Goal: Task Accomplishment & Management: Manage account settings

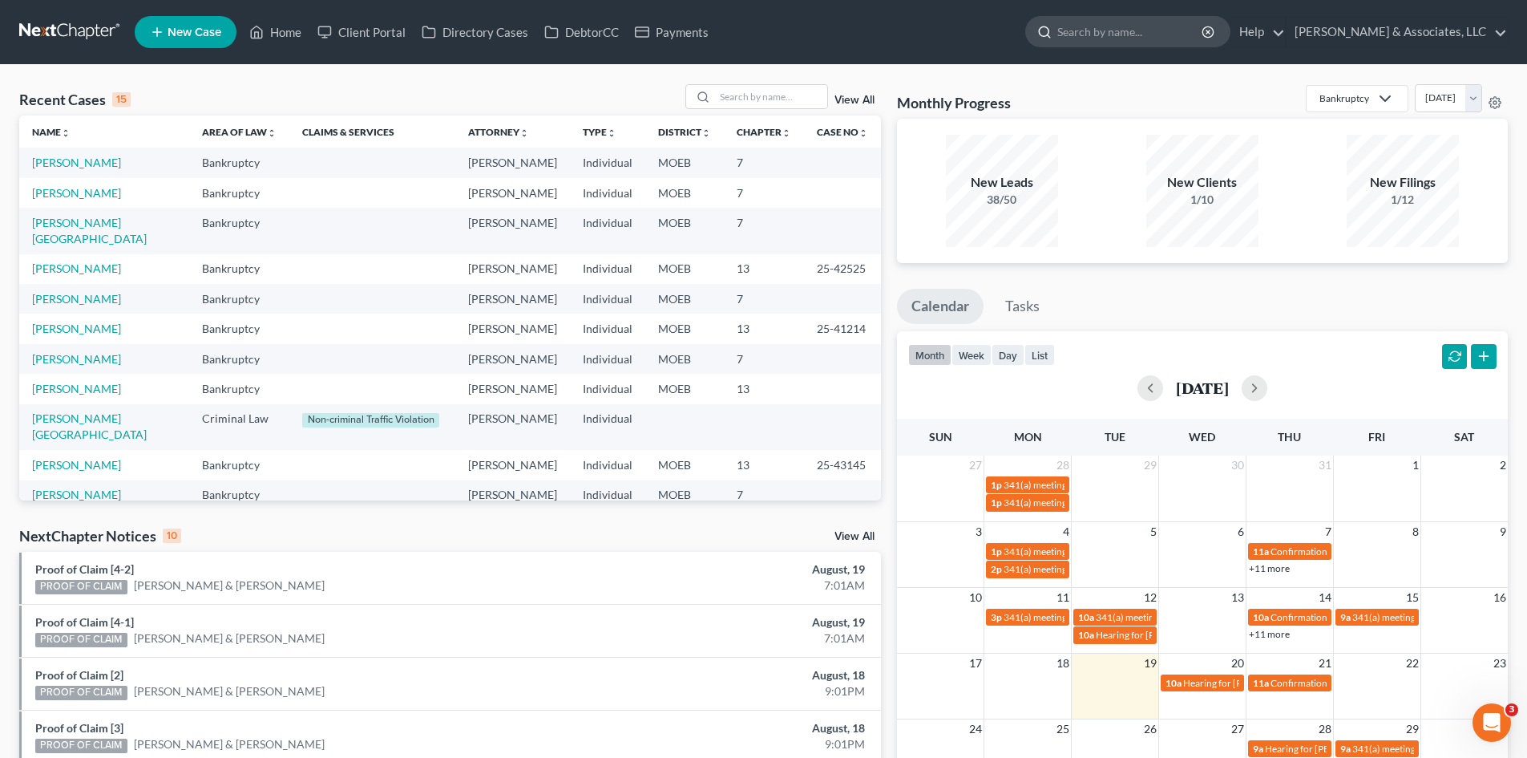
click at [1182, 35] on input "search" at bounding box center [1130, 32] width 147 height 30
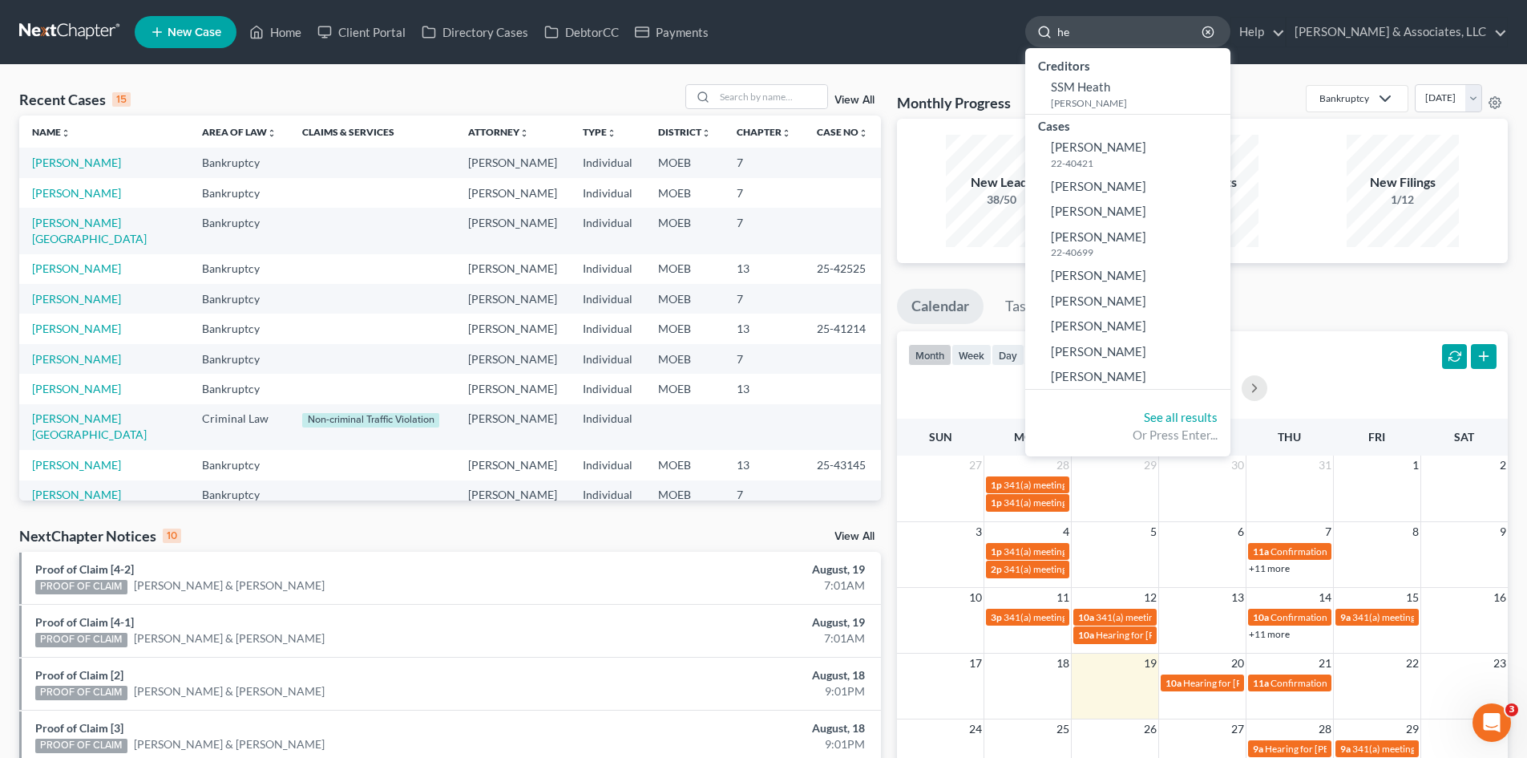
type input "h"
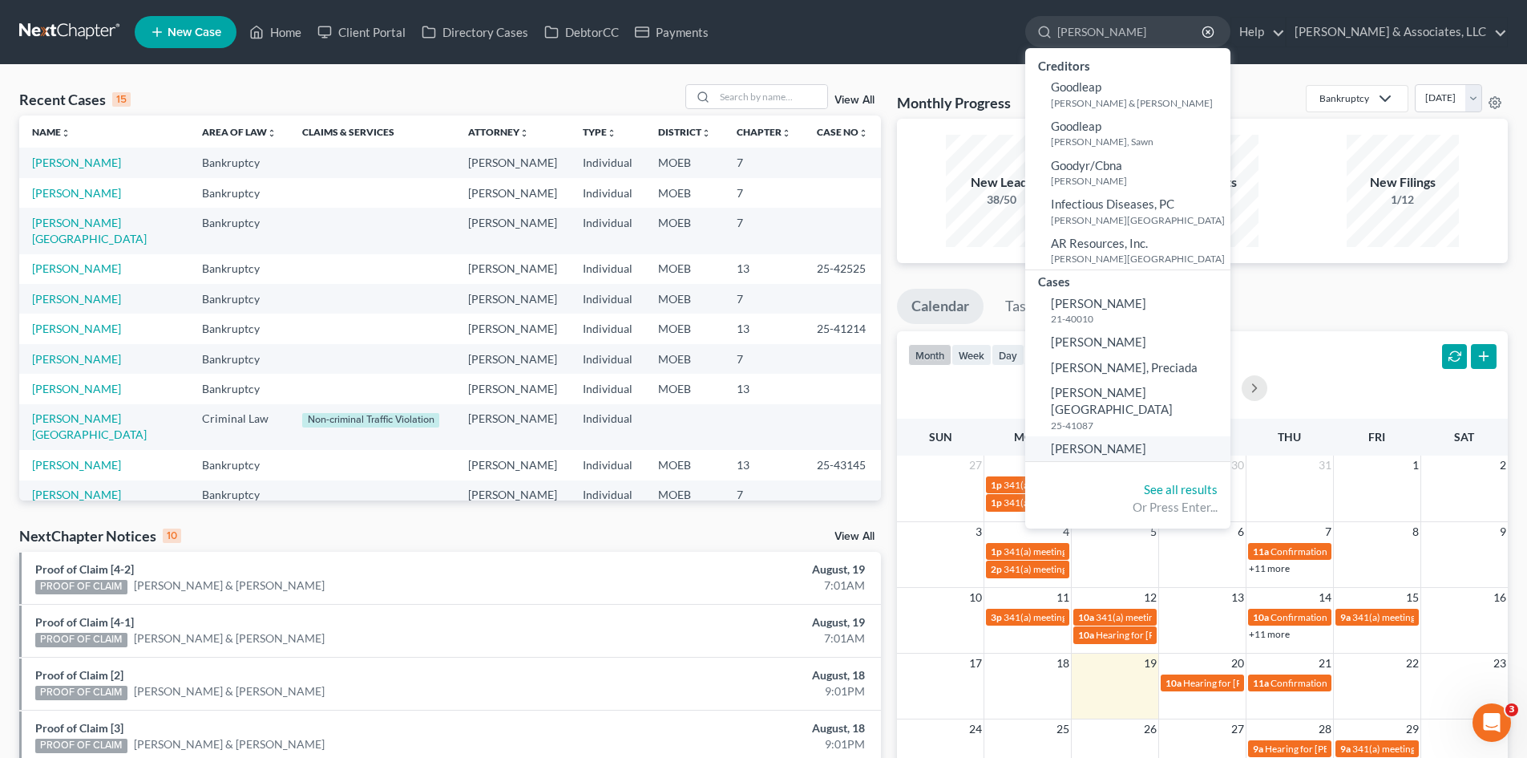
type input "goodwin"
click at [1133, 441] on span "Goodrich, Heath" at bounding box center [1098, 448] width 95 height 14
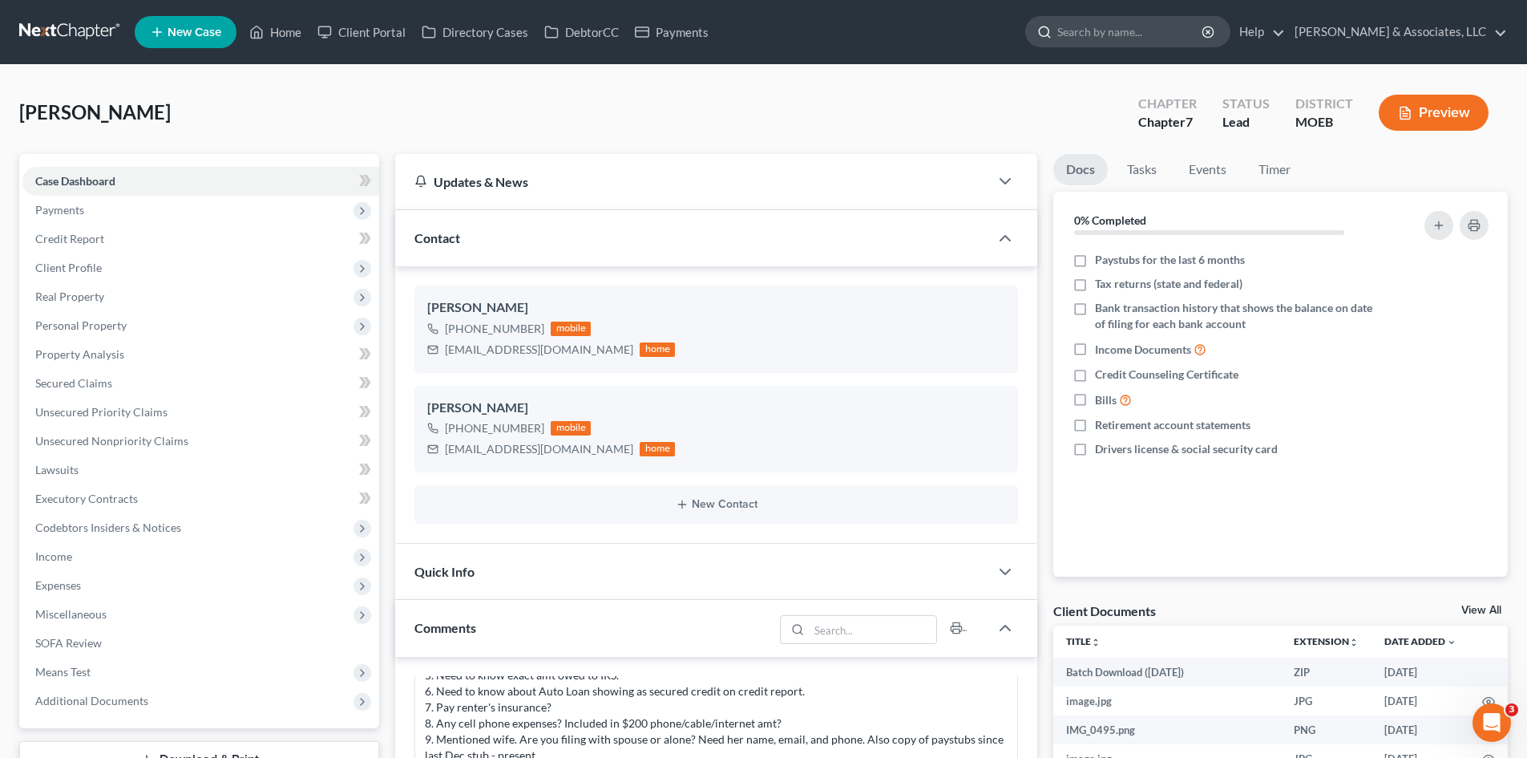
click at [1166, 30] on input "search" at bounding box center [1130, 32] width 147 height 30
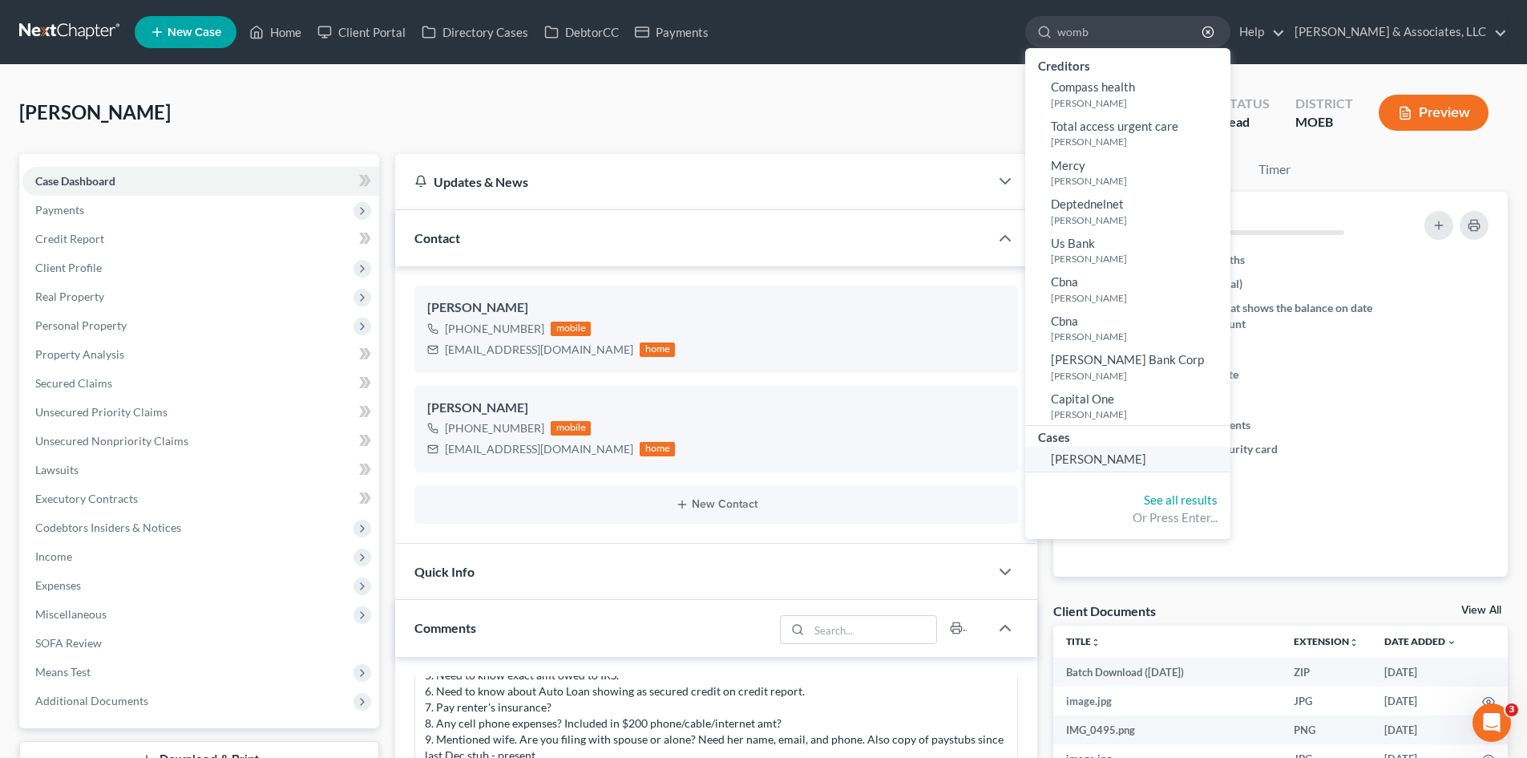
type input "womb"
click at [1146, 454] on span "Wombacher, Laura" at bounding box center [1098, 458] width 95 height 14
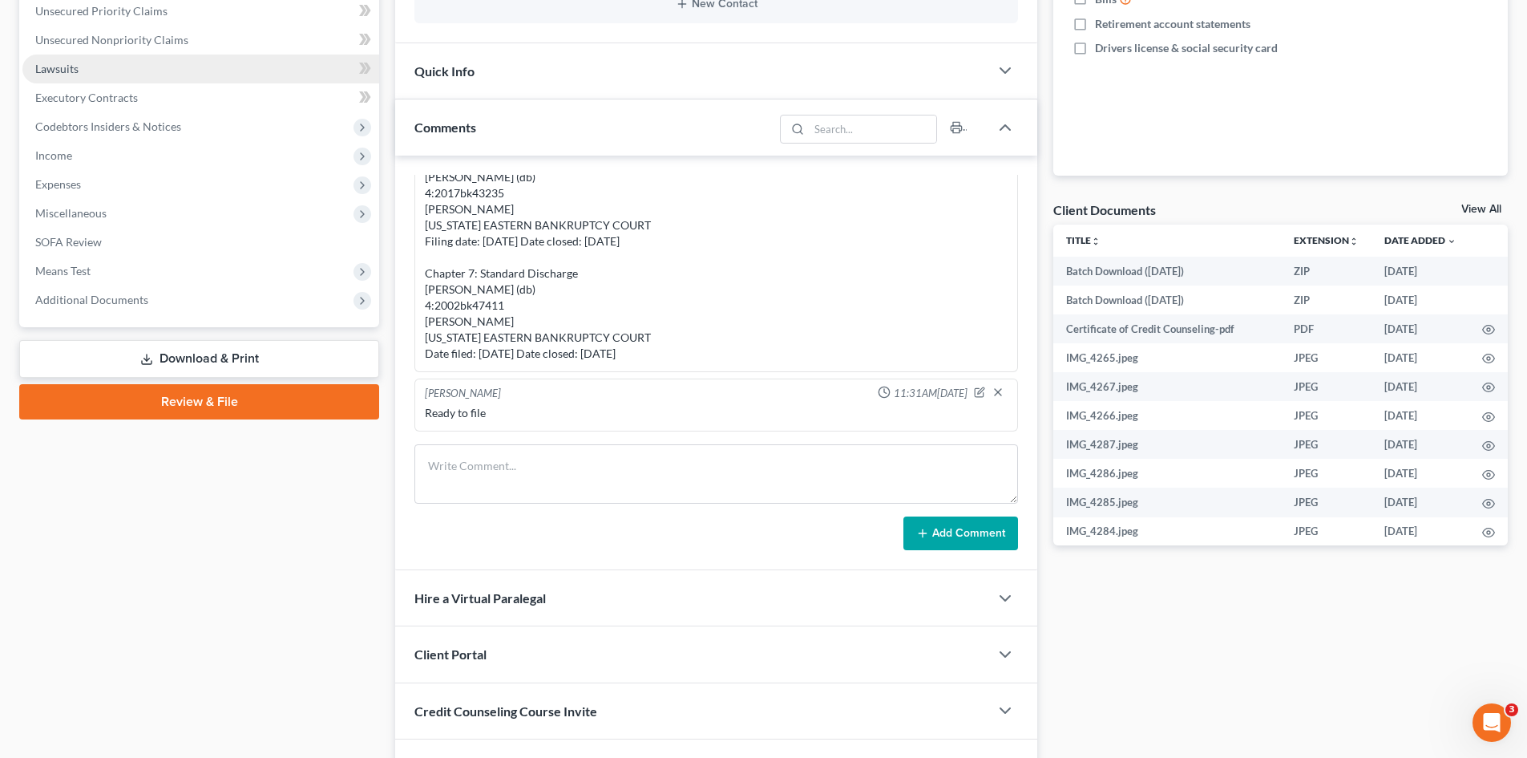
scroll to position [80, 0]
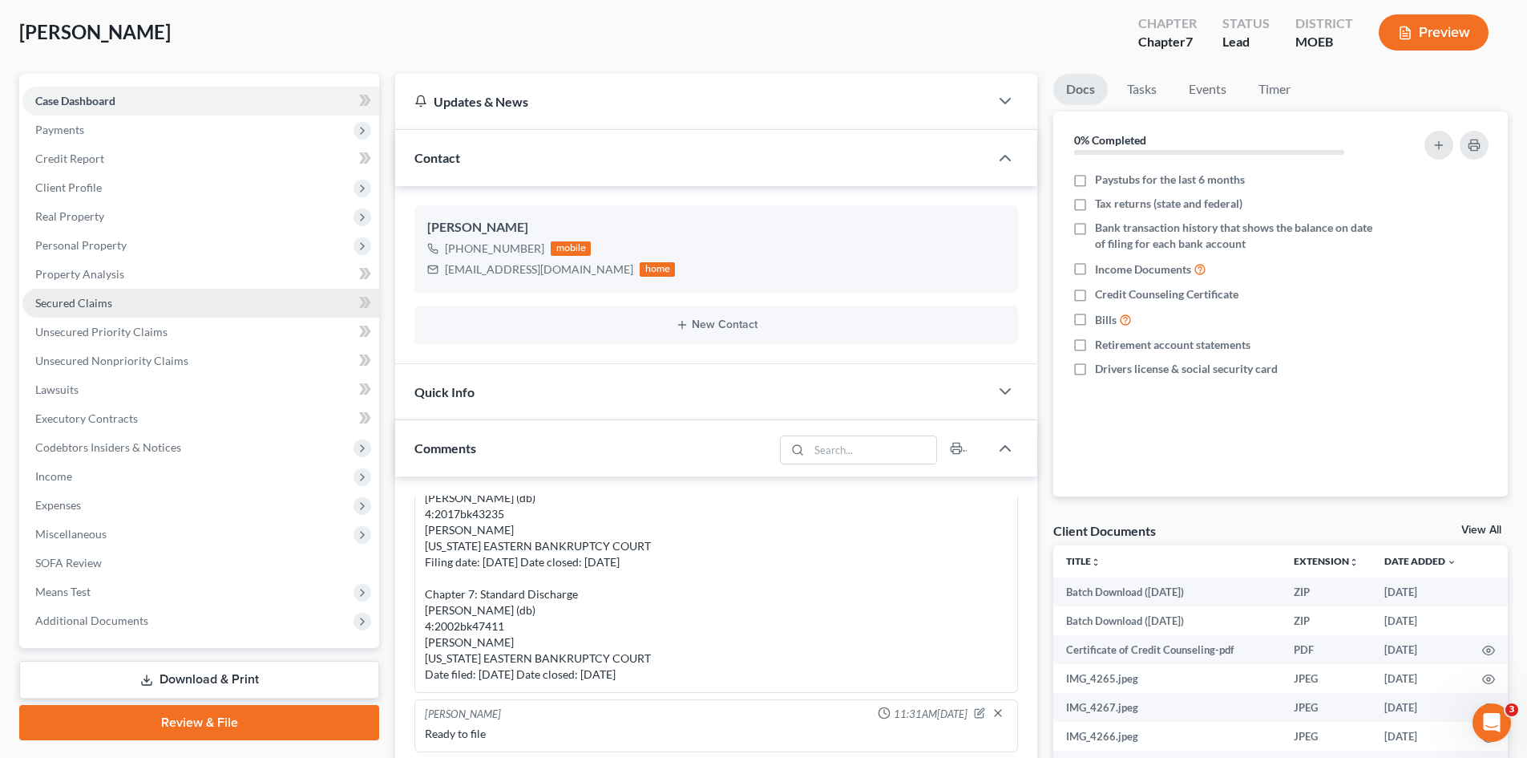
click at [67, 293] on link "Secured Claims" at bounding box center [200, 303] width 357 height 29
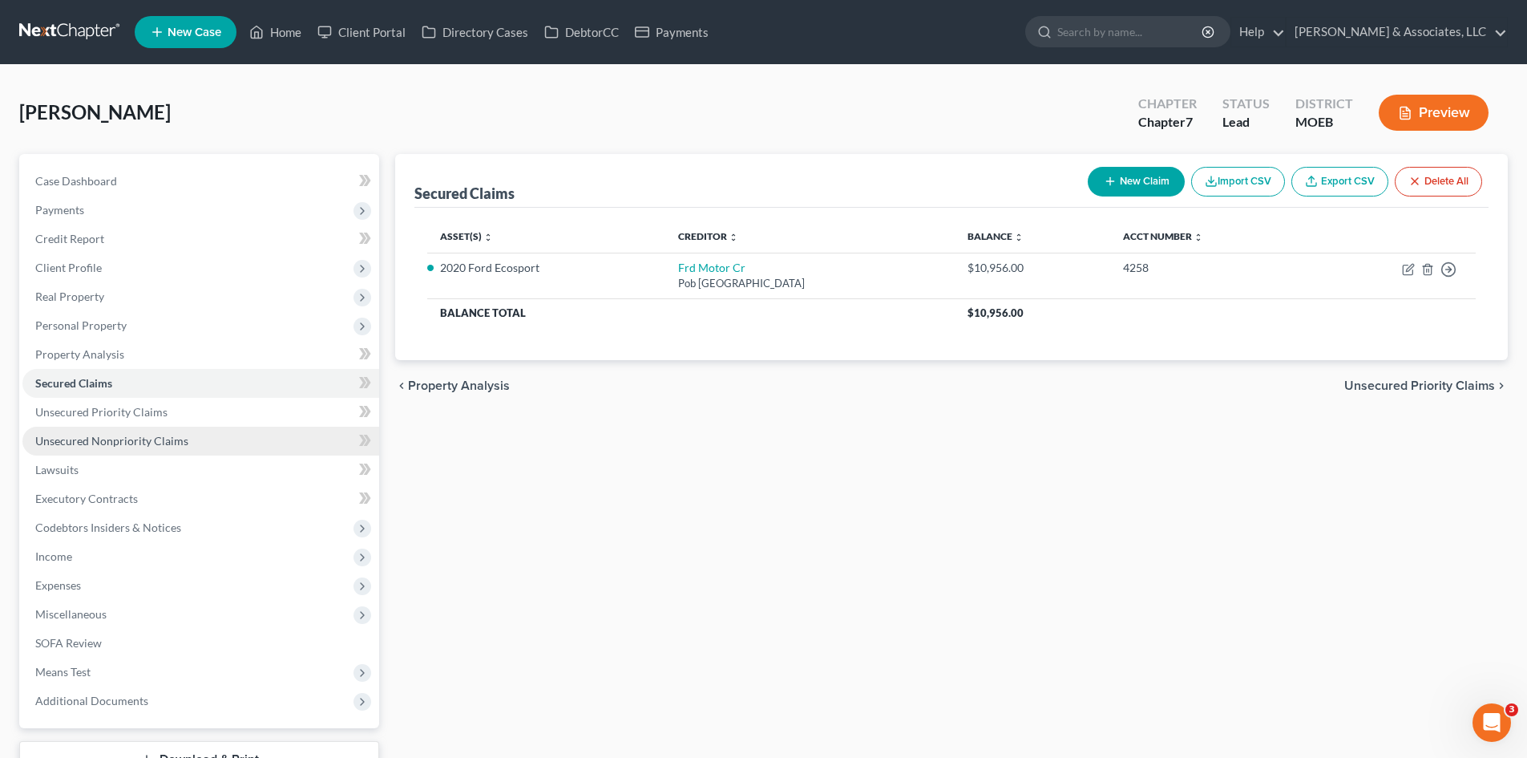
click at [71, 441] on span "Unsecured Nonpriority Claims" at bounding box center [111, 441] width 153 height 14
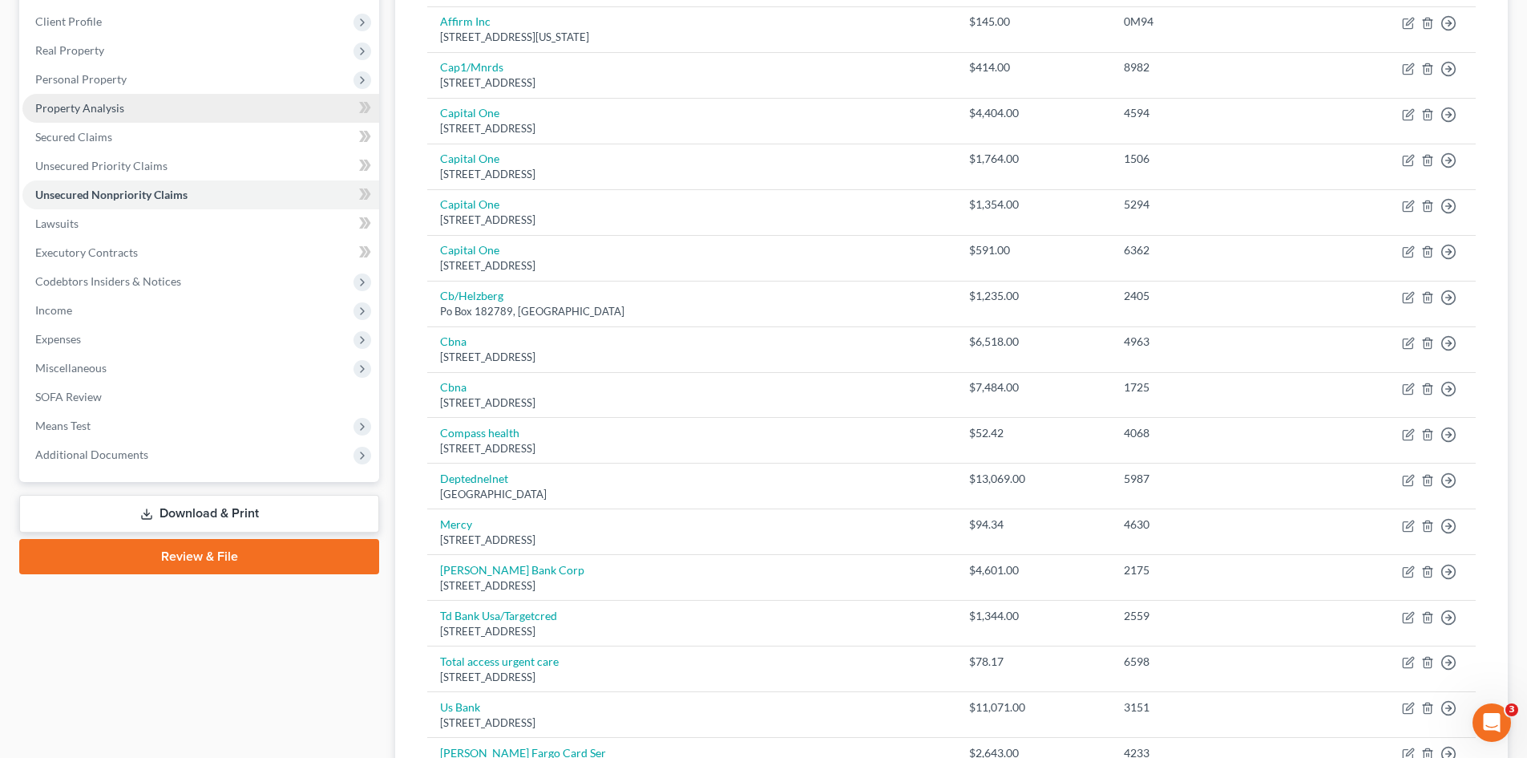
scroll to position [80, 0]
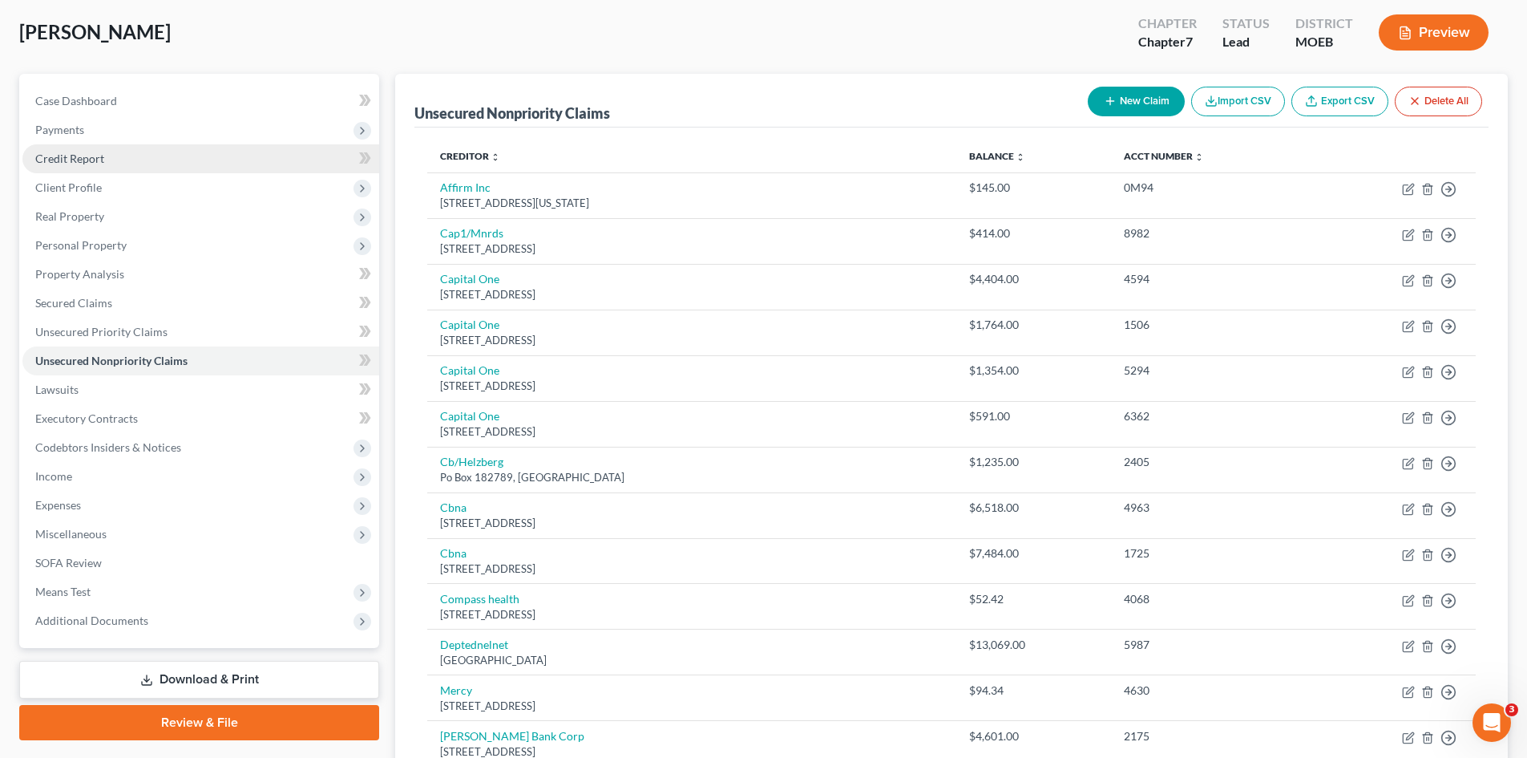
click at [84, 156] on span "Credit Report" at bounding box center [69, 159] width 69 height 14
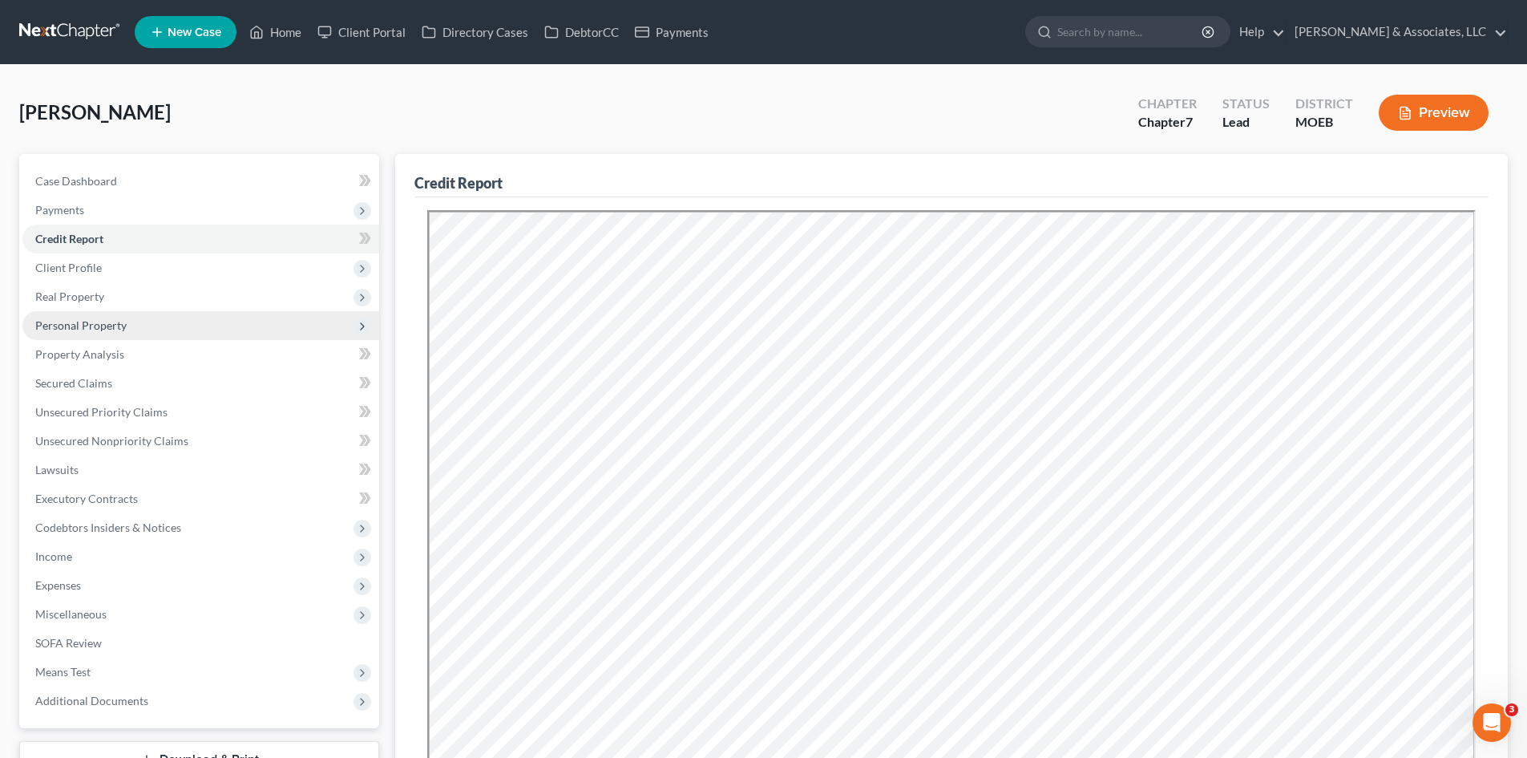
click at [79, 332] on span "Personal Property" at bounding box center [200, 325] width 357 height 29
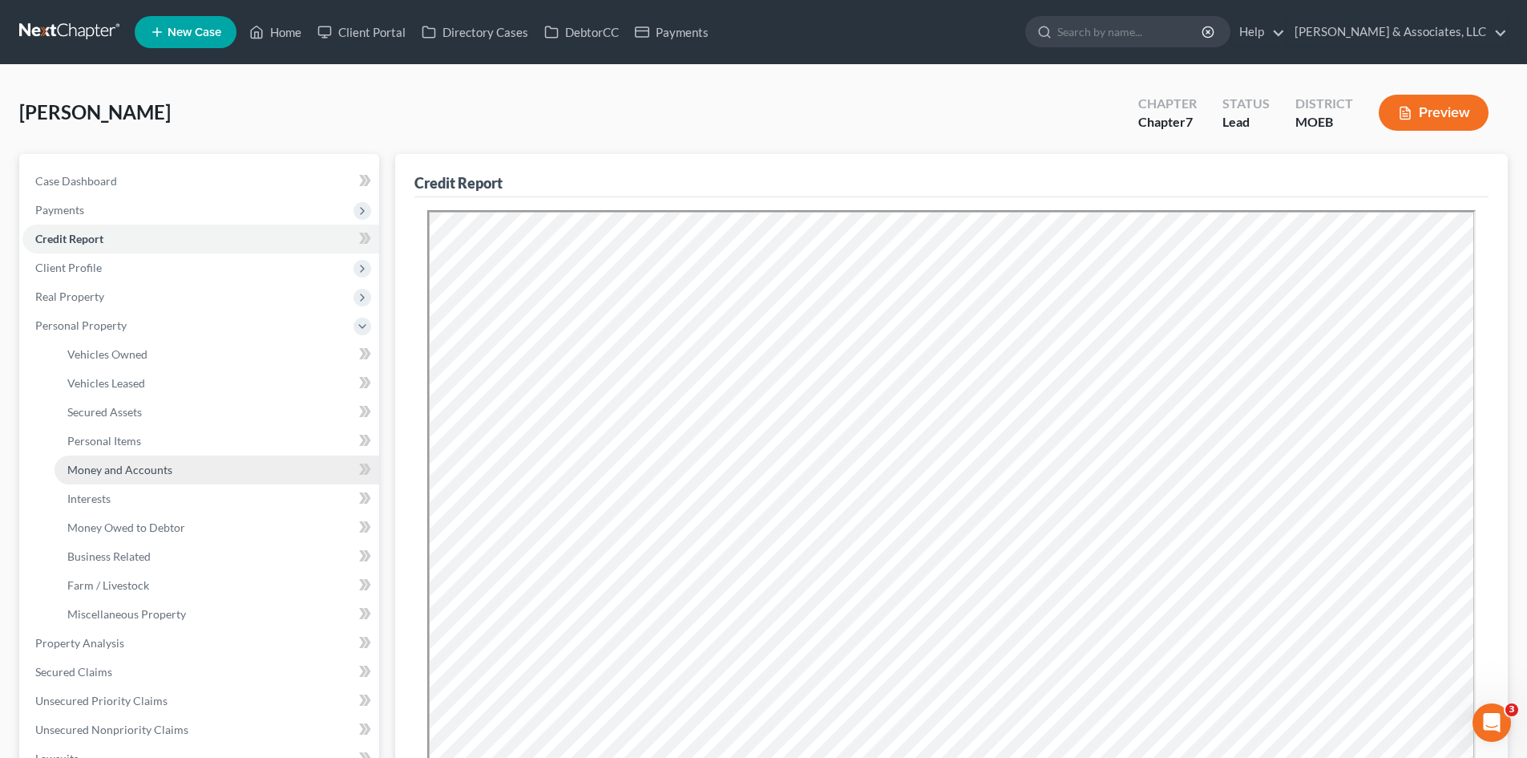
click at [100, 467] on span "Money and Accounts" at bounding box center [119, 470] width 105 height 14
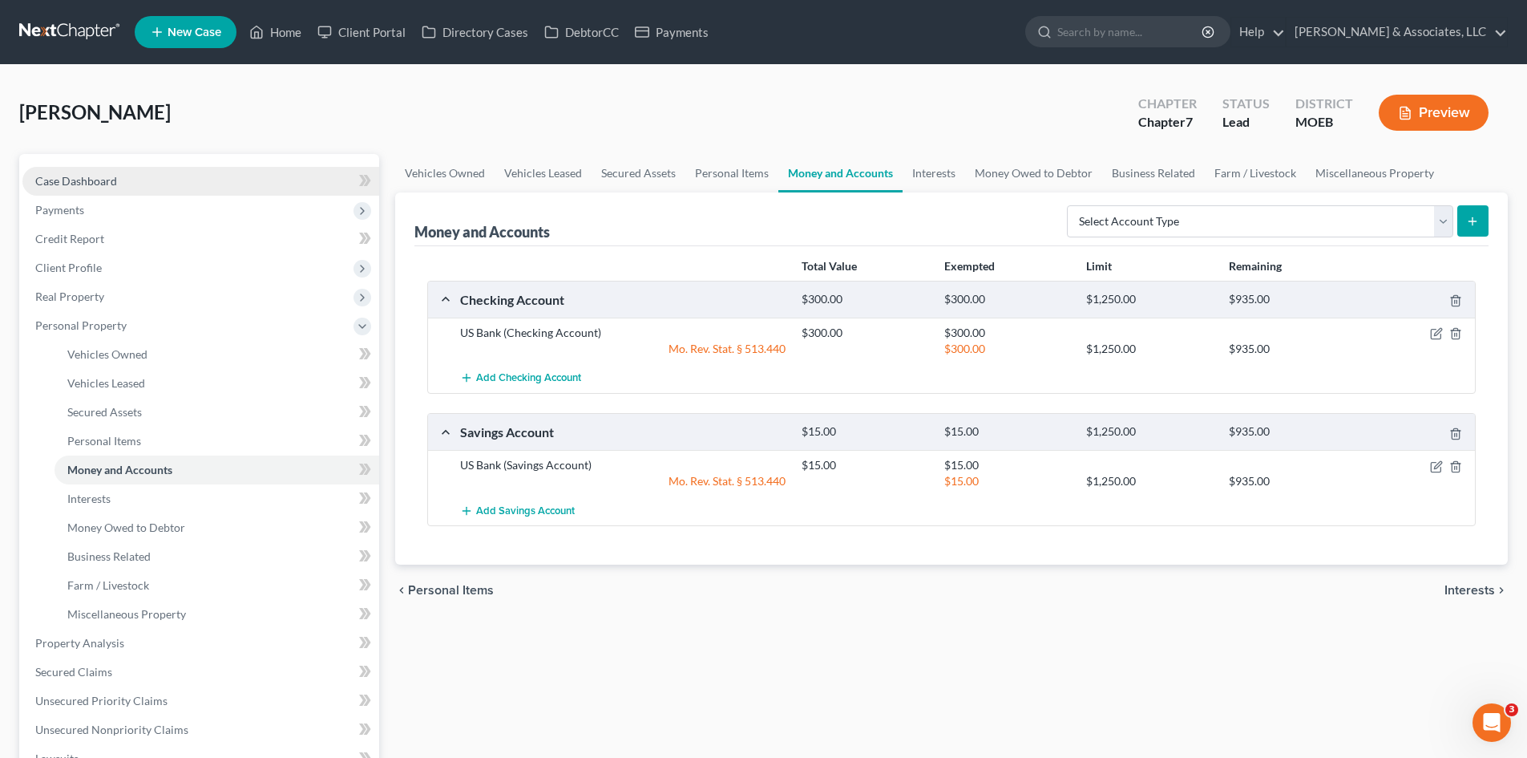
click at [81, 181] on span "Case Dashboard" at bounding box center [76, 181] width 82 height 14
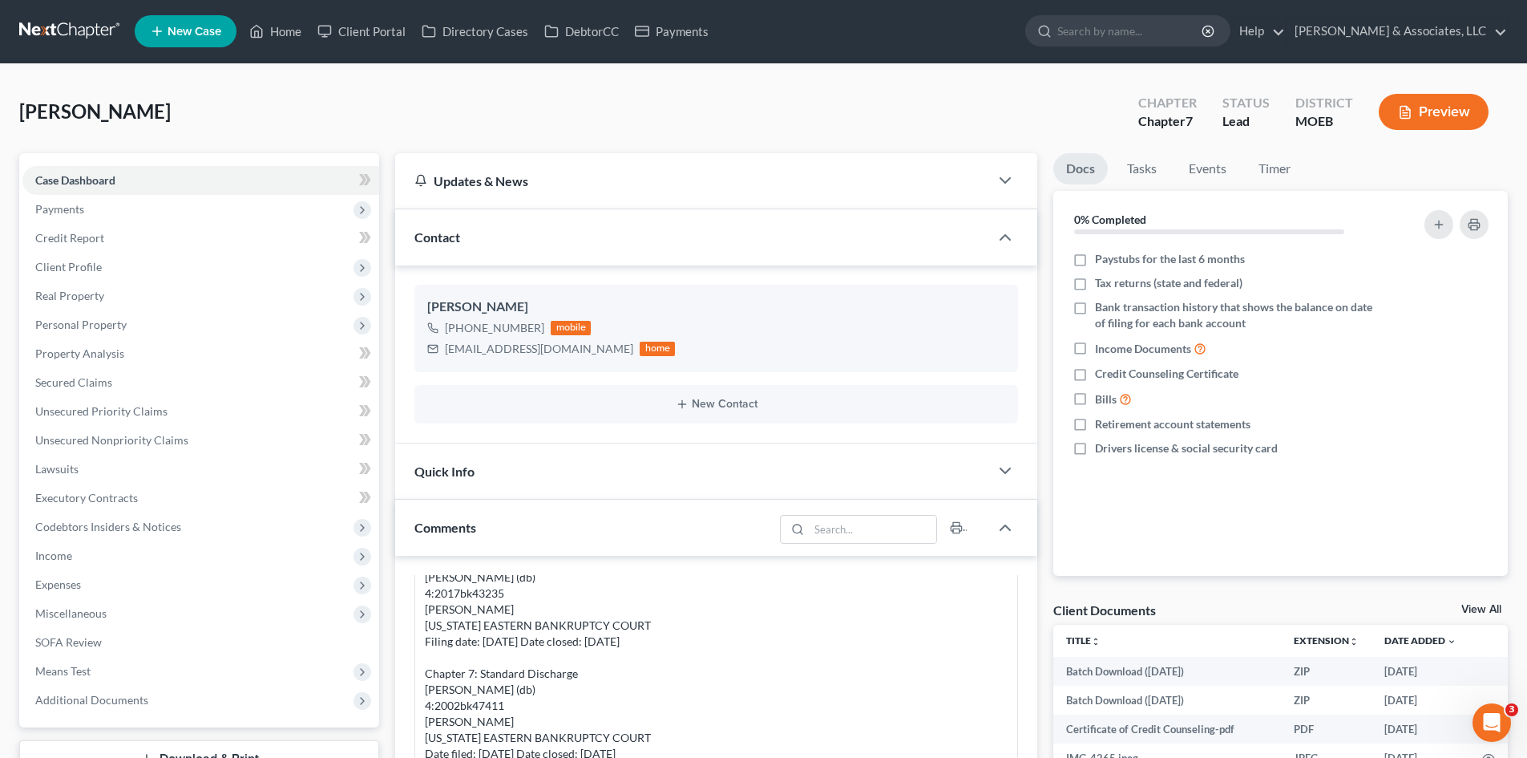
scroll to position [401, 0]
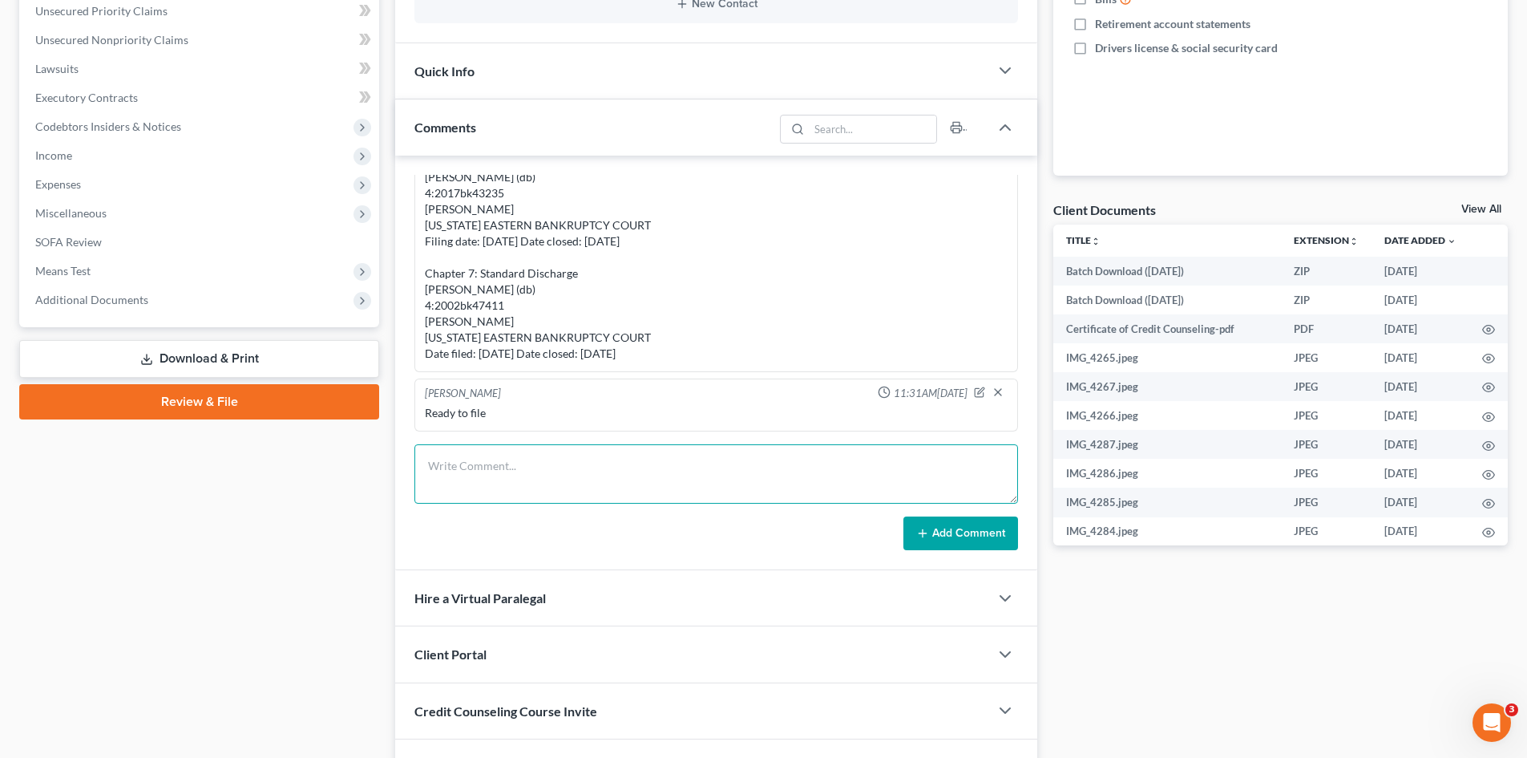
click at [449, 479] on textarea at bounding box center [716, 473] width 604 height 59
type textarea "C"
type textarea "o"
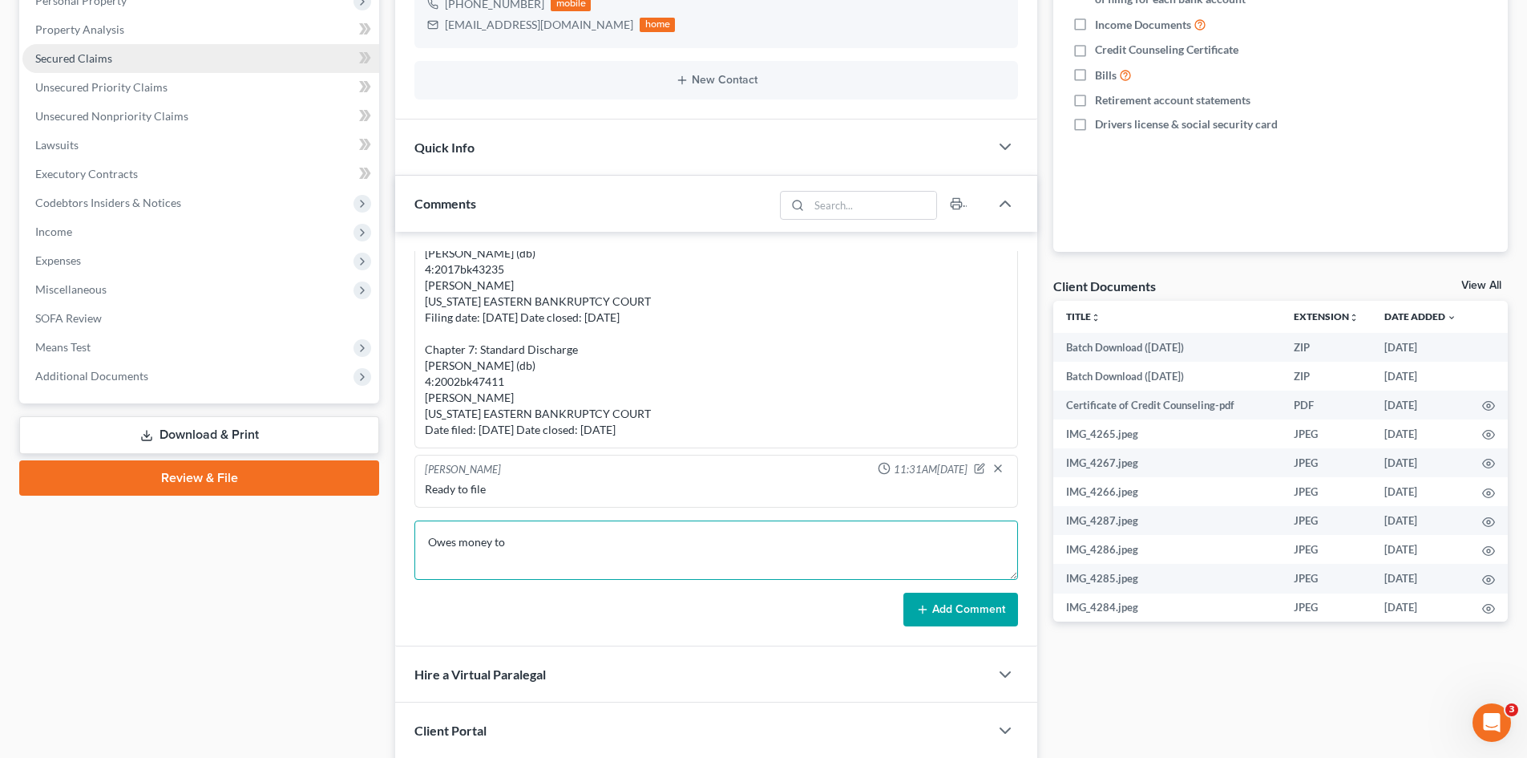
scroll to position [160, 0]
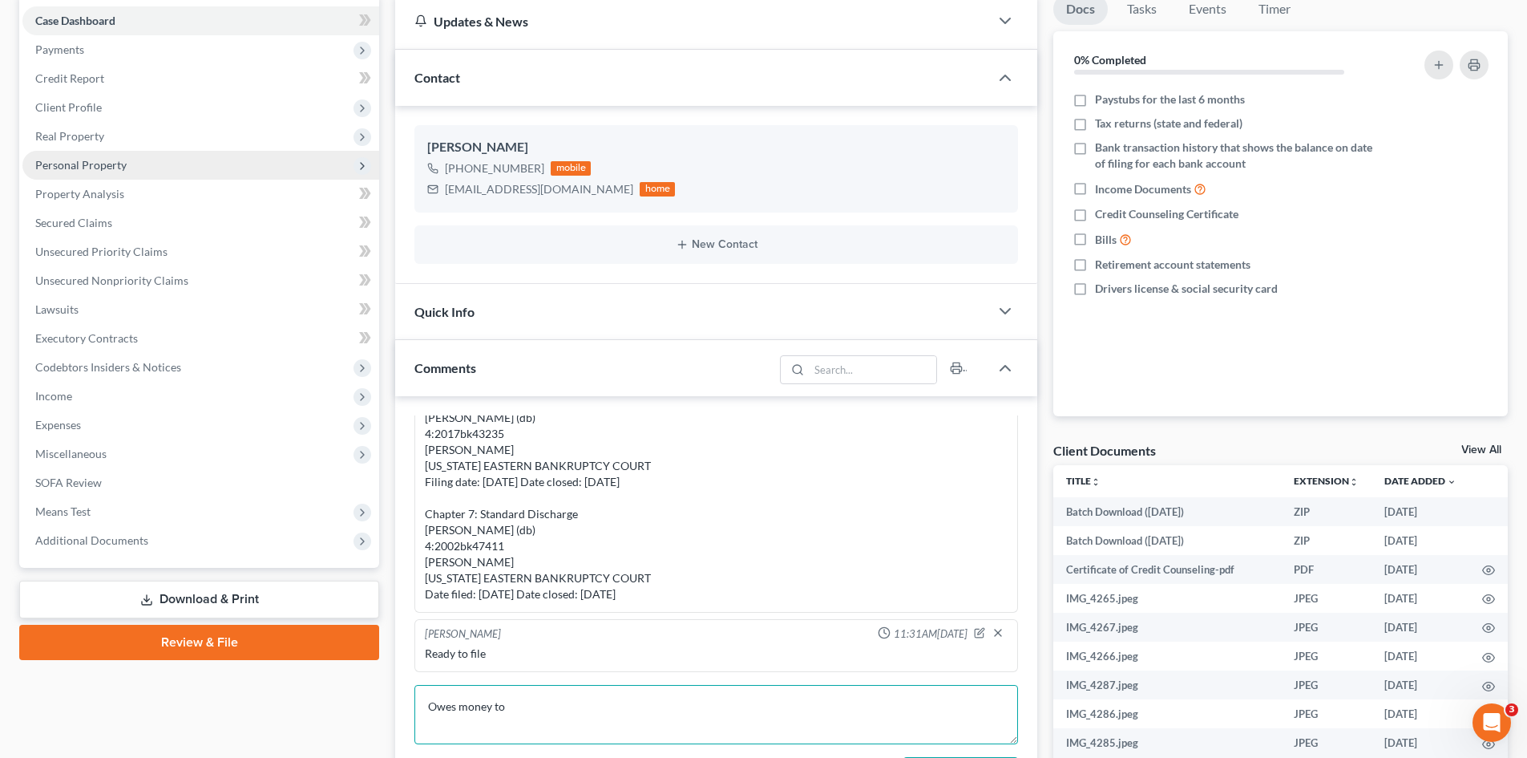
type textarea "Owes money to"
click at [69, 166] on span "Personal Property" at bounding box center [80, 165] width 91 height 14
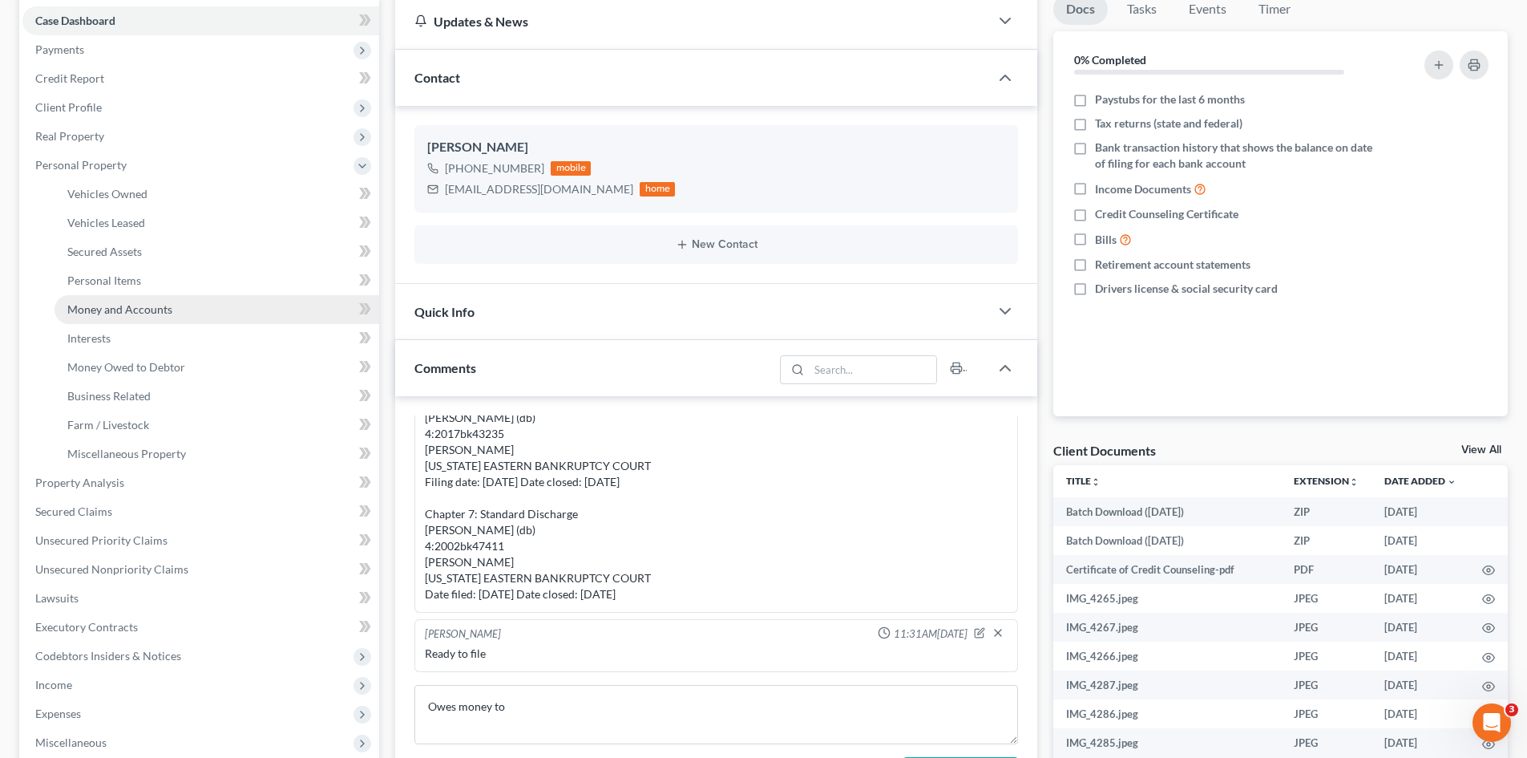
click at [135, 311] on span "Money and Accounts" at bounding box center [119, 309] width 105 height 14
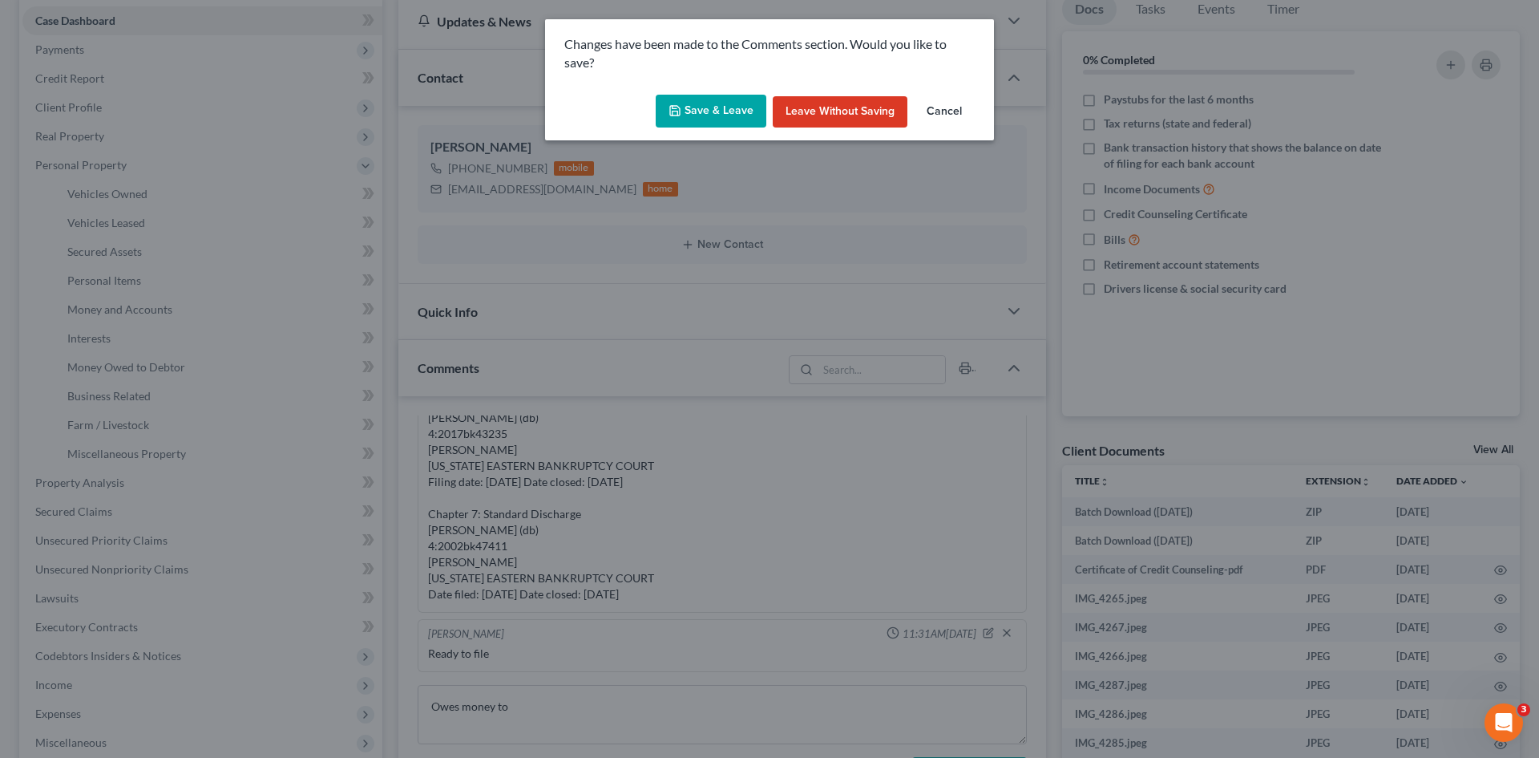
click at [717, 99] on button "Save & Leave" at bounding box center [711, 112] width 111 height 34
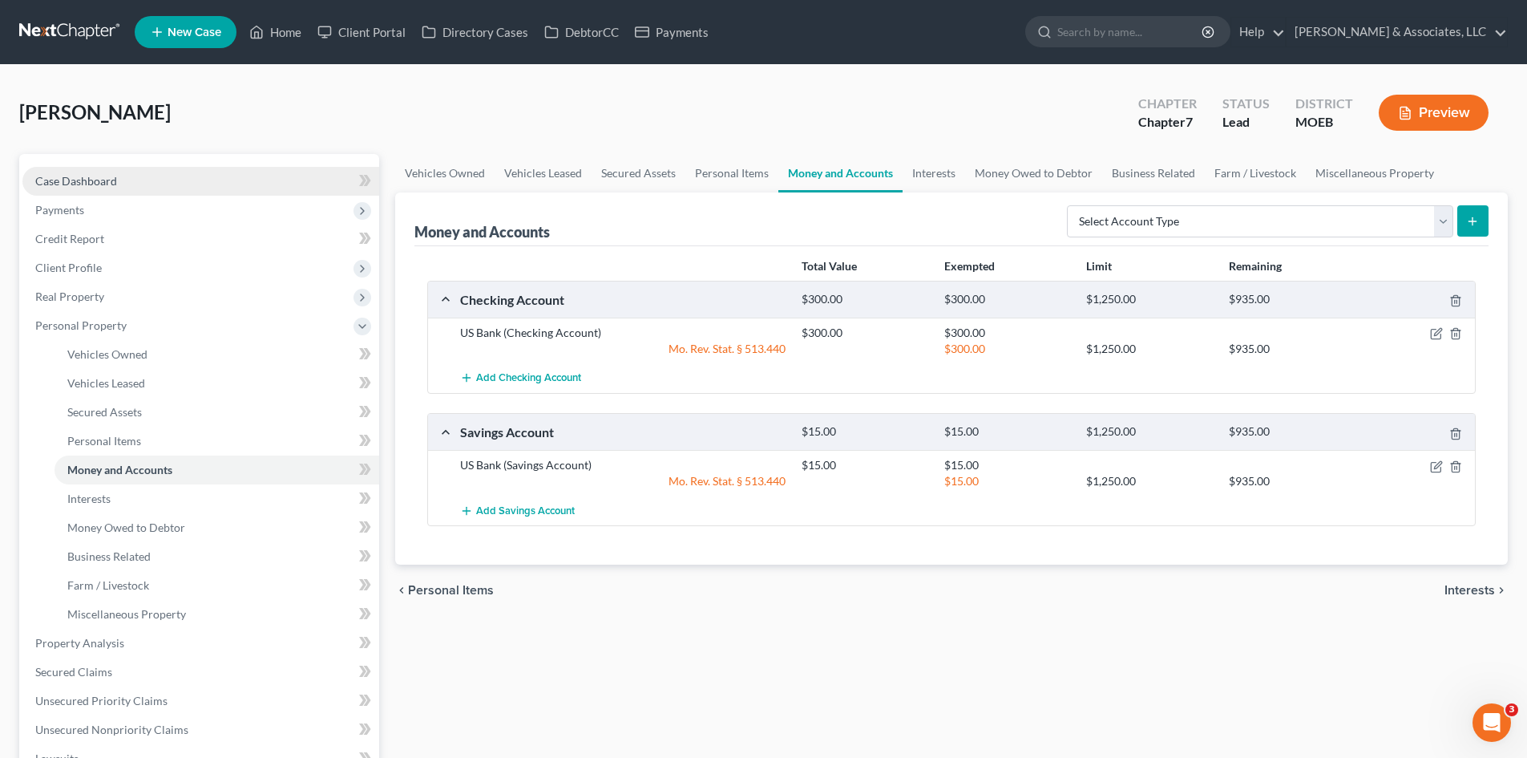
click at [115, 181] on span "Case Dashboard" at bounding box center [76, 181] width 82 height 14
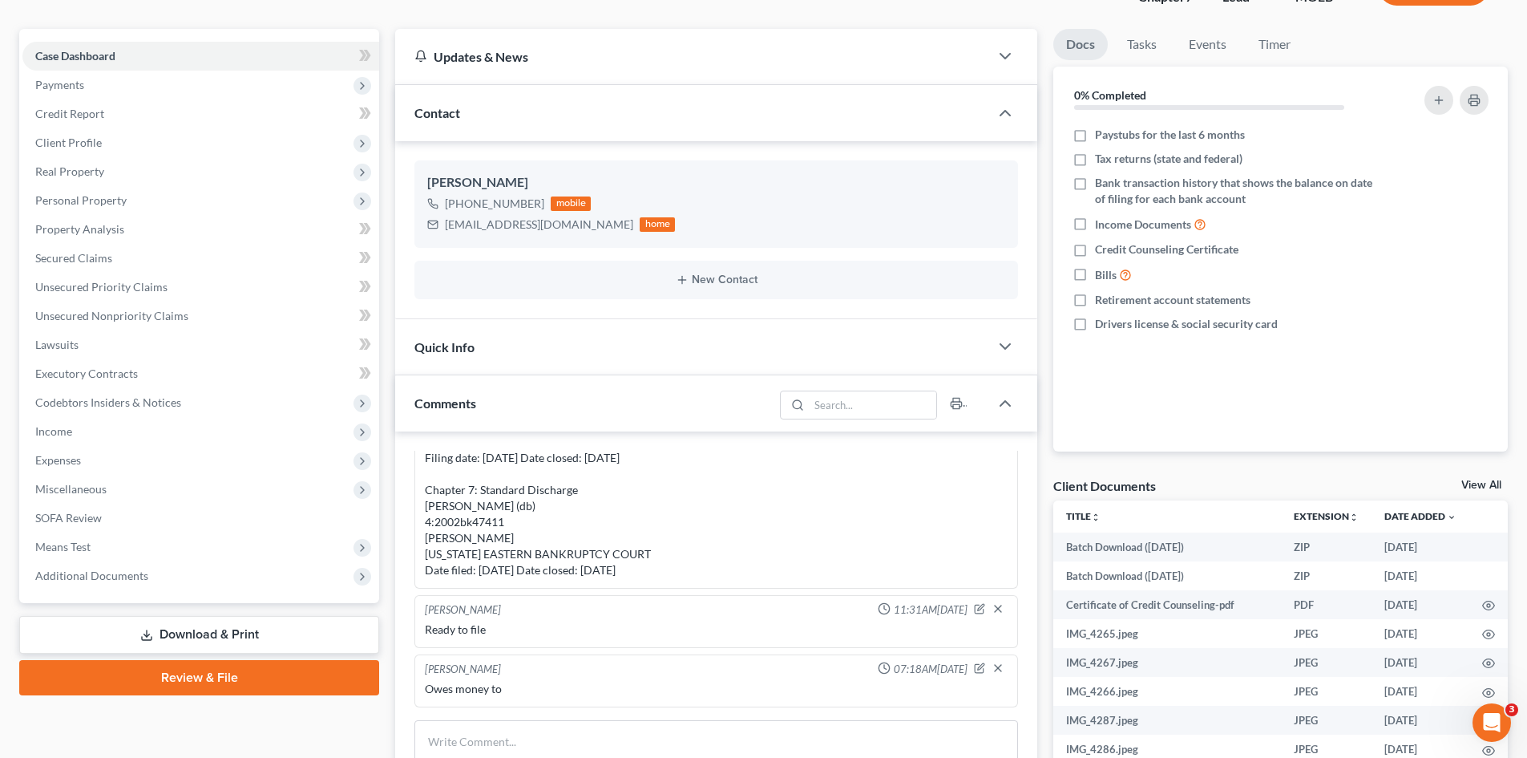
scroll to position [401, 0]
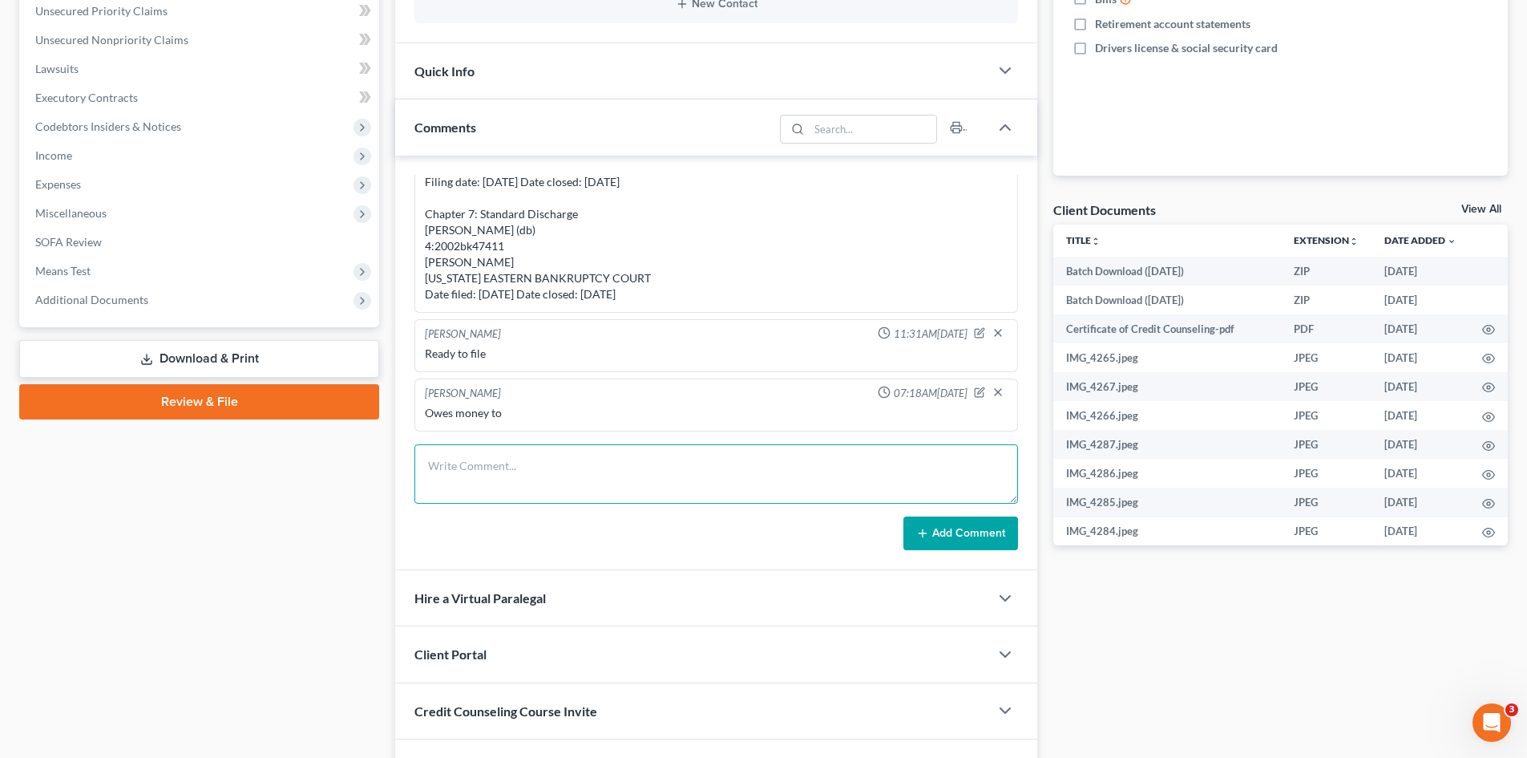
click at [496, 462] on textarea at bounding box center [716, 473] width 604 height 59
click at [978, 394] on icon "button" at bounding box center [981, 390] width 6 height 6
click at [540, 425] on textarea "Owes money to" at bounding box center [716, 434] width 583 height 59
type textarea "Owes money to US Bank. Needs to open new checking."
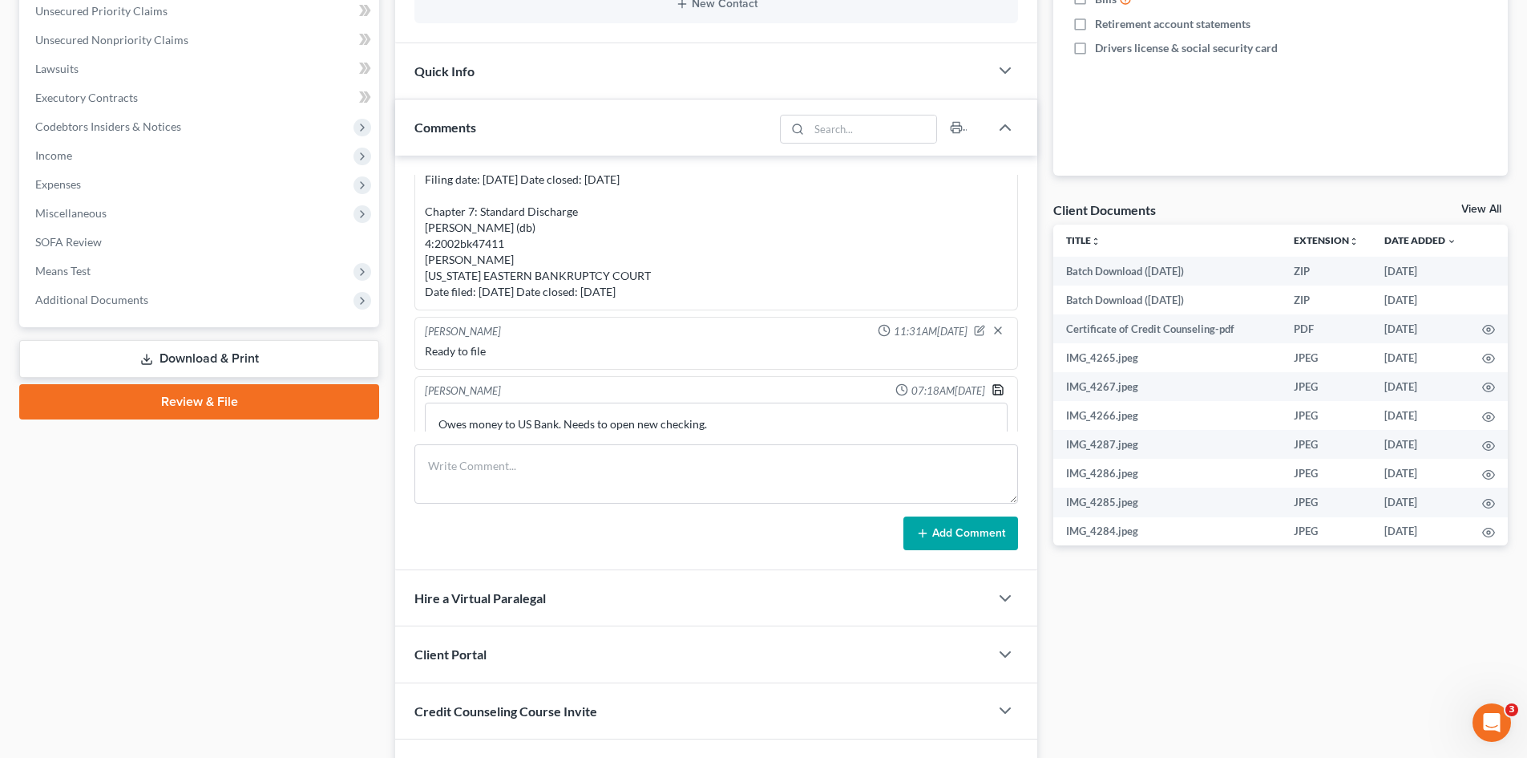
click at [992, 387] on icon "button" at bounding box center [998, 389] width 13 height 13
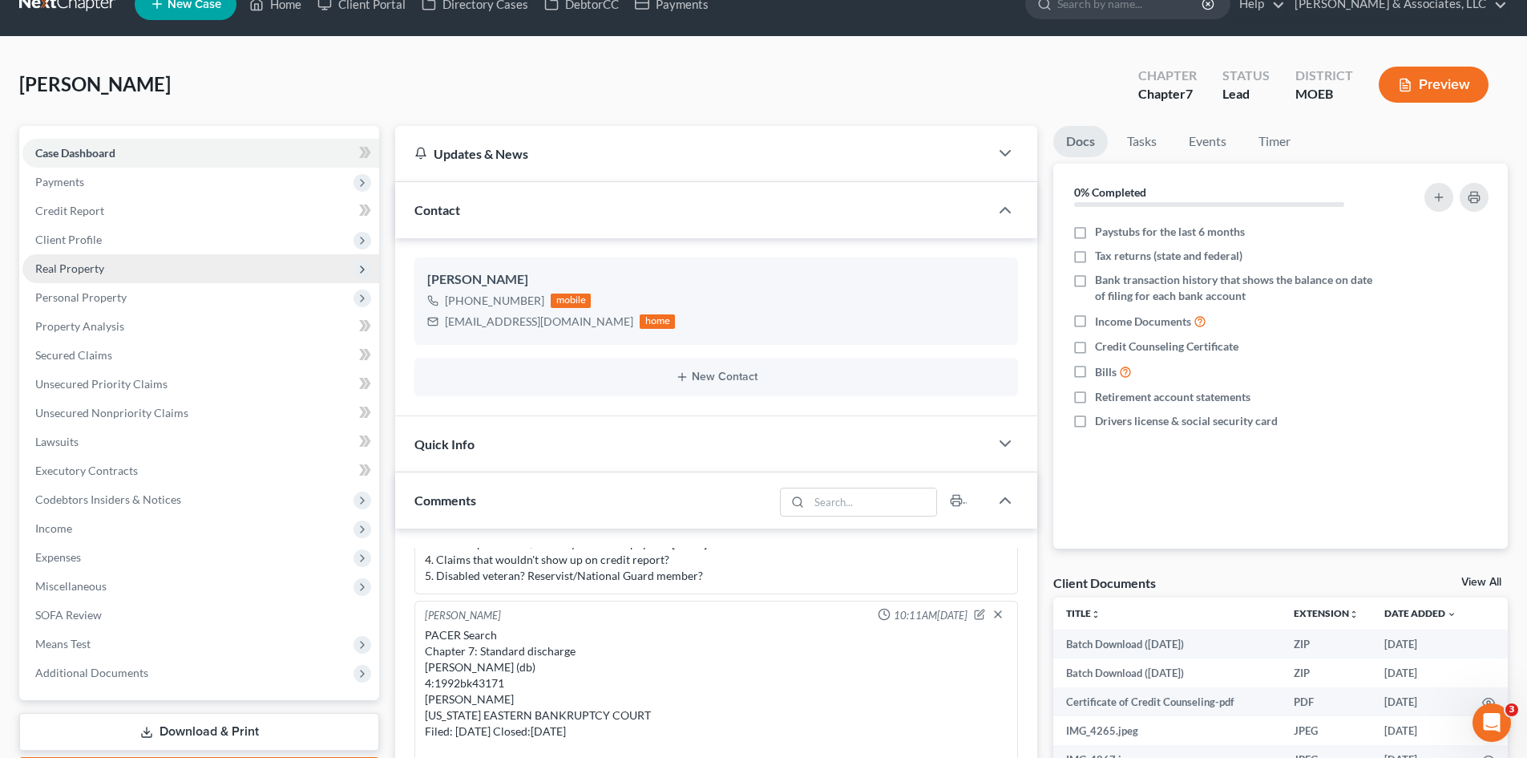
scroll to position [0, 0]
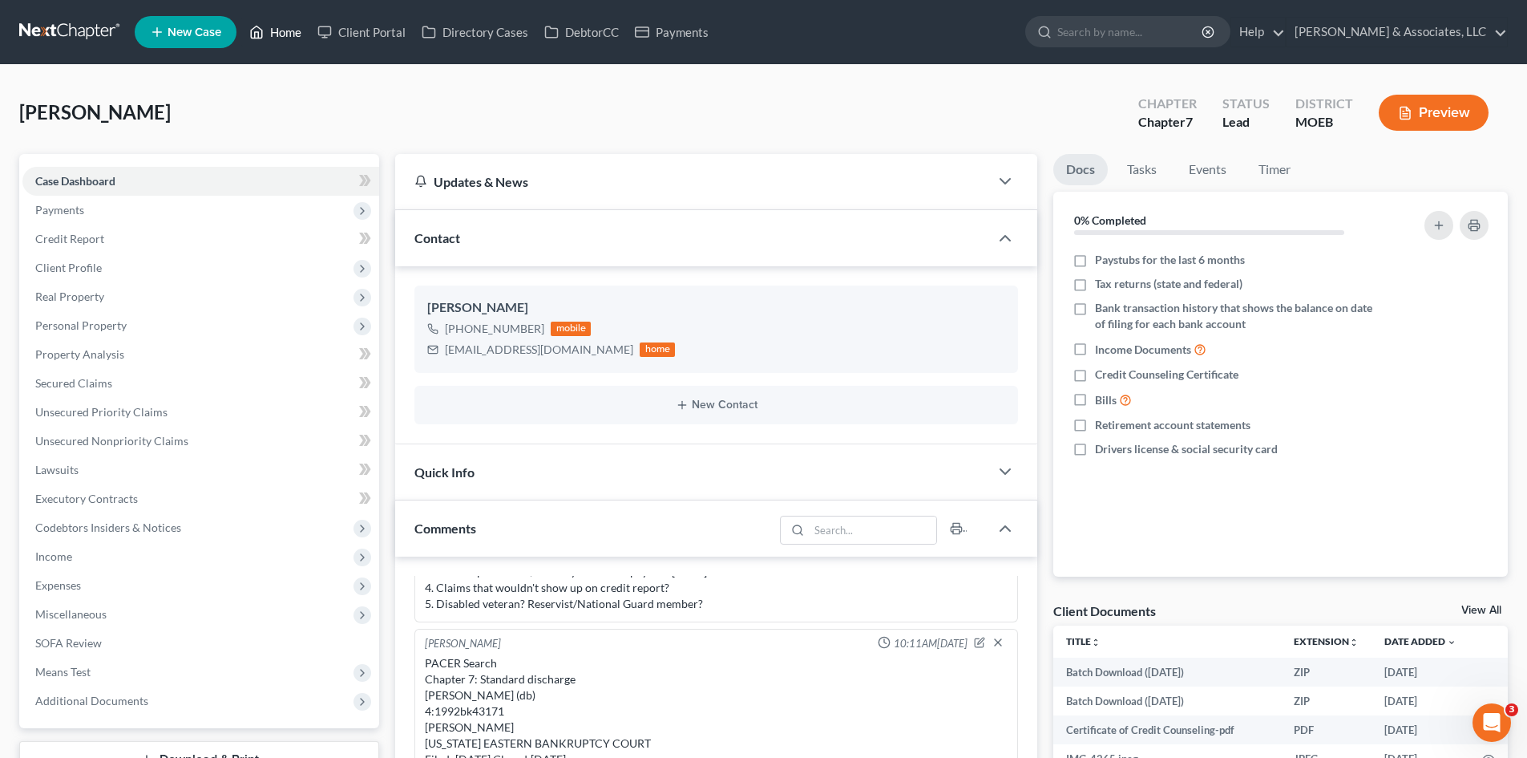
click at [272, 30] on link "Home" at bounding box center [275, 32] width 68 height 29
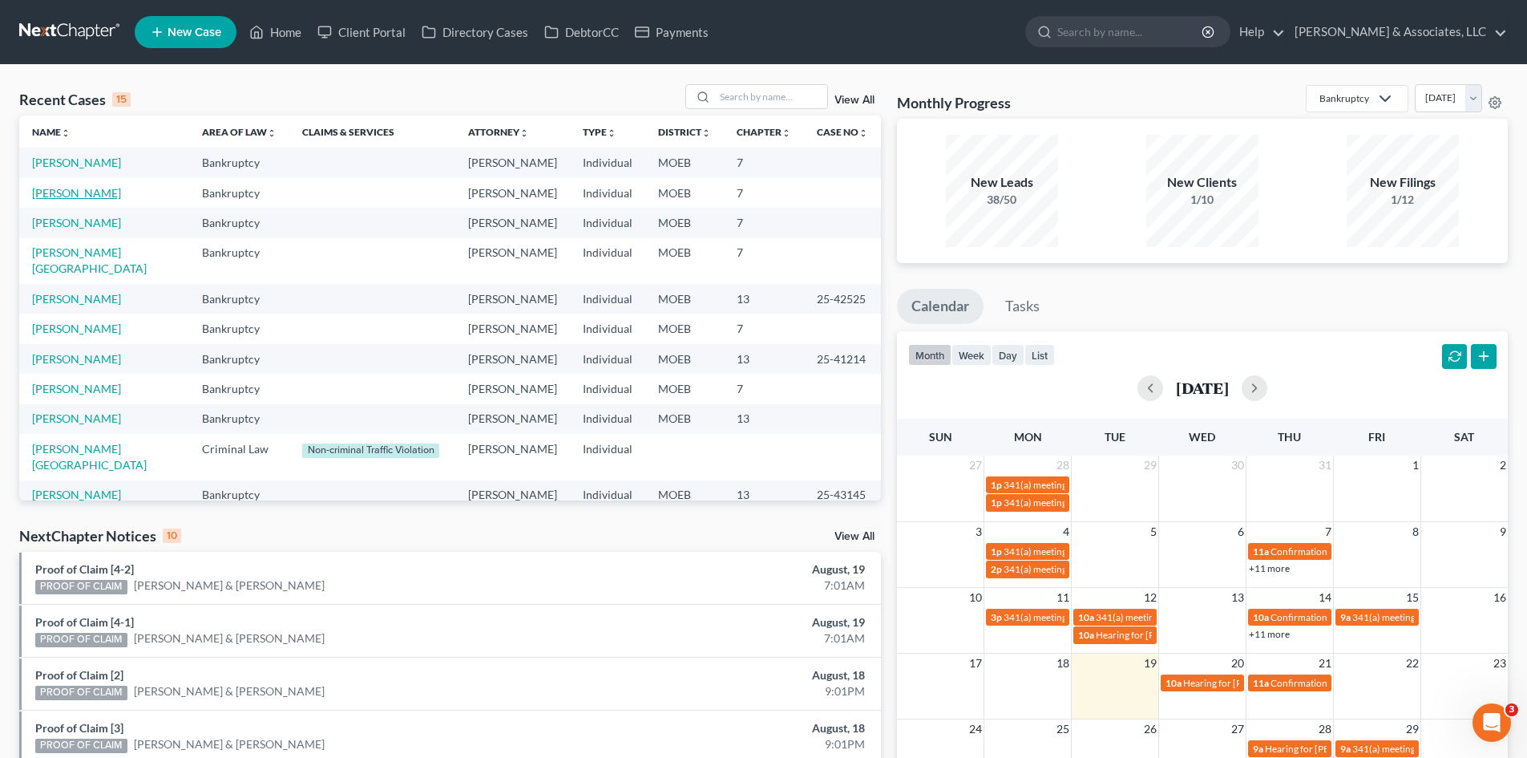
click at [75, 189] on link "Goodrich, Heath" at bounding box center [76, 193] width 89 height 14
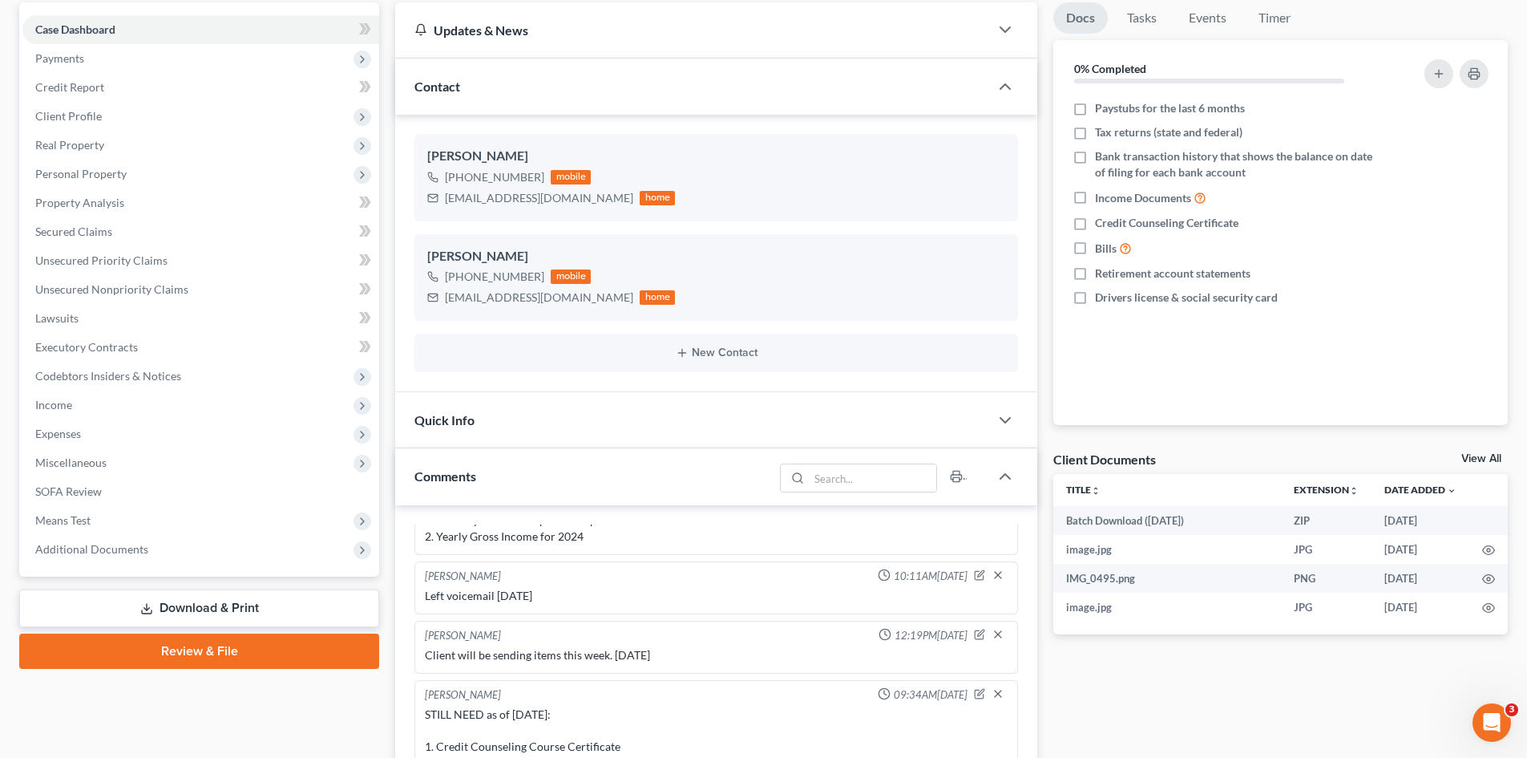
scroll to position [321, 0]
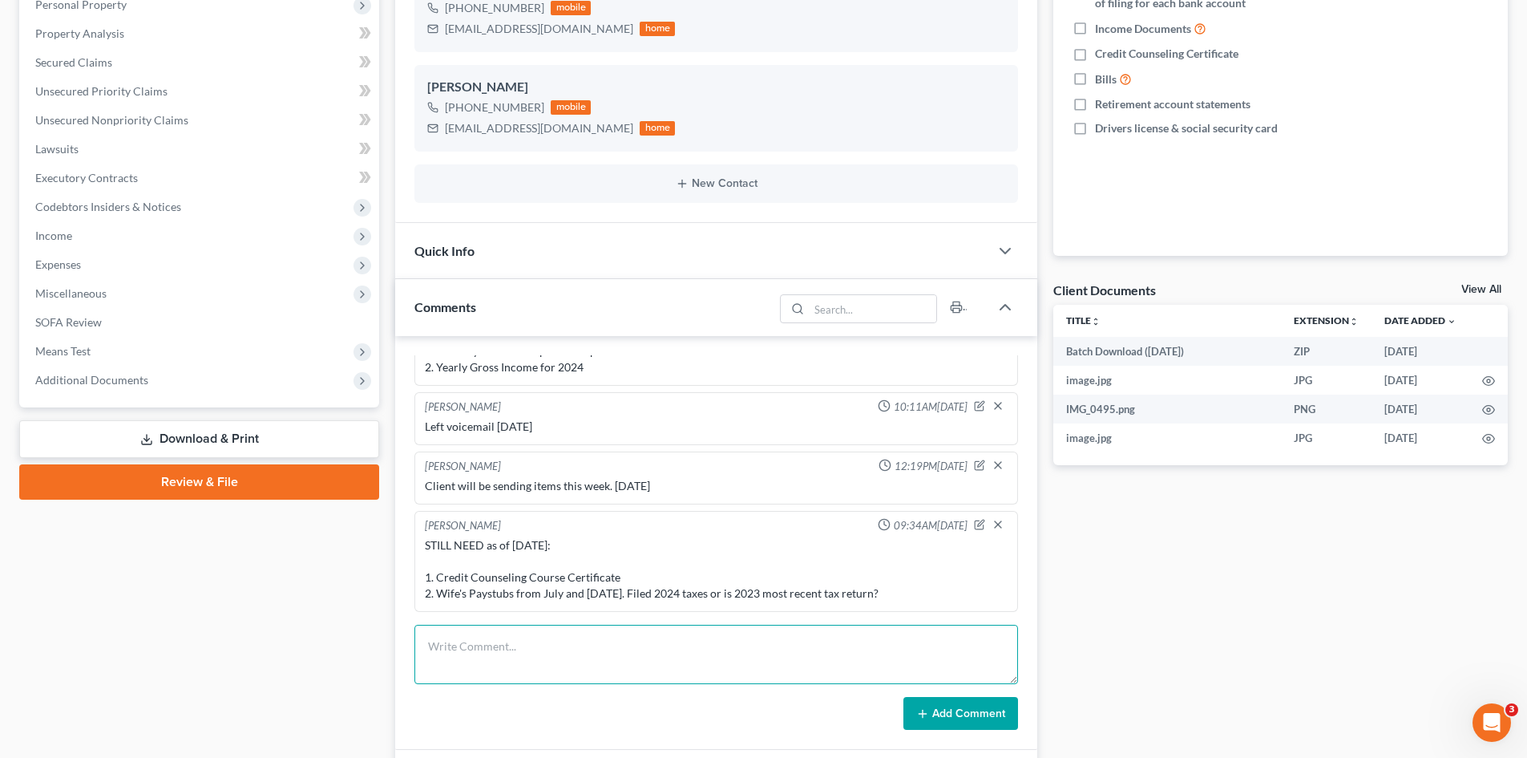
click at [504, 653] on textarea at bounding box center [716, 653] width 604 height 59
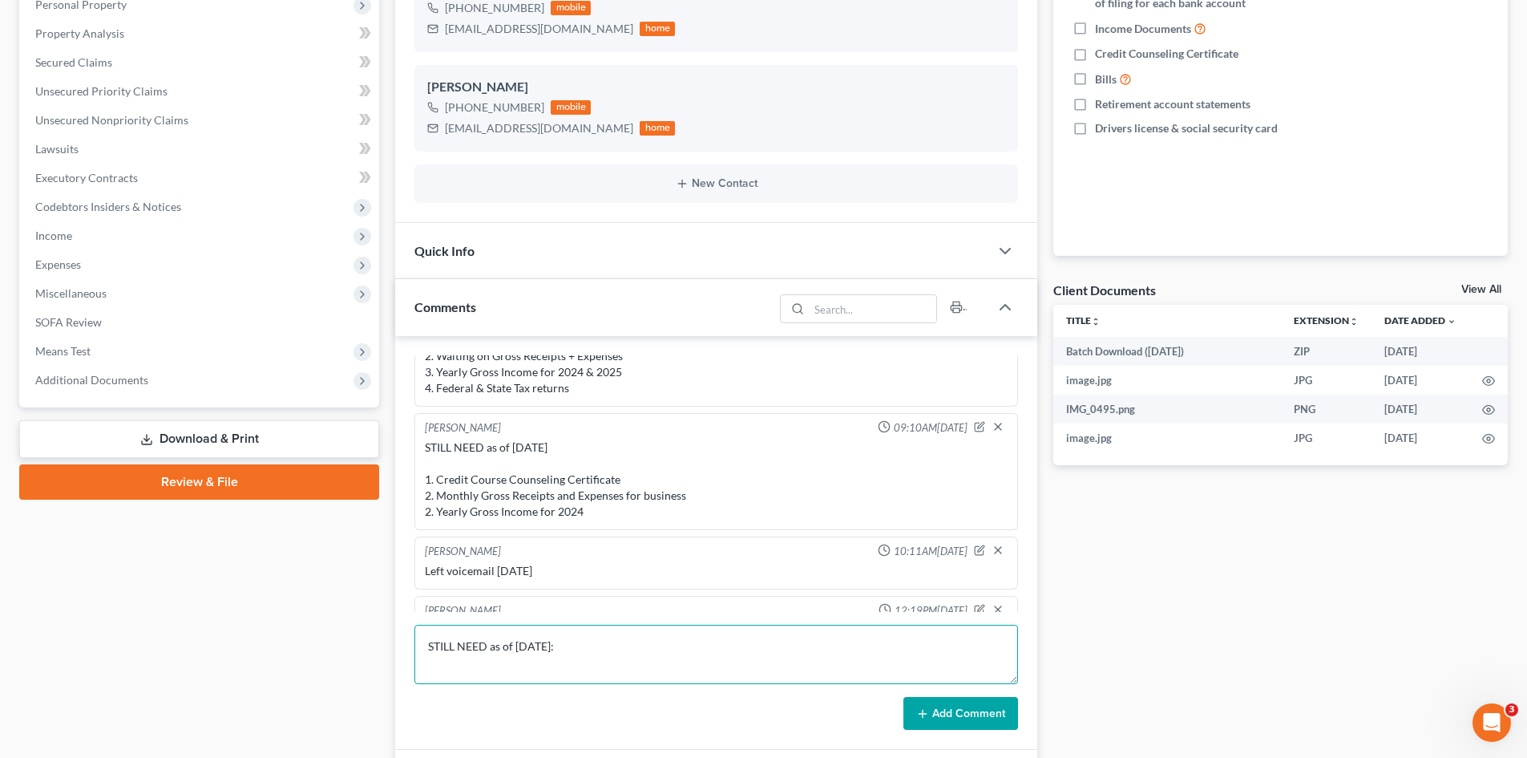
scroll to position [3, 0]
type textarea "STILL NEED as of 8/19/25: 1. Wife's paystubs"
click at [960, 717] on button "Add Comment" at bounding box center [960, 714] width 115 height 34
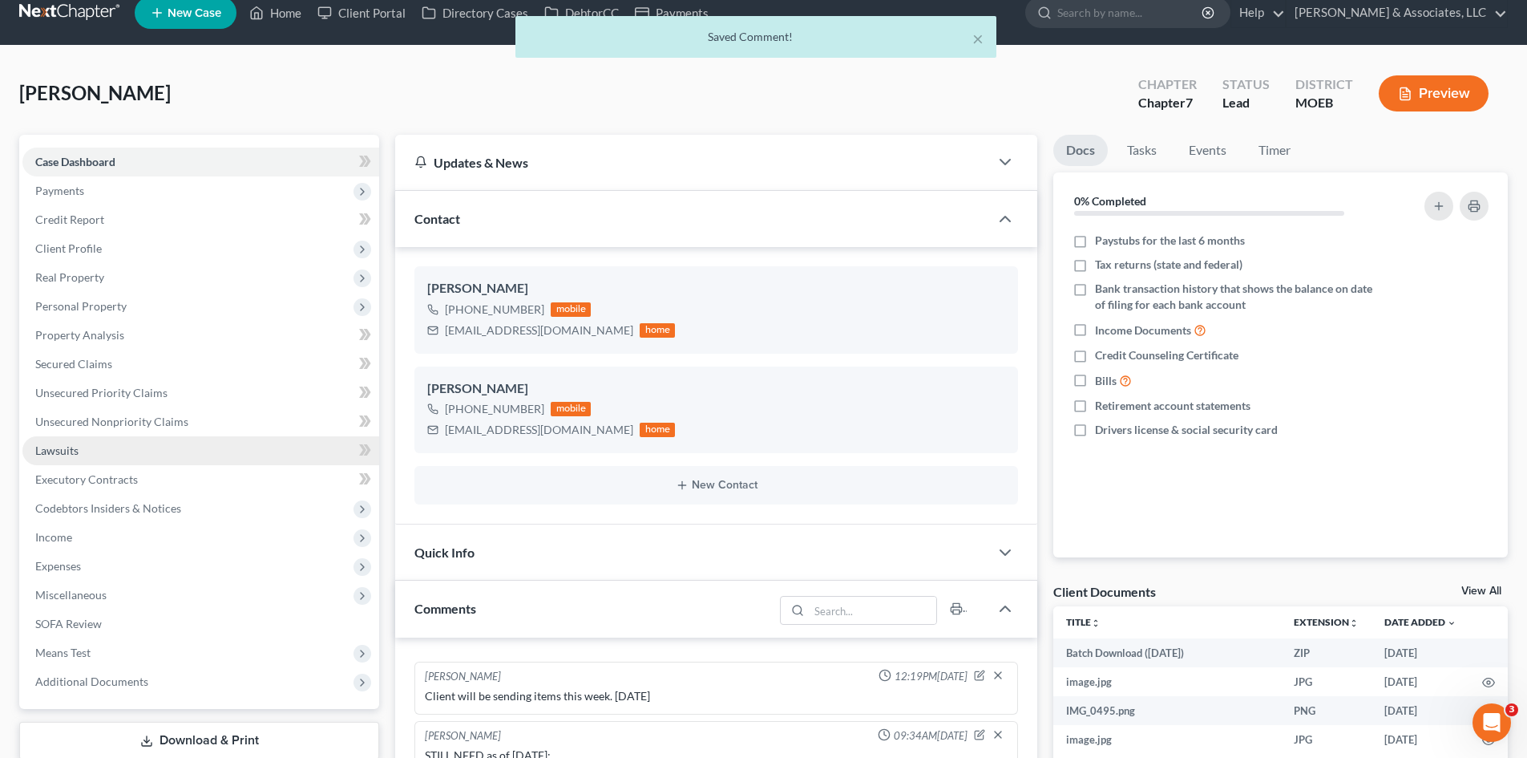
scroll to position [0, 0]
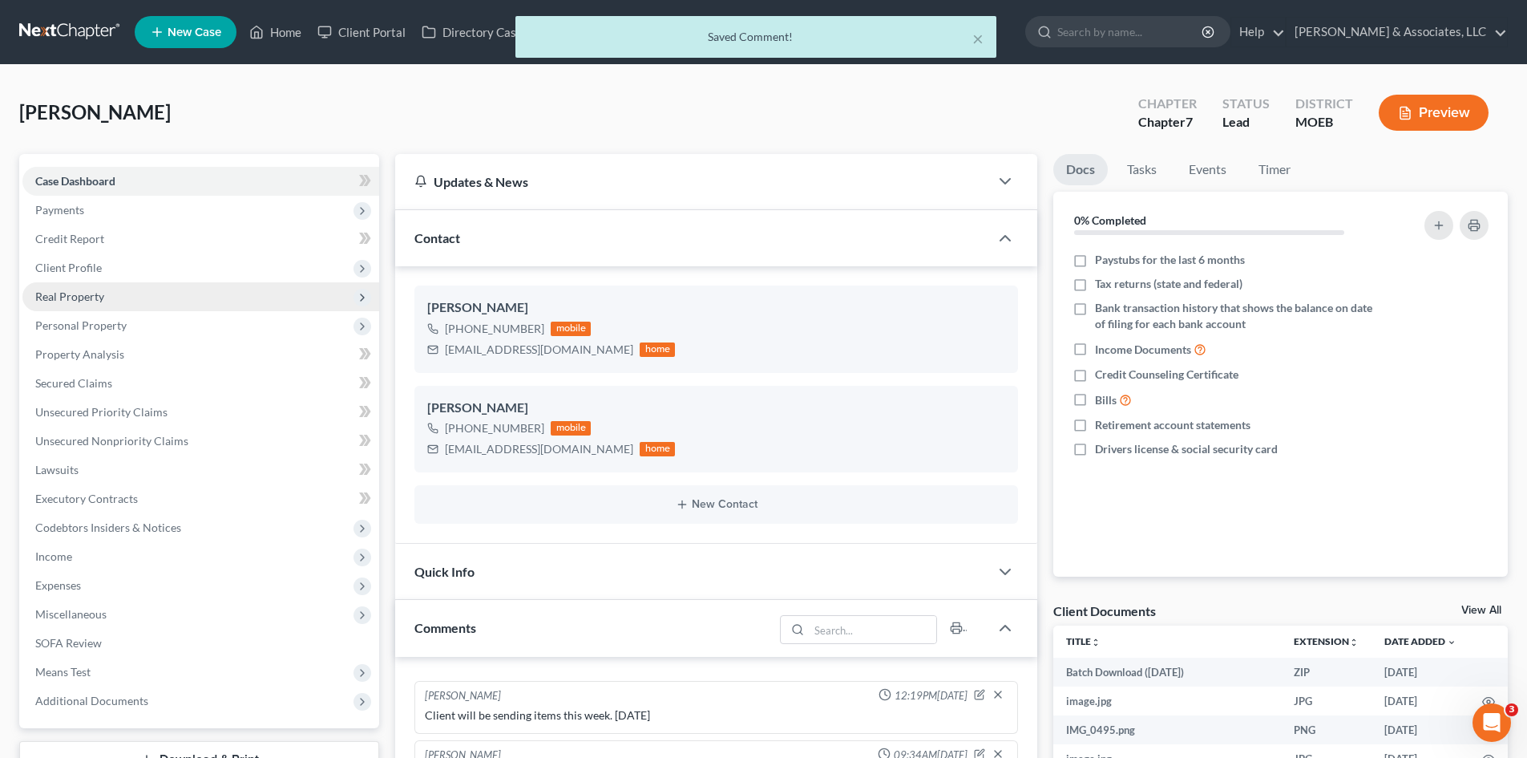
click at [77, 294] on span "Real Property" at bounding box center [69, 296] width 69 height 14
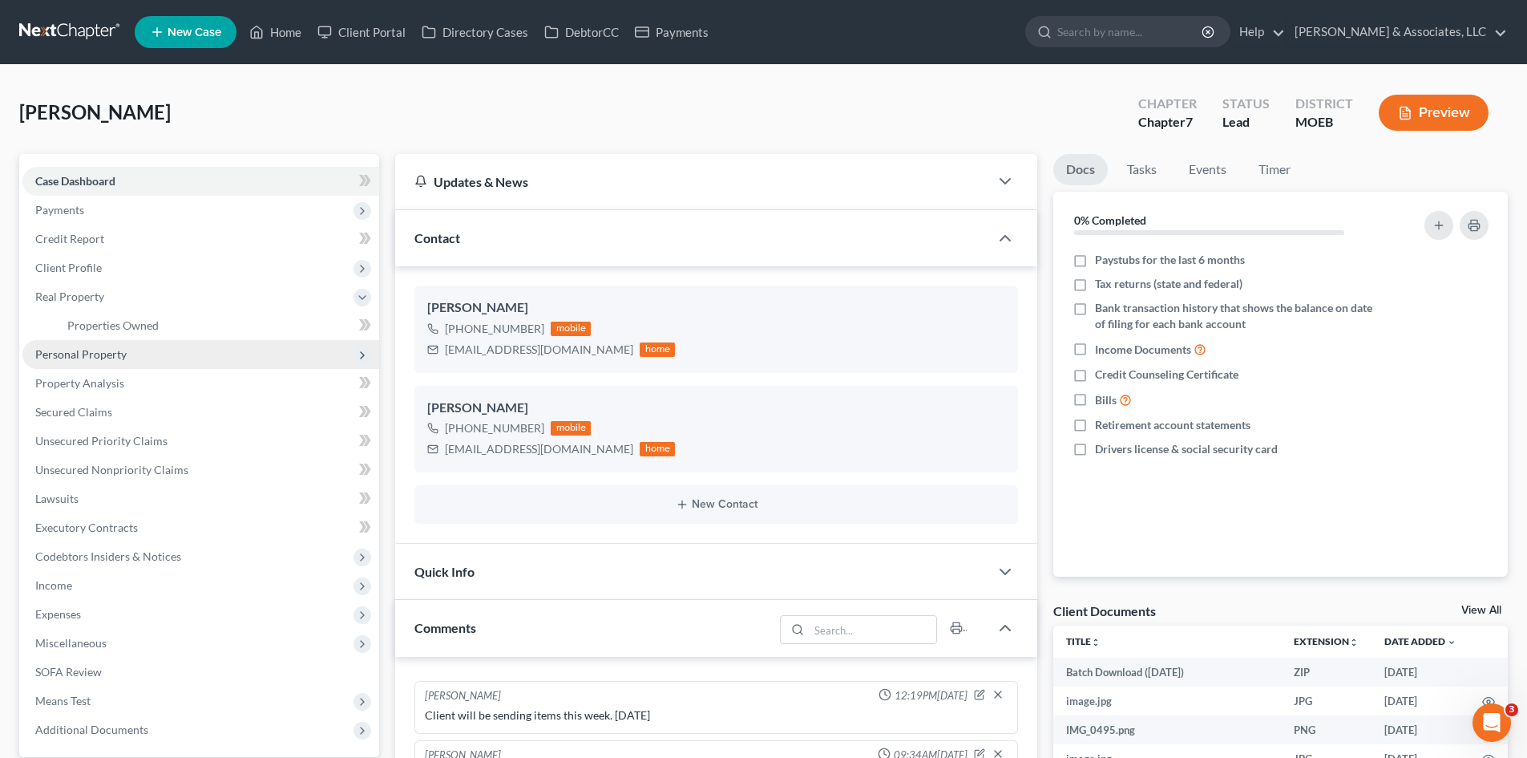
click at [91, 358] on span "Personal Property" at bounding box center [80, 354] width 91 height 14
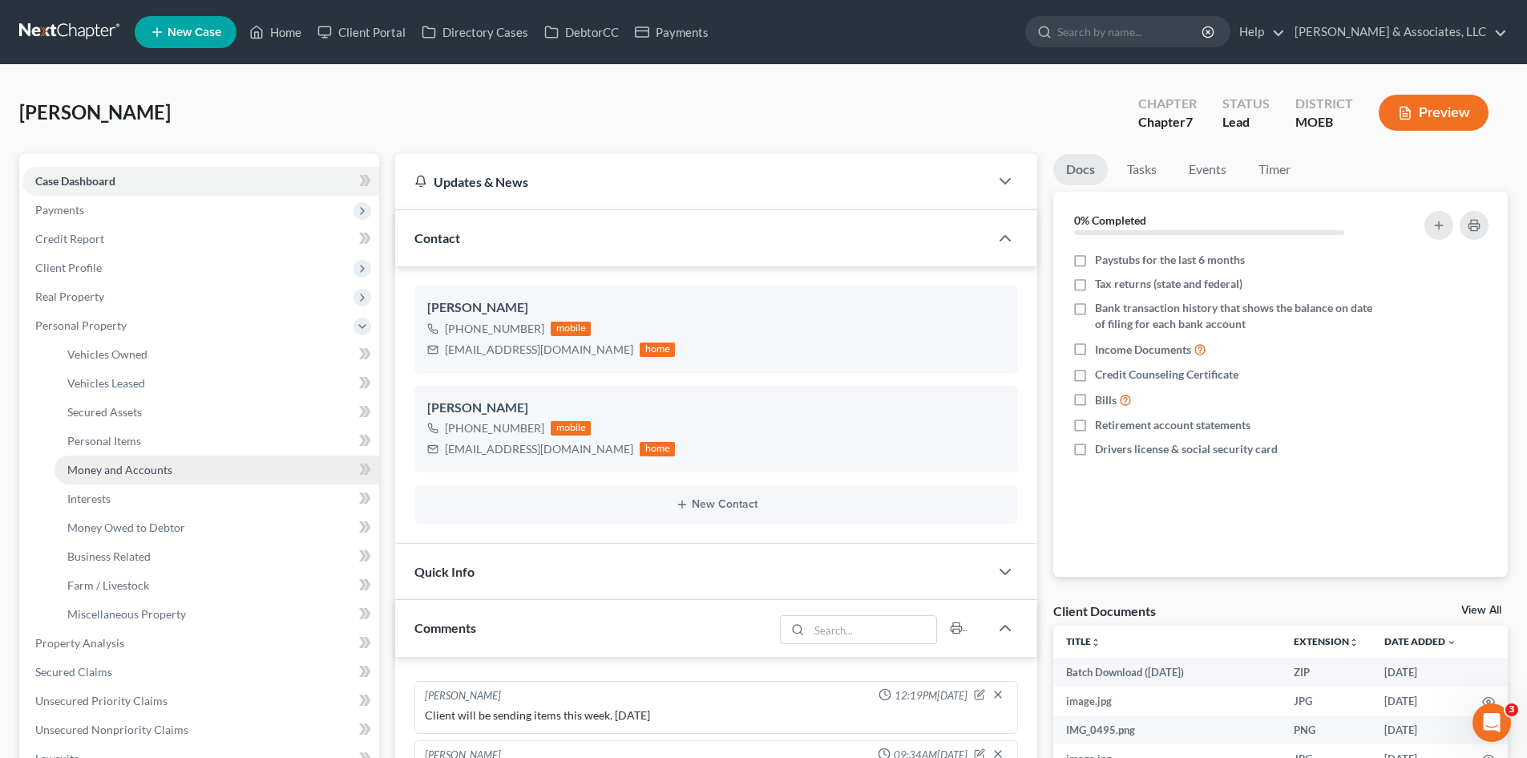
click at [120, 466] on span "Money and Accounts" at bounding box center [119, 470] width 105 height 14
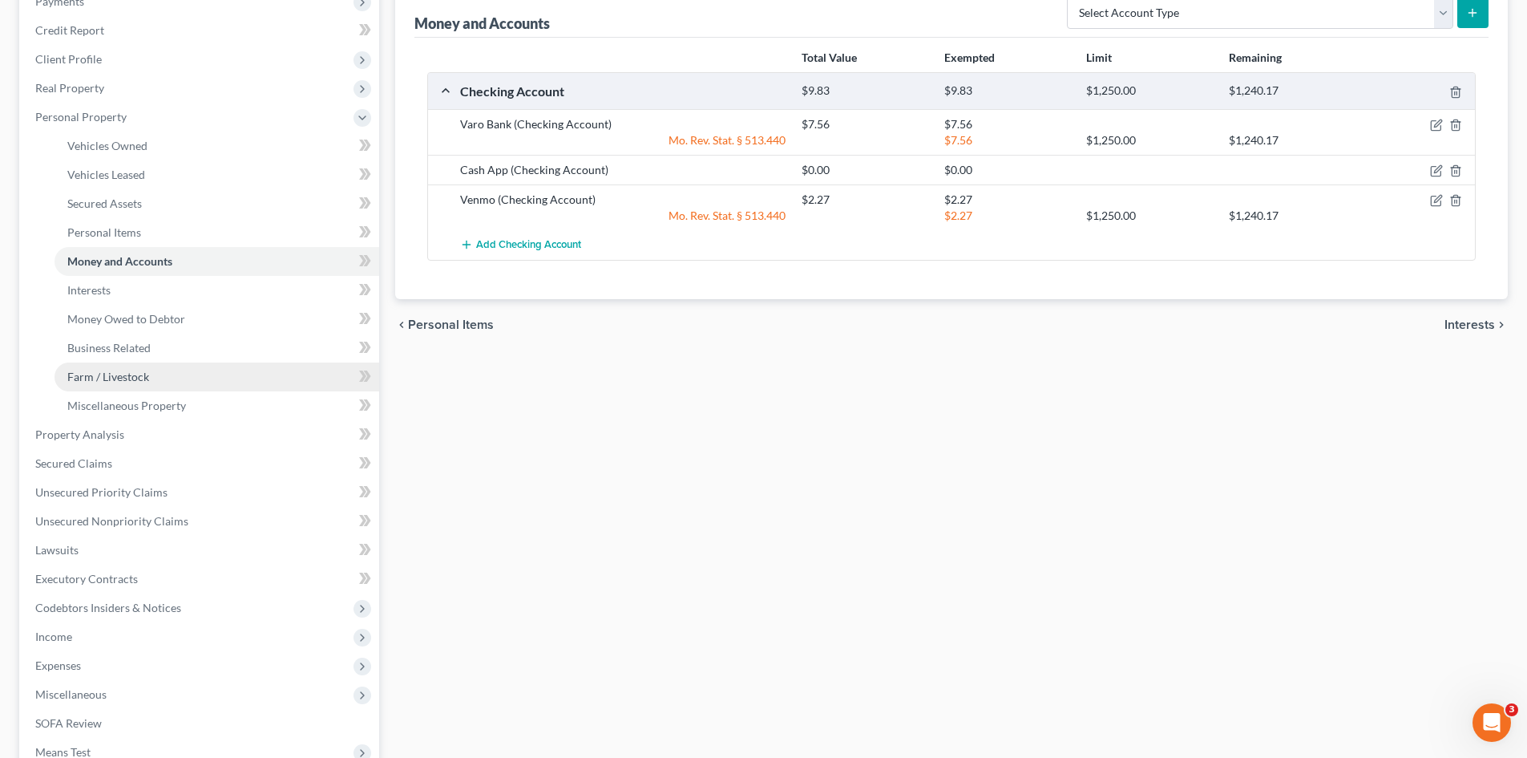
scroll to position [240, 0]
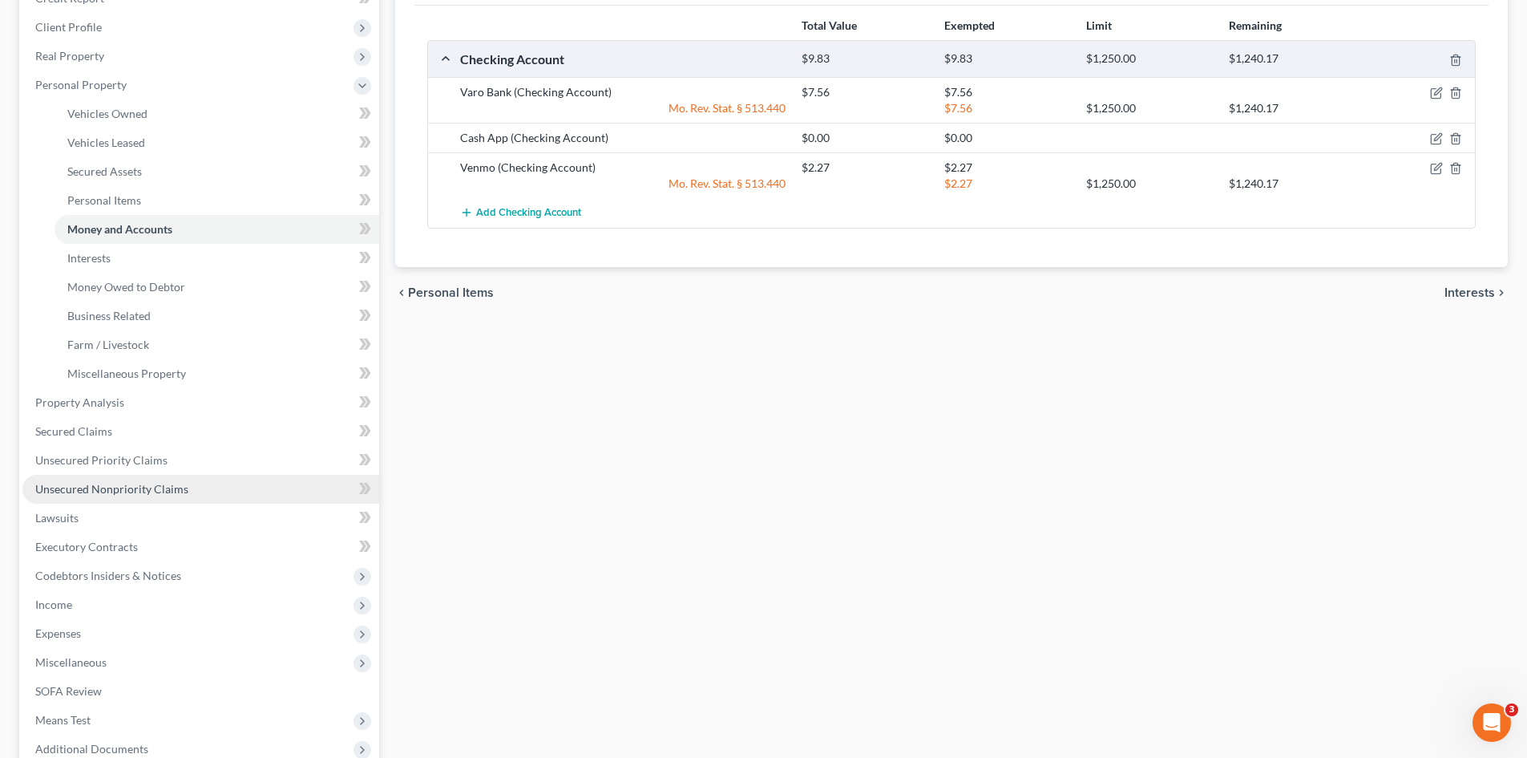
click at [98, 495] on link "Unsecured Nonpriority Claims" at bounding box center [200, 489] width 357 height 29
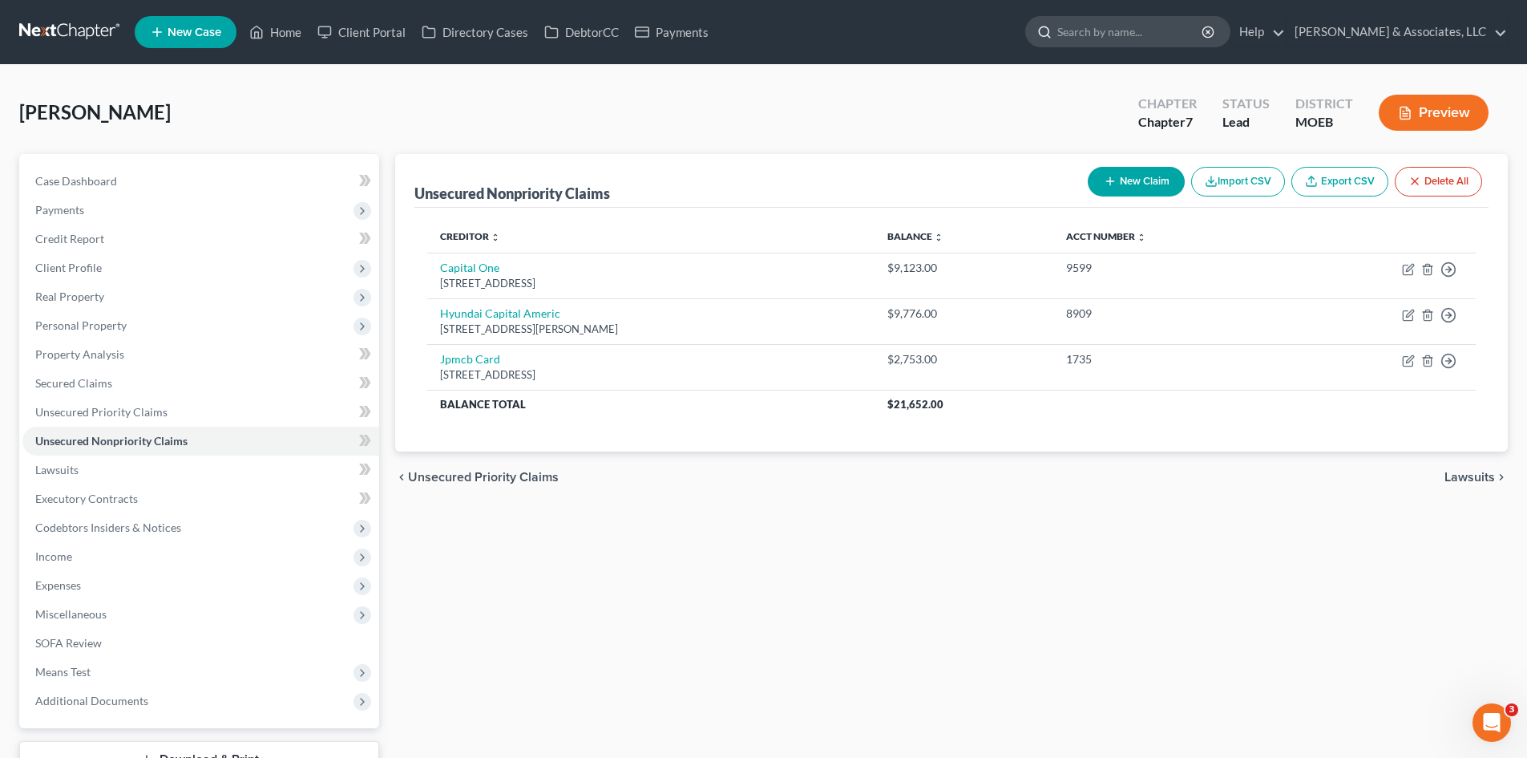
click at [1154, 38] on input "search" at bounding box center [1130, 32] width 147 height 30
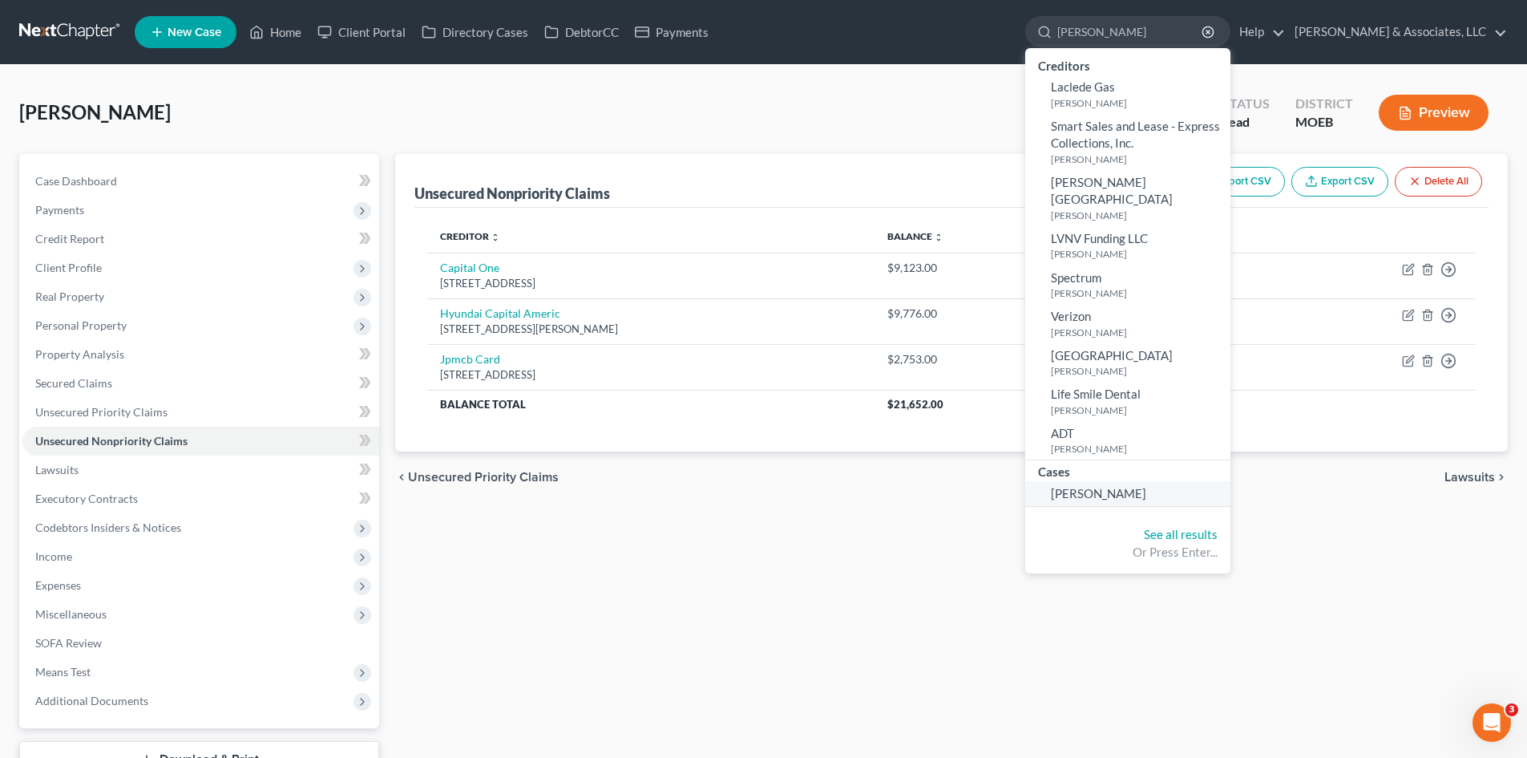
type input "McClain"
click at [1146, 486] on span "McClain, Nancy" at bounding box center [1098, 493] width 95 height 14
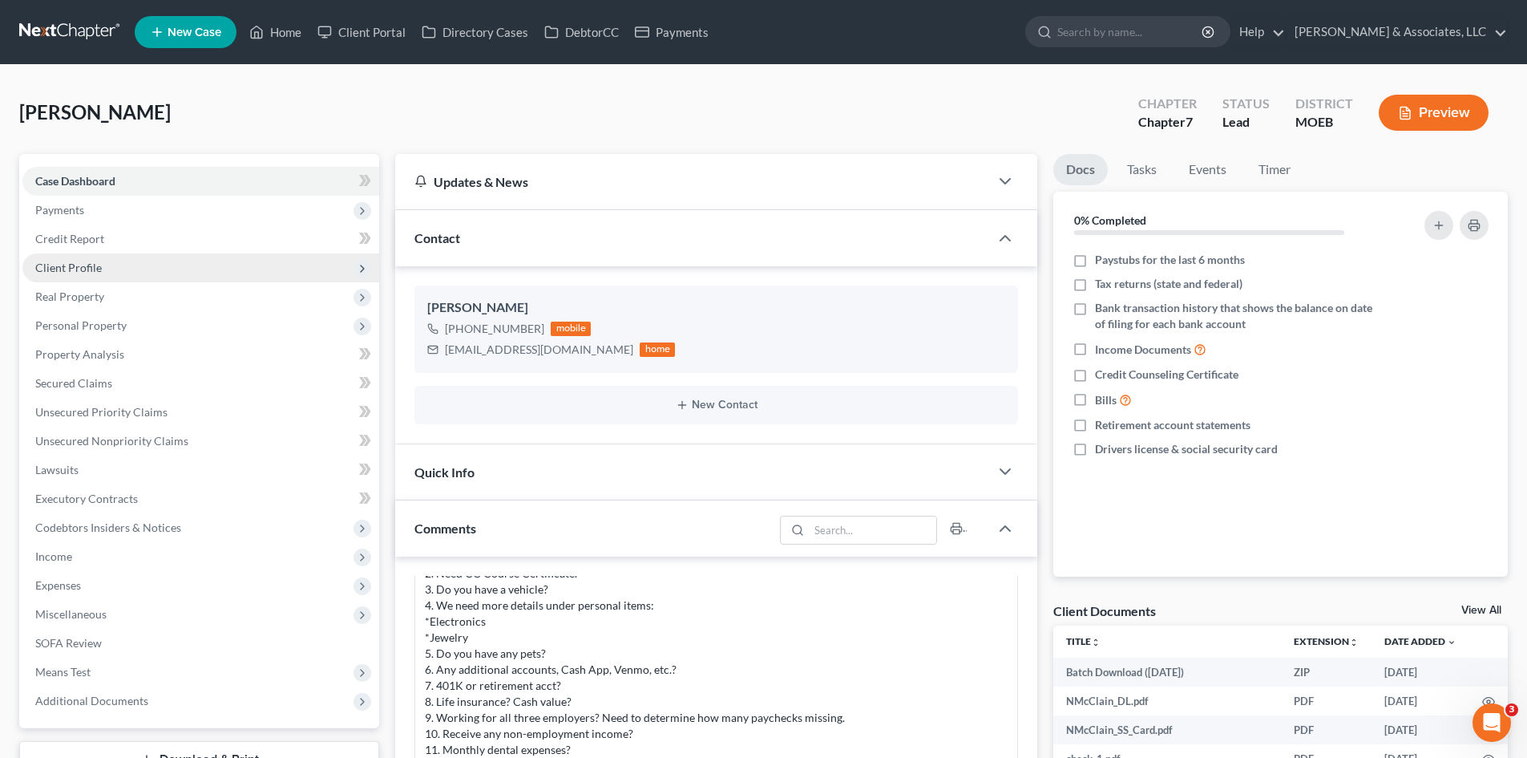
click at [79, 267] on span "Client Profile" at bounding box center [68, 268] width 67 height 14
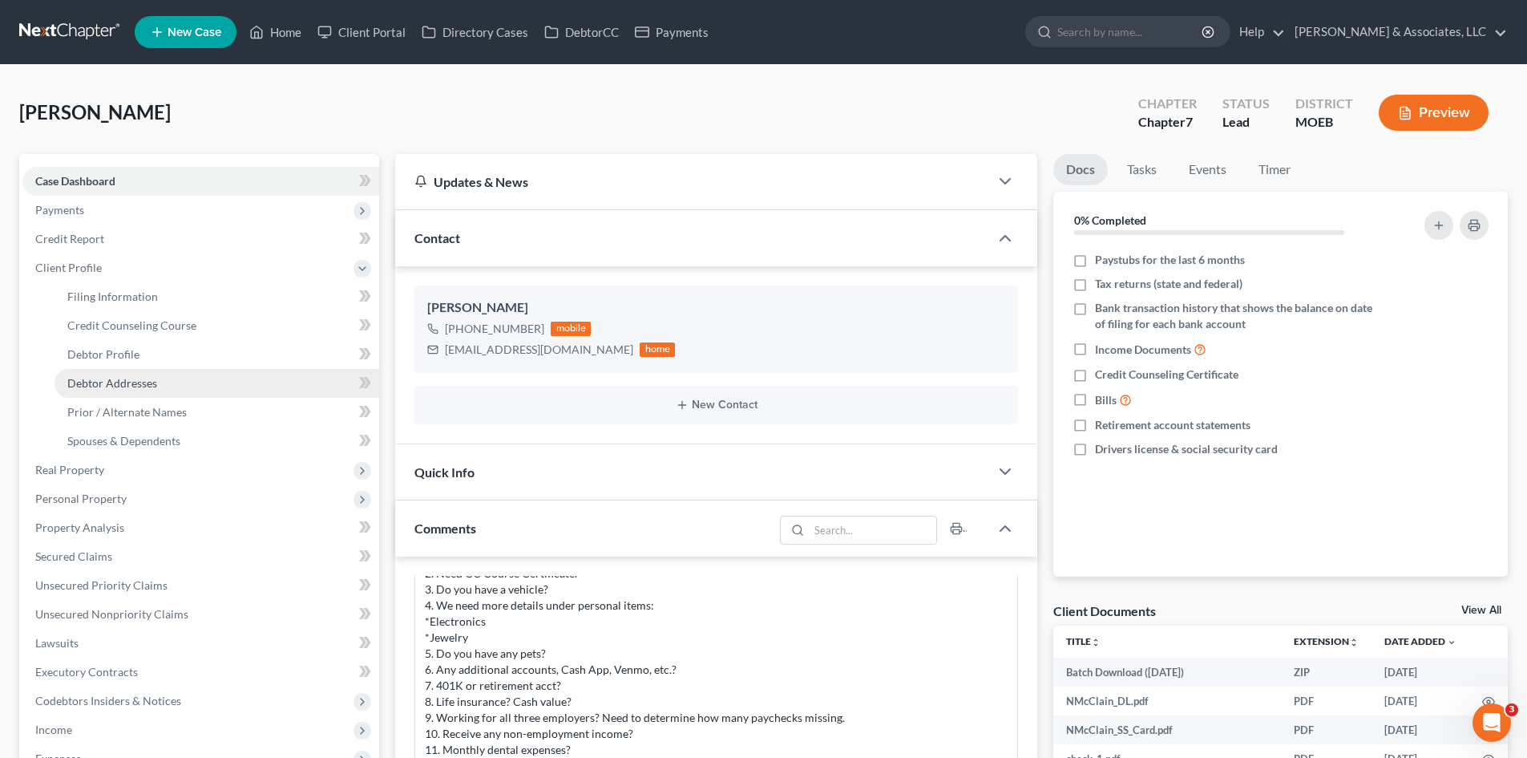
click at [106, 374] on link "Debtor Addresses" at bounding box center [217, 383] width 325 height 29
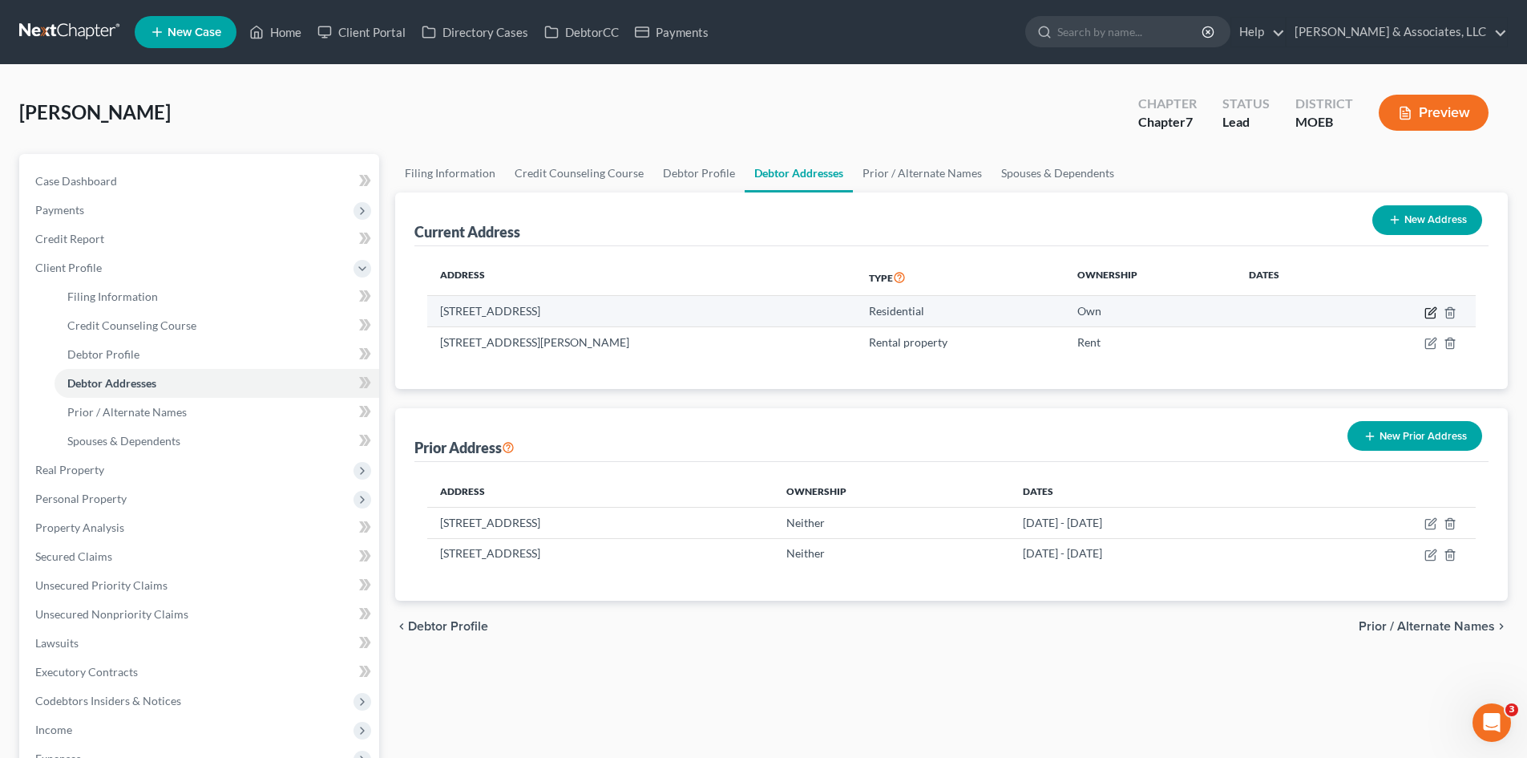
click at [1429, 311] on icon "button" at bounding box center [1431, 312] width 13 height 13
select select "26"
select select "0"
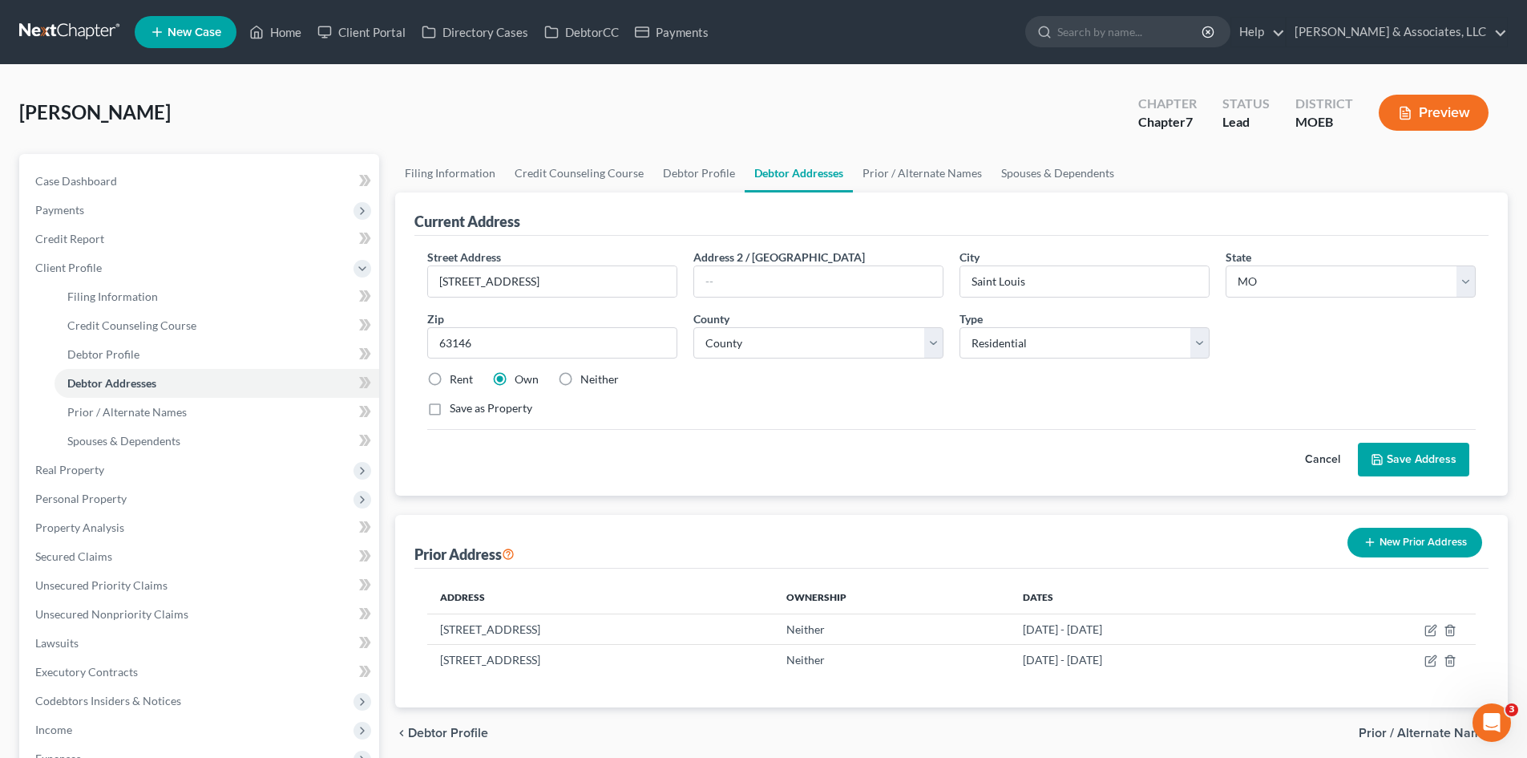
click at [450, 378] on label "Rent" at bounding box center [461, 379] width 23 height 16
click at [456, 378] on input "Rent" at bounding box center [461, 376] width 10 height 10
radio input "true"
click at [119, 386] on span "Debtor Addresses" at bounding box center [111, 383] width 89 height 14
click at [128, 383] on span "Debtor Addresses" at bounding box center [111, 383] width 89 height 14
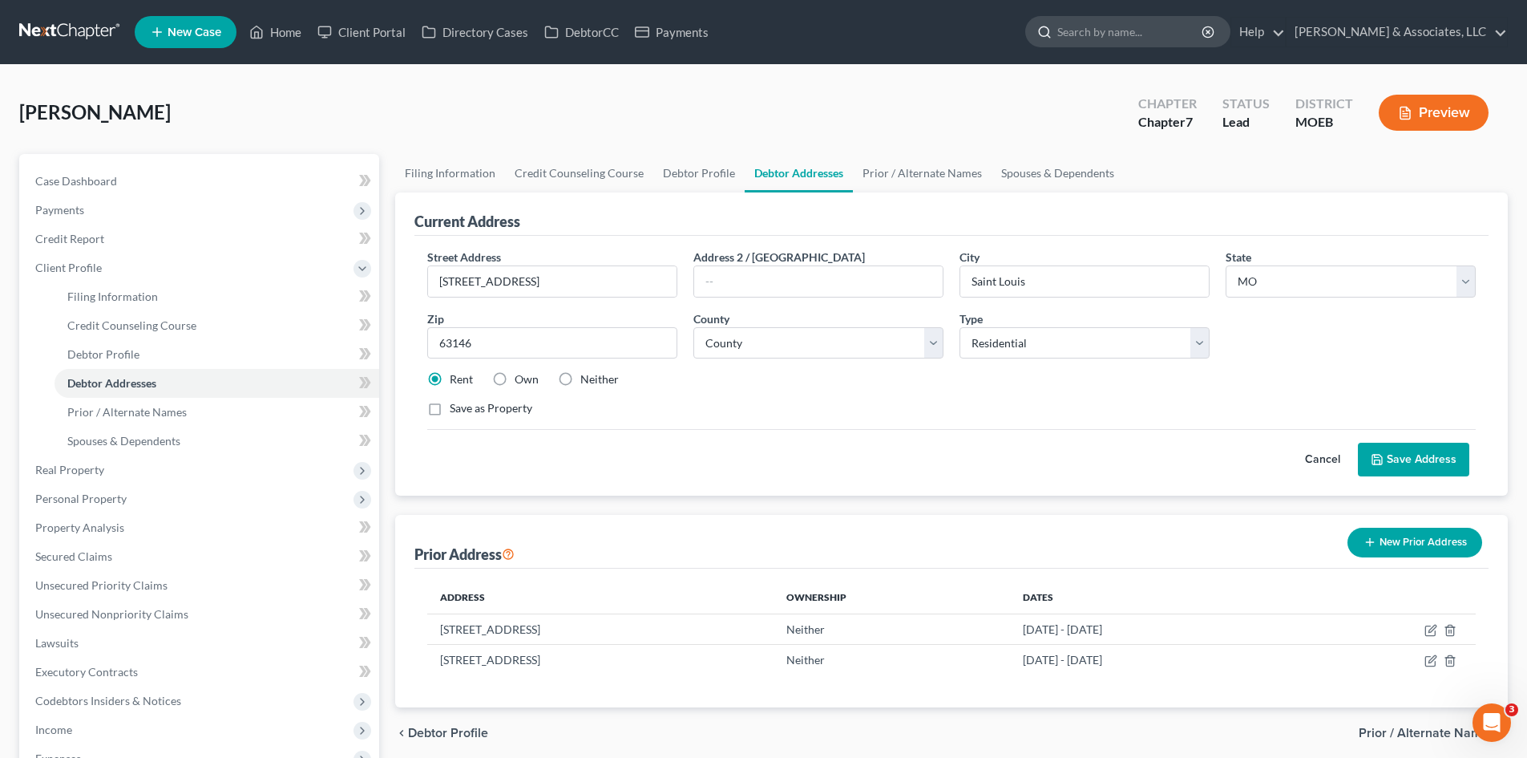
click at [1159, 27] on input "search" at bounding box center [1130, 32] width 147 height 30
click at [281, 25] on link "Home" at bounding box center [275, 32] width 68 height 29
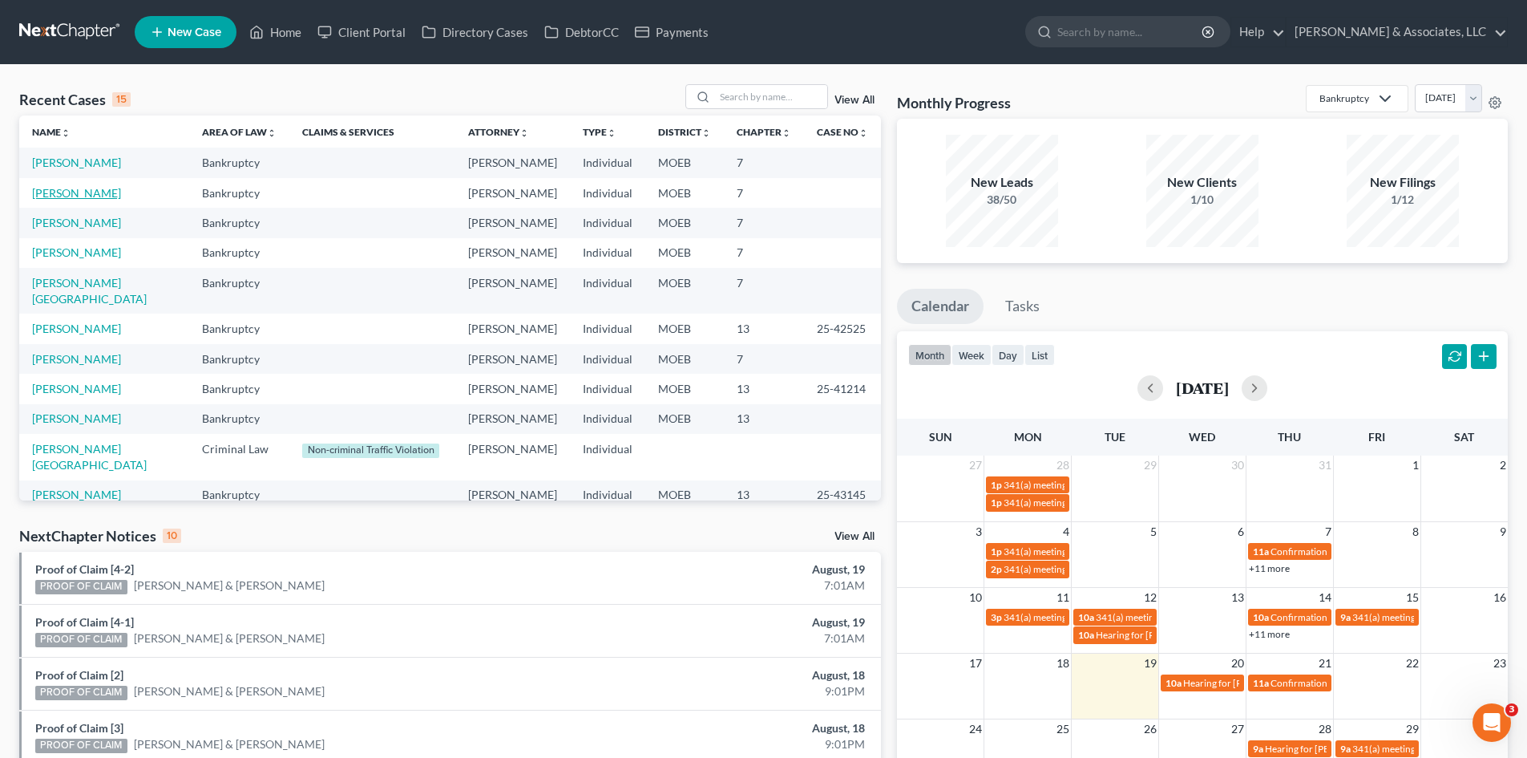
click at [69, 195] on link "Goodrich, Heath" at bounding box center [76, 193] width 89 height 14
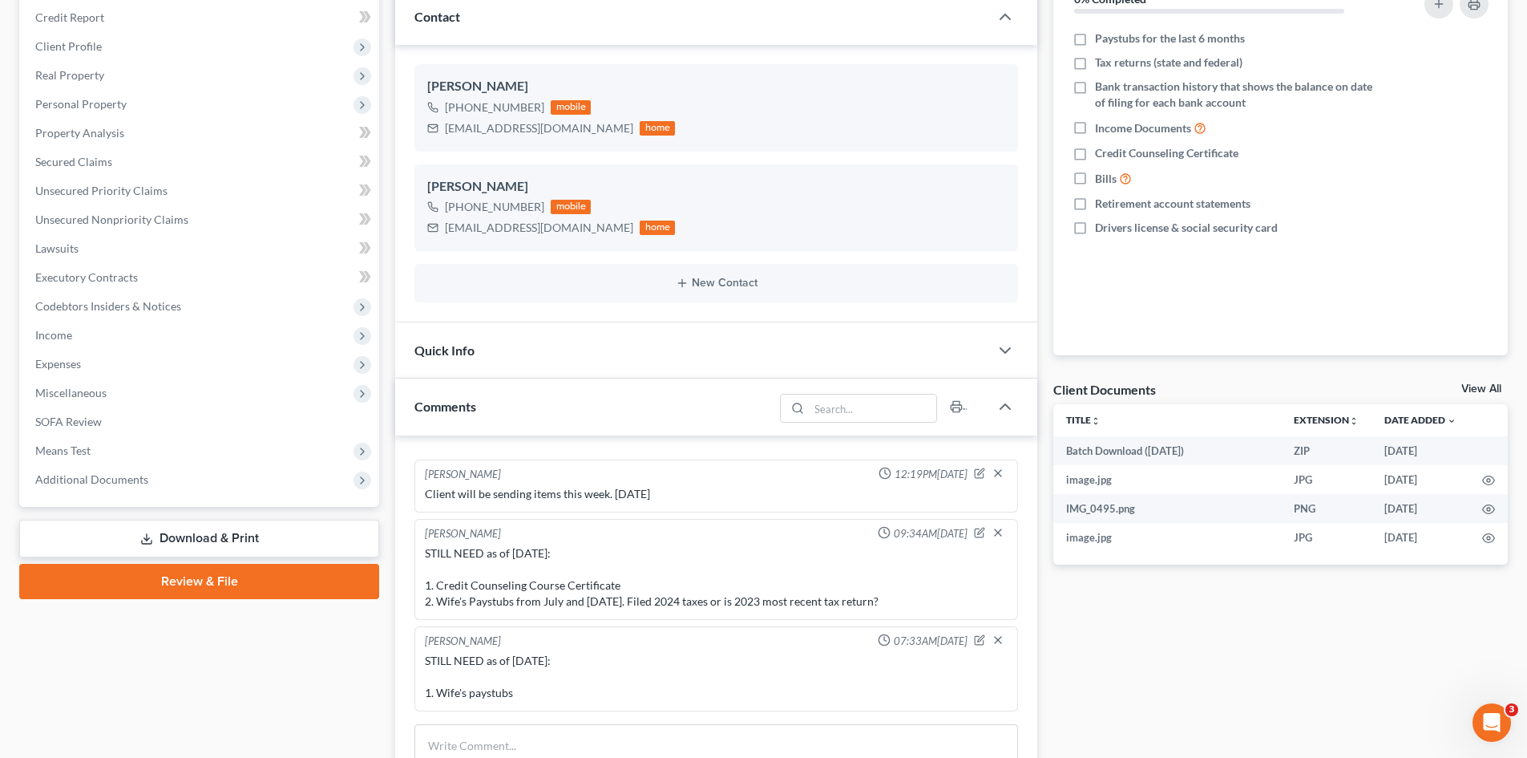
scroll to position [240, 0]
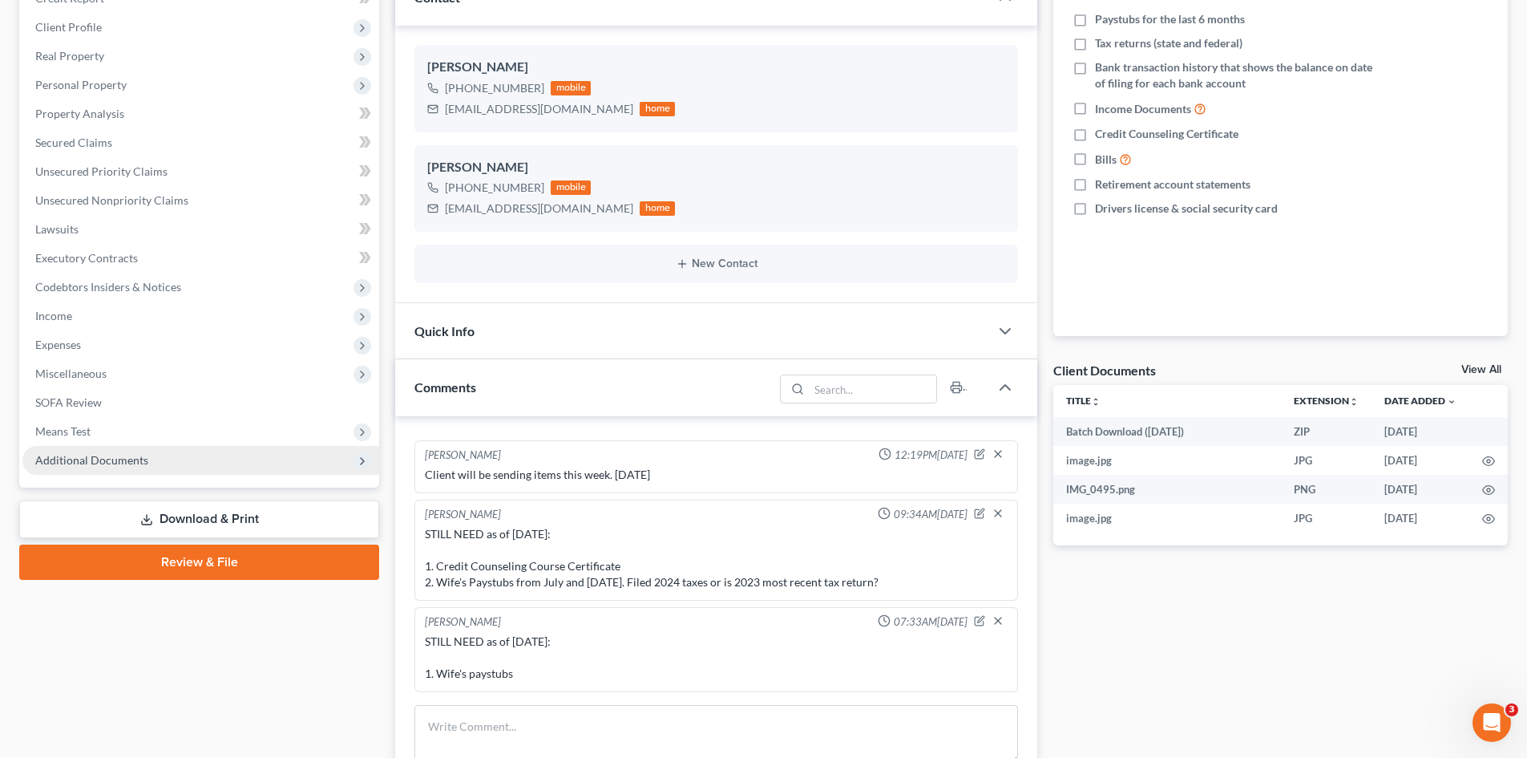
click at [120, 465] on span "Additional Documents" at bounding box center [91, 460] width 113 height 14
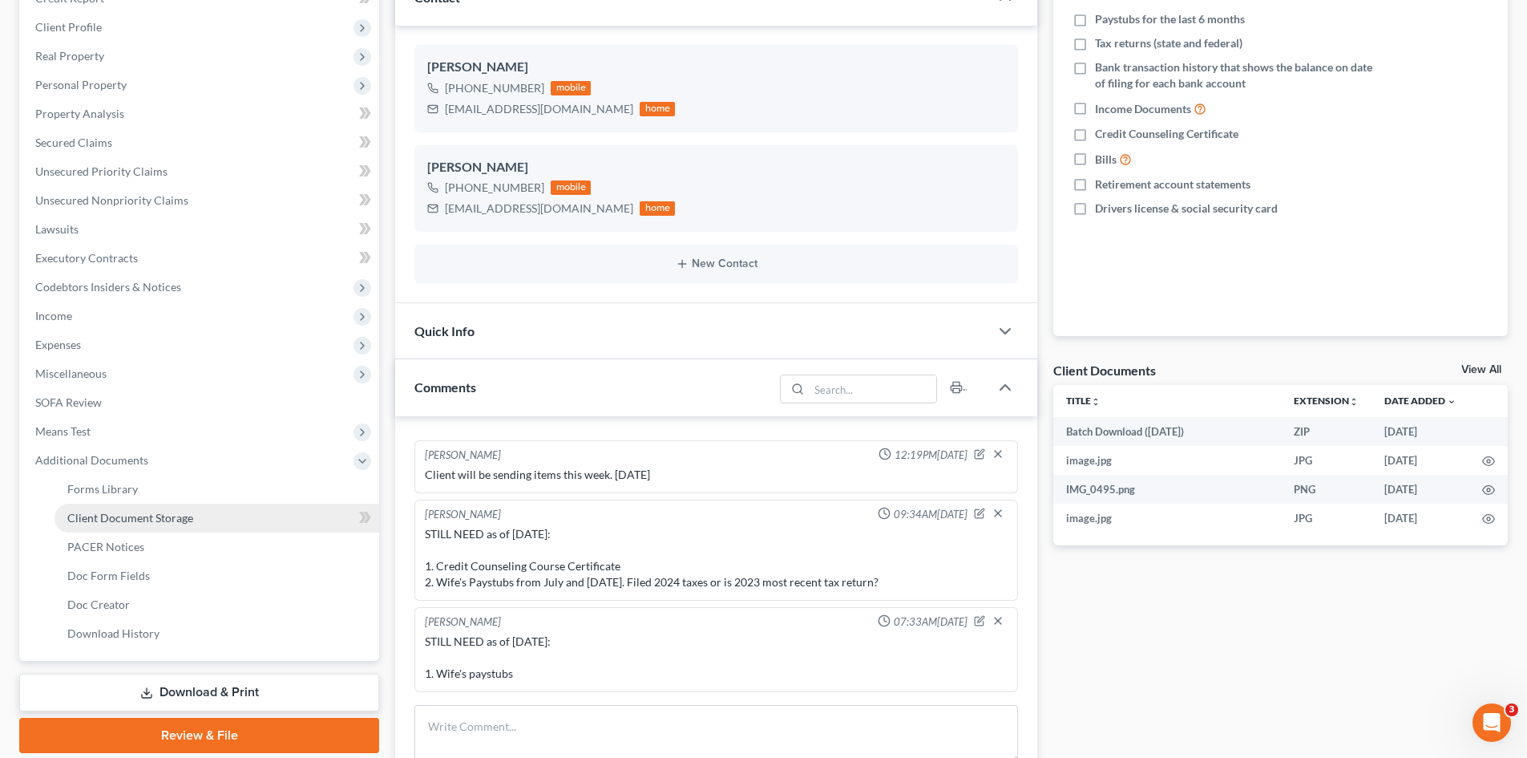
click at [132, 517] on span "Client Document Storage" at bounding box center [130, 518] width 126 height 14
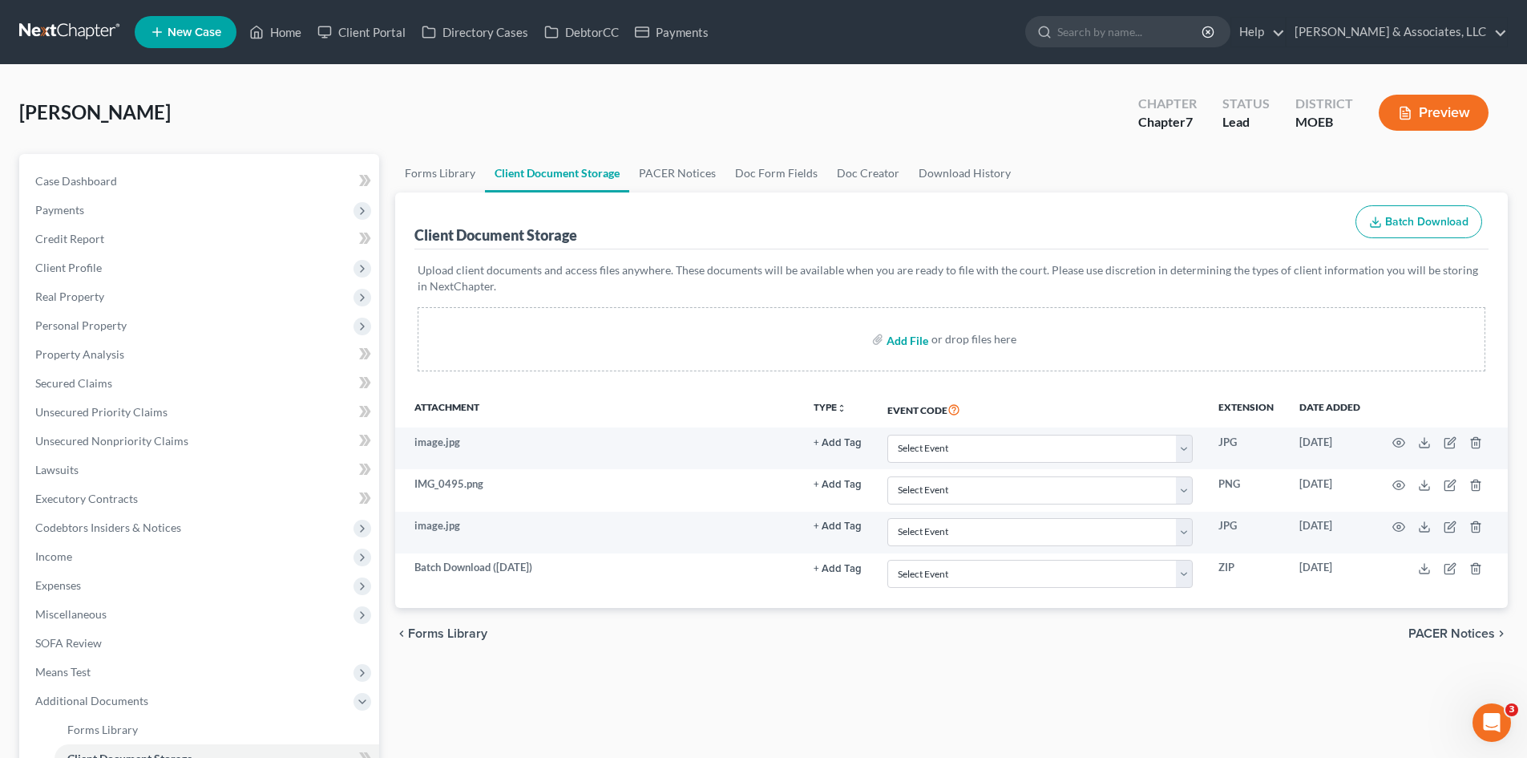
click at [914, 342] on input "file" at bounding box center [906, 339] width 38 height 29
type input "C:\fakepath\Credit Counseling Certificate.pdf"
click at [273, 38] on link "Home" at bounding box center [275, 32] width 68 height 29
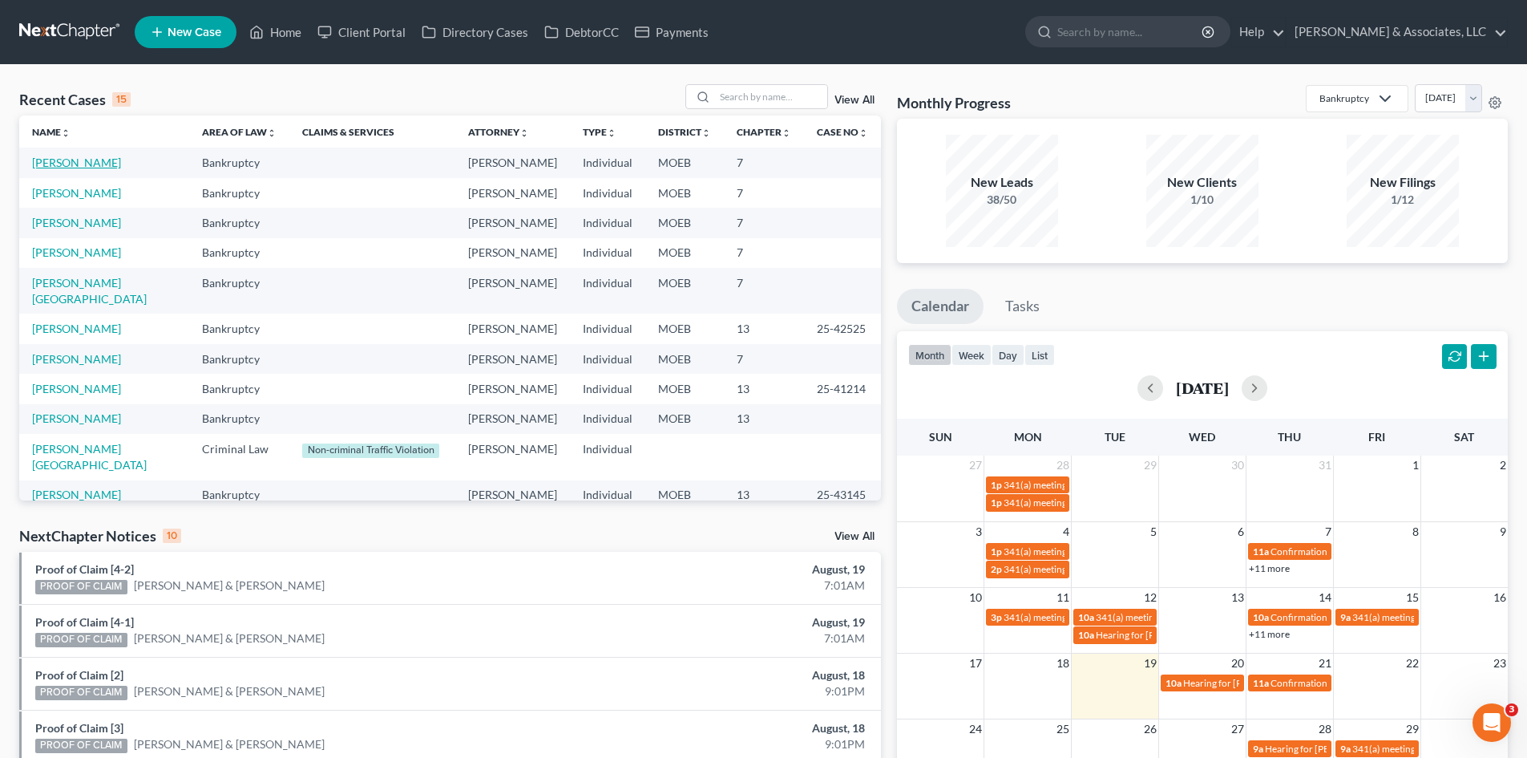
click at [76, 161] on link "Goodrich, Heath" at bounding box center [76, 163] width 89 height 14
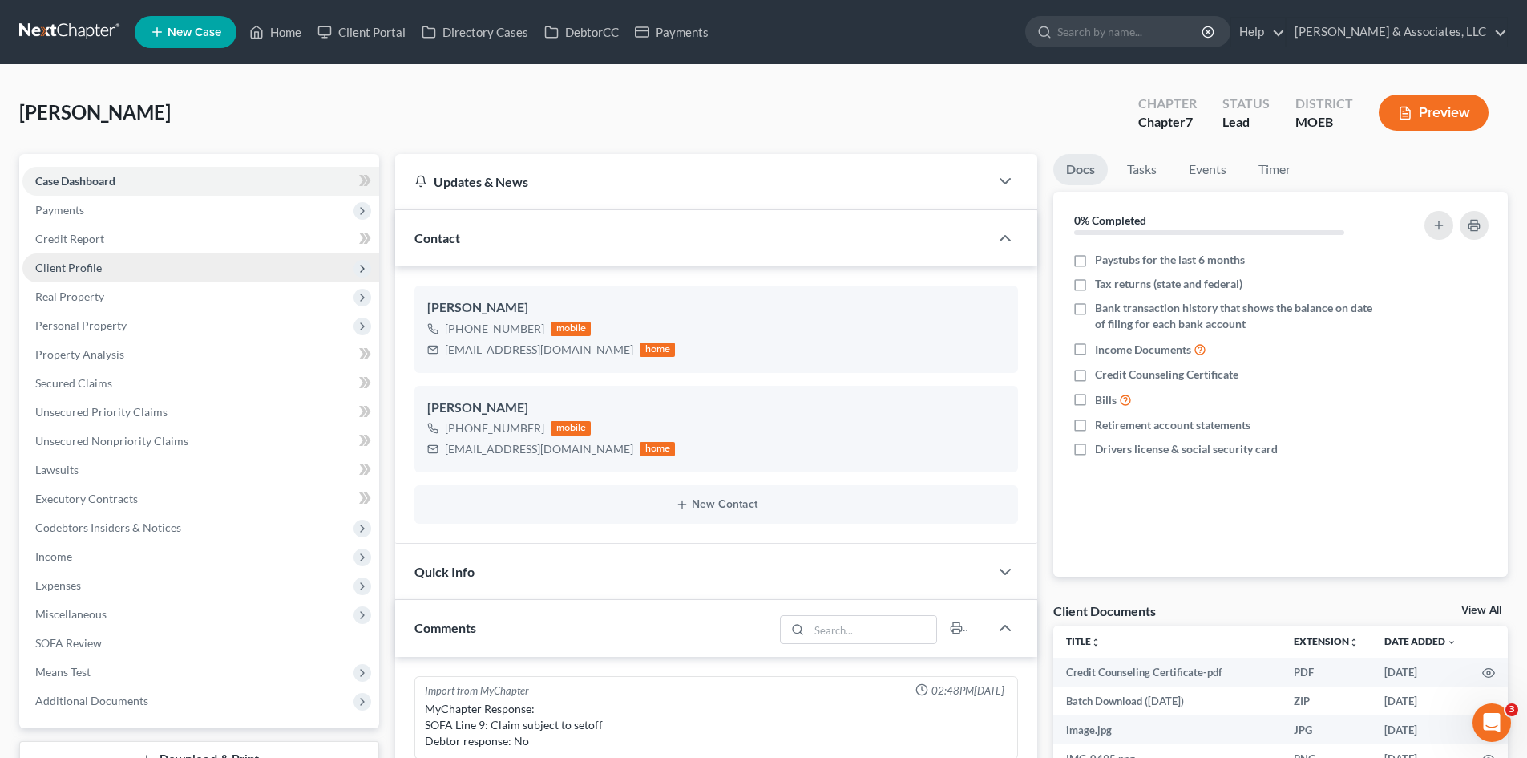
scroll to position [1877, 0]
click at [79, 264] on span "Client Profile" at bounding box center [68, 268] width 67 height 14
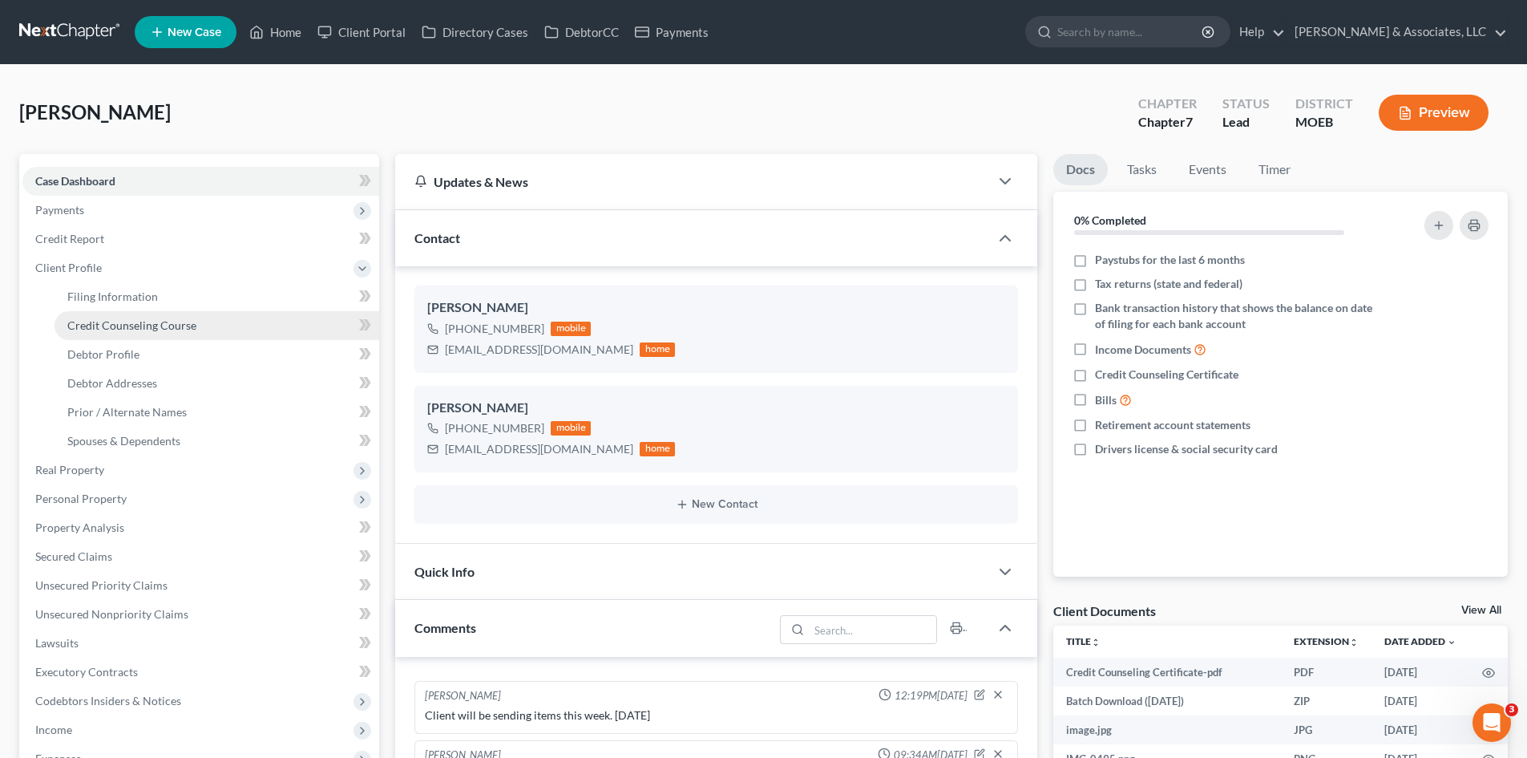
click at [161, 317] on link "Credit Counseling Course" at bounding box center [217, 325] width 325 height 29
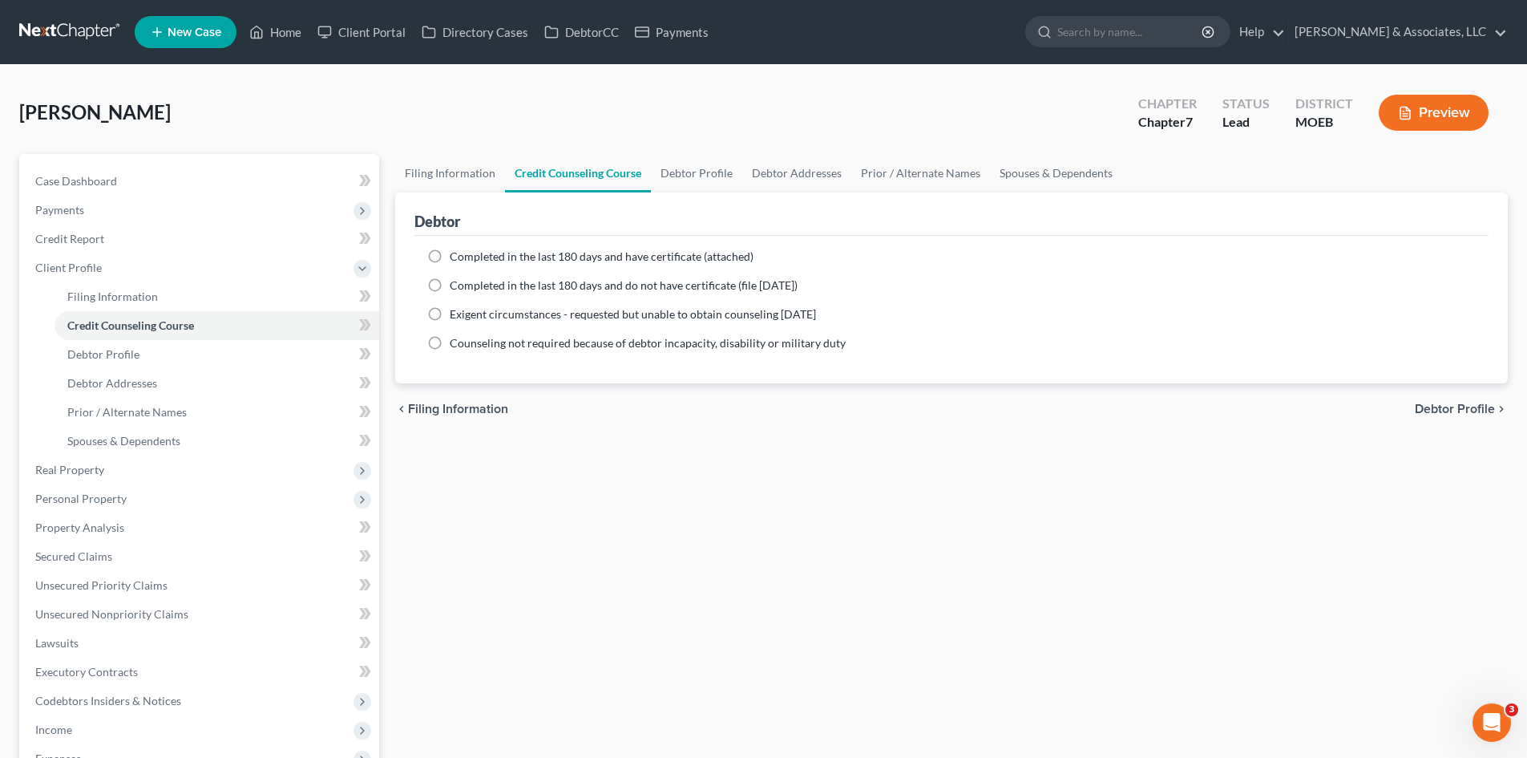
click at [450, 257] on label "Completed in the last 180 days and have certificate (attached)" at bounding box center [602, 257] width 304 height 16
click at [456, 257] on input "Completed in the last 180 days and have certificate (attached)" at bounding box center [461, 254] width 10 height 10
radio input "true"
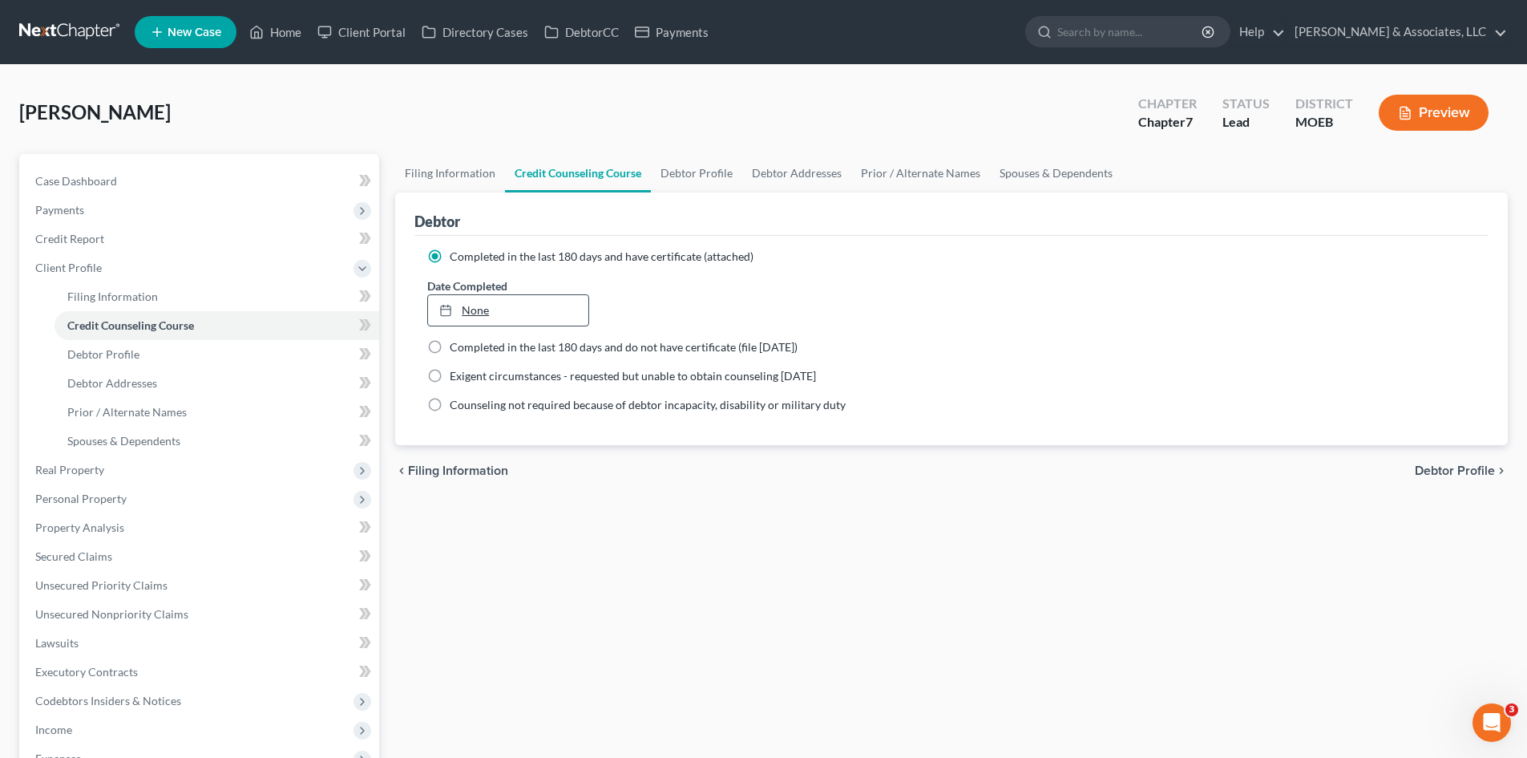
click at [498, 312] on link "None" at bounding box center [508, 310] width 160 height 30
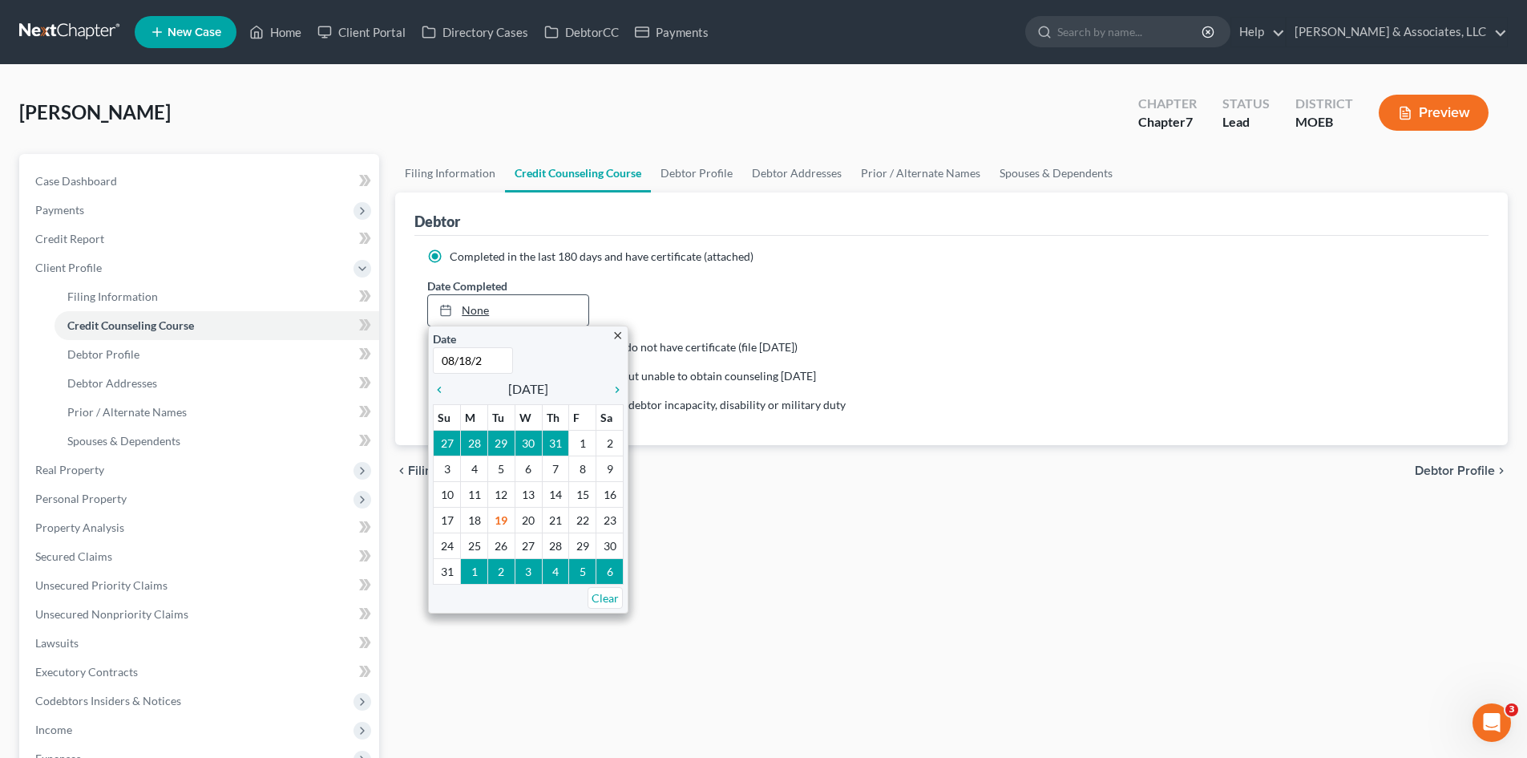
type input "08/18/25"
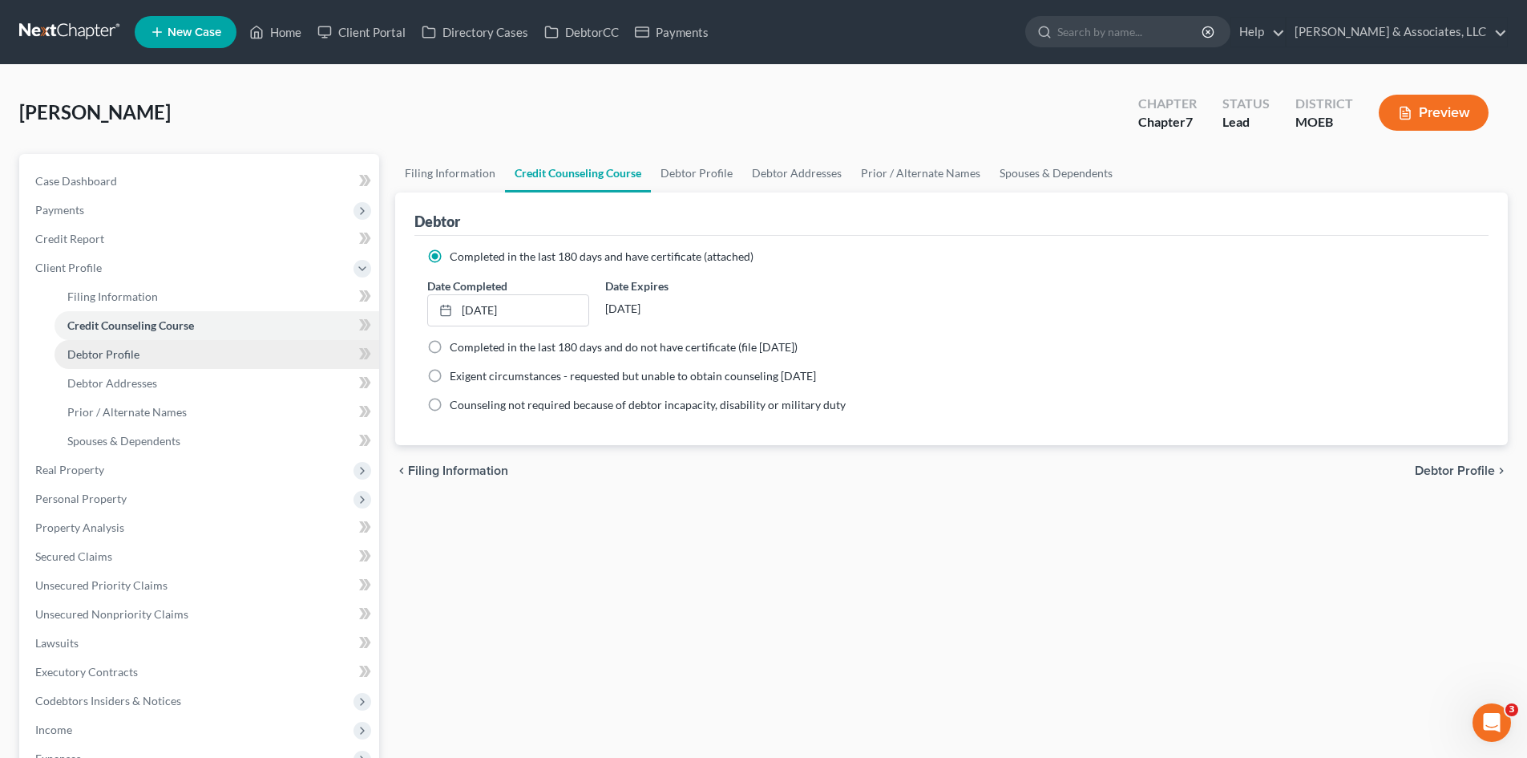
click at [119, 358] on span "Debtor Profile" at bounding box center [103, 354] width 72 height 14
select select "1"
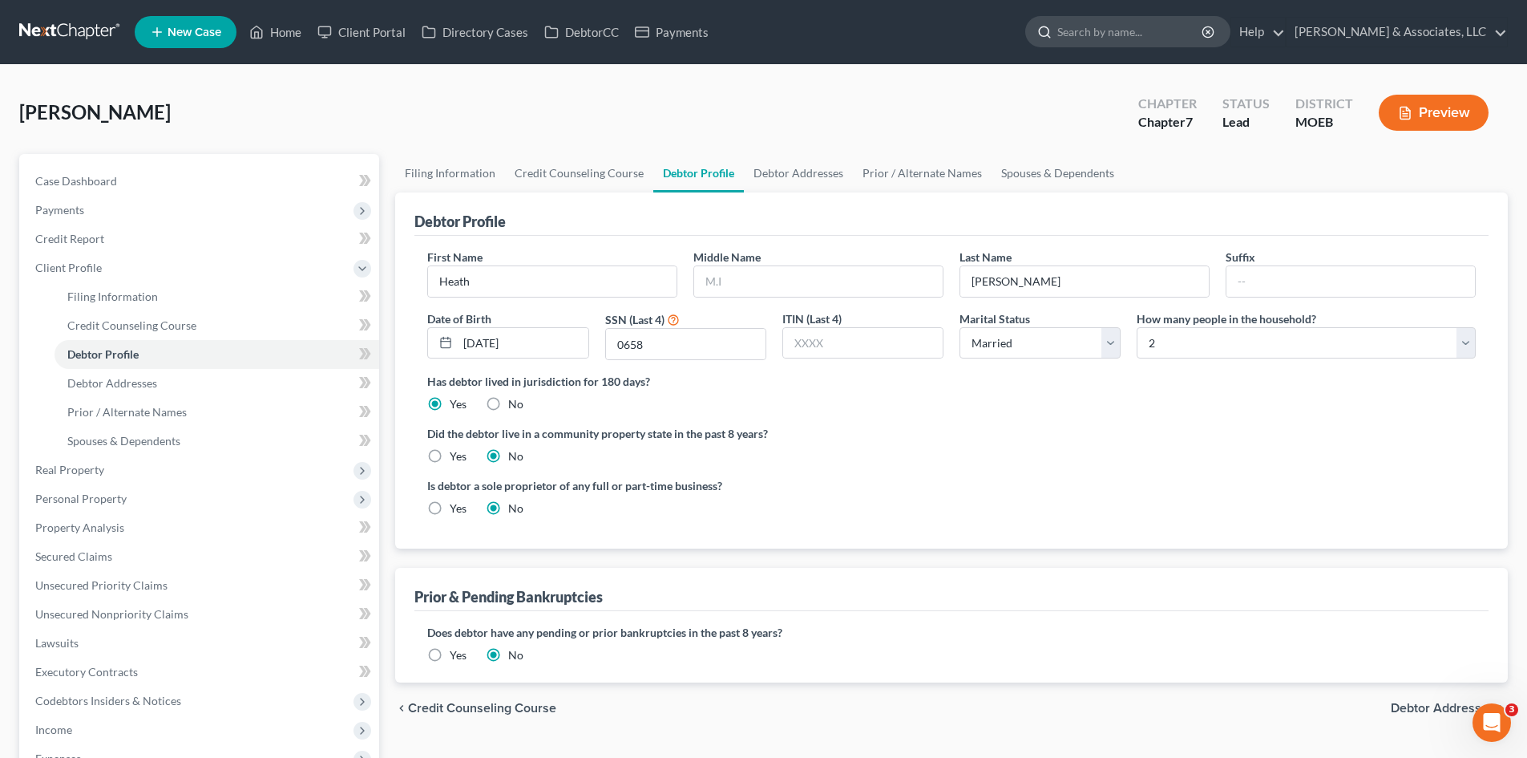
click at [1180, 29] on input "search" at bounding box center [1130, 32] width 147 height 30
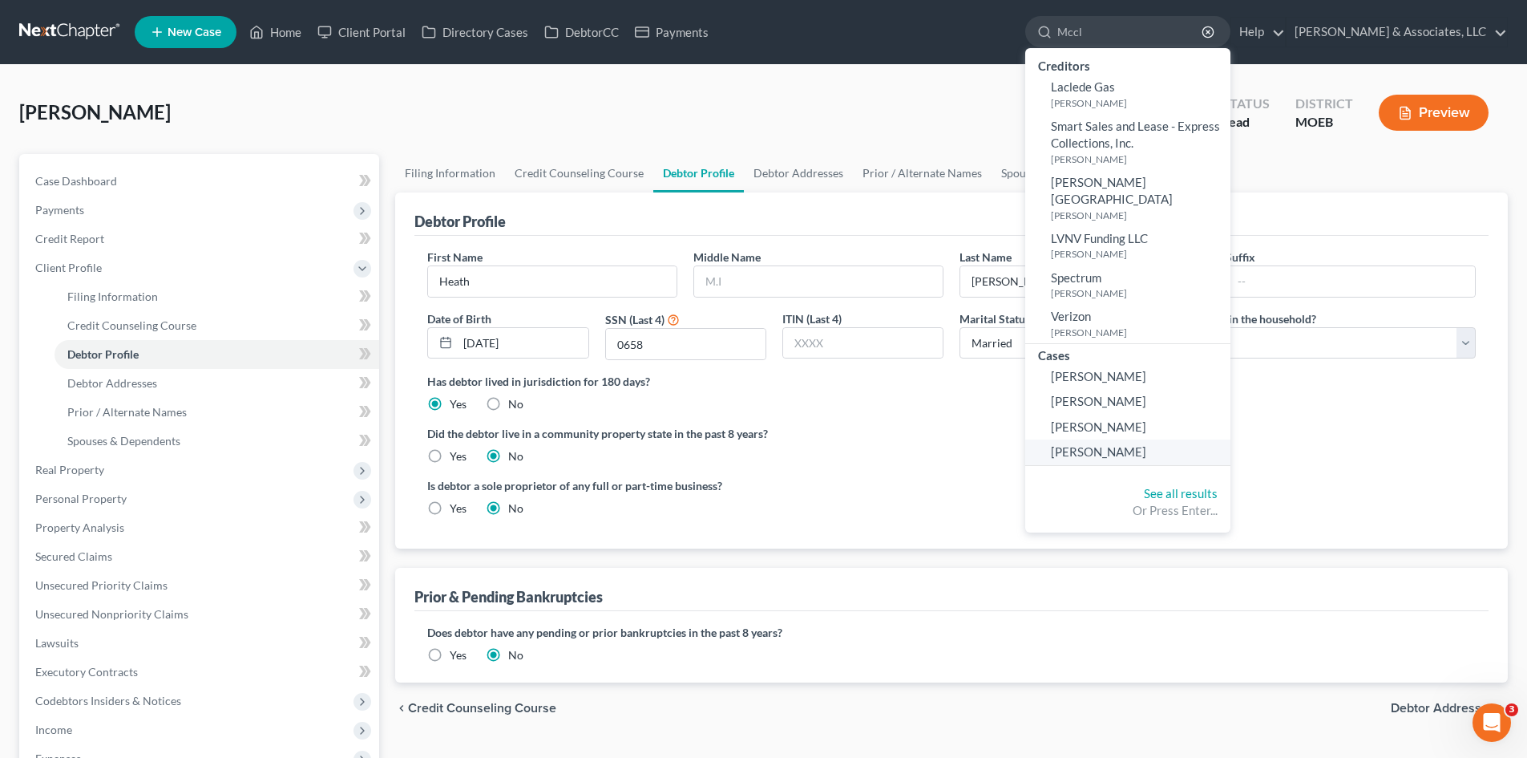
type input "Mccl"
click at [1146, 444] on span "McClain, Nancy" at bounding box center [1098, 451] width 95 height 14
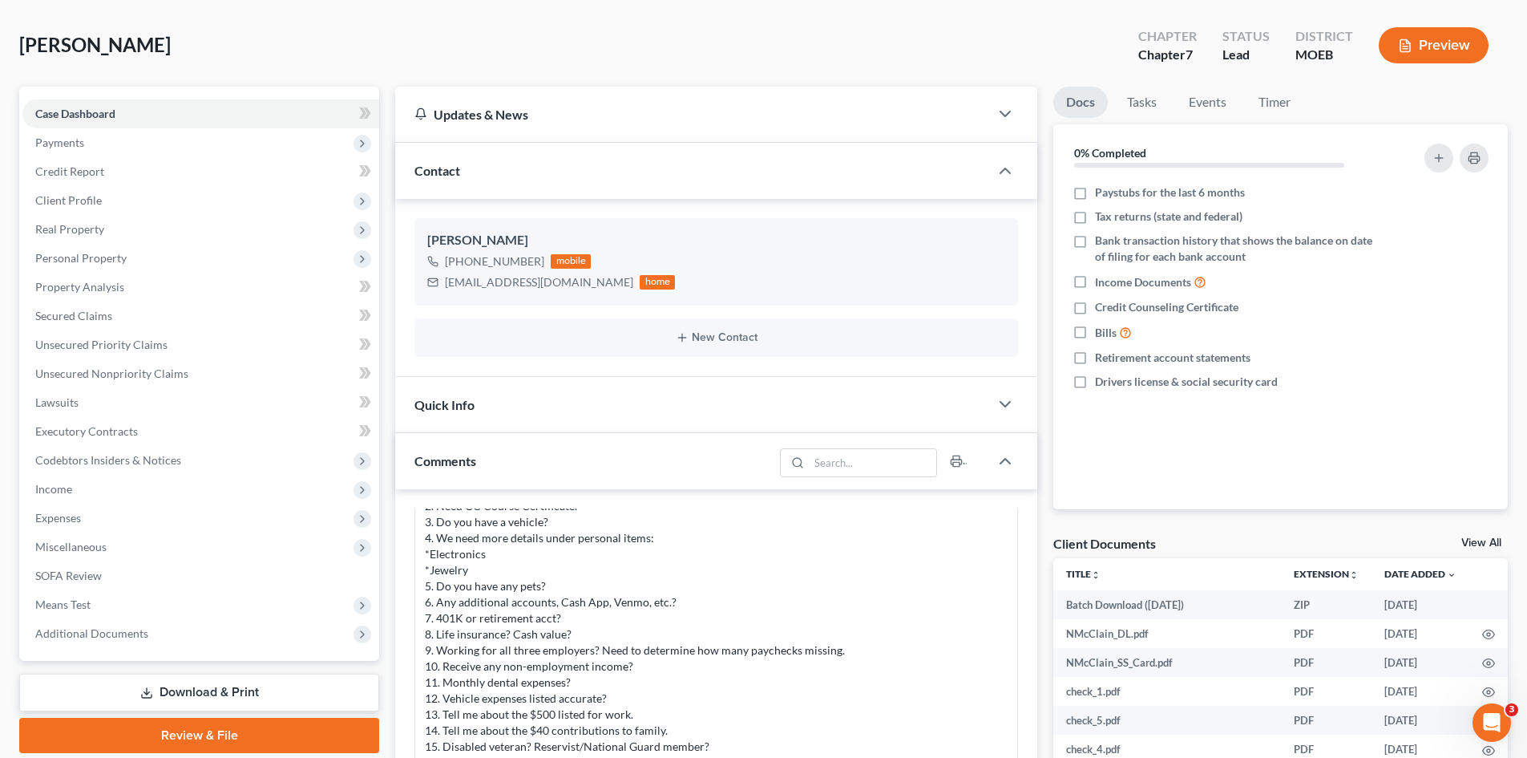
scroll to position [160, 0]
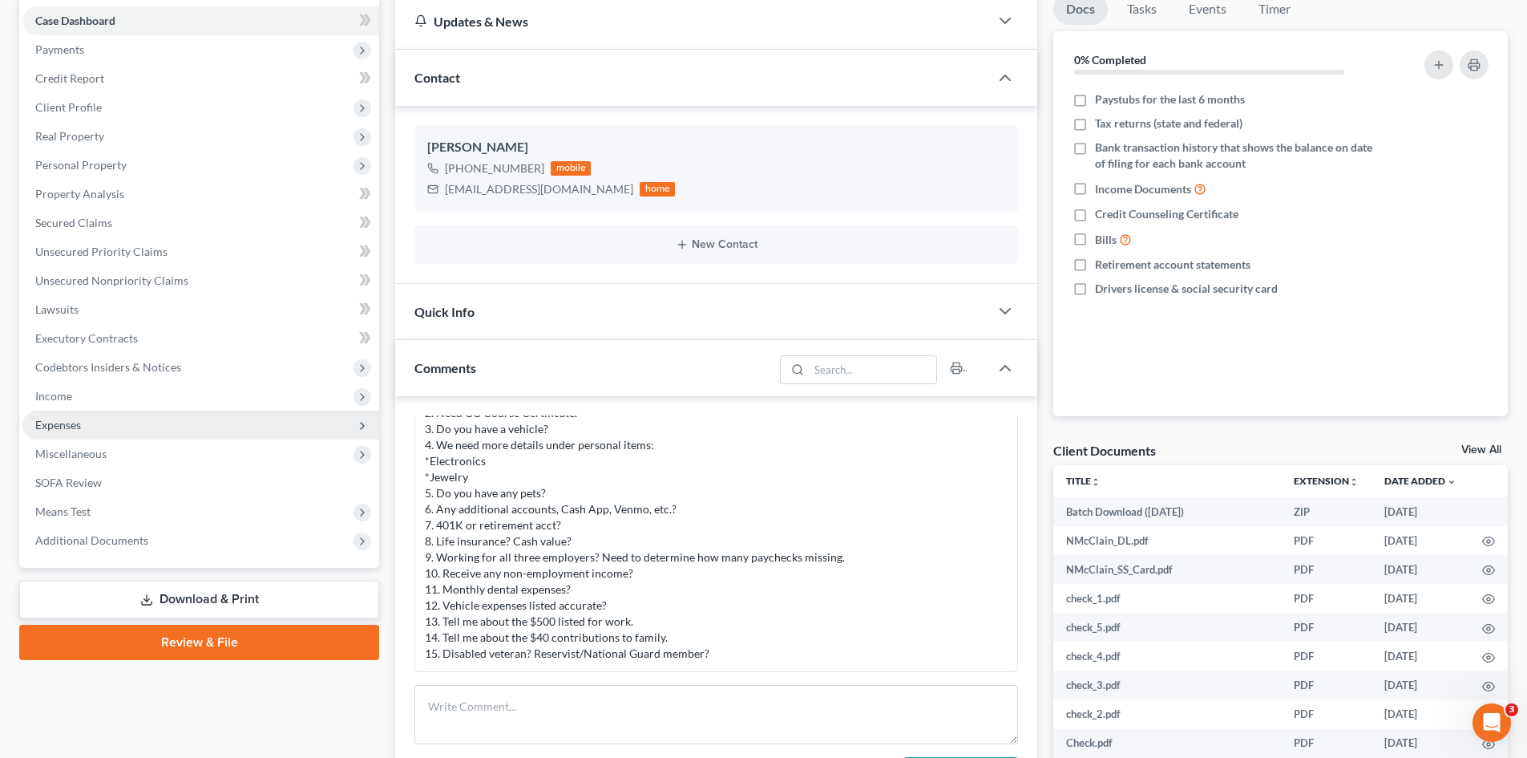
click at [70, 427] on span "Expenses" at bounding box center [58, 425] width 46 height 14
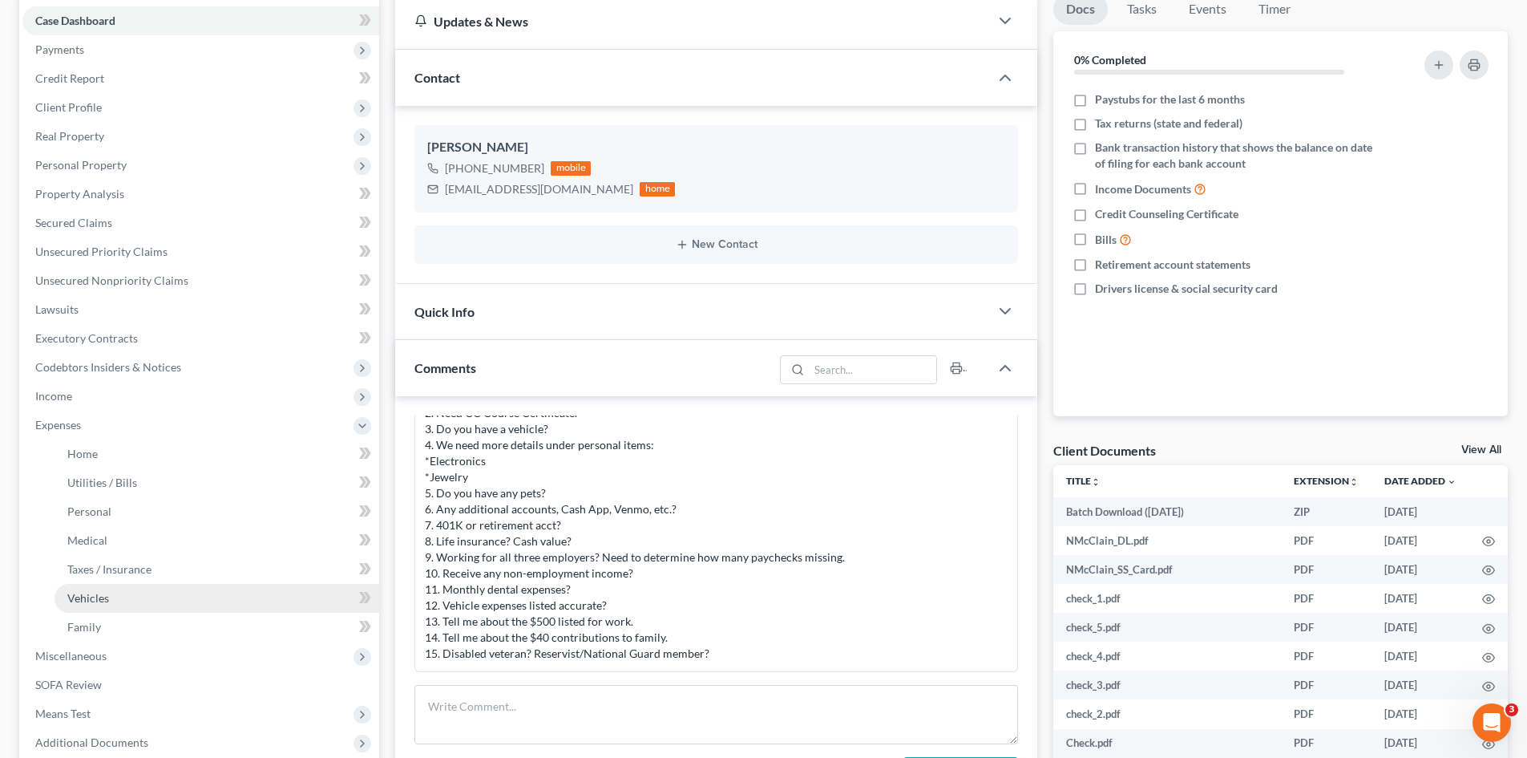
click at [92, 593] on span "Vehicles" at bounding box center [88, 598] width 42 height 14
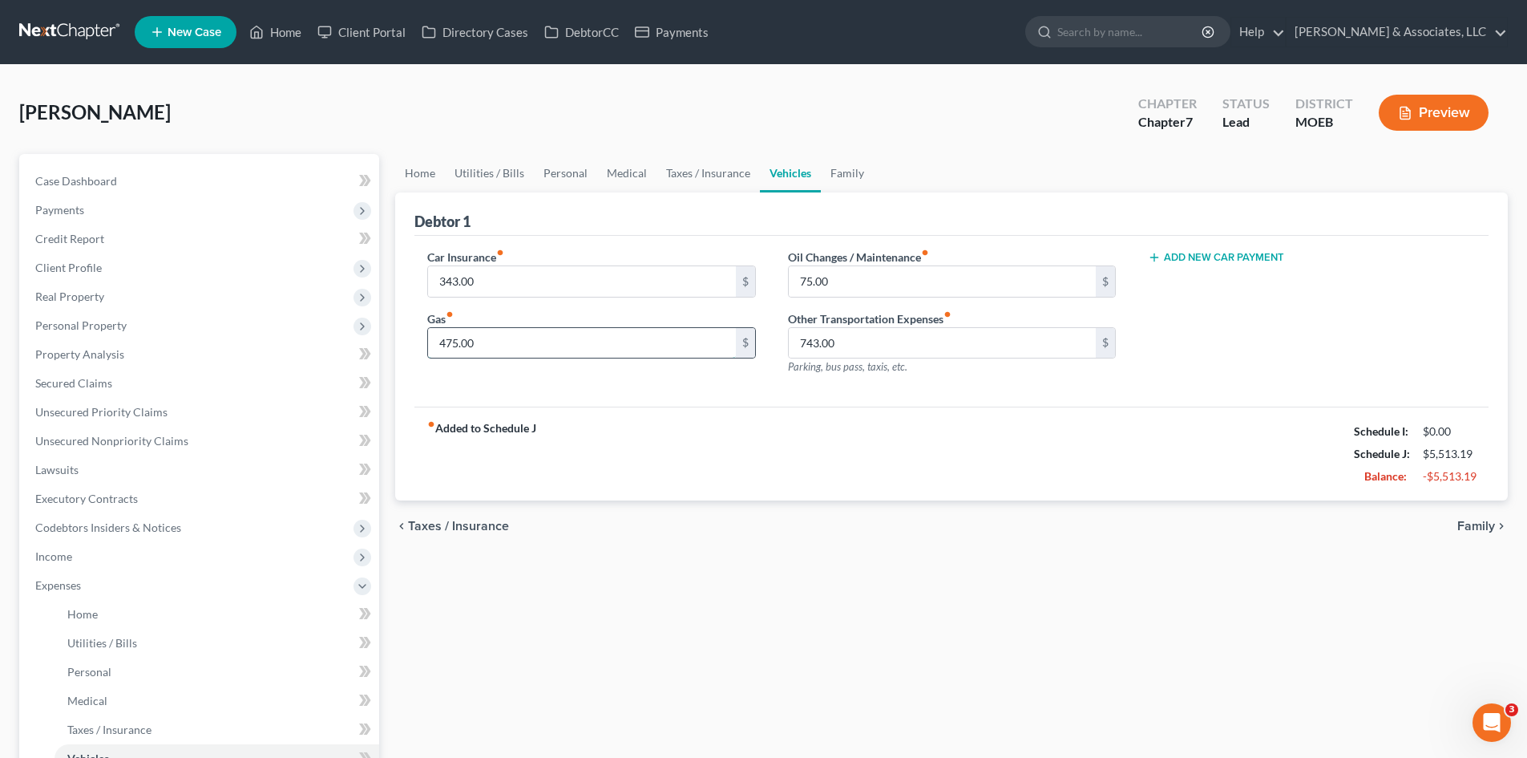
click at [519, 352] on input "475.00" at bounding box center [581, 343] width 307 height 30
type input "325.00"
click at [1232, 251] on button "Add New Car Payment" at bounding box center [1216, 257] width 136 height 13
click at [1176, 286] on input "text" at bounding box center [1288, 281] width 278 height 30
click at [1460, 280] on icon "button" at bounding box center [1461, 282] width 13 height 13
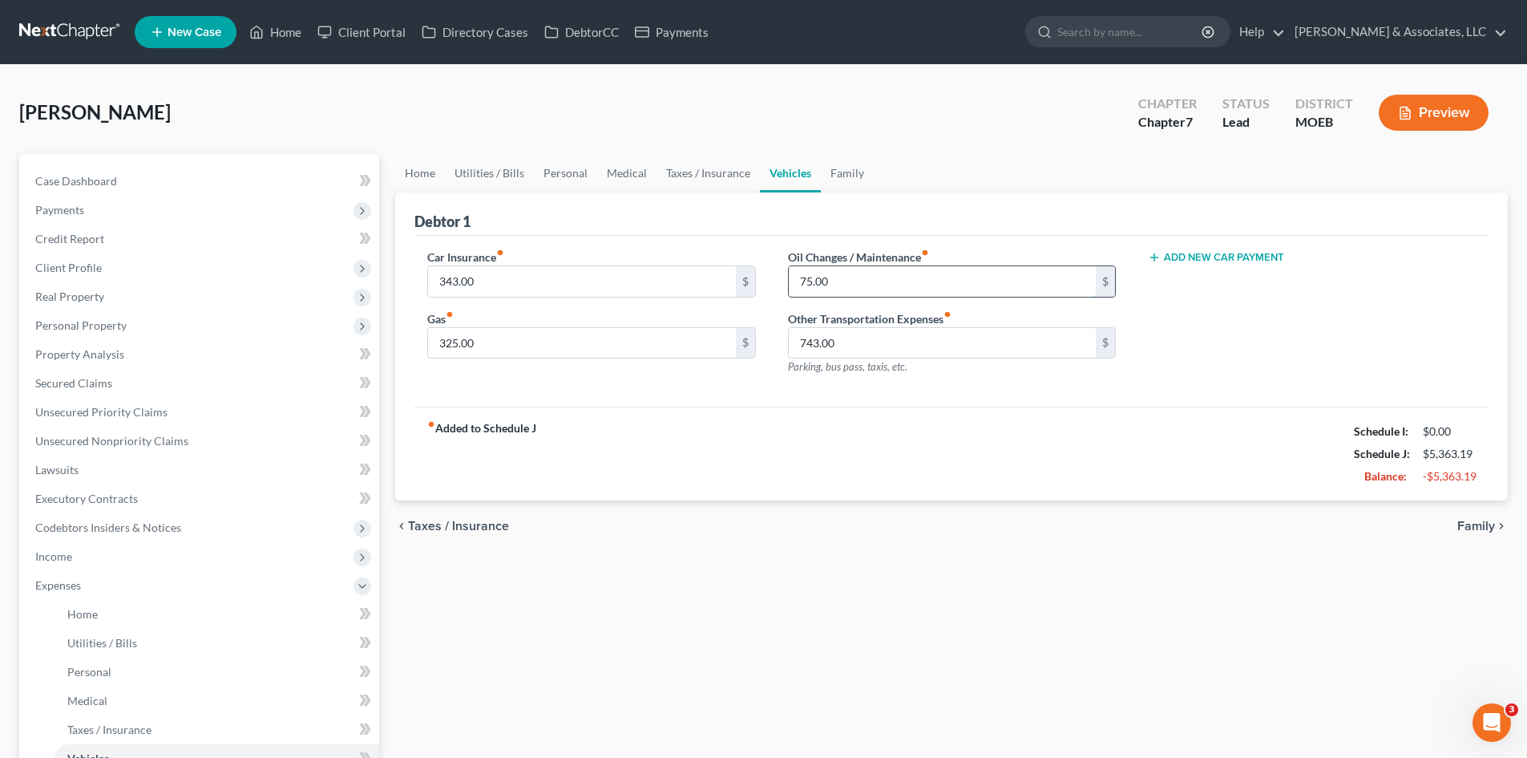
click at [852, 283] on input "75.00" at bounding box center [942, 281] width 307 height 30
type input "35.00"
click at [822, 397] on div "Car Insurance fiber_manual_record 343.00 $ Gas fiber_manual_record 325.00 $ Oil…" at bounding box center [951, 322] width 1074 height 172
click at [63, 323] on span "Personal Property" at bounding box center [80, 325] width 91 height 14
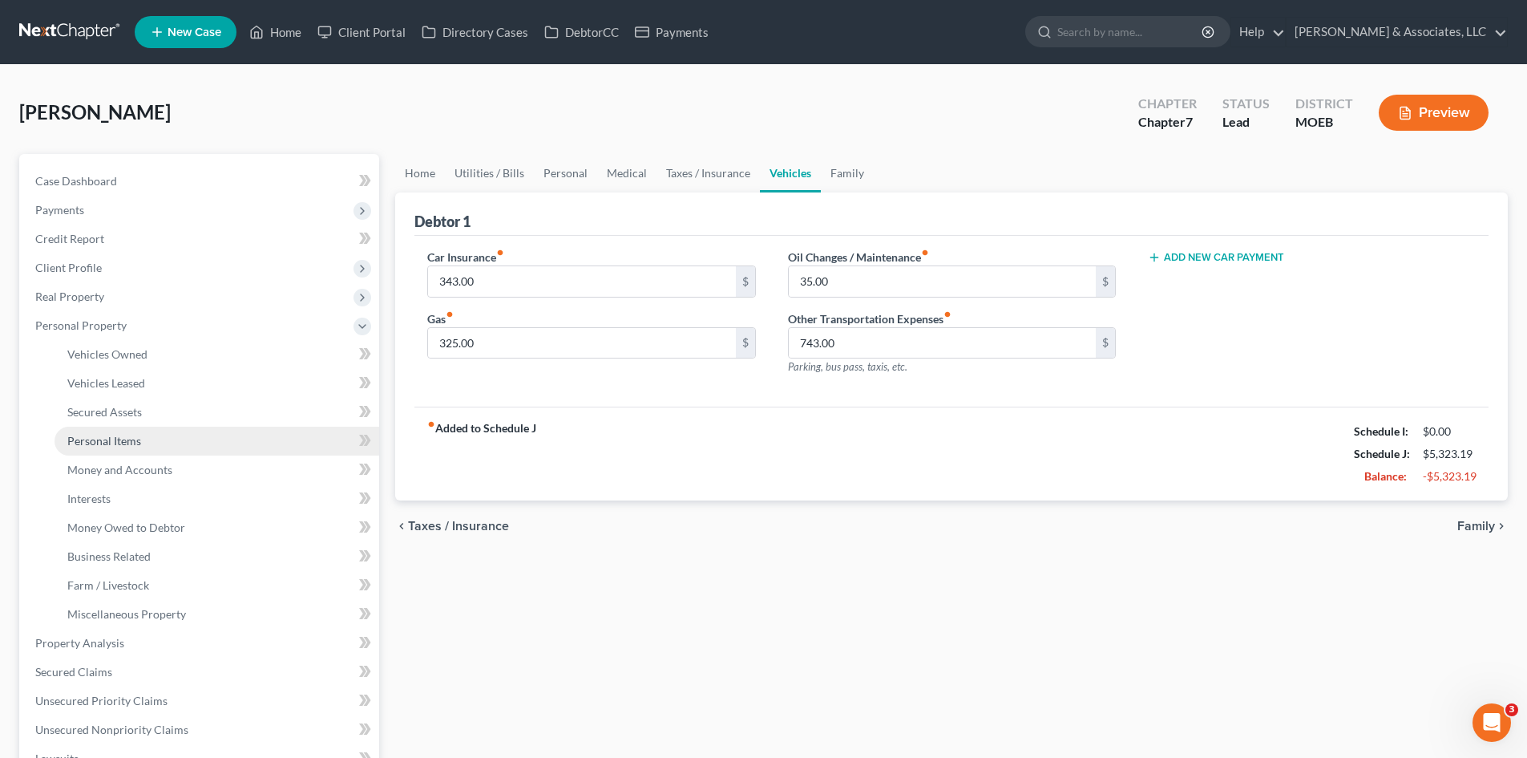
click at [123, 439] on span "Personal Items" at bounding box center [104, 441] width 74 height 14
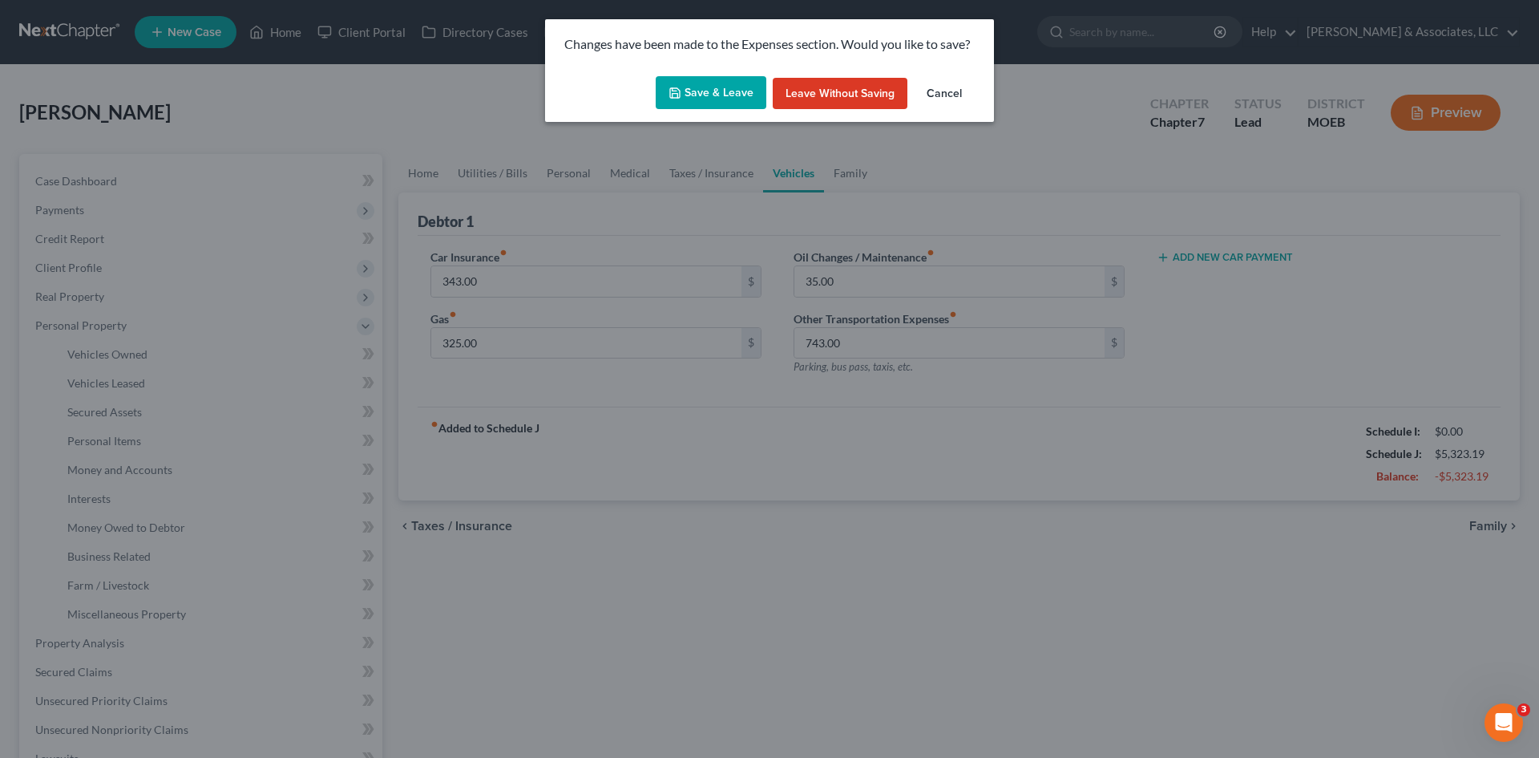
click at [728, 96] on button "Save & Leave" at bounding box center [711, 93] width 111 height 34
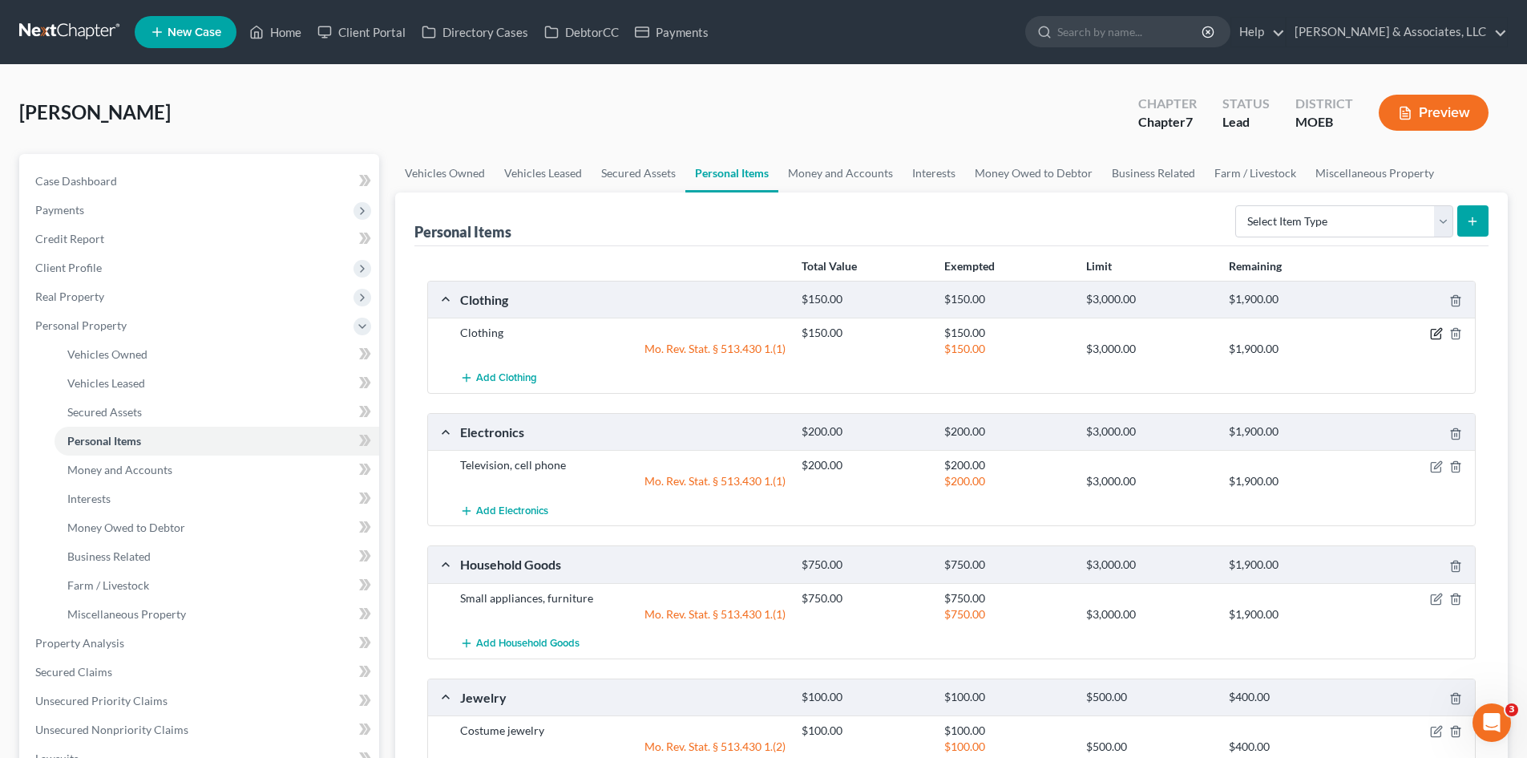
click at [1434, 337] on icon "button" at bounding box center [1436, 333] width 13 height 13
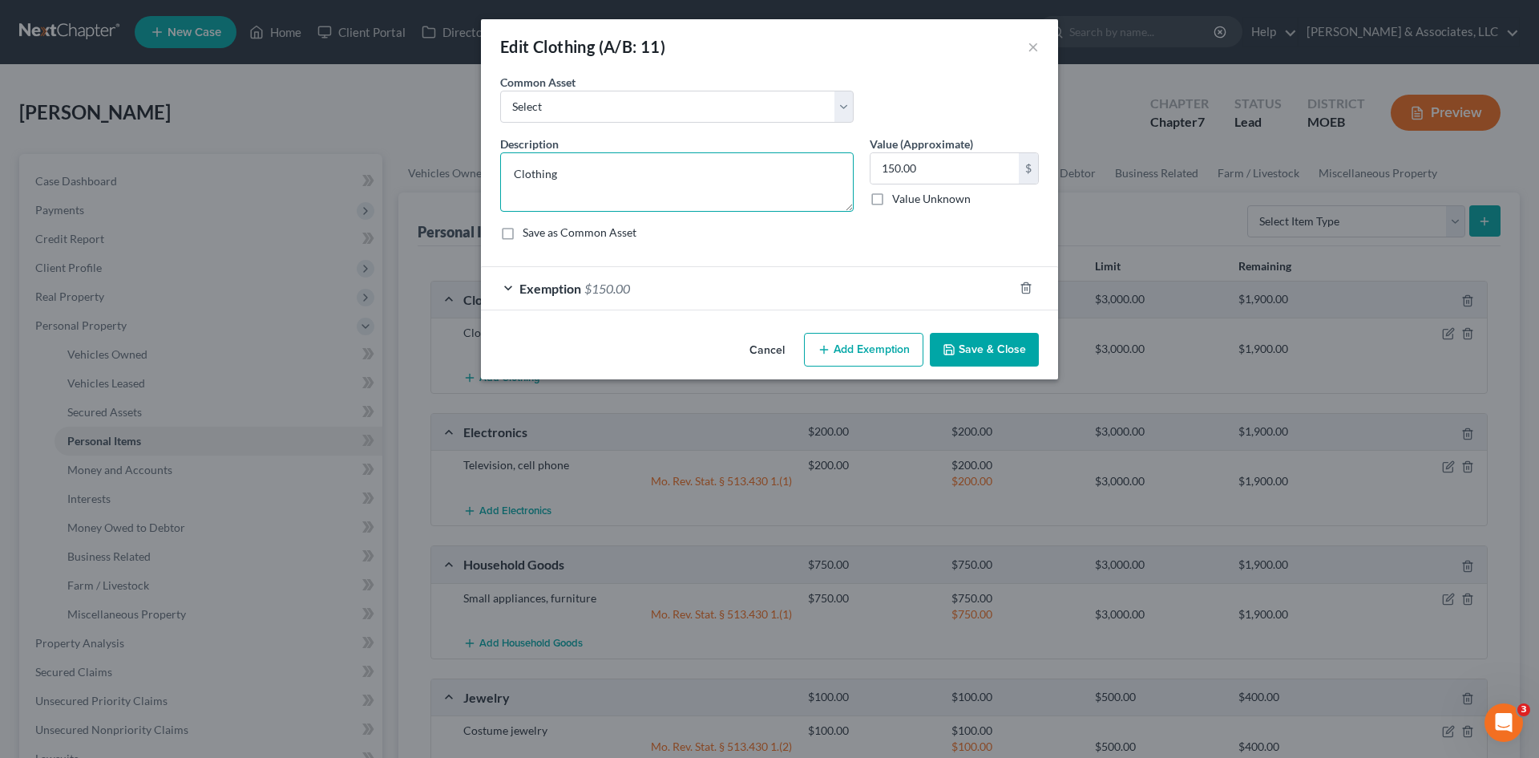
click at [601, 178] on textarea "Clothing" at bounding box center [677, 181] width 354 height 59
type textarea "Clothing and shoes"
click at [946, 170] on input "150.00" at bounding box center [945, 168] width 148 height 30
click at [946, 171] on input "150.00" at bounding box center [945, 168] width 148 height 30
drag, startPoint x: 946, startPoint y: 171, endPoint x: 806, endPoint y: 179, distance: 140.5
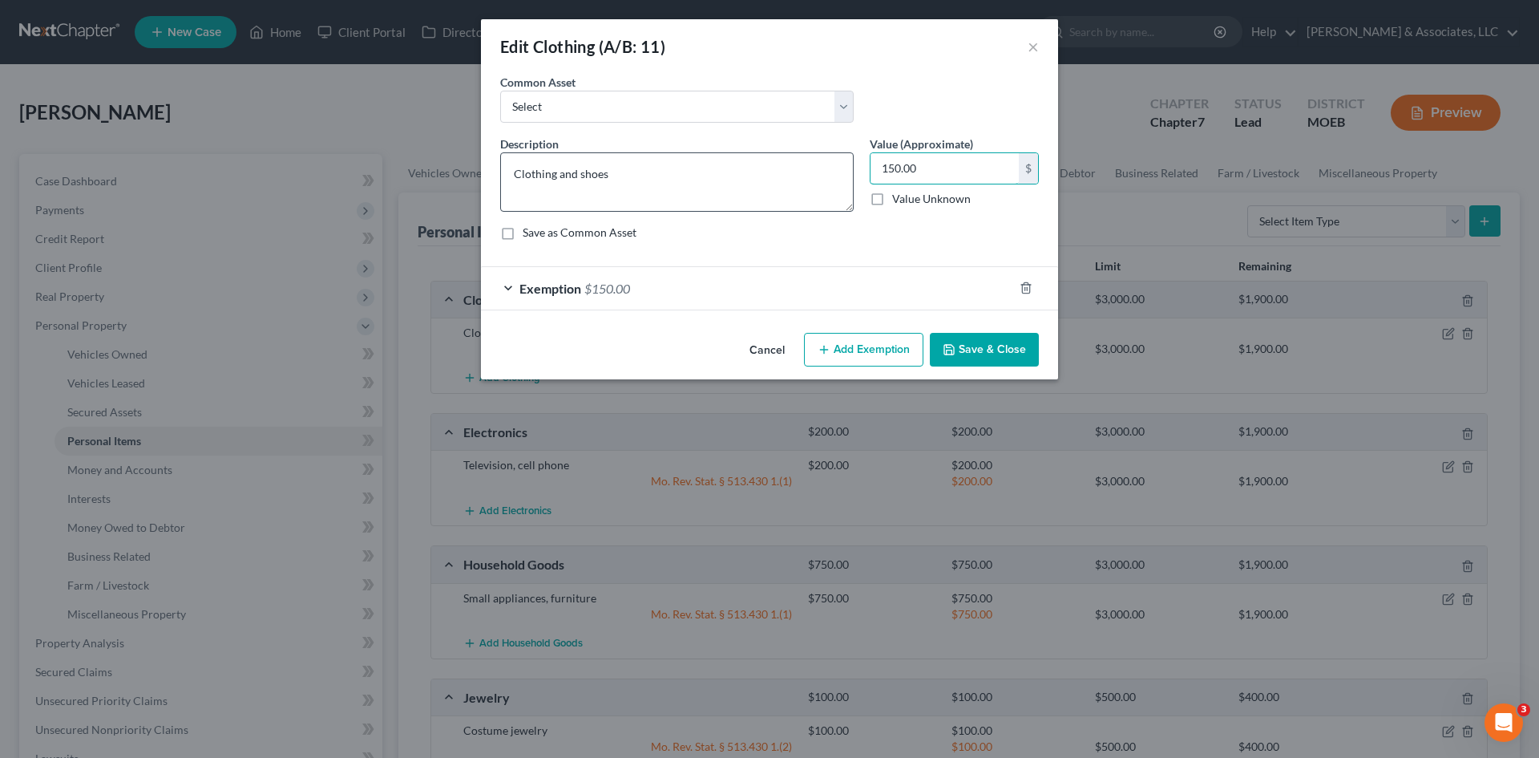
click at [806, 178] on div "Description * Clothing and shoes Value (Approximate) 150.00 $ Value Unknown Bal…" at bounding box center [769, 194] width 555 height 118
type input "275.00"
click at [620, 293] on span "$150.00" at bounding box center [607, 288] width 46 height 15
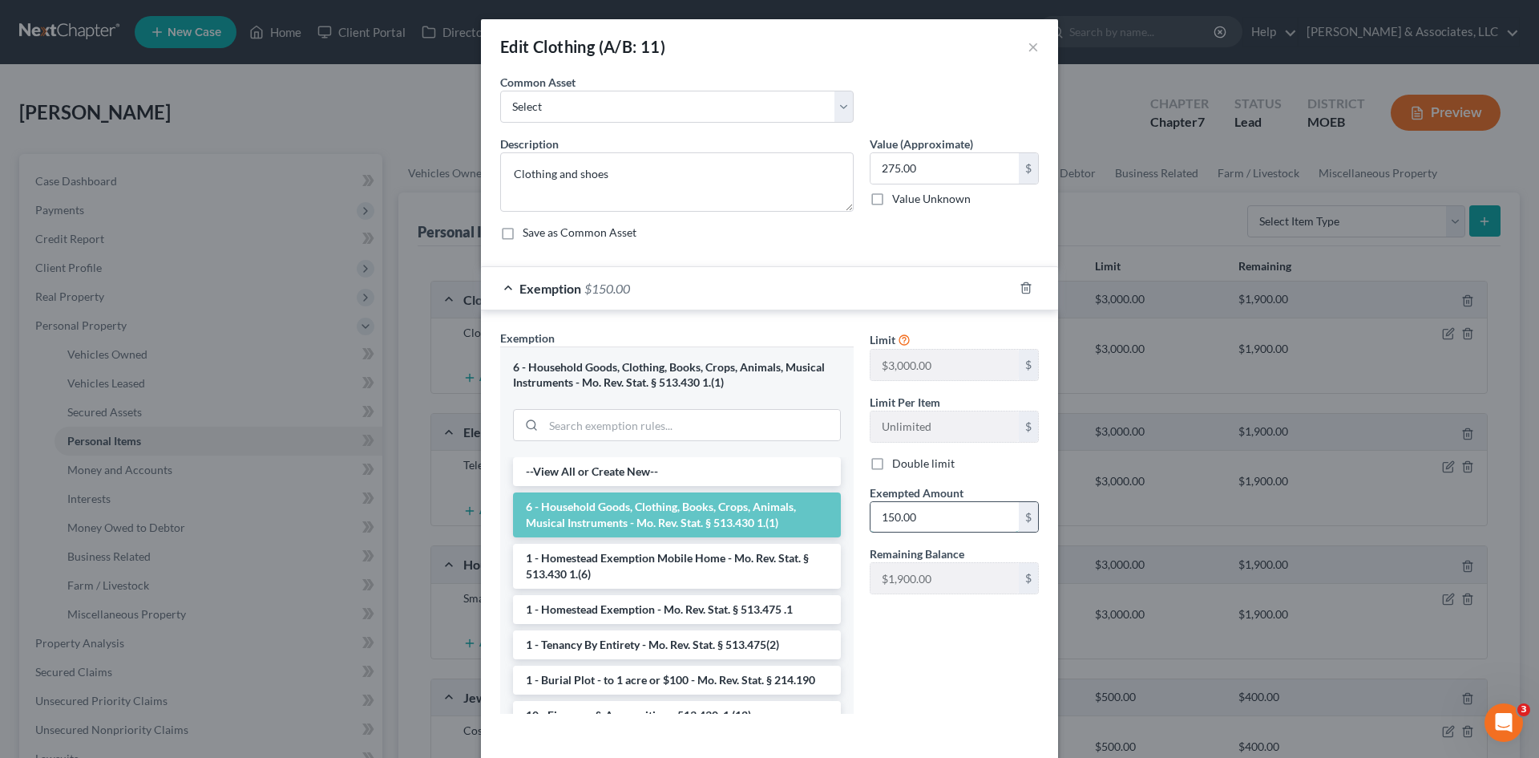
click at [944, 523] on input "150.00" at bounding box center [945, 517] width 148 height 30
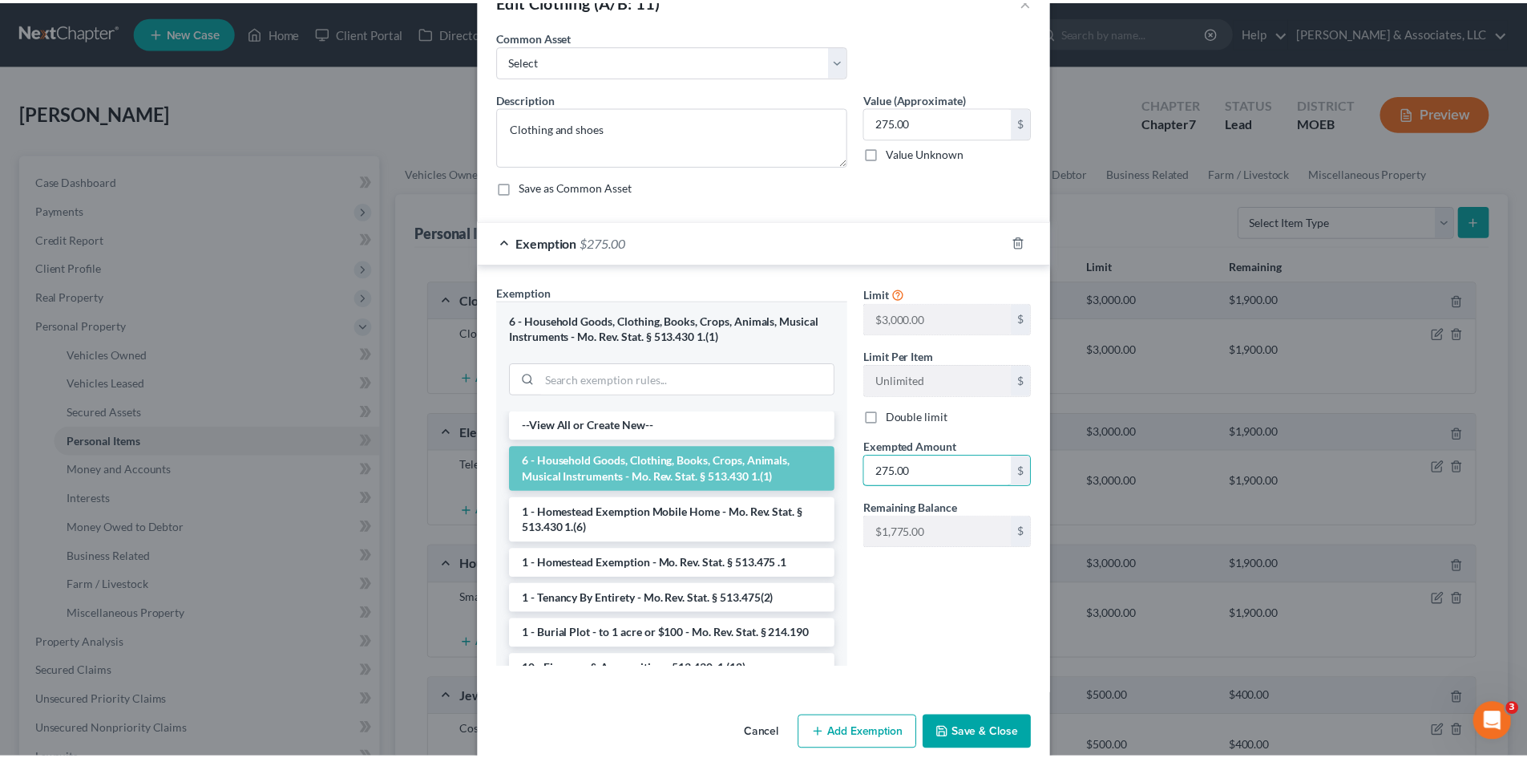
scroll to position [71, 0]
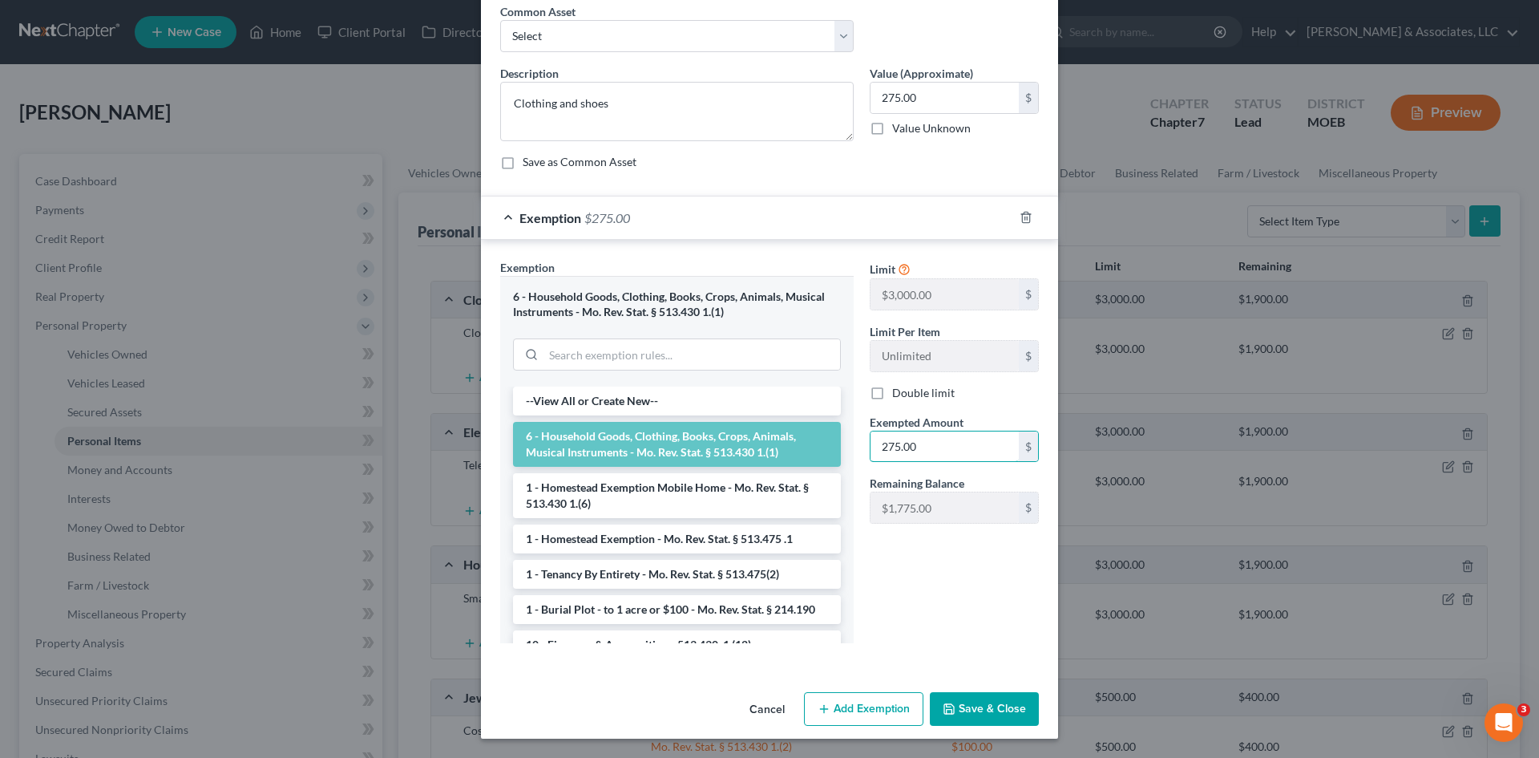
type input "275.00"
click at [972, 701] on button "Save & Close" at bounding box center [984, 709] width 109 height 34
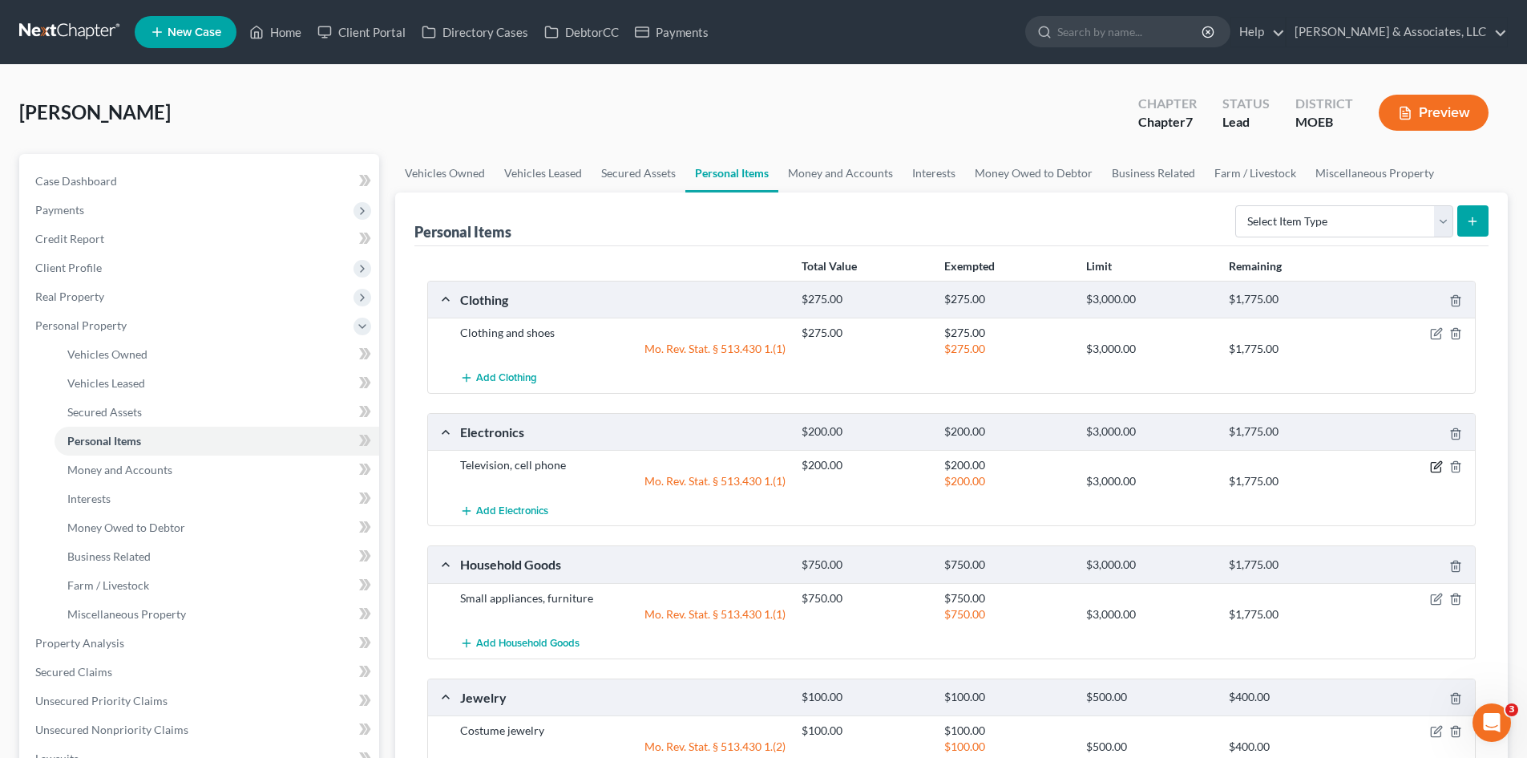
click at [1436, 467] on icon "button" at bounding box center [1436, 466] width 13 height 13
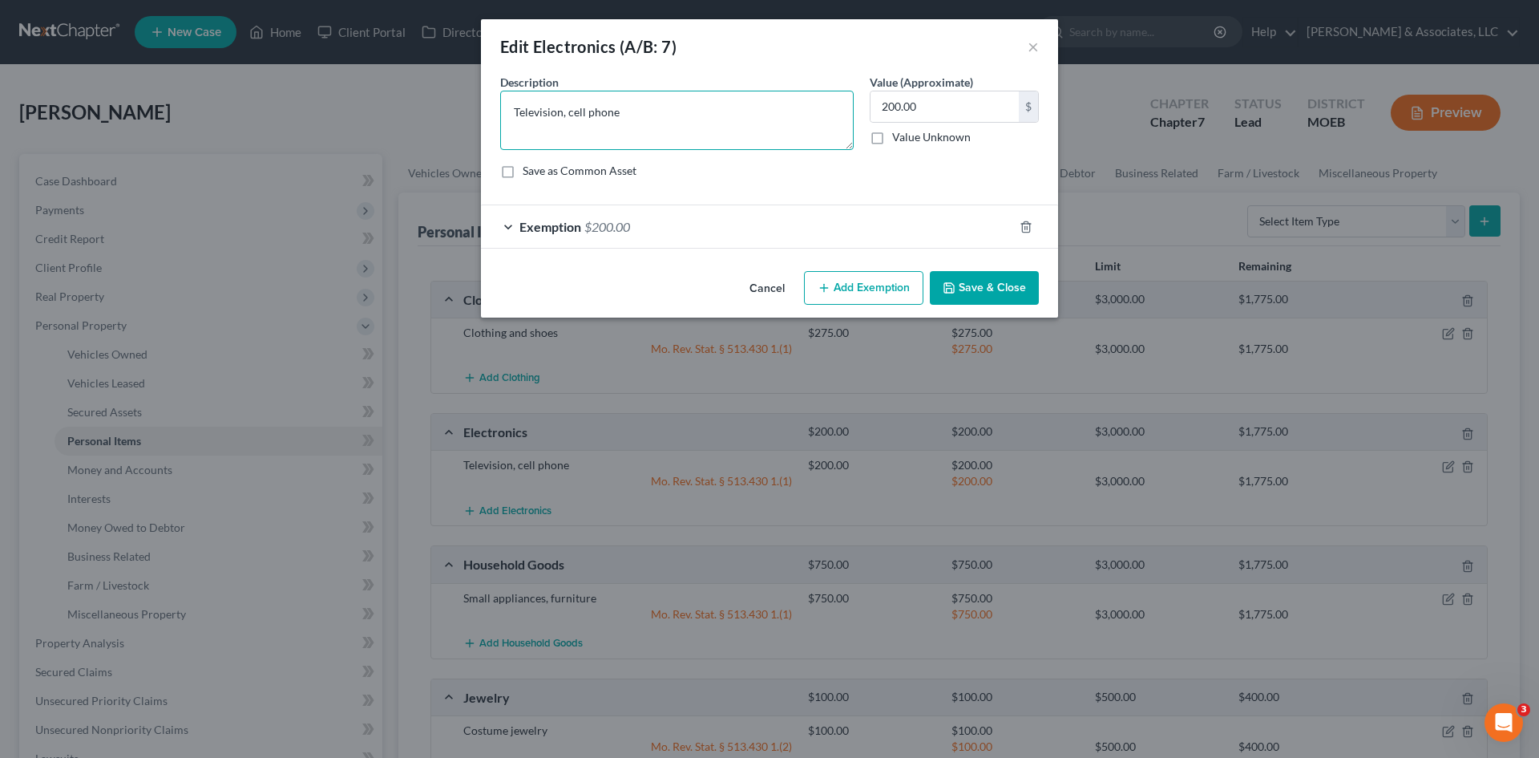
drag, startPoint x: 641, startPoint y: 115, endPoint x: 568, endPoint y: 111, distance: 73.0
click at [568, 111] on textarea "Television, cell phone" at bounding box center [677, 120] width 354 height 59
type textarea "Television, ipad"
click at [938, 114] on input "200.00" at bounding box center [945, 106] width 148 height 30
type input "250.00"
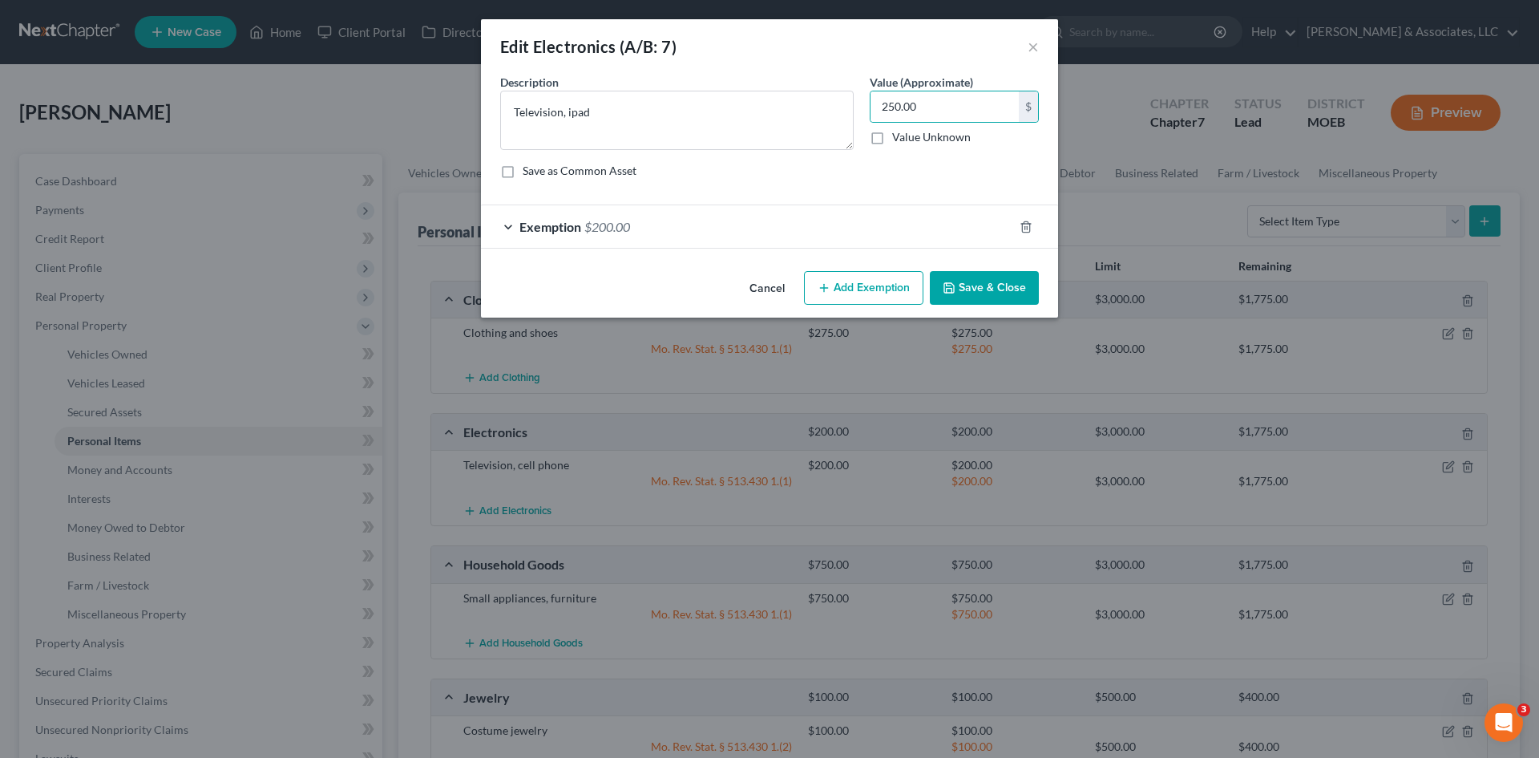
click at [588, 218] on div "Exemption $200.00" at bounding box center [747, 226] width 532 height 42
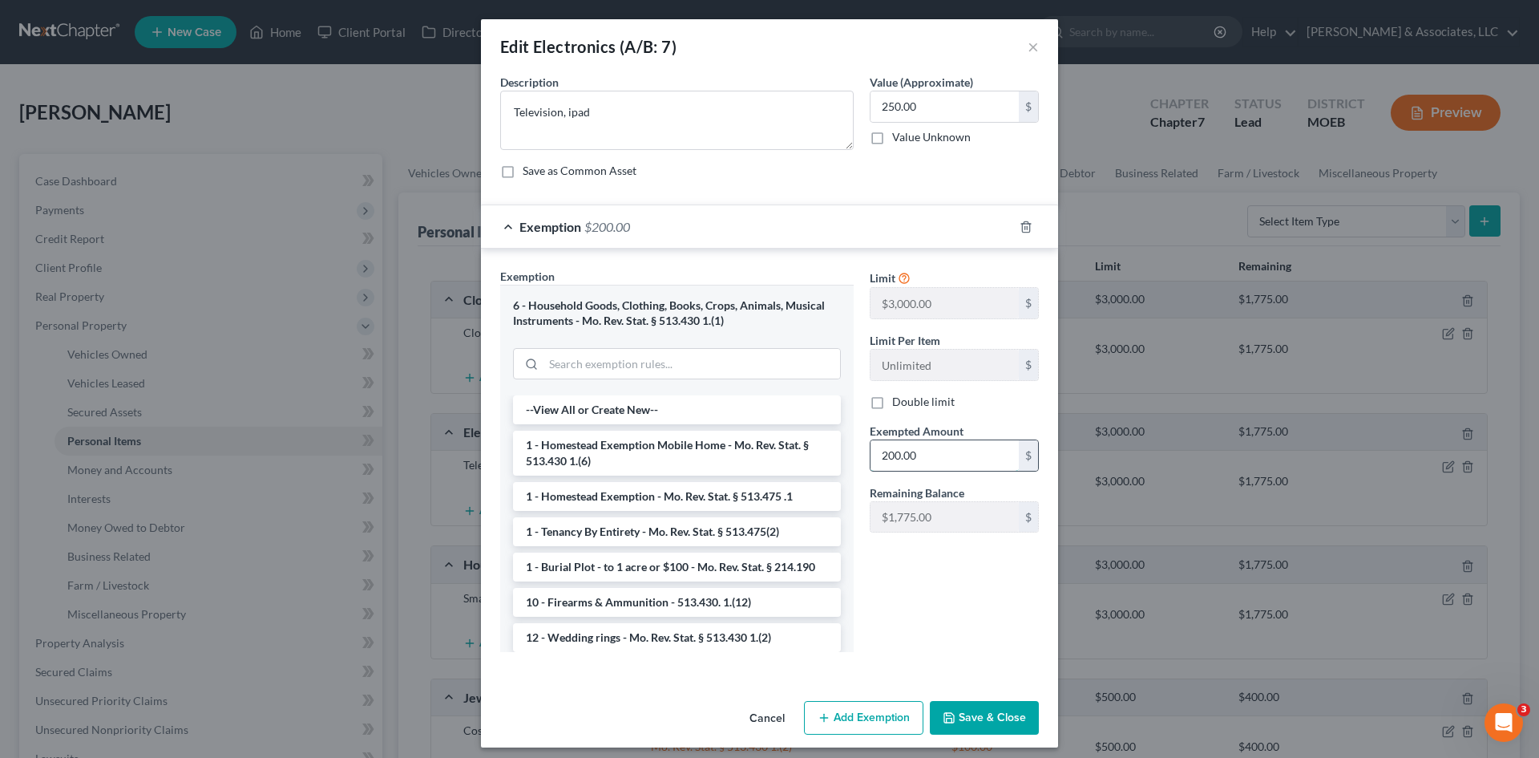
click at [932, 460] on input "200.00" at bounding box center [945, 455] width 148 height 30
type input "250.00"
click at [978, 721] on button "Save & Close" at bounding box center [984, 718] width 109 height 34
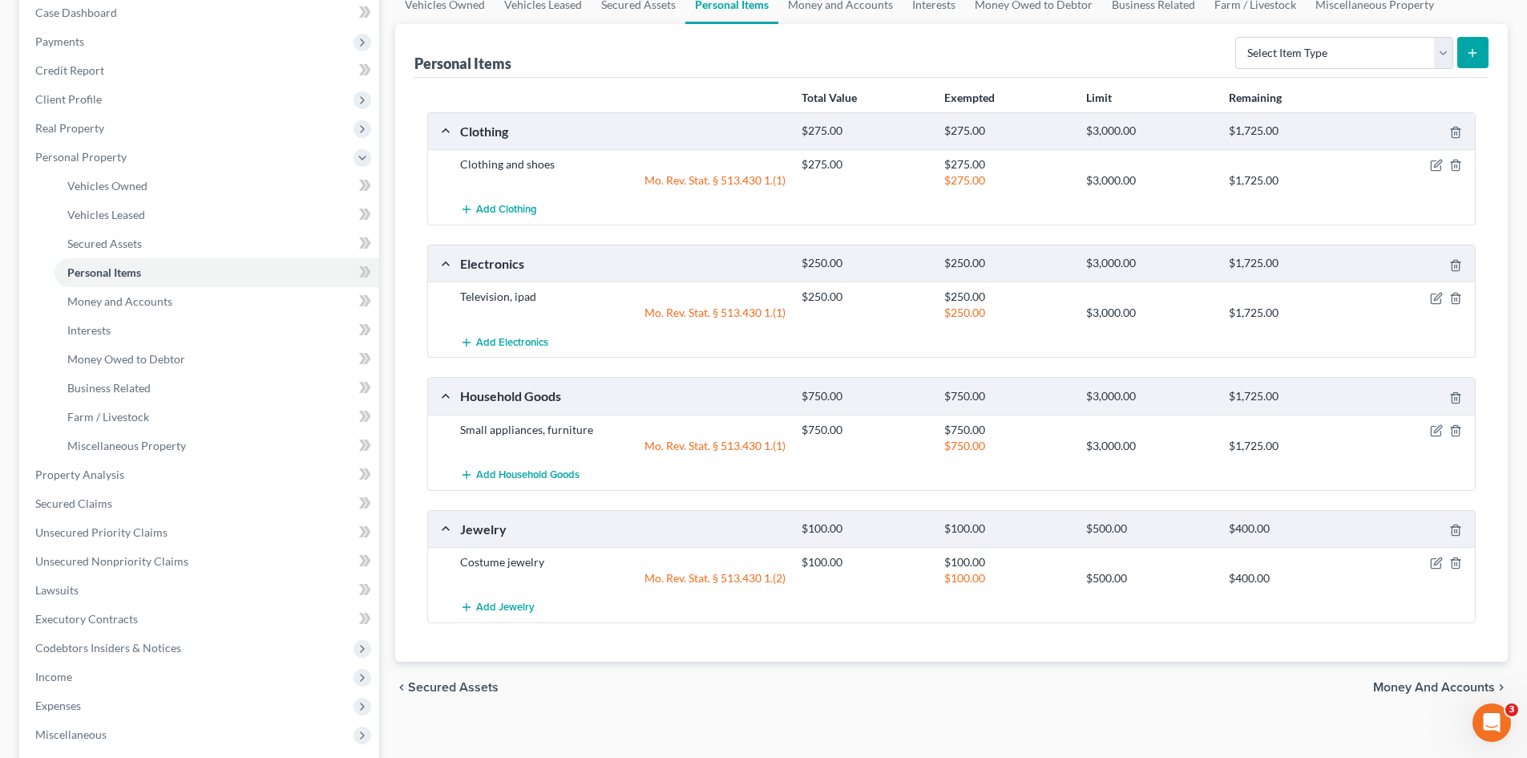
scroll to position [240, 0]
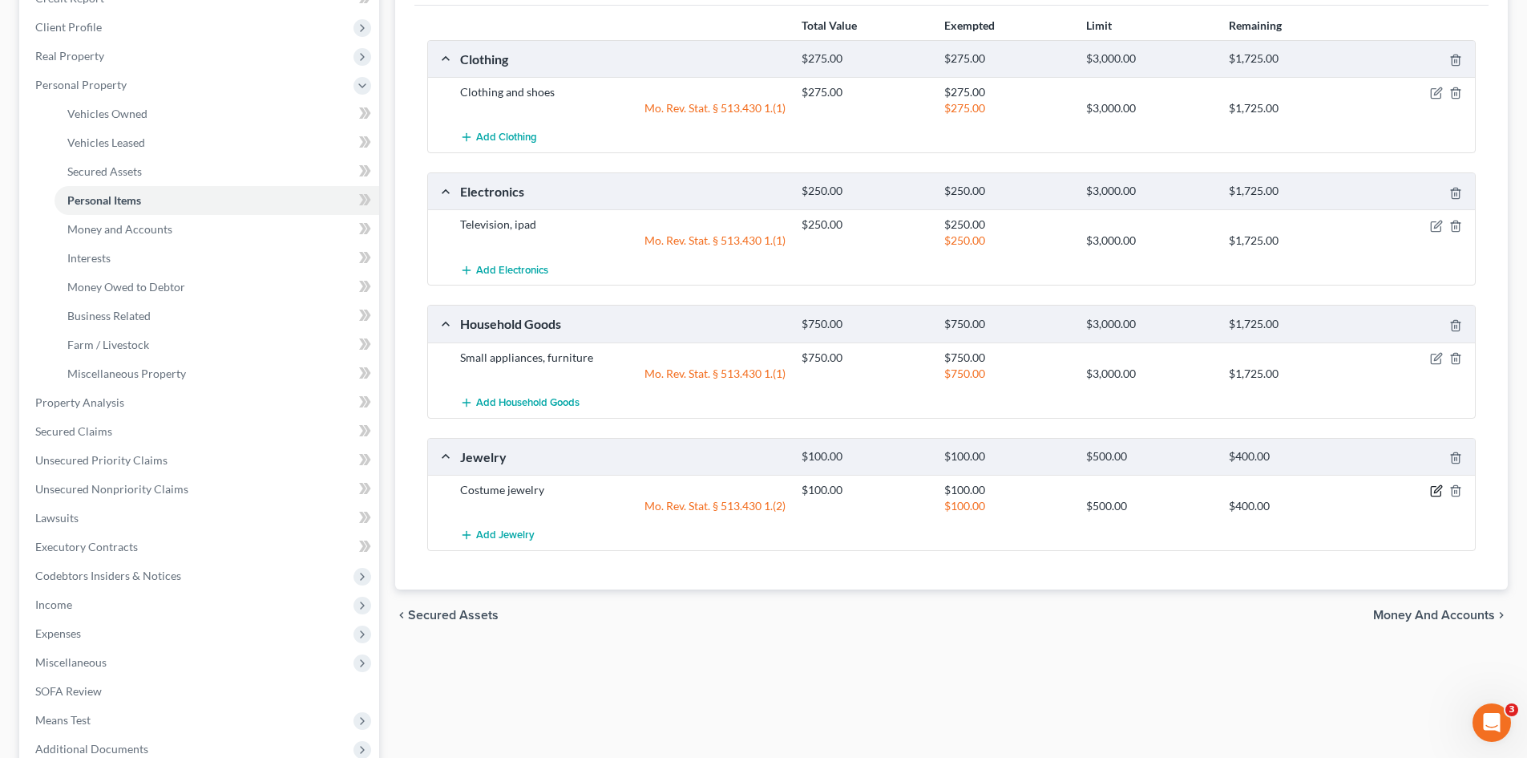
click at [1433, 491] on icon "button" at bounding box center [1436, 490] width 13 height 13
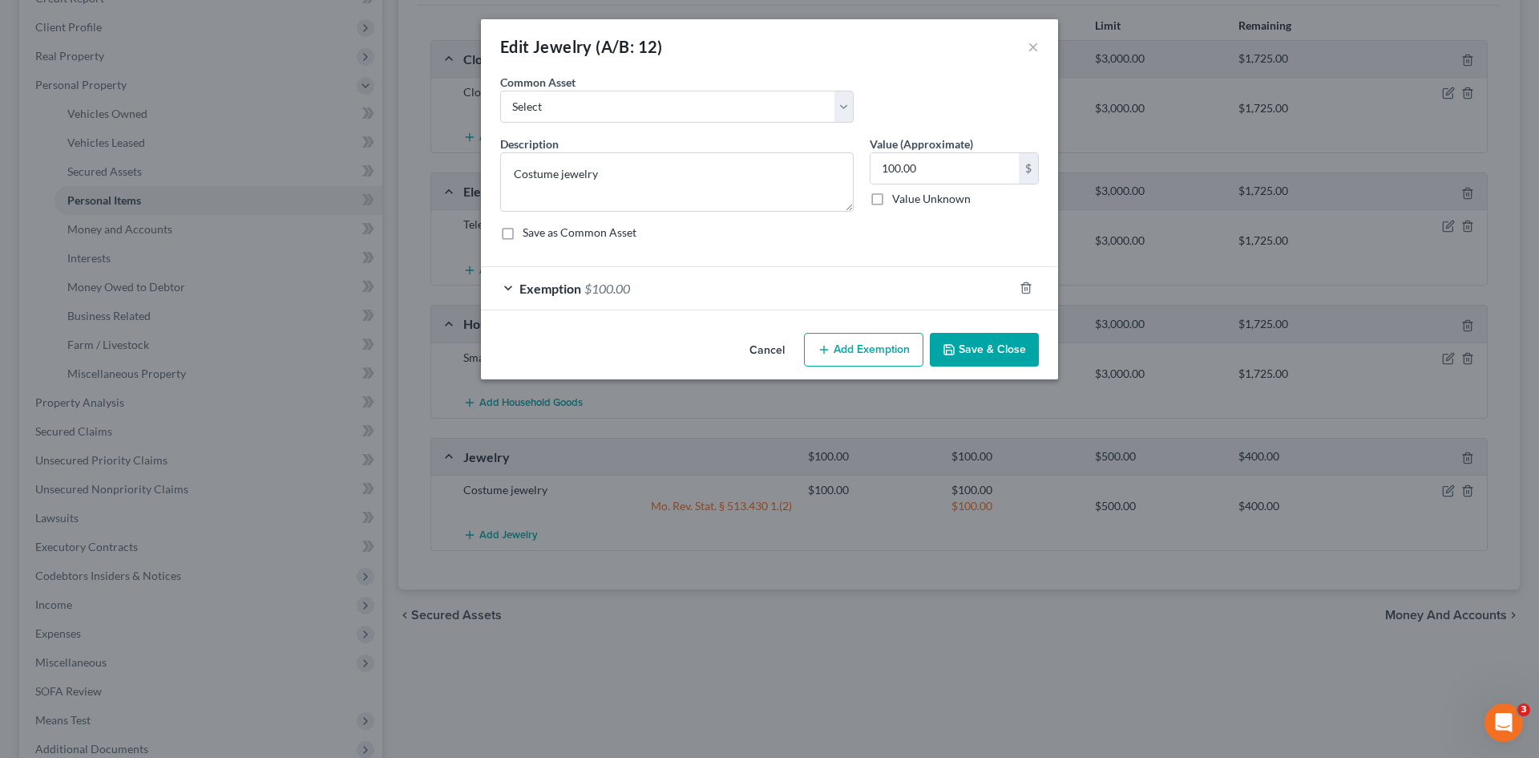
click at [991, 355] on button "Save & Close" at bounding box center [984, 350] width 109 height 34
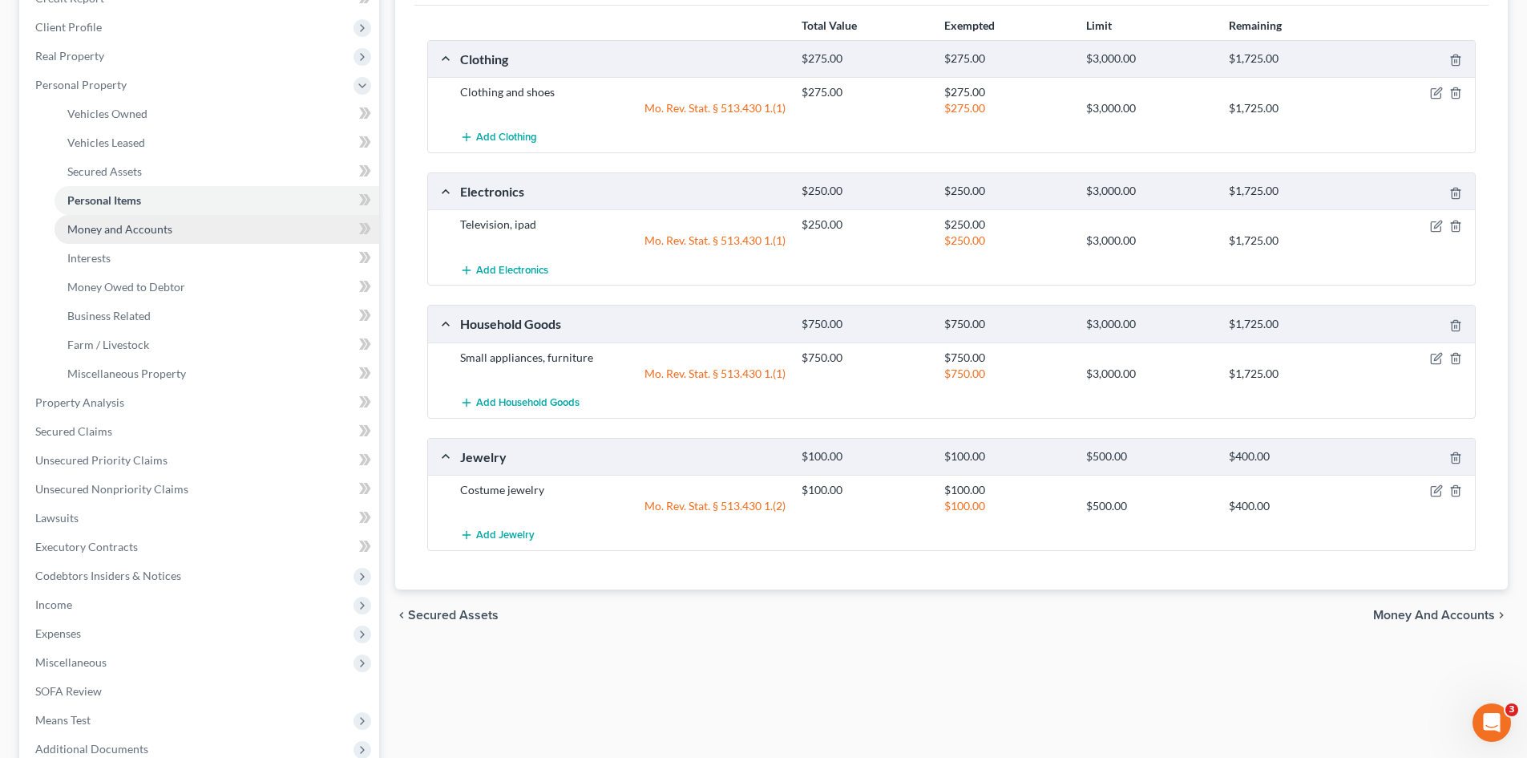
click at [160, 233] on span "Money and Accounts" at bounding box center [119, 229] width 105 height 14
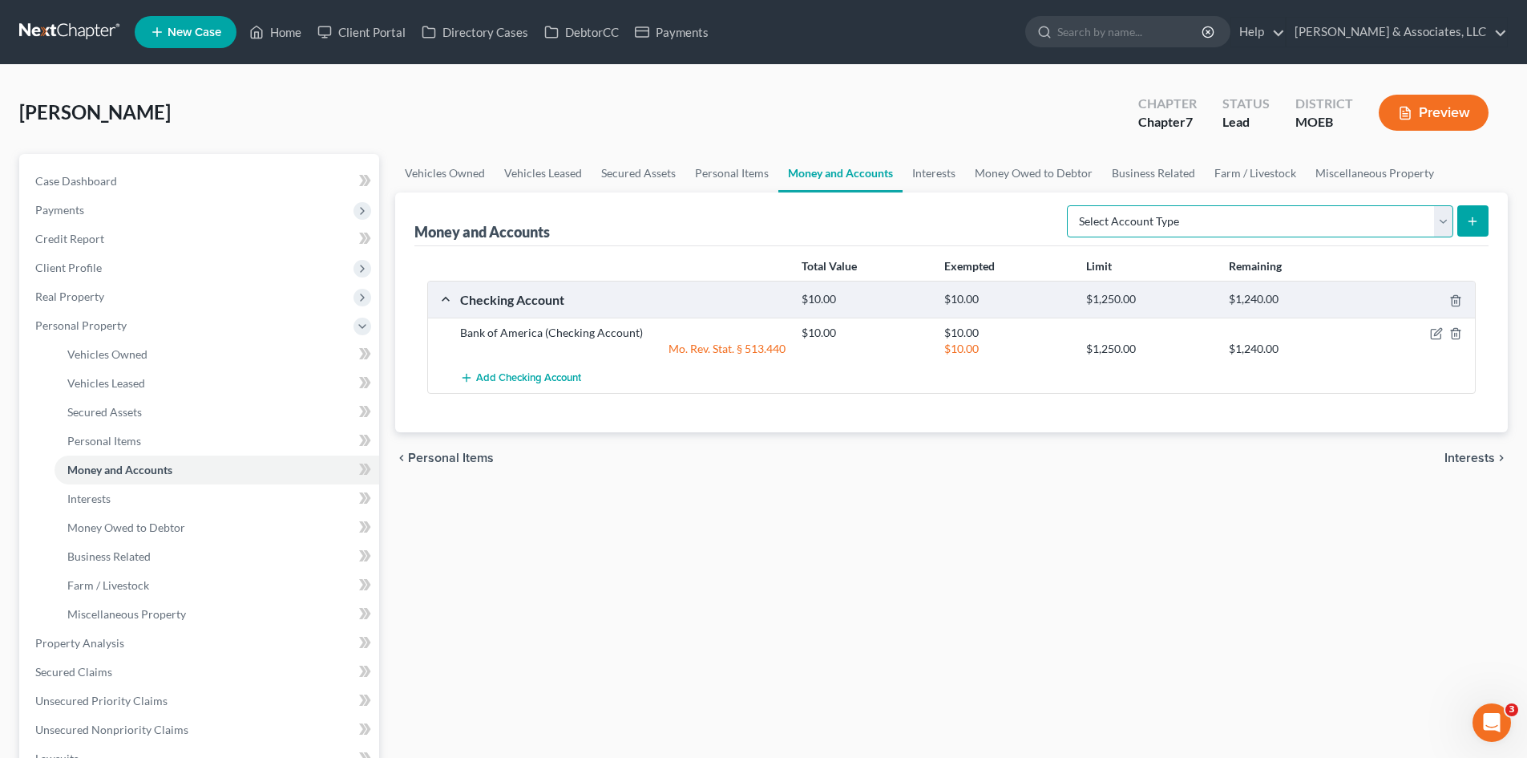
click at [1340, 226] on select "Select Account Type Brokerage (A/B: 18, SOFA: 20) Cash on Hand (A/B: 16) Certif…" at bounding box center [1260, 221] width 386 height 32
click at [499, 373] on span "Add Checking Account" at bounding box center [528, 378] width 105 height 13
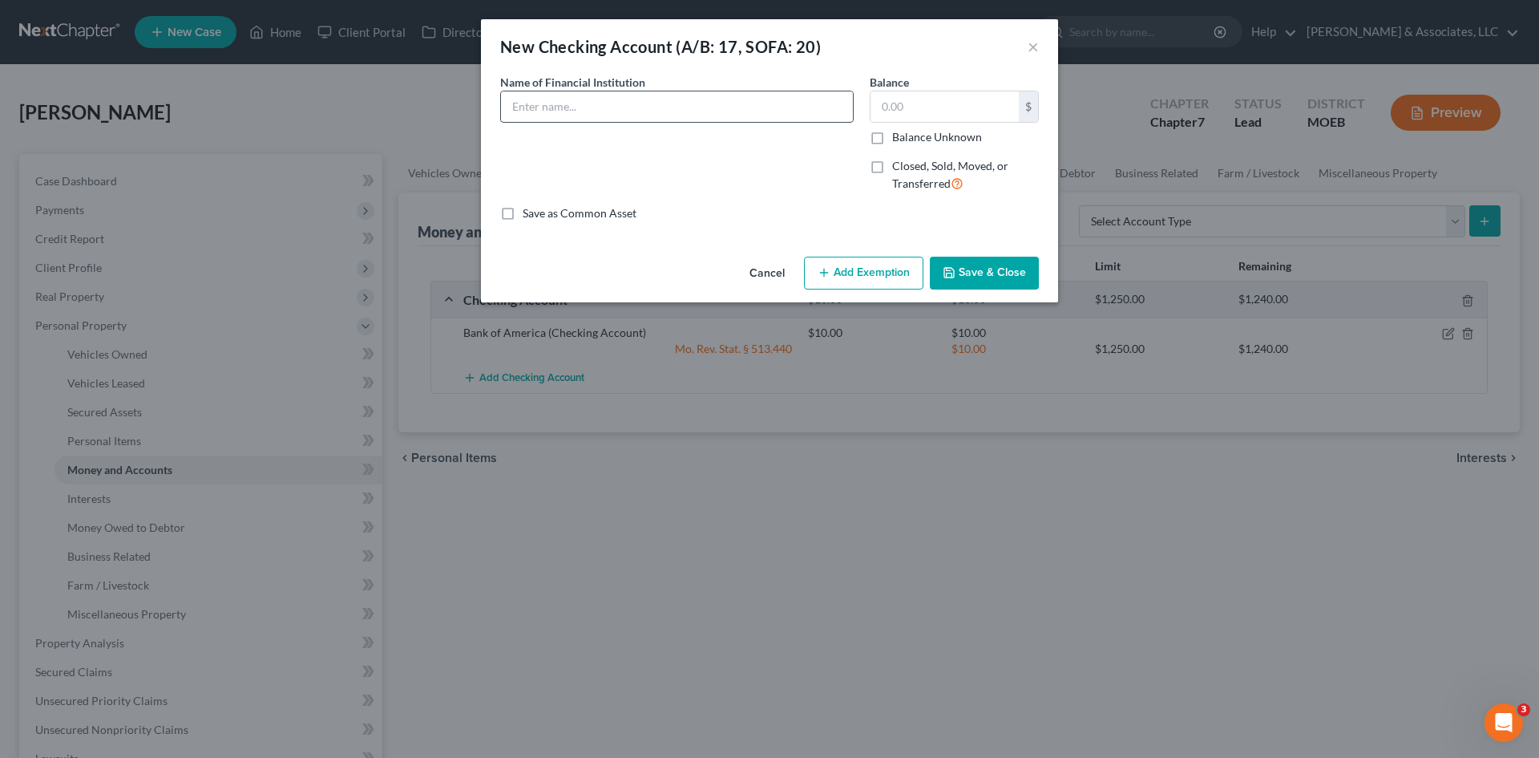
click at [613, 113] on input "text" at bounding box center [677, 106] width 352 height 30
type input "Cash App"
click at [970, 109] on input "text" at bounding box center [945, 106] width 148 height 30
click at [996, 280] on button "Save & Close" at bounding box center [984, 274] width 109 height 34
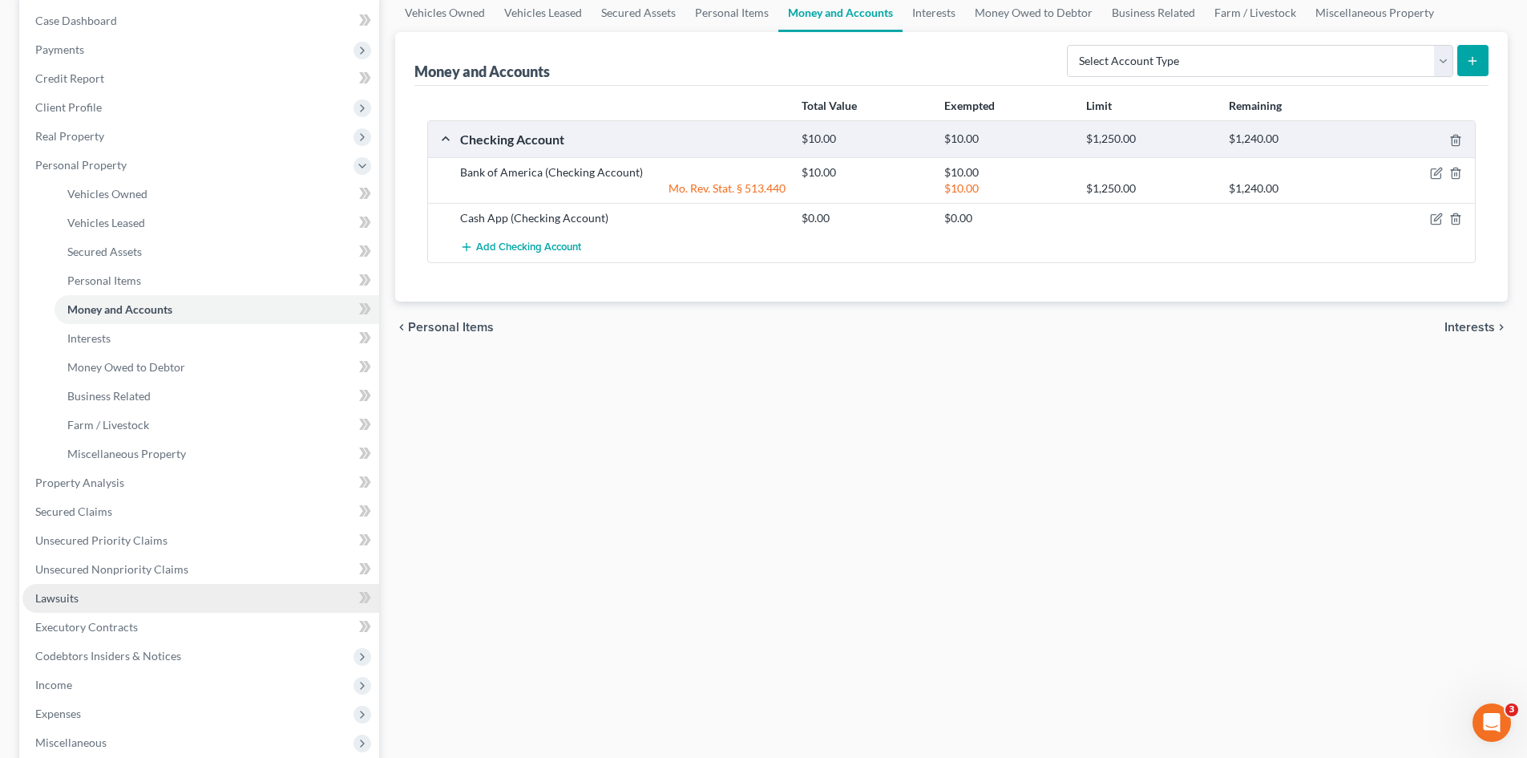
scroll to position [401, 0]
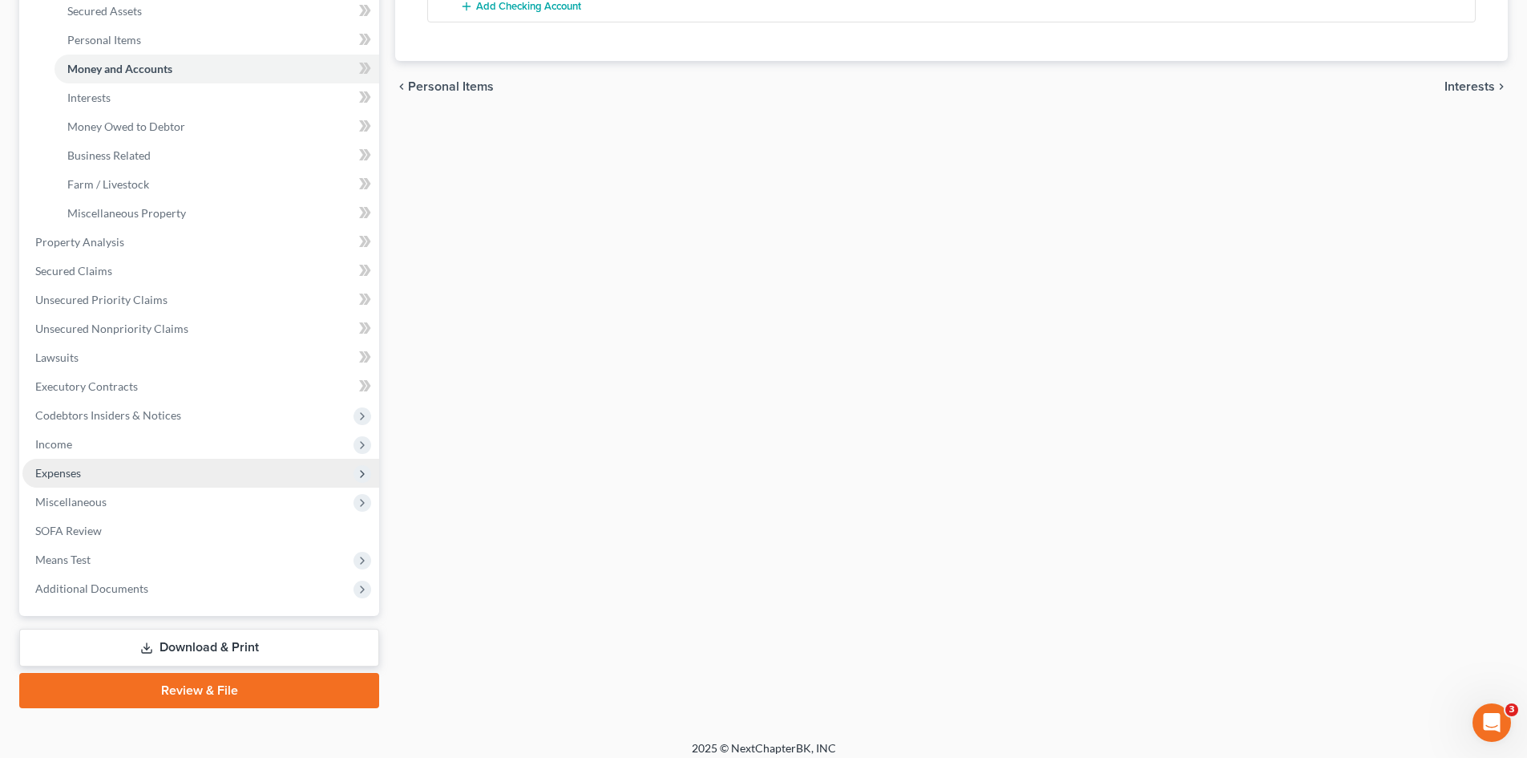
click at [54, 471] on span "Expenses" at bounding box center [58, 473] width 46 height 14
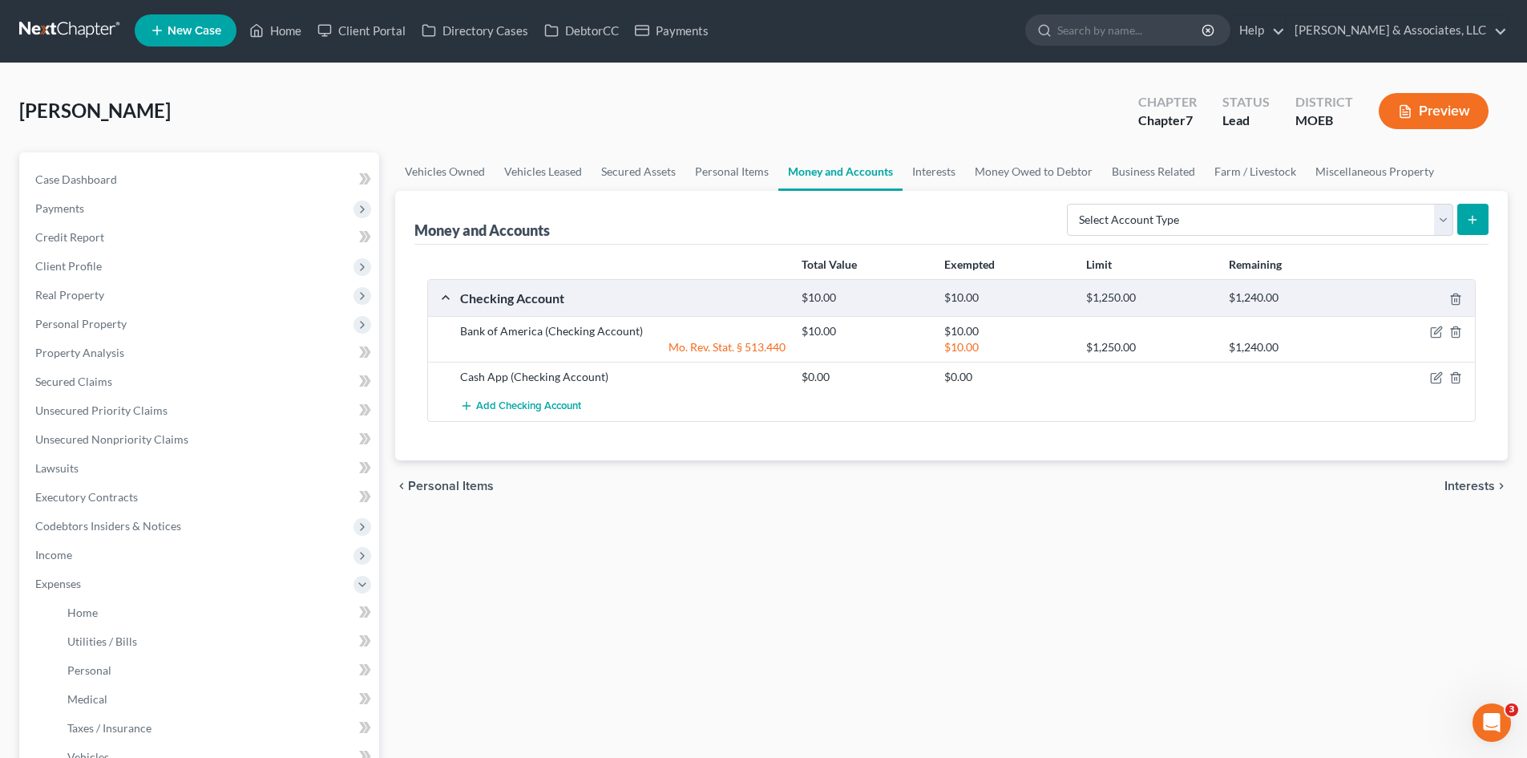
scroll to position [0, 0]
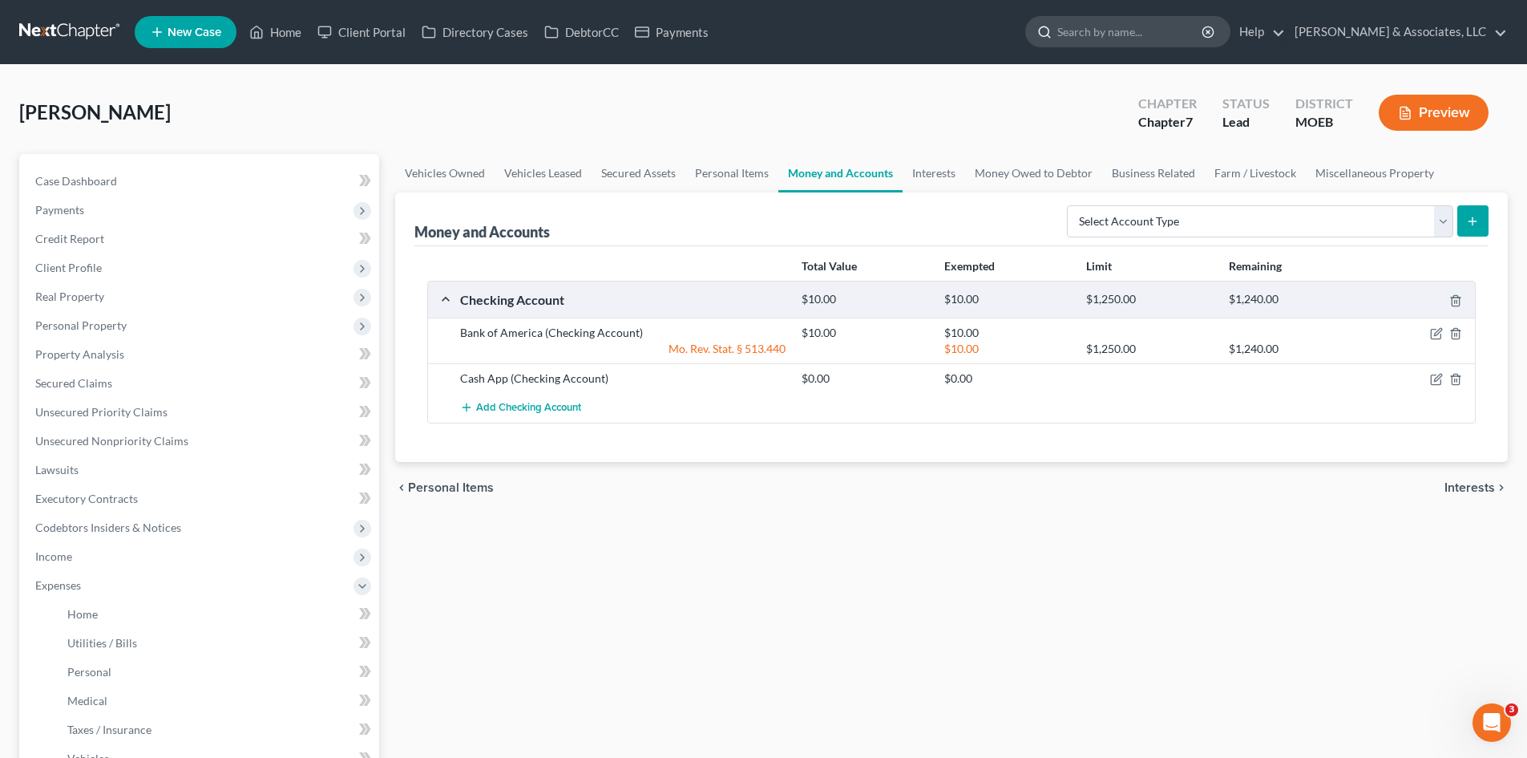
click at [1158, 30] on input "search" at bounding box center [1130, 32] width 147 height 30
click at [294, 22] on link "Home" at bounding box center [275, 32] width 68 height 29
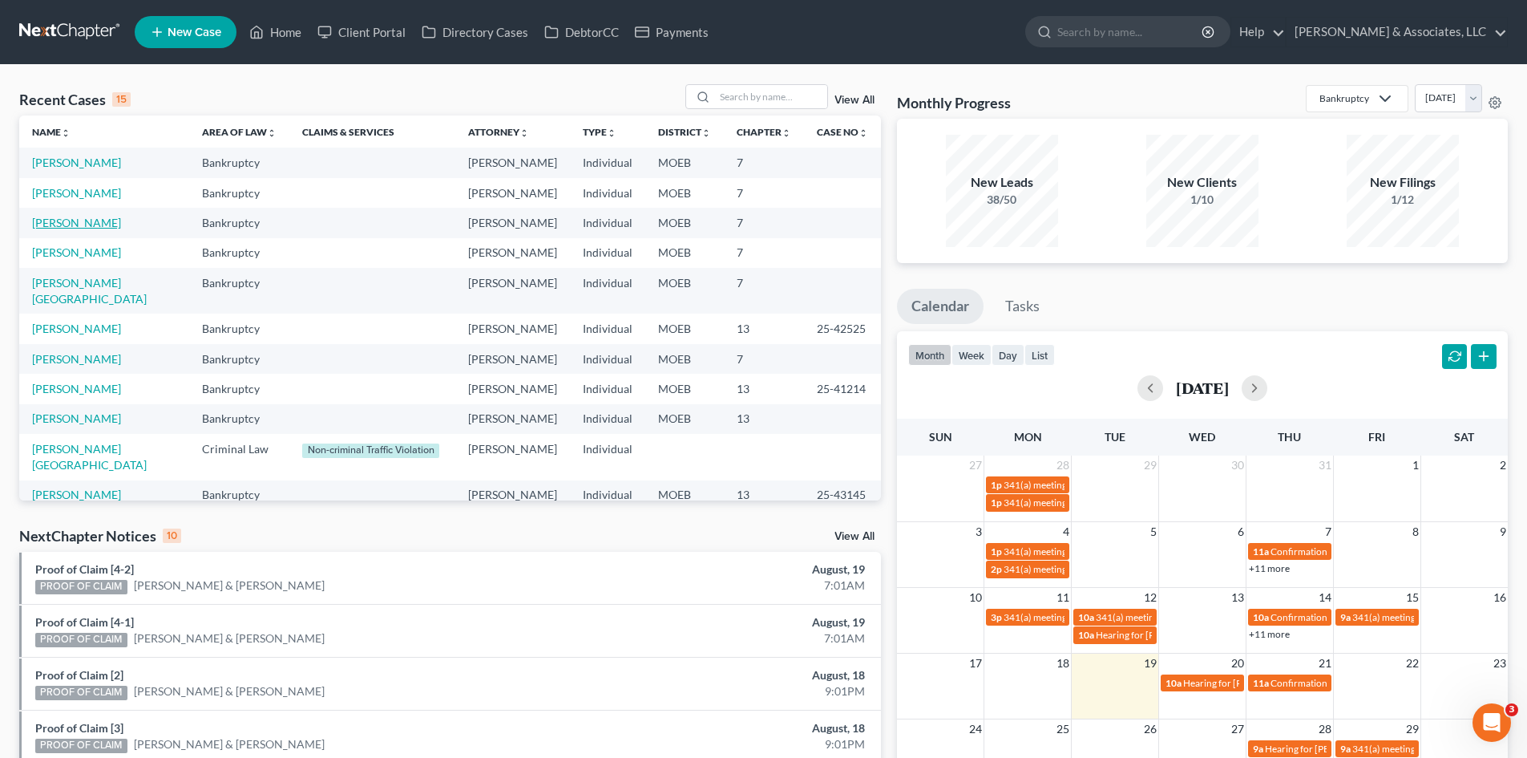
click at [107, 220] on link "Wombacher, Laura" at bounding box center [76, 223] width 89 height 14
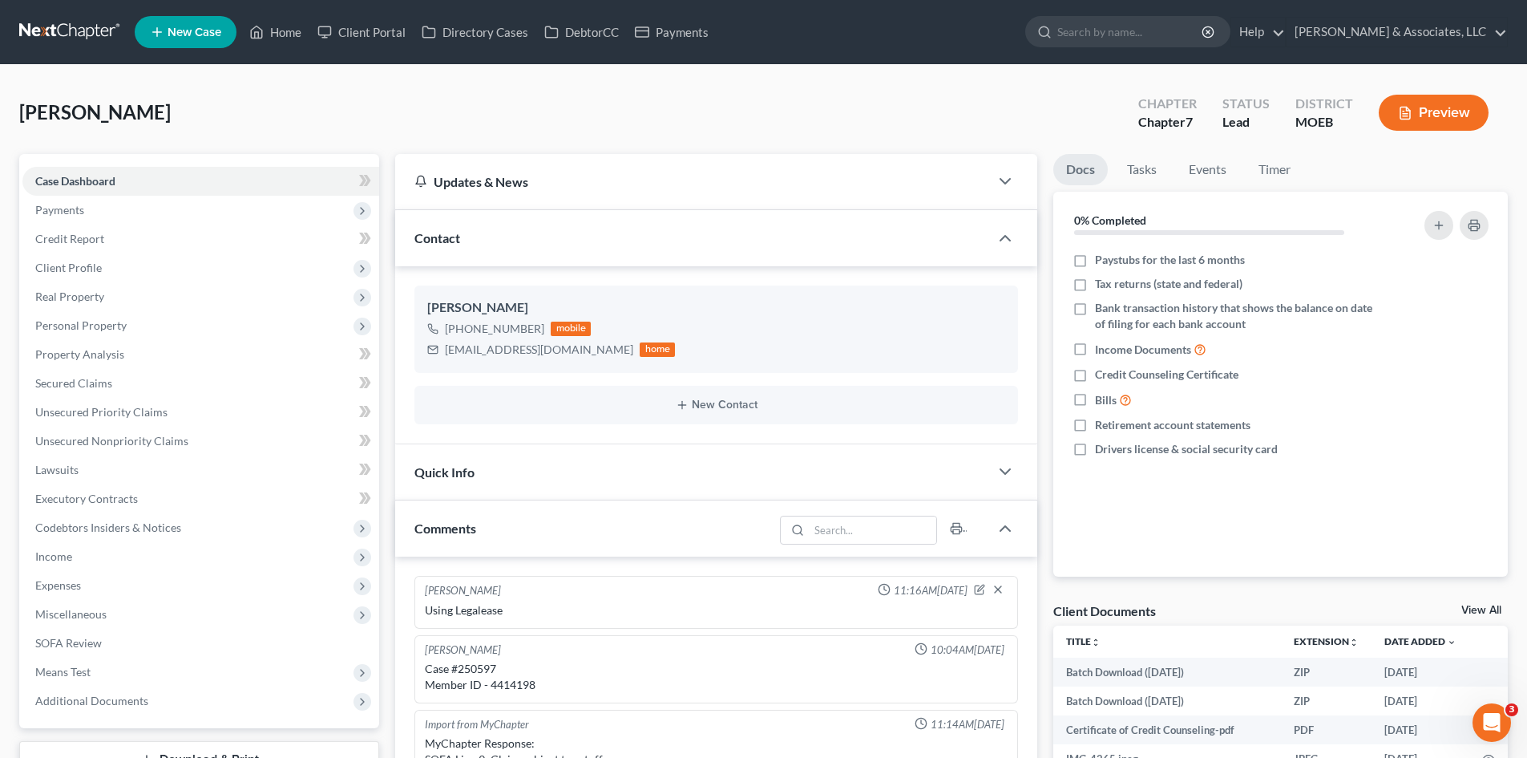
scroll to position [1446, 0]
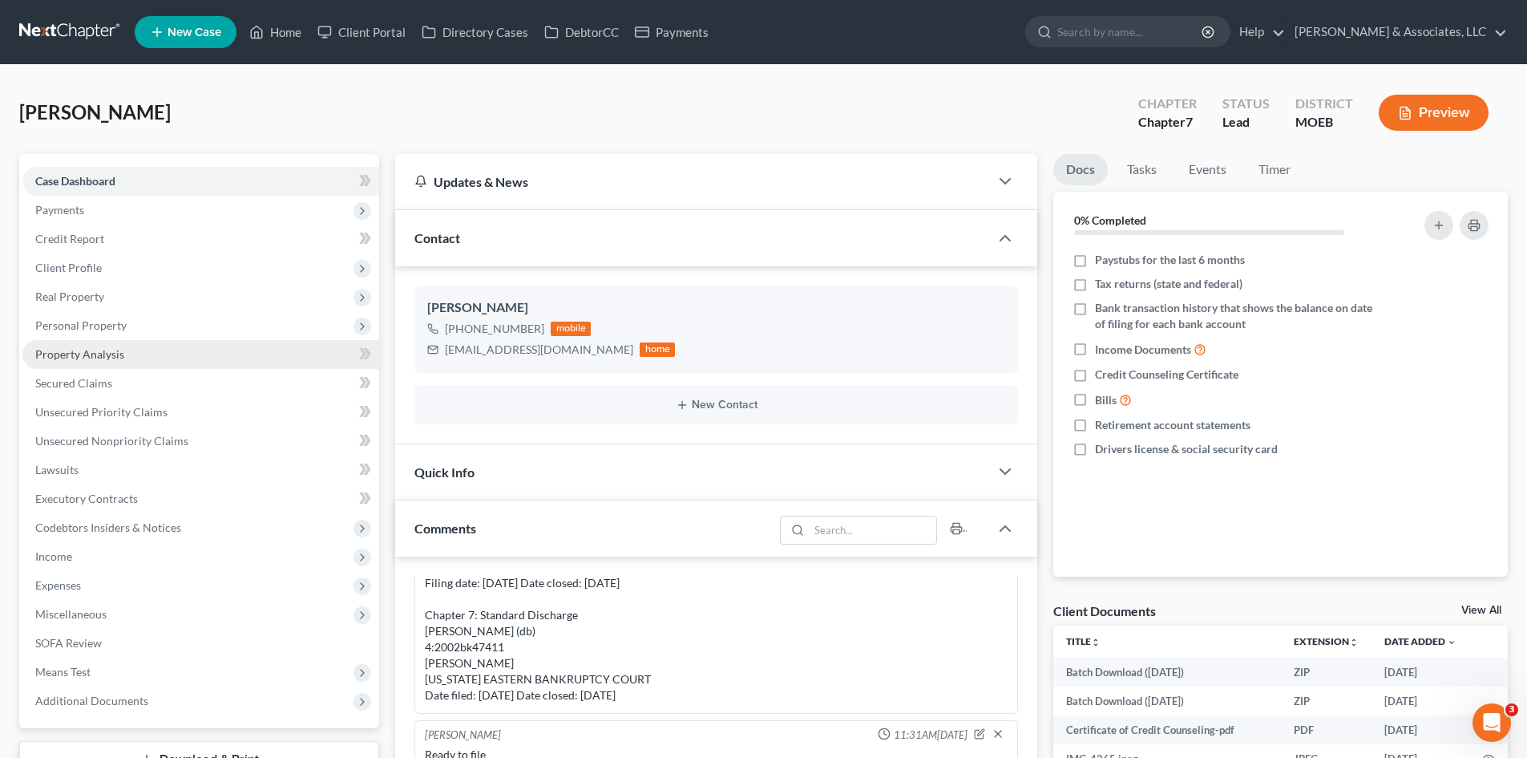
click at [89, 354] on span "Property Analysis" at bounding box center [79, 354] width 89 height 14
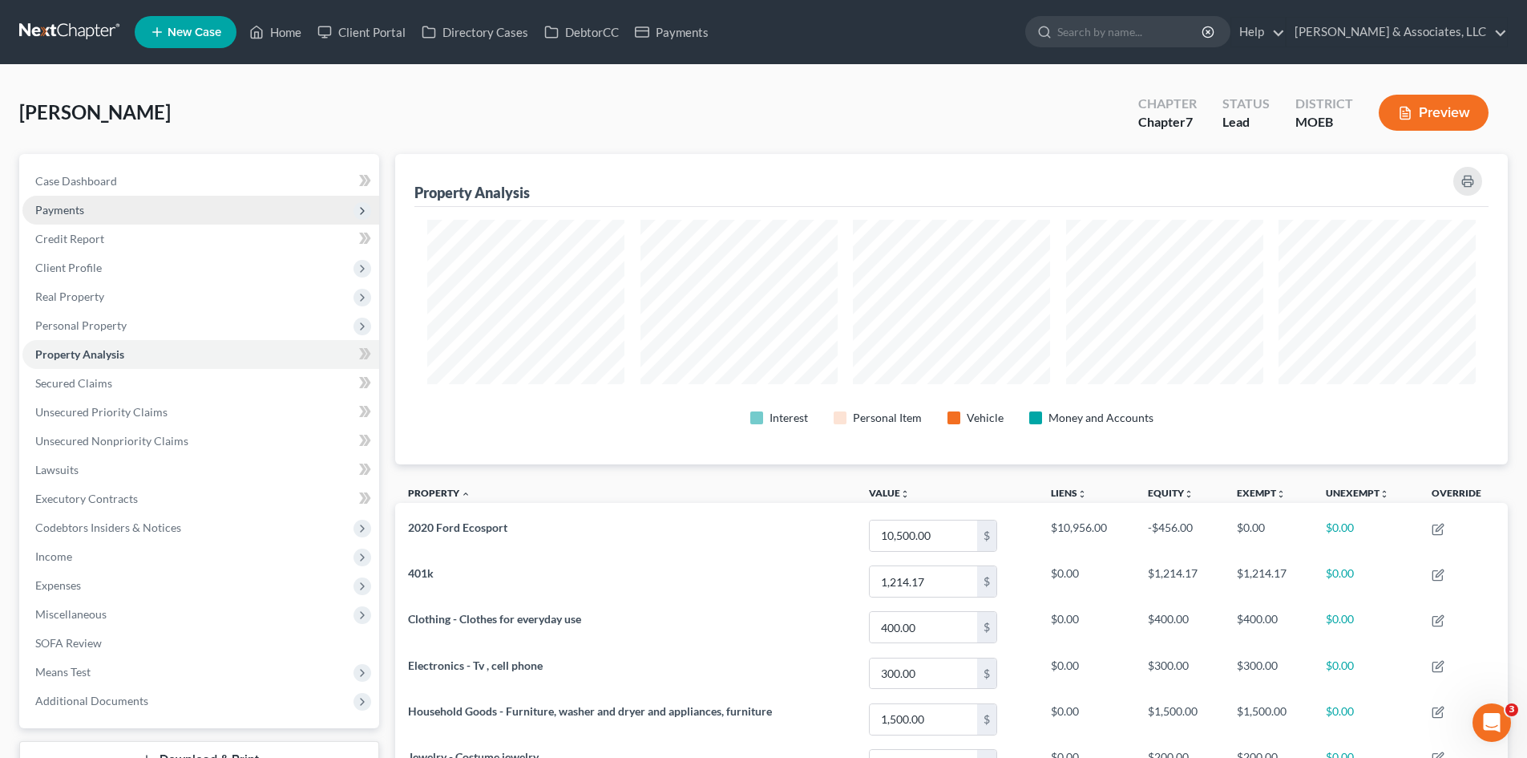
scroll to position [310, 1113]
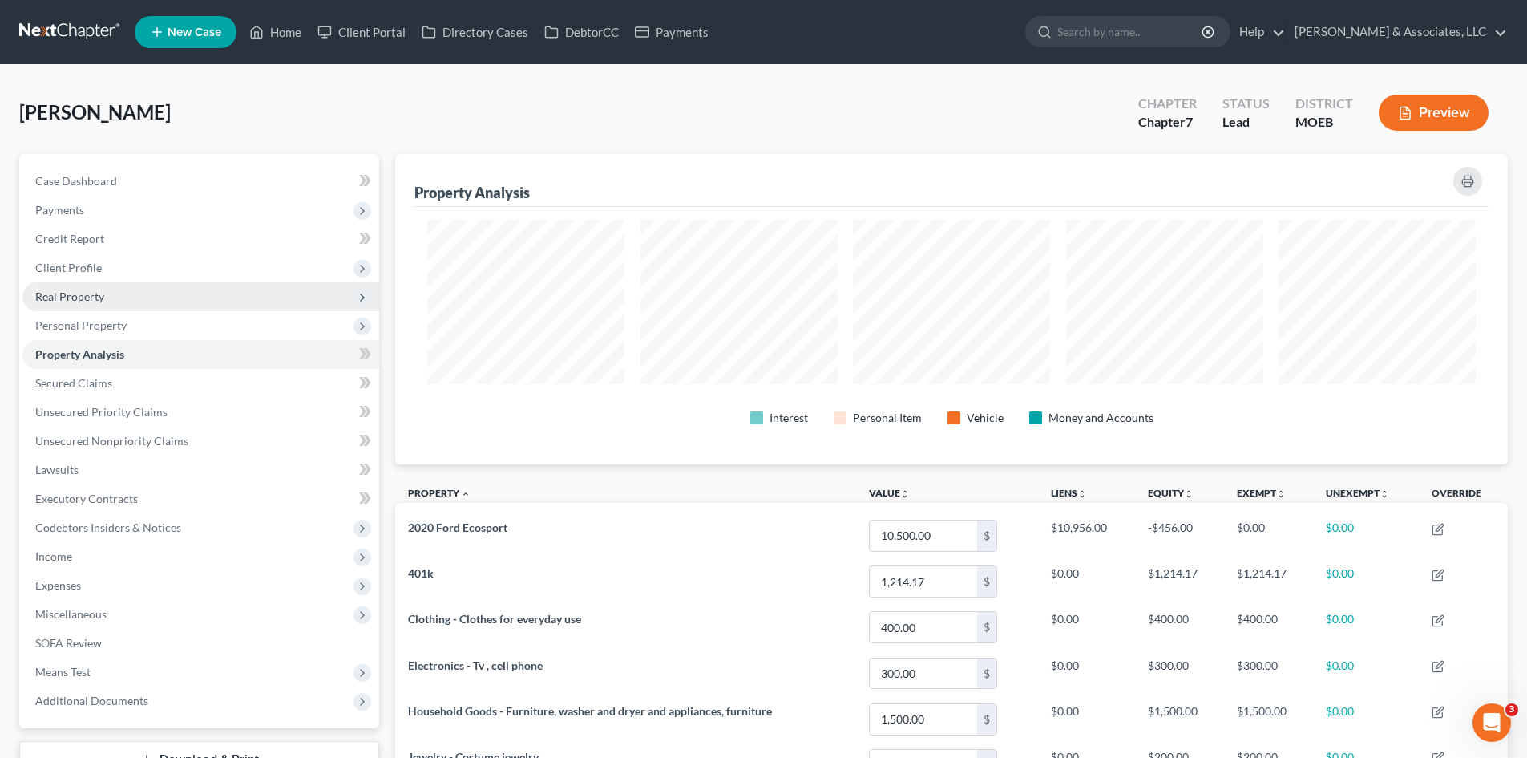
click at [83, 291] on span "Real Property" at bounding box center [69, 296] width 69 height 14
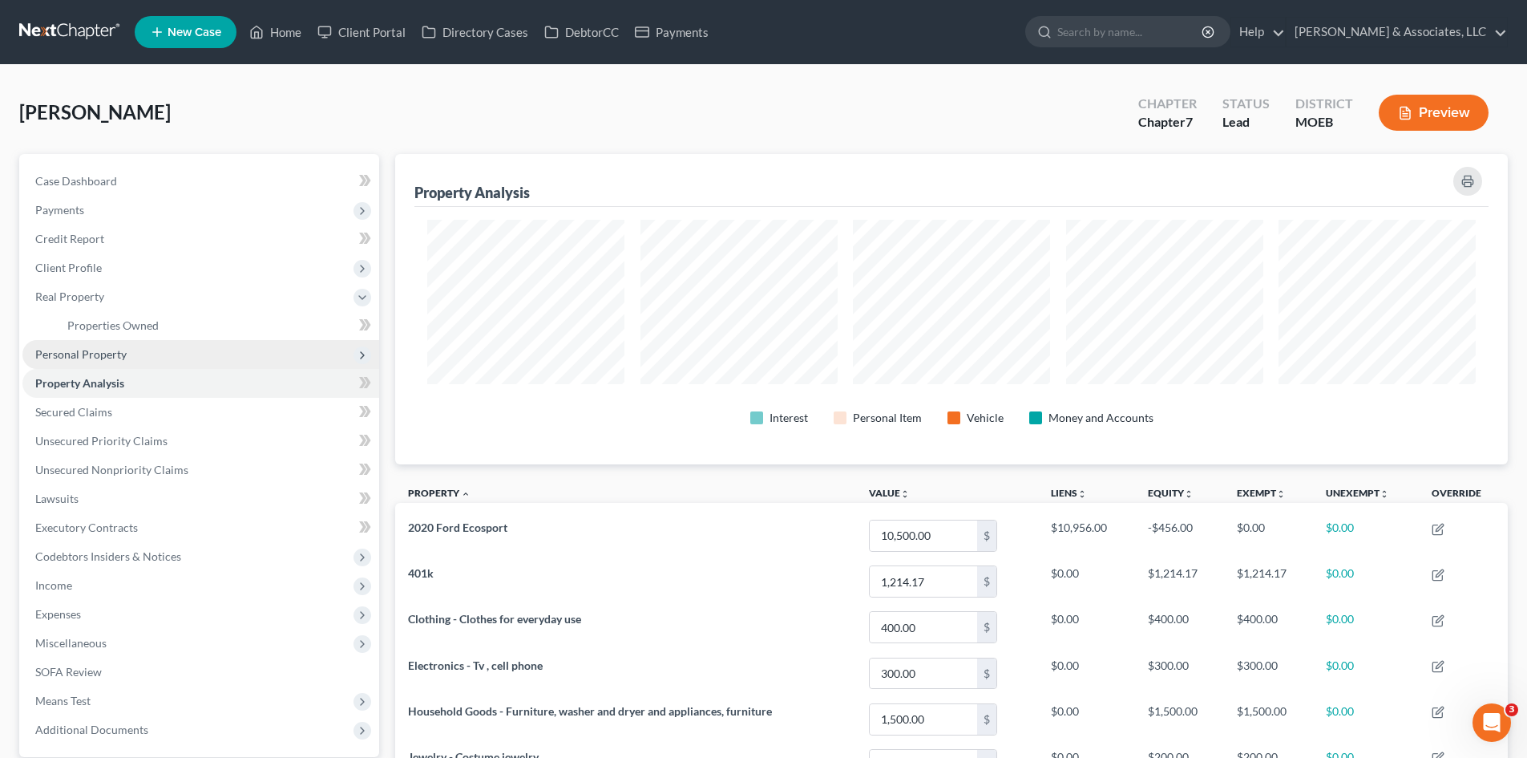
click at [95, 356] on span "Personal Property" at bounding box center [80, 354] width 91 height 14
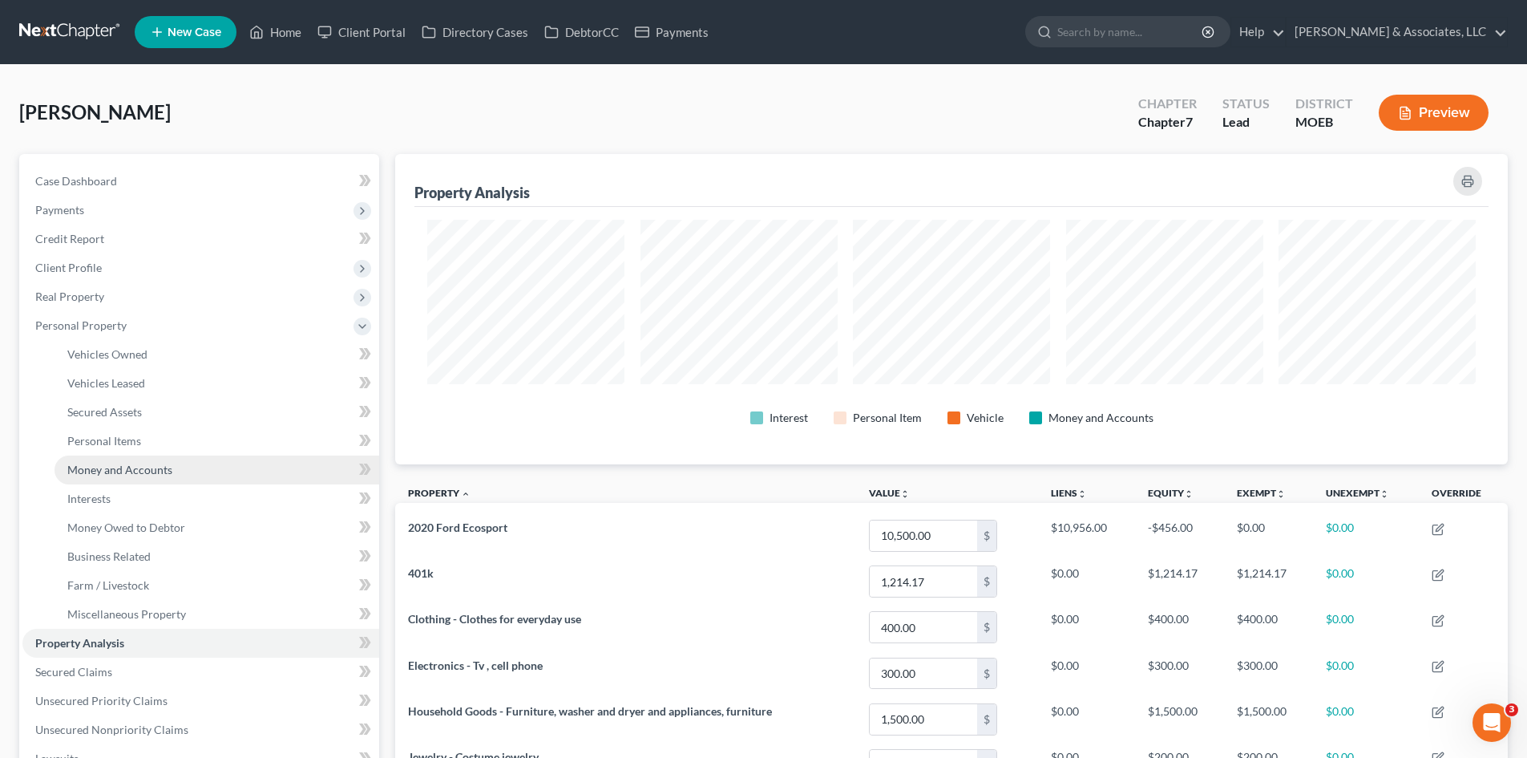
click at [104, 471] on span "Money and Accounts" at bounding box center [119, 470] width 105 height 14
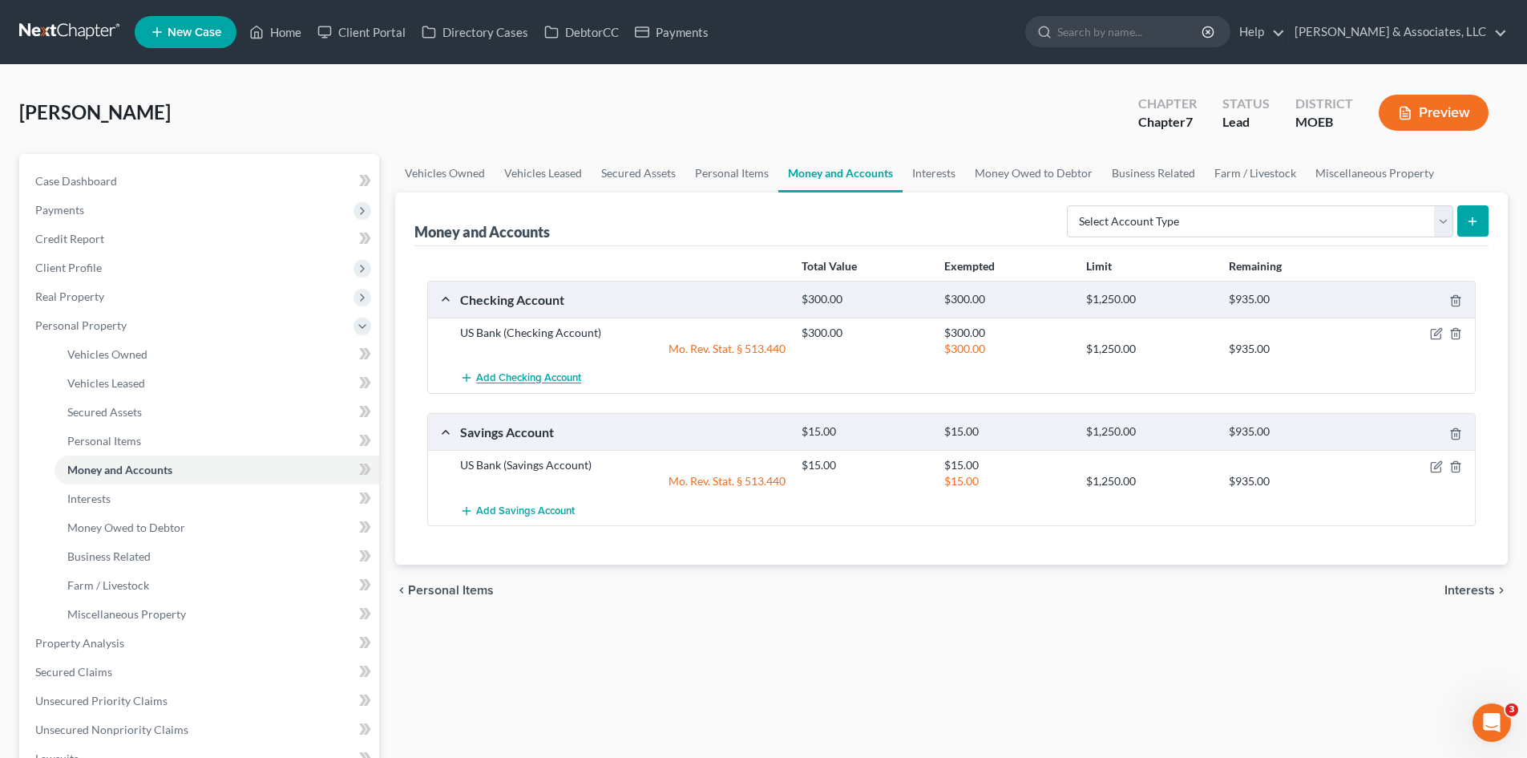
click at [500, 378] on span "Add Checking Account" at bounding box center [528, 378] width 105 height 13
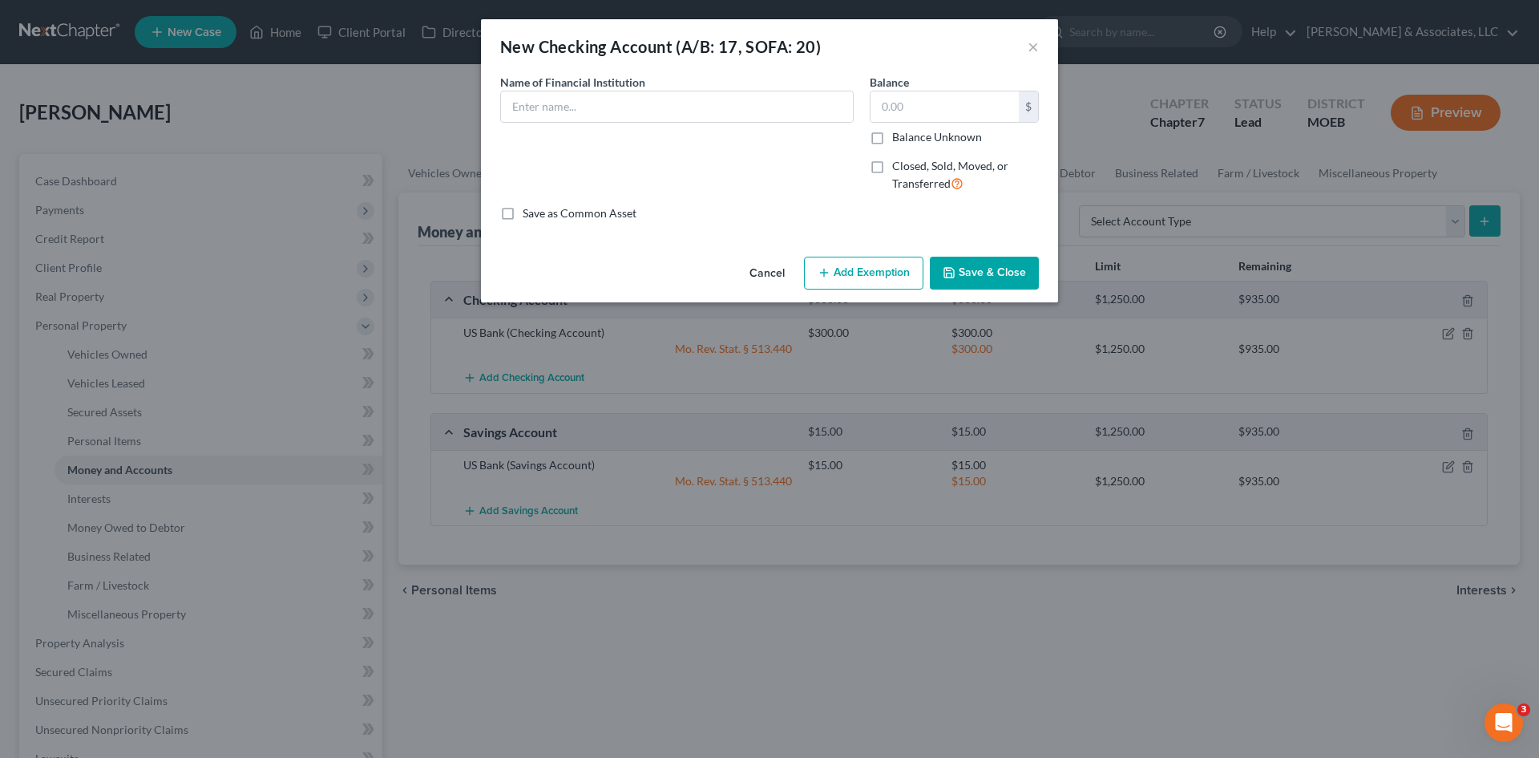
click at [319, 104] on div "New Checking Account (A/B: 17, SOFA: 20) × An exemption set must first be selec…" at bounding box center [769, 379] width 1539 height 758
click at [1041, 48] on div "New Checking Account (A/B: 17, SOFA: 20) ×" at bounding box center [769, 46] width 577 height 55
click at [620, 101] on input "text" at bounding box center [677, 106] width 352 height 30
type input "PNC"
click at [932, 103] on input "text" at bounding box center [945, 106] width 148 height 30
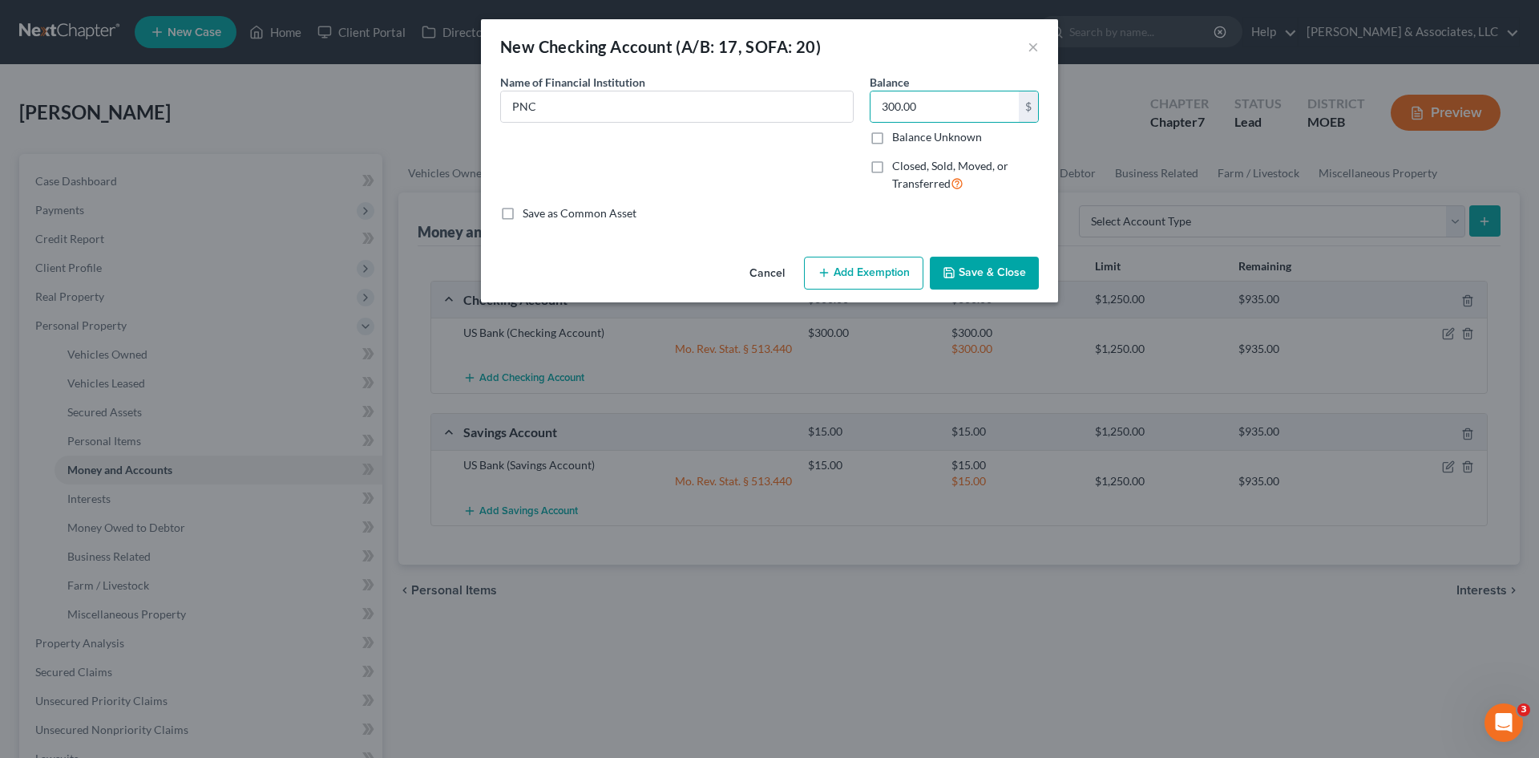
click at [888, 271] on button "Add Exemption" at bounding box center [863, 274] width 119 height 34
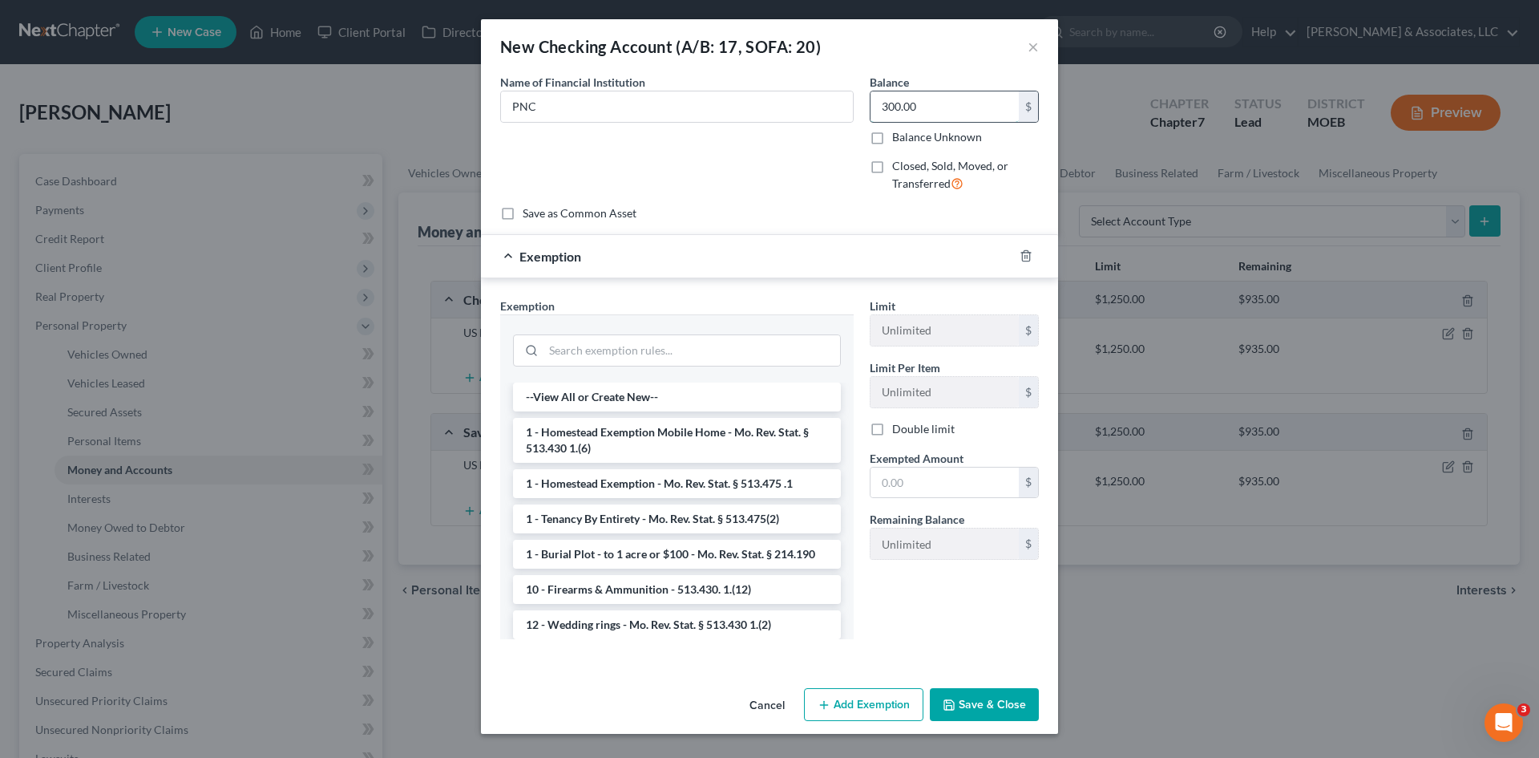
click at [924, 103] on input "300.00" at bounding box center [945, 106] width 148 height 30
click at [918, 104] on input "300.00" at bounding box center [945, 106] width 148 height 30
type input "547.56"
click at [924, 482] on input "text" at bounding box center [945, 482] width 148 height 30
type input "547.56"
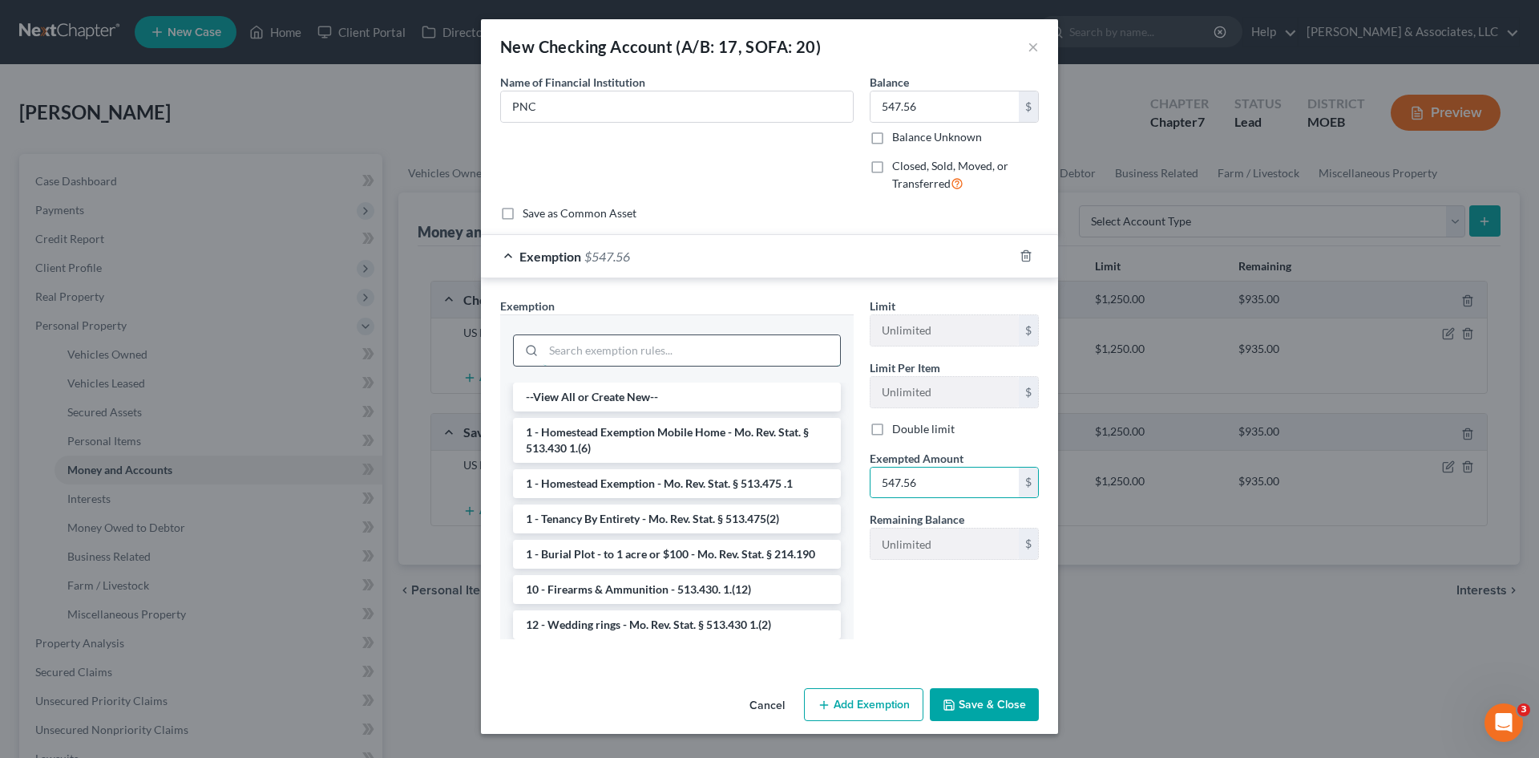
click at [669, 358] on input "search" at bounding box center [692, 350] width 297 height 30
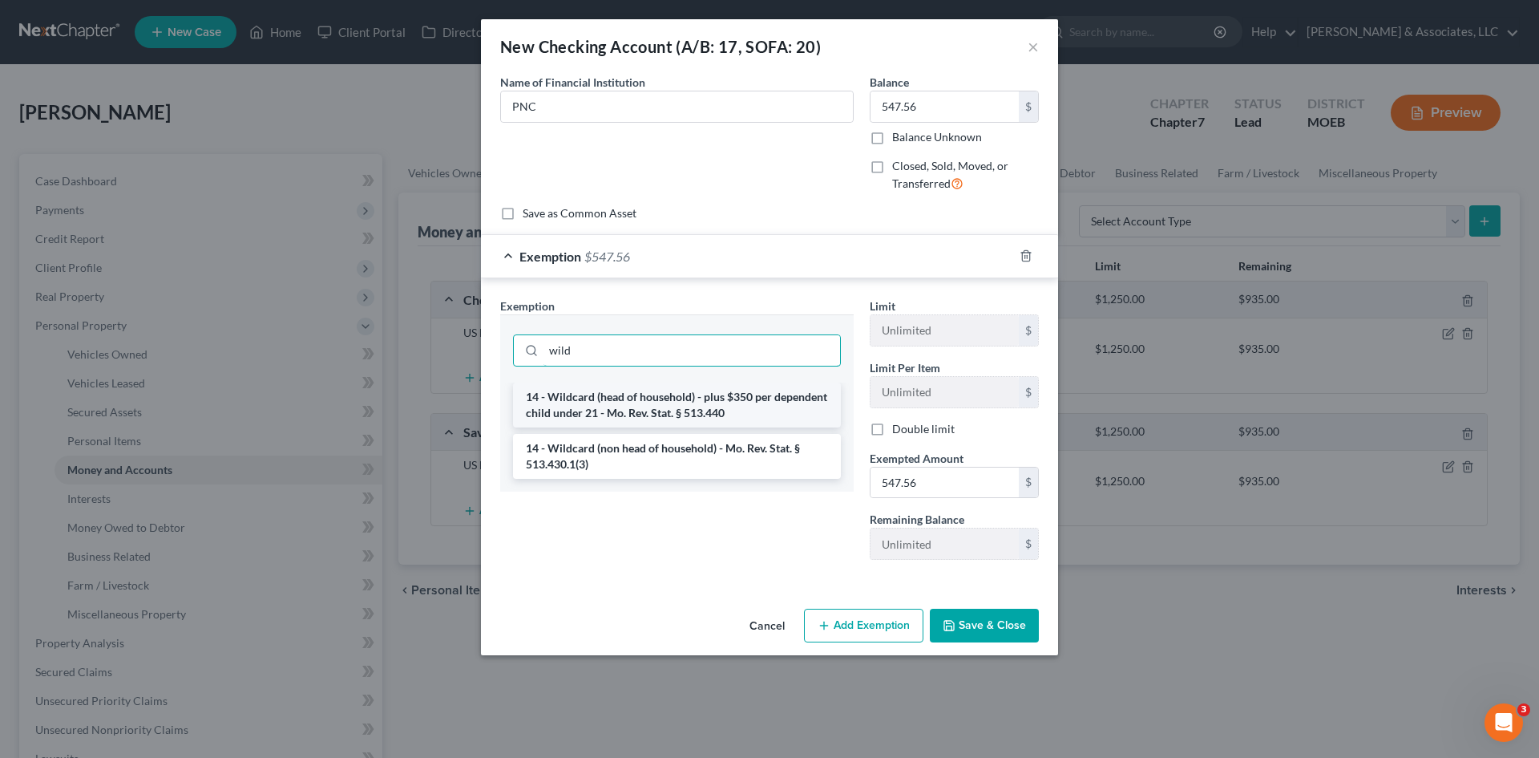
type input "wild"
click at [716, 411] on li "14 - Wildcard (head of household) - plus $350 per dependent child under 21 - Mo…" at bounding box center [677, 404] width 328 height 45
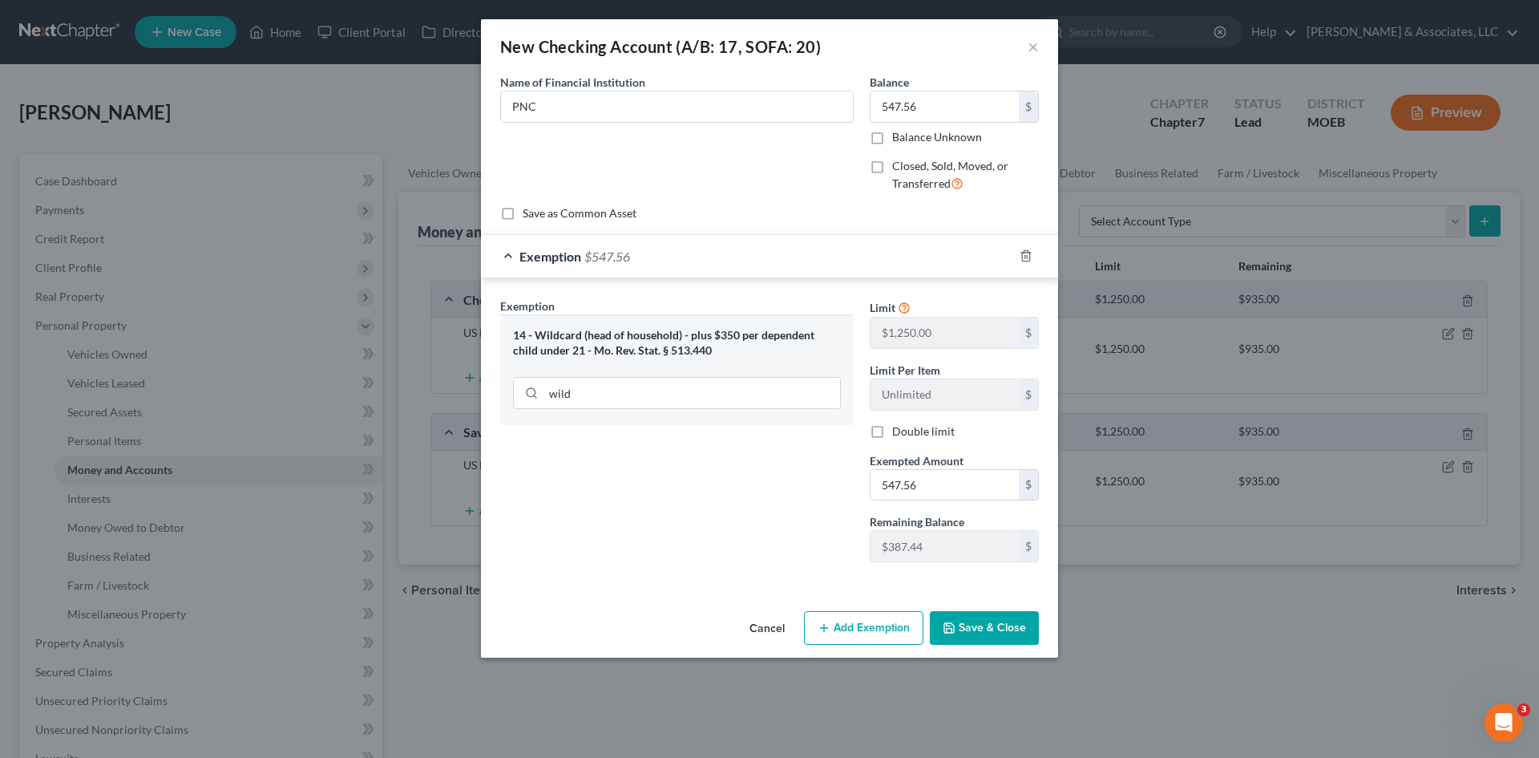
click at [979, 625] on button "Save & Close" at bounding box center [984, 628] width 109 height 34
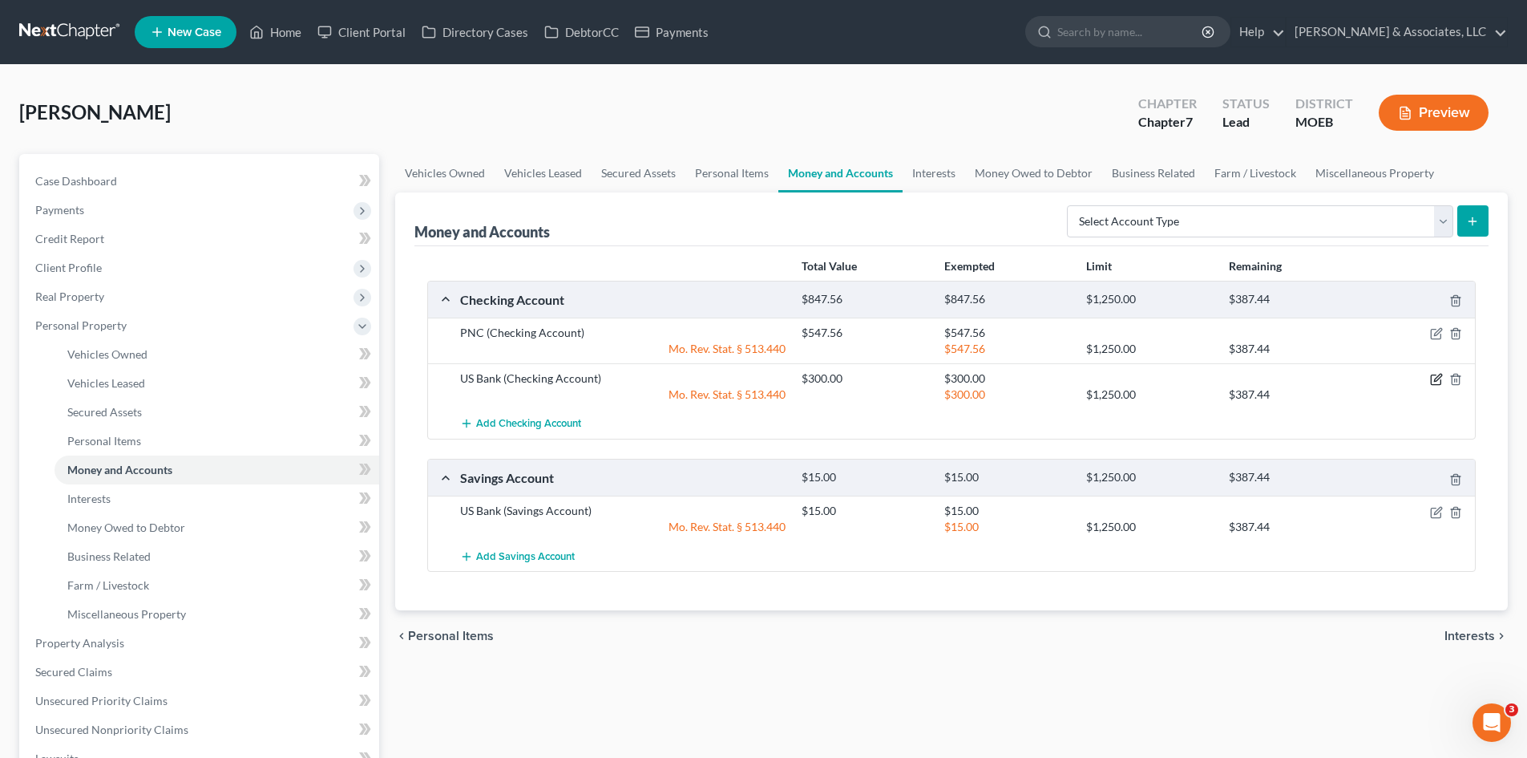
click at [1435, 376] on icon "button" at bounding box center [1436, 379] width 13 height 13
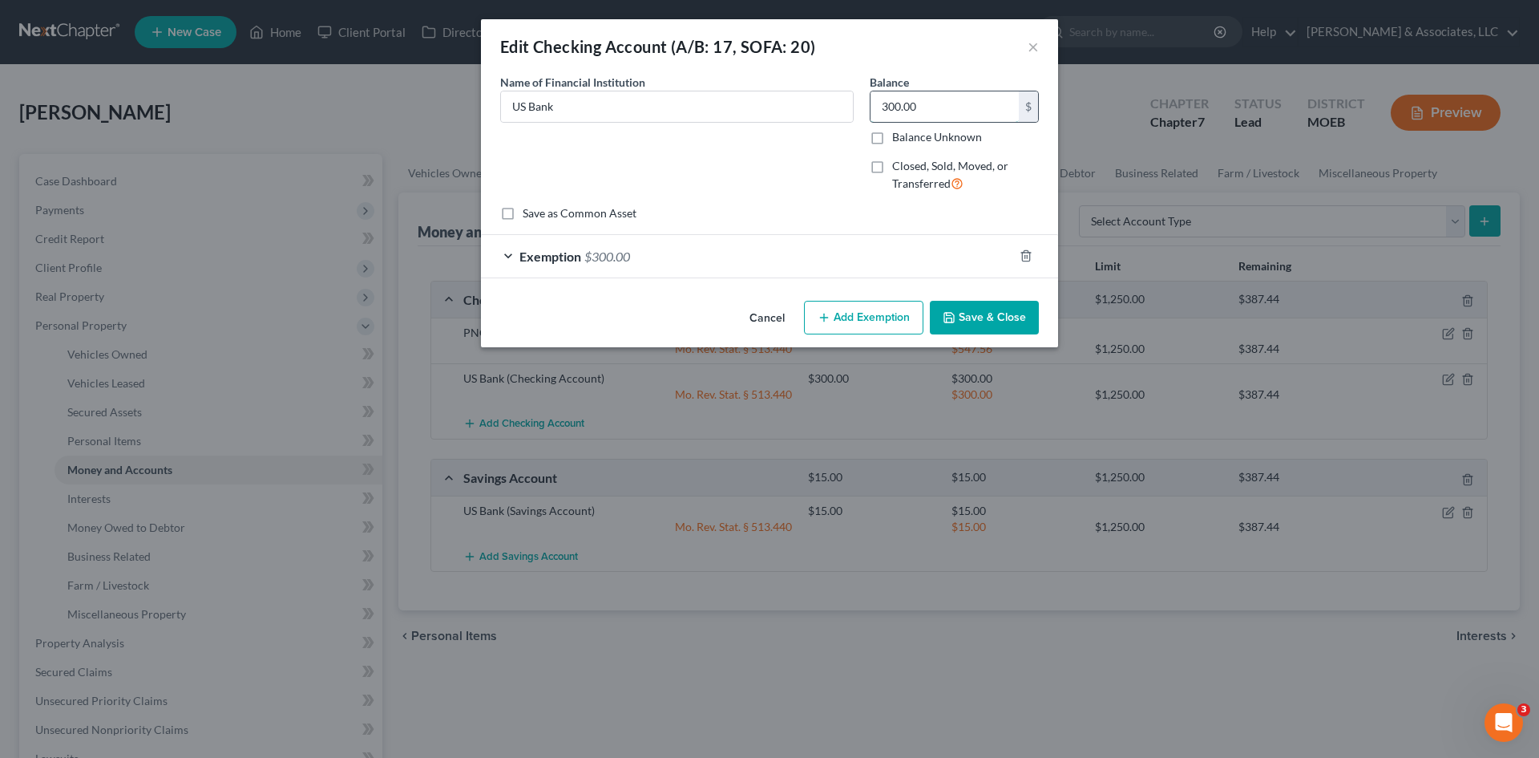
click at [938, 101] on input "300.00" at bounding box center [945, 106] width 148 height 30
type input "4.77"
click at [860, 314] on button "Add Exemption" at bounding box center [863, 318] width 119 height 34
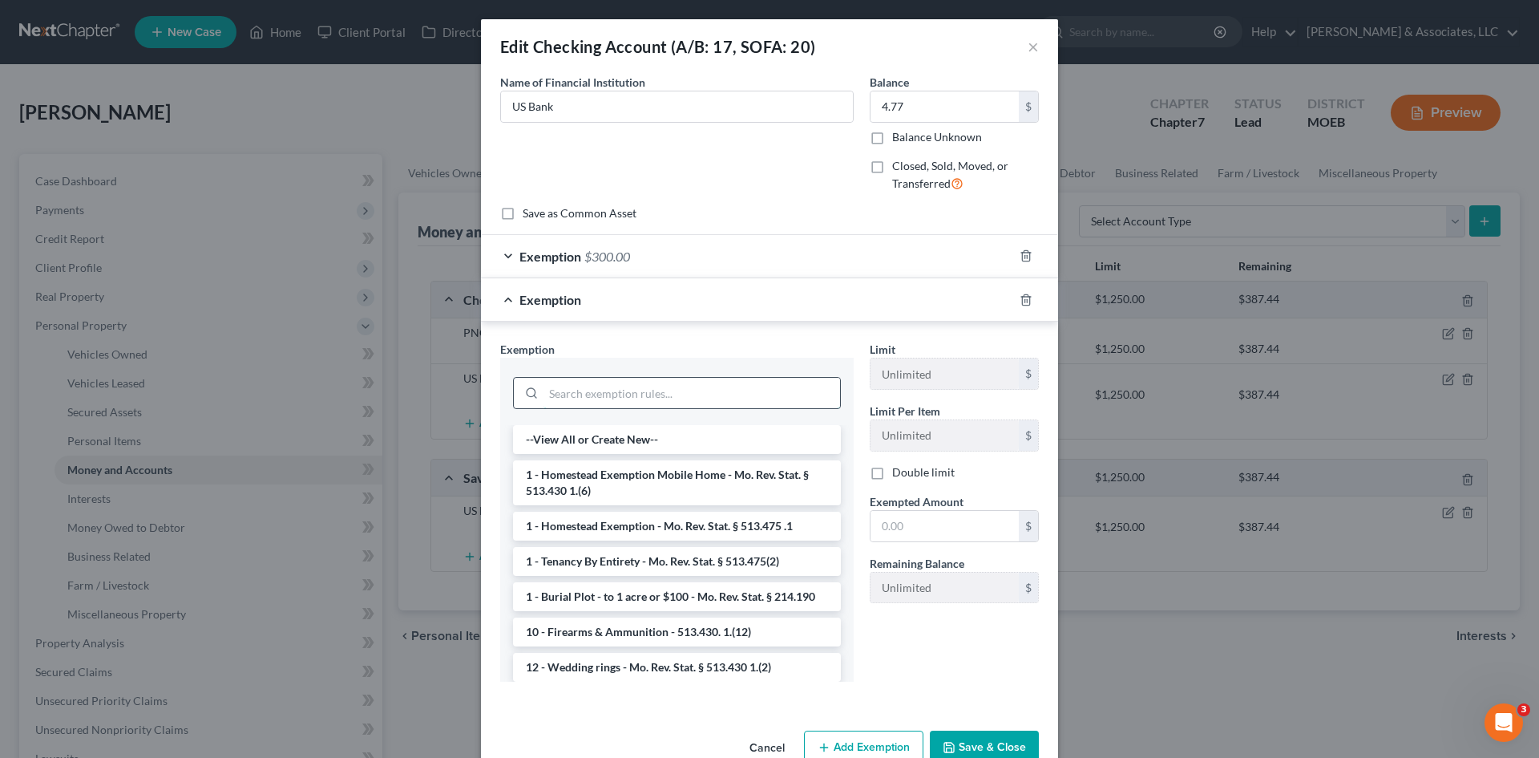
click at [571, 389] on input "search" at bounding box center [692, 393] width 297 height 30
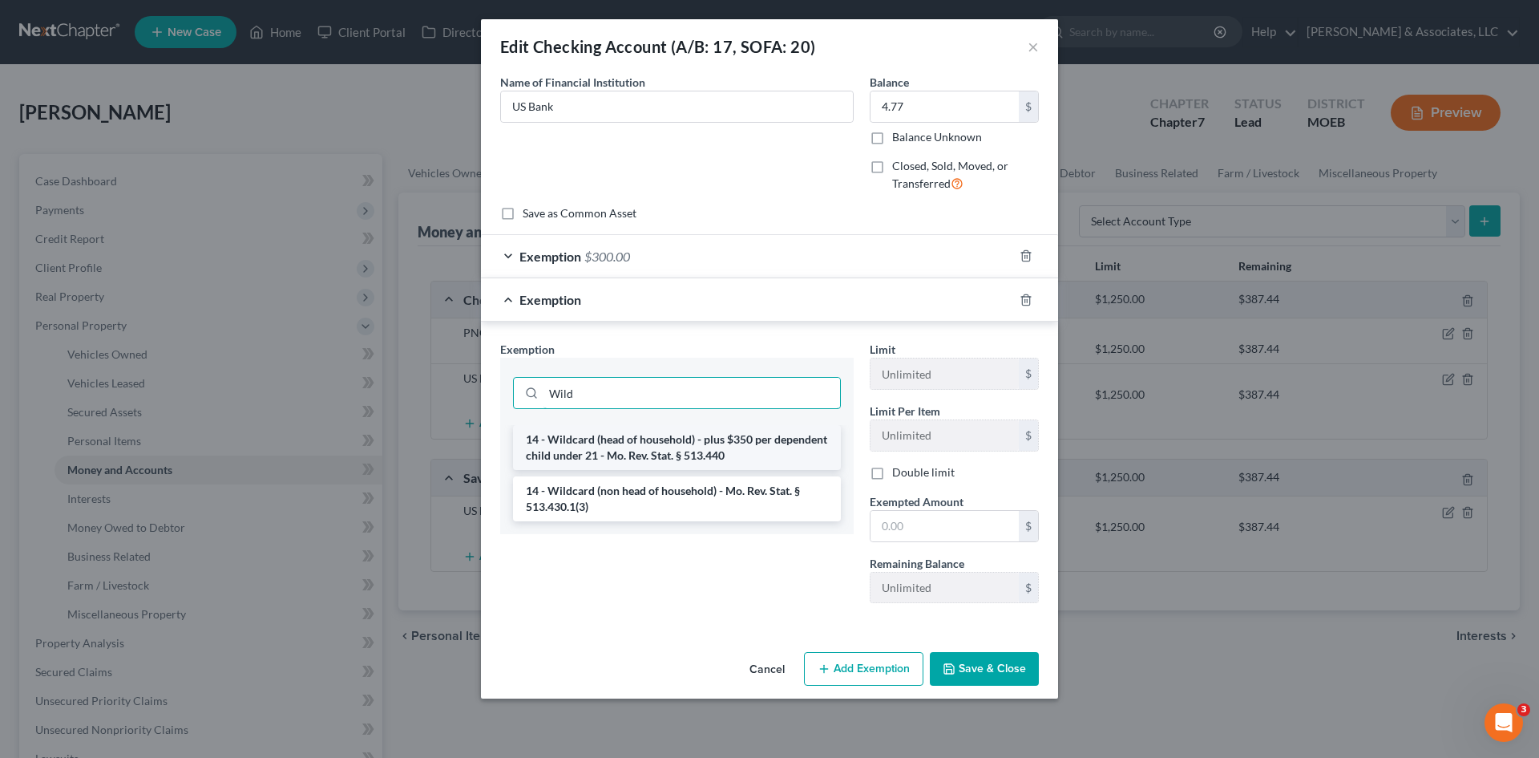
type input "Wild"
click at [660, 449] on li "14 - Wildcard (head of household) - plus $350 per dependent child under 21 - Mo…" at bounding box center [677, 447] width 328 height 45
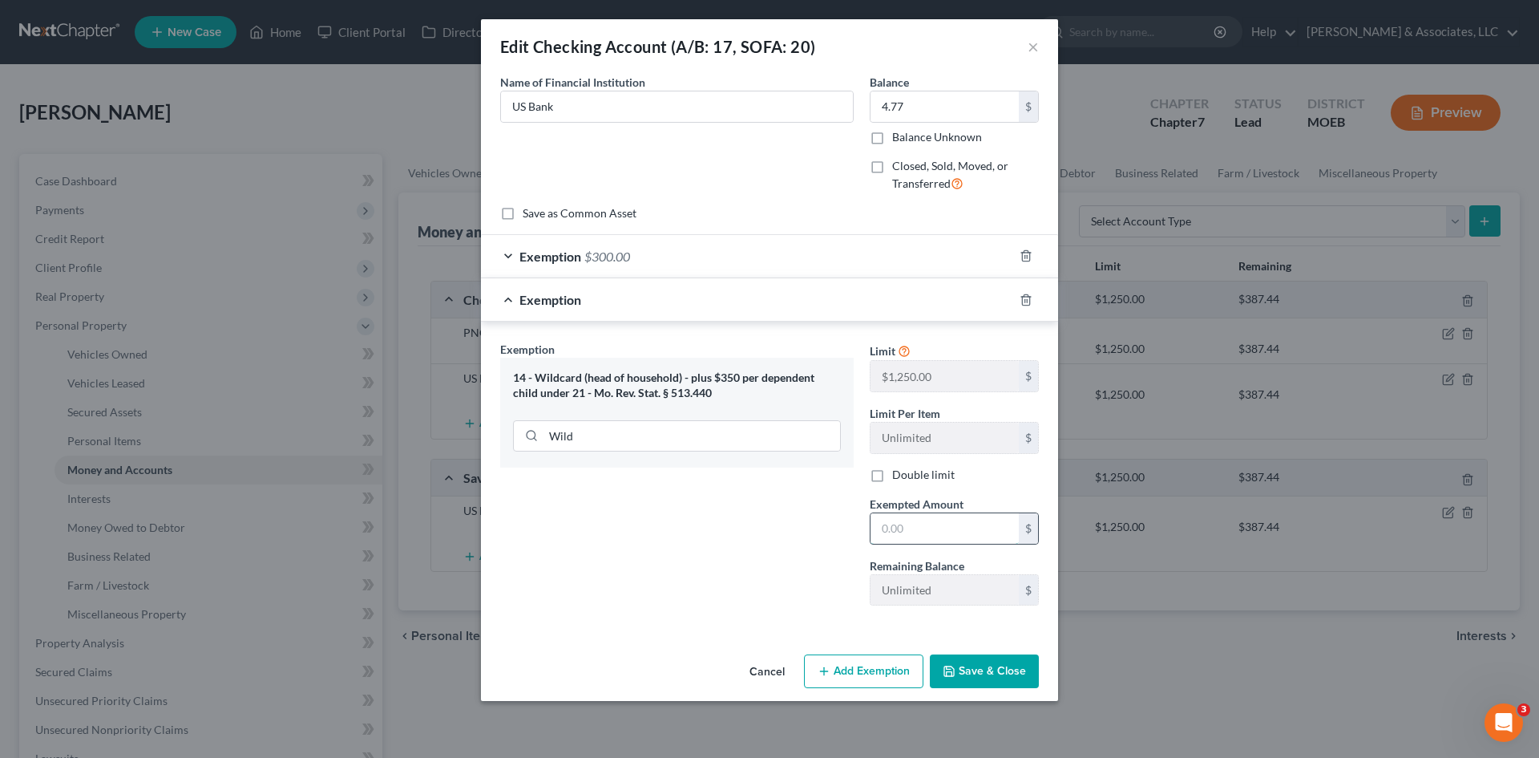
click at [936, 539] on input "text" at bounding box center [945, 528] width 148 height 30
type input "4.77"
click at [979, 672] on button "Save & Close" at bounding box center [984, 671] width 109 height 34
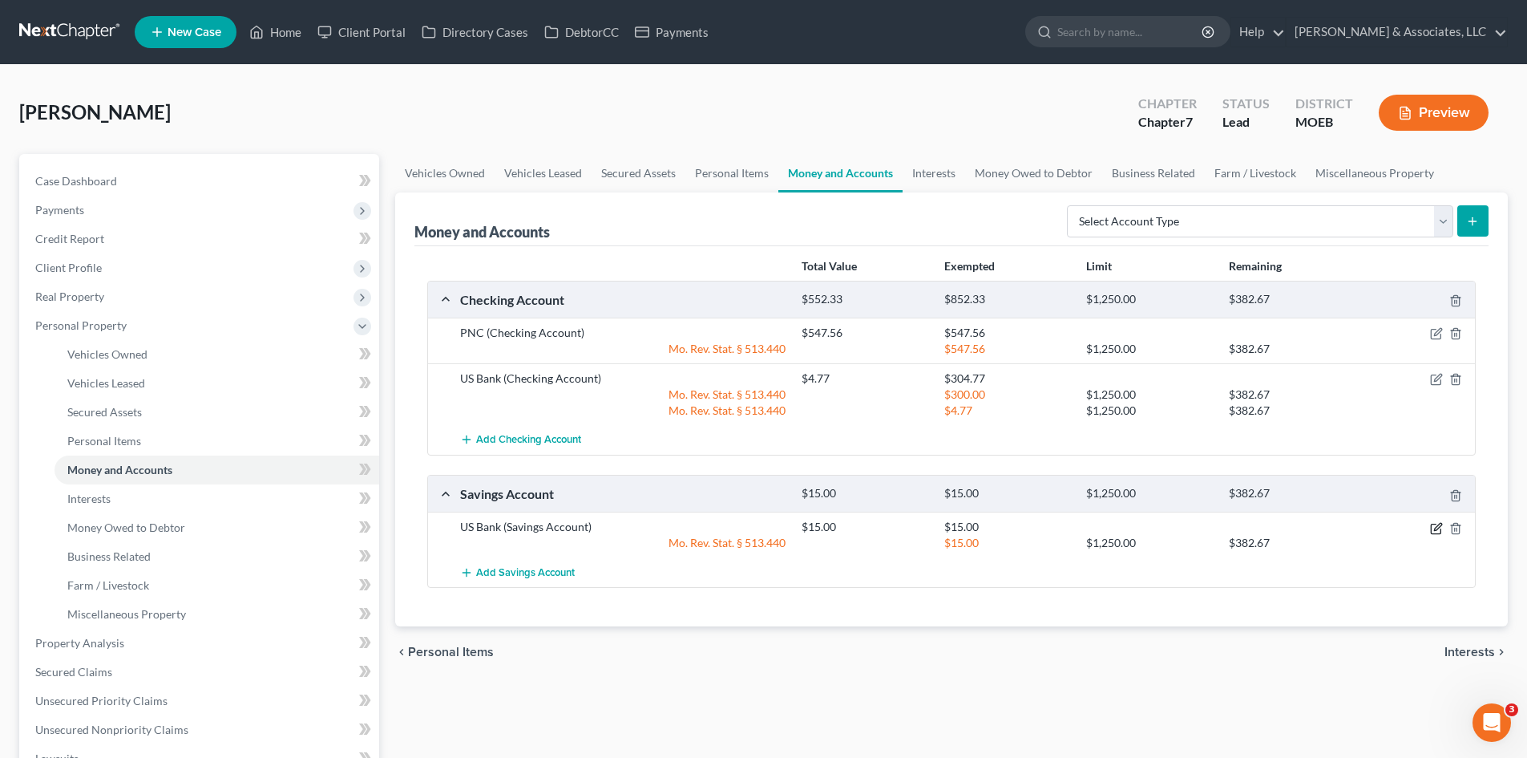
click at [1437, 526] on icon "button" at bounding box center [1437, 526] width 7 height 7
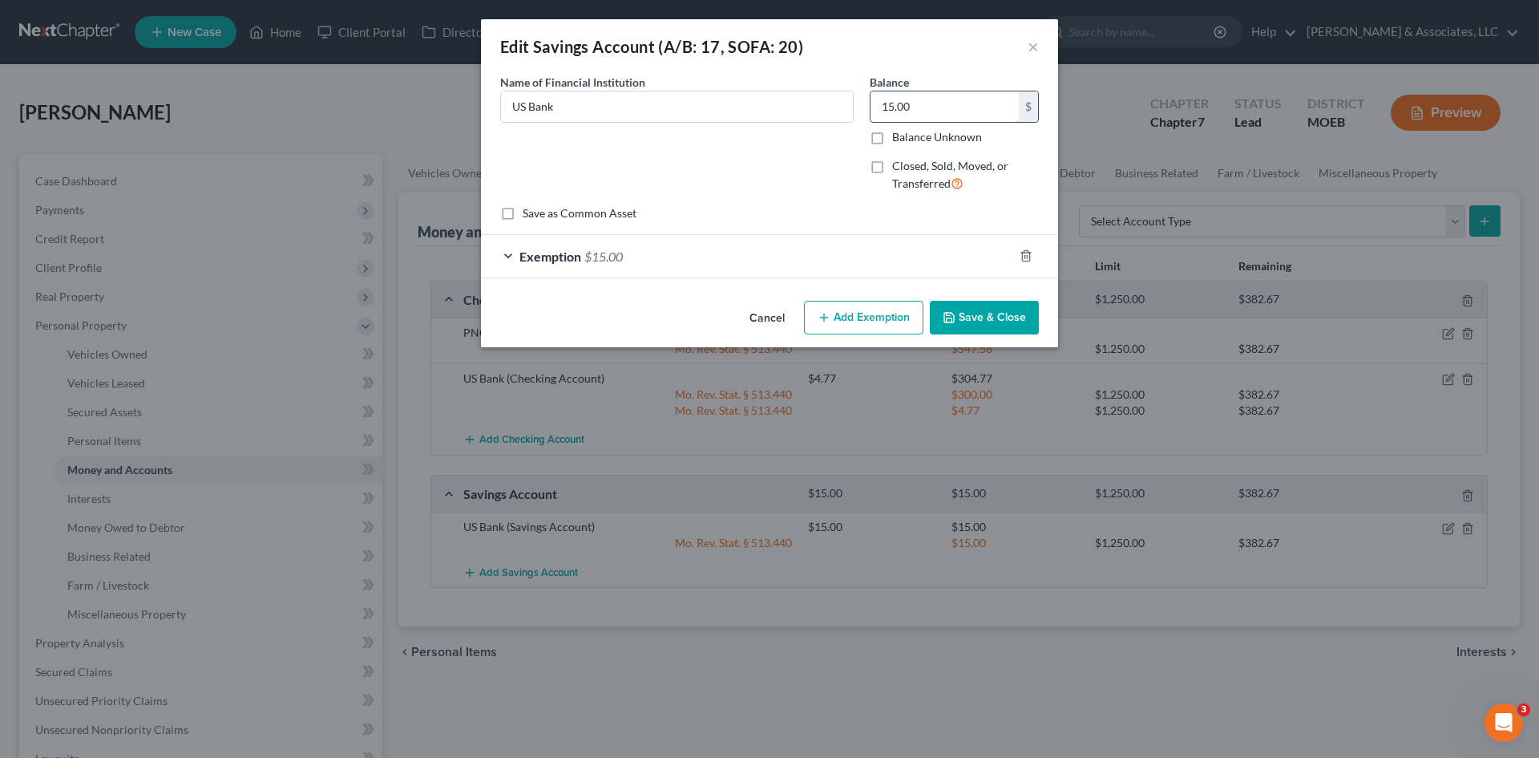
click at [953, 112] on input "15.00" at bounding box center [945, 106] width 148 height 30
type input "1.93"
click at [722, 251] on div "Exemption $15.00" at bounding box center [747, 256] width 532 height 42
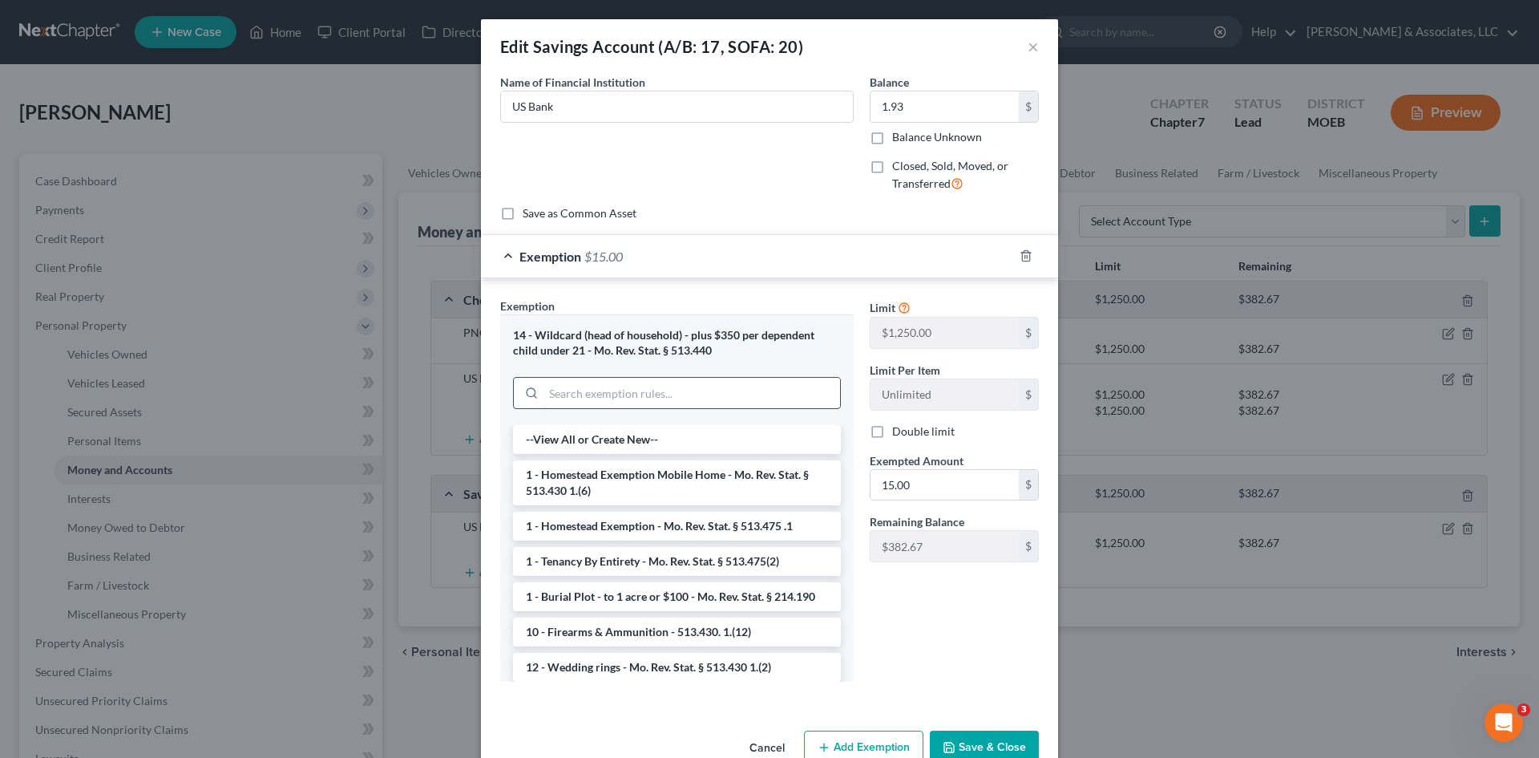
click at [580, 400] on input "search" at bounding box center [692, 393] width 297 height 30
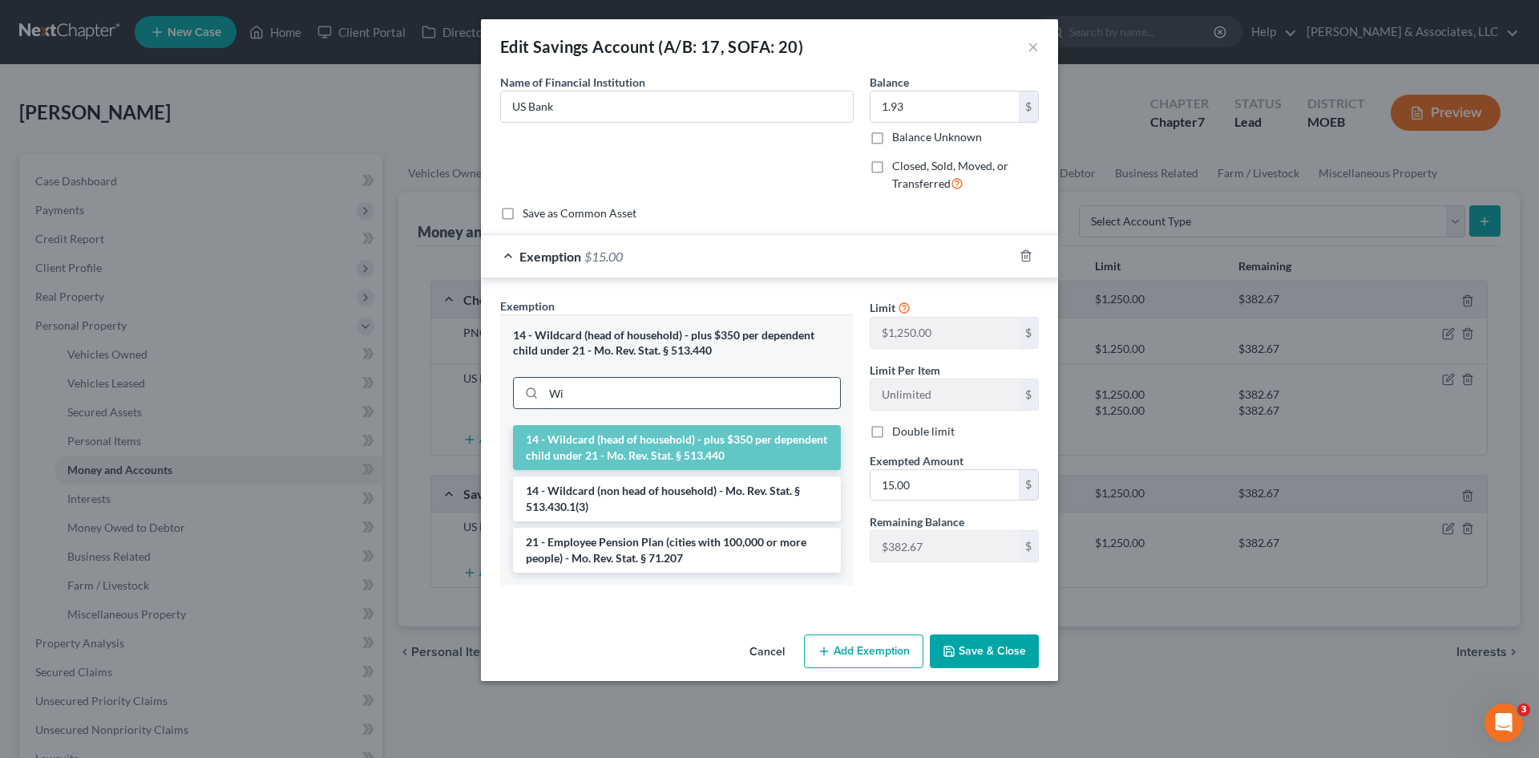
type input "W"
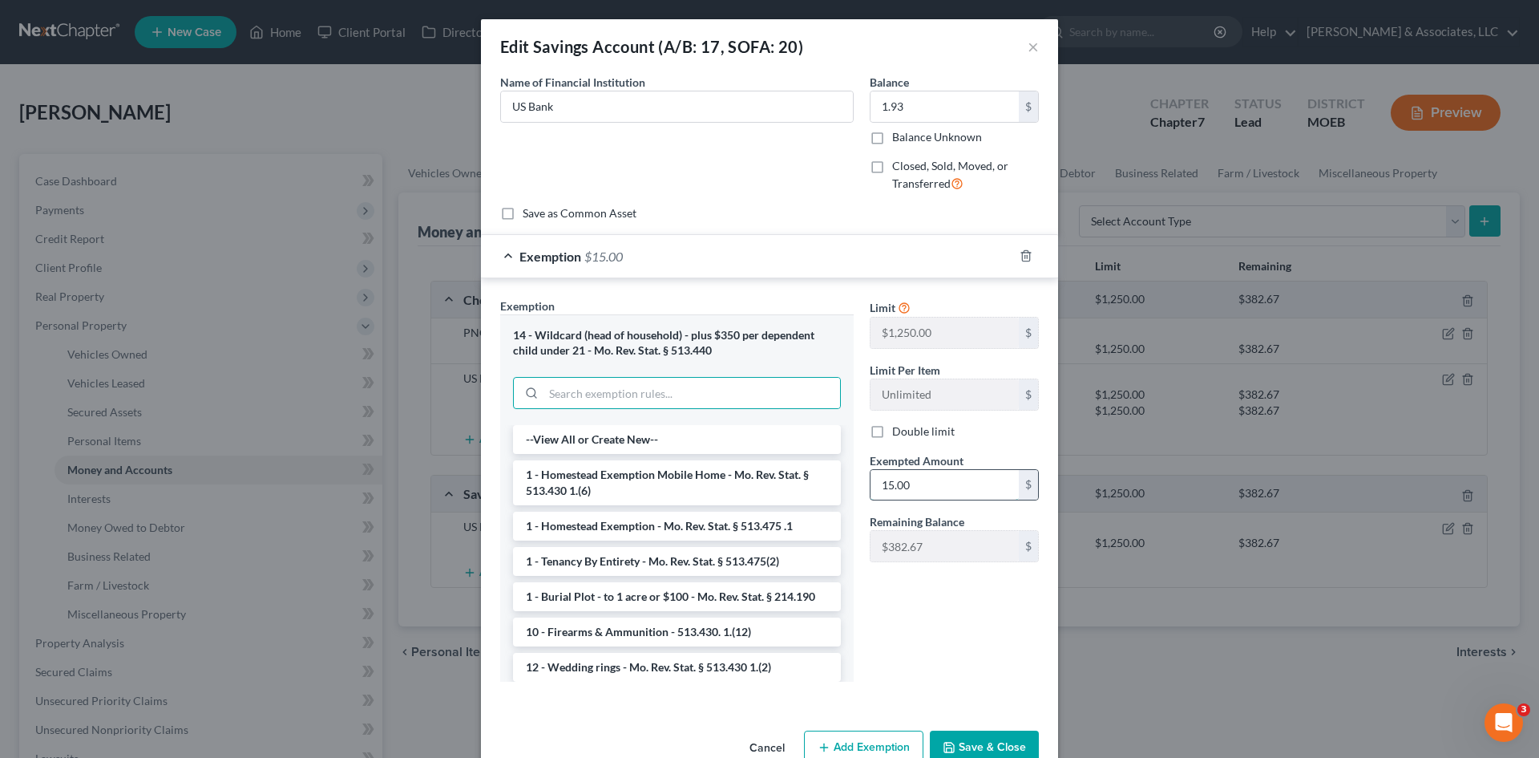
click at [940, 475] on input "15.00" at bounding box center [945, 485] width 148 height 30
type input "1.93"
click at [981, 747] on button "Save & Close" at bounding box center [984, 747] width 109 height 34
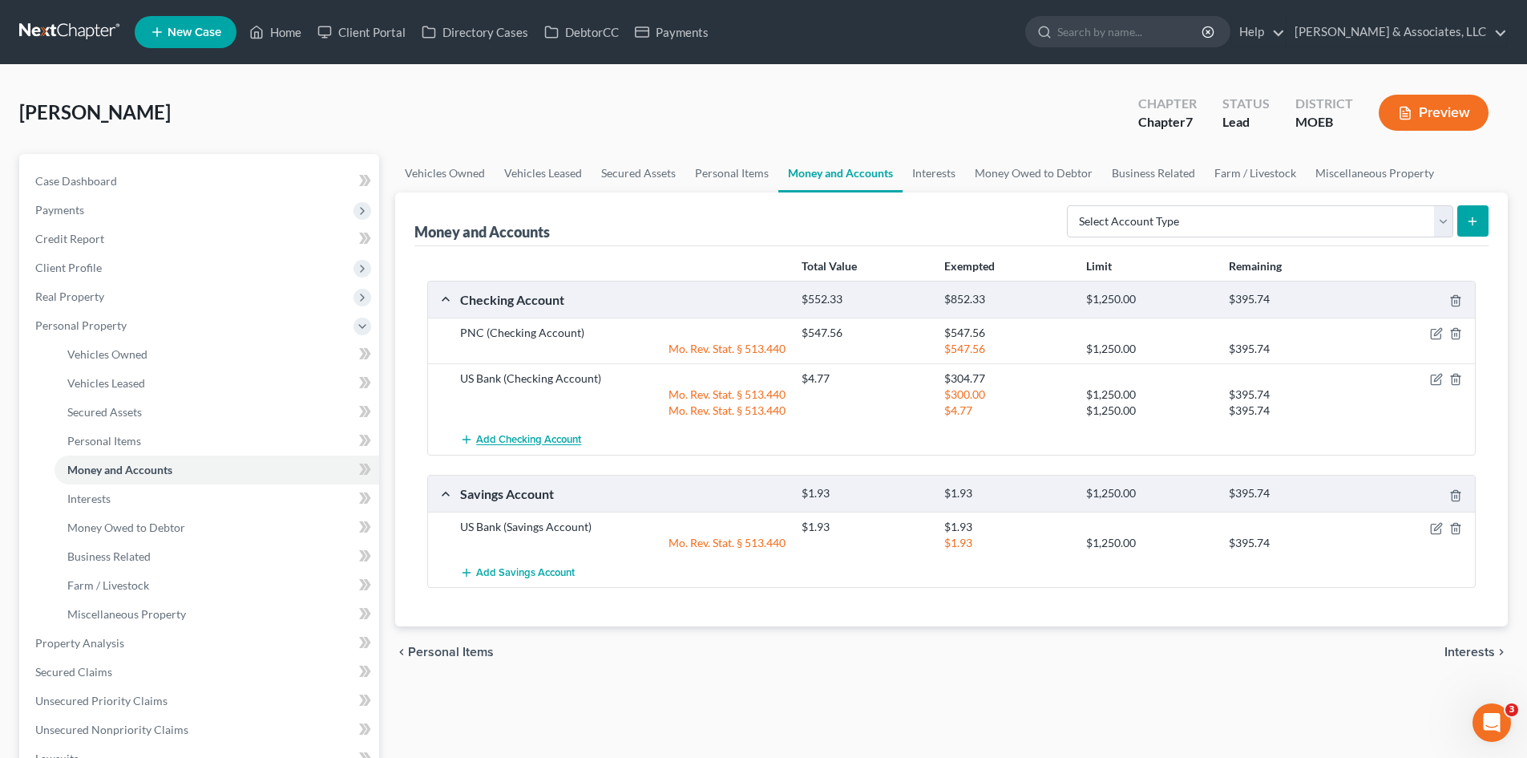
click at [563, 436] on span "Add Checking Account" at bounding box center [528, 440] width 105 height 13
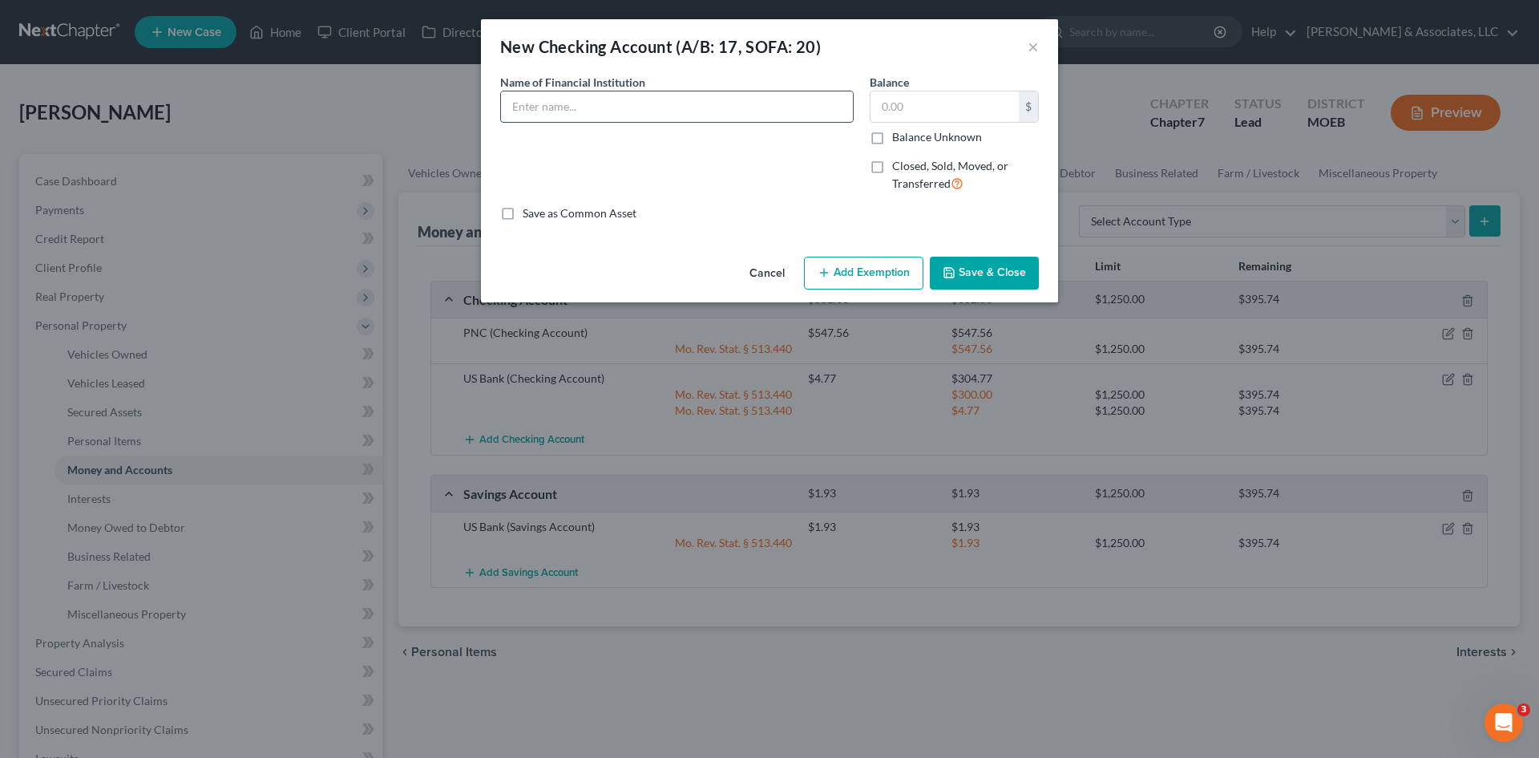
click at [616, 111] on input "text" at bounding box center [677, 106] width 352 height 30
type input "Cash App"
click at [915, 107] on input "text" at bounding box center [945, 106] width 148 height 30
type input "0.00"
click at [982, 275] on button "Save & Close" at bounding box center [984, 274] width 109 height 34
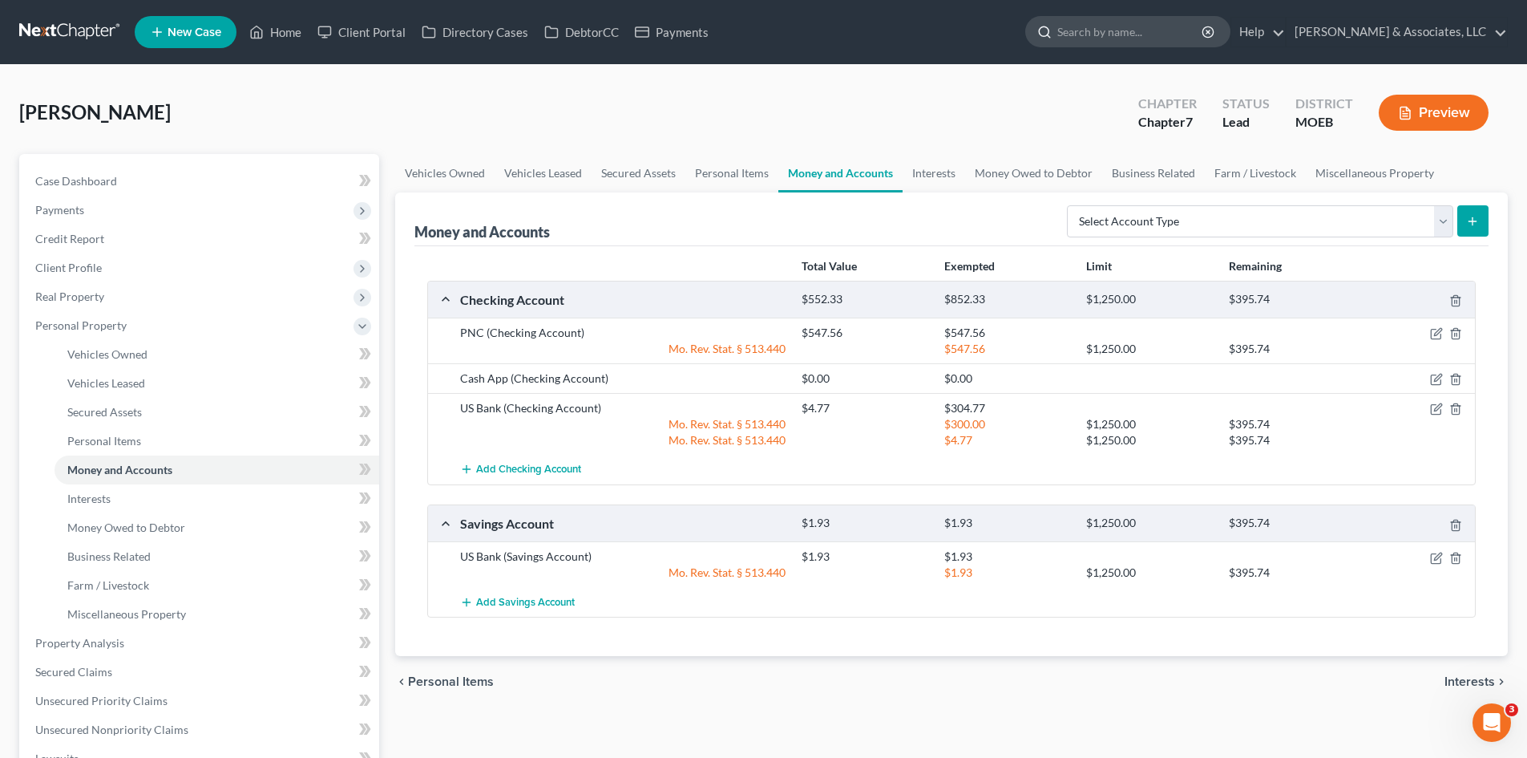
click at [1185, 36] on input "search" at bounding box center [1130, 32] width 147 height 30
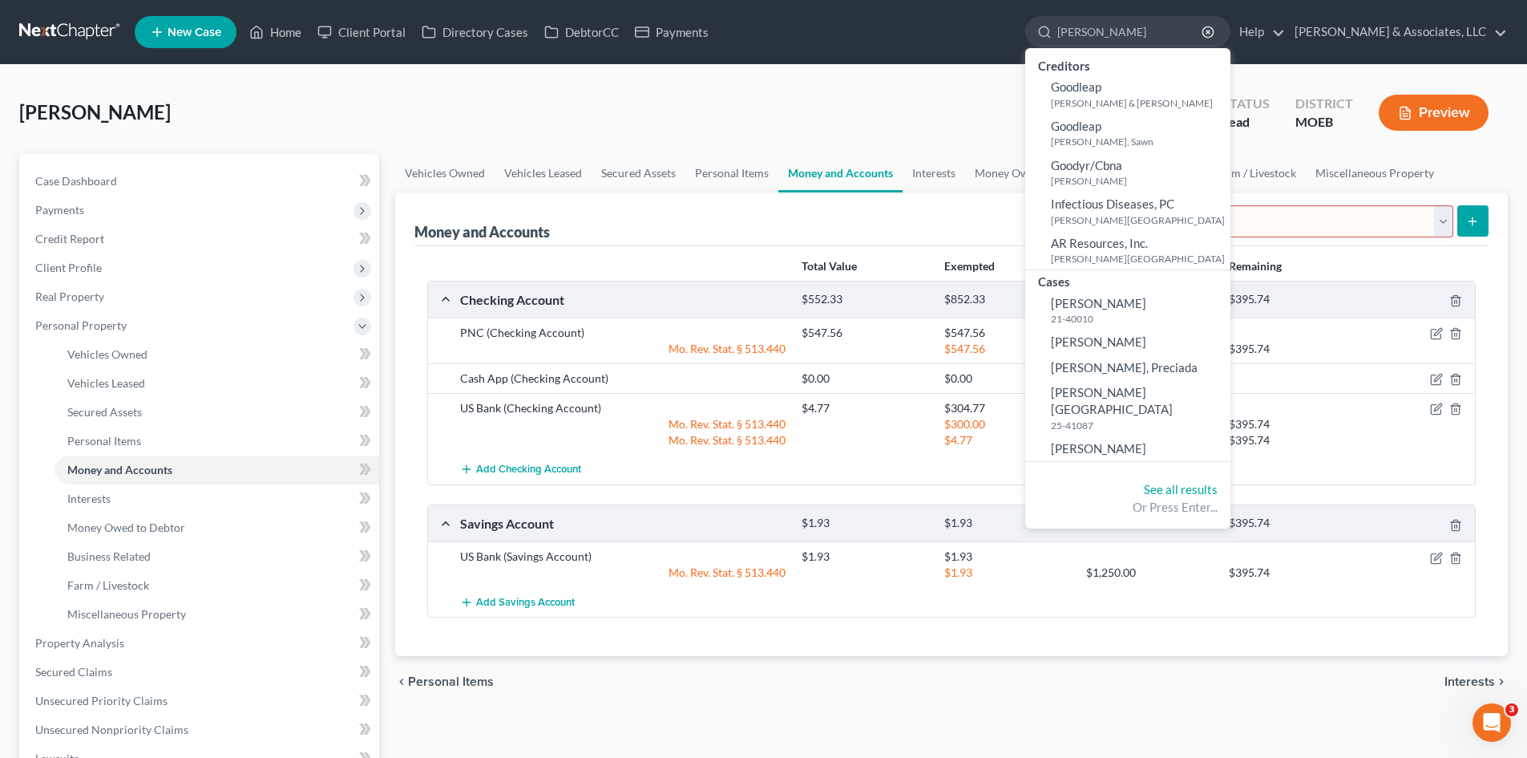
type input "goodwin"
click at [1135, 441] on span "Goodrich, Heath" at bounding box center [1098, 448] width 95 height 14
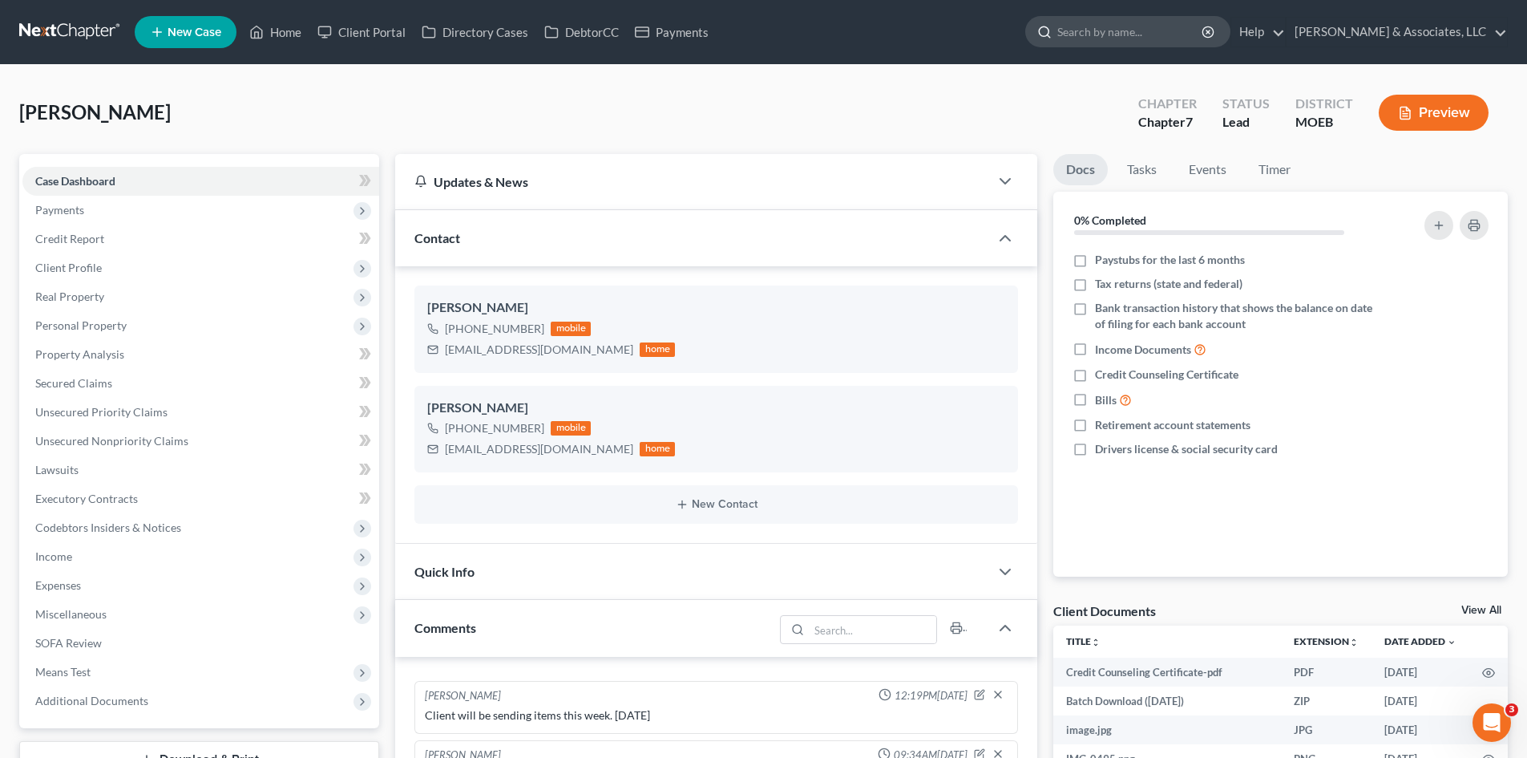
click at [1202, 28] on input "search" at bounding box center [1130, 32] width 147 height 30
type input "McClain"
click at [272, 29] on link "Home" at bounding box center [275, 32] width 68 height 29
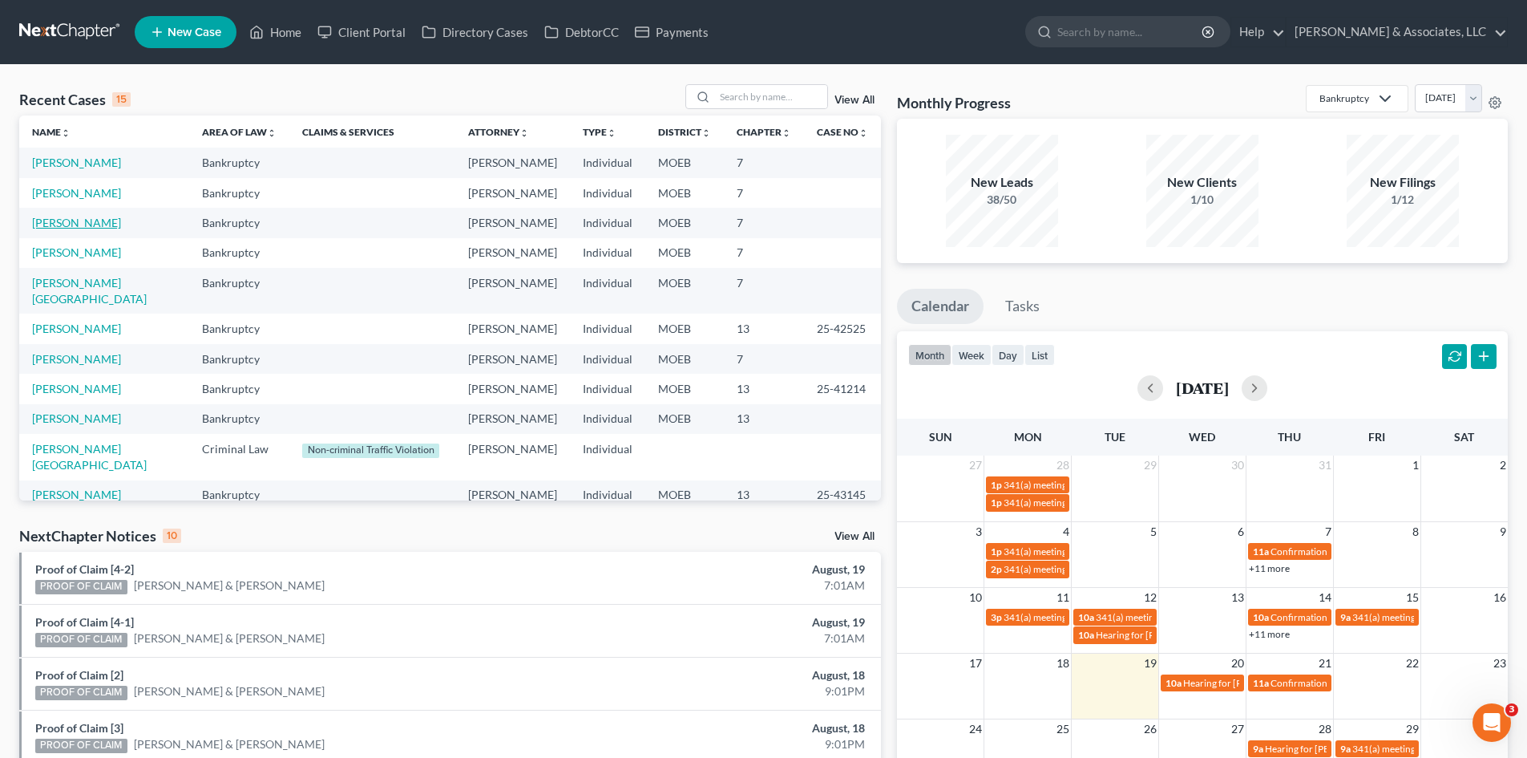
click at [90, 220] on link "McClain, Nancy" at bounding box center [76, 223] width 89 height 14
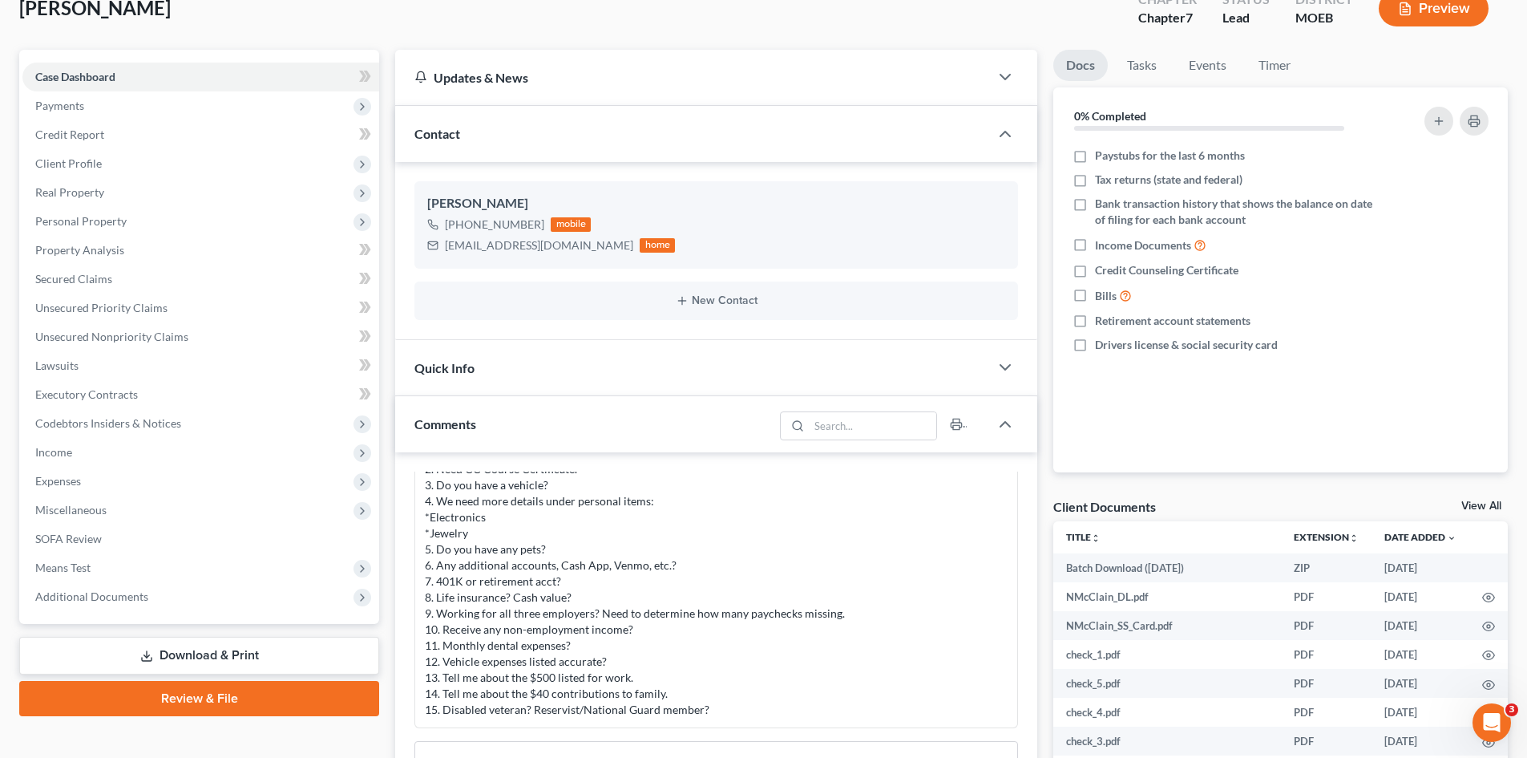
scroll to position [321, 0]
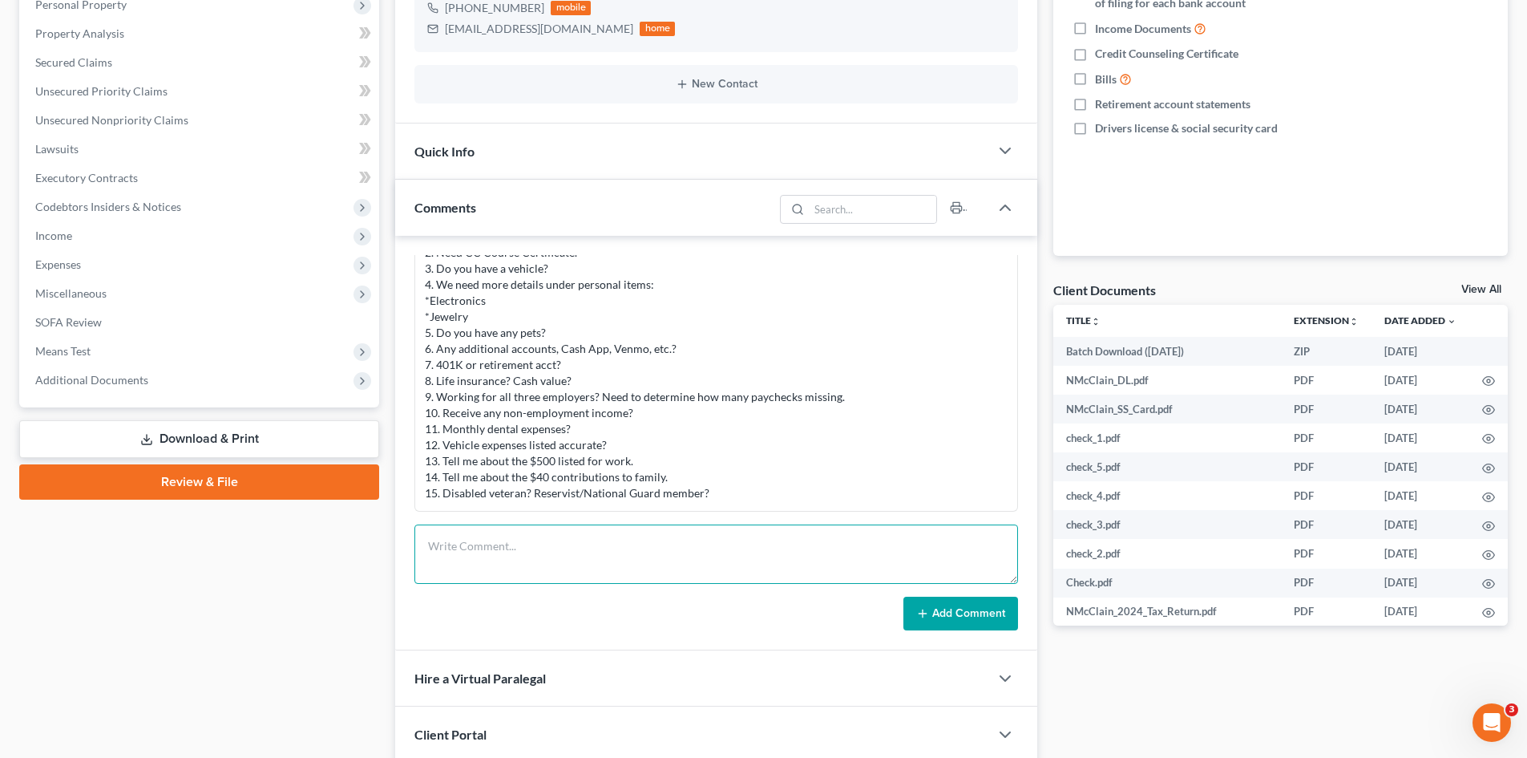
click at [479, 541] on textarea at bounding box center [716, 553] width 604 height 59
click at [547, 546] on textarea "STILL NEEDED" at bounding box center [716, 553] width 604 height 59
paste textarea "Need CC Course Certificate"
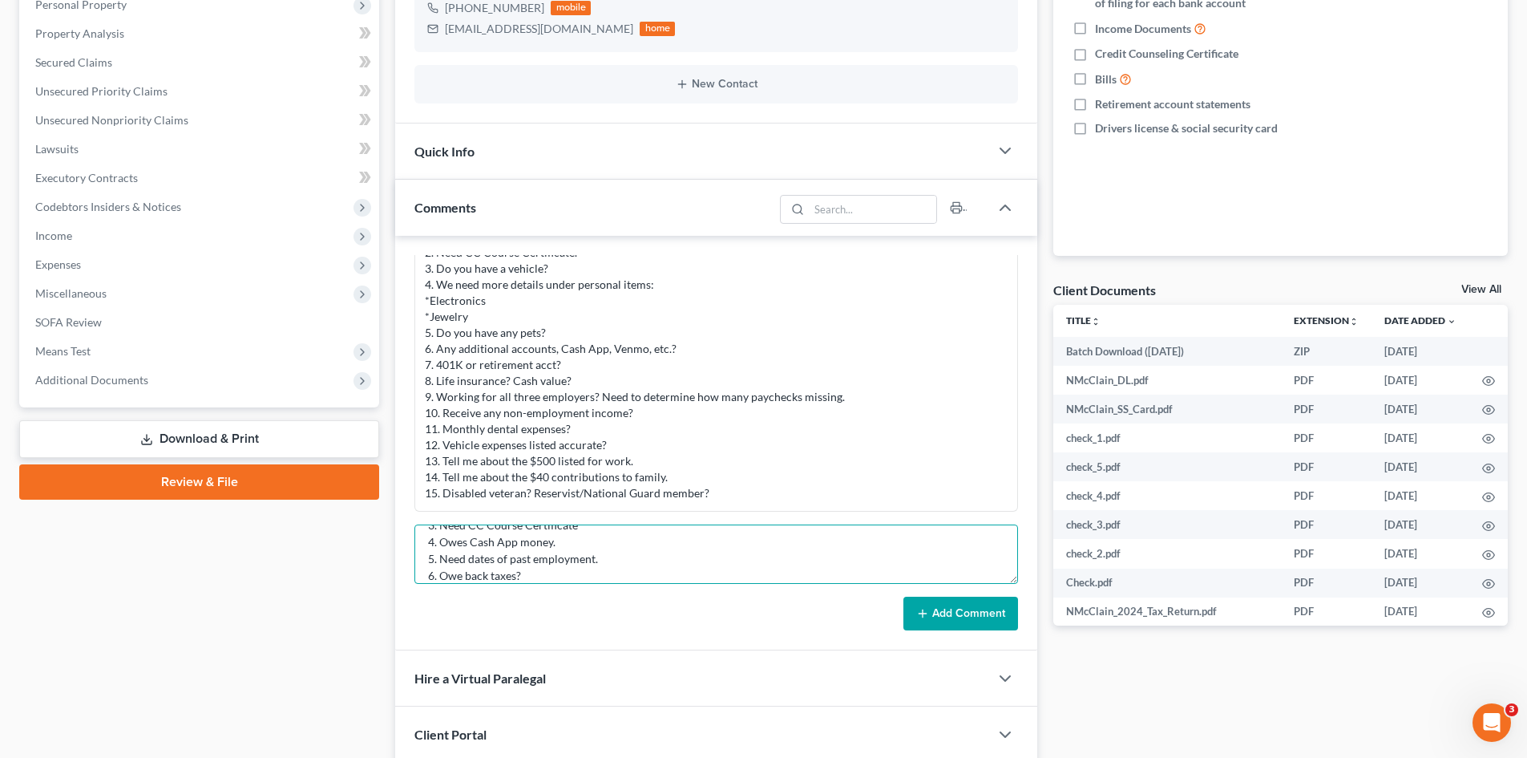
type textarea "STILL NEEDED as of 8/19/25: 1. Month/date moved in/out Charter House Lane addre…"
click at [971, 617] on button "Add Comment" at bounding box center [960, 613] width 115 height 34
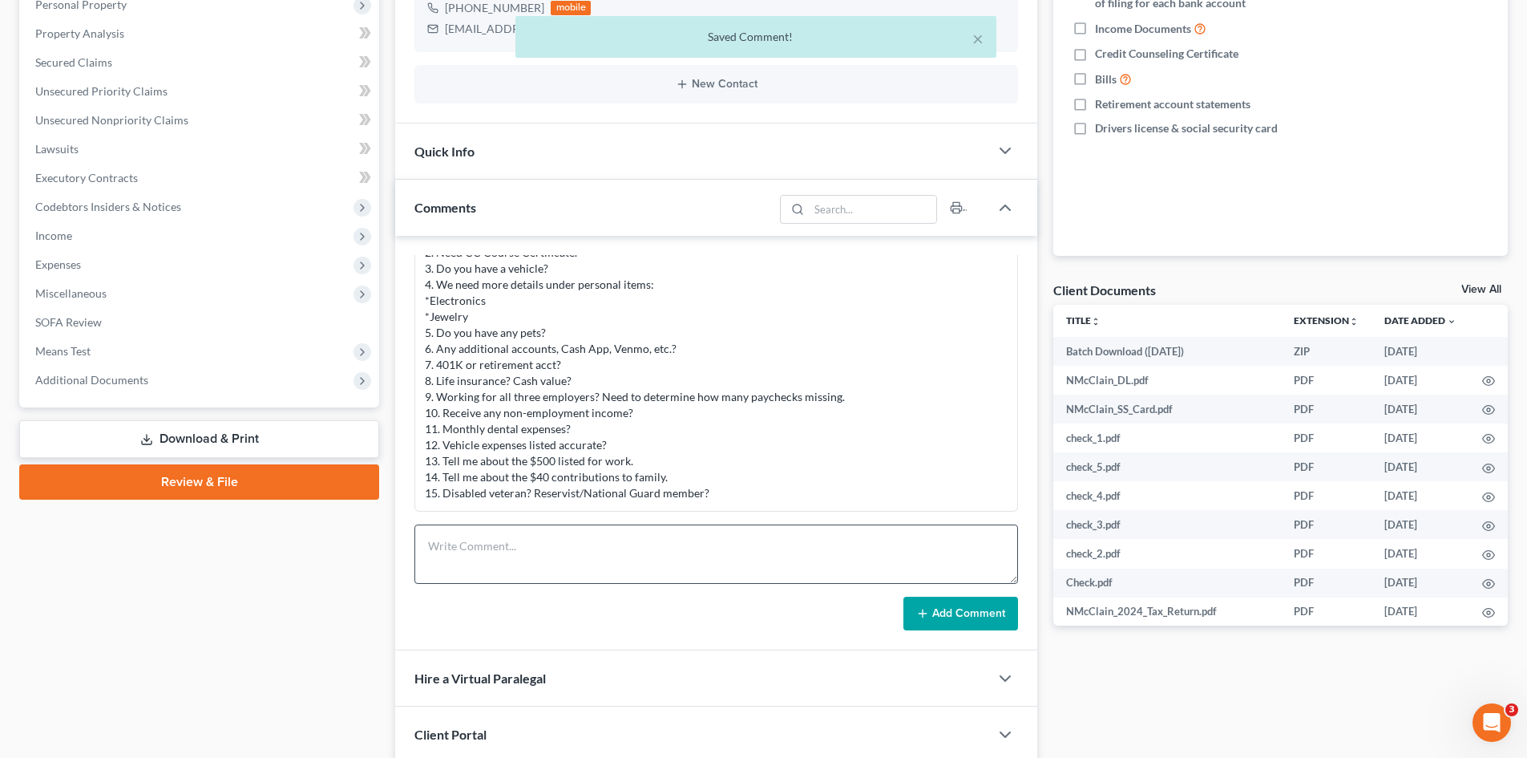
scroll to position [856, 0]
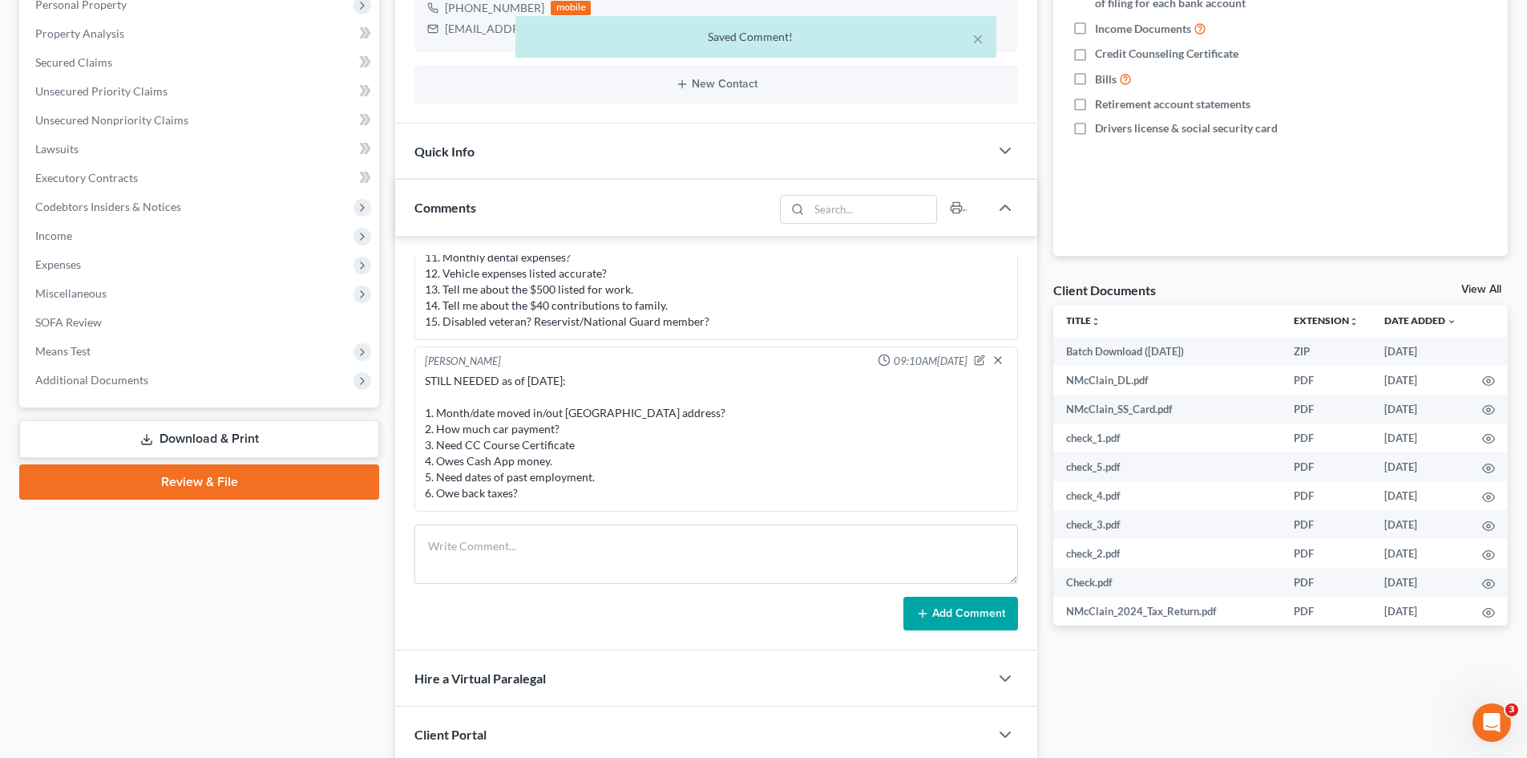
drag, startPoint x: 538, startPoint y: 499, endPoint x: 426, endPoint y: 414, distance: 140.1
click at [426, 414] on div "STILL NEEDED as of 8/19/25: 1. Month/date moved in/out Charter House Lane addre…" at bounding box center [716, 437] width 583 height 128
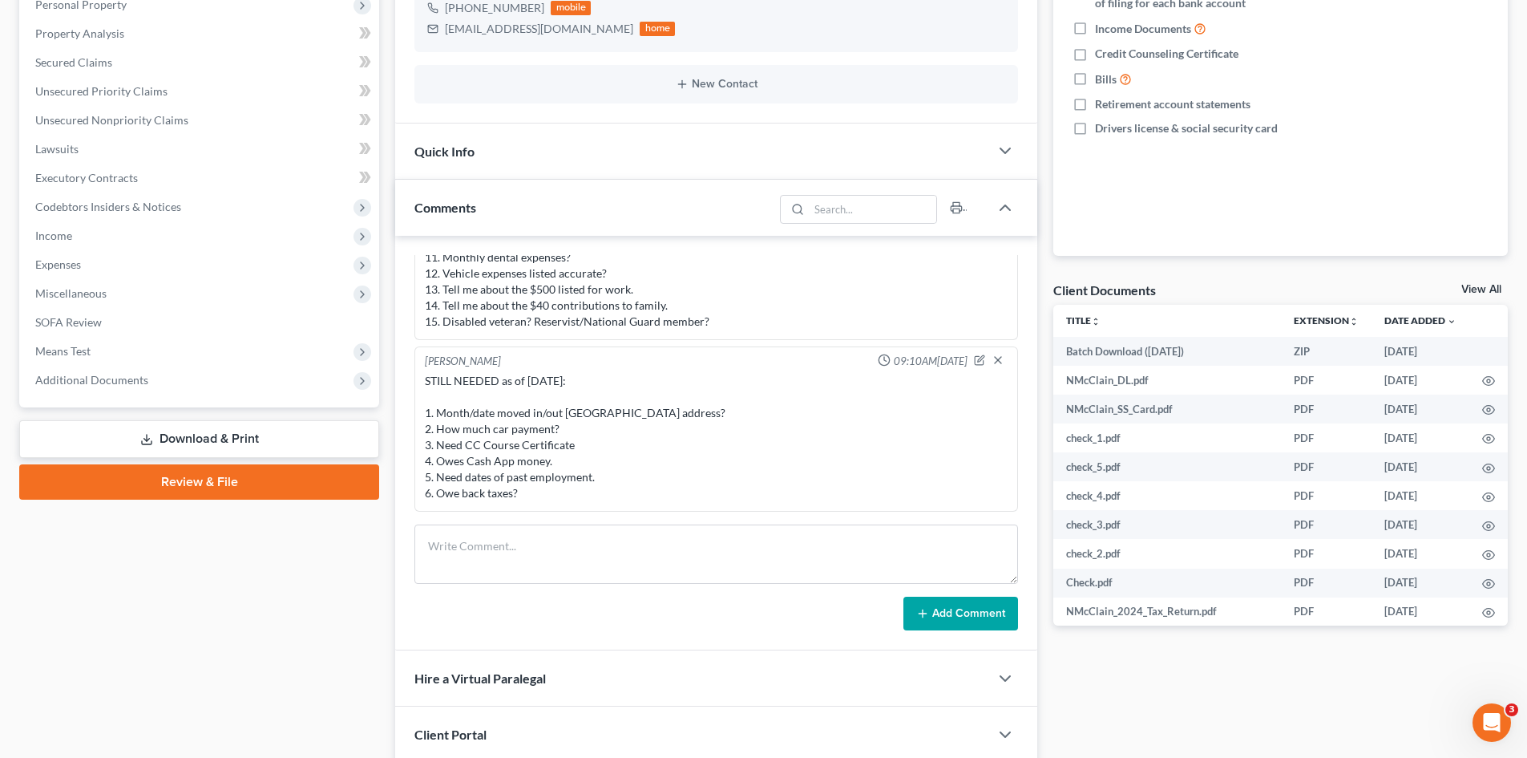
copy div "1. Month/date moved in/out Charter House Lane address? 2. How much car payment?…"
drag, startPoint x: 580, startPoint y: 532, endPoint x: 934, endPoint y: 617, distance: 364.4
click at [580, 532] on textarea at bounding box center [716, 553] width 604 height 59
click at [734, 511] on div "Lori Haire 09:37AM, 07/21/2025 Needs means test and will need to file in July. …" at bounding box center [716, 443] width 642 height 414
drag, startPoint x: 537, startPoint y: 494, endPoint x: 427, endPoint y: 415, distance: 135.0
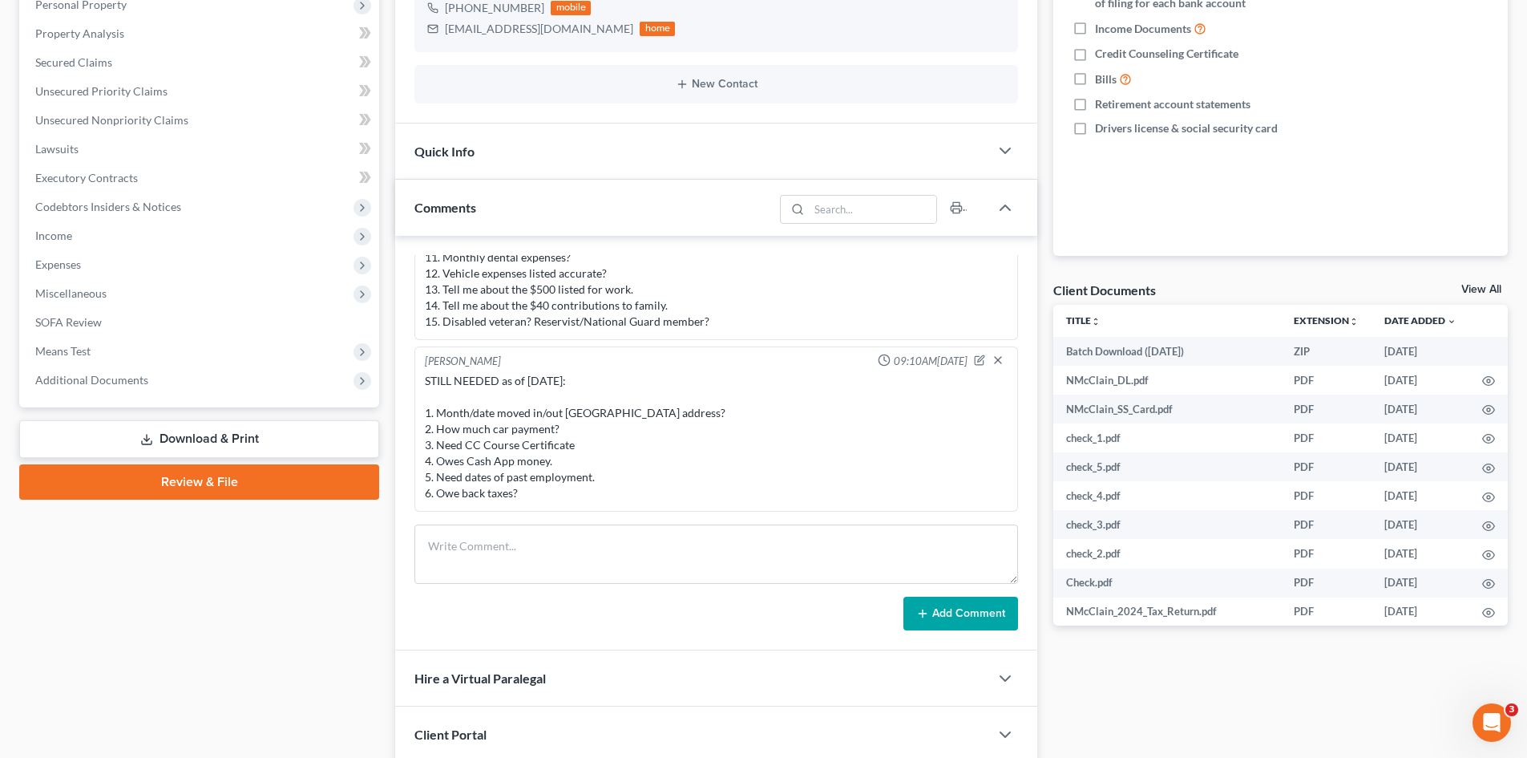
click at [427, 415] on div "STILL NEEDED as of 8/19/25: 1. Month/date moved in/out Charter House Lane addre…" at bounding box center [716, 437] width 583 height 128
copy div "1. Month/date moved in/out Charter House Lane address? 2. How much car payment?…"
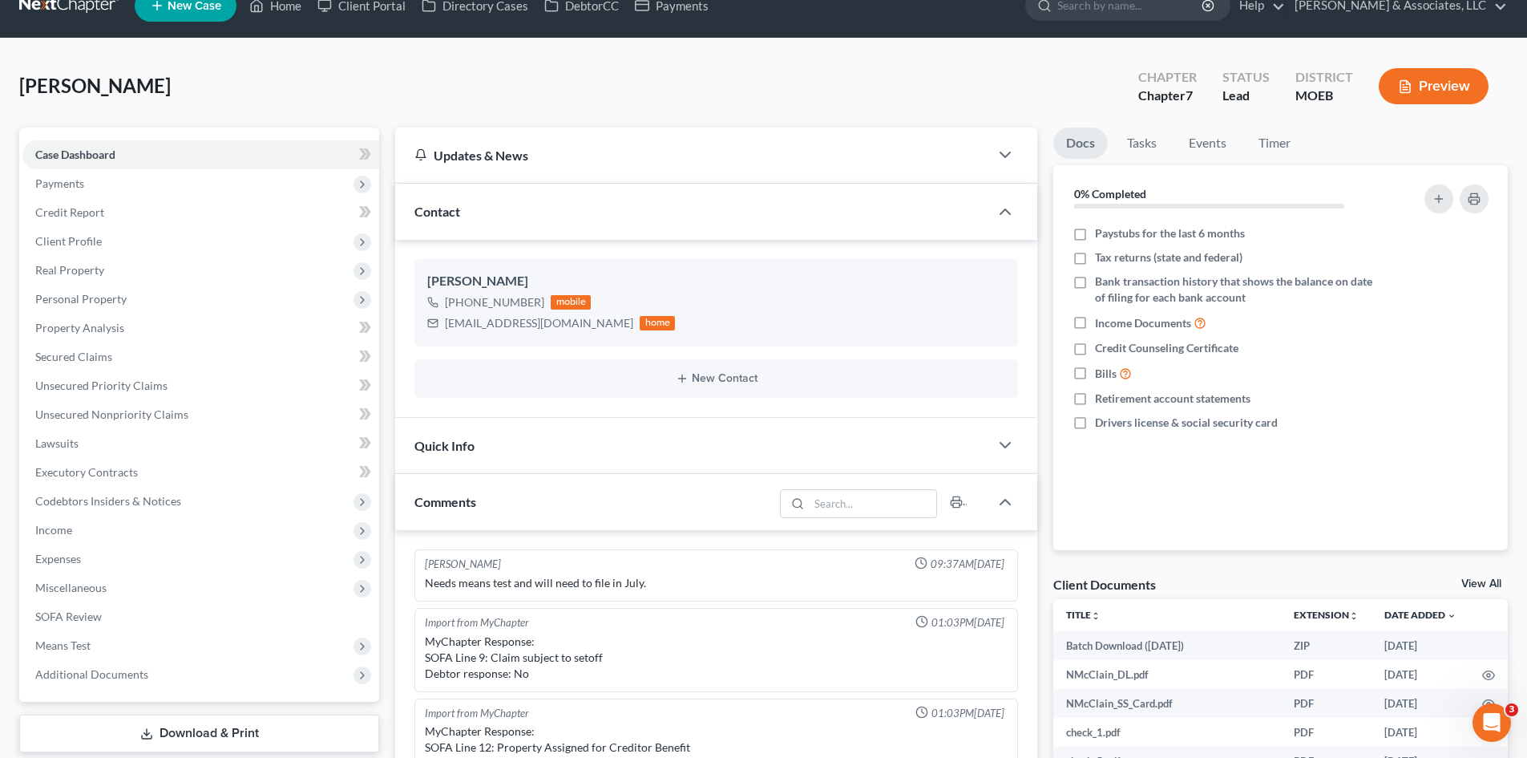
scroll to position [0, 0]
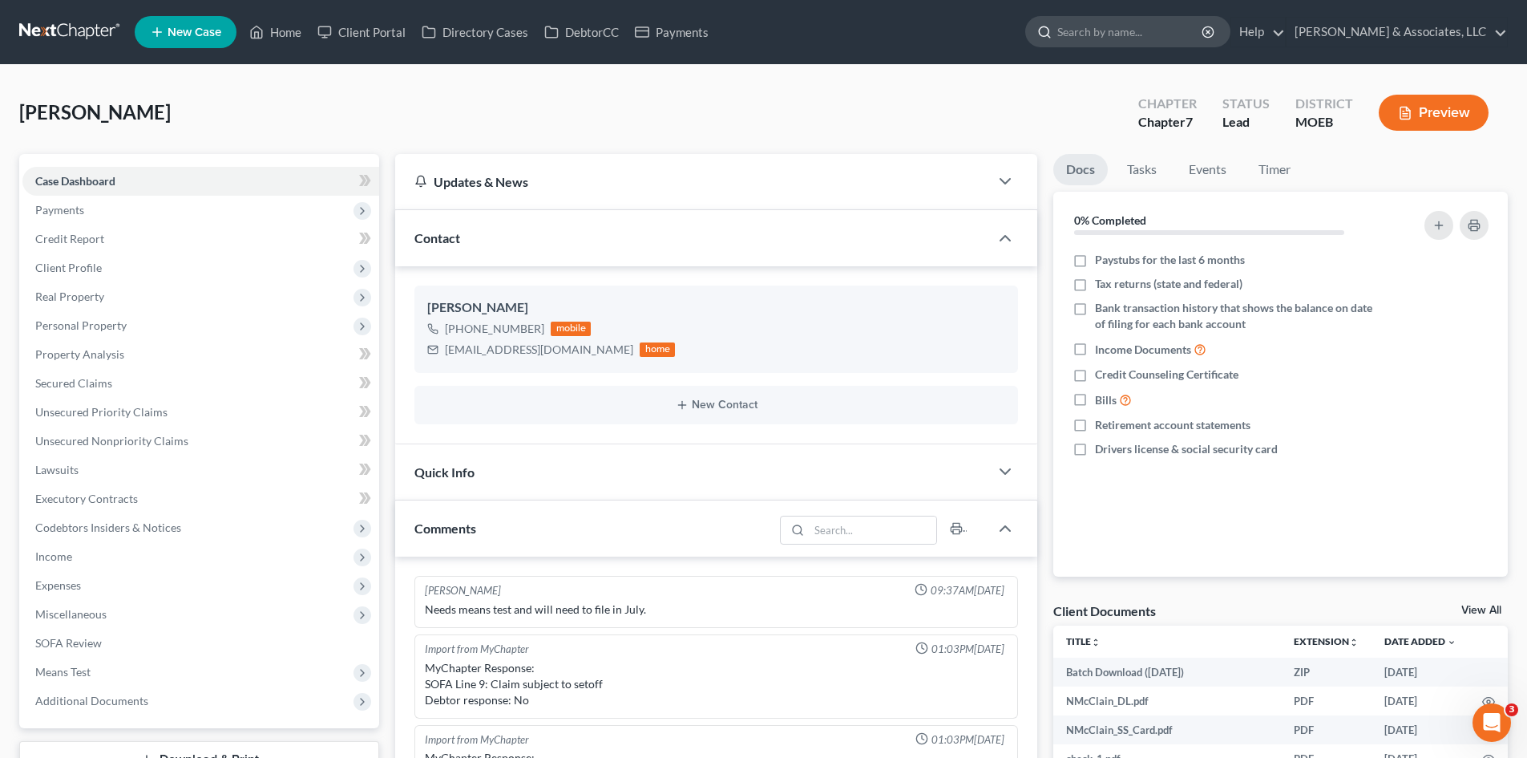
click at [1132, 22] on input "search" at bounding box center [1130, 32] width 147 height 30
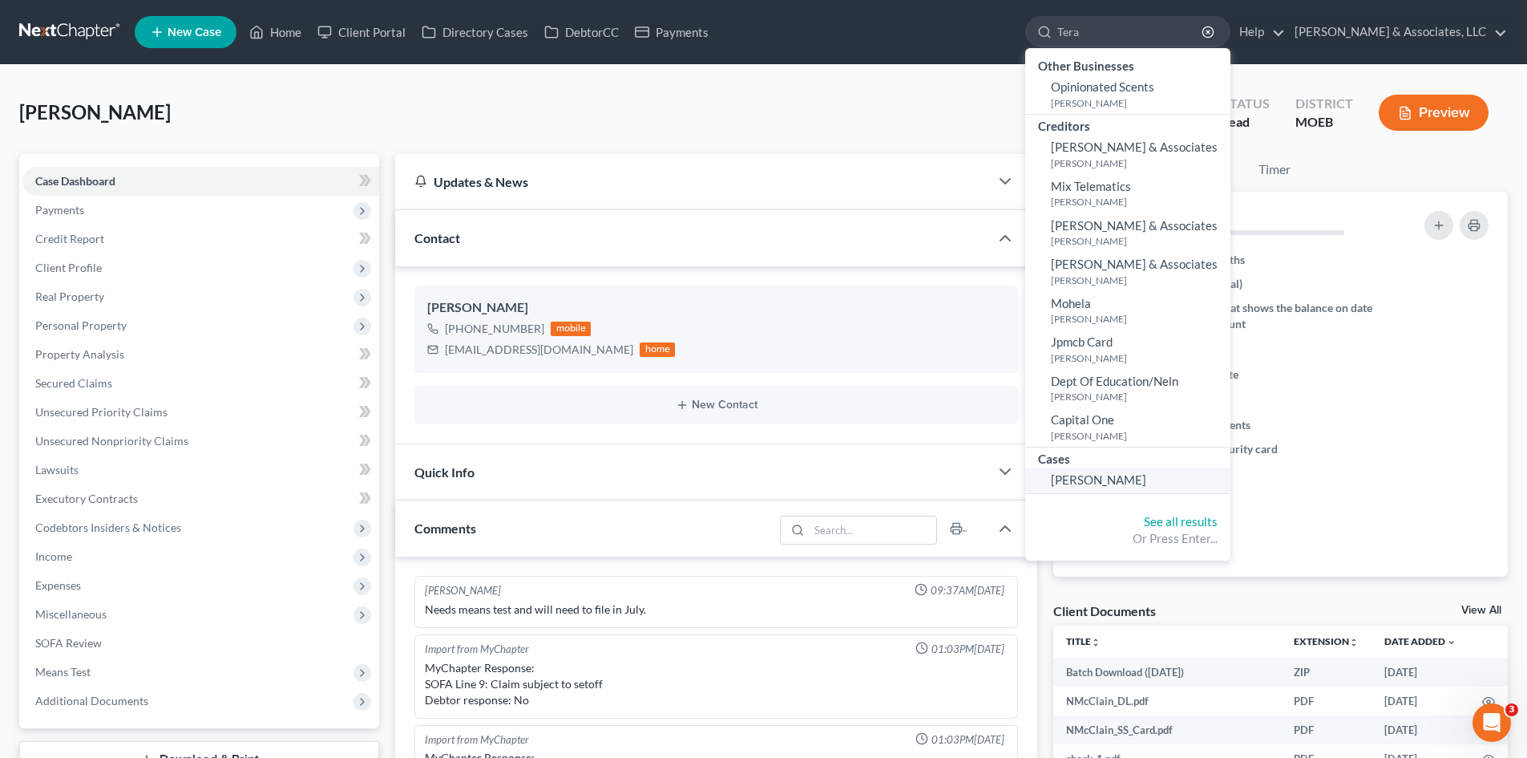
type input "Tera"
click at [1170, 487] on link "Boyland, Tera" at bounding box center [1127, 479] width 205 height 25
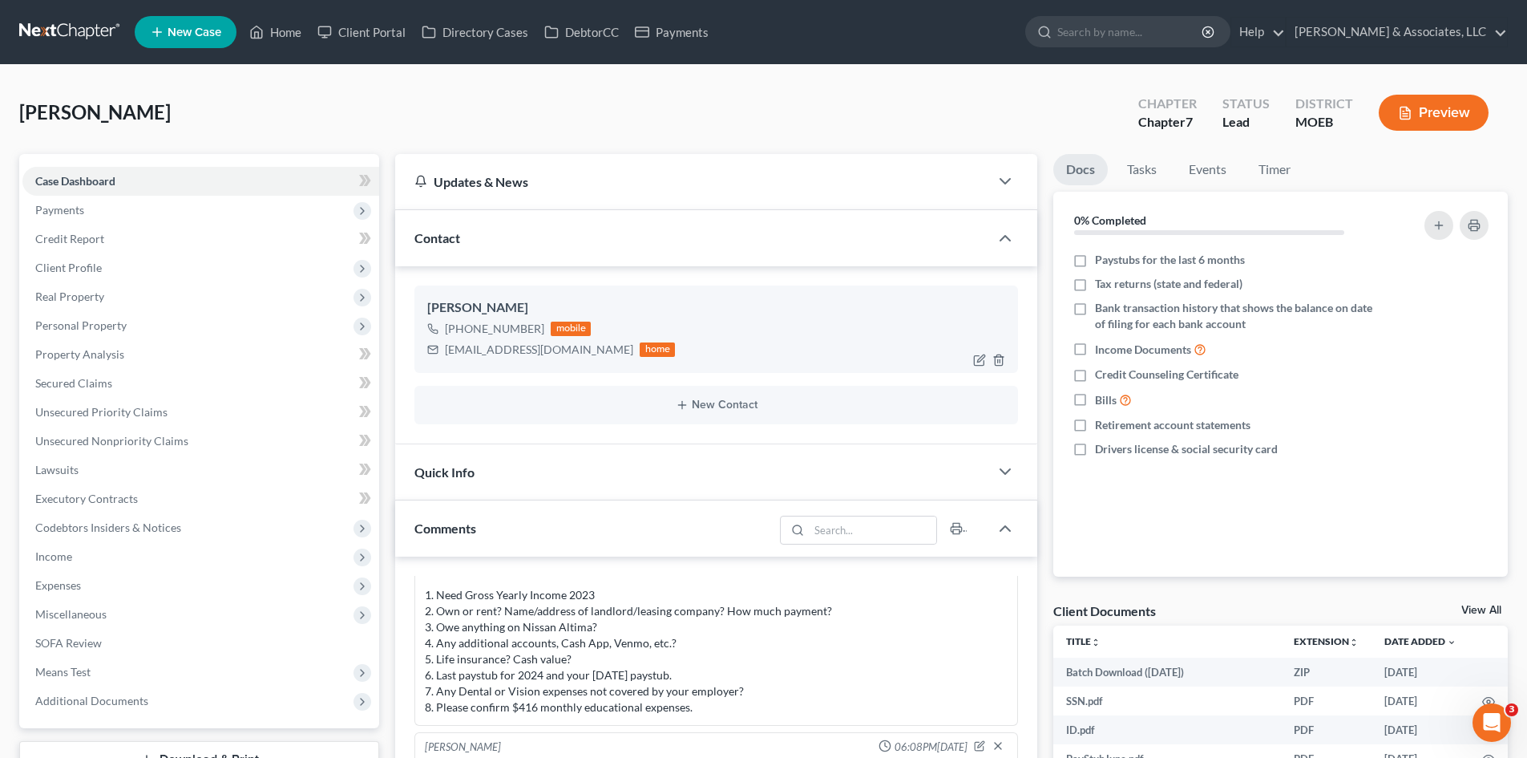
drag, startPoint x: 537, startPoint y: 328, endPoint x: 467, endPoint y: 333, distance: 70.8
click at [467, 333] on div "+1 (314) 537-5795" at bounding box center [494, 329] width 99 height 16
copy div "314) 537-5795"
click at [100, 322] on span "Personal Property" at bounding box center [80, 325] width 91 height 14
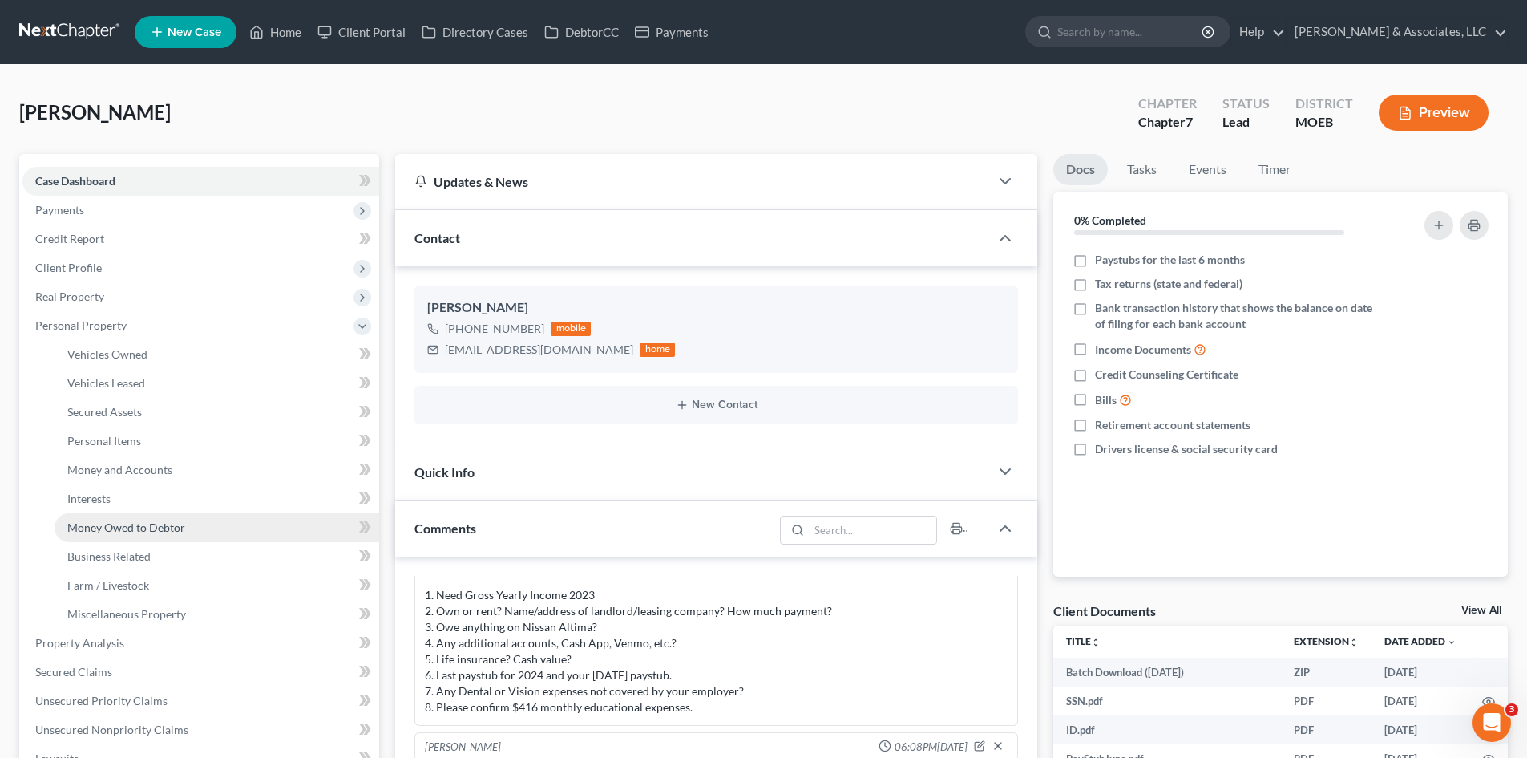
click at [170, 531] on span "Money Owed to Debtor" at bounding box center [126, 527] width 118 height 14
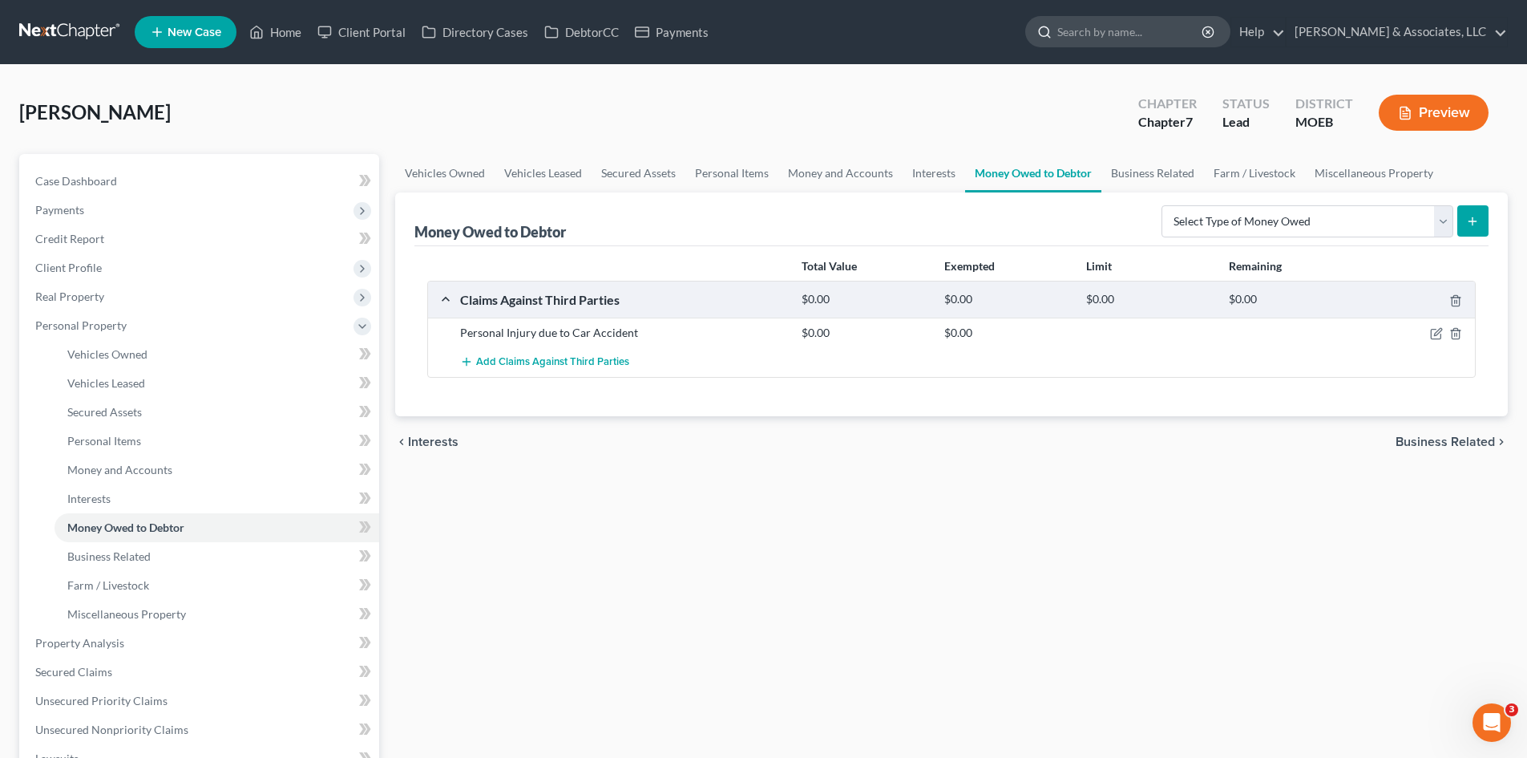
click at [1145, 33] on input "search" at bounding box center [1130, 32] width 147 height 30
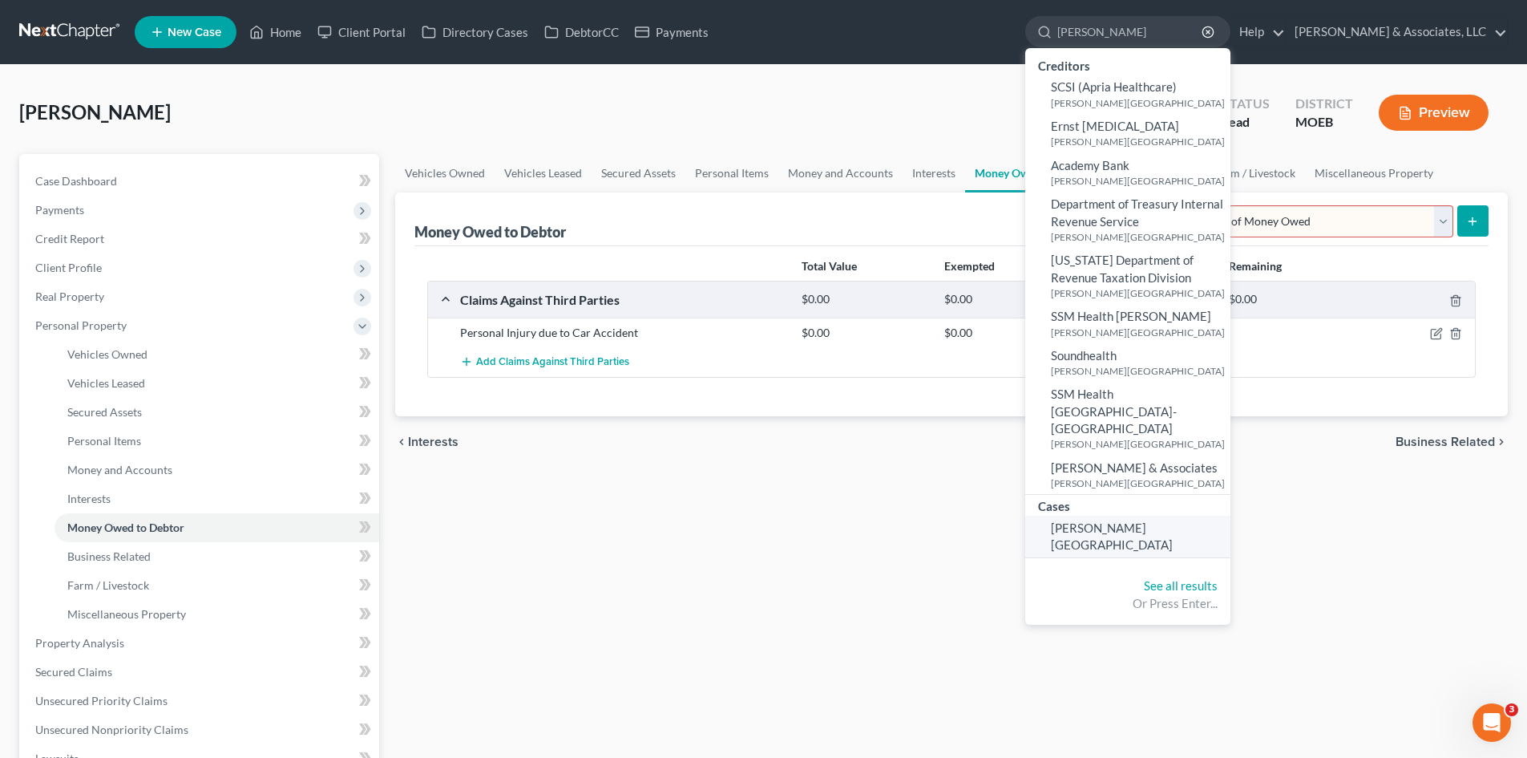
type input "Schriever"
click at [1171, 520] on span "Schriever, Chad" at bounding box center [1112, 535] width 122 height 31
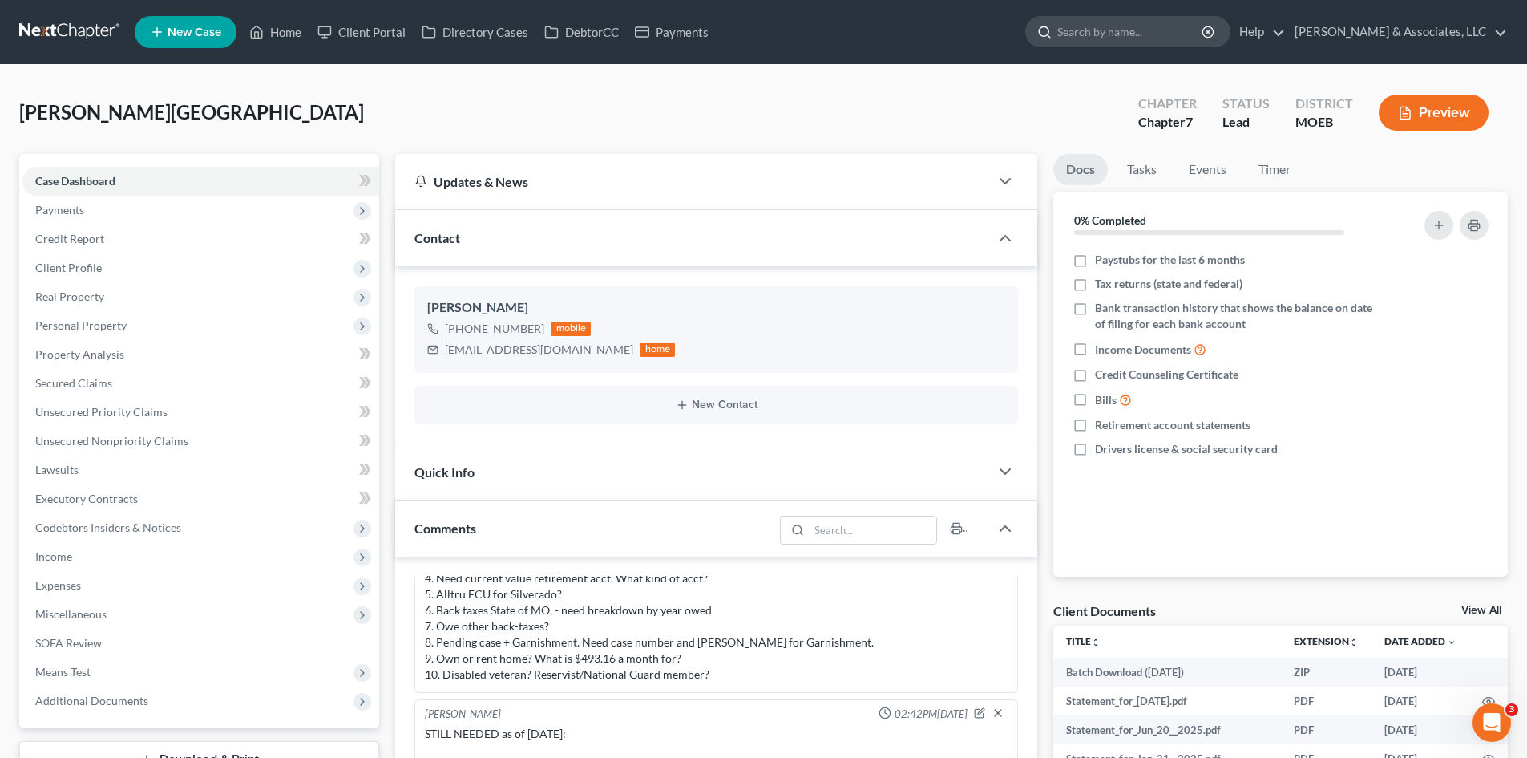
click at [1153, 32] on input "search" at bounding box center [1130, 32] width 147 height 30
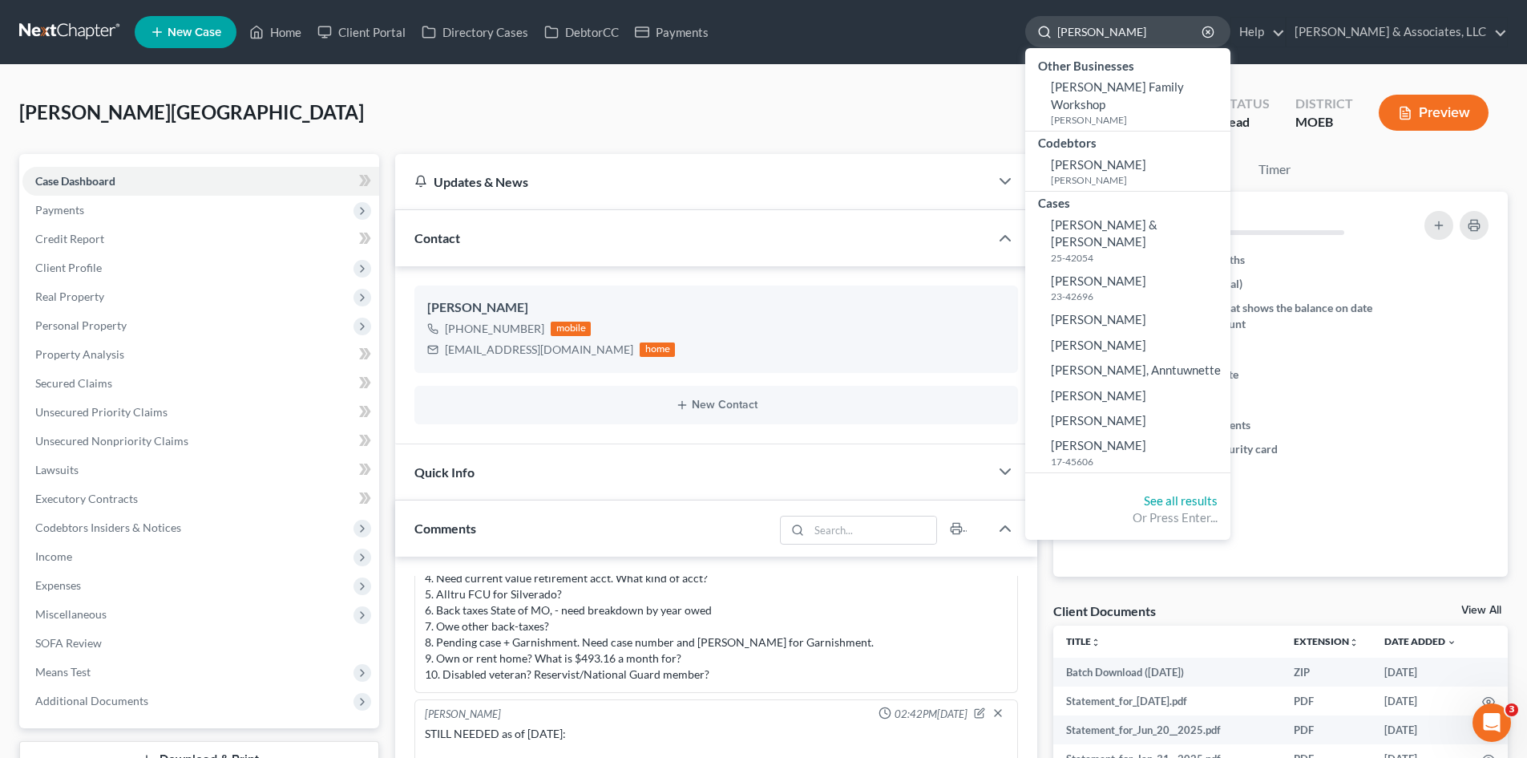
type input "J"
type input "corey johnson"
click at [1218, 493] on link "See all results" at bounding box center [1181, 500] width 74 height 14
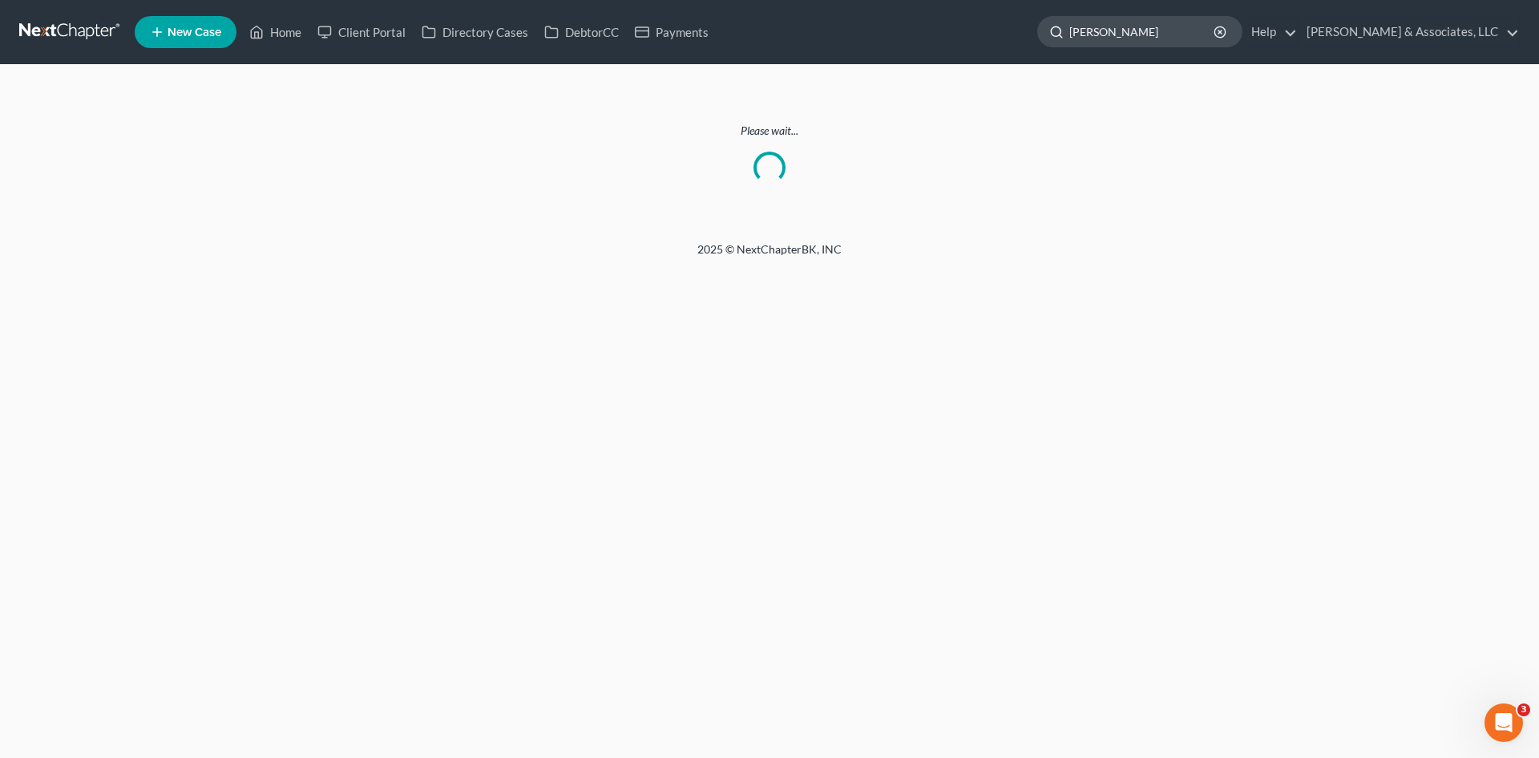
click at [1216, 39] on input "corey johnson" at bounding box center [1142, 32] width 147 height 30
drag, startPoint x: 1214, startPoint y: 33, endPoint x: 1101, endPoint y: 34, distance: 112.2
click at [1101, 34] on div "corey johnson" at bounding box center [1139, 31] width 205 height 31
type input "c"
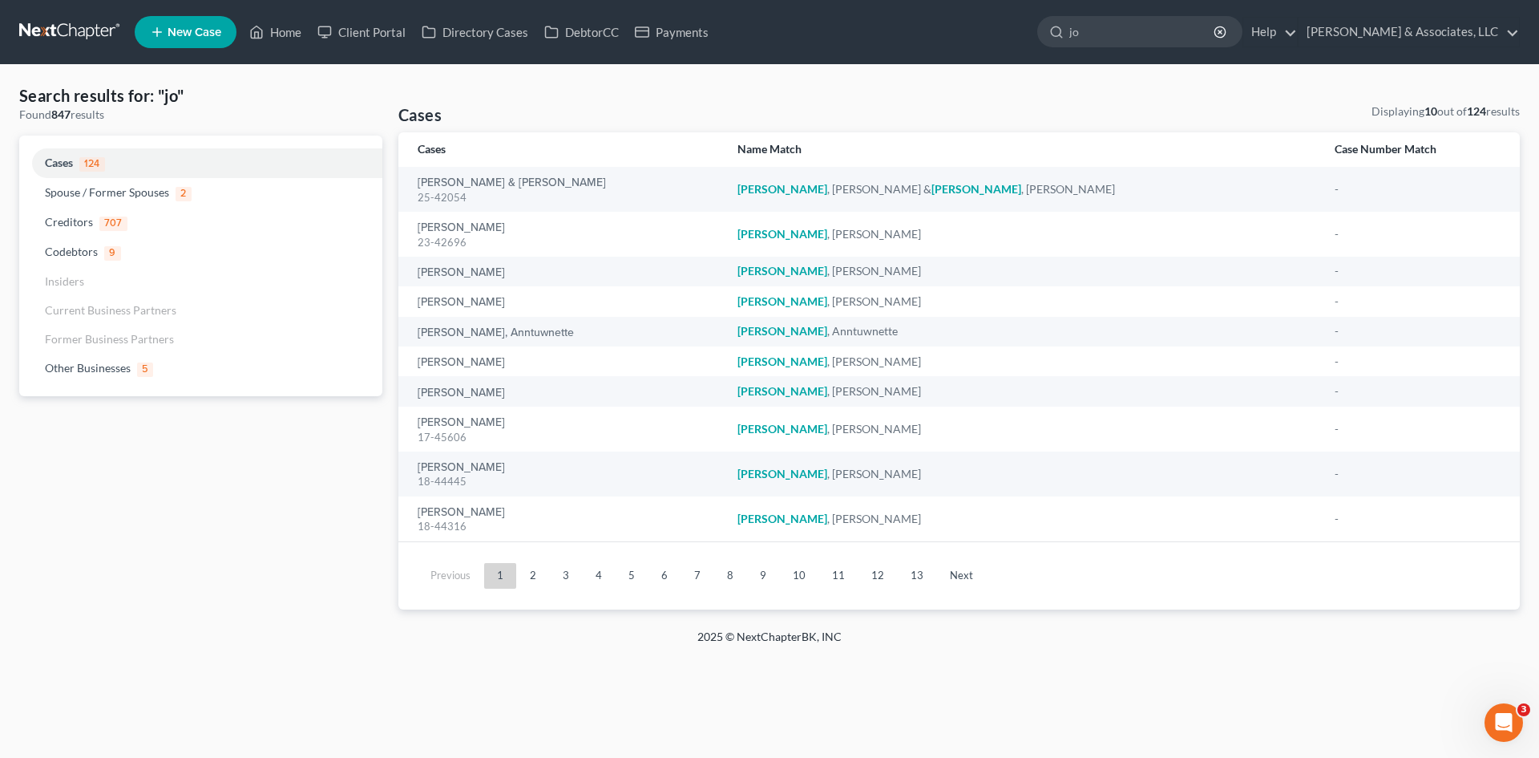
type input "j"
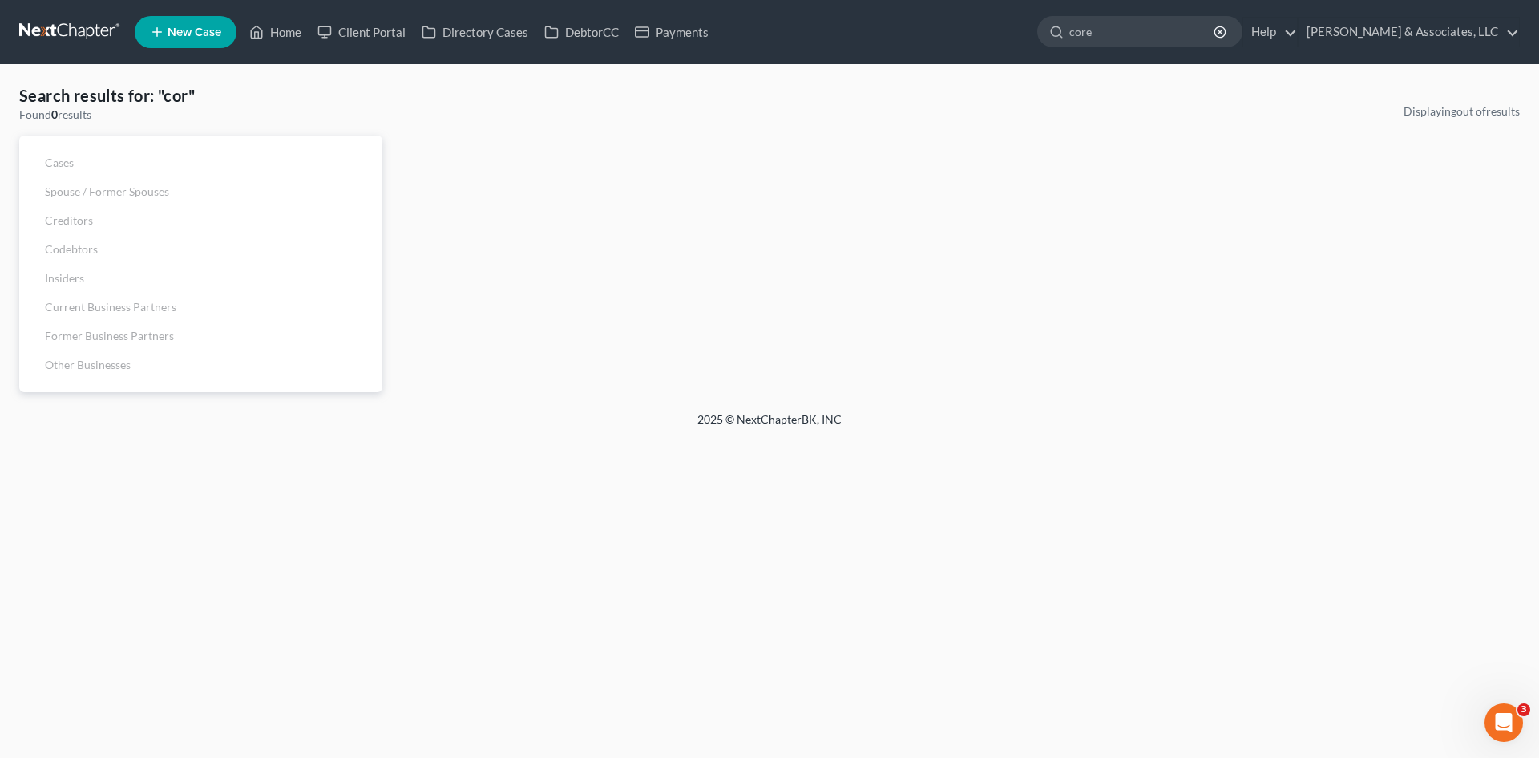
type input "corey"
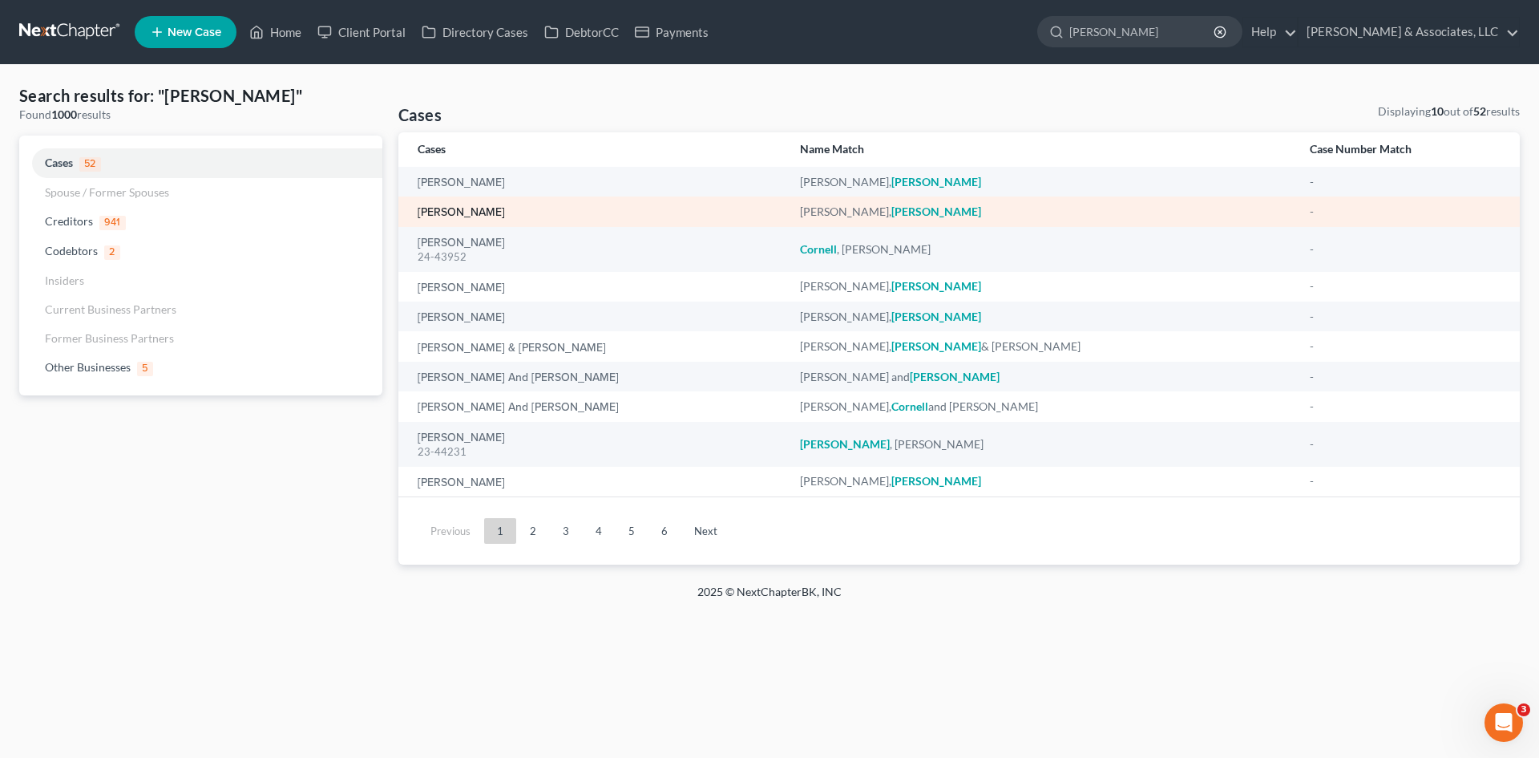
click at [471, 211] on link "Johnson, Corey" at bounding box center [461, 212] width 87 height 11
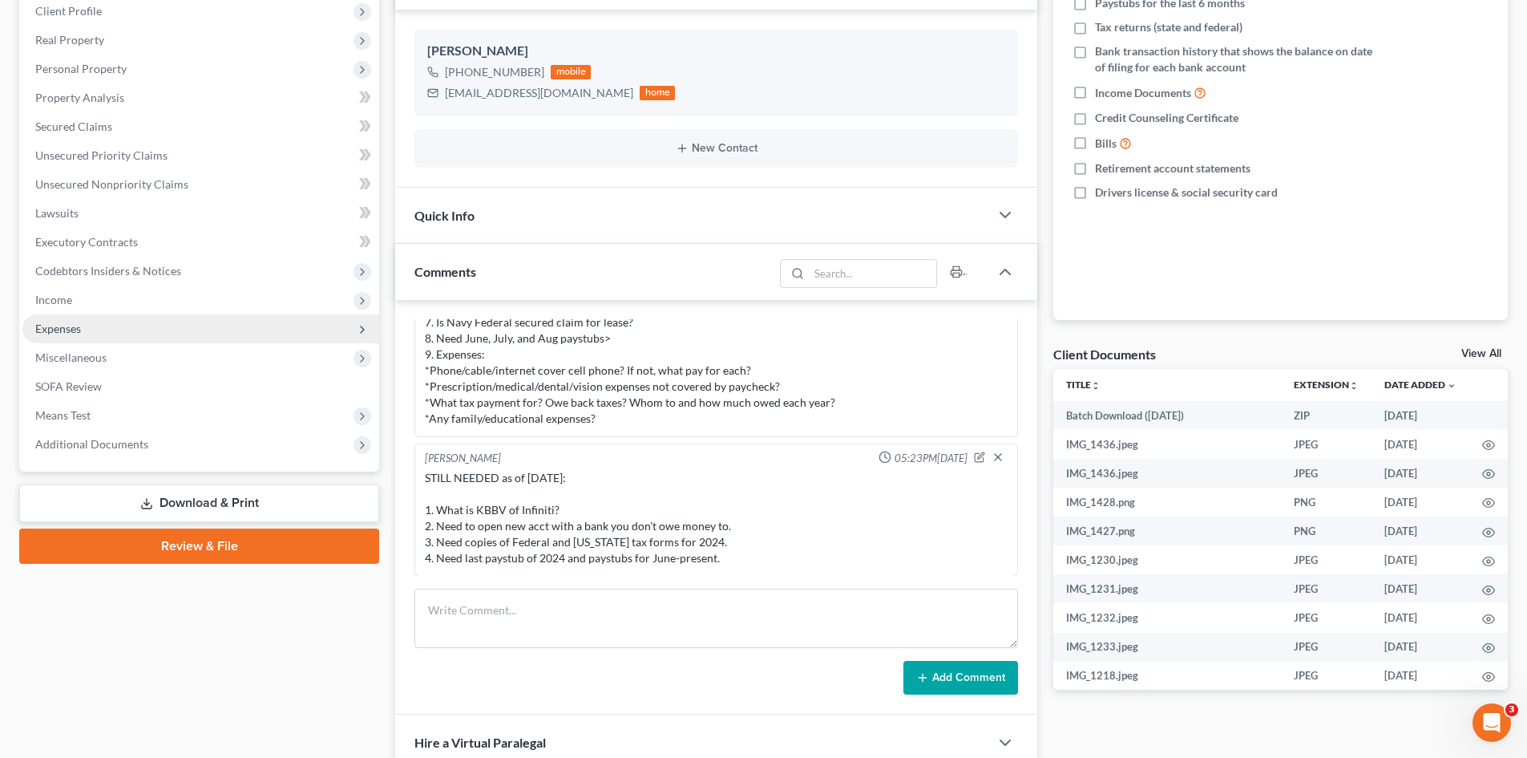
scroll to position [160, 0]
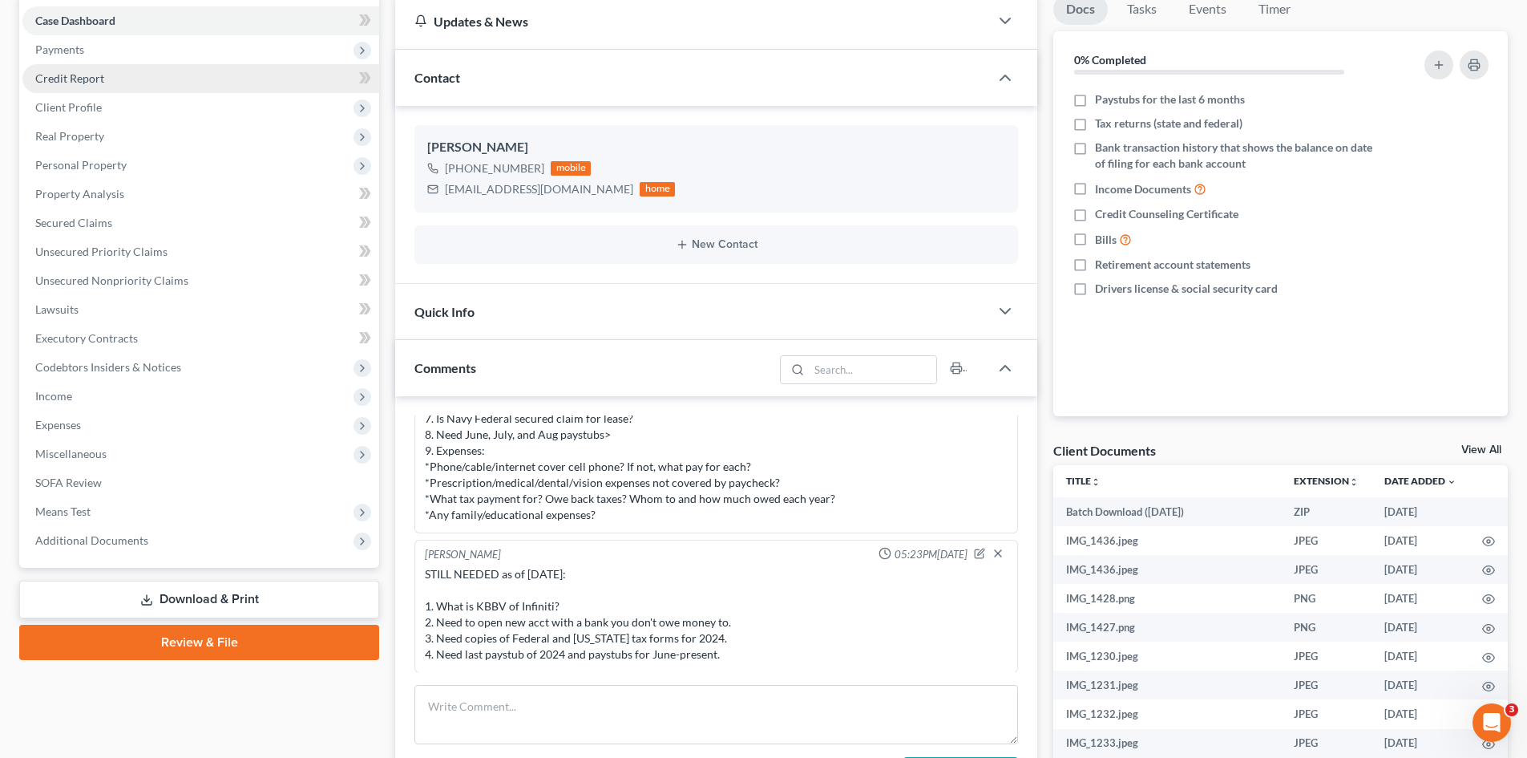
click at [81, 79] on span "Credit Report" at bounding box center [69, 78] width 69 height 14
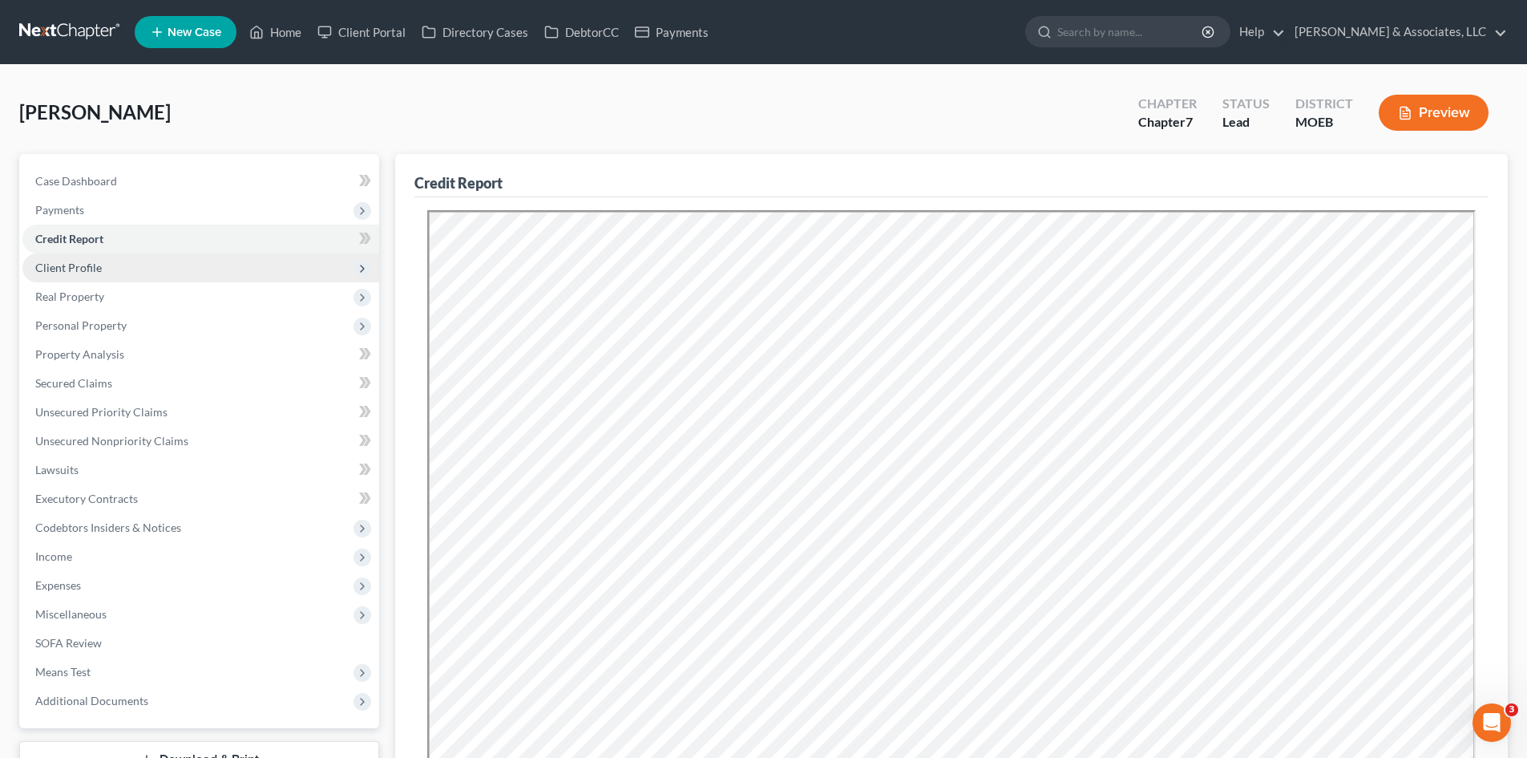
click at [90, 269] on span "Client Profile" at bounding box center [68, 268] width 67 height 14
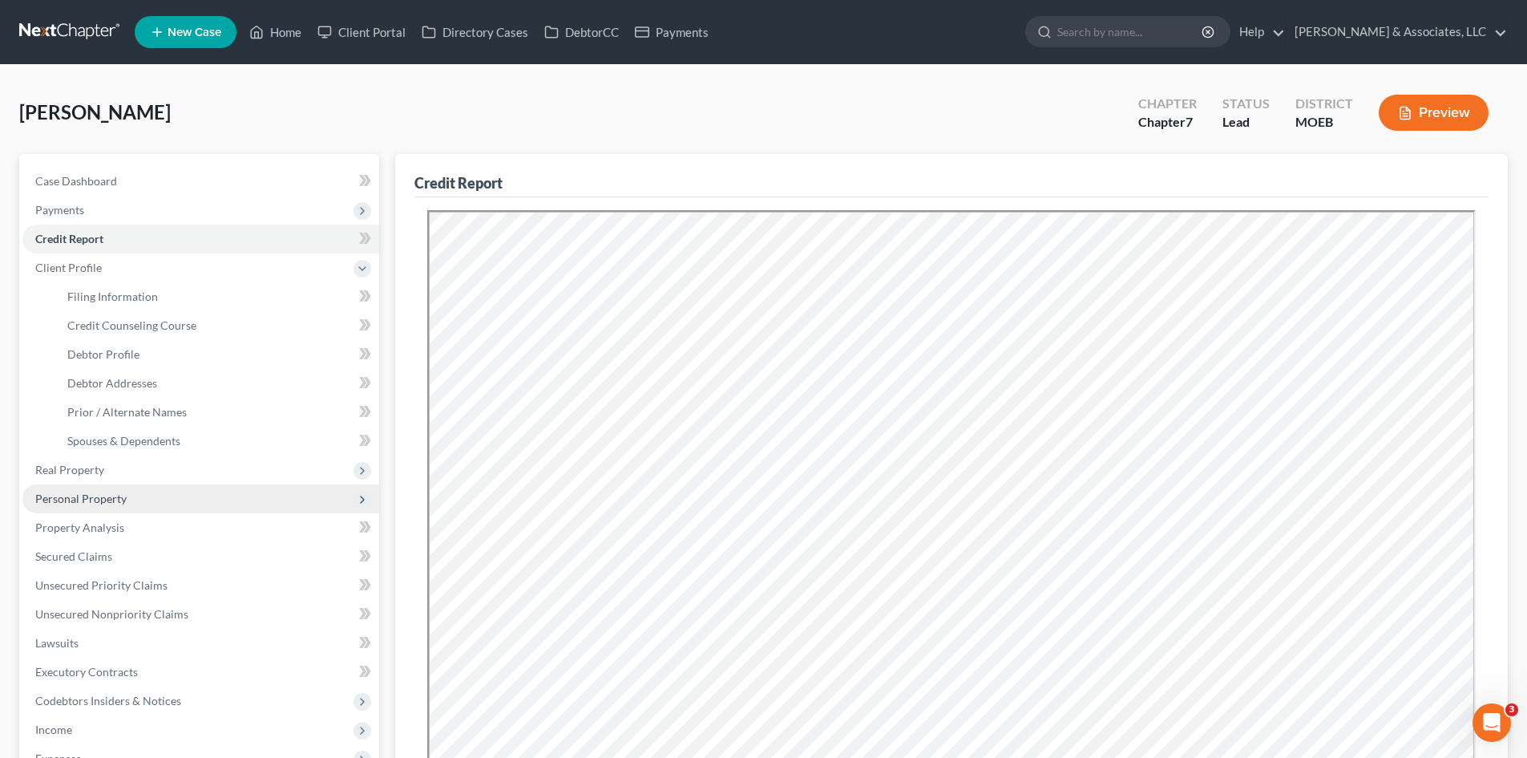
click at [69, 502] on span "Personal Property" at bounding box center [80, 498] width 91 height 14
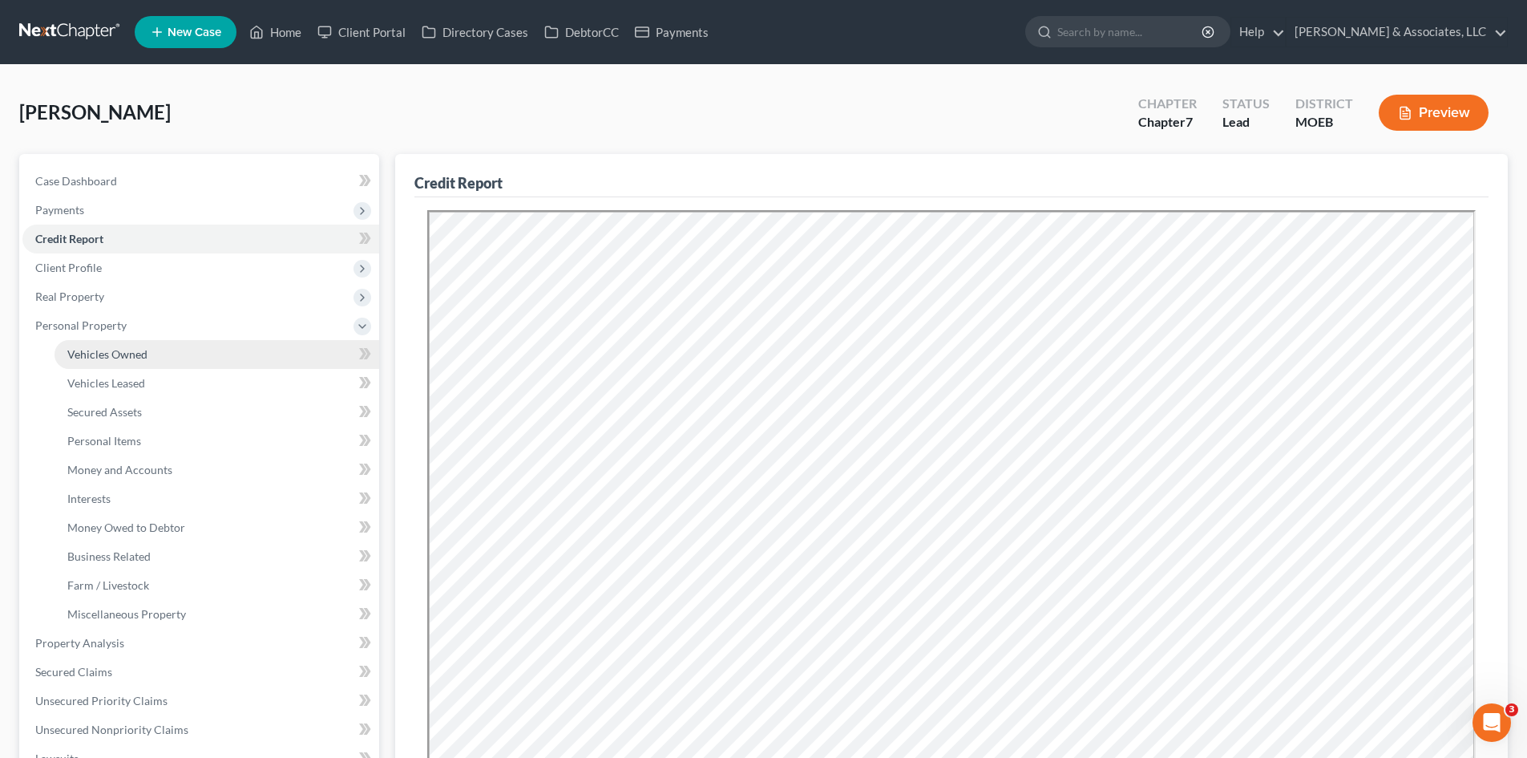
click at [122, 354] on span "Vehicles Owned" at bounding box center [107, 354] width 80 height 14
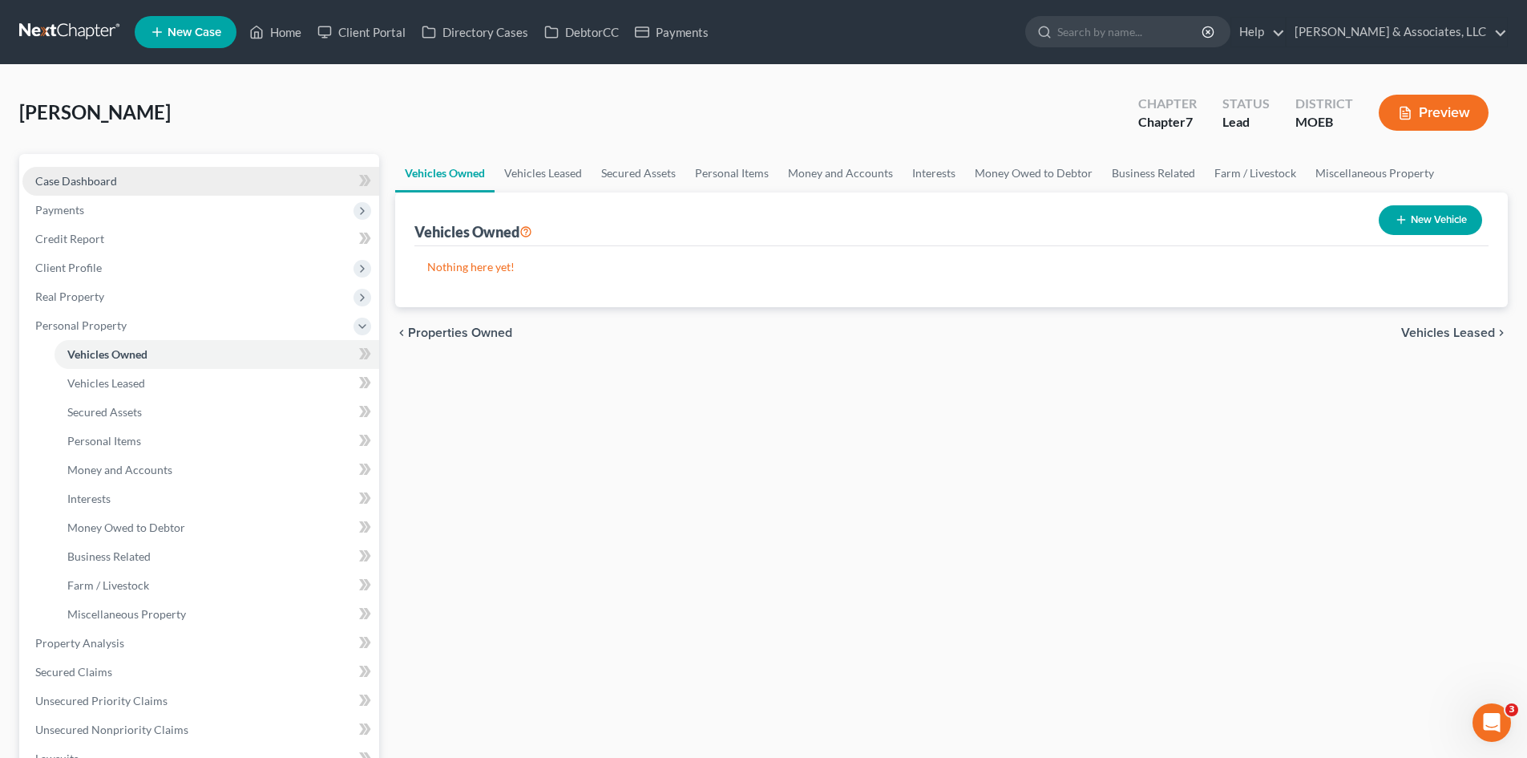
click at [85, 188] on link "Case Dashboard" at bounding box center [200, 181] width 357 height 29
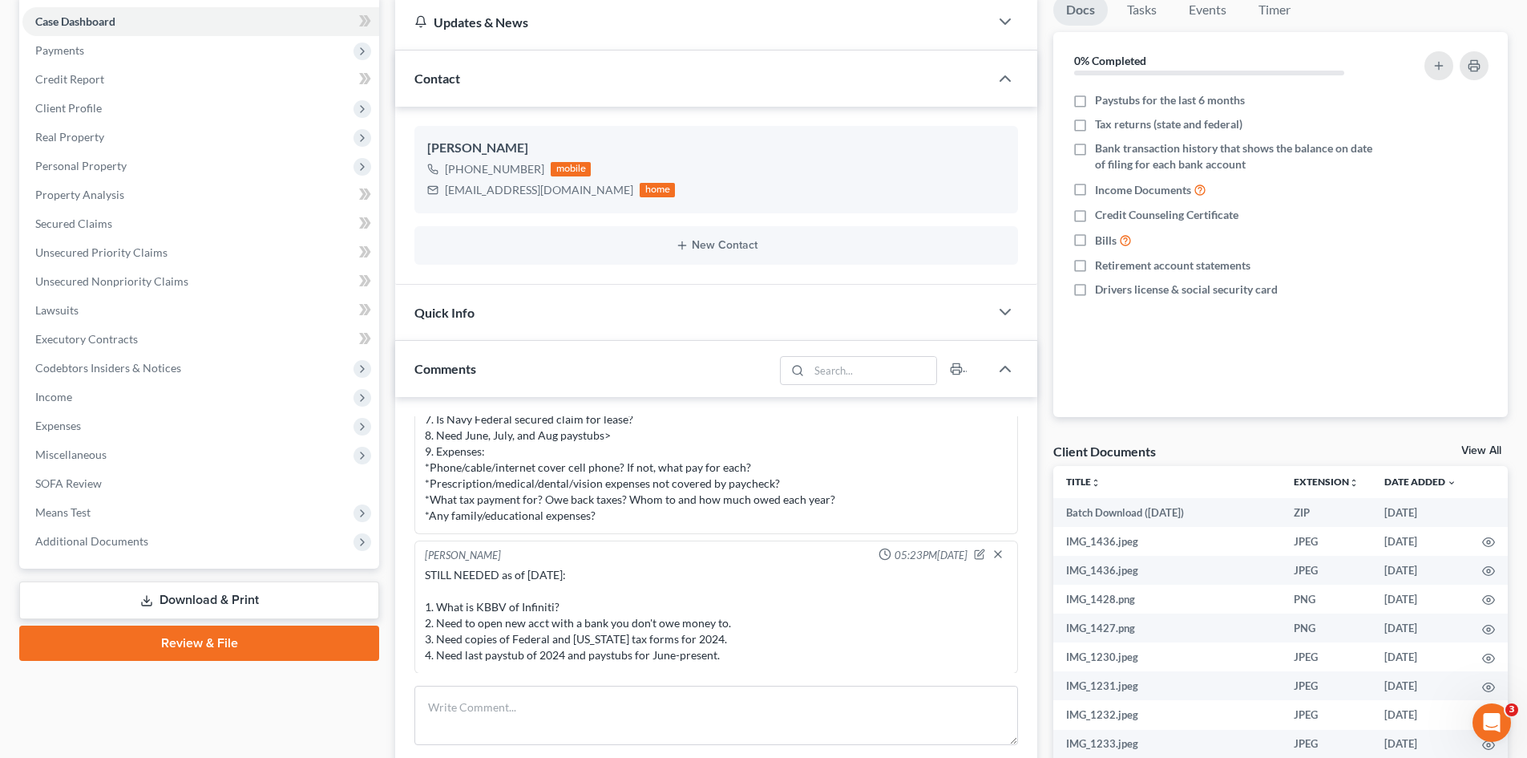
scroll to position [160, 0]
click at [101, 340] on span "Executory Contracts" at bounding box center [86, 338] width 103 height 14
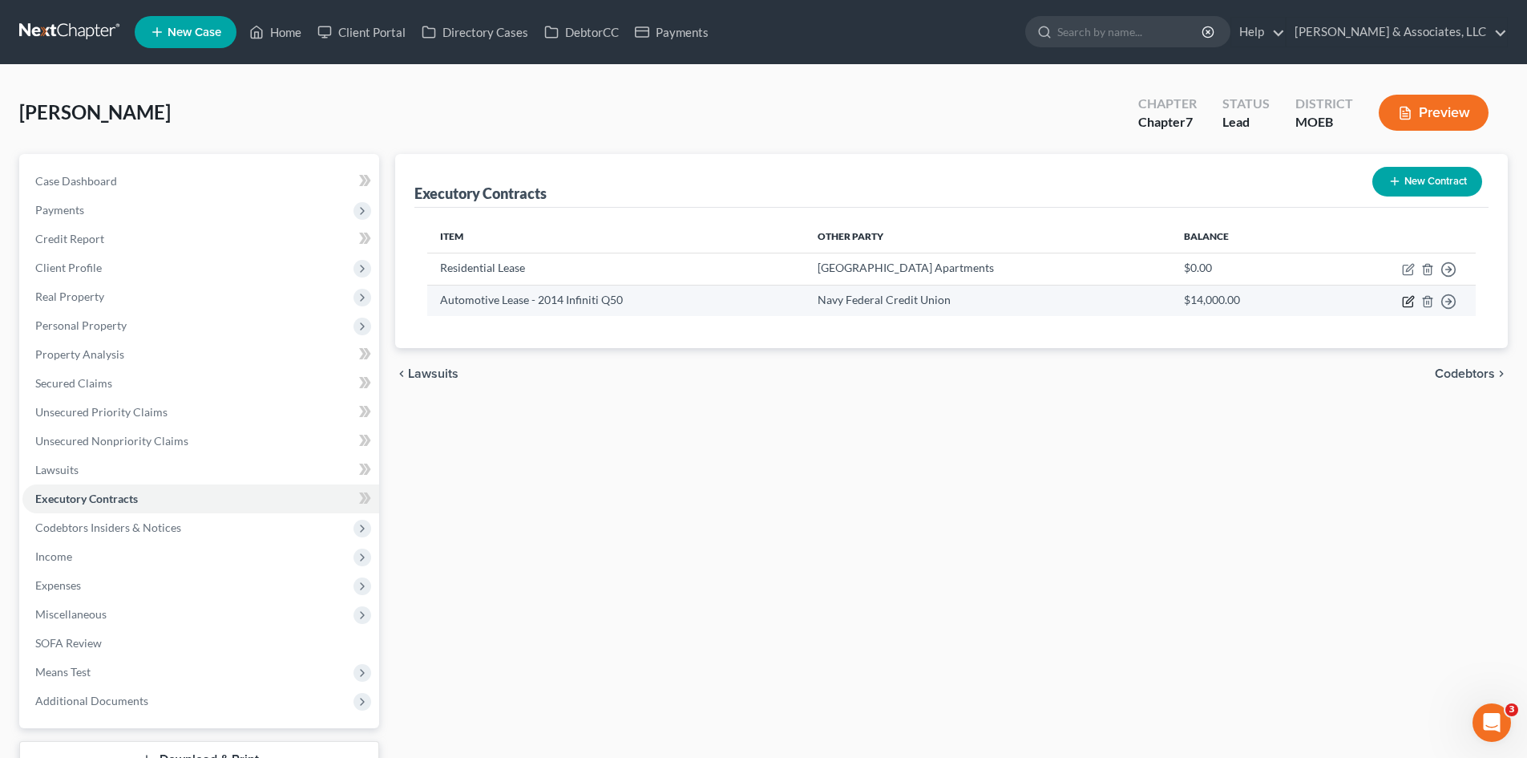
click at [1413, 301] on icon "button" at bounding box center [1408, 301] width 13 height 13
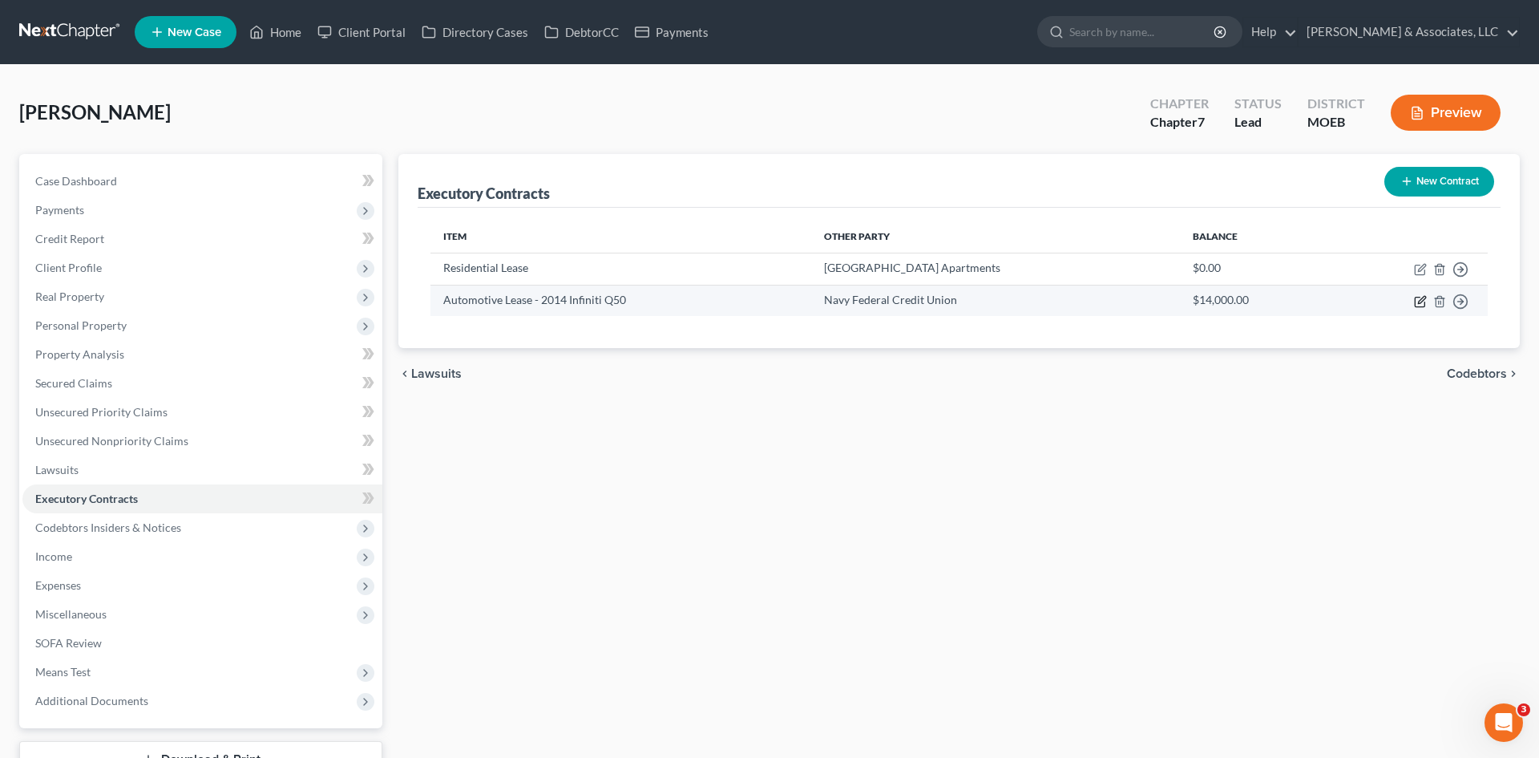
select select "3"
select select "39"
select select "0"
select select "1"
select select "0"
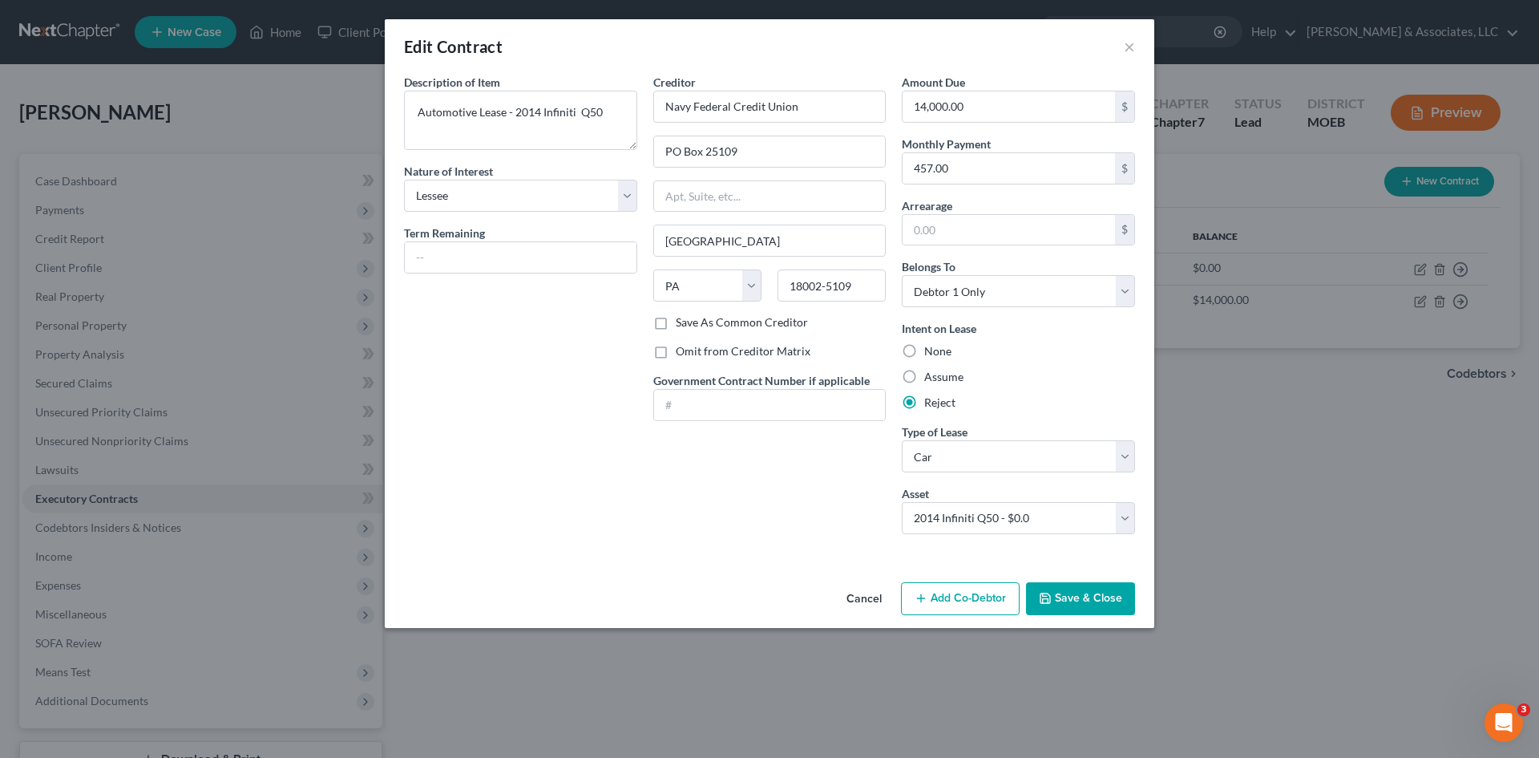
click at [1091, 596] on button "Save & Close" at bounding box center [1080, 599] width 109 height 34
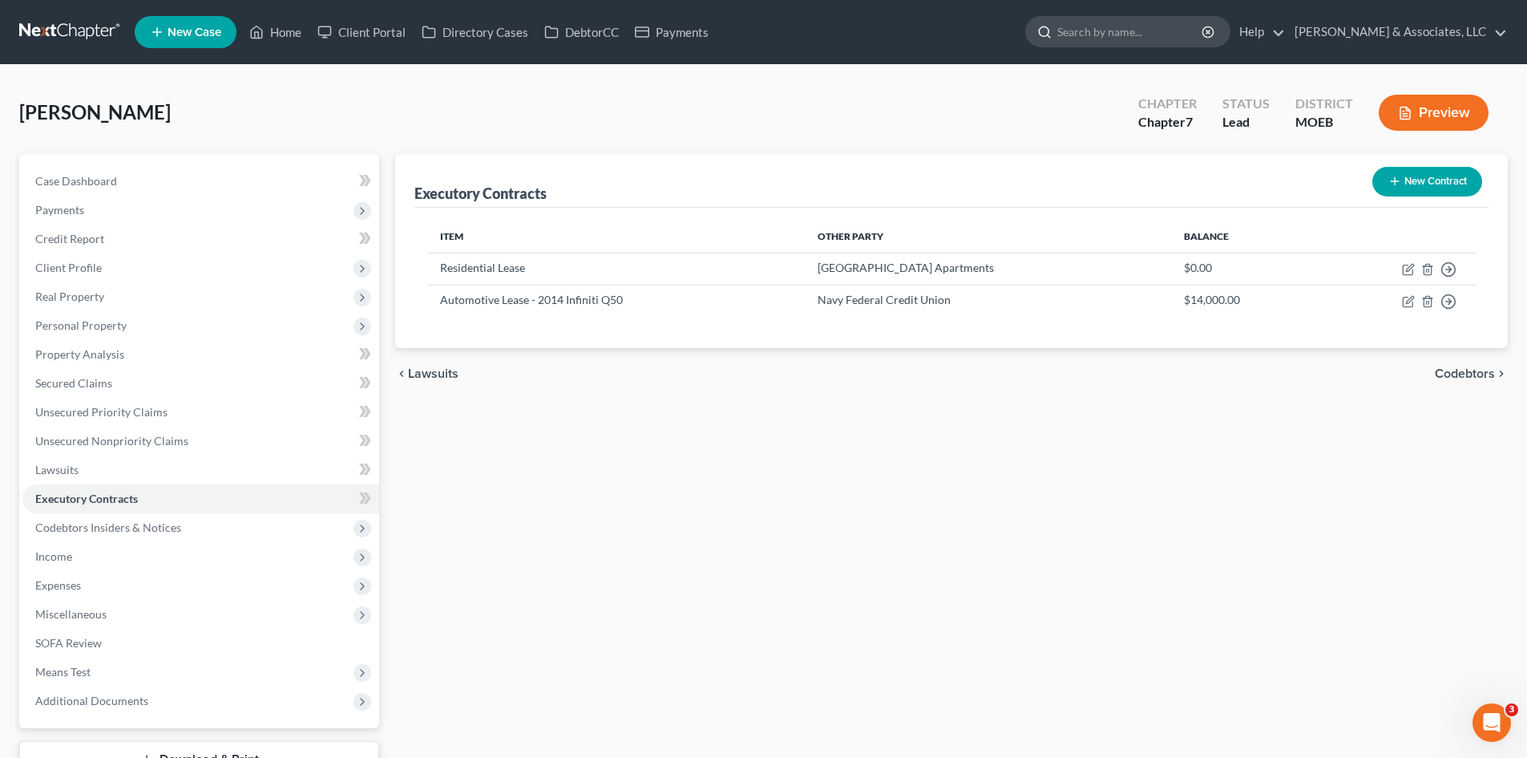
click at [1148, 33] on input "search" at bounding box center [1130, 32] width 147 height 30
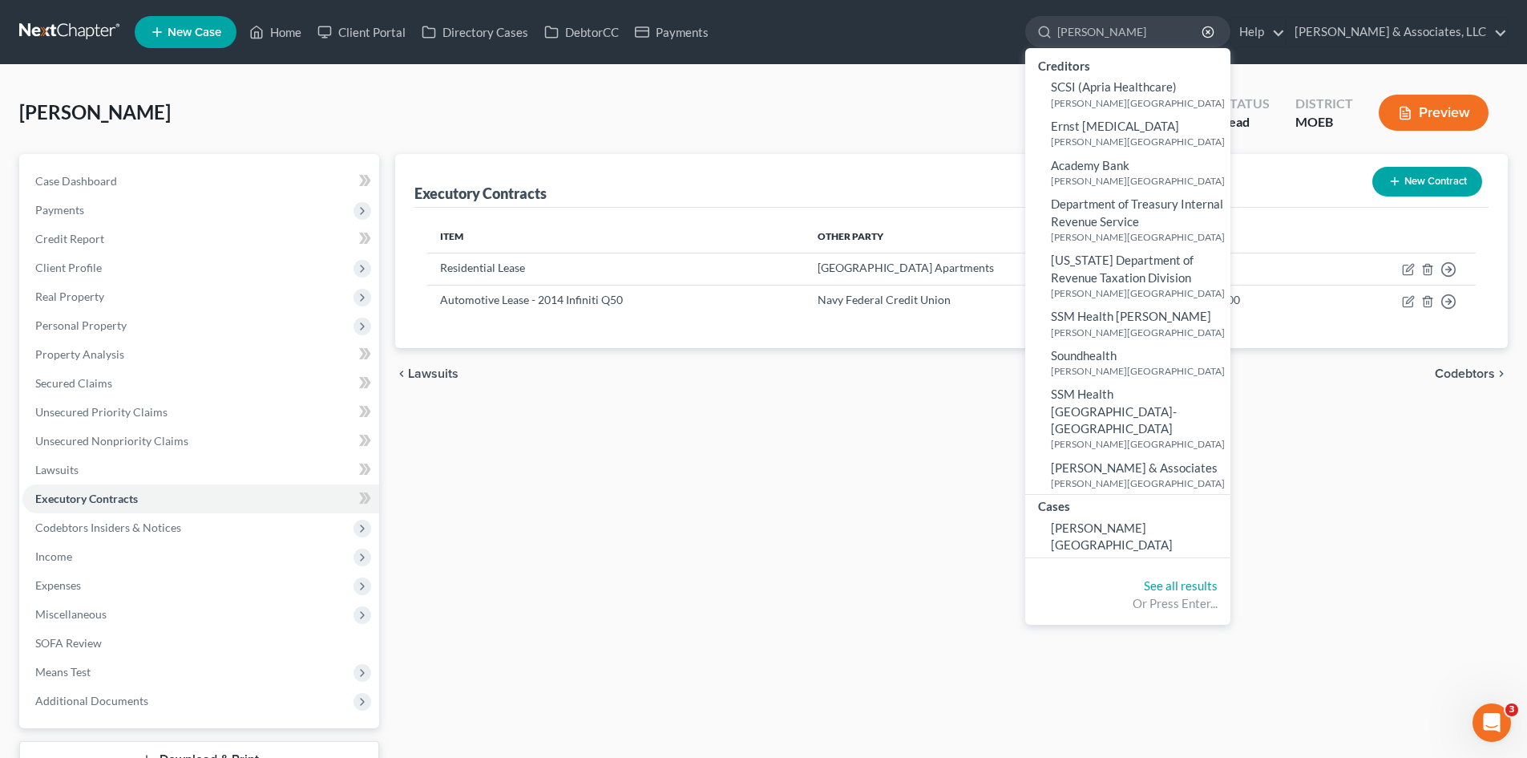
type input "Schriever"
click at [1166, 520] on span "Schriever, Chad" at bounding box center [1112, 535] width 122 height 31
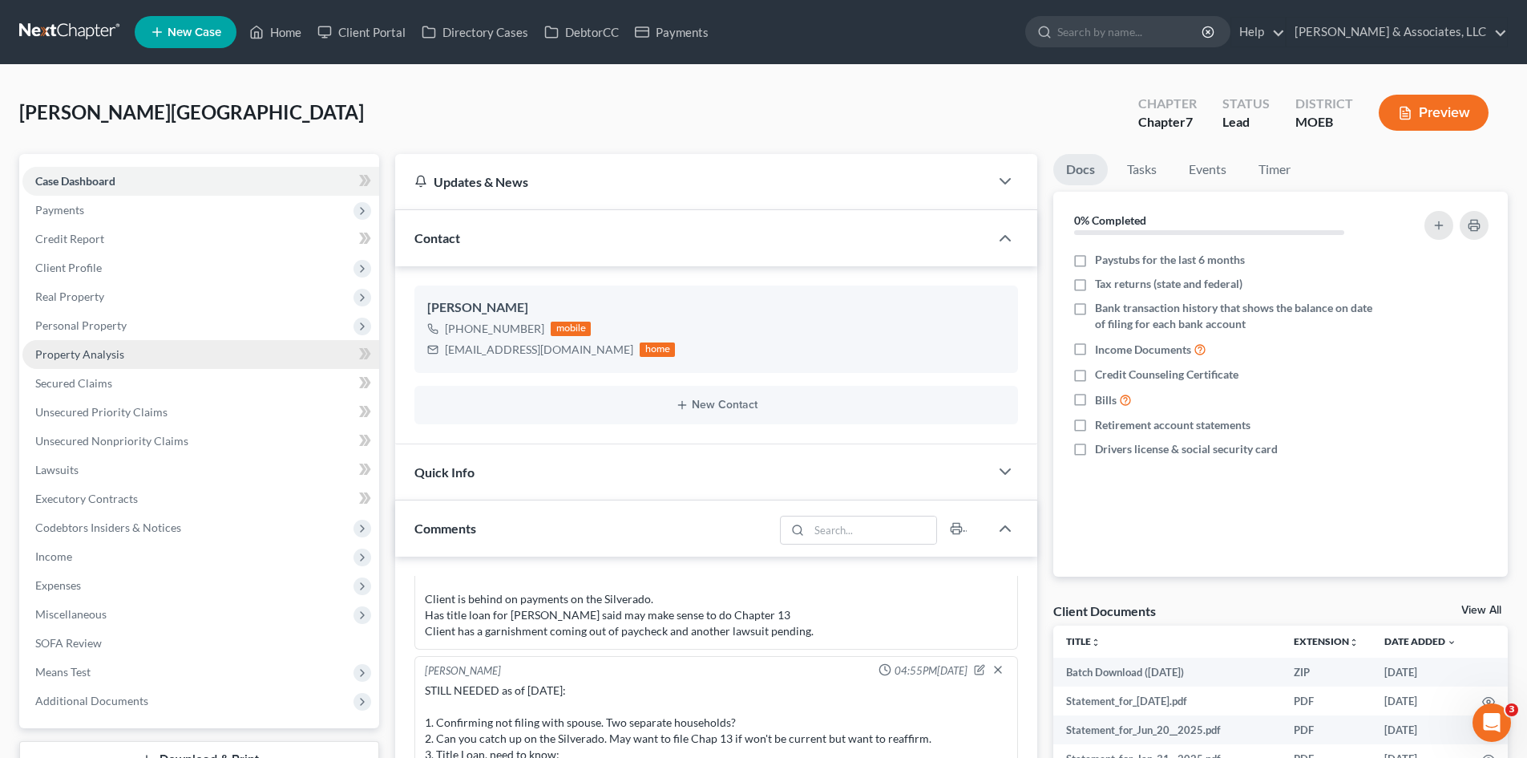
click at [80, 358] on span "Property Analysis" at bounding box center [79, 354] width 89 height 14
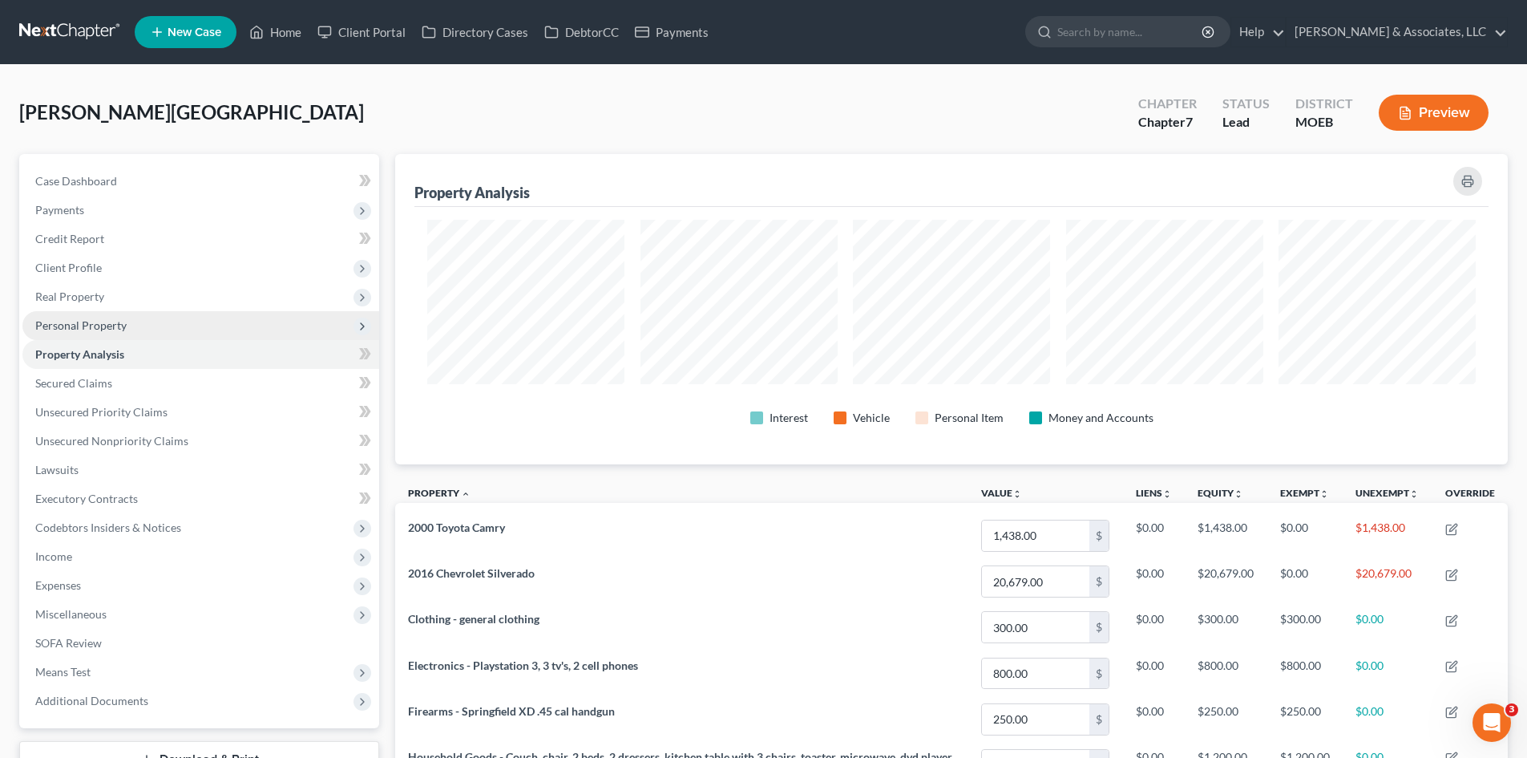
scroll to position [310, 1113]
click at [59, 320] on span "Personal Property" at bounding box center [80, 325] width 91 height 14
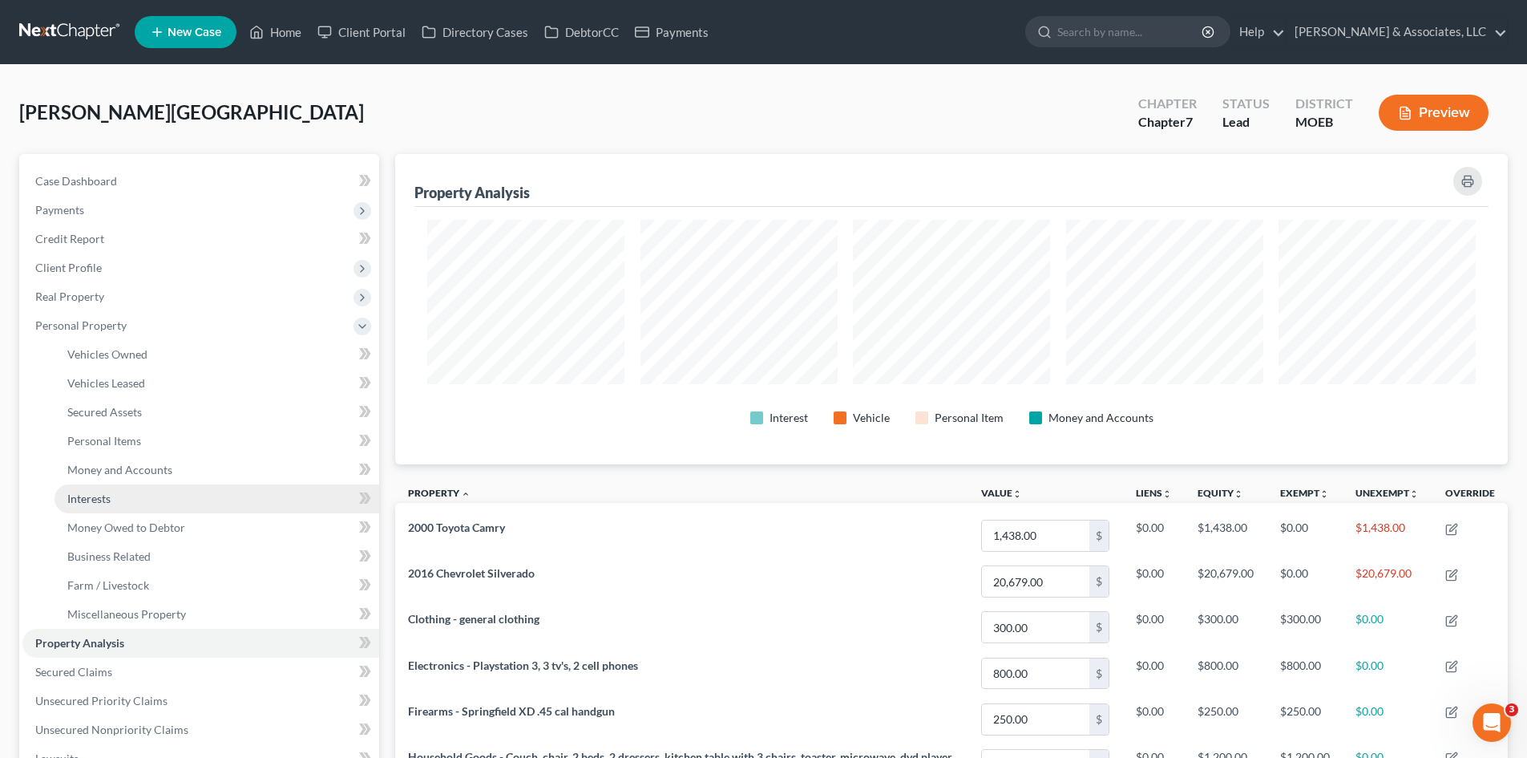
click at [84, 494] on span "Interests" at bounding box center [88, 498] width 43 height 14
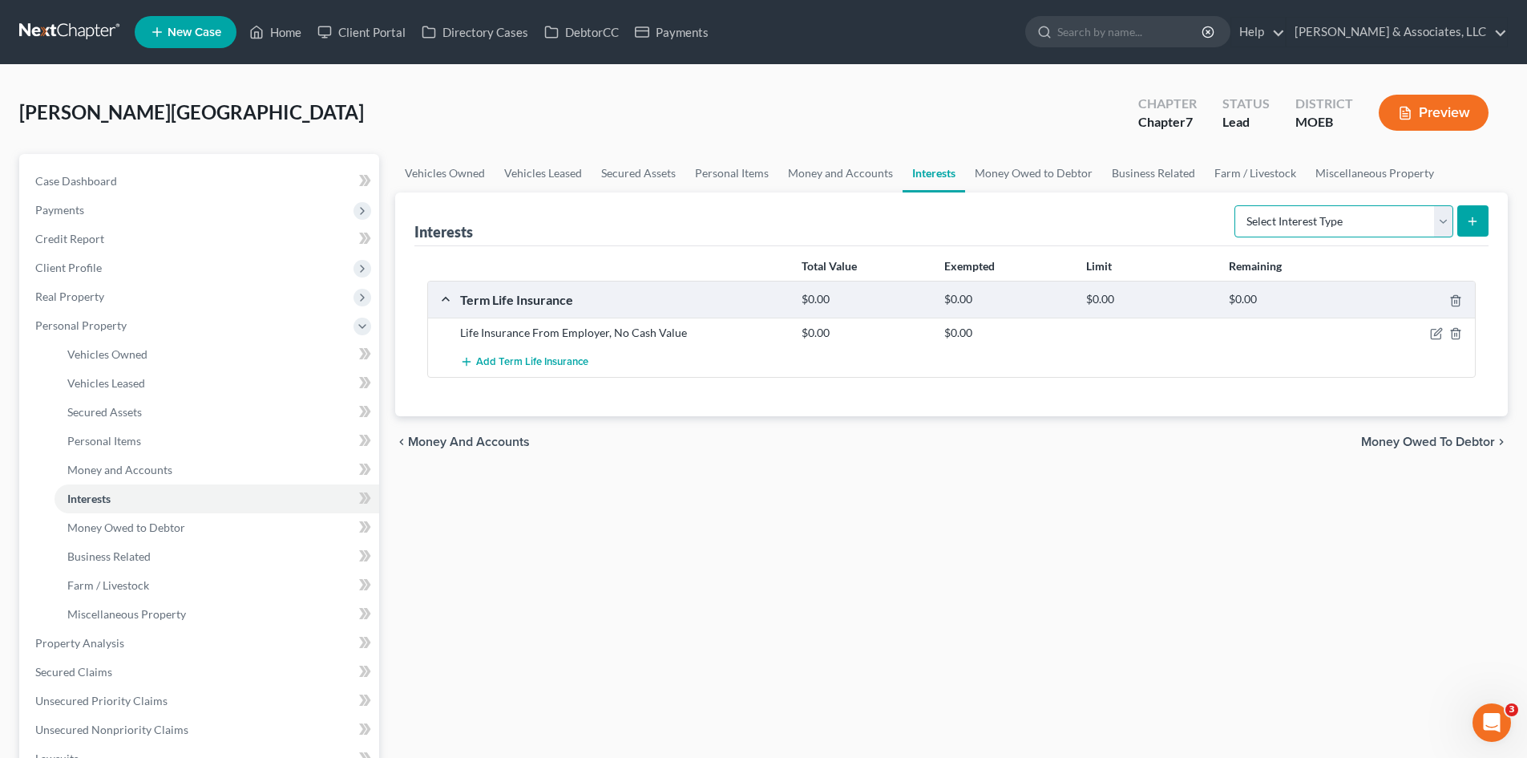
click at [1441, 220] on select "Select Interest Type 401K (A/B: 21) Annuity (A/B: 23) Bond (A/B: 18) Education …" at bounding box center [1344, 221] width 219 height 32
select select "pension_plan"
click at [1237, 205] on select "Select Interest Type 401K (A/B: 21) Annuity (A/B: 23) Bond (A/B: 18) Education …" at bounding box center [1344, 221] width 219 height 32
click at [1481, 215] on button "submit" at bounding box center [1472, 220] width 31 height 31
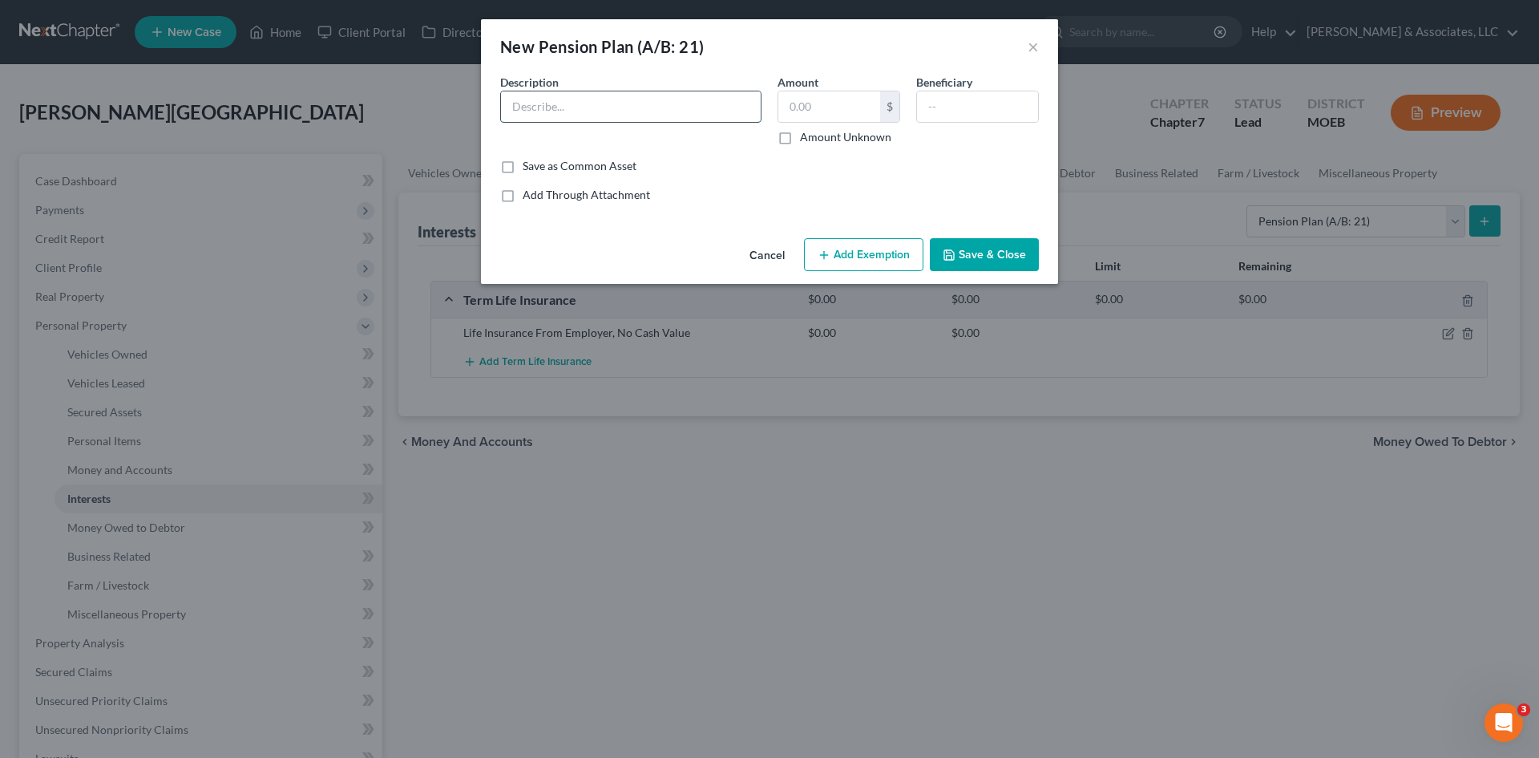
click at [651, 114] on input "text" at bounding box center [631, 106] width 260 height 30
type input "MO Lagers Pension"
click at [808, 102] on input "text" at bounding box center [829, 106] width 102 height 30
type input "14,166.68"
click at [837, 254] on button "Add Exemption" at bounding box center [863, 255] width 119 height 34
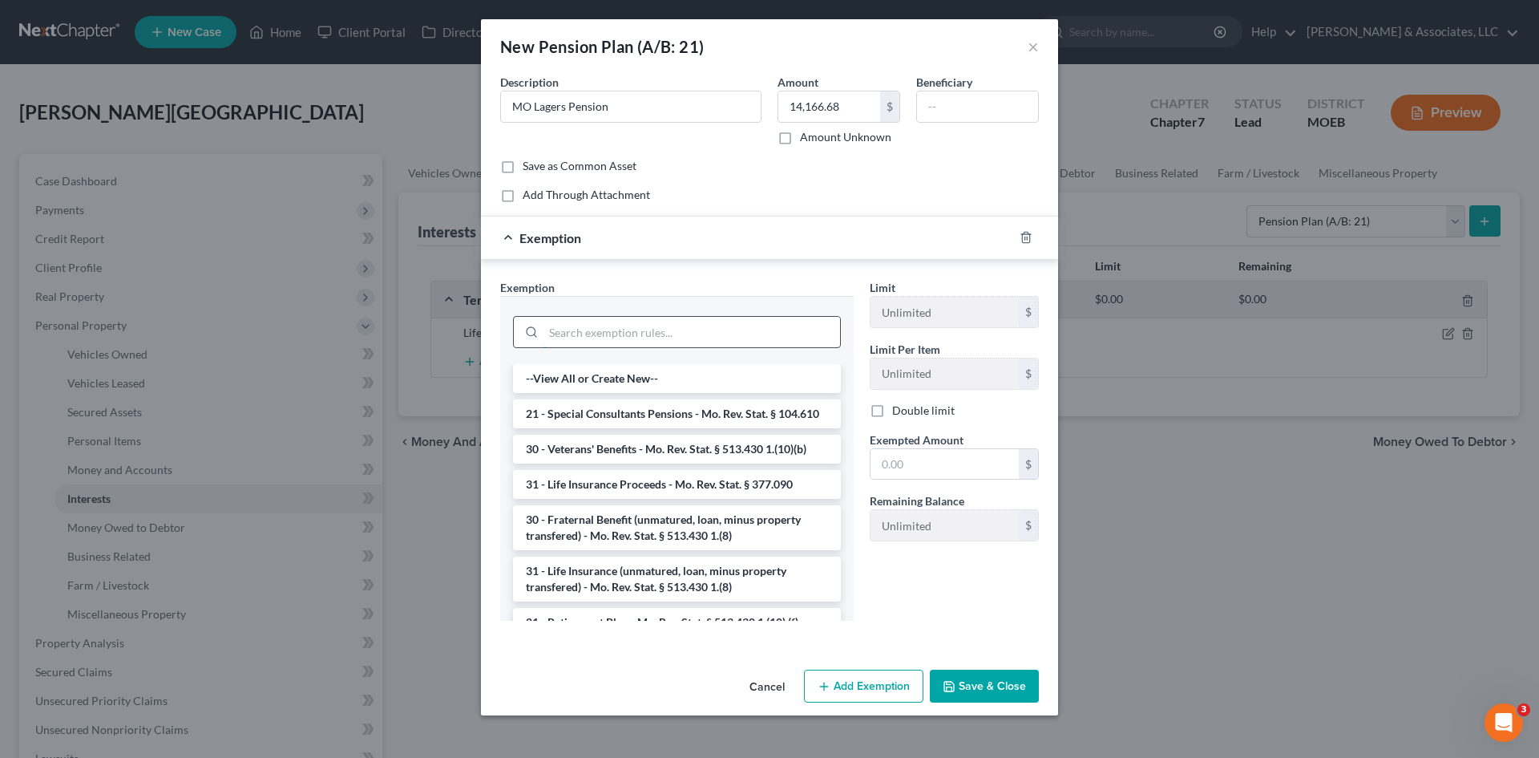
click at [732, 327] on input "search" at bounding box center [692, 332] width 297 height 30
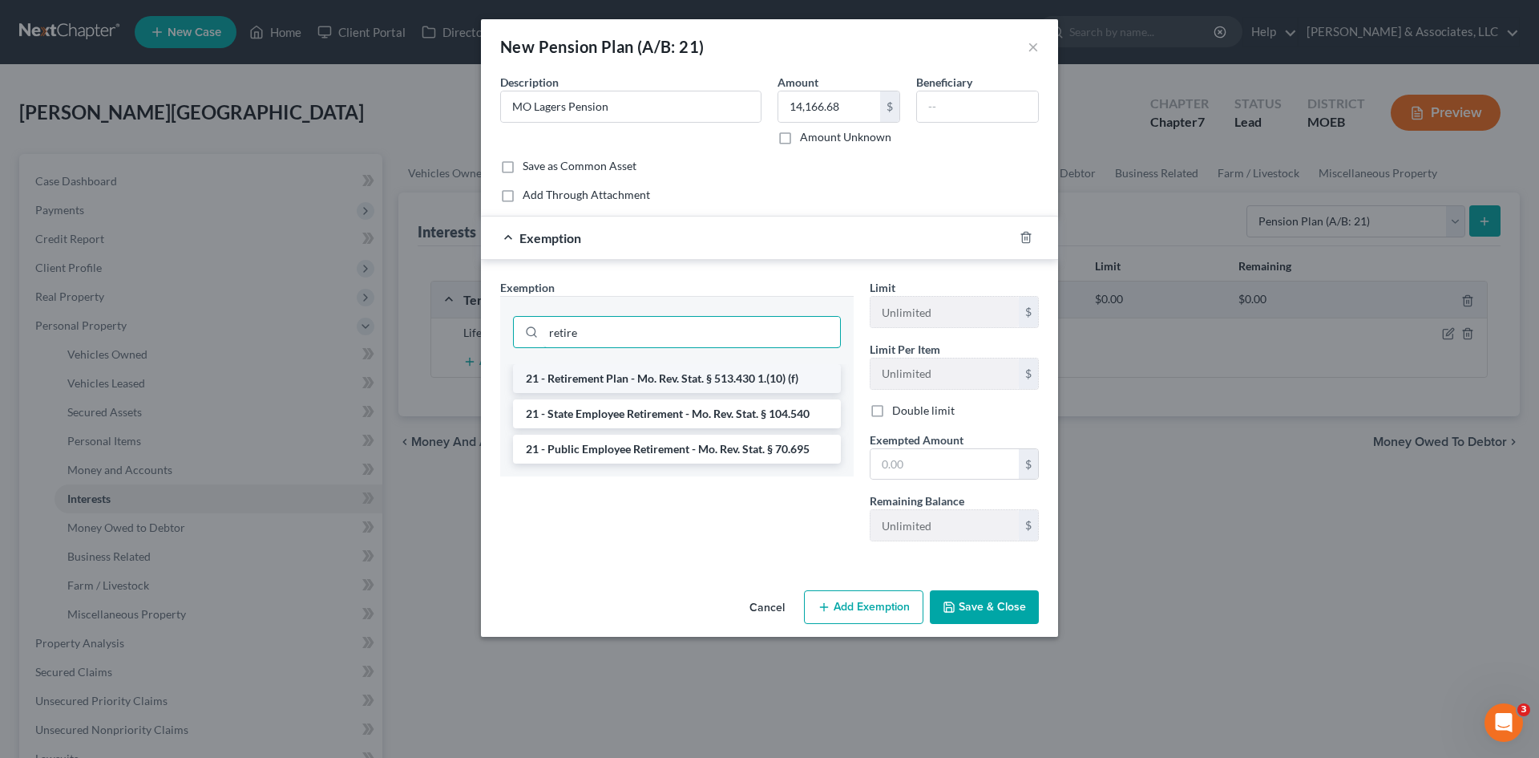
type input "retire"
click at [684, 383] on li "21 - Retirement Plan - Mo. Rev. Stat. § 513.430 1.(10) (f)" at bounding box center [677, 378] width 328 height 29
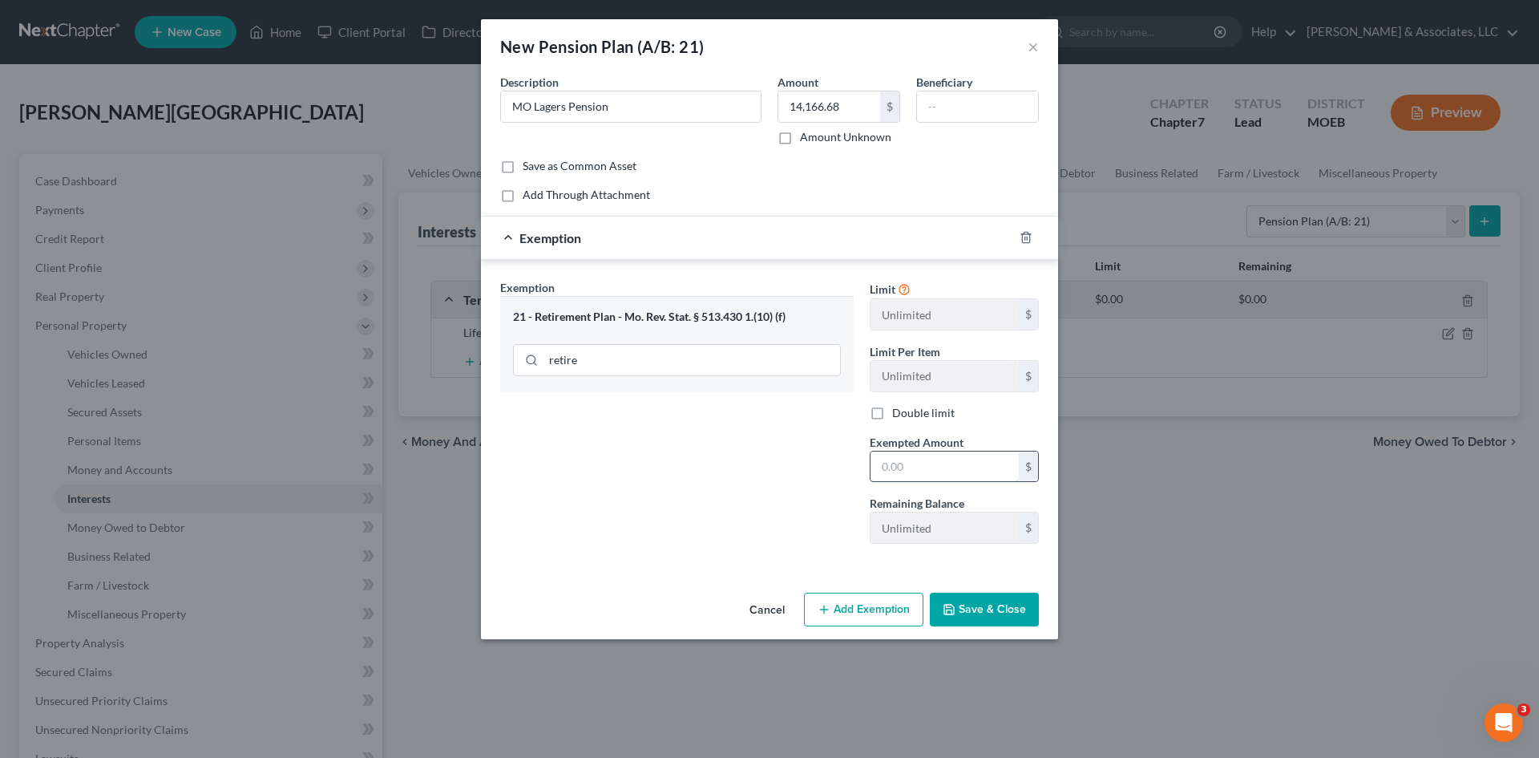
click at [919, 457] on input "text" at bounding box center [945, 466] width 148 height 30
type input "14,166.68"
click at [988, 615] on button "Save & Close" at bounding box center [984, 609] width 109 height 34
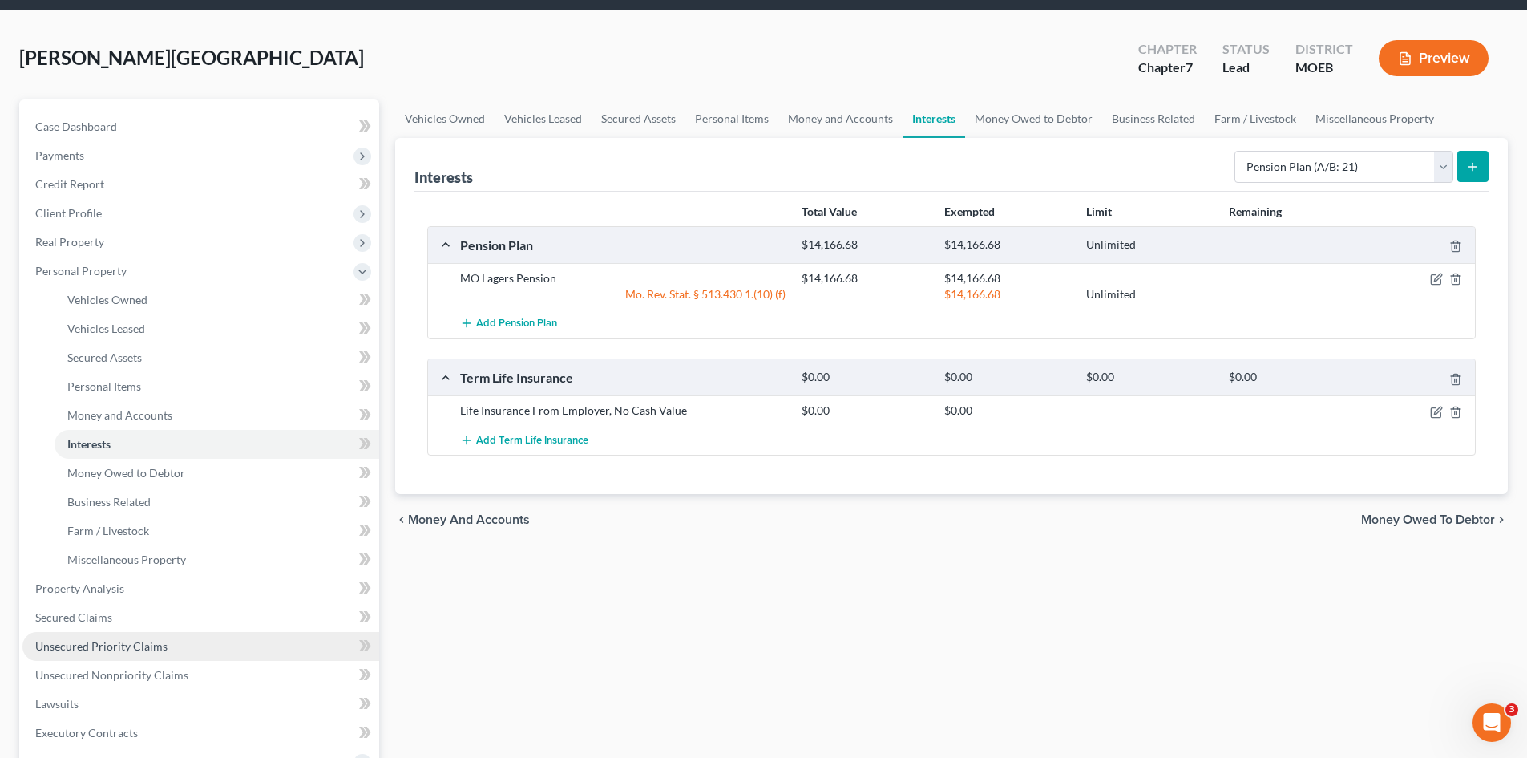
scroll to position [80, 0]
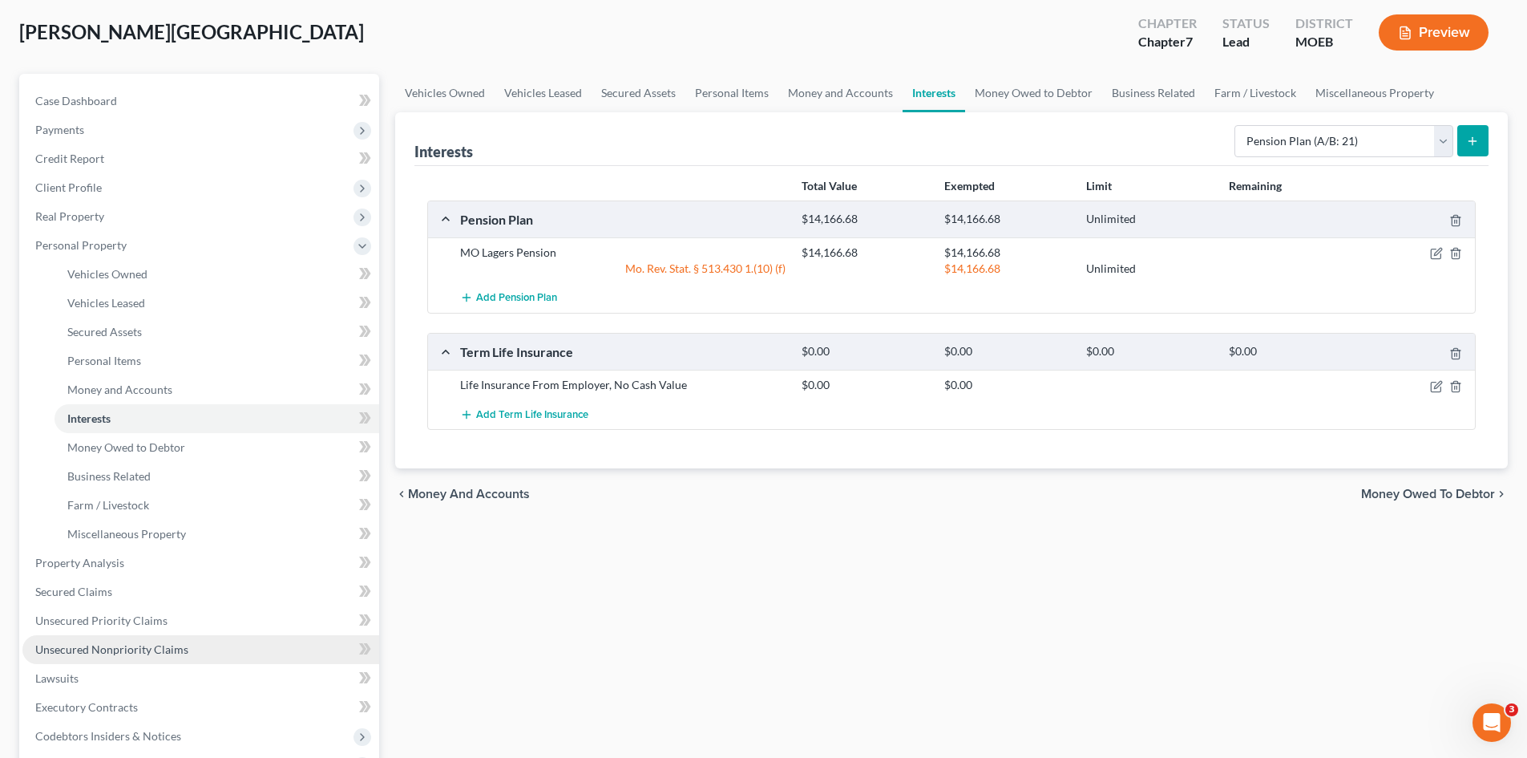
click at [126, 649] on span "Unsecured Nonpriority Claims" at bounding box center [111, 649] width 153 height 14
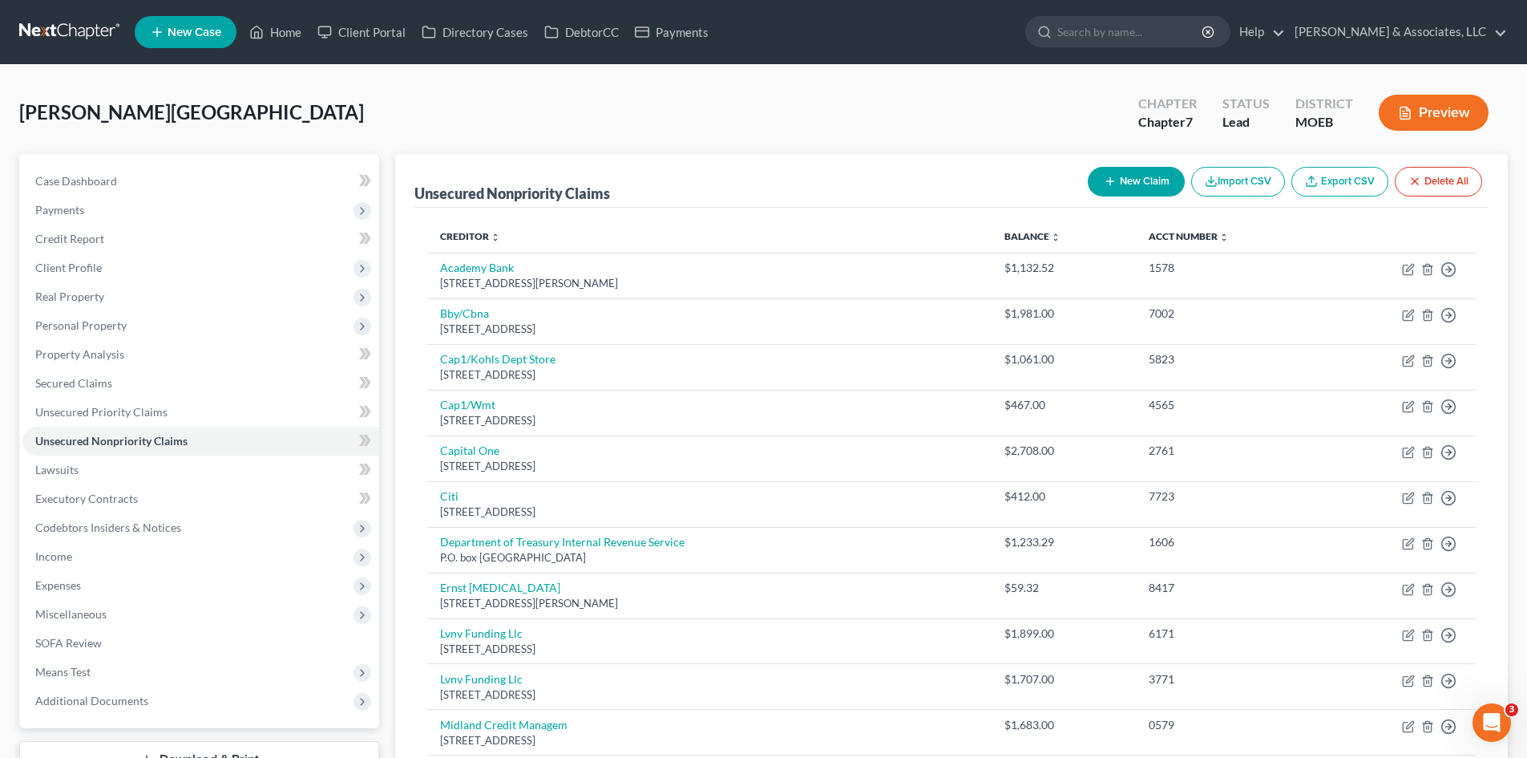
click at [22, 426] on link "Unsecured Nonpriority Claims" at bounding box center [200, 440] width 357 height 29
click at [109, 414] on span "Unsecured Priority Claims" at bounding box center [101, 412] width 132 height 14
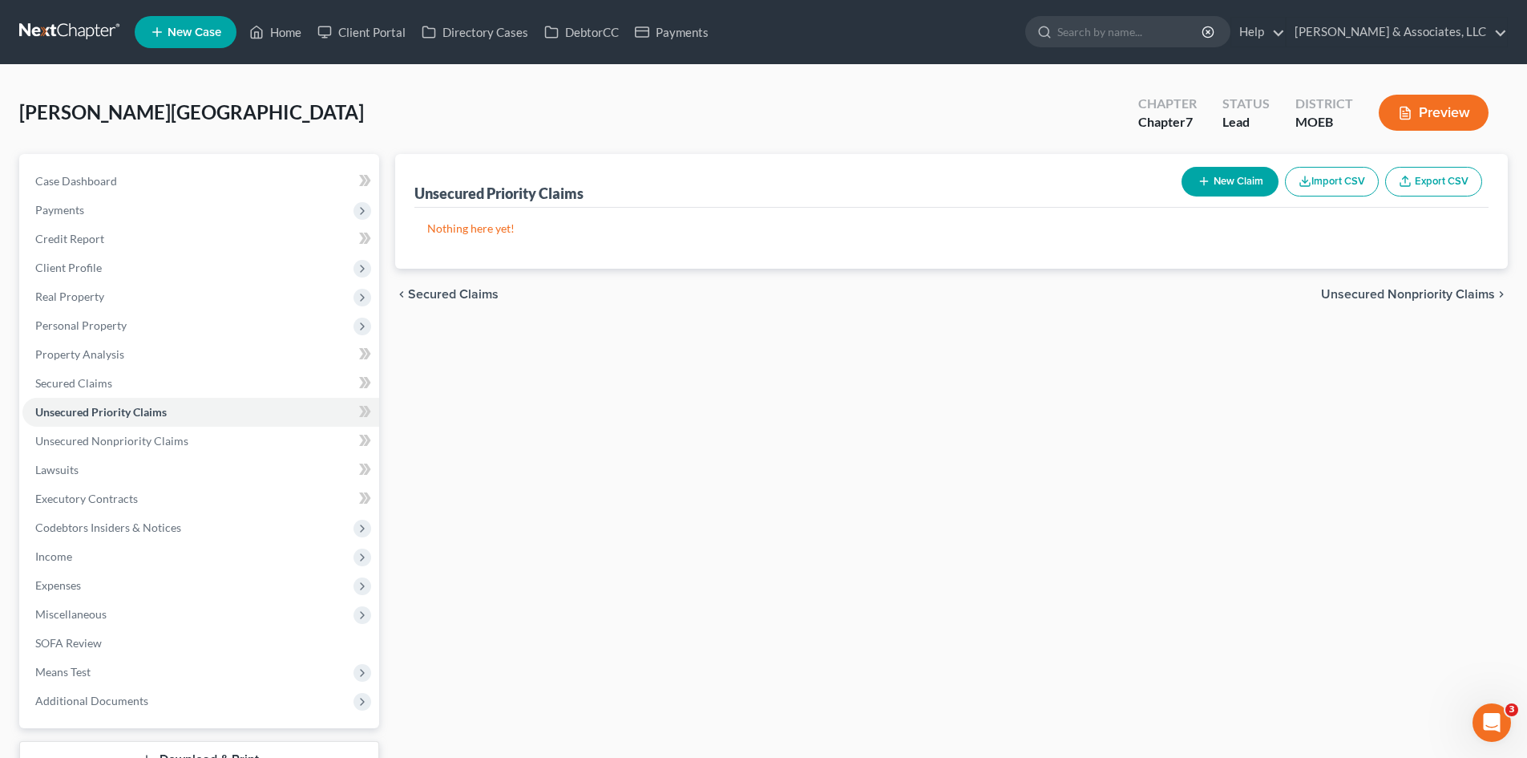
click at [1240, 183] on button "New Claim" at bounding box center [1230, 182] width 97 height 30
select select "0"
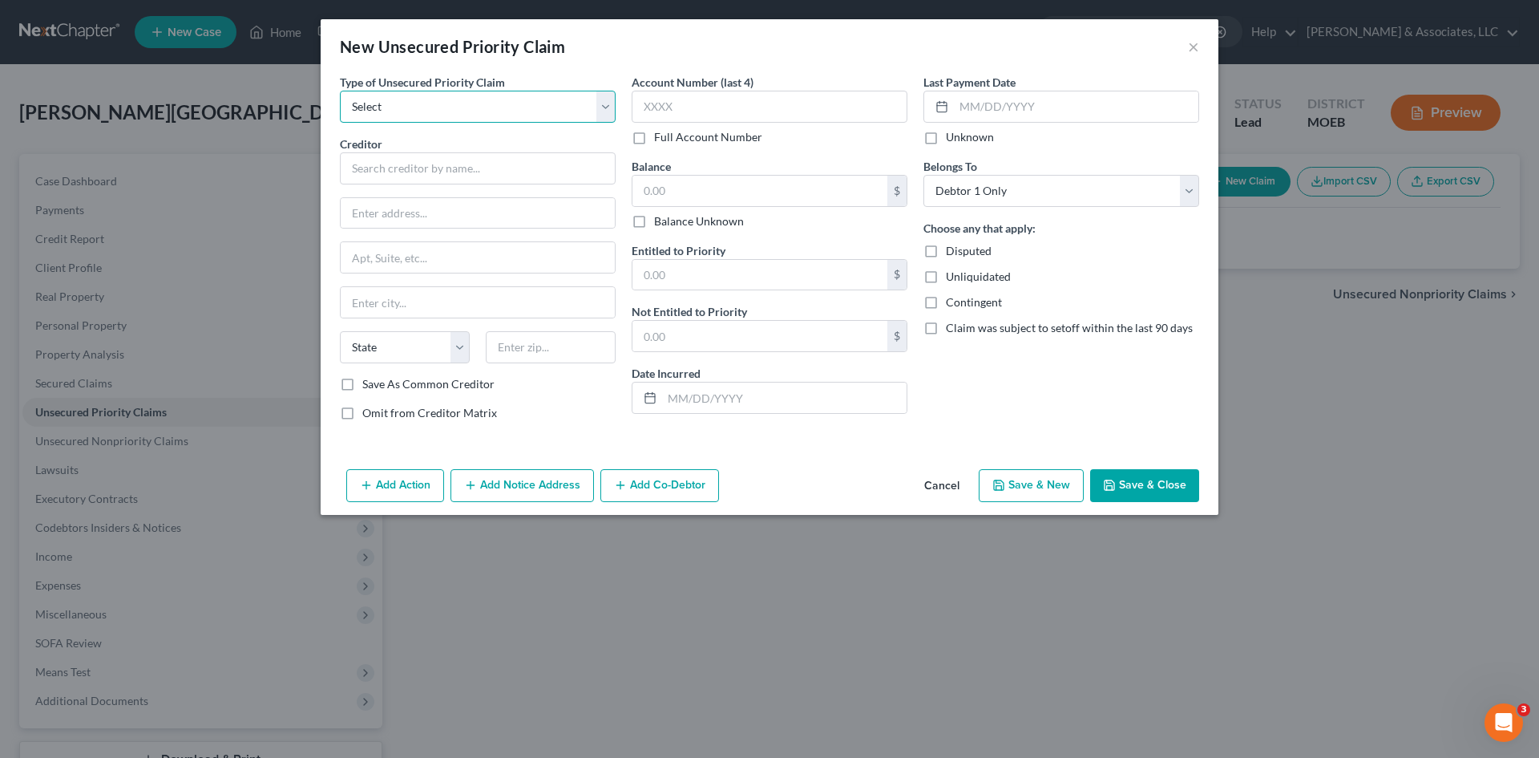
click at [402, 113] on select "Select Taxes & Other Government Units Domestic Support Obligations Extensions o…" at bounding box center [478, 107] width 276 height 32
select select "0"
click at [340, 91] on select "Select Taxes & Other Government Units Domestic Support Obligations Extensions o…" at bounding box center [478, 107] width 276 height 32
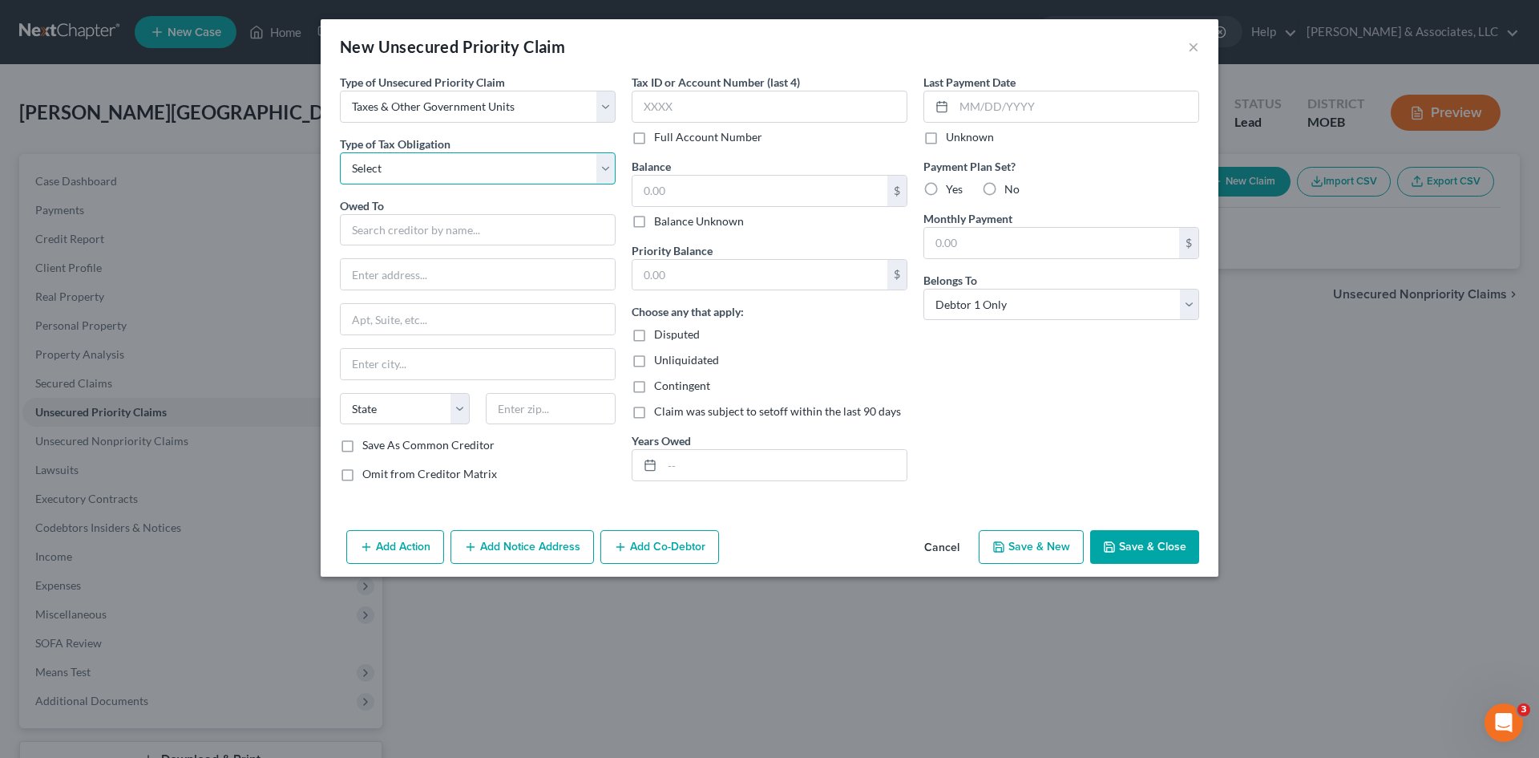
click at [401, 180] on select "Select Federal City State Franchise Tax Board Other" at bounding box center [478, 168] width 276 height 32
select select "1"
click at [340, 152] on select "Select Federal City State Franchise Tax Board Other" at bounding box center [478, 168] width 276 height 32
click at [375, 230] on input "text" at bounding box center [478, 230] width 276 height 32
type input "St. Louis County Collector of Revenue"
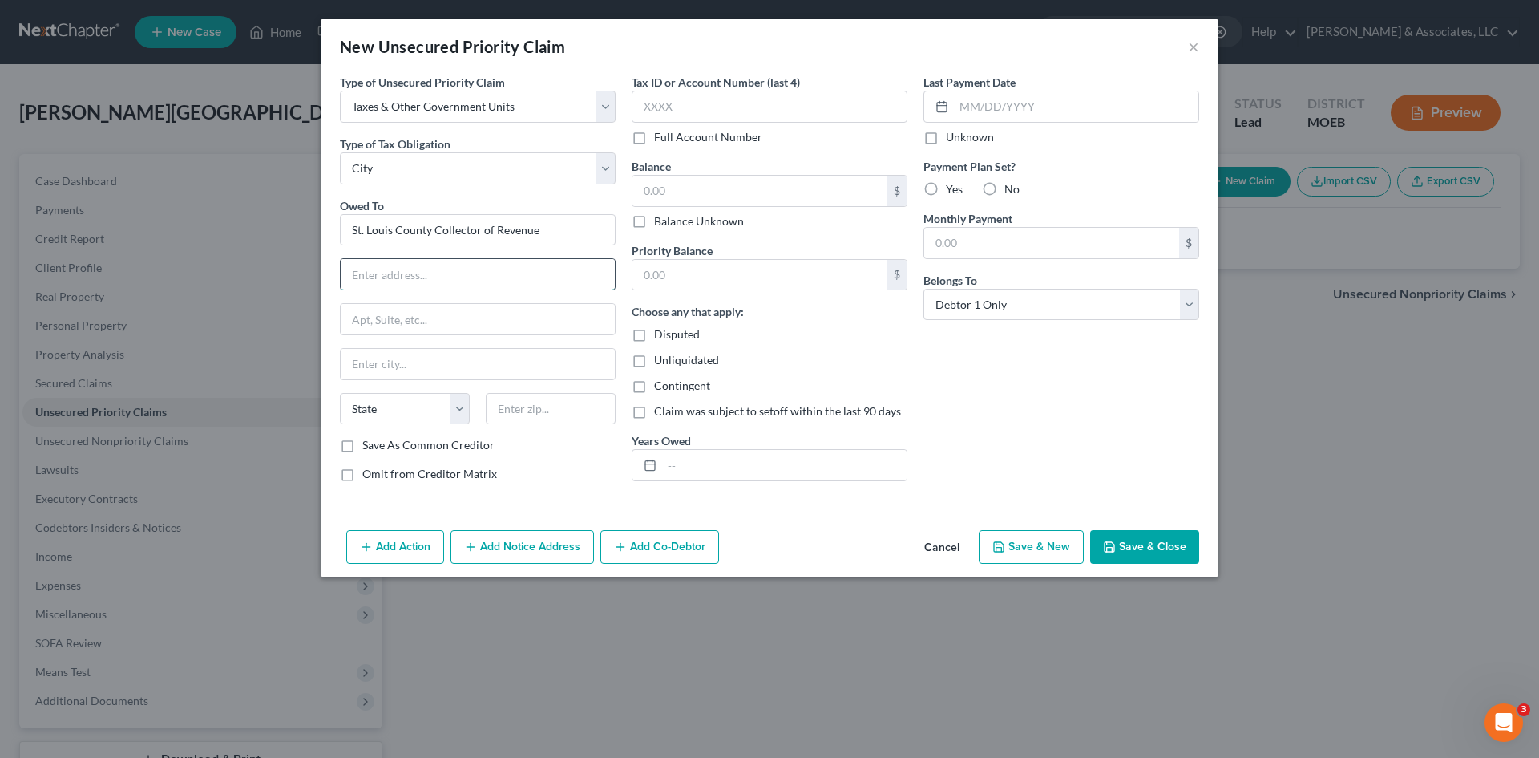
click at [411, 270] on input "text" at bounding box center [478, 274] width 274 height 30
type input "41 S Central Ave"
type input "Clayton"
select select "26"
type input "63105"
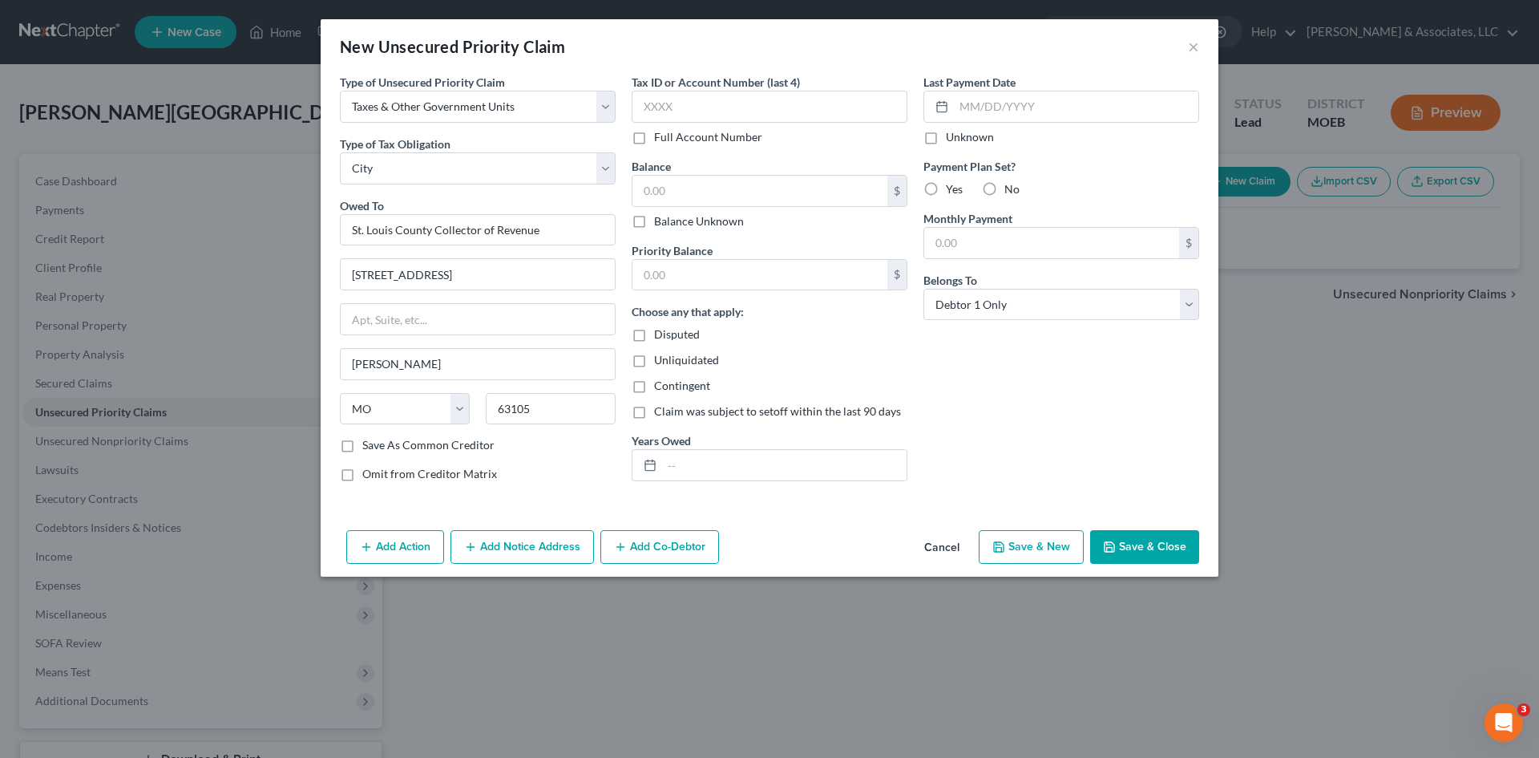
type input "Saint Louis"
click at [744, 196] on input "text" at bounding box center [759, 191] width 255 height 30
type input "493.16"
click at [698, 474] on input "text" at bounding box center [784, 465] width 245 height 30
type input "2024"
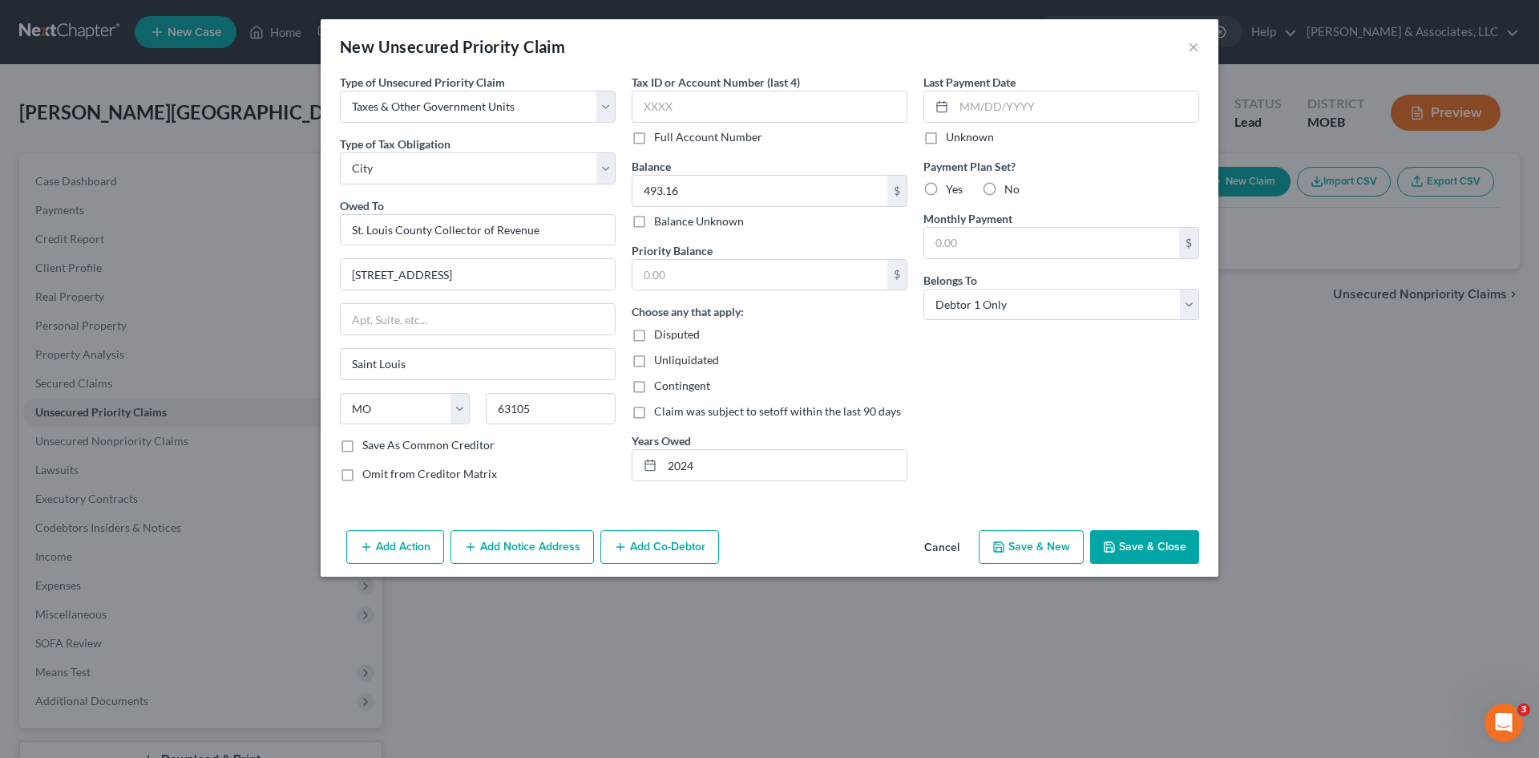
click at [1146, 544] on button "Save & Close" at bounding box center [1144, 547] width 109 height 34
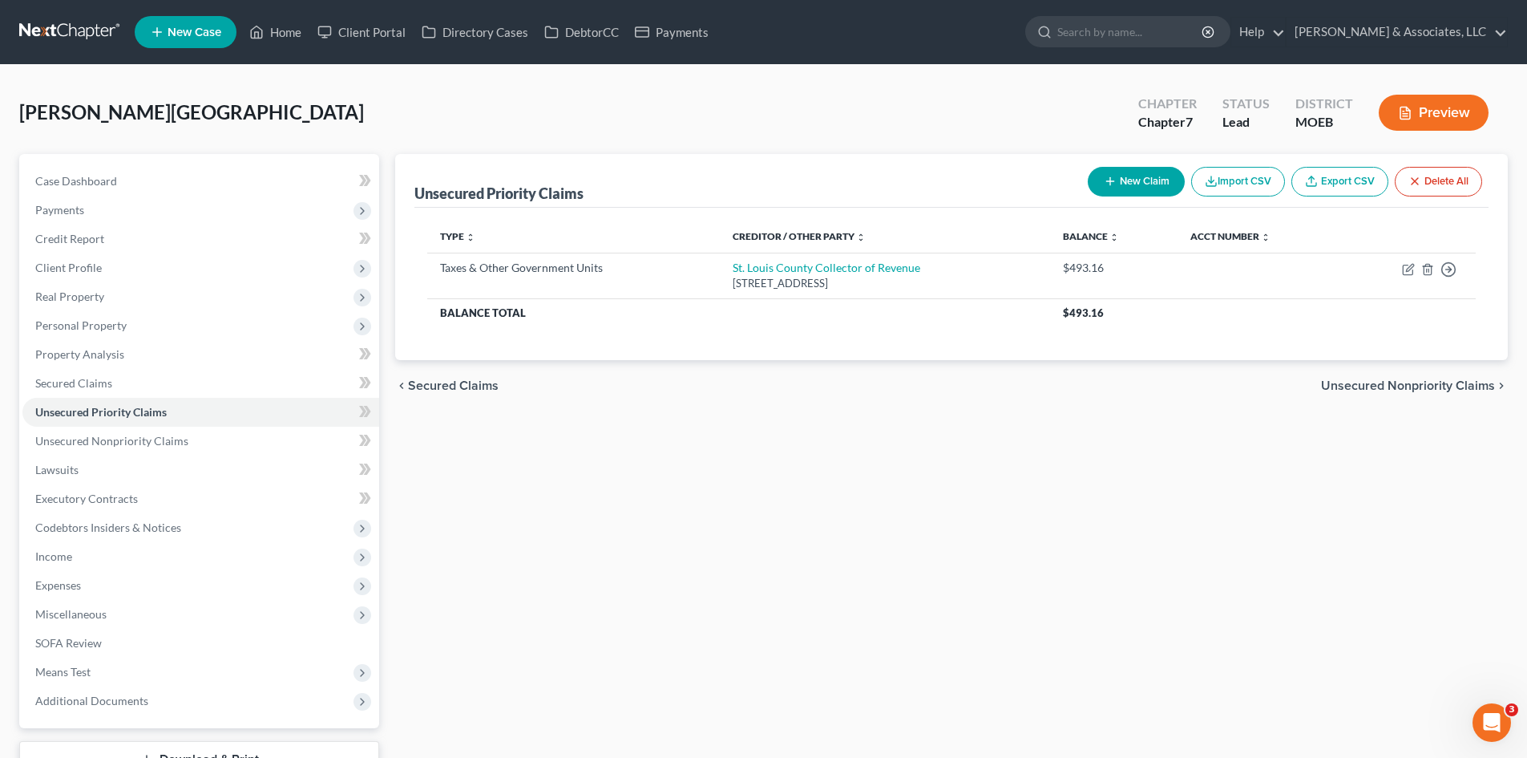
click at [1126, 184] on button "New Claim" at bounding box center [1136, 182] width 97 height 30
select select "0"
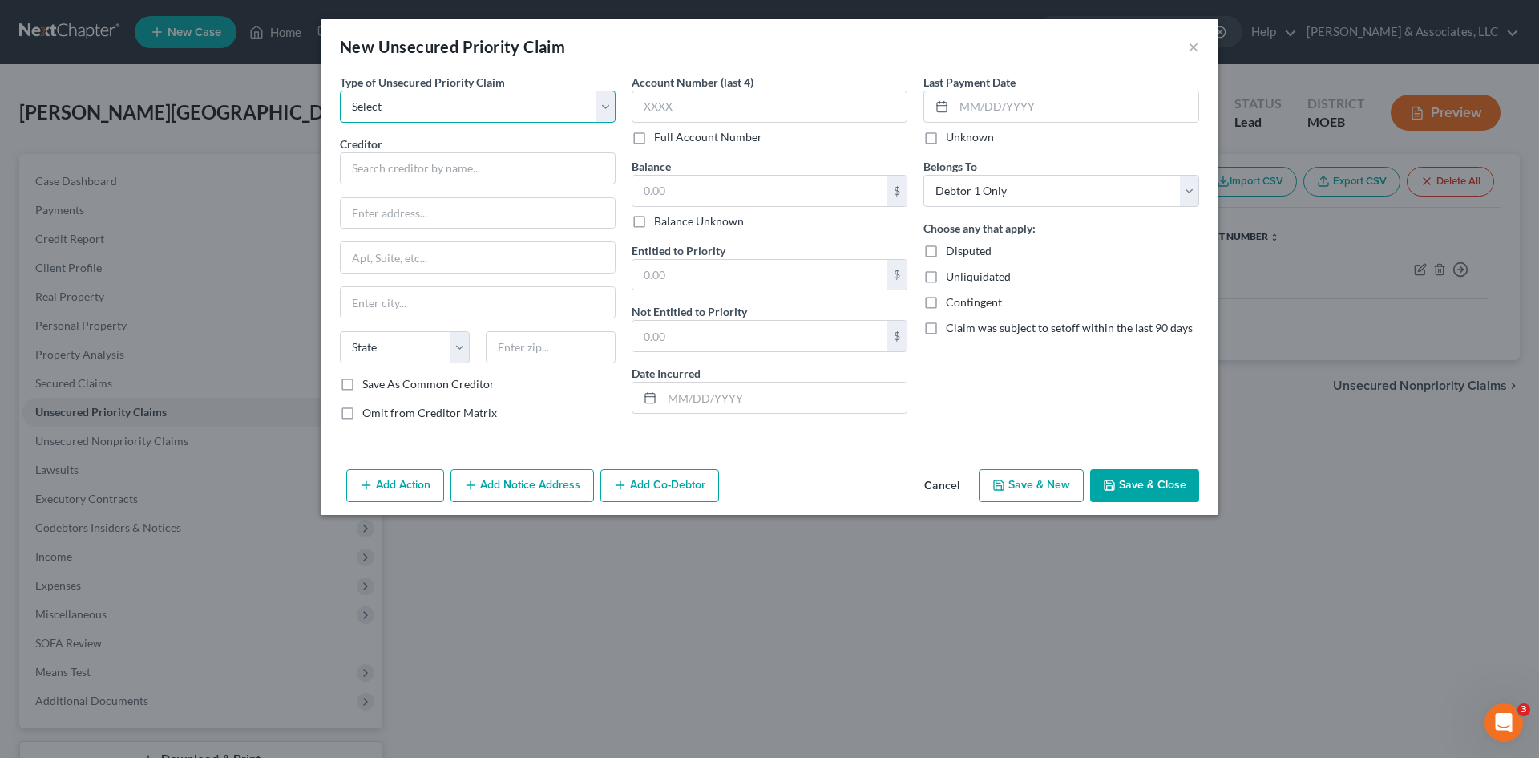
click at [402, 112] on select "Select Taxes & Other Government Units Domestic Support Obligations Extensions o…" at bounding box center [478, 107] width 276 height 32
select select "0"
click at [340, 91] on select "Select Taxes & Other Government Units Domestic Support Obligations Extensions o…" at bounding box center [478, 107] width 276 height 32
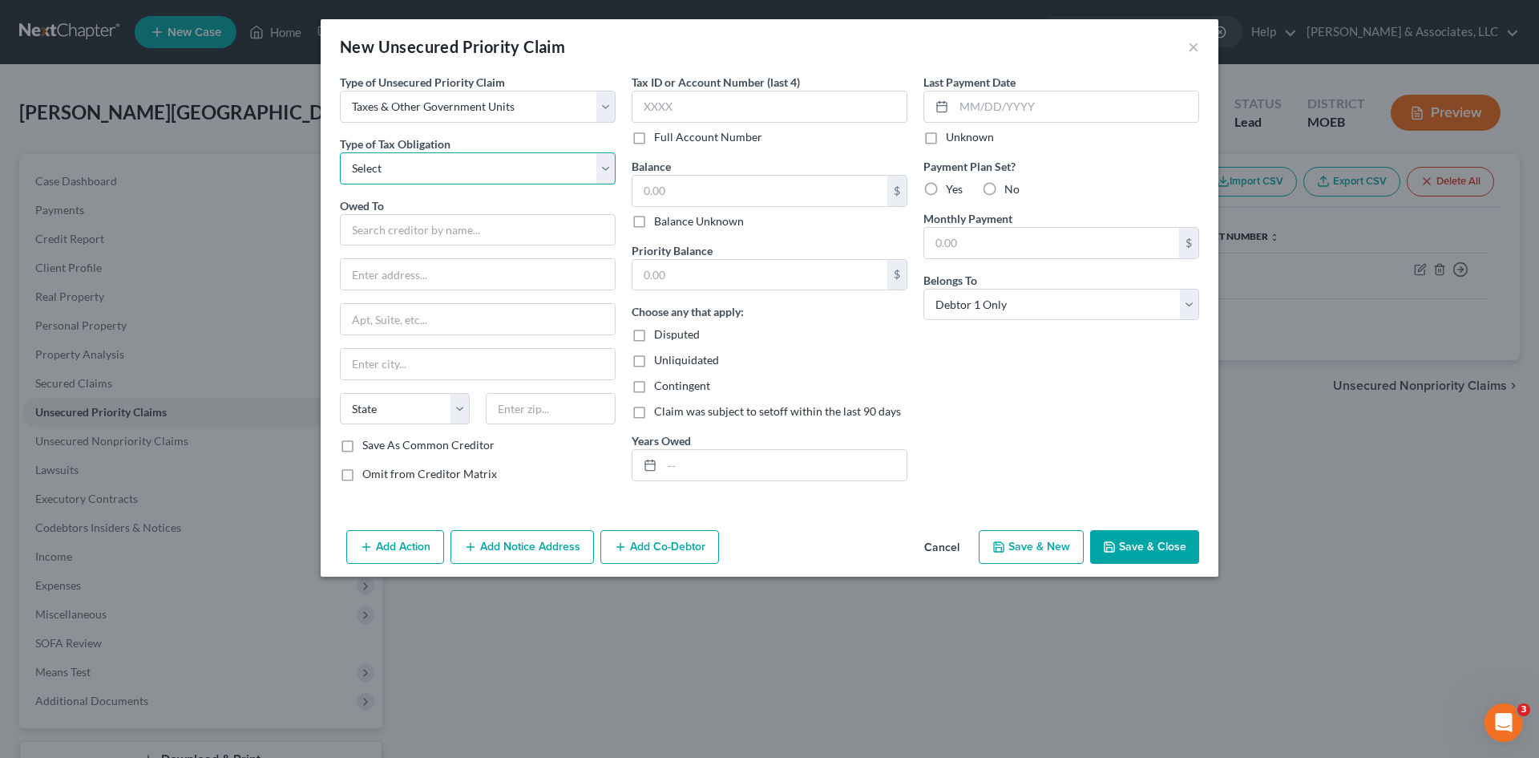
click at [418, 172] on select "Select Federal City State Franchise Tax Board Other" at bounding box center [478, 168] width 276 height 32
select select "0"
click at [340, 152] on select "Select Federal City State Franchise Tax Board Other" at bounding box center [478, 168] width 276 height 32
click at [393, 231] on input "text" at bounding box center [478, 230] width 276 height 32
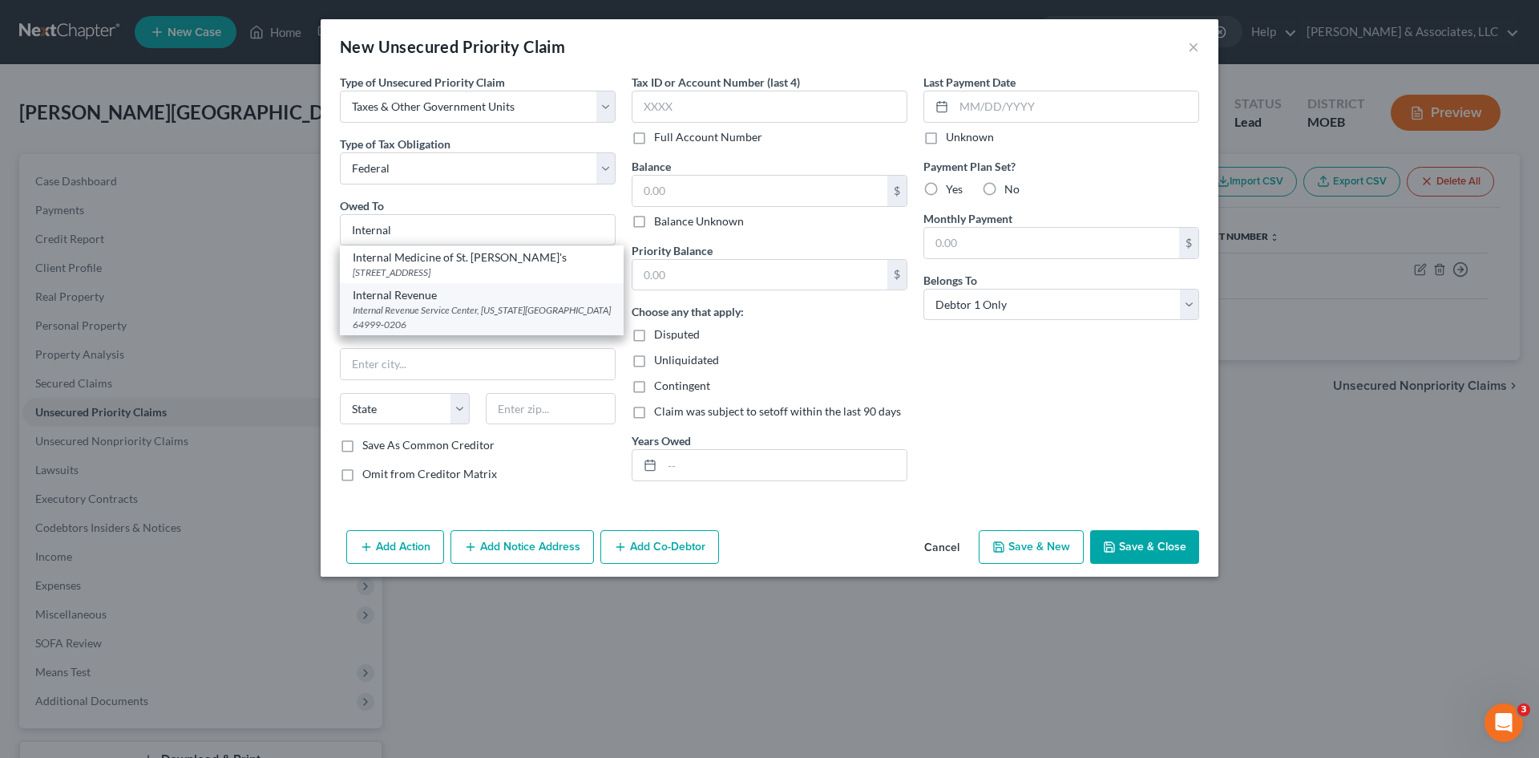
click at [450, 327] on div "Internal Revenue Service Center, Kansas City, MO 64999-0206" at bounding box center [482, 316] width 258 height 27
type input "Internal Revenue"
type input "Internal Revenue Service Center"
type input "Kansas City"
select select "26"
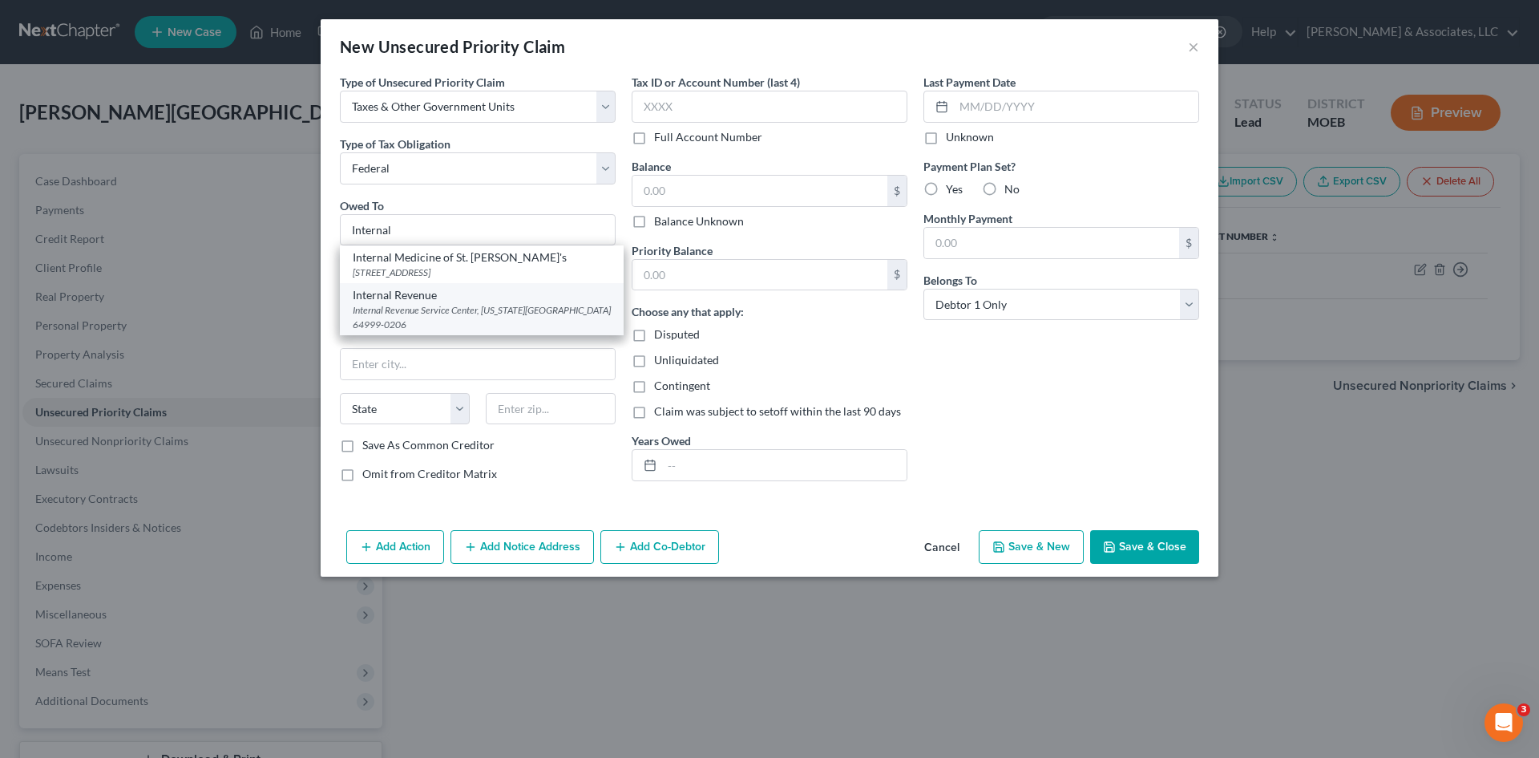
type input "64999-0206"
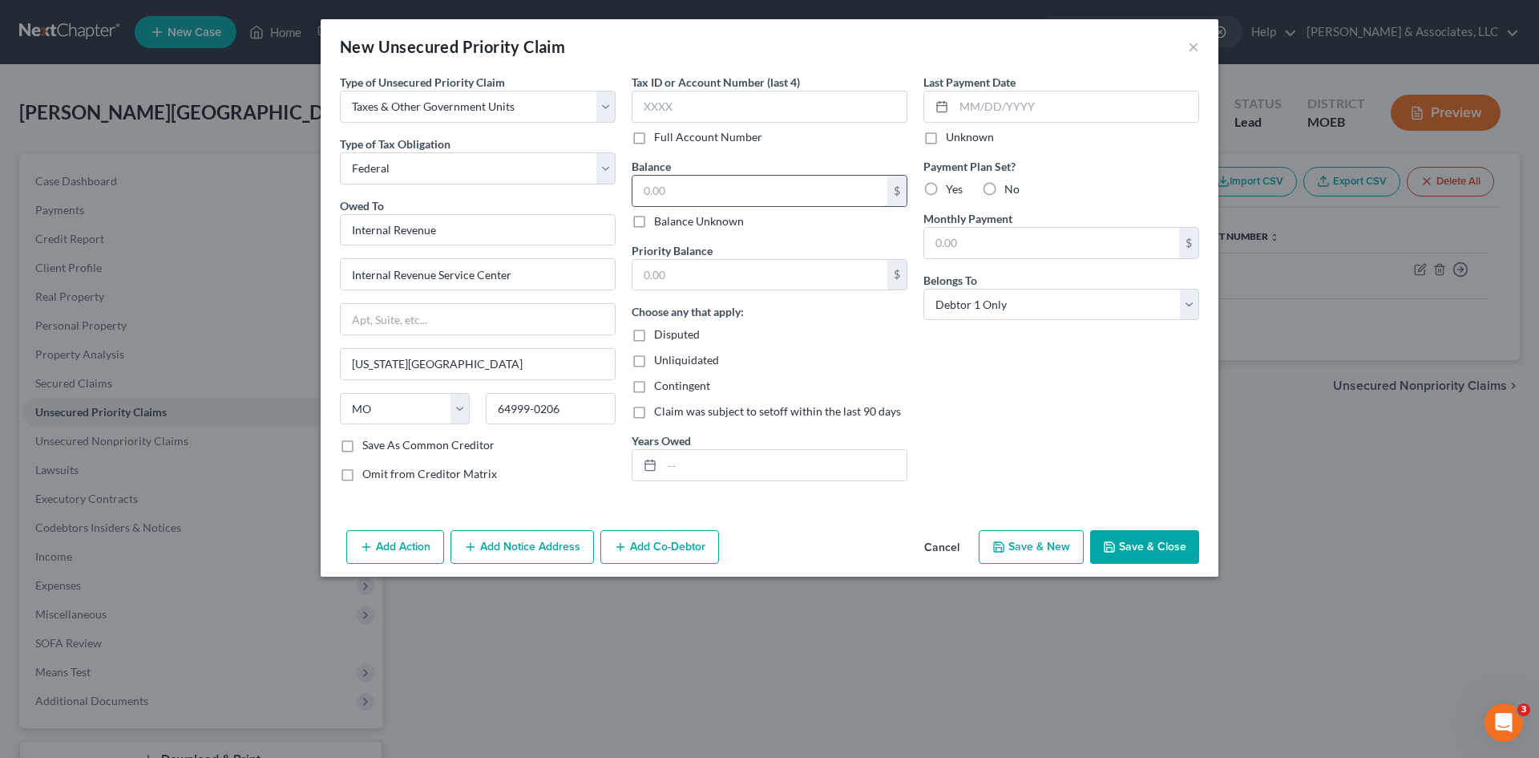
click at [703, 190] on input "text" at bounding box center [759, 191] width 255 height 30
type input "1,233.29"
click at [687, 467] on input "text" at bounding box center [784, 465] width 245 height 30
type input "2024"
click at [1161, 548] on button "Save & Close" at bounding box center [1144, 547] width 109 height 34
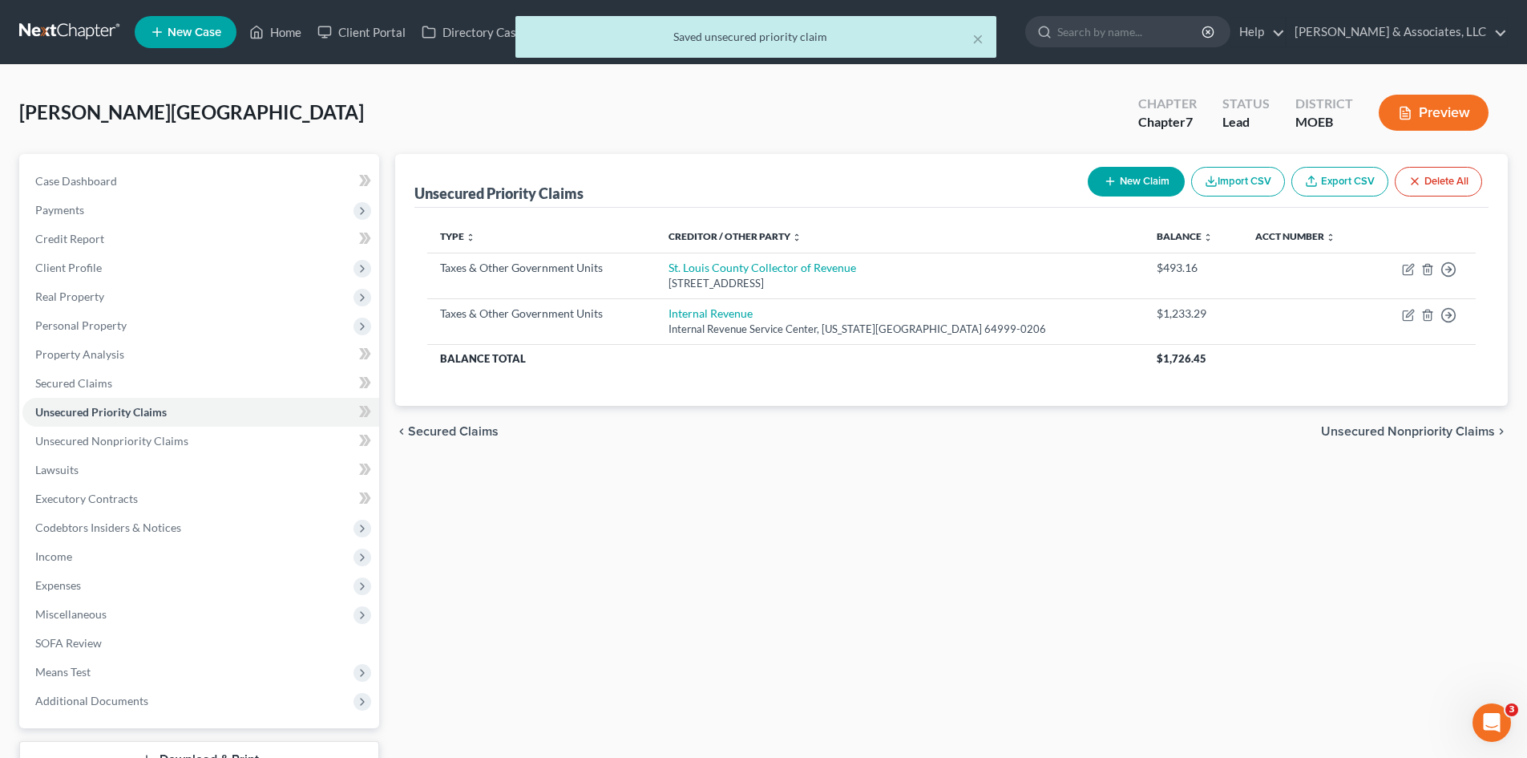
click at [1160, 180] on button "New Claim" at bounding box center [1136, 182] width 97 height 30
select select "0"
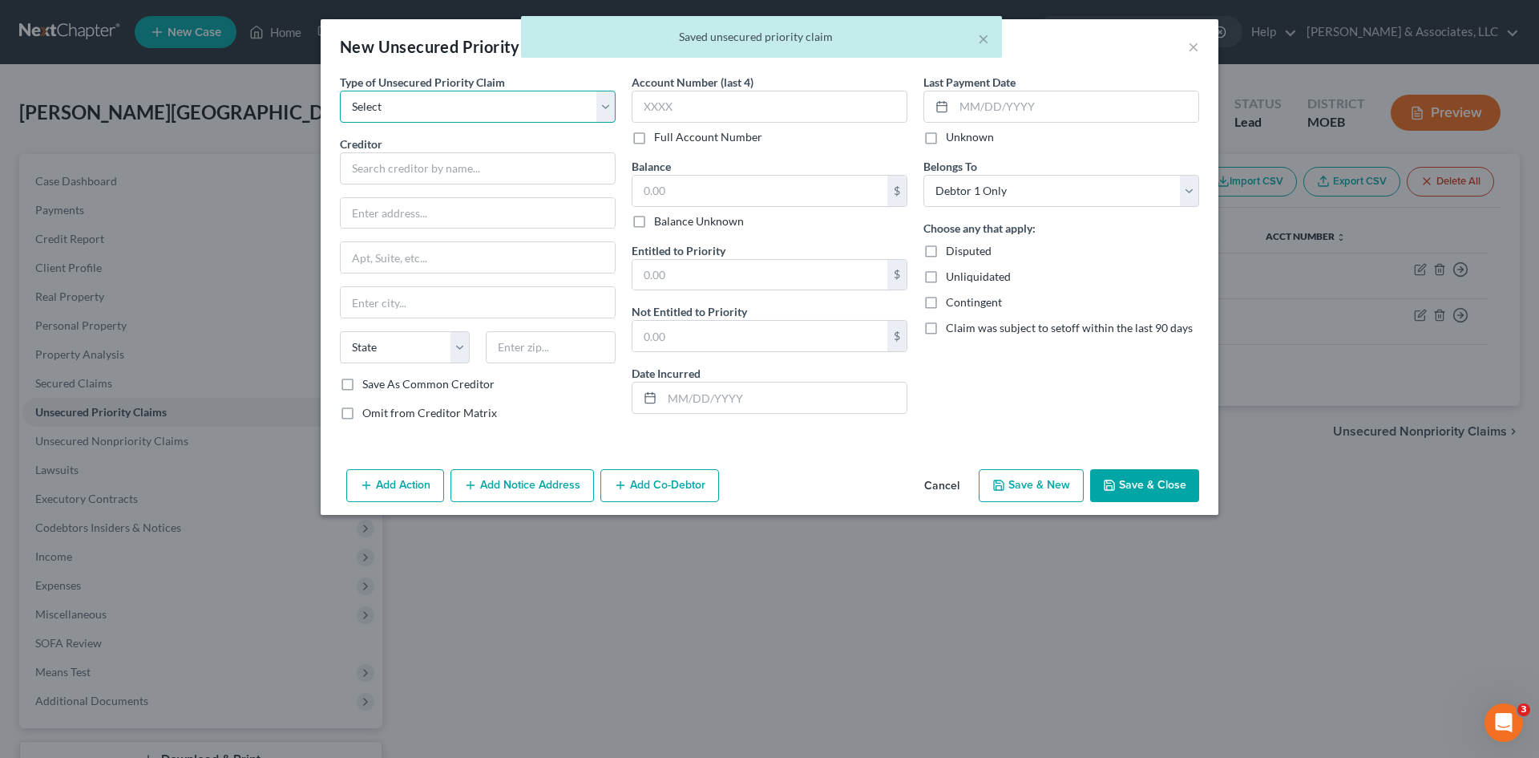
click at [477, 107] on select "Select Taxes & Other Government Units Domestic Support Obligations Extensions o…" at bounding box center [478, 107] width 276 height 32
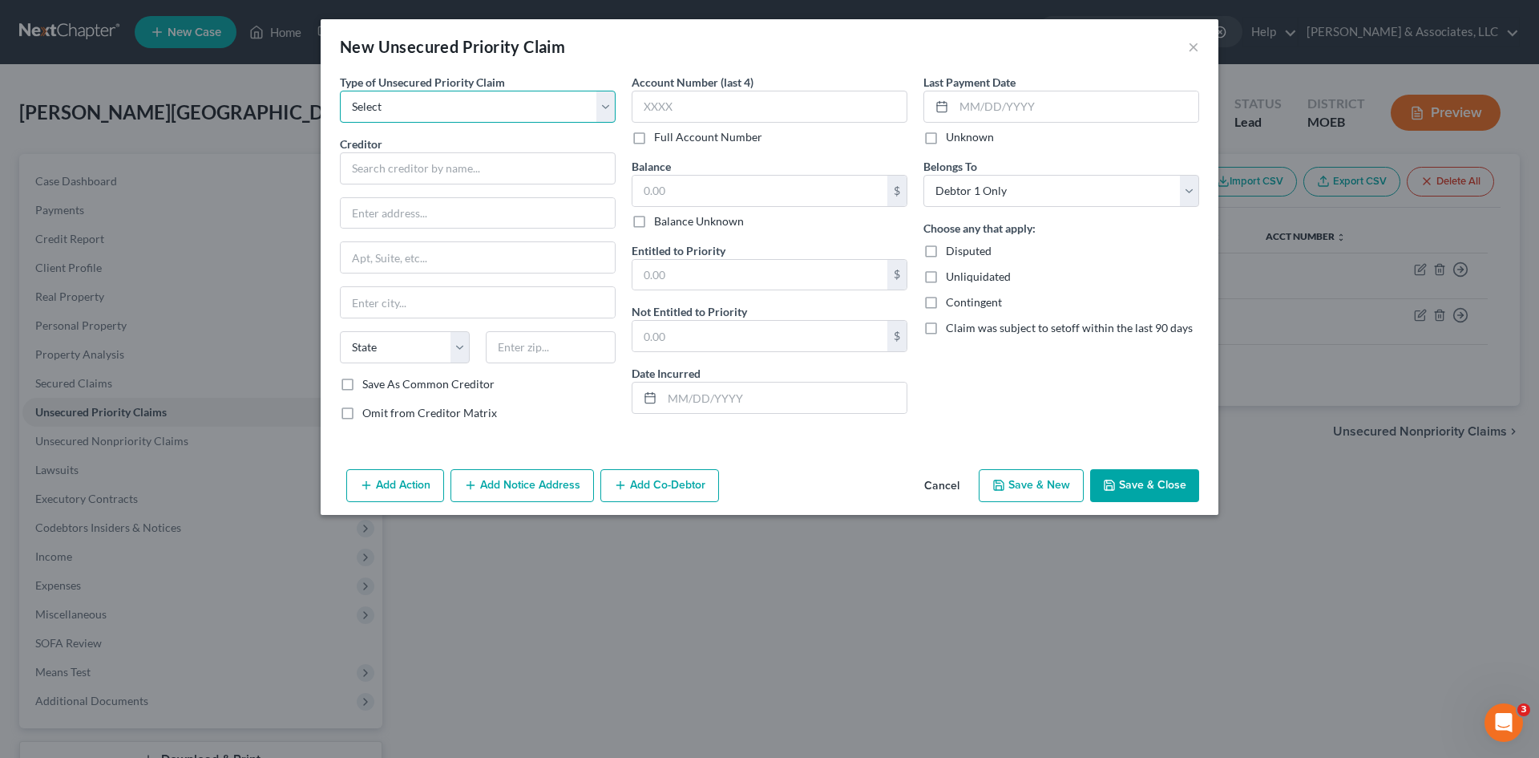
select select "0"
click at [340, 91] on select "Select Taxes & Other Government Units Domestic Support Obligations Extensions o…" at bounding box center [478, 107] width 276 height 32
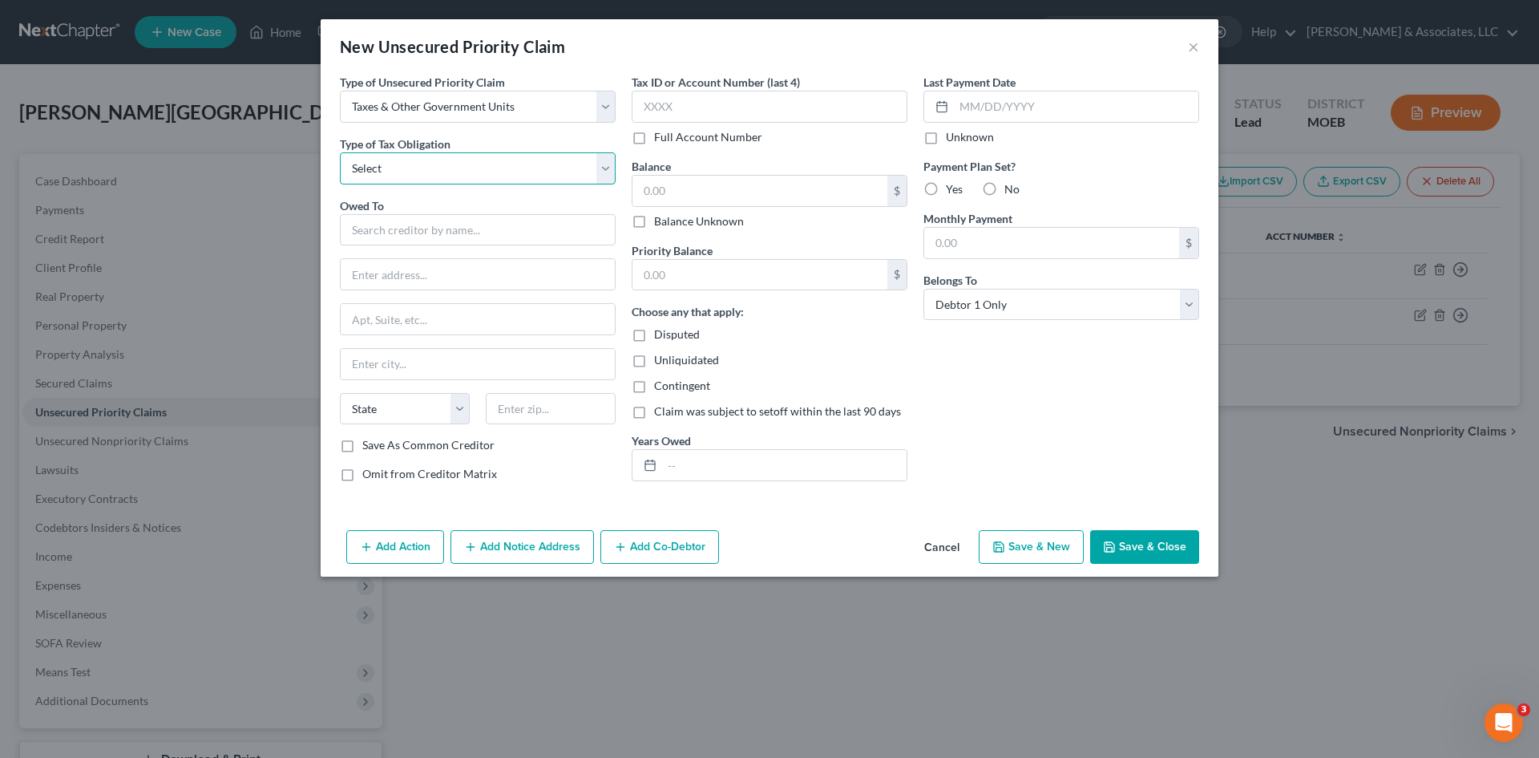
click at [402, 162] on select "Select Federal City State Franchise Tax Board Other" at bounding box center [478, 168] width 276 height 32
select select "2"
click at [340, 152] on select "Select Federal City State Franchise Tax Board Other" at bounding box center [478, 168] width 276 height 32
click at [451, 248] on div "Owed To * State AL AK AR AZ CA CO CT DE DC FL GA GU HI ID IL IN IA KS KY LA ME …" at bounding box center [478, 317] width 276 height 240
click at [435, 237] on input "text" at bounding box center [478, 230] width 276 height 32
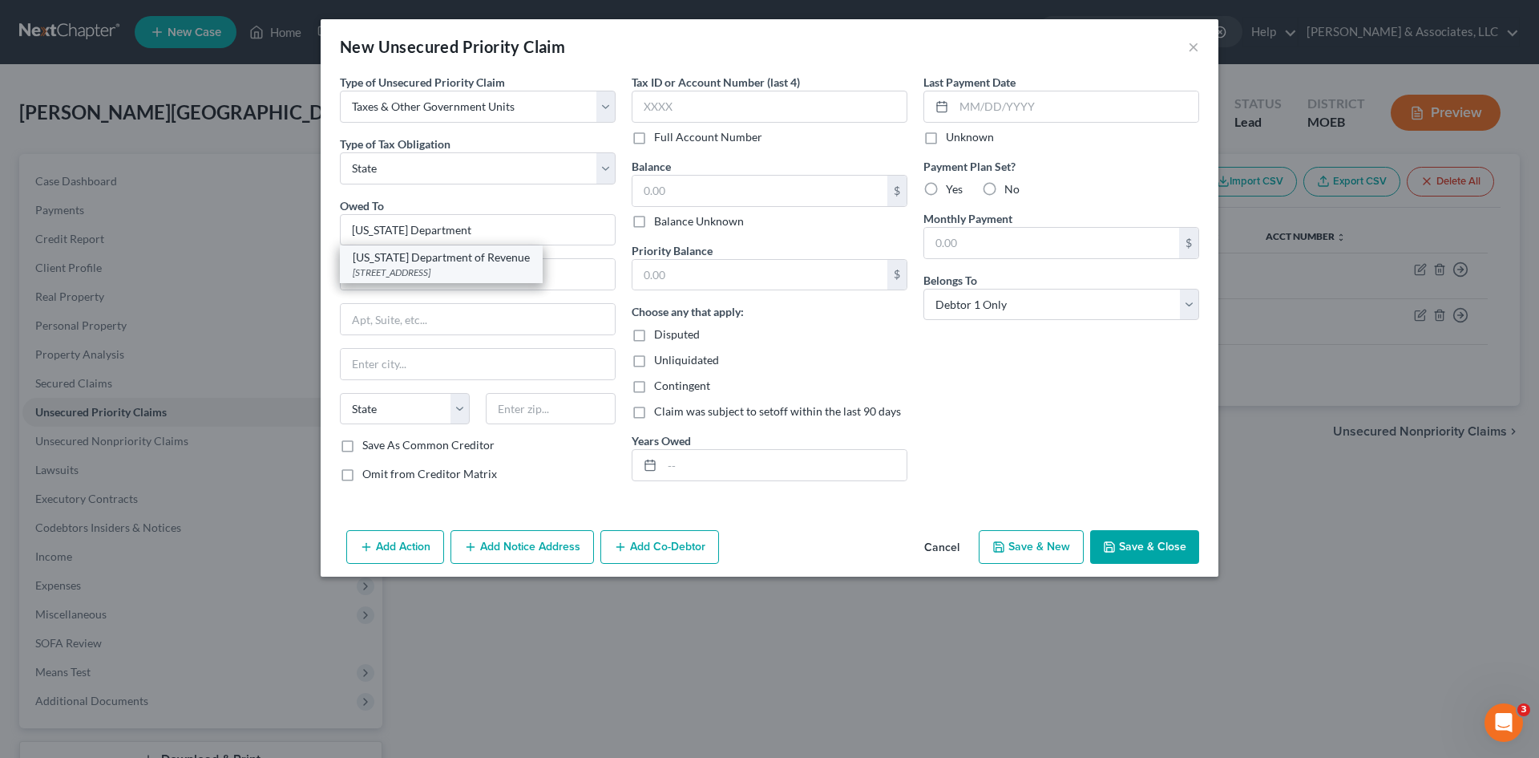
click at [468, 272] on div "301 W High St, Jefferson City, MO 65101-0000" at bounding box center [441, 272] width 177 height 14
type input "Missouri Department of Revenue"
type input "301 W High St"
type input "Jefferson City"
select select "26"
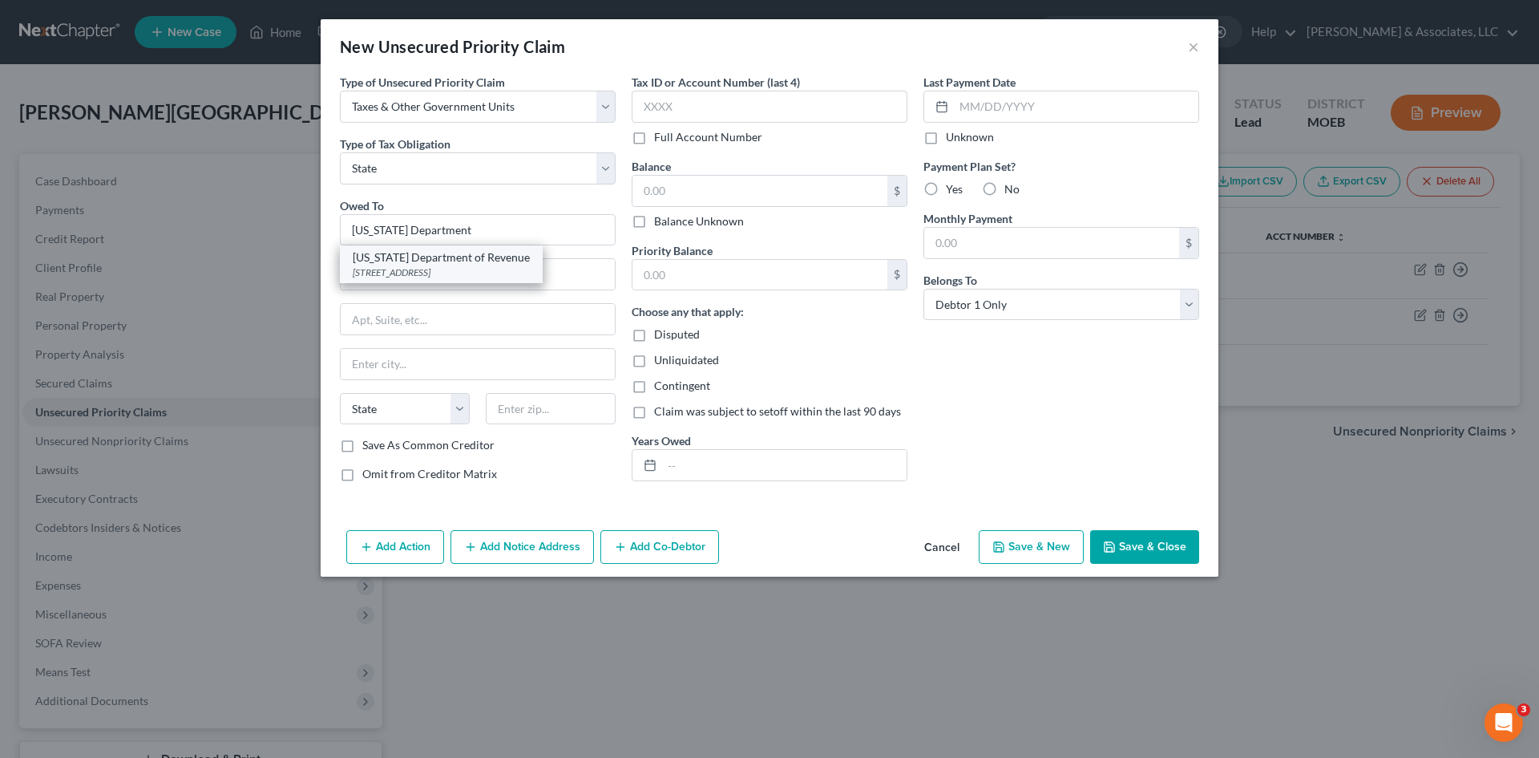
type input "65101-0000"
drag, startPoint x: 455, startPoint y: 273, endPoint x: 288, endPoint y: 281, distance: 167.7
click at [288, 281] on div "New Unsecured Priority Claim × Type of Unsecured Priority Claim * Select Taxes …" at bounding box center [769, 379] width 1539 height 758
type input "PO Box 329"
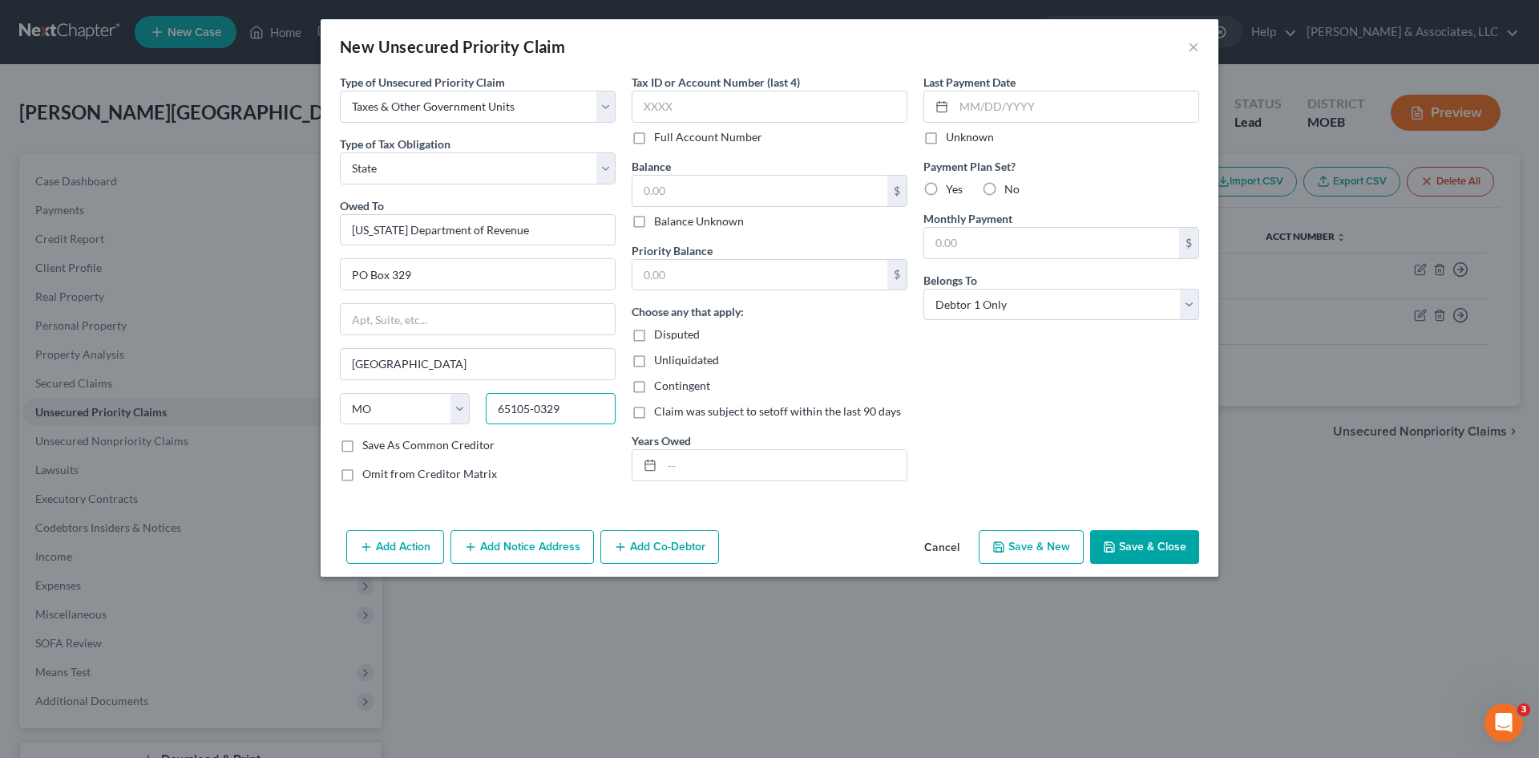
type input "65105-0329"
click at [669, 199] on input "text" at bounding box center [759, 191] width 255 height 30
type input "3,695.90"
click at [685, 465] on input "text" at bounding box center [784, 465] width 245 height 30
type input "2022"
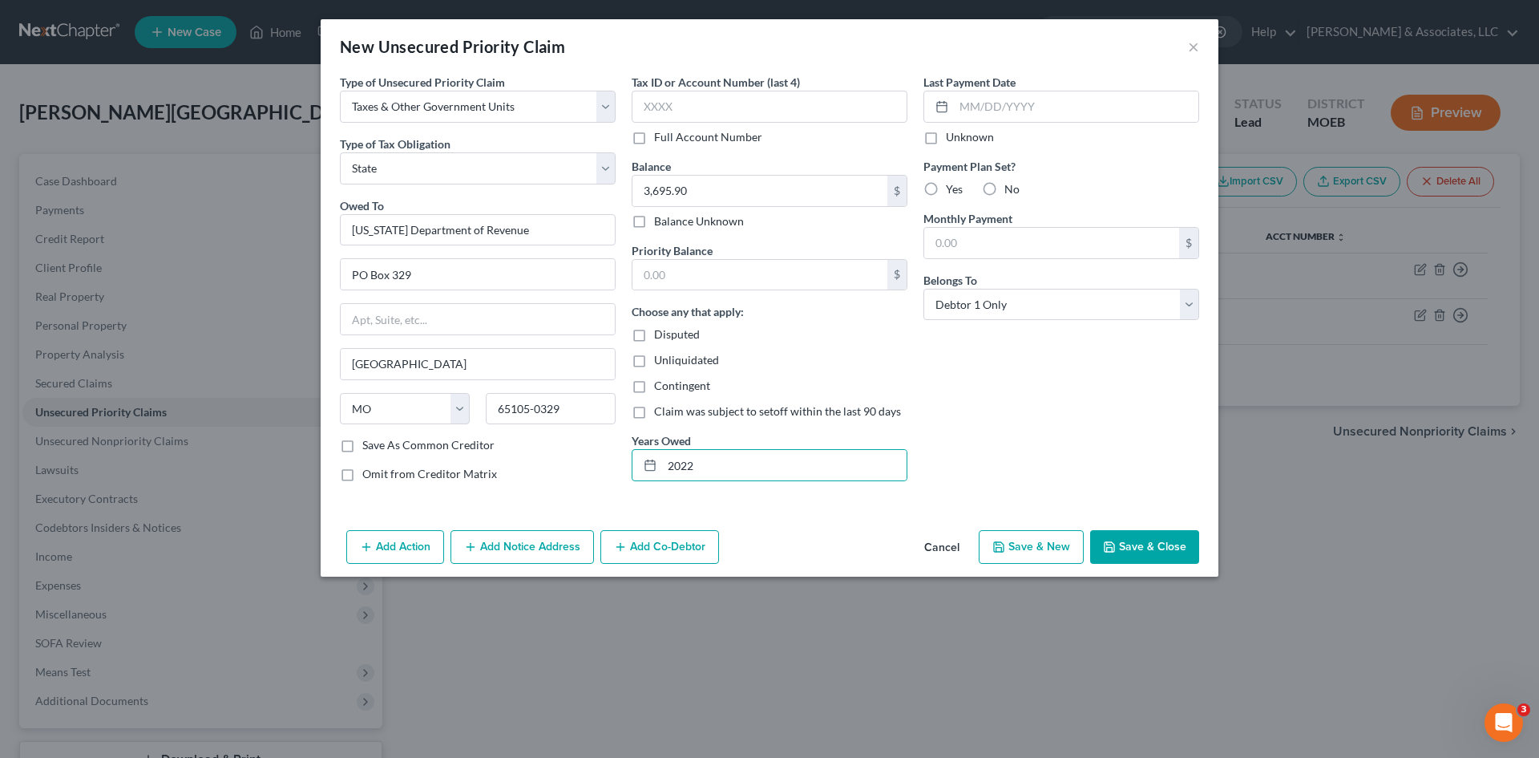
click at [1147, 544] on button "Save & Close" at bounding box center [1144, 547] width 109 height 34
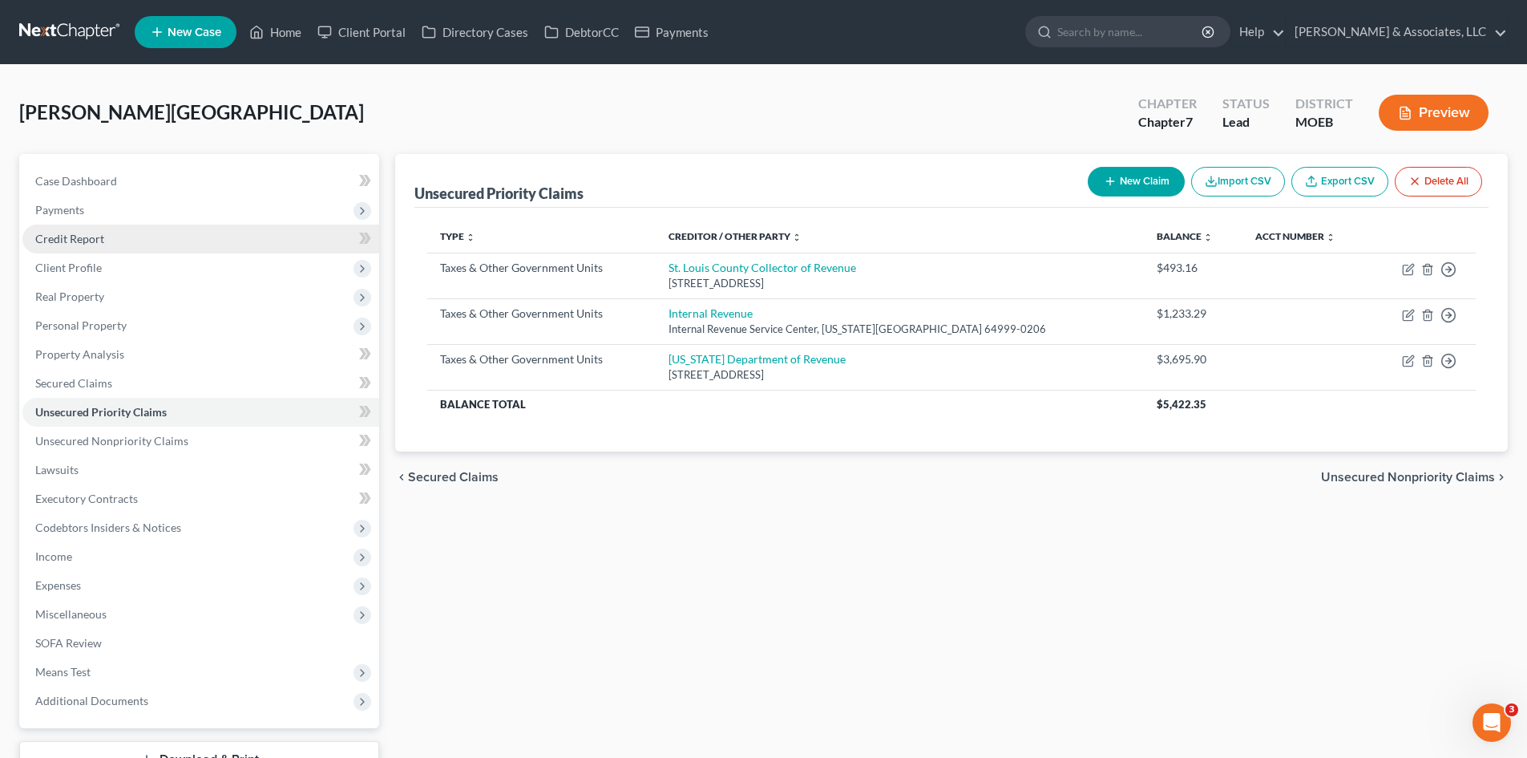
click at [52, 235] on span "Credit Report" at bounding box center [69, 239] width 69 height 14
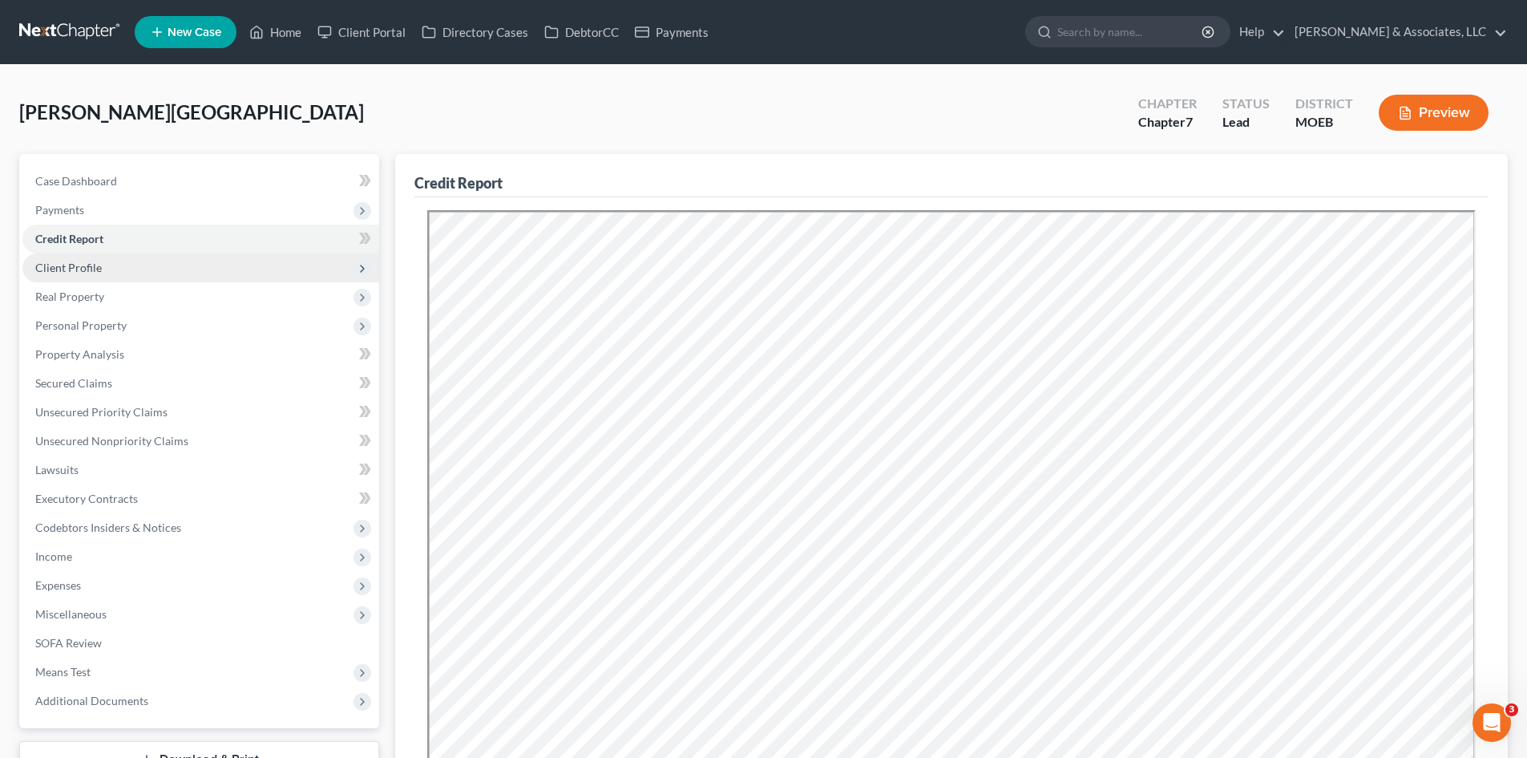
click at [91, 269] on span "Client Profile" at bounding box center [68, 268] width 67 height 14
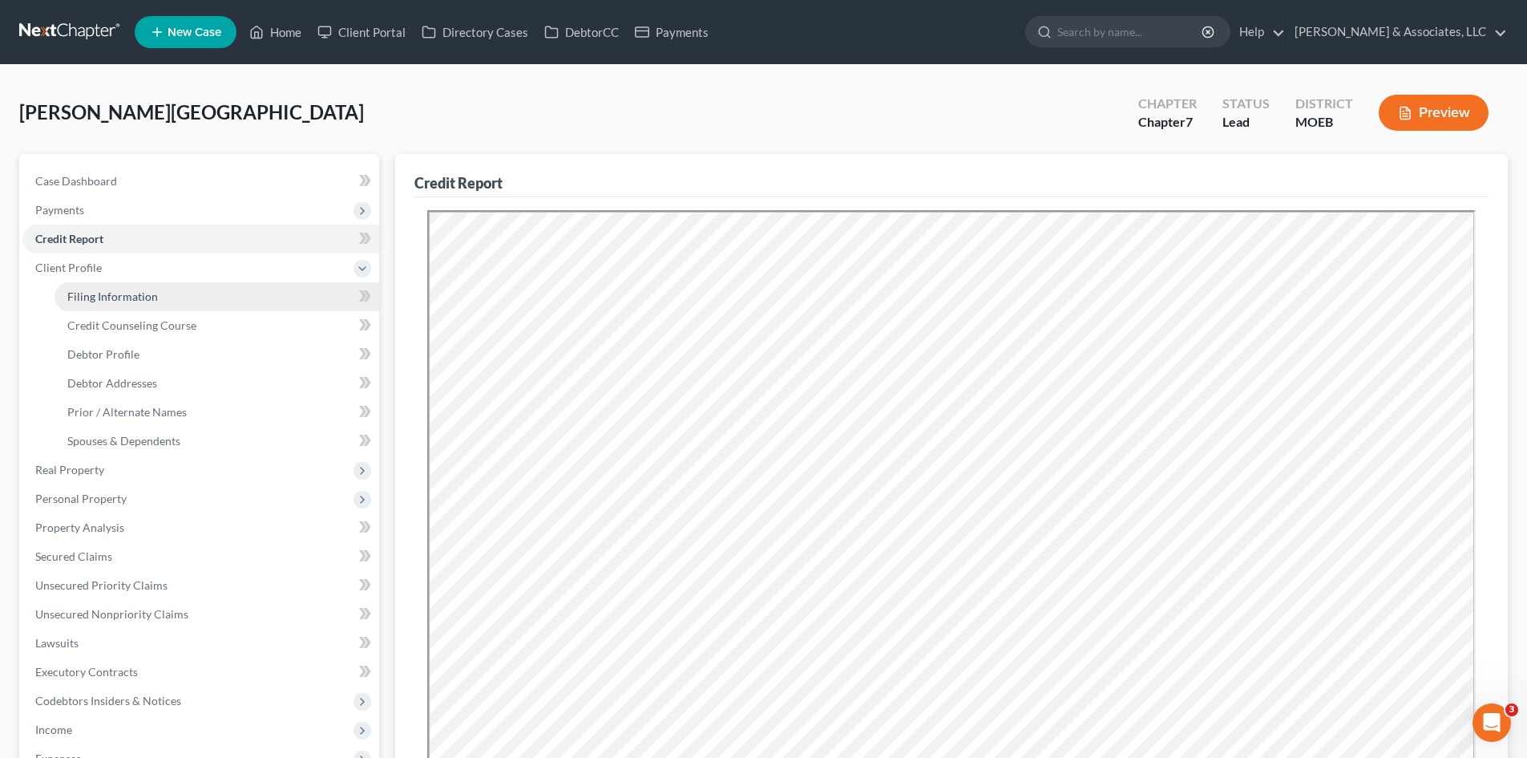
click at [107, 300] on span "Filing Information" at bounding box center [112, 296] width 91 height 14
select select "1"
select select "0"
select select "26"
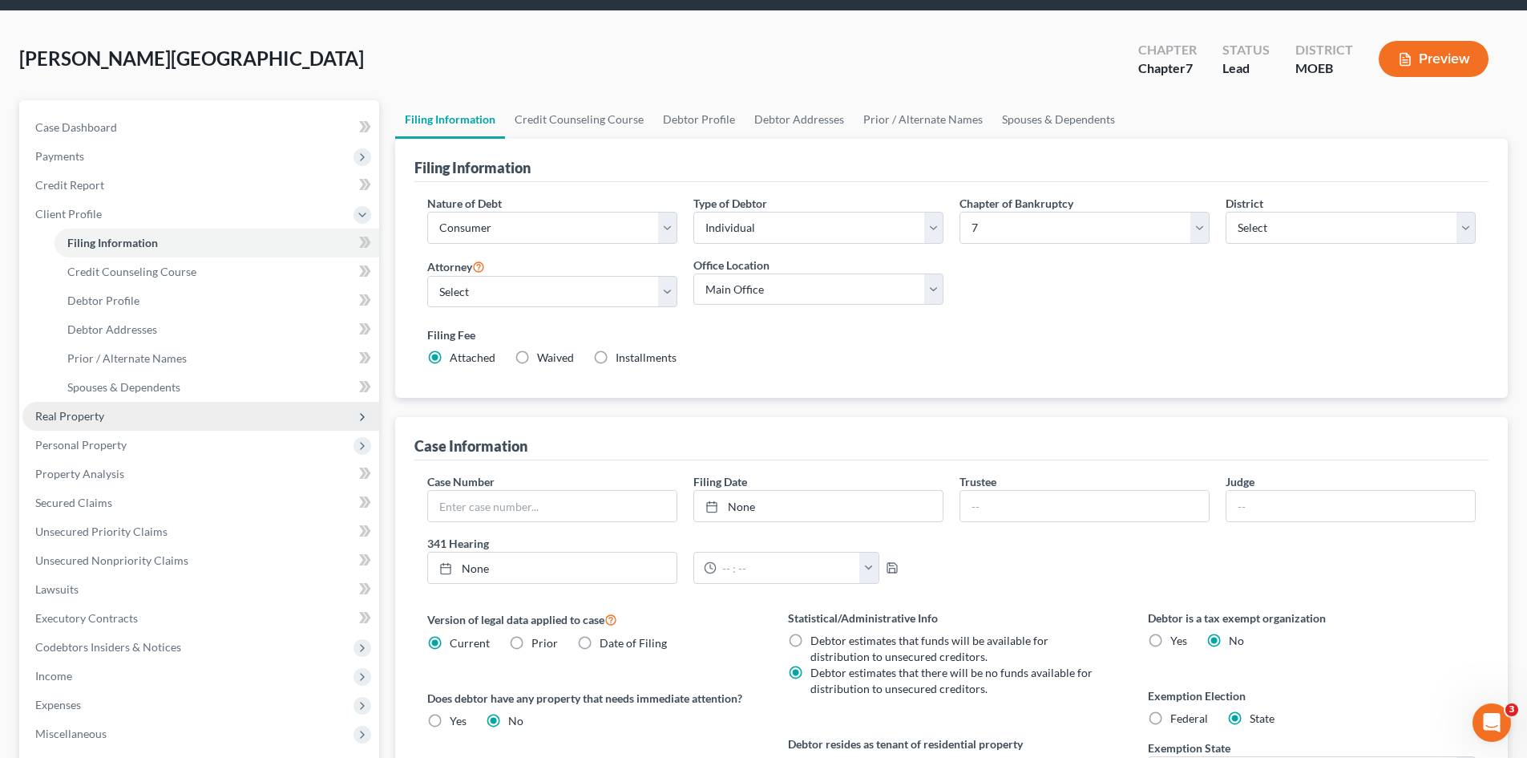
scroll to position [80, 0]
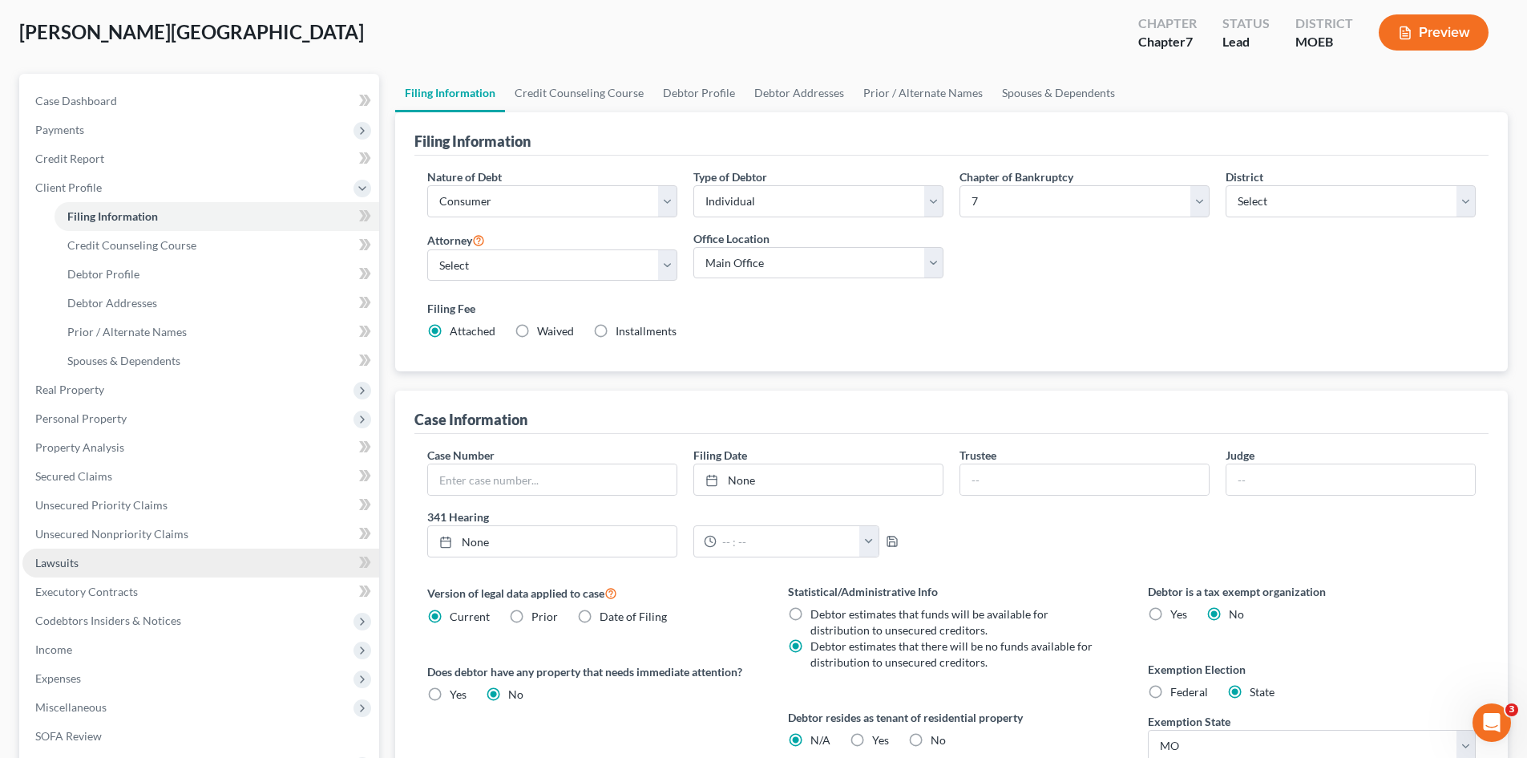
click at [63, 559] on span "Lawsuits" at bounding box center [56, 563] width 43 height 14
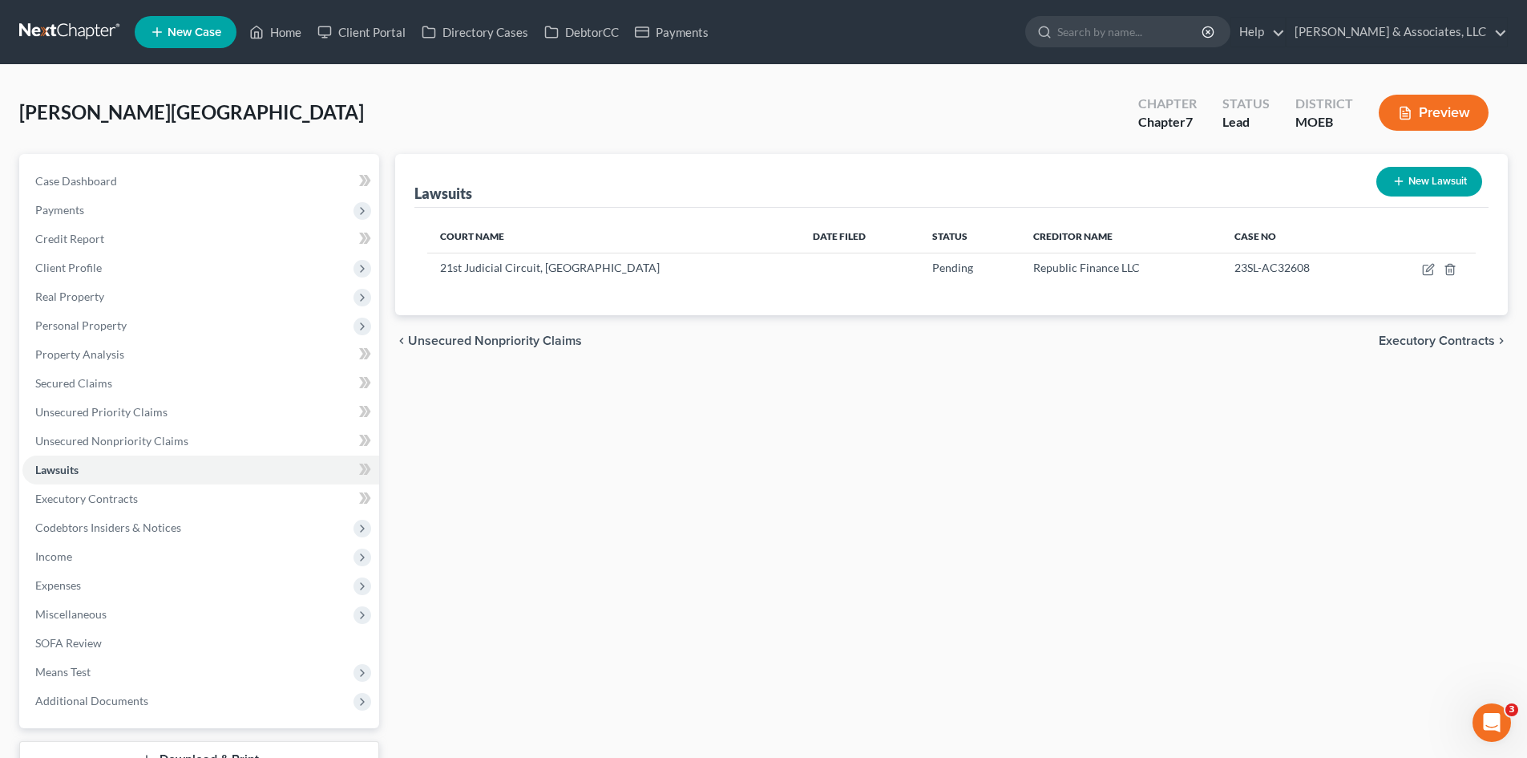
click at [1430, 178] on button "New Lawsuit" at bounding box center [1429, 182] width 106 height 30
select select "0"
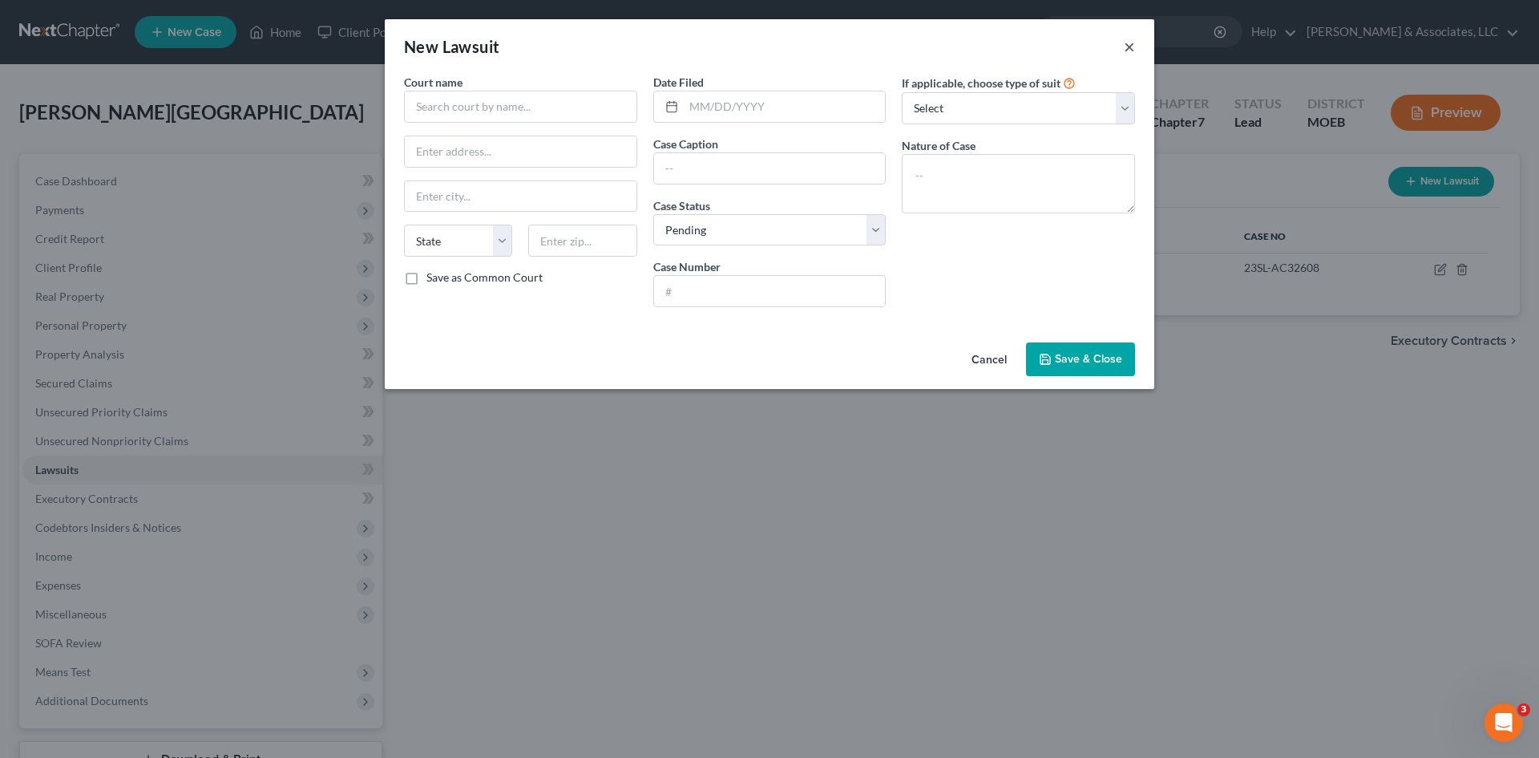
click at [1133, 46] on button "×" at bounding box center [1129, 46] width 11 height 19
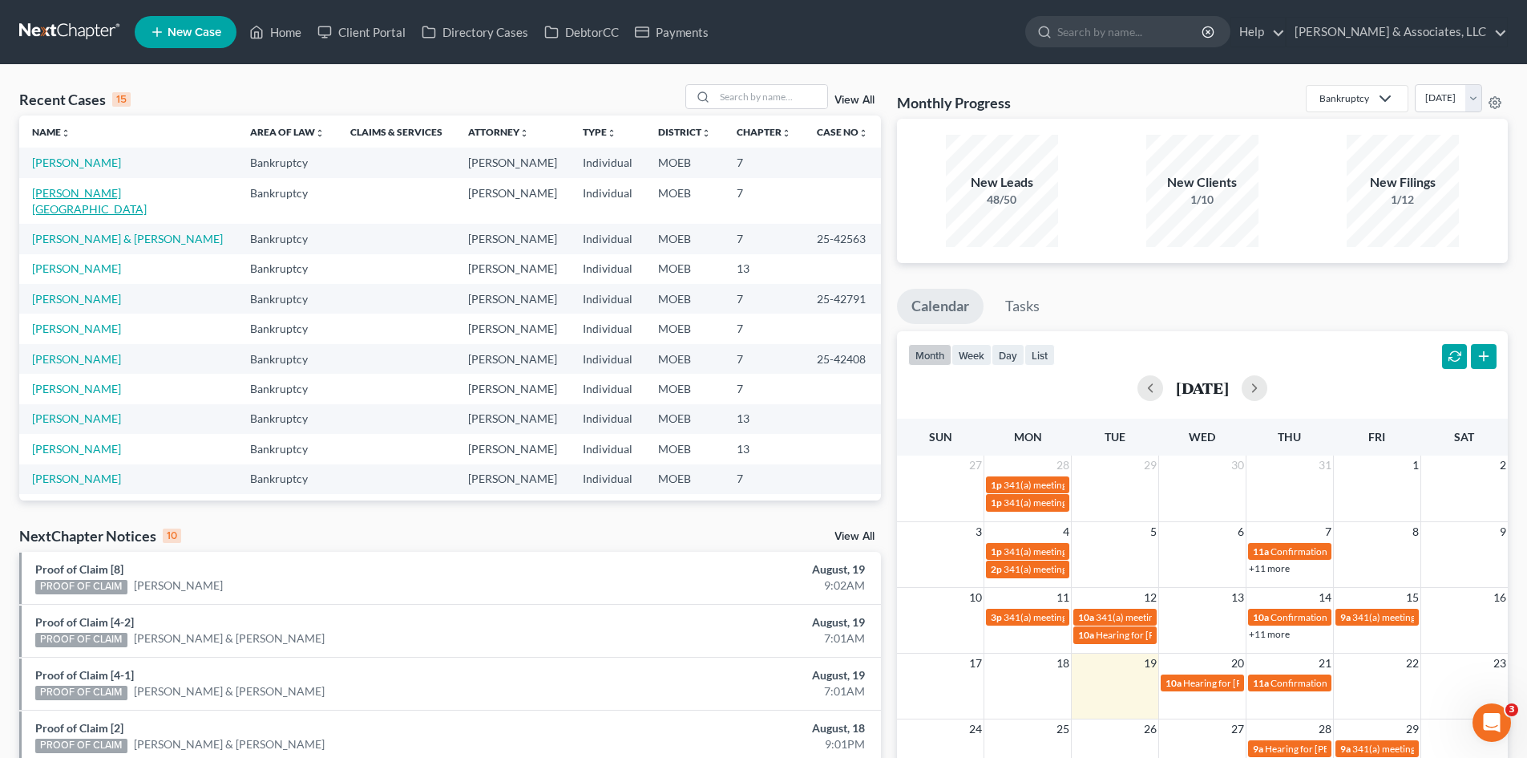
click at [71, 196] on link "[PERSON_NAME][GEOGRAPHIC_DATA]" at bounding box center [89, 201] width 115 height 30
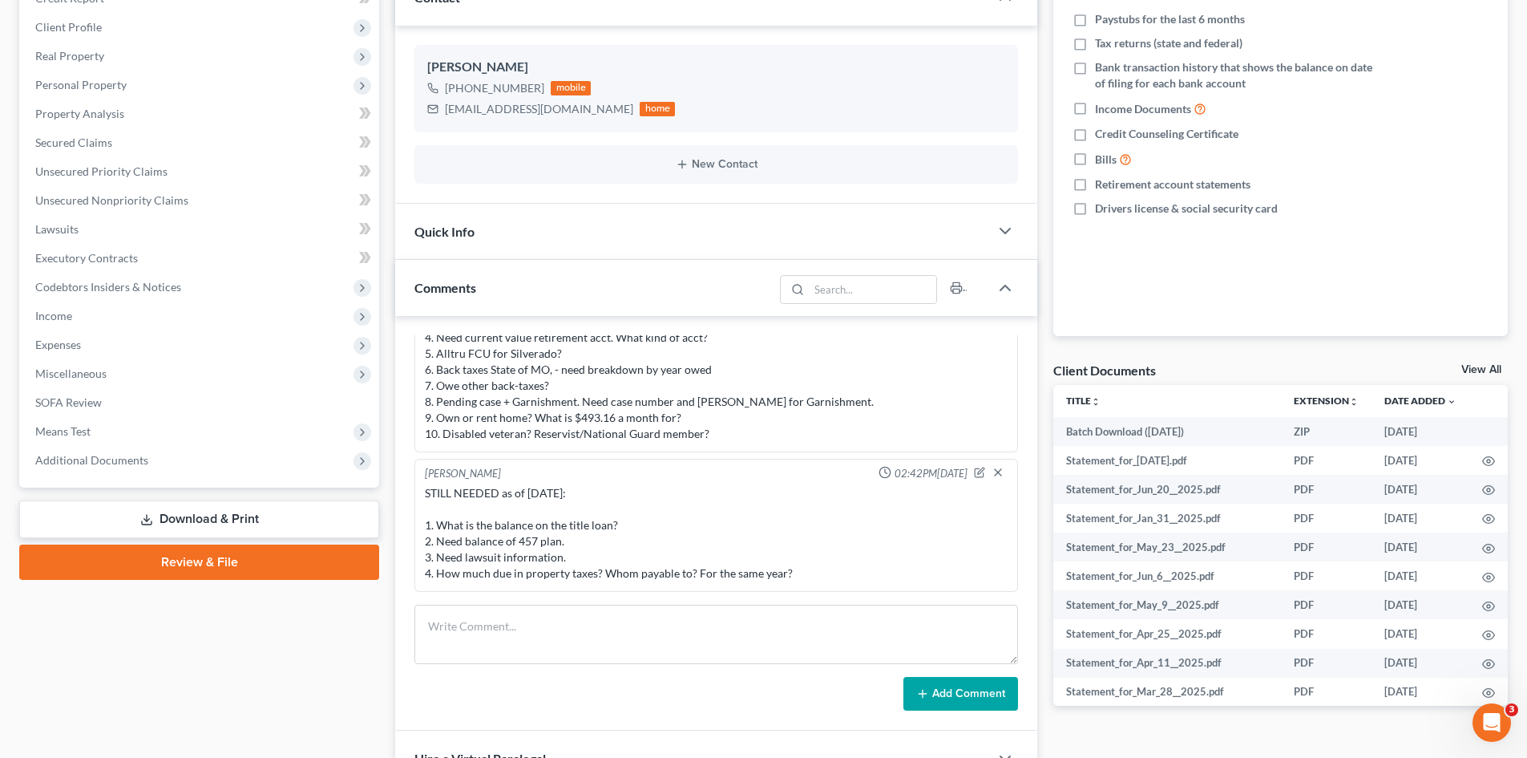
scroll to position [160, 0]
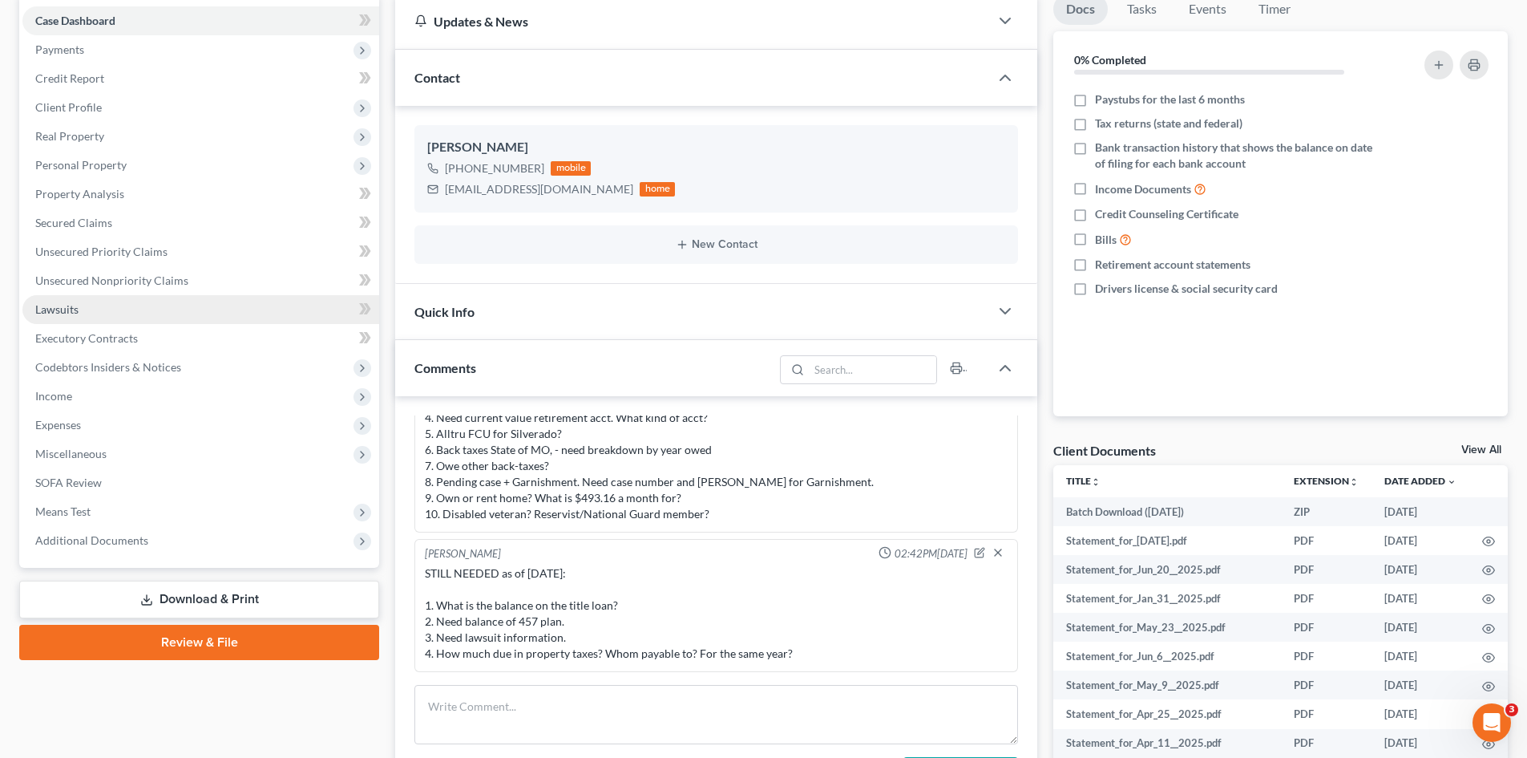
click at [64, 305] on span "Lawsuits" at bounding box center [56, 309] width 43 height 14
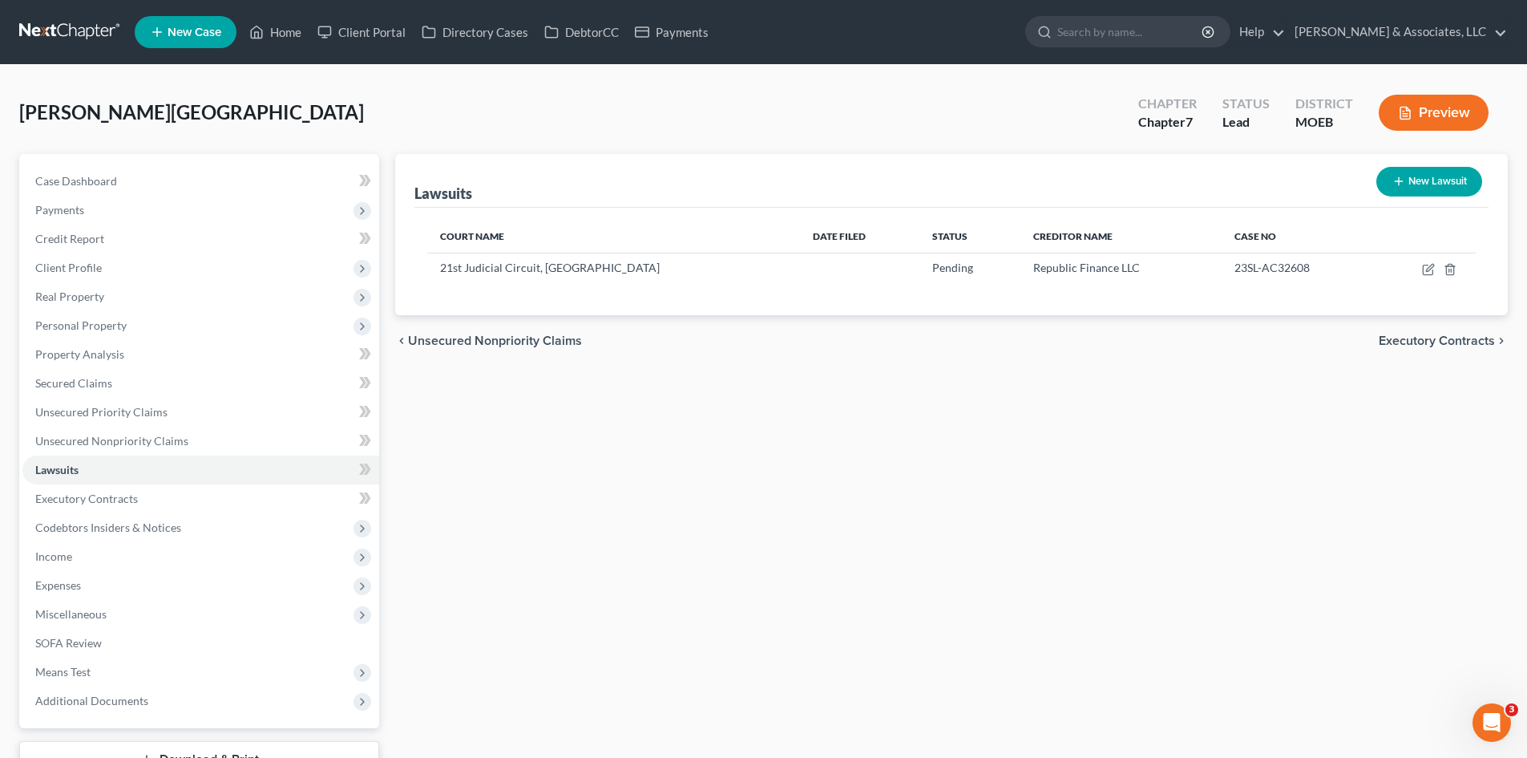
click at [1413, 169] on button "New Lawsuit" at bounding box center [1429, 182] width 106 height 30
select select "0"
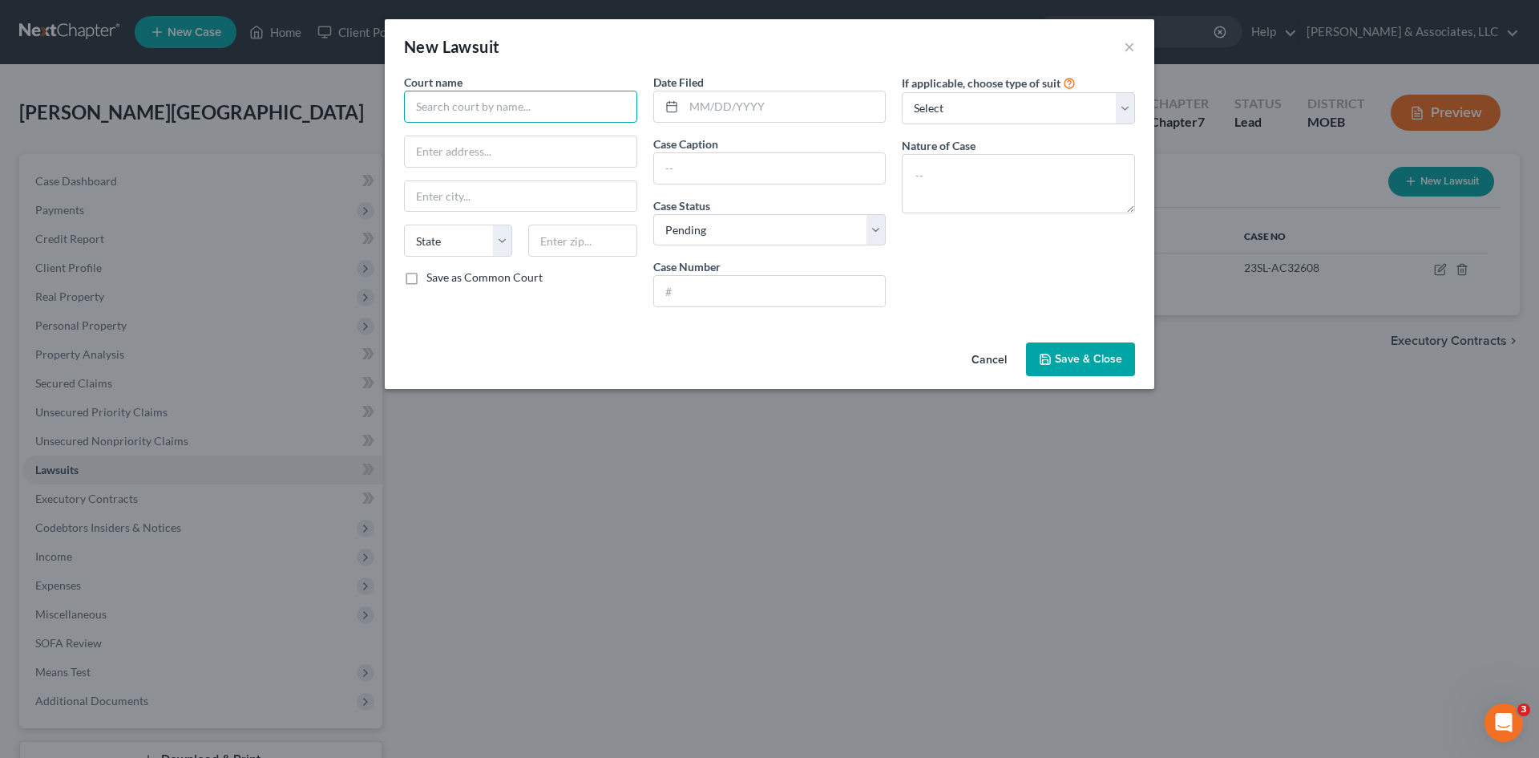
click at [471, 116] on input "text" at bounding box center [520, 107] width 233 height 32
type input "21 Judicial Ct"
click at [1129, 46] on button "×" at bounding box center [1129, 46] width 11 height 19
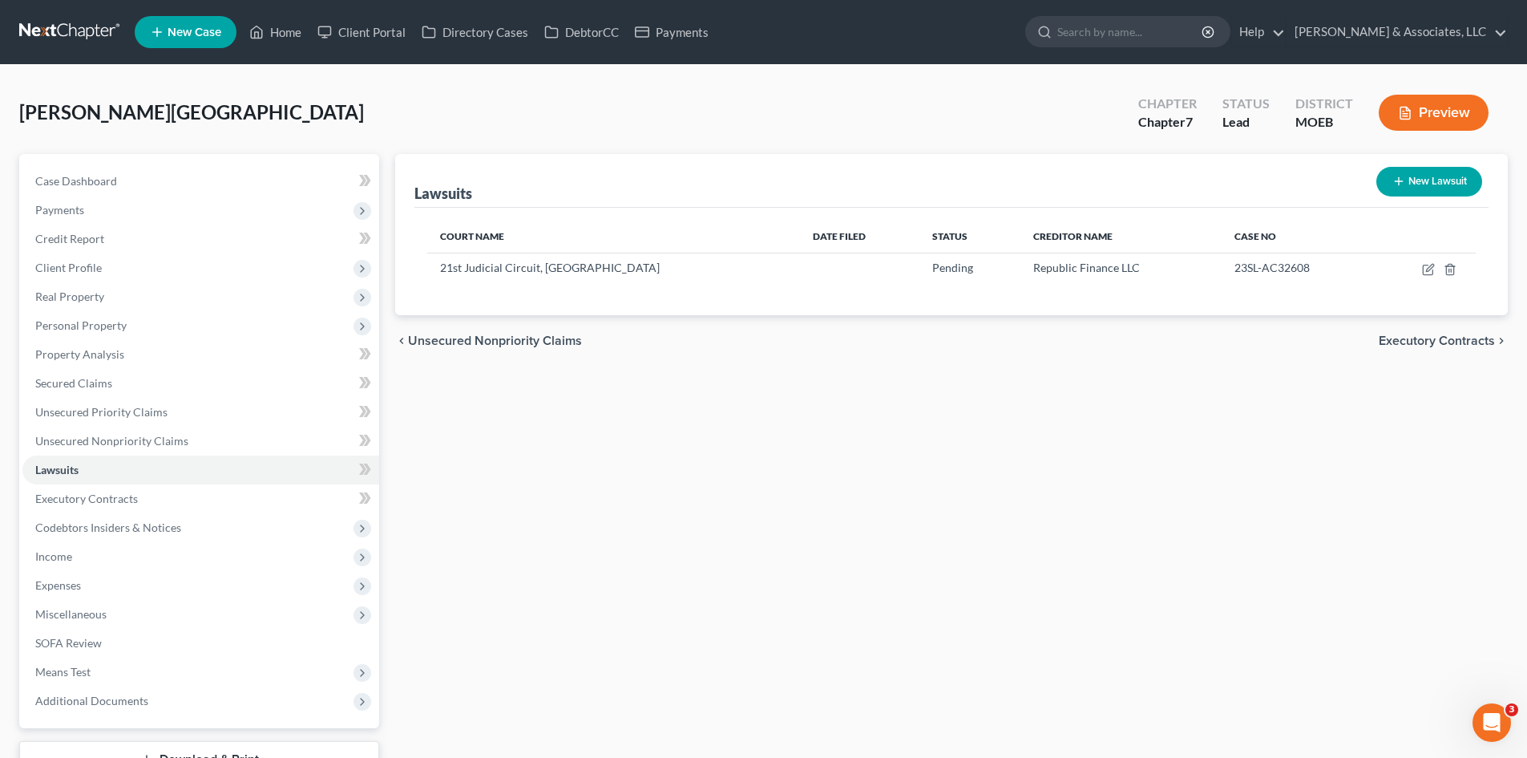
click at [1419, 190] on button "New Lawsuit" at bounding box center [1429, 182] width 106 height 30
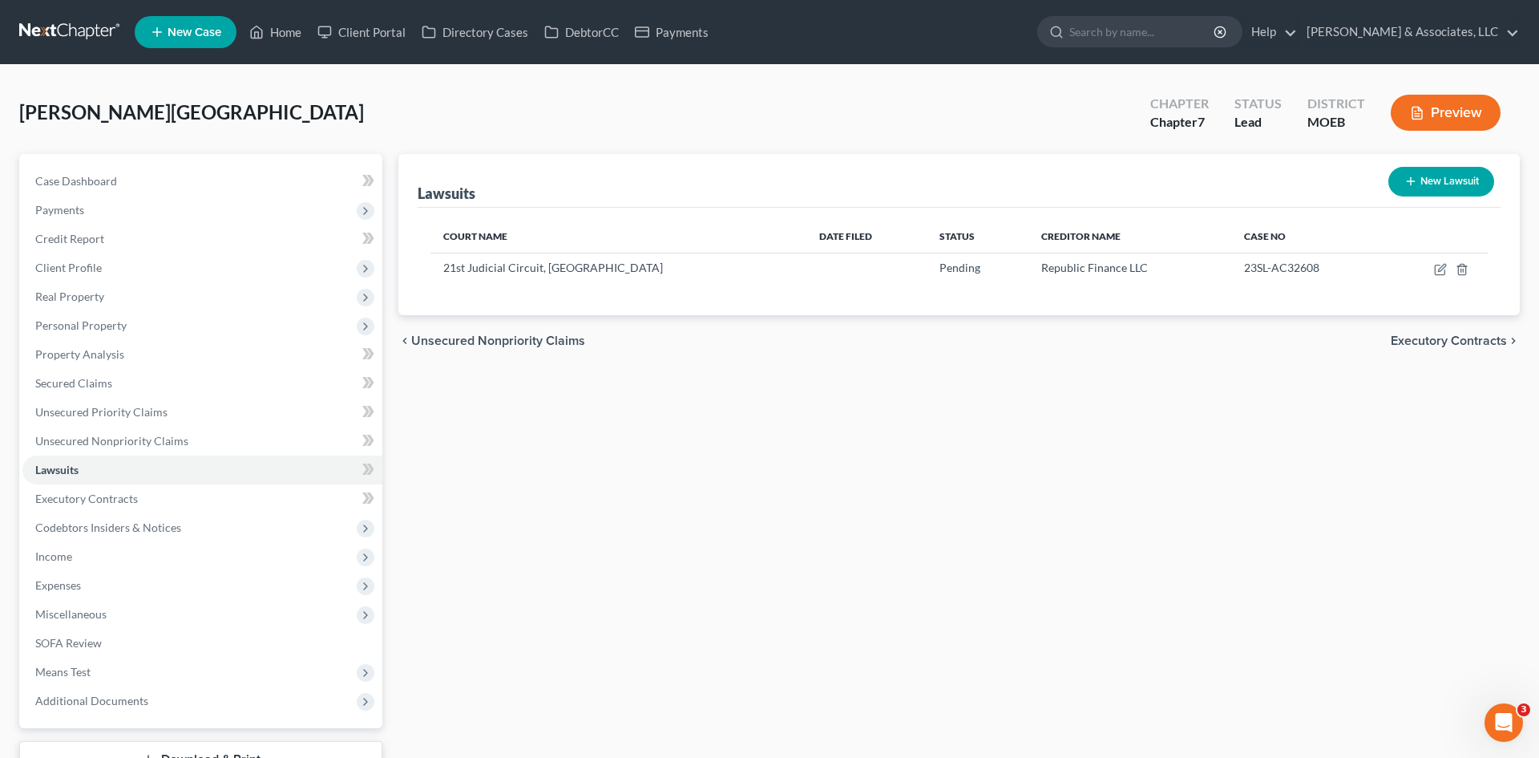
select select "0"
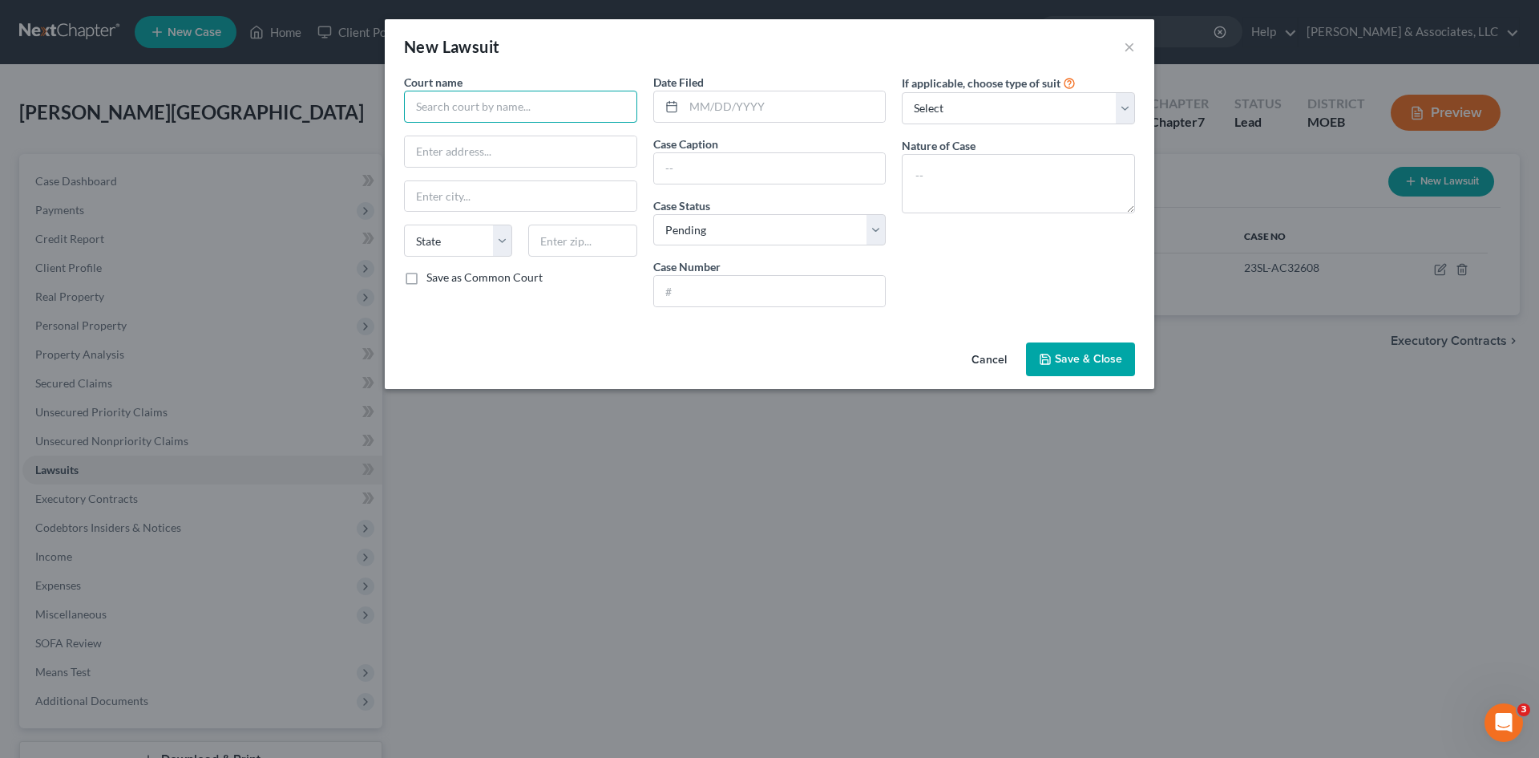
click at [522, 113] on input "text" at bounding box center [520, 107] width 233 height 32
type input "2"
click at [465, 103] on input "text" at bounding box center [520, 107] width 233 height 32
type input "21st Judicial Circuit of Missouri"
click at [556, 152] on input "text" at bounding box center [521, 151] width 232 height 30
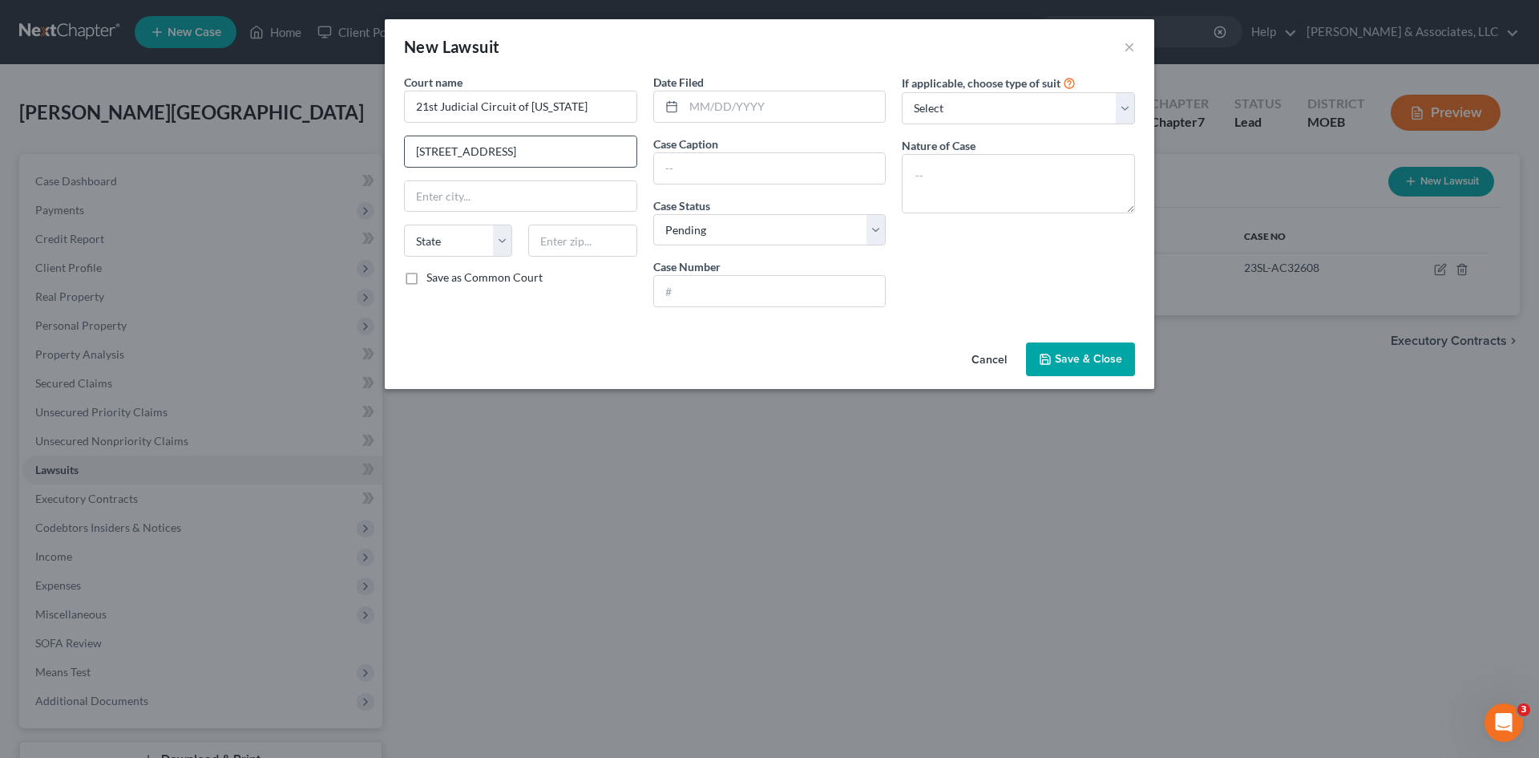
type input "1015 South Central Ave"
click at [511, 196] on input "text" at bounding box center [521, 196] width 232 height 30
type input "Clayton"
select select "26"
click at [596, 250] on input "text" at bounding box center [582, 240] width 108 height 32
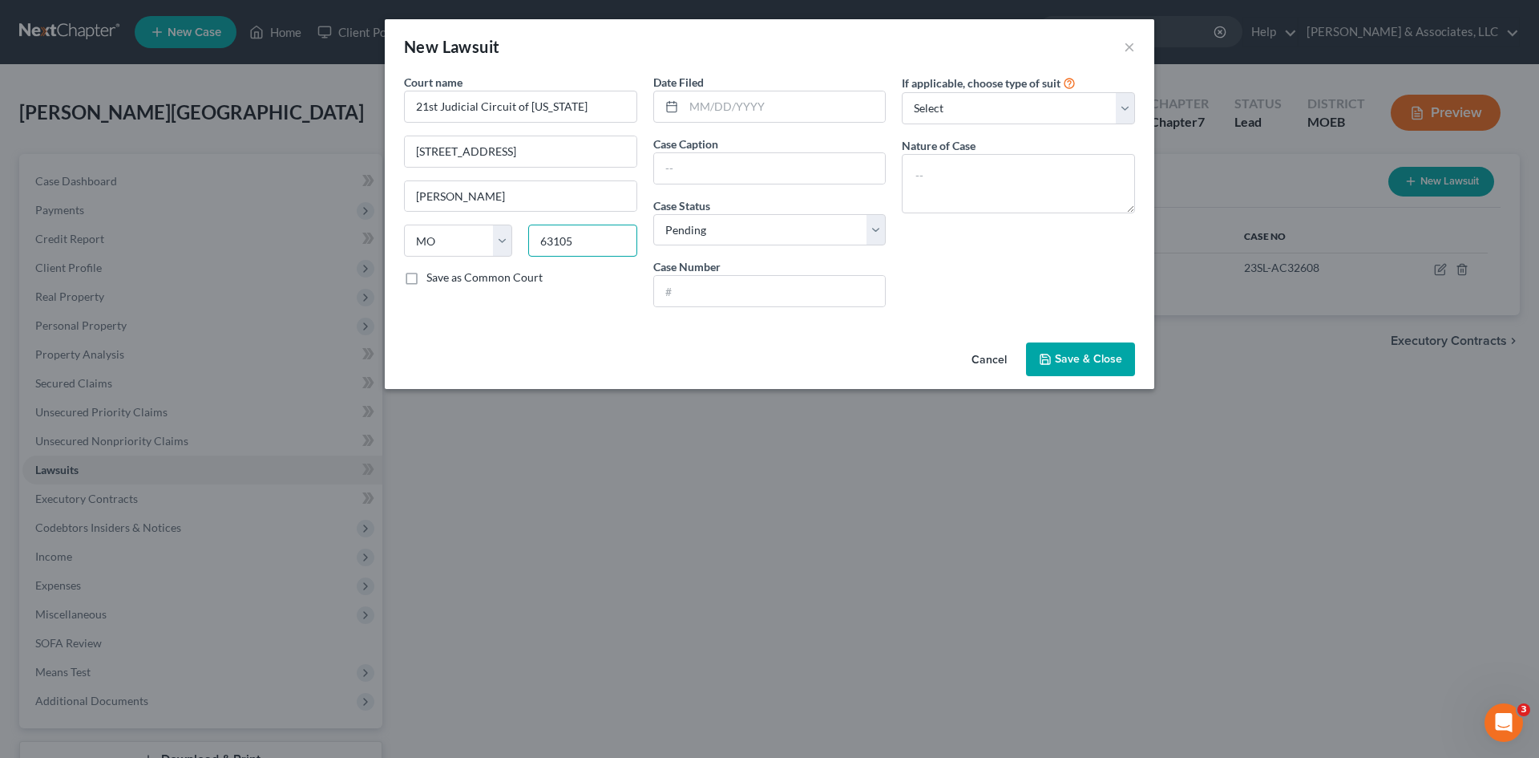
type input "63105"
type input "Saint Louis"
click at [762, 164] on input "text" at bounding box center [770, 168] width 232 height 30
click at [748, 99] on input "text" at bounding box center [785, 106] width 202 height 30
type input "05/23/25"
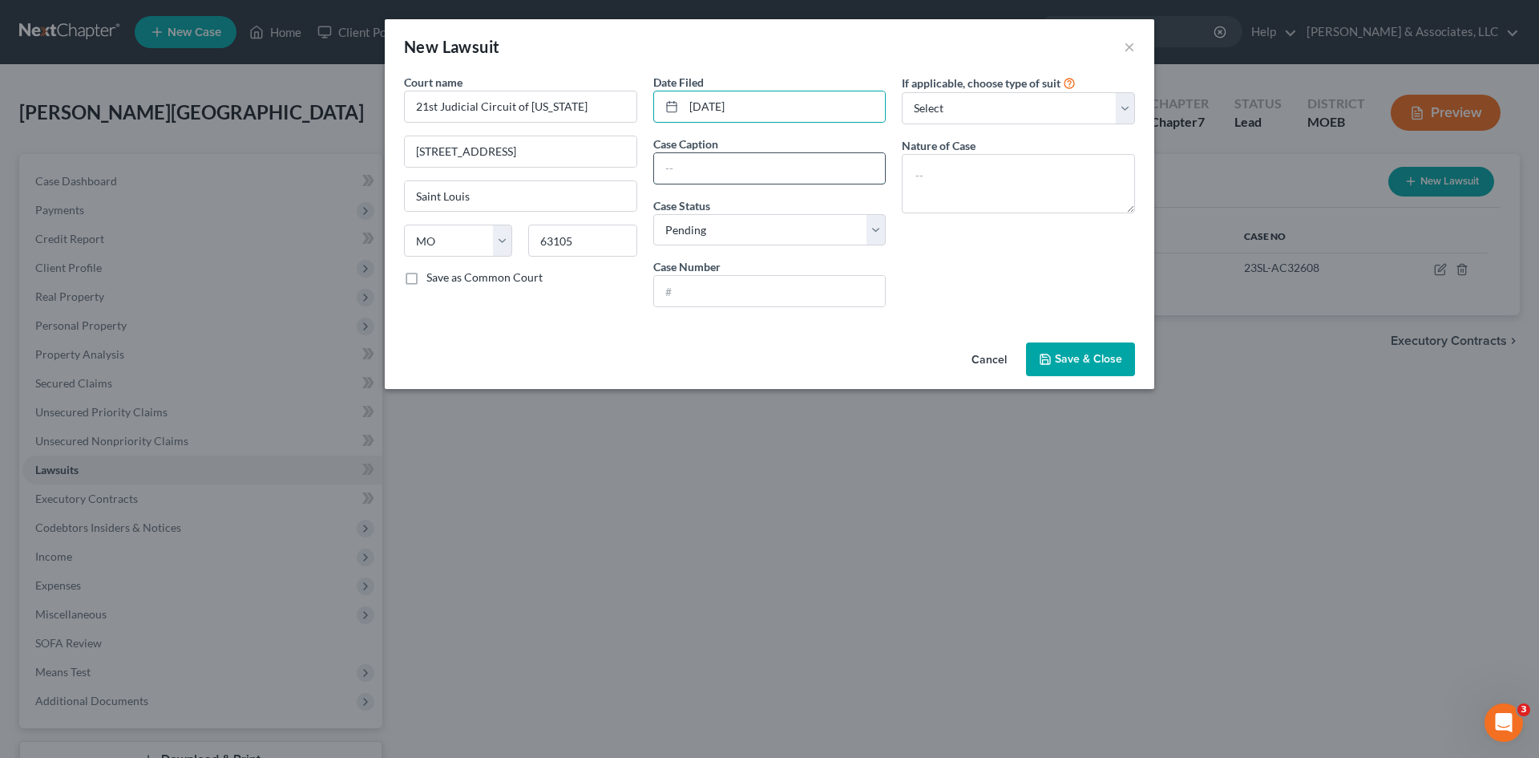
click at [798, 162] on input "text" at bounding box center [770, 168] width 232 height 30
click at [700, 291] on input "text" at bounding box center [770, 291] width 232 height 30
type input "25SL-AC18087"
click at [936, 115] on select "Select Repossession Garnishment Foreclosure Attached, Seized, Or Levied Other" at bounding box center [1018, 108] width 233 height 32
select select "1"
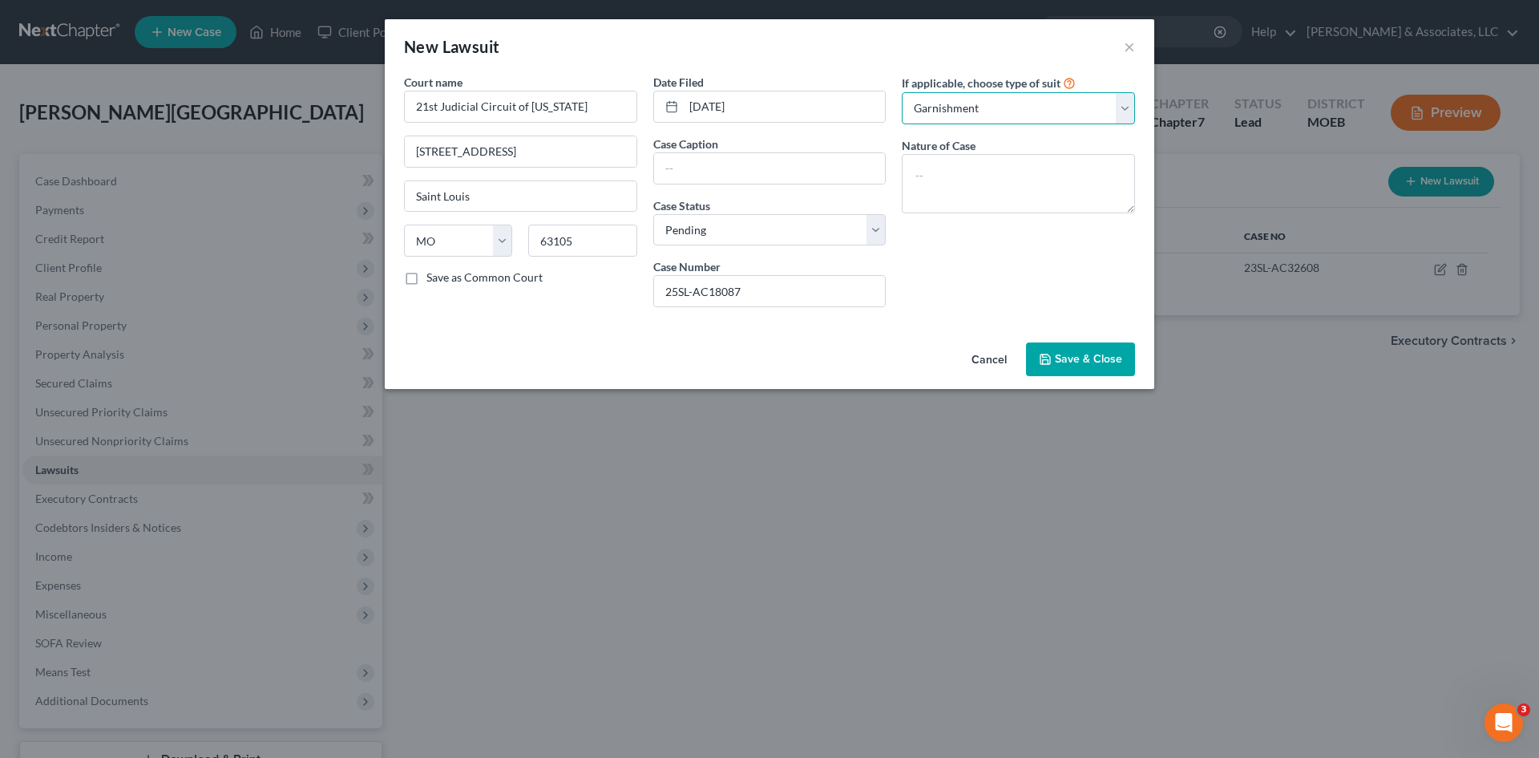
click at [902, 92] on select "Select Repossession Garnishment Foreclosure Attached, Seized, Or Levied Other" at bounding box center [1018, 108] width 233 height 32
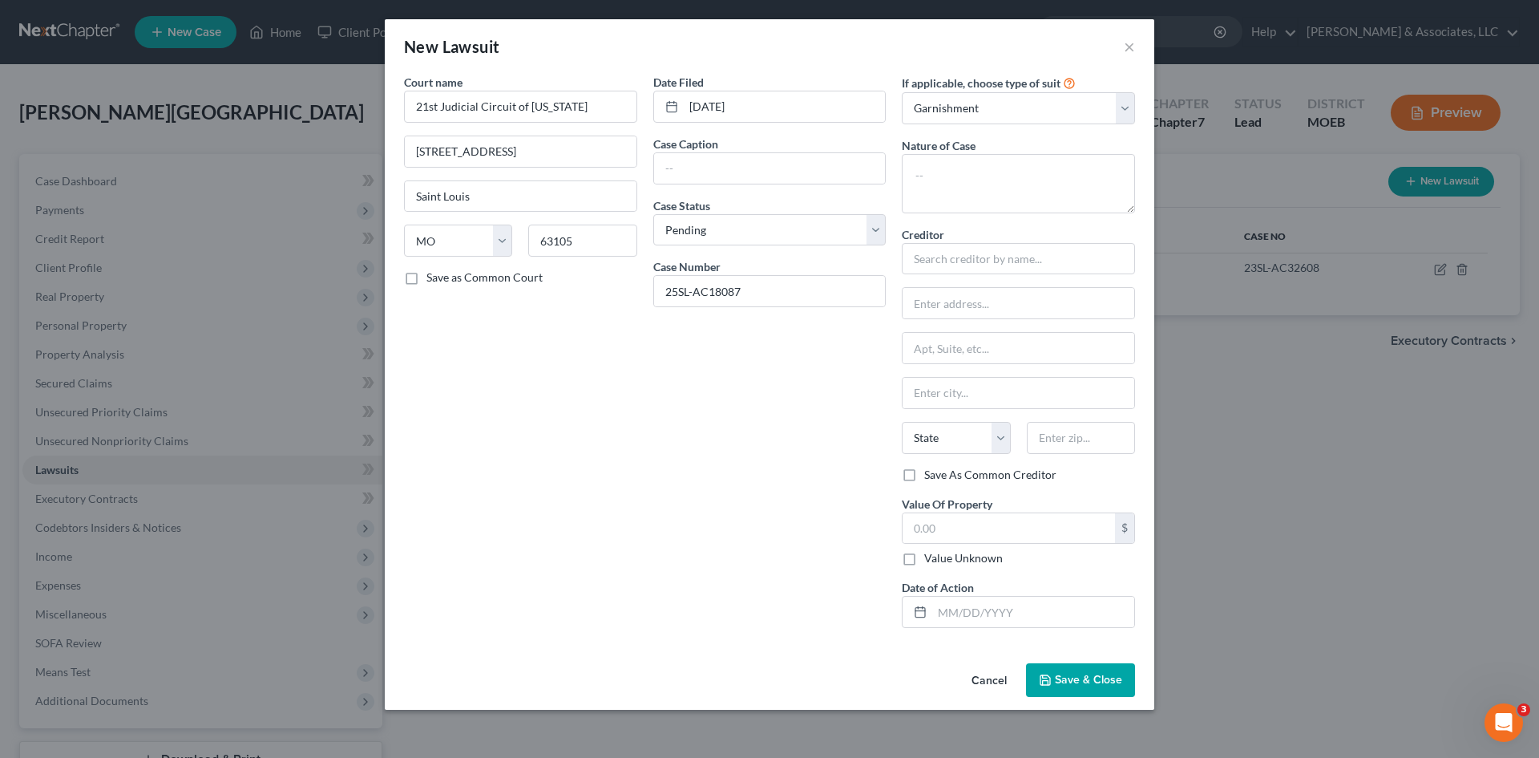
drag, startPoint x: 778, startPoint y: 30, endPoint x: 769, endPoint y: 38, distance: 13.0
click at [766, 67] on div "New Lawsuit ×" at bounding box center [770, 46] width 770 height 55
click at [937, 242] on label "Creditor *" at bounding box center [923, 234] width 42 height 17
click at [936, 256] on input "text" at bounding box center [1018, 259] width 233 height 32
click at [964, 167] on textarea at bounding box center [1018, 183] width 233 height 59
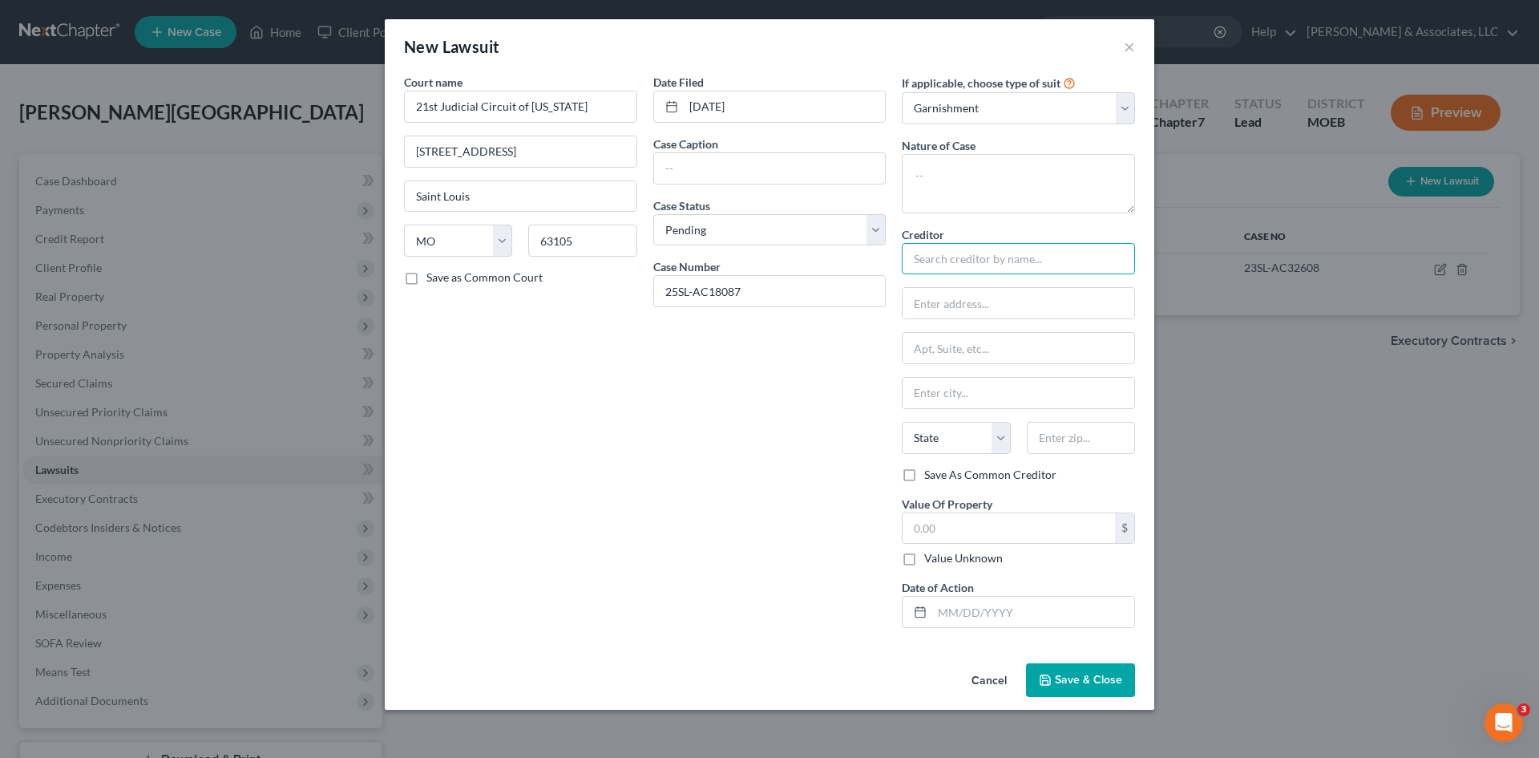
click at [944, 255] on input "text" at bounding box center [1018, 259] width 233 height 32
type input "B"
type input "Capital One c/o Blitt and Gaines, PC"
type input "707 N 2nd St."
type input "Suite 306"
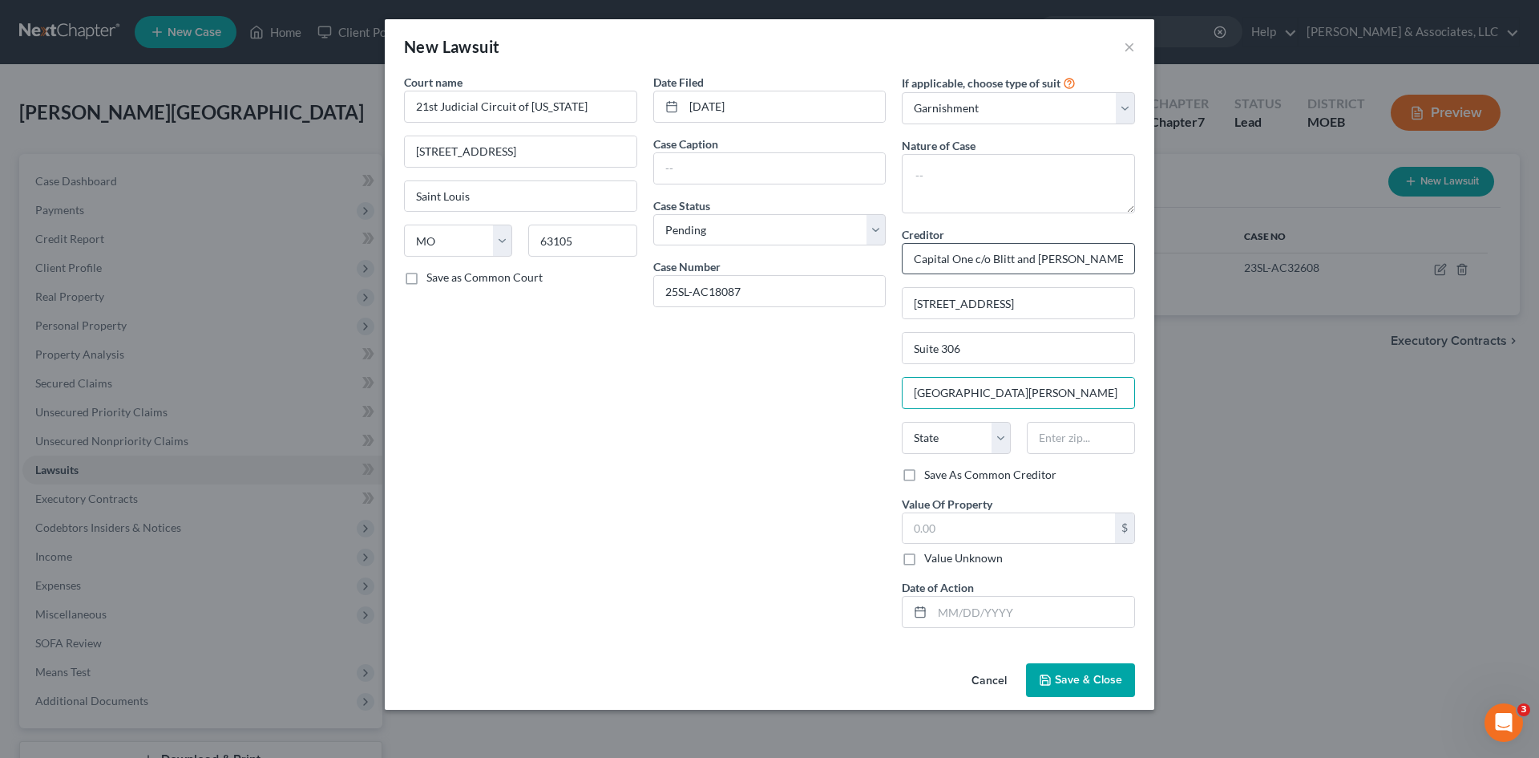
type input "[GEOGRAPHIC_DATA][PERSON_NAME]"
select select "26"
type input "63102"
type input "Saint Louis"
click at [985, 532] on input "text" at bounding box center [1009, 528] width 212 height 30
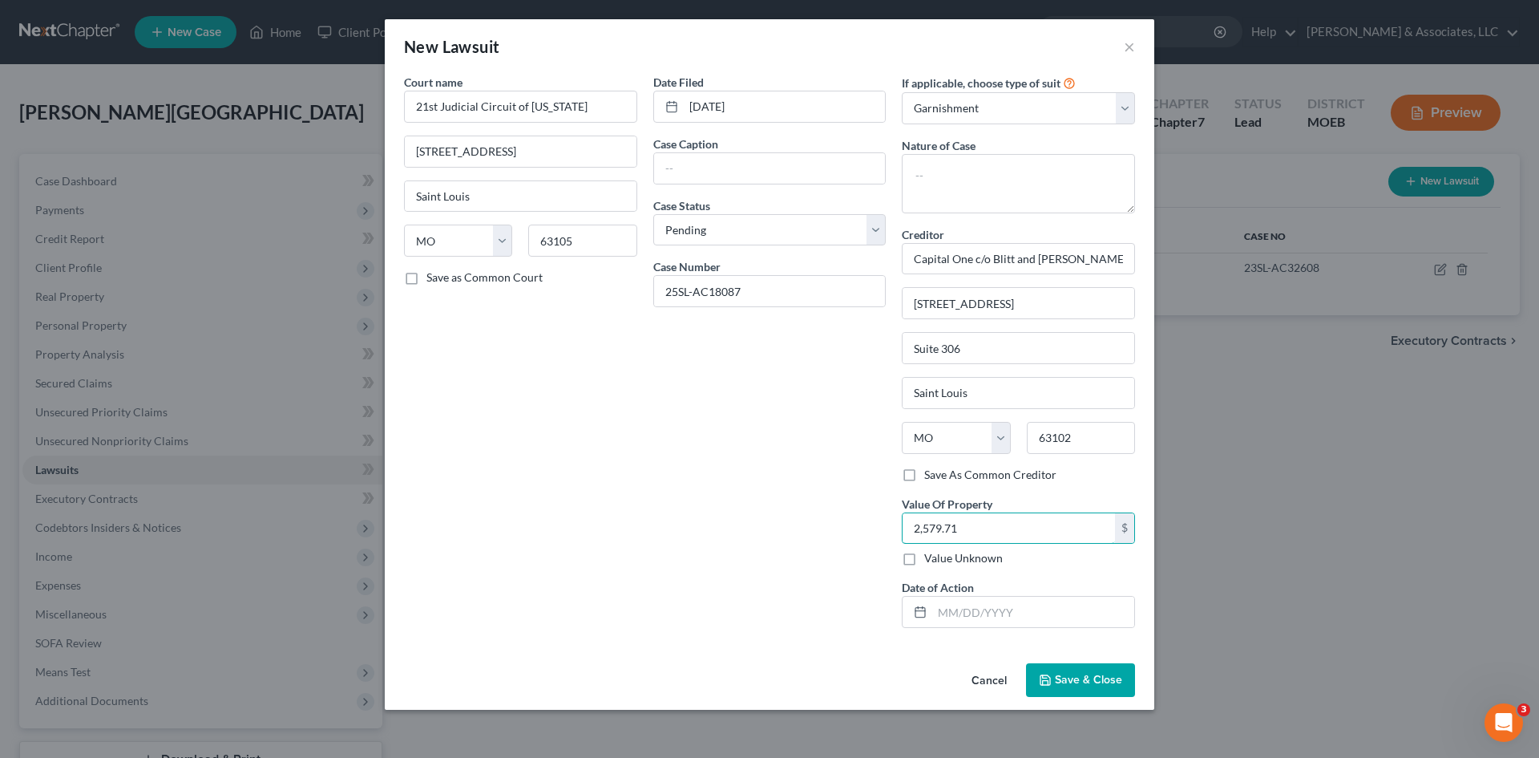
type input "2,579.71"
click at [1073, 684] on span "Save & Close" at bounding box center [1088, 680] width 67 height 14
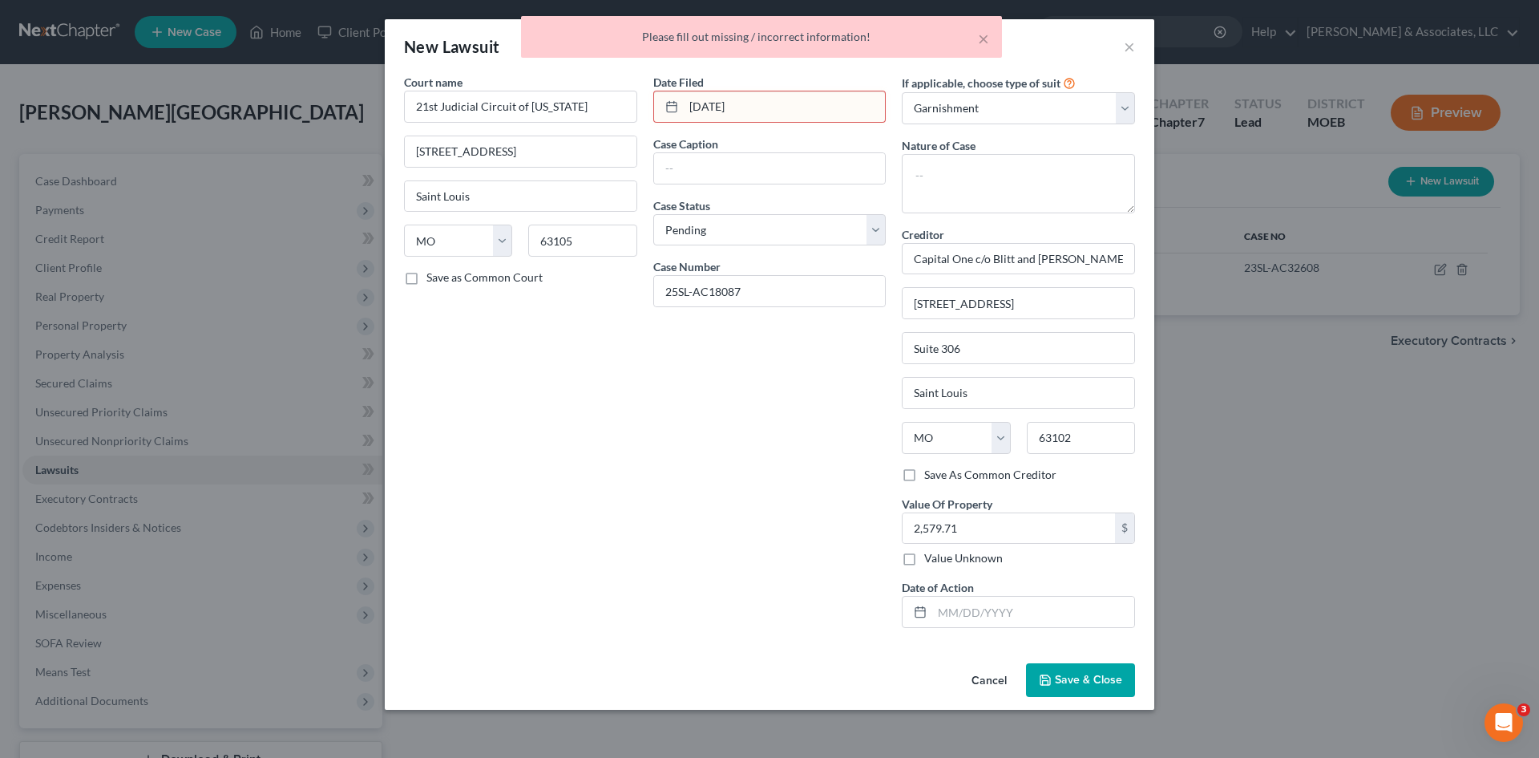
click at [798, 114] on input "05/23/25" at bounding box center [785, 106] width 202 height 30
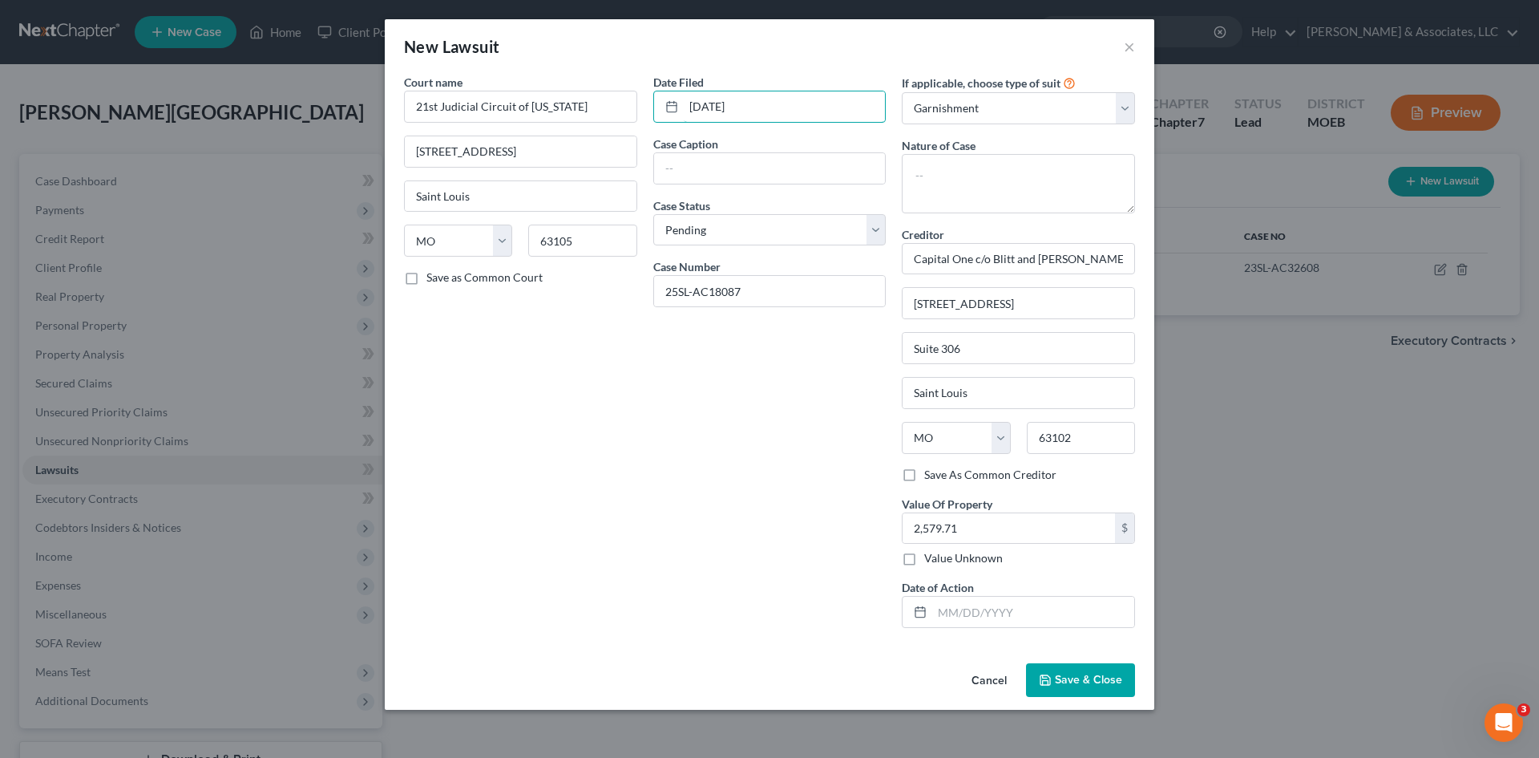
type input "05/23/2025"
click at [1082, 670] on button "Save & Close" at bounding box center [1080, 680] width 109 height 34
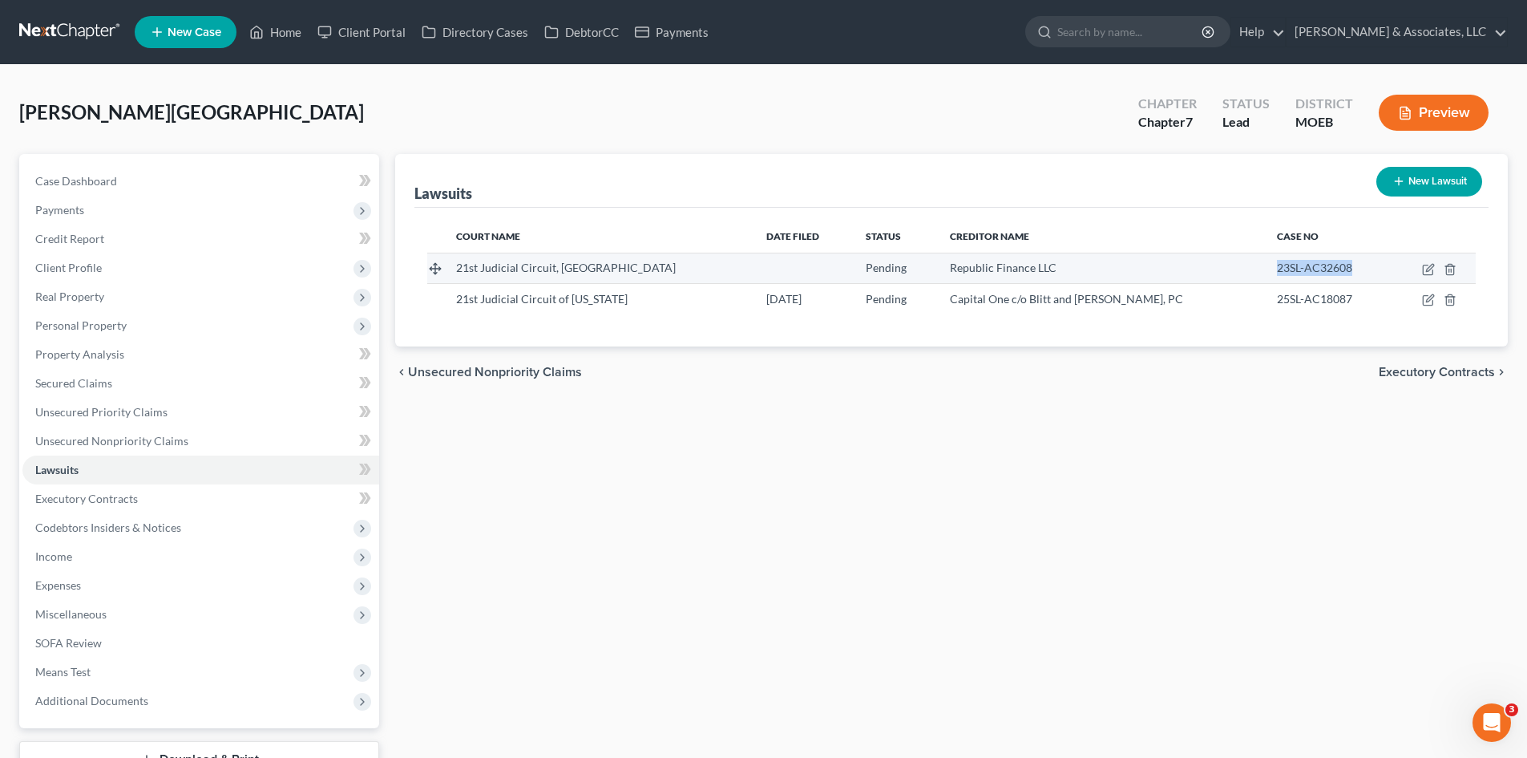
drag, startPoint x: 1337, startPoint y: 268, endPoint x: 1247, endPoint y: 277, distance: 90.3
click at [1264, 277] on td "23SL-AC32608" at bounding box center [1327, 268] width 127 height 30
copy span "23SL-AC32608"
click at [1427, 276] on td at bounding box center [1434, 268] width 84 height 30
click at [1428, 267] on icon "button" at bounding box center [1428, 269] width 13 height 13
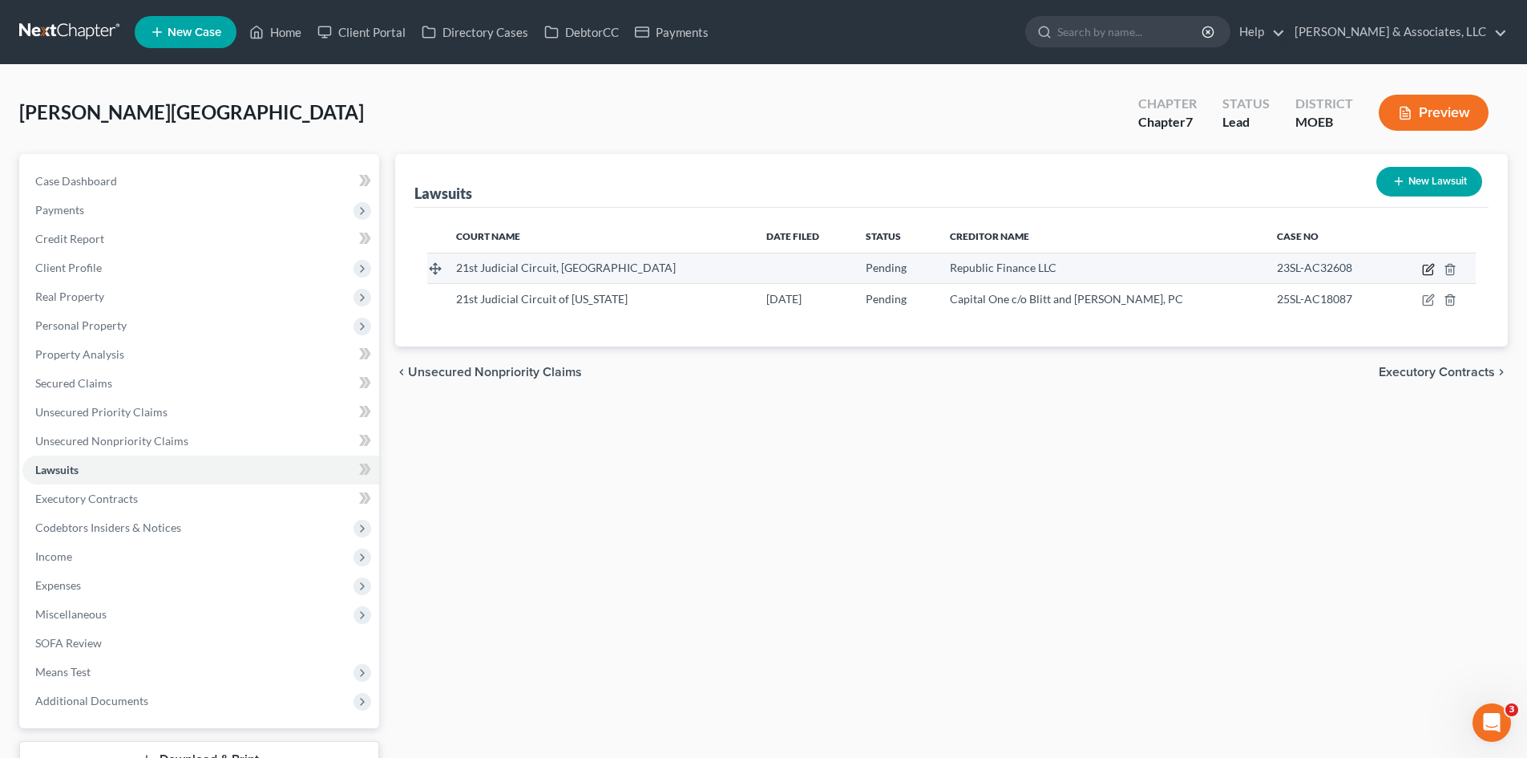
select select "26"
select select "0"
select select "1"
select select "26"
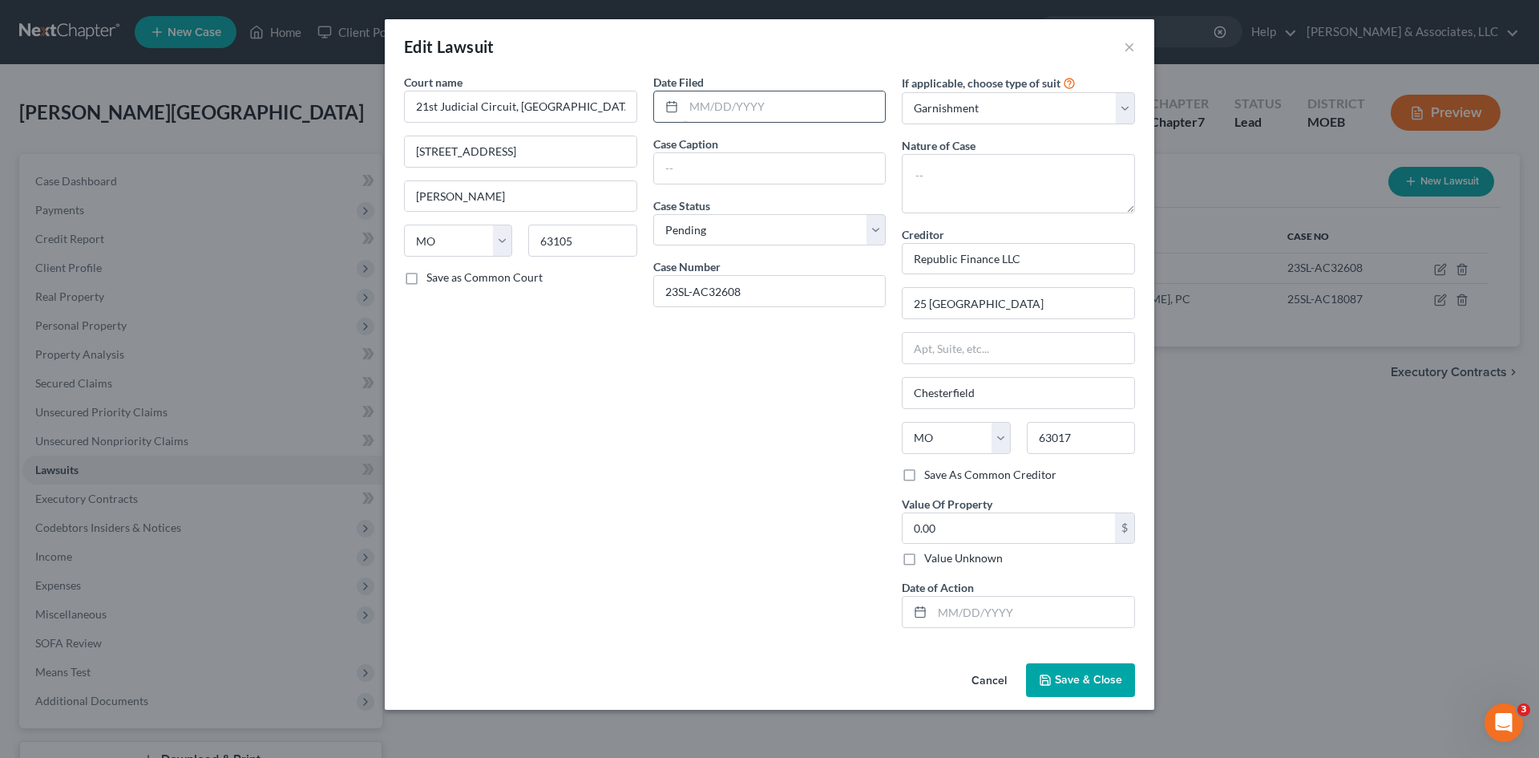
click at [732, 99] on input "text" at bounding box center [785, 106] width 202 height 30
type input "11/15/2023"
click at [1082, 689] on button "Save & Close" at bounding box center [1080, 680] width 109 height 34
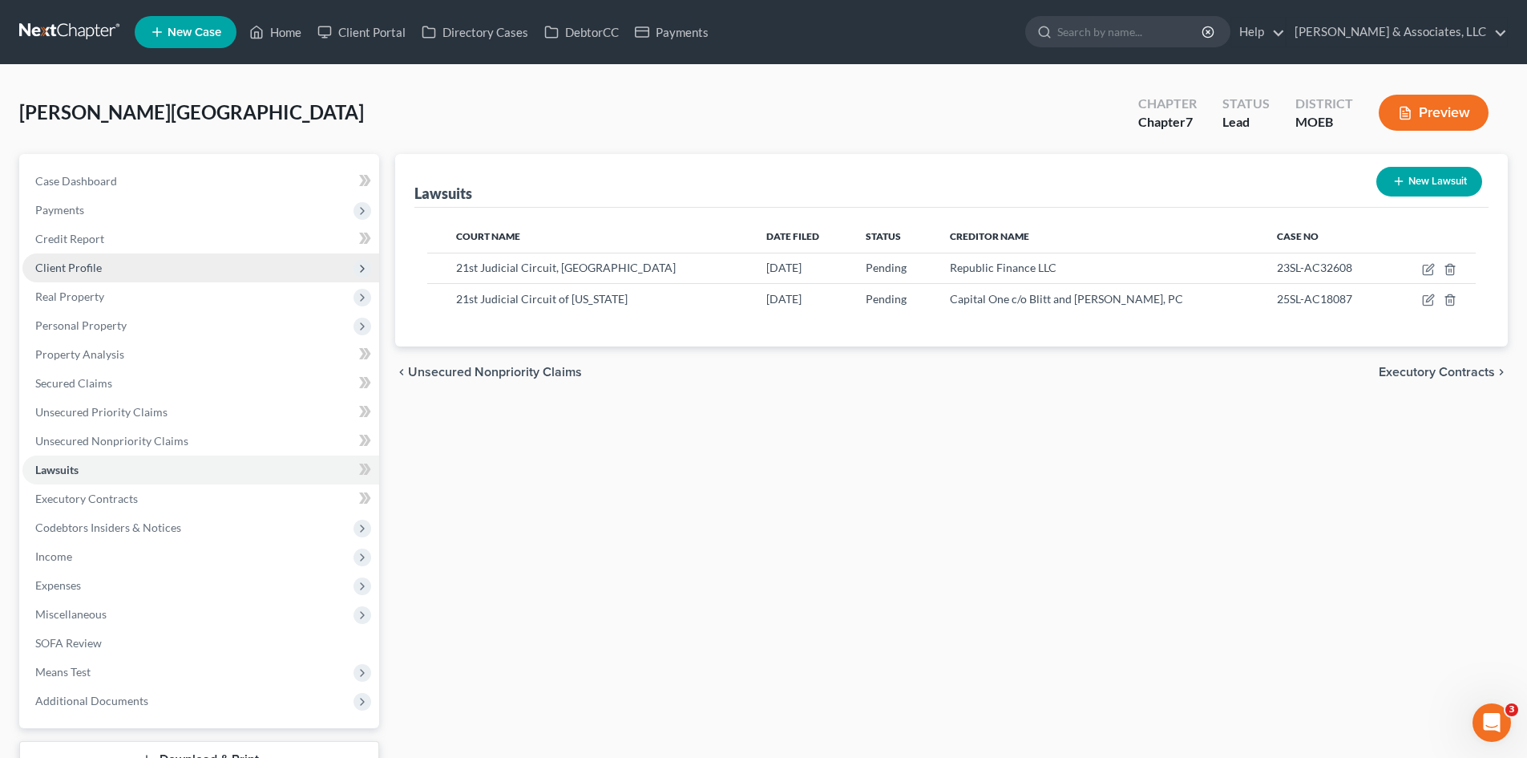
click at [223, 268] on span "Client Profile" at bounding box center [200, 267] width 357 height 29
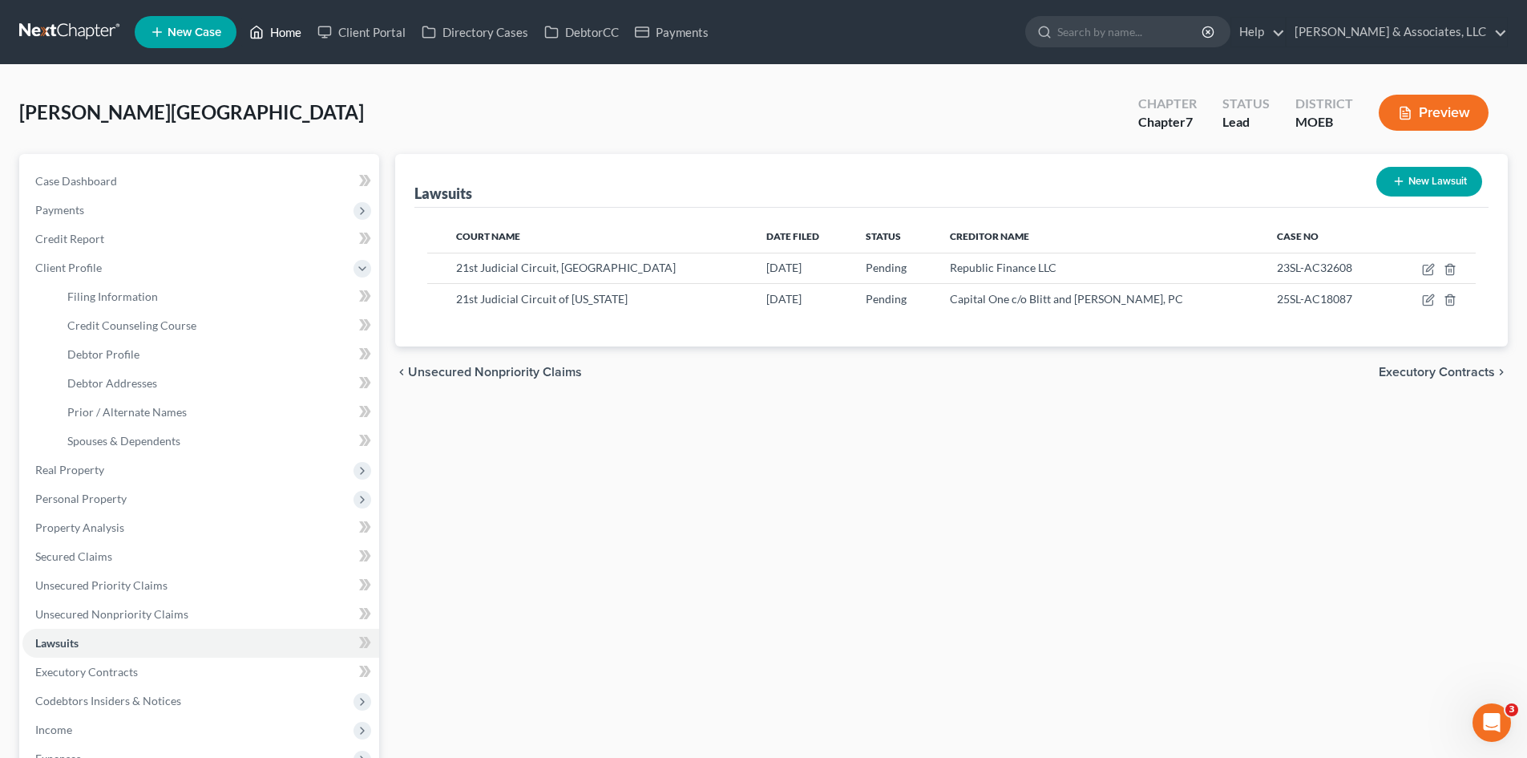
click at [272, 38] on link "Home" at bounding box center [275, 32] width 68 height 29
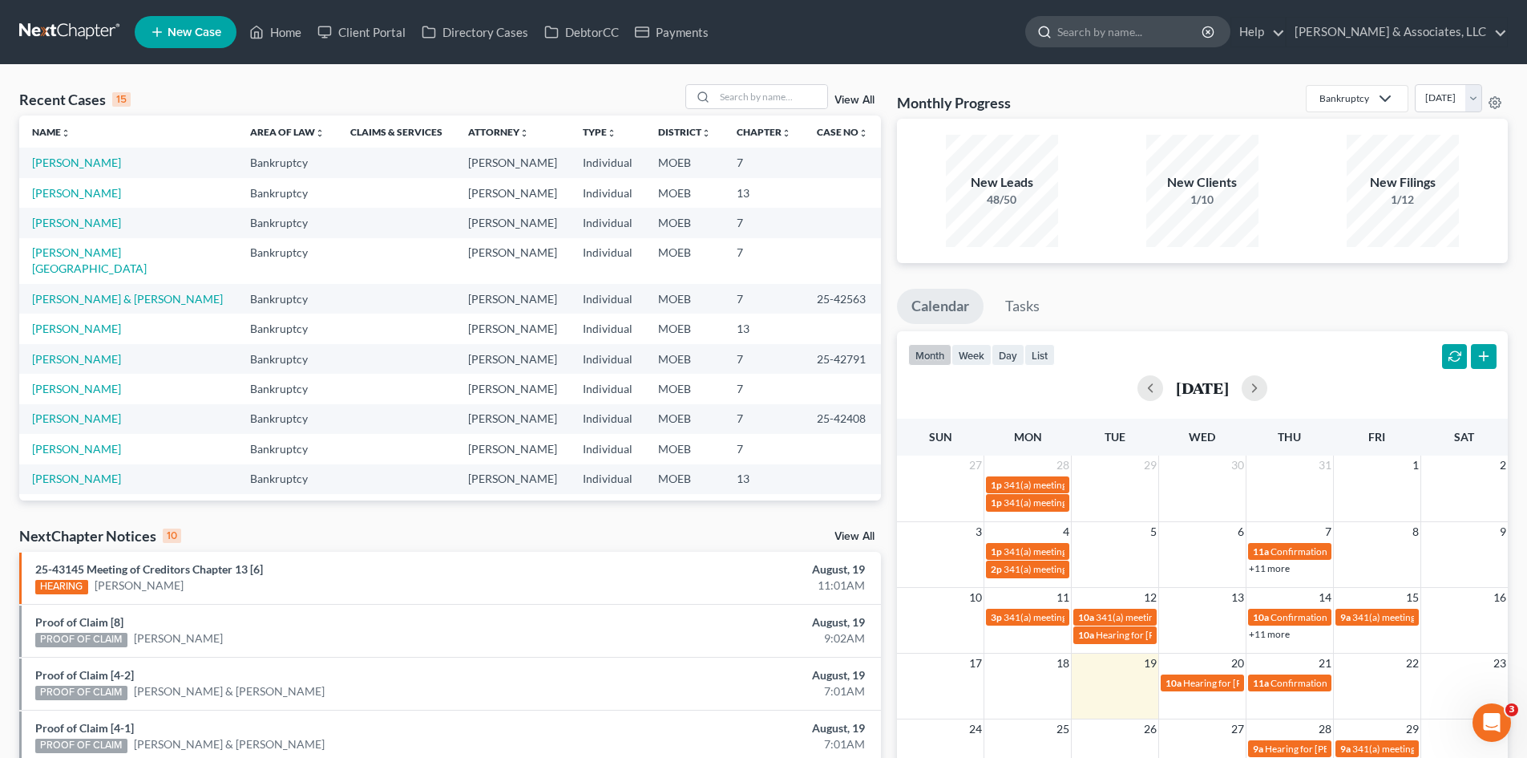
click at [1166, 43] on input "search" at bounding box center [1130, 32] width 147 height 30
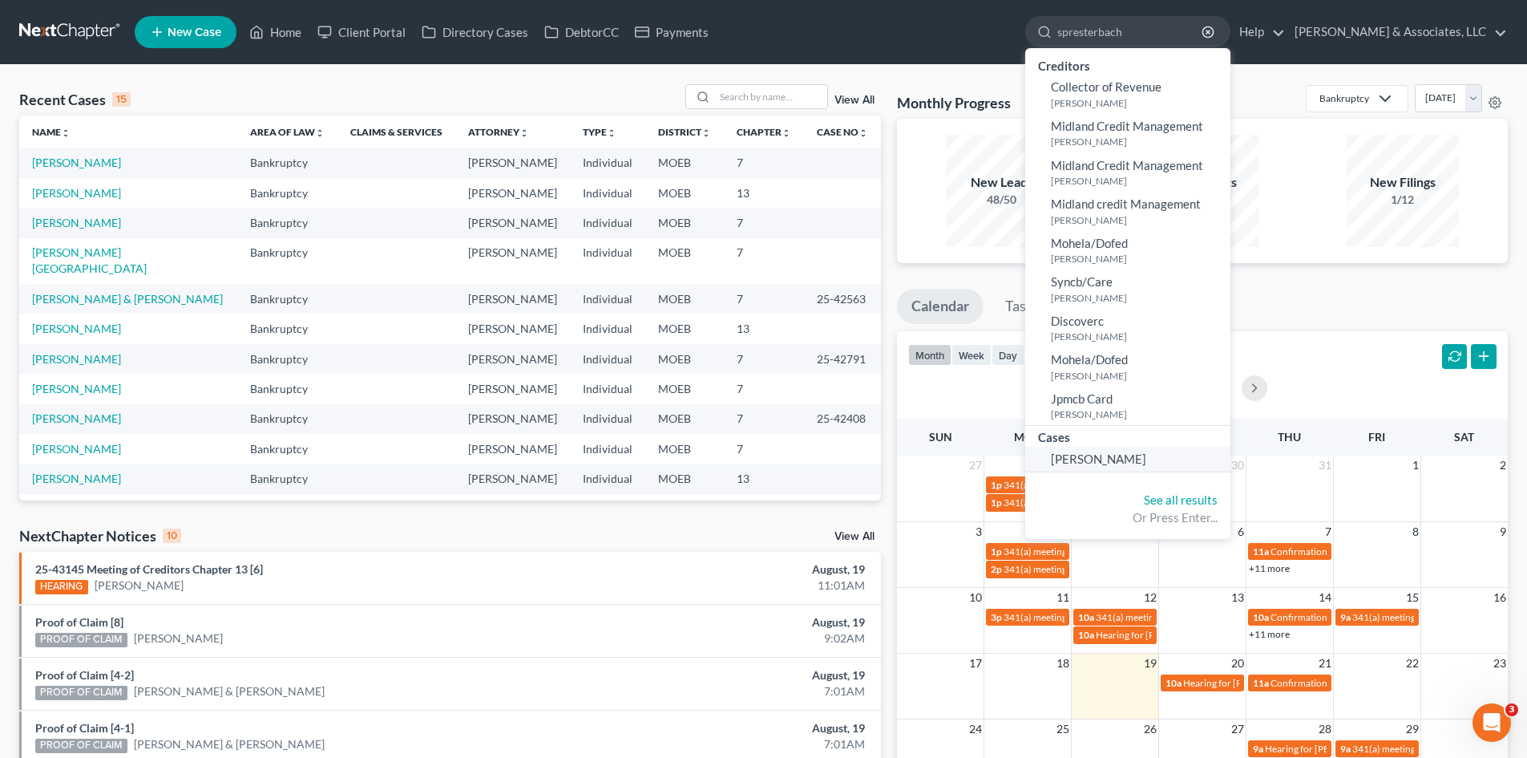
type input "spresterbach"
click at [1146, 463] on span "Spresterbach, Matthew" at bounding box center [1098, 458] width 95 height 14
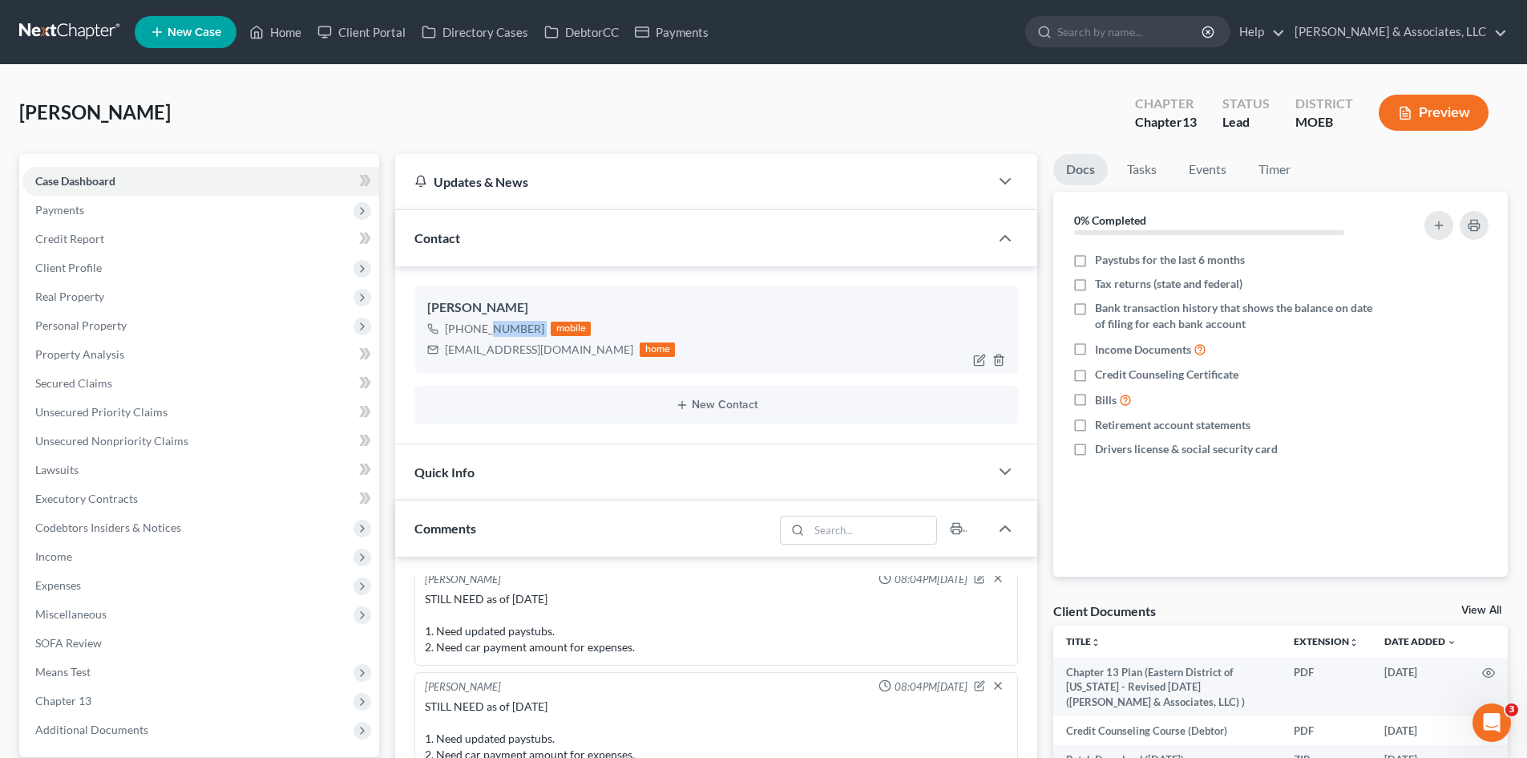
drag, startPoint x: 541, startPoint y: 330, endPoint x: 491, endPoint y: 334, distance: 50.7
click at [484, 335] on div "+1 (636) 575-4932 mobile" at bounding box center [551, 328] width 248 height 21
click at [526, 340] on div "mattchu_tennis@me.com home" at bounding box center [551, 349] width 248 height 21
drag, startPoint x: 536, startPoint y: 329, endPoint x: 463, endPoint y: 332, distance: 73.8
click at [463, 332] on div "+1 (636) 575-4932" at bounding box center [494, 329] width 99 height 16
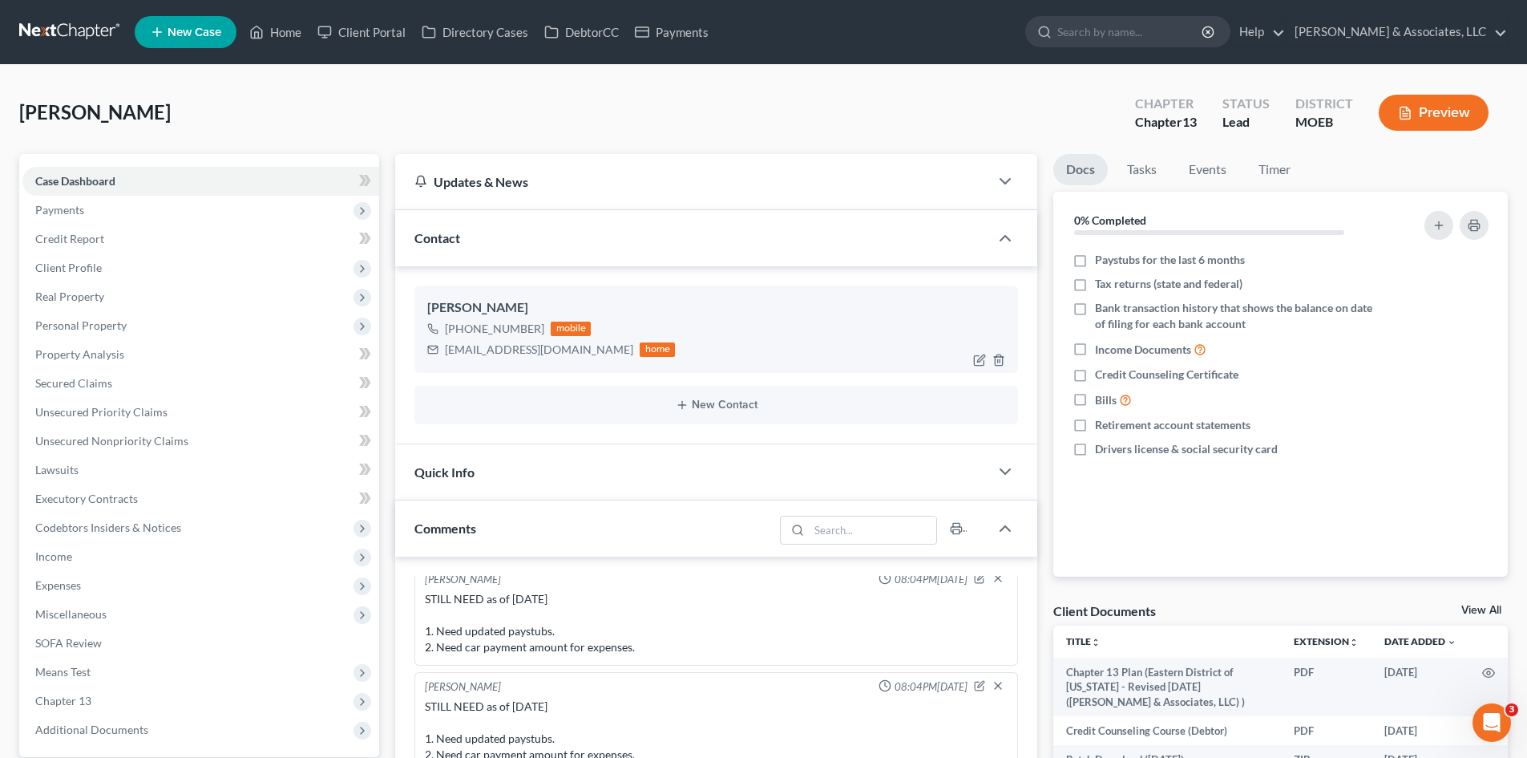
copy div "636) 575-4932"
click at [1138, 30] on input "search" at bounding box center [1130, 32] width 147 height 30
type input "L"
type input "M"
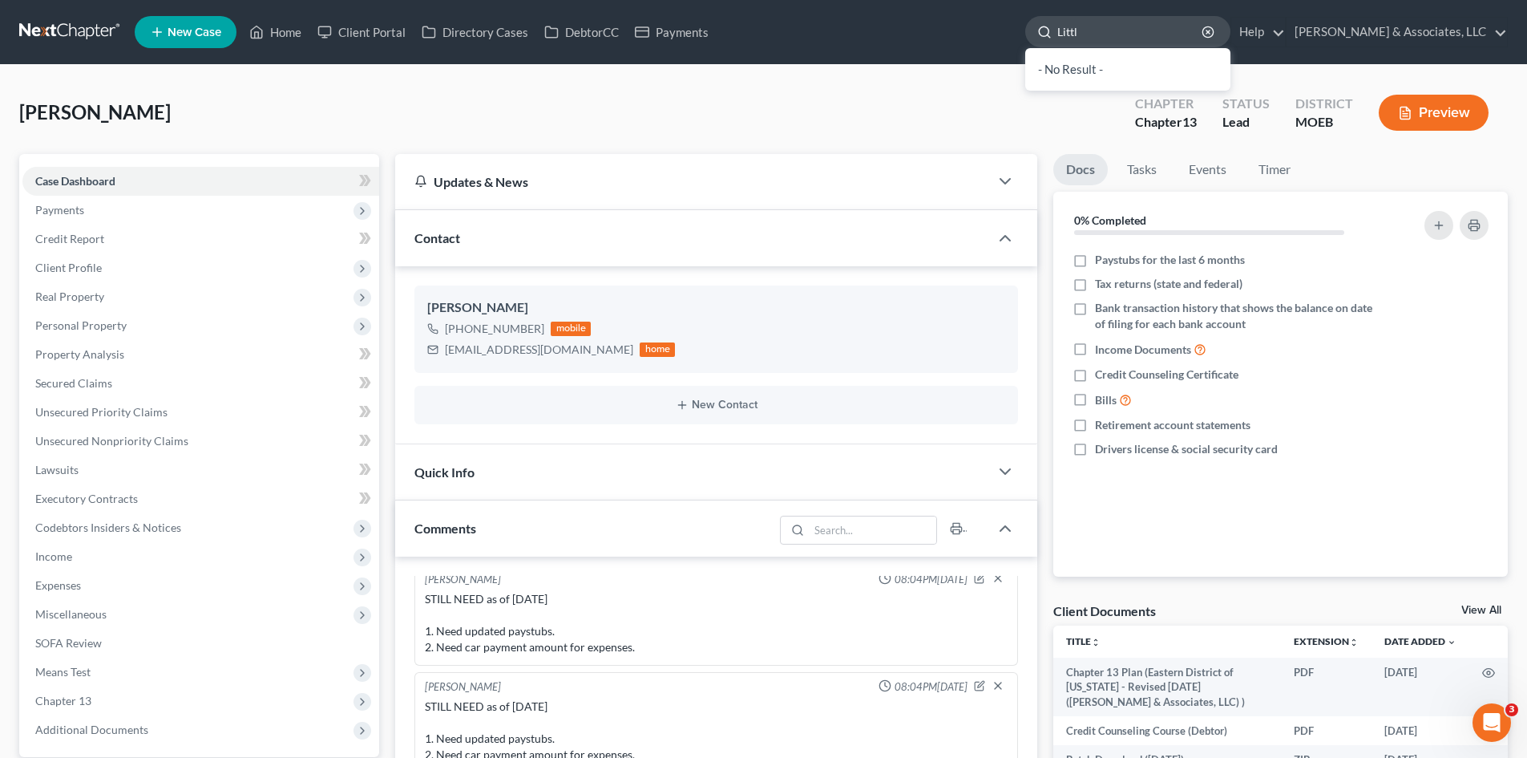
type input "Little"
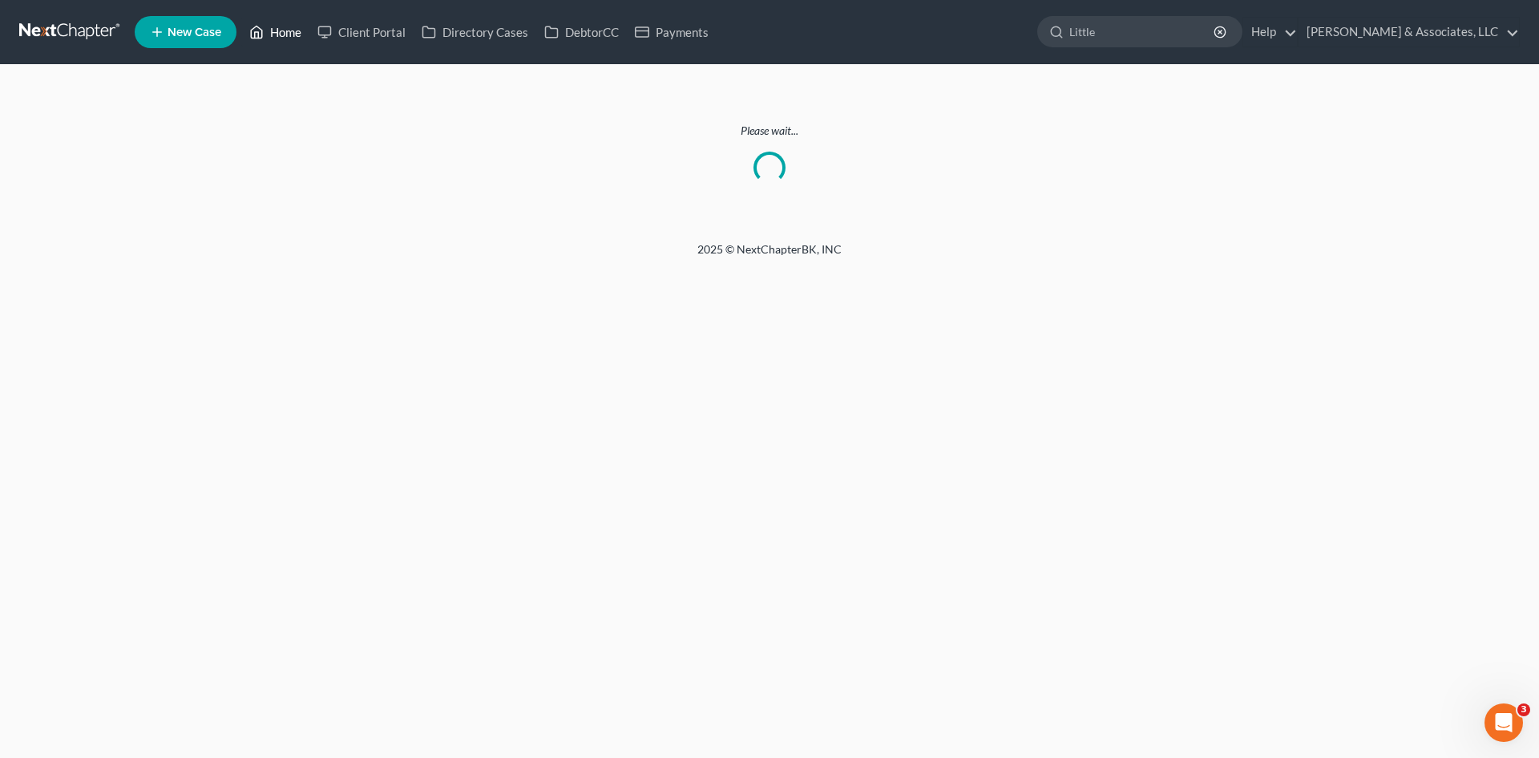
click at [287, 25] on link "Home" at bounding box center [275, 32] width 68 height 29
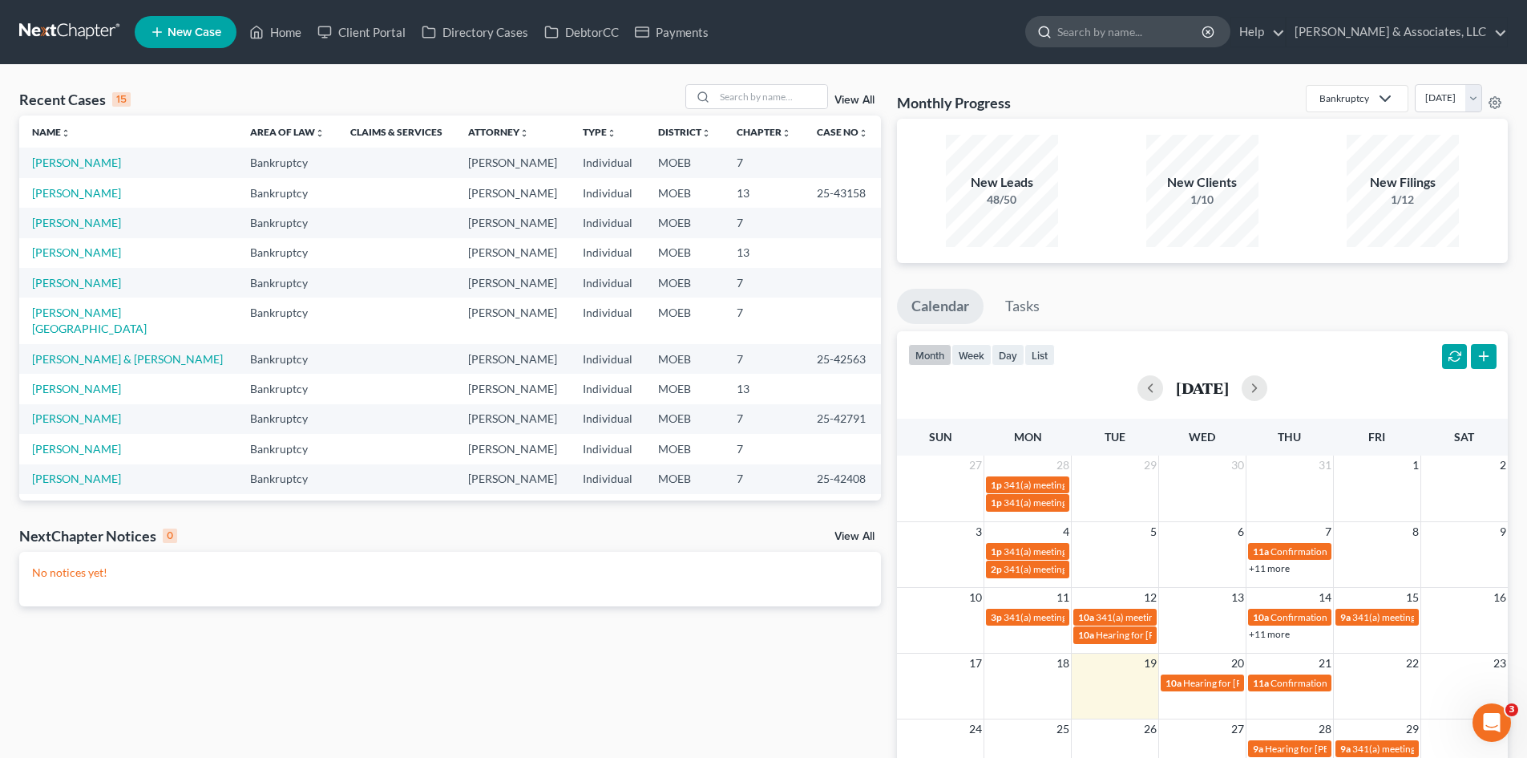
click at [1163, 30] on input "search" at bounding box center [1130, 32] width 147 height 30
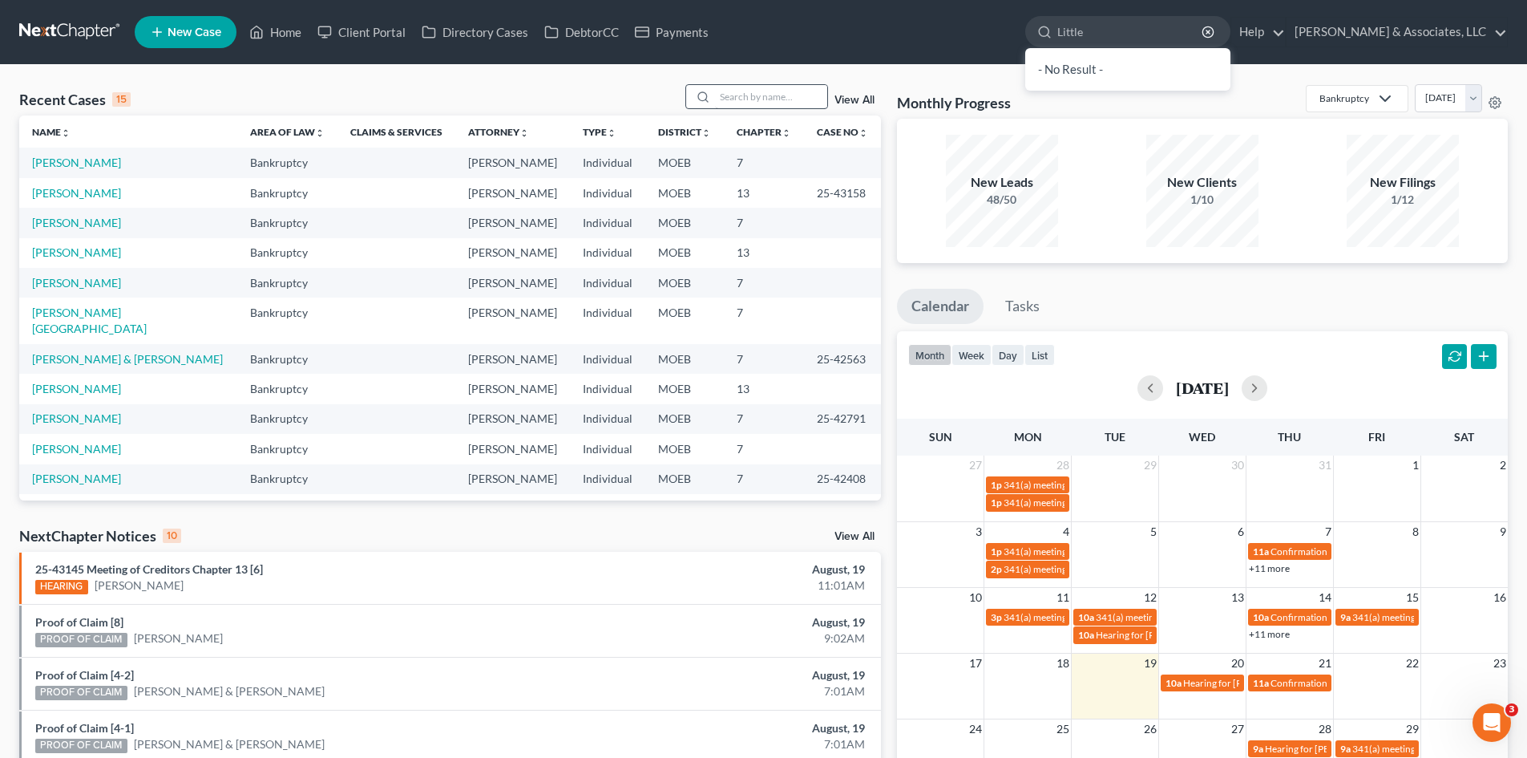
type input "Little"
click at [791, 85] on input "search" at bounding box center [771, 96] width 112 height 23
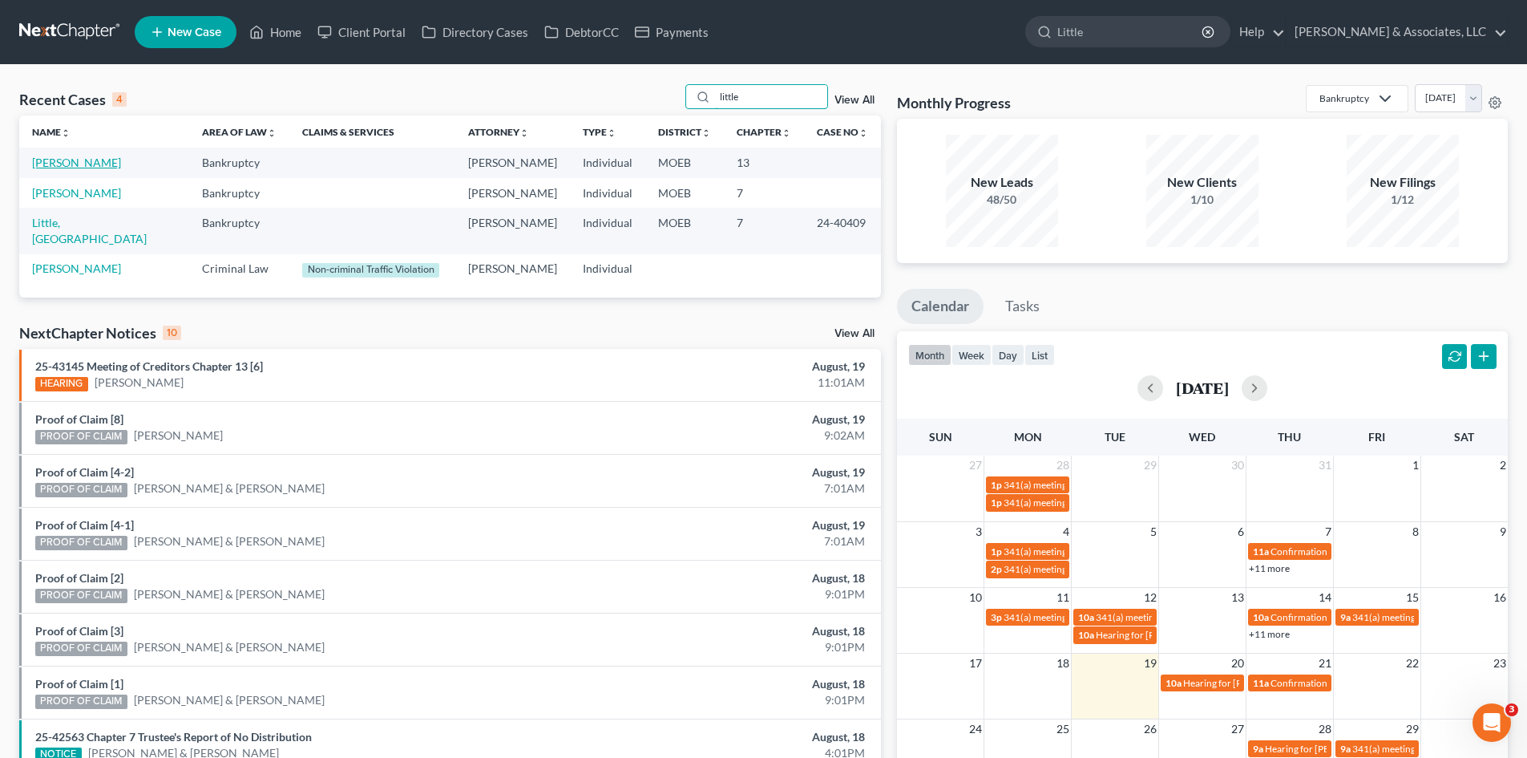
type input "little"
click at [63, 166] on link "[PERSON_NAME]" at bounding box center [76, 163] width 89 height 14
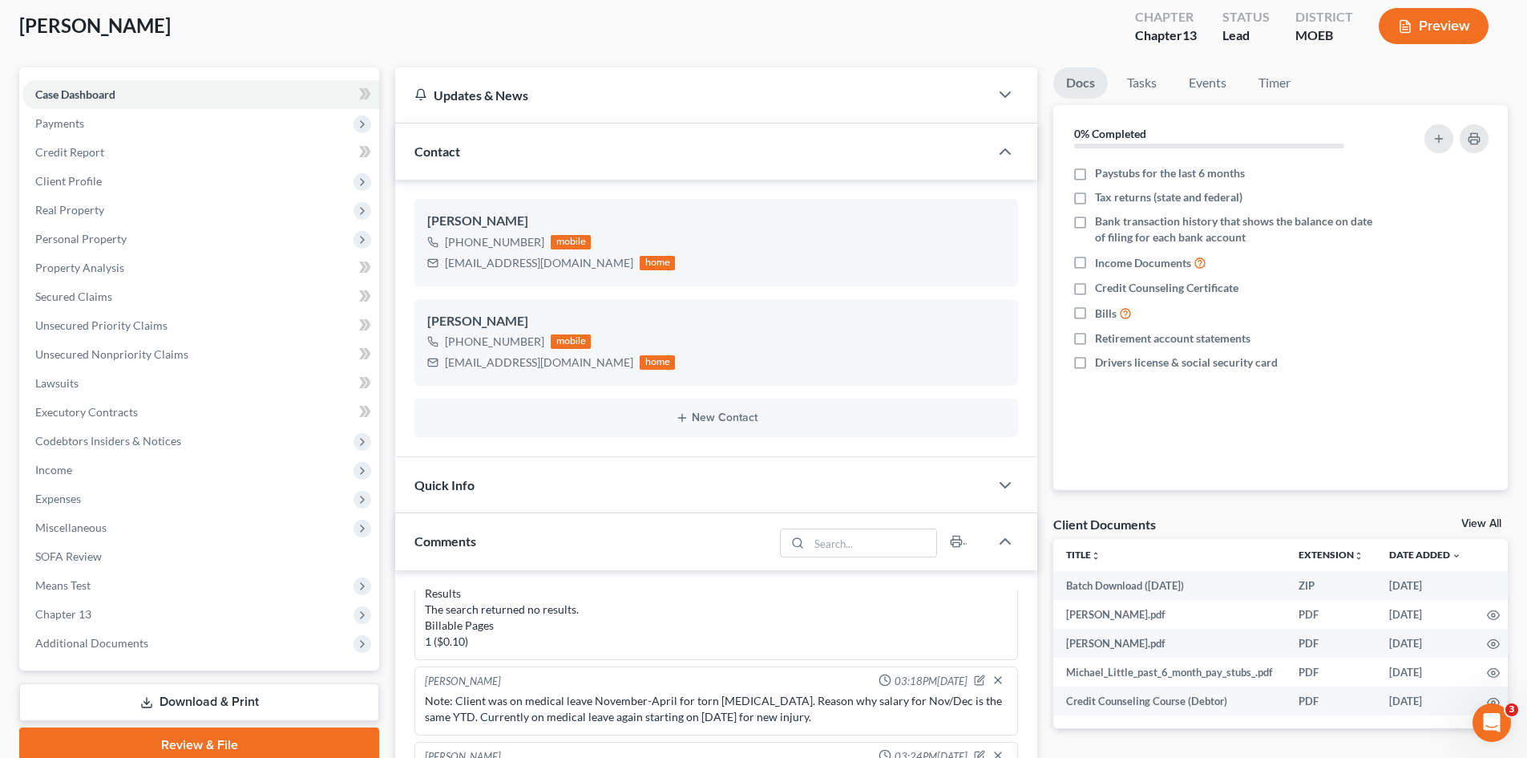
scroll to position [80, 0]
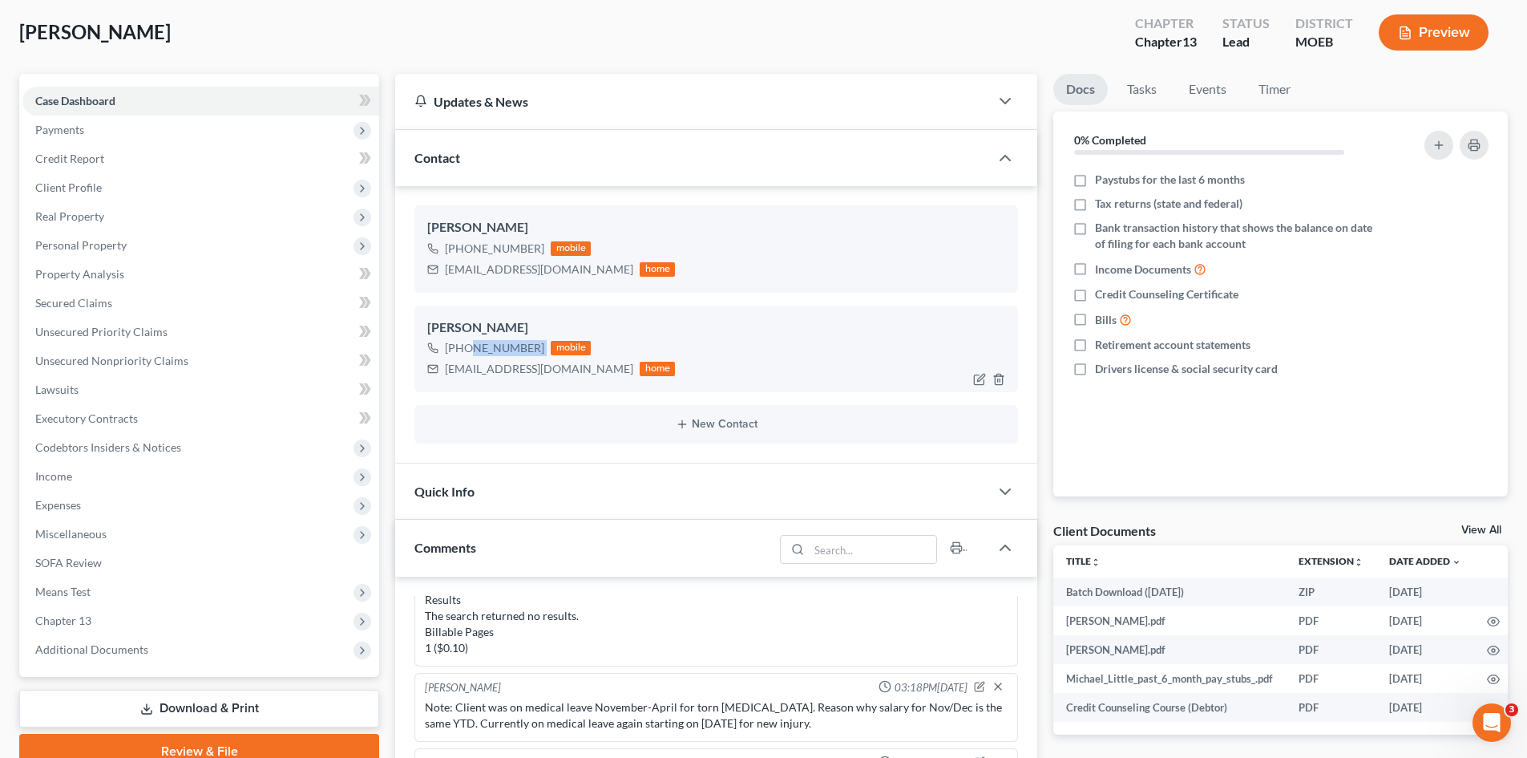
drag, startPoint x: 543, startPoint y: 342, endPoint x: 463, endPoint y: 354, distance: 80.9
click at [463, 354] on div "+1 (636) 875-3977 mobile" at bounding box center [551, 347] width 248 height 21
copy div "636) 875-3977"
drag, startPoint x: 246, startPoint y: 196, endPoint x: 437, endPoint y: 10, distance: 266.4
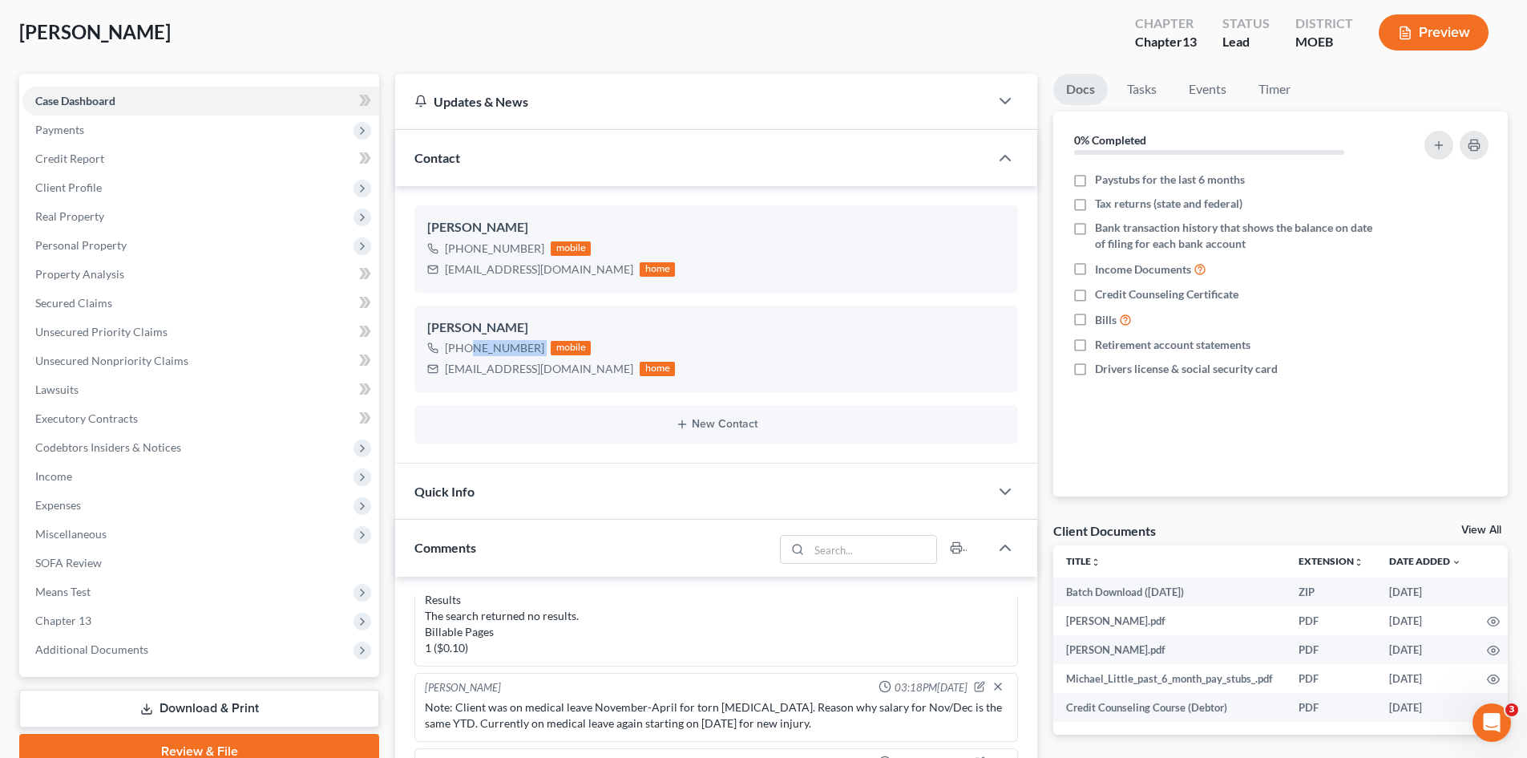
click at [246, 196] on span "Client Profile" at bounding box center [200, 187] width 357 height 29
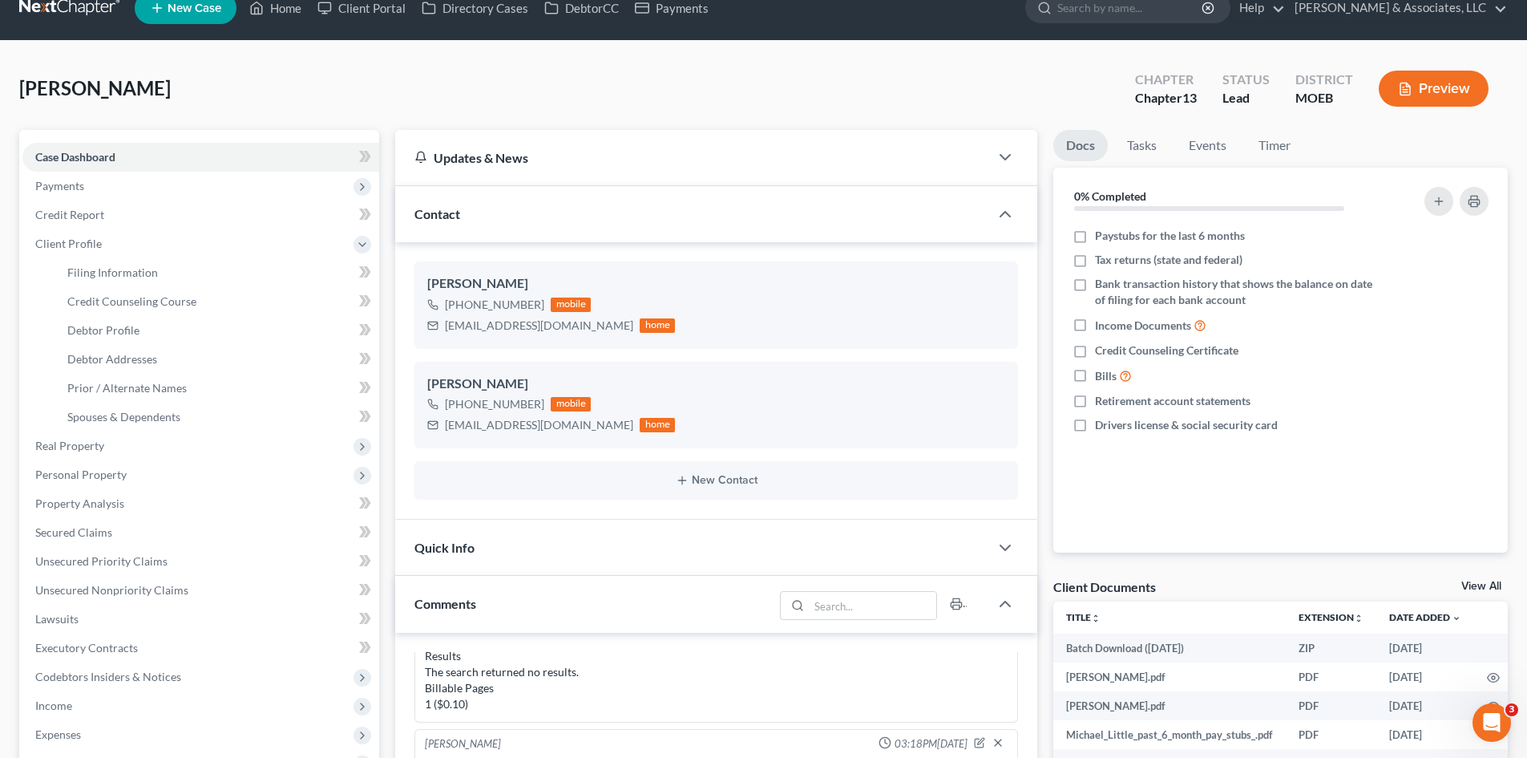
scroll to position [0, 0]
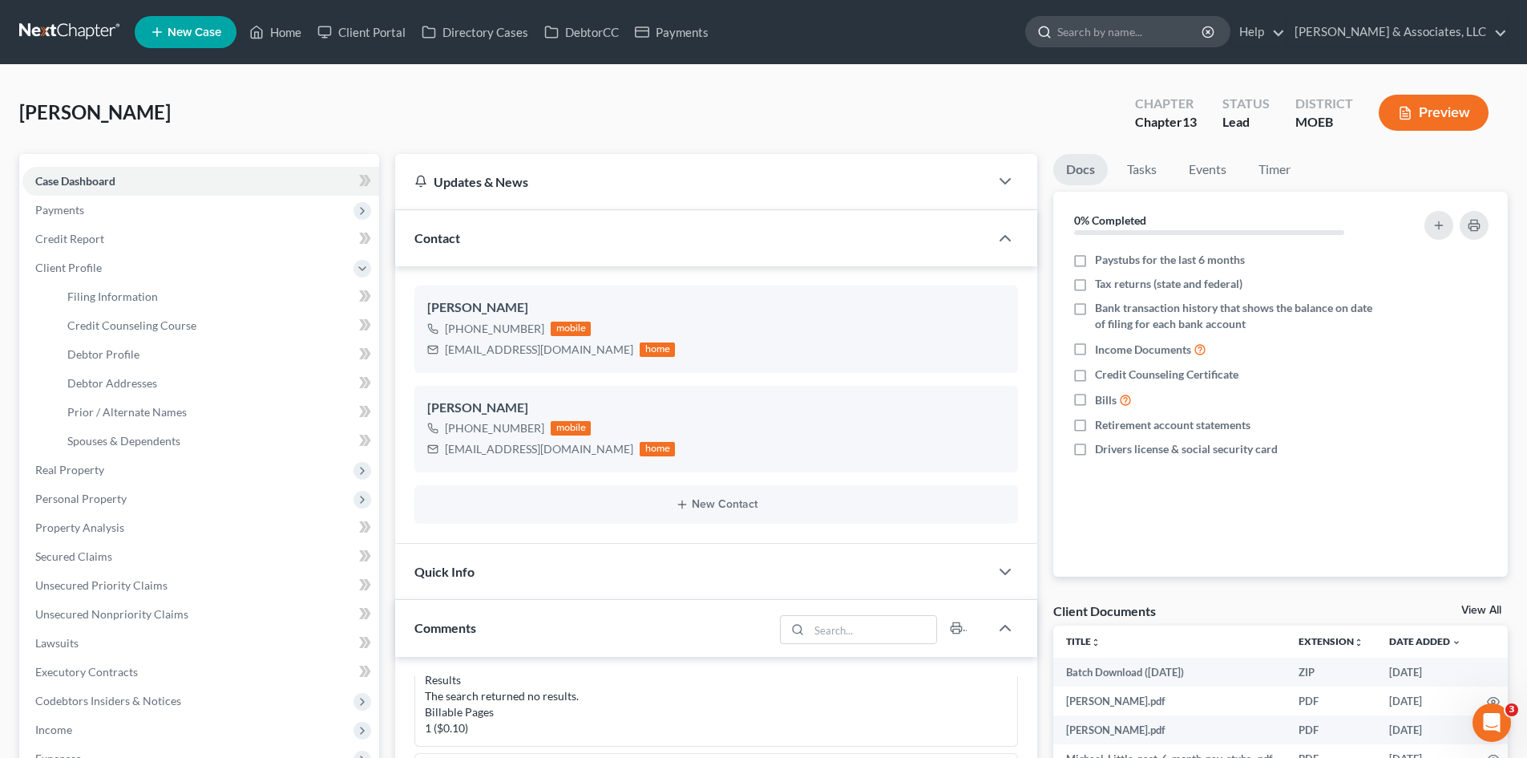
click at [1186, 30] on input "search" at bounding box center [1130, 32] width 147 height 30
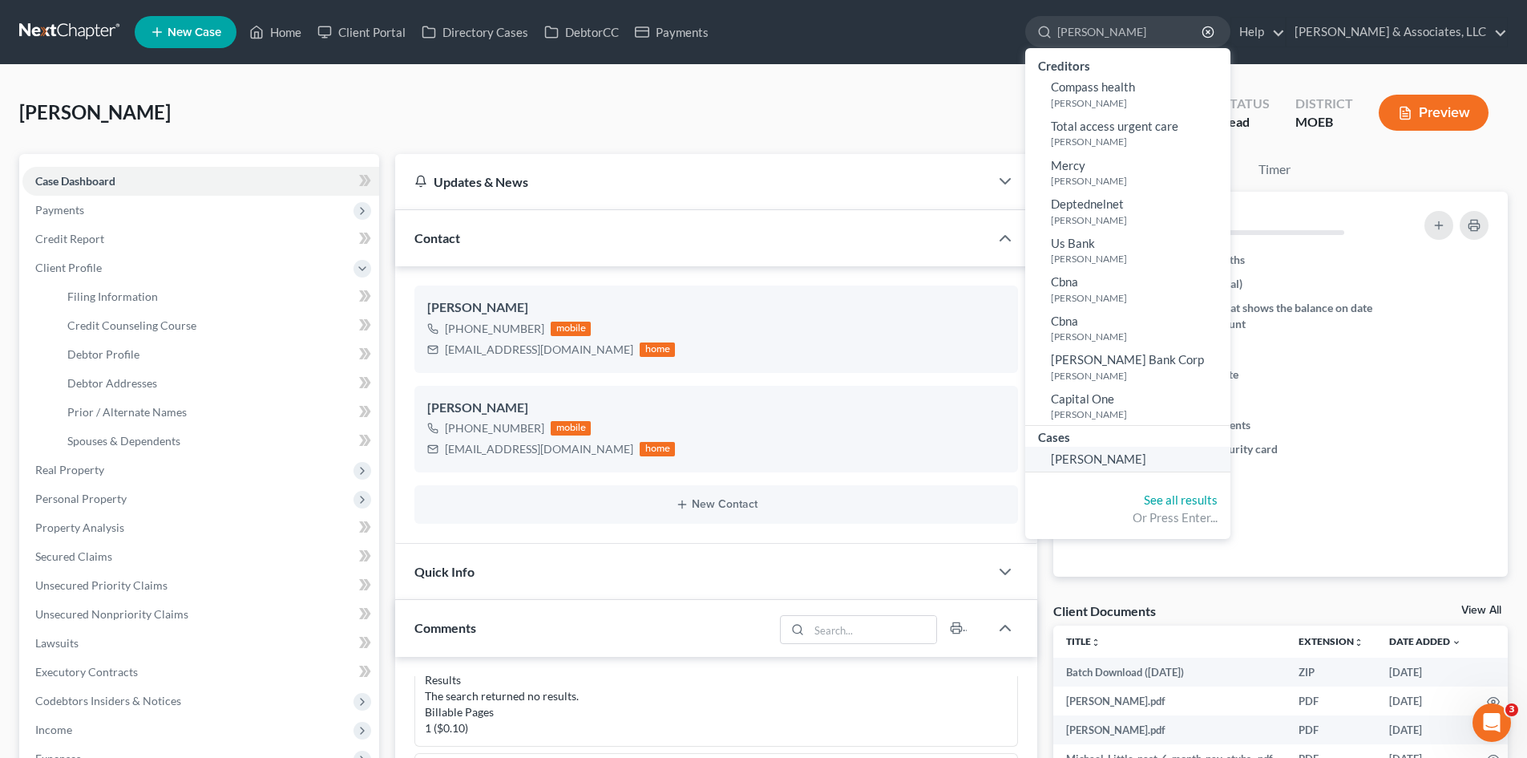
type input "wombacher"
click at [1131, 454] on span "Wombacher, Laura" at bounding box center [1098, 458] width 95 height 14
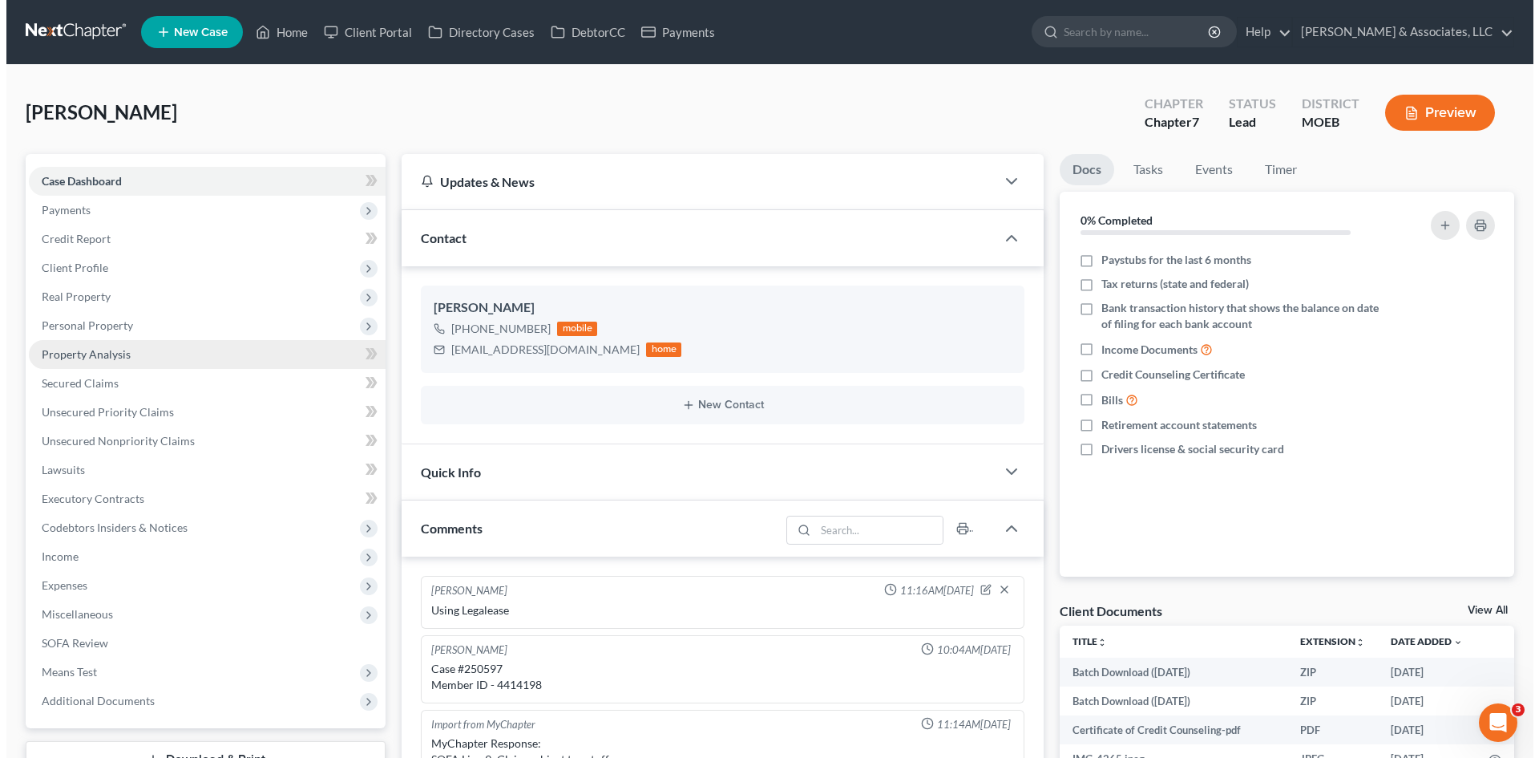
scroll to position [1446, 0]
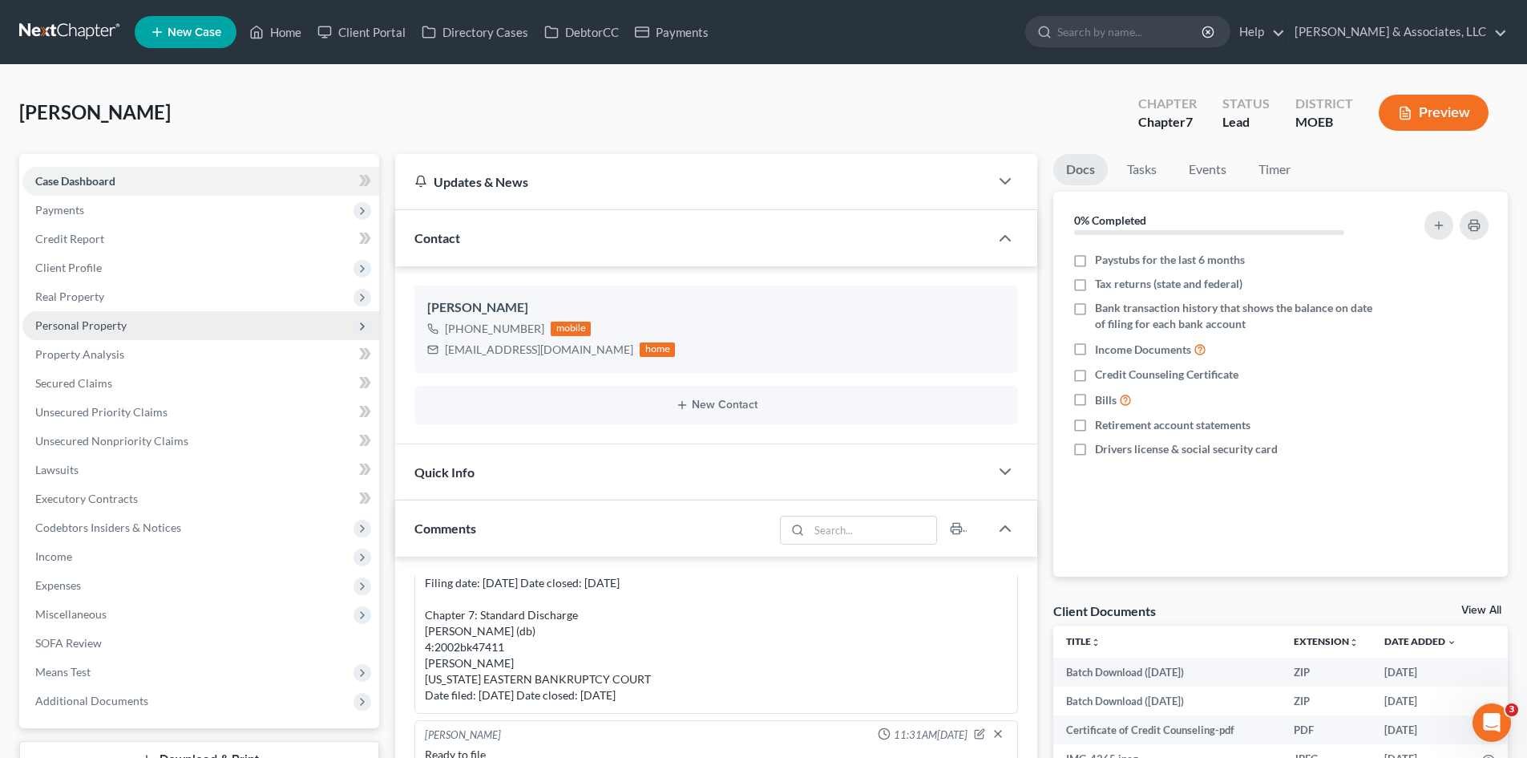
click at [99, 327] on span "Personal Property" at bounding box center [80, 325] width 91 height 14
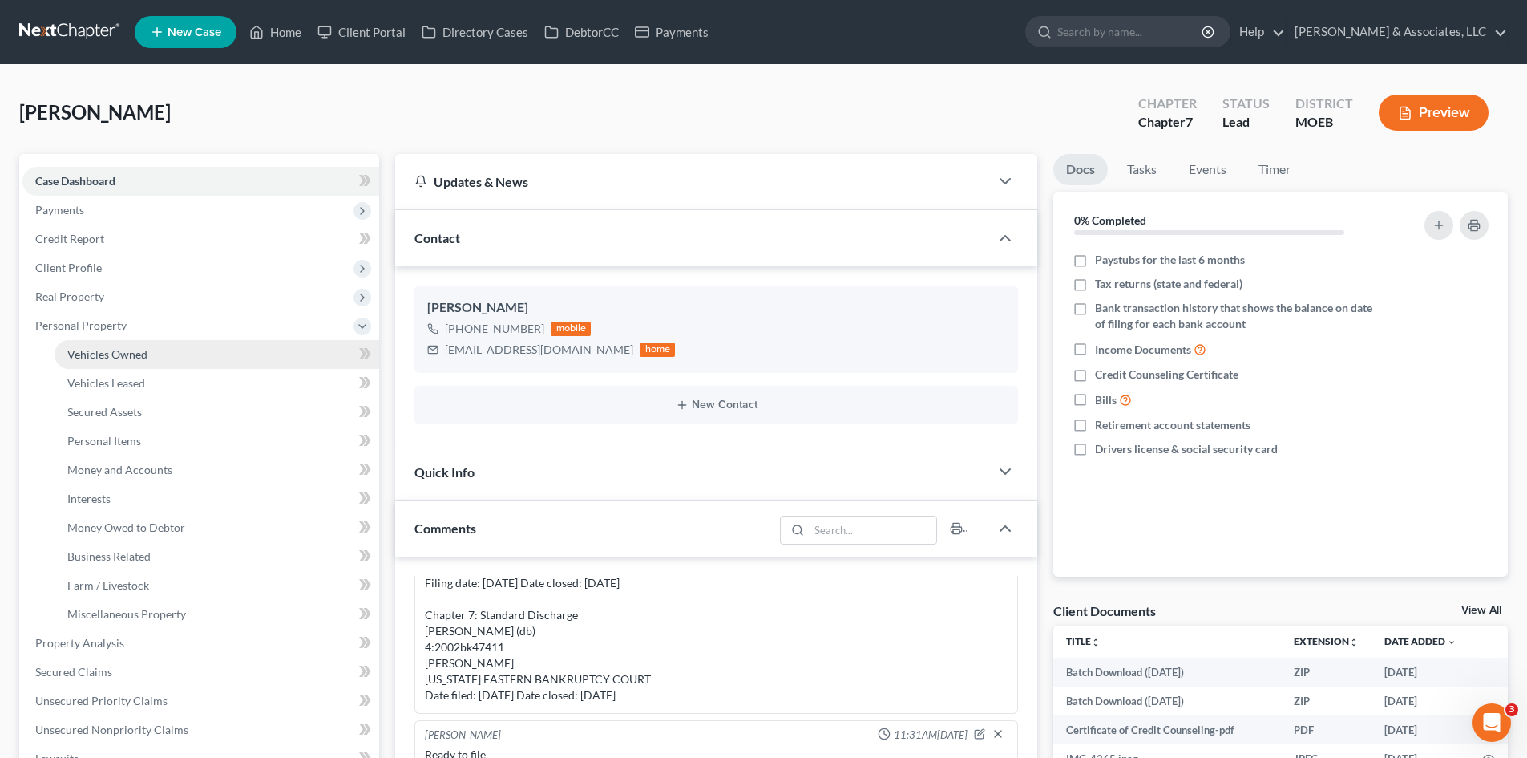
click at [124, 356] on span "Vehicles Owned" at bounding box center [107, 354] width 80 height 14
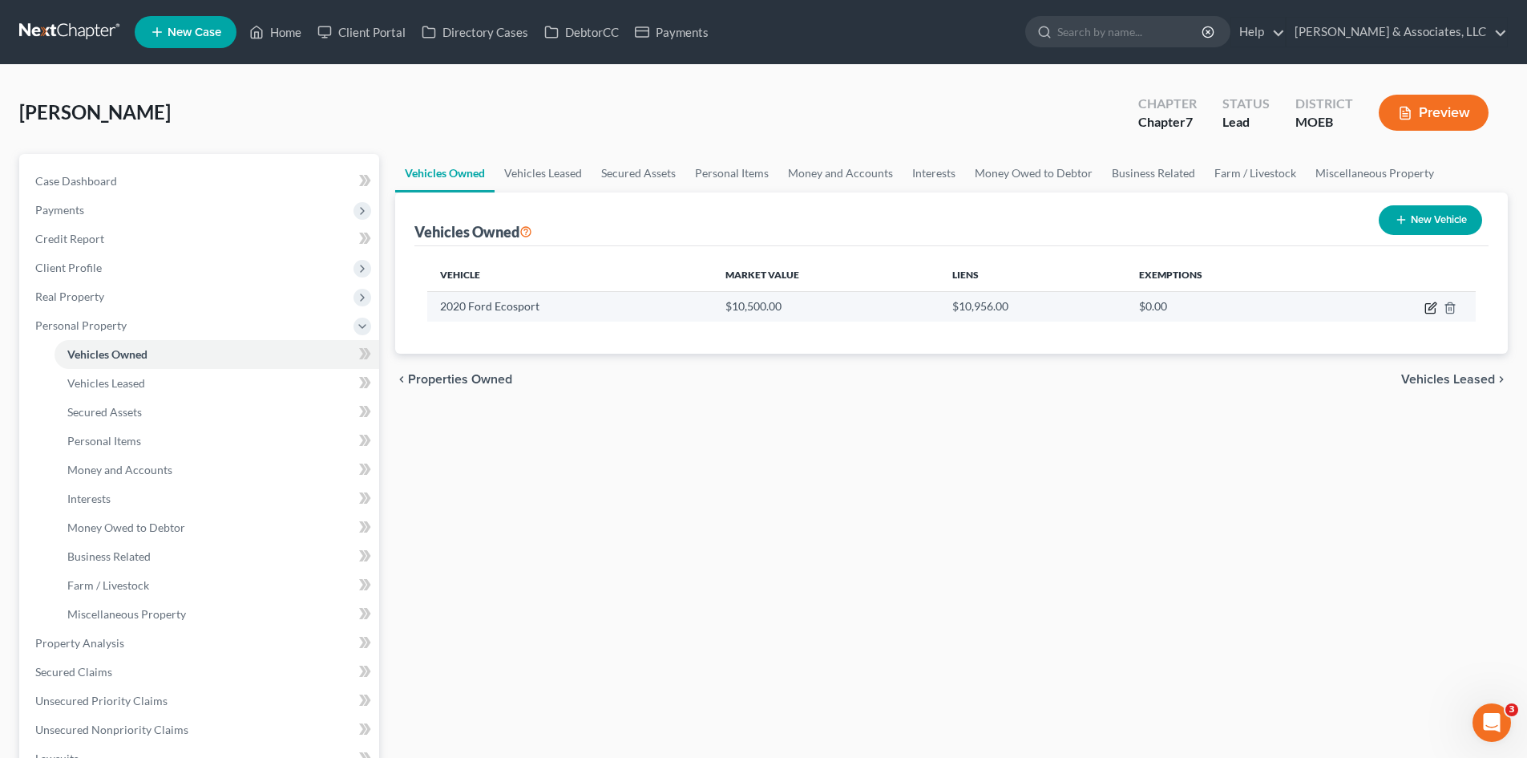
click at [1425, 309] on icon "button" at bounding box center [1430, 309] width 10 height 10
select select "0"
select select "6"
select select "1"
select select "0"
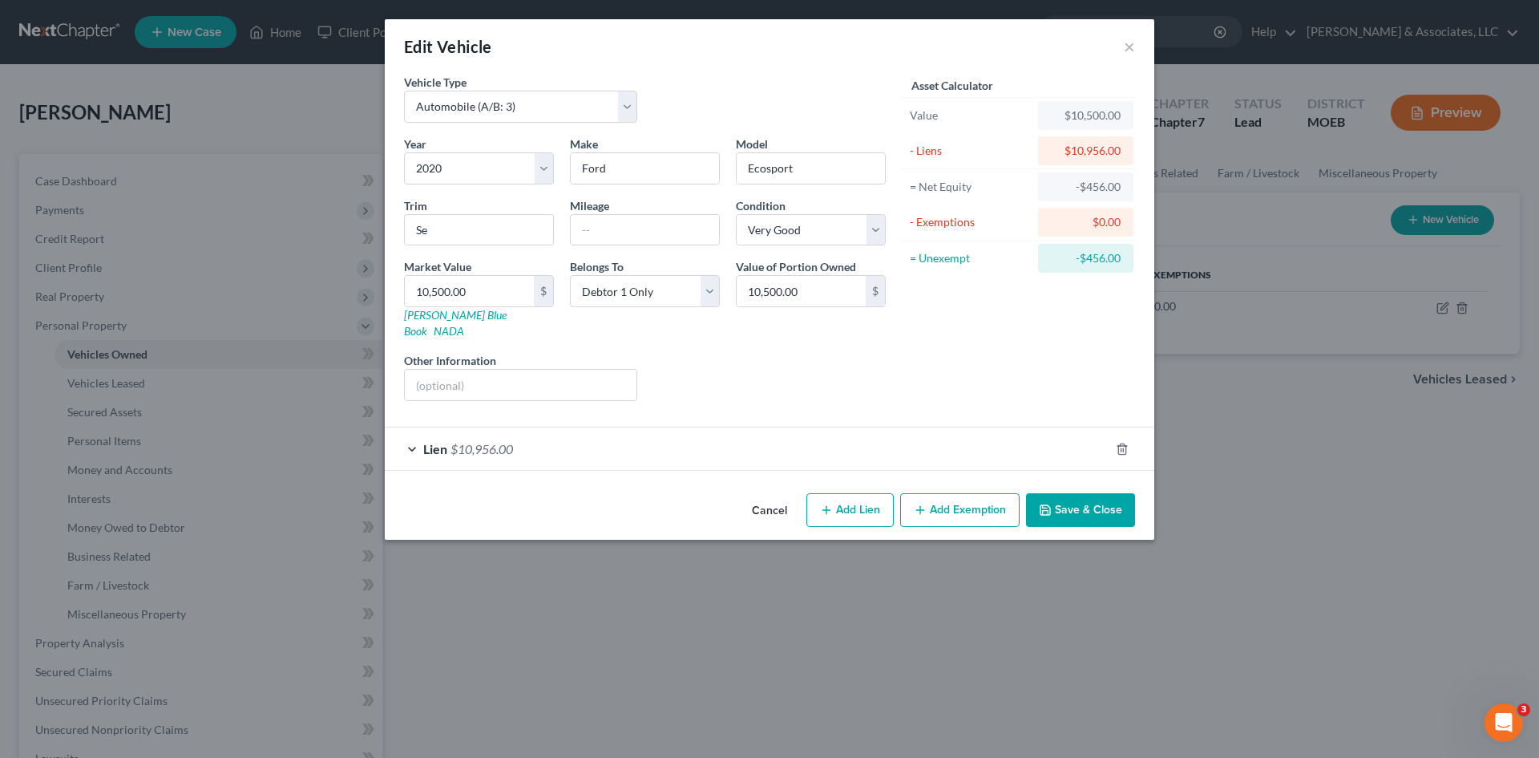
click at [613, 435] on div "Lien $10,956.00" at bounding box center [747, 448] width 725 height 42
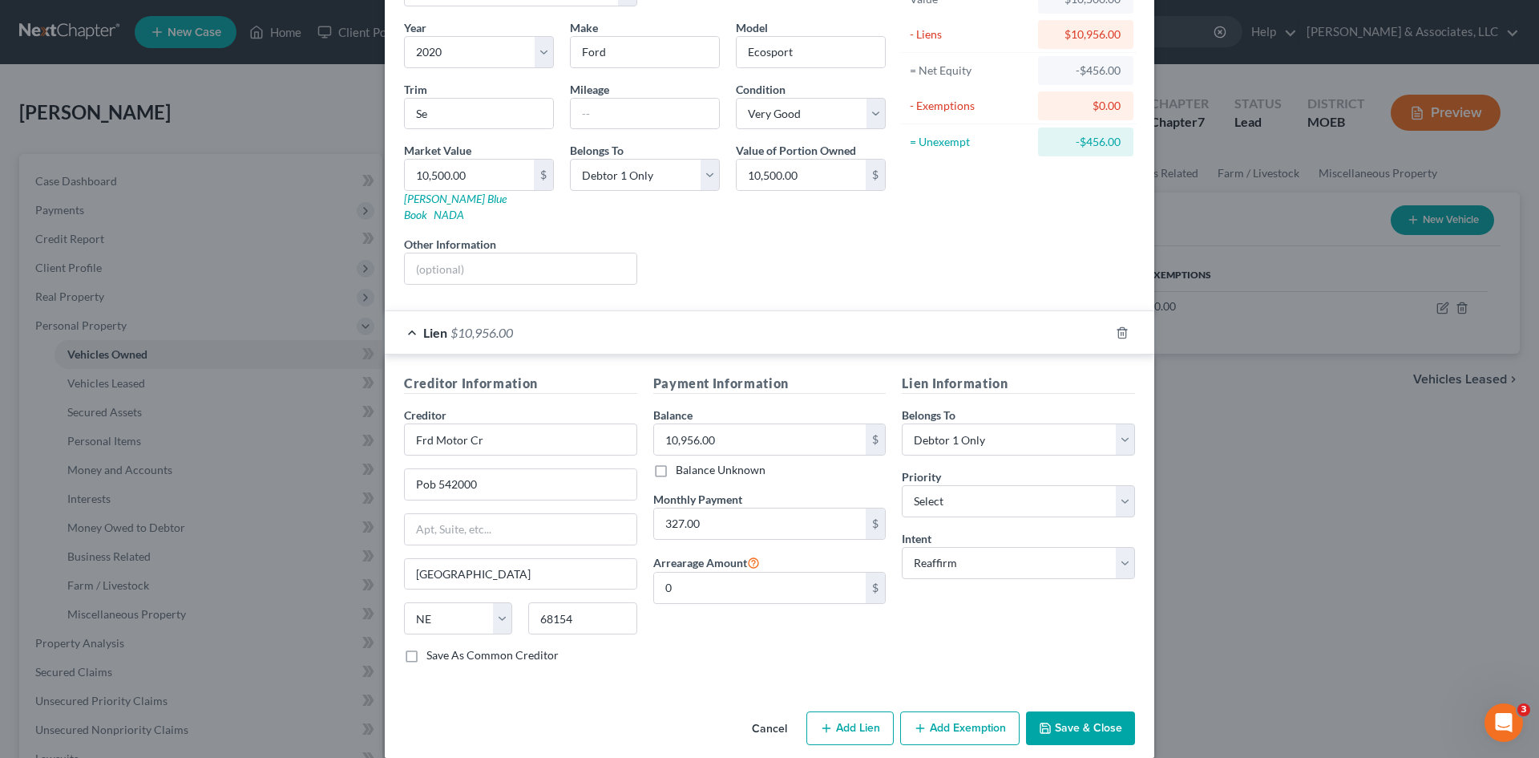
scroll to position [119, 0]
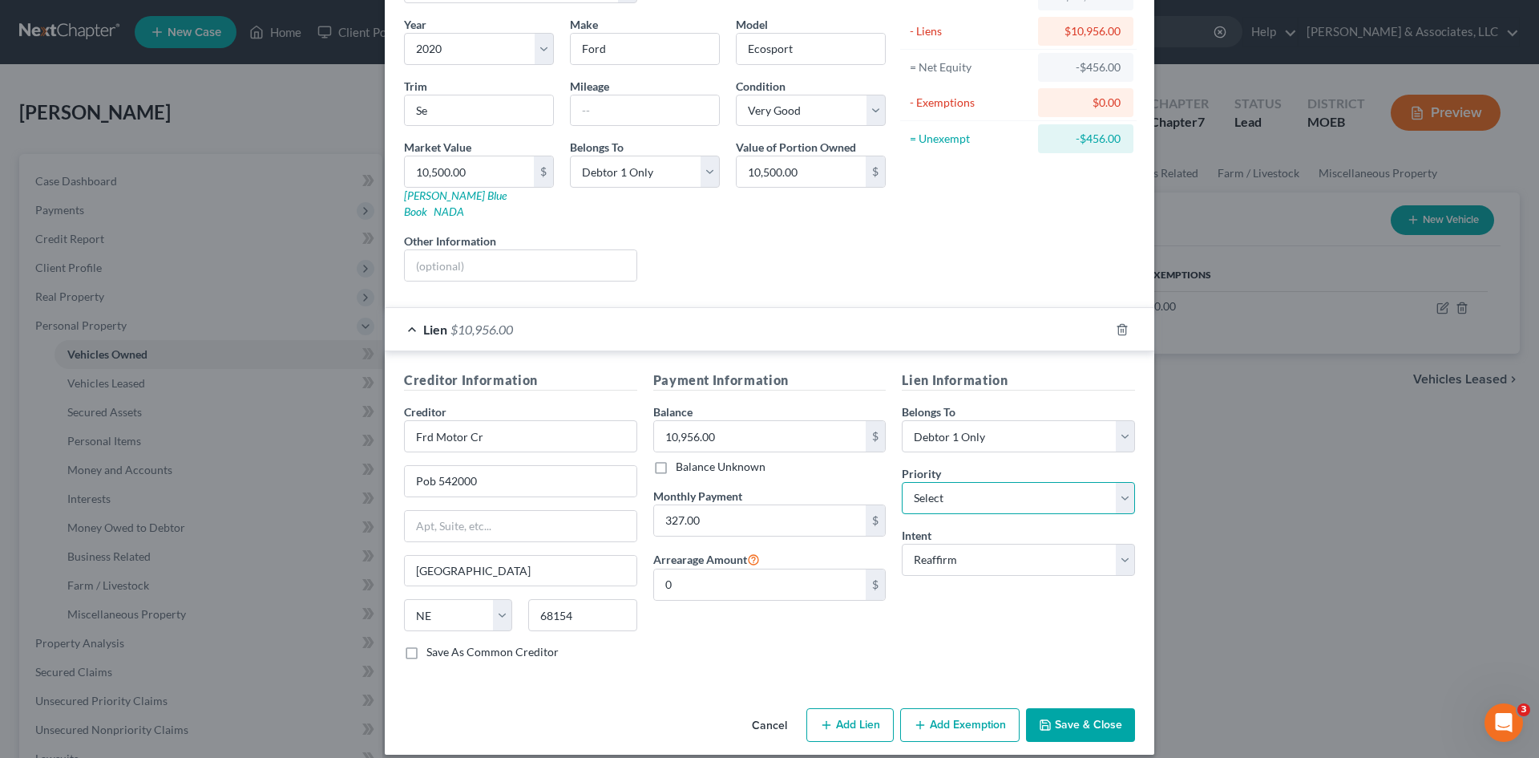
click at [1009, 483] on select "Select 1st 2nd 3rd 4th 5th 6th 7th 8th 9th 10th 11th 12th 13th 14th 15th 16th 1…" at bounding box center [1018, 498] width 233 height 32
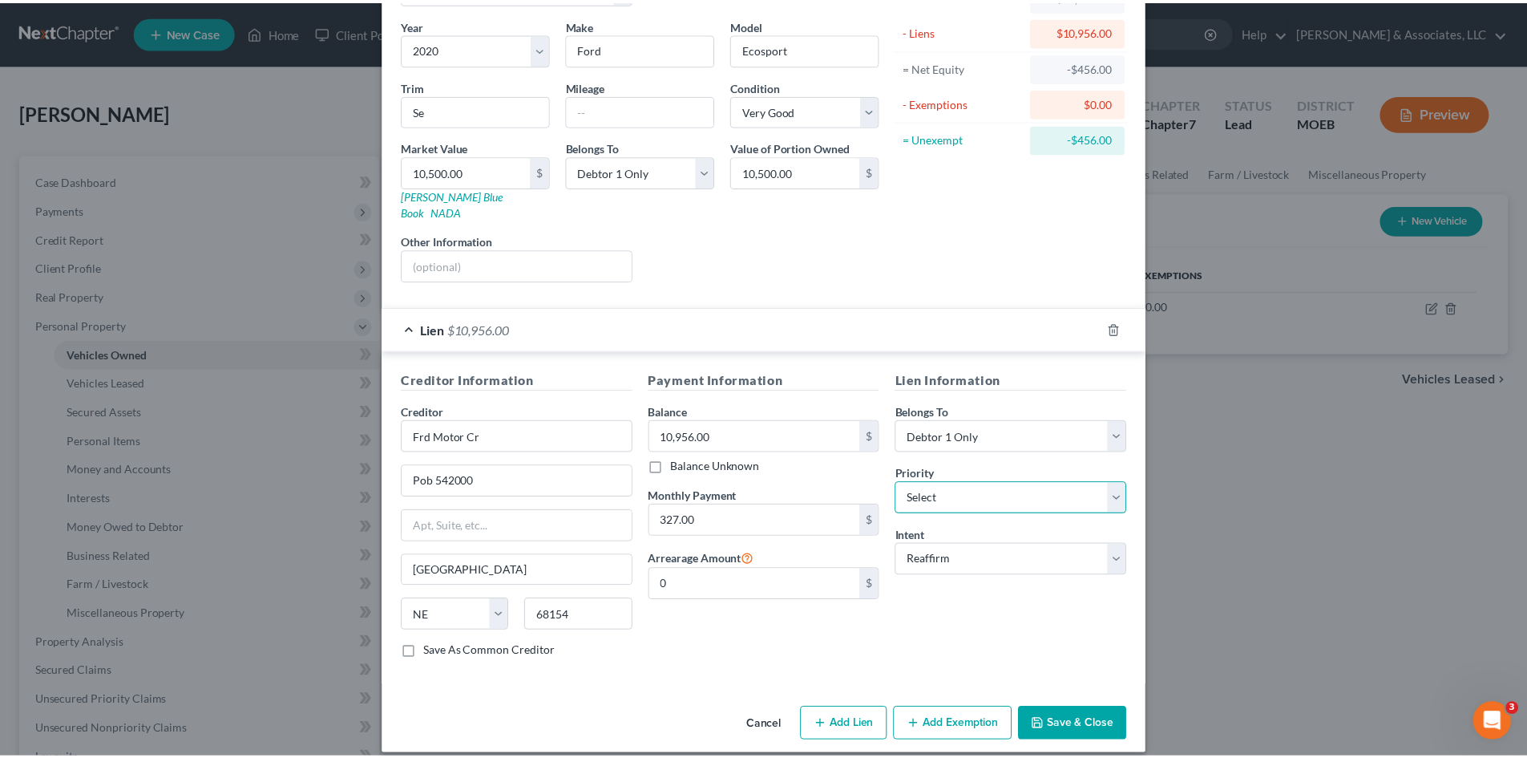
scroll to position [39, 0]
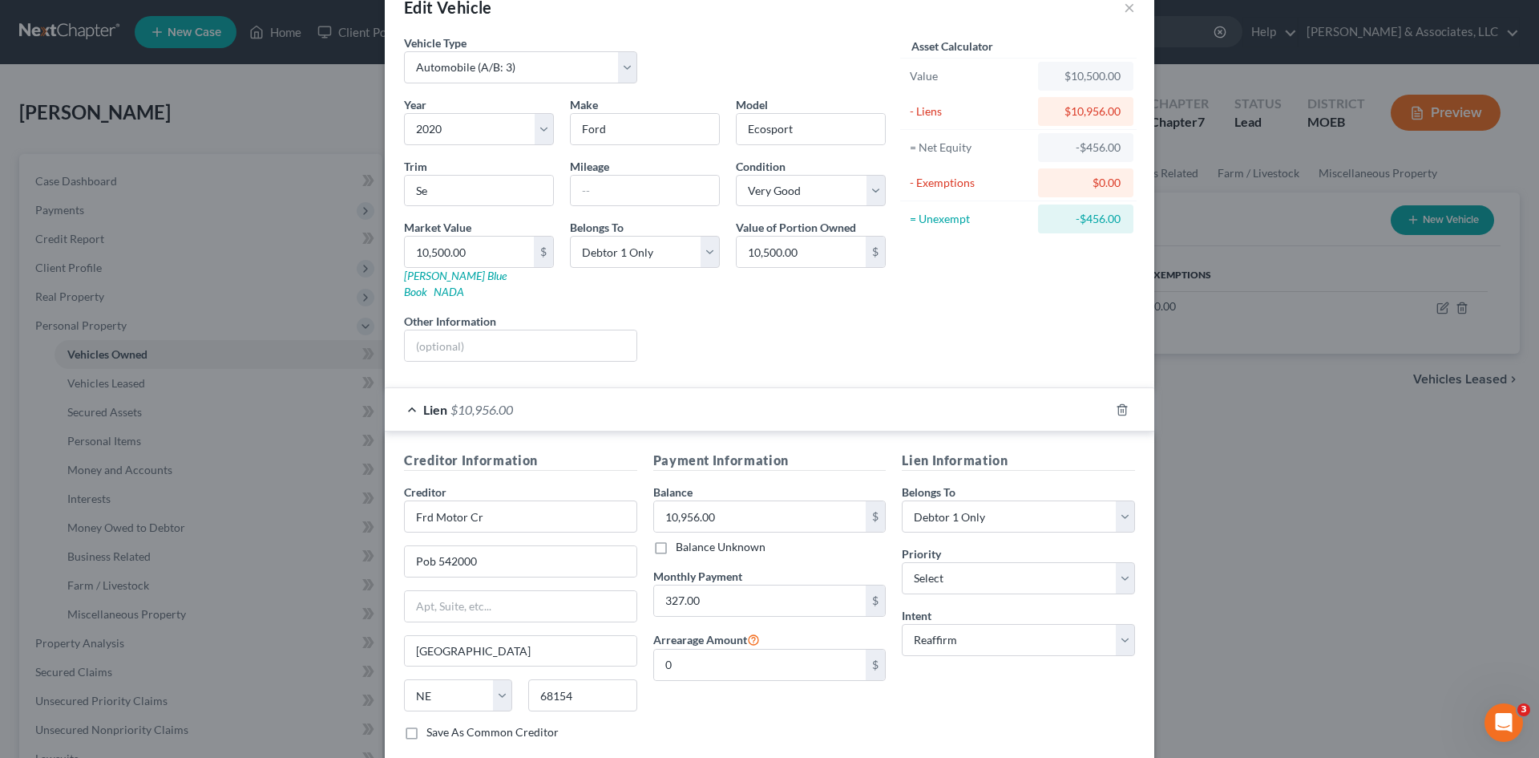
drag, startPoint x: 1296, startPoint y: 506, endPoint x: 1268, endPoint y: 509, distance: 28.2
click at [1296, 506] on div "Edit Vehicle × Vehicle Type Select Automobile (A/B: 3) Truck (A/B: 3) Trailer (…" at bounding box center [769, 379] width 1539 height 758
click at [333, 103] on div "Edit Vehicle × Vehicle Type Select Automobile (A/B: 3) Truck (A/B: 3) Trailer (…" at bounding box center [769, 379] width 1539 height 758
click at [1124, 6] on button "×" at bounding box center [1129, 7] width 11 height 19
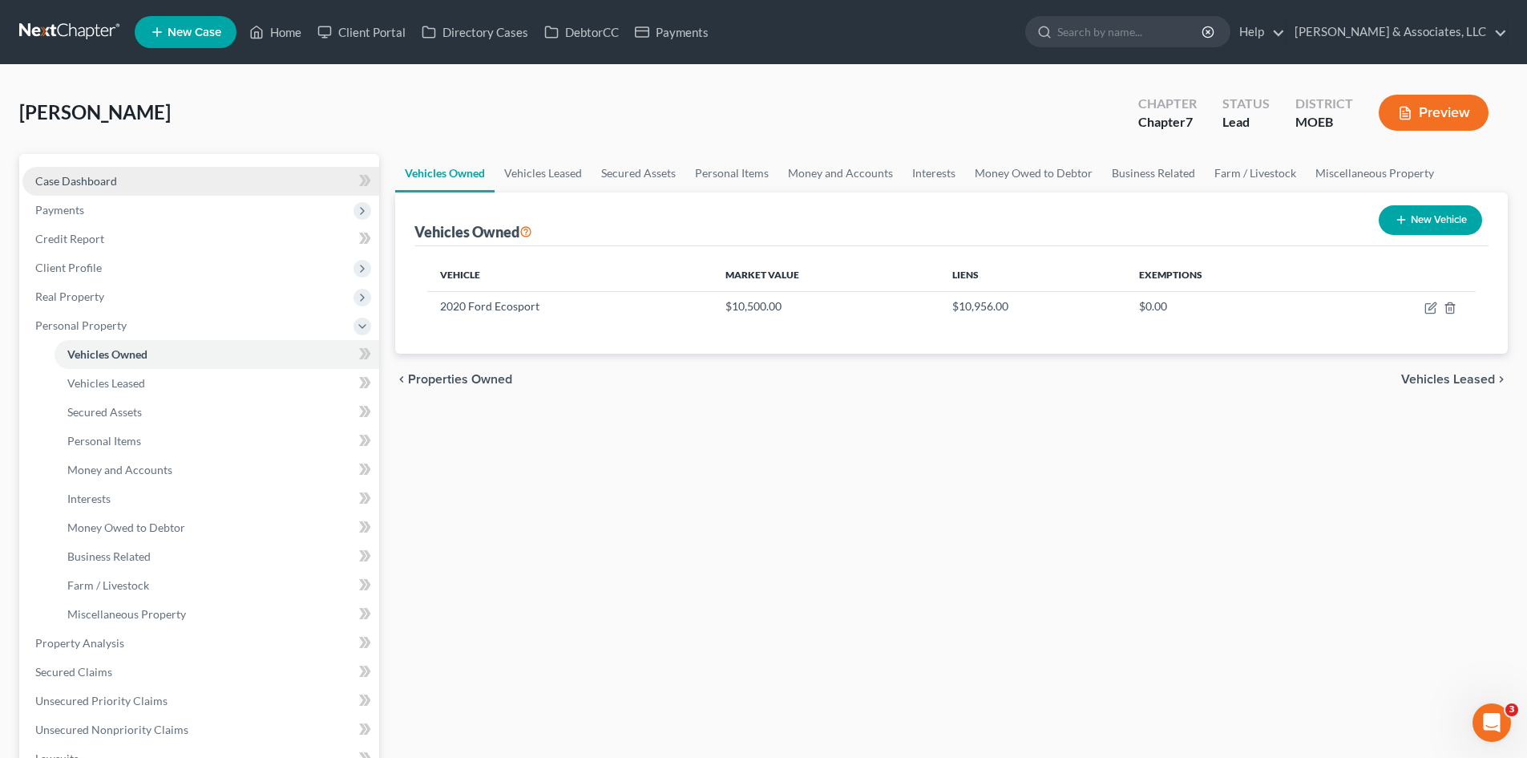
click at [155, 180] on link "Case Dashboard" at bounding box center [200, 181] width 357 height 29
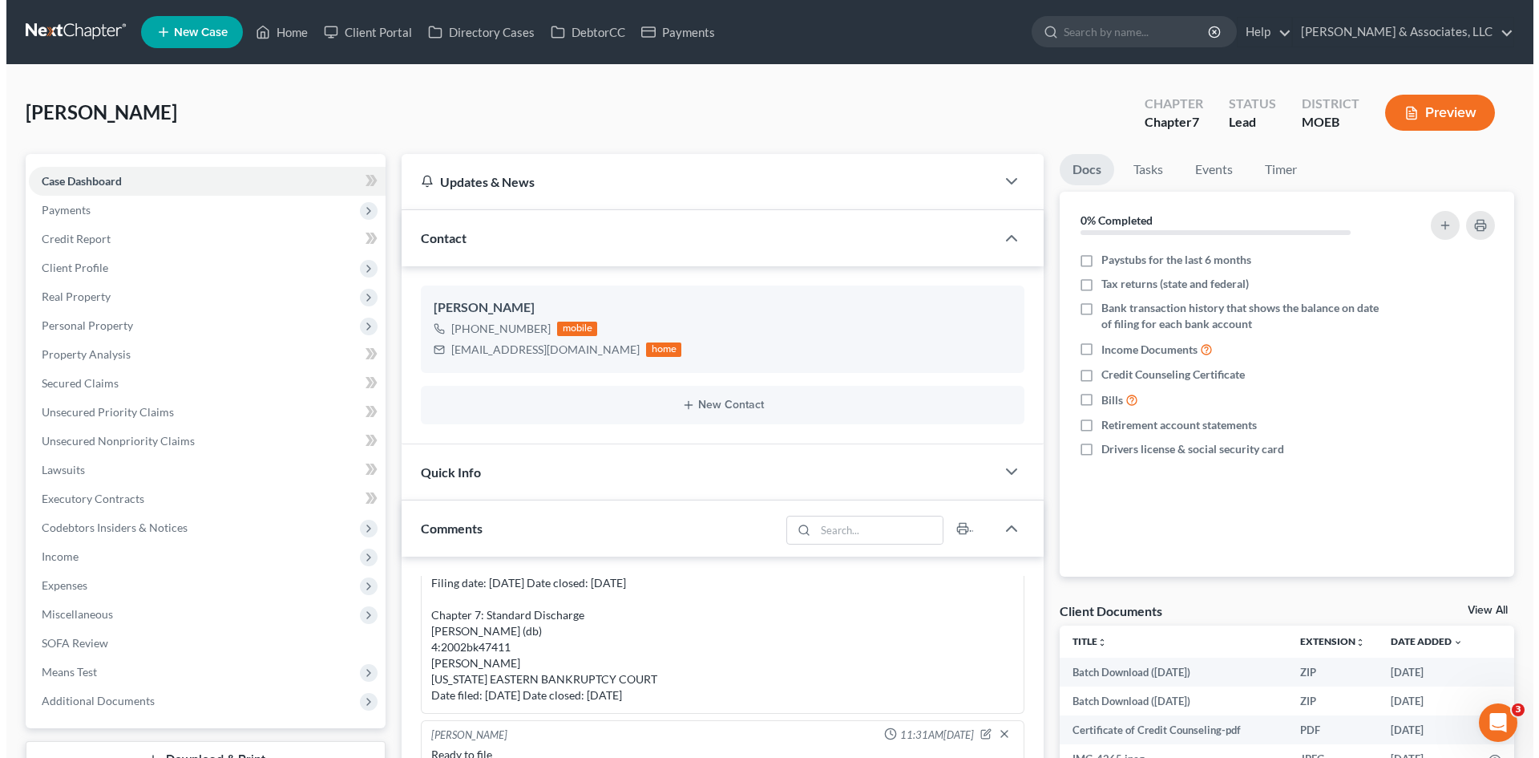
scroll to position [321, 0]
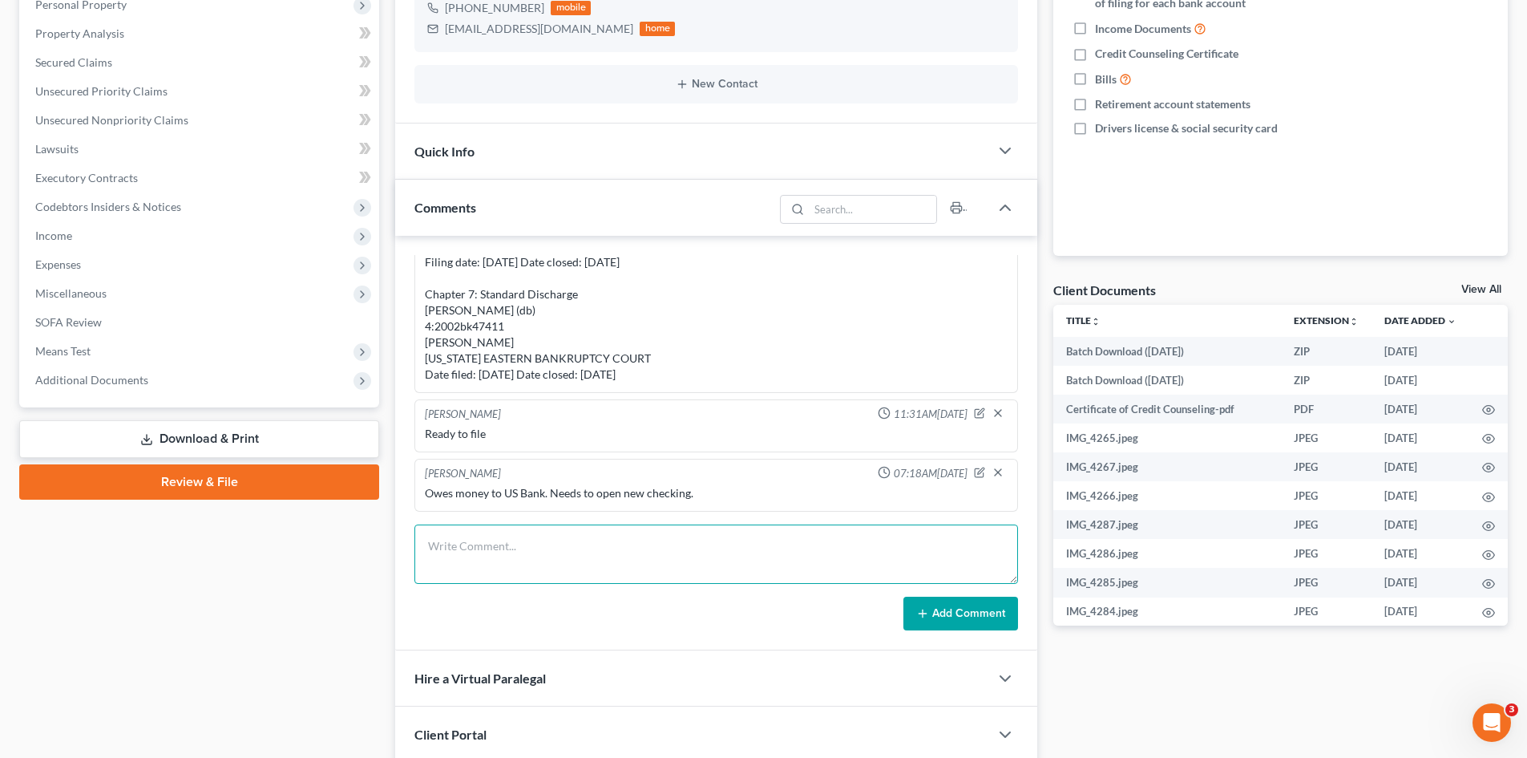
click at [591, 560] on textarea at bounding box center [716, 553] width 604 height 59
click at [992, 469] on icon "button" at bounding box center [998, 472] width 13 height 13
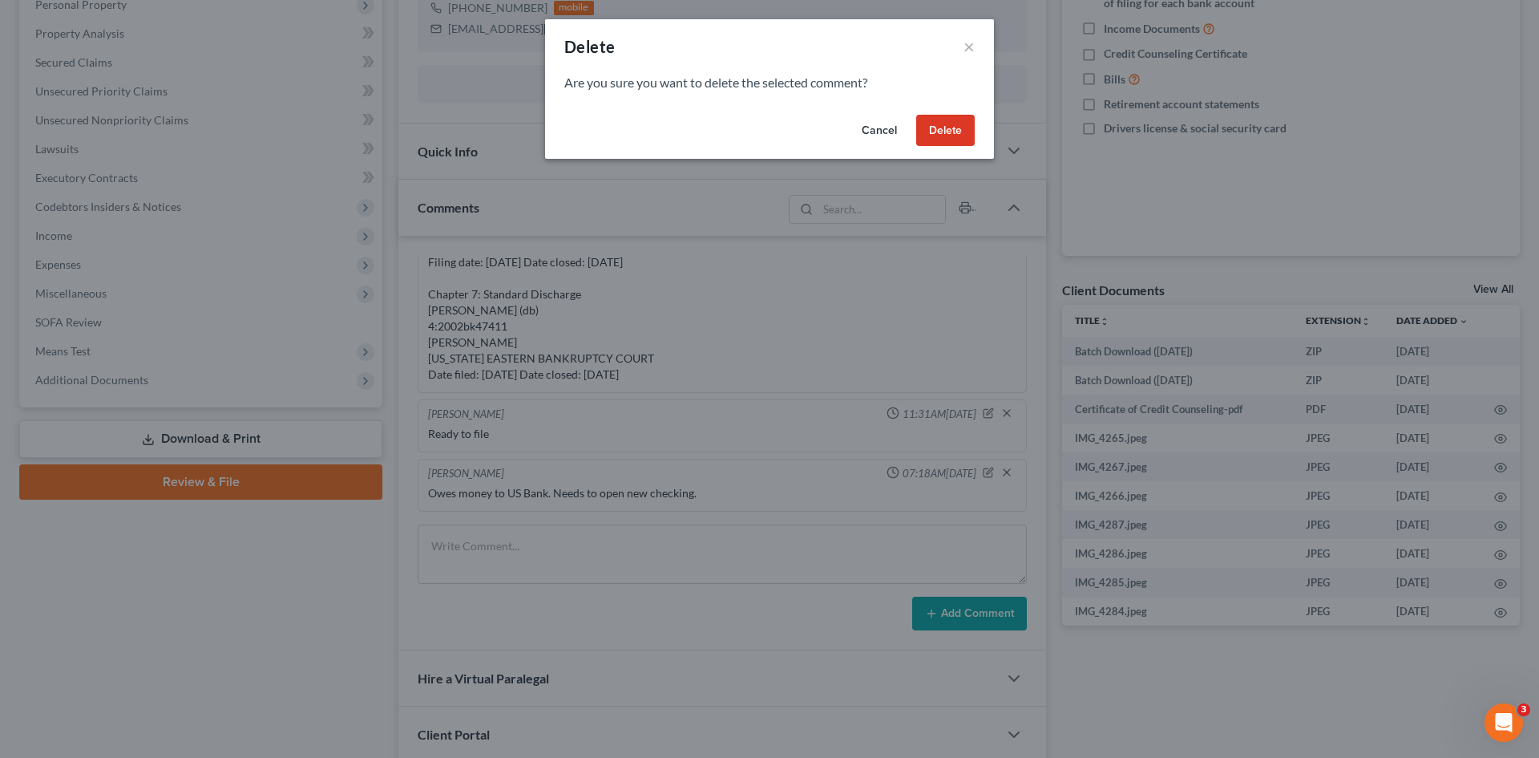
click at [947, 128] on button "Delete" at bounding box center [945, 131] width 59 height 32
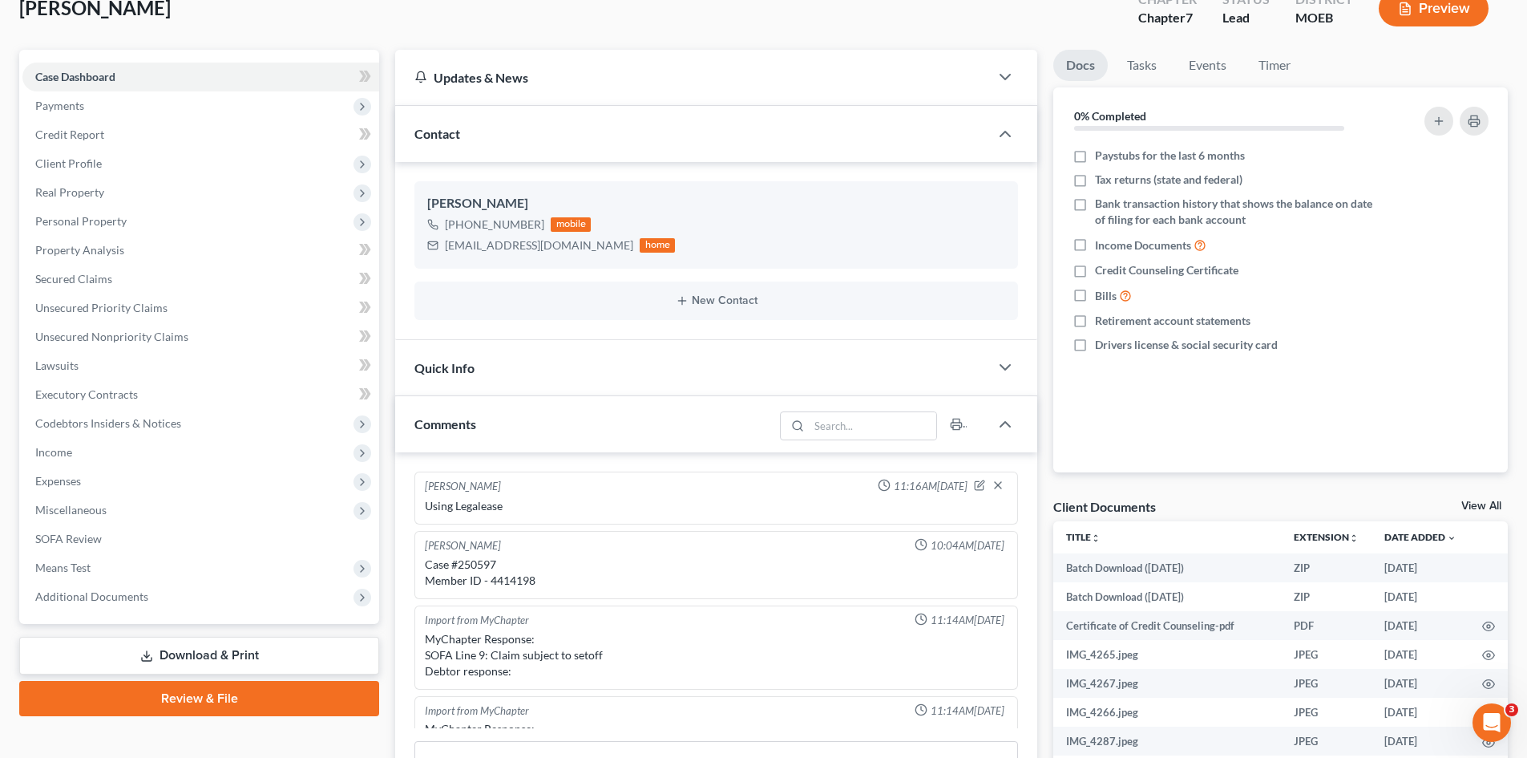
scroll to position [0, 0]
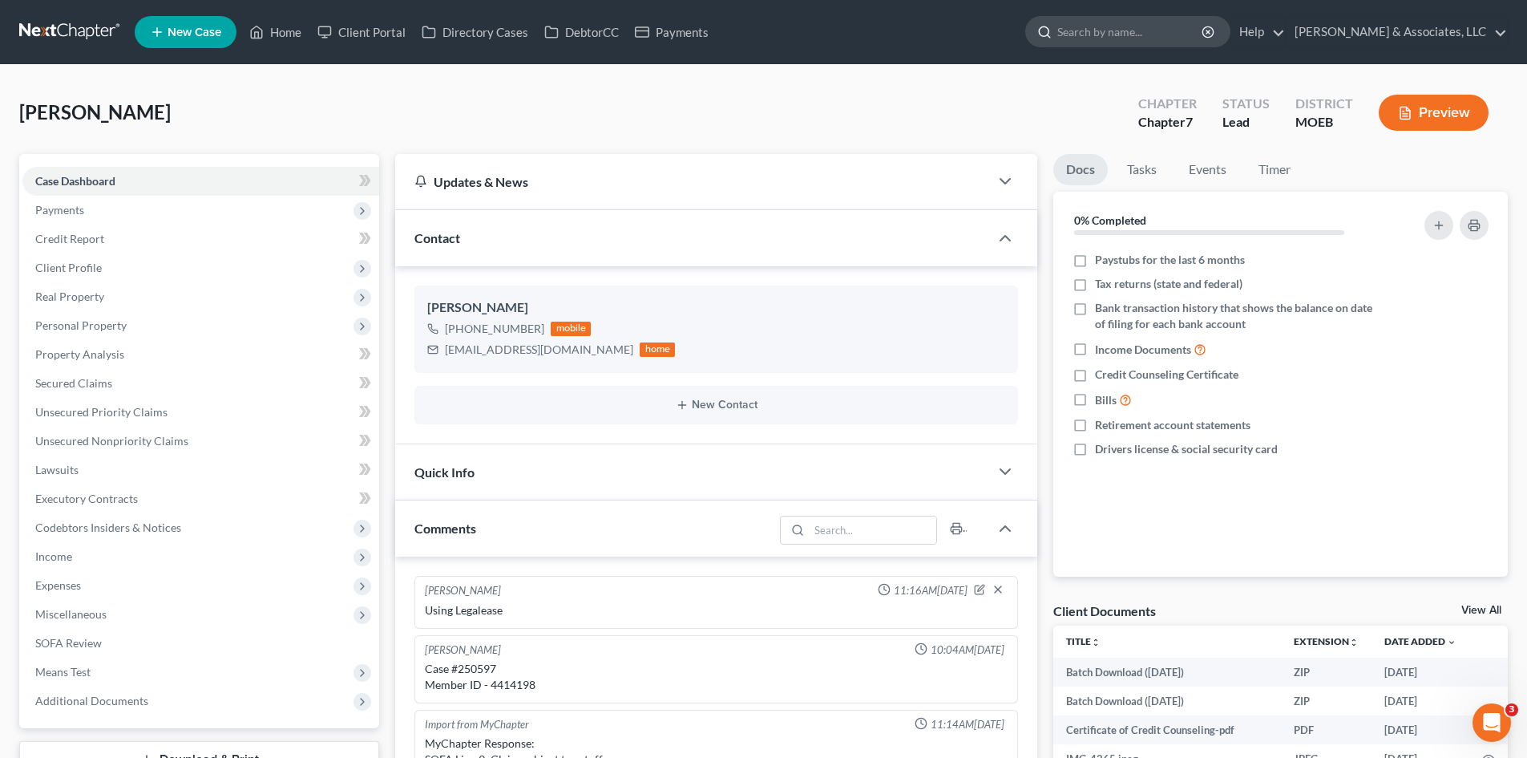
click at [1183, 42] on input "search" at bounding box center [1130, 32] width 147 height 30
click at [87, 184] on span "Case Dashboard" at bounding box center [75, 181] width 80 height 14
click at [287, 24] on link "Home" at bounding box center [275, 32] width 68 height 29
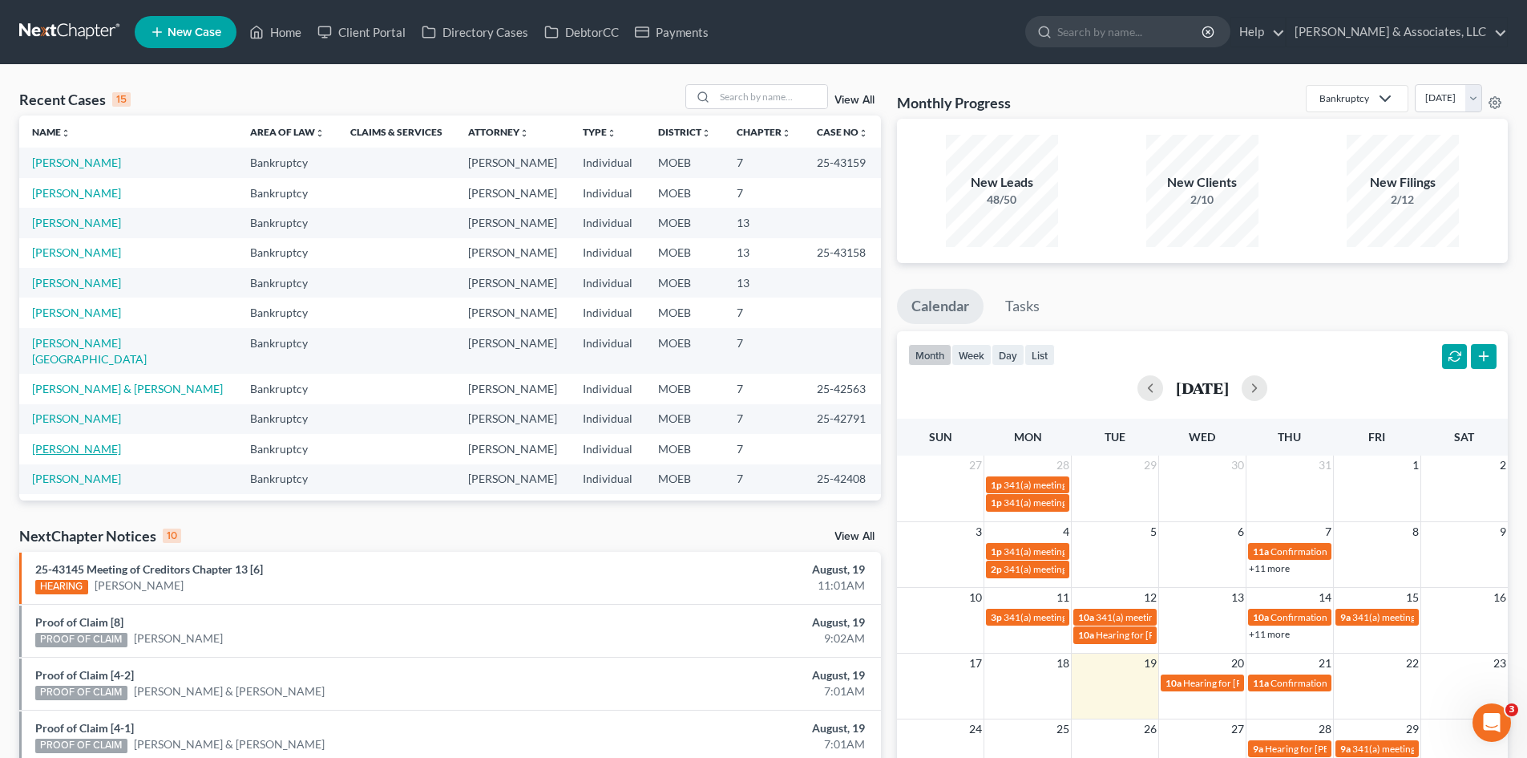
click at [77, 442] on link "Johnson, Corey" at bounding box center [76, 449] width 89 height 14
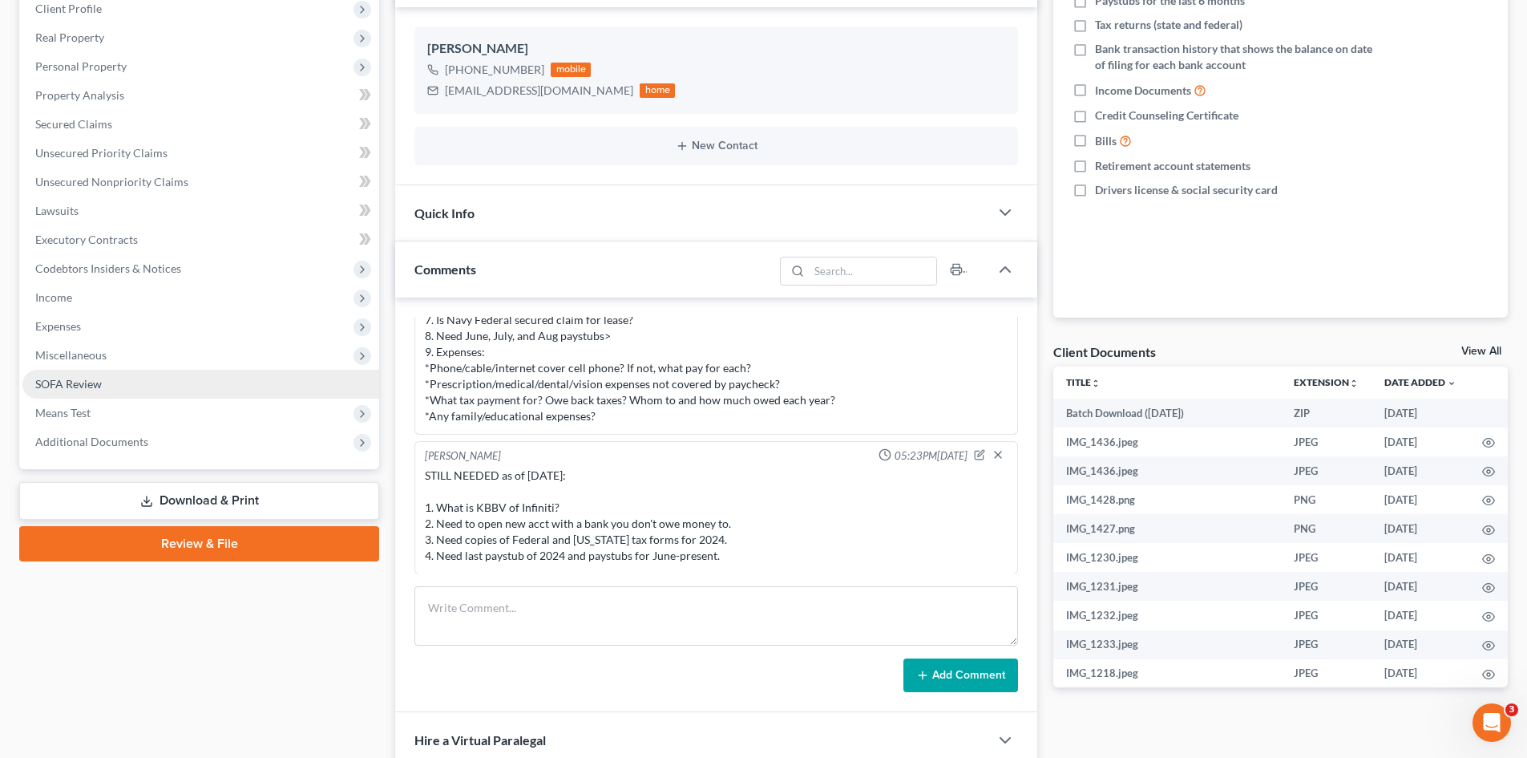
scroll to position [160, 0]
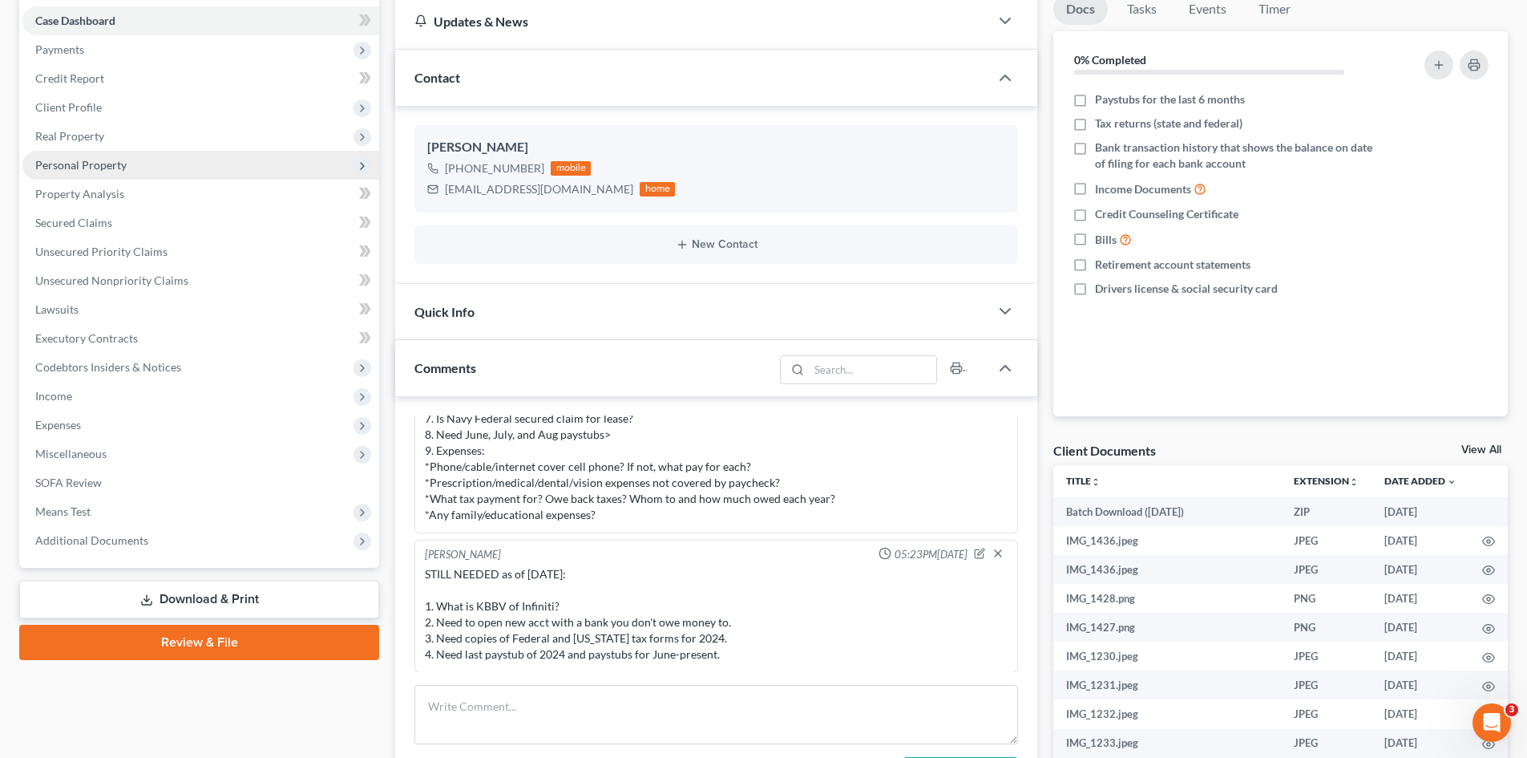
click at [95, 166] on span "Personal Property" at bounding box center [80, 165] width 91 height 14
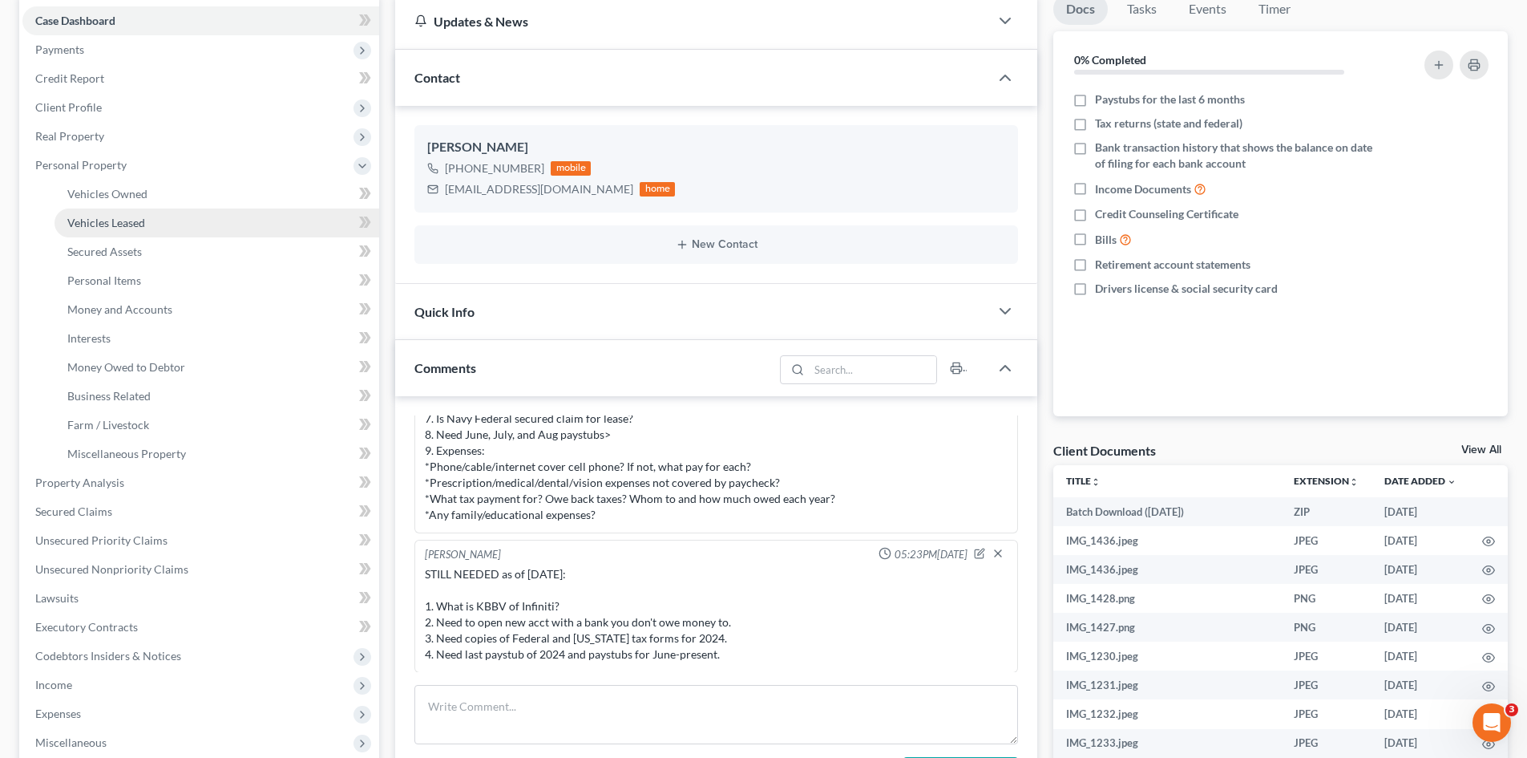
click at [126, 228] on span "Vehicles Leased" at bounding box center [106, 223] width 78 height 14
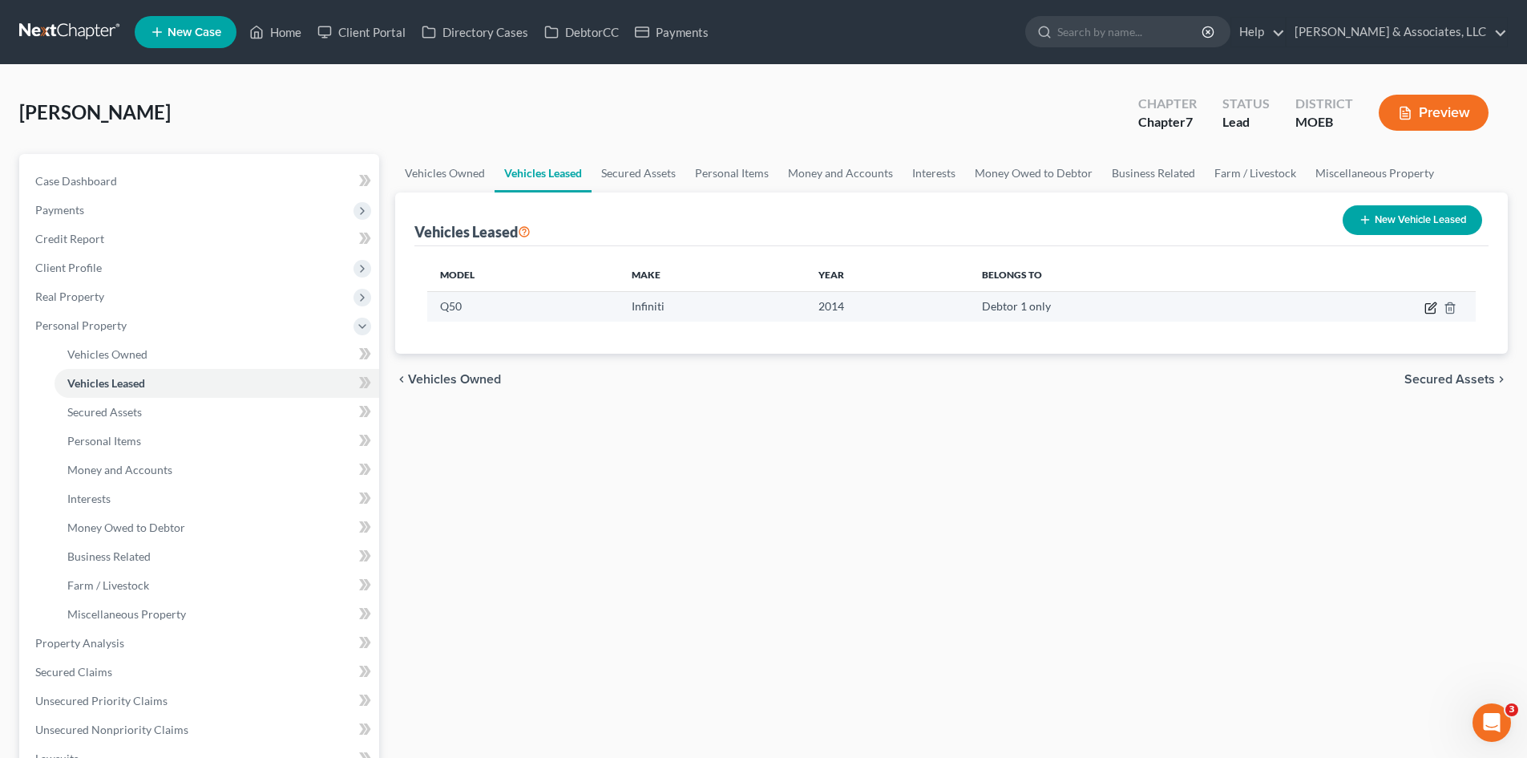
click at [1431, 304] on icon "button" at bounding box center [1431, 307] width 13 height 13
select select "0"
select select "12"
select select "0"
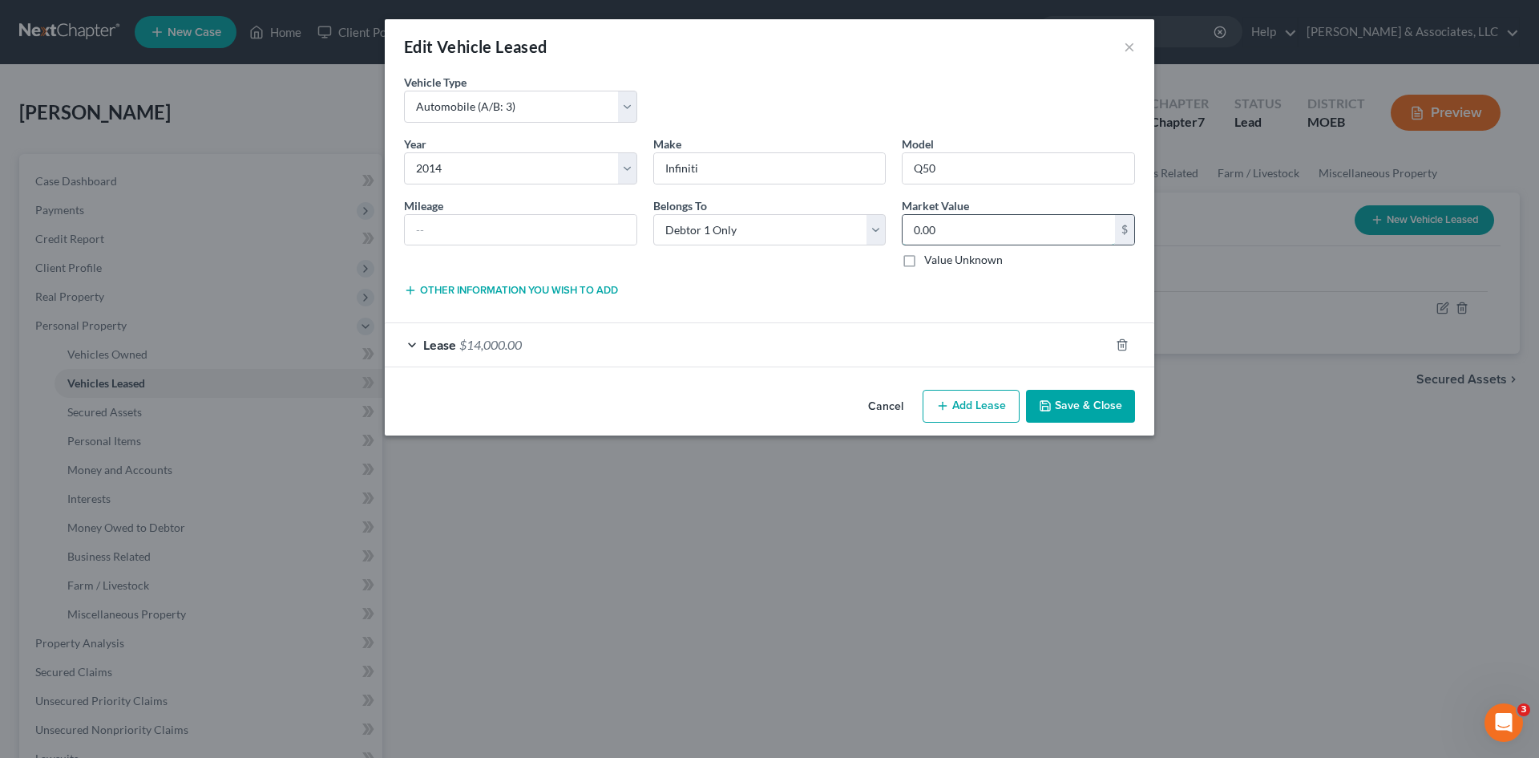
click at [960, 232] on input "0.00" at bounding box center [1009, 230] width 212 height 30
type input "3,840"
click at [1109, 403] on button "Save & Close" at bounding box center [1080, 407] width 109 height 34
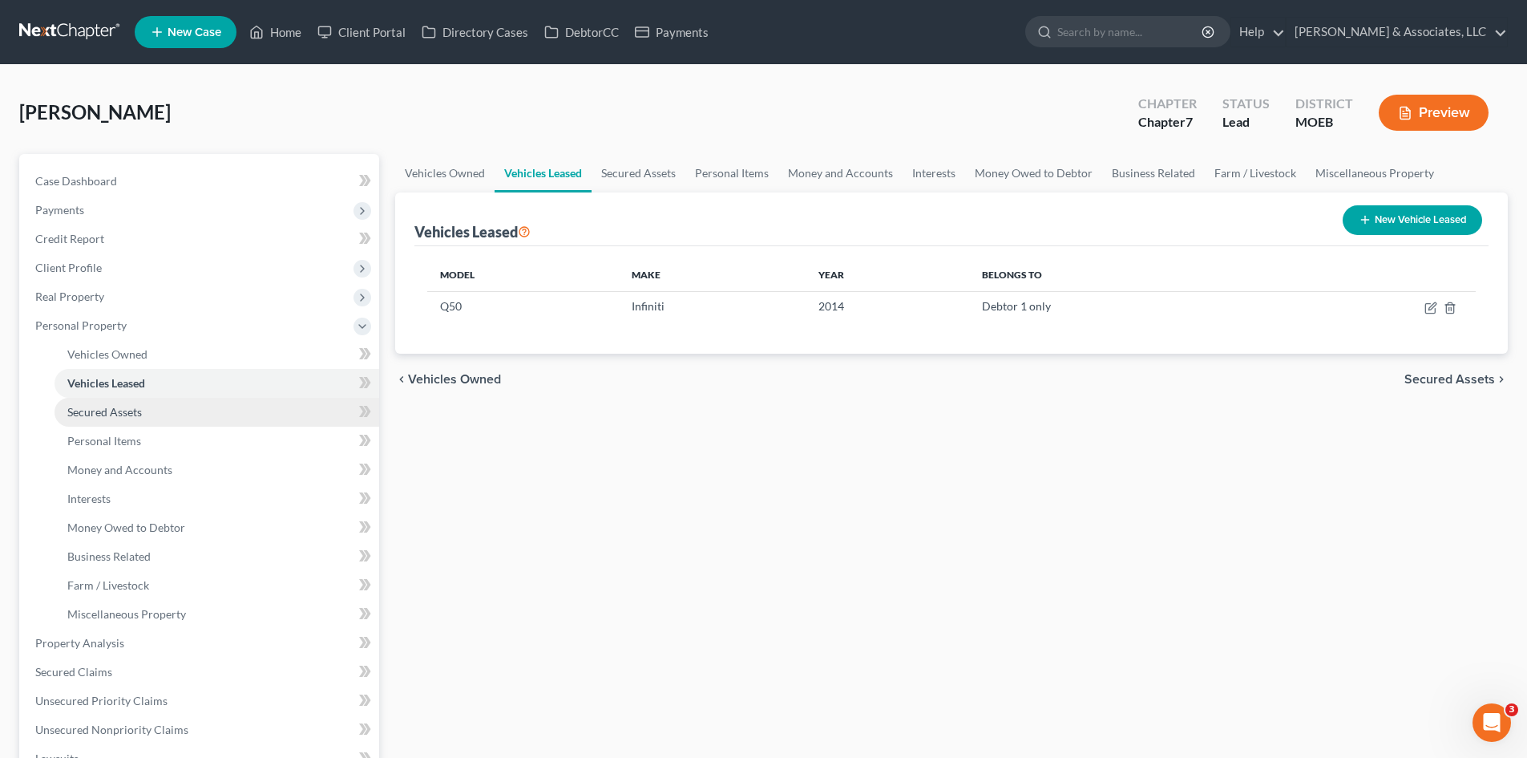
click at [77, 414] on span "Secured Assets" at bounding box center [104, 412] width 75 height 14
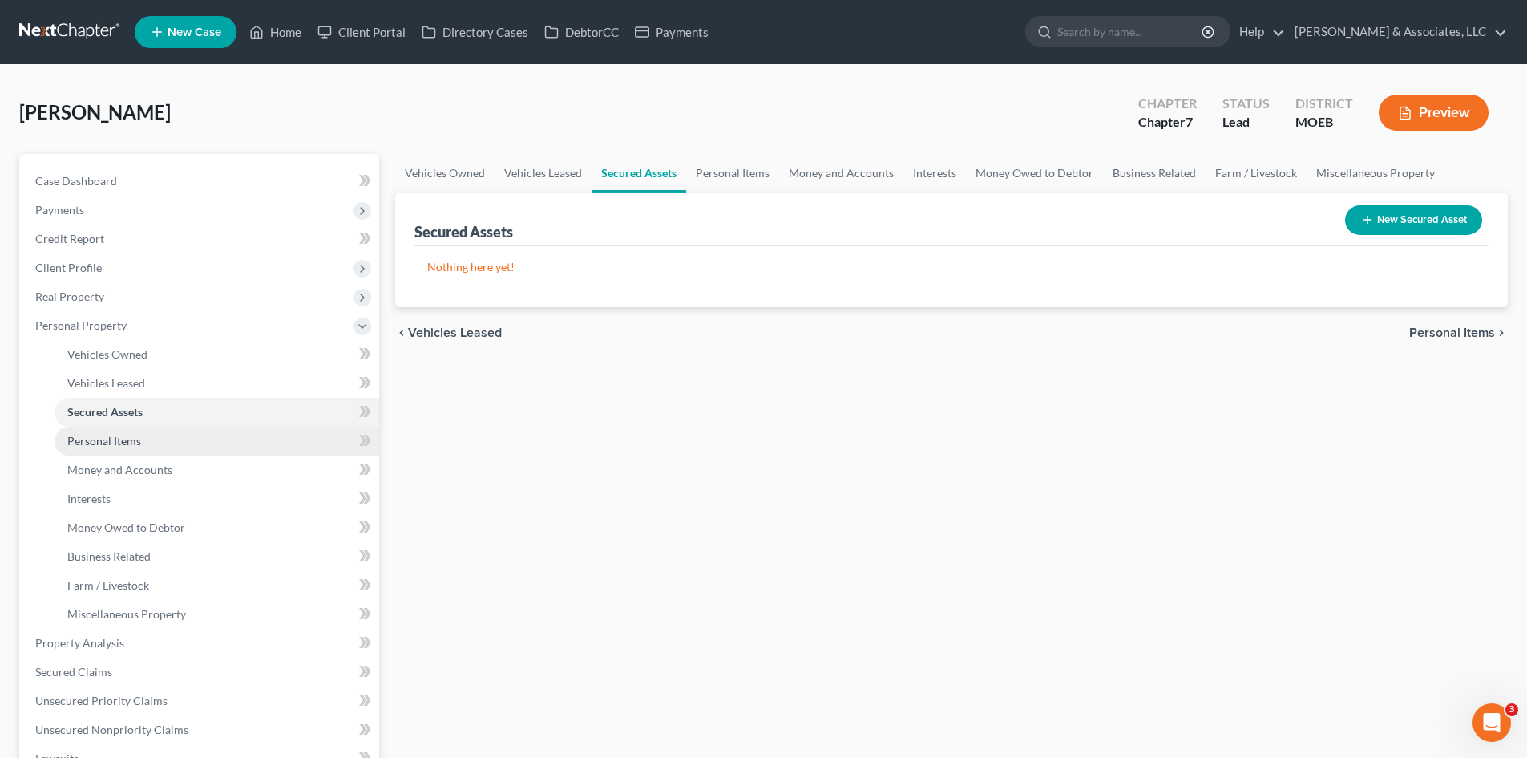
click at [118, 443] on span "Personal Items" at bounding box center [104, 441] width 74 height 14
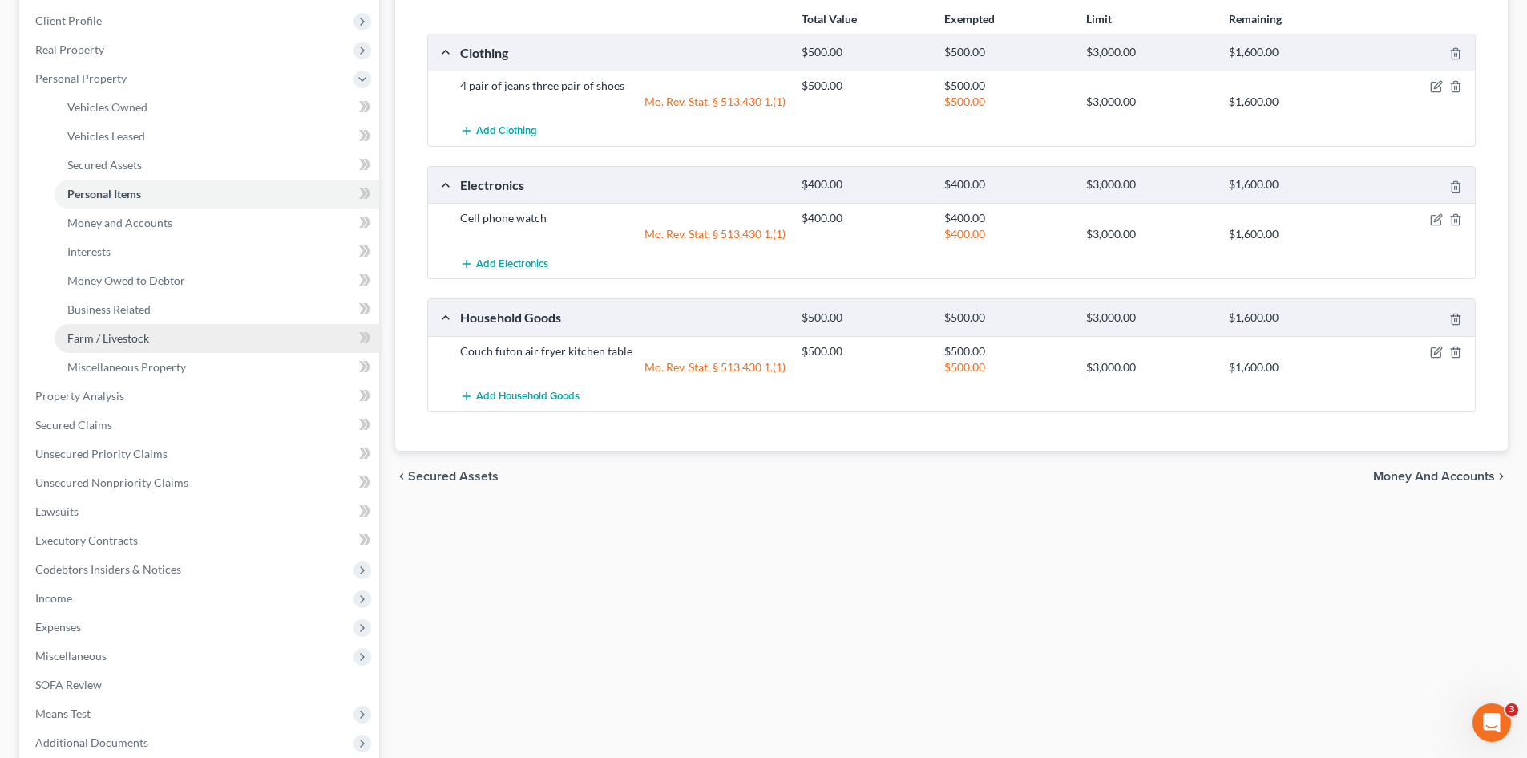
scroll to position [321, 0]
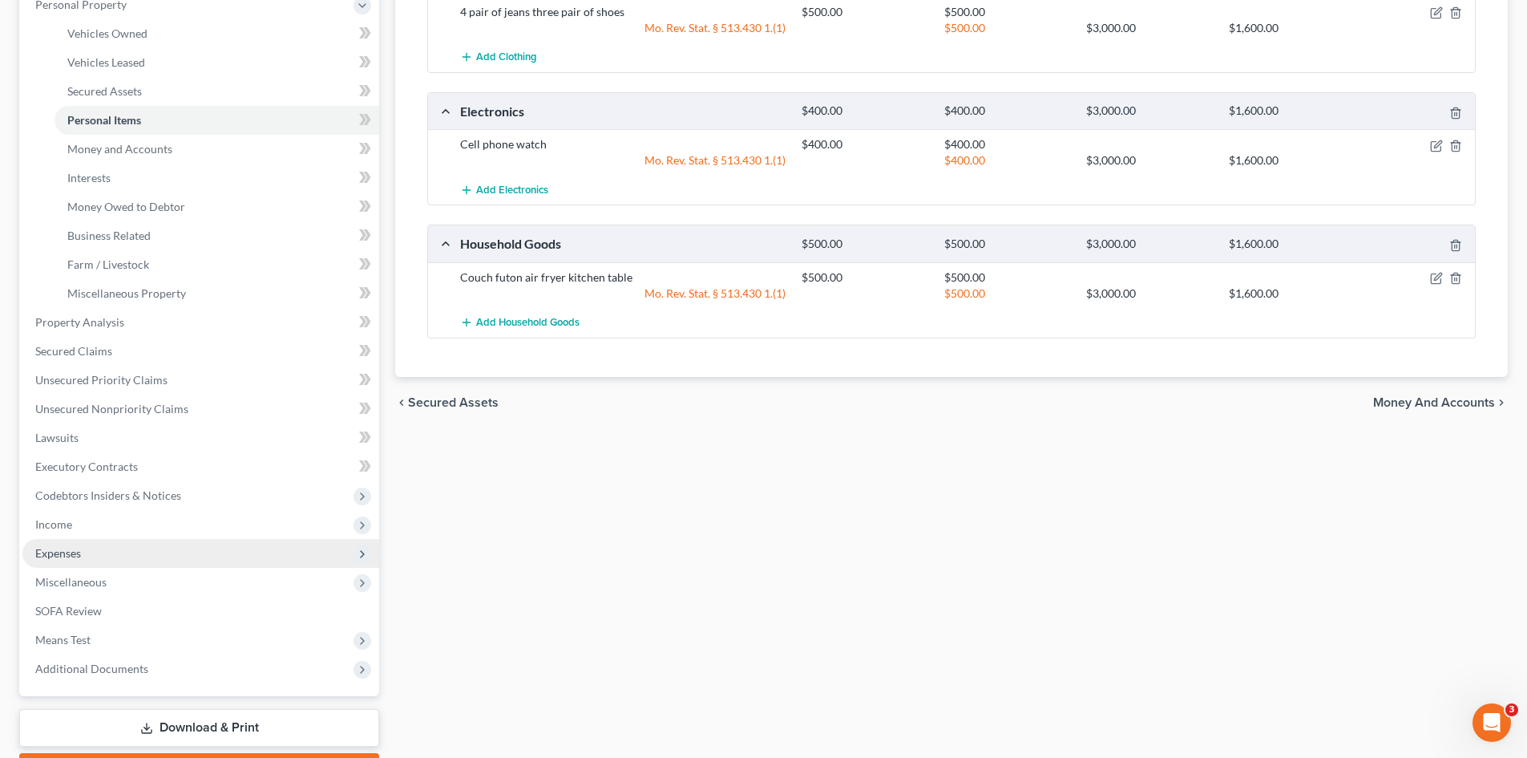
click at [55, 549] on span "Expenses" at bounding box center [58, 553] width 46 height 14
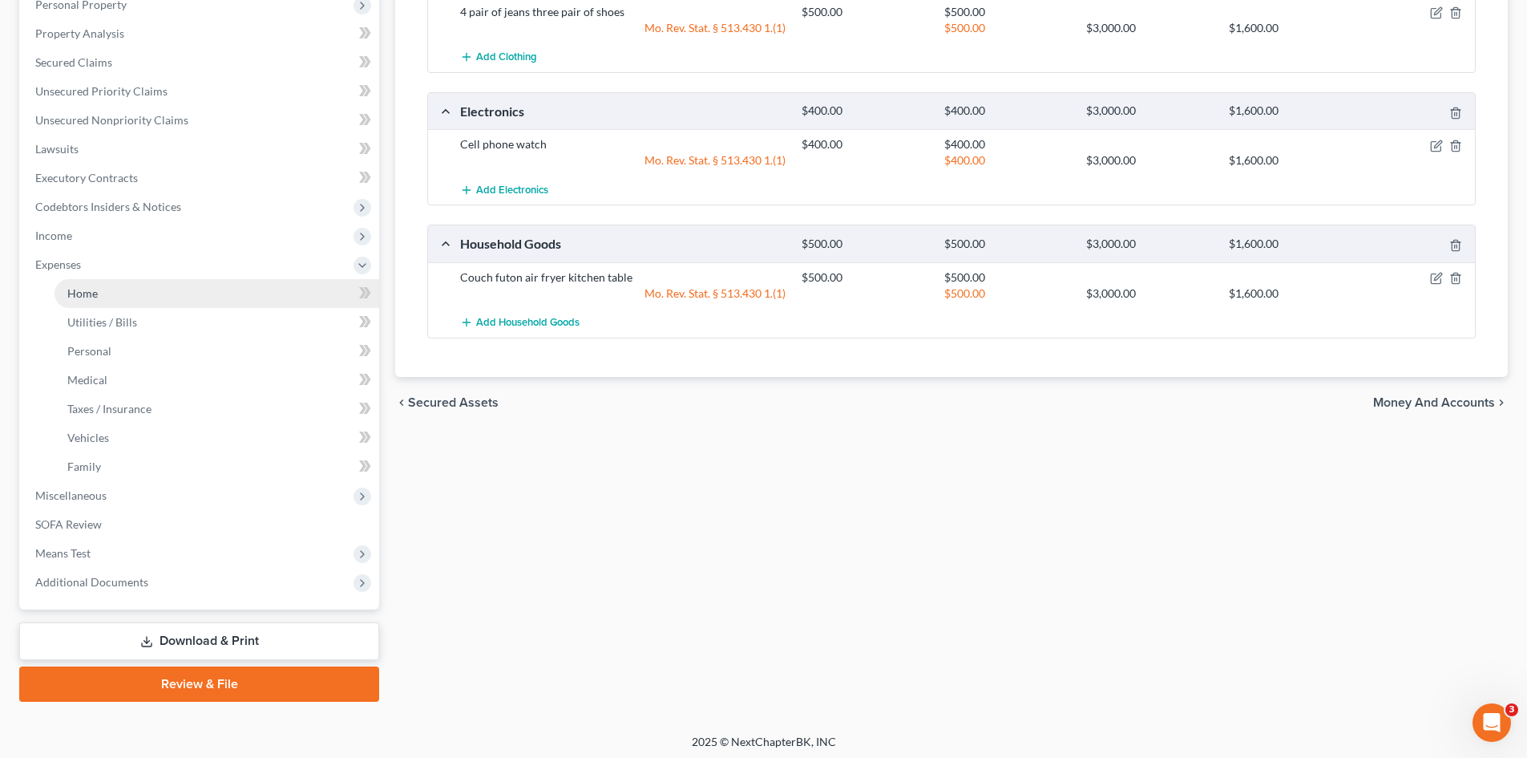
click at [83, 301] on link "Home" at bounding box center [217, 293] width 325 height 29
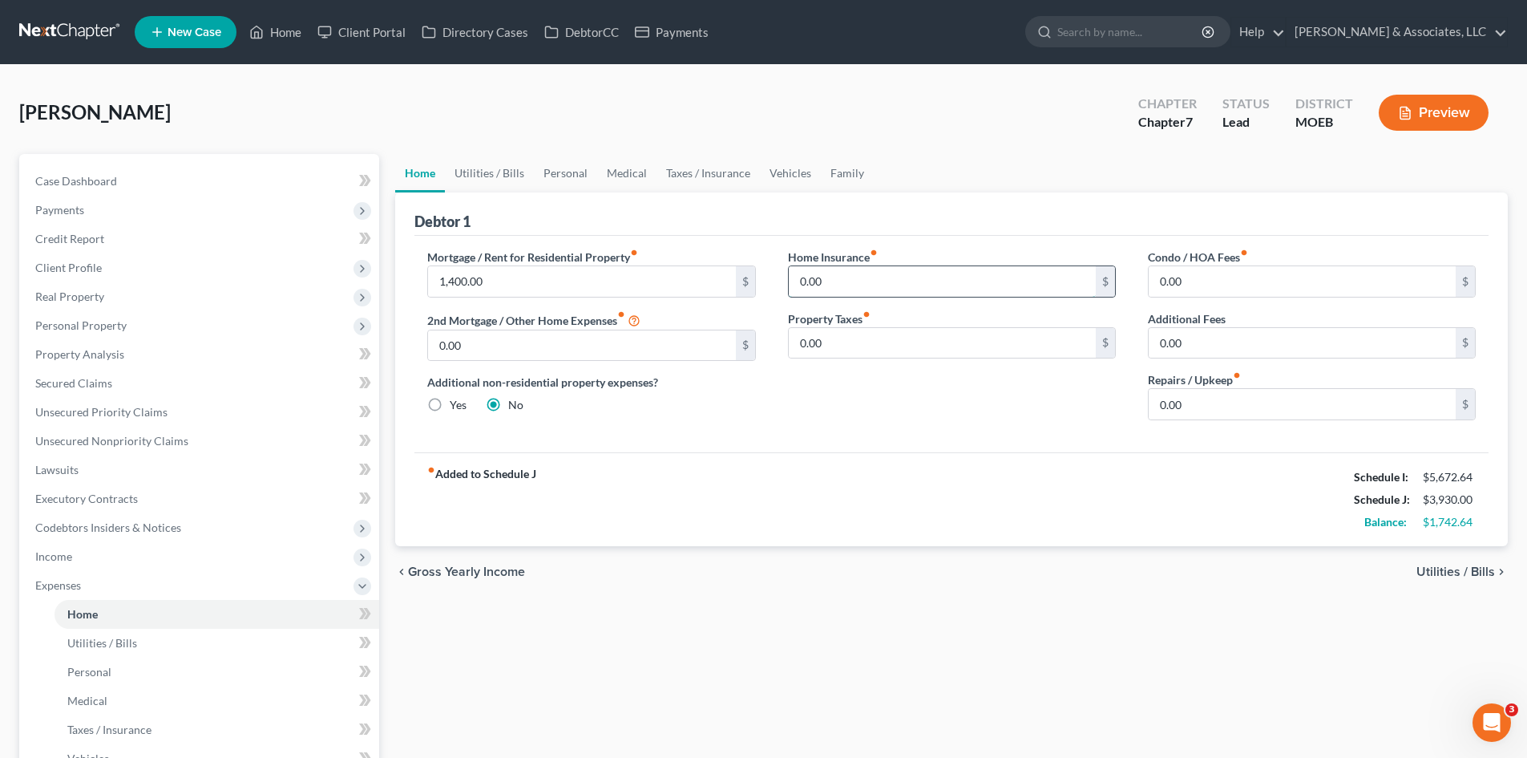
click at [851, 274] on input "0.00" at bounding box center [942, 281] width 307 height 30
type input "15.00"
click at [491, 168] on link "Utilities / Bills" at bounding box center [489, 173] width 89 height 38
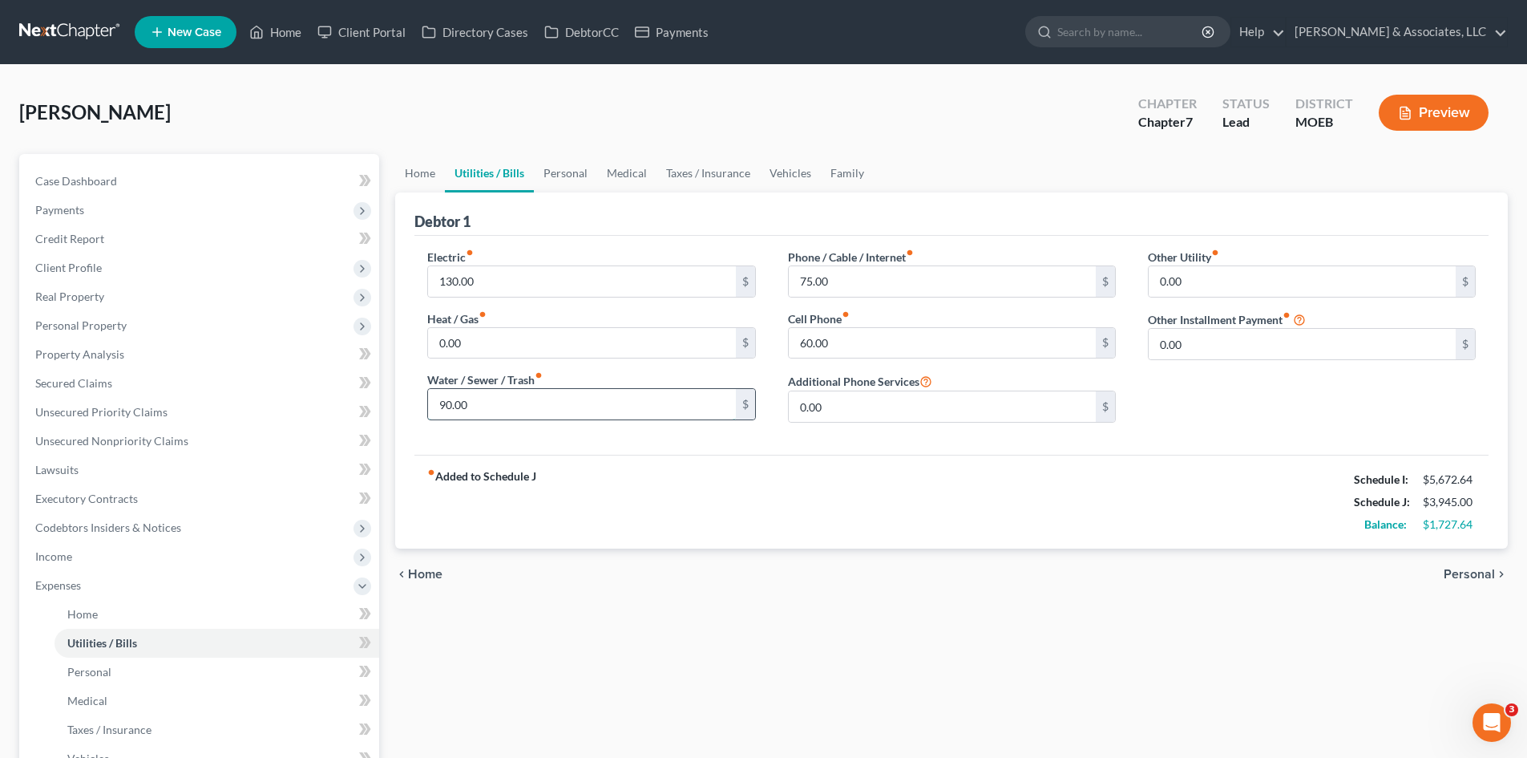
click at [480, 402] on input "90.00" at bounding box center [581, 404] width 307 height 30
type input "100.00"
click at [106, 182] on span "Case Dashboard" at bounding box center [76, 181] width 82 height 14
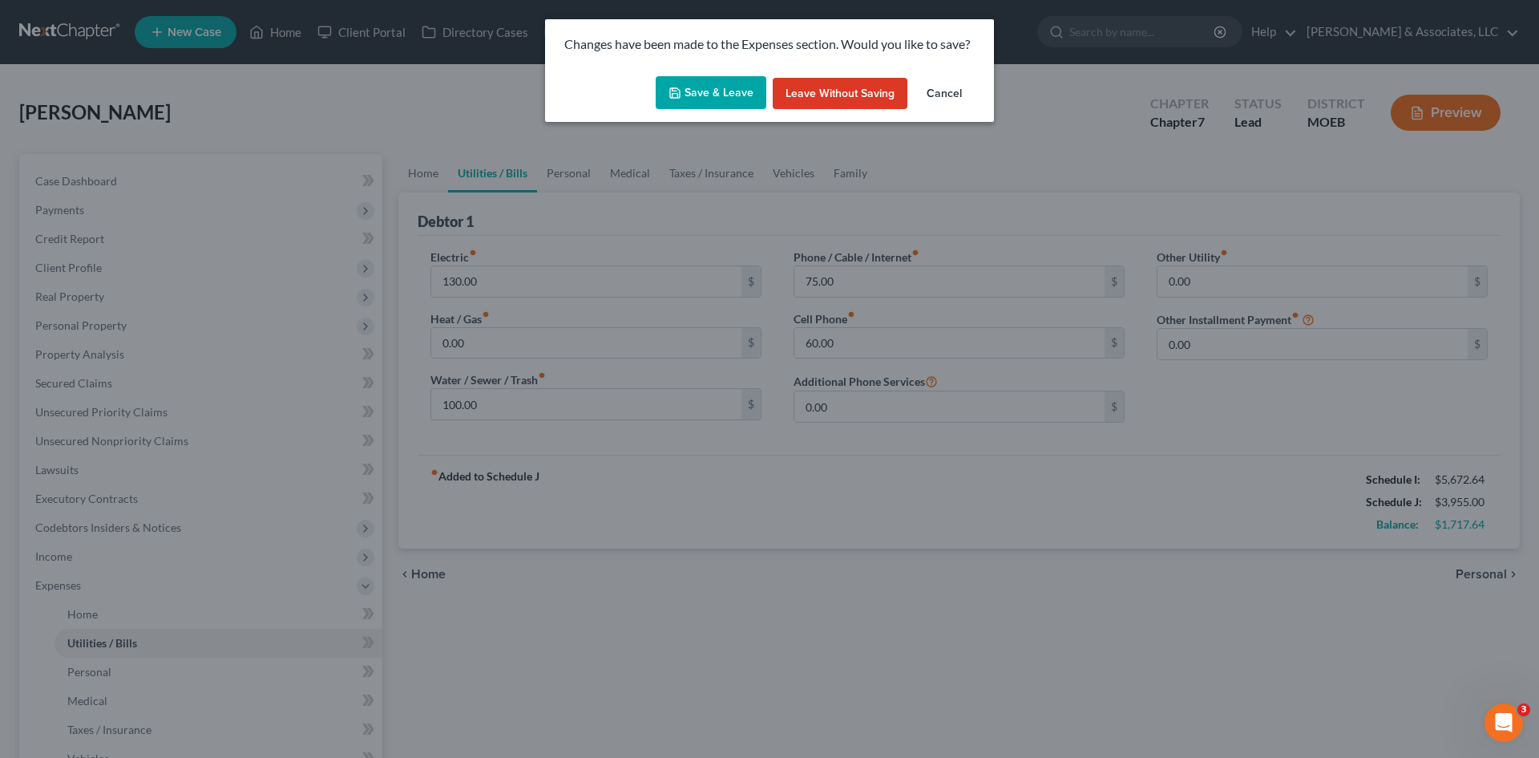
click at [723, 86] on button "Save & Leave" at bounding box center [711, 93] width 111 height 34
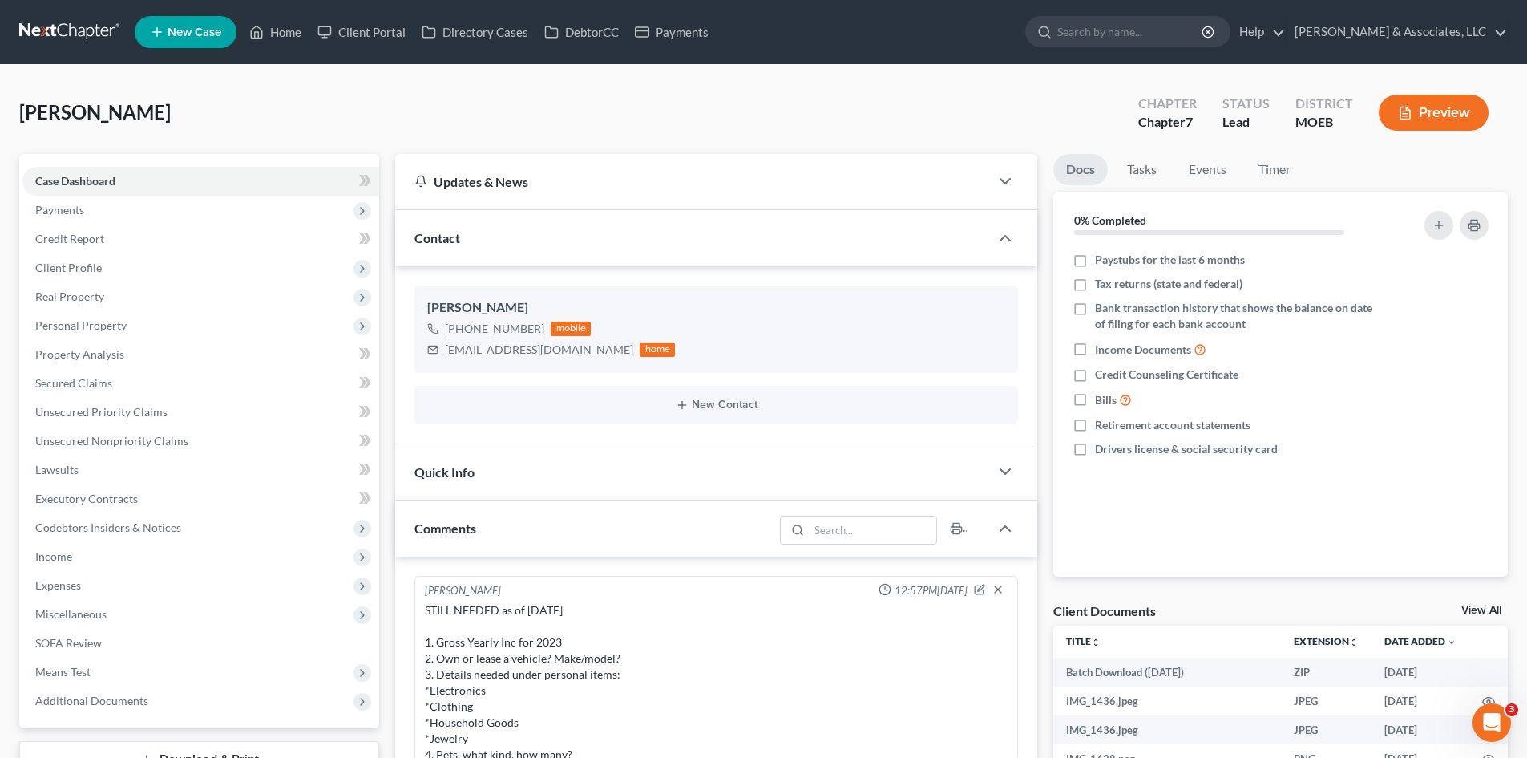
scroll to position [1756, 0]
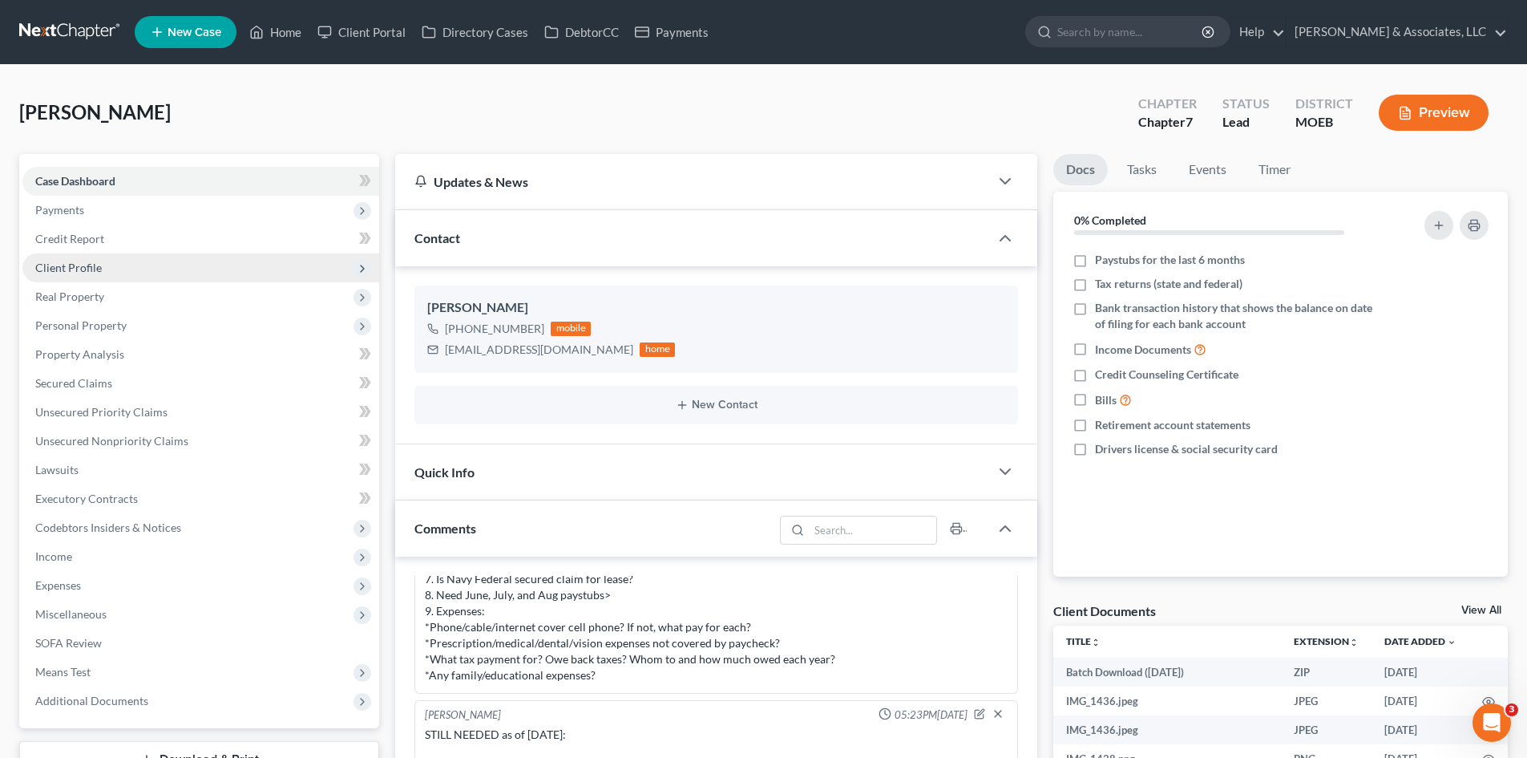
click at [74, 261] on span "Client Profile" at bounding box center [68, 268] width 67 height 14
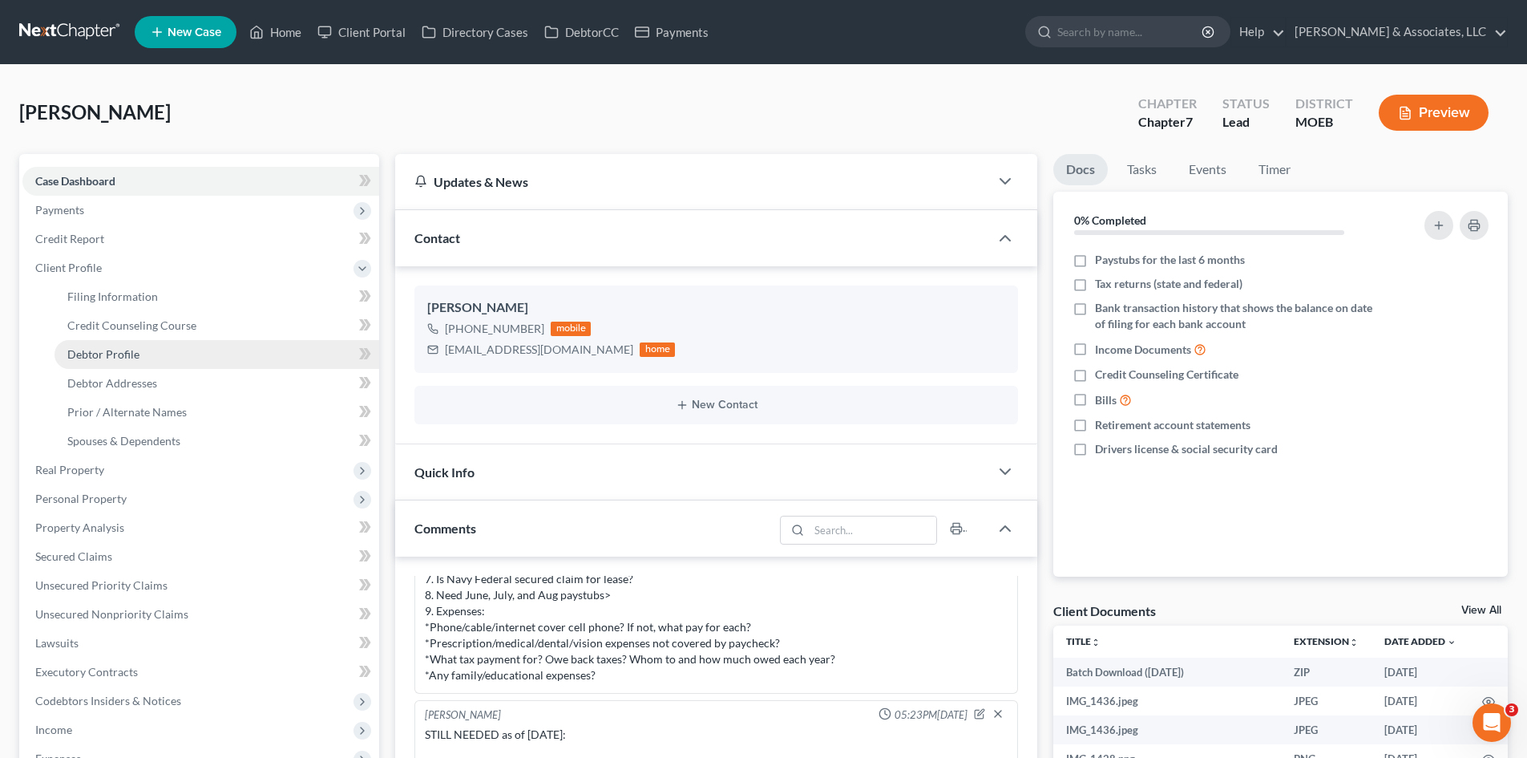
click at [131, 351] on span "Debtor Profile" at bounding box center [103, 354] width 72 height 14
select select "0"
select select "1"
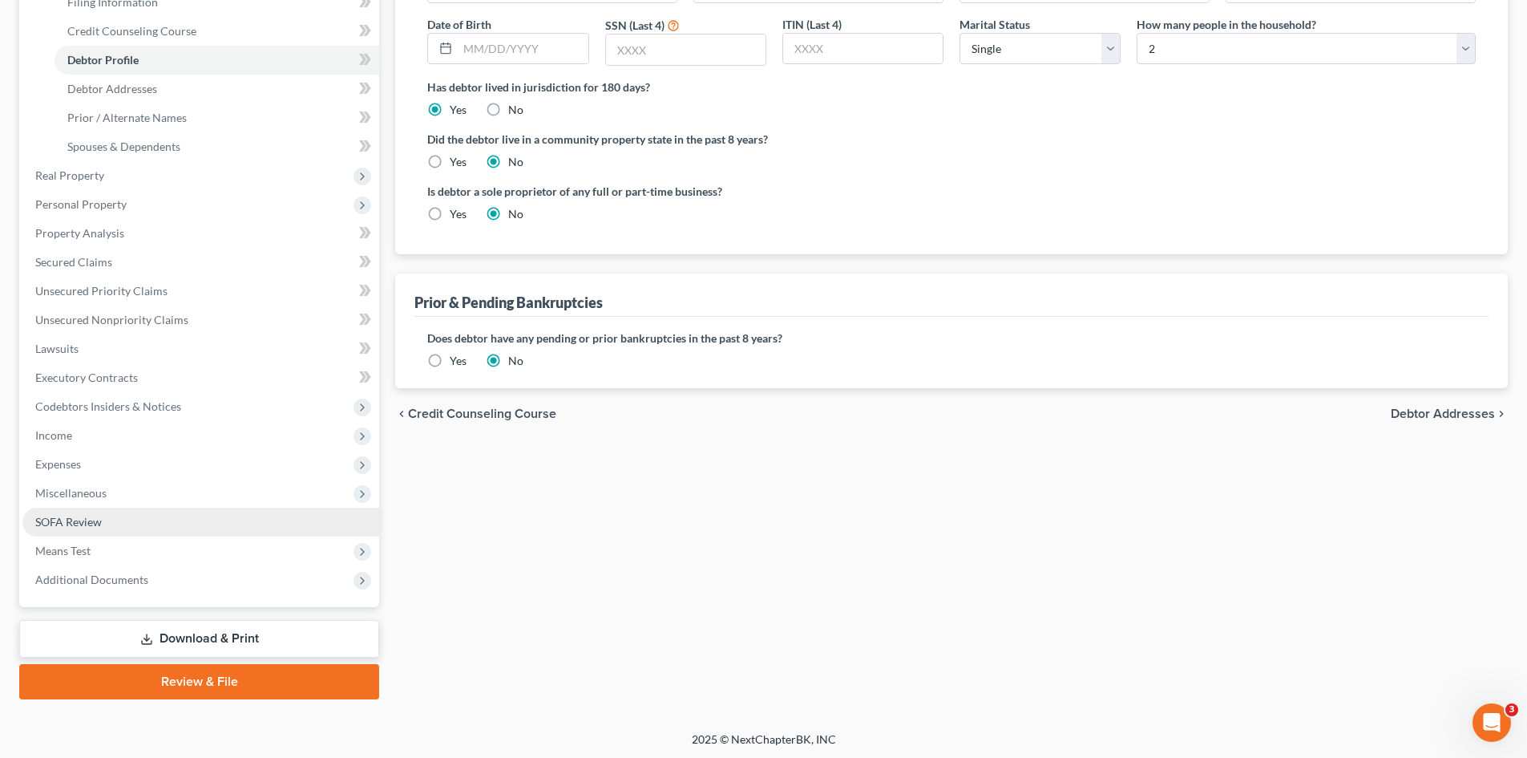
scroll to position [297, 0]
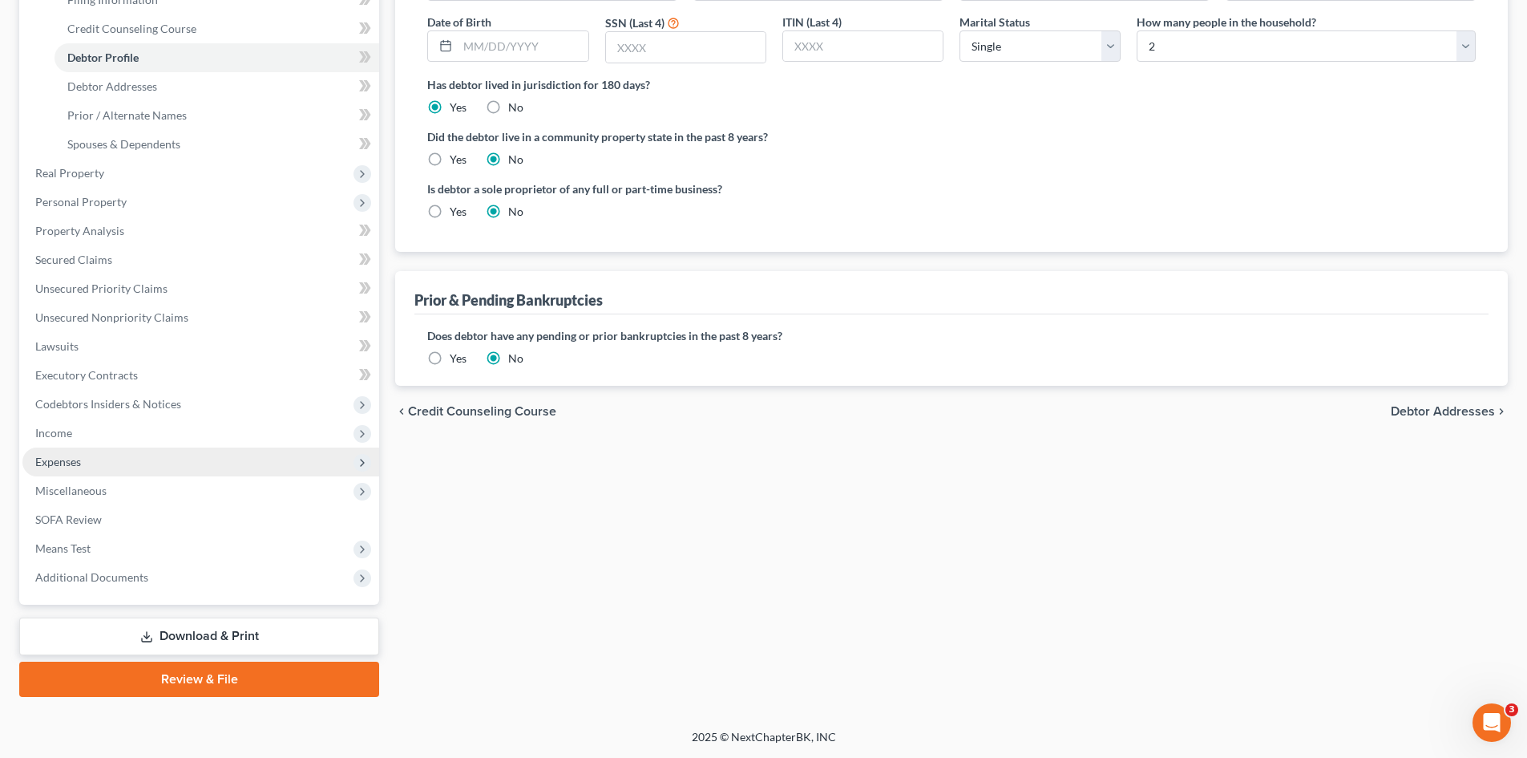
click at [56, 466] on span "Expenses" at bounding box center [58, 462] width 46 height 14
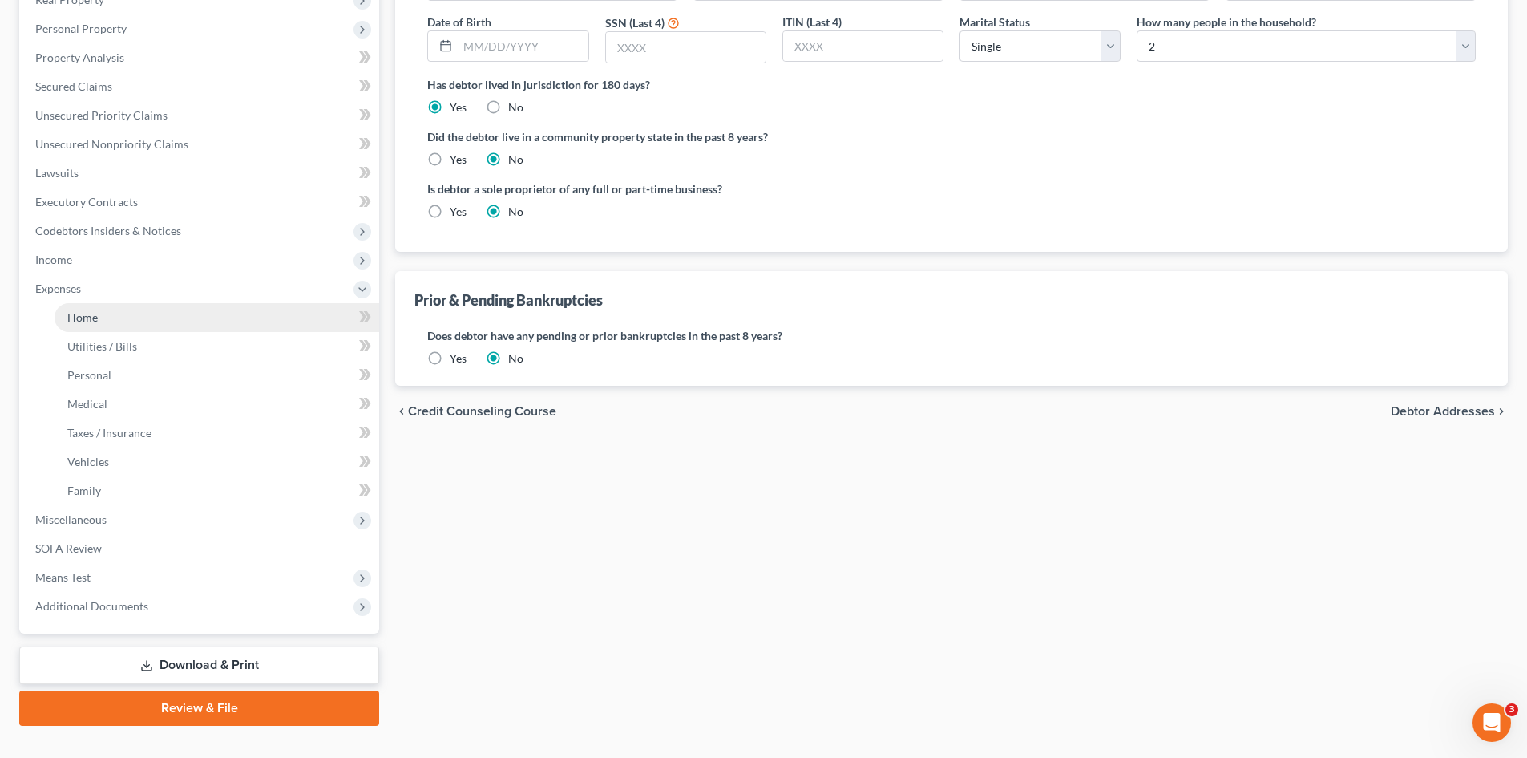
click at [88, 323] on span "Home" at bounding box center [82, 317] width 30 height 14
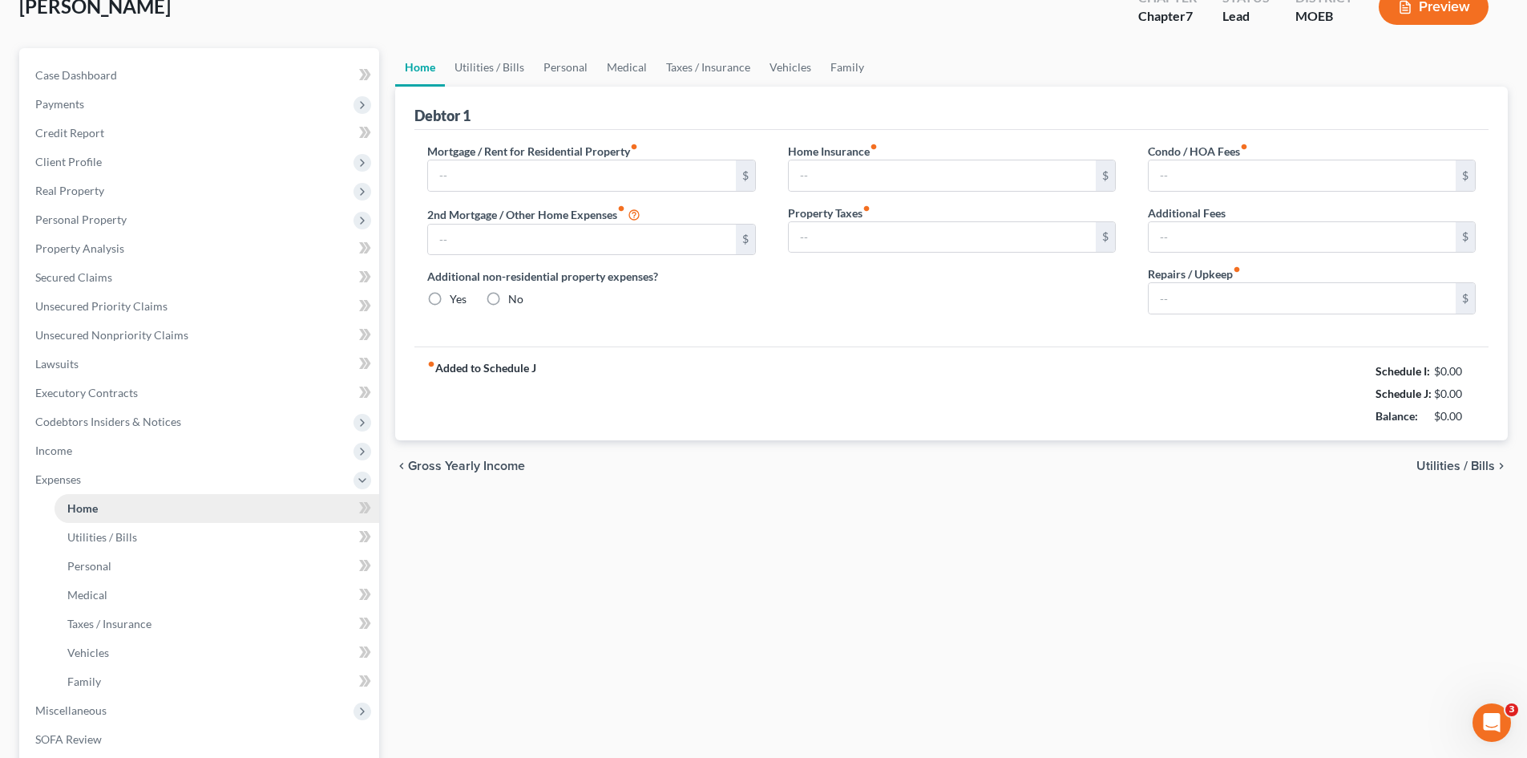
type input "1,400.00"
type input "0.00"
radio input "true"
type input "15.00"
type input "0.00"
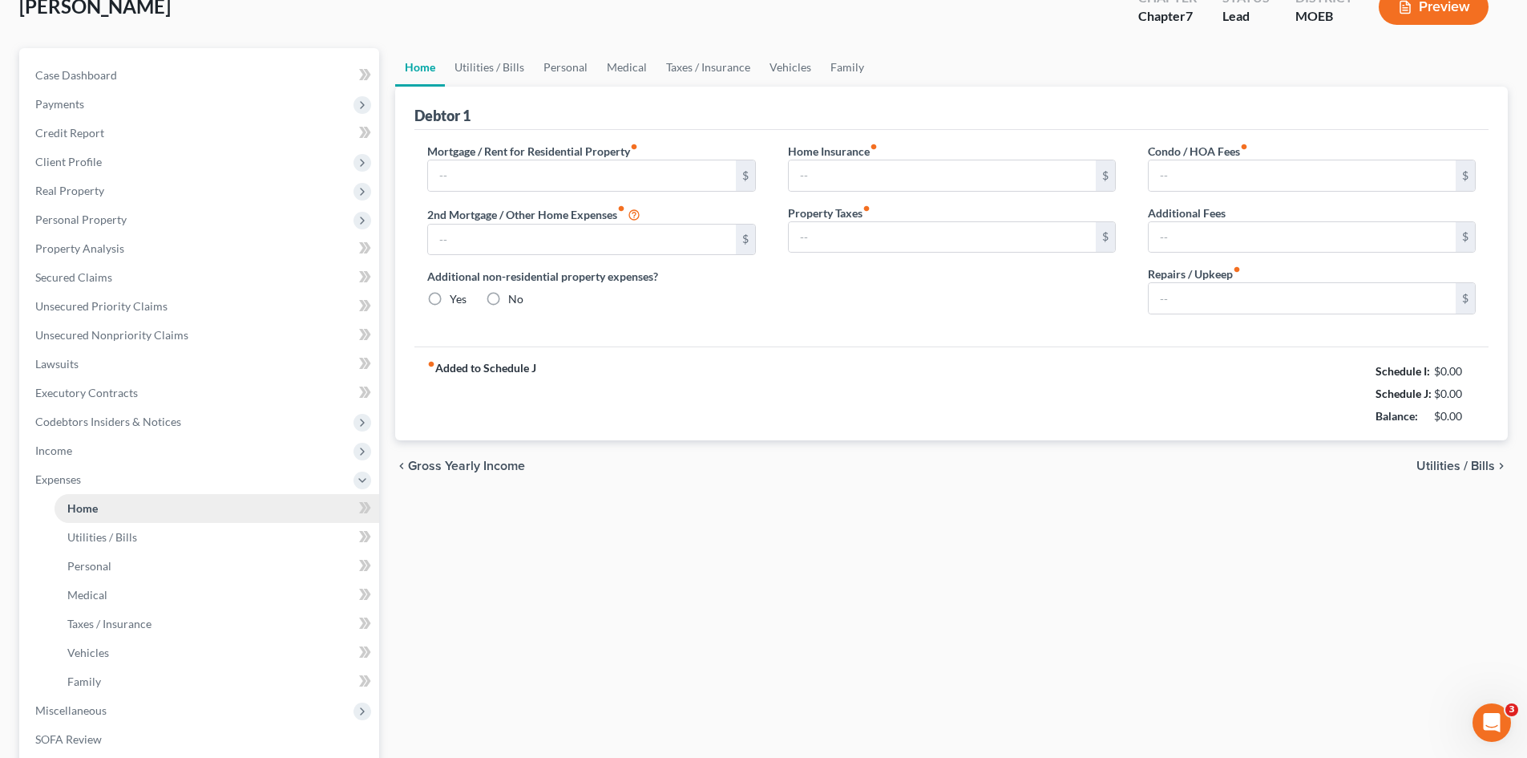
type input "0.00"
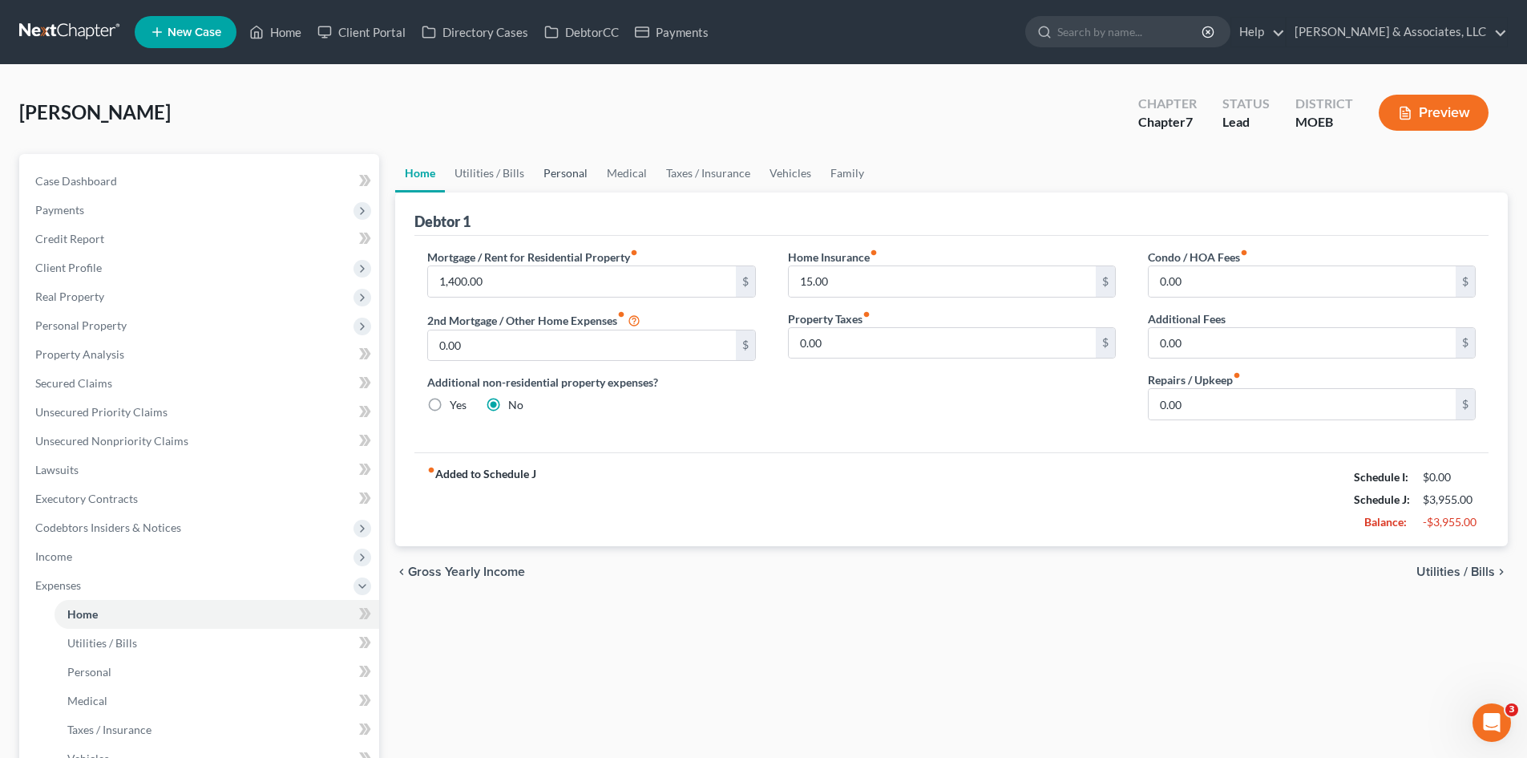
click at [561, 175] on link "Personal" at bounding box center [565, 173] width 63 height 38
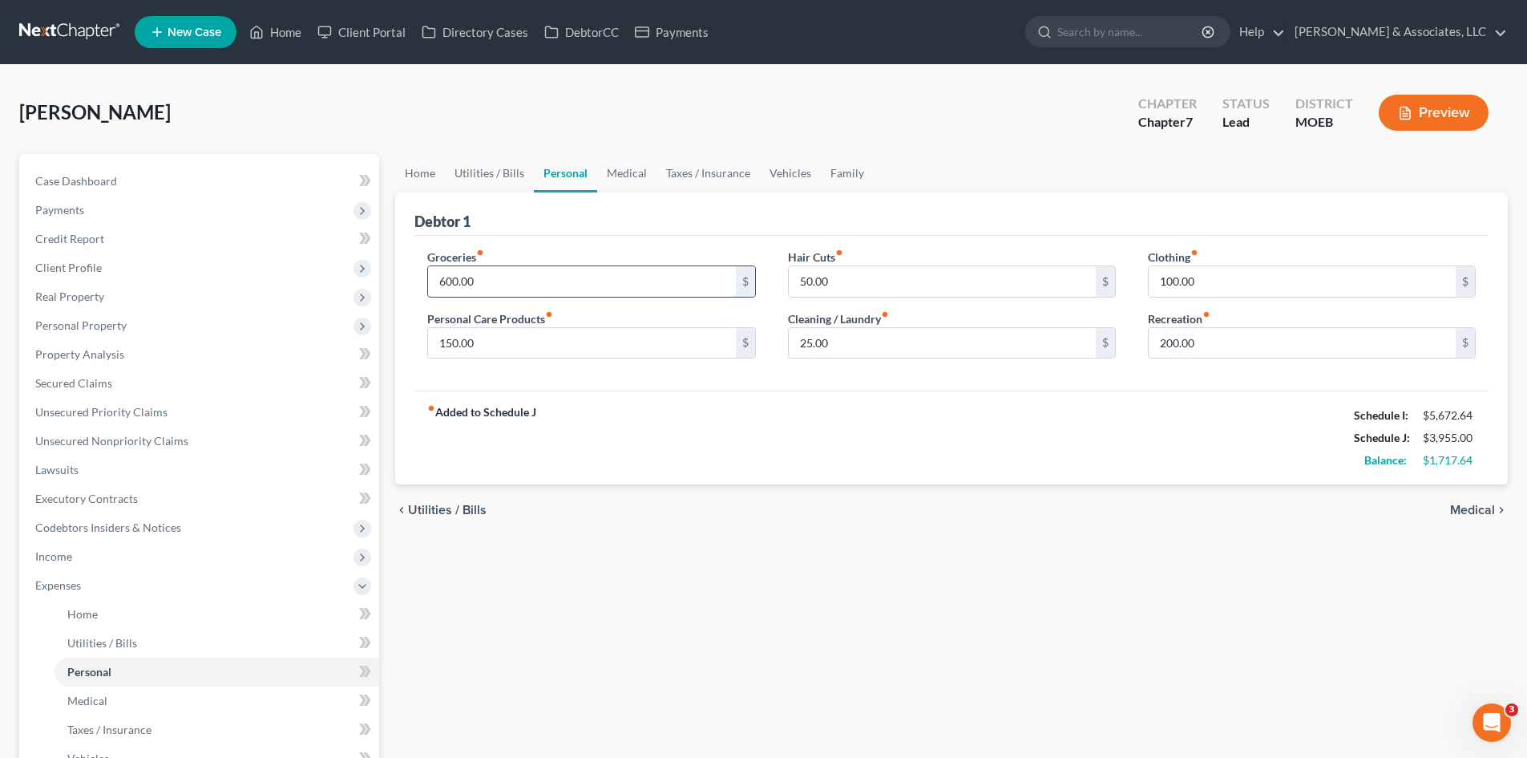
click at [492, 285] on input "600.00" at bounding box center [581, 281] width 307 height 30
type input "700.00"
click at [483, 341] on input "150.00" at bounding box center [581, 343] width 307 height 30
type input "200.00"
click at [845, 290] on input "50.00" at bounding box center [942, 281] width 307 height 30
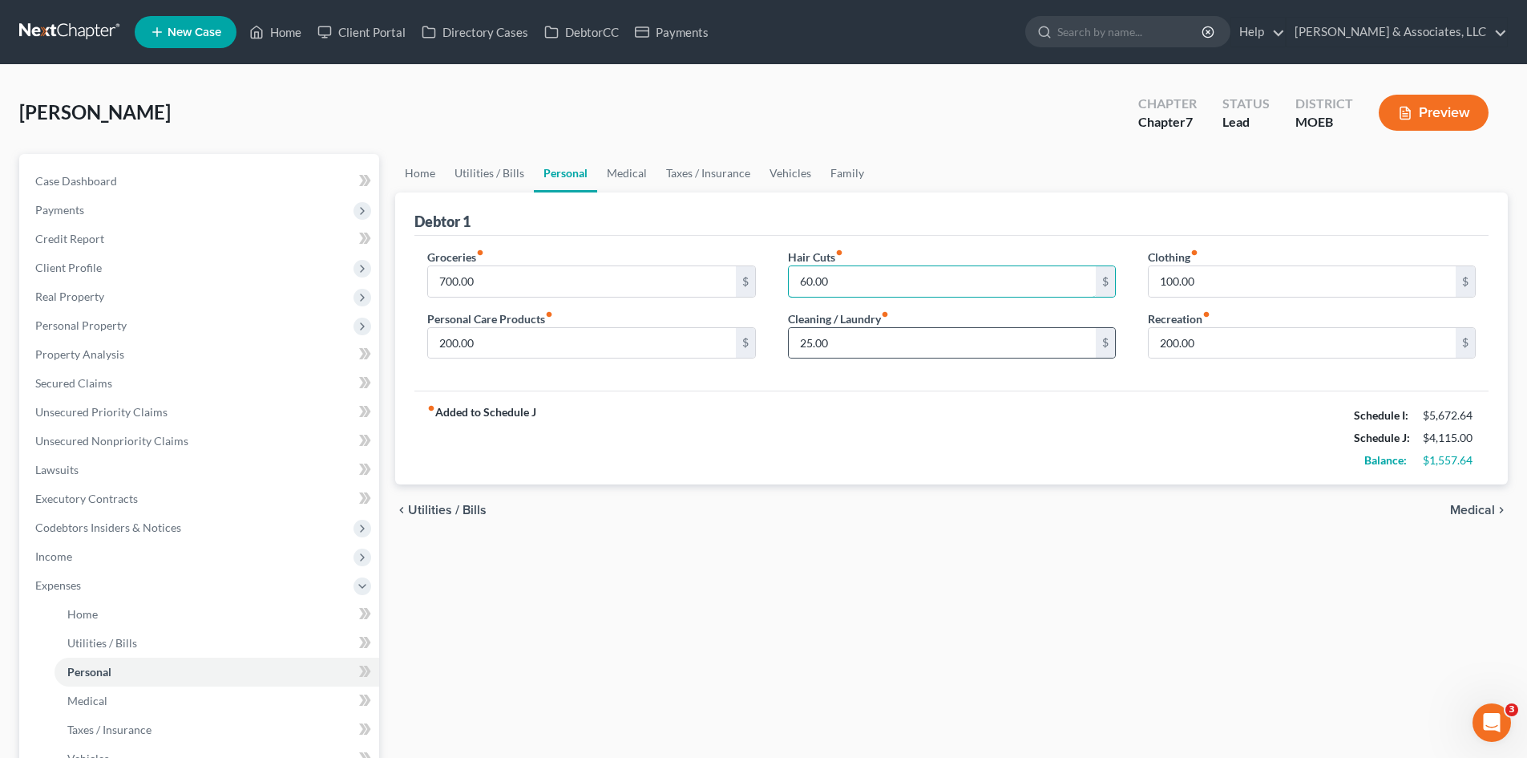
type input "60.00"
click at [842, 358] on div "25.00 $" at bounding box center [952, 343] width 328 height 32
click at [842, 346] on input "25.00" at bounding box center [942, 343] width 307 height 30
type input "30.00"
click at [1203, 346] on input "200.00" at bounding box center [1302, 343] width 307 height 30
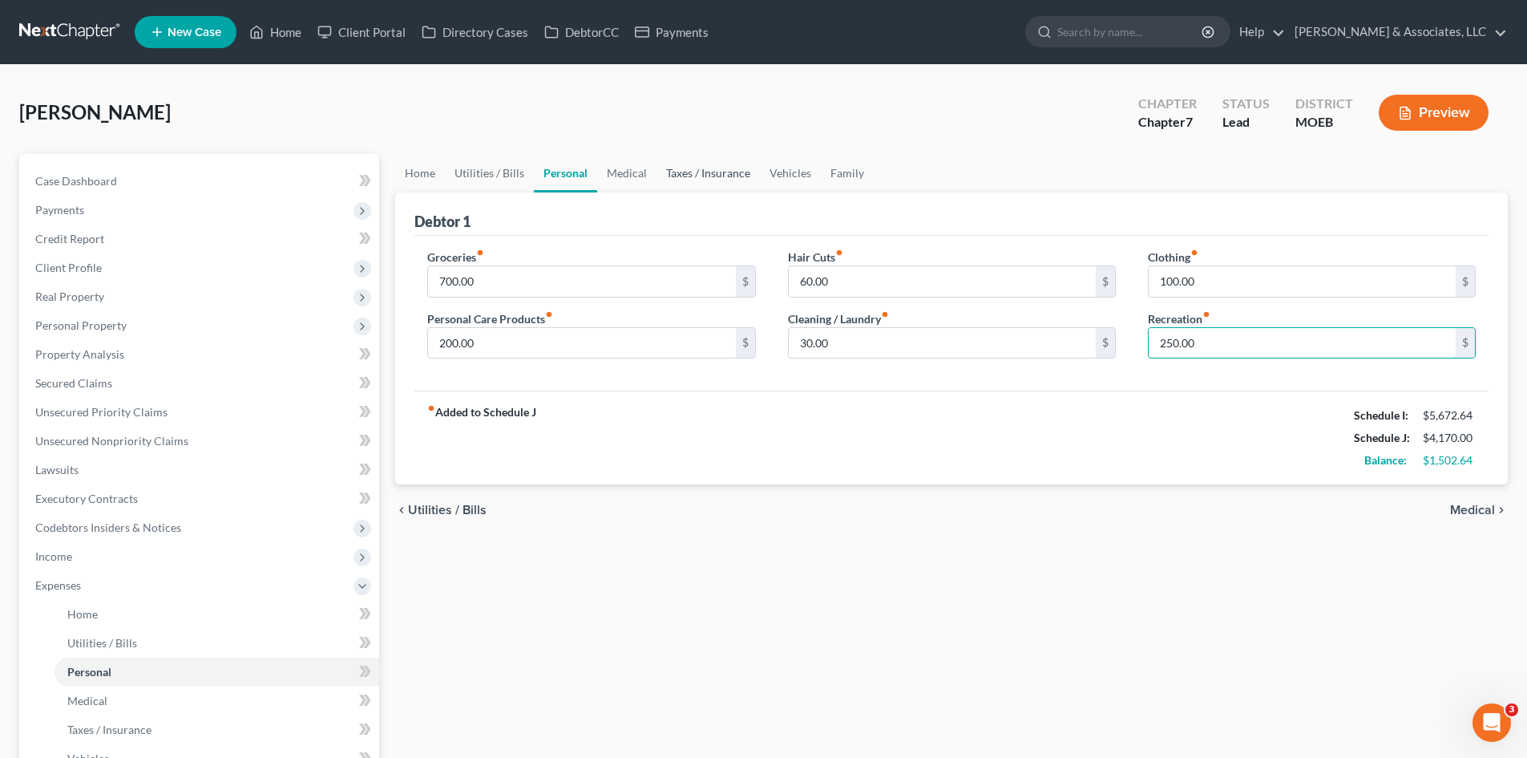
type input "250.00"
click at [699, 176] on link "Taxes / Insurance" at bounding box center [708, 173] width 103 height 38
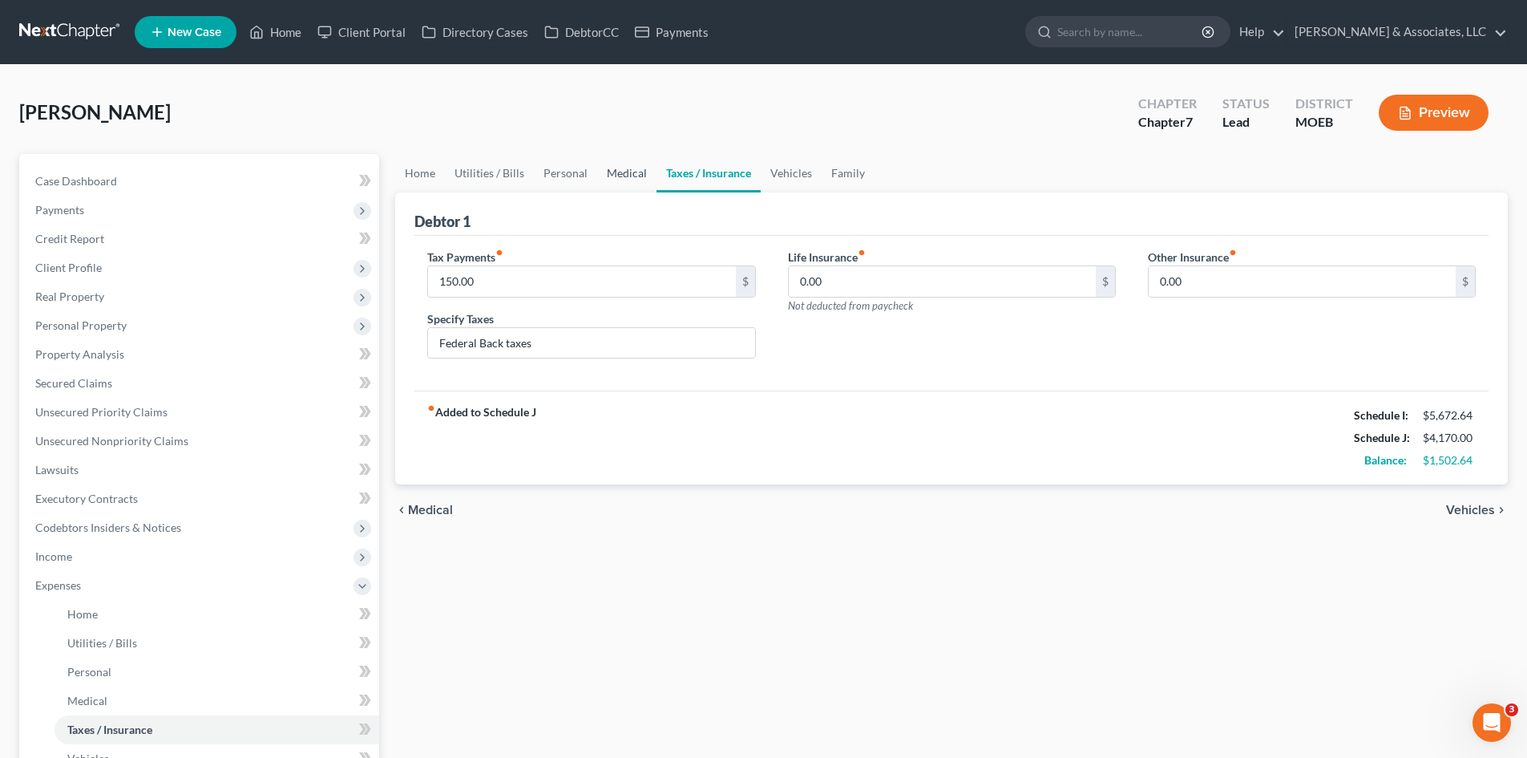
click at [620, 170] on link "Medical" at bounding box center [626, 173] width 59 height 38
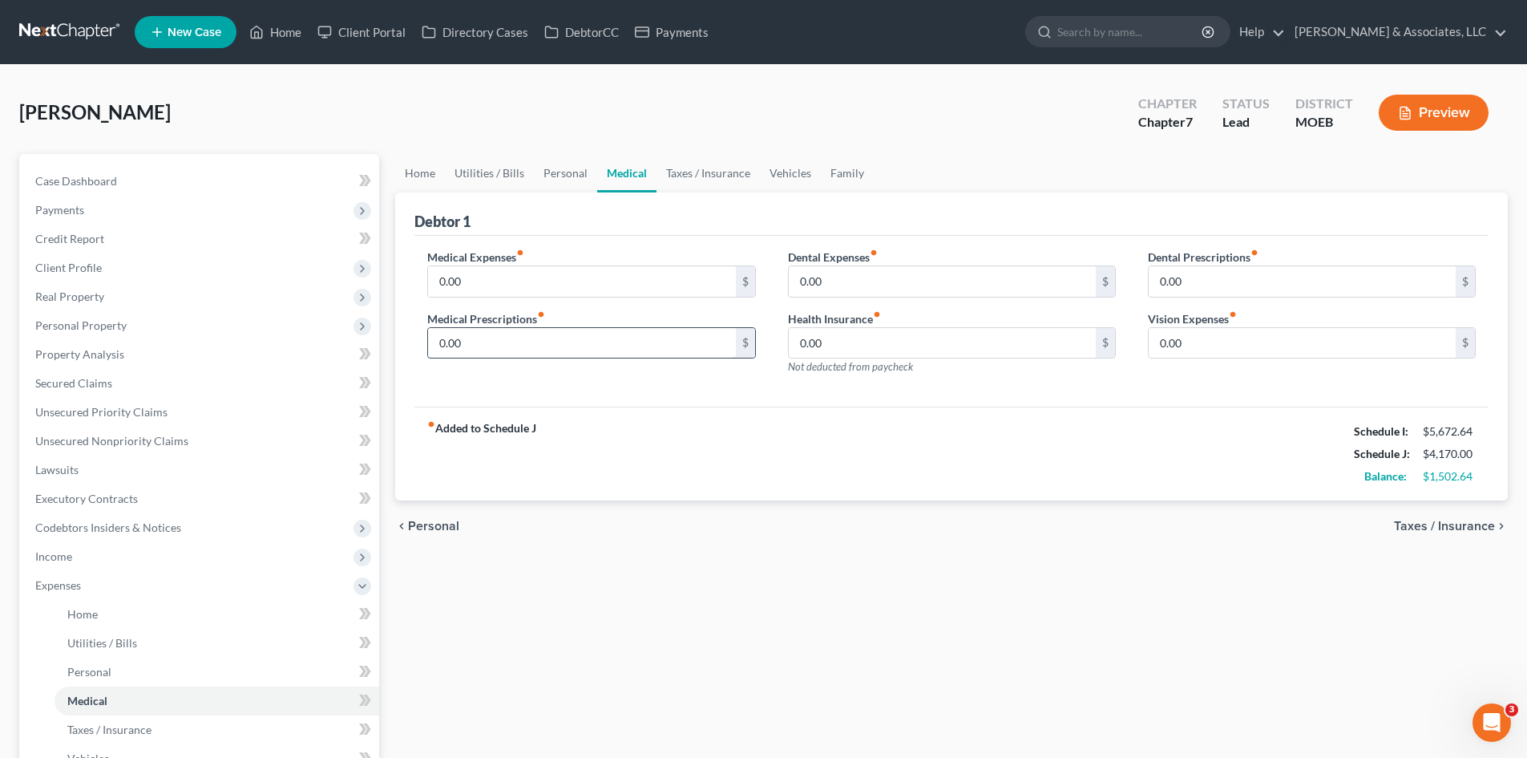
click at [480, 338] on input "0.00" at bounding box center [581, 343] width 307 height 30
type input "5"
type input "60.00"
click at [828, 462] on div "fiber_manual_record Added to Schedule J Schedule I: $5,672.64 Schedule J: $4,23…" at bounding box center [951, 453] width 1074 height 94
click at [788, 174] on link "Vehicles" at bounding box center [790, 173] width 61 height 38
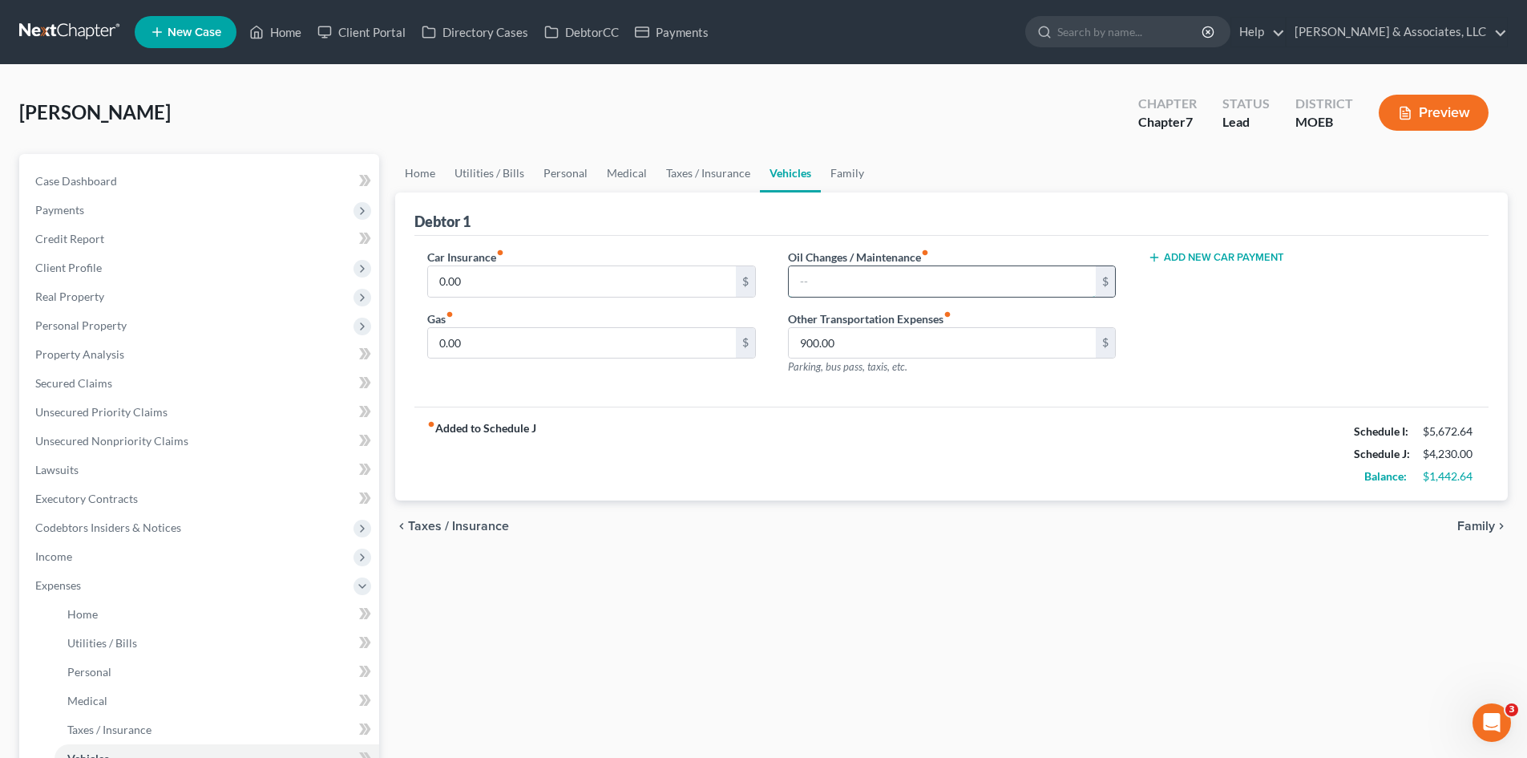
click at [871, 284] on input "text" at bounding box center [942, 281] width 307 height 30
type input "0.00"
click at [1154, 492] on div "fiber_manual_record Added to Schedule J Schedule I: $5,672.64 Schedule J: $4,23…" at bounding box center [951, 453] width 1074 height 94
click at [1211, 257] on button "Add New Car Payment" at bounding box center [1216, 257] width 136 height 13
click at [1210, 281] on input "text" at bounding box center [1288, 281] width 278 height 30
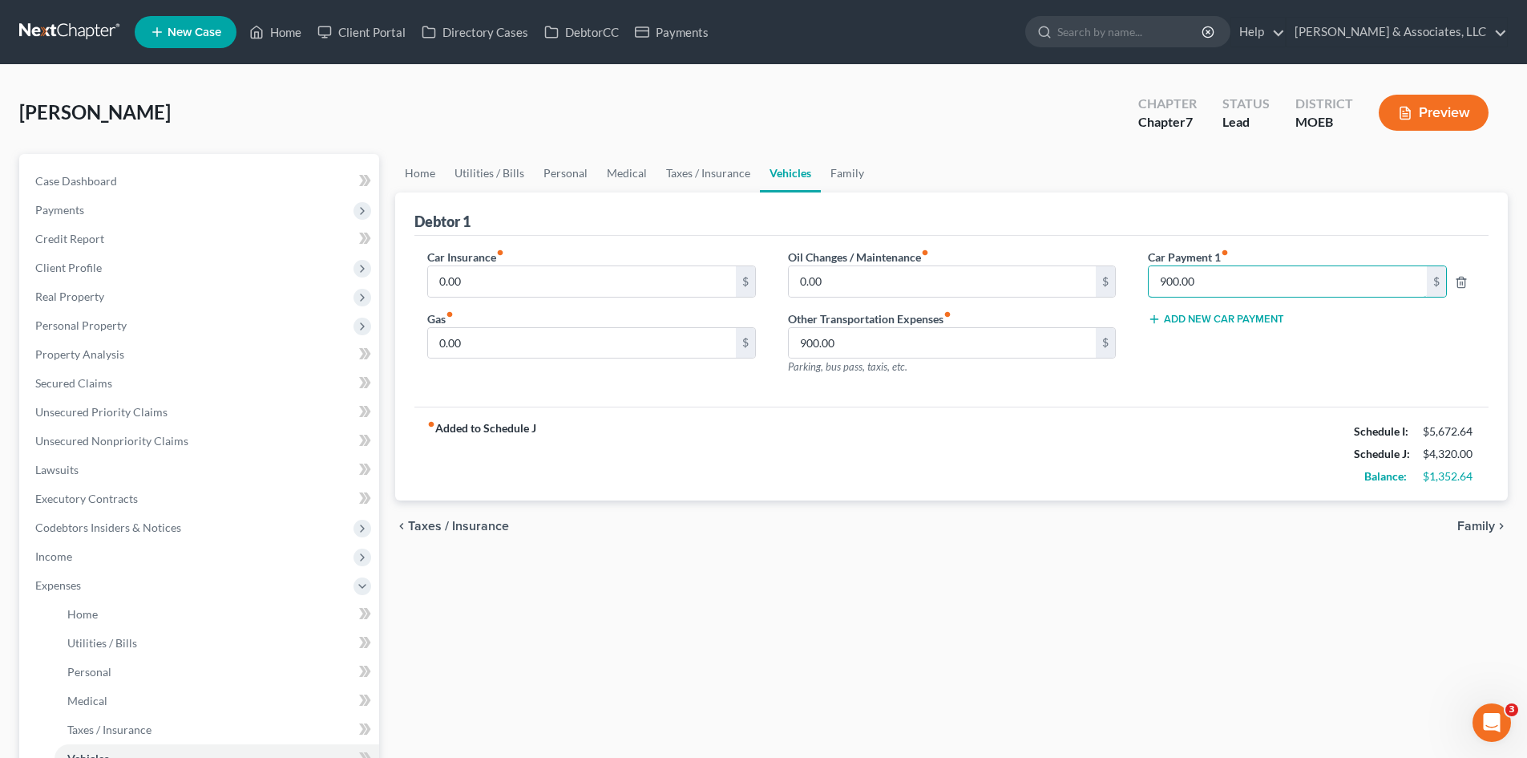
type input "900.00"
click at [1213, 353] on div "Car Payment 1 fiber_manual_record 900.00 $ Add New Car Payment" at bounding box center [1312, 318] width 360 height 139
click at [1011, 347] on input "900.00" at bounding box center [942, 343] width 307 height 30
click at [1069, 461] on div "fiber_manual_record Added to Schedule J Schedule I: $5,672.64 Schedule J: $3,42…" at bounding box center [951, 453] width 1074 height 94
click at [869, 343] on input "text" at bounding box center [942, 343] width 307 height 30
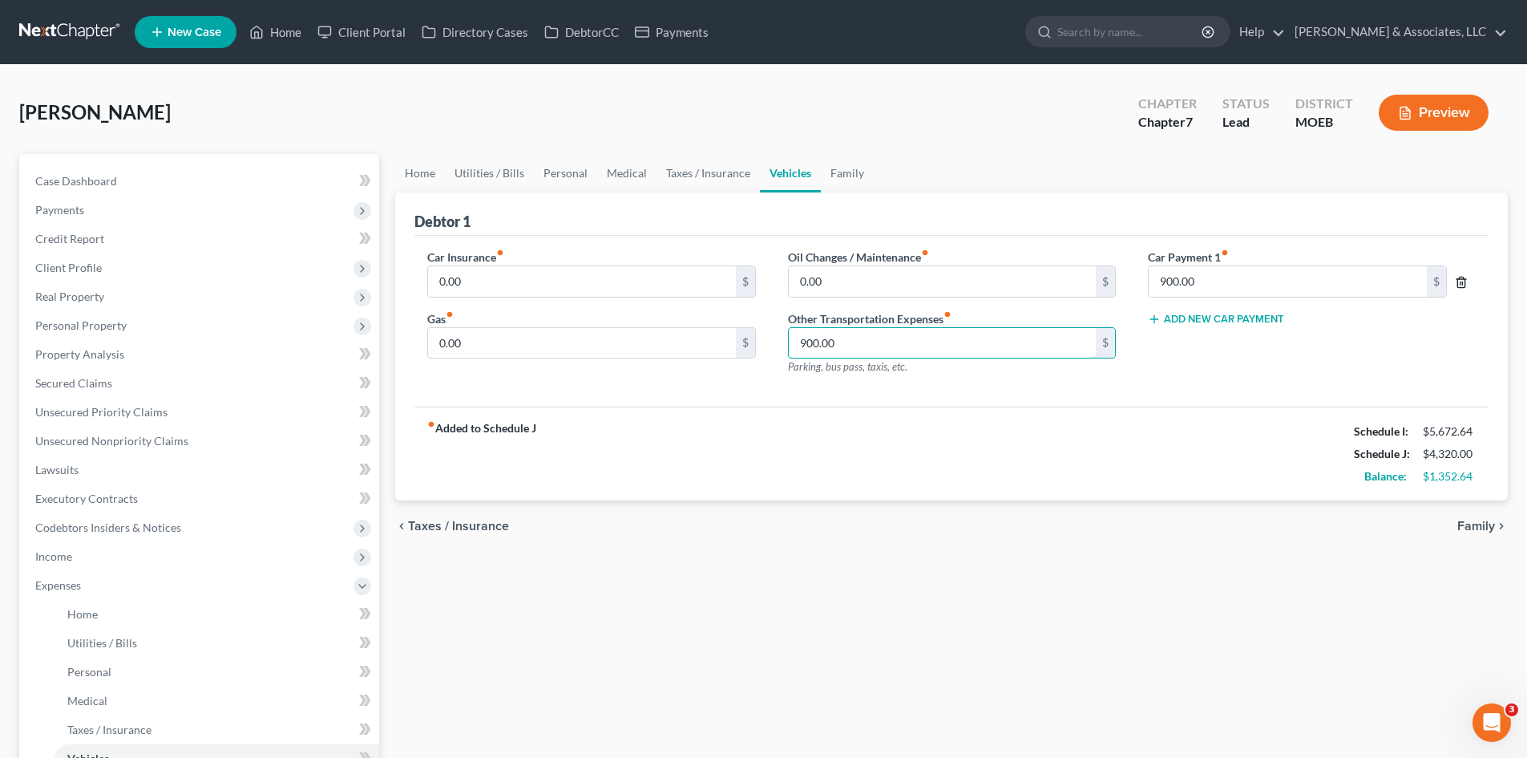
type input "900.00"
click at [1461, 280] on icon "button" at bounding box center [1461, 282] width 13 height 13
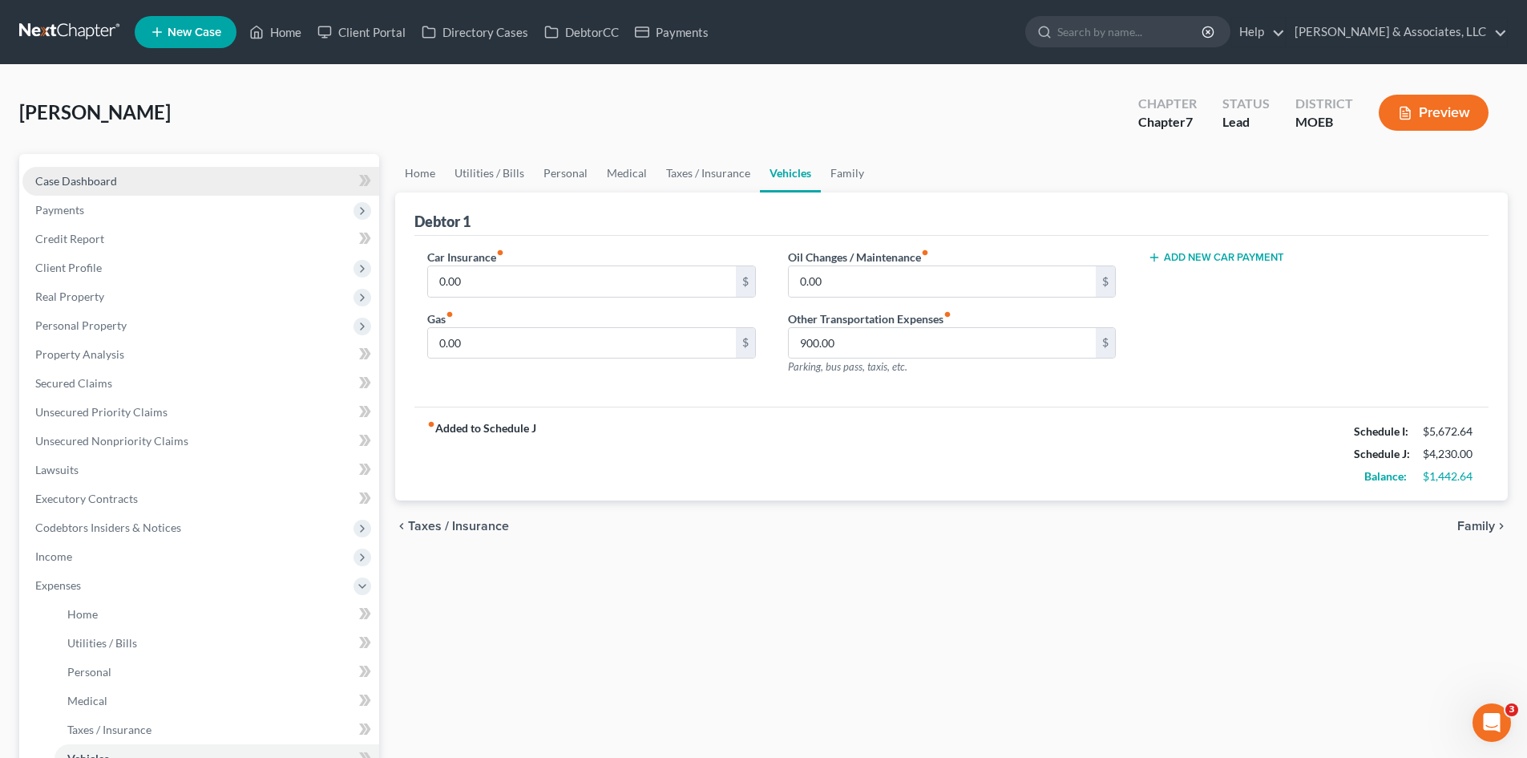
click at [101, 182] on span "Case Dashboard" at bounding box center [76, 181] width 82 height 14
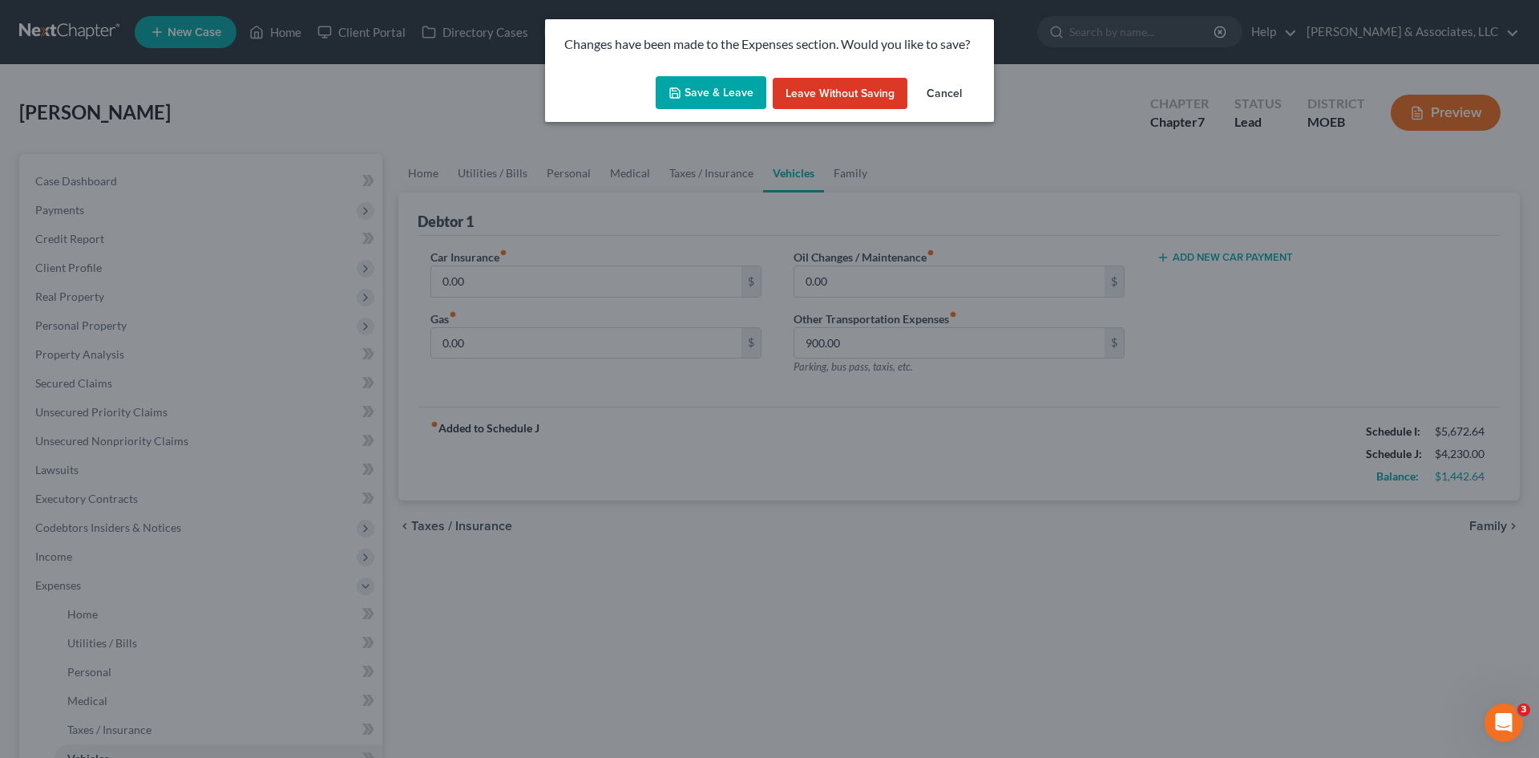
click at [731, 95] on button "Save & Leave" at bounding box center [711, 93] width 111 height 34
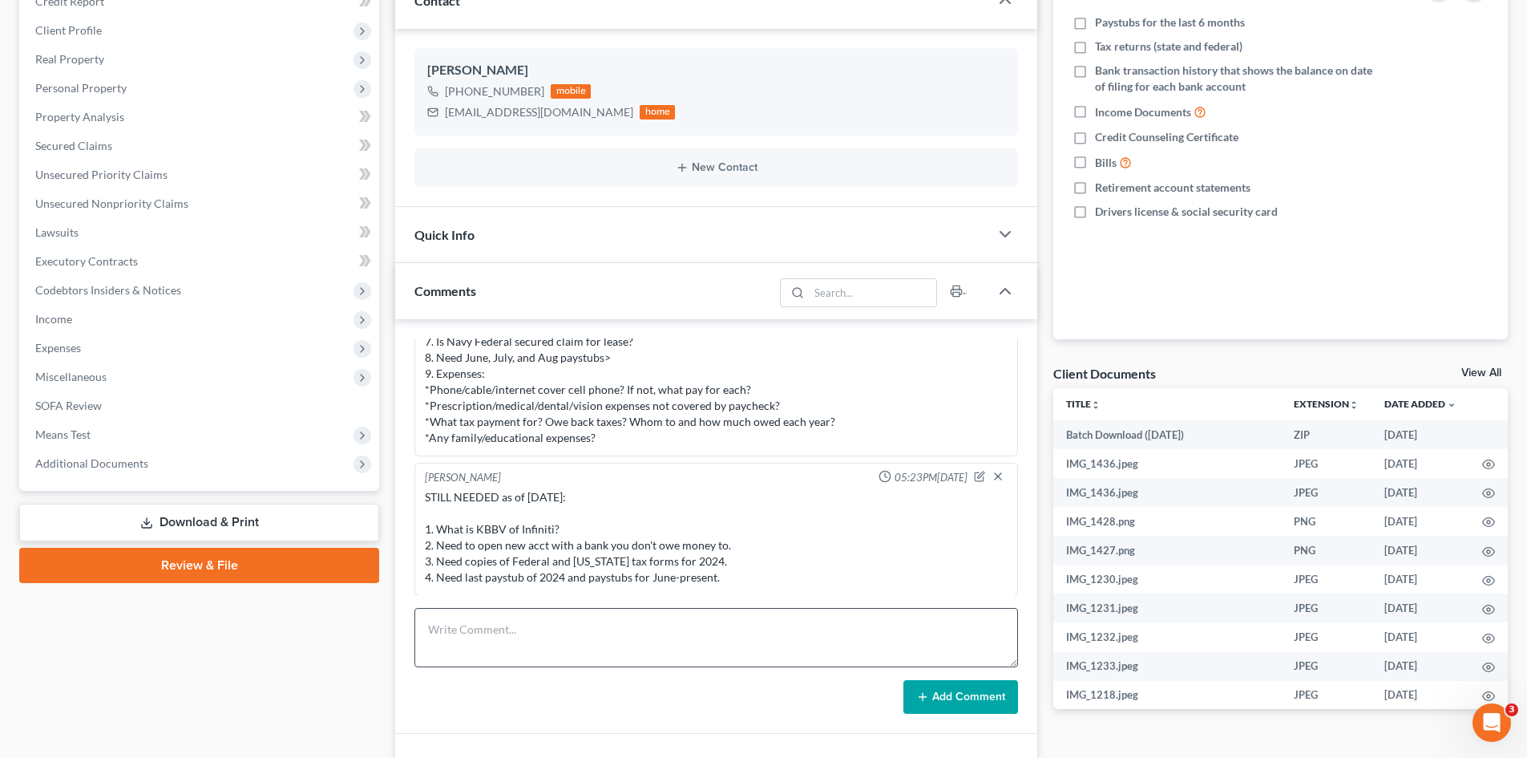
scroll to position [240, 0]
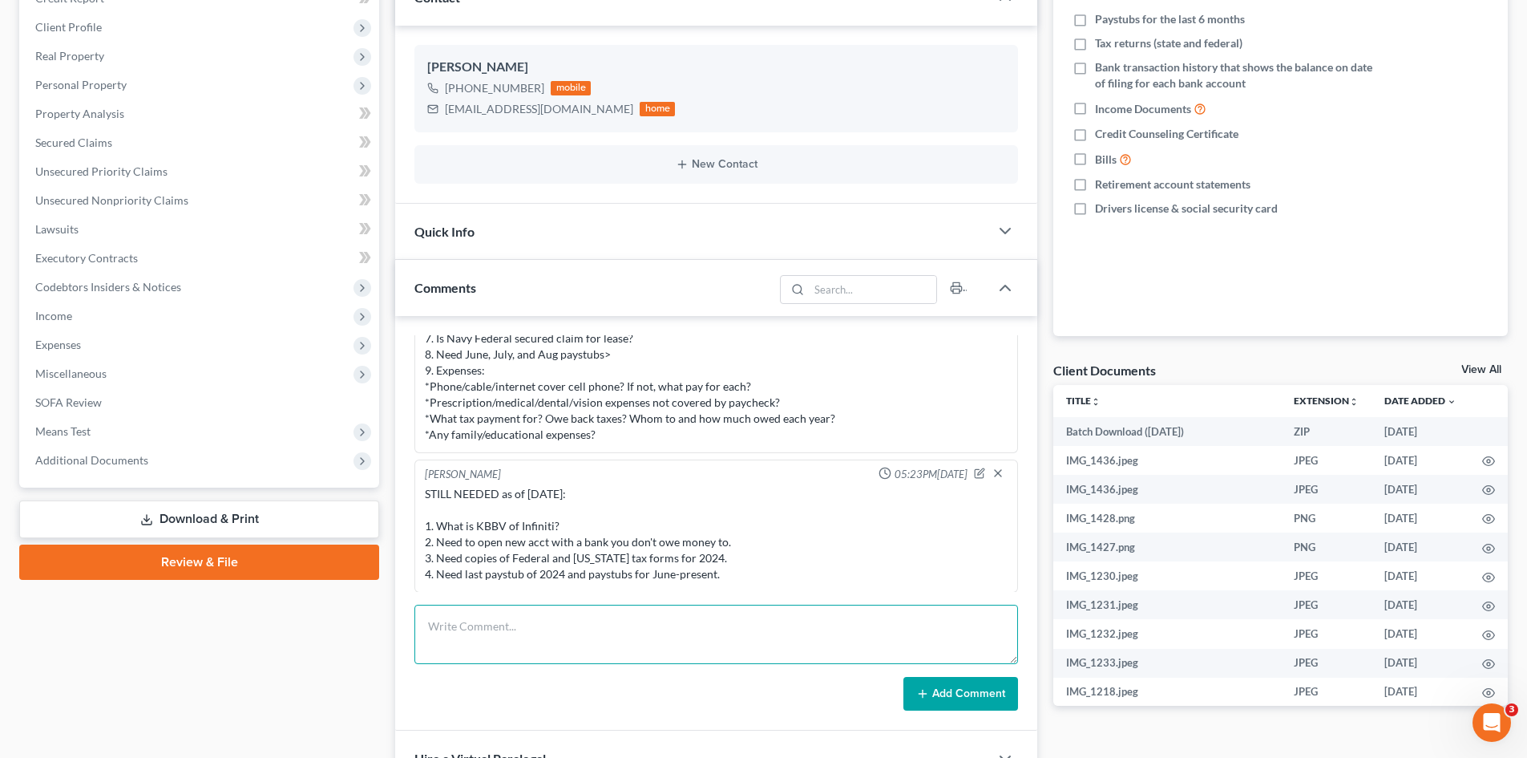
click at [599, 625] on textarea at bounding box center [716, 633] width 604 height 59
drag, startPoint x: 713, startPoint y: 552, endPoint x: 436, endPoint y: 545, distance: 276.7
click at [436, 545] on div "STILL NEEDED as of 8/16/25: 1. What is KBBV of Infiniti? 2. Need to open new ac…" at bounding box center [716, 534] width 583 height 96
drag, startPoint x: 441, startPoint y: 541, endPoint x: 821, endPoint y: 526, distance: 380.3
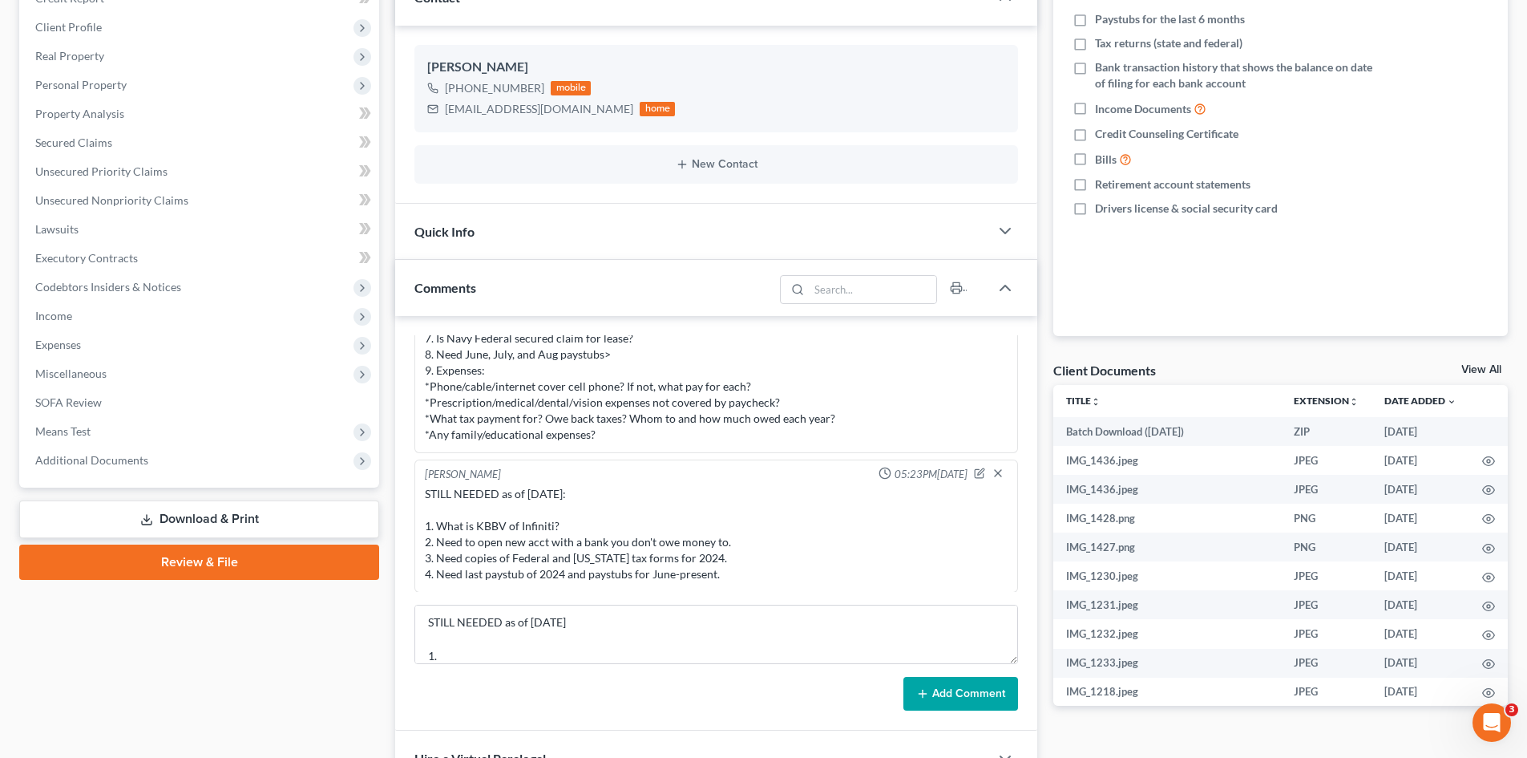
click at [822, 526] on div "STILL NEEDED as of 8/16/25: 1. What is KBBV of Infiniti? 2. Need to open new ac…" at bounding box center [716, 534] width 583 height 96
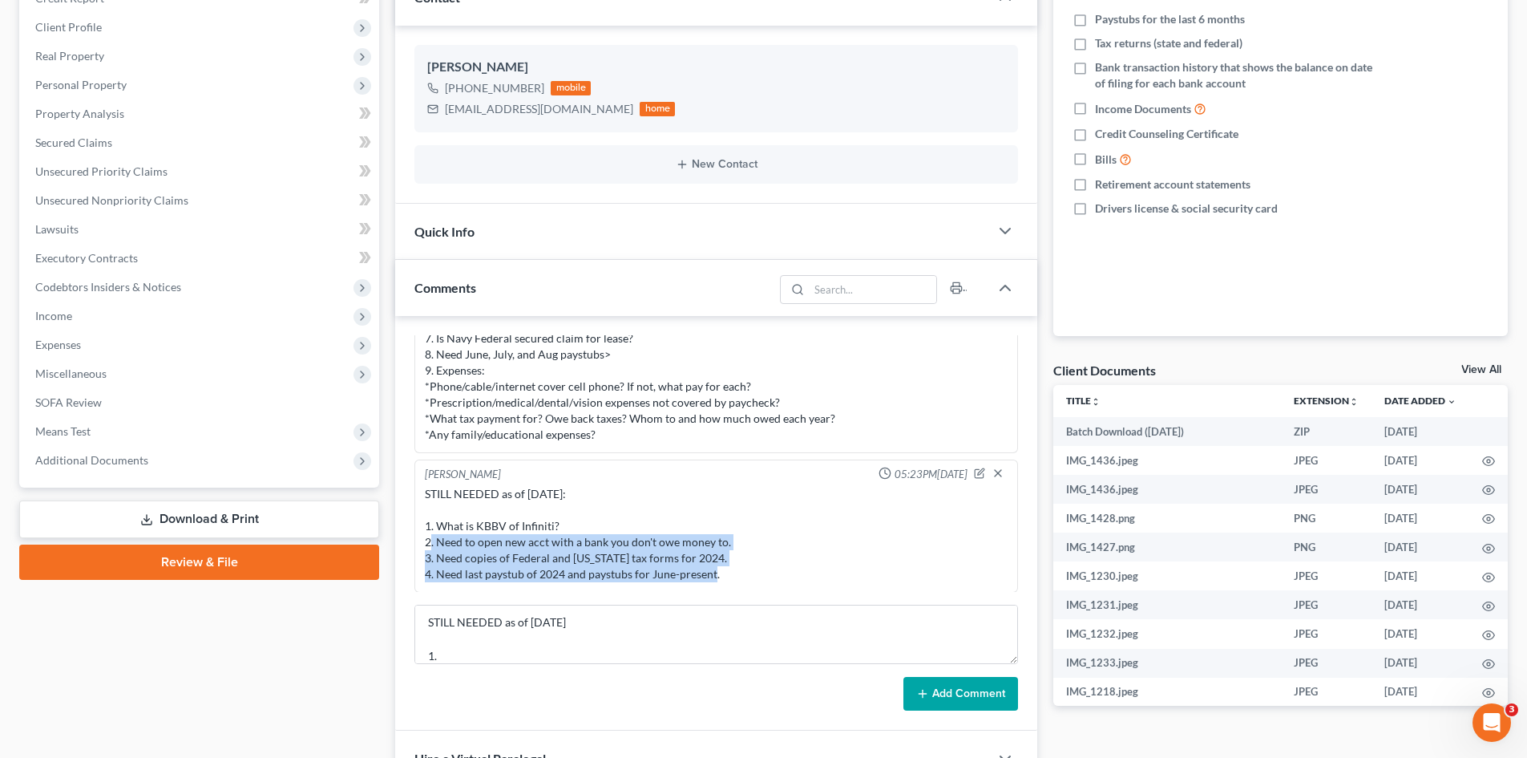
drag, startPoint x: 725, startPoint y: 572, endPoint x: 425, endPoint y: 547, distance: 300.8
click at [425, 547] on div "STILL NEEDED as of 8/16/25: 1. What is KBBV of Infiniti? 2. Need to open new ac…" at bounding box center [716, 534] width 583 height 96
copy div "2. Need to open new acct with a bank you don't owe money to. 3. Need copies of …"
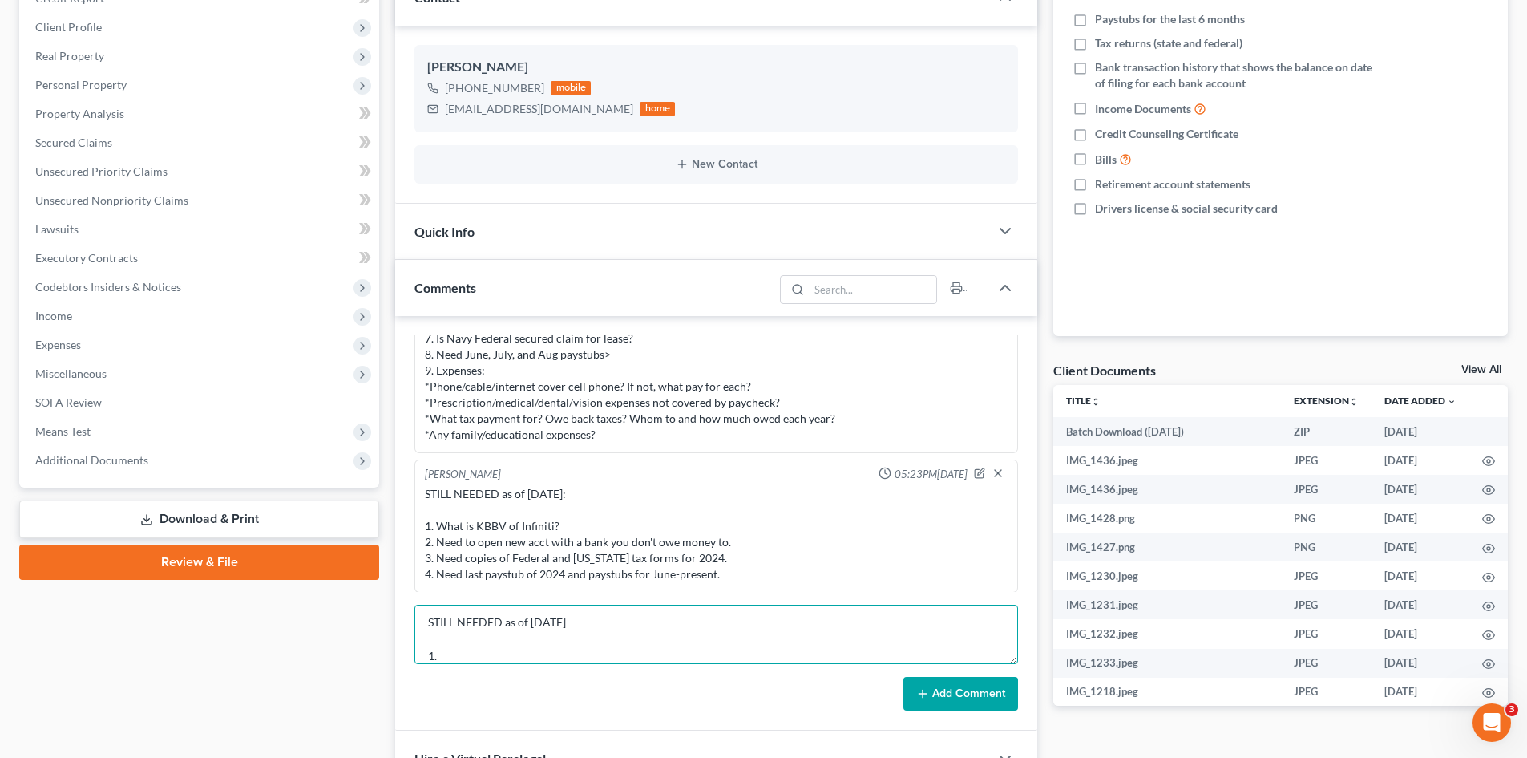
click at [462, 660] on textarea "STILL NEEDED as of 8/19/25 1." at bounding box center [716, 633] width 604 height 59
paste textarea "2. Need to open new acct with a bank you don't owe money to. 3. Need copies of …"
click at [766, 647] on textarea "STILL NEEDED as of 8/19/25 1. 2. Need to open new acct with a bank you don't ow…" at bounding box center [716, 633] width 604 height 59
click at [451, 622] on textarea "STILL NEEDED as of 8/19/25 1. 2. Need to open new acct with a bank you don't ow…" at bounding box center [716, 633] width 604 height 59
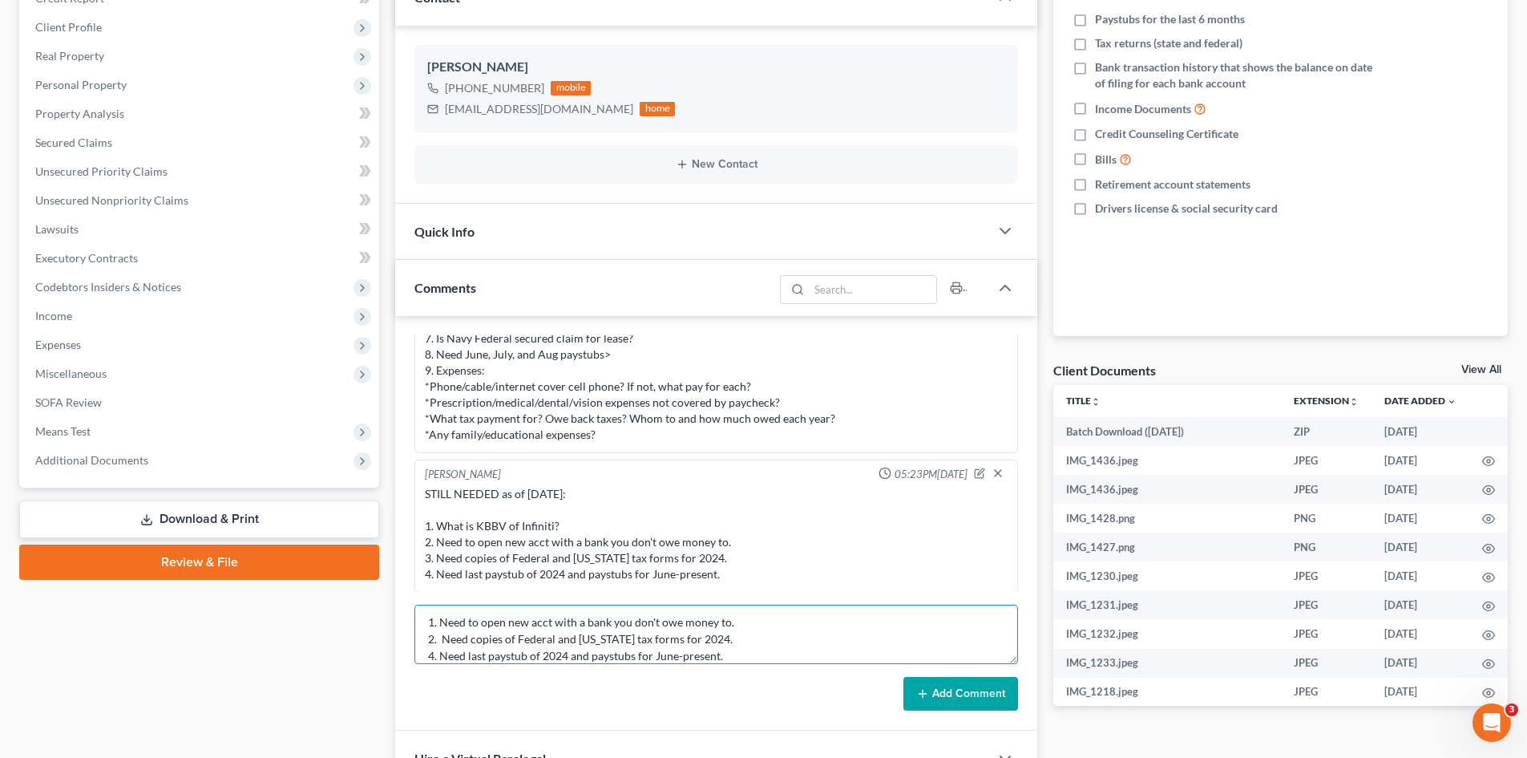
click at [720, 655] on textarea "STILL NEEDED as of 8/19/25 1. Need to open new acct with a bank you don't owe m…" at bounding box center [716, 633] width 604 height 59
click at [443, 639] on textarea "STILL NEEDED as of 8/19/25 1. Need to open new acct with a bank you don't owe m…" at bounding box center [716, 633] width 604 height 59
click at [692, 647] on textarea "STILL NEEDED as of 8/19/25 1. Need to open new acct with a bank you don't owe m…" at bounding box center [716, 633] width 604 height 59
click at [732, 656] on textarea "STILL NEEDED as of 8/19/25 1. Need to open new acct with a bank you don't owe m…" at bounding box center [716, 633] width 604 height 59
drag, startPoint x: 571, startPoint y: 641, endPoint x: 468, endPoint y: 642, distance: 102.6
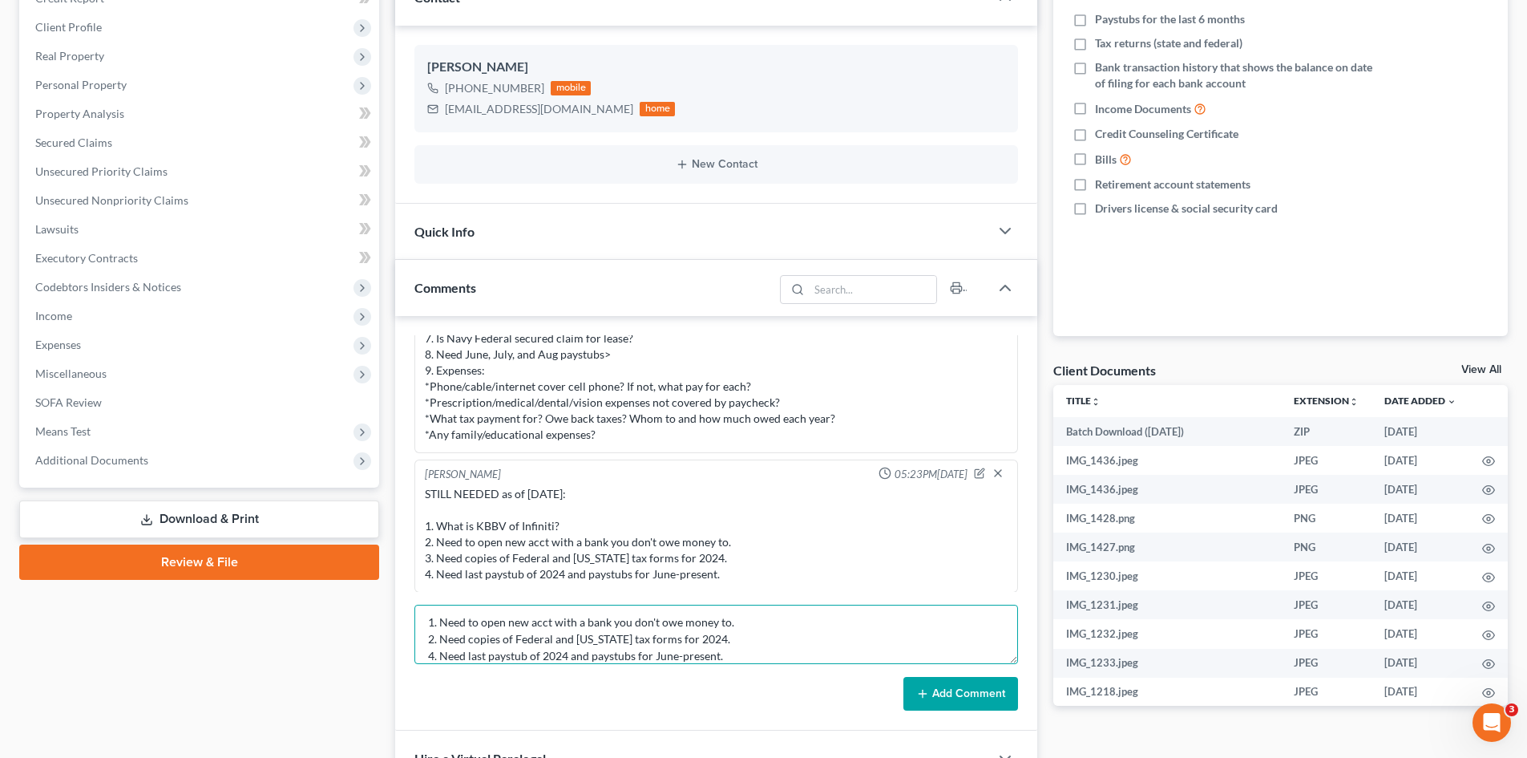
click at [468, 642] on textarea "STILL NEEDED as of 8/19/25 1. Need to open new acct with a bank you don't owe m…" at bounding box center [716, 633] width 604 height 59
click at [432, 657] on textarea "STILL NEEDED as of 8/19/25 1. Need to open new acct with a bank you don't owe m…" at bounding box center [716, 633] width 604 height 59
drag, startPoint x: 422, startPoint y: 620, endPoint x: 430, endPoint y: 624, distance: 8.6
click at [422, 620] on textarea "STILL NEEDED as of 8/19/25 1. Need to open new acct with a bank you don't owe m…" at bounding box center [716, 633] width 604 height 59
type textarea "STILL NEEDED as of 8/19/25 1. Need to open new acct with a bank you don't owe m…"
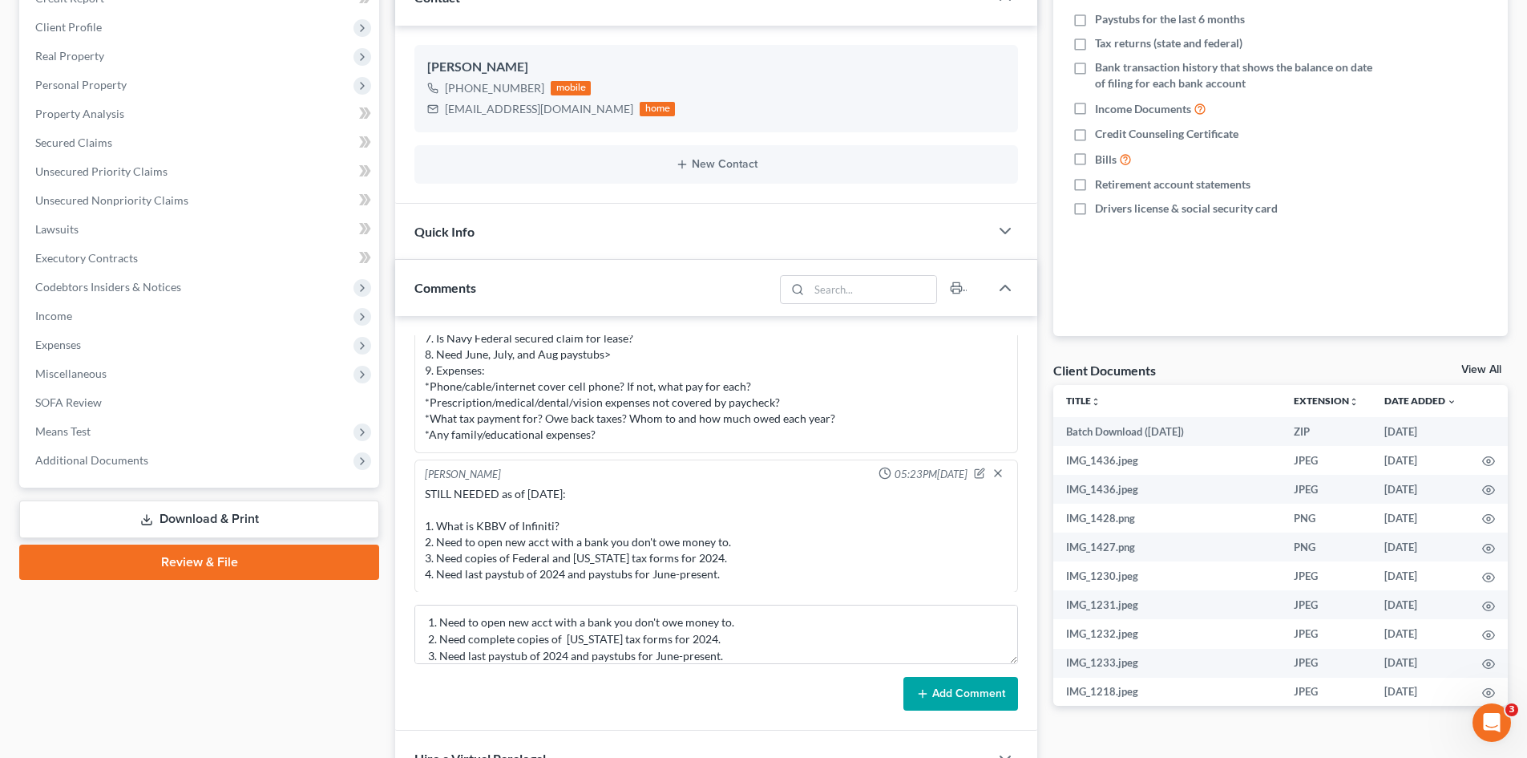
click at [962, 697] on button "Add Comment" at bounding box center [960, 694] width 115 height 34
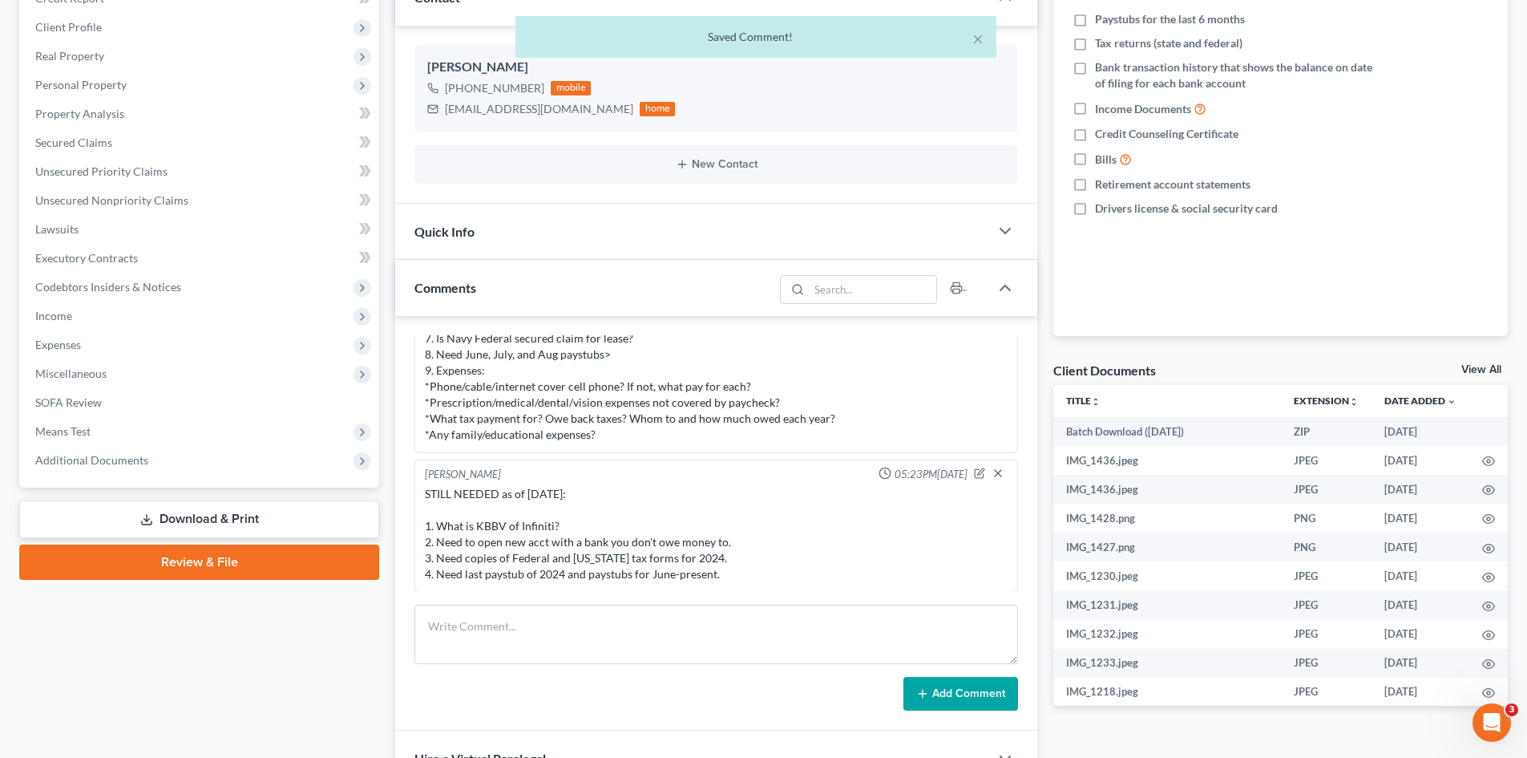
scroll to position [1880, 0]
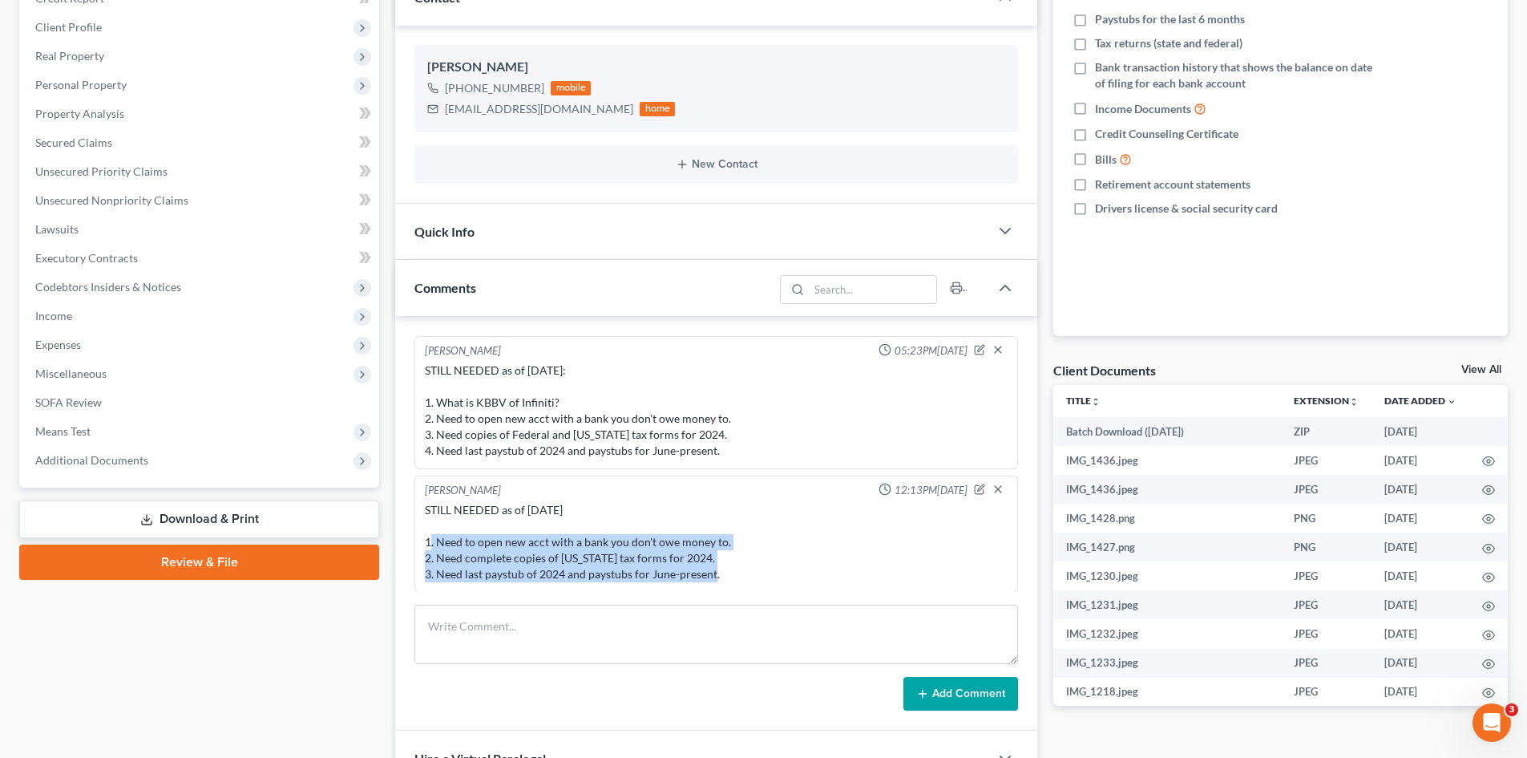
drag, startPoint x: 737, startPoint y: 575, endPoint x: 421, endPoint y: 544, distance: 317.3
click at [421, 544] on div "Liz O'Fallon 12:13PM, 08/19/2025 STILL NEEDED as of 8/19/25 1. Need to open new…" at bounding box center [716, 533] width 604 height 117
copy div "1. Need to open new acct with a bank you don't owe money to. 2. Need complete c…"
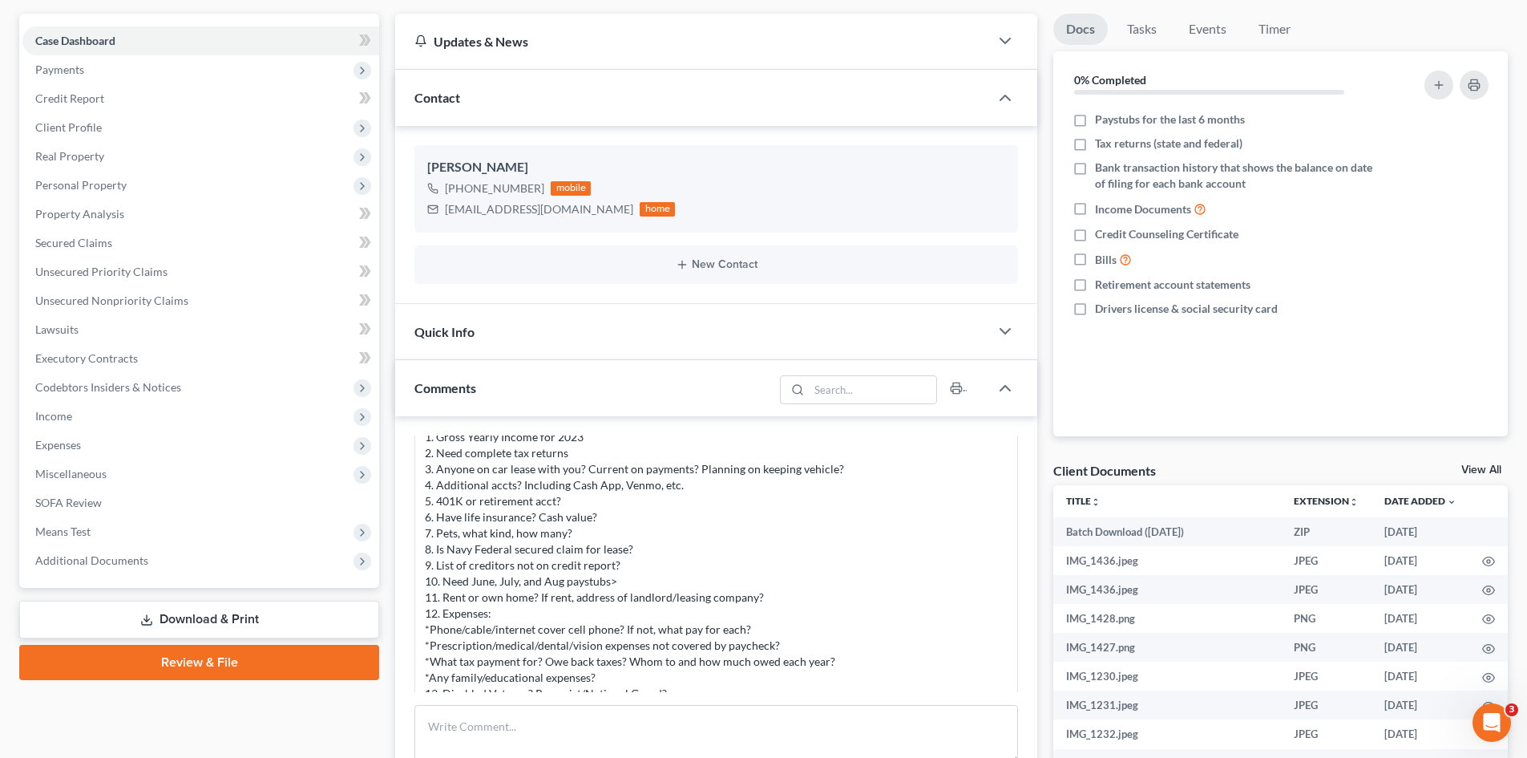
scroll to position [0, 0]
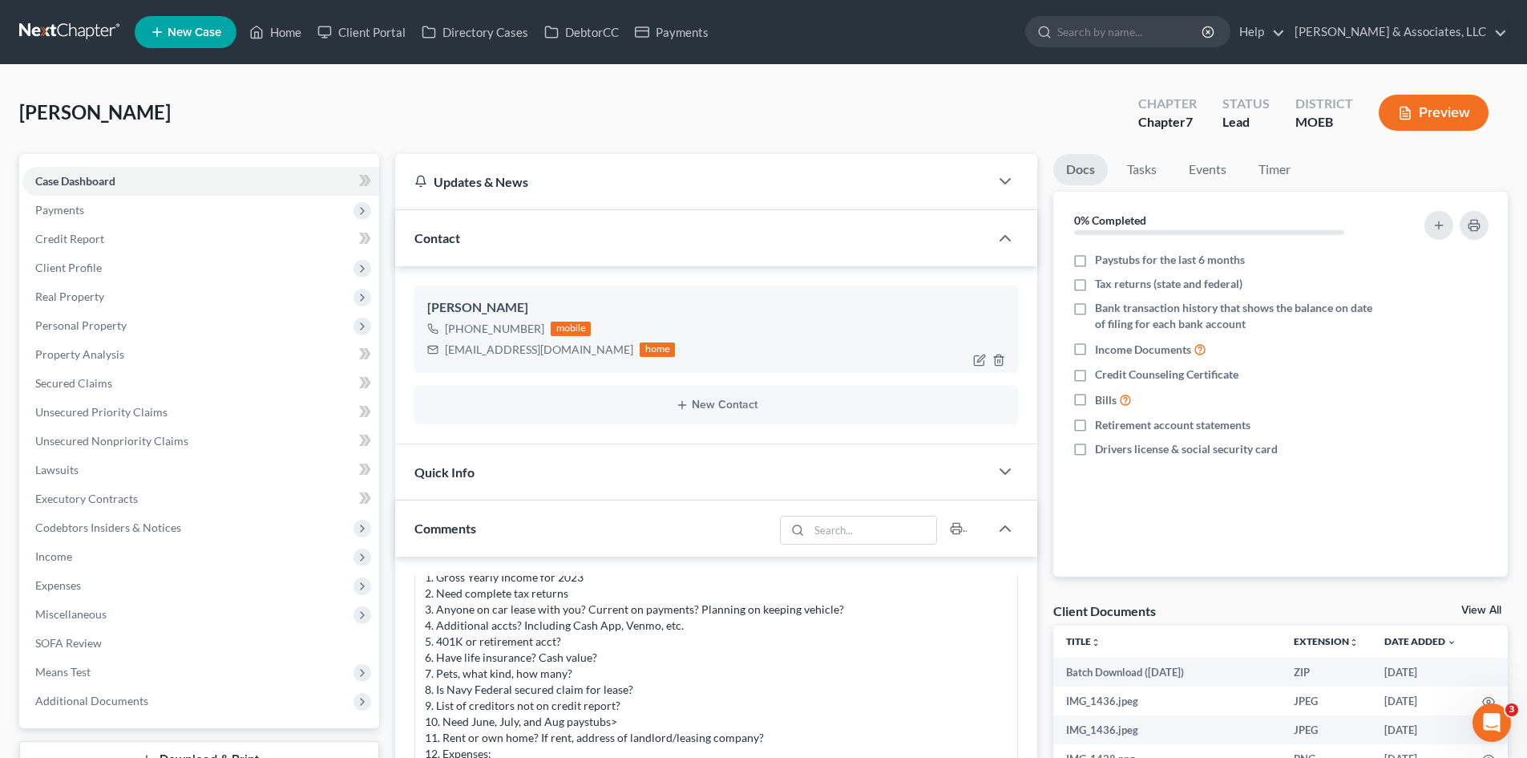
drag, startPoint x: 540, startPoint y: 331, endPoint x: 465, endPoint y: 333, distance: 74.6
click at [465, 333] on div "+1 (557) 219-0677 mobile" at bounding box center [551, 328] width 248 height 21
copy div "557) 219-0677"
drag, startPoint x: 276, startPoint y: 32, endPoint x: 363, endPoint y: 35, distance: 87.4
click at [276, 32] on link "Home" at bounding box center [275, 32] width 68 height 29
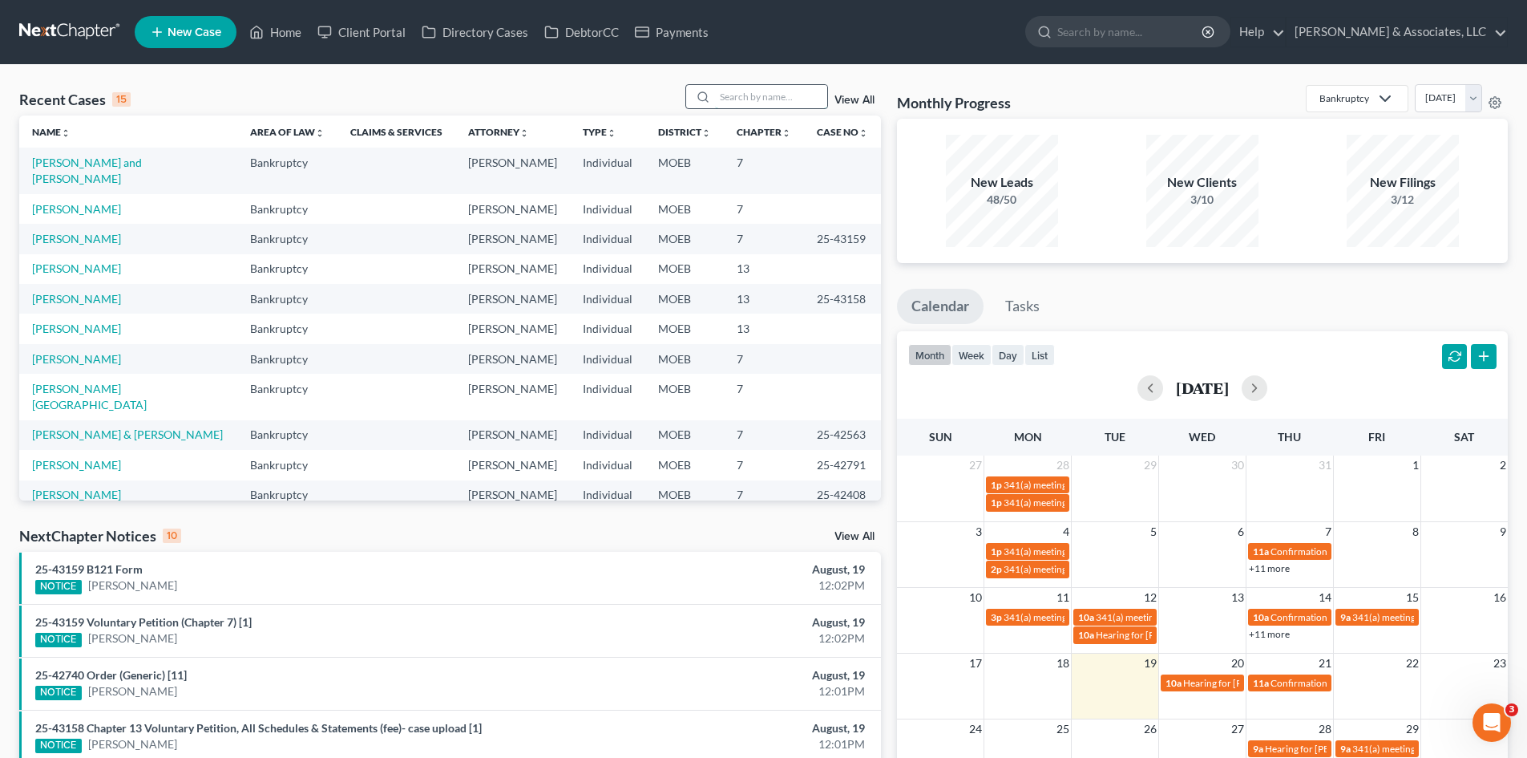
click at [734, 99] on input "search" at bounding box center [771, 96] width 112 height 23
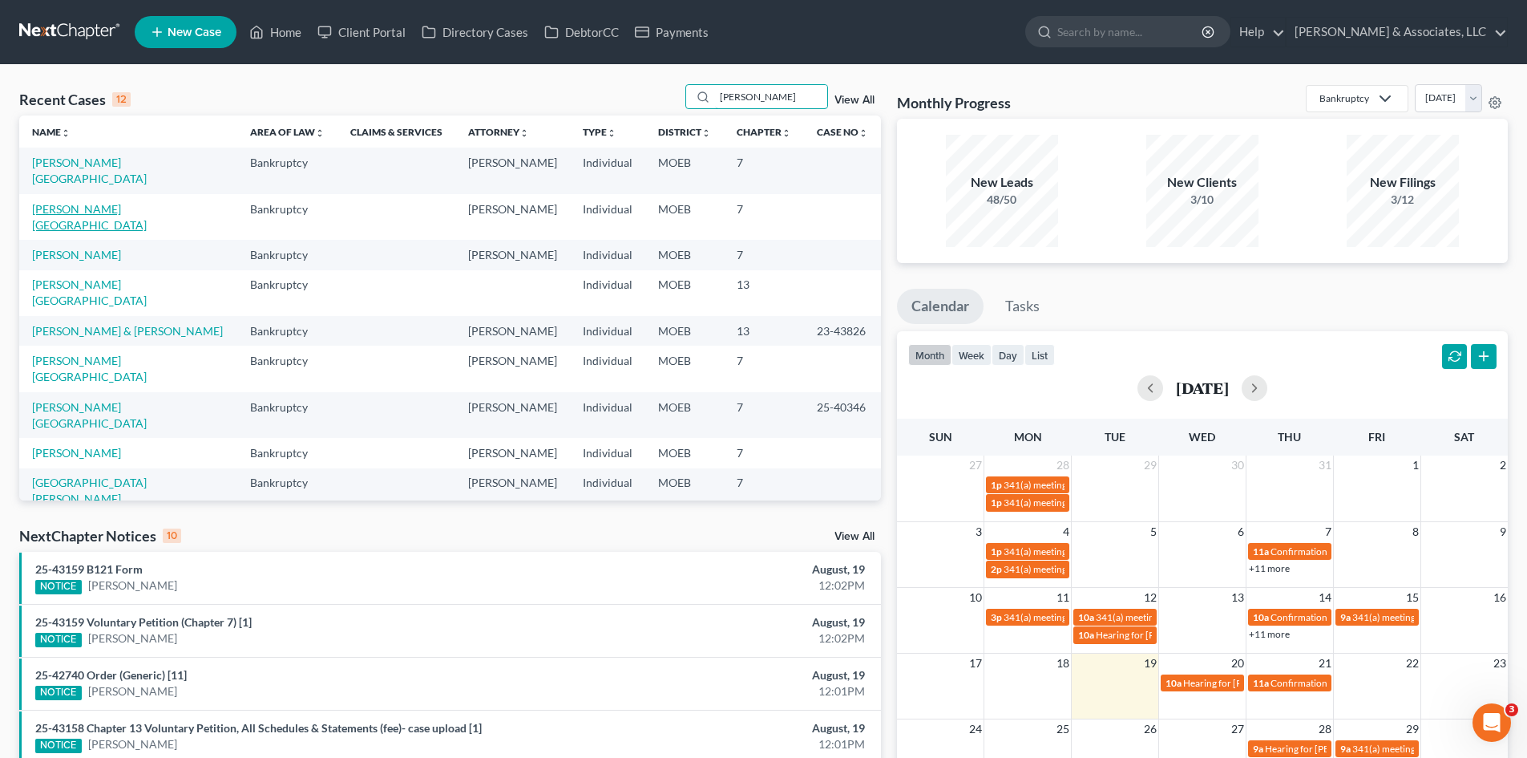
type input "Brittany"
click at [88, 202] on link "Stacy, Brittany" at bounding box center [89, 217] width 115 height 30
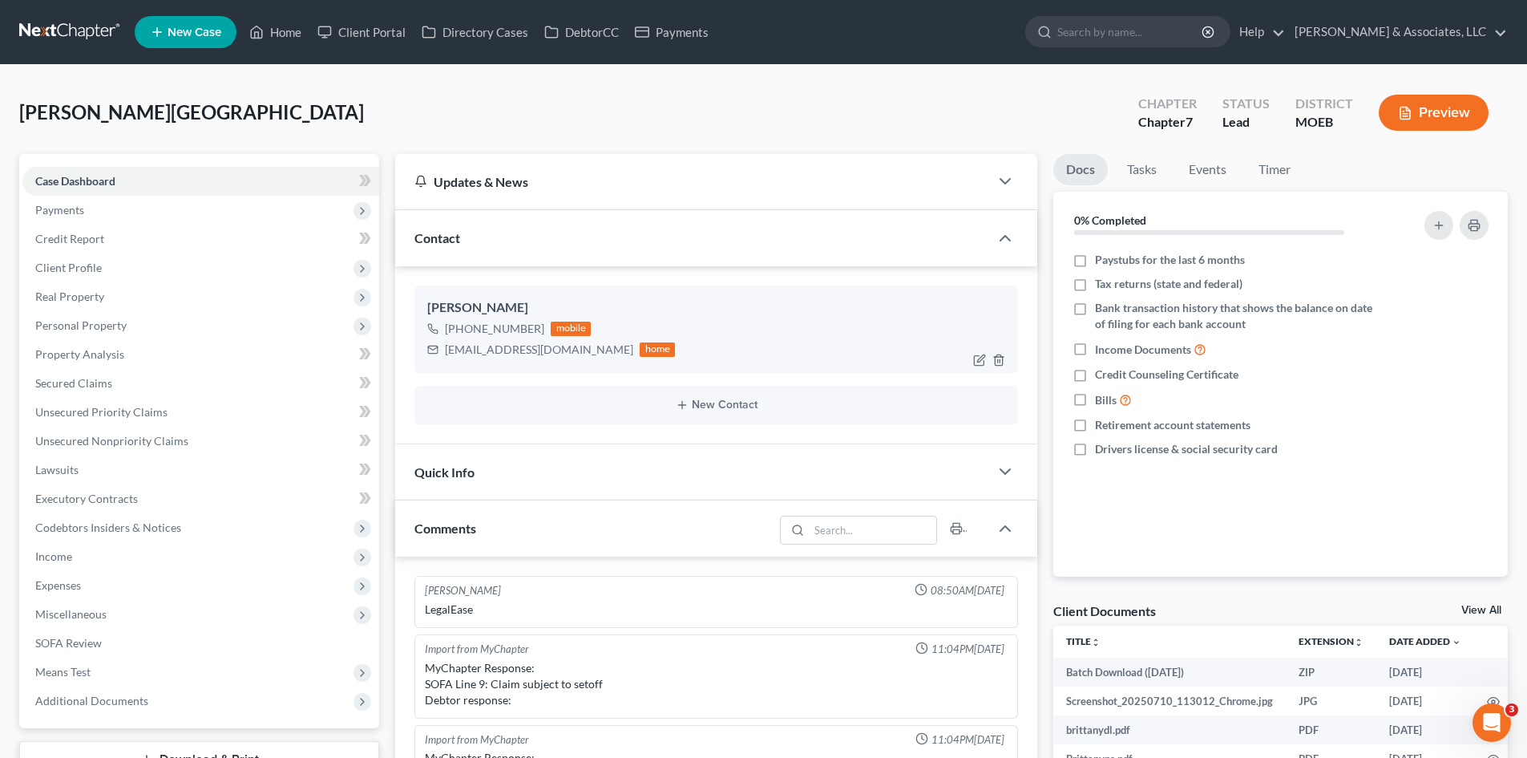
scroll to position [1355, 0]
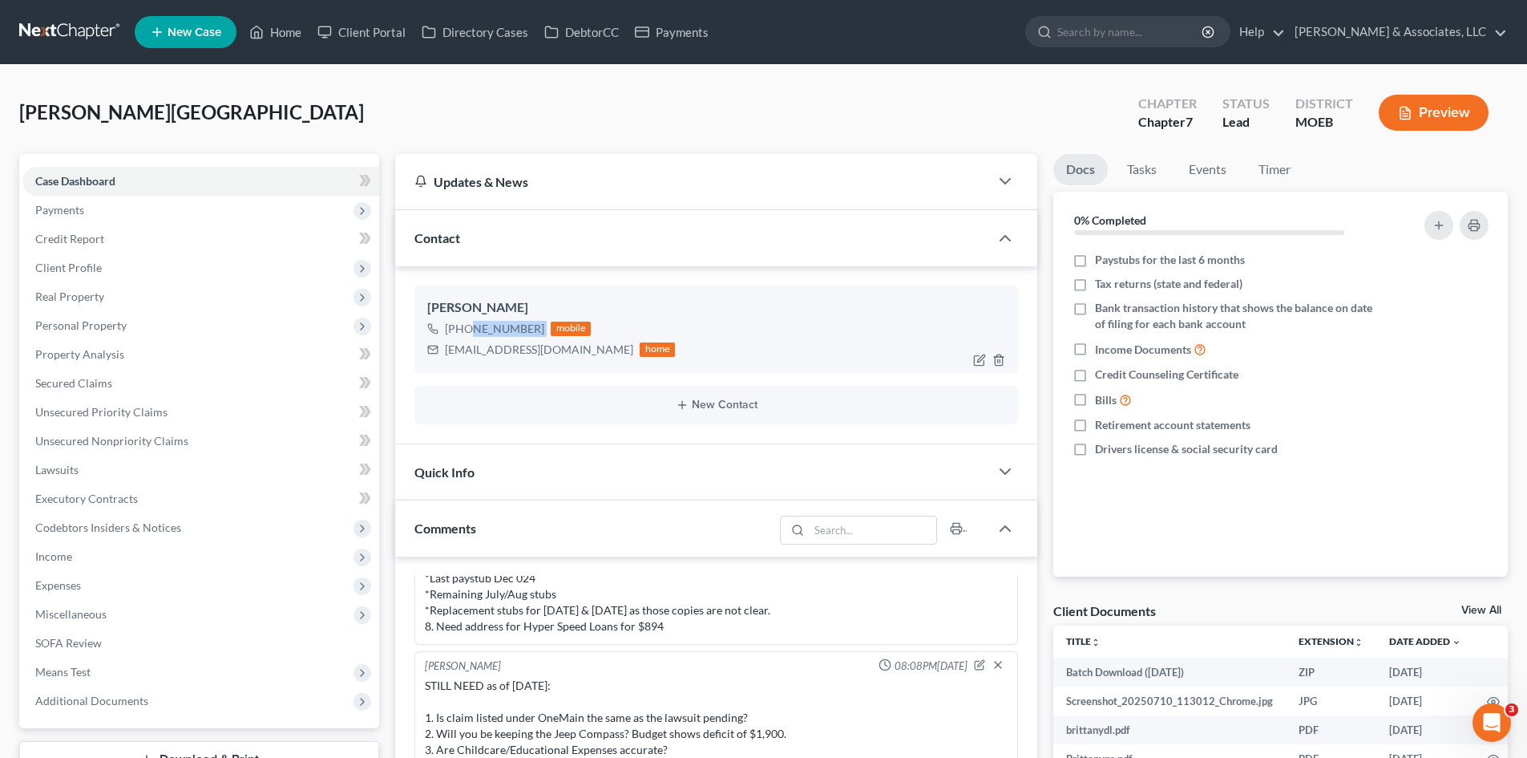
drag, startPoint x: 542, startPoint y: 329, endPoint x: 464, endPoint y: 326, distance: 77.8
click at [465, 329] on div "+1 (573) 507-1640 mobile" at bounding box center [551, 328] width 248 height 21
copy div "573) 507-1640"
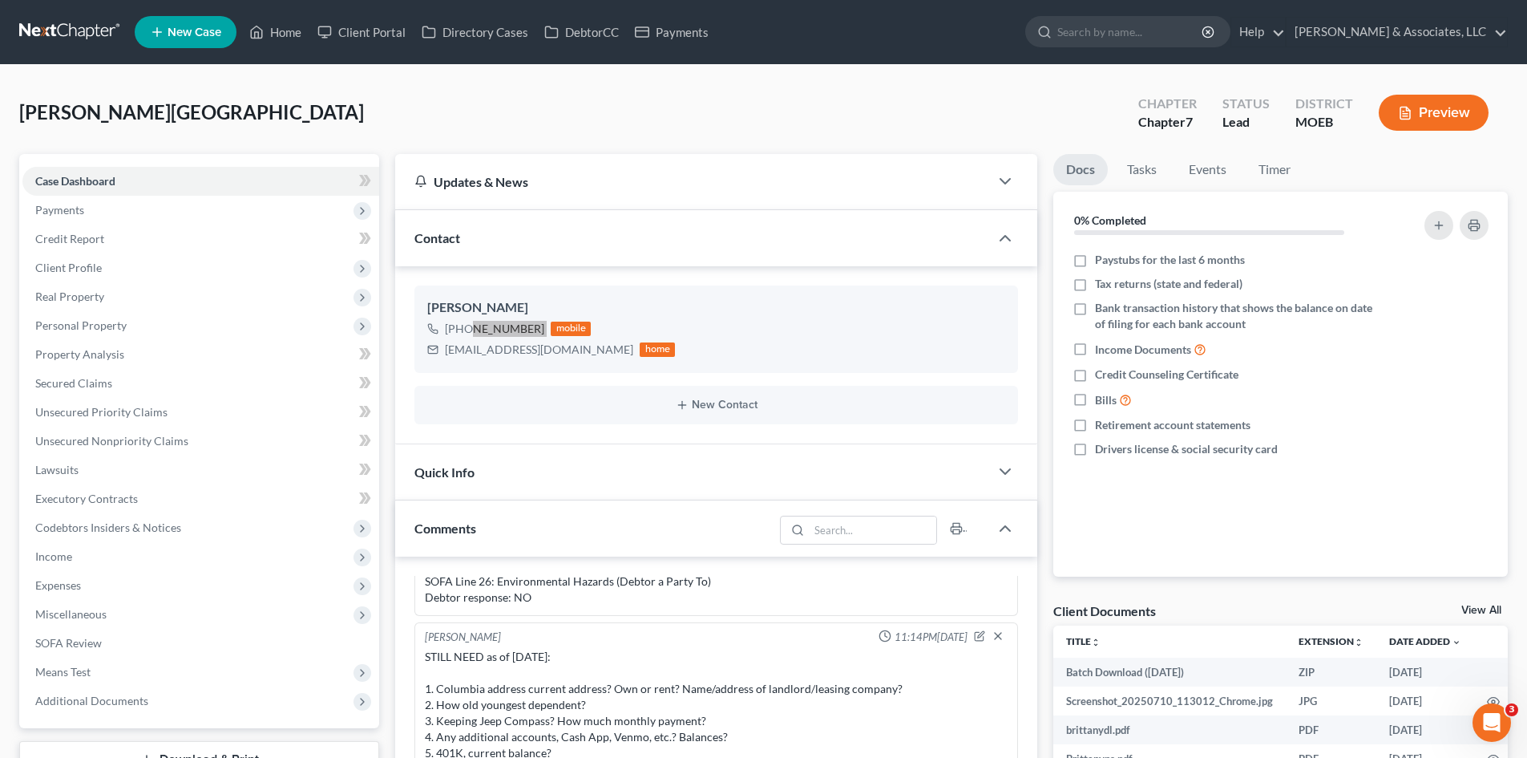
scroll to position [874, 0]
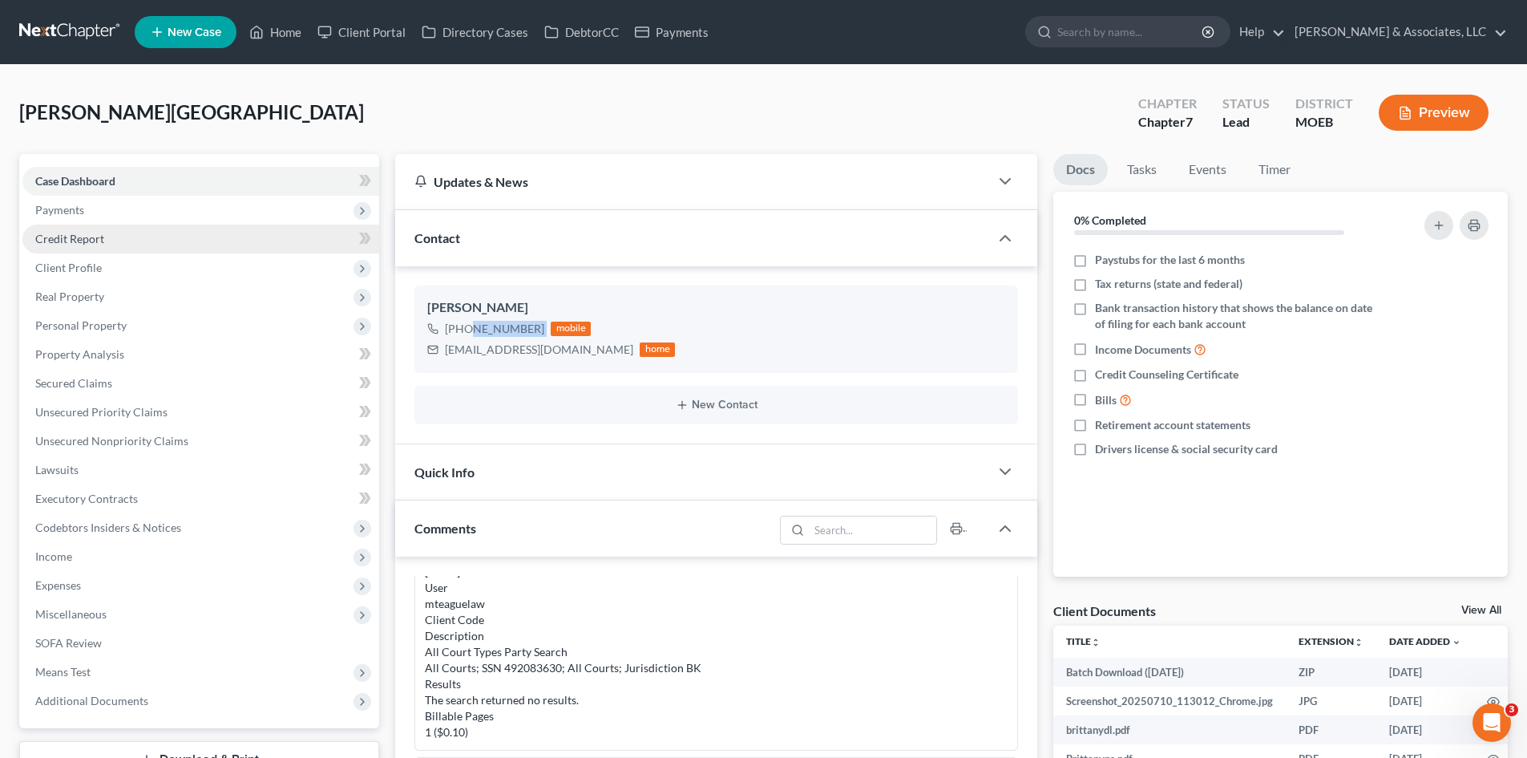
click at [67, 232] on span "Credit Report" at bounding box center [69, 239] width 69 height 14
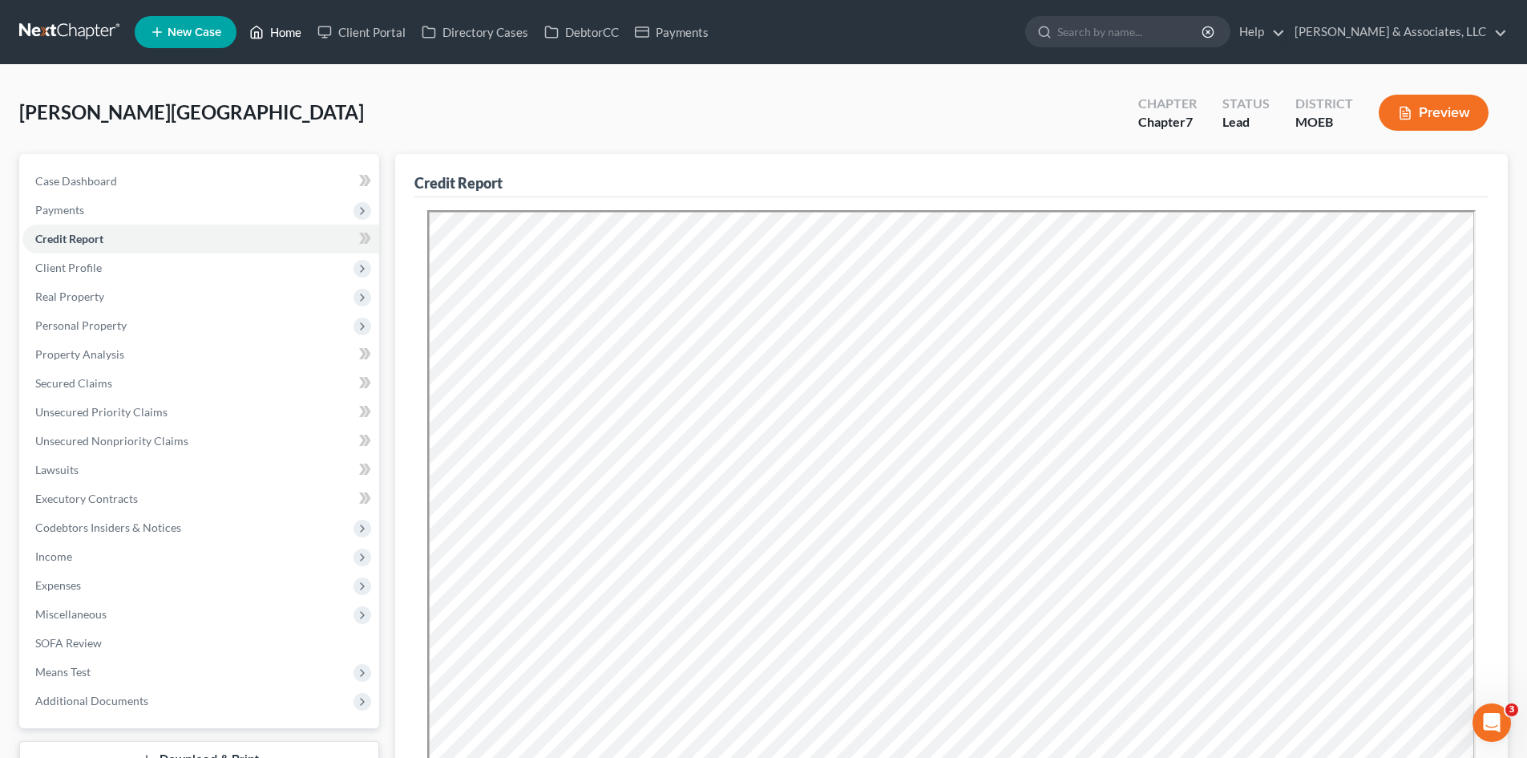
click at [279, 29] on link "Home" at bounding box center [275, 32] width 68 height 29
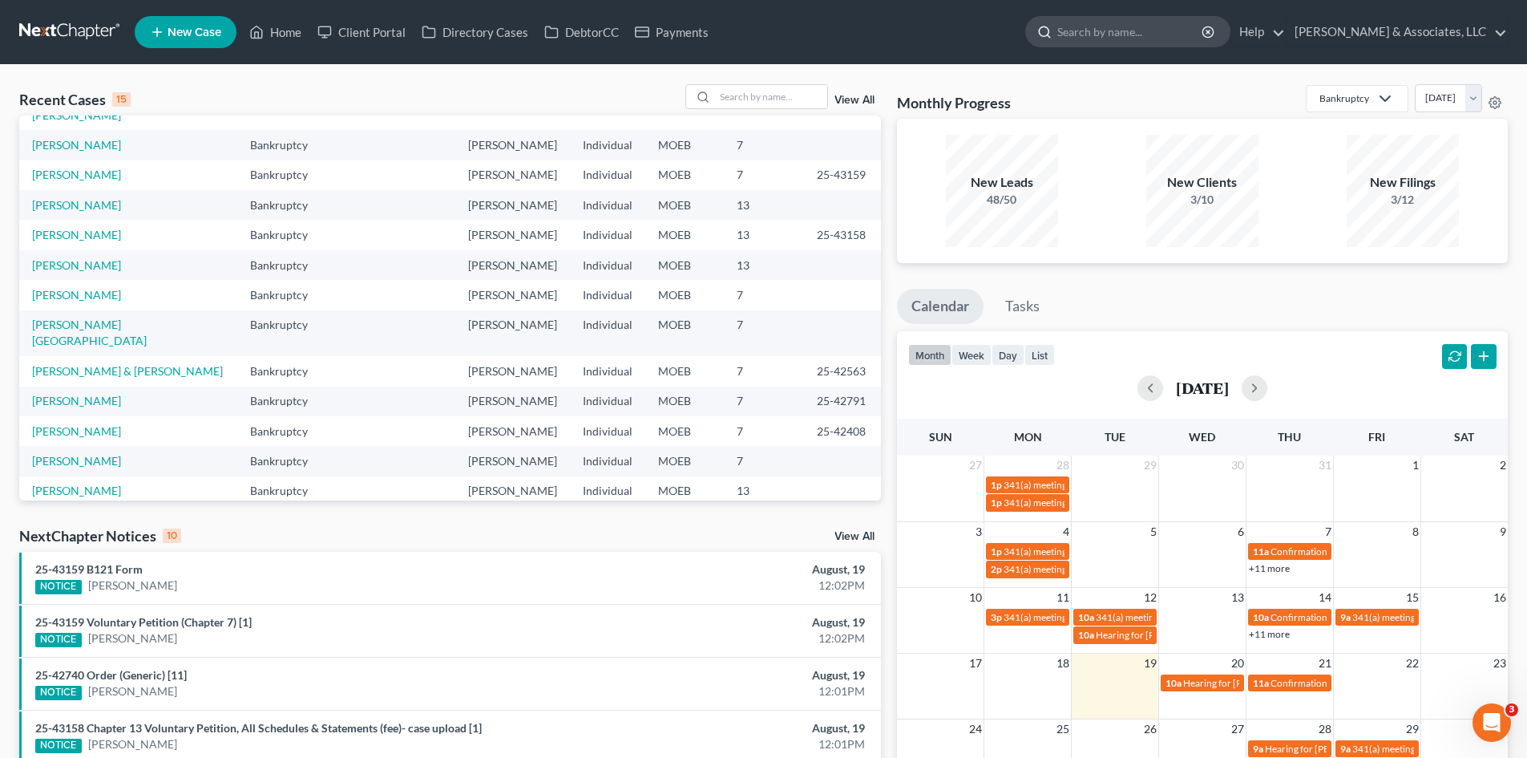
click at [1174, 29] on input "search" at bounding box center [1130, 32] width 147 height 30
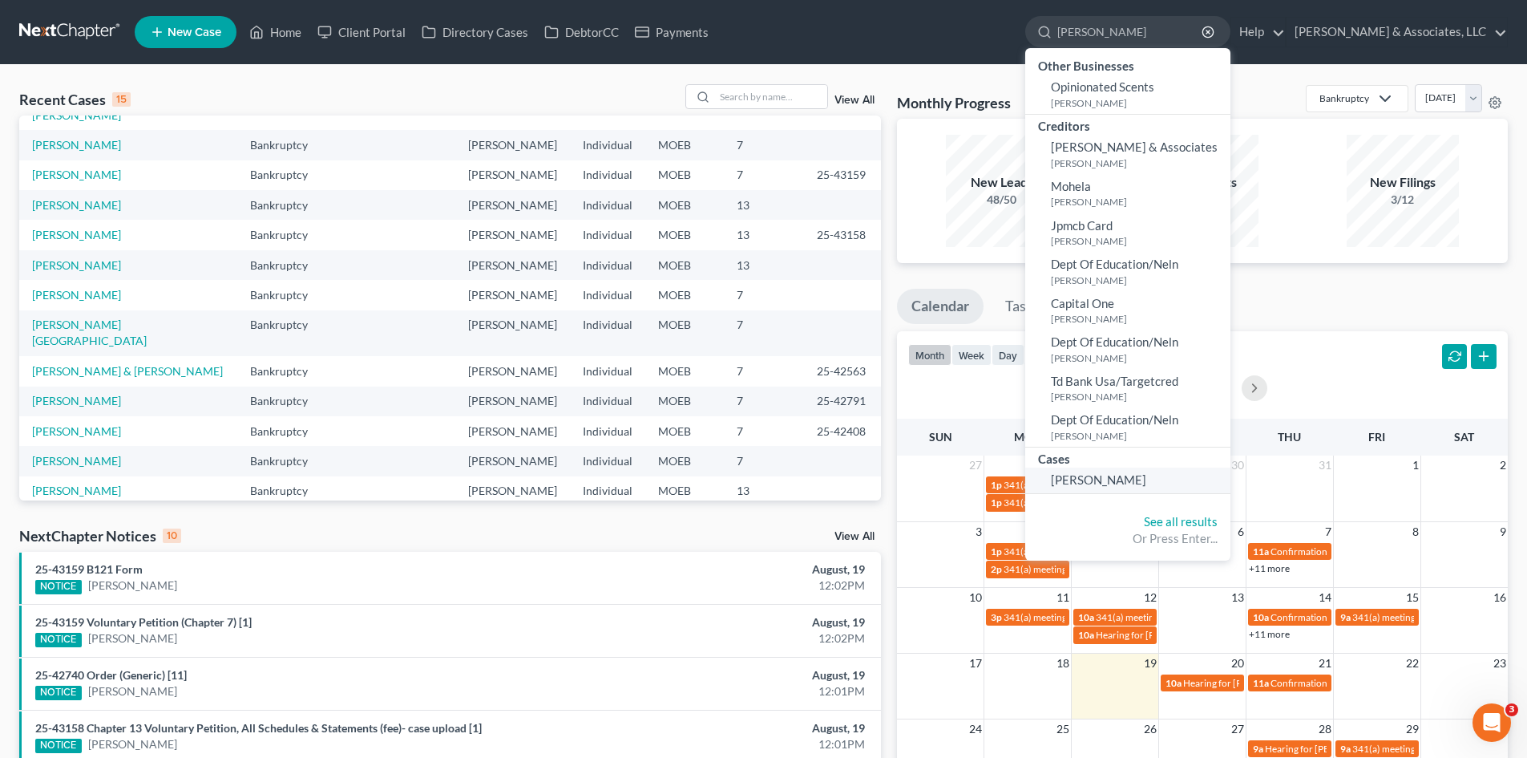
type input "boyland"
click at [1146, 484] on span "Boyland, Tera" at bounding box center [1098, 479] width 95 height 14
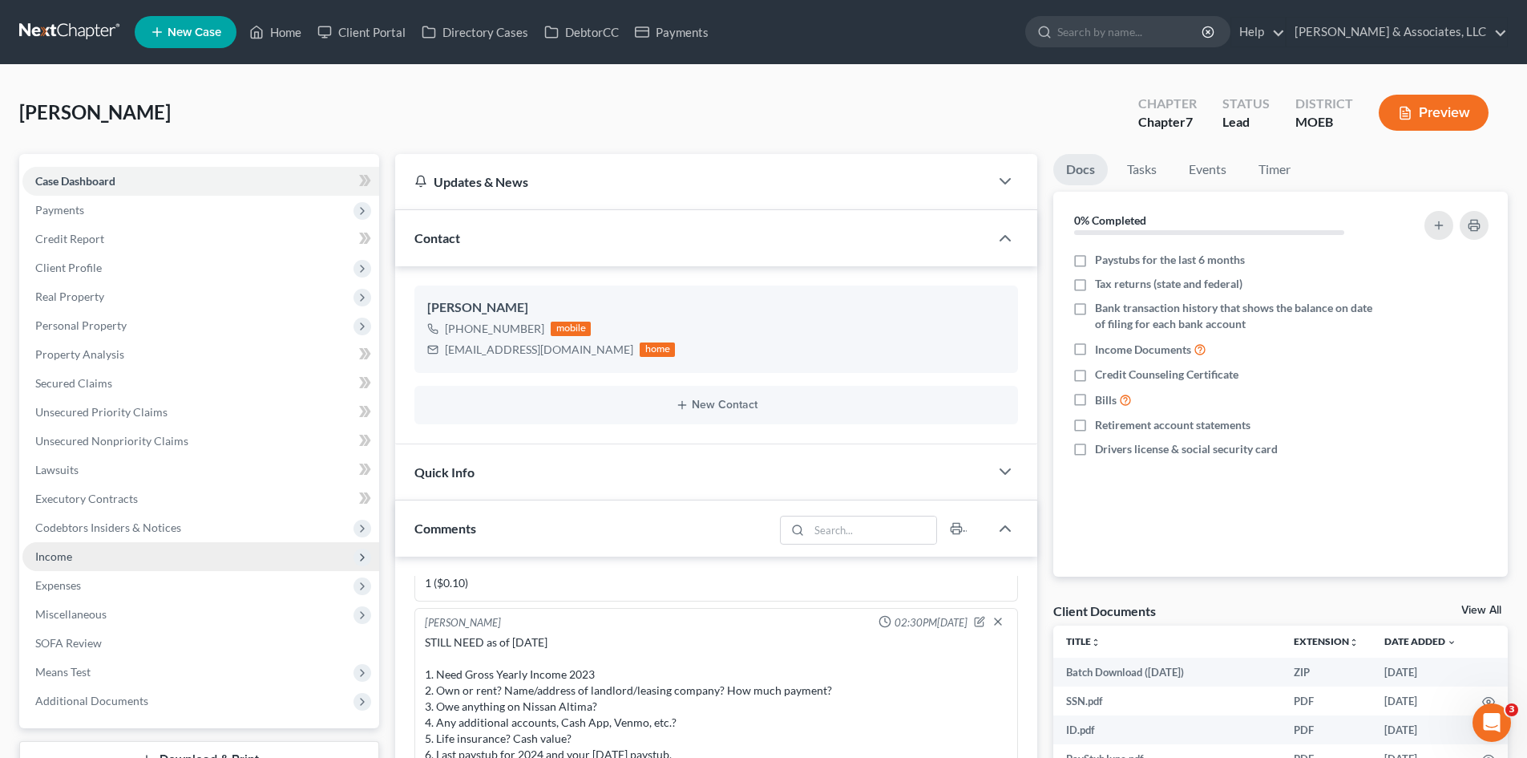
drag, startPoint x: 52, startPoint y: 580, endPoint x: 103, endPoint y: 561, distance: 54.8
click at [52, 580] on span "Expenses" at bounding box center [58, 585] width 46 height 14
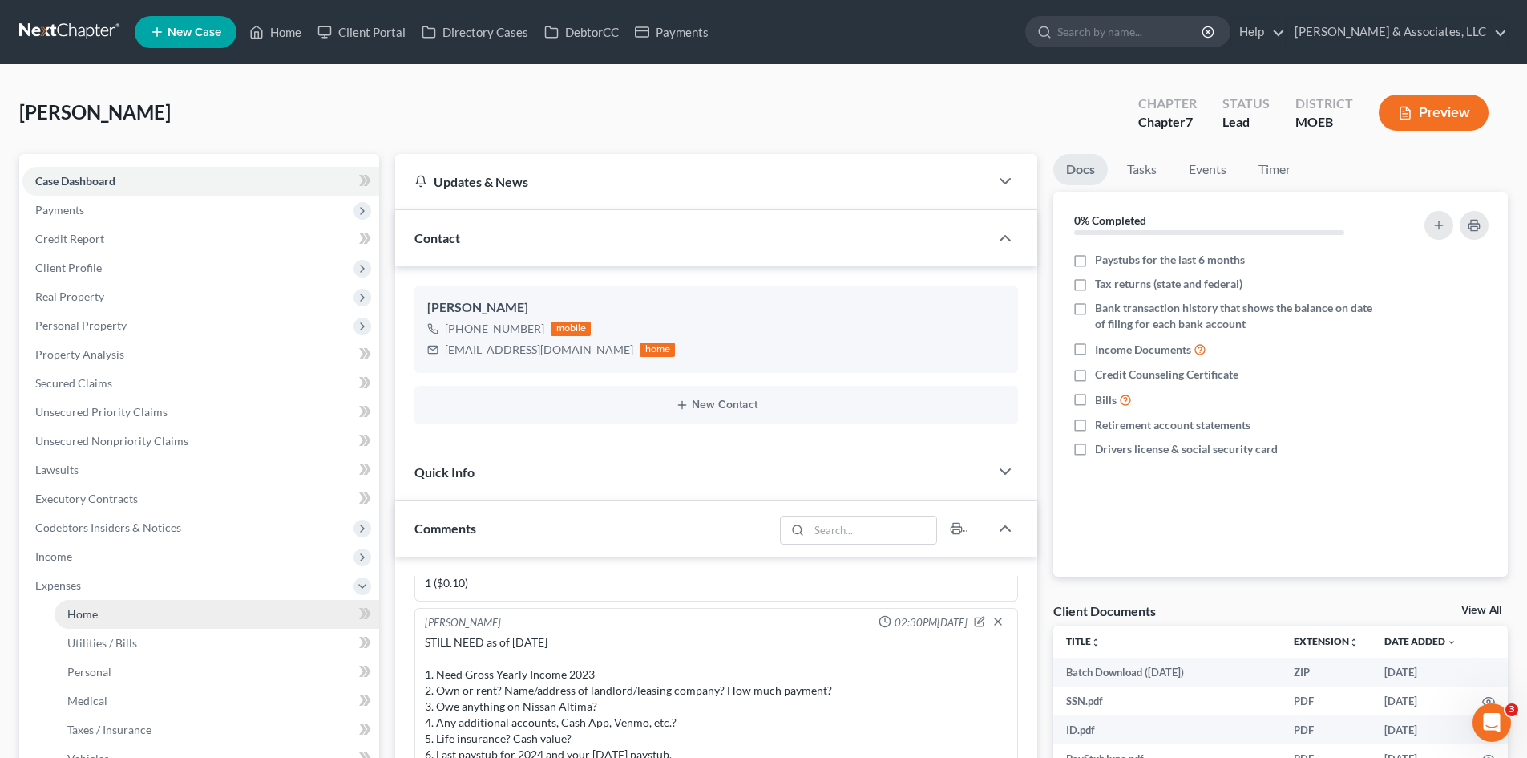
click at [78, 609] on span "Home" at bounding box center [82, 614] width 30 height 14
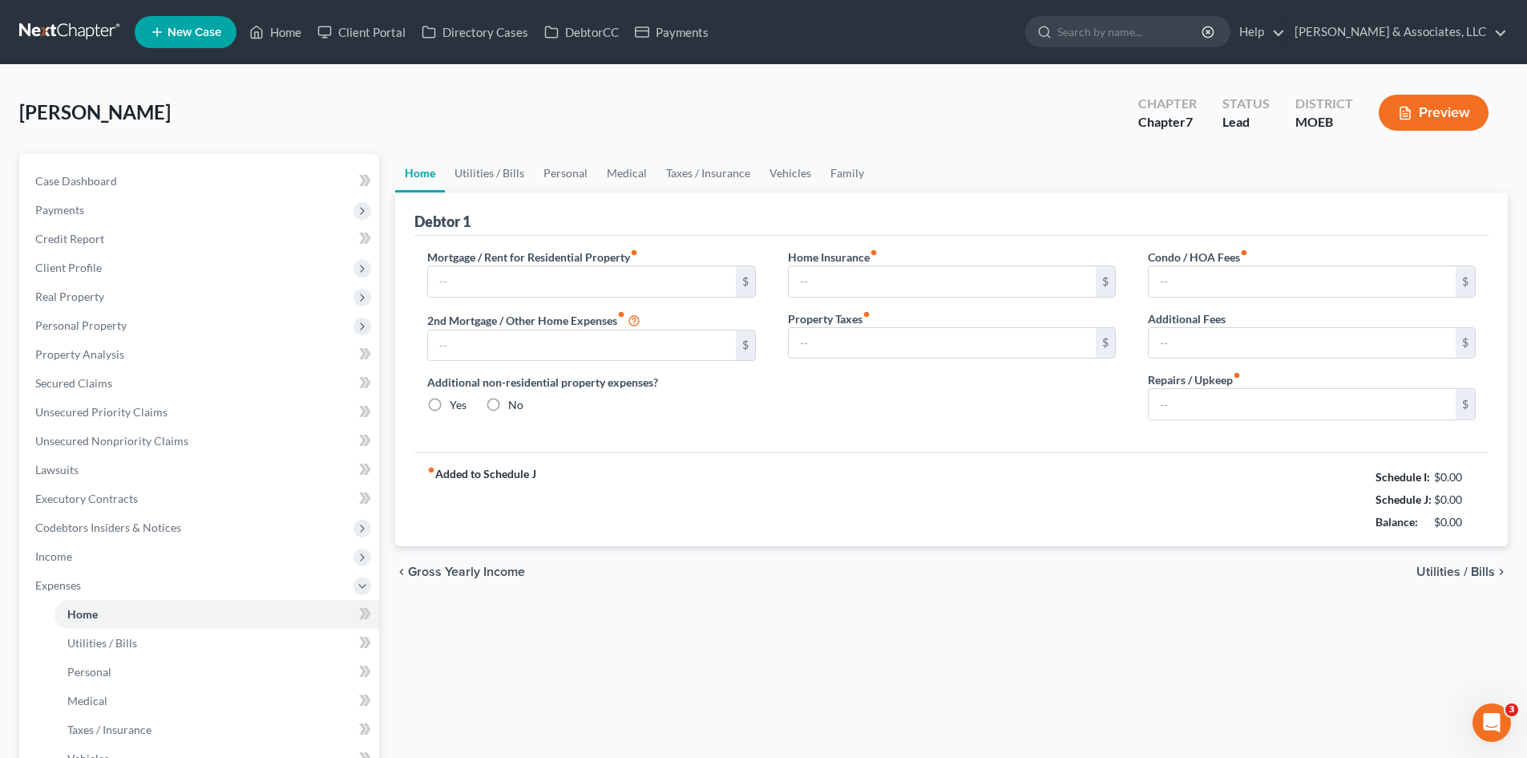
radio input "true"
click at [499, 277] on input "text" at bounding box center [581, 281] width 307 height 30
click at [694, 280] on input "text" at bounding box center [581, 281] width 307 height 30
click at [697, 220] on div "Debtor 1" at bounding box center [951, 213] width 1074 height 43
click at [870, 284] on input "text" at bounding box center [942, 281] width 307 height 30
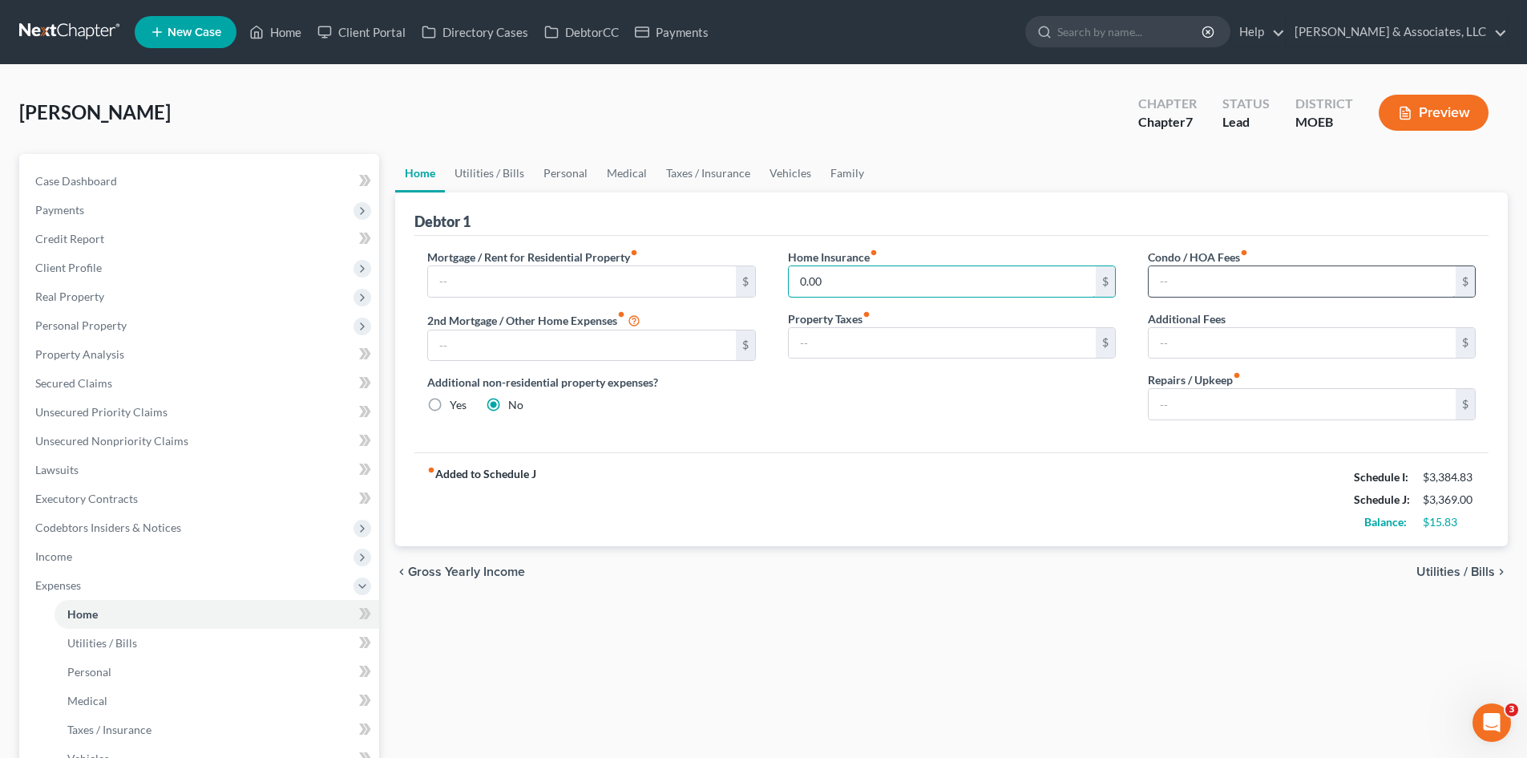
type input "0.00"
click at [1256, 277] on input "text" at bounding box center [1302, 281] width 307 height 30
type input "0.00"
click at [1188, 411] on input "text" at bounding box center [1302, 404] width 307 height 30
type input "0.00"
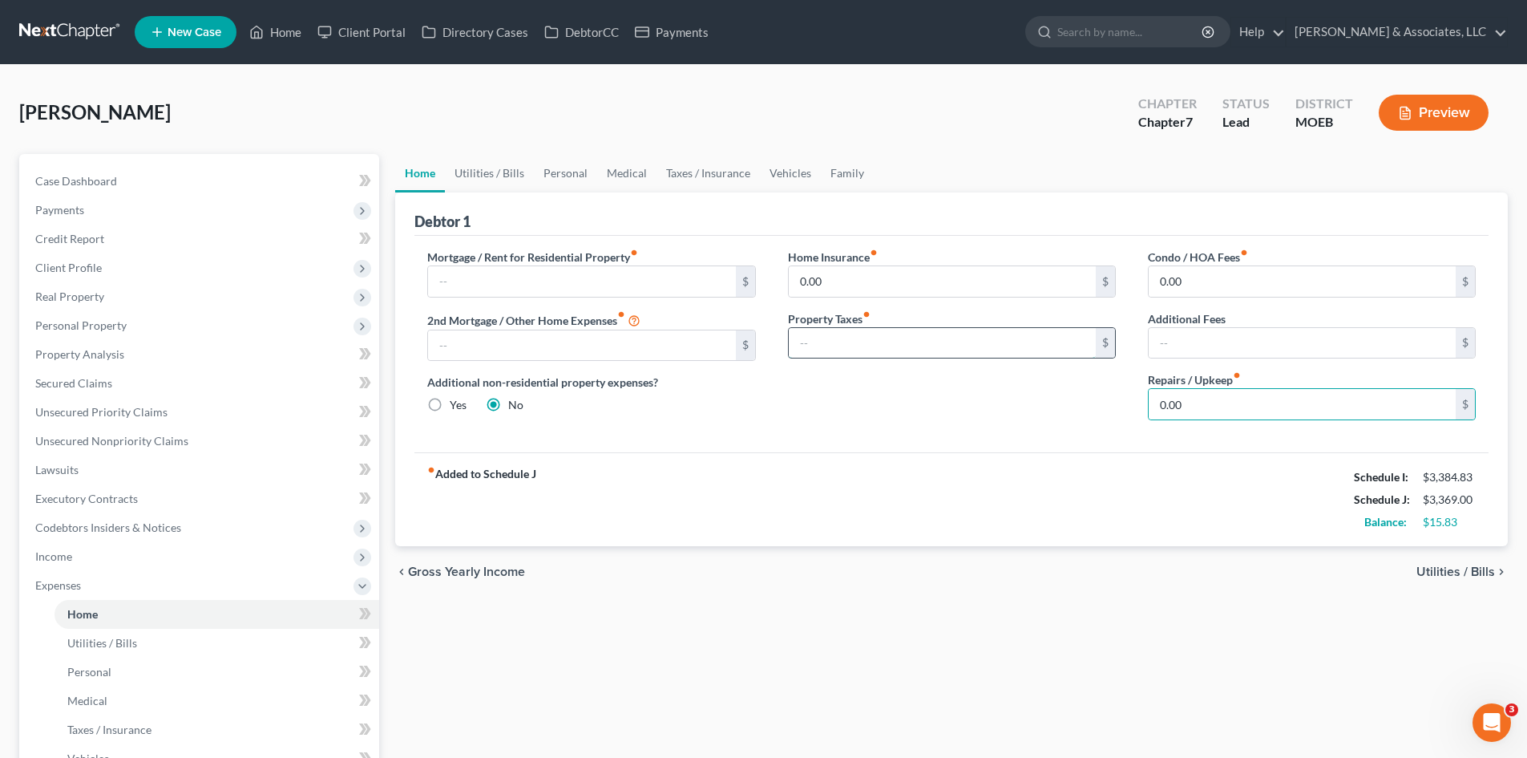
click at [915, 350] on input "text" at bounding box center [942, 343] width 307 height 30
type input "0.00"
click at [561, 346] on input "text" at bounding box center [581, 345] width 307 height 30
type input "0.00"
click at [502, 280] on input "text" at bounding box center [581, 281] width 307 height 30
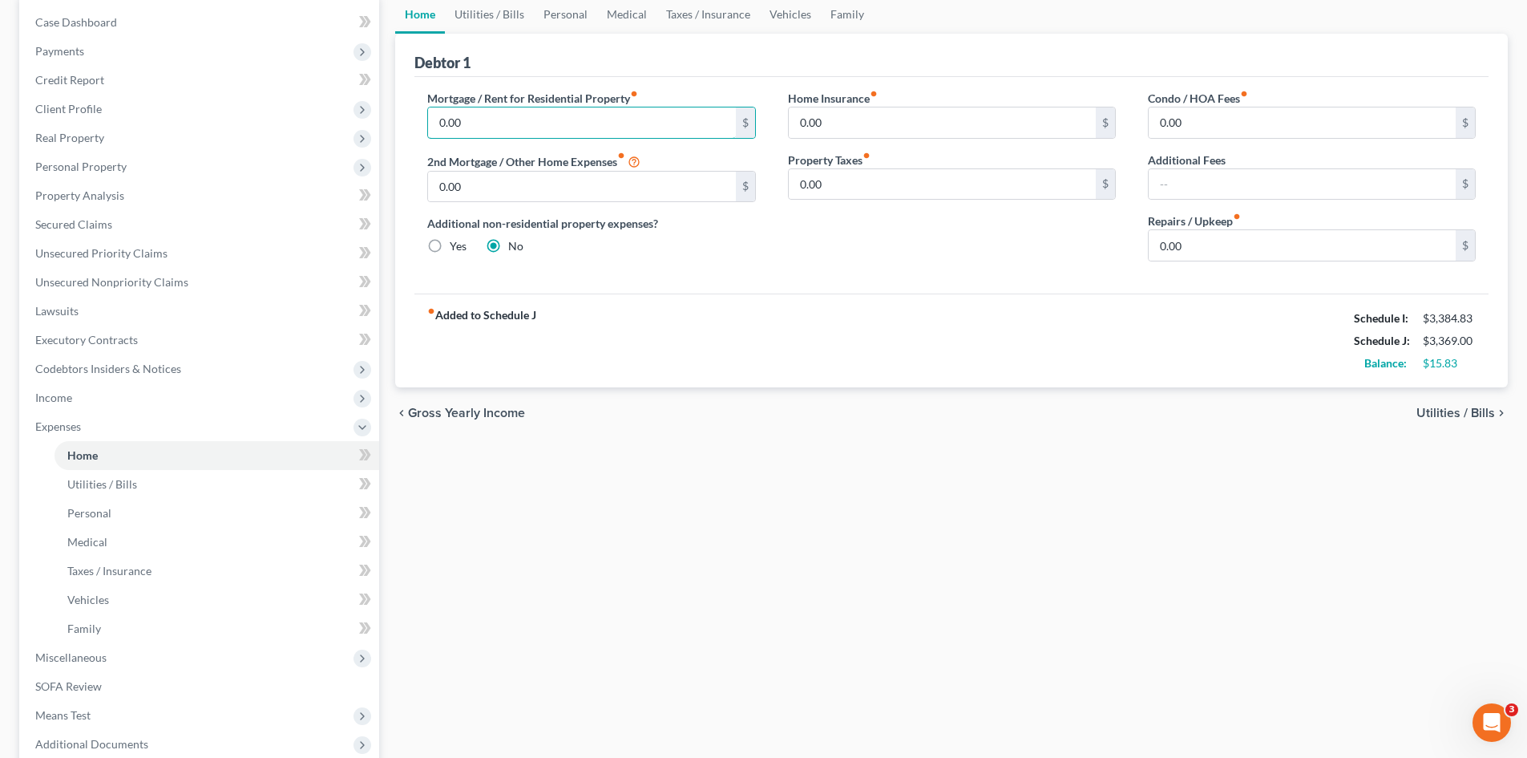
scroll to position [160, 0]
type input "0.00"
click at [46, 394] on span "Income" at bounding box center [53, 396] width 37 height 14
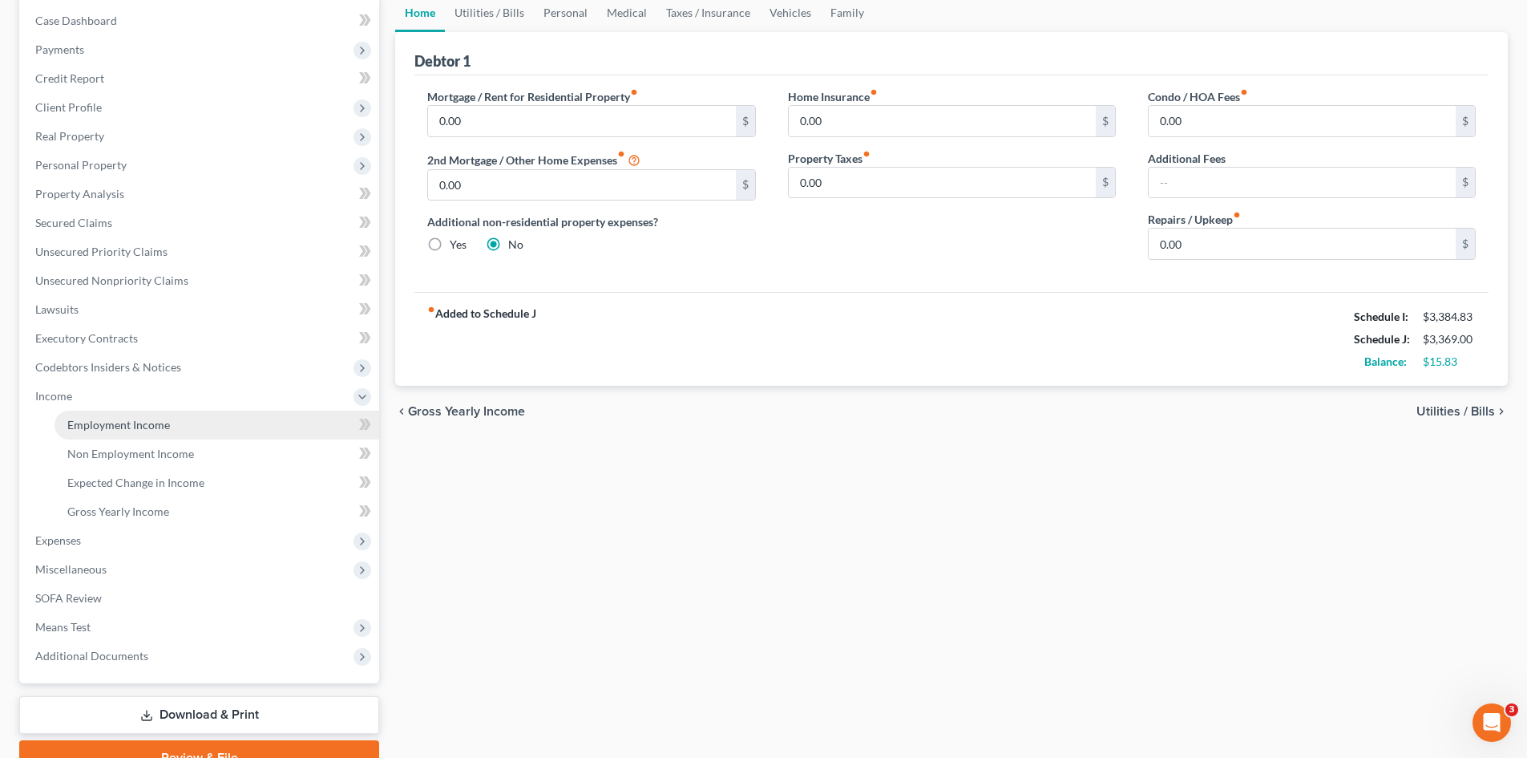
click at [141, 430] on span "Employment Income" at bounding box center [118, 425] width 103 height 14
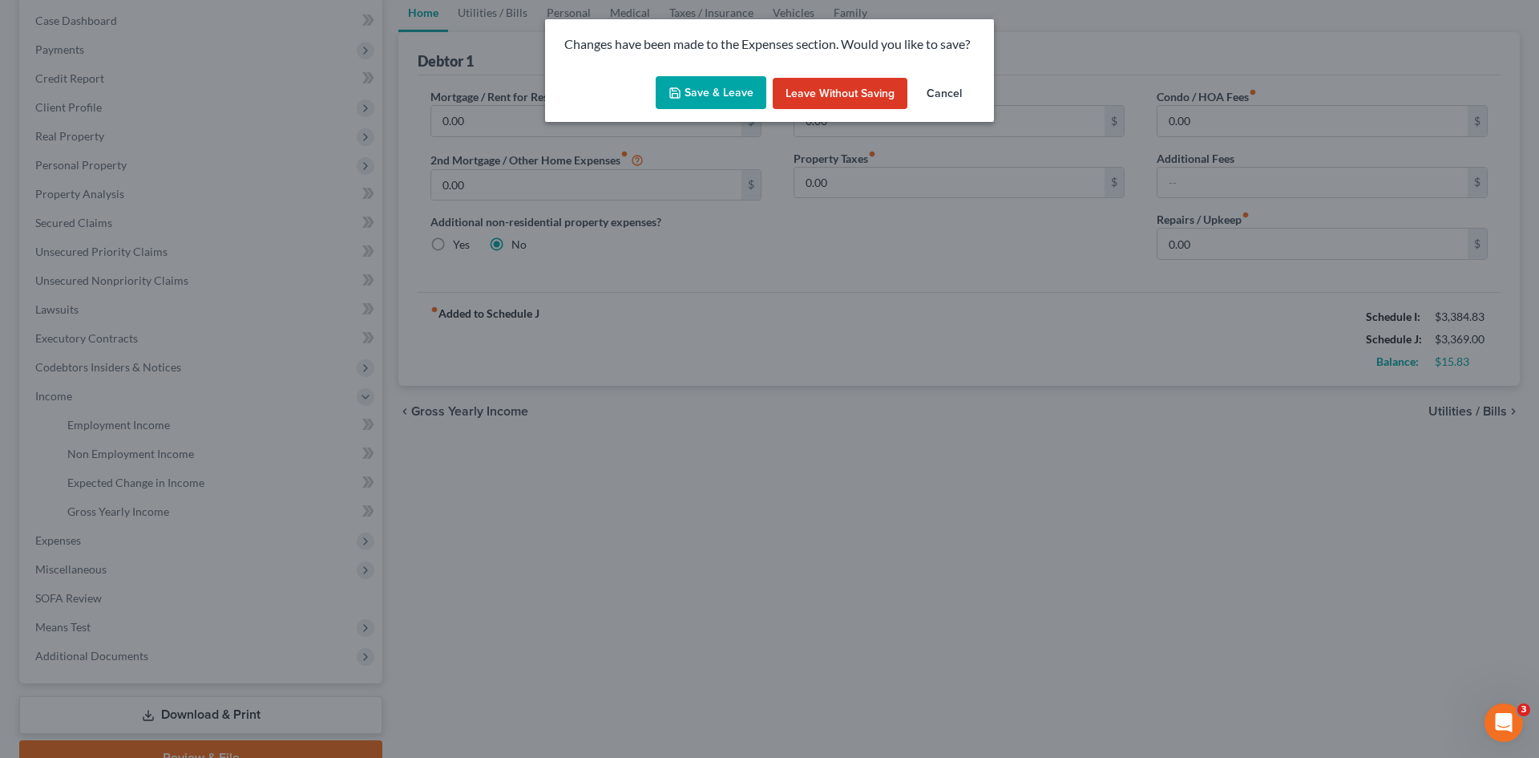
click at [707, 90] on button "Save & Leave" at bounding box center [711, 93] width 111 height 34
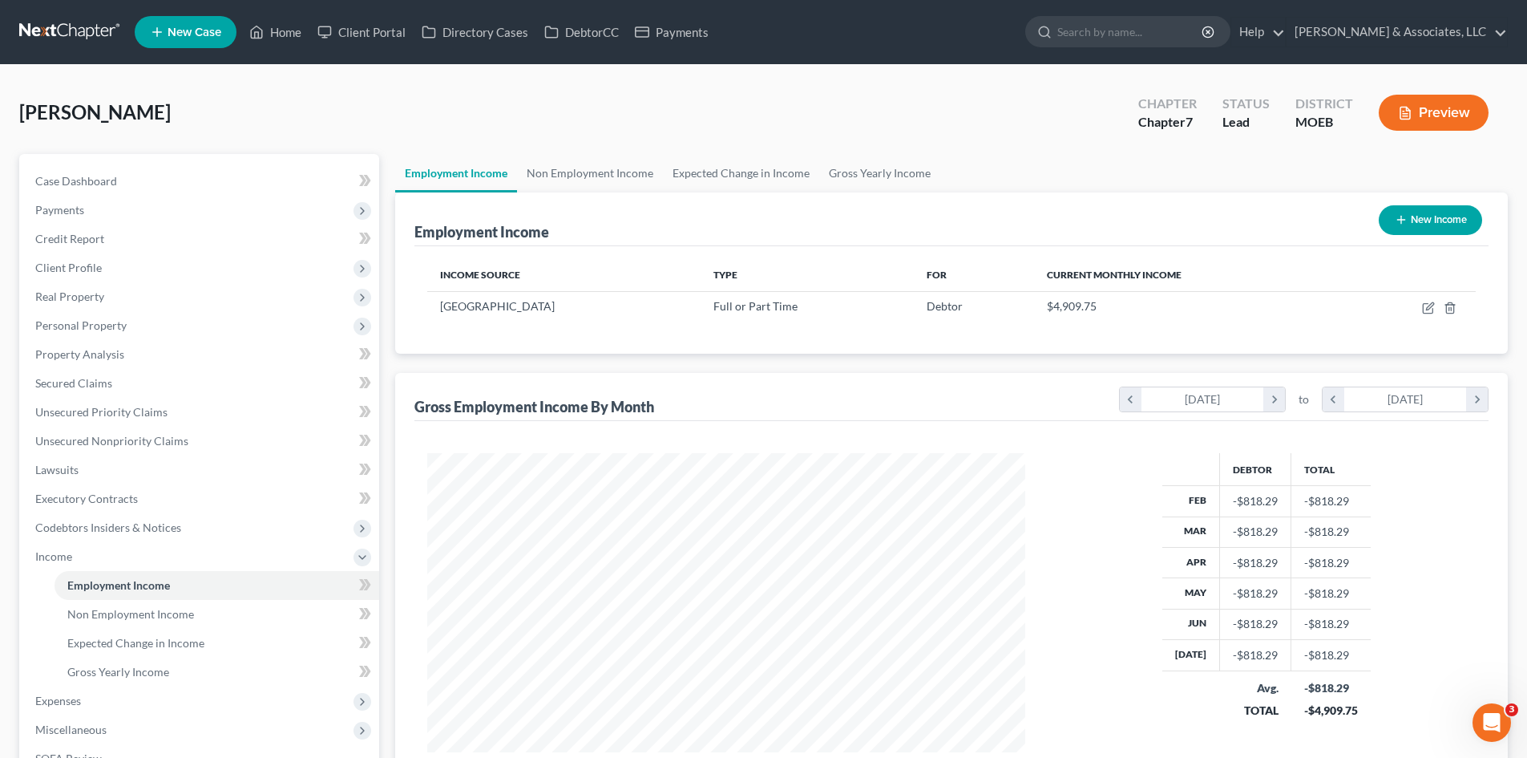
scroll to position [299, 630]
click at [134, 677] on span "Gross Yearly Income" at bounding box center [118, 672] width 102 height 14
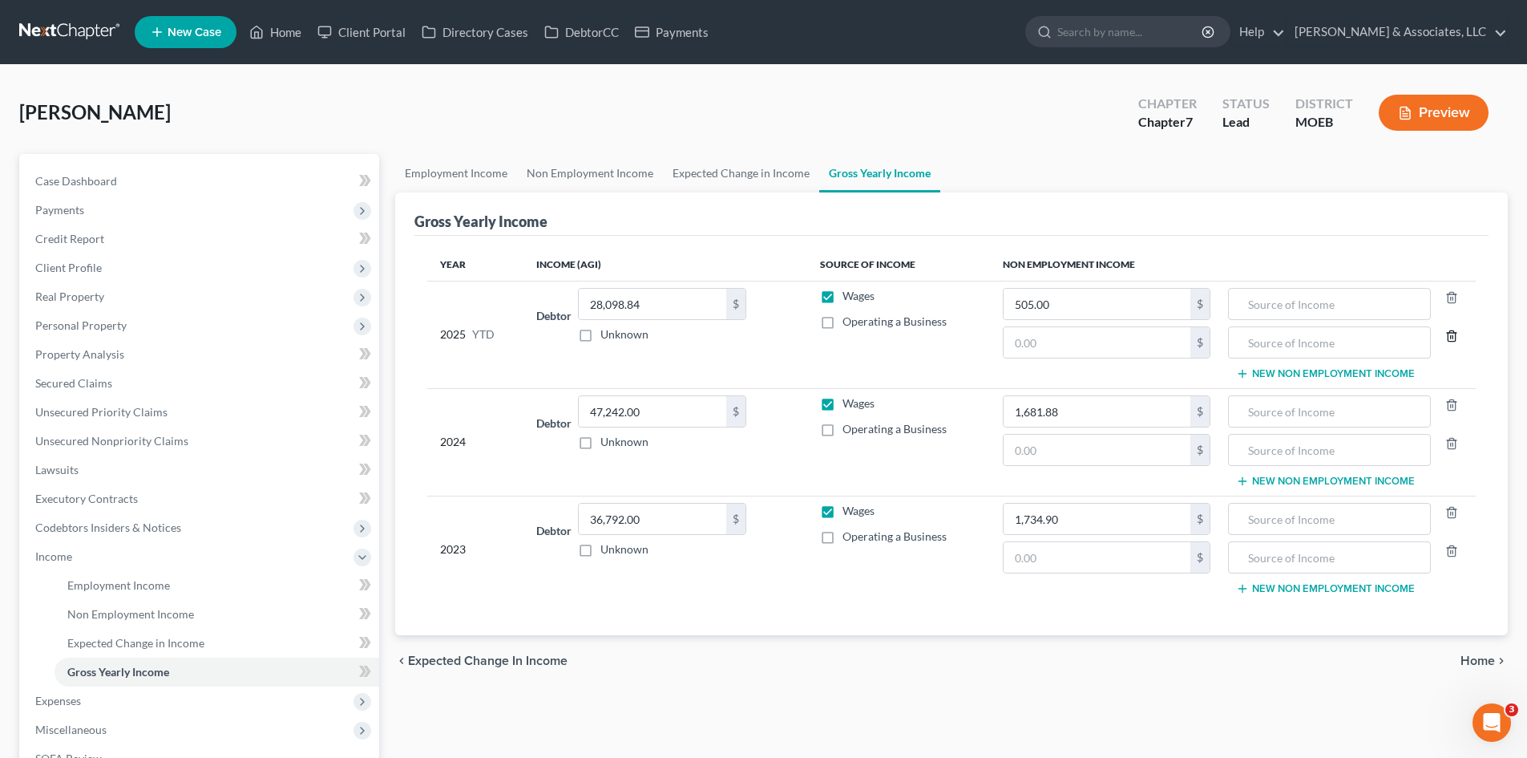
click at [1450, 335] on line "button" at bounding box center [1450, 336] width 0 height 3
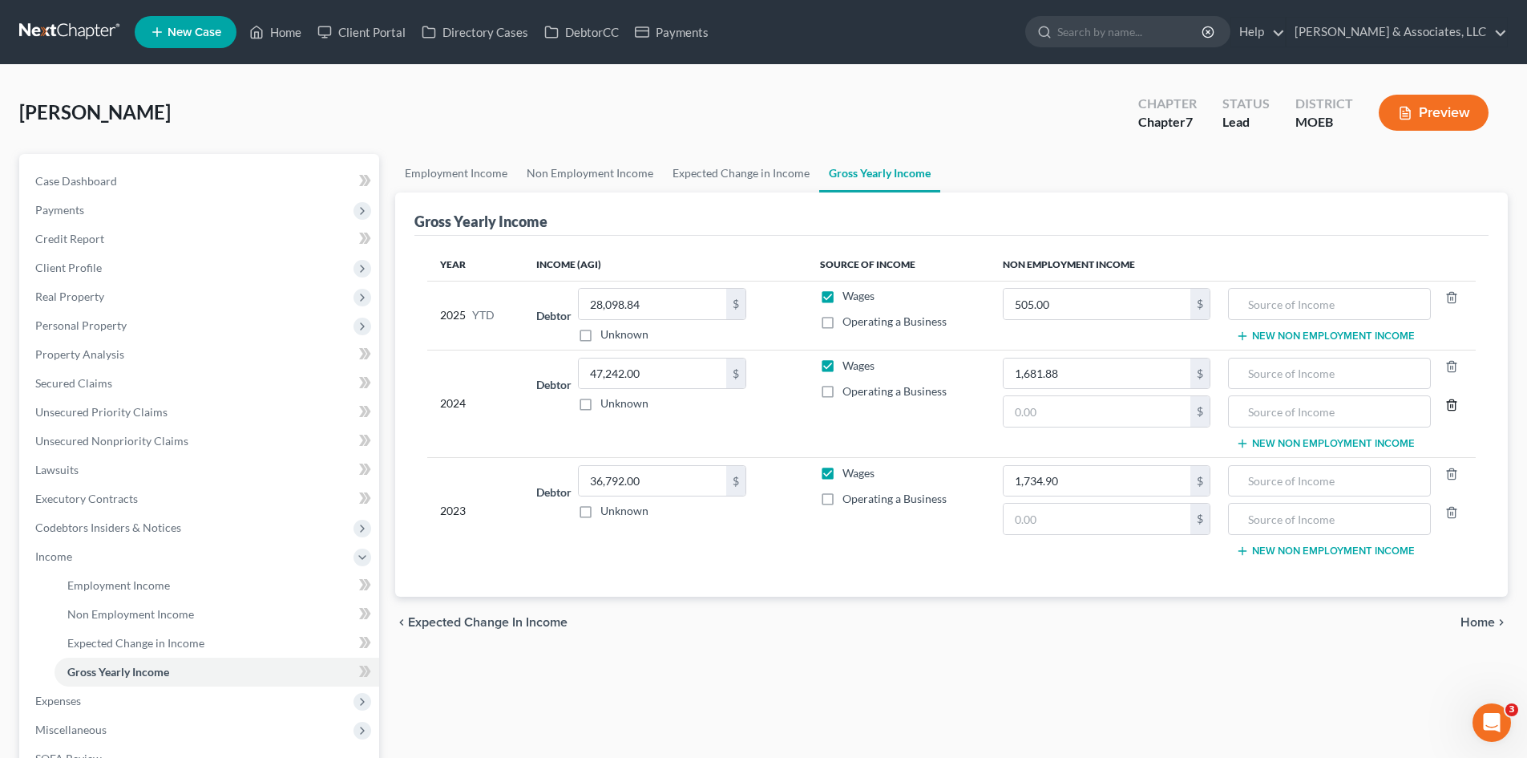
click at [1453, 399] on icon "button" at bounding box center [1451, 404] width 7 height 10
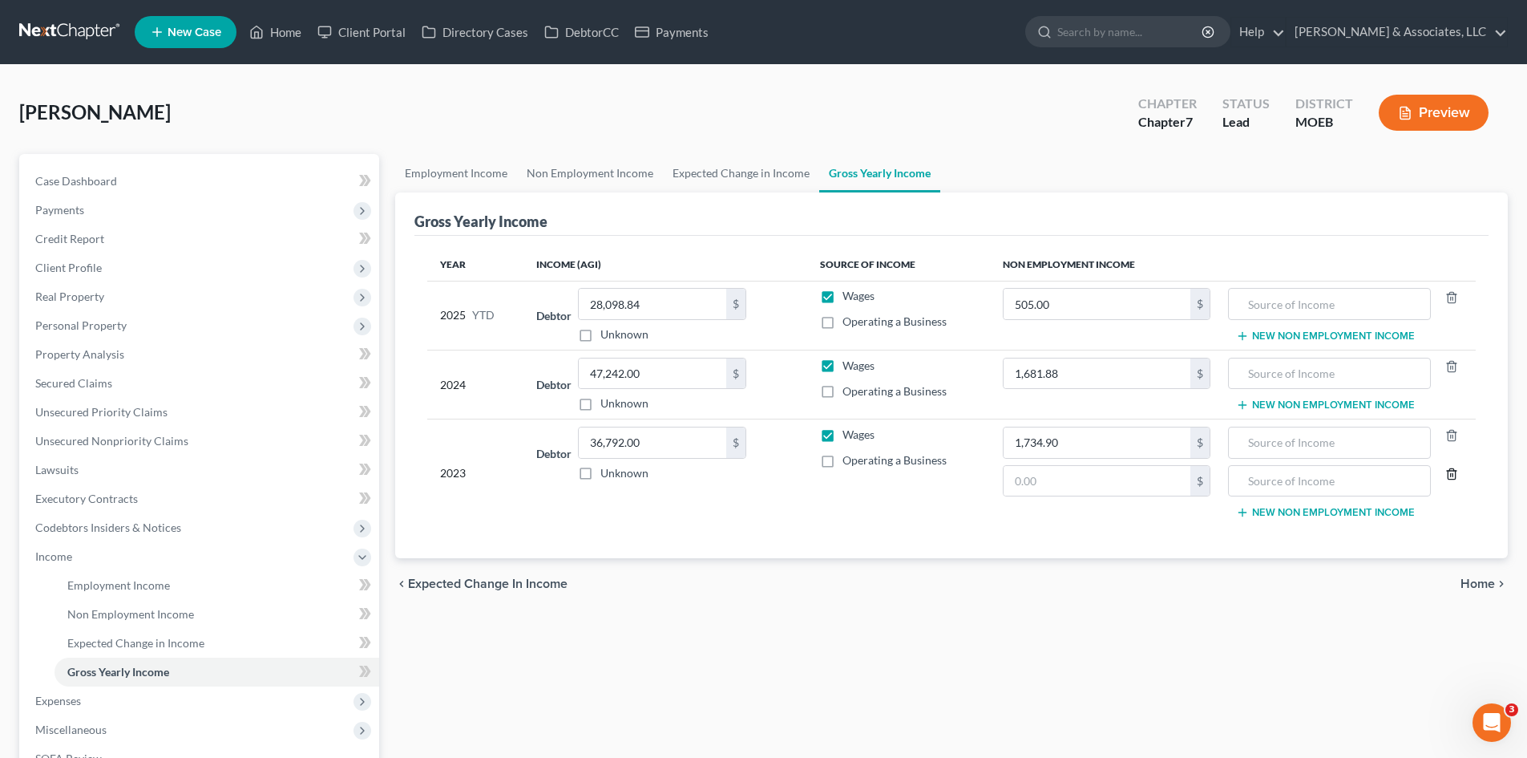
click at [1454, 478] on icon "button" at bounding box center [1451, 473] width 13 height 13
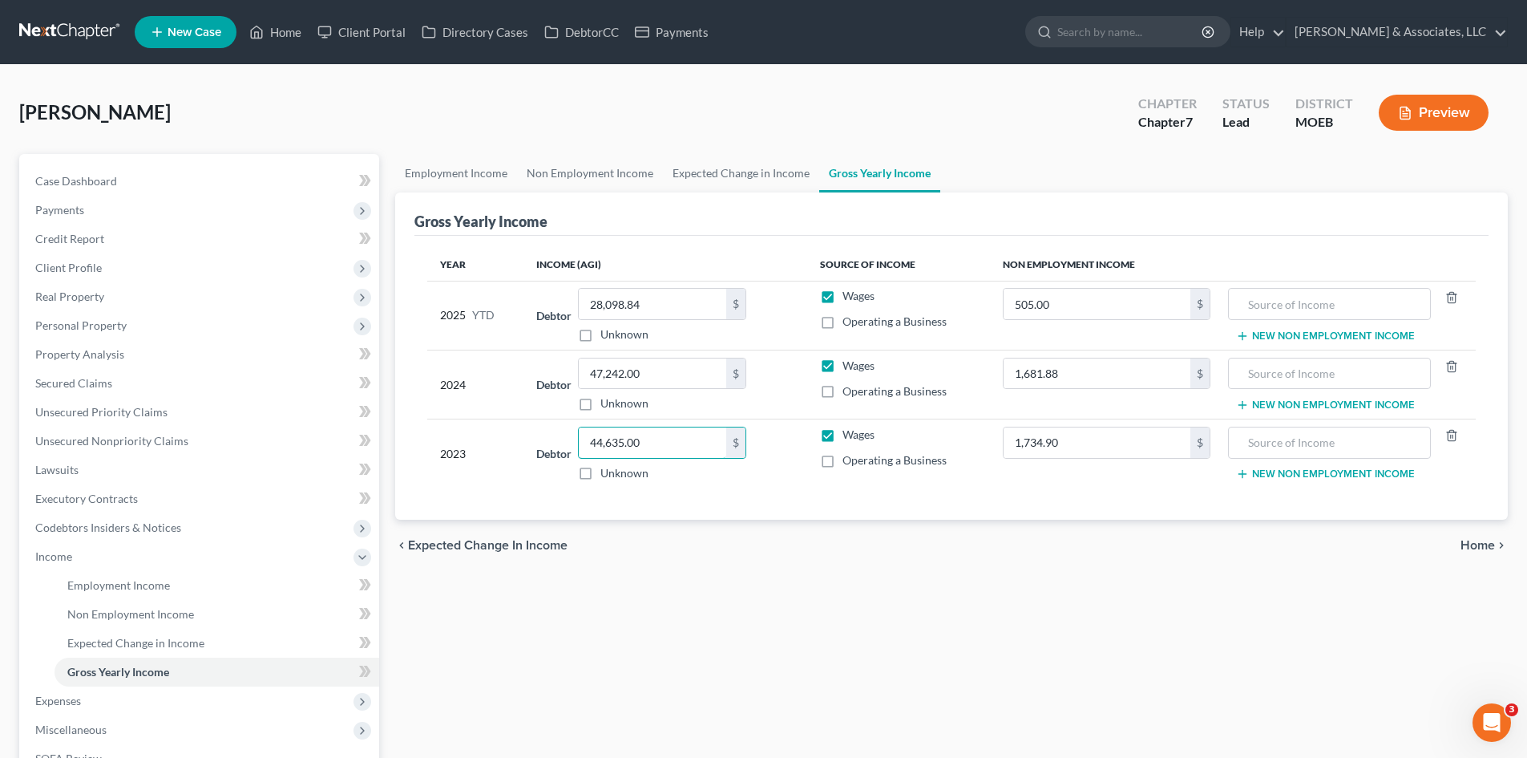
type input "44,635.00"
click at [682, 616] on div "Employment Income Non Employment Income Expected Change in Income Gross Yearly …" at bounding box center [951, 545] width 1129 height 782
click at [96, 187] on span "Case Dashboard" at bounding box center [76, 181] width 82 height 14
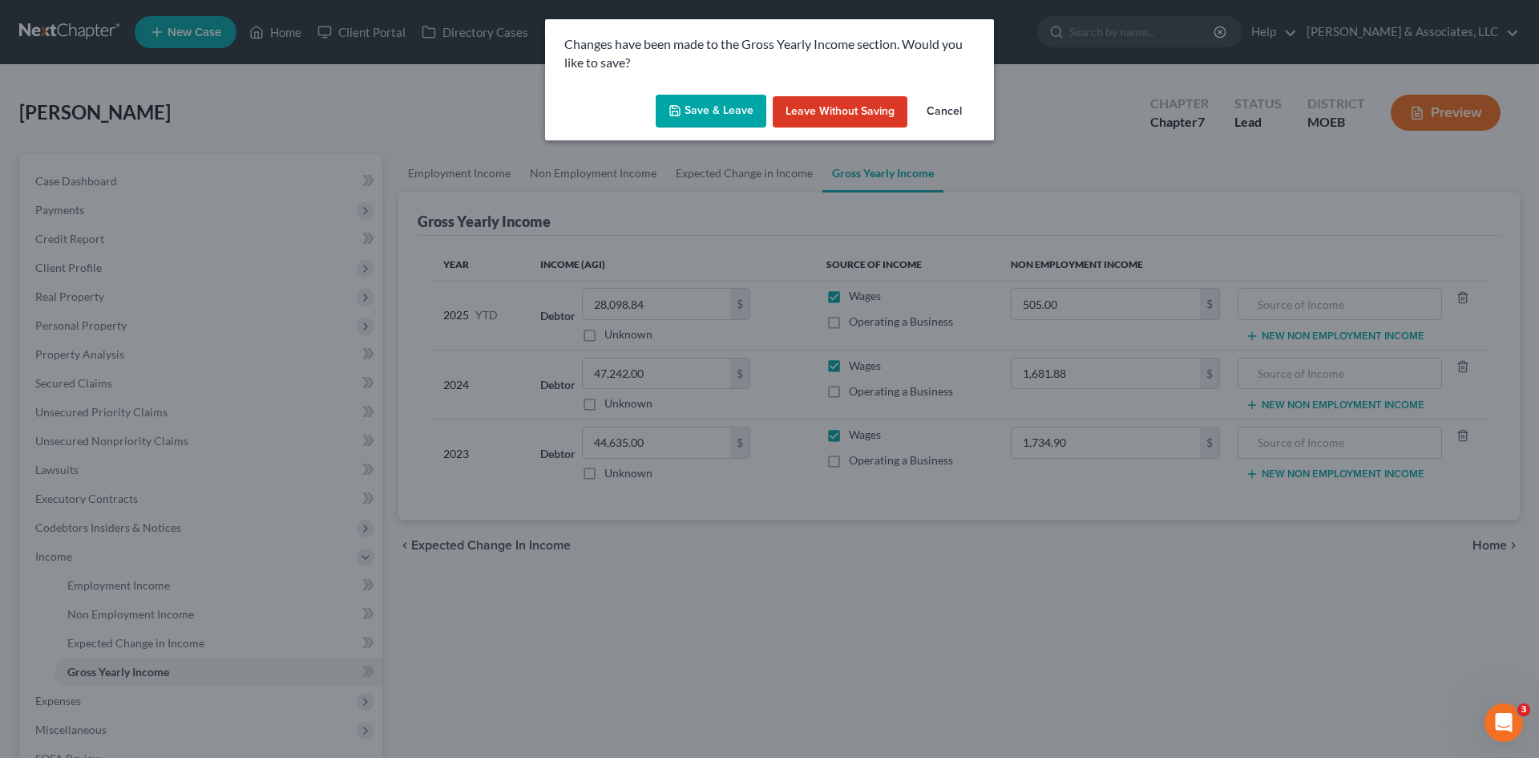
click at [698, 112] on button "Save & Leave" at bounding box center [711, 112] width 111 height 34
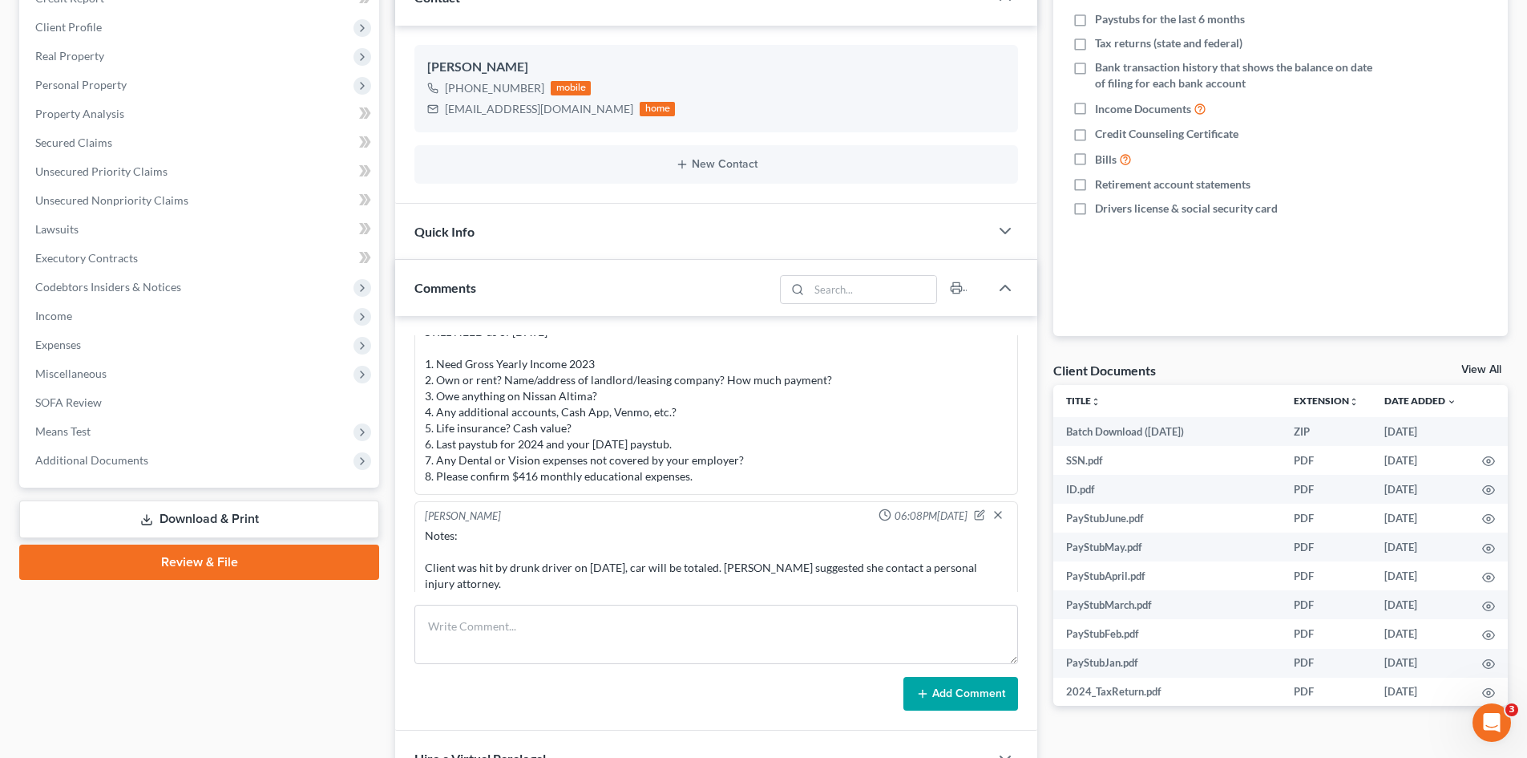
scroll to position [825, 0]
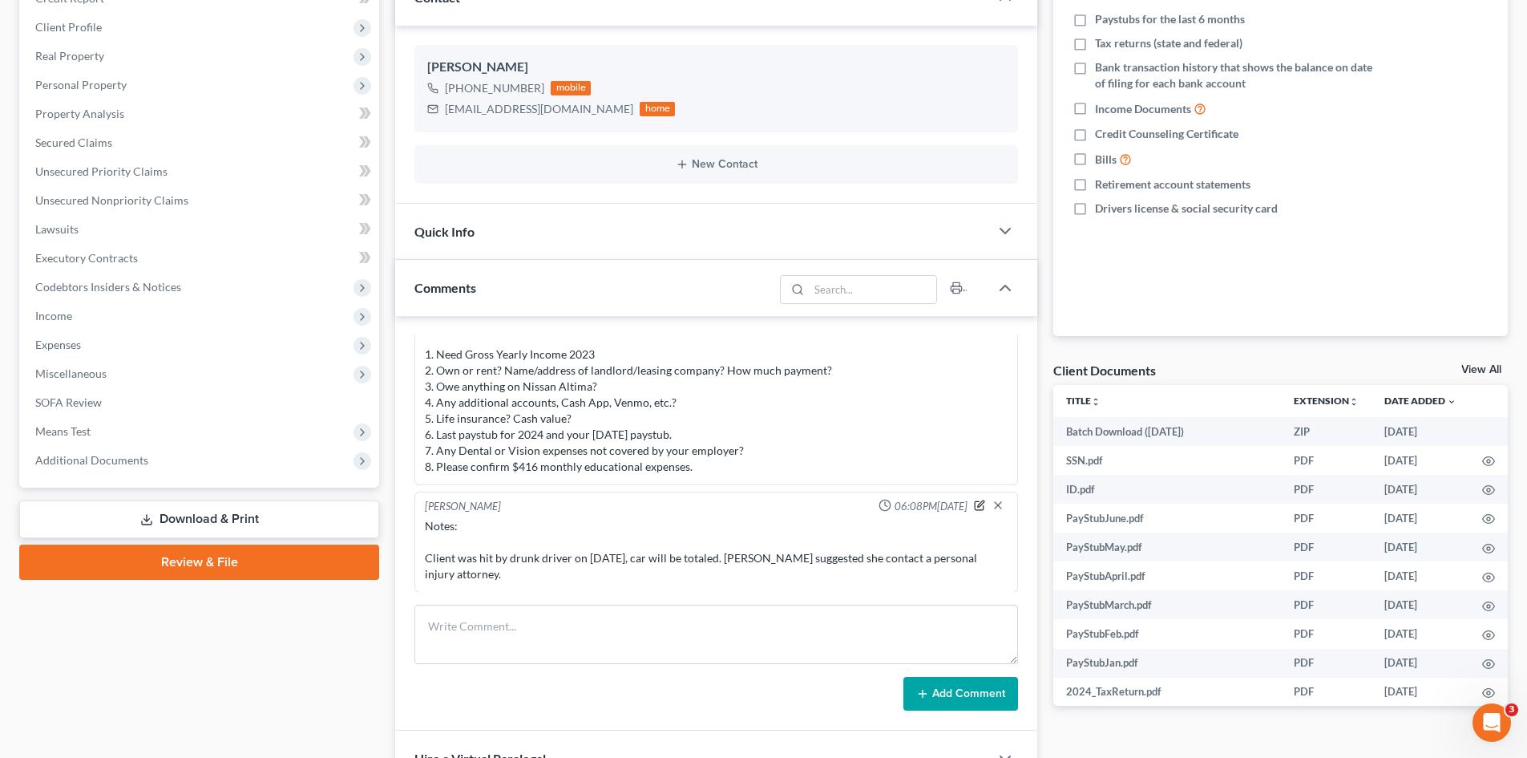
click at [978, 507] on icon "button" at bounding box center [981, 503] width 6 height 6
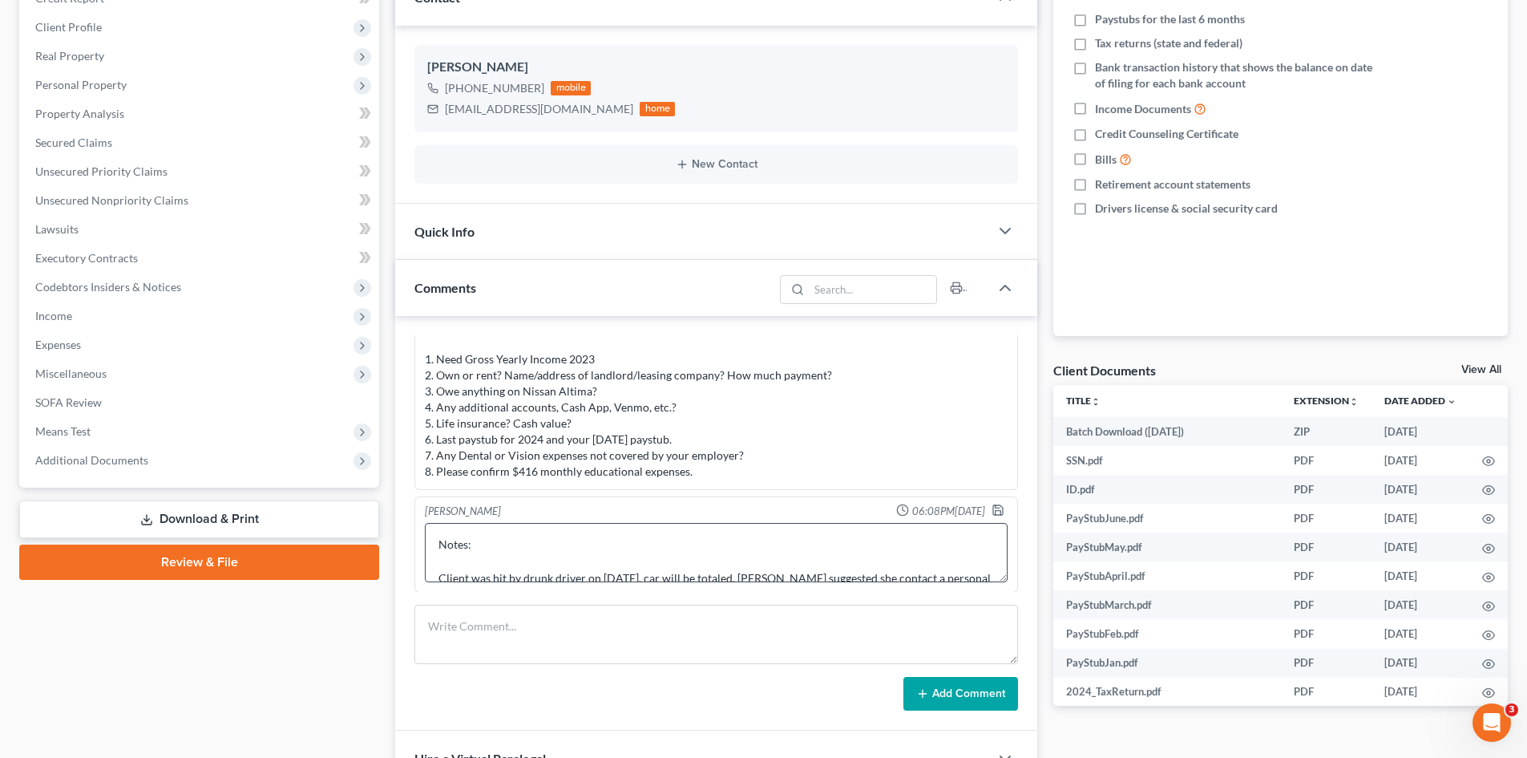
scroll to position [34, 0]
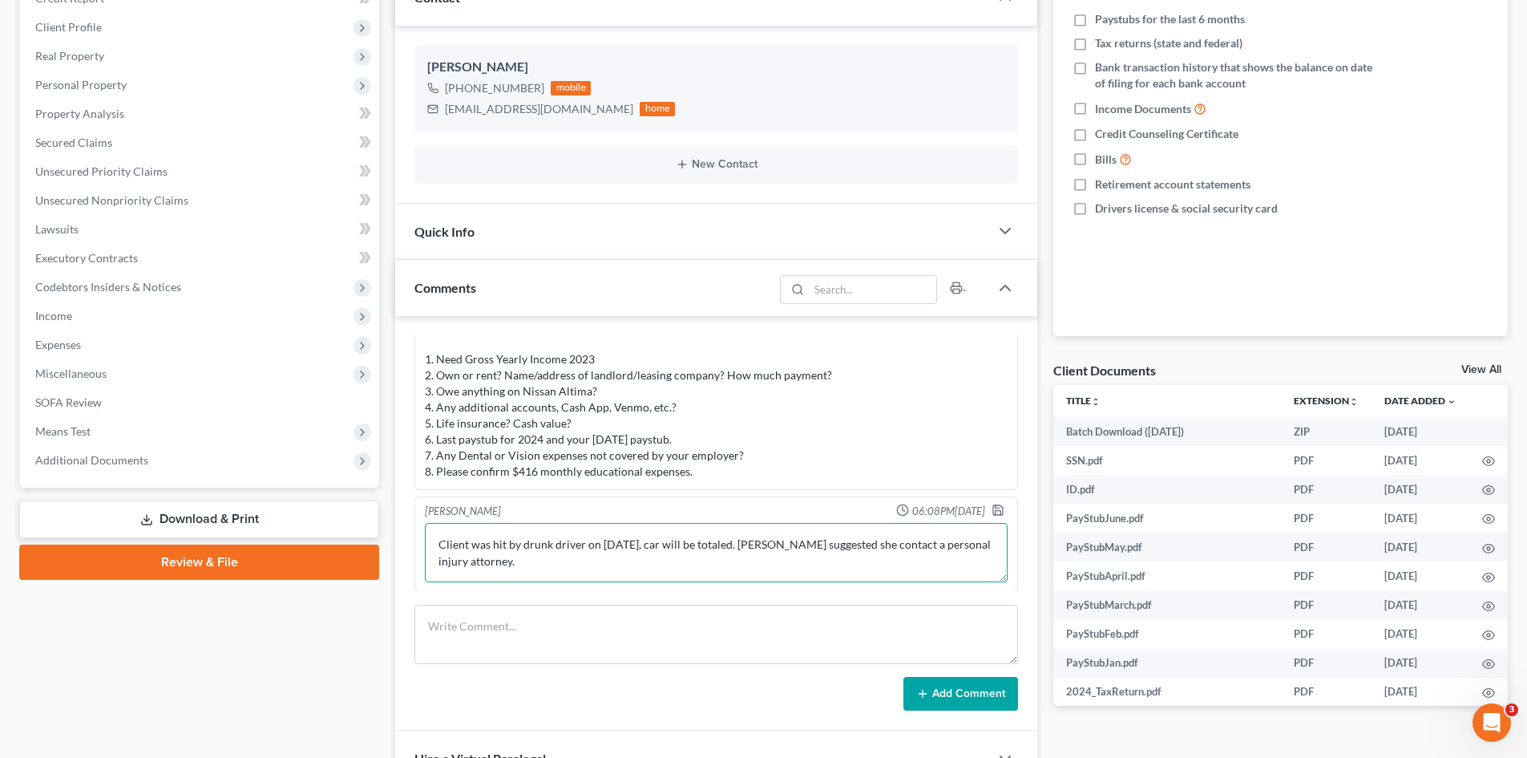
click at [439, 545] on textarea "Notes: Client was hit by drunk driver on 8/13/25, car will be totaled. Morgan s…" at bounding box center [716, 552] width 583 height 59
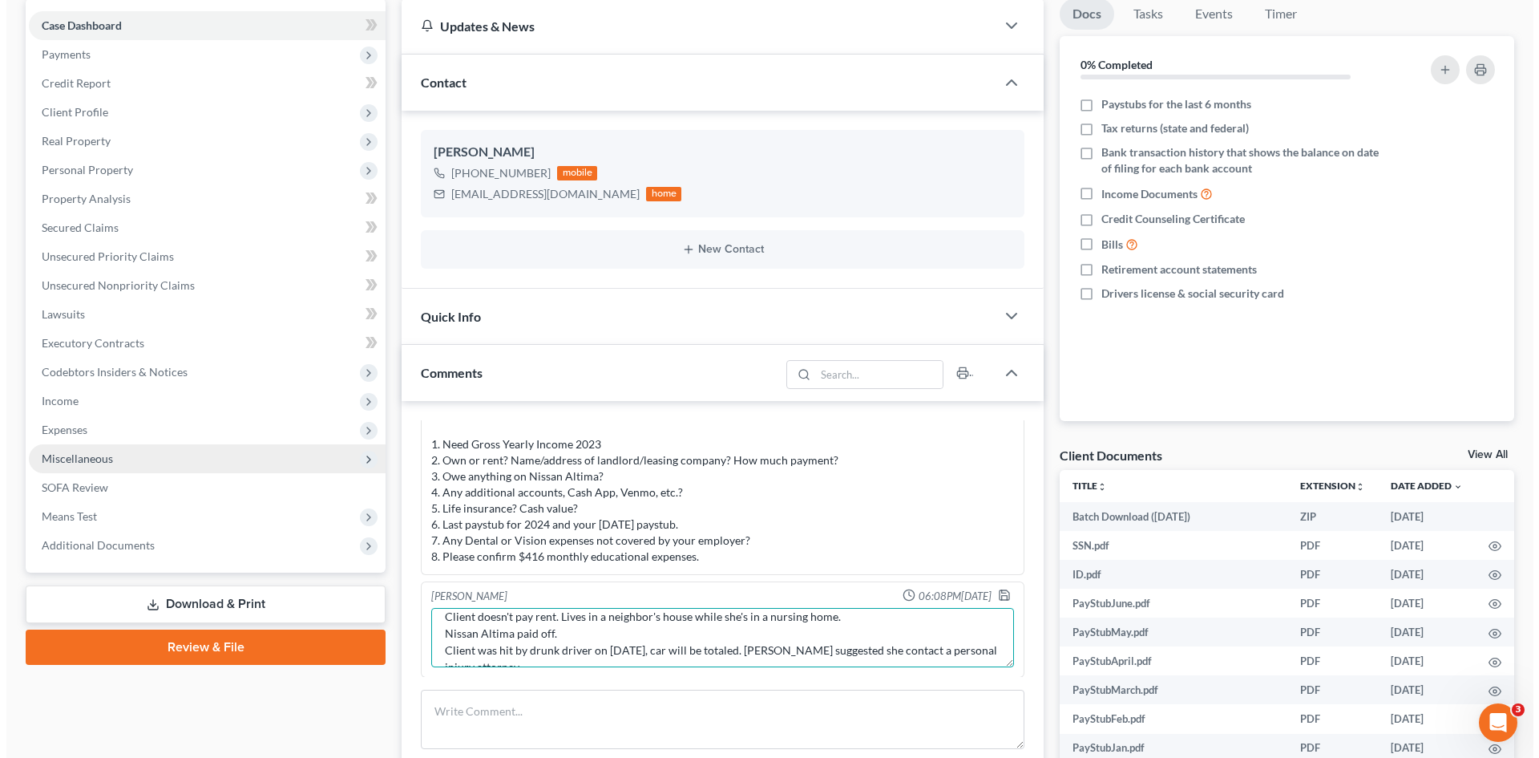
scroll to position [0, 0]
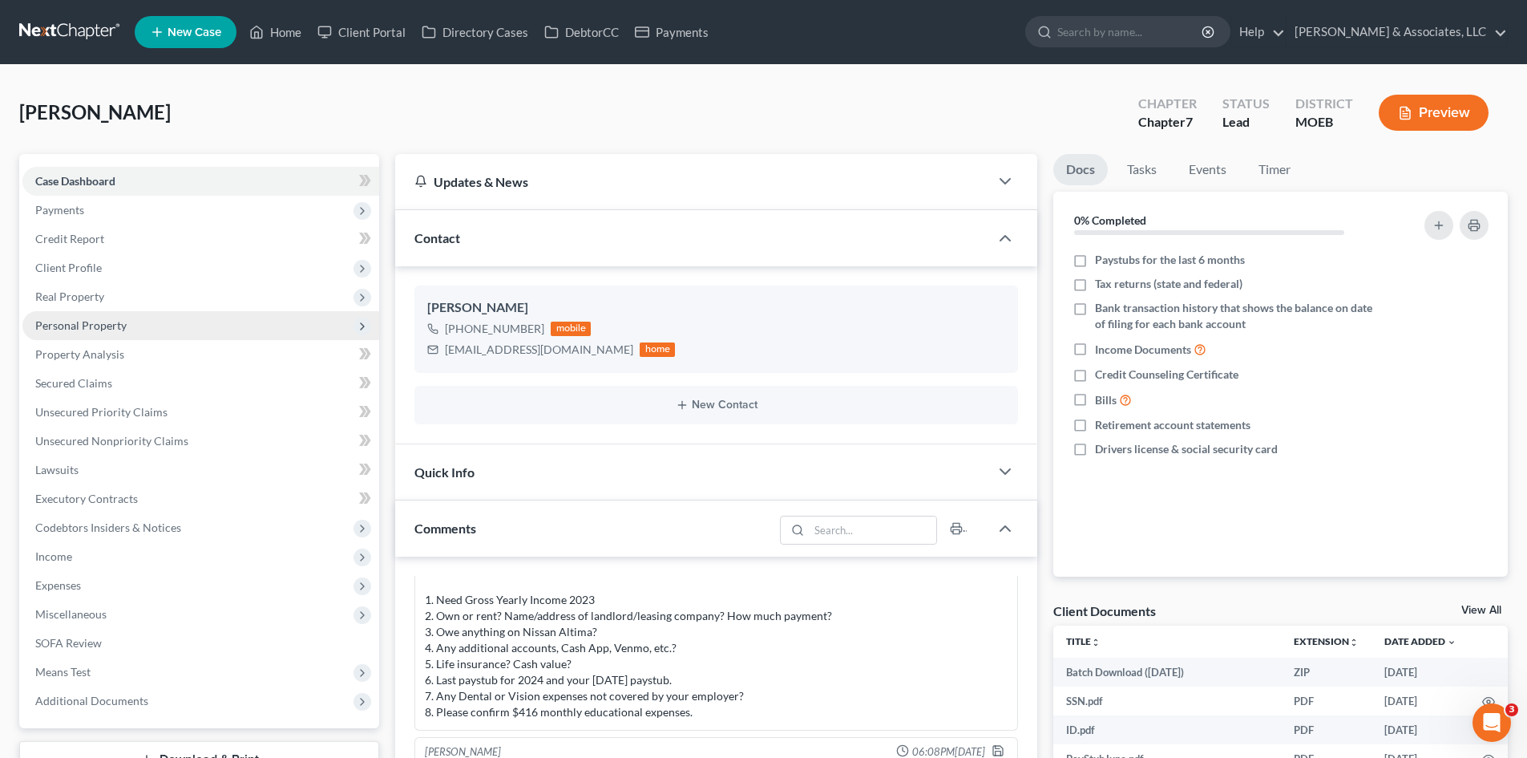
type textarea "Notes: Client doesn't pay rent. Lives in a neighbor's house while she's in a nu…"
click at [66, 321] on span "Personal Property" at bounding box center [80, 325] width 91 height 14
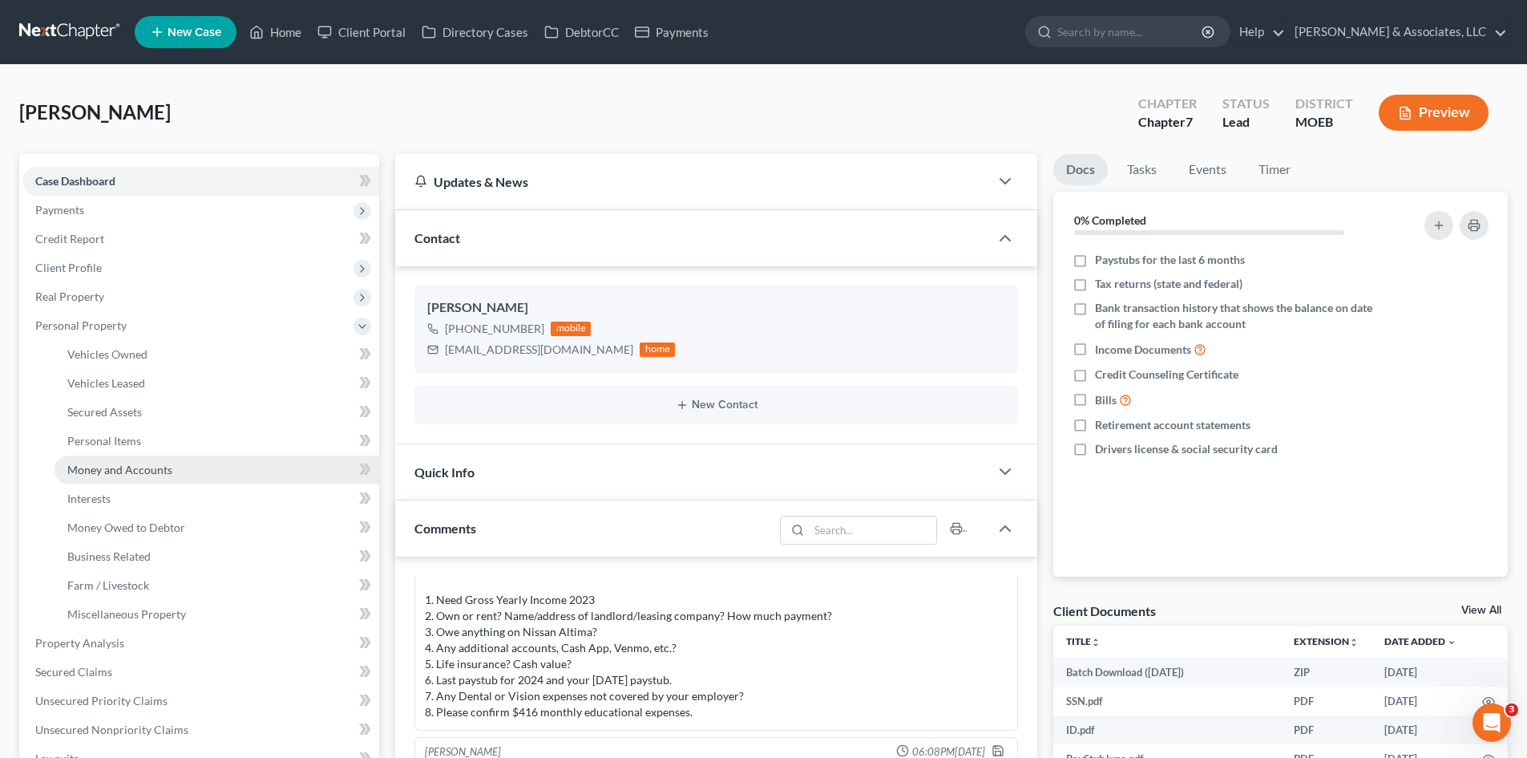
click at [111, 470] on span "Money and Accounts" at bounding box center [119, 470] width 105 height 14
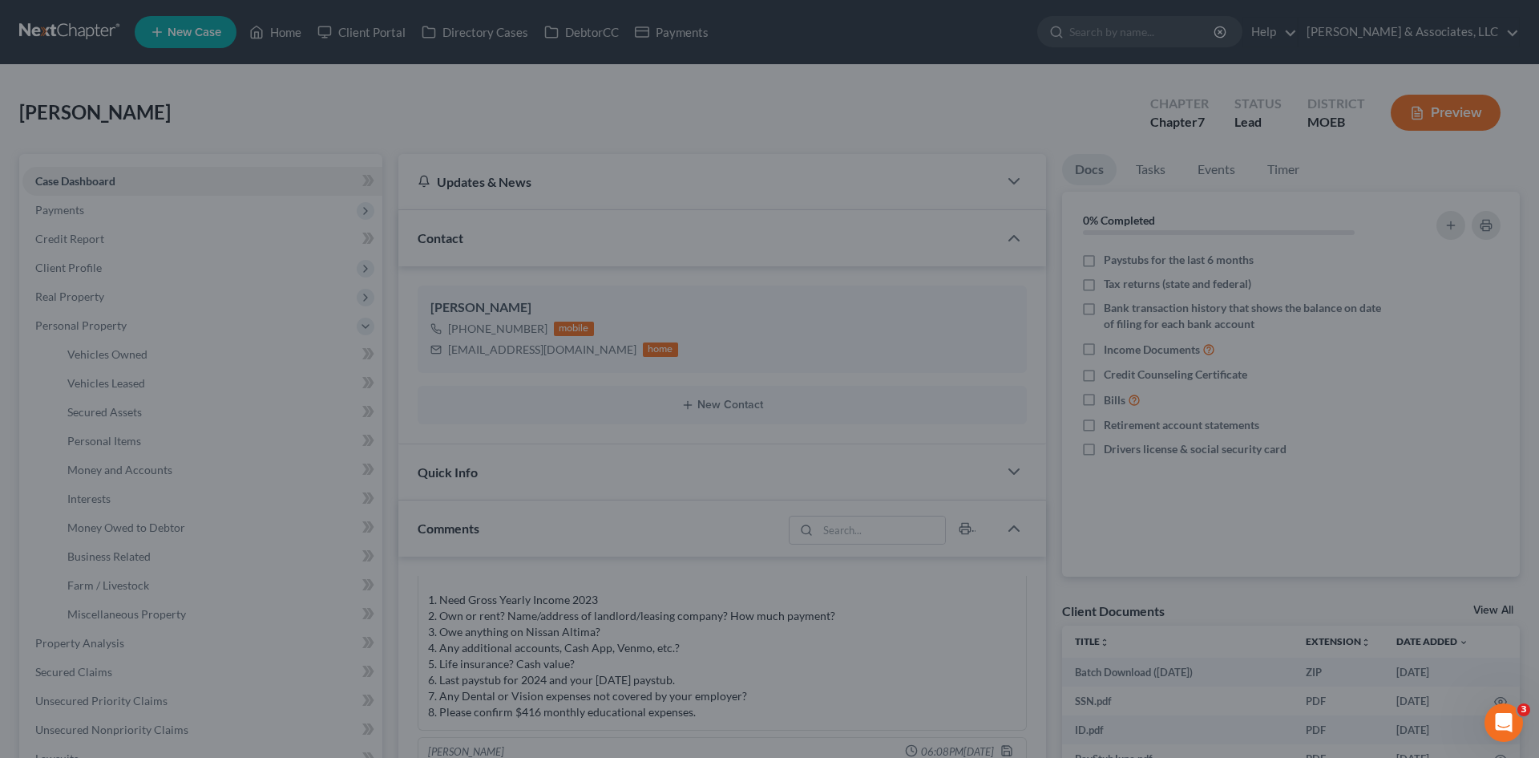
click at [143, 465] on div at bounding box center [769, 379] width 1539 height 758
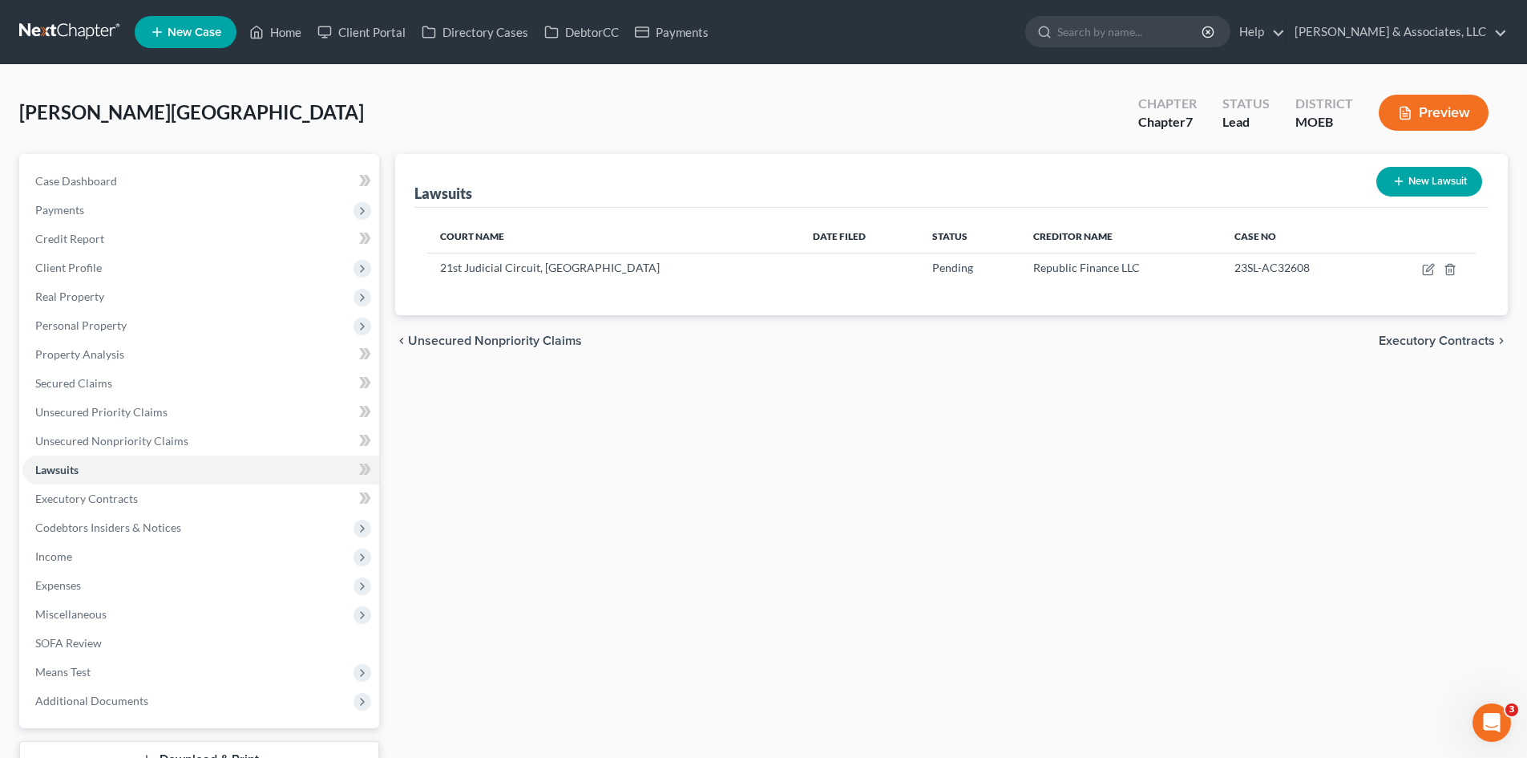
click at [1417, 495] on div "Lawsuits New Lawsuit Court Name Date Filed Status Creditor Name Case No 21st Ju…" at bounding box center [951, 487] width 1129 height 666
drag, startPoint x: 89, startPoint y: 181, endPoint x: 112, endPoint y: 175, distance: 24.1
click at [90, 181] on span "Case Dashboard" at bounding box center [76, 181] width 82 height 14
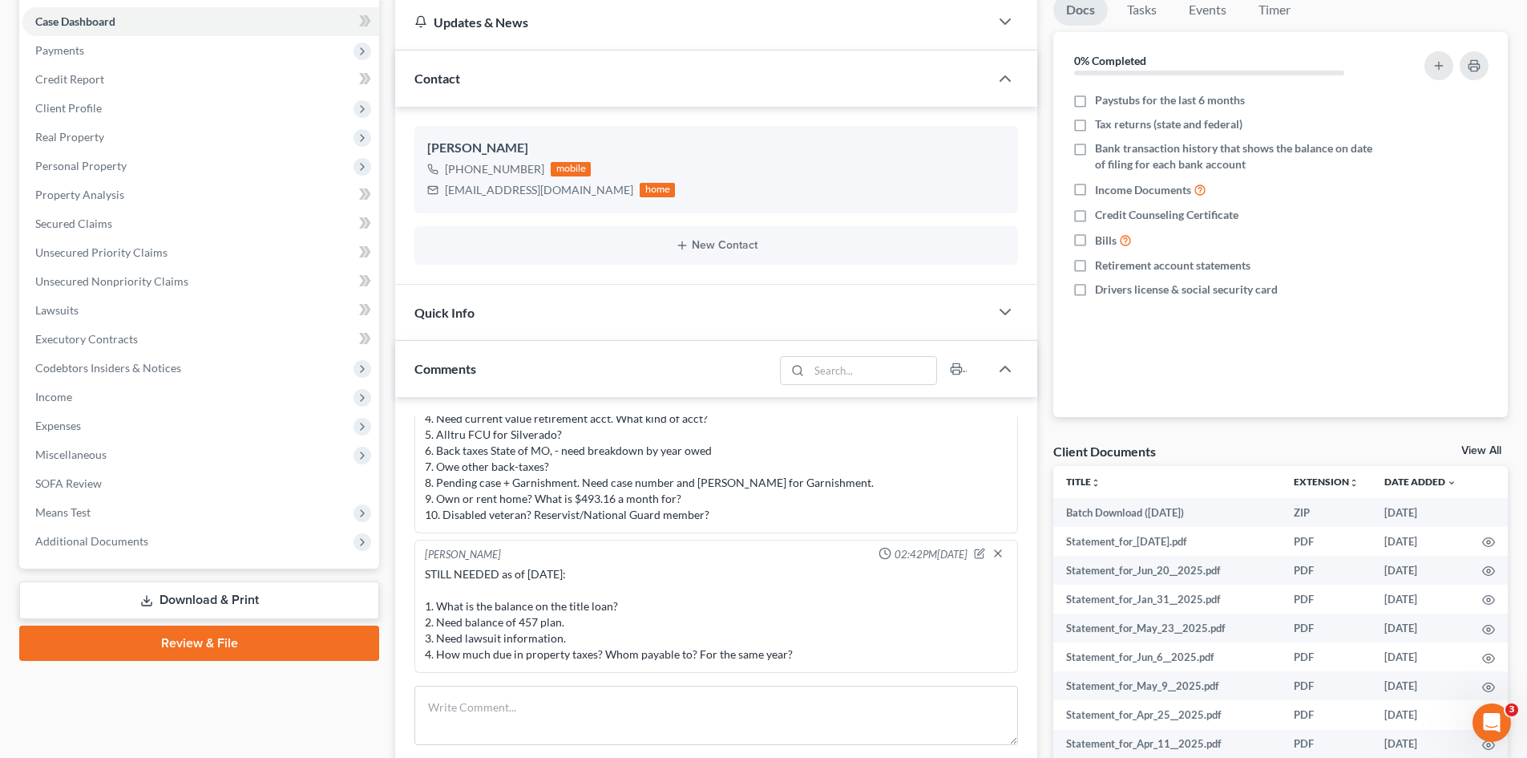
scroll to position [401, 0]
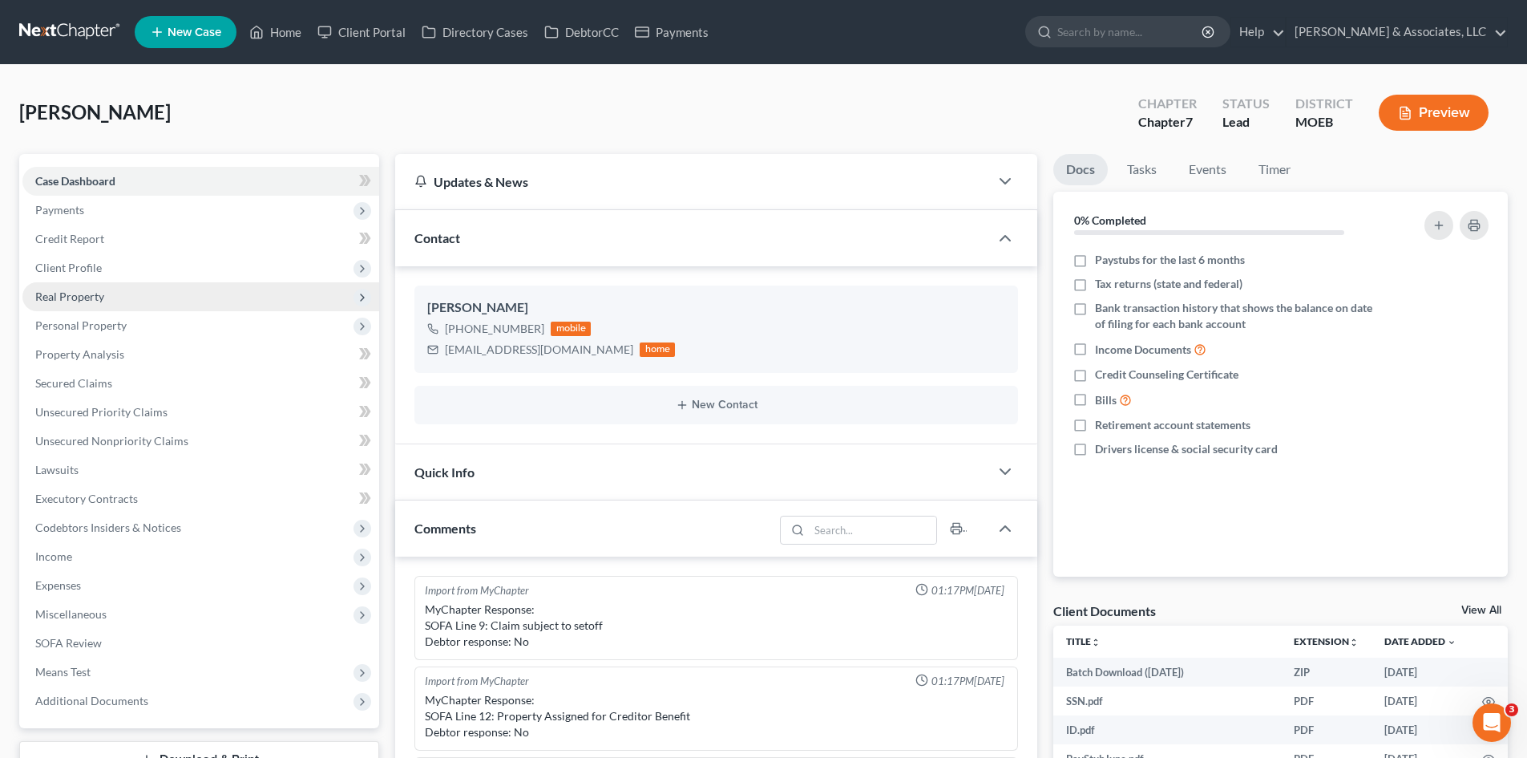
scroll to position [825, 0]
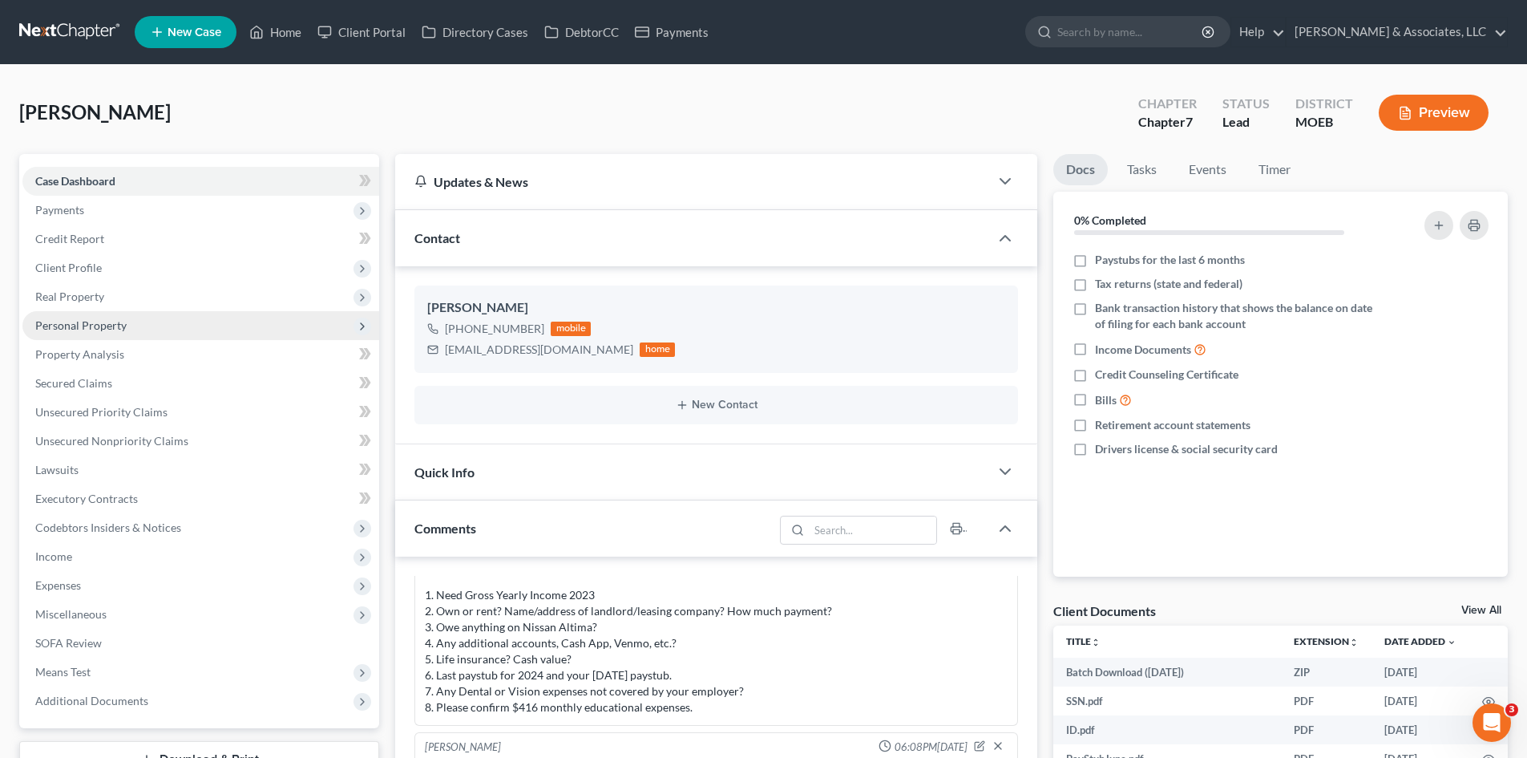
click at [97, 326] on span "Personal Property" at bounding box center [80, 325] width 91 height 14
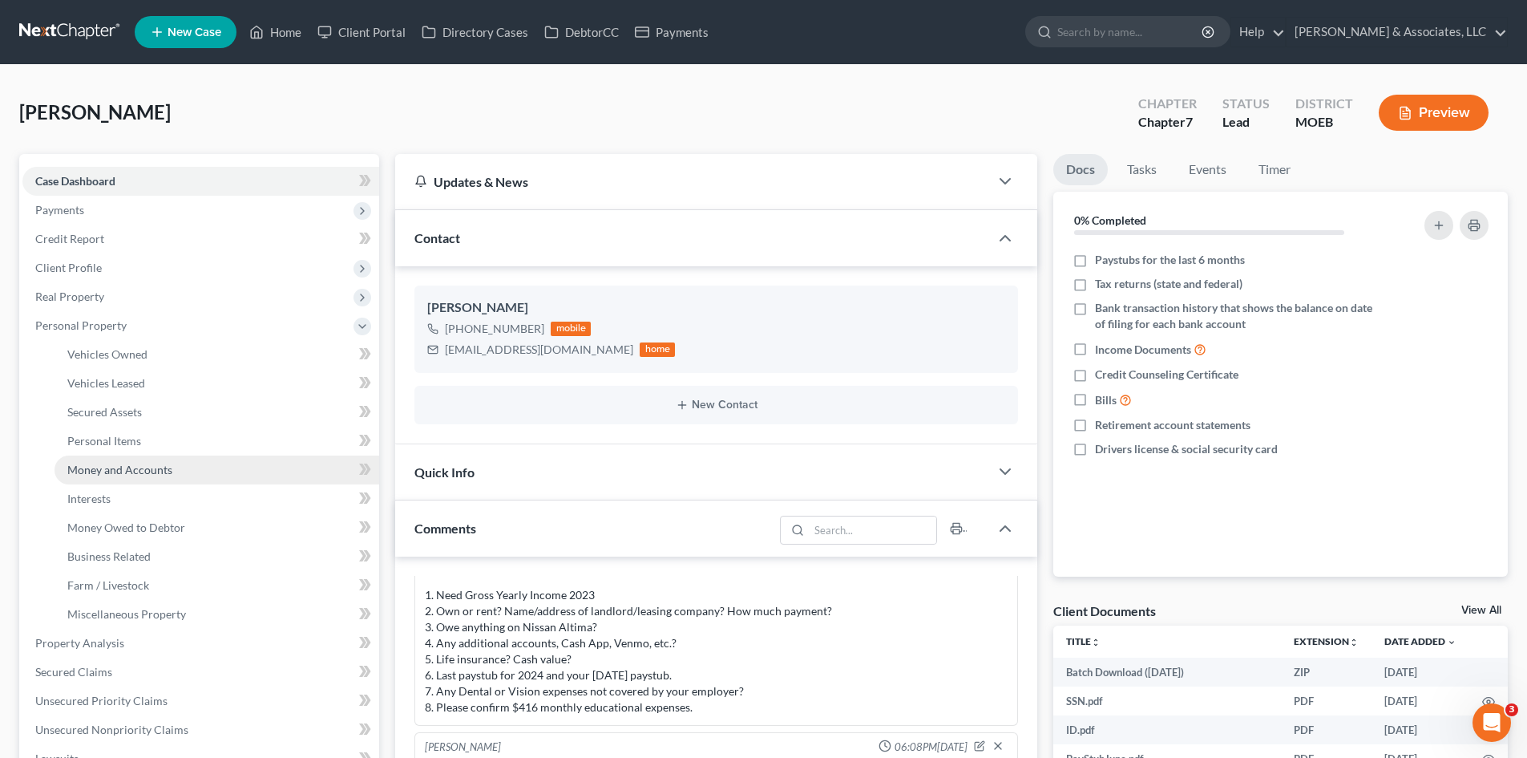
click at [133, 467] on span "Money and Accounts" at bounding box center [119, 470] width 105 height 14
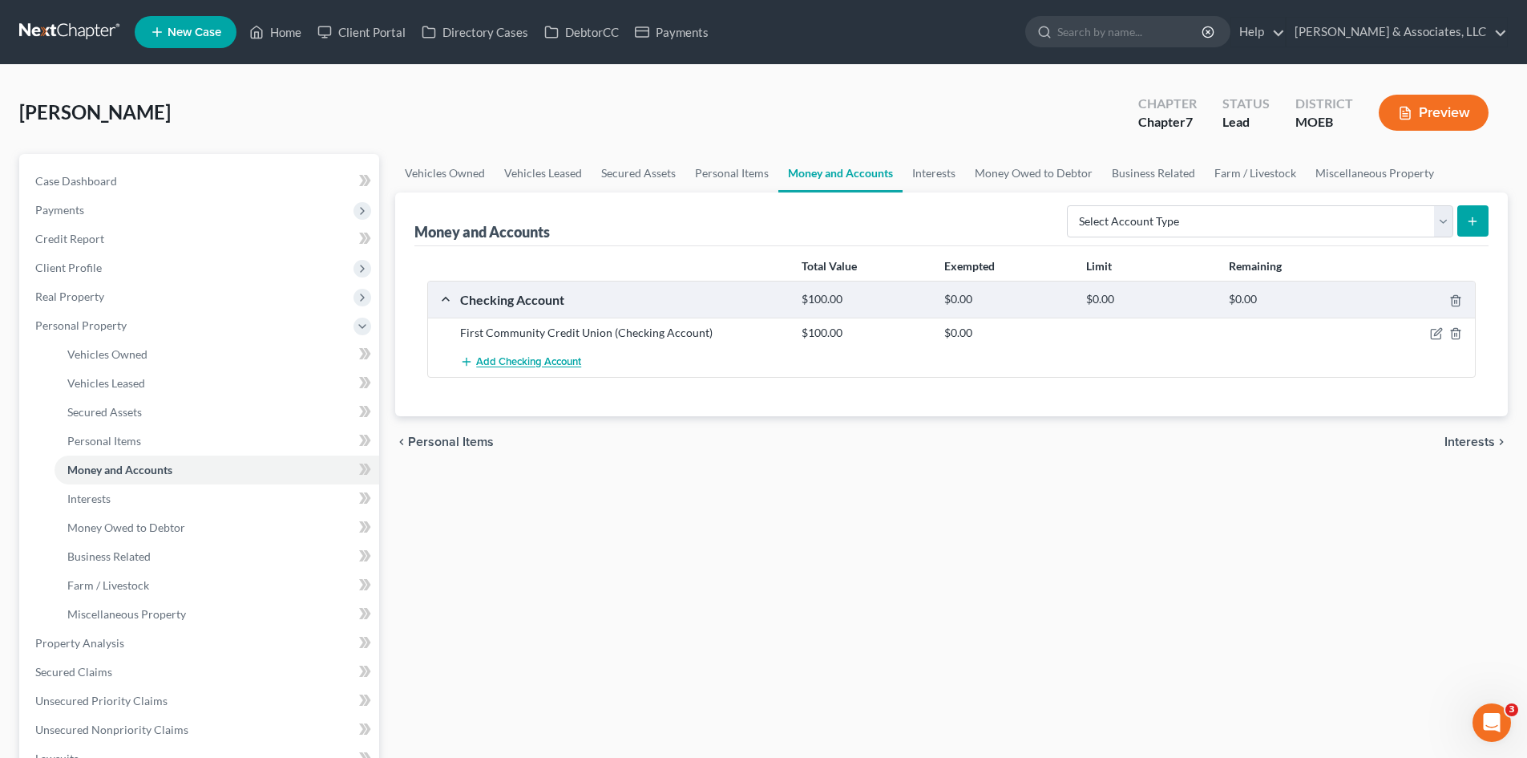
click at [543, 365] on span "Add Checking Account" at bounding box center [528, 362] width 105 height 13
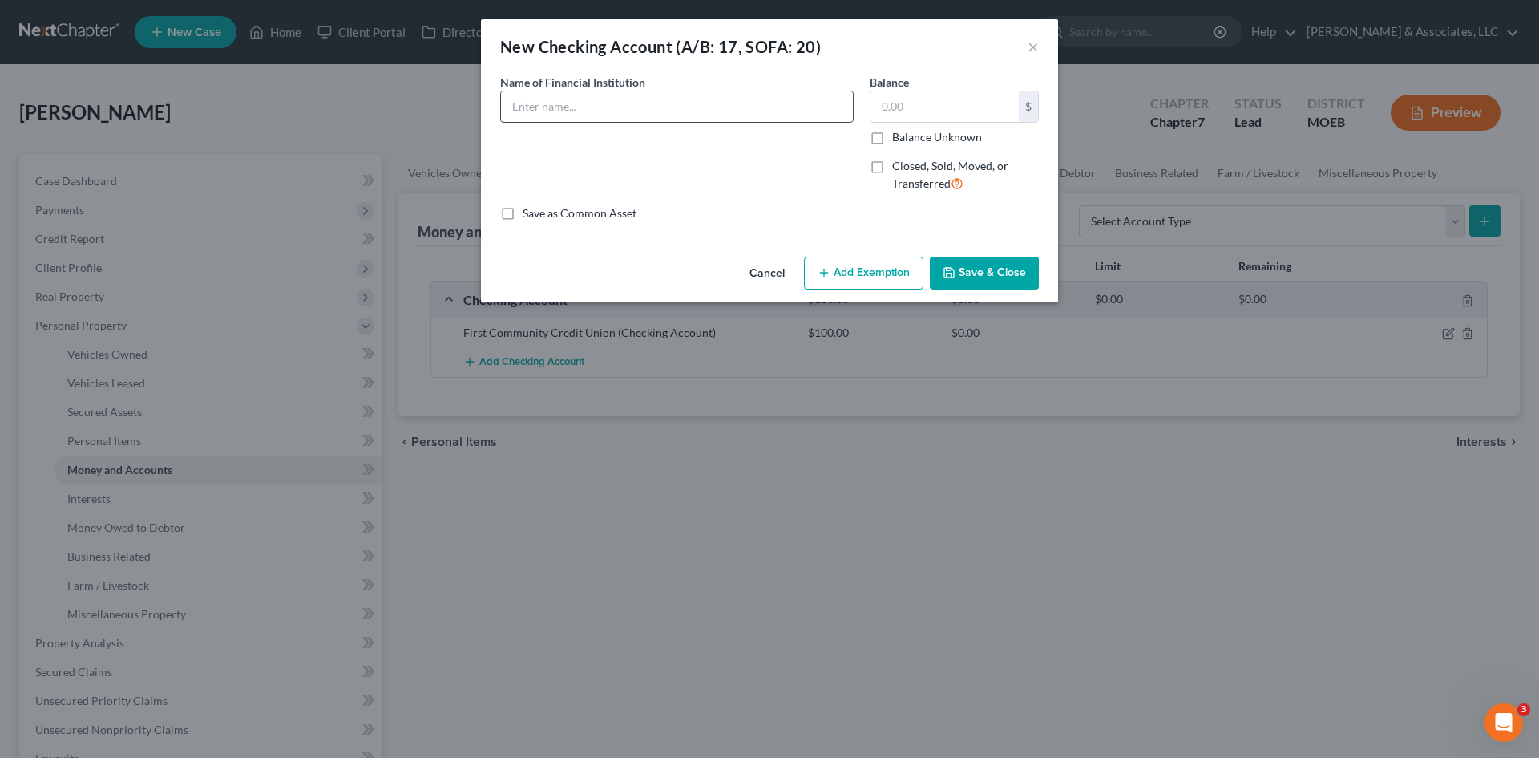
click at [635, 103] on input "text" at bounding box center [677, 106] width 352 height 30
type input "PayPal"
click at [931, 111] on input "text" at bounding box center [945, 106] width 148 height 30
type input "0.00"
click at [1007, 281] on button "Save & Close" at bounding box center [984, 274] width 109 height 34
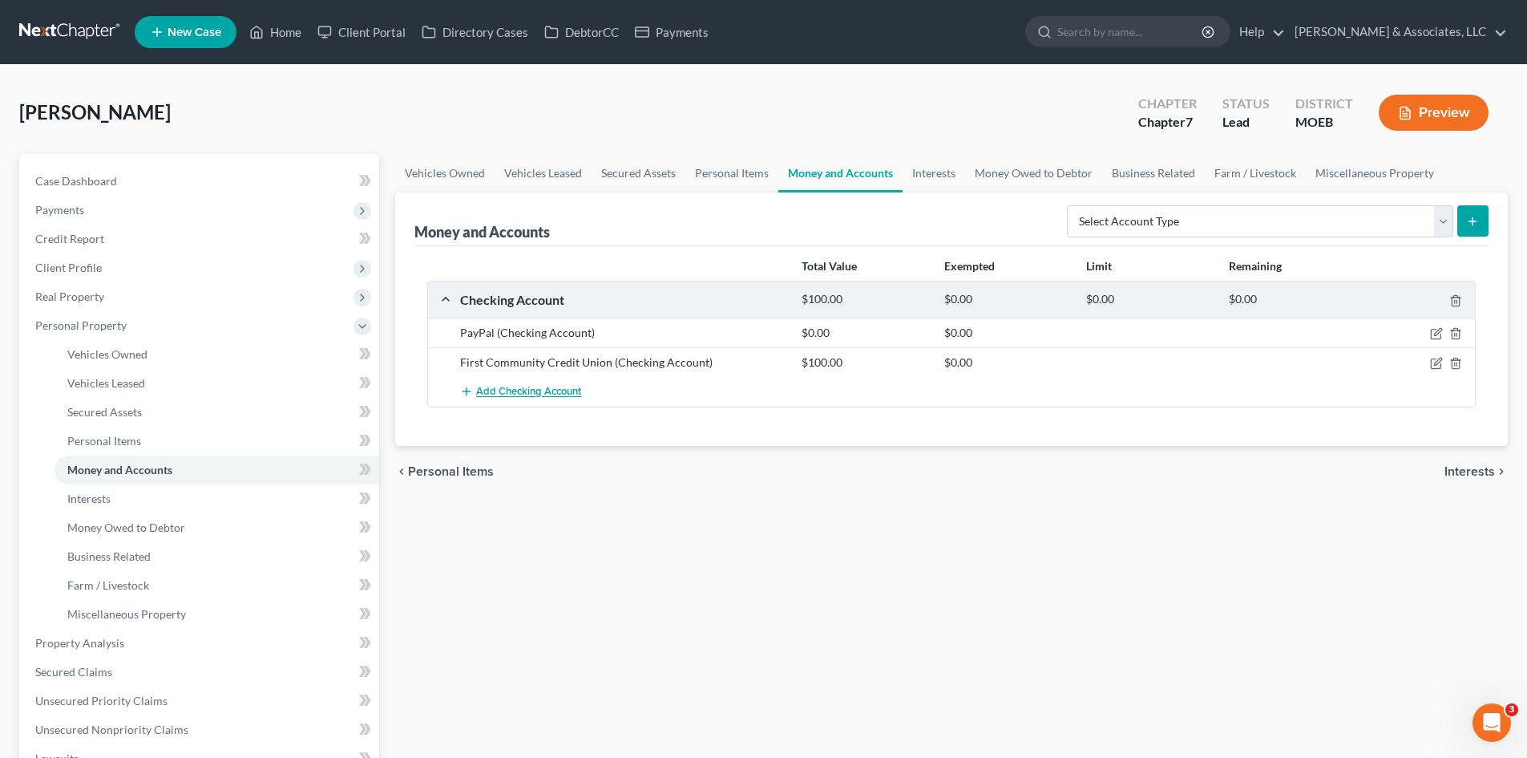
click at [552, 390] on span "Add Checking Account" at bounding box center [528, 392] width 105 height 13
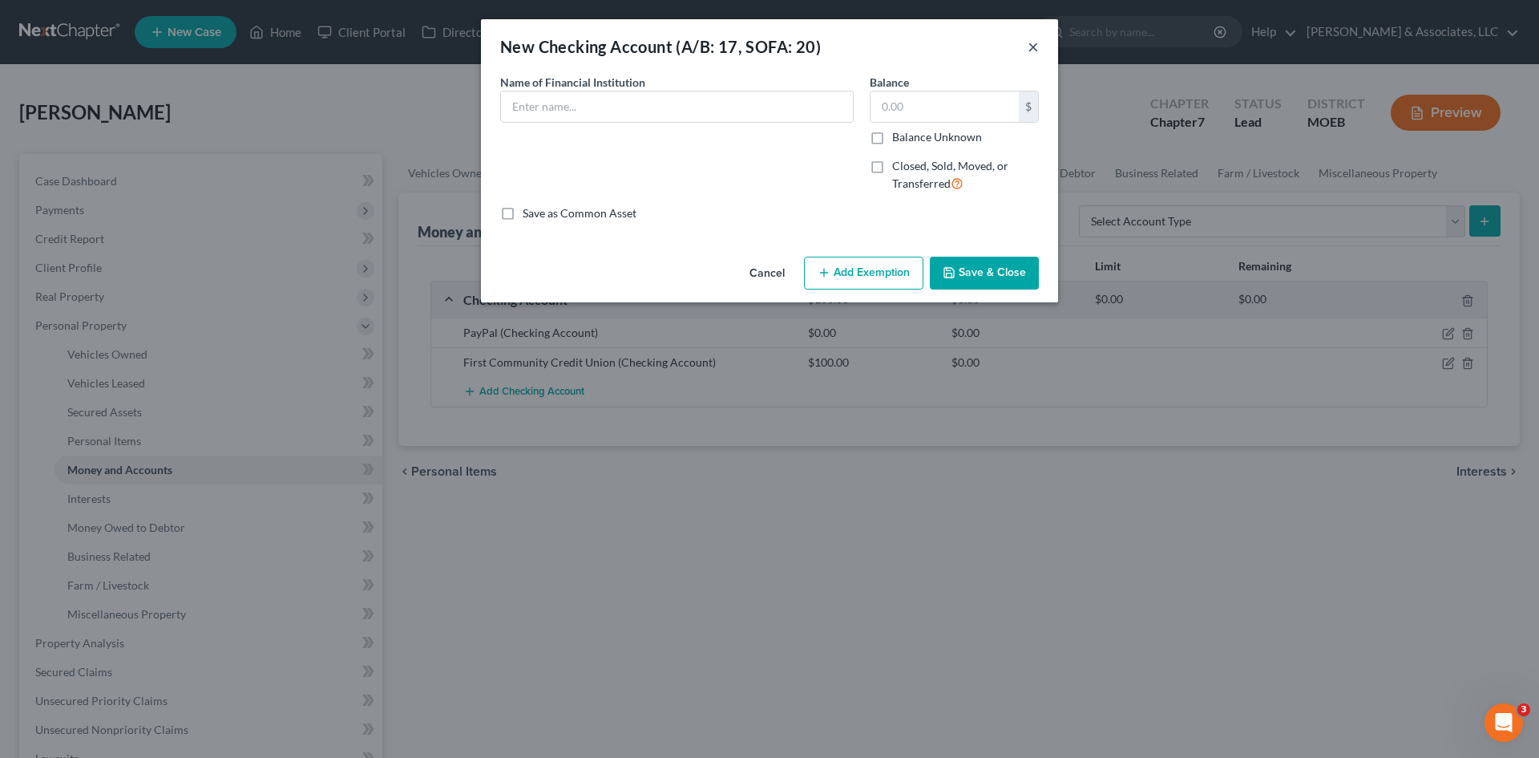
click at [1032, 41] on button "×" at bounding box center [1033, 46] width 11 height 19
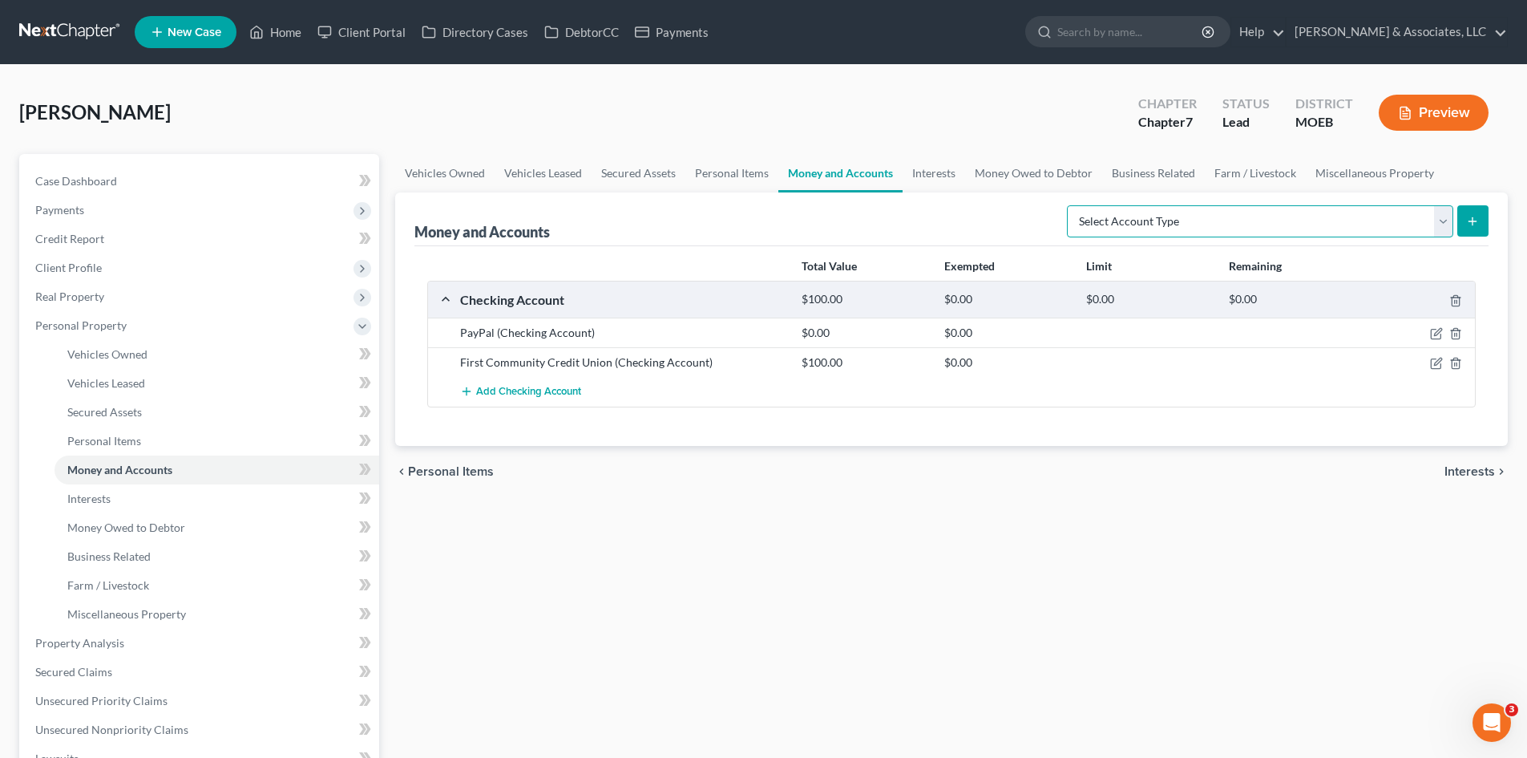
click at [1445, 221] on select "Select Account Type Brokerage (A/B: 18, SOFA: 20) Cash on Hand (A/B: 16) Certif…" at bounding box center [1260, 221] width 386 height 32
select select "savings"
click at [1071, 205] on select "Select Account Type Brokerage (A/B: 18, SOFA: 20) Cash on Hand (A/B: 16) Certif…" at bounding box center [1260, 221] width 386 height 32
click at [1474, 217] on icon "submit" at bounding box center [1472, 221] width 13 height 13
click at [1471, 222] on icon "submit" at bounding box center [1472, 221] width 13 height 13
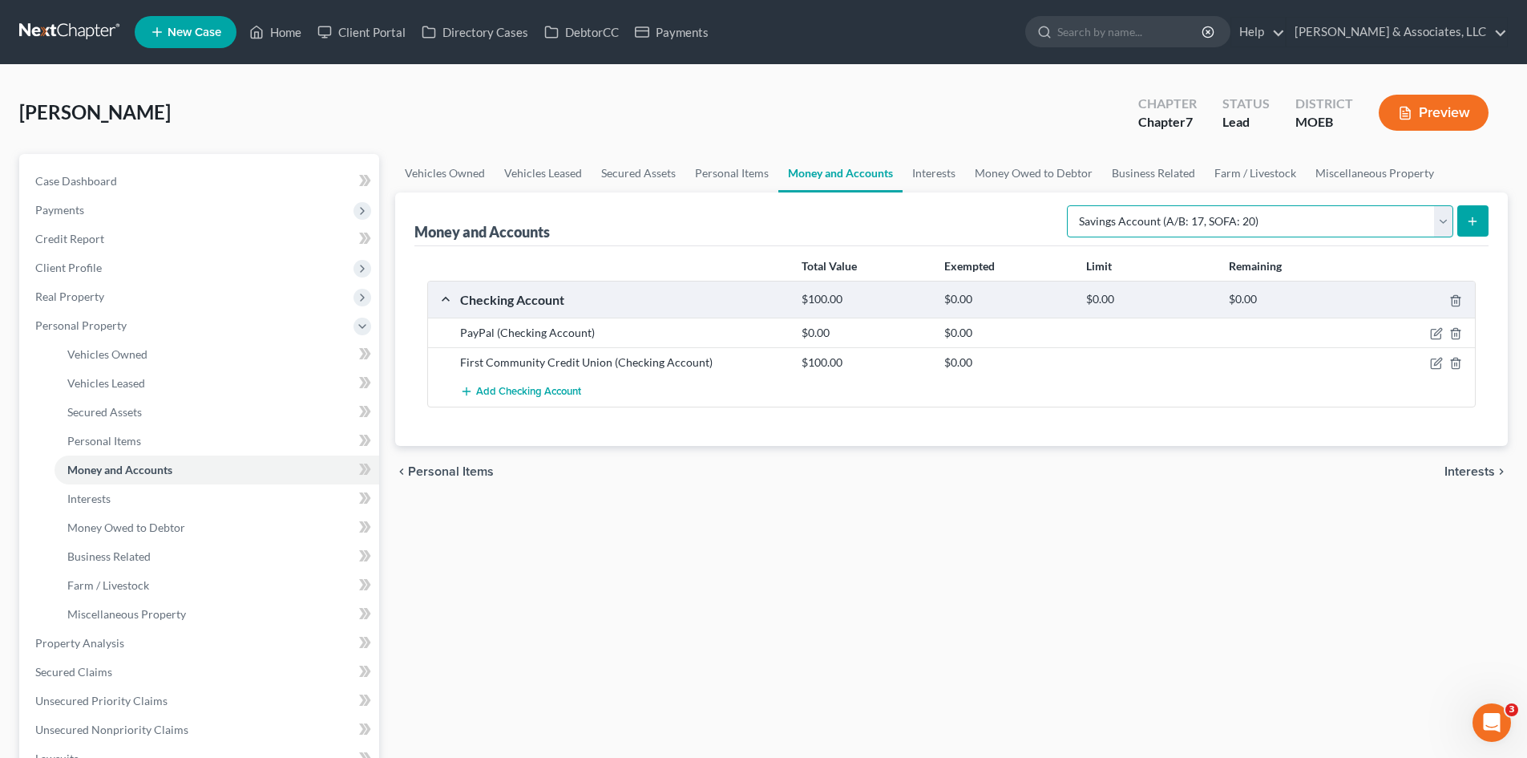
click at [1443, 220] on select "Select Account Type Brokerage (A/B: 18, SOFA: 20) Cash on Hand (A/B: 16) Certif…" at bounding box center [1260, 221] width 386 height 32
click at [1071, 205] on select "Select Account Type Brokerage (A/B: 18, SOFA: 20) Cash on Hand (A/B: 16) Certif…" at bounding box center [1260, 221] width 386 height 32
click at [1477, 213] on button "submit" at bounding box center [1472, 220] width 31 height 31
click at [893, 212] on div "Money and Accounts Select Account Type Brokerage (A/B: 18, SOFA: 20) Cash on Ha…" at bounding box center [951, 219] width 1074 height 54
click at [1444, 218] on select "Select Account Type Brokerage (A/B: 18, SOFA: 20) Cash on Hand (A/B: 16) Certif…" at bounding box center [1260, 221] width 386 height 32
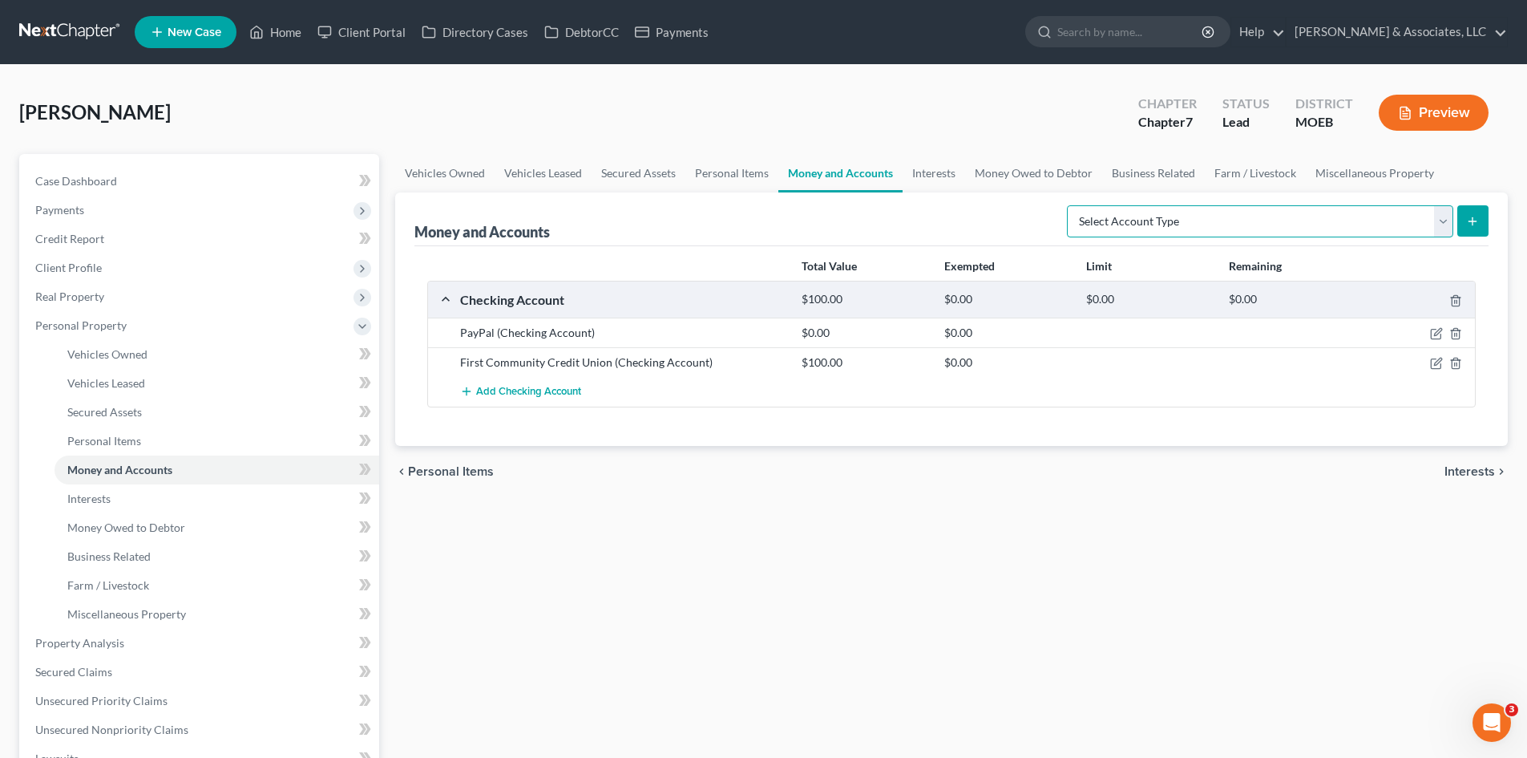
select select "savings"
click at [1071, 205] on select "Select Account Type Brokerage (A/B: 18, SOFA: 20) Cash on Hand (A/B: 16) Certif…" at bounding box center [1260, 221] width 386 height 32
click at [1471, 216] on icon "submit" at bounding box center [1472, 221] width 13 height 13
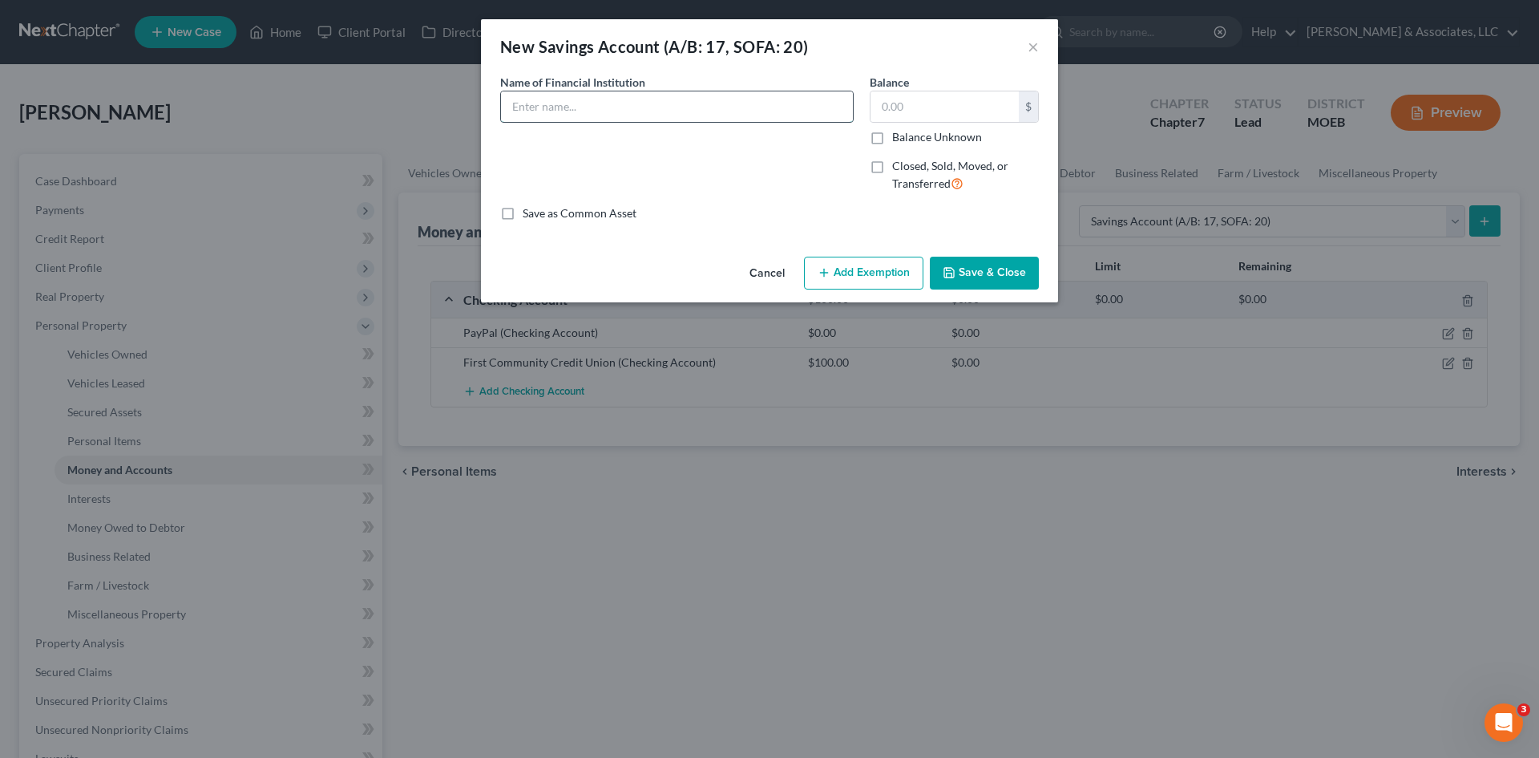
click at [556, 102] on input "text" at bounding box center [677, 106] width 352 height 30
type input "First Community Credit Union"
click at [1008, 275] on button "Save & Close" at bounding box center [984, 274] width 109 height 34
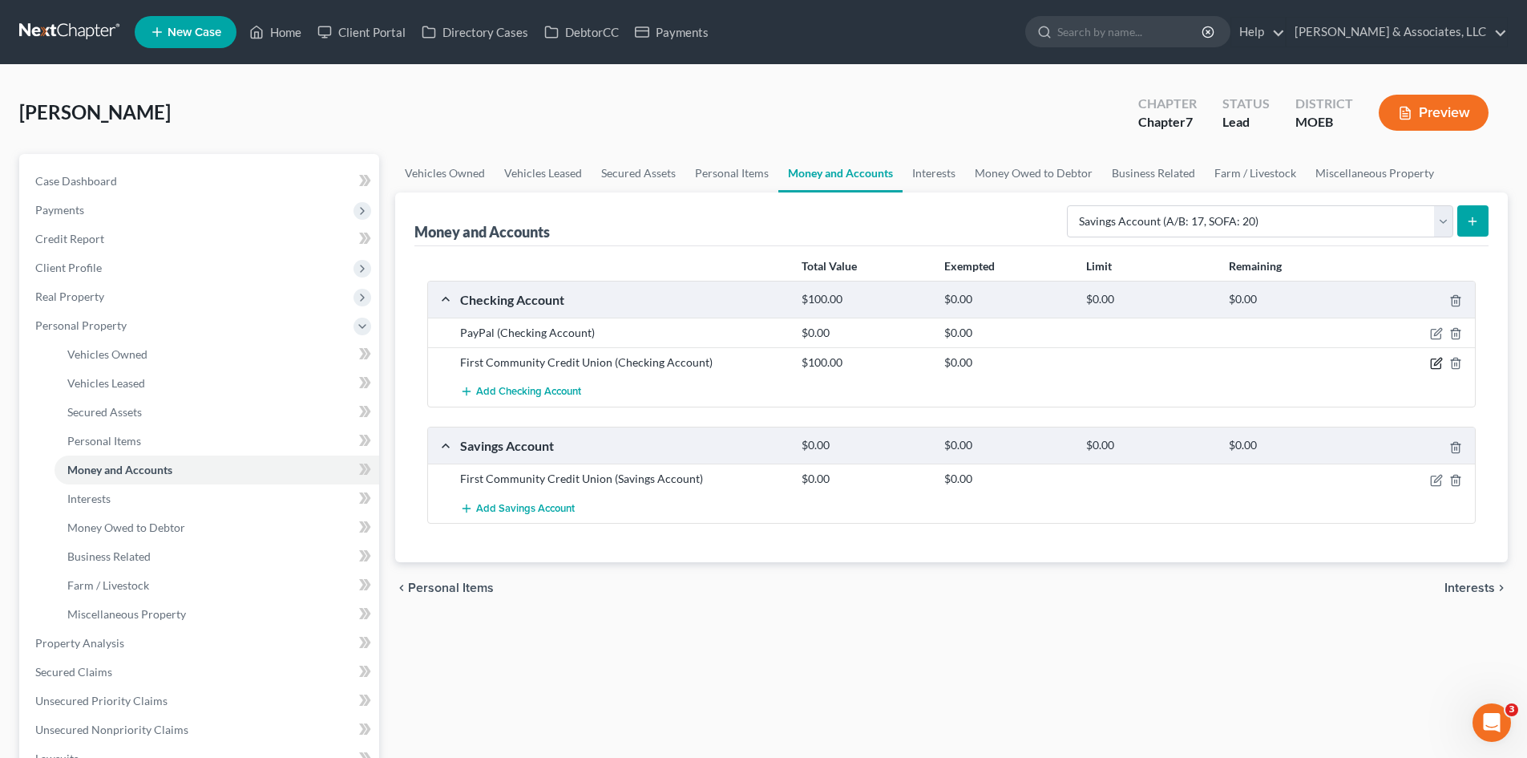
click at [1437, 366] on icon "button" at bounding box center [1437, 361] width 7 height 7
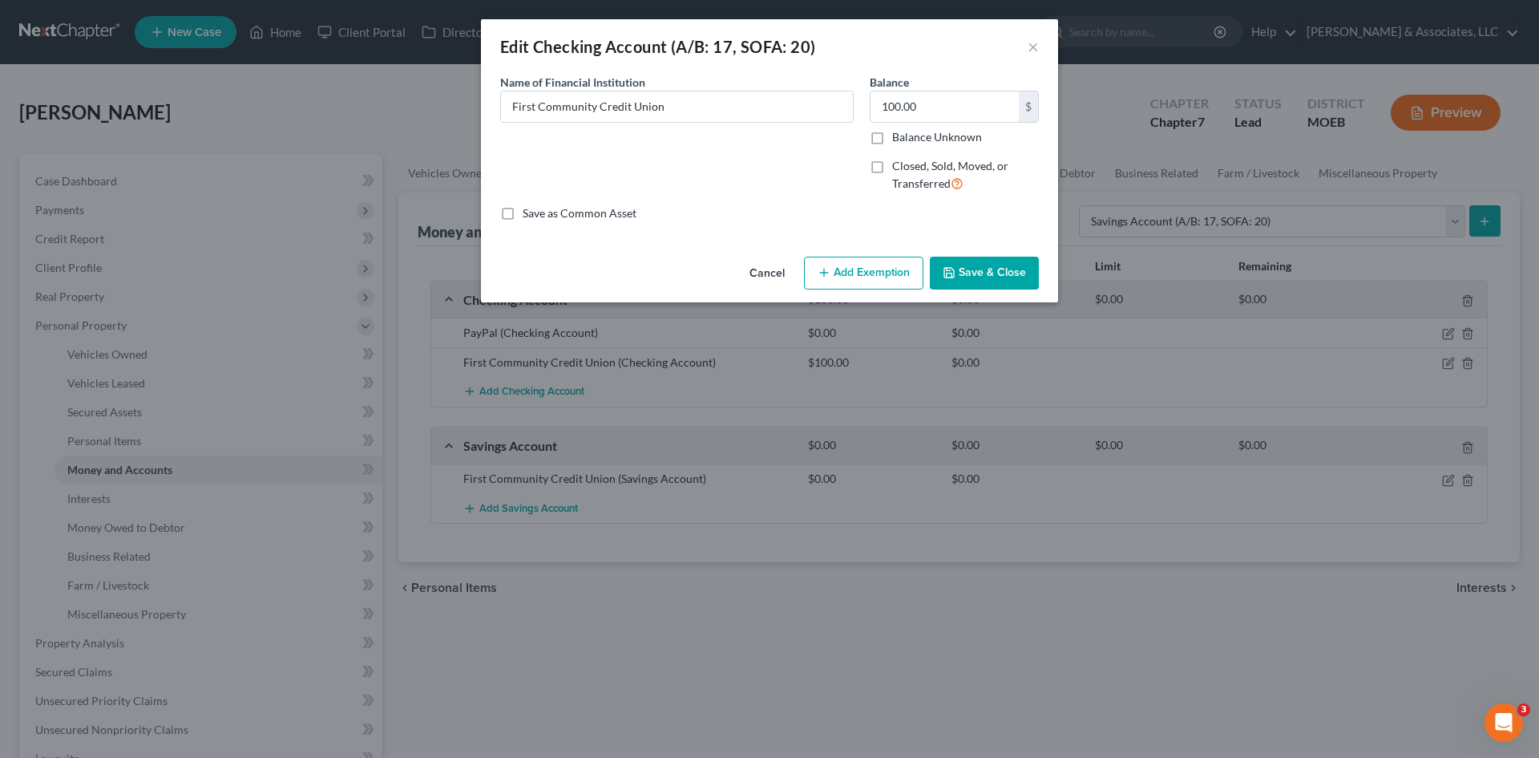
click at [857, 272] on button "Add Exemption" at bounding box center [863, 274] width 119 height 34
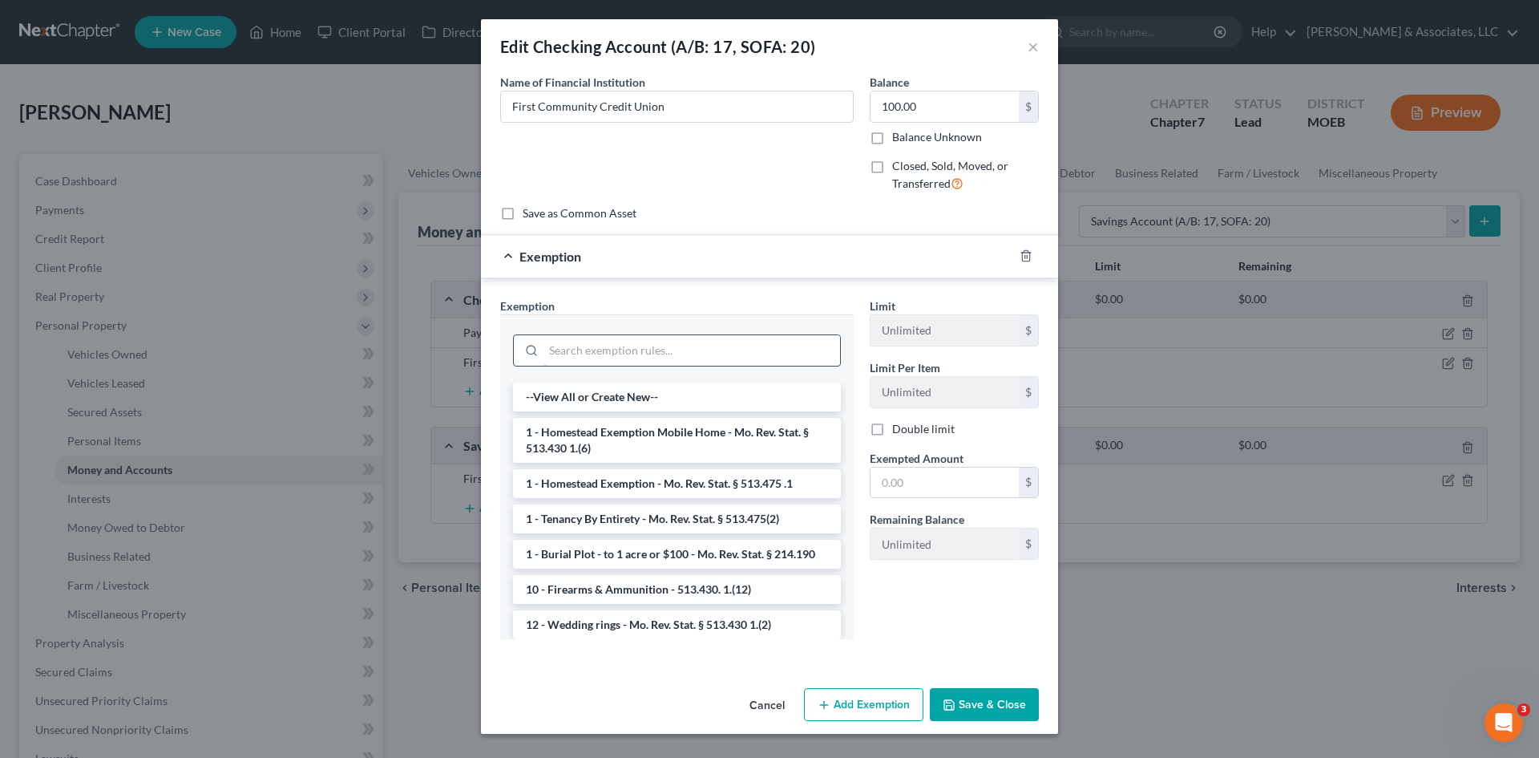
click at [650, 354] on input "search" at bounding box center [692, 350] width 297 height 30
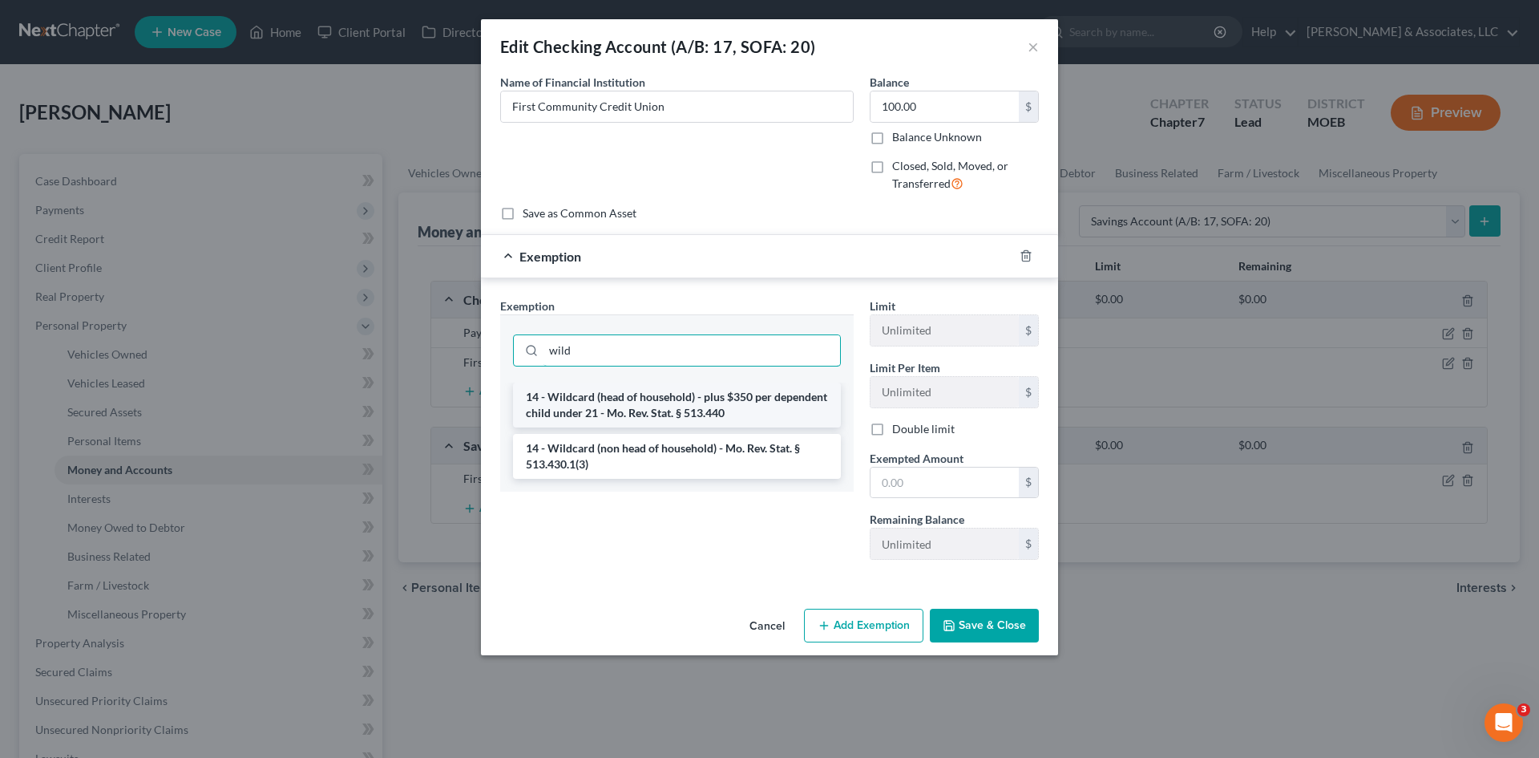
type input "wild"
drag, startPoint x: 780, startPoint y: 398, endPoint x: 813, endPoint y: 389, distance: 34.2
click at [778, 398] on li "14 - Wildcard (head of household) - plus $350 per dependent child under 21 - Mo…" at bounding box center [677, 404] width 328 height 45
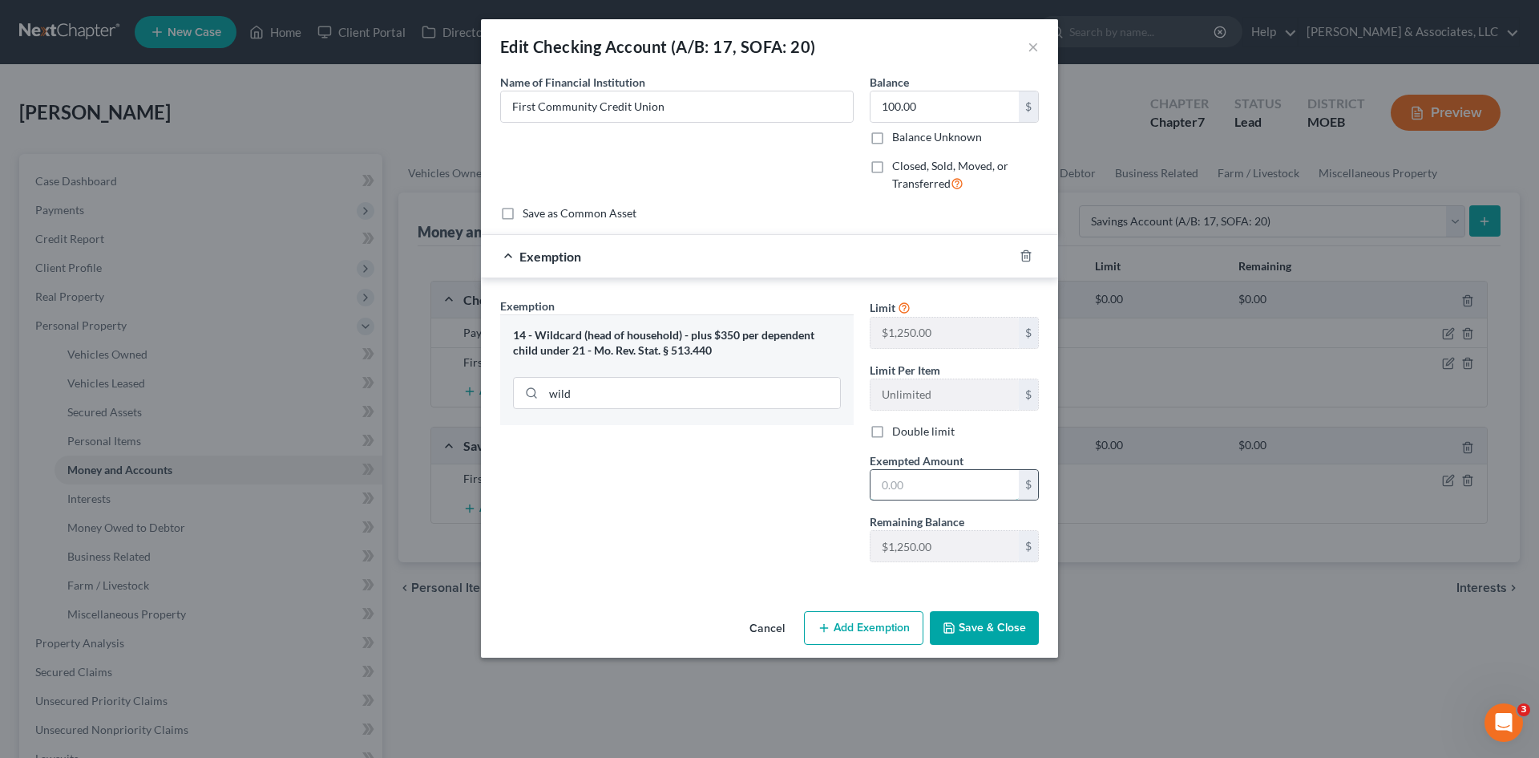
click at [906, 480] on input "text" at bounding box center [945, 485] width 148 height 30
type input "100.00"
click at [1005, 637] on button "Save & Close" at bounding box center [984, 628] width 109 height 34
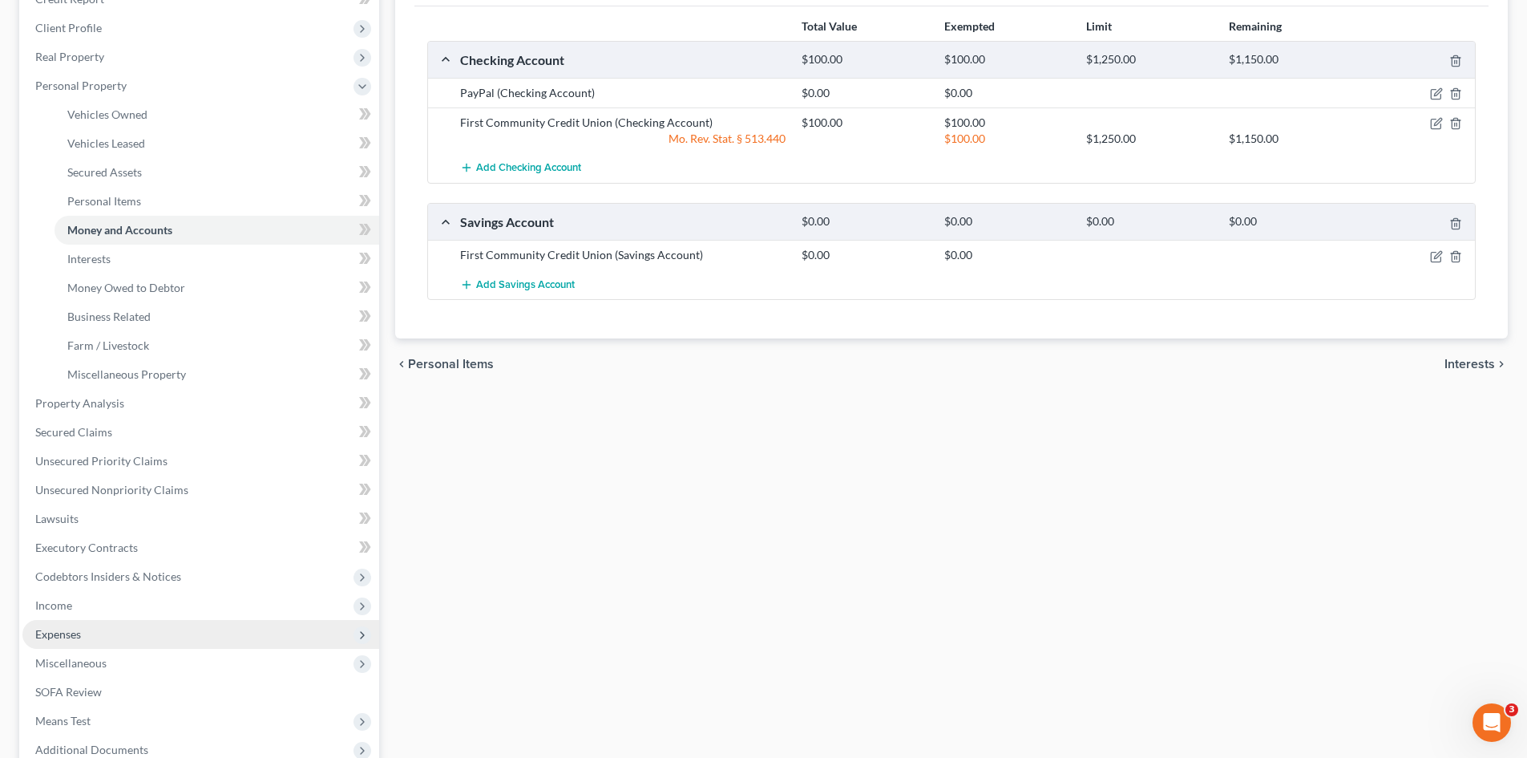
scroll to position [240, 0]
click at [72, 637] on span "Expenses" at bounding box center [58, 633] width 46 height 14
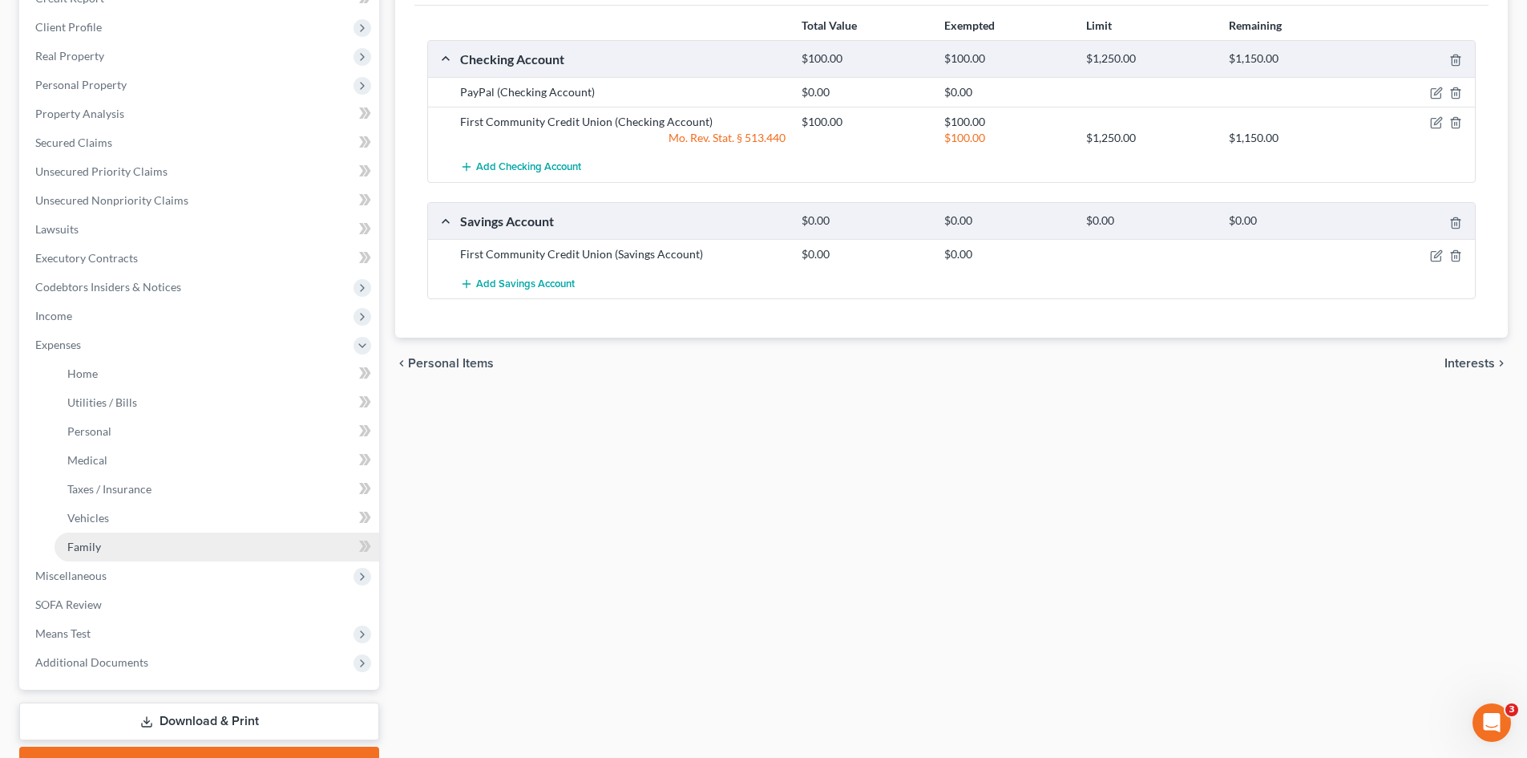
click at [92, 548] on span "Family" at bounding box center [84, 547] width 34 height 14
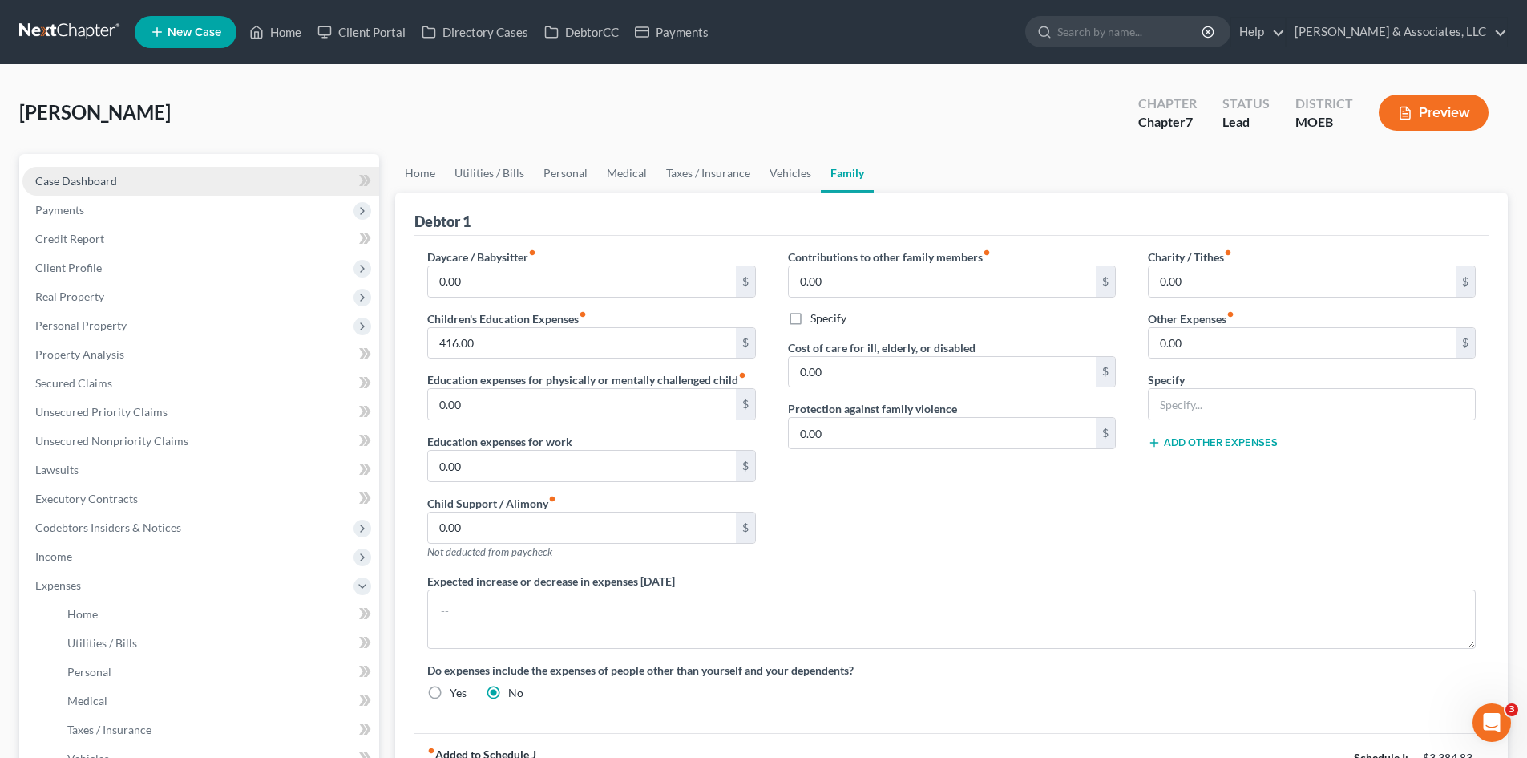
click at [78, 183] on span "Case Dashboard" at bounding box center [76, 181] width 82 height 14
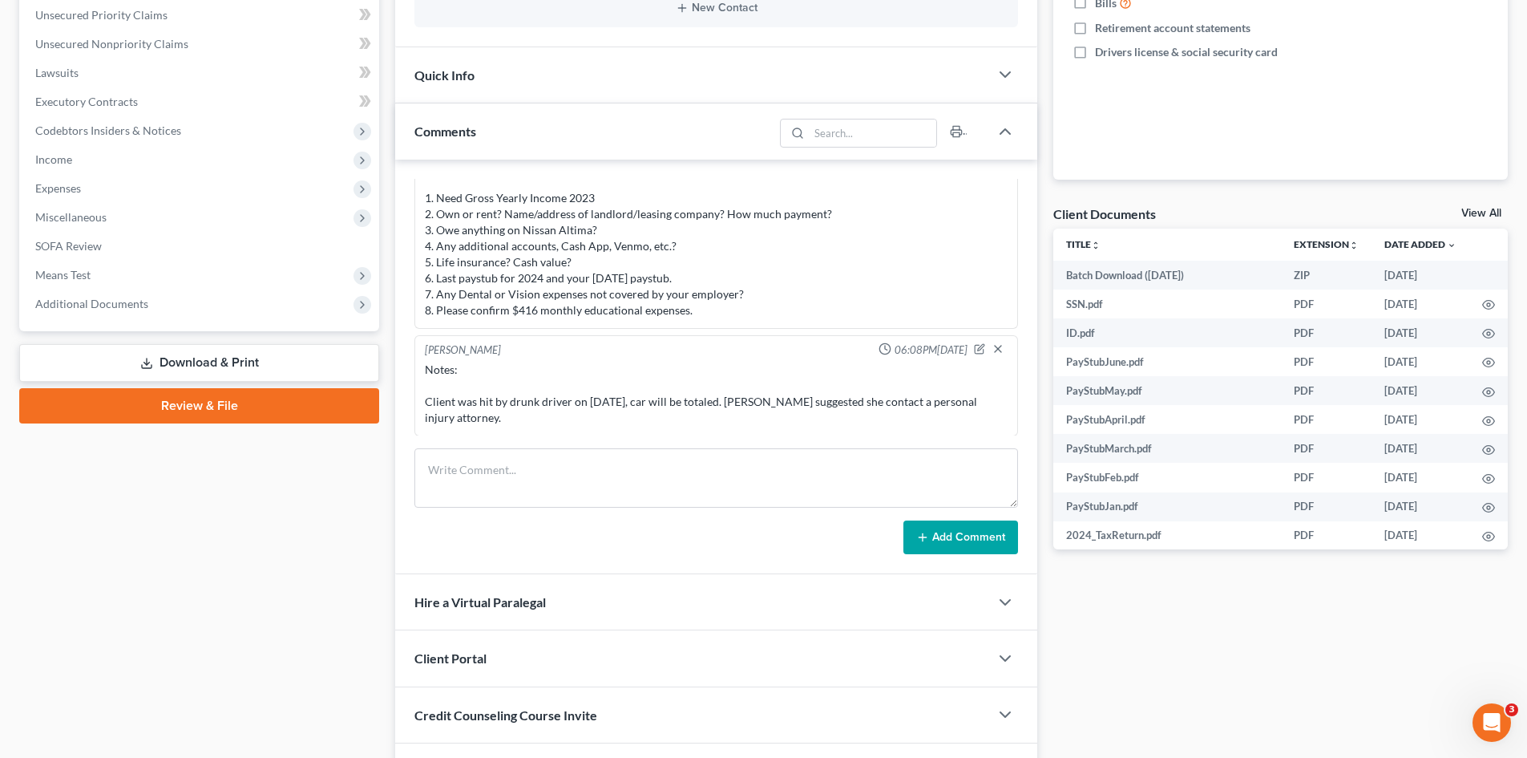
scroll to position [401, 0]
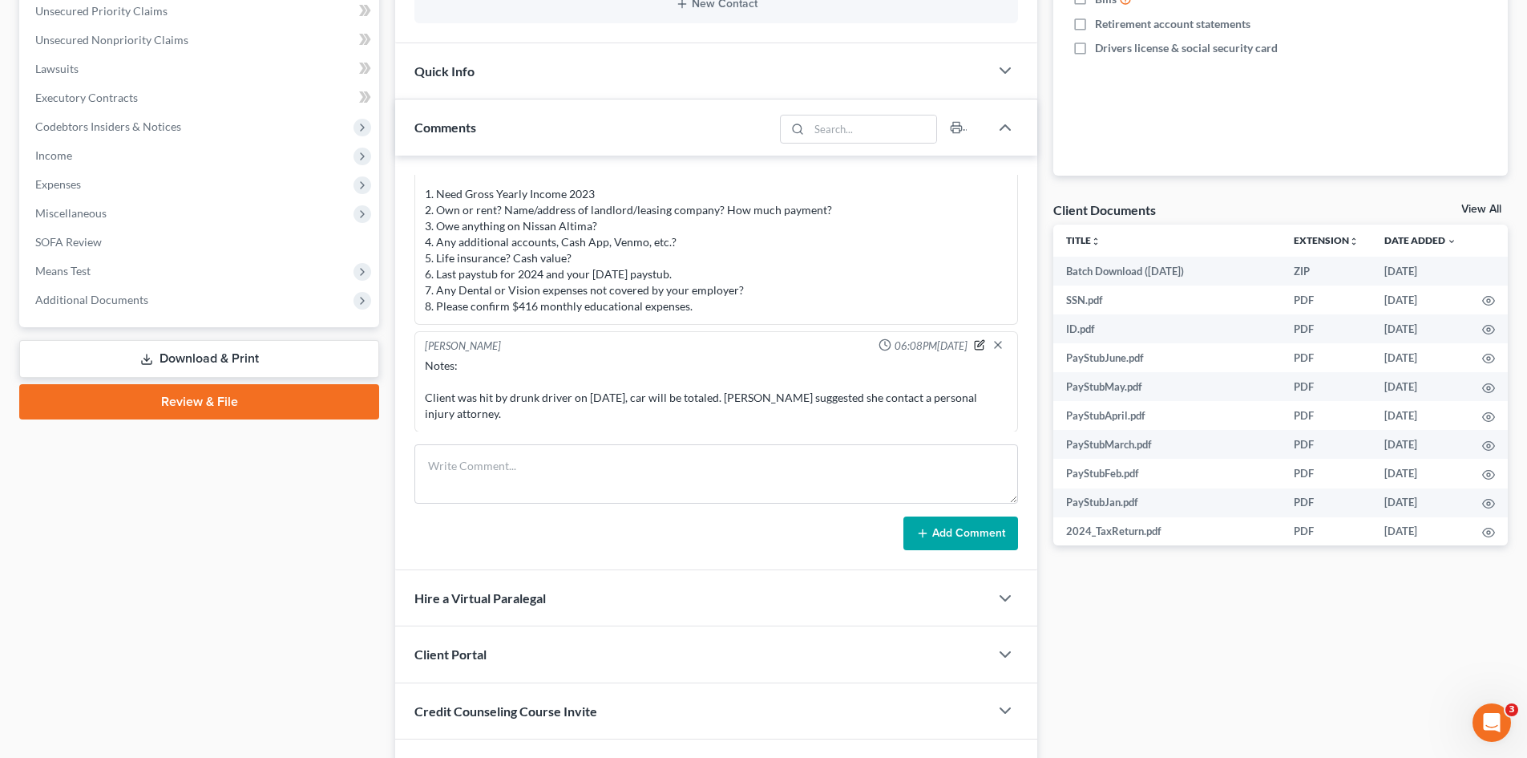
click at [974, 346] on icon "button" at bounding box center [979, 344] width 11 height 11
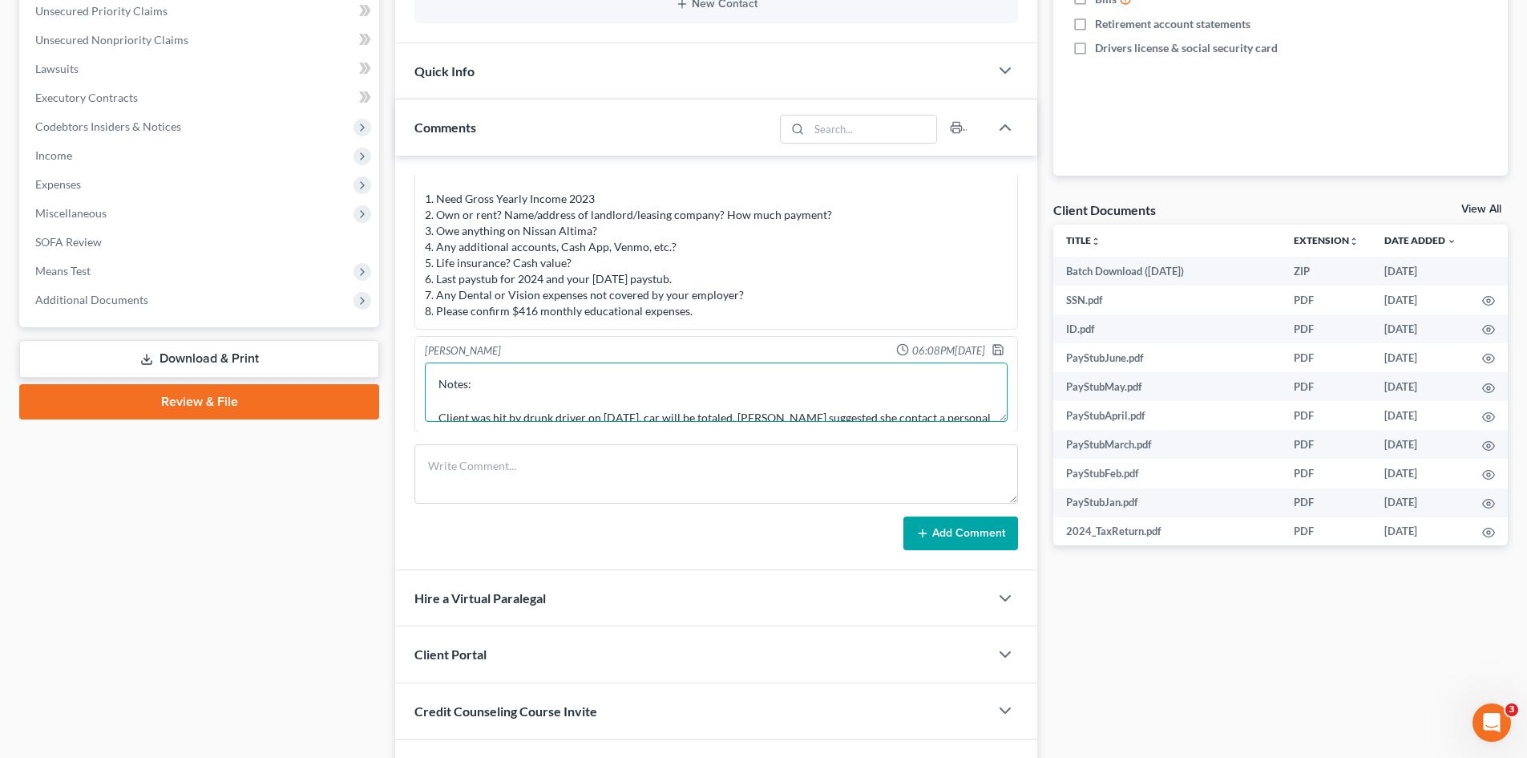
click at [510, 400] on textarea "Notes: Client was hit by drunk driver on 8/13/25, car will be totaled. Morgan s…" at bounding box center [716, 391] width 583 height 59
type textarea "Notes: *Client lives in neighbor's house and doesn't pay rent. *Pays $416 for s…"
click at [993, 345] on icon "button" at bounding box center [998, 350] width 10 height 10
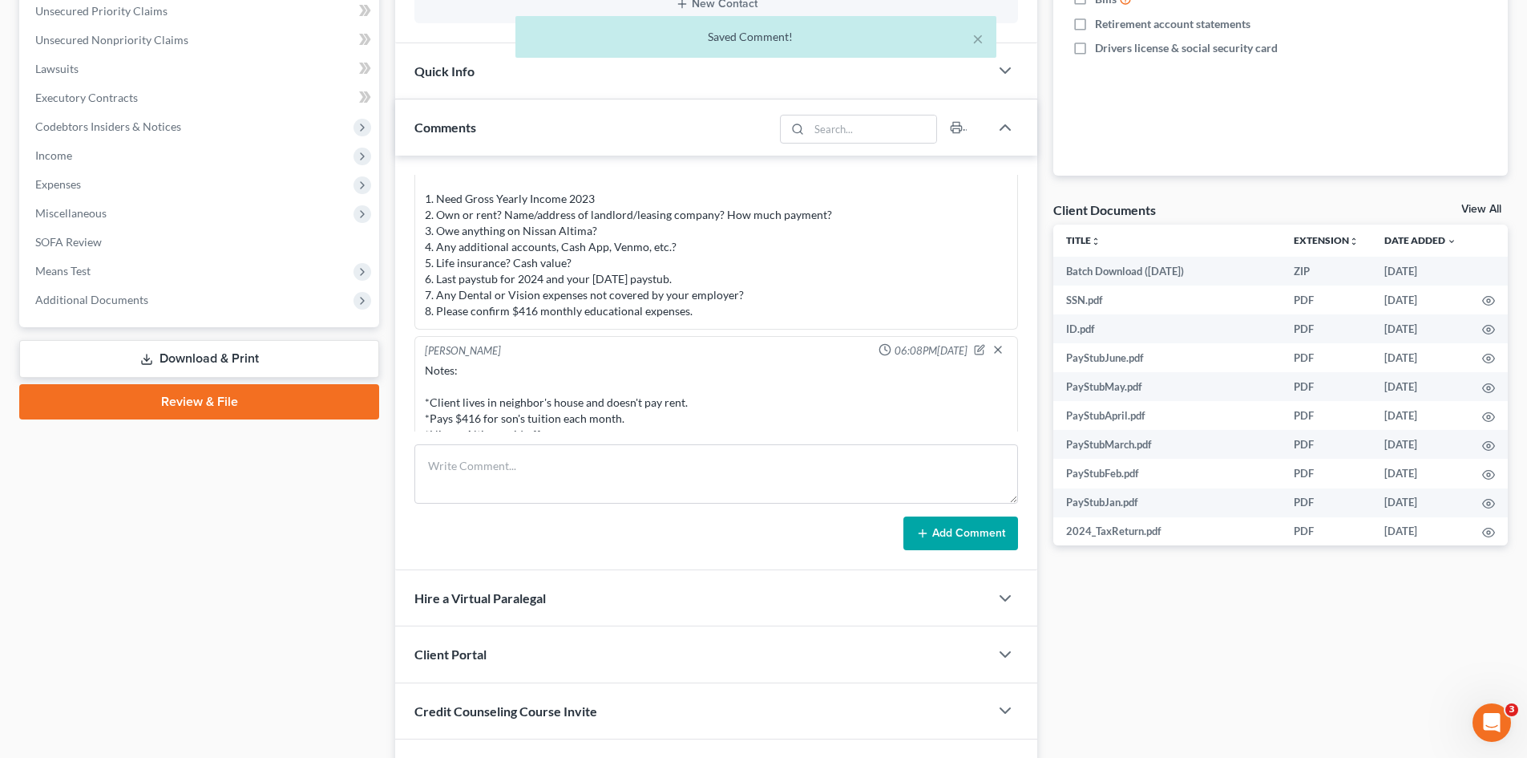
scroll to position [873, 0]
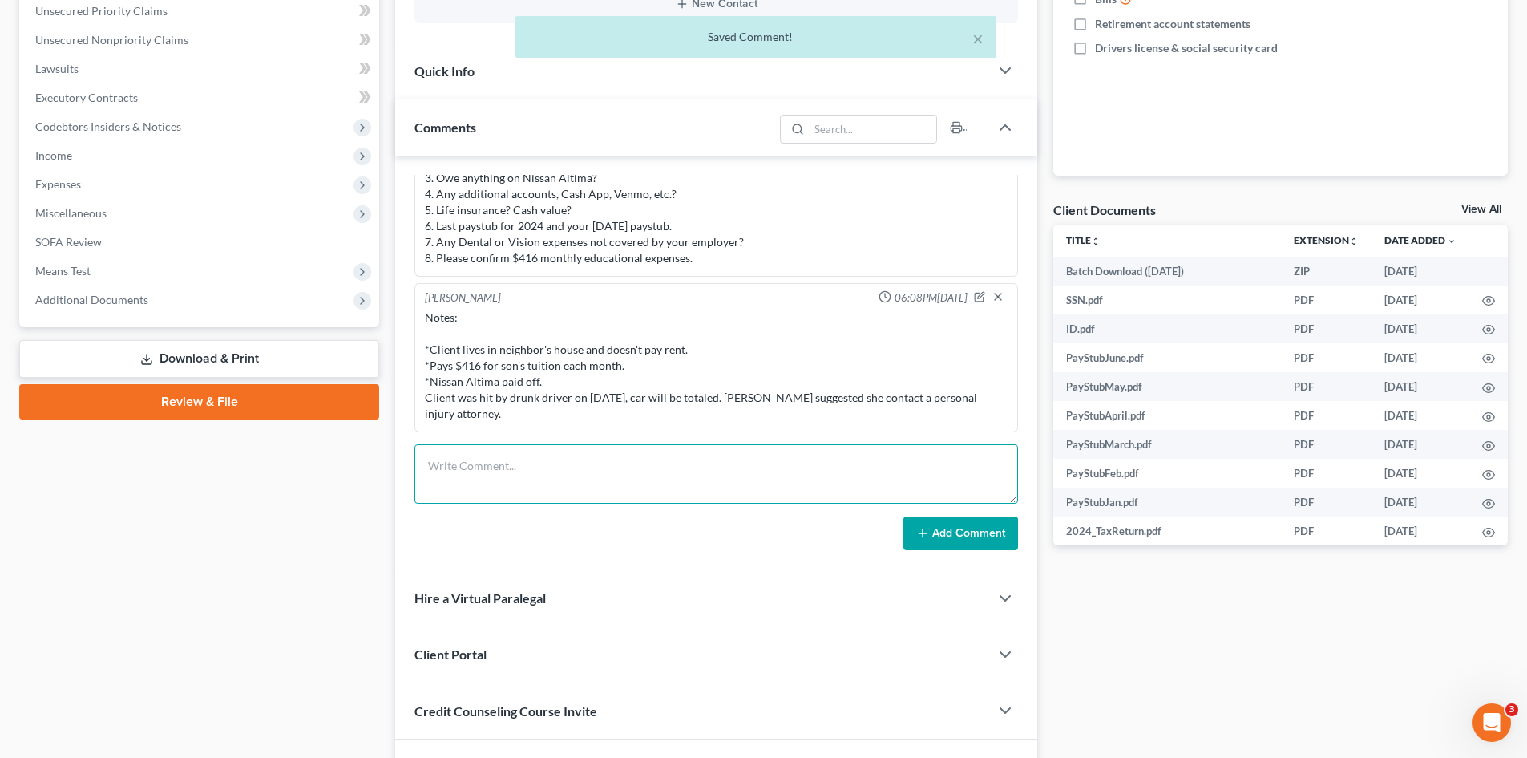
click at [520, 469] on textarea at bounding box center [716, 473] width 604 height 59
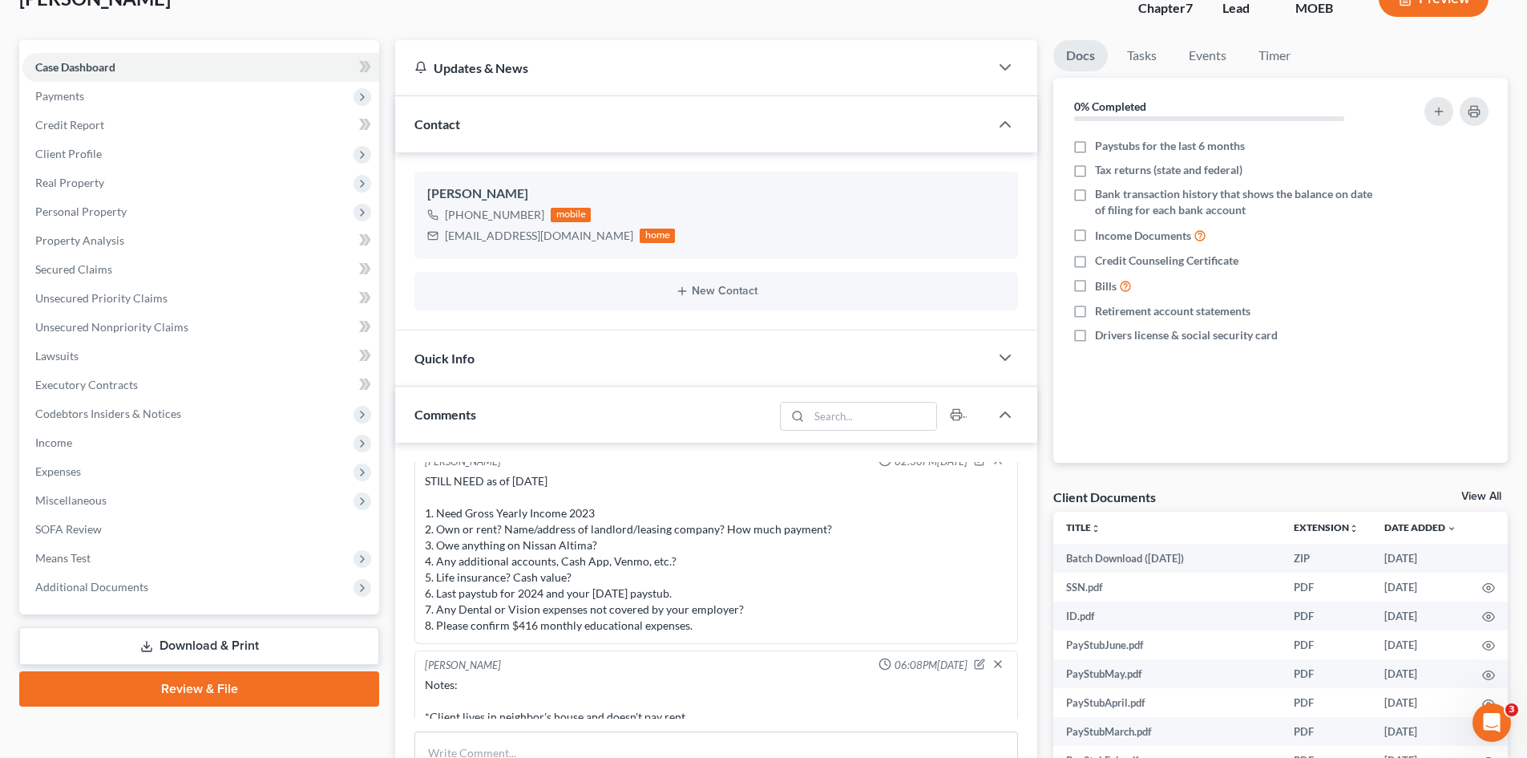
scroll to position [0, 0]
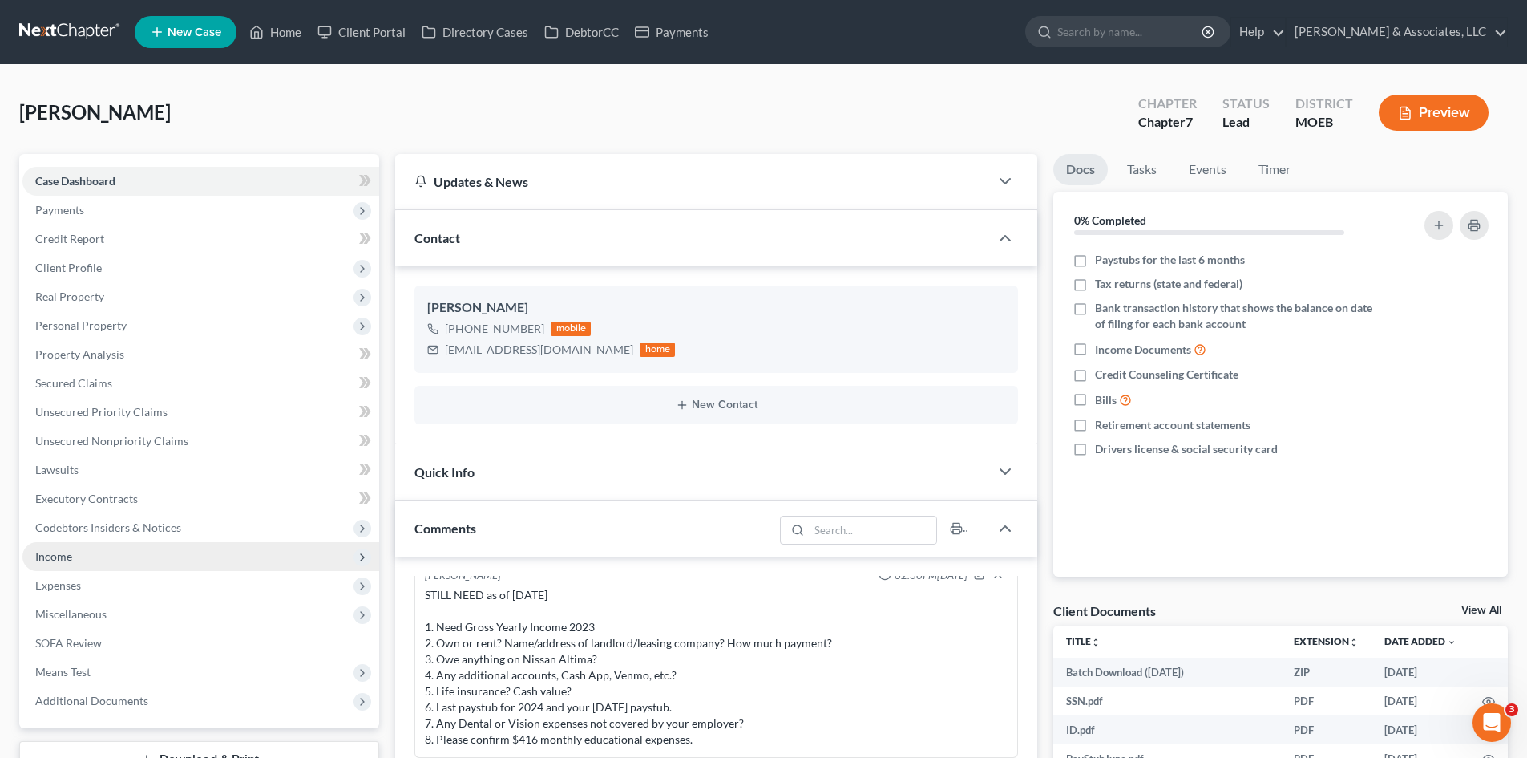
click at [70, 560] on span "Income" at bounding box center [53, 556] width 37 height 14
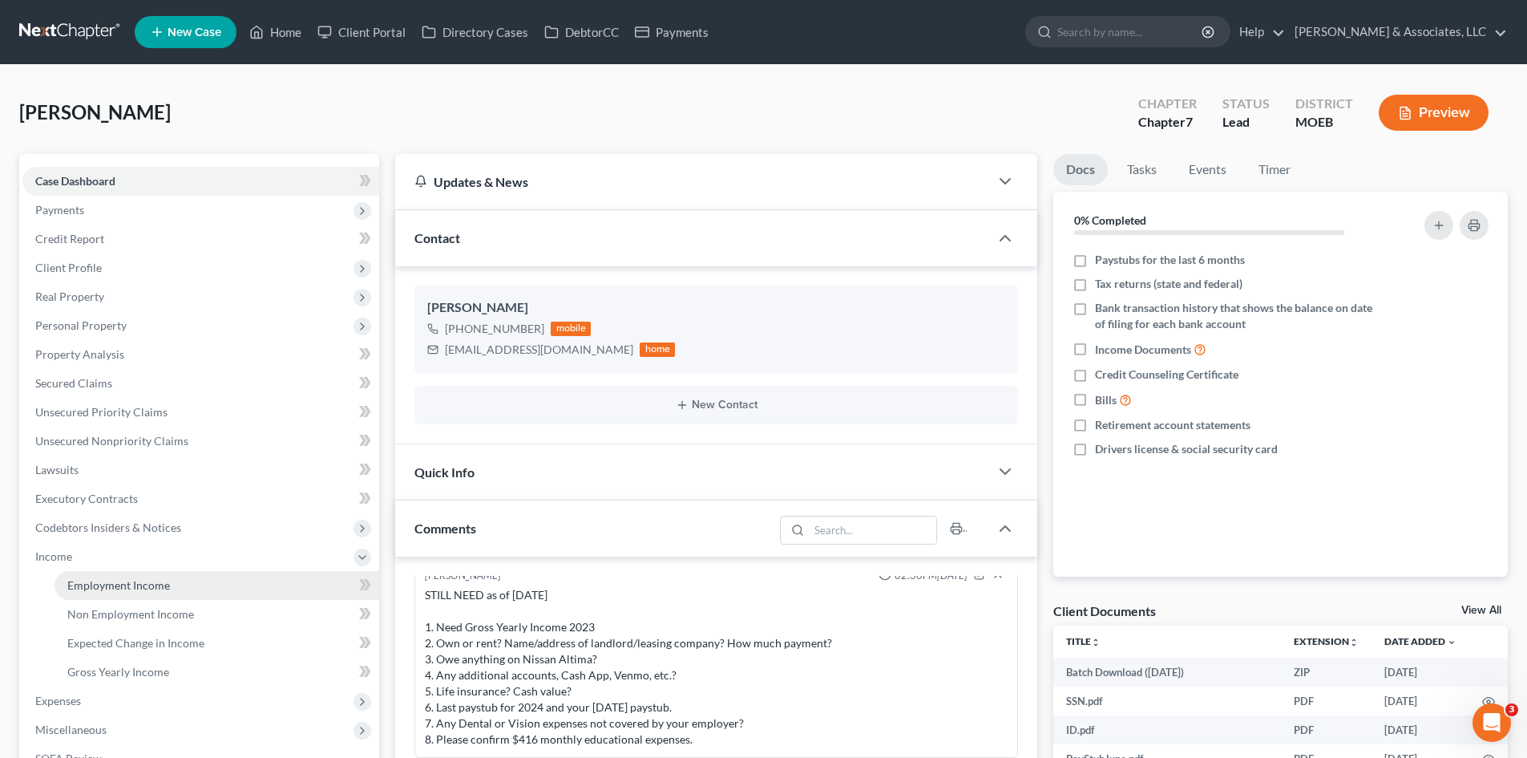
click at [100, 580] on span "Employment Income" at bounding box center [118, 585] width 103 height 14
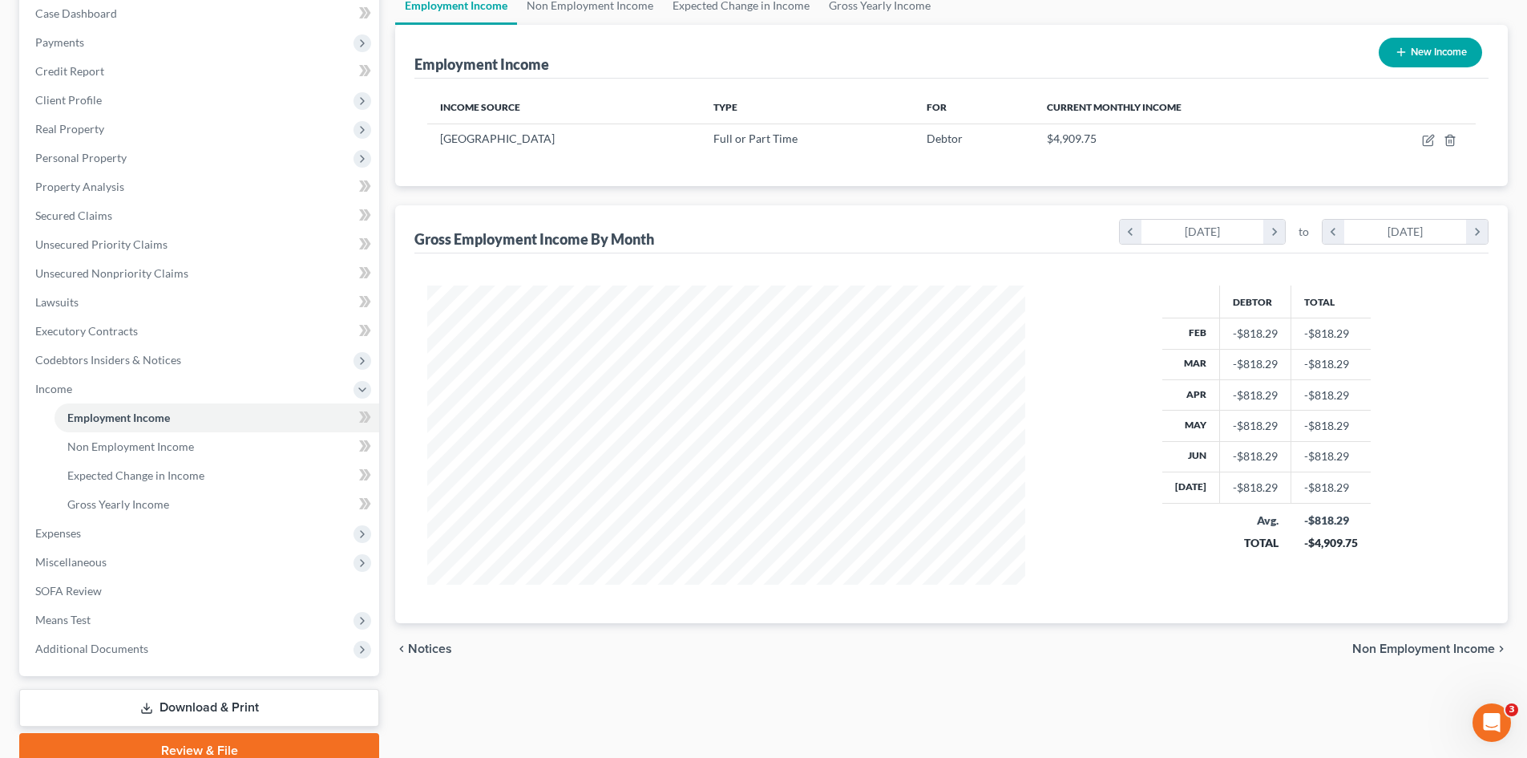
scroll to position [239, 0]
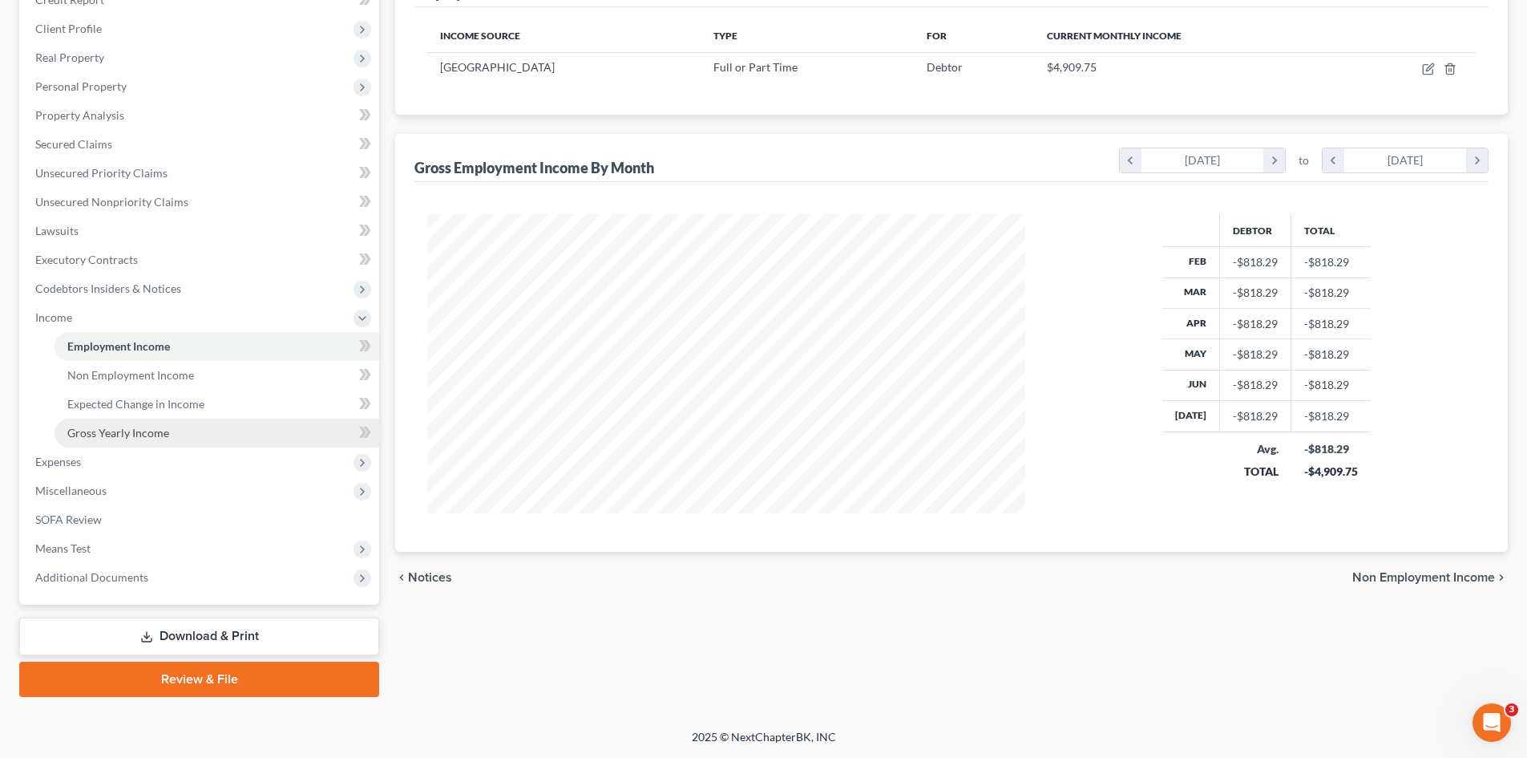
click at [127, 434] on span "Gross Yearly Income" at bounding box center [118, 433] width 102 height 14
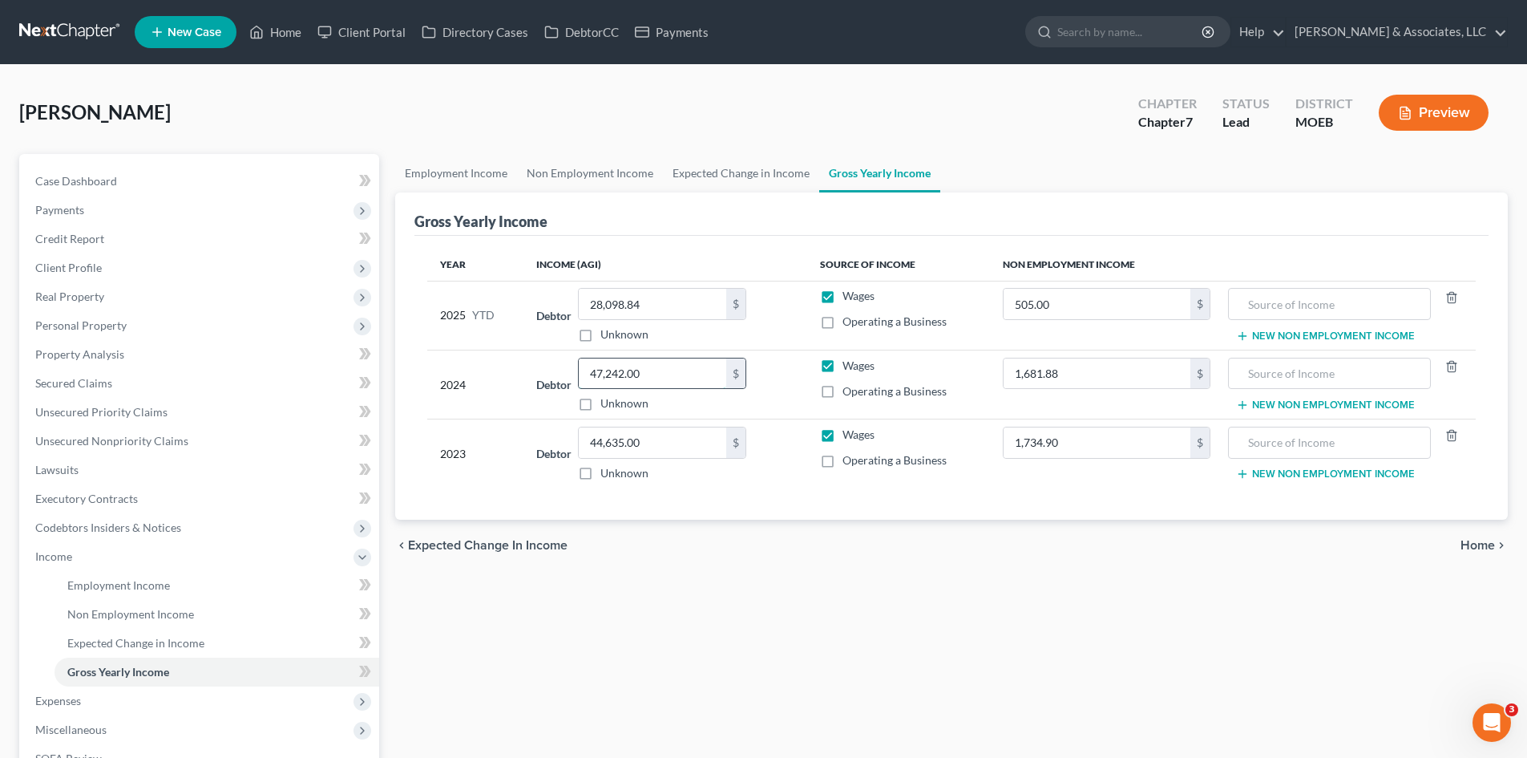
click at [670, 375] on input "47,242.00" at bounding box center [653, 373] width 148 height 30
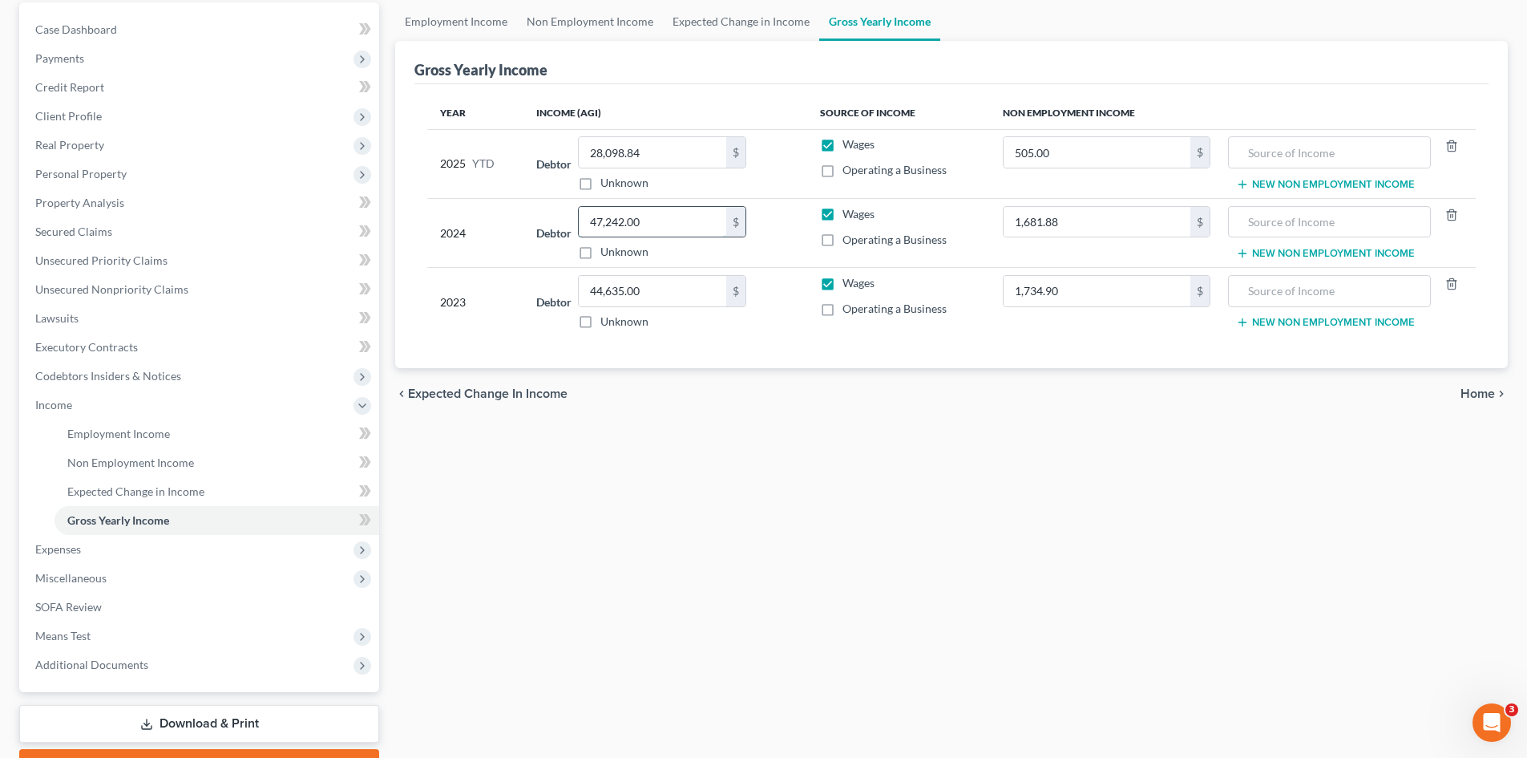
scroll to position [160, 0]
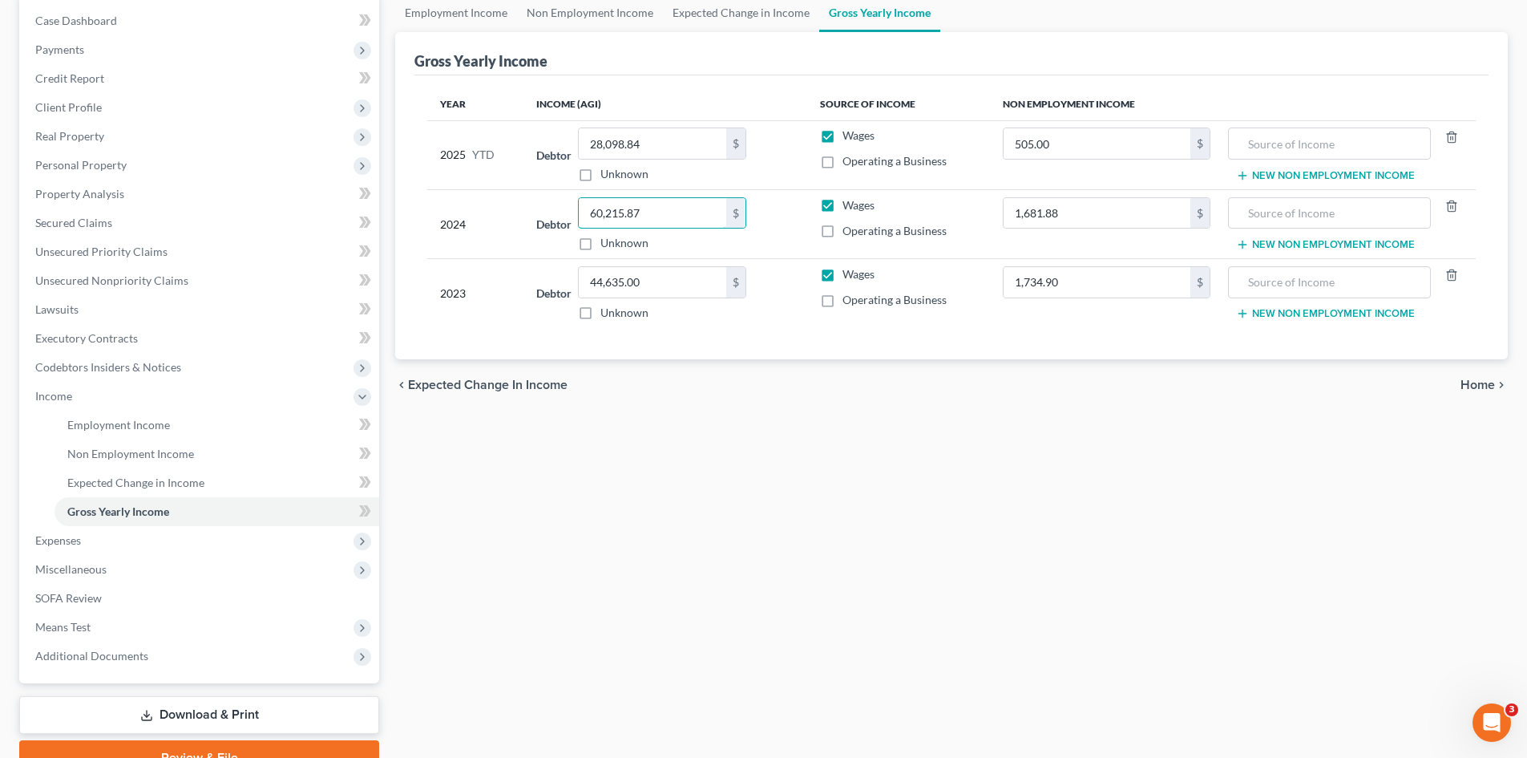
type input "60,215.87"
click at [744, 467] on div "Employment Income Non Employment Income Expected Change in Income Gross Yearly …" at bounding box center [951, 385] width 1129 height 782
click at [95, 430] on span "Employment Income" at bounding box center [118, 425] width 103 height 14
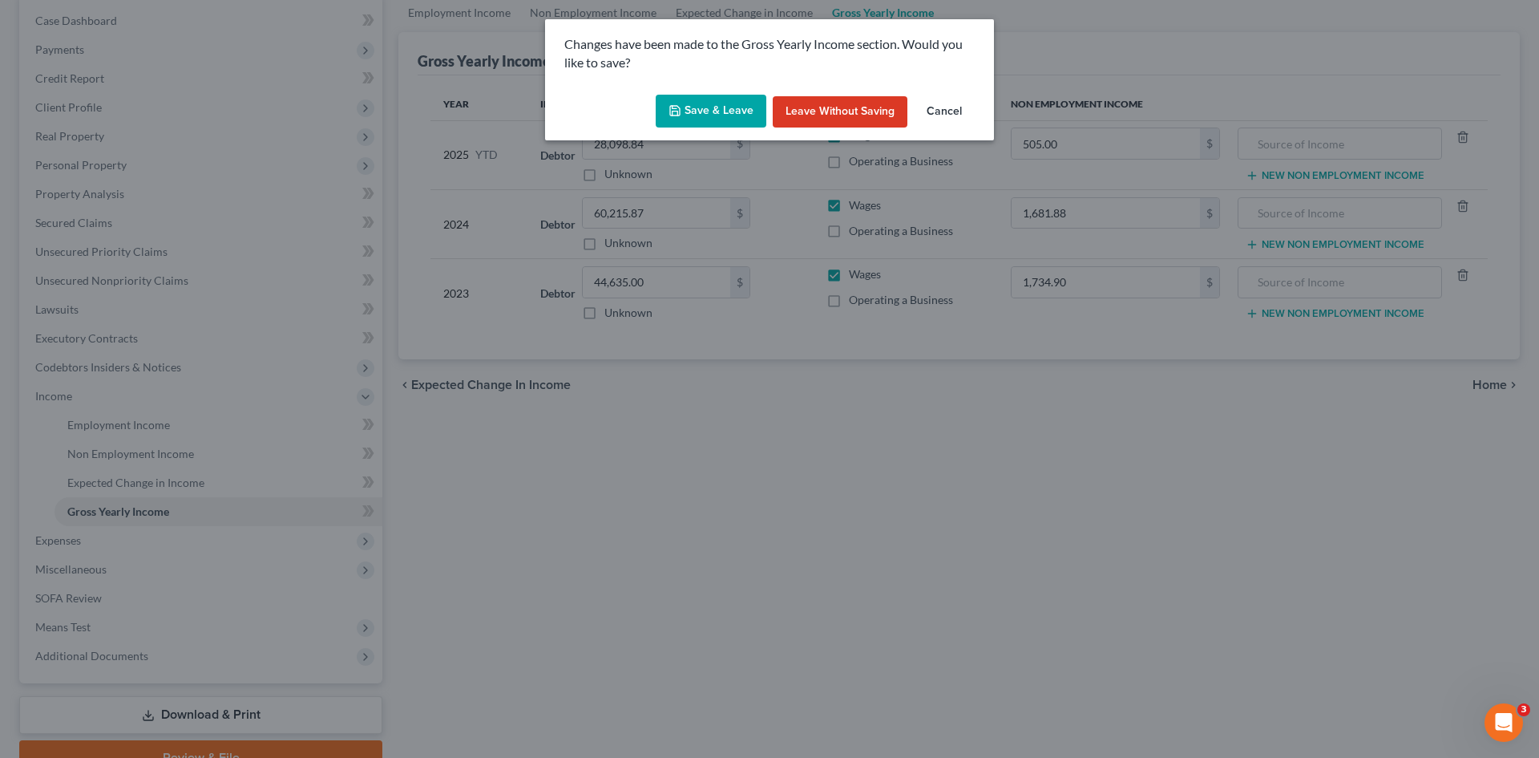
click at [697, 111] on button "Save & Leave" at bounding box center [711, 112] width 111 height 34
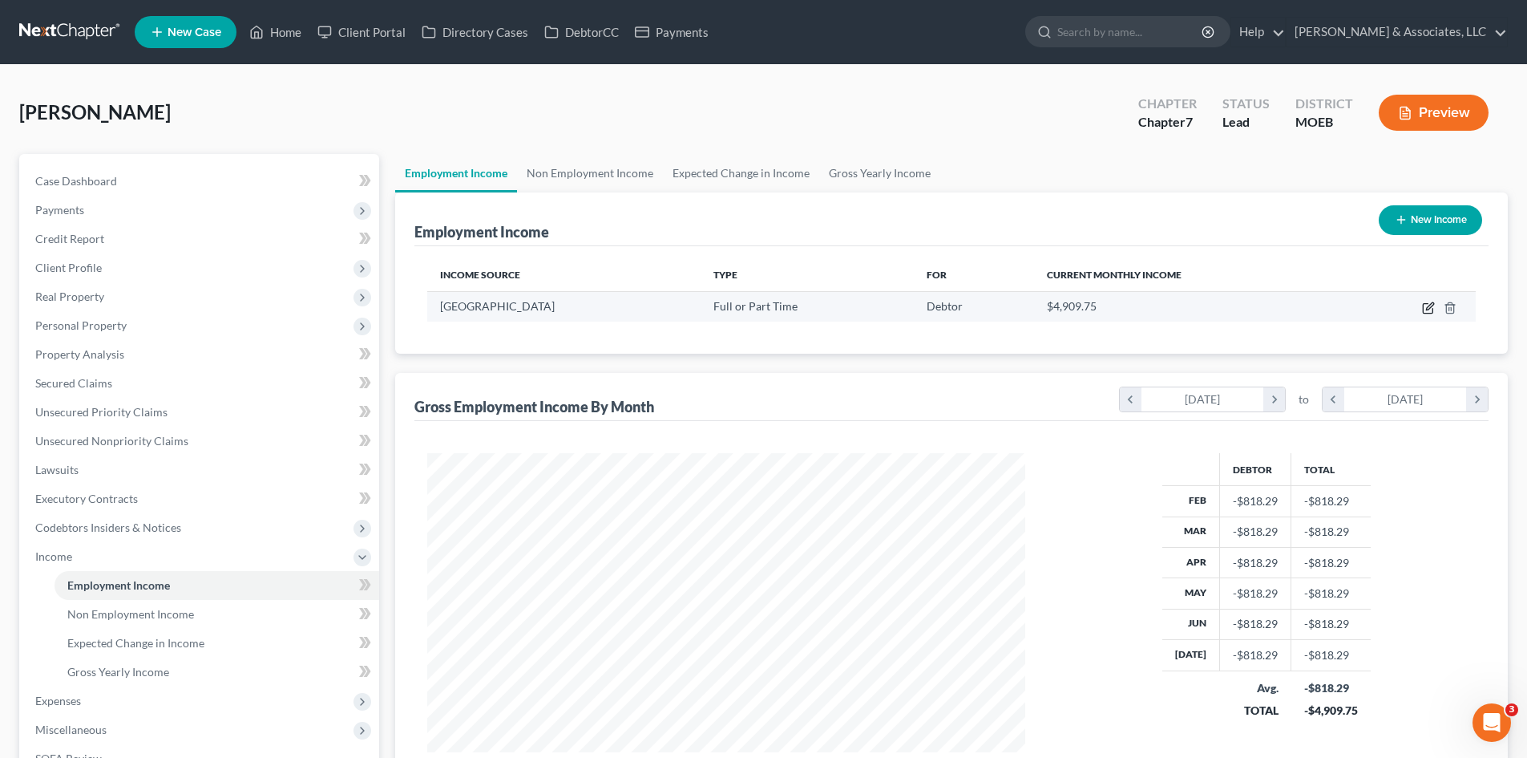
click at [1427, 309] on icon "button" at bounding box center [1429, 305] width 7 height 7
select select "0"
select select "26"
select select "0"
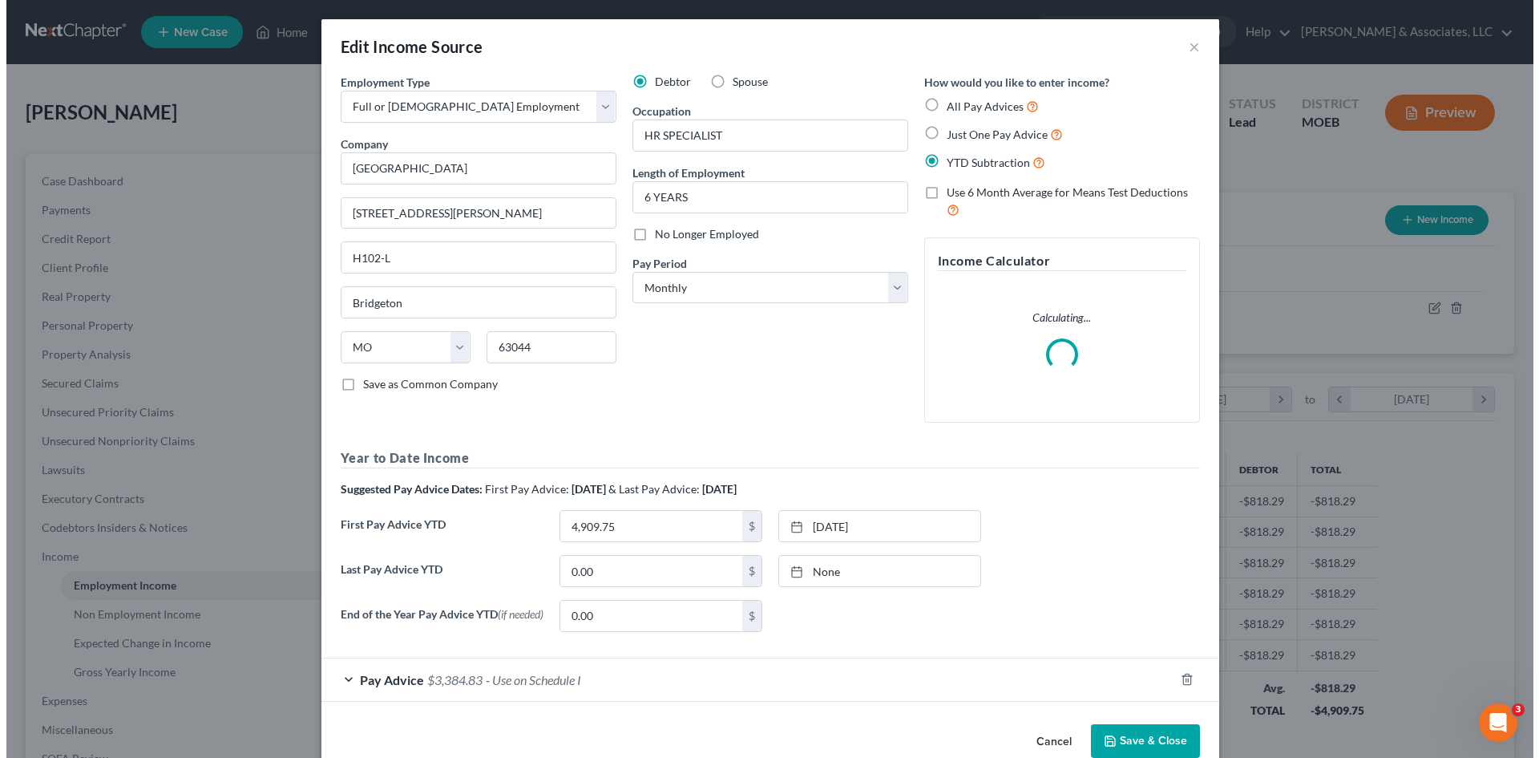
scroll to position [301, 636]
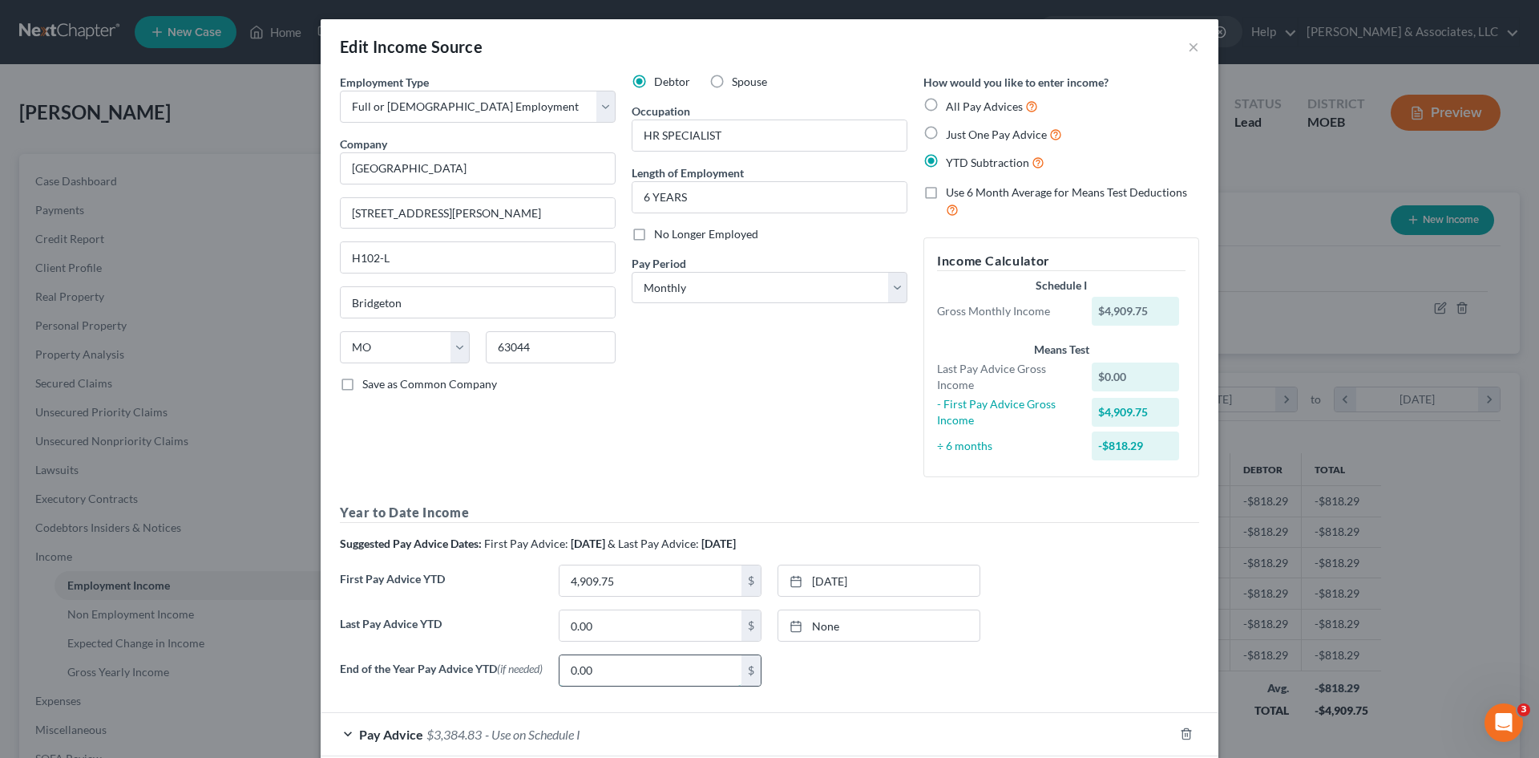
click at [600, 615] on div "Year to Date Income Suggested Pay Advice Dates: First Pay Advice: February 2025…" at bounding box center [769, 601] width 859 height 196
type input "60,215.87"
click at [831, 669] on div "None close Date Time chevron_left August 2025 chevron_right Su M Tu W Th F Sa 2…" at bounding box center [879, 670] width 219 height 32
click at [672, 633] on input "0.00" at bounding box center [651, 625] width 182 height 30
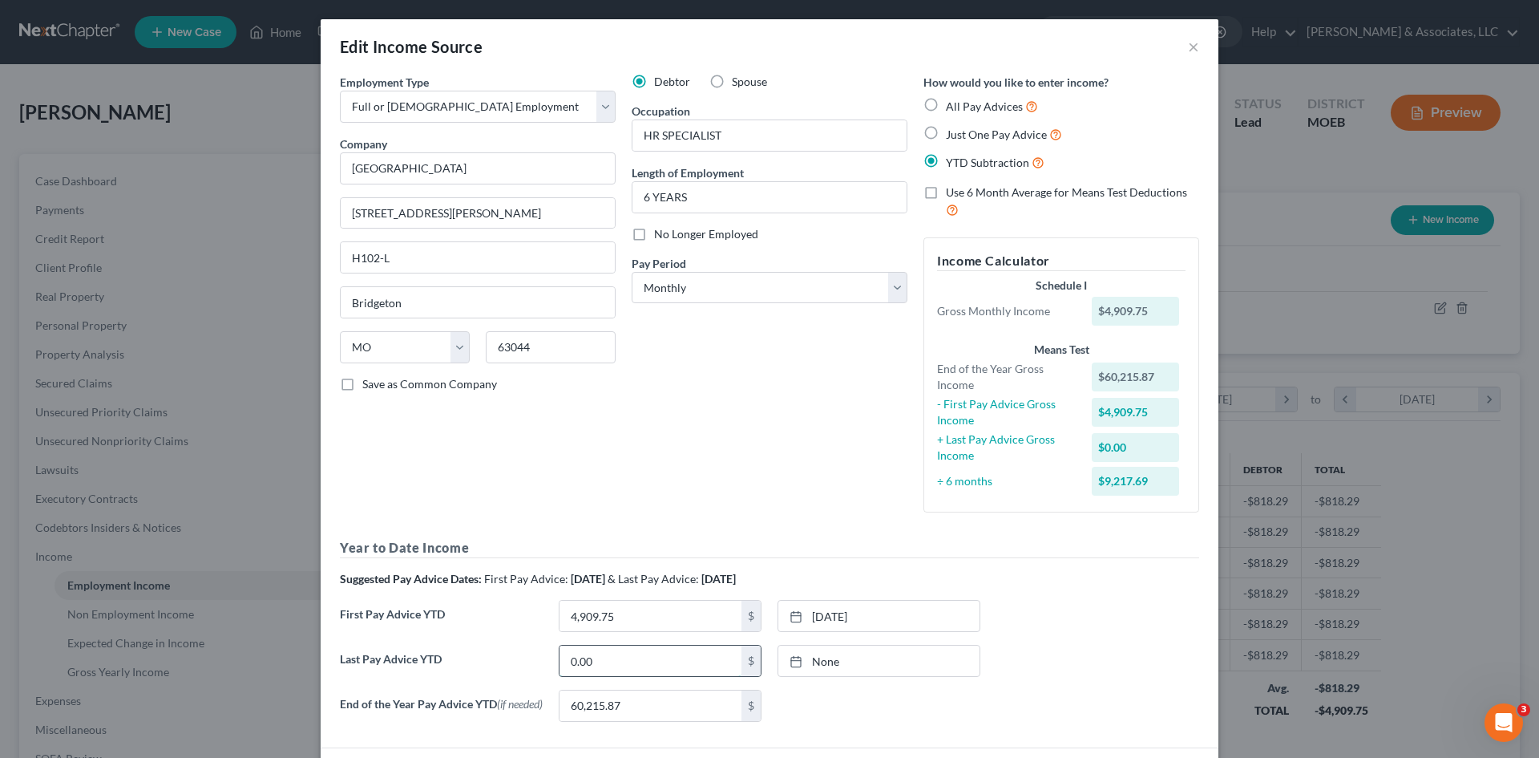
click at [634, 661] on input "0.00" at bounding box center [651, 660] width 182 height 30
click at [564, 661] on input "0.00" at bounding box center [651, 660] width 182 height 30
type input "34,515.58"
click at [886, 661] on link "None" at bounding box center [878, 660] width 201 height 30
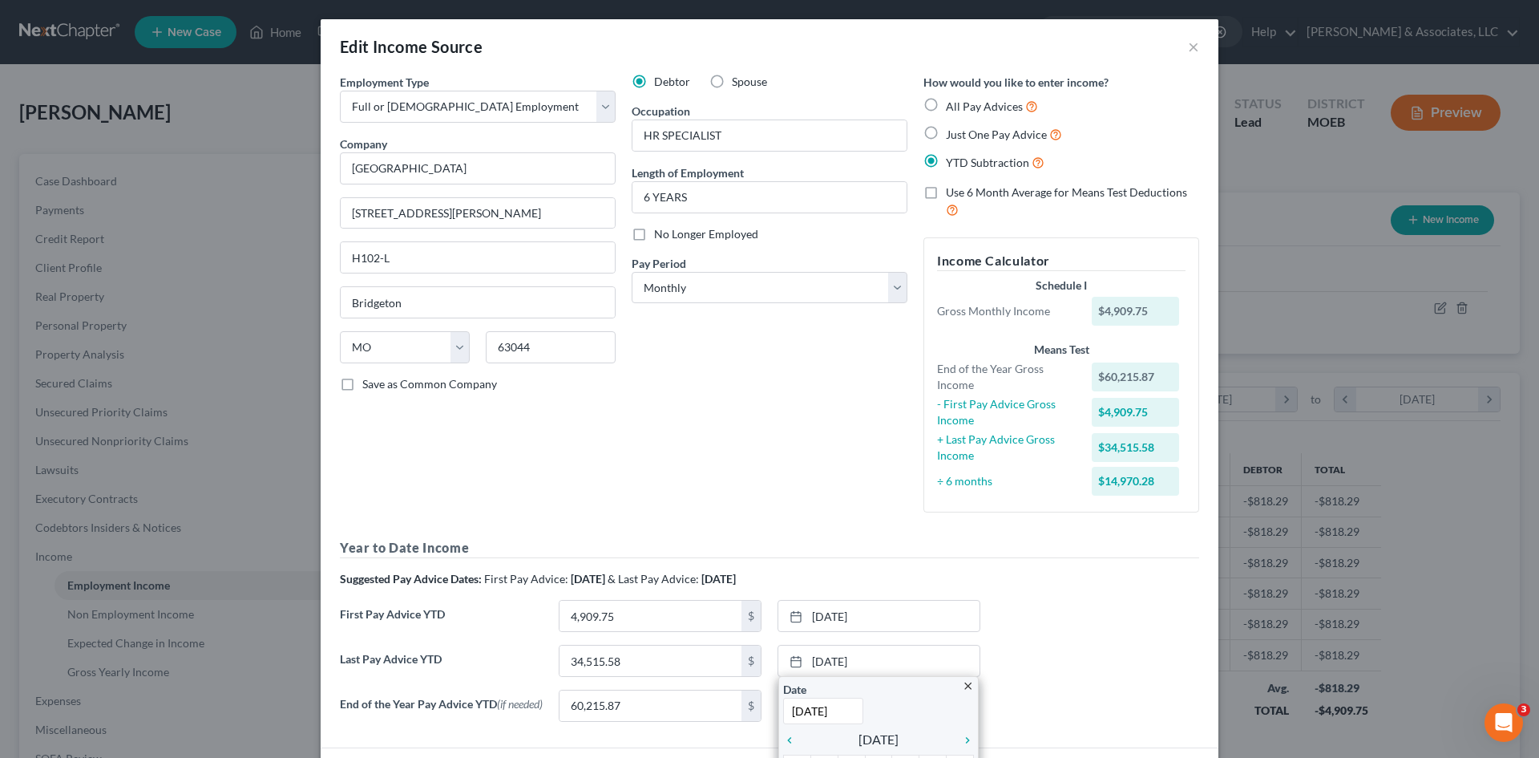
type input "7/31/2025"
click at [1008, 621] on div "First Pay Advice YTD 4,909.75 $ 1/31/2025 close Date 1/31/2025 Time 12:00 AM ch…" at bounding box center [769, 622] width 875 height 45
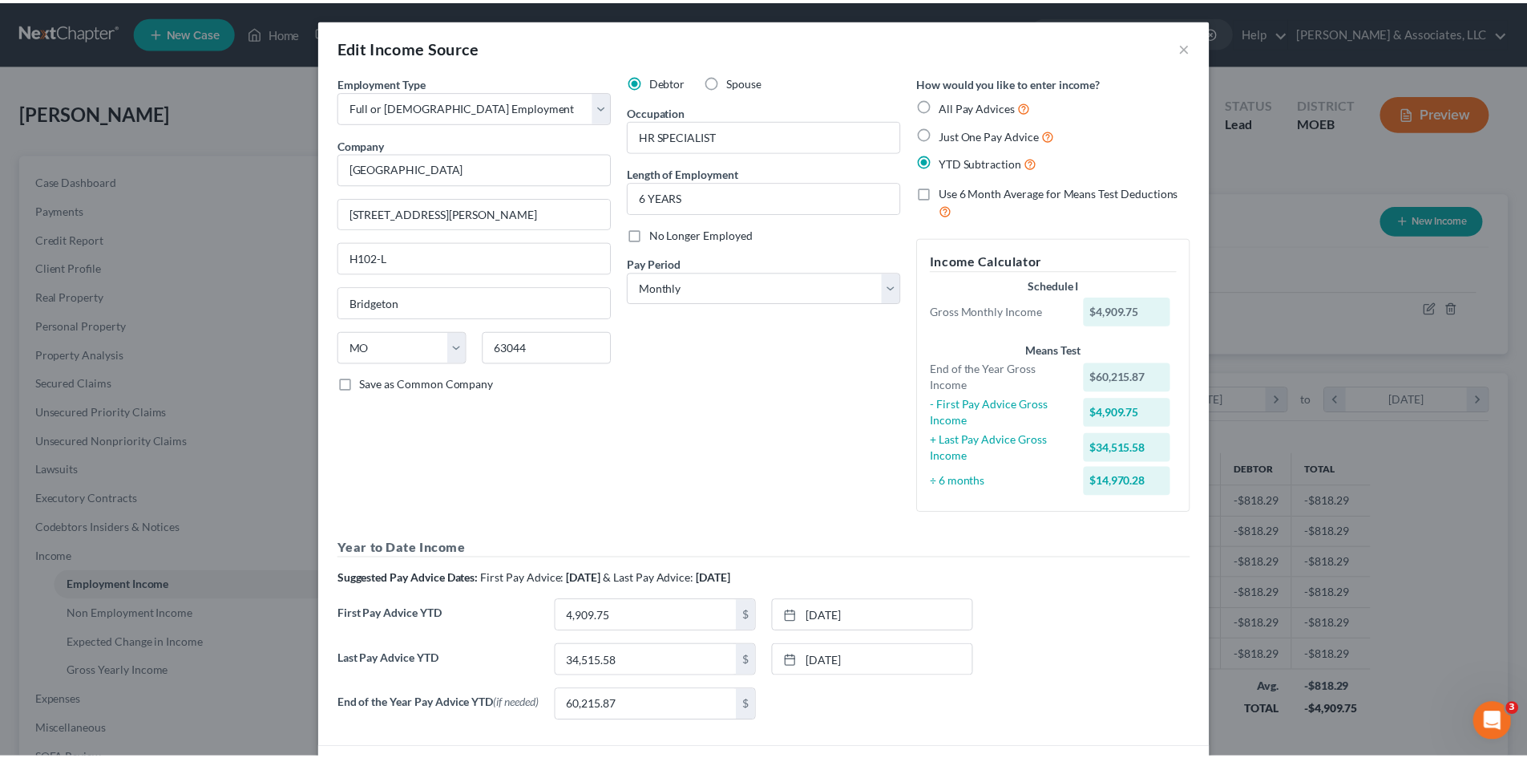
scroll to position [125, 0]
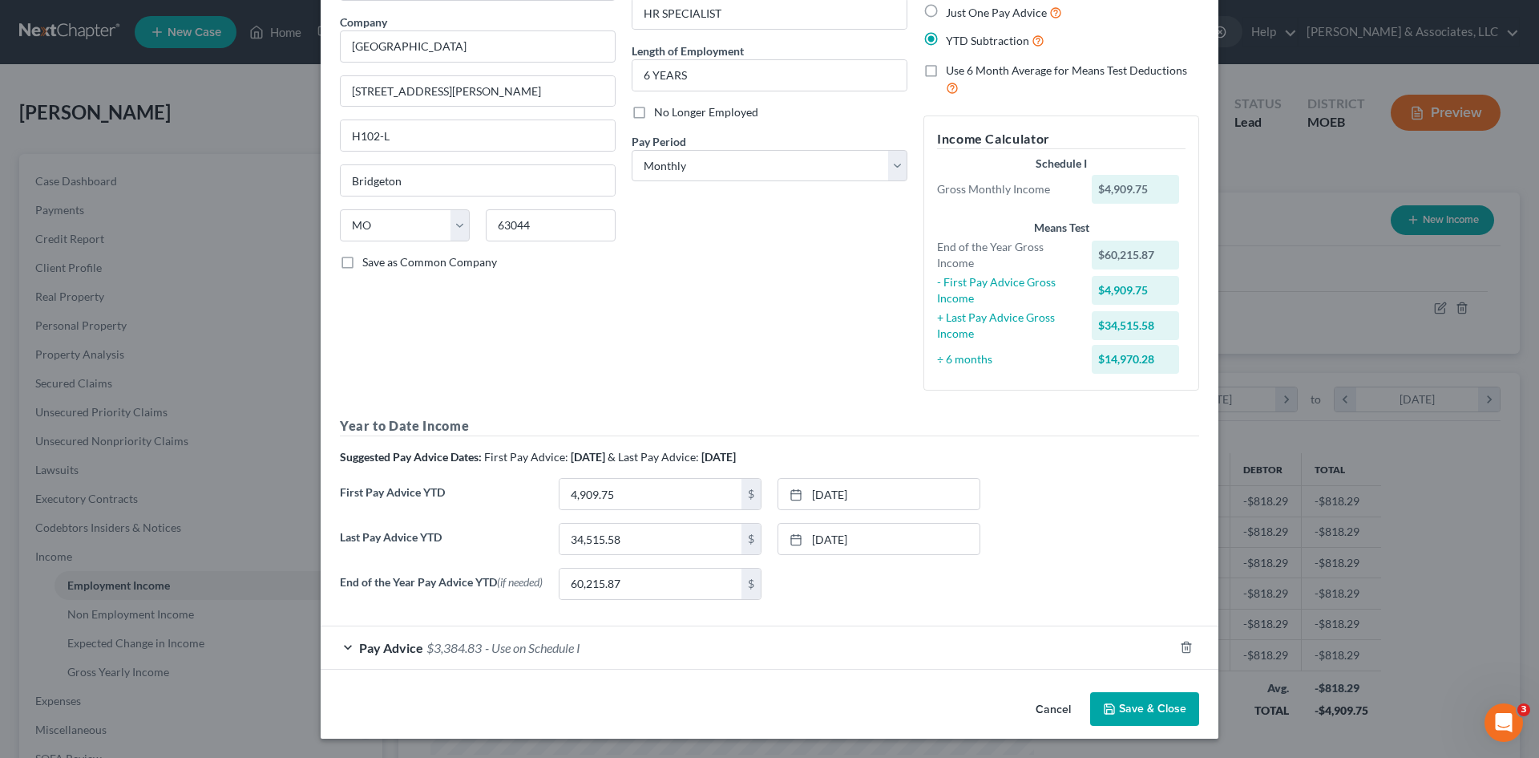
click at [1132, 707] on button "Save & Close" at bounding box center [1144, 709] width 109 height 34
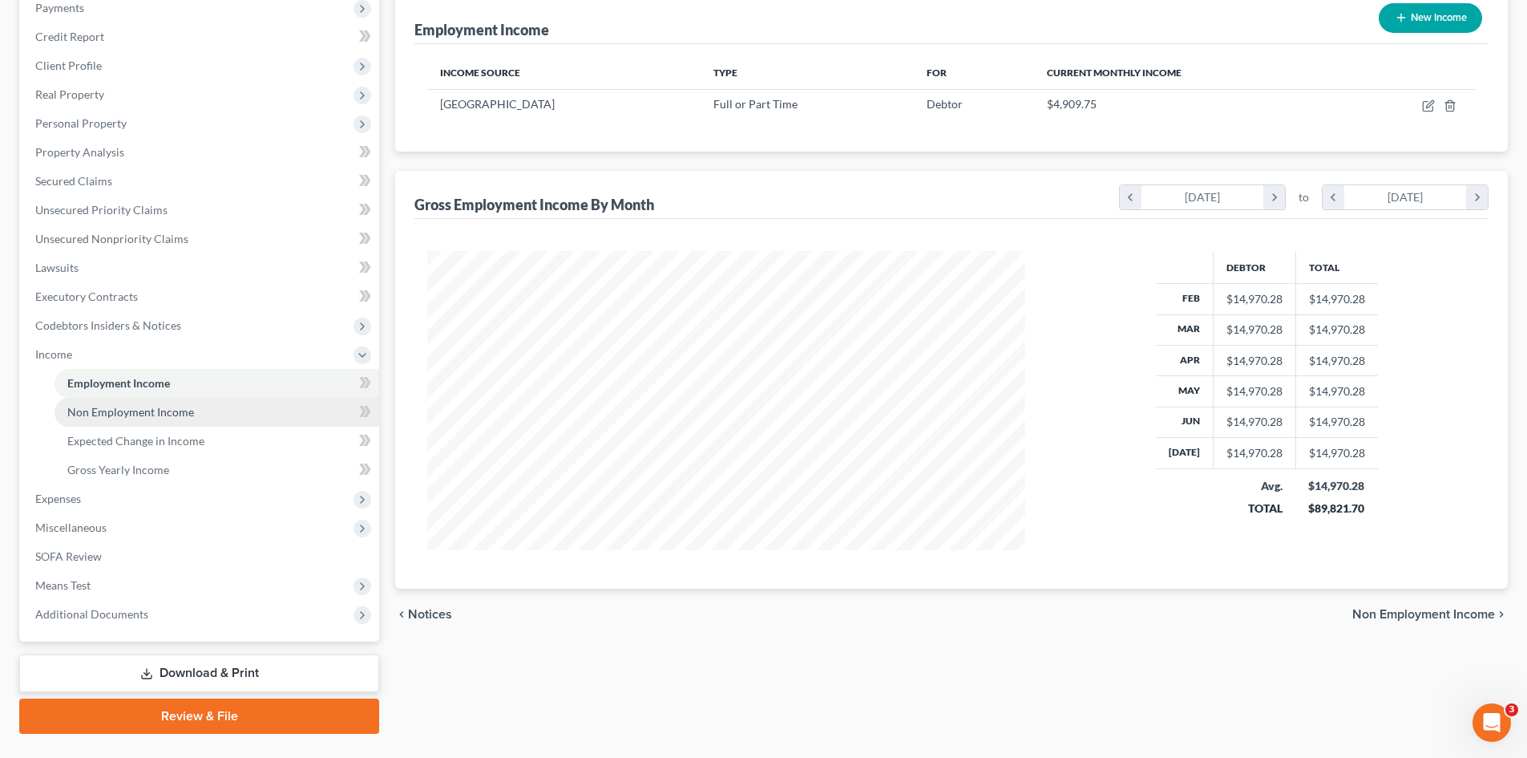
scroll to position [239, 0]
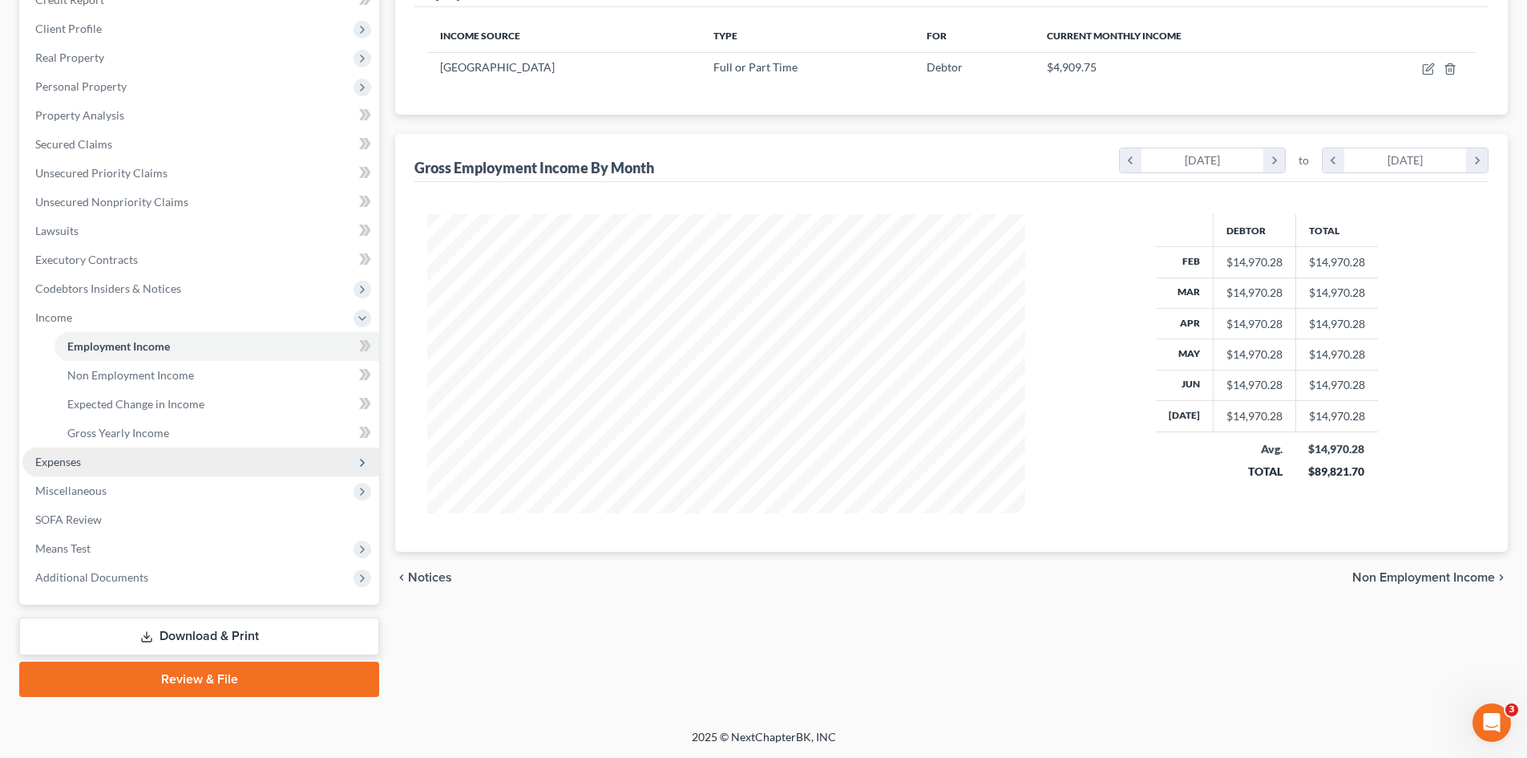
click at [73, 458] on span "Expenses" at bounding box center [58, 462] width 46 height 14
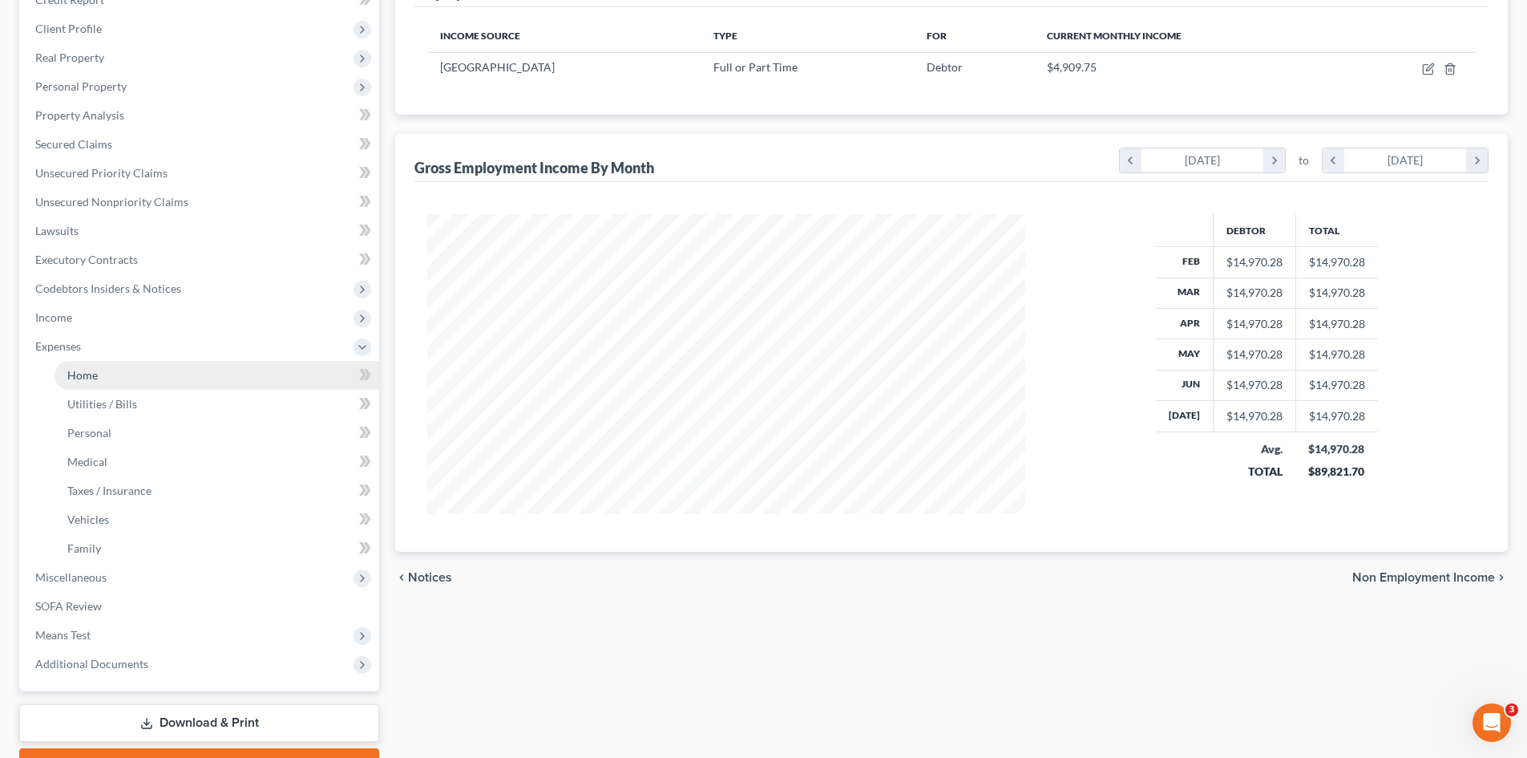
click at [78, 373] on span "Home" at bounding box center [82, 375] width 30 height 14
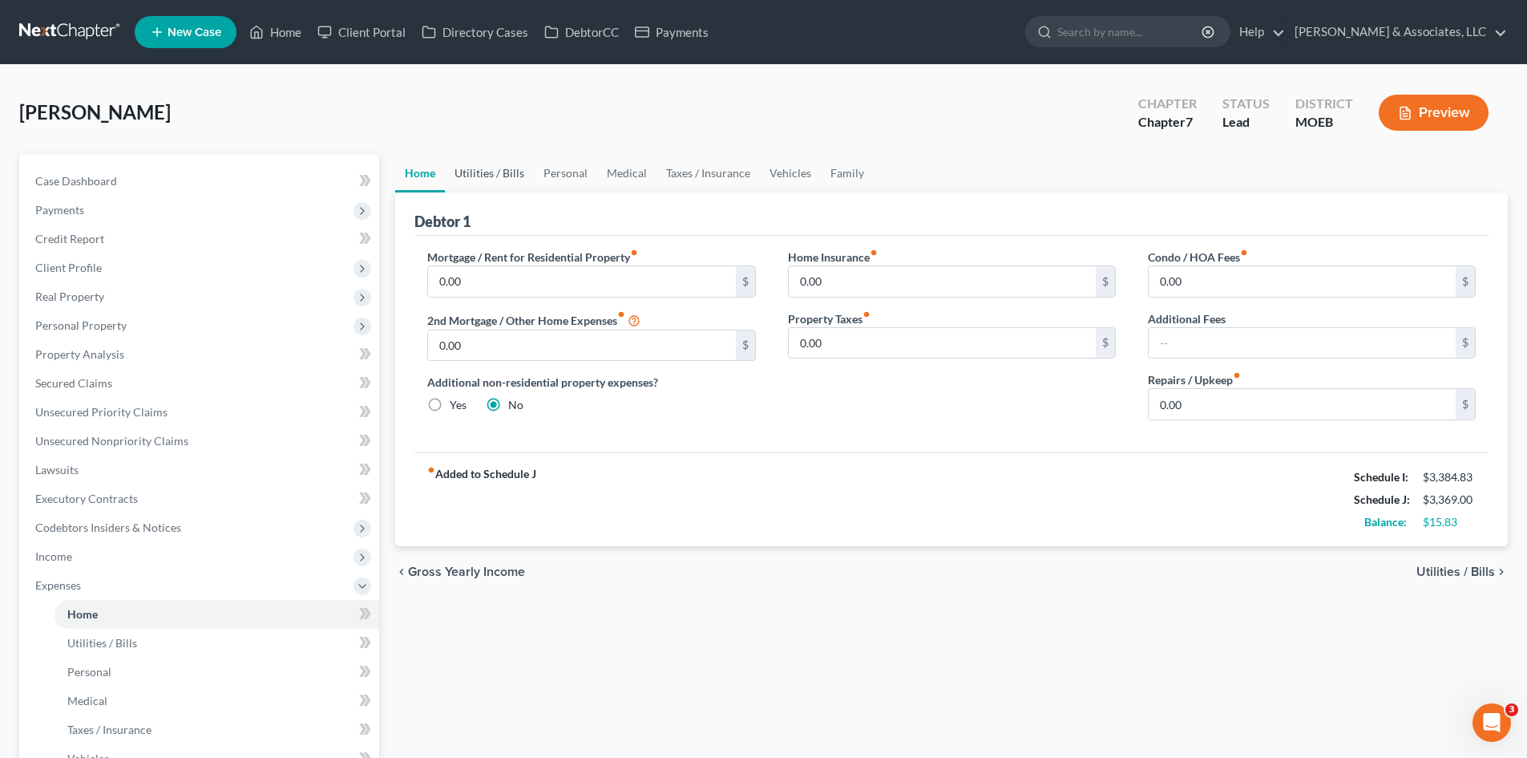
click at [472, 171] on link "Utilities / Bills" at bounding box center [489, 173] width 89 height 38
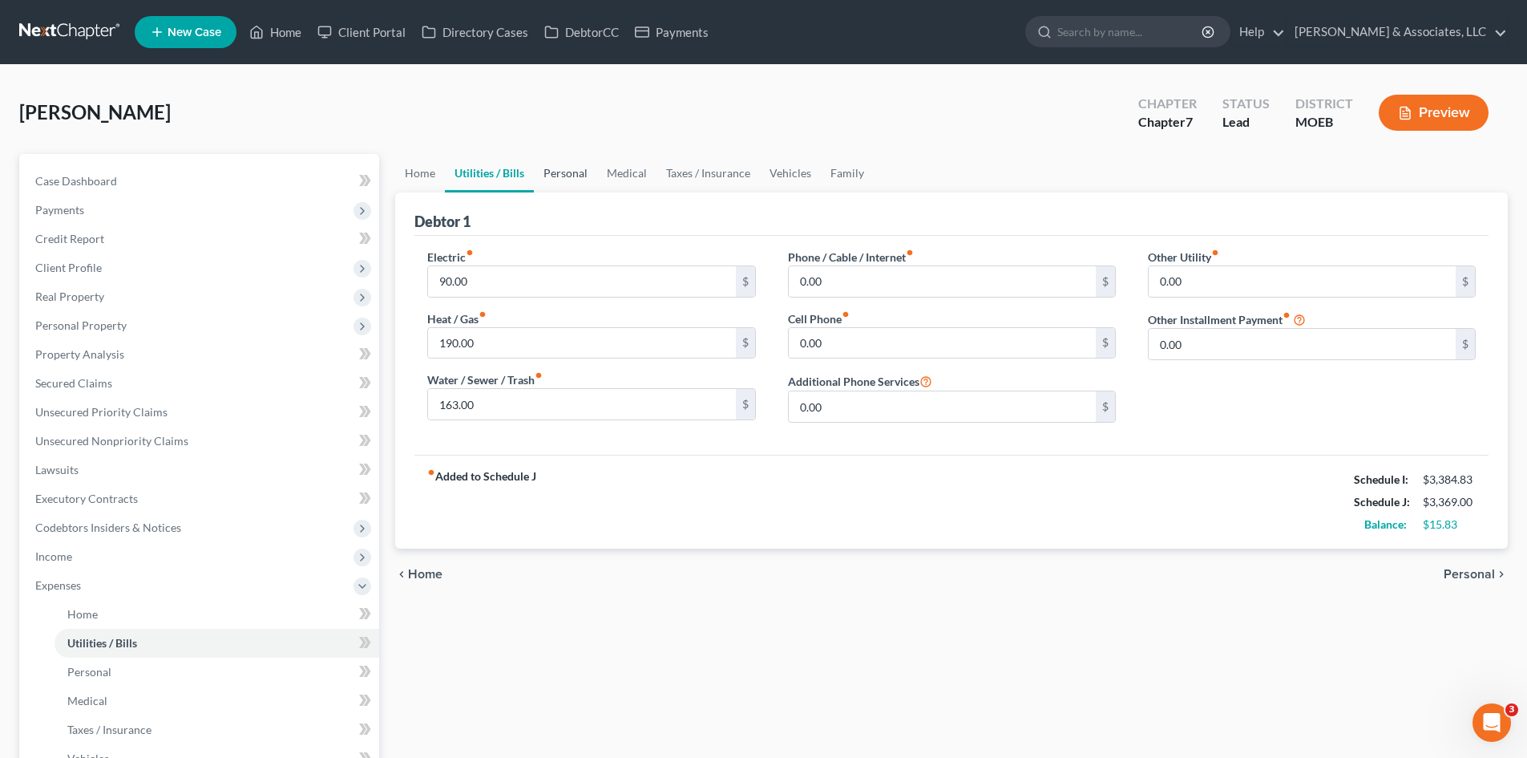
click at [576, 169] on link "Personal" at bounding box center [565, 173] width 63 height 38
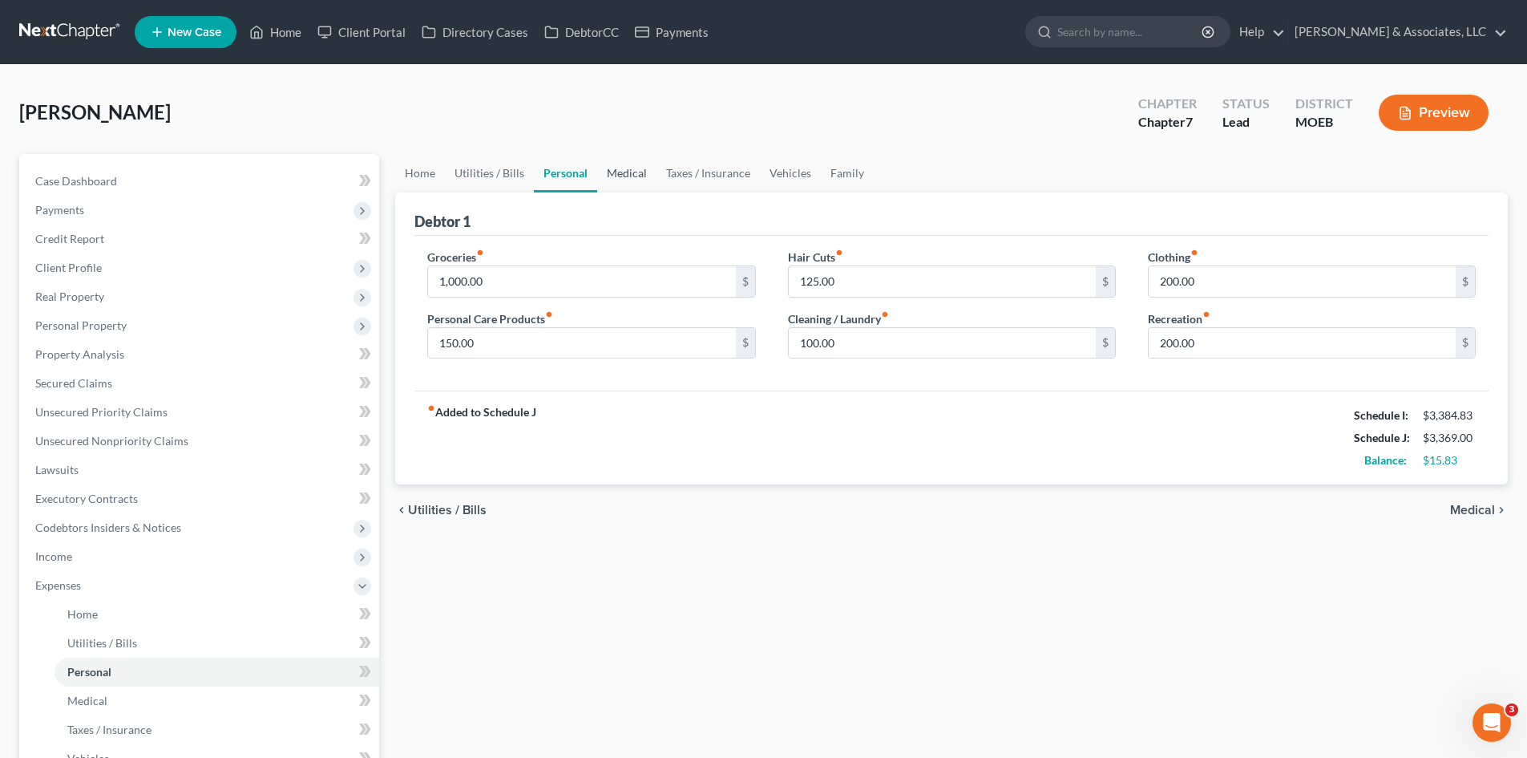
click at [622, 178] on link "Medical" at bounding box center [626, 173] width 59 height 38
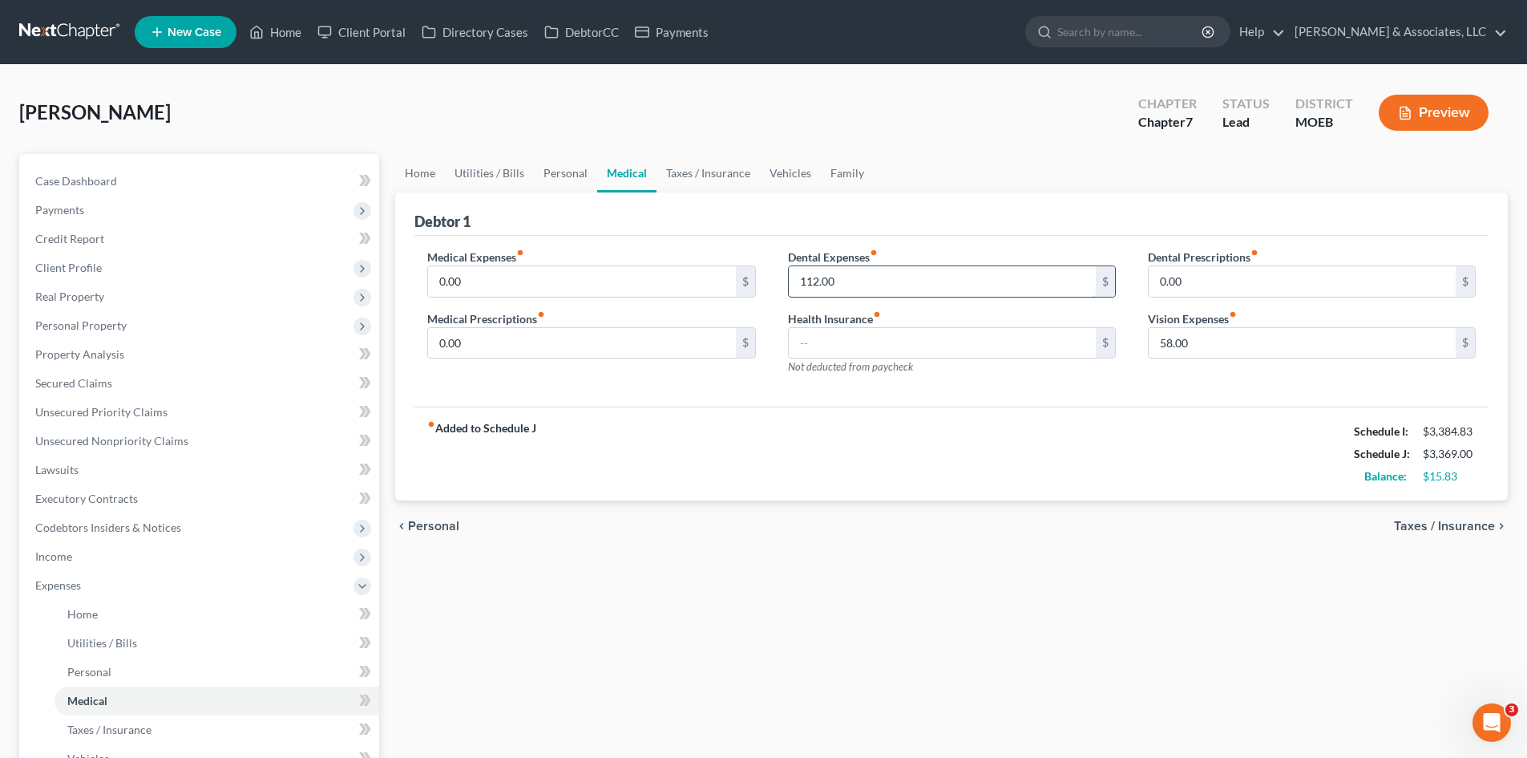
click at [841, 277] on input "112.00" at bounding box center [942, 281] width 307 height 30
type input "100.00"
click at [1202, 343] on input "58.00" at bounding box center [1302, 343] width 307 height 30
type input "50.00"
click at [890, 417] on div "fiber_manual_record Added to Schedule J Schedule I: $3,384.83 Schedule J: $3,34…" at bounding box center [951, 453] width 1074 height 94
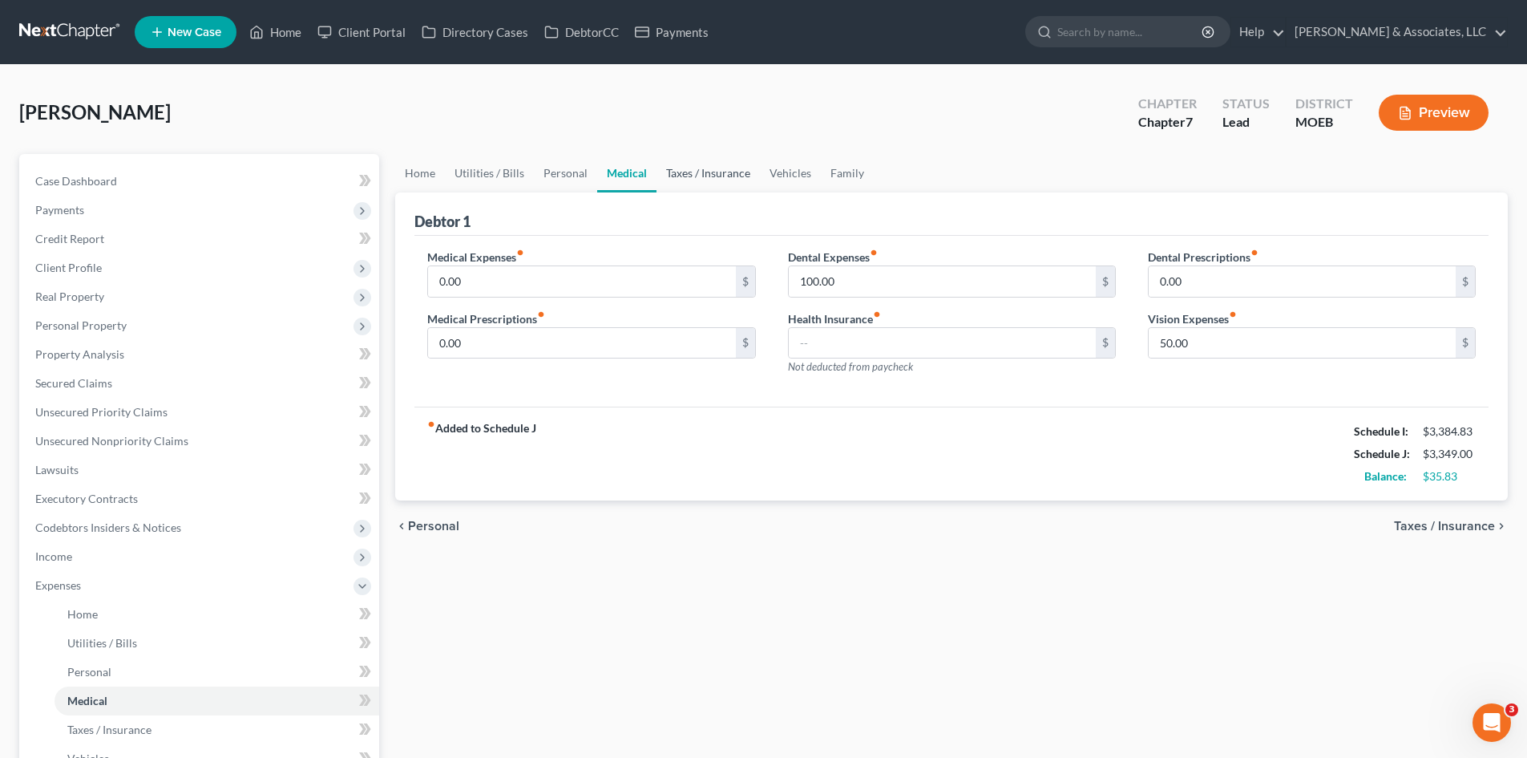
click at [692, 168] on link "Taxes / Insurance" at bounding box center [708, 173] width 103 height 38
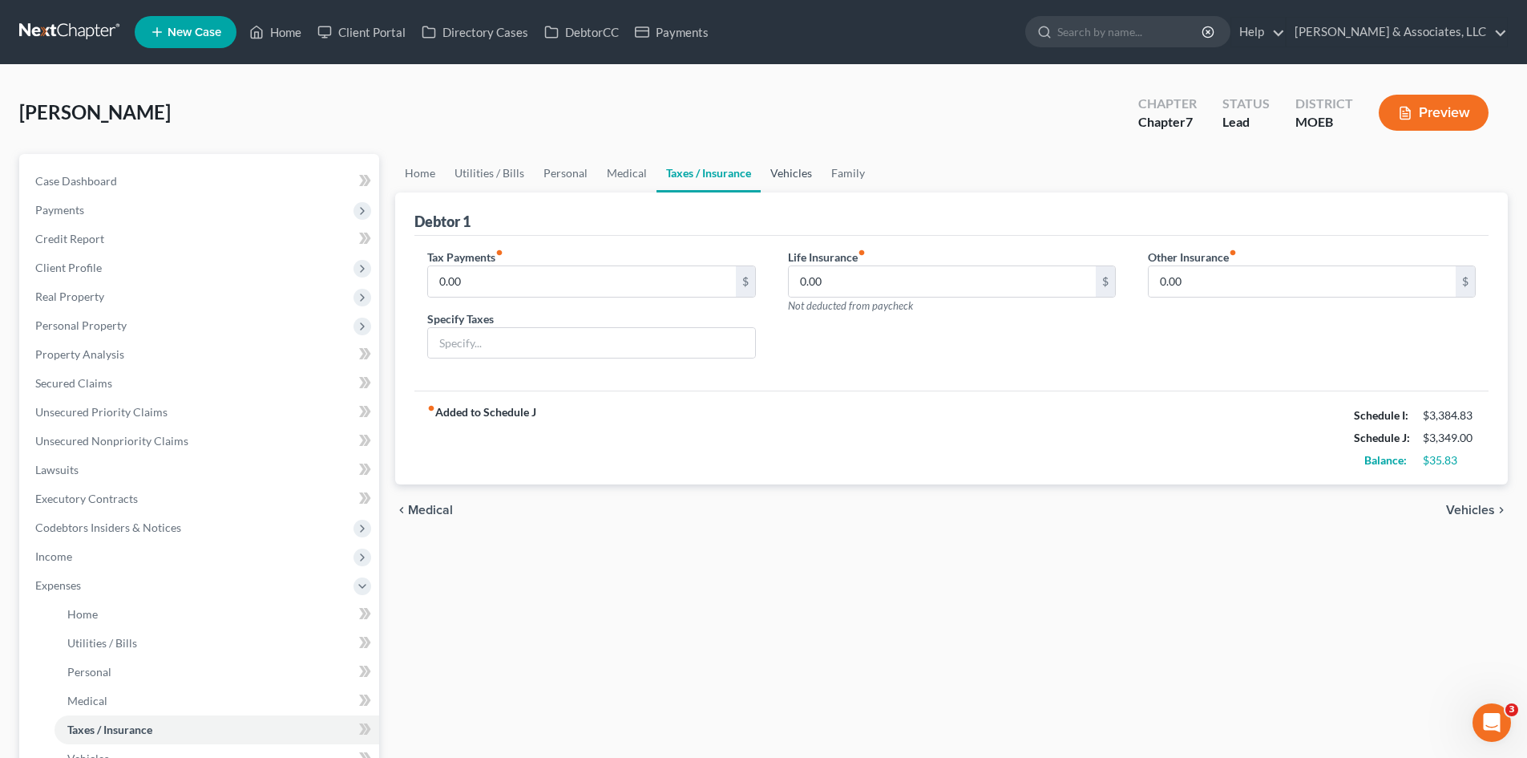
click at [779, 173] on link "Vehicles" at bounding box center [791, 173] width 61 height 38
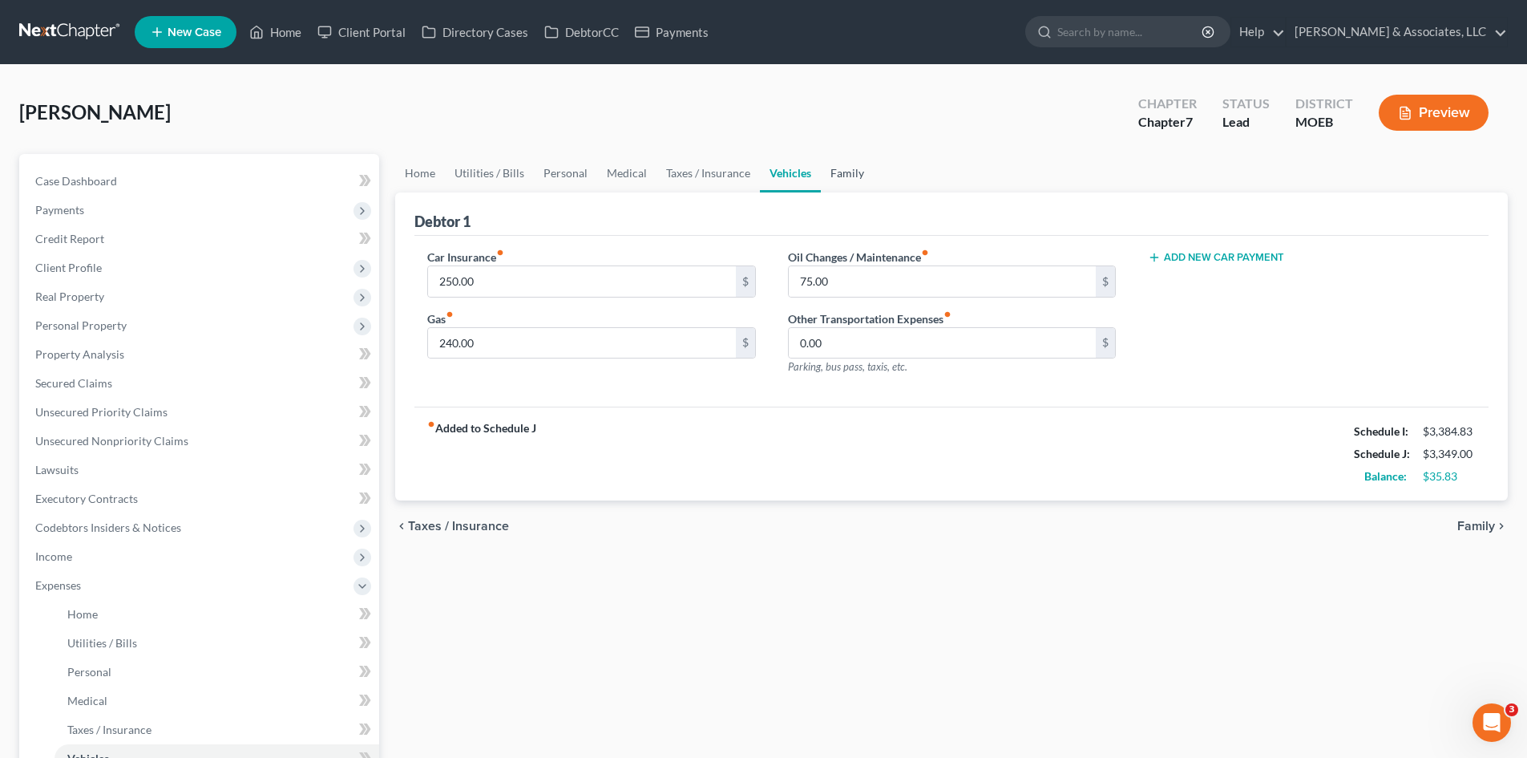
click at [835, 176] on link "Family" at bounding box center [847, 173] width 53 height 38
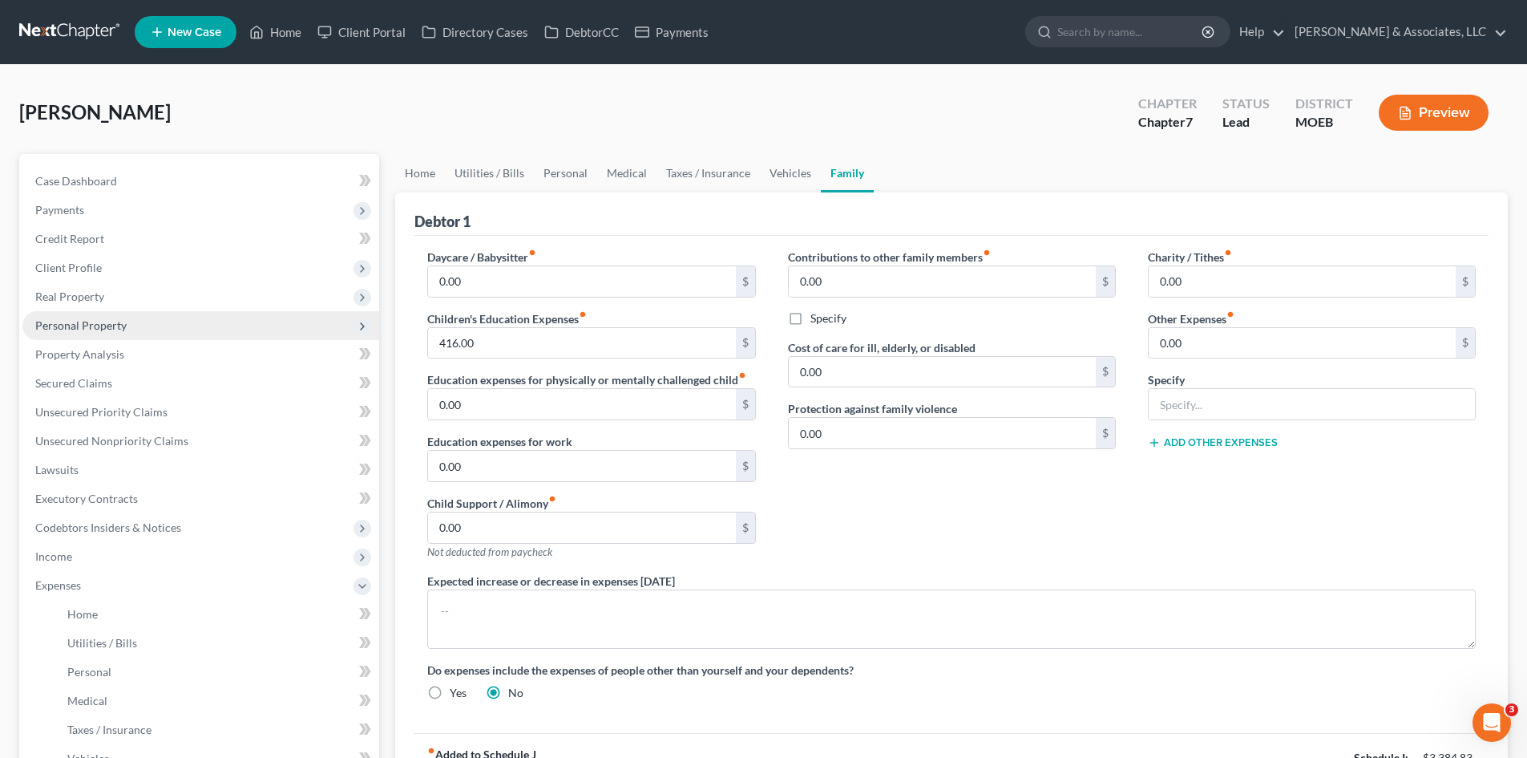
click at [87, 329] on span "Personal Property" at bounding box center [80, 325] width 91 height 14
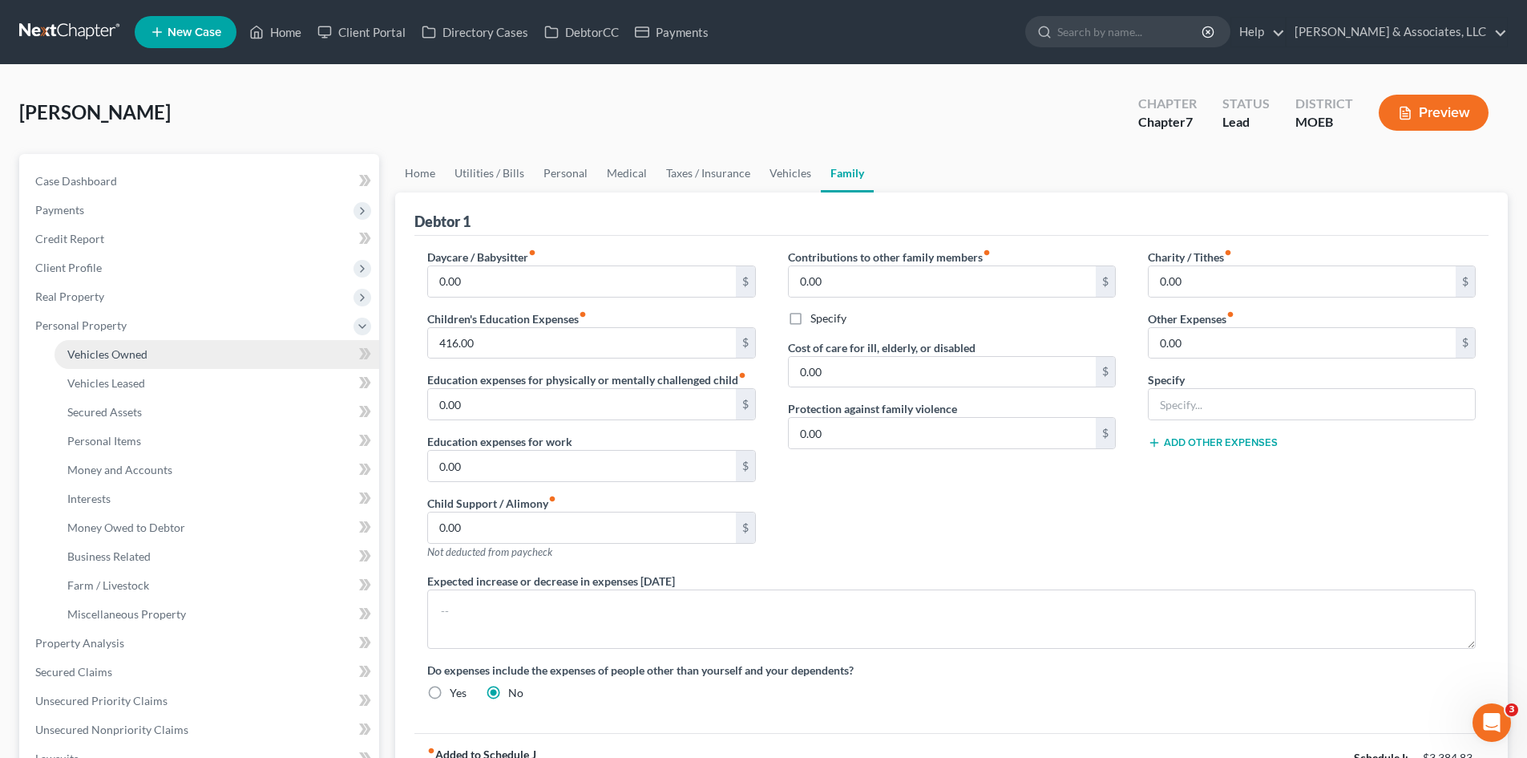
click at [138, 357] on span "Vehicles Owned" at bounding box center [107, 354] width 80 height 14
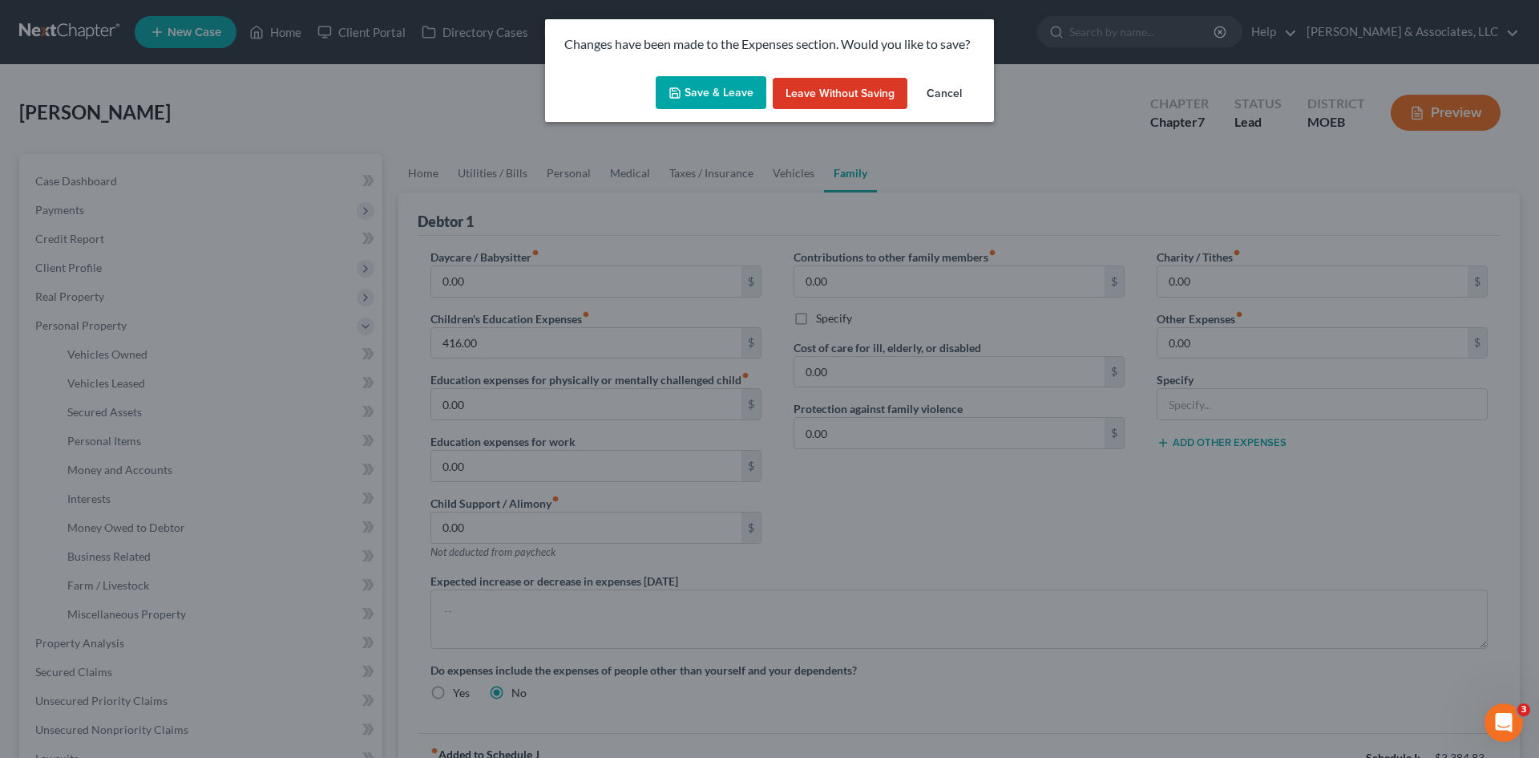
click at [697, 94] on button "Save & Leave" at bounding box center [711, 93] width 111 height 34
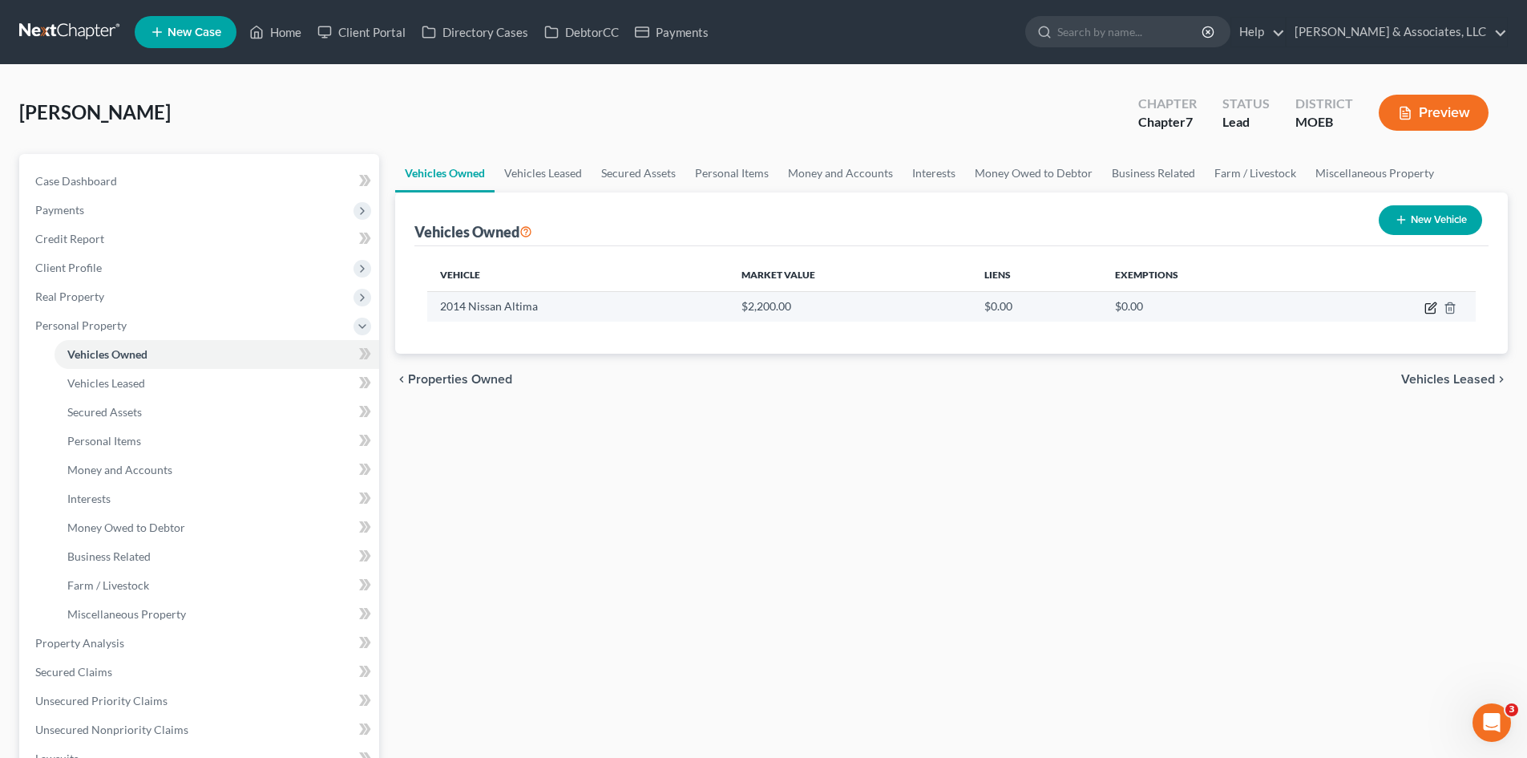
click at [1428, 309] on icon "button" at bounding box center [1431, 307] width 13 height 13
select select "0"
select select "12"
select select "2"
select select "0"
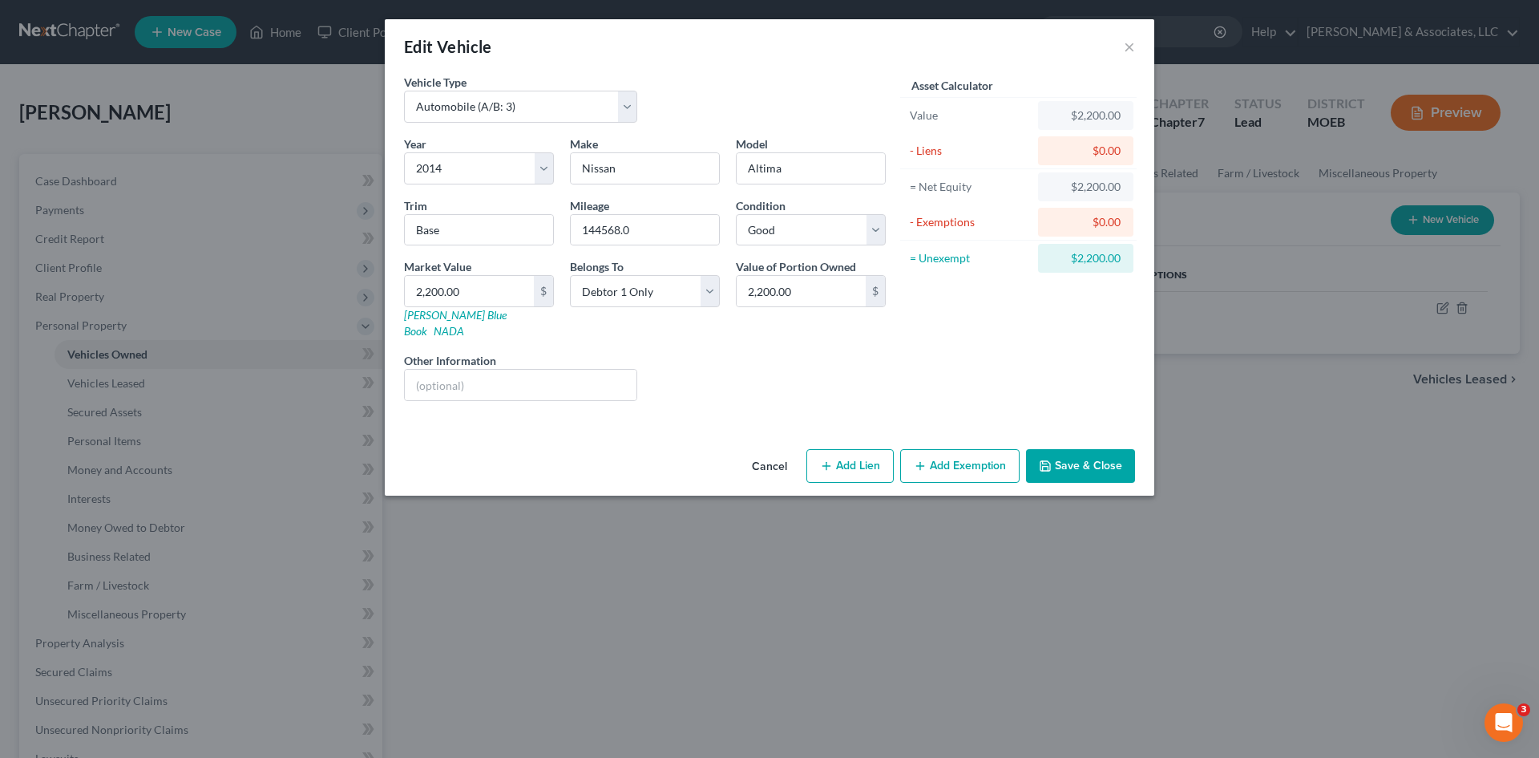
click at [968, 457] on button "Add Exemption" at bounding box center [959, 466] width 119 height 34
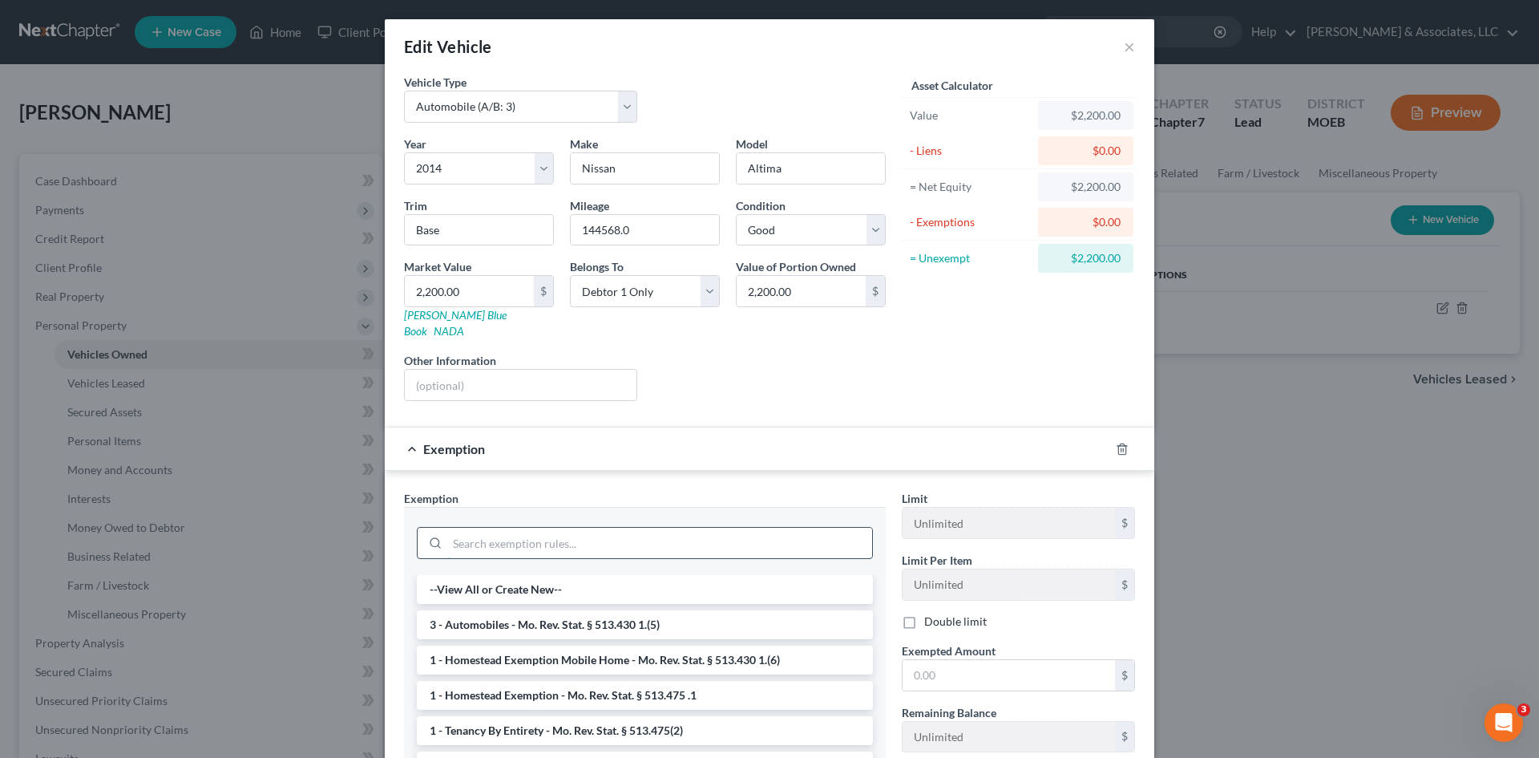
click at [798, 527] on input "search" at bounding box center [659, 542] width 425 height 30
type input "v"
click at [628, 575] on li "3 - Automobiles - Mo. Rev. Stat. § 513.430 1.(5)" at bounding box center [645, 589] width 456 height 29
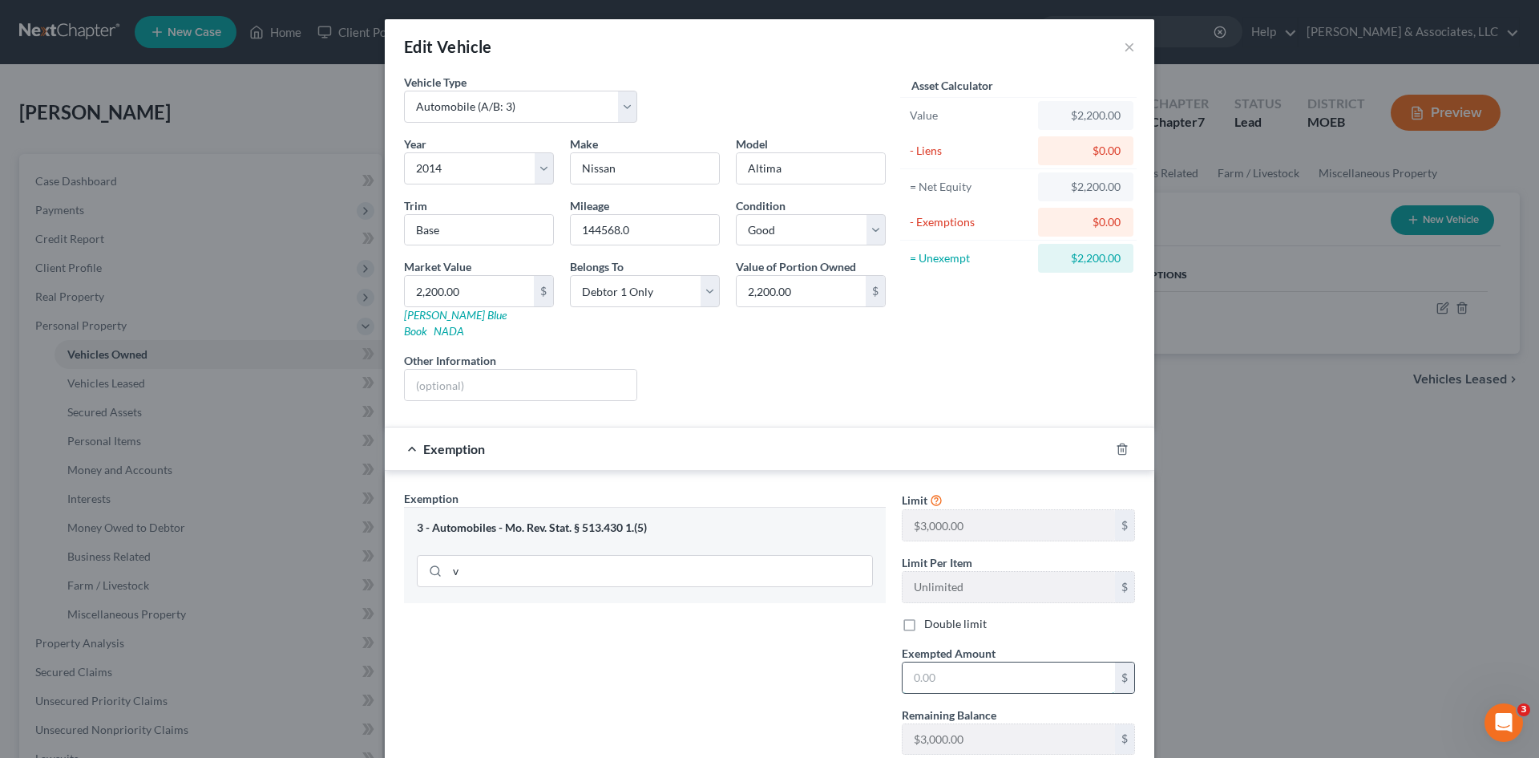
click at [945, 662] on input "text" at bounding box center [1009, 677] width 212 height 30
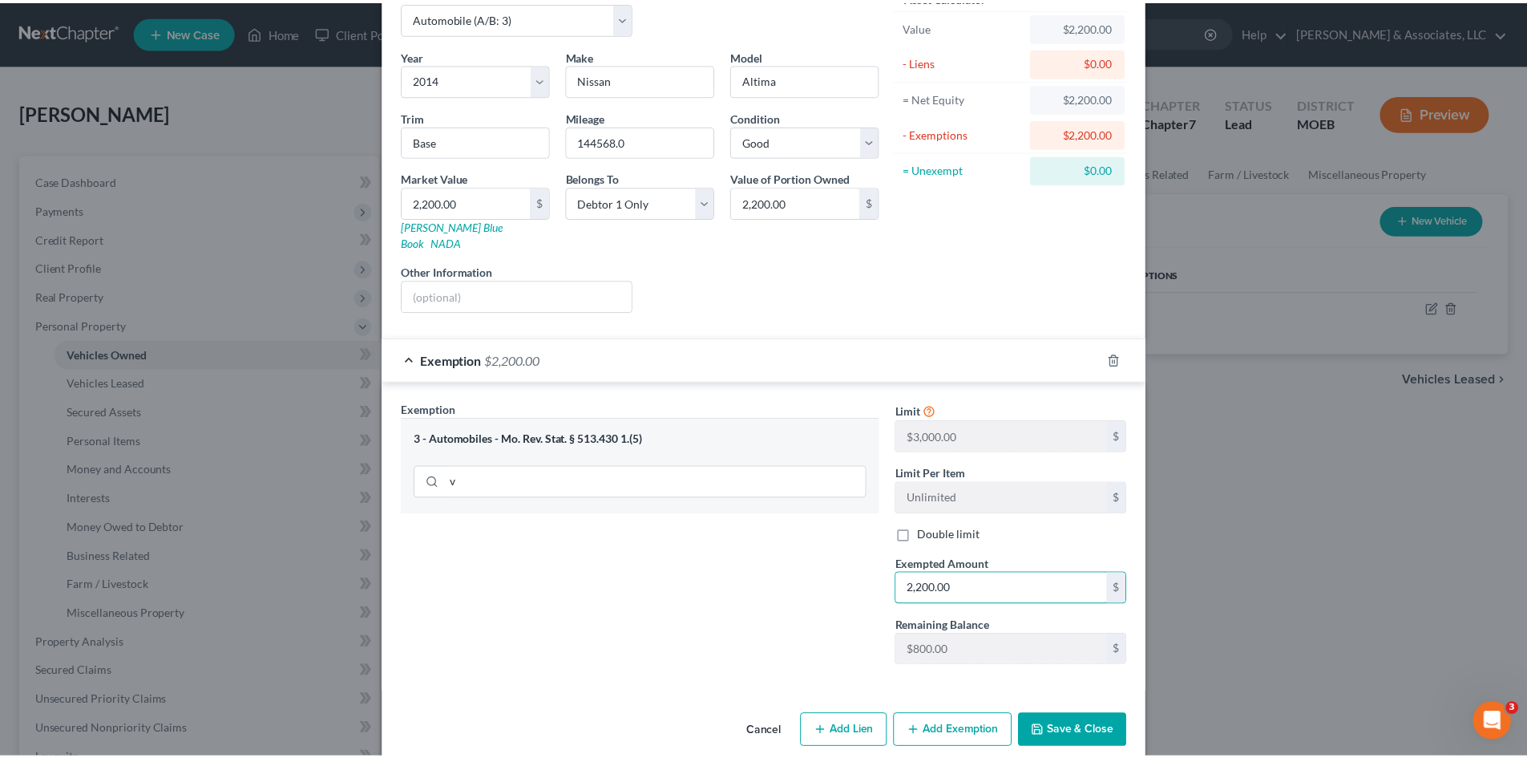
scroll to position [95, 0]
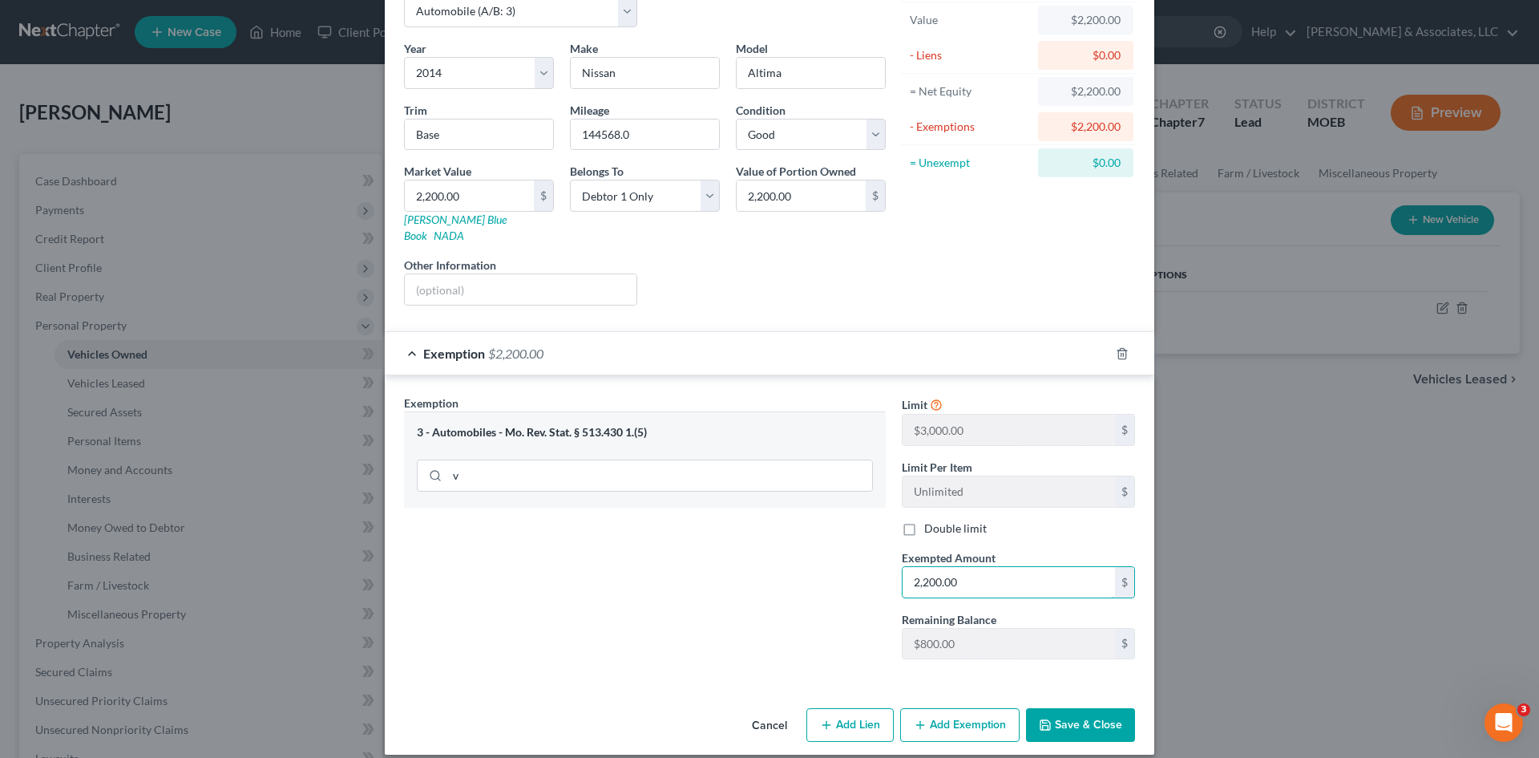
type input "2,200.00"
click at [1101, 709] on button "Save & Close" at bounding box center [1080, 725] width 109 height 34
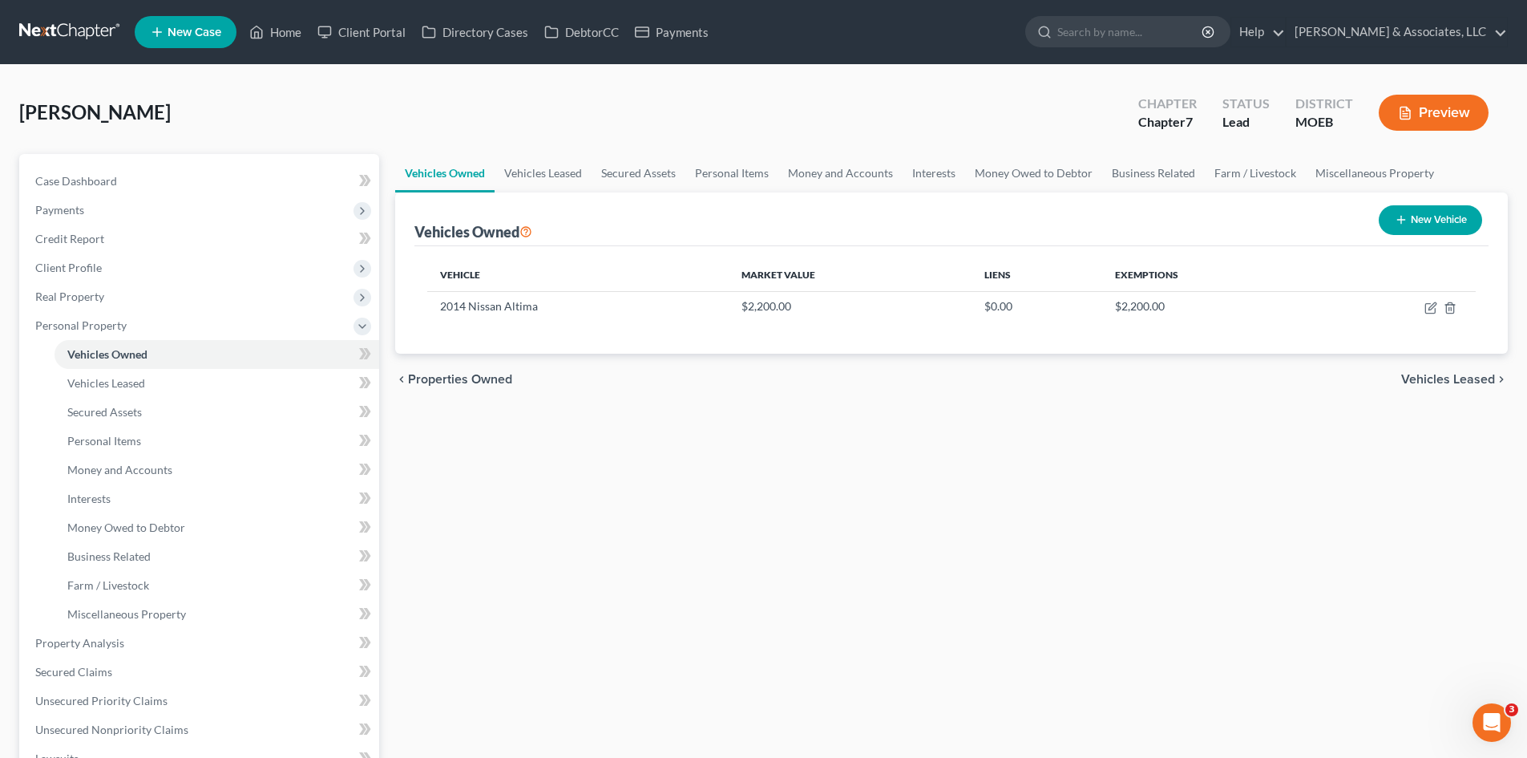
click at [1437, 378] on span "Vehicles Leased" at bounding box center [1448, 379] width 94 height 13
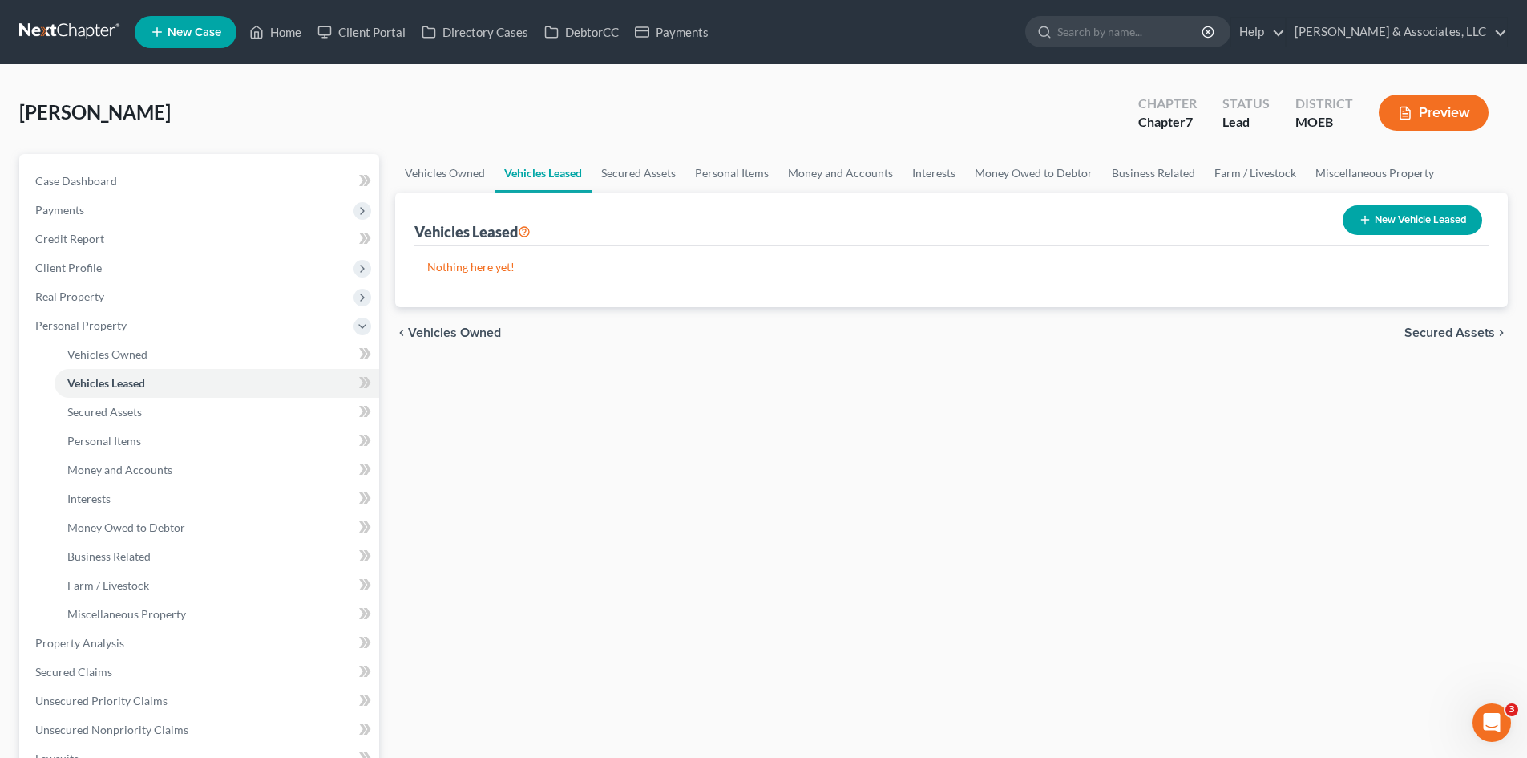
click at [1460, 326] on span "Secured Assets" at bounding box center [1449, 332] width 91 height 13
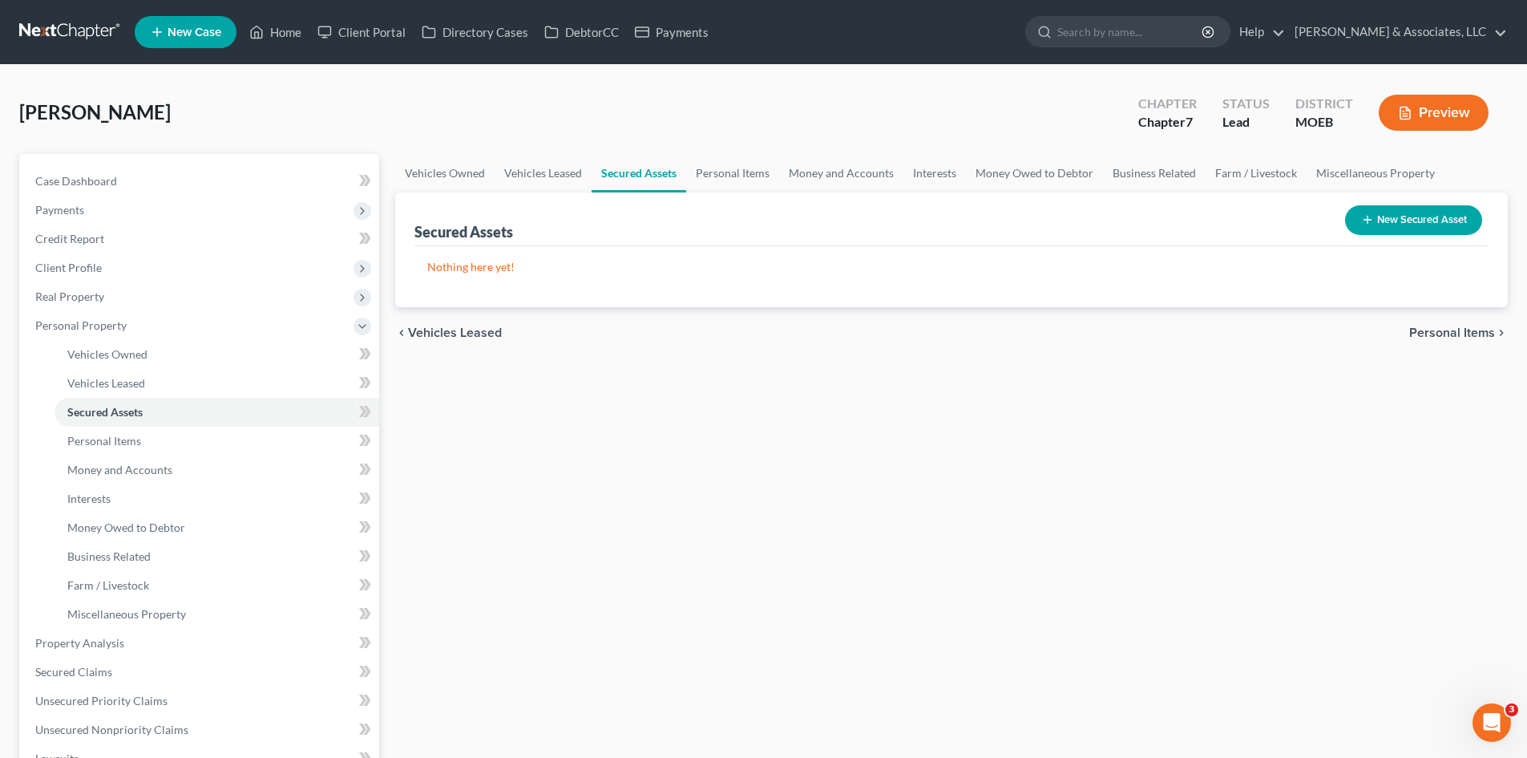
click at [1460, 333] on span "Personal Items" at bounding box center [1452, 332] width 86 height 13
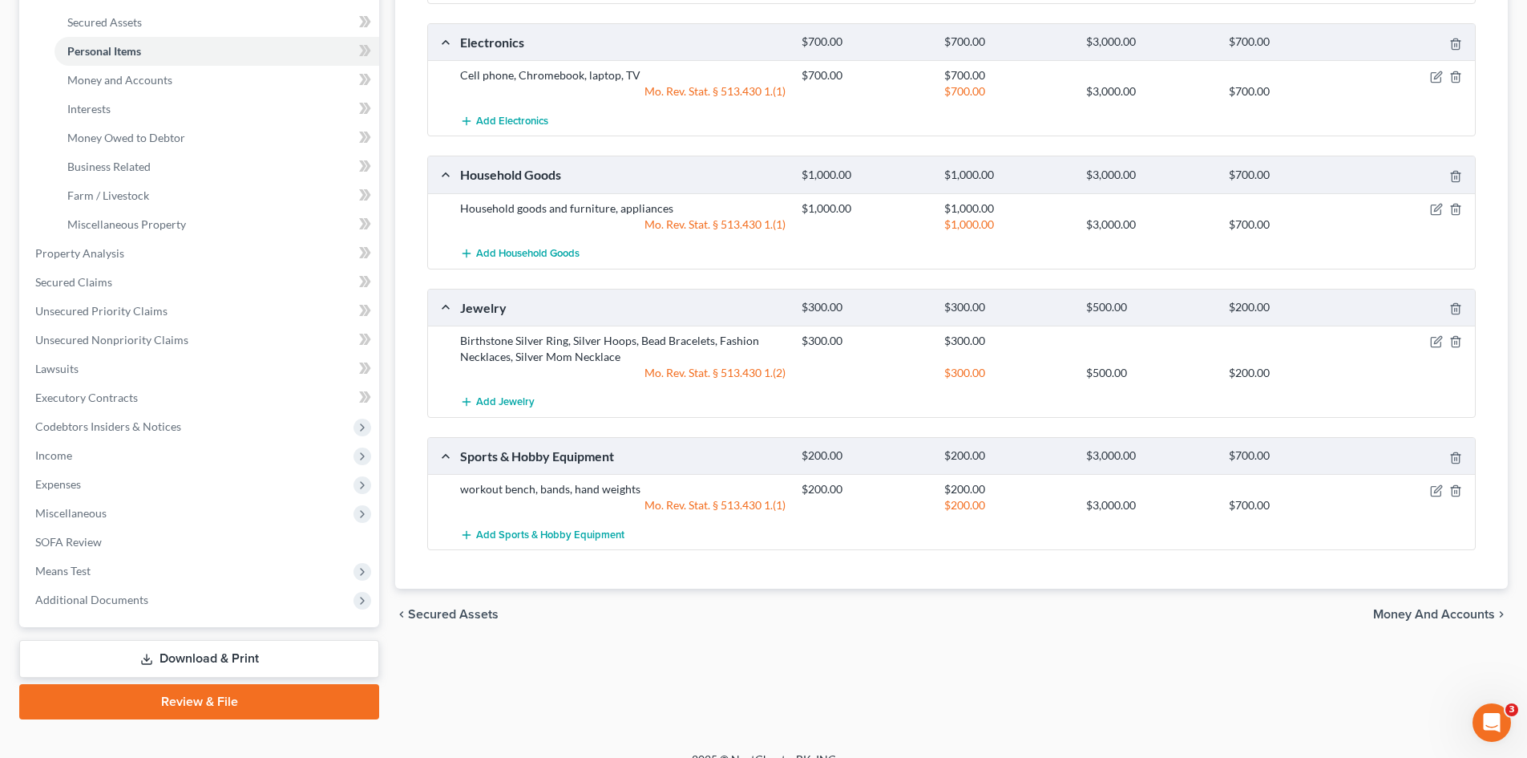
scroll to position [412, 0]
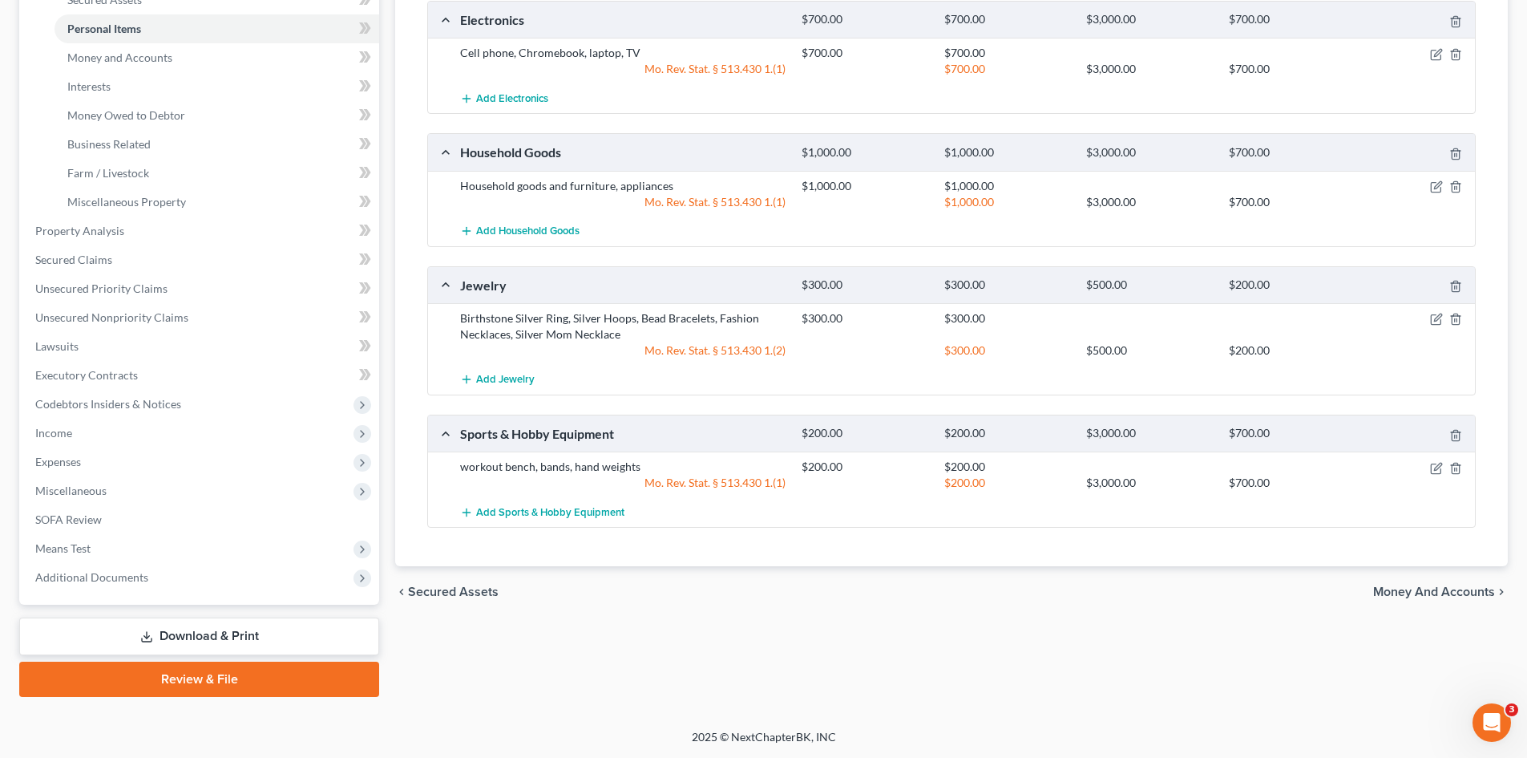
click at [1444, 591] on span "Money and Accounts" at bounding box center [1434, 591] width 122 height 13
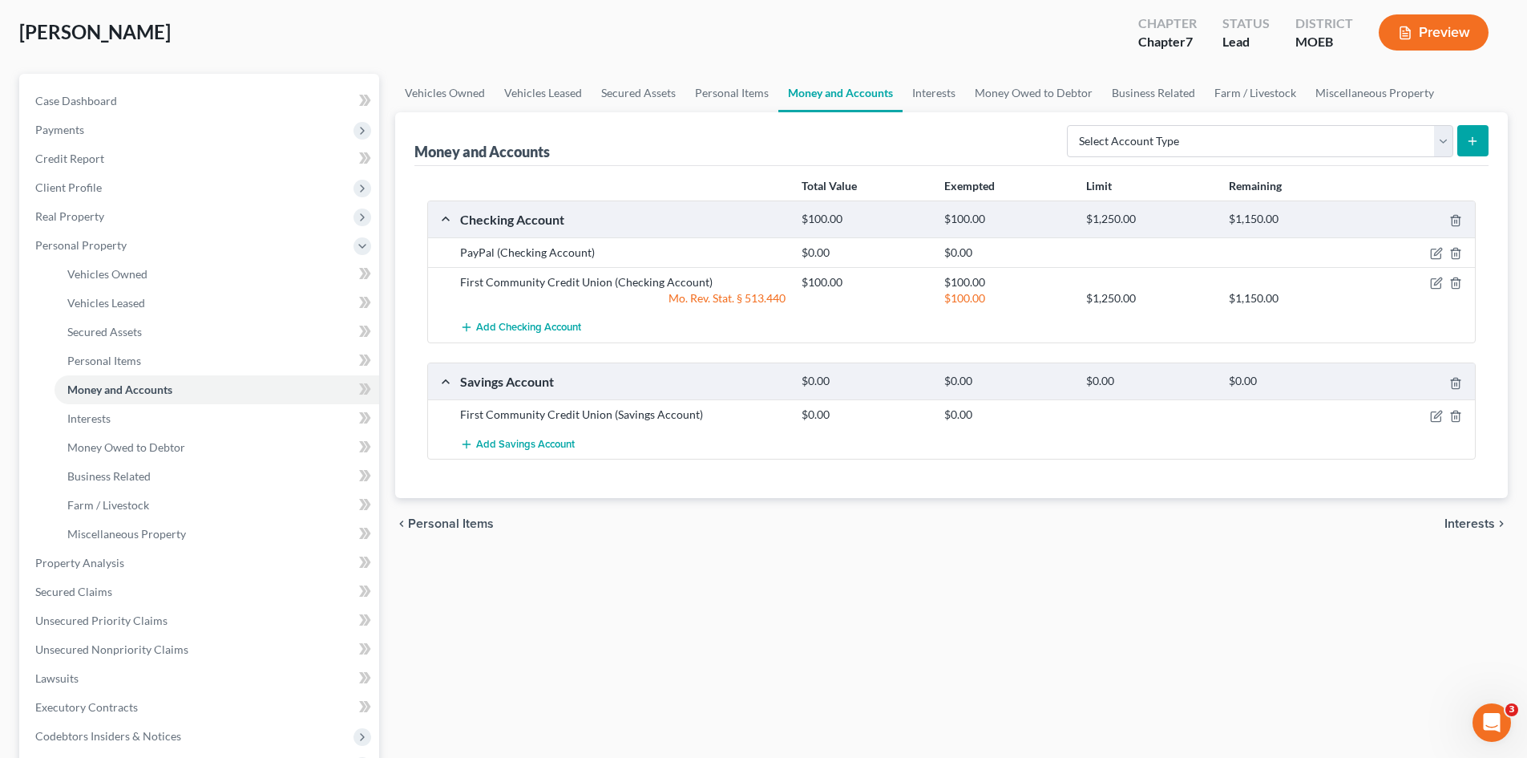
click at [1473, 523] on span "Interests" at bounding box center [1470, 523] width 51 height 13
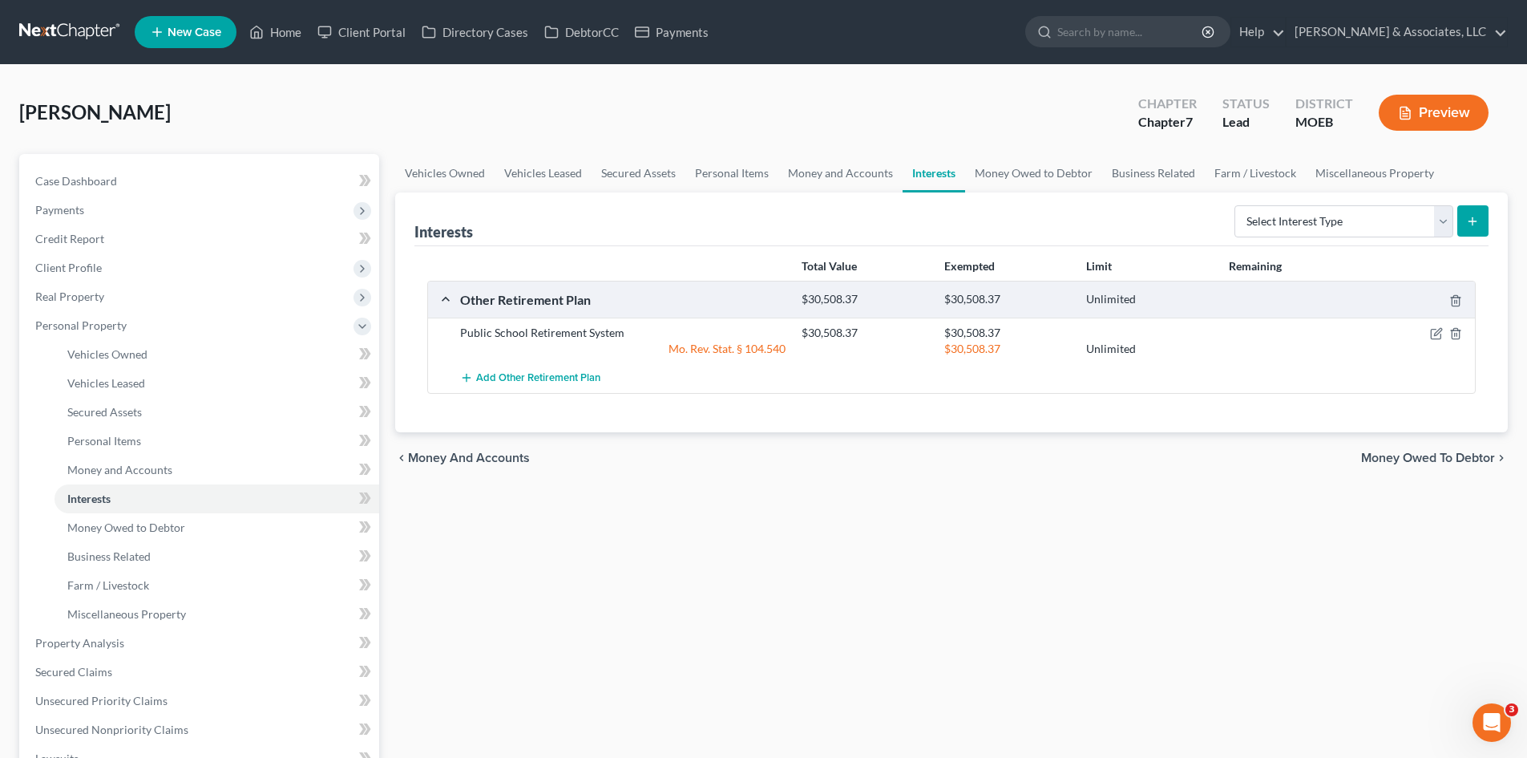
click at [1451, 454] on span "Money Owed to Debtor" at bounding box center [1428, 457] width 134 height 13
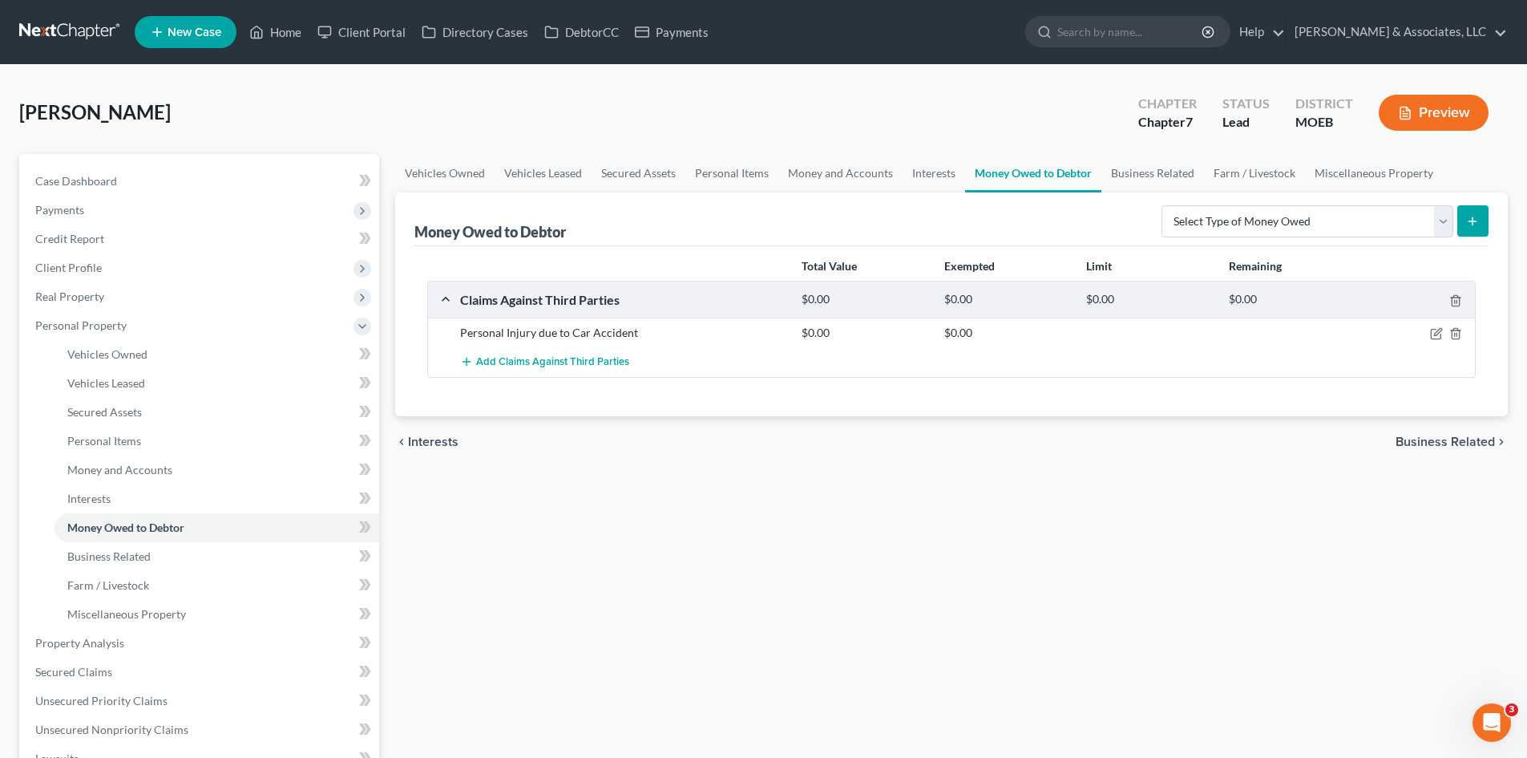
click at [1440, 446] on span "Business Related" at bounding box center [1445, 441] width 99 height 13
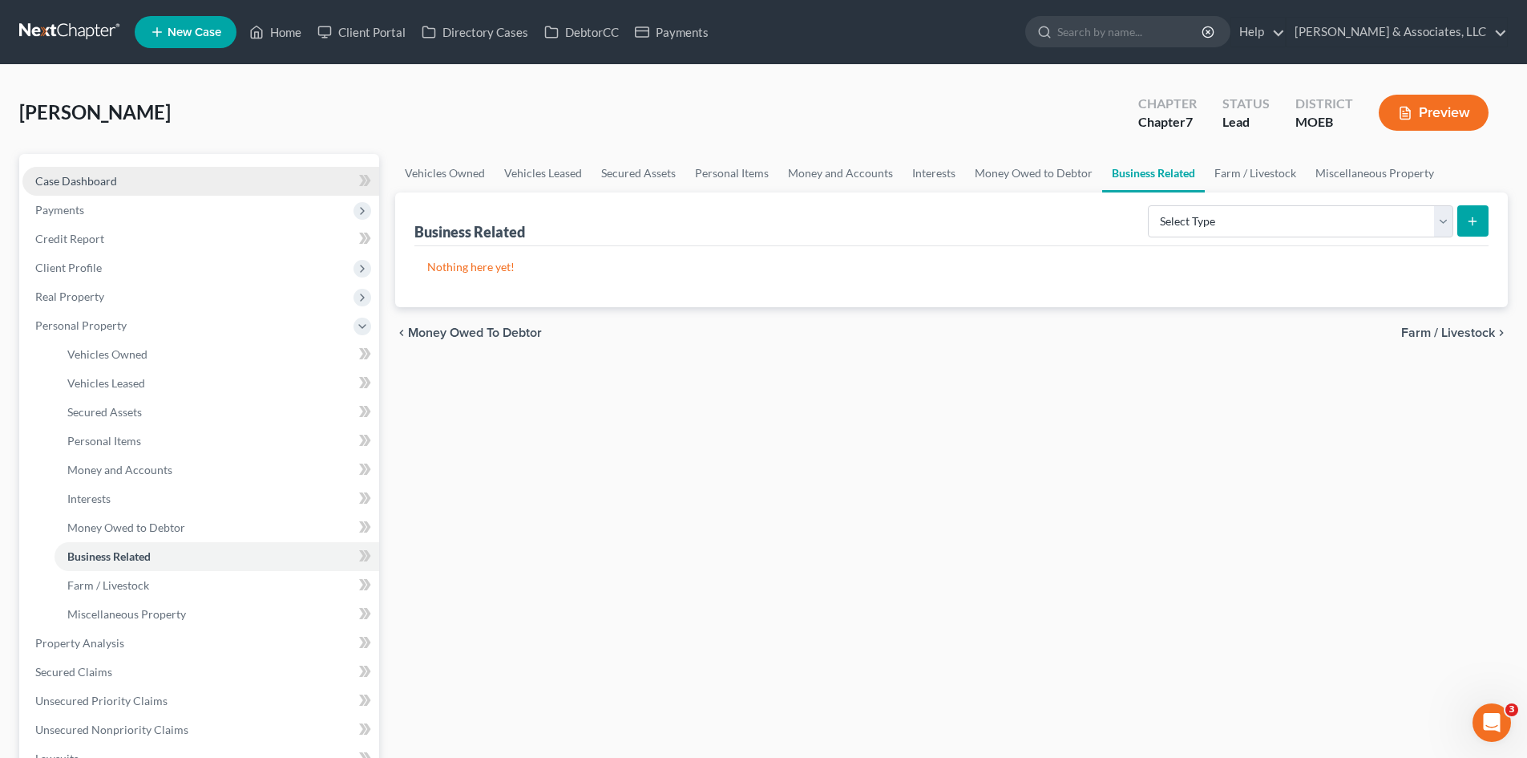
drag, startPoint x: 74, startPoint y: 186, endPoint x: 92, endPoint y: 180, distance: 19.5
click at [74, 186] on span "Case Dashboard" at bounding box center [76, 181] width 82 height 14
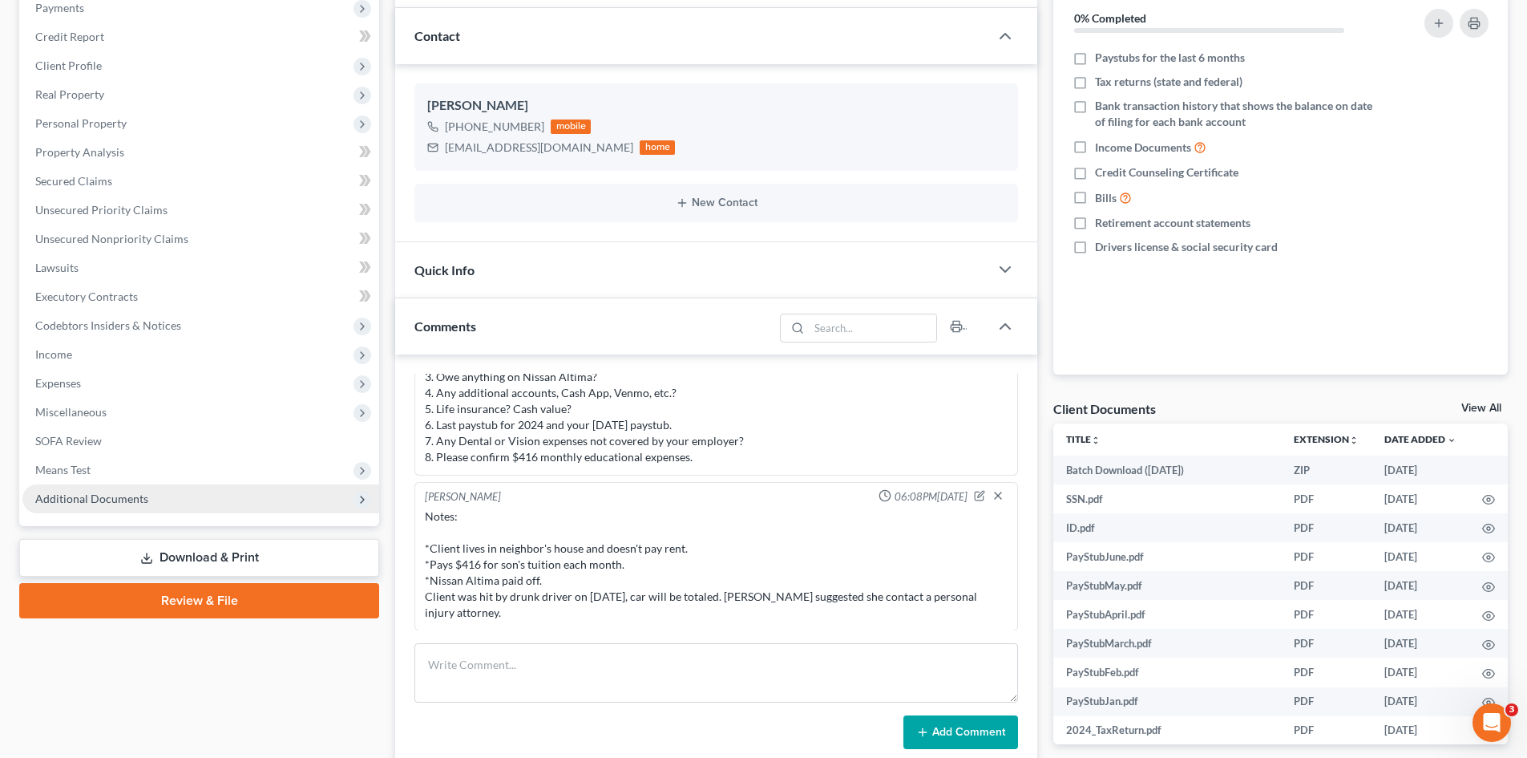
scroll to position [160, 0]
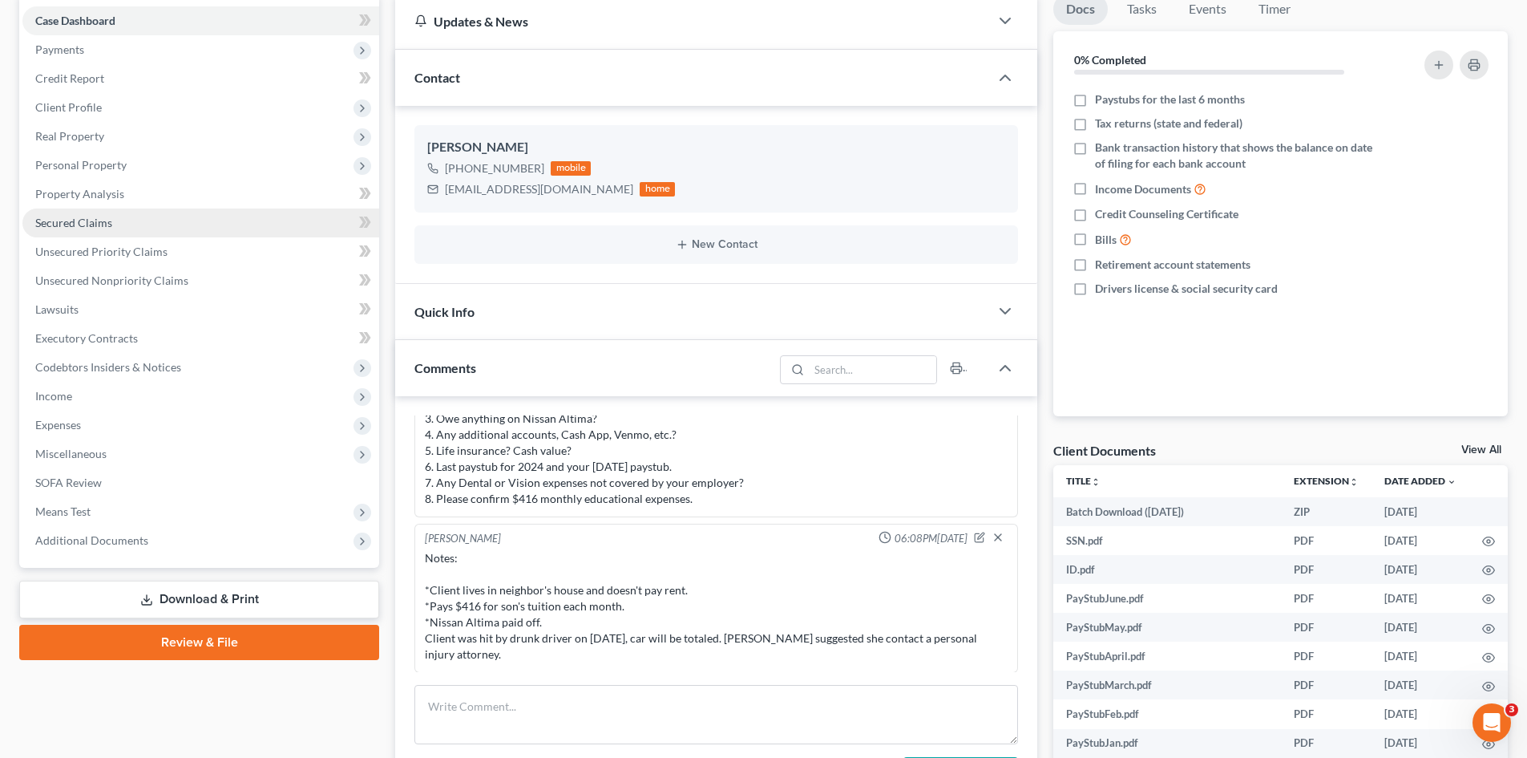
click at [106, 216] on span "Secured Claims" at bounding box center [73, 223] width 77 height 14
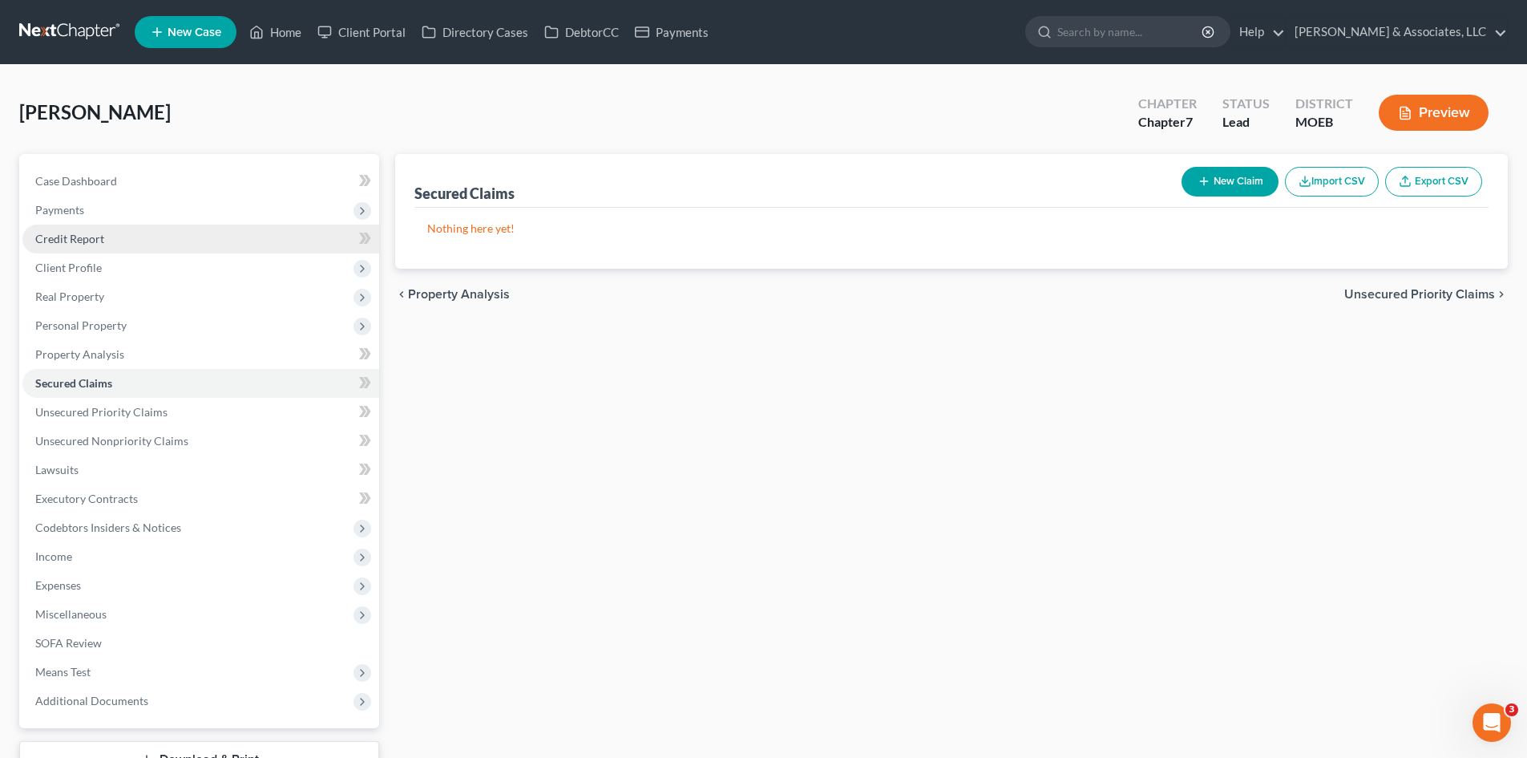
click at [78, 239] on span "Credit Report" at bounding box center [69, 239] width 69 height 14
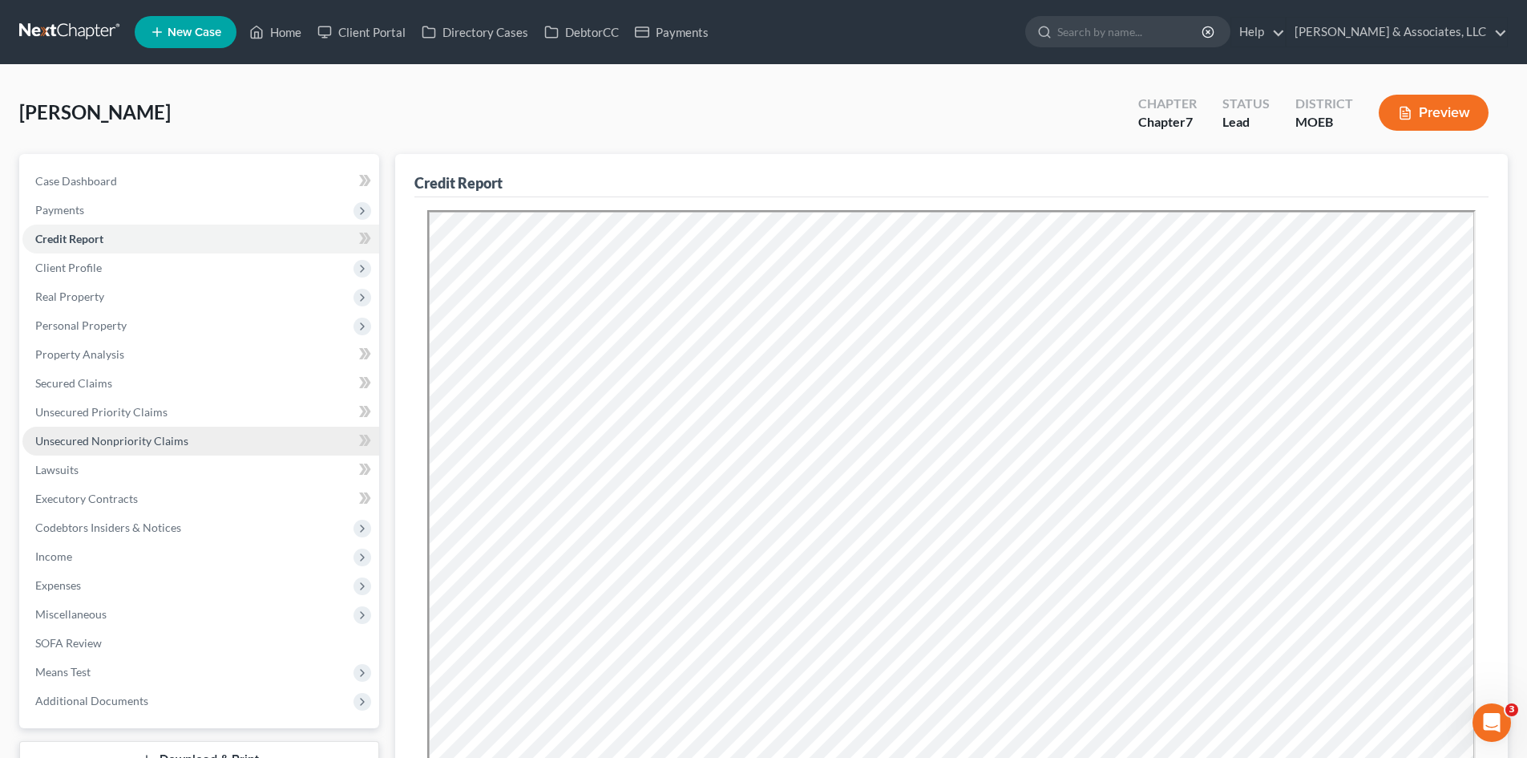
click at [119, 439] on span "Unsecured Nonpriority Claims" at bounding box center [111, 441] width 153 height 14
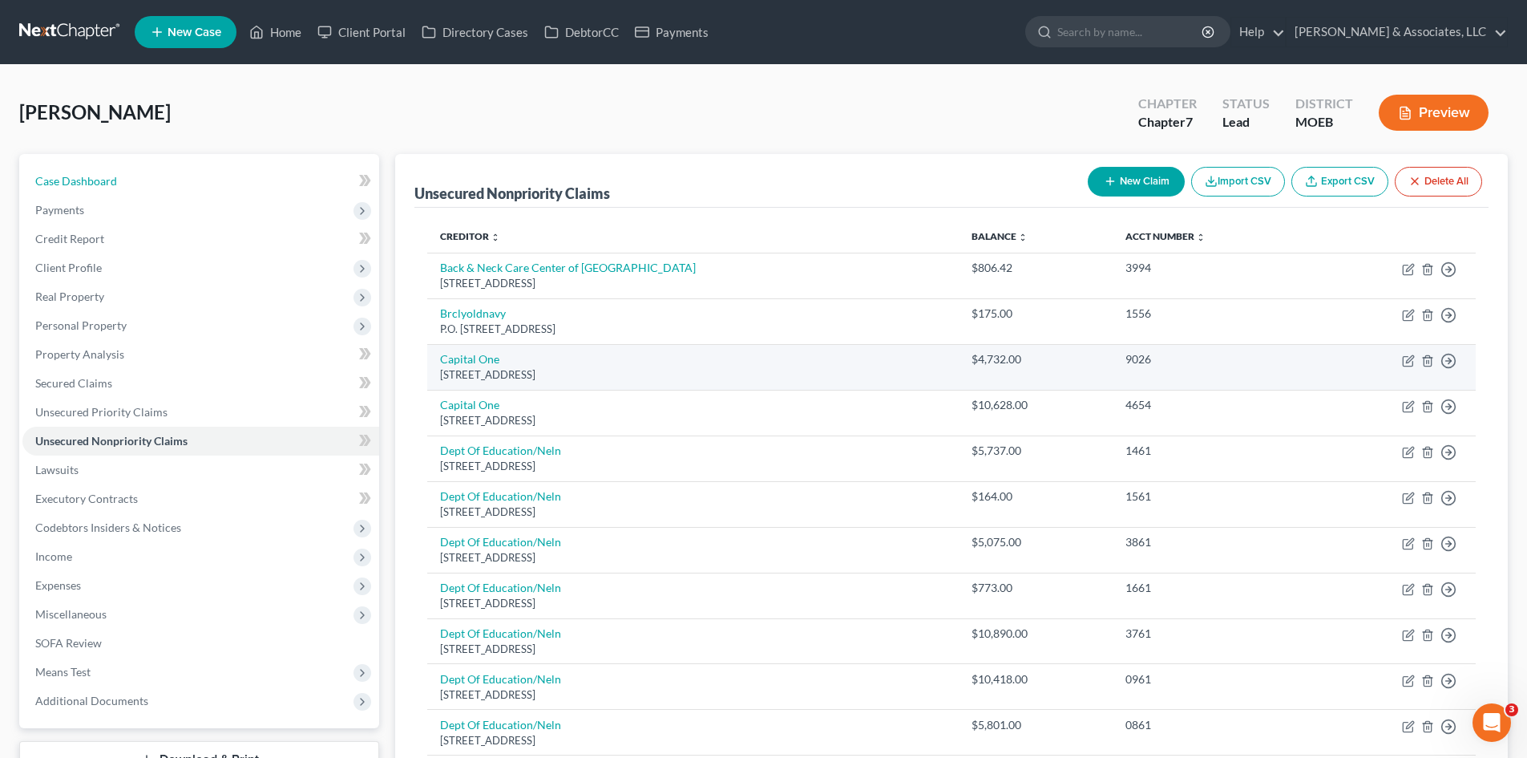
drag, startPoint x: 79, startPoint y: 172, endPoint x: 558, endPoint y: 374, distance: 520.2
click at [79, 172] on link "Case Dashboard" at bounding box center [200, 181] width 357 height 29
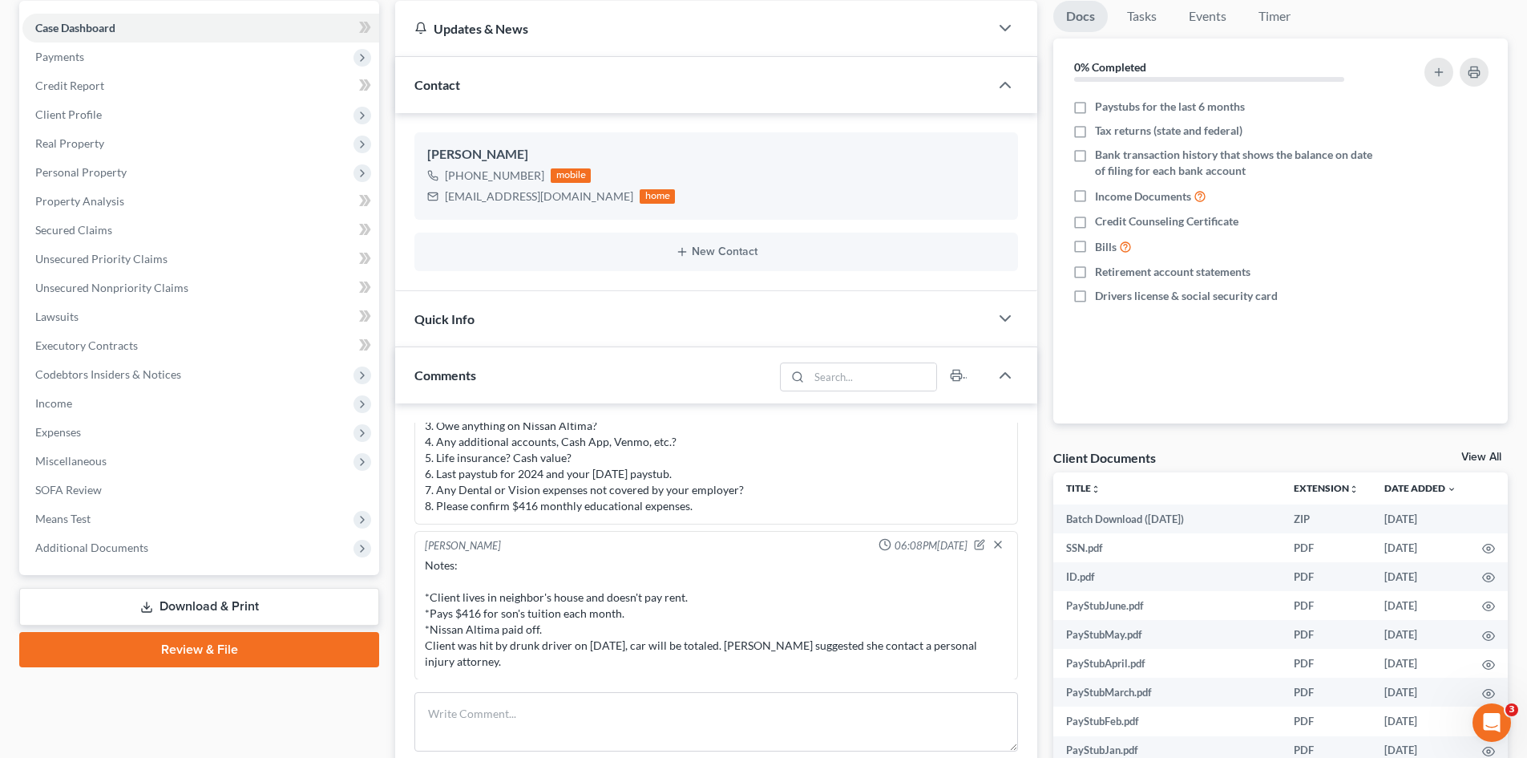
scroll to position [160, 0]
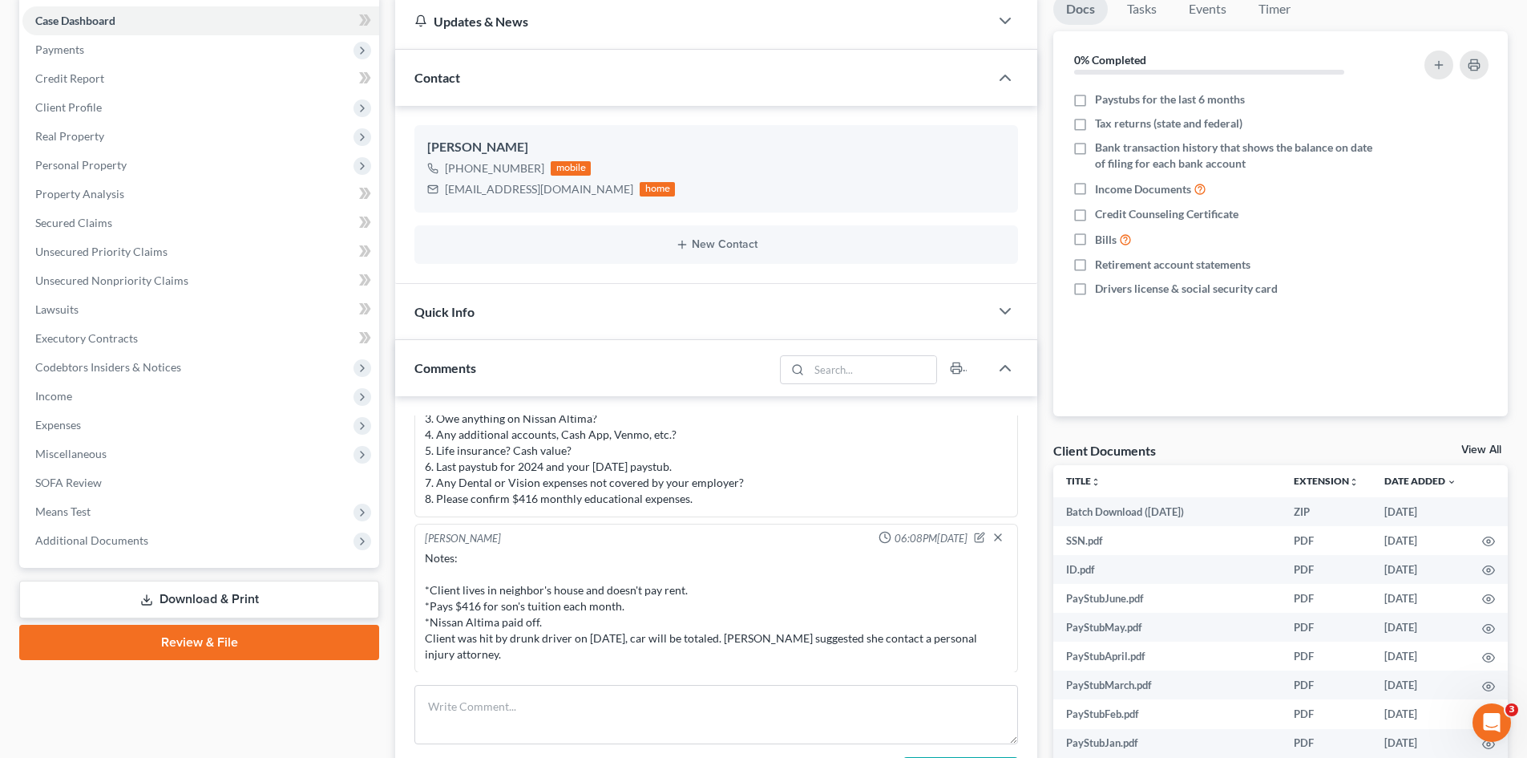
click at [504, 662] on div "Notes: *Client lives in neighbor's house and doesn't pay rent. *Pays $416 for s…" at bounding box center [716, 606] width 589 height 119
click at [479, 653] on div "Notes: *Client lives in neighbor's house and doesn't pay rent. *Pays $416 for s…" at bounding box center [716, 606] width 583 height 112
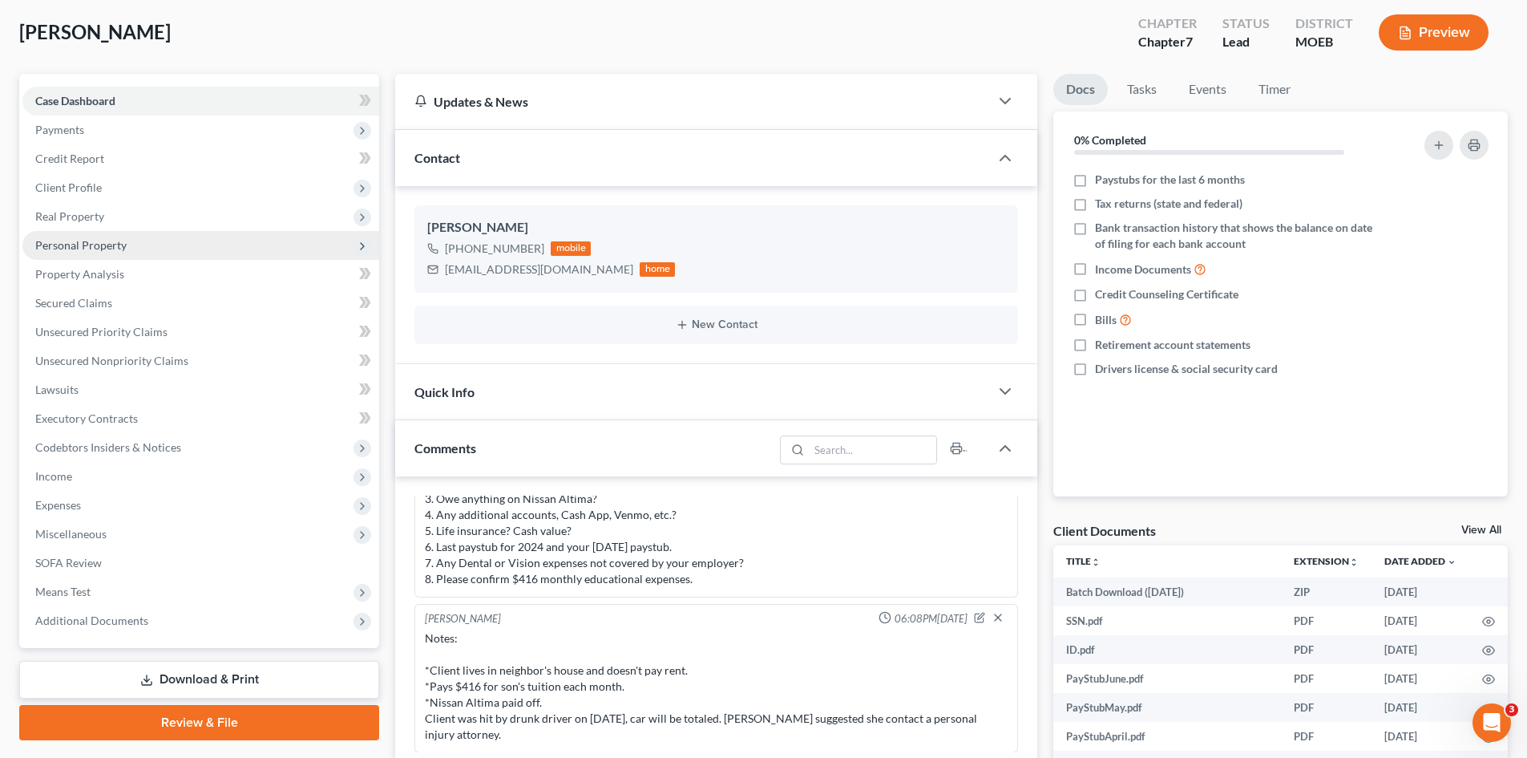
click at [99, 247] on span "Personal Property" at bounding box center [80, 245] width 91 height 14
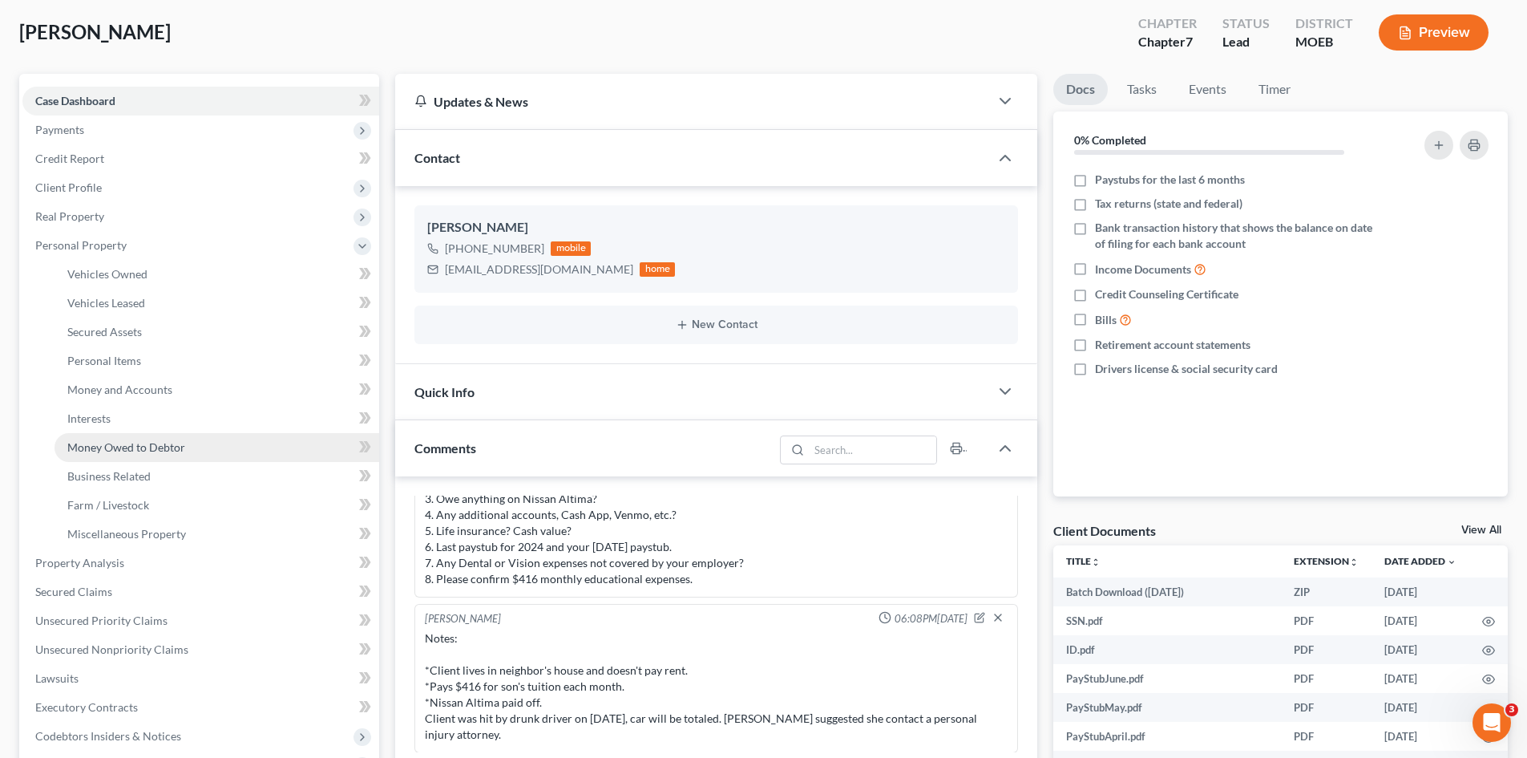
click at [151, 444] on span "Money Owed to Debtor" at bounding box center [126, 447] width 118 height 14
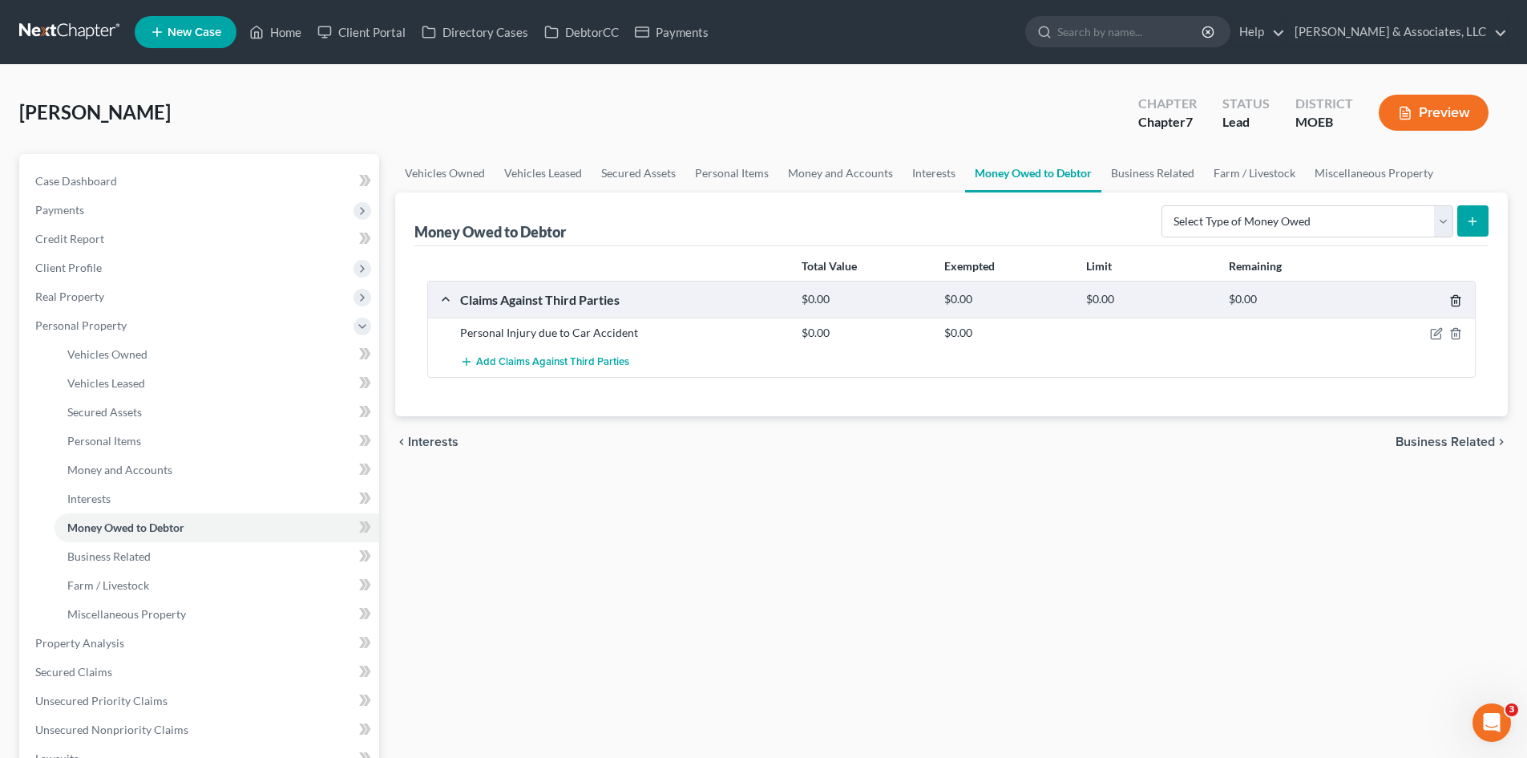
click at [1452, 301] on icon "button" at bounding box center [1455, 301] width 7 height 10
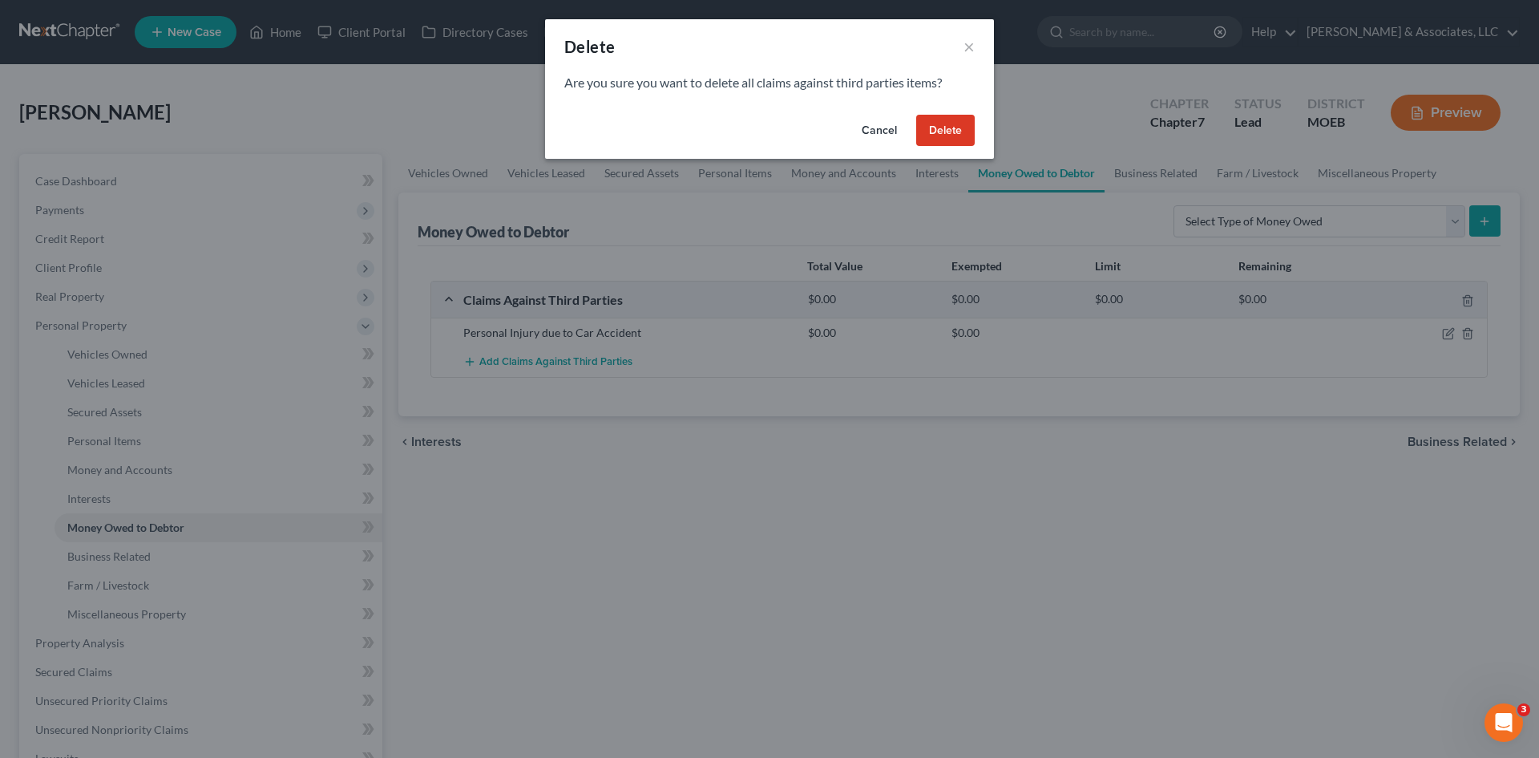
click at [949, 122] on button "Delete" at bounding box center [945, 131] width 59 height 32
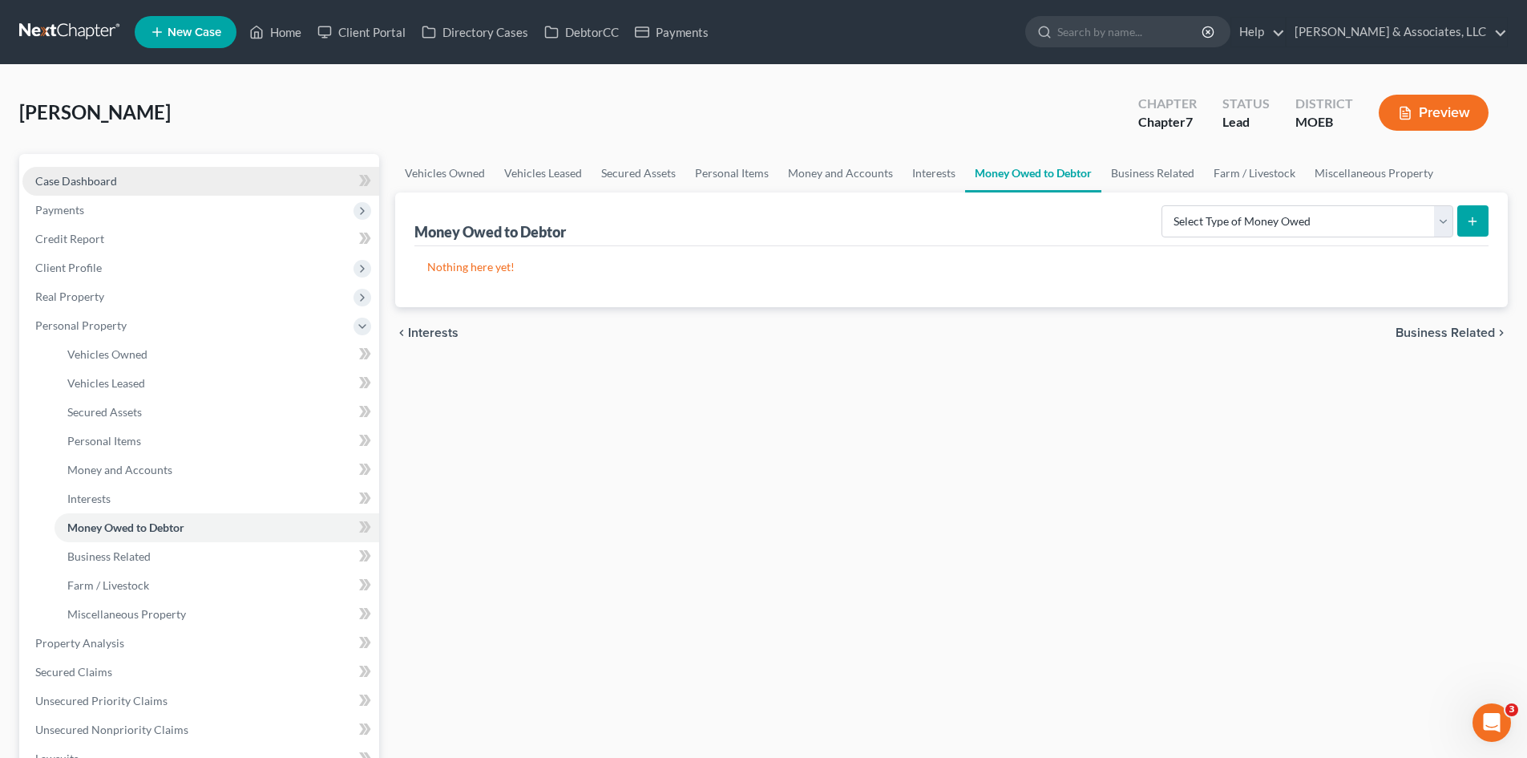
click at [98, 187] on span "Case Dashboard" at bounding box center [76, 181] width 82 height 14
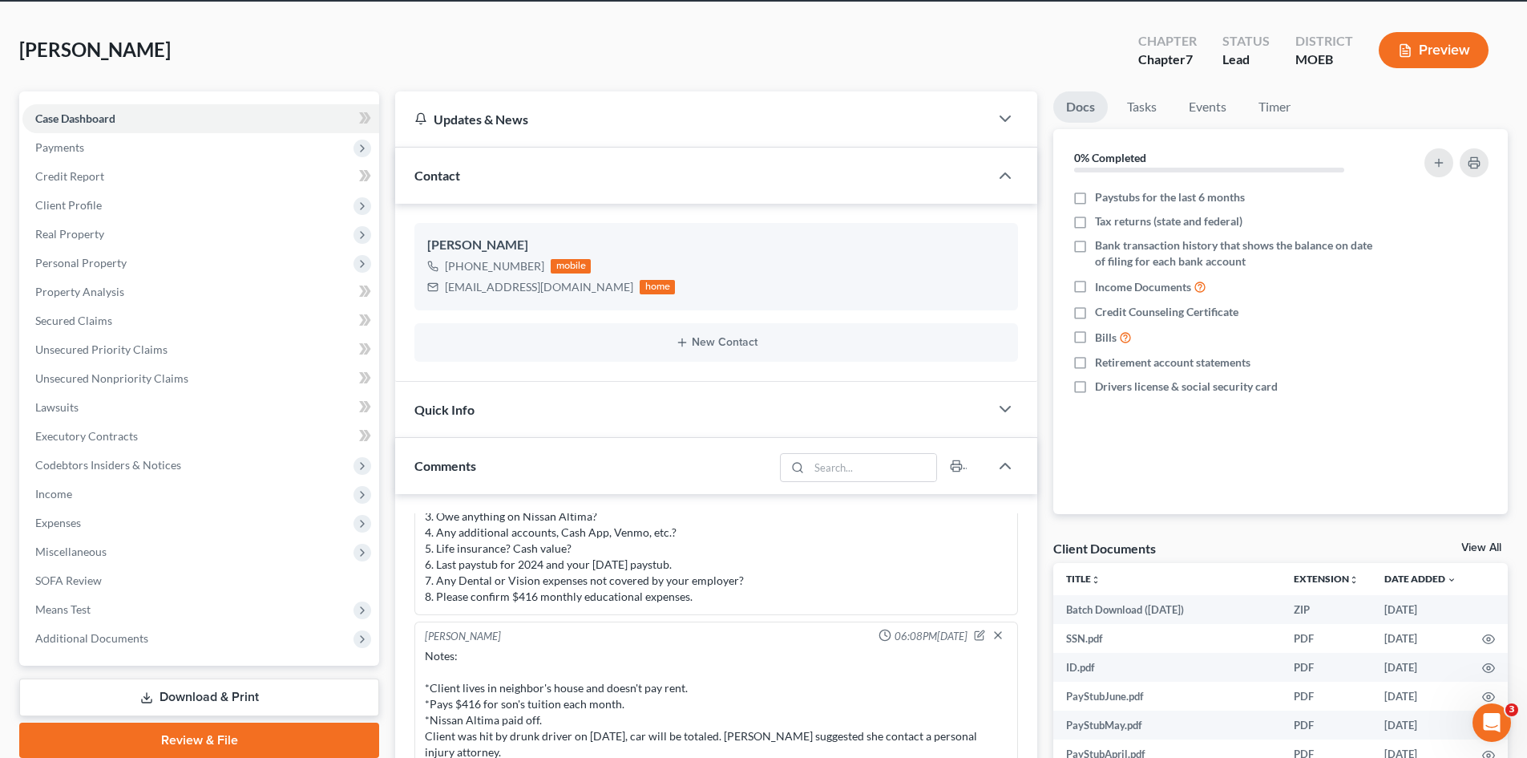
scroll to position [160, 0]
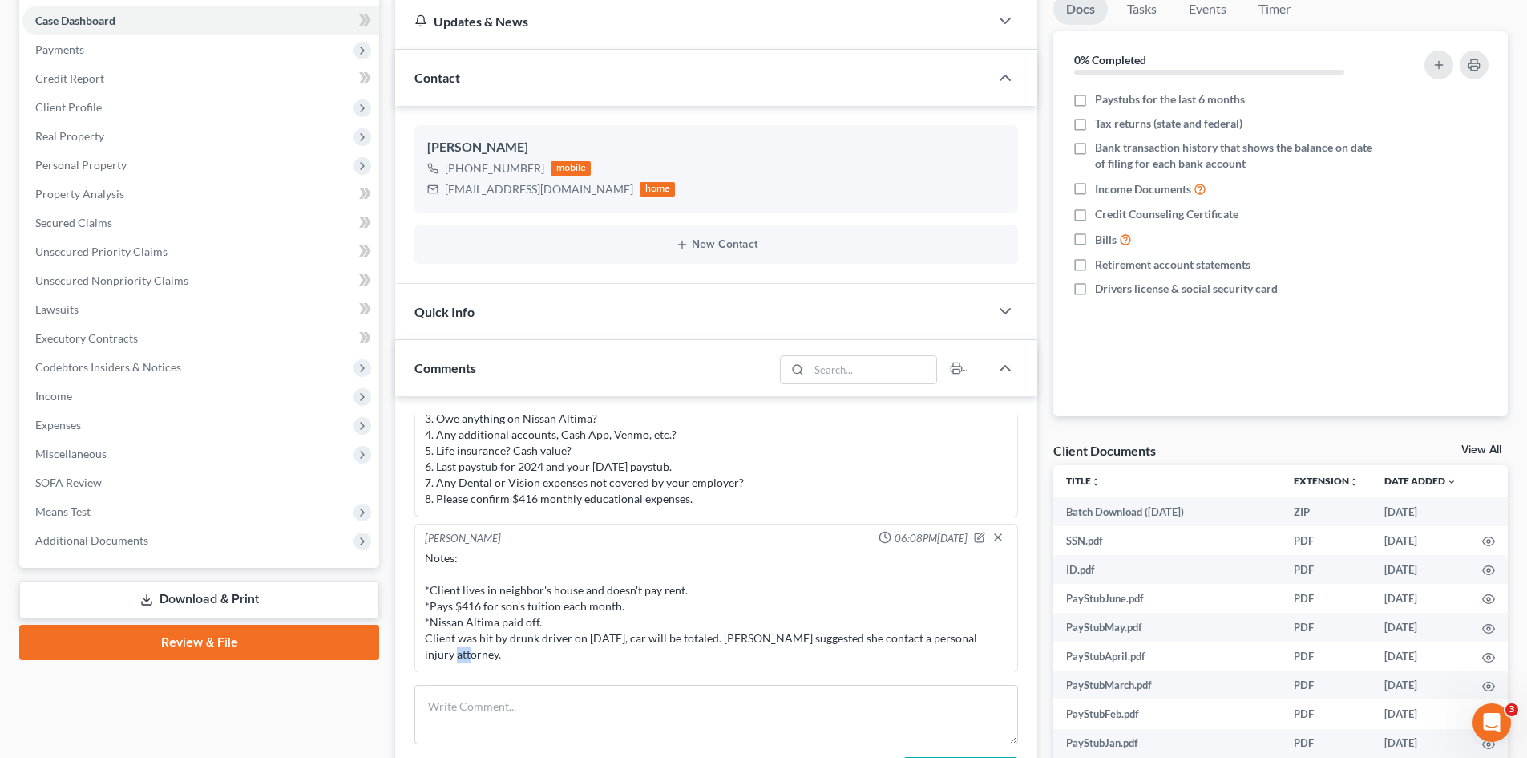
drag, startPoint x: 483, startPoint y: 652, endPoint x: 458, endPoint y: 656, distance: 26.0
click at [458, 656] on div "Notes: *Client lives in neighbor's house and doesn't pay rent. *Pays $416 for s…" at bounding box center [716, 606] width 583 height 112
click at [480, 656] on div "Notes: *Client lives in neighbor's house and doesn't pay rent. *Pays $416 for s…" at bounding box center [716, 606] width 583 height 112
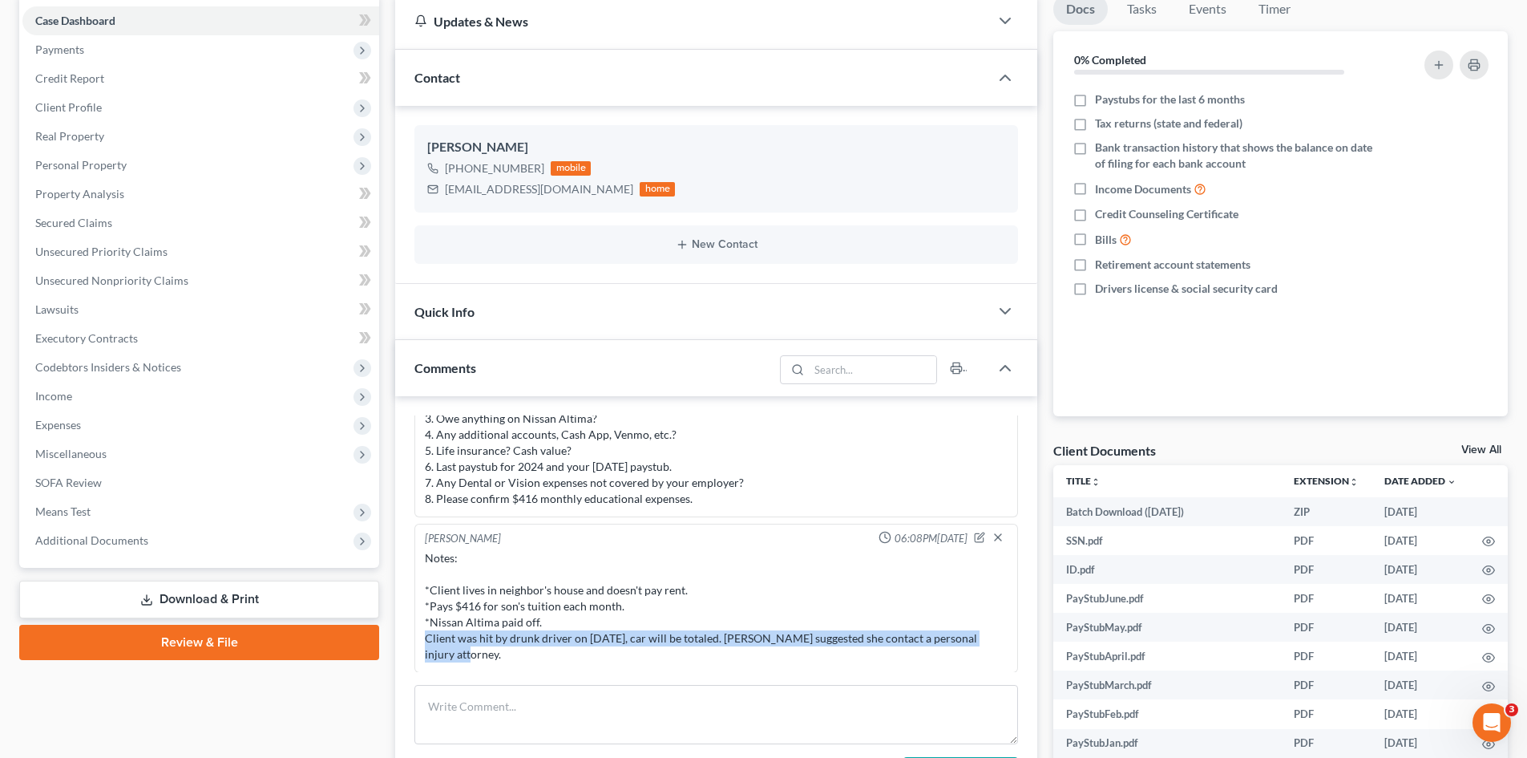
drag, startPoint x: 475, startPoint y: 657, endPoint x: 422, endPoint y: 643, distance: 54.8
click at [422, 643] on div "Notes: *Client lives in neighbor's house and doesn't pay rent. *Pays $416 for s…" at bounding box center [716, 606] width 589 height 119
click at [978, 536] on icon "button" at bounding box center [981, 535] width 6 height 6
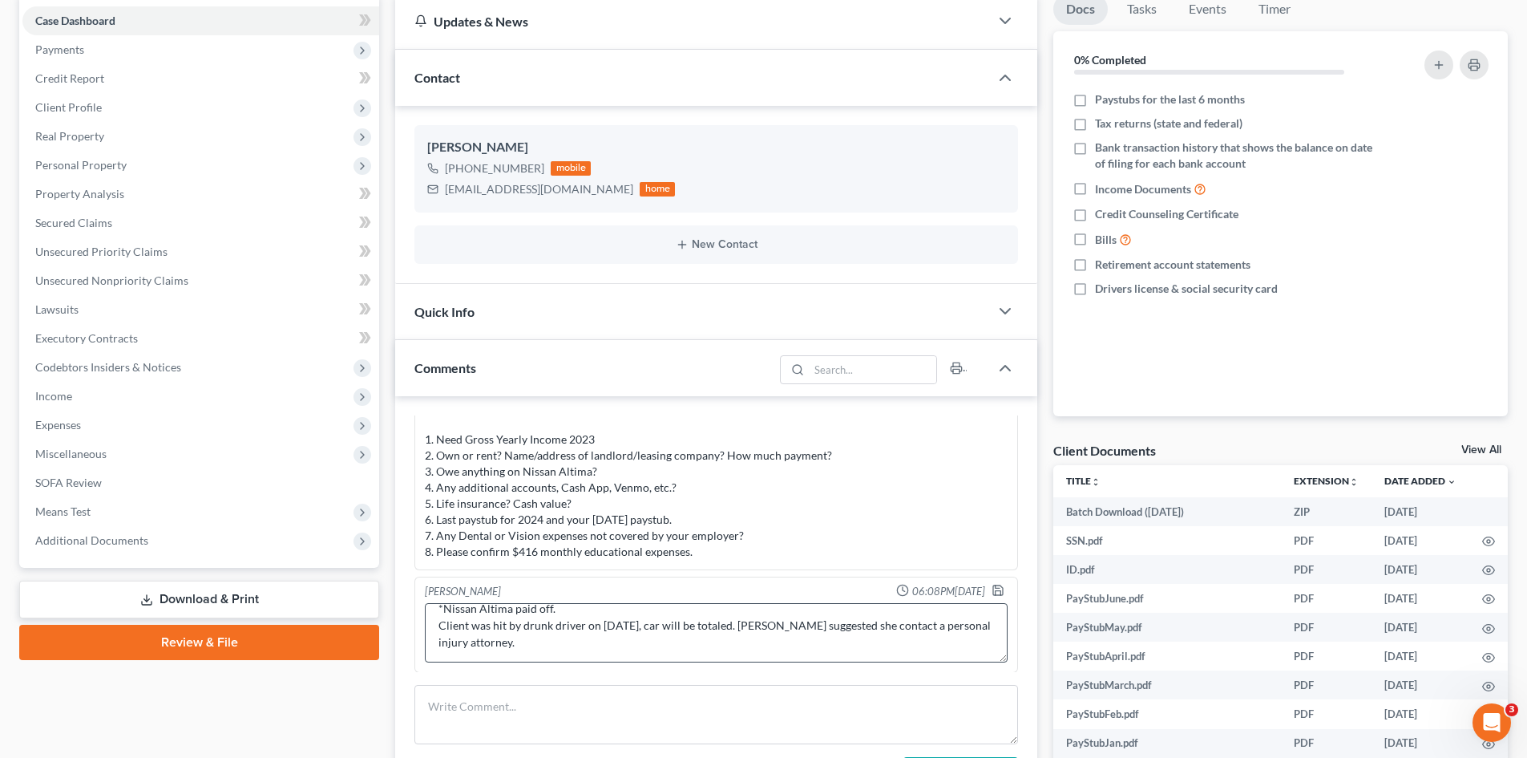
scroll to position [84, 0]
drag, startPoint x: 499, startPoint y: 640, endPoint x: 430, endPoint y: 627, distance: 70.1
click at [430, 627] on textarea "Notes: *Client lives in neighbor's house and doesn't pay rent. *Pays $416 for s…" at bounding box center [716, 632] width 583 height 59
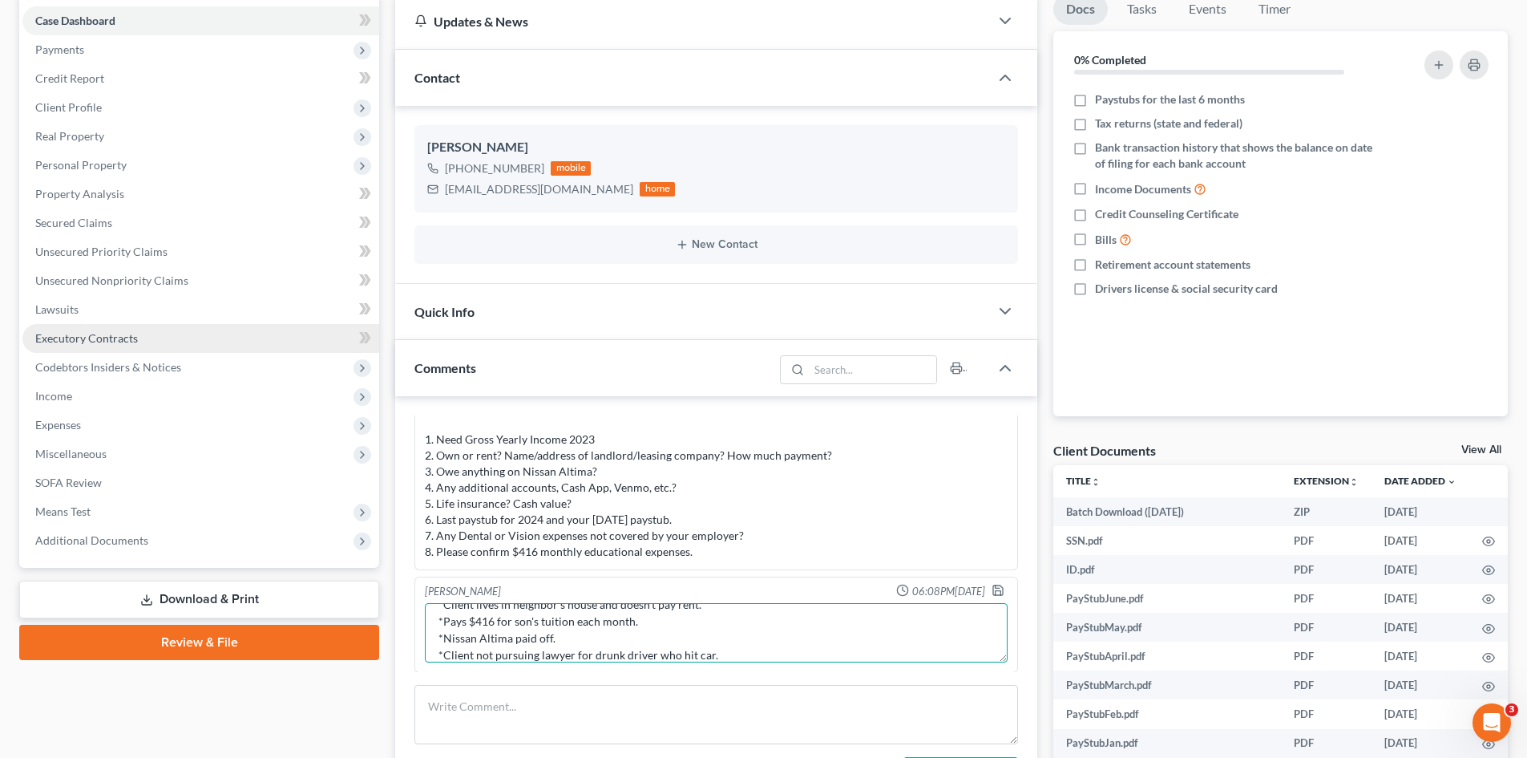
scroll to position [71, 0]
click at [541, 656] on textarea "Notes: *Client lives in neighbor's house and doesn't pay rent. *Pays $416 for s…" at bounding box center [716, 632] width 583 height 59
type textarea "Notes: *Client lives in neighbor's house and doesn't pay rent. *Pays $416 for s…"
click at [992, 593] on icon "button" at bounding box center [998, 590] width 13 height 13
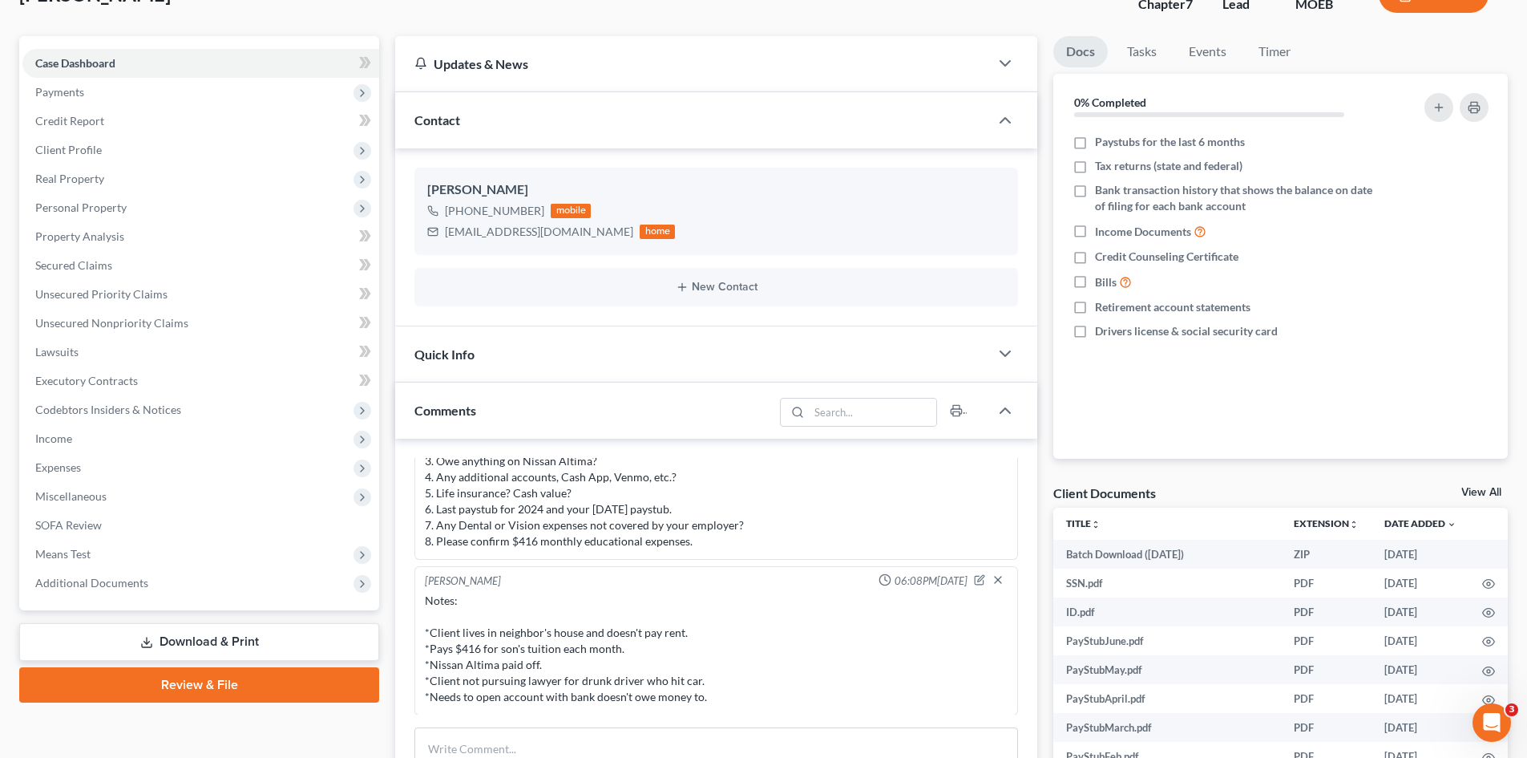
scroll to position [321, 0]
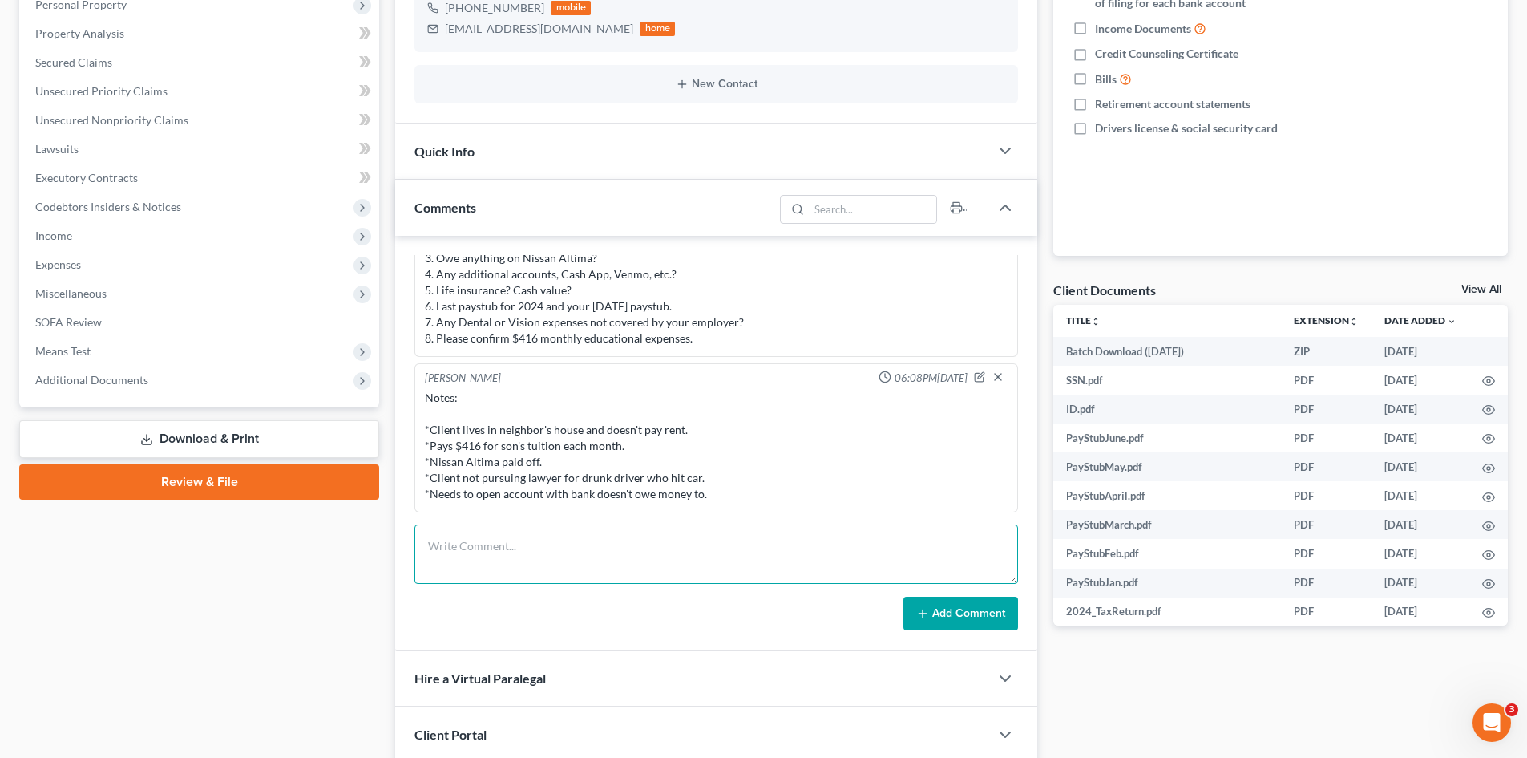
click at [487, 572] on textarea at bounding box center [716, 553] width 604 height 59
click at [569, 568] on textarea at bounding box center [716, 553] width 604 height 59
click at [505, 571] on textarea "STILL NEED as of 8/19/25: 1. Open checking with bank doesn't owe money to 2." at bounding box center [716, 553] width 604 height 59
click at [511, 580] on textarea "STILL NEED as of 8/19/25: 1. Open checking with bank doesn't owe money to 2." at bounding box center [716, 553] width 604 height 59
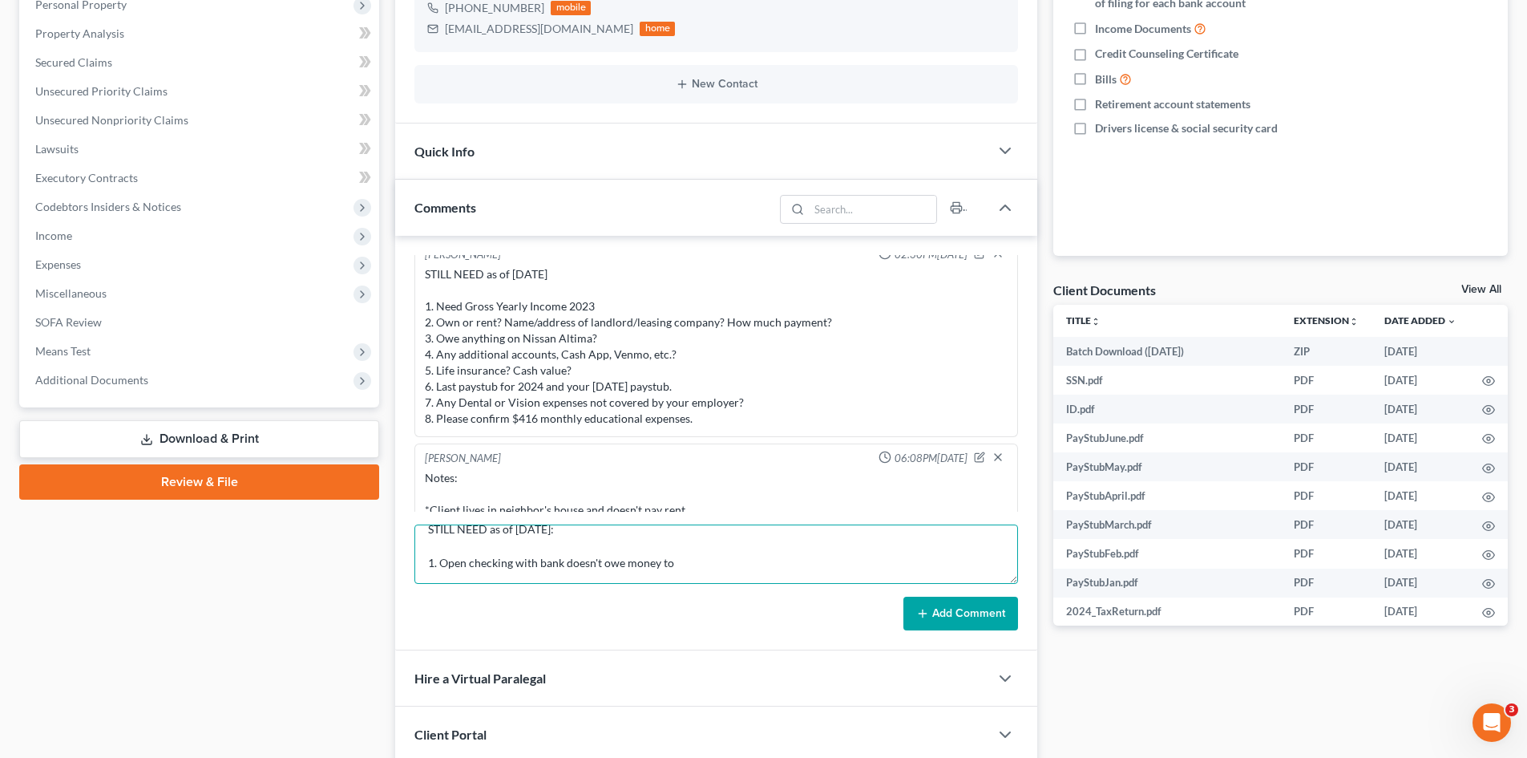
scroll to position [17, 0]
type textarea "STILL NEED as of 8/19/25: 1. Open checking with bank doesn't owe money to"
click at [958, 615] on button "Add Comment" at bounding box center [960, 613] width 115 height 34
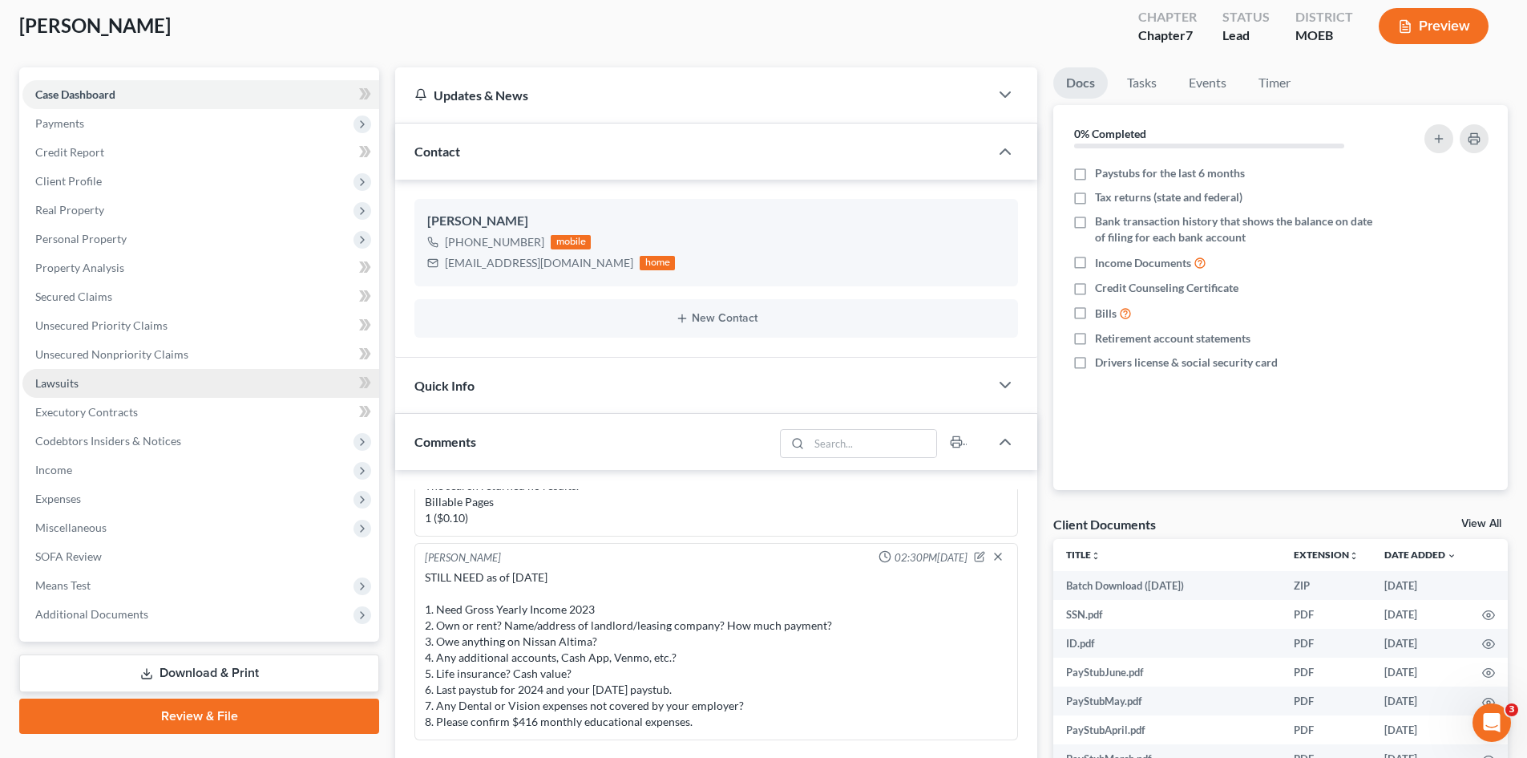
scroll to position [80, 0]
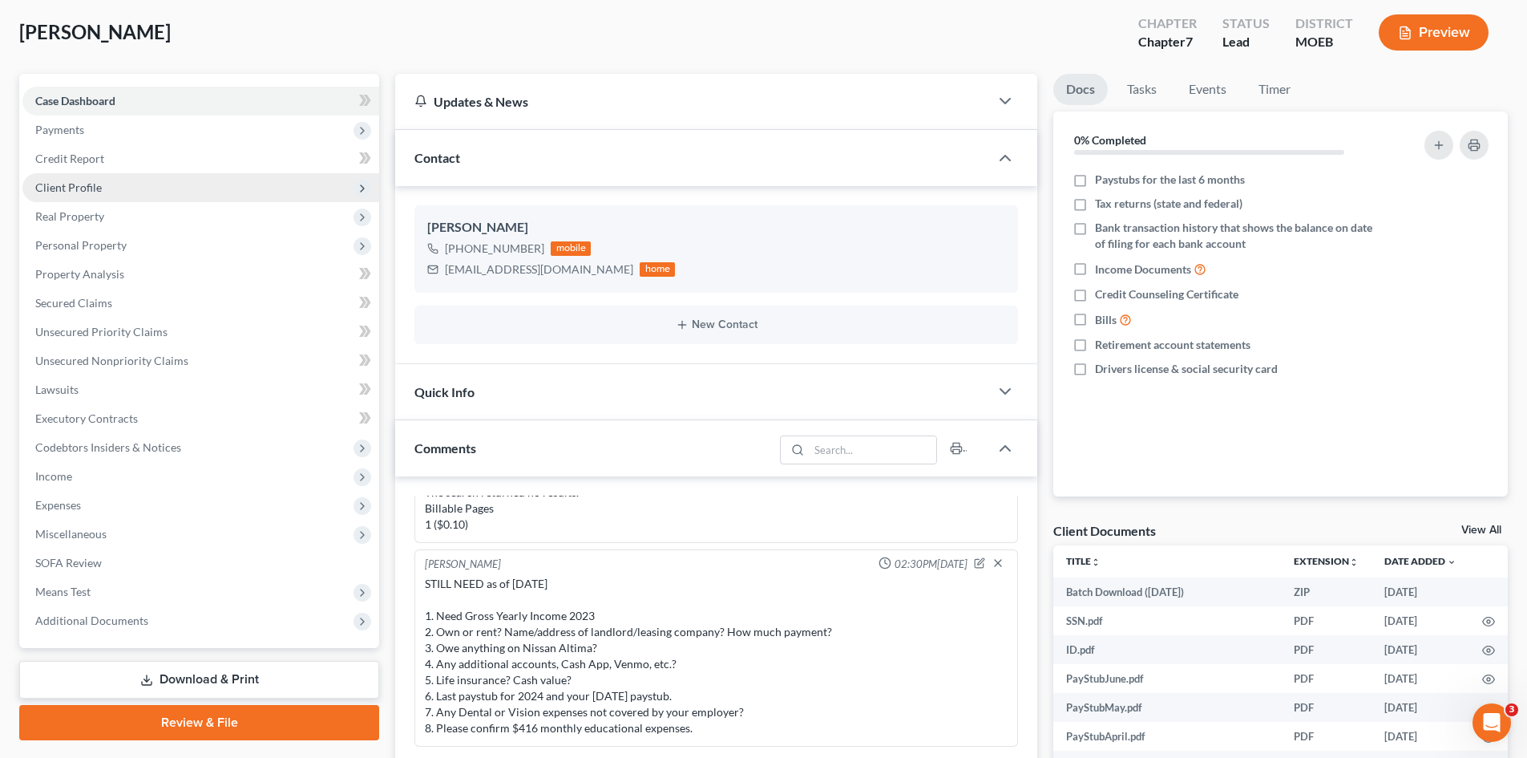
drag, startPoint x: 57, startPoint y: 211, endPoint x: 192, endPoint y: 200, distance: 135.1
click at [57, 211] on span "Real Property" at bounding box center [69, 216] width 69 height 14
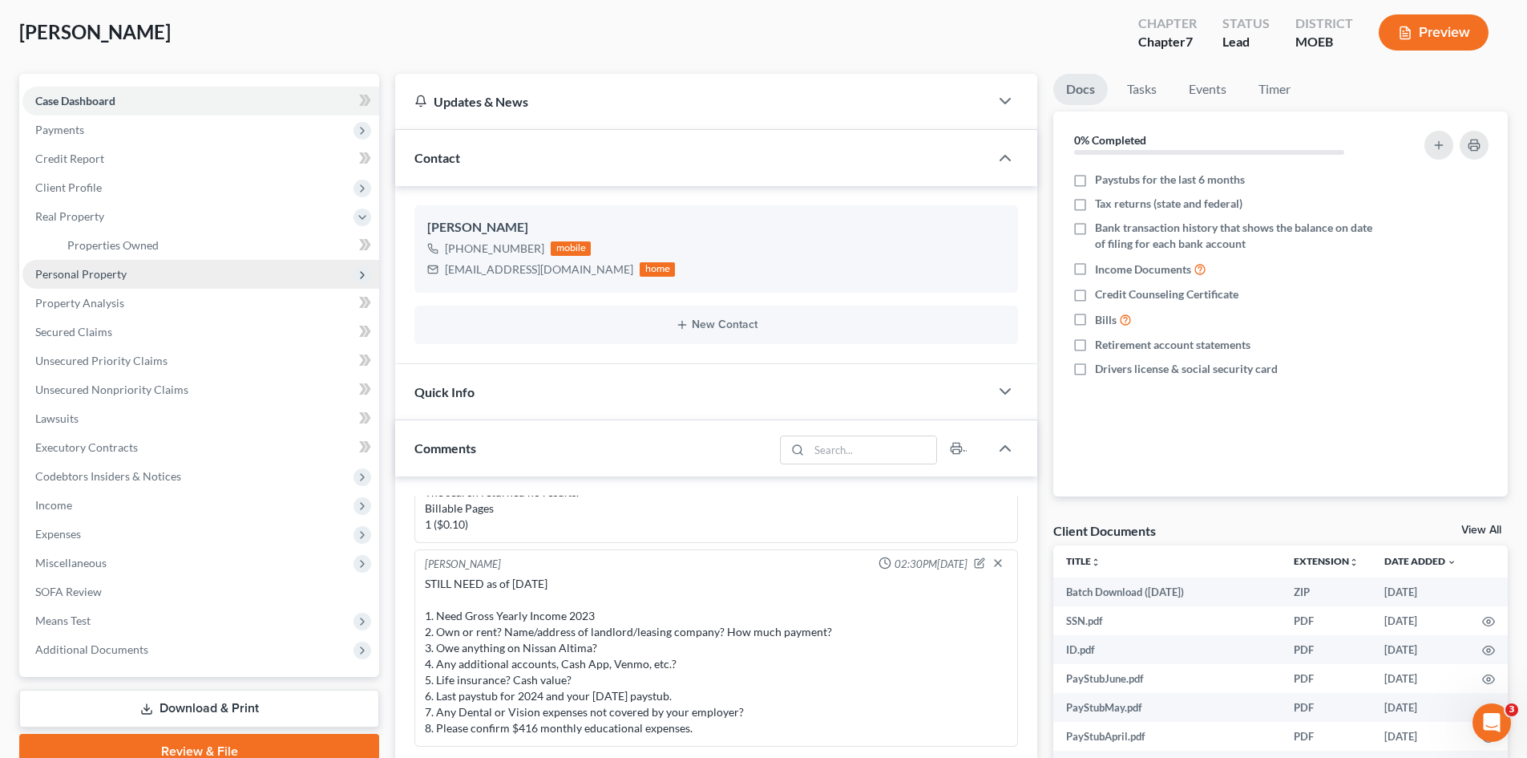
click at [66, 267] on span "Personal Property" at bounding box center [80, 274] width 91 height 14
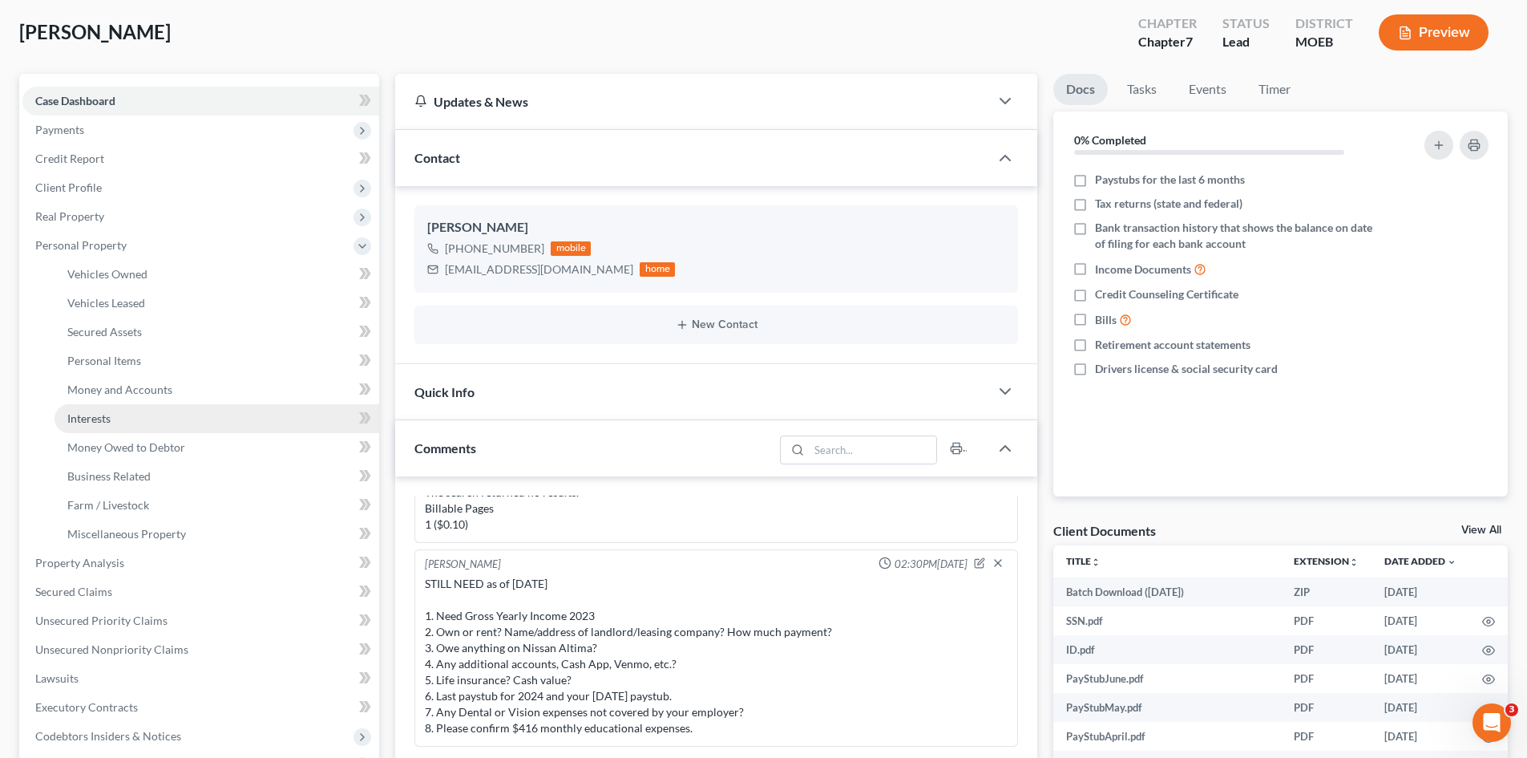
click at [100, 420] on span "Interests" at bounding box center [88, 418] width 43 height 14
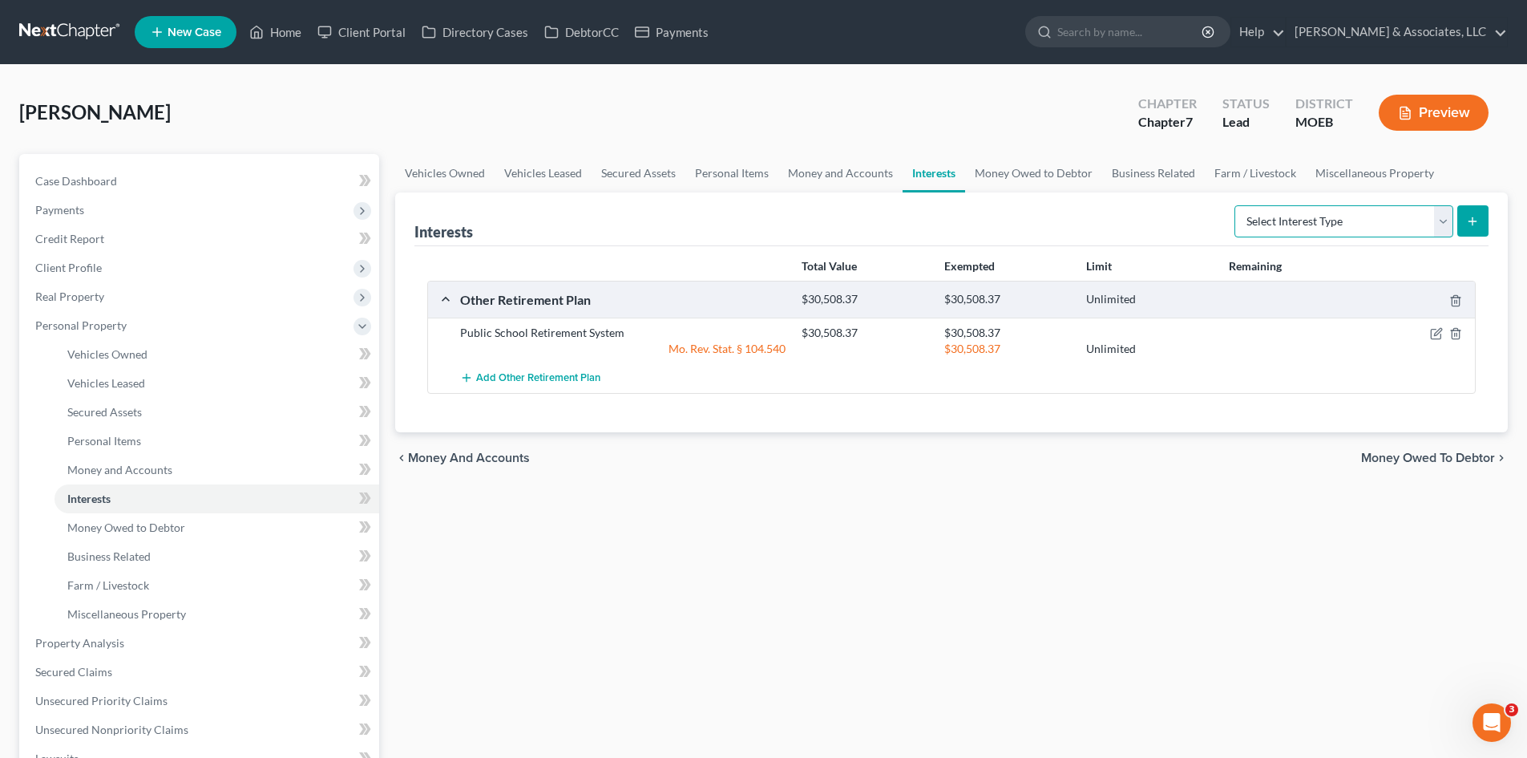
click at [1446, 220] on select "Select Interest Type 401K (A/B: 21) Annuity (A/B: 23) Bond (A/B: 18) Education …" at bounding box center [1344, 221] width 219 height 32
select select "term_life_insurance"
click at [1237, 205] on select "Select Interest Type 401K (A/B: 21) Annuity (A/B: 23) Bond (A/B: 18) Education …" at bounding box center [1344, 221] width 219 height 32
click at [1473, 220] on line "submit" at bounding box center [1473, 220] width 0 height 7
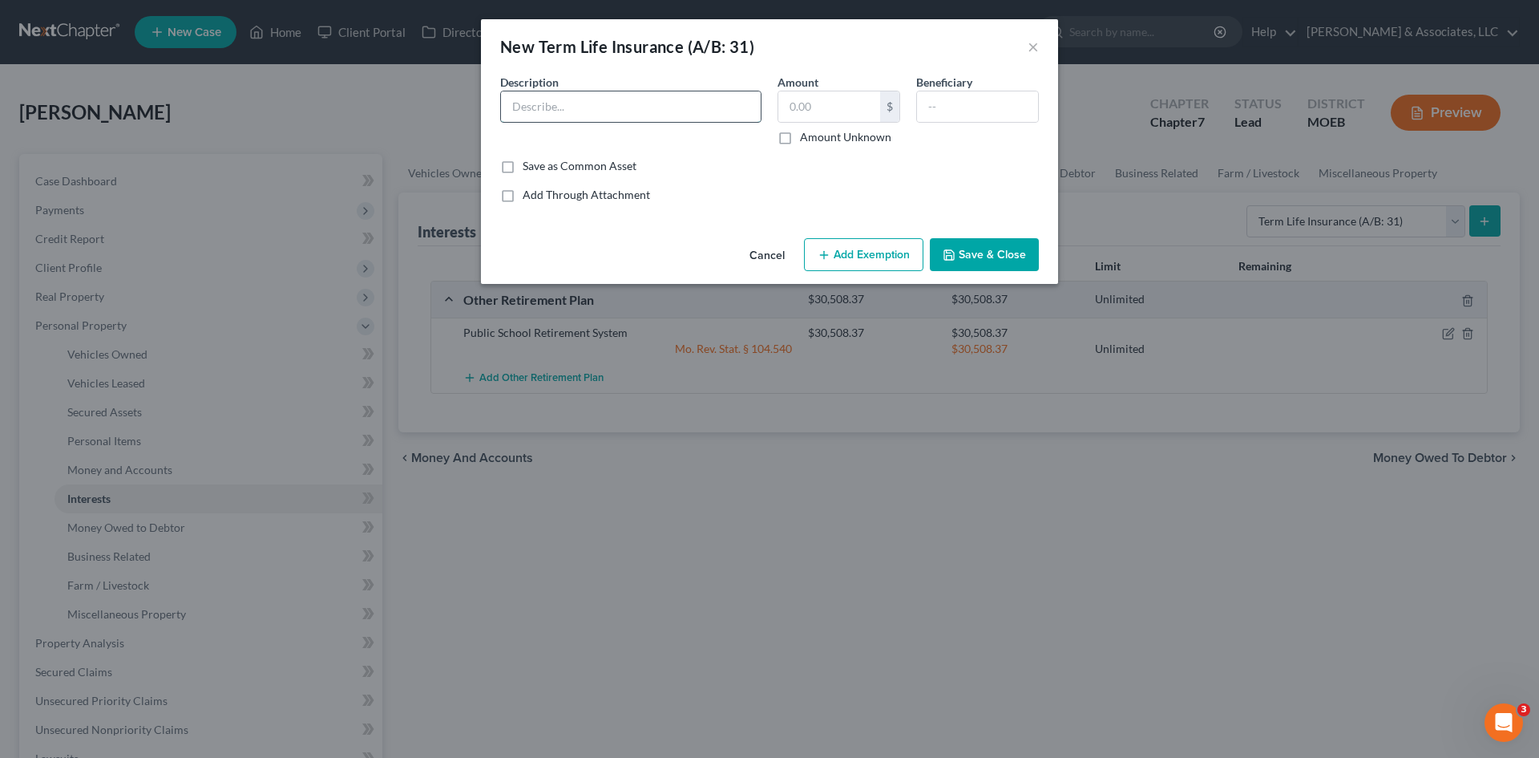
click at [595, 101] on input "text" at bounding box center [631, 106] width 260 height 30
type input "l"
type input "Life Insurance From Employer, No Cash Value"
click at [842, 105] on input "text" at bounding box center [829, 106] width 102 height 30
type input "0.00"
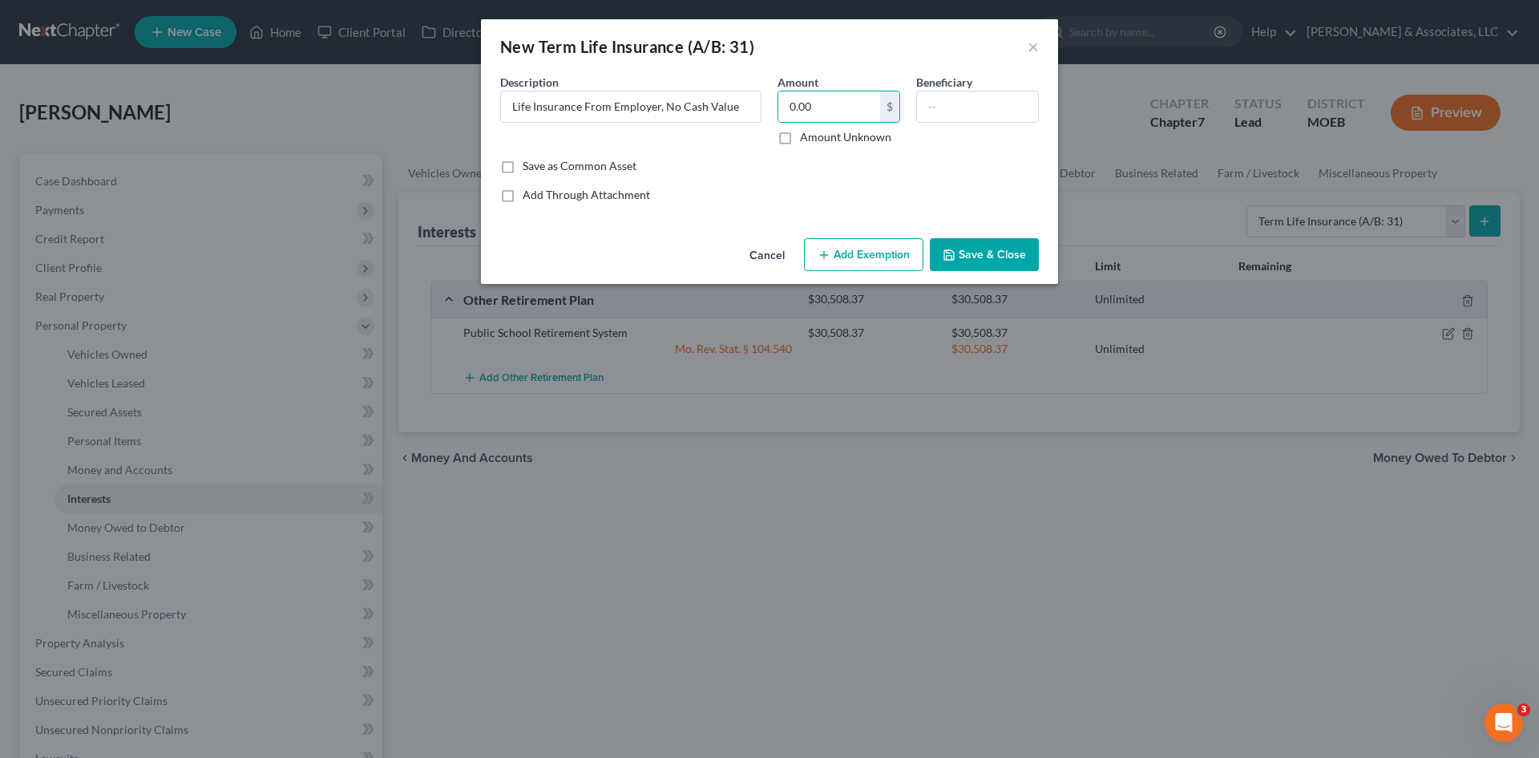
click at [996, 251] on button "Save & Close" at bounding box center [984, 255] width 109 height 34
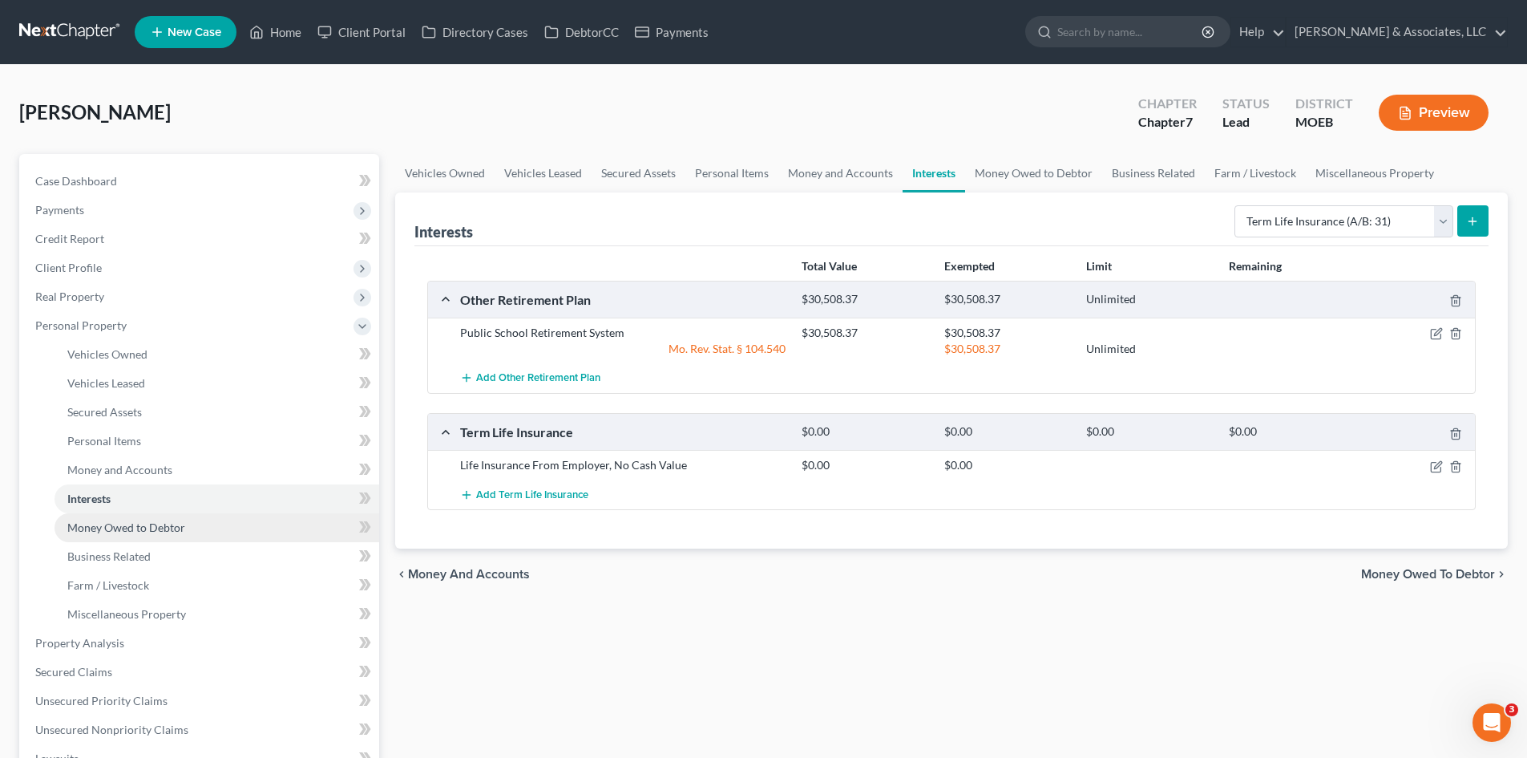
click at [176, 515] on link "Money Owed to Debtor" at bounding box center [217, 527] width 325 height 29
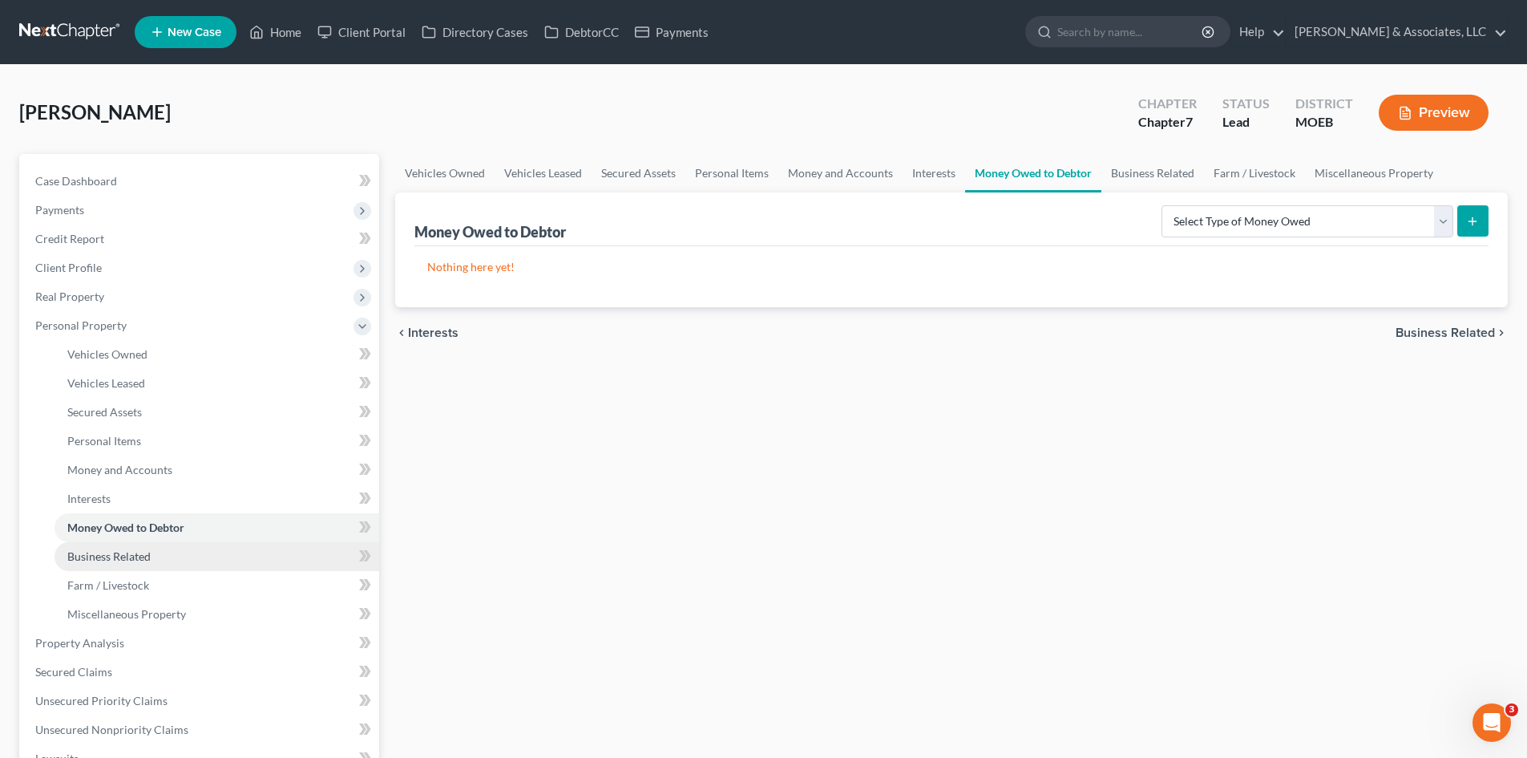
click at [143, 564] on link "Business Related" at bounding box center [217, 556] width 325 height 29
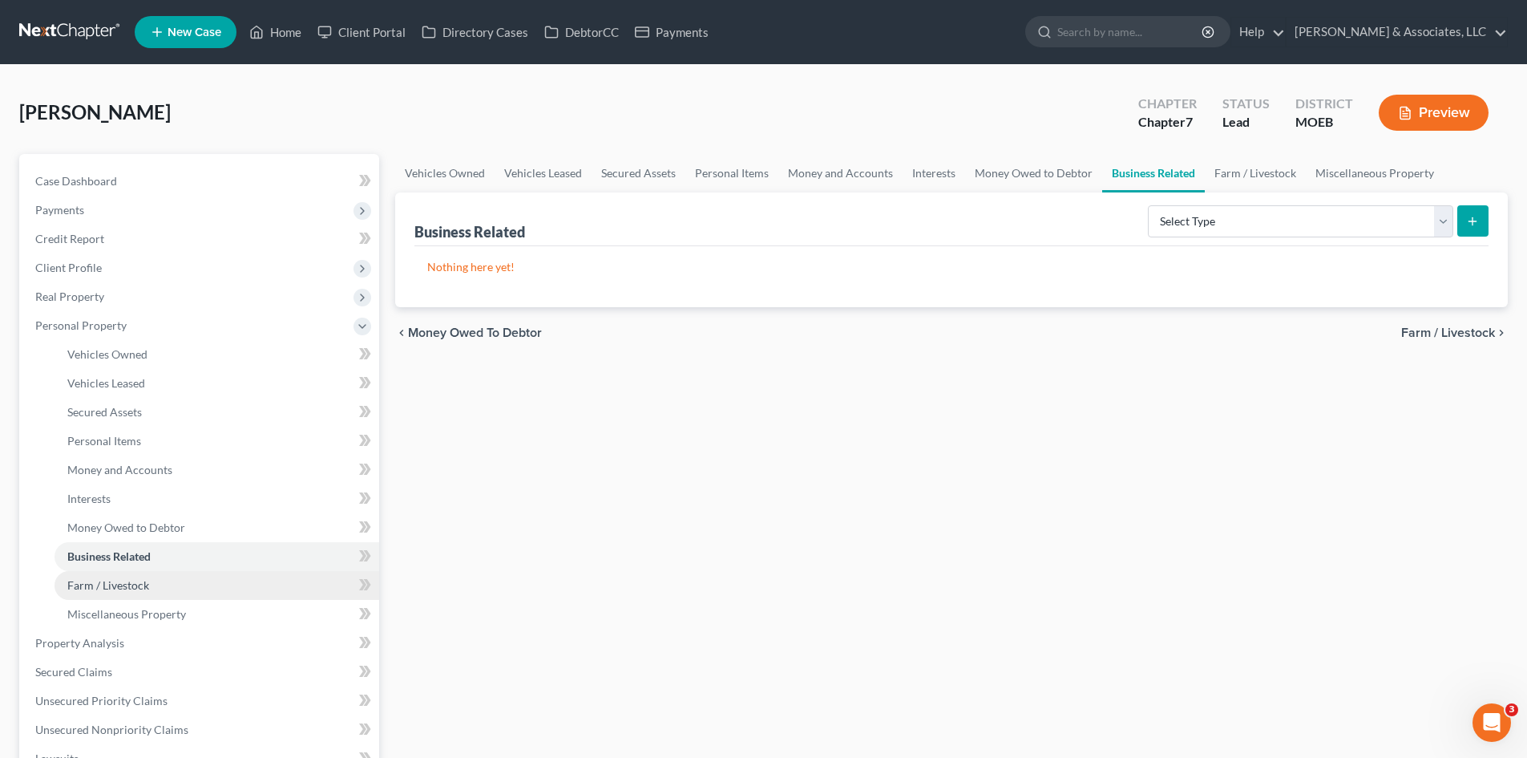
click at [121, 592] on link "Farm / Livestock" at bounding box center [217, 585] width 325 height 29
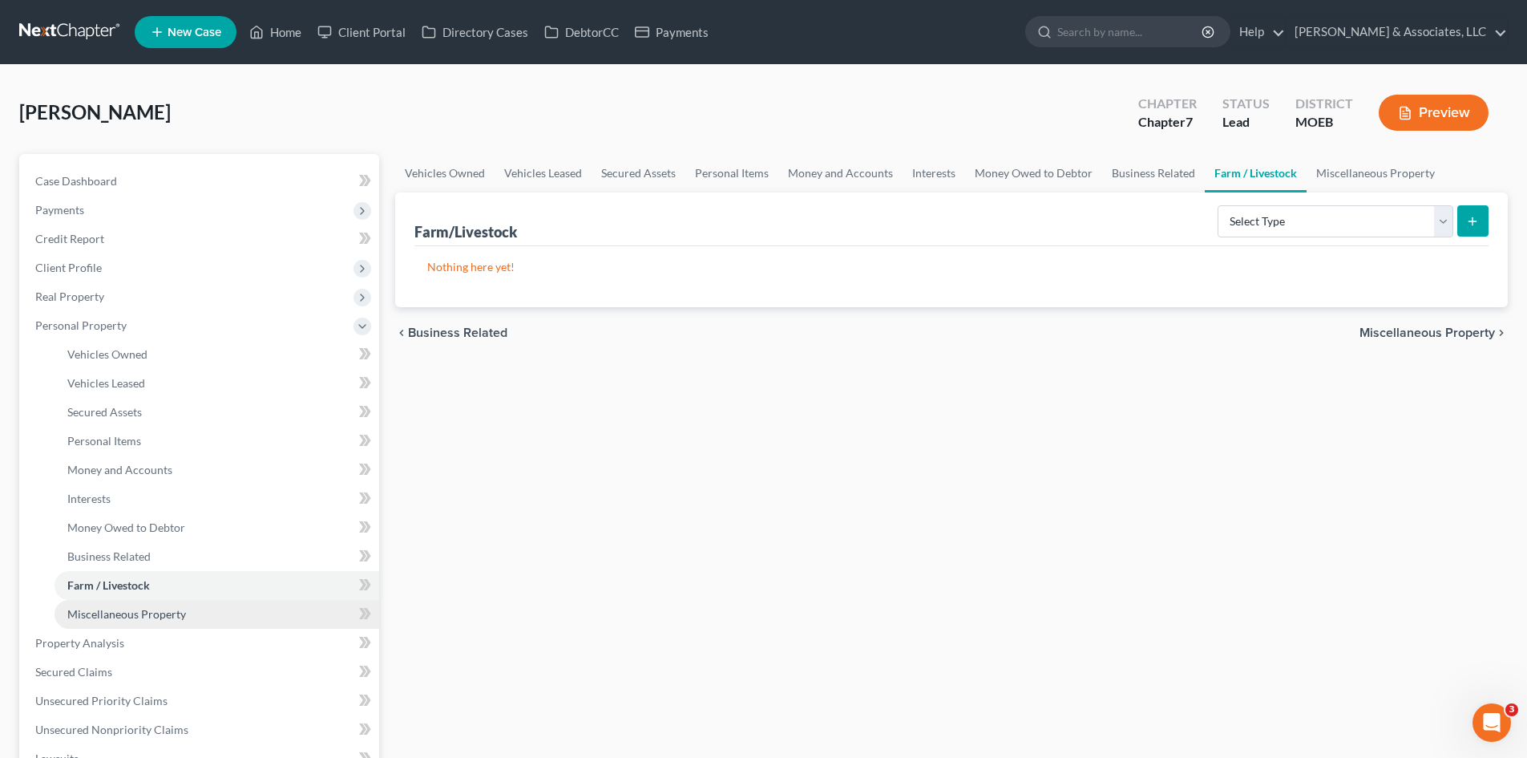
click at [120, 614] on span "Miscellaneous Property" at bounding box center [126, 614] width 119 height 14
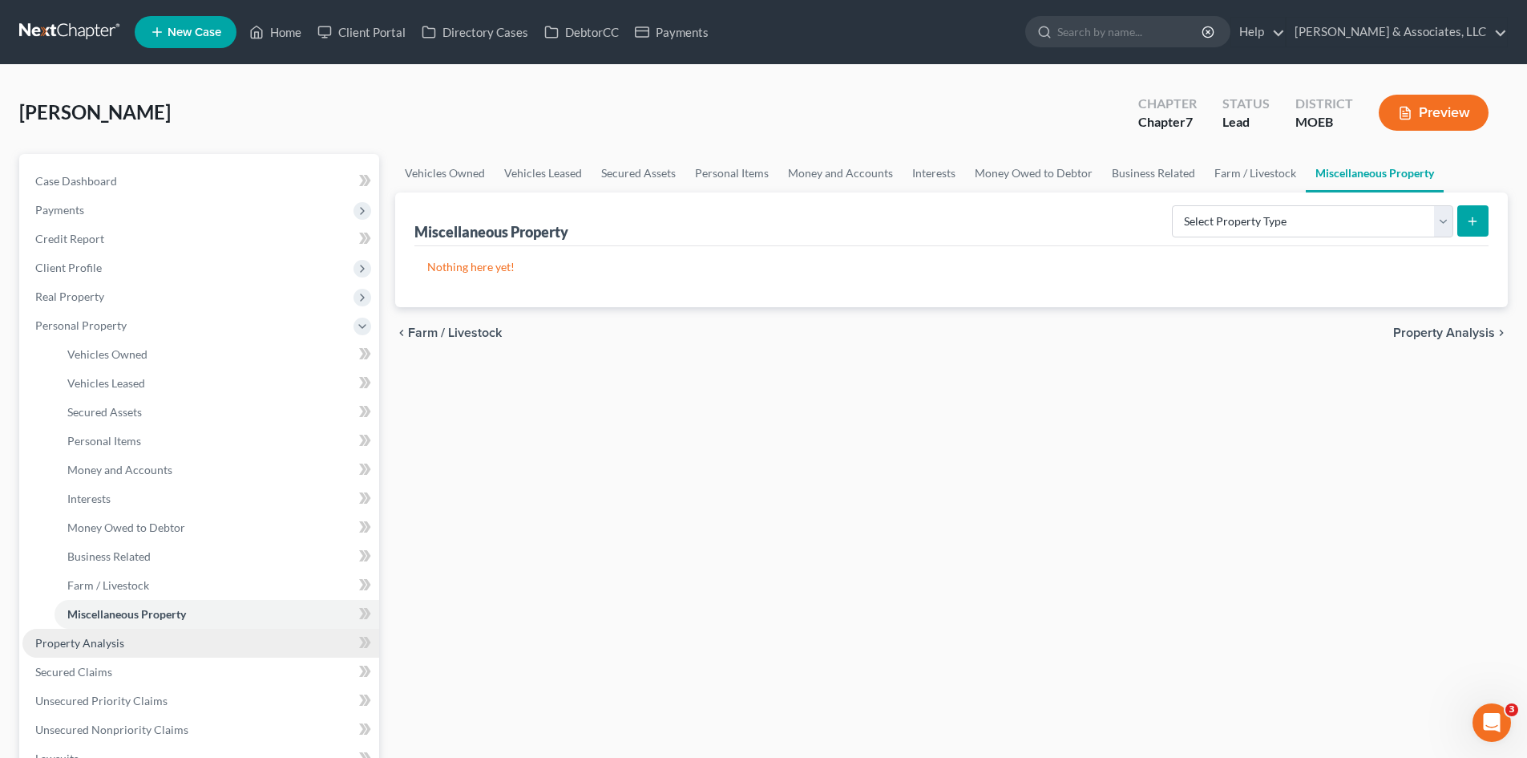
click at [81, 647] on span "Property Analysis" at bounding box center [79, 643] width 89 height 14
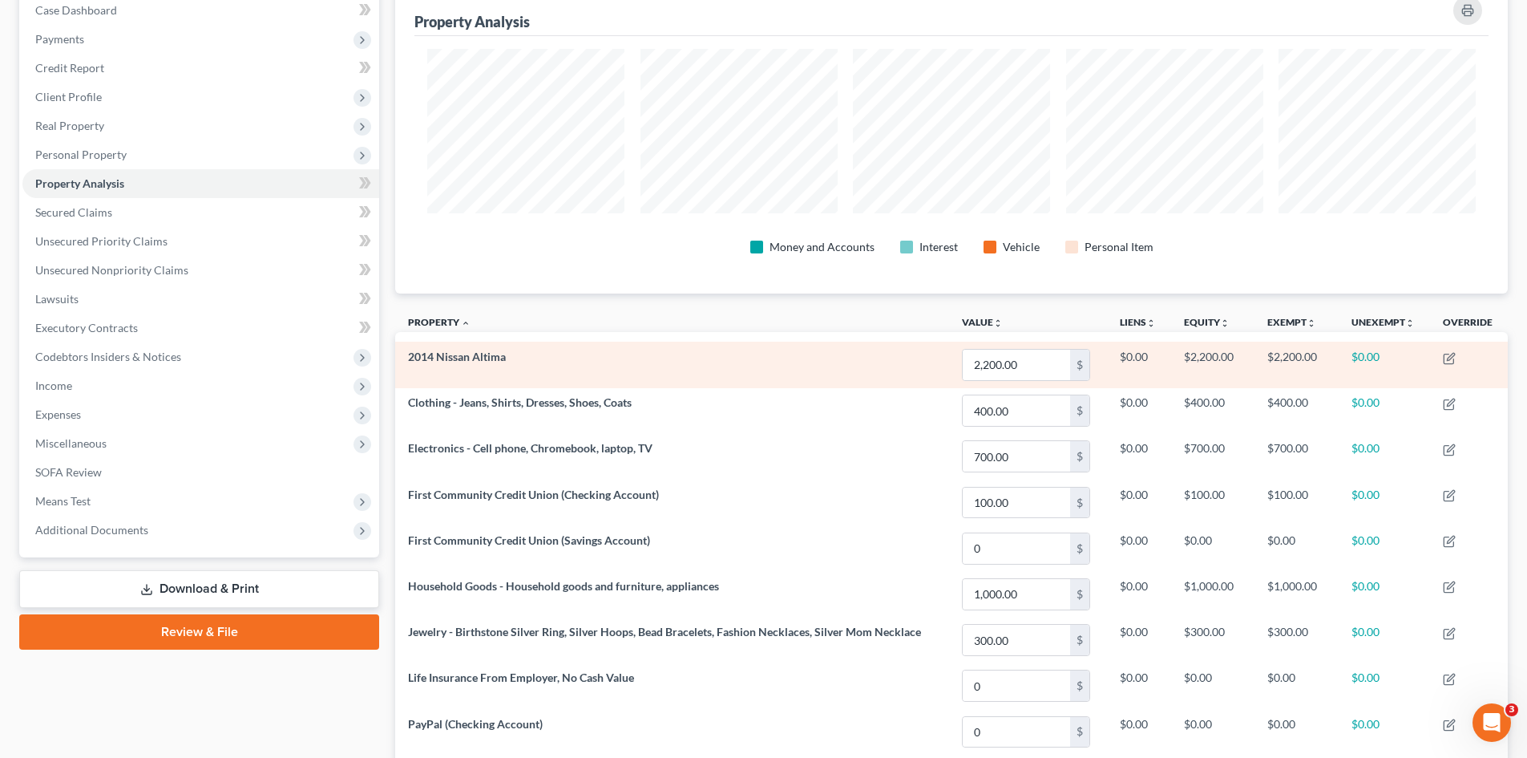
scroll to position [160, 0]
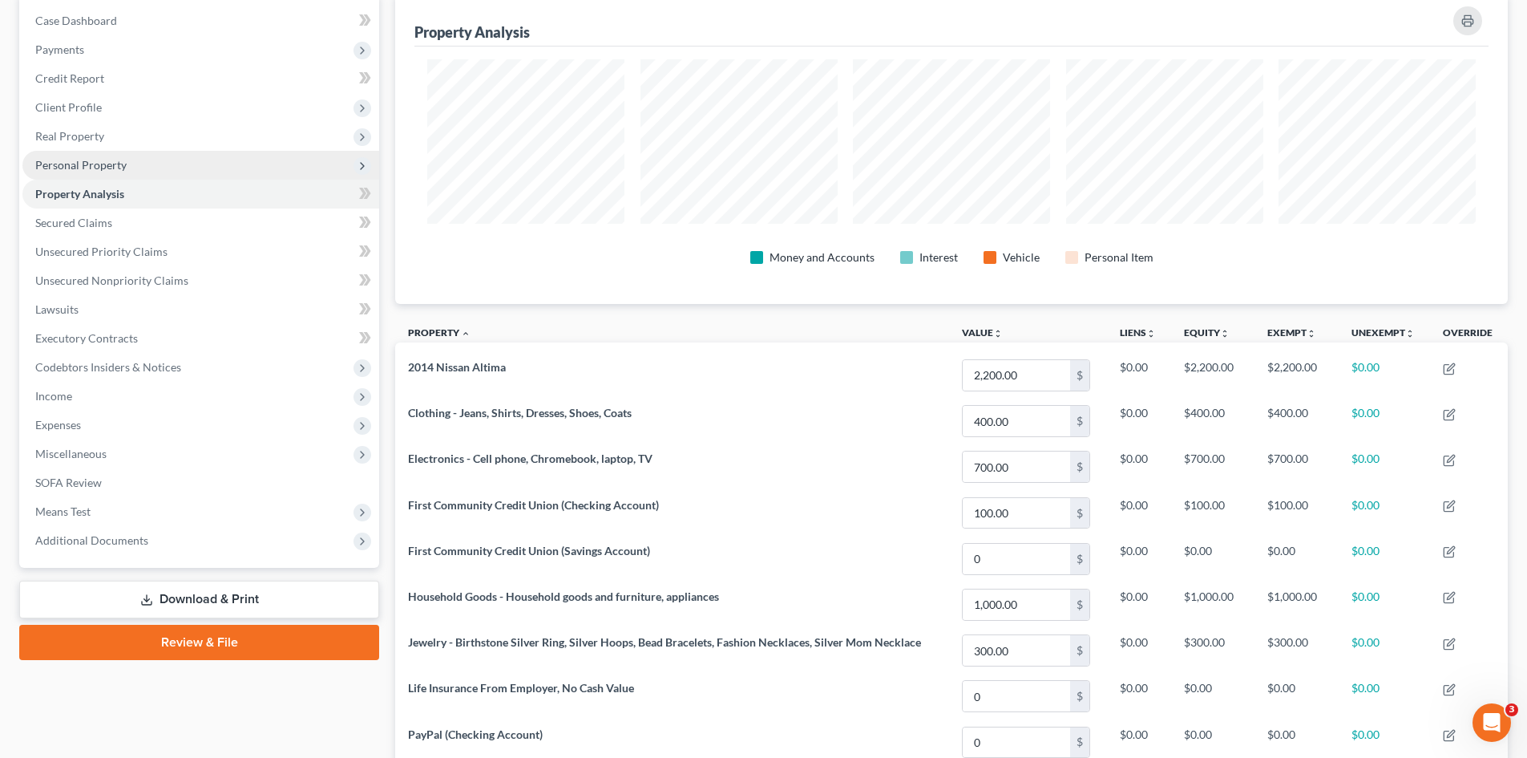
click at [68, 163] on span "Personal Property" at bounding box center [80, 165] width 91 height 14
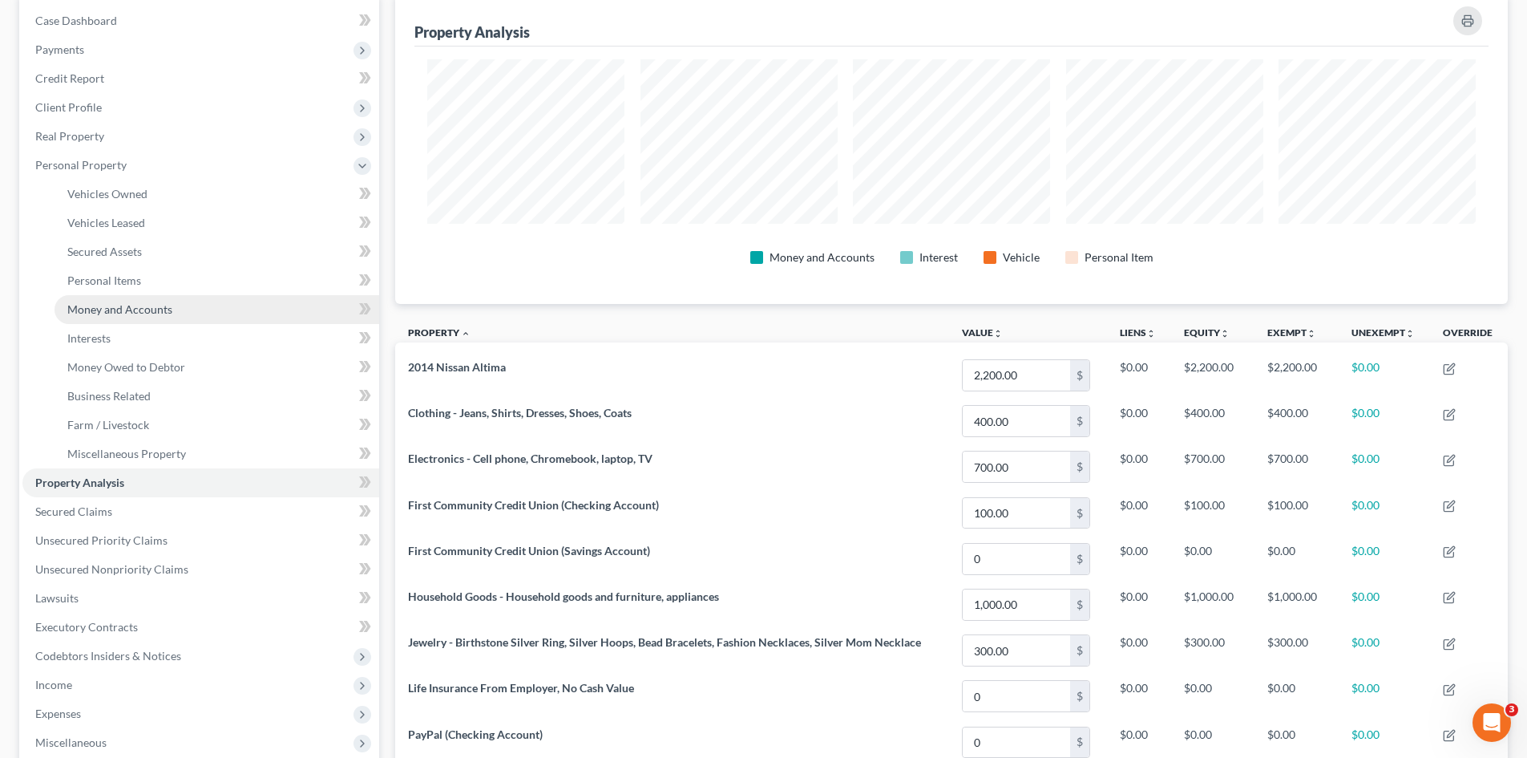
click at [110, 313] on span "Money and Accounts" at bounding box center [119, 309] width 105 height 14
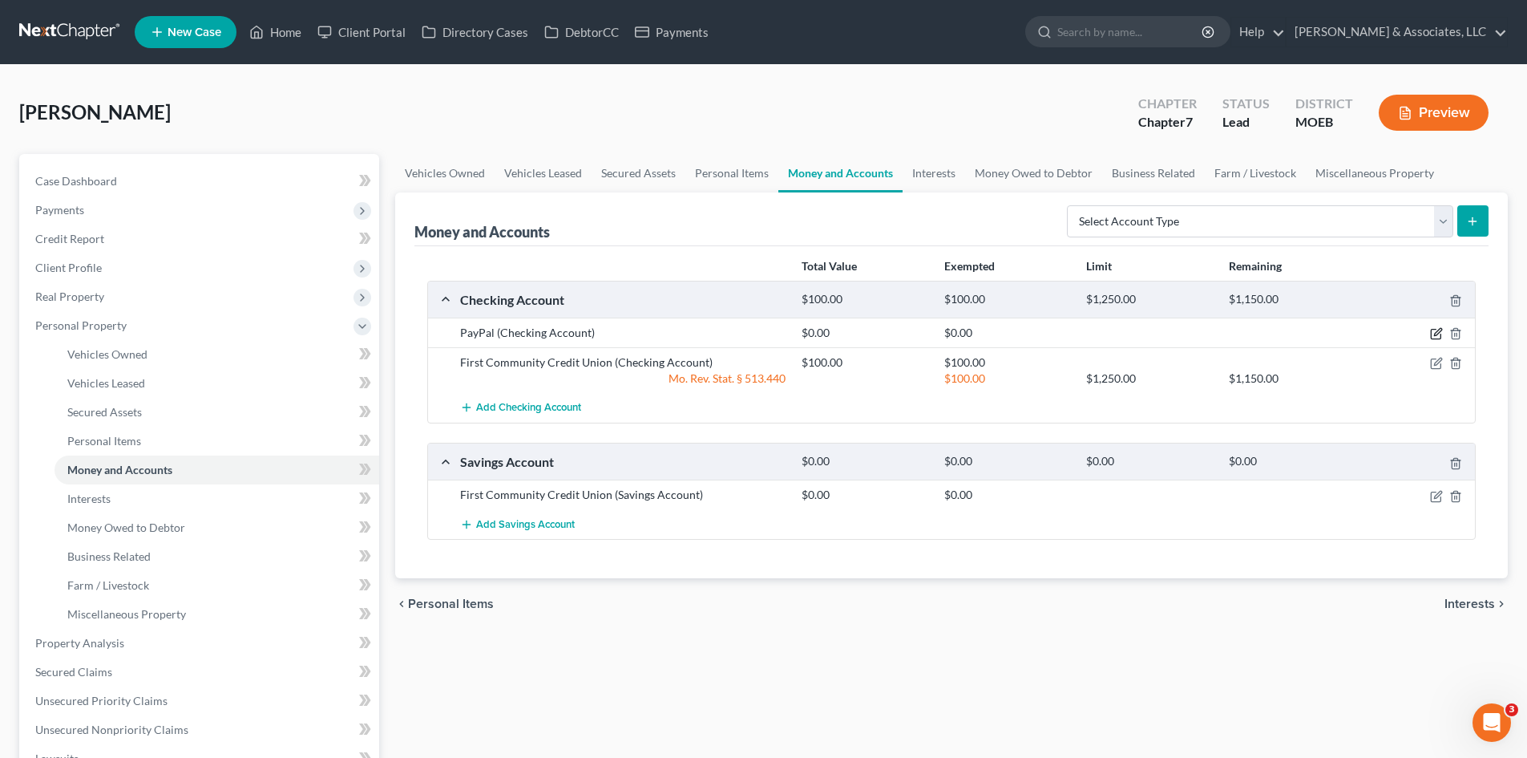
click at [1435, 331] on icon "button" at bounding box center [1436, 333] width 13 height 13
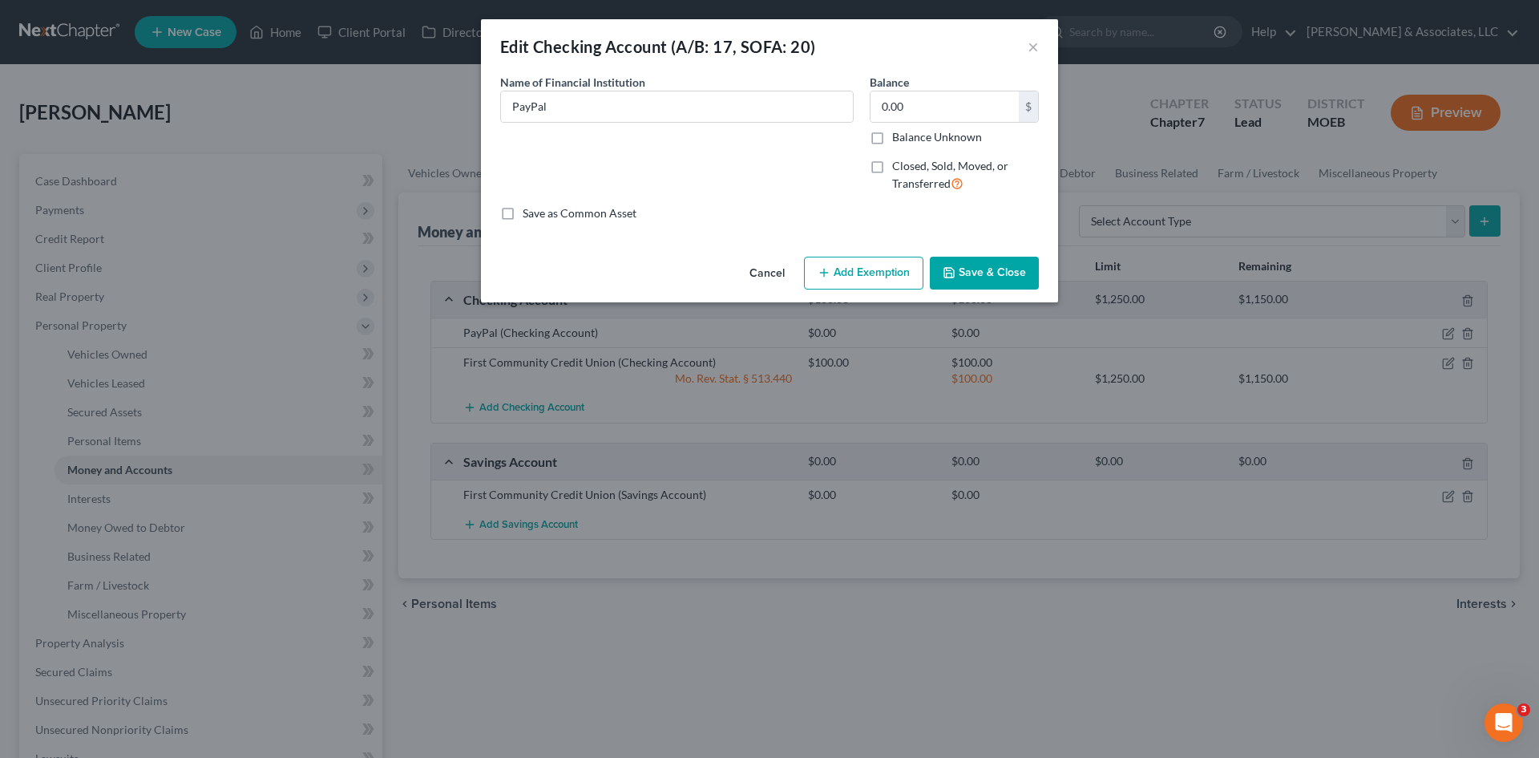
click at [961, 277] on button "Save & Close" at bounding box center [984, 274] width 109 height 34
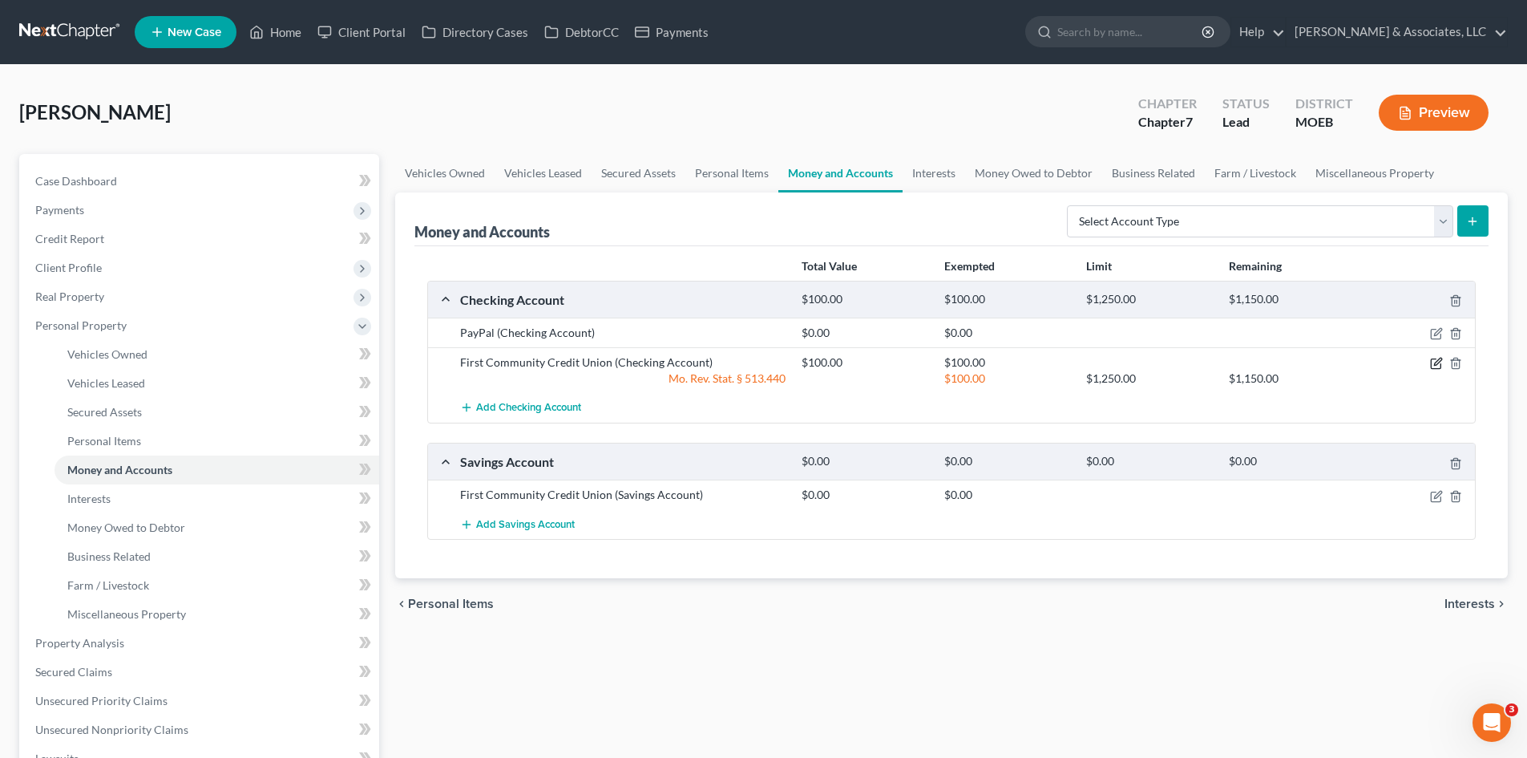
click at [1435, 358] on icon "button" at bounding box center [1436, 363] width 13 height 13
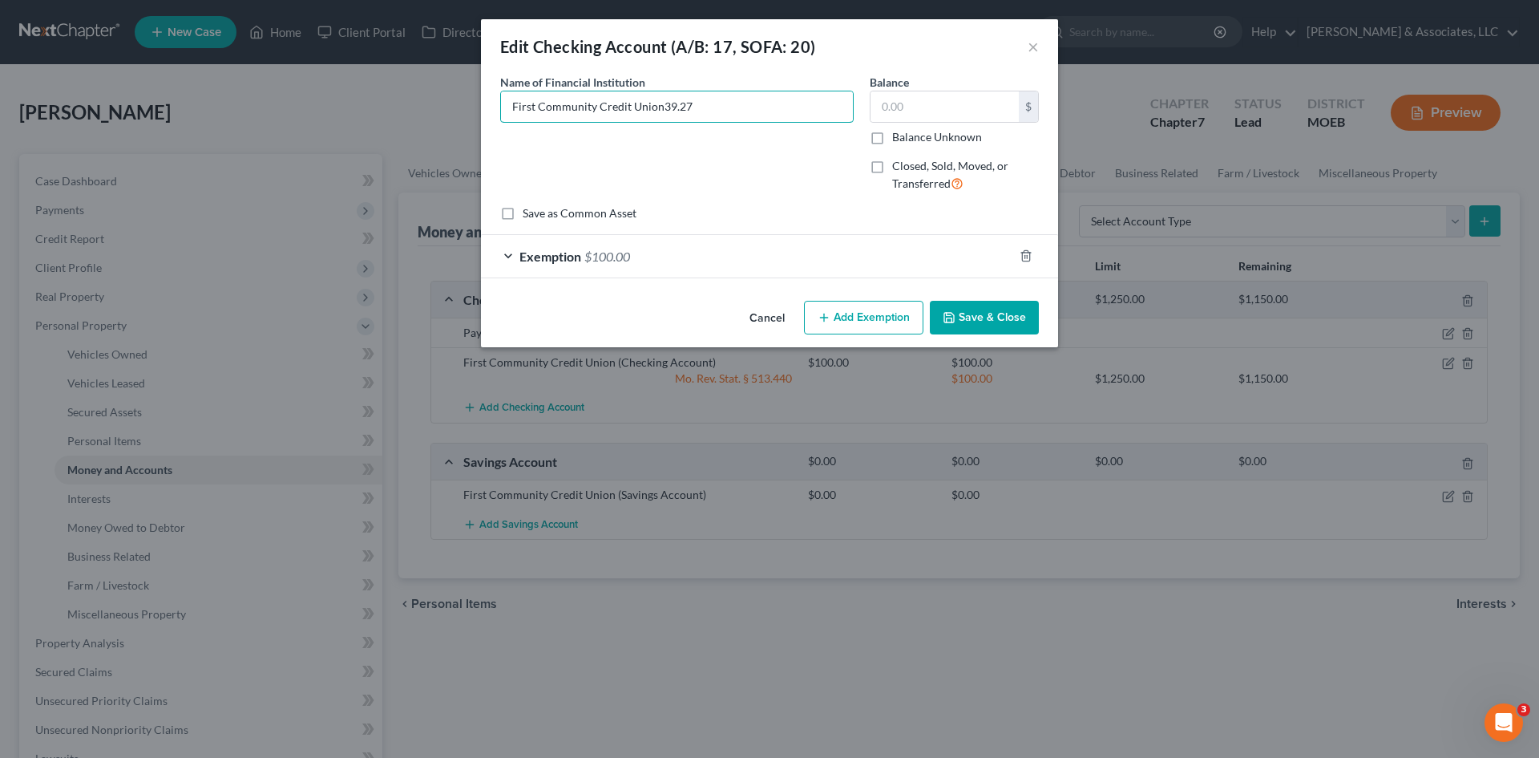
type input "First Community Credit Union39.27"
click at [863, 316] on button "Add Exemption" at bounding box center [863, 318] width 119 height 34
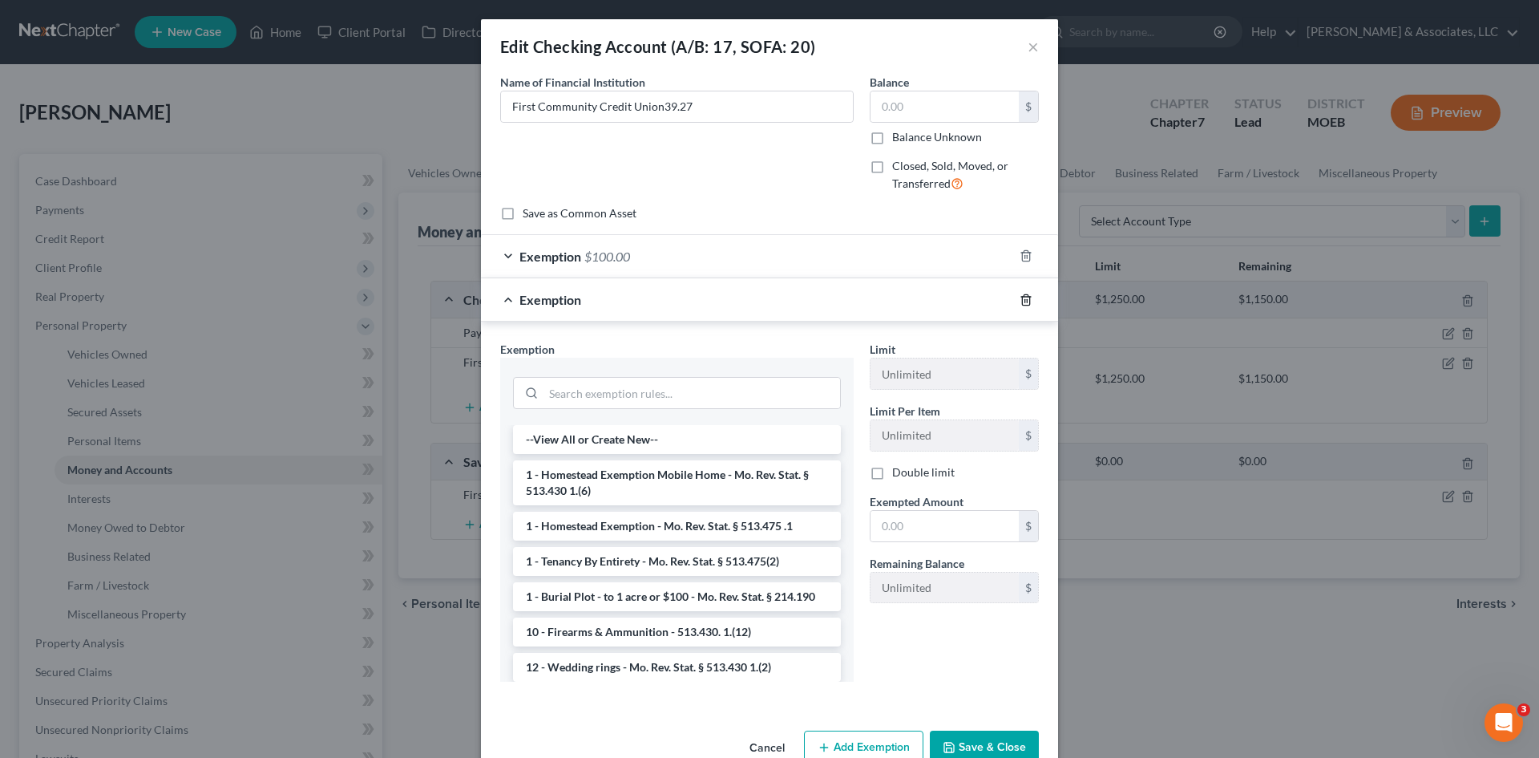
click at [1022, 302] on icon "button" at bounding box center [1026, 299] width 13 height 13
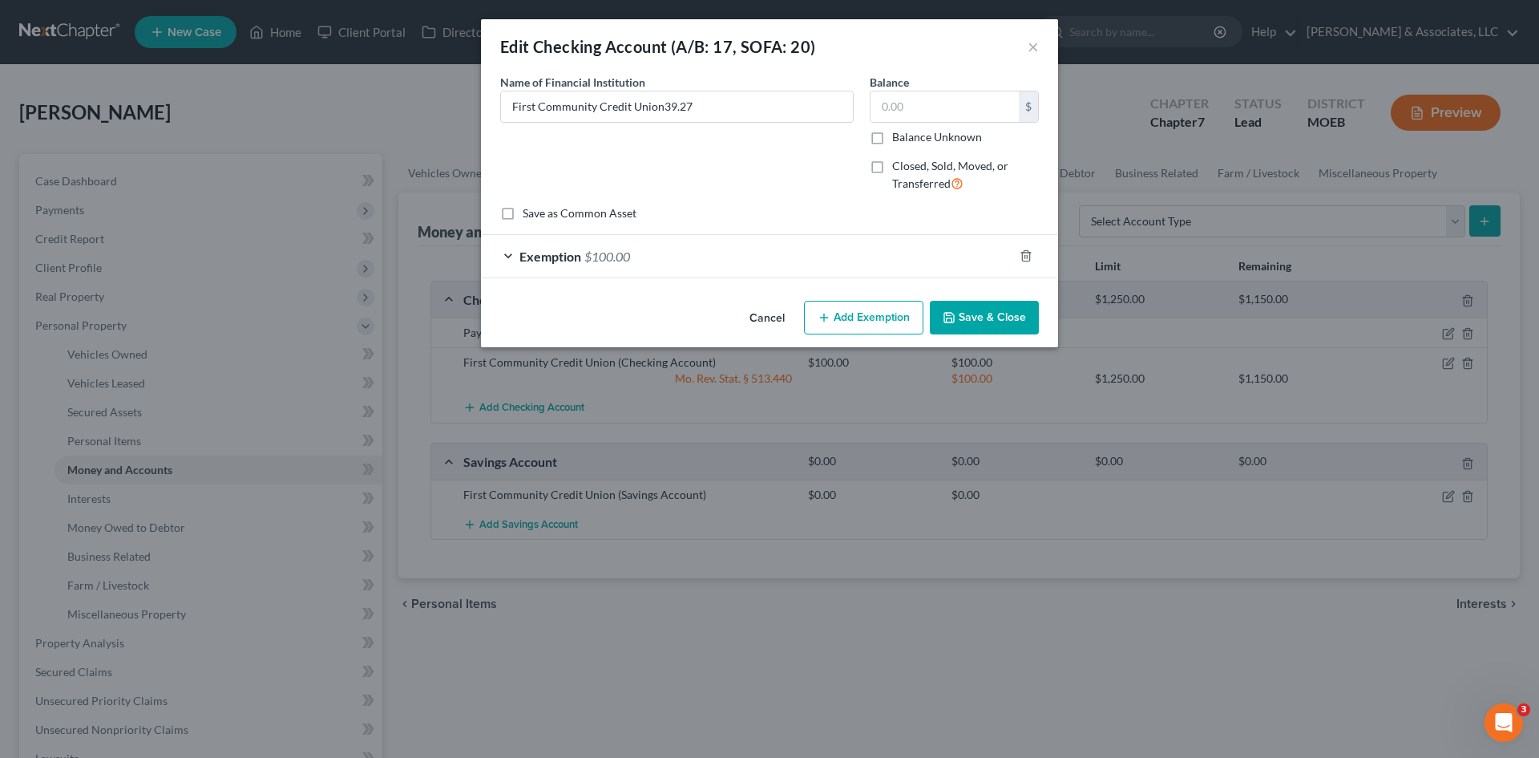
click at [864, 259] on div "Exemption $100.00" at bounding box center [747, 256] width 532 height 42
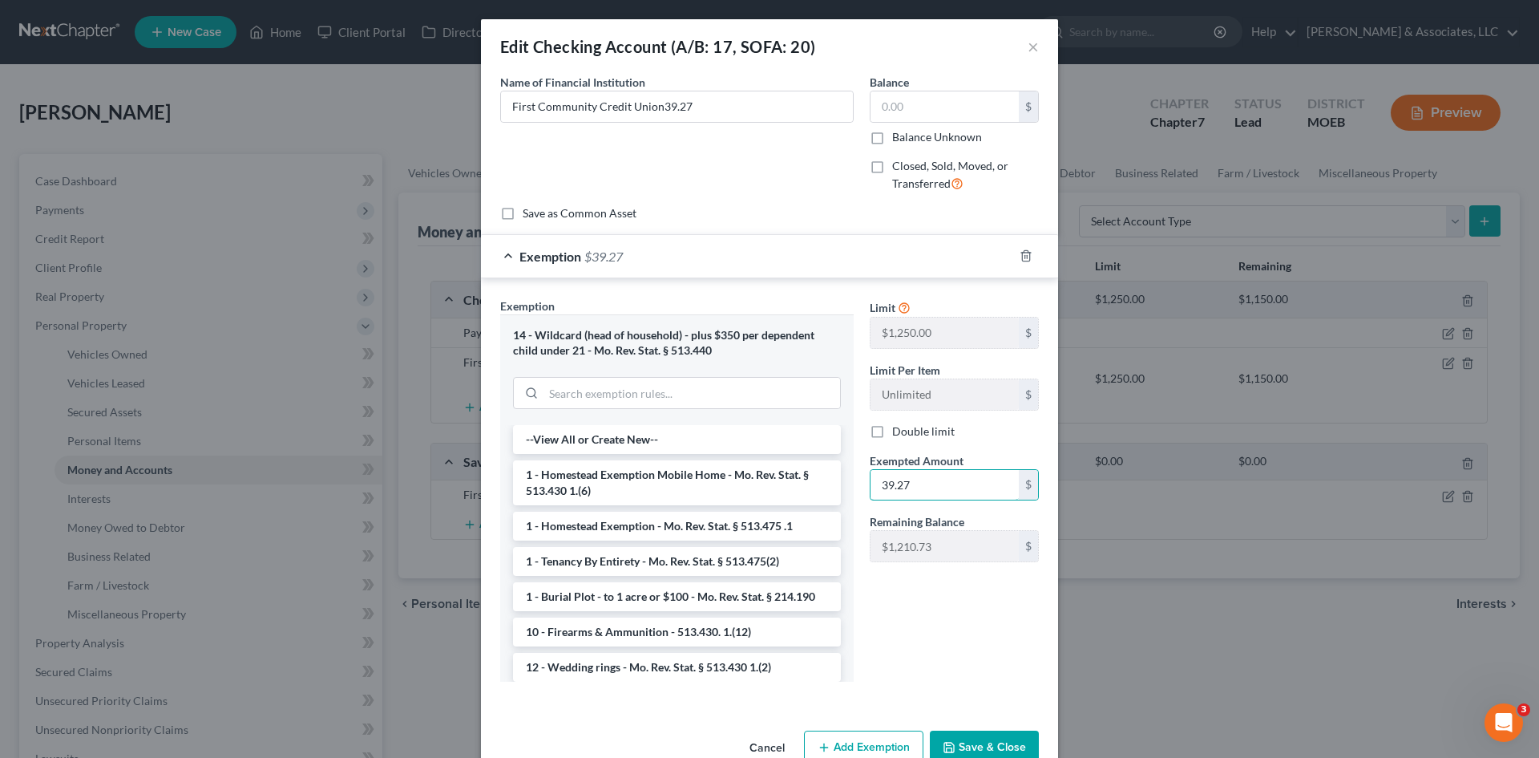
type input "39.27"
click at [988, 746] on button "Save & Close" at bounding box center [984, 747] width 109 height 34
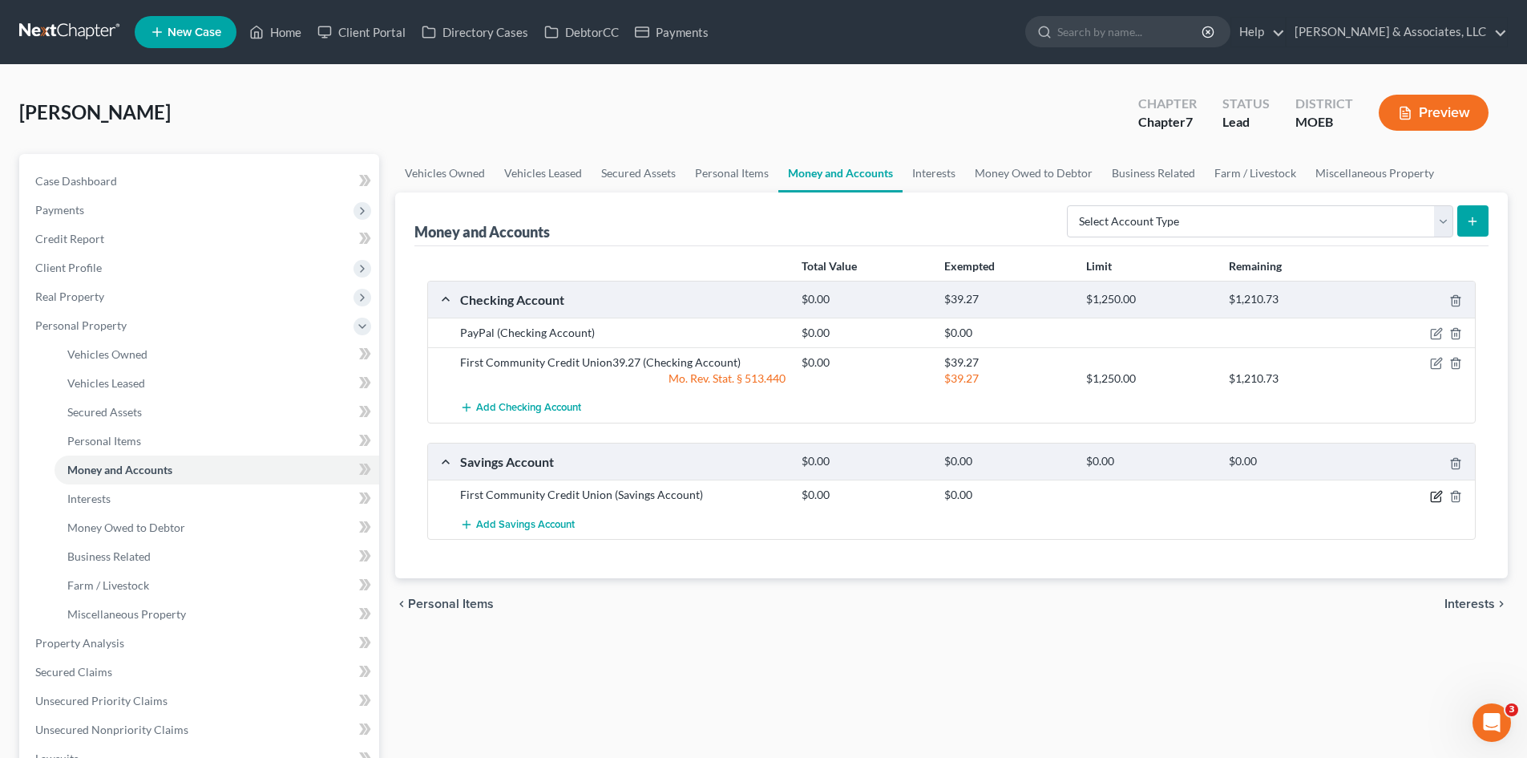
click at [1433, 495] on icon "button" at bounding box center [1436, 496] width 13 height 13
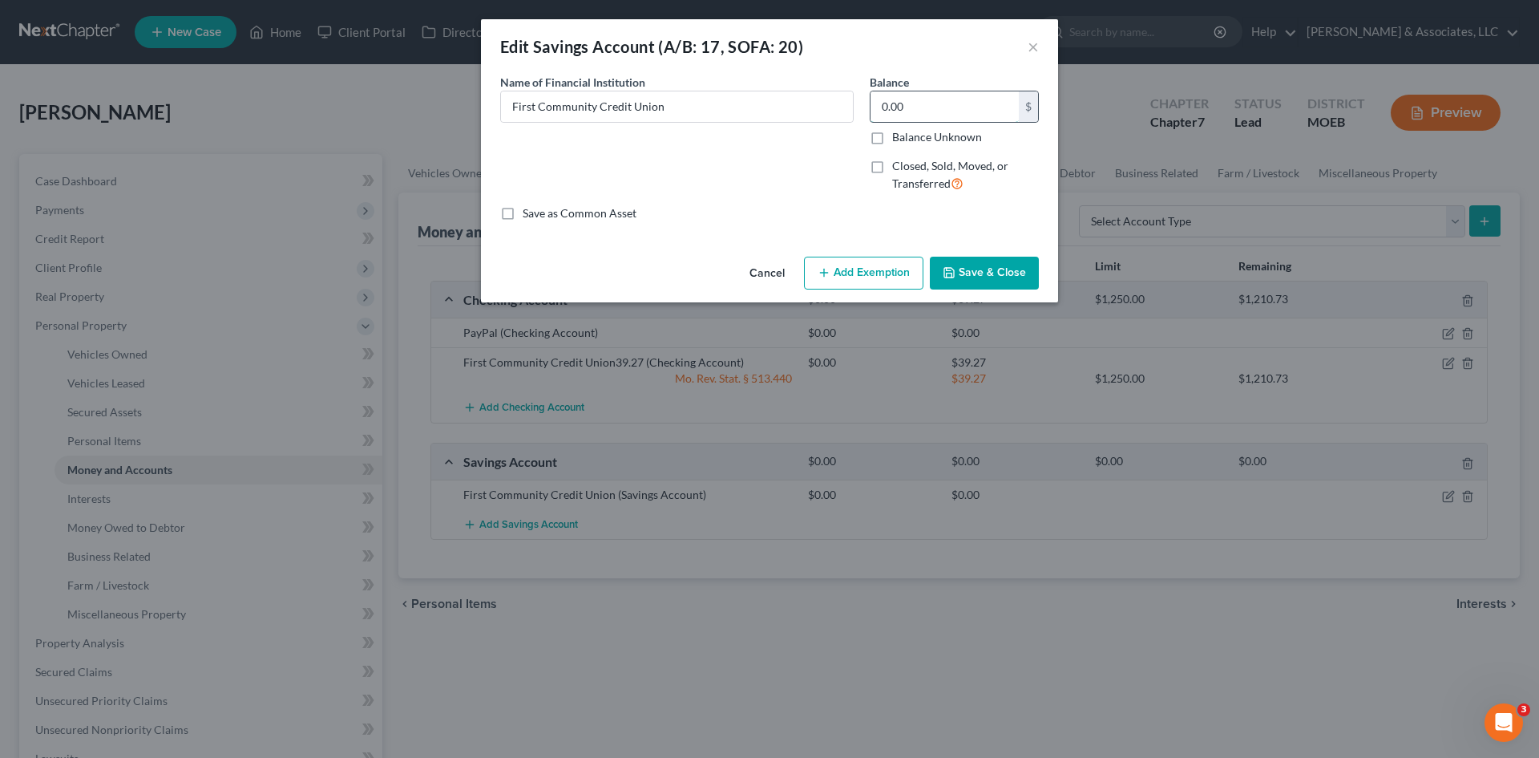
click at [907, 111] on input "0.00" at bounding box center [945, 106] width 148 height 30
type input "0.54"
click at [875, 273] on button "Add Exemption" at bounding box center [863, 274] width 119 height 34
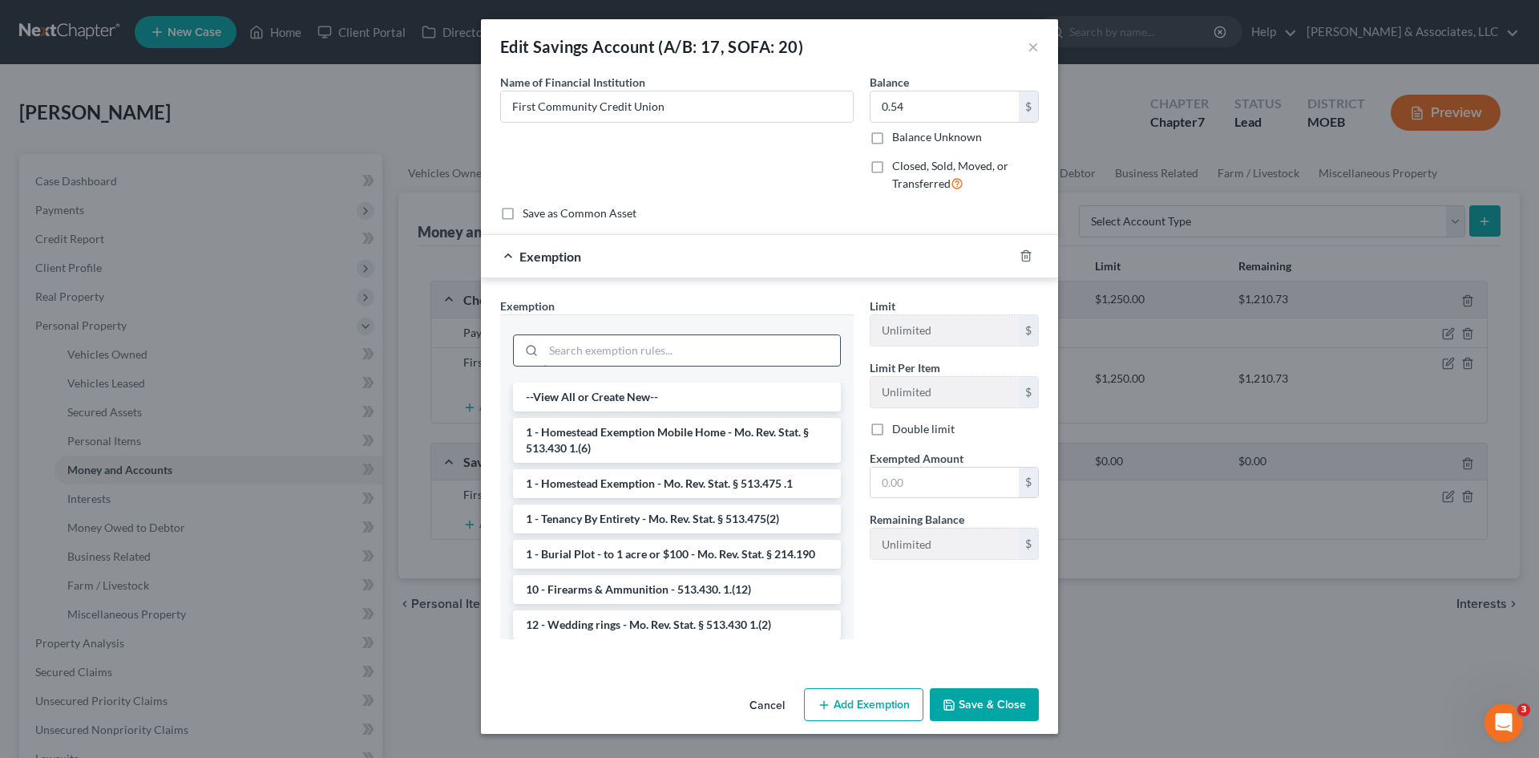
click at [641, 356] on input "search" at bounding box center [692, 350] width 297 height 30
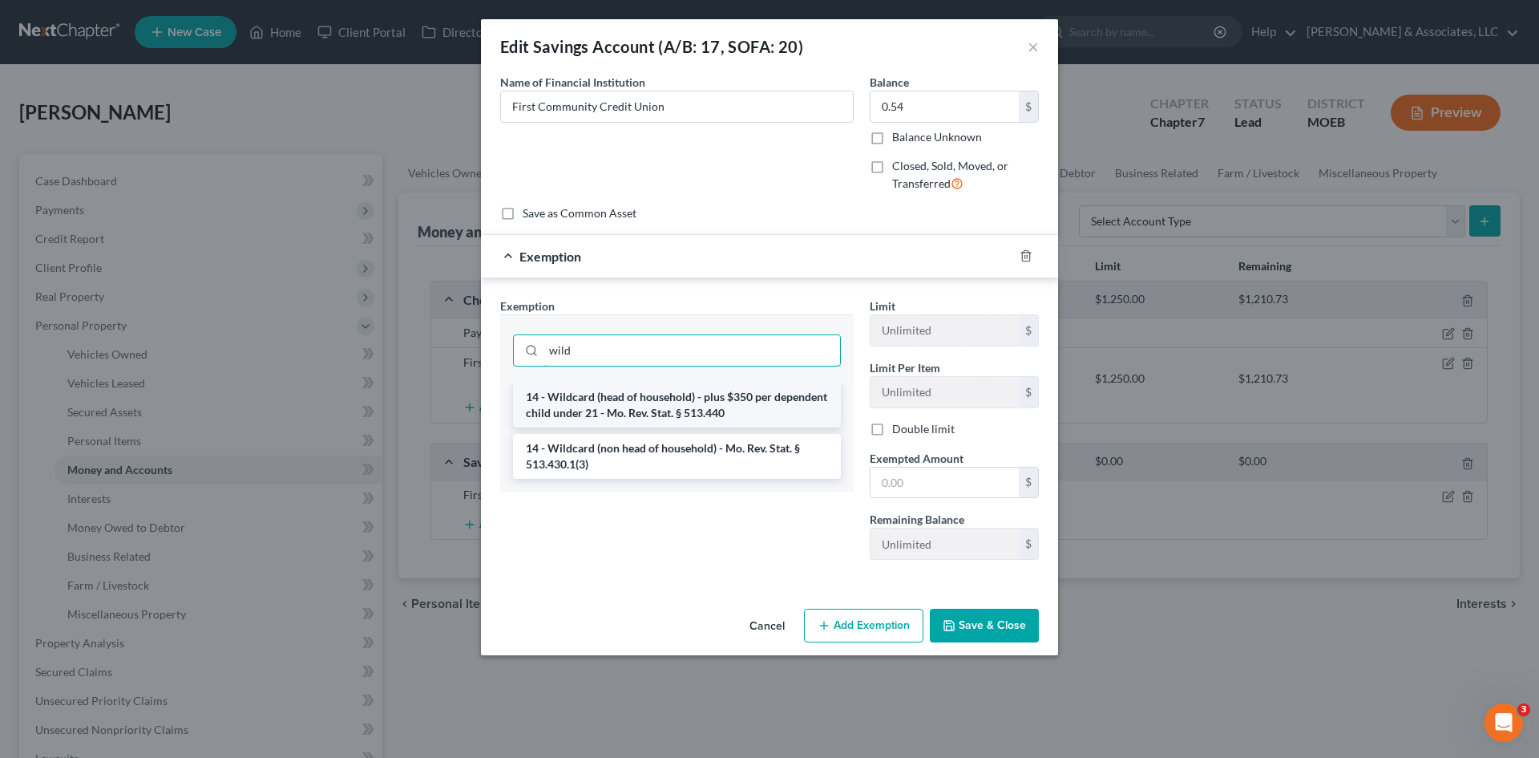
type input "wild"
drag, startPoint x: 692, startPoint y: 407, endPoint x: 796, endPoint y: 424, distance: 105.6
click at [693, 407] on li "14 - Wildcard (head of household) - plus $350 per dependent child under 21 - Mo…" at bounding box center [677, 404] width 328 height 45
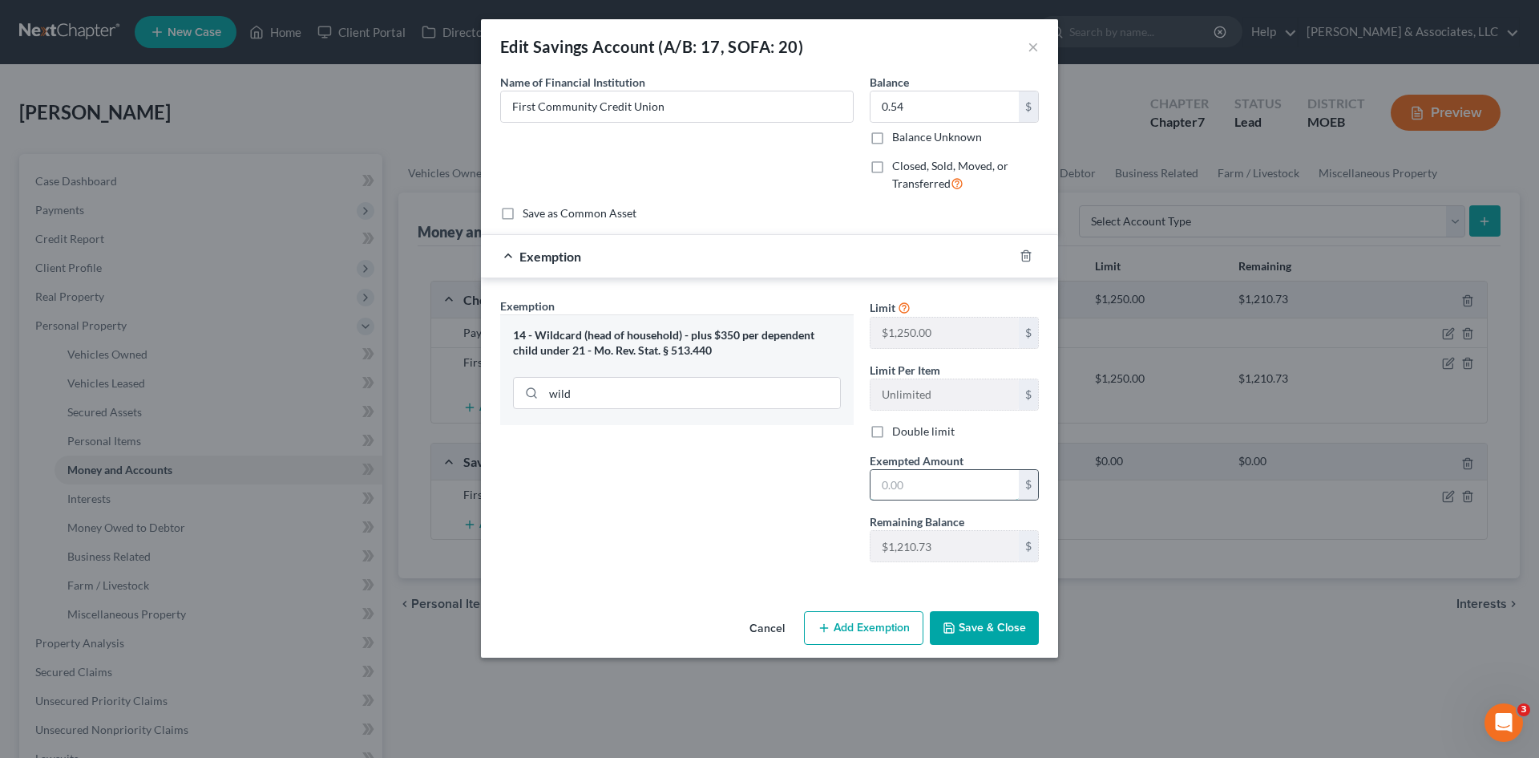
click at [965, 486] on input "text" at bounding box center [945, 485] width 148 height 30
type input "0.54"
click at [984, 628] on button "Save & Close" at bounding box center [984, 628] width 109 height 34
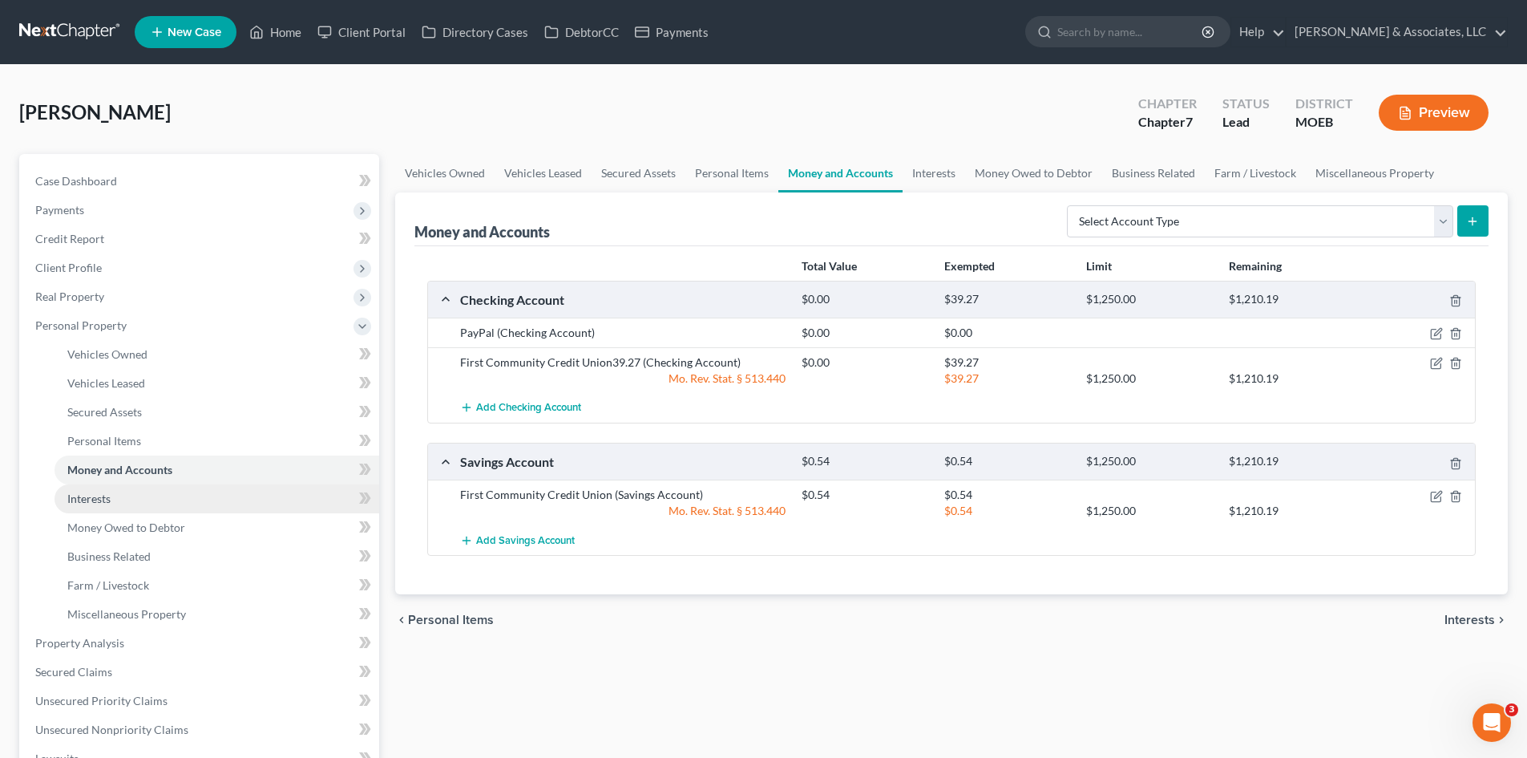
click at [98, 500] on span "Interests" at bounding box center [88, 498] width 43 height 14
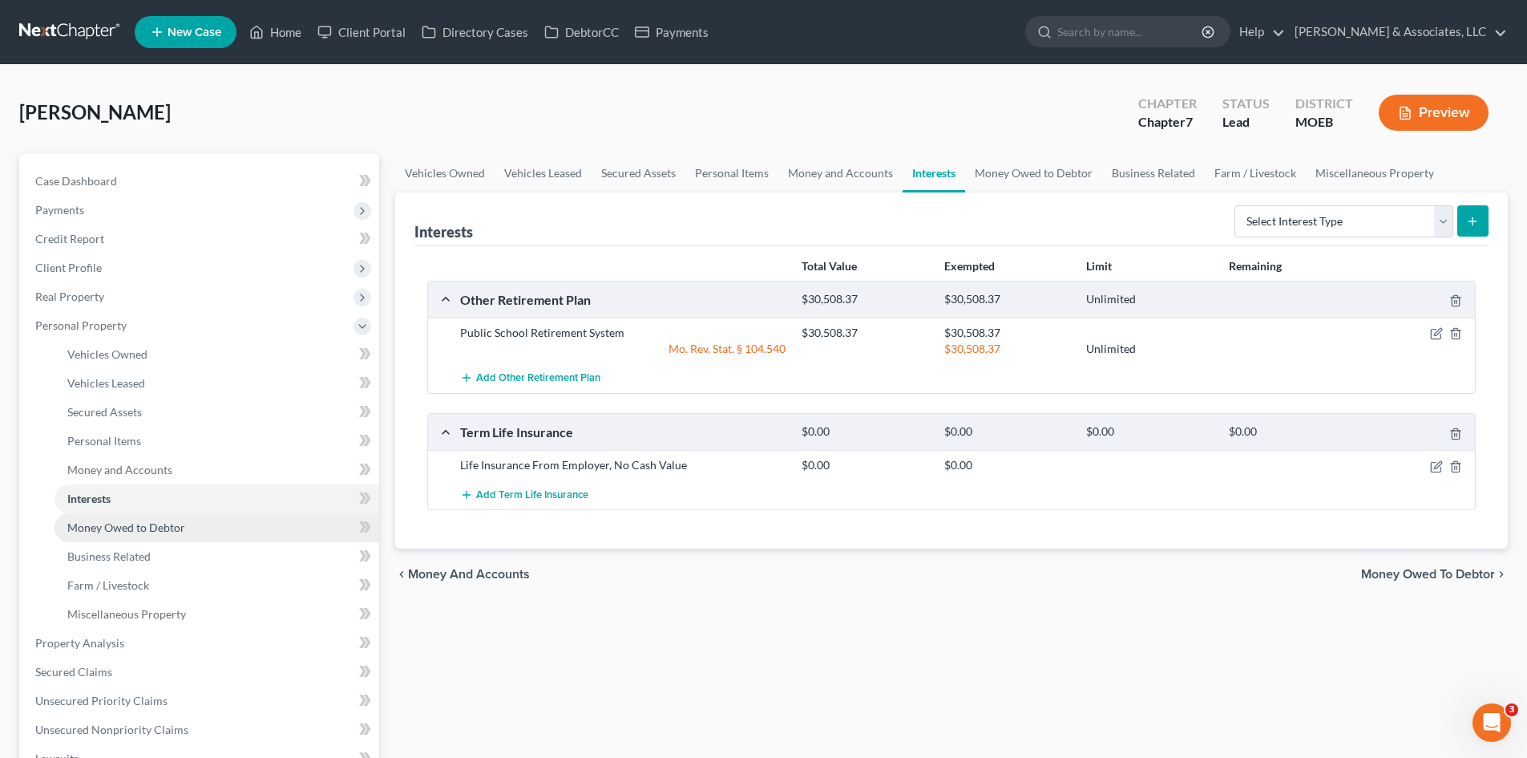
click at [112, 523] on span "Money Owed to Debtor" at bounding box center [126, 527] width 118 height 14
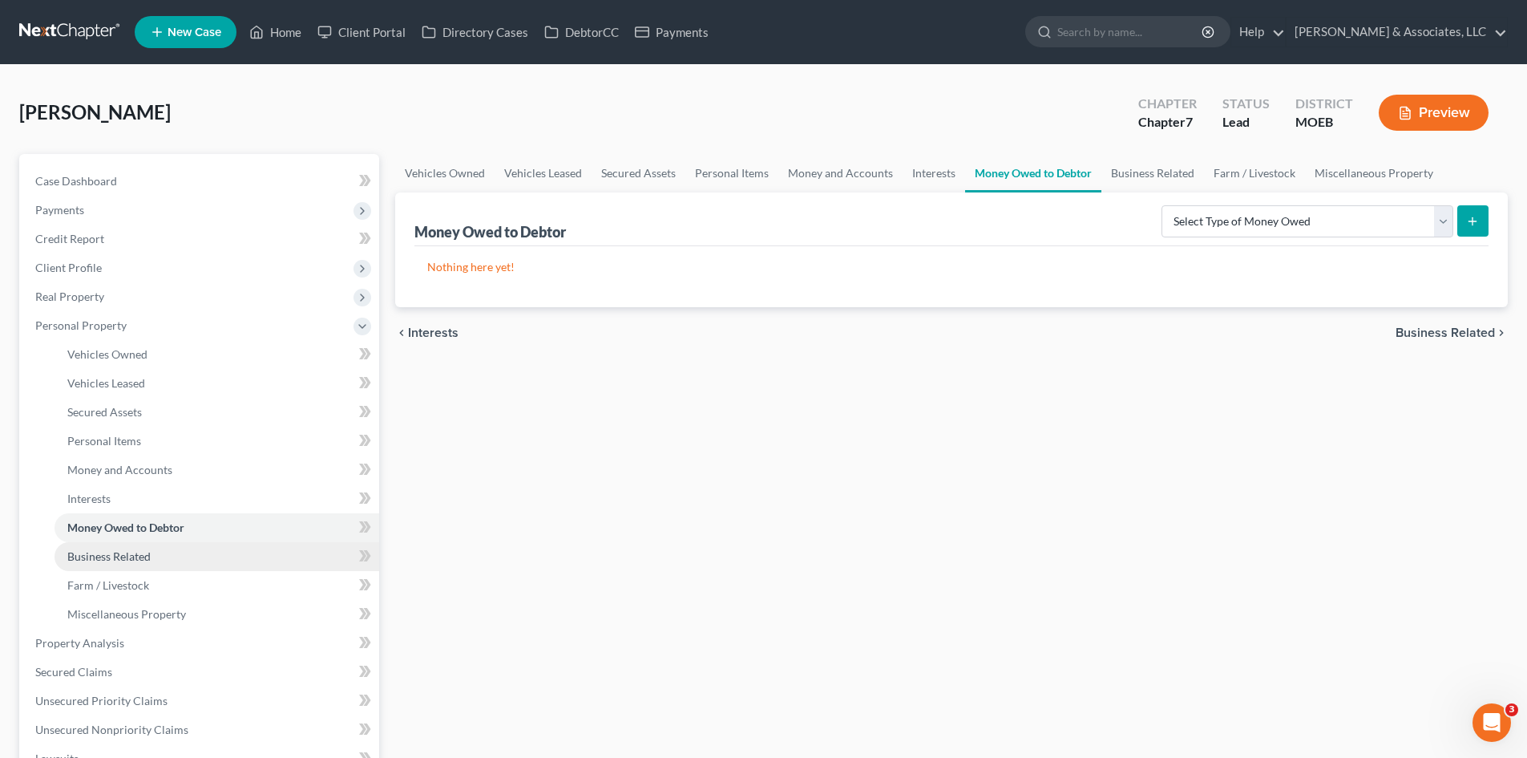
click at [118, 560] on span "Business Related" at bounding box center [108, 556] width 83 height 14
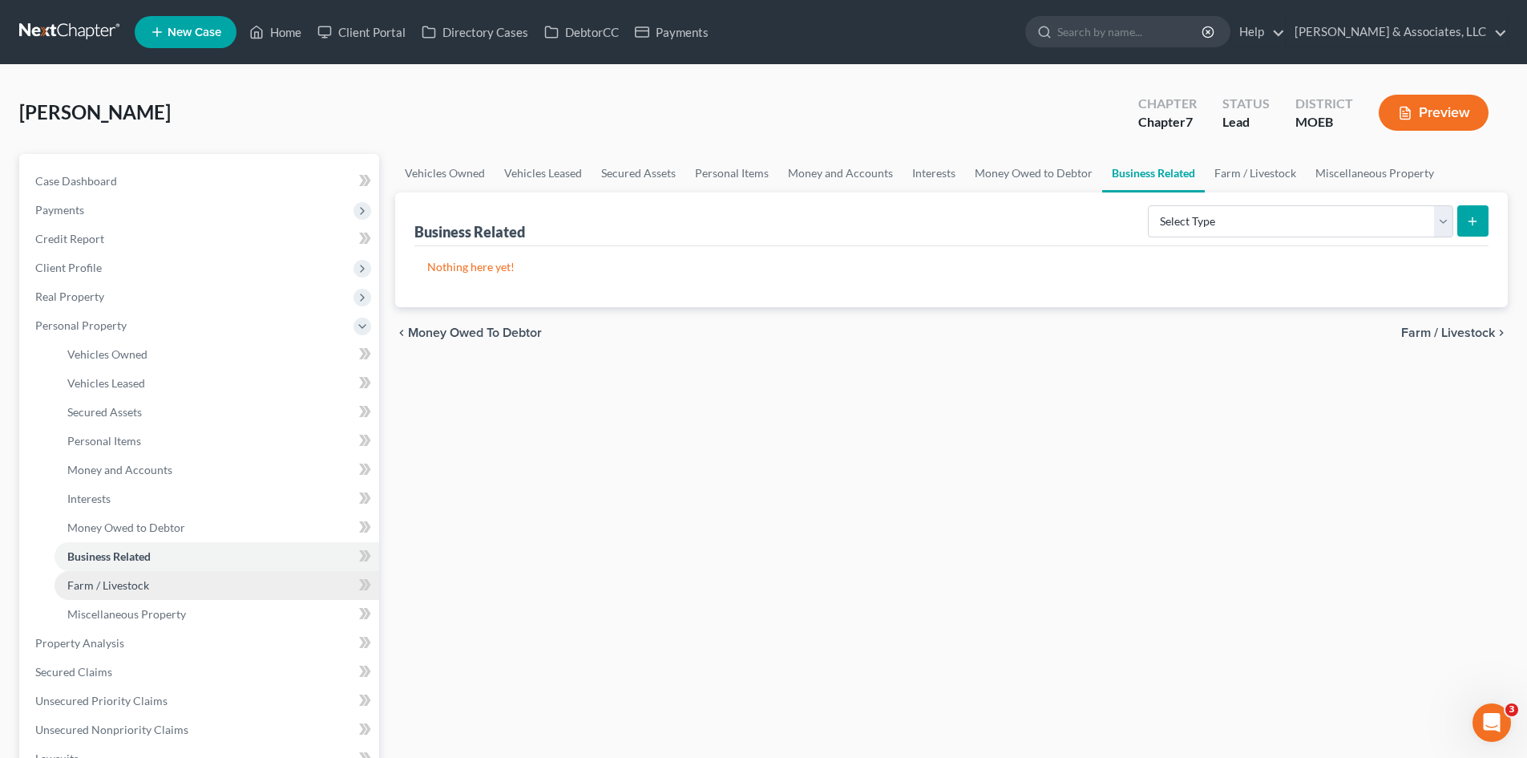
click at [112, 585] on span "Farm / Livestock" at bounding box center [108, 585] width 82 height 14
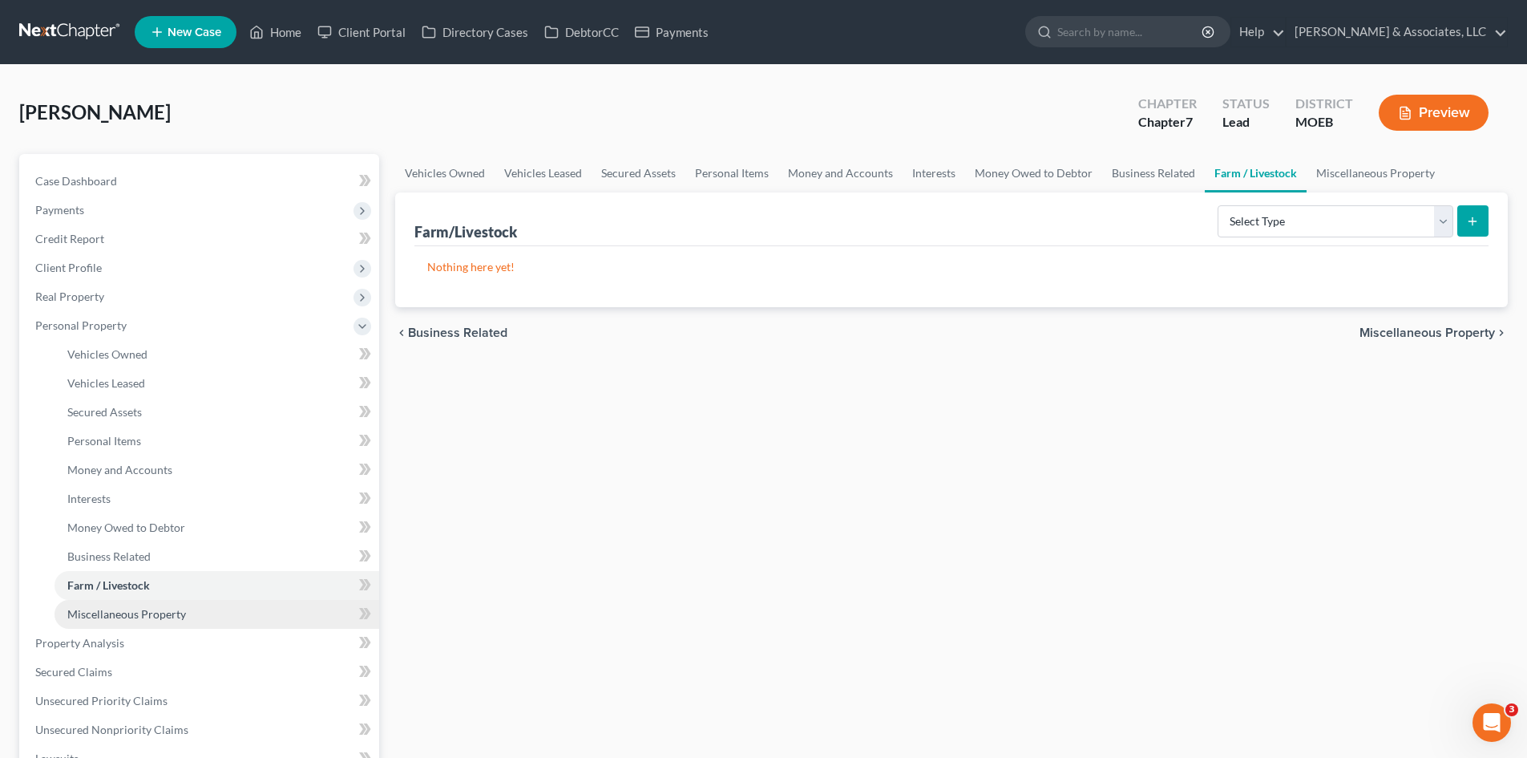
click at [111, 610] on span "Miscellaneous Property" at bounding box center [126, 614] width 119 height 14
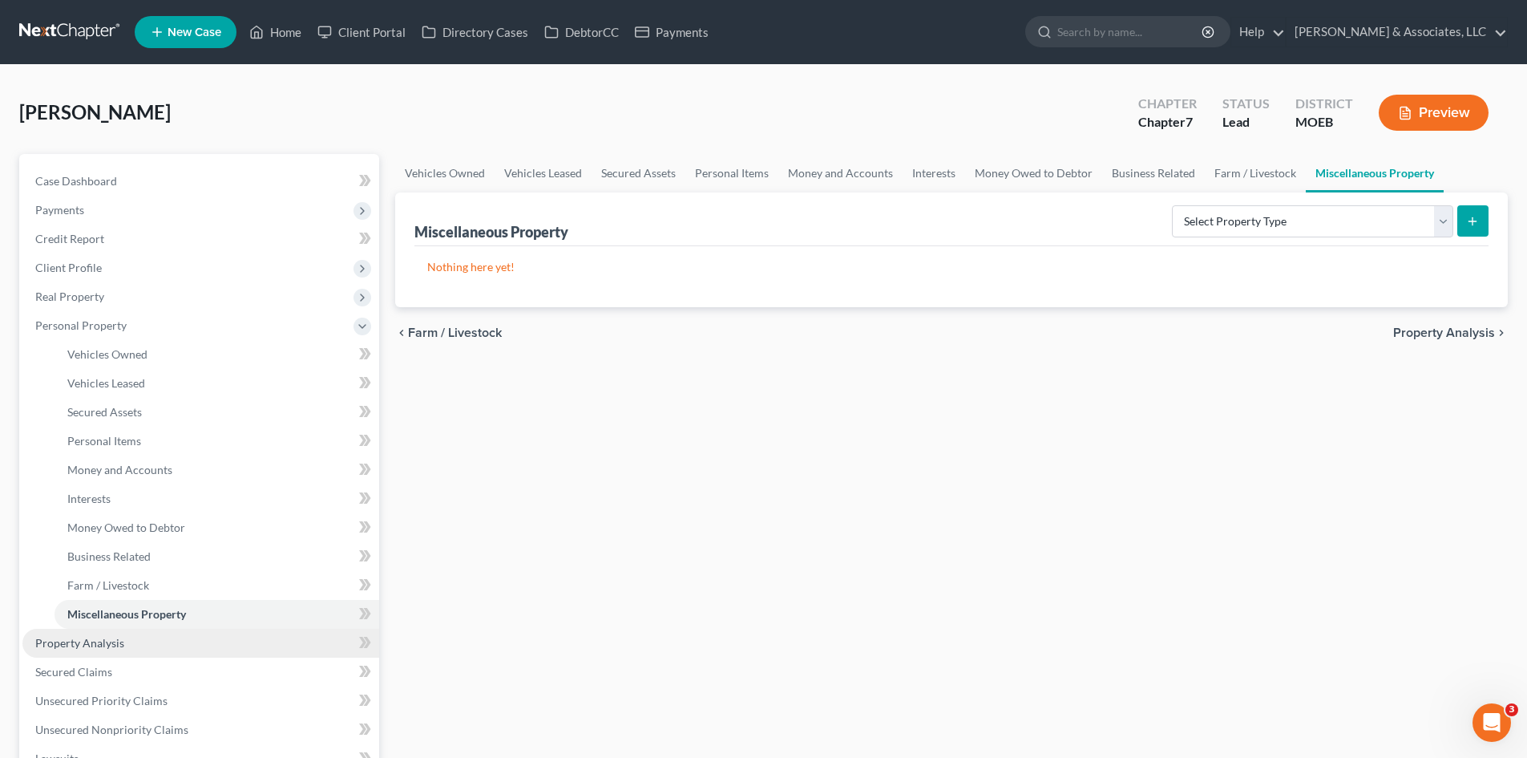
click at [99, 638] on span "Property Analysis" at bounding box center [79, 643] width 89 height 14
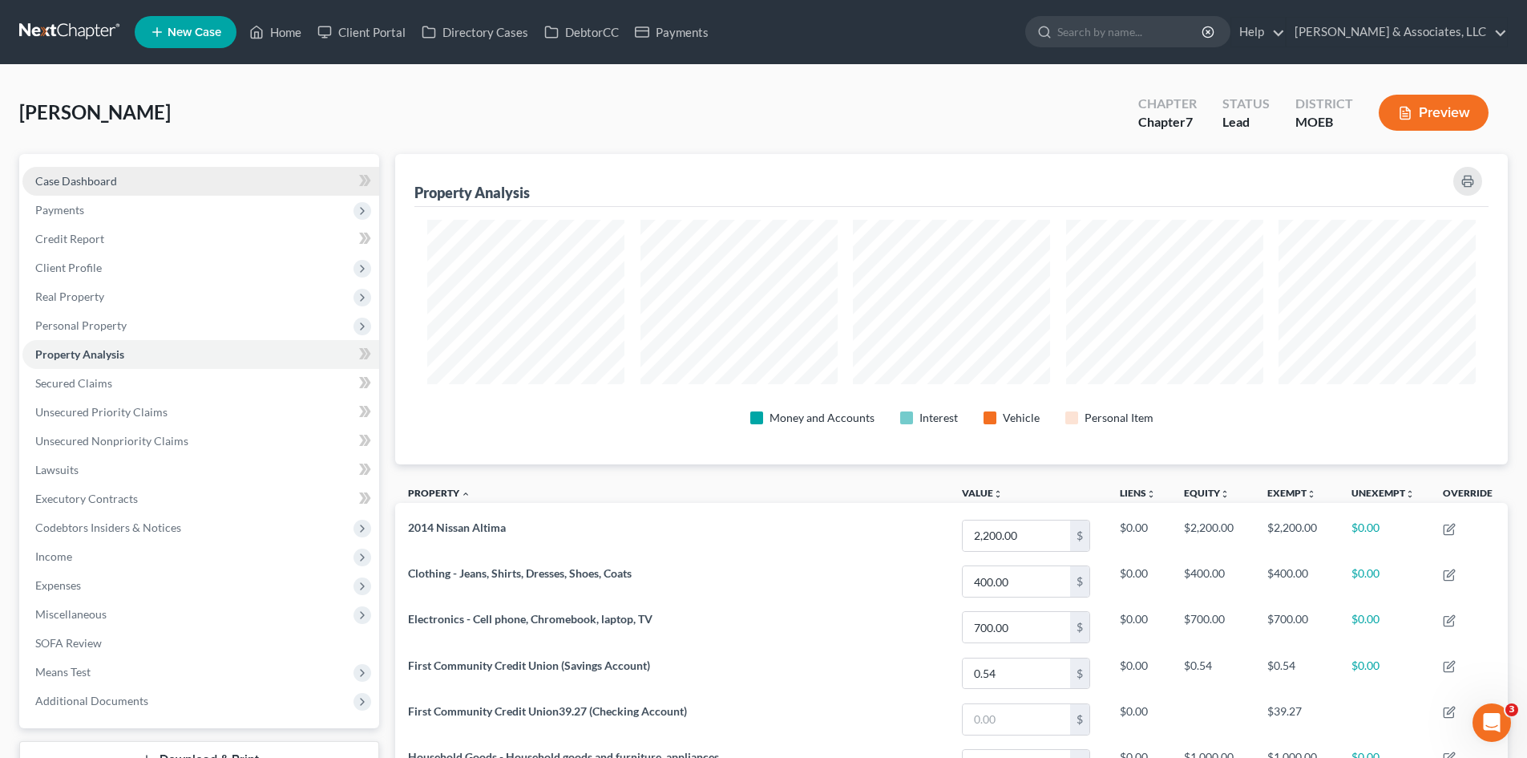
click at [98, 176] on span "Case Dashboard" at bounding box center [76, 181] width 82 height 14
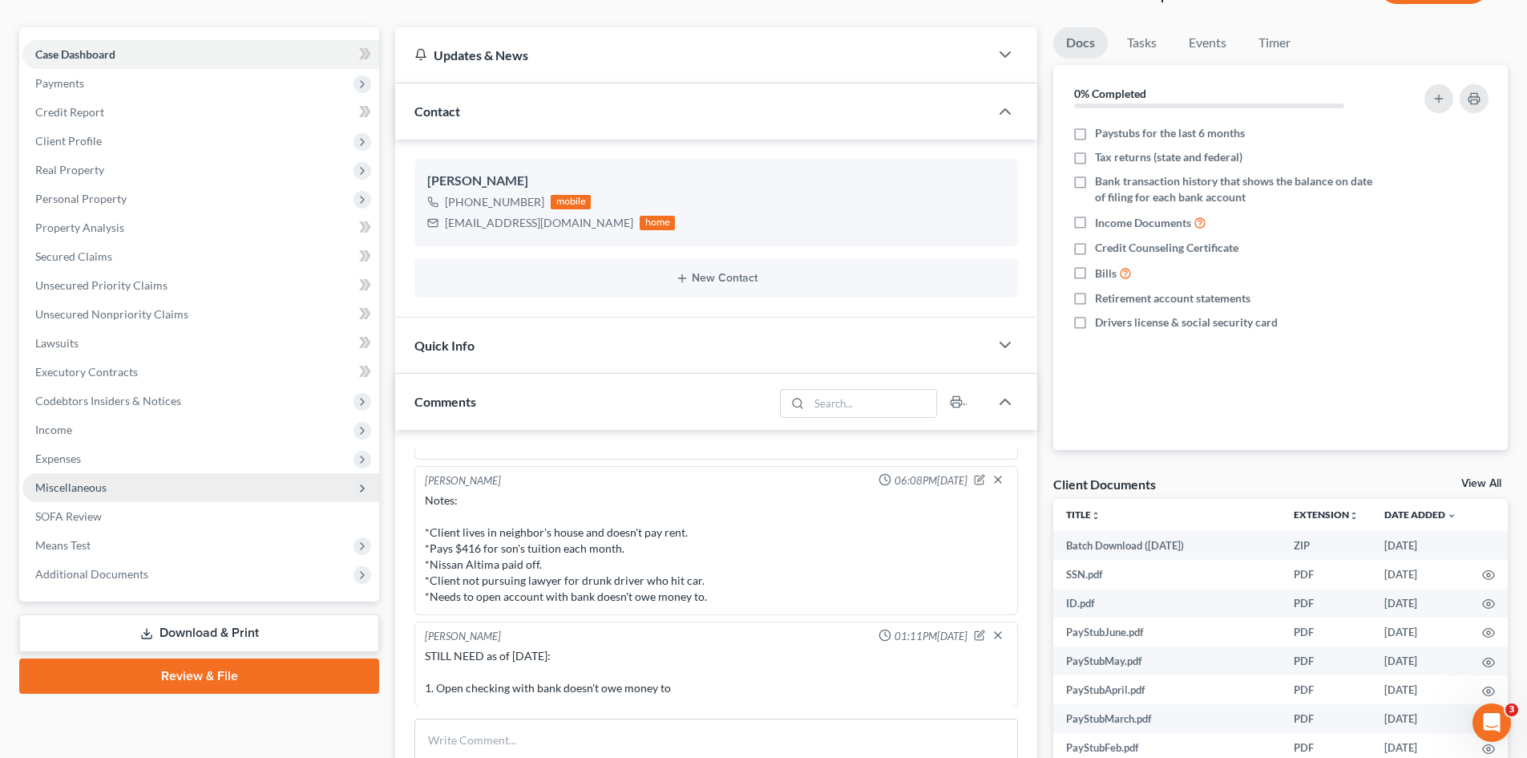
scroll to position [80, 0]
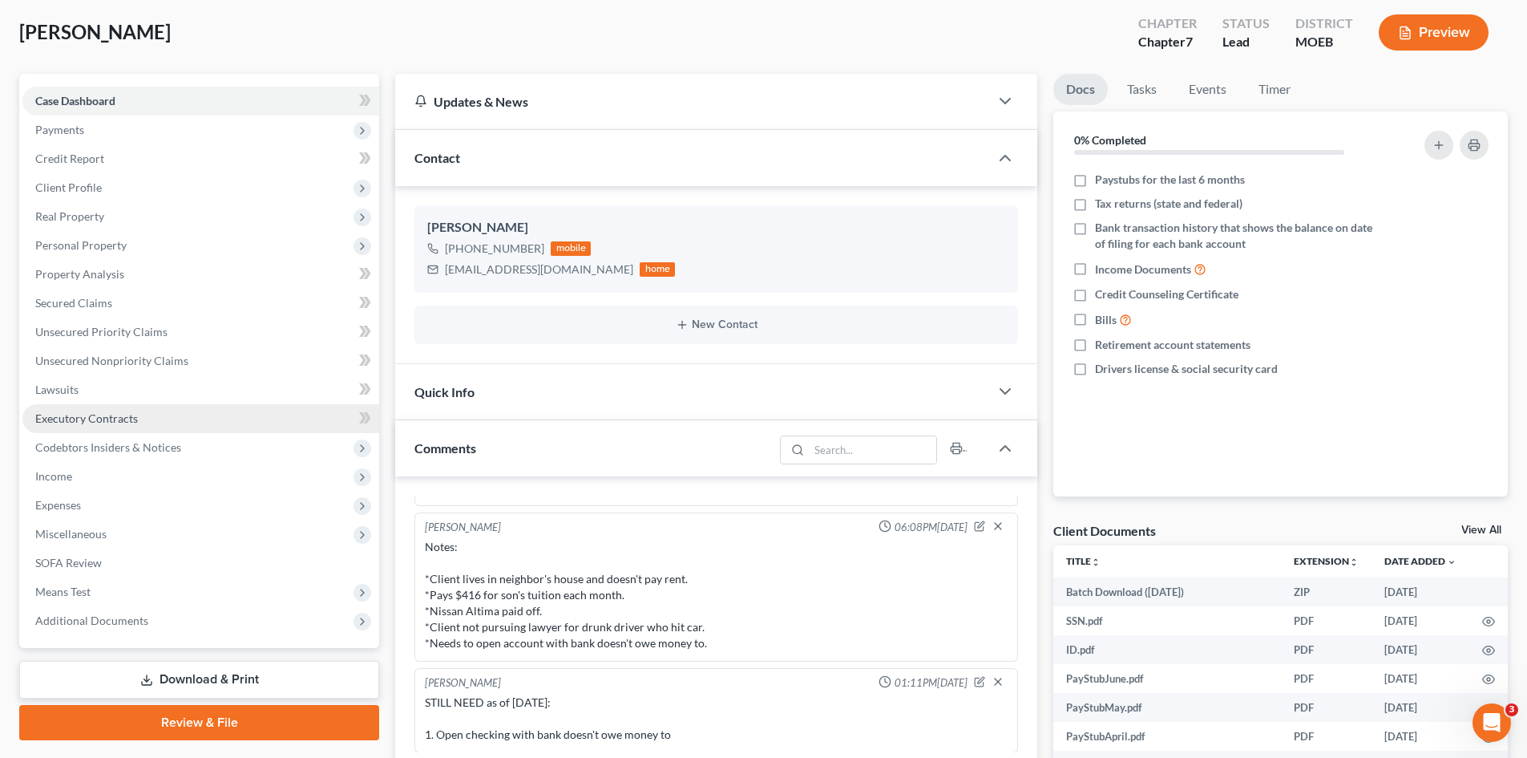
click at [91, 420] on span "Executory Contracts" at bounding box center [86, 418] width 103 height 14
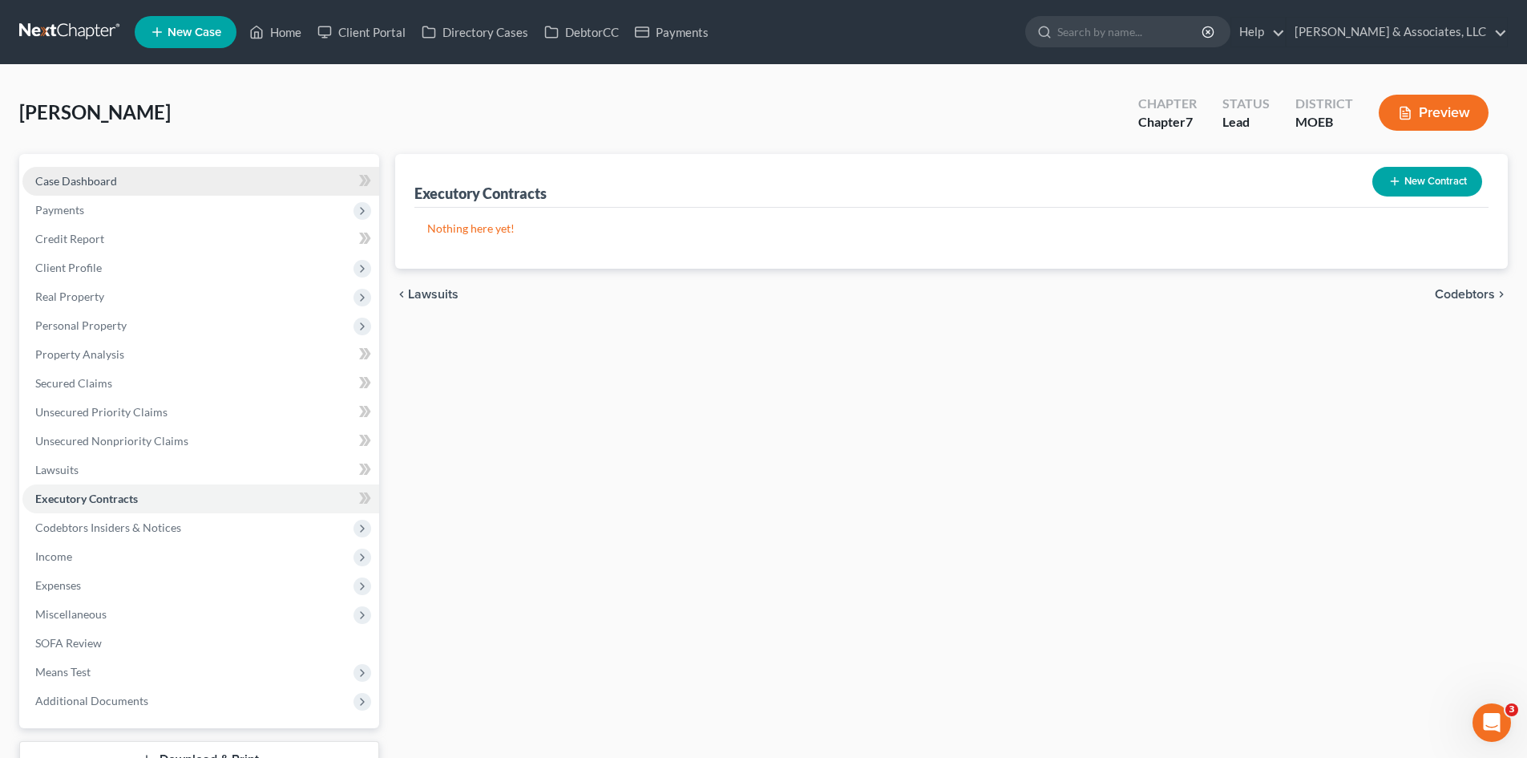
click at [109, 184] on span "Case Dashboard" at bounding box center [76, 181] width 82 height 14
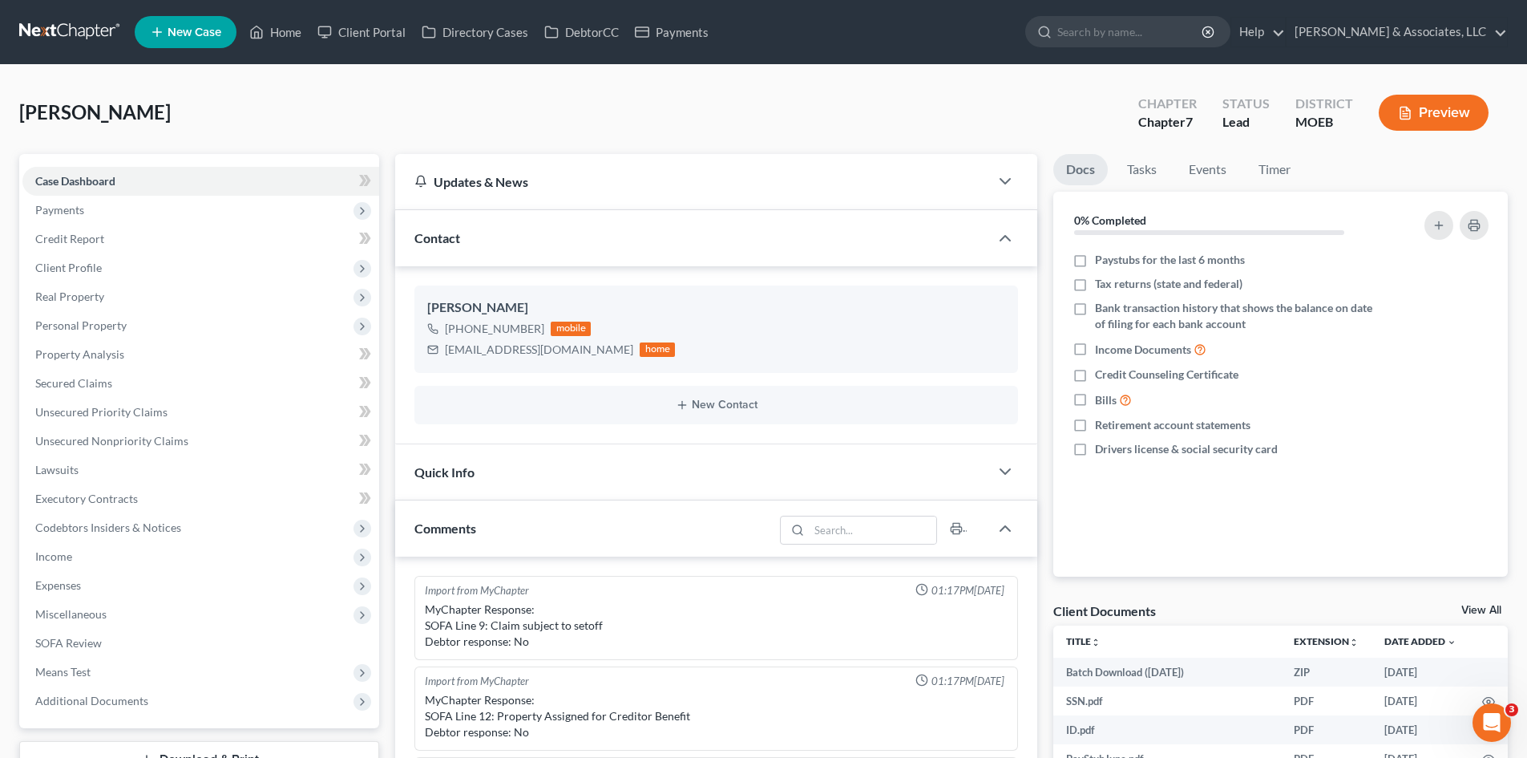
scroll to position [964, 0]
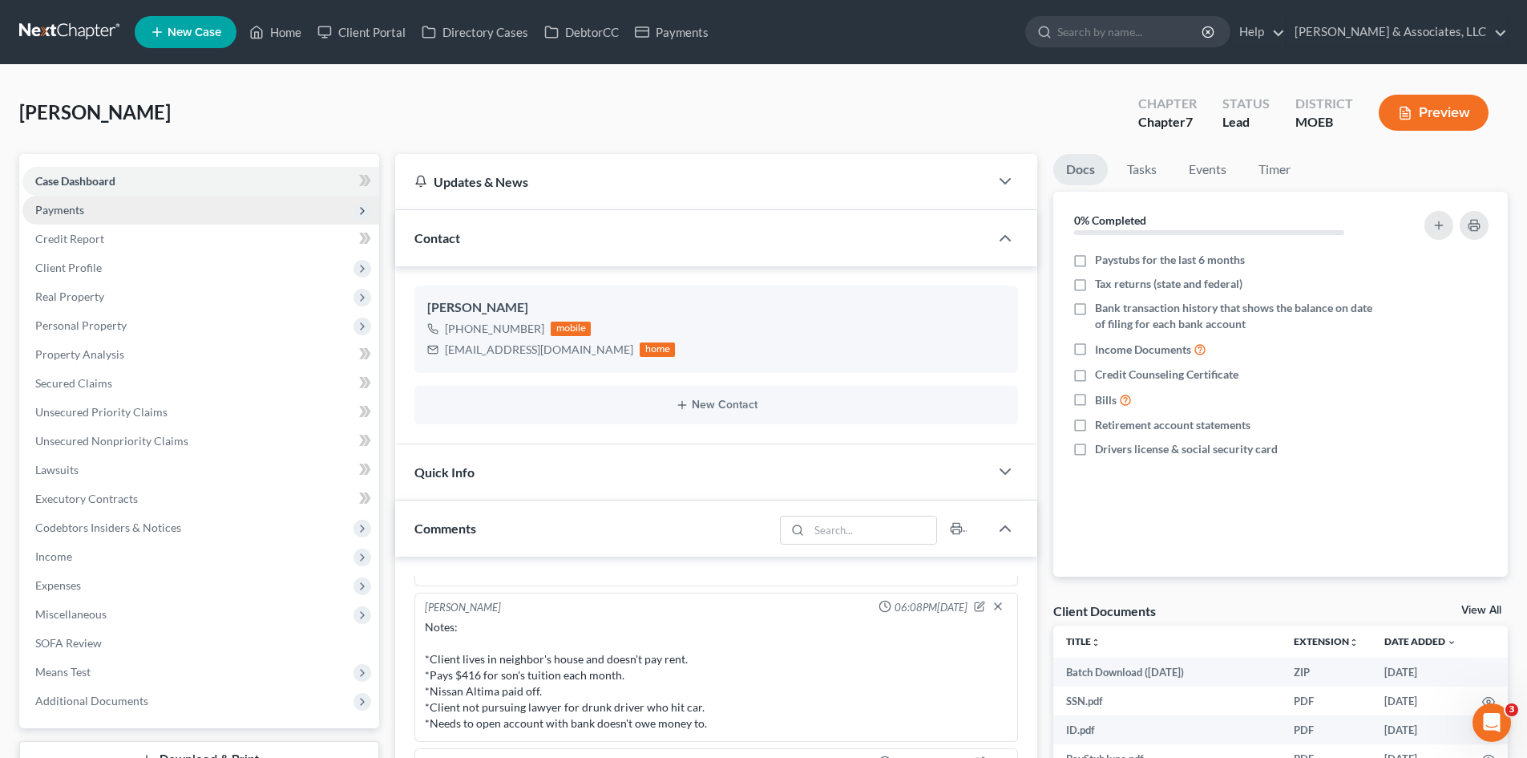
click at [58, 213] on span "Payments" at bounding box center [59, 210] width 49 height 14
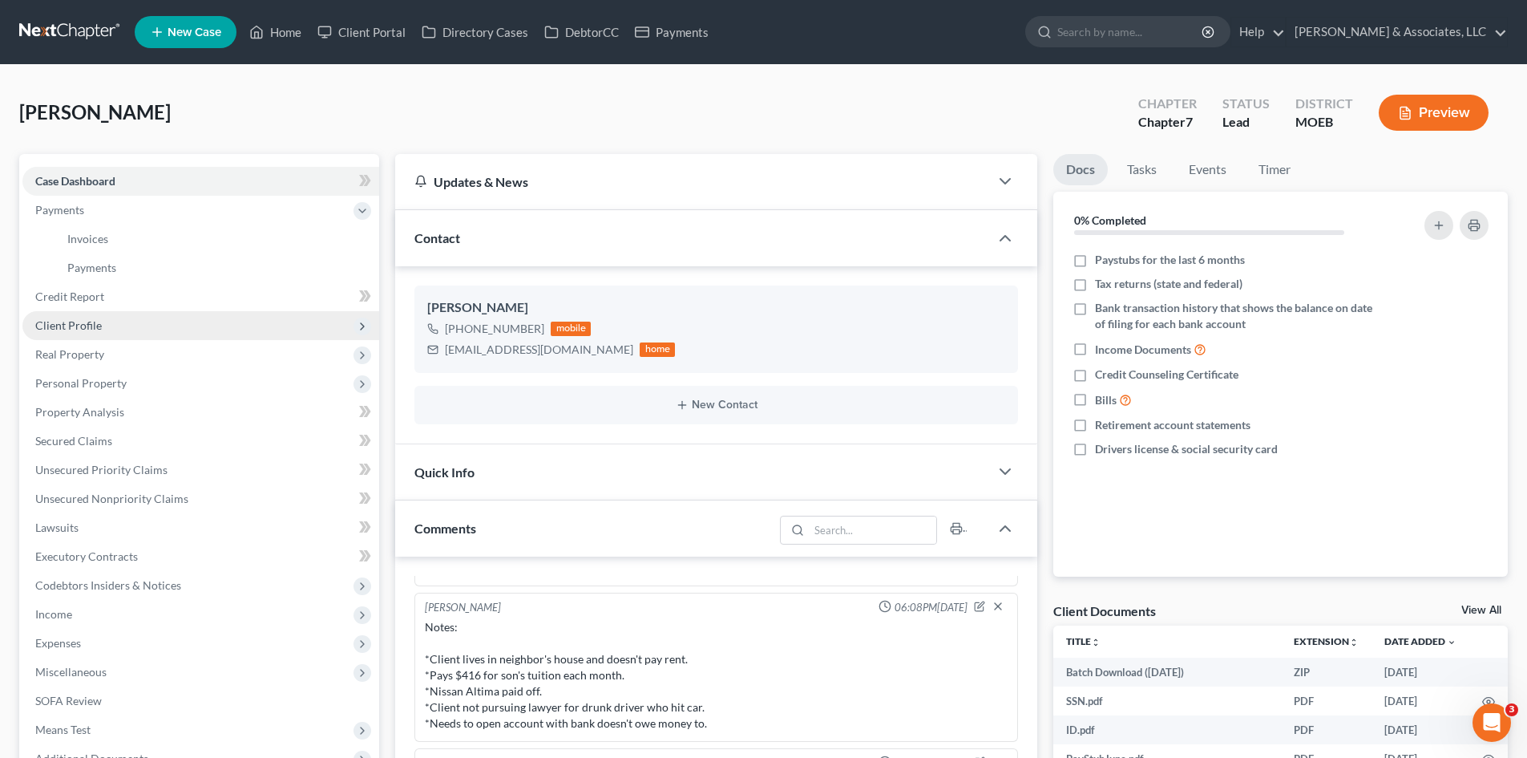
click at [64, 325] on span "Client Profile" at bounding box center [68, 325] width 67 height 14
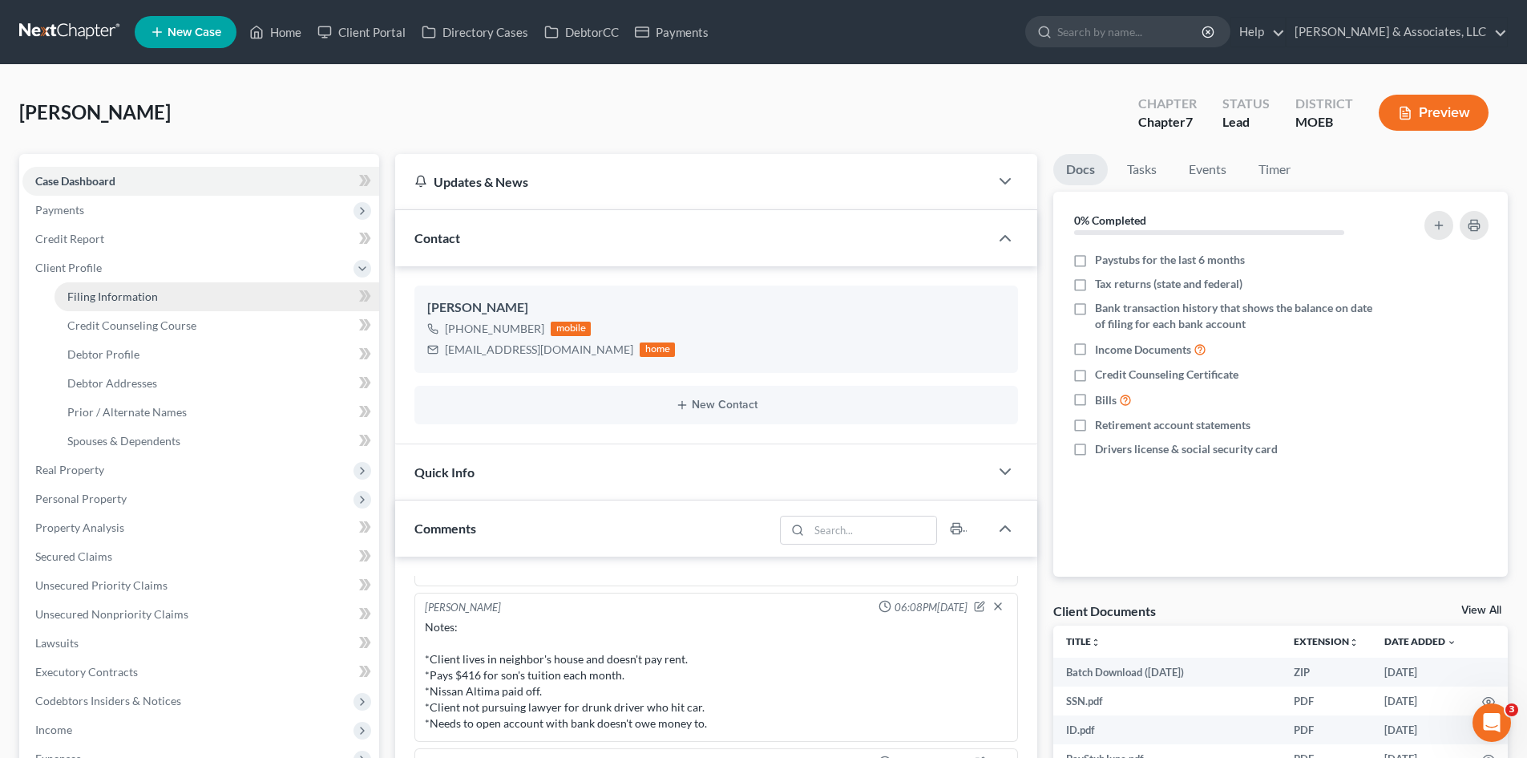
click at [103, 300] on span "Filing Information" at bounding box center [112, 296] width 91 height 14
select select "1"
select select "0"
select select "26"
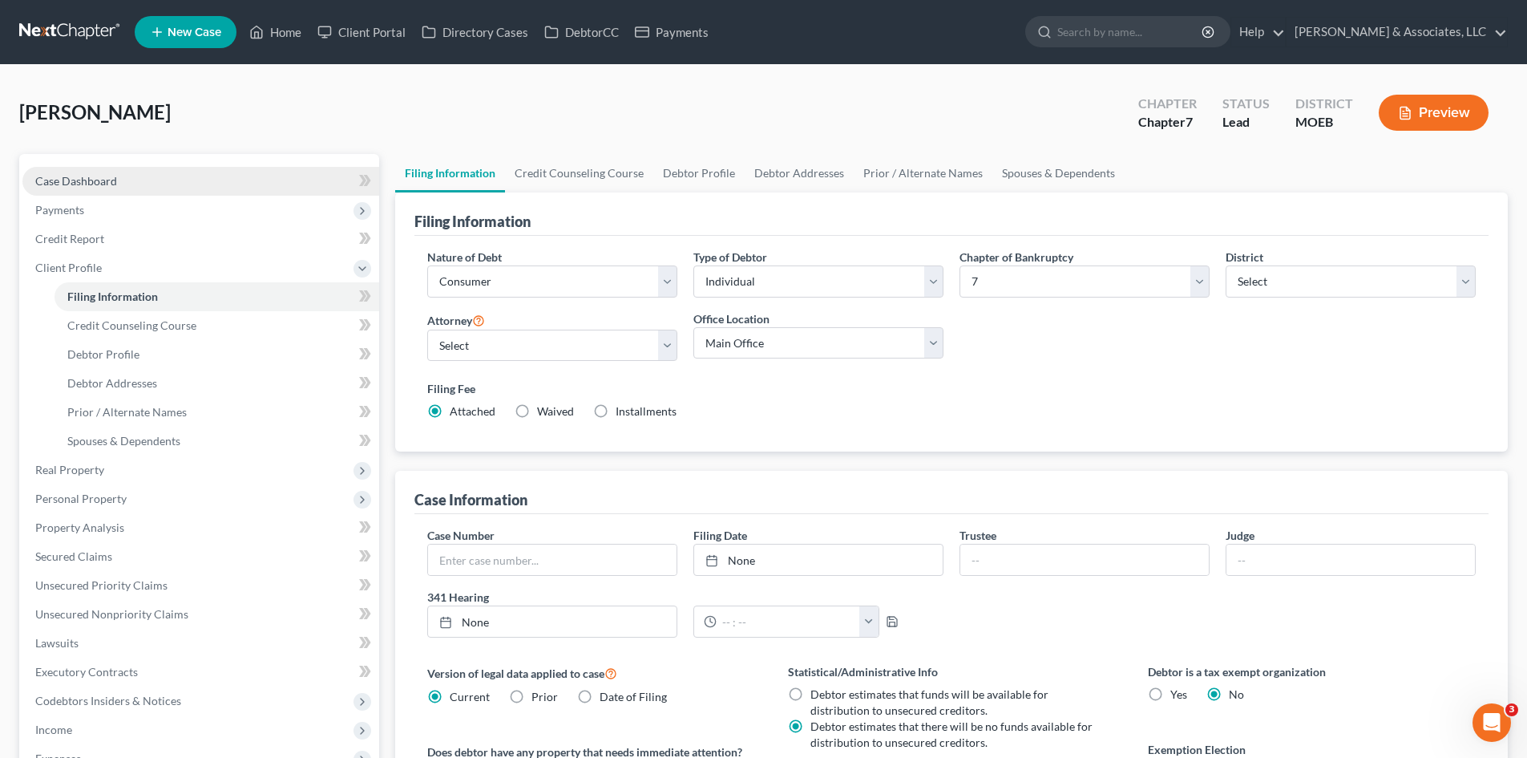
click at [68, 187] on span "Case Dashboard" at bounding box center [76, 181] width 82 height 14
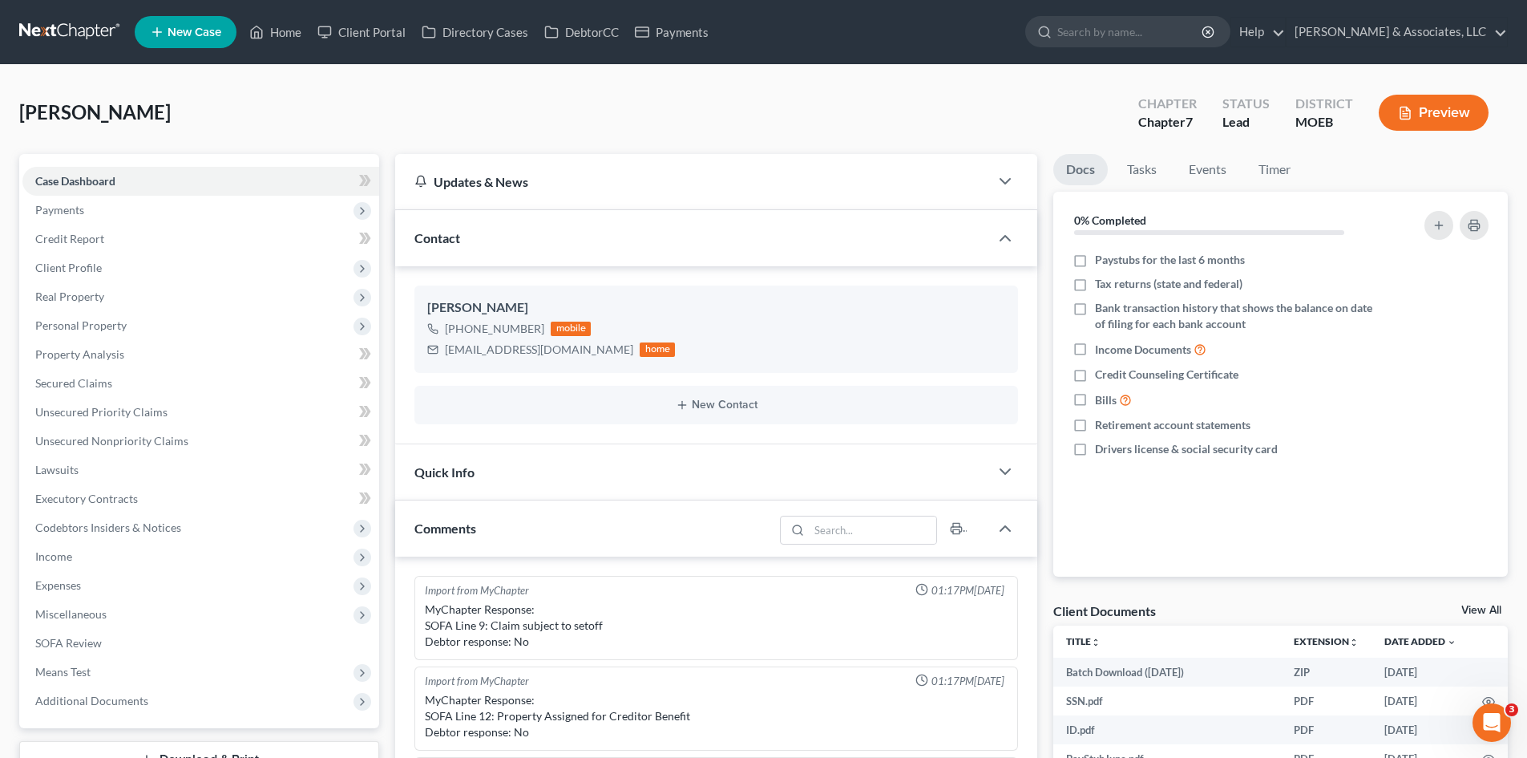
scroll to position [964, 0]
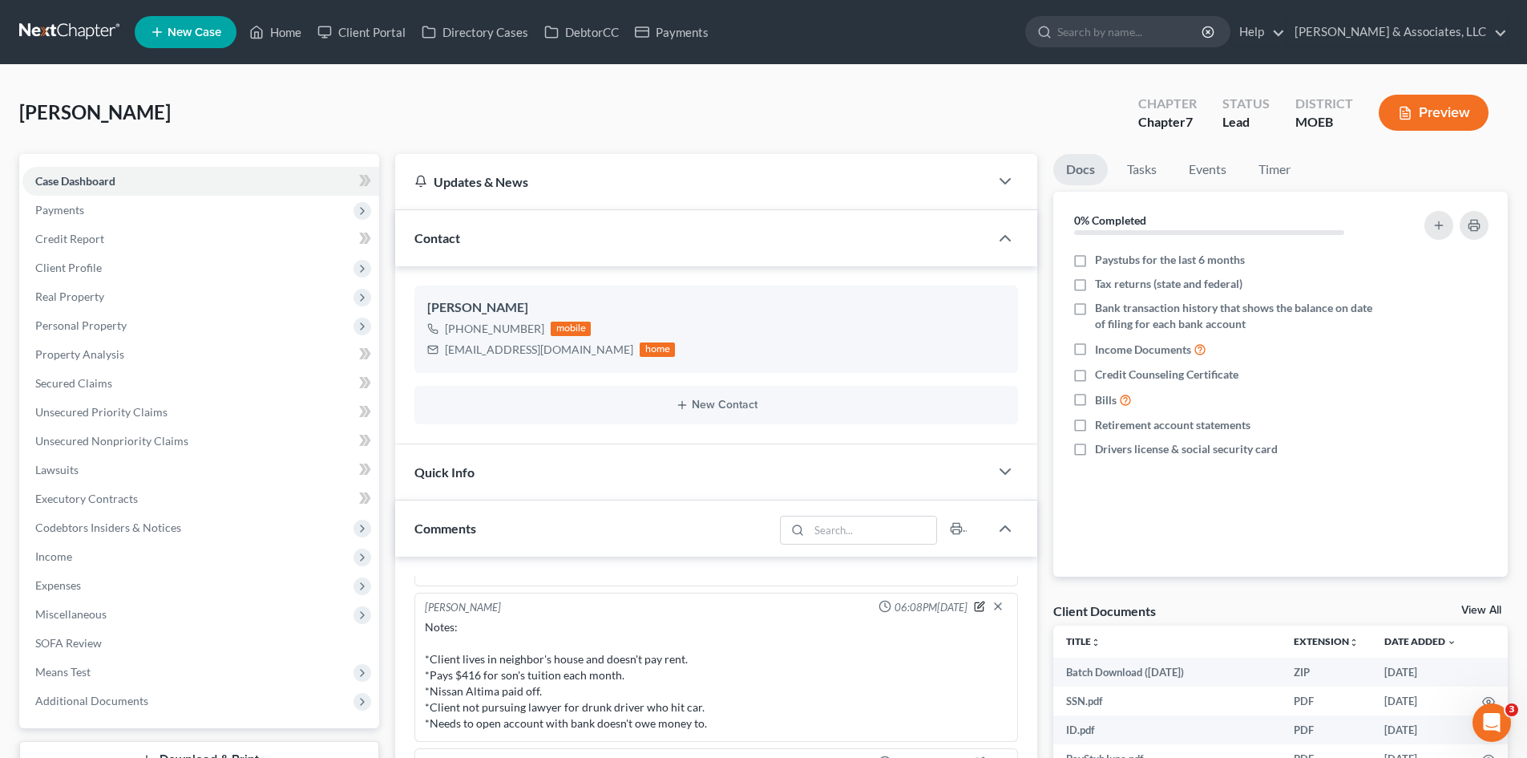
click at [978, 605] on icon "button" at bounding box center [981, 604] width 6 height 6
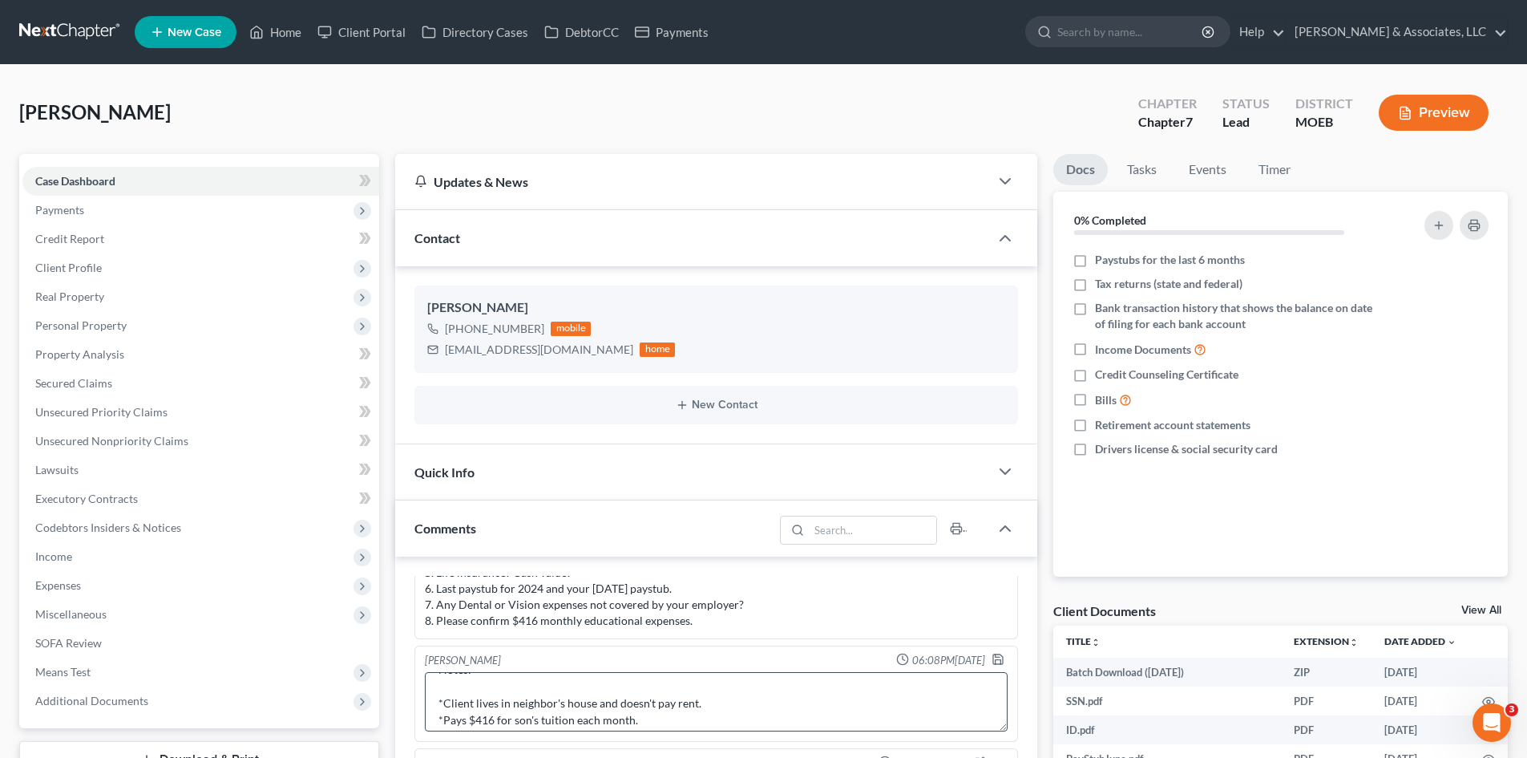
scroll to position [0, 0]
drag, startPoint x: 498, startPoint y: 726, endPoint x: 527, endPoint y: 713, distance: 32.3
click at [518, 725] on textarea "Notes: *Client lives in neighbor's house and doesn't pay rent. *Pays $416 for s…" at bounding box center [716, 701] width 583 height 59
drag, startPoint x: 543, startPoint y: 715, endPoint x: 523, endPoint y: 728, distance: 23.8
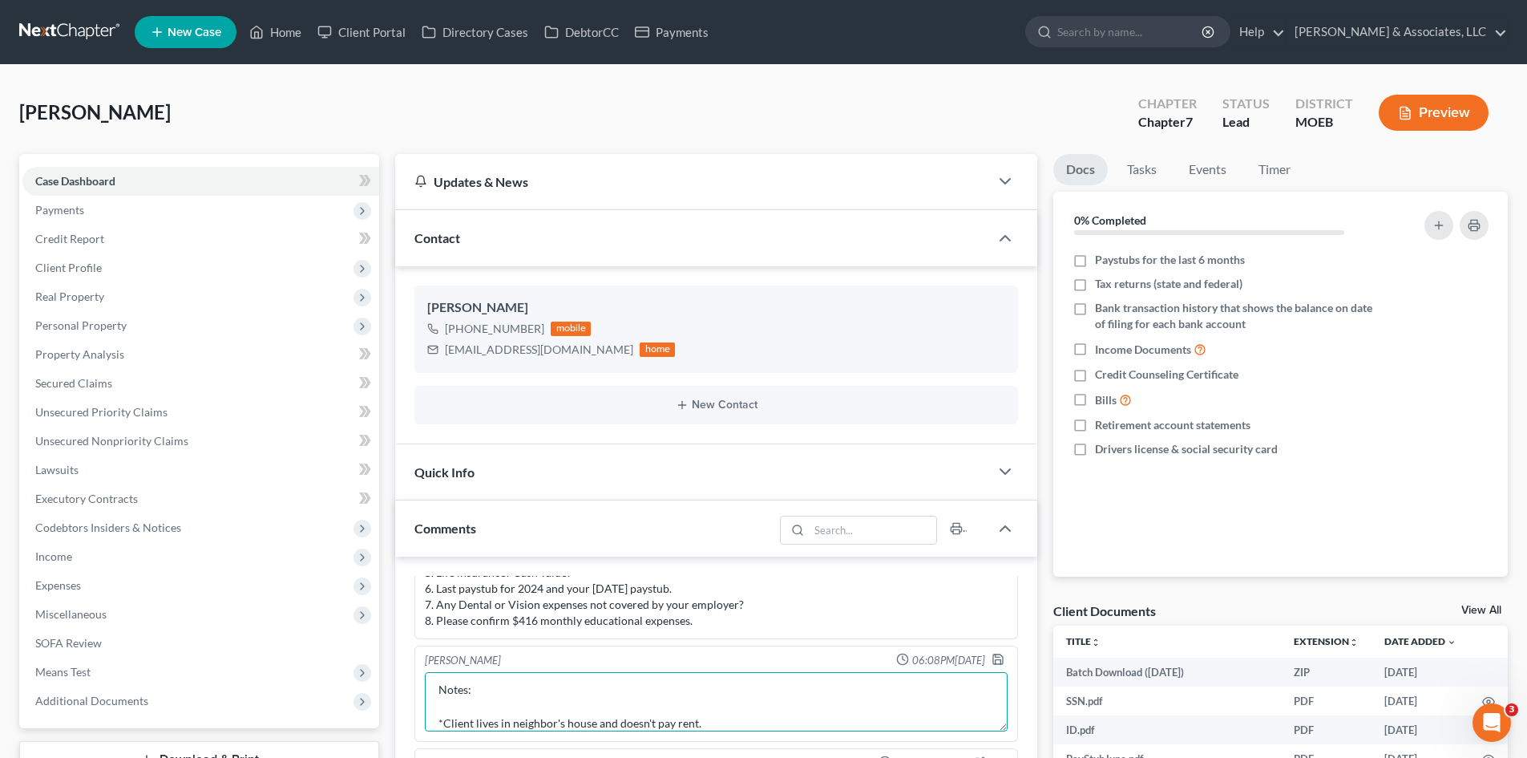
click at [544, 715] on textarea "Notes: *Client lives in neighbor's house and doesn't pay rent. *Pays $416 for s…" at bounding box center [716, 701] width 583 height 59
click at [514, 725] on textarea "Notes: *Client lives in neighbor's house and doesn't pay rent. *Pays $416 for s…" at bounding box center [716, 701] width 583 height 59
click at [540, 719] on textarea "Notes: *Client lives in neighbor's house and doesn't pay rent. *Pays $416 for s…" at bounding box center [716, 701] width 583 height 59
click at [641, 715] on textarea "Notes: *Client lives in neighbor's house and doesn't pay rent. *Pays $416 for s…" at bounding box center [716, 701] width 583 height 59
click at [712, 721] on textarea "Notes: *Client lives in neighbor's house and doesn't pay rent. *Pays $416 for s…" at bounding box center [716, 701] width 583 height 59
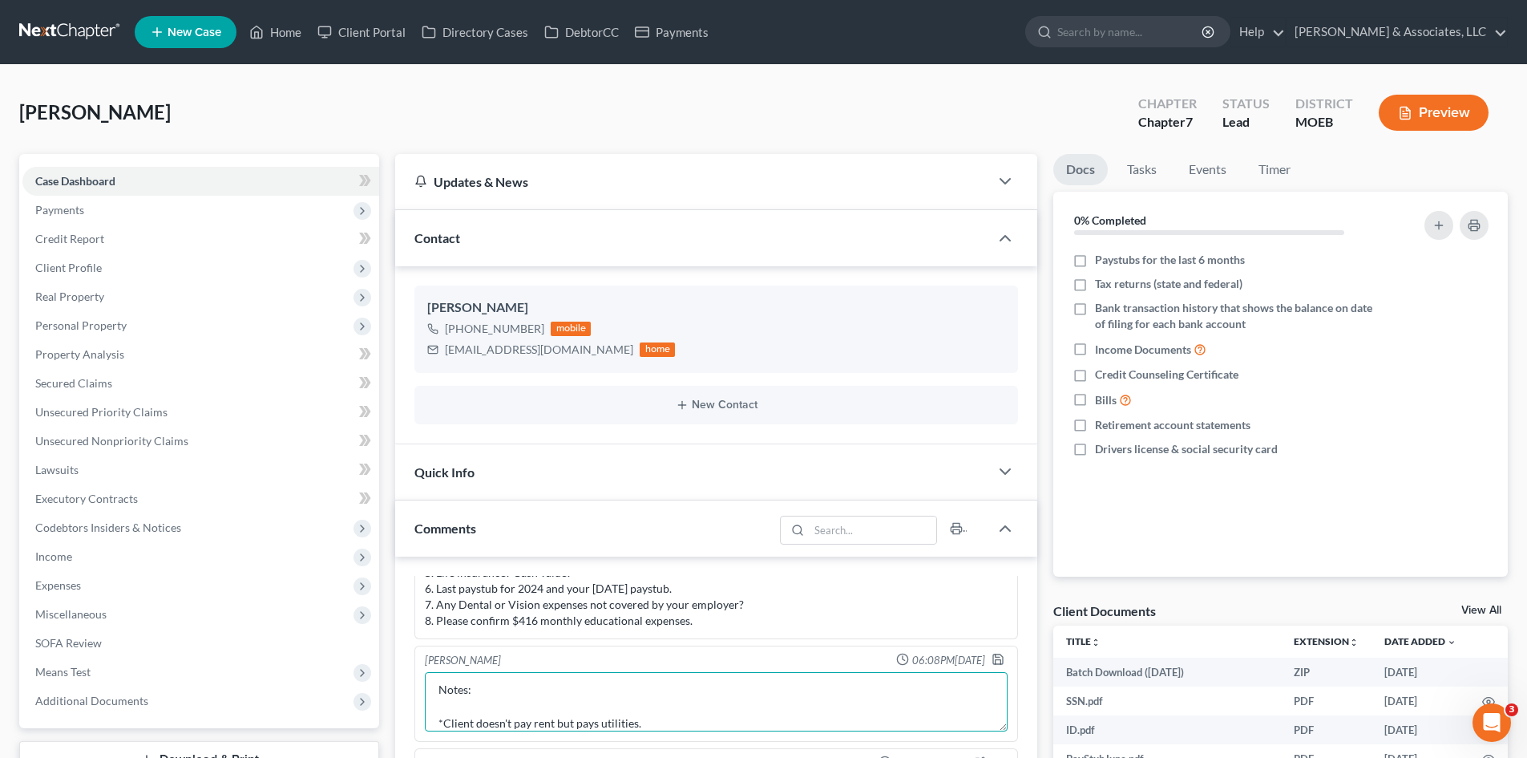
type textarea "Notes: *Client doesn't pay rent but pays utilities. *Pays $416 for son's tuitio…"
click at [992, 658] on icon "button" at bounding box center [998, 659] width 13 height 13
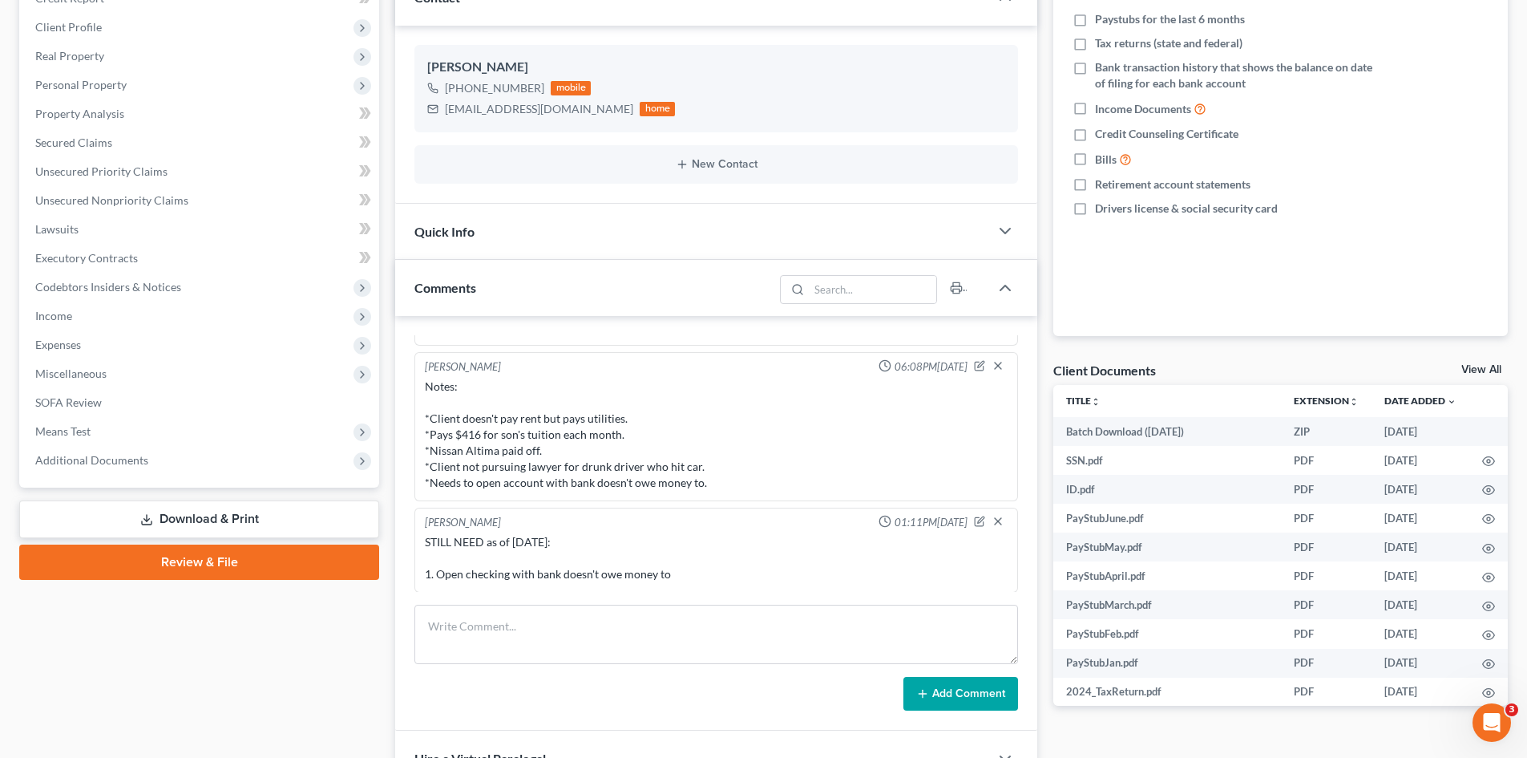
scroll to position [321, 0]
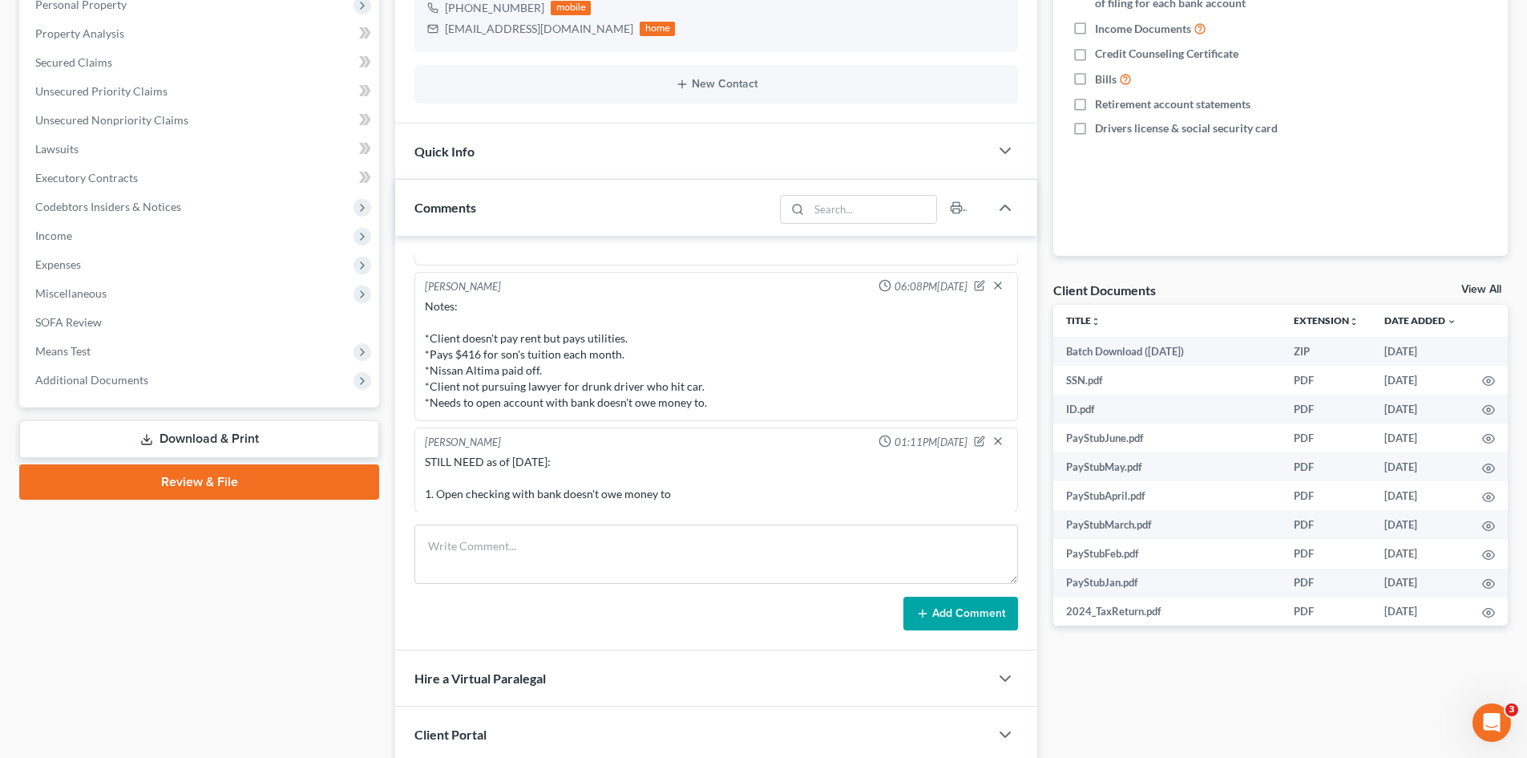
drag, startPoint x: 717, startPoint y: 497, endPoint x: 455, endPoint y: 496, distance: 261.3
click at [418, 499] on div "Liz O'Fallon 01:11PM, 08/19/2025 STILL NEED as of 8/19/25: 1. Open checking wit…" at bounding box center [716, 469] width 604 height 85
copy div "1. Open checking with bank doesn't owe money to"
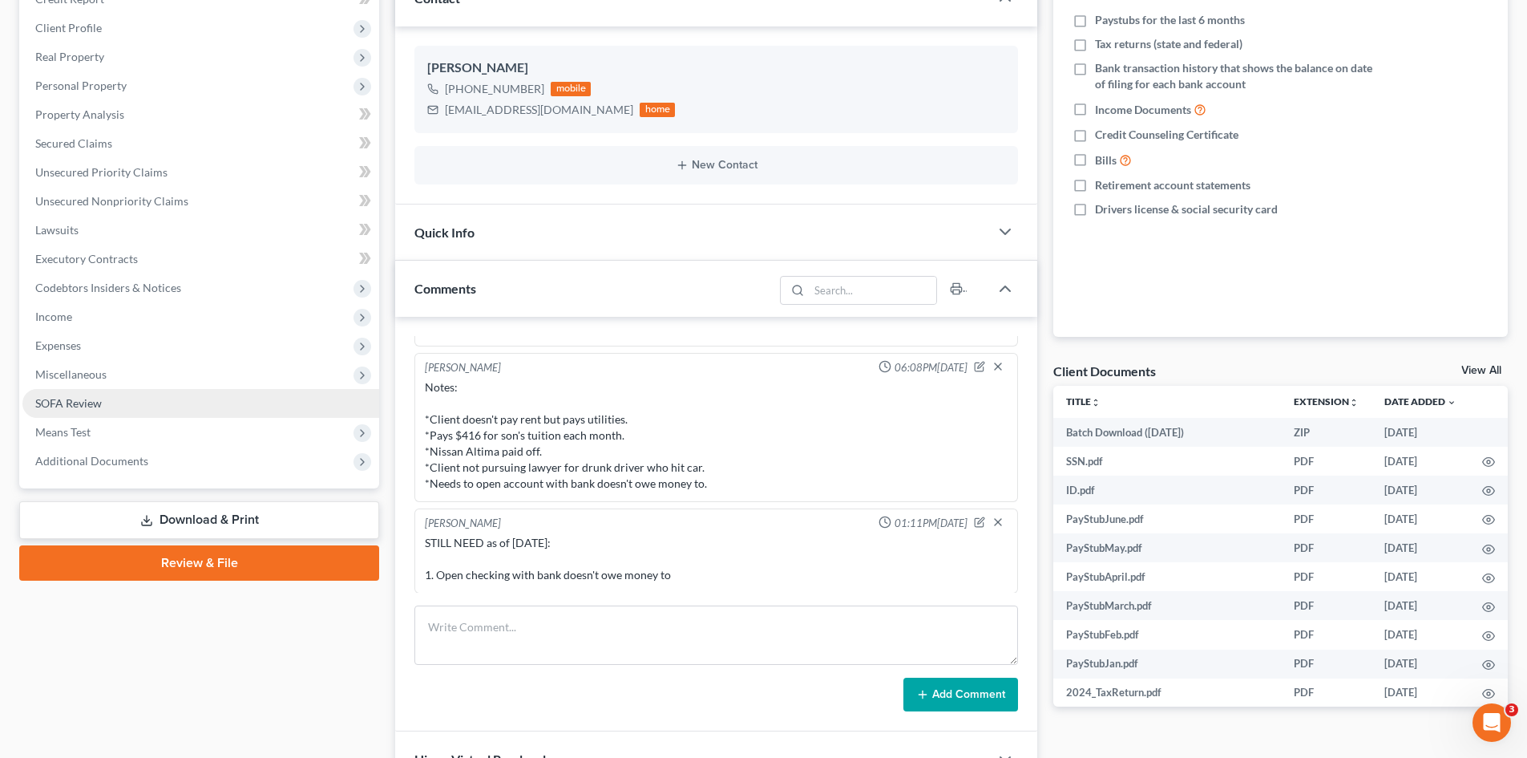
scroll to position [0, 0]
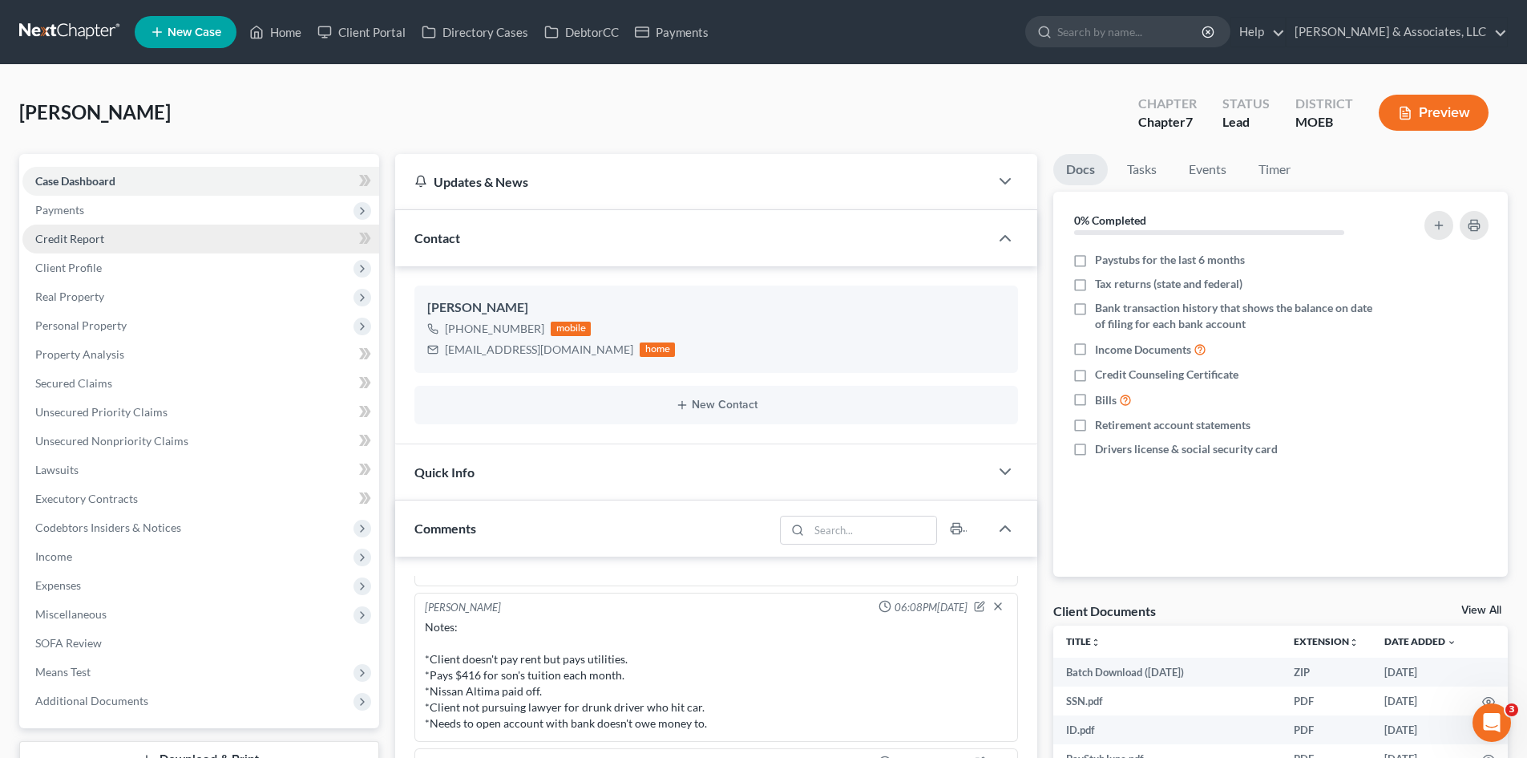
click at [74, 247] on link "Credit Report" at bounding box center [200, 238] width 357 height 29
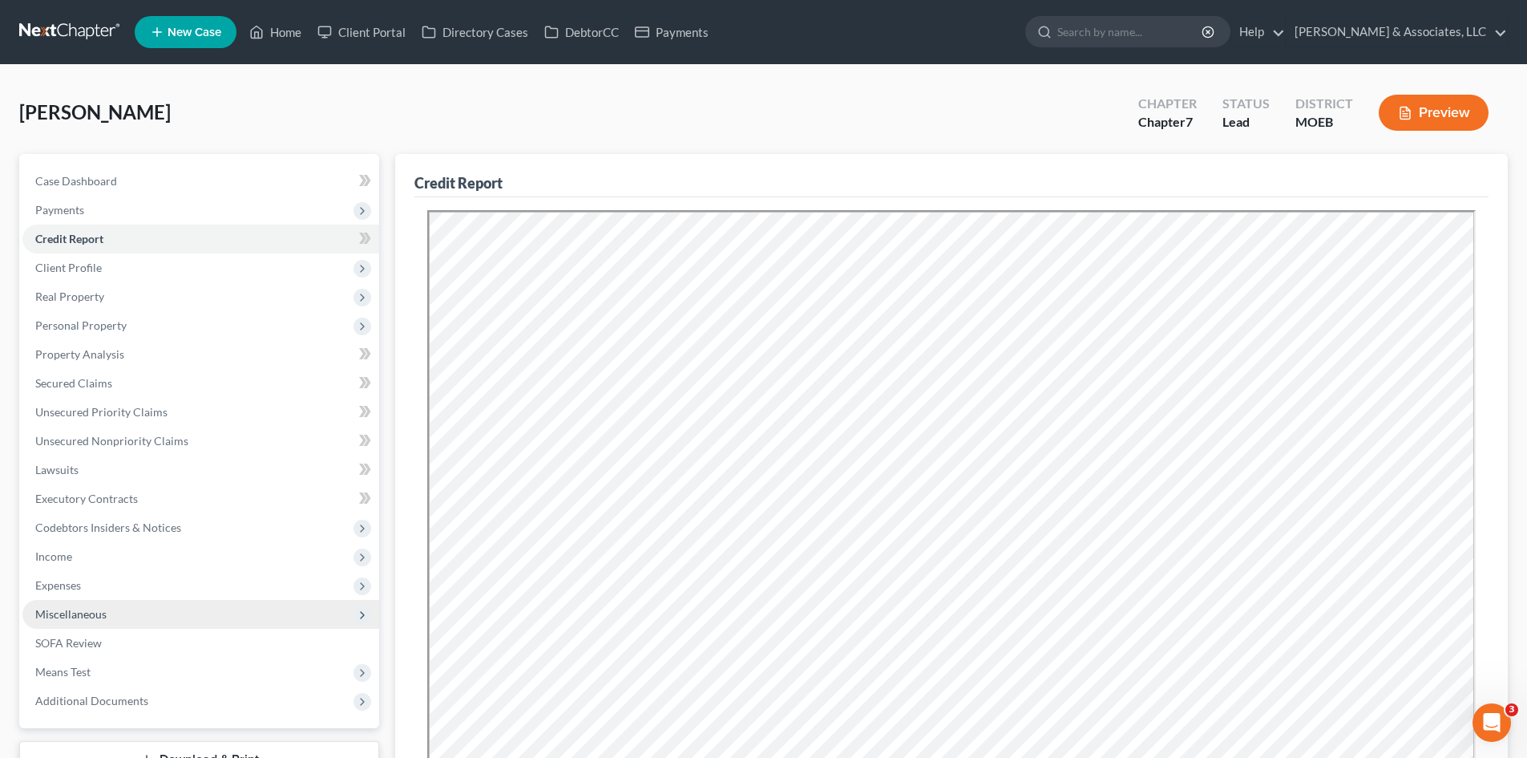
click at [70, 613] on span "Miscellaneous" at bounding box center [70, 614] width 71 height 14
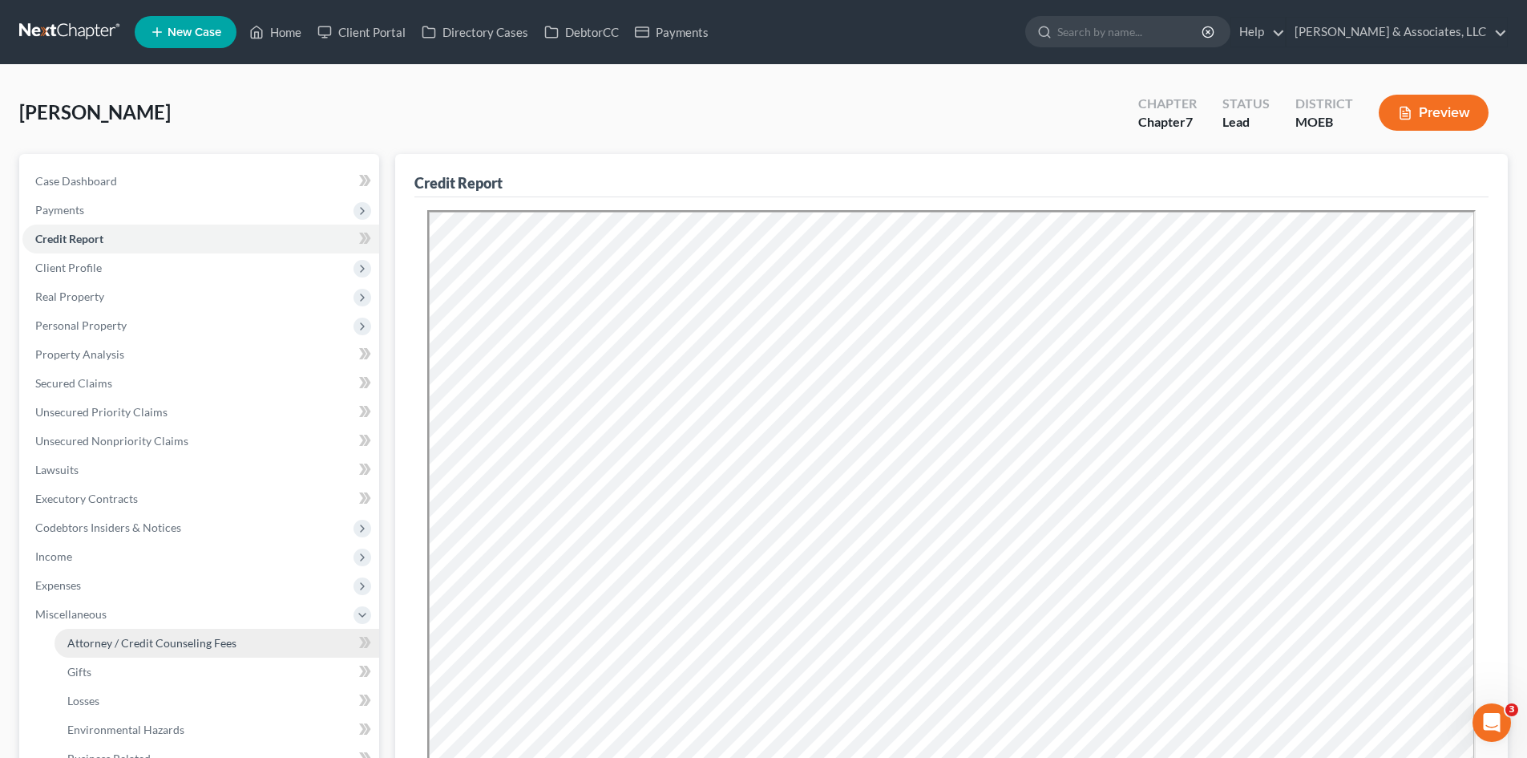
click at [196, 636] on span "Attorney / Credit Counseling Fees" at bounding box center [151, 643] width 169 height 14
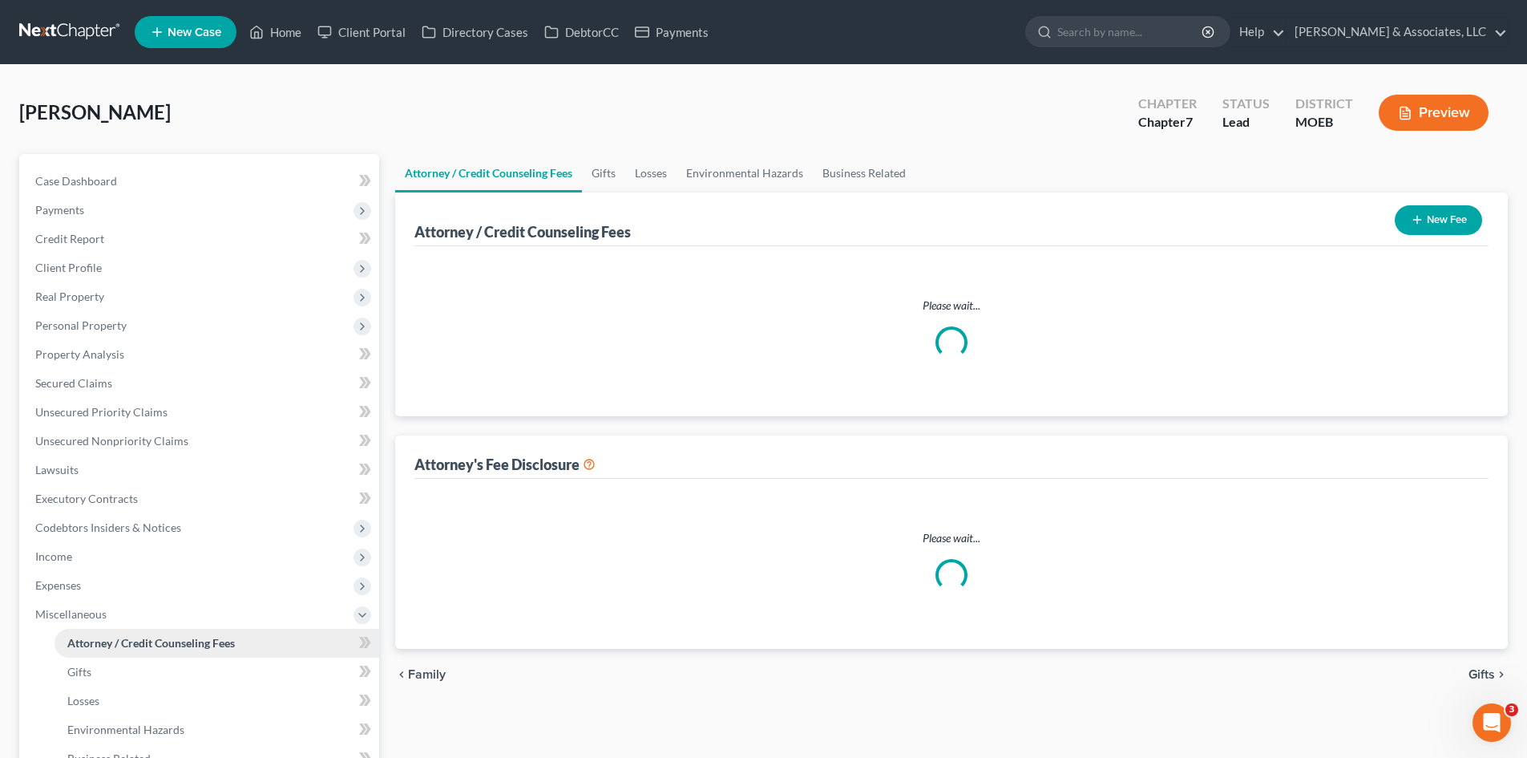
select select "0"
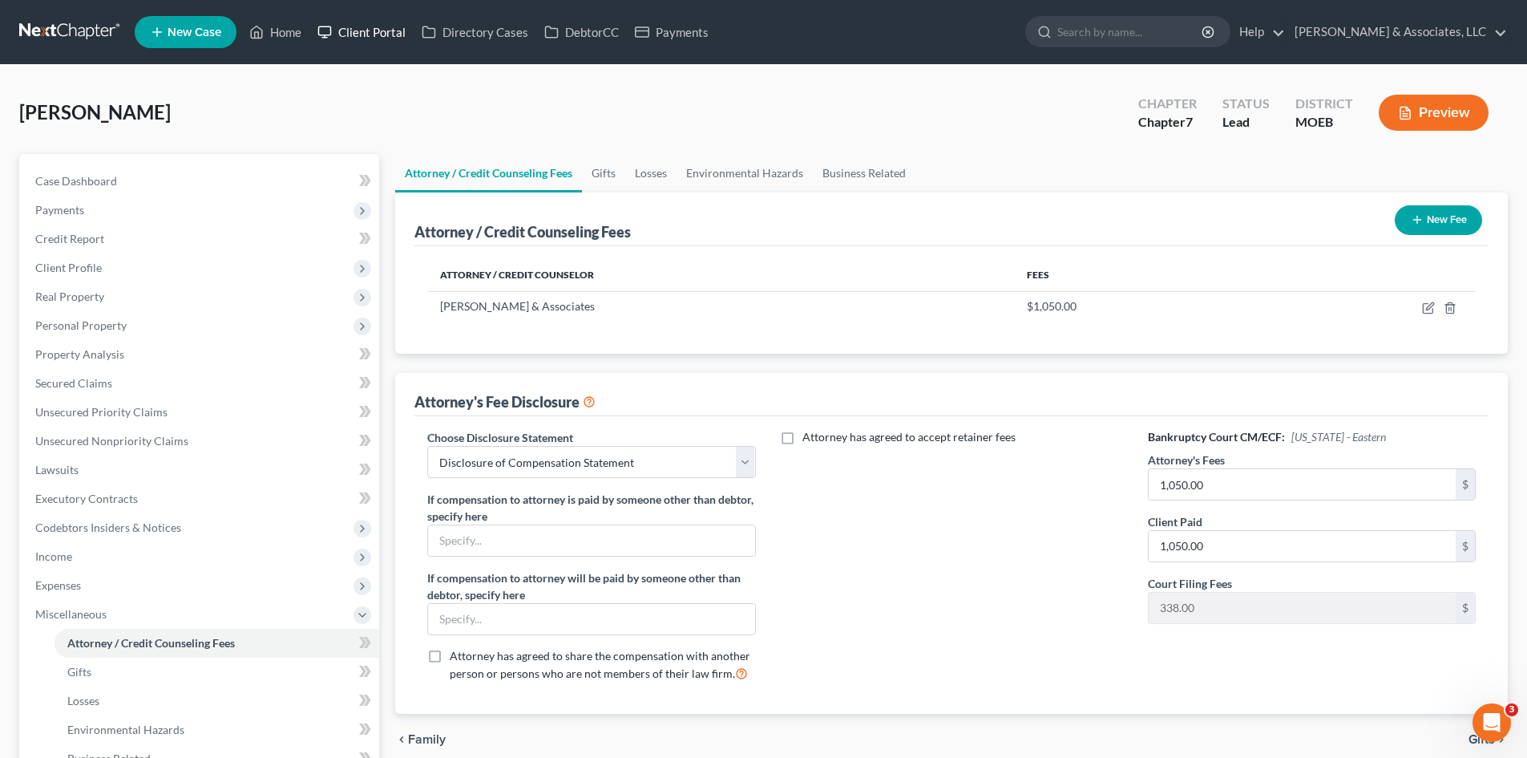
click at [357, 32] on link "Client Portal" at bounding box center [361, 32] width 104 height 29
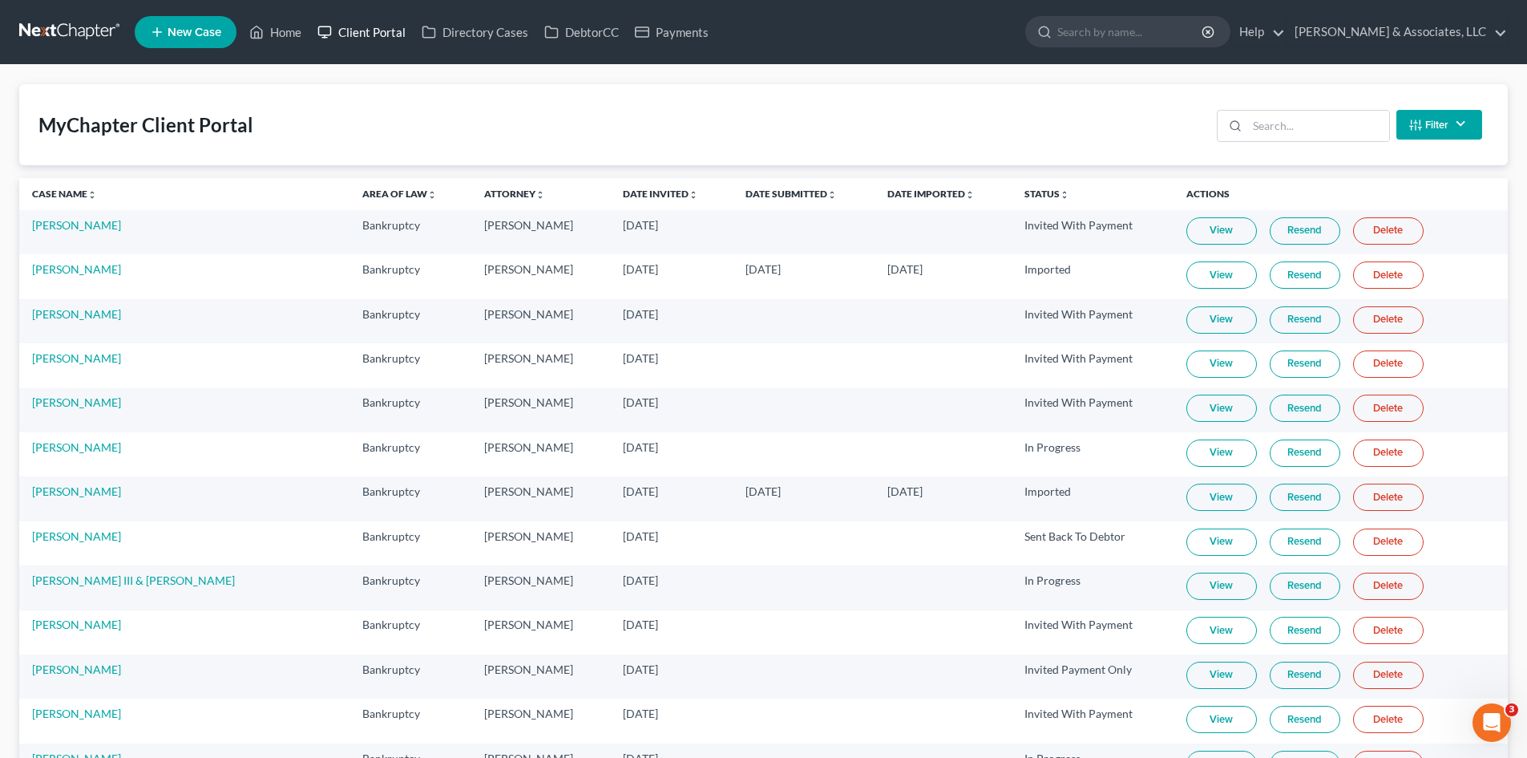
click at [352, 34] on link "Client Portal" at bounding box center [361, 32] width 104 height 29
click at [1269, 124] on input "search" at bounding box center [1318, 126] width 142 height 30
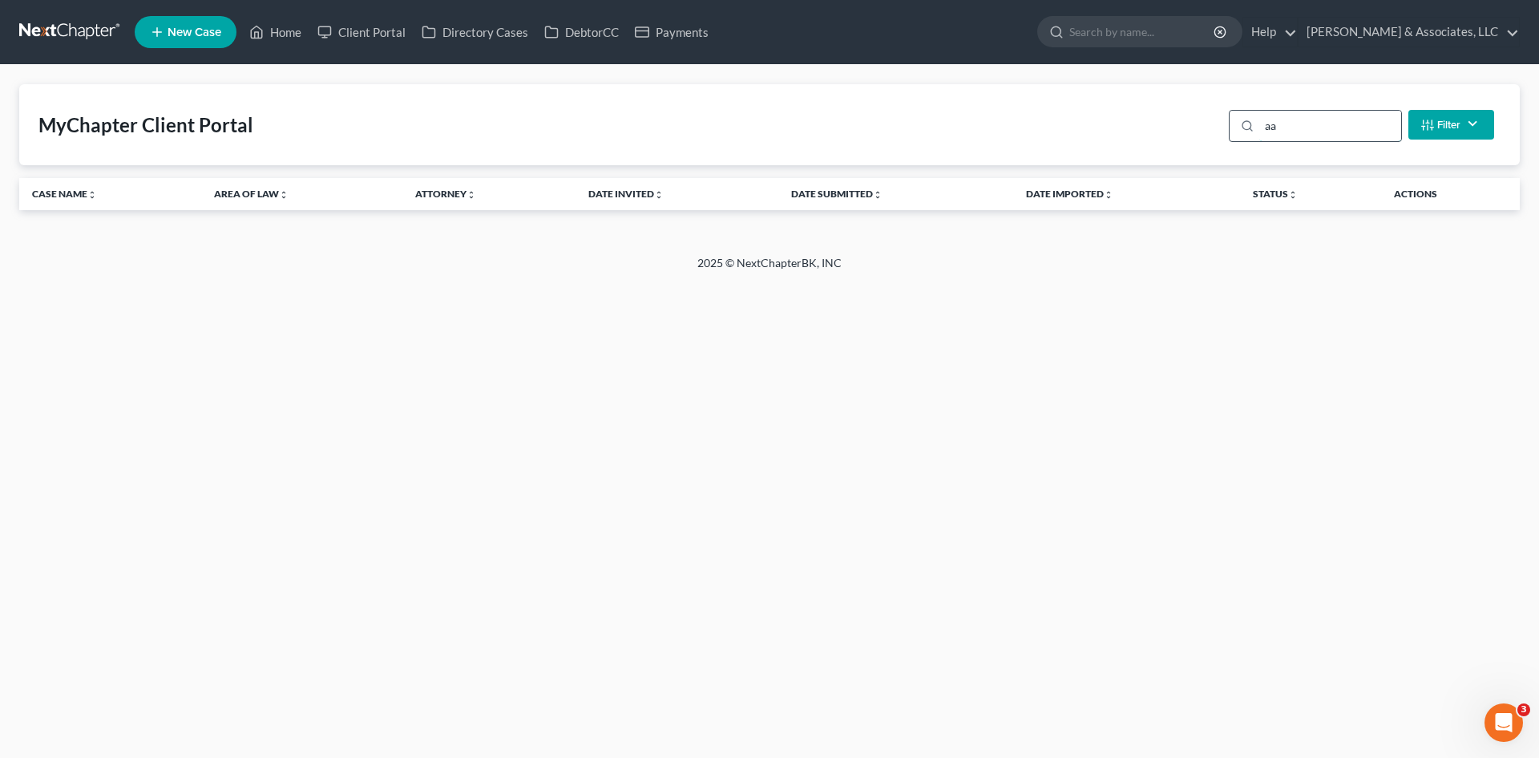
type input "a"
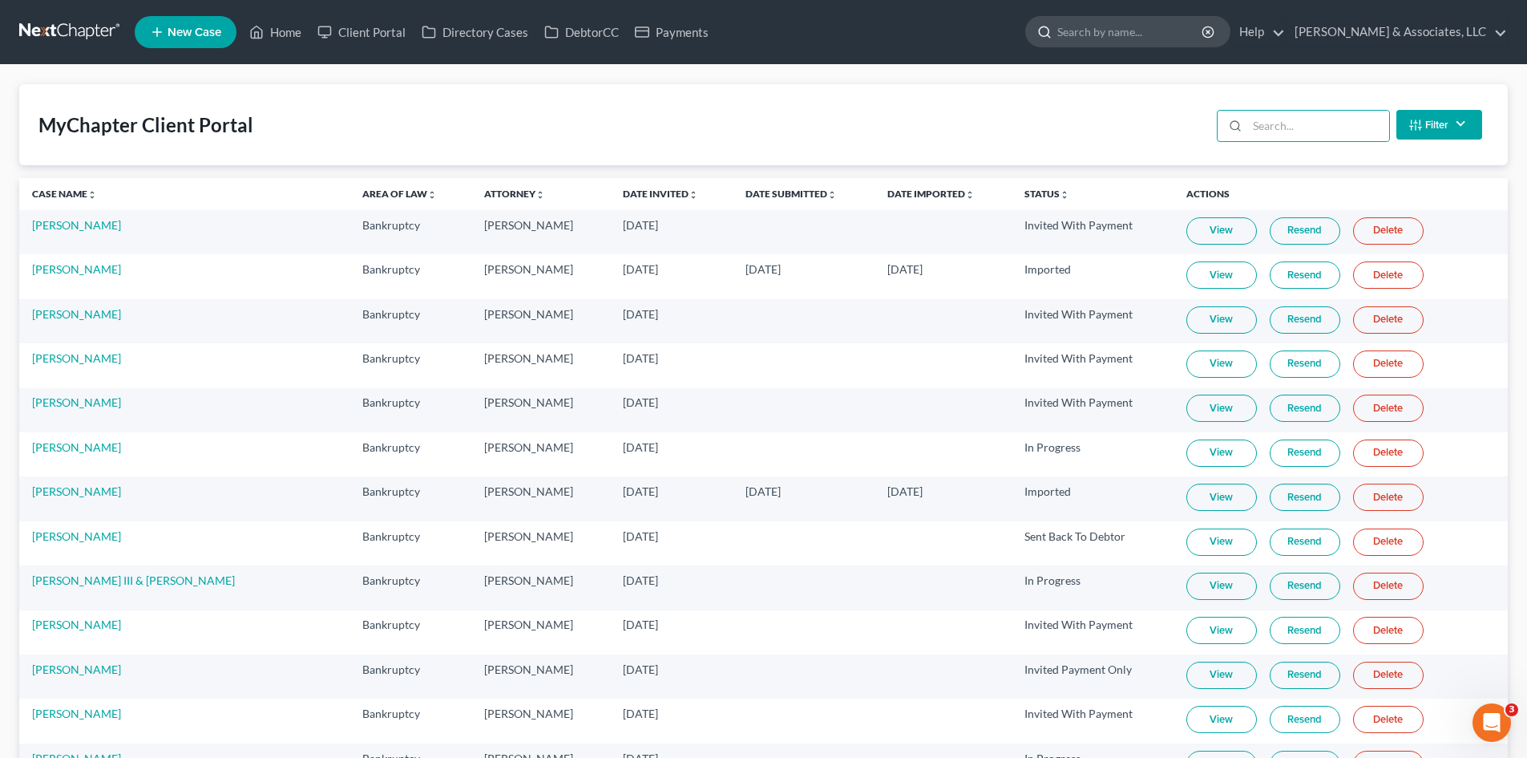
click at [1179, 32] on input "search" at bounding box center [1130, 32] width 147 height 30
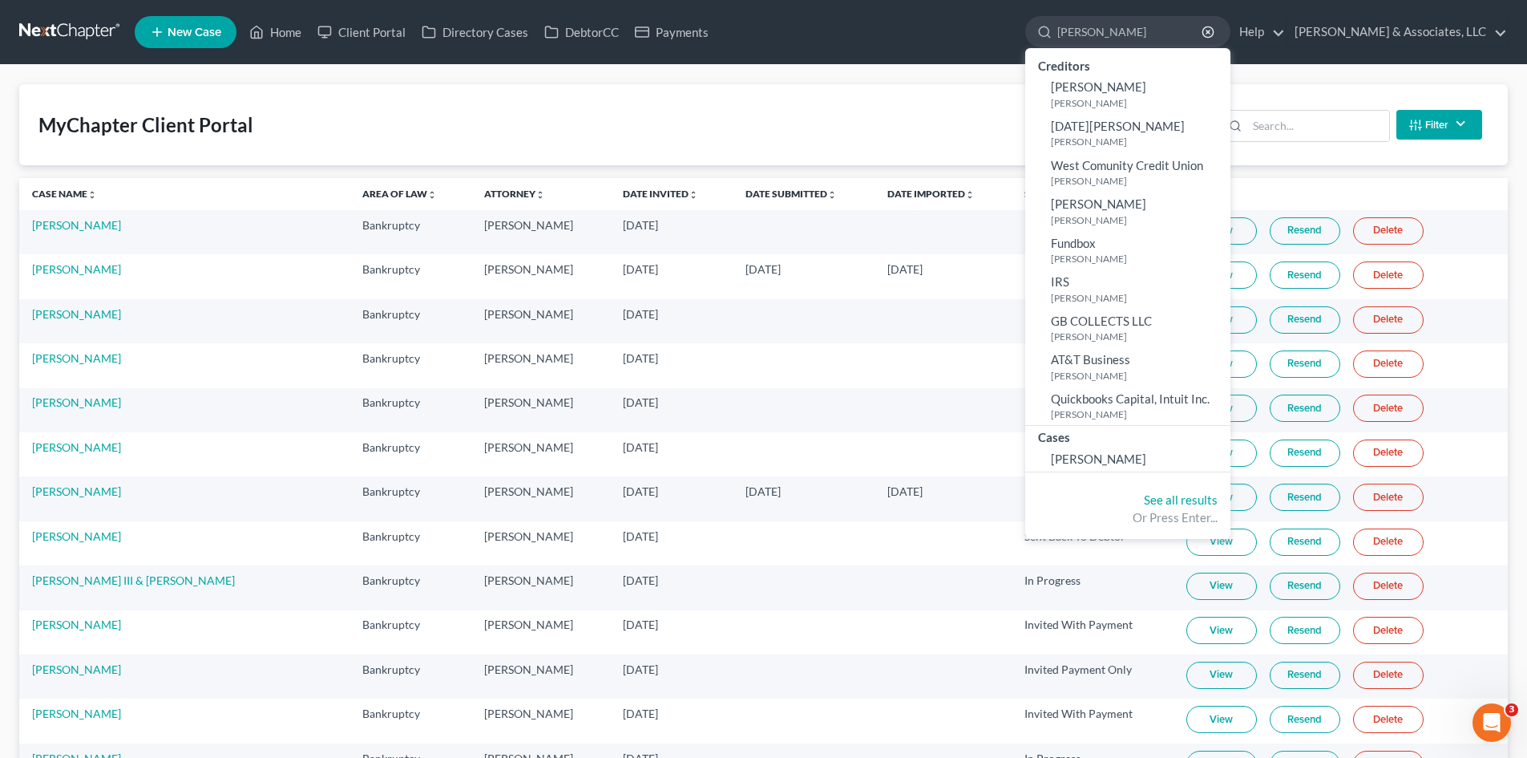
type input "[PERSON_NAME]"
click at [1328, 126] on input "search" at bounding box center [1318, 126] width 142 height 30
click at [1298, 134] on input "search" at bounding box center [1318, 126] width 142 height 30
click at [1273, 115] on input "search" at bounding box center [1318, 126] width 142 height 30
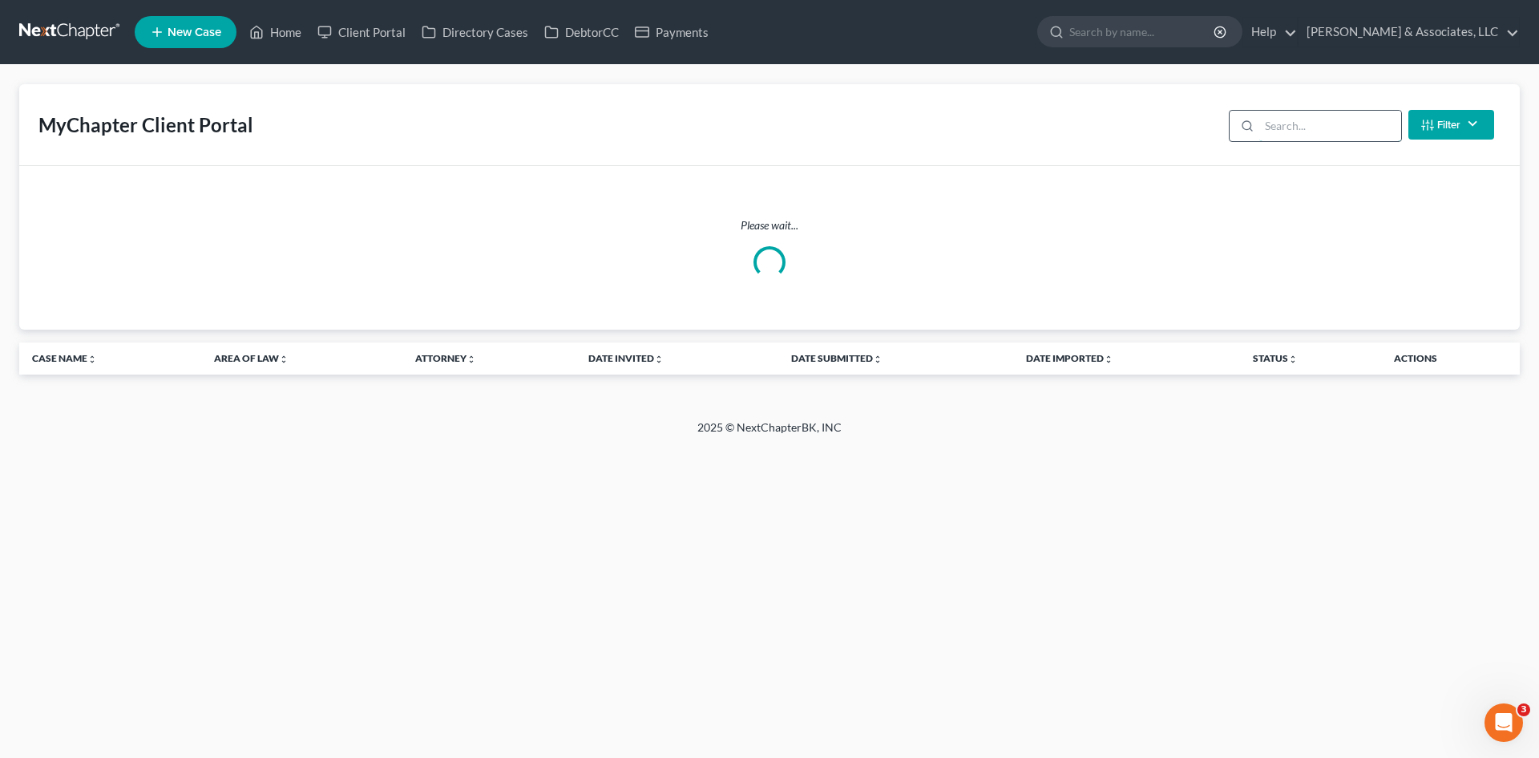
click at [1291, 130] on input "search" at bounding box center [1330, 126] width 142 height 30
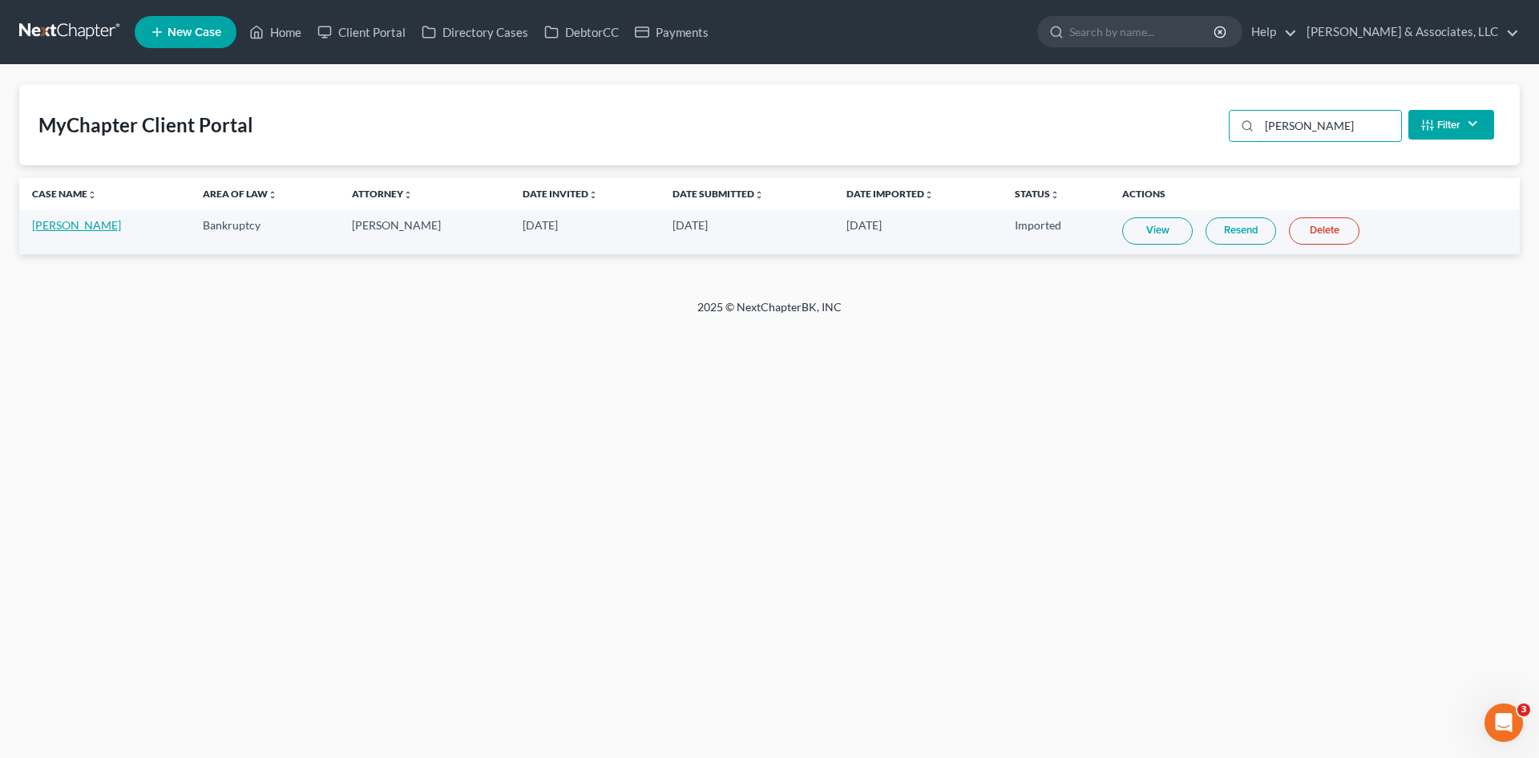
type input "[PERSON_NAME]"
click at [57, 220] on link "[PERSON_NAME]" at bounding box center [76, 225] width 89 height 14
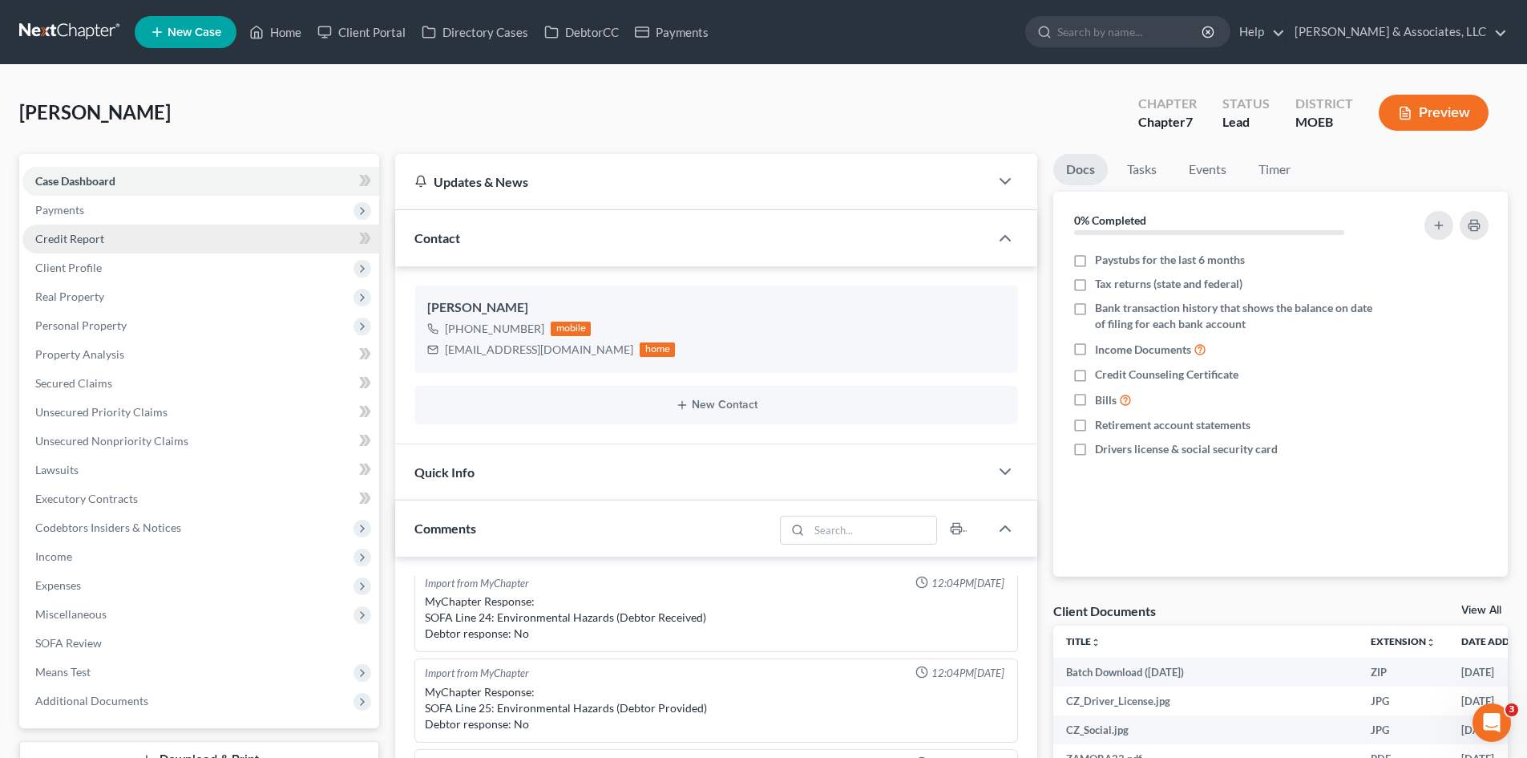
click at [61, 243] on span "Credit Report" at bounding box center [69, 239] width 69 height 14
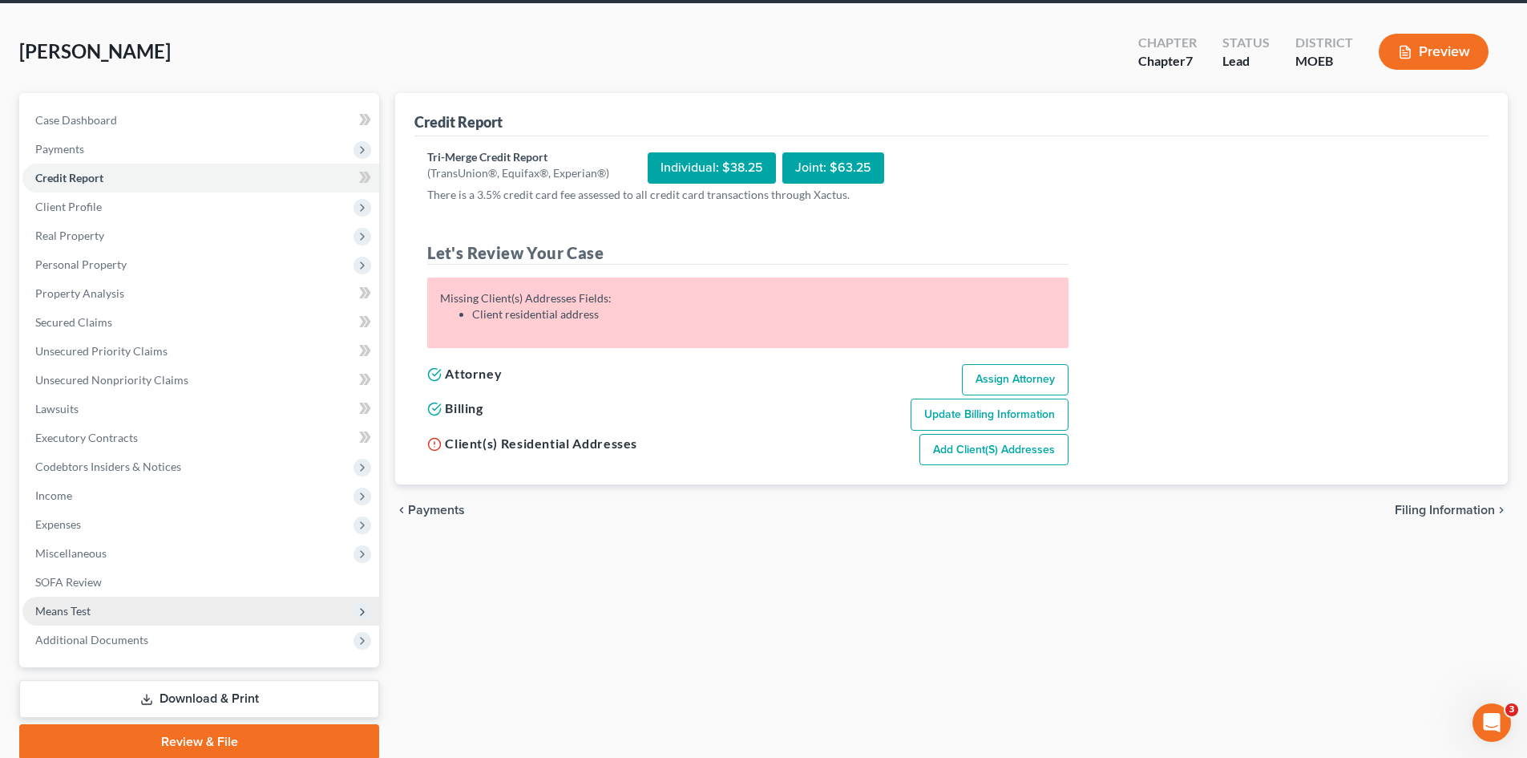
scroll to position [123, 0]
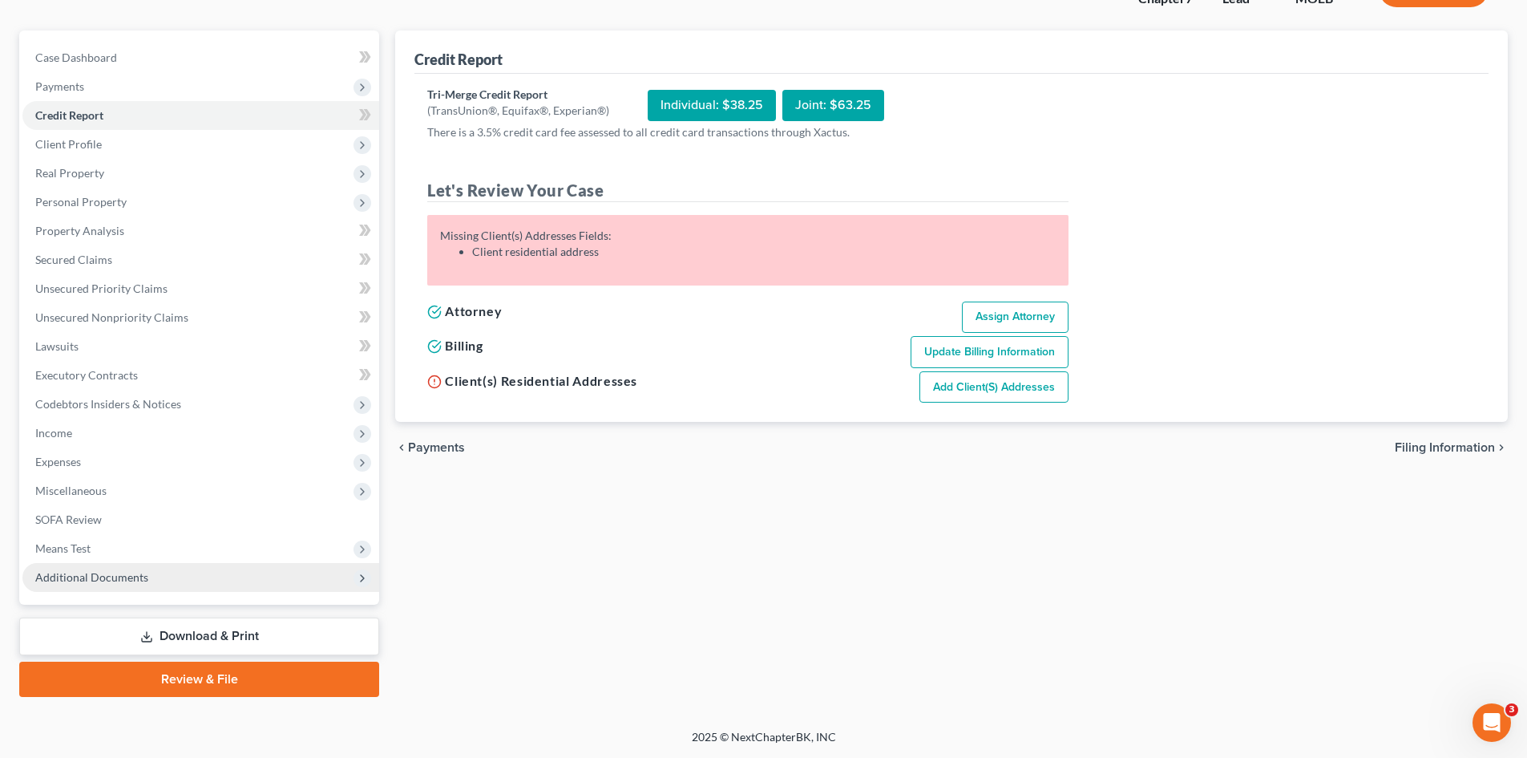
click at [114, 565] on span "Additional Documents" at bounding box center [200, 577] width 357 height 29
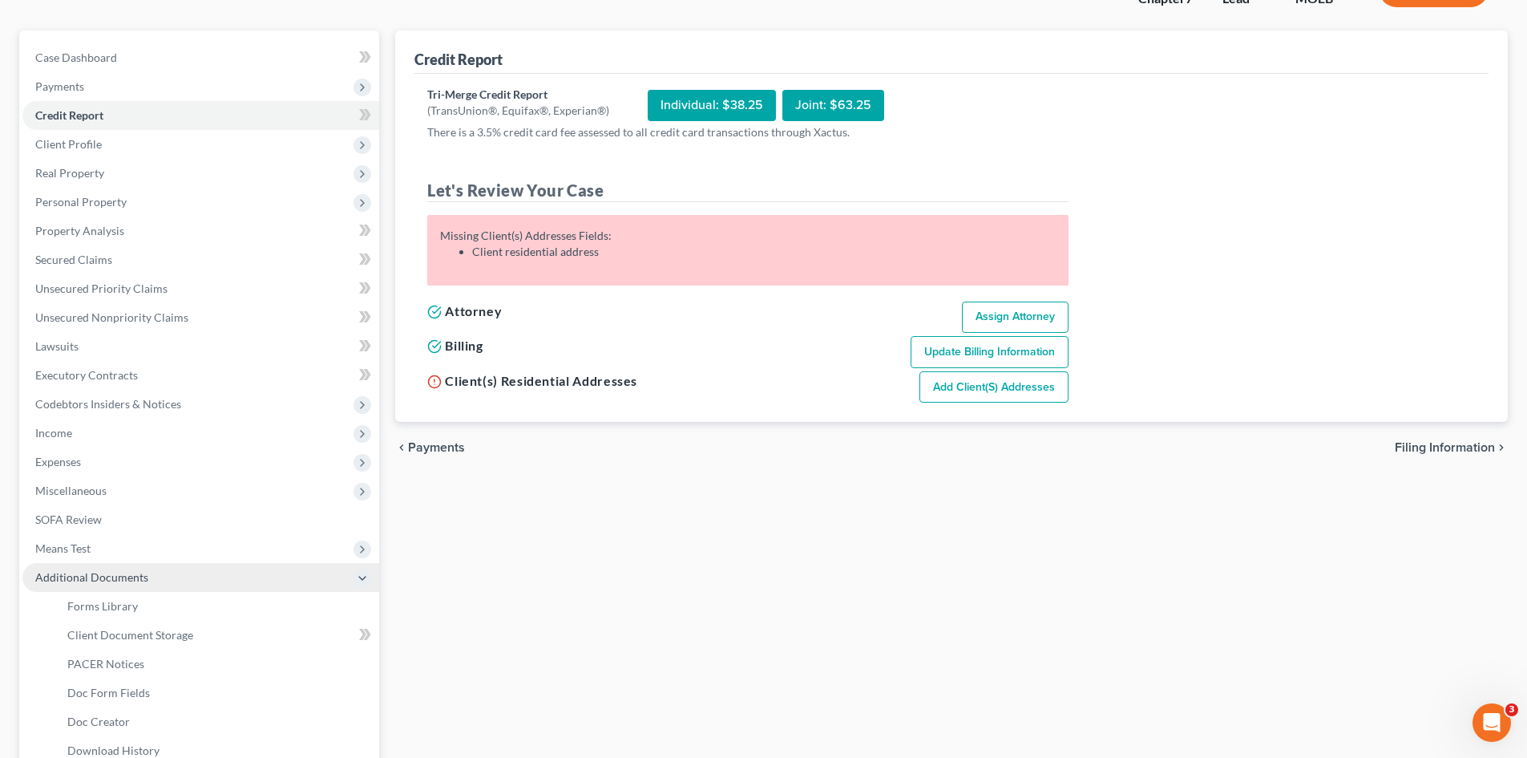
scroll to position [284, 0]
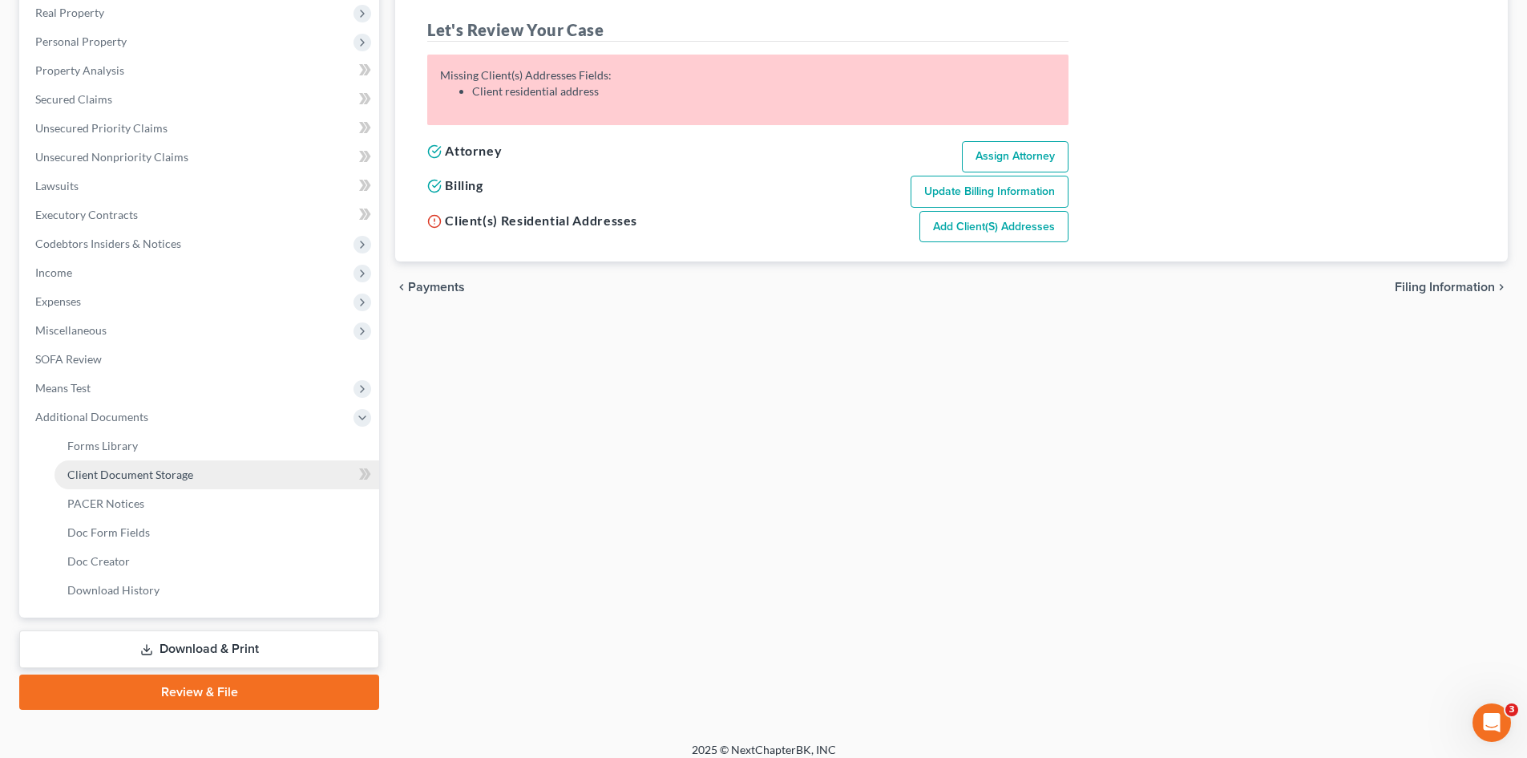
click at [153, 477] on span "Client Document Storage" at bounding box center [130, 474] width 126 height 14
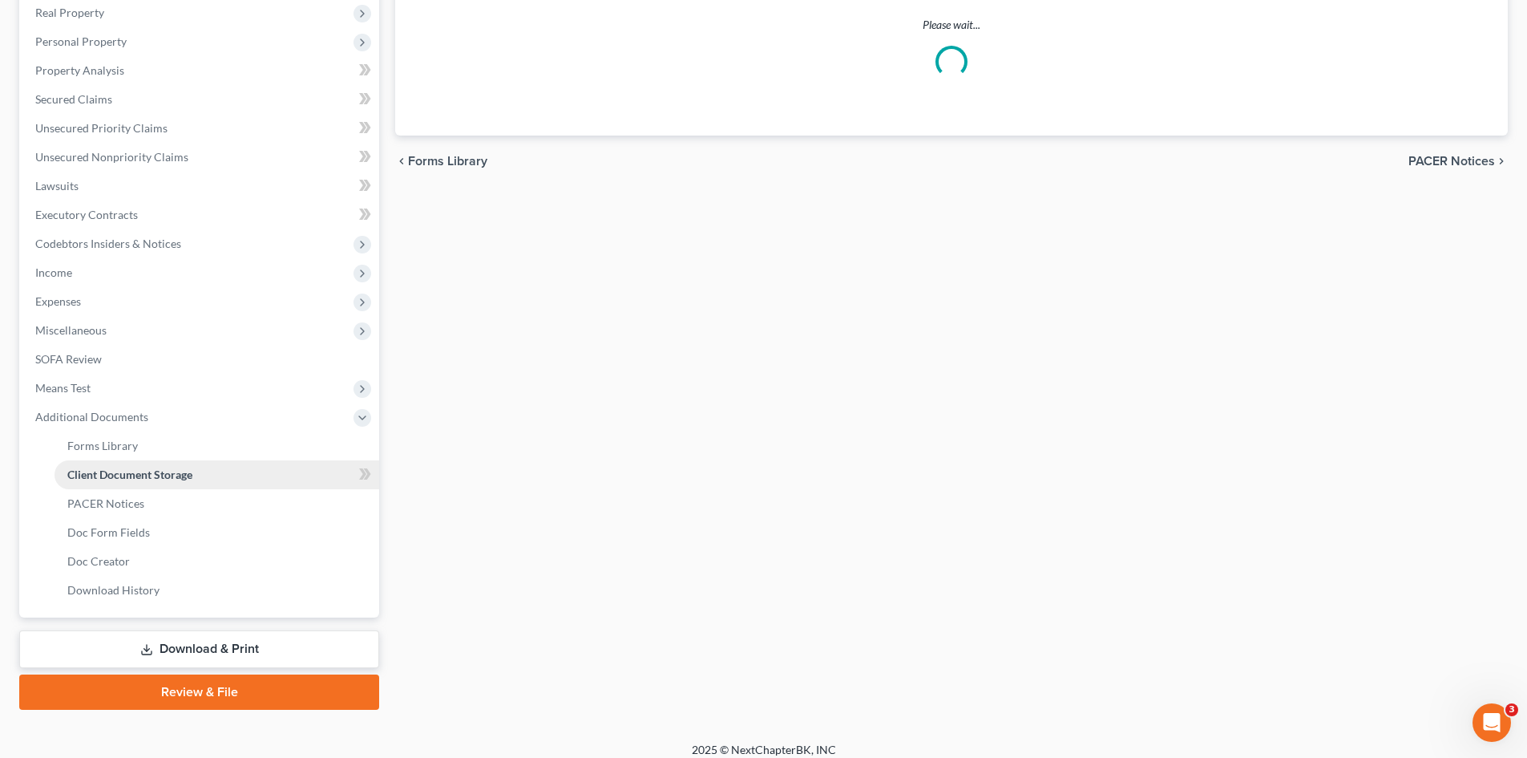
scroll to position [79, 0]
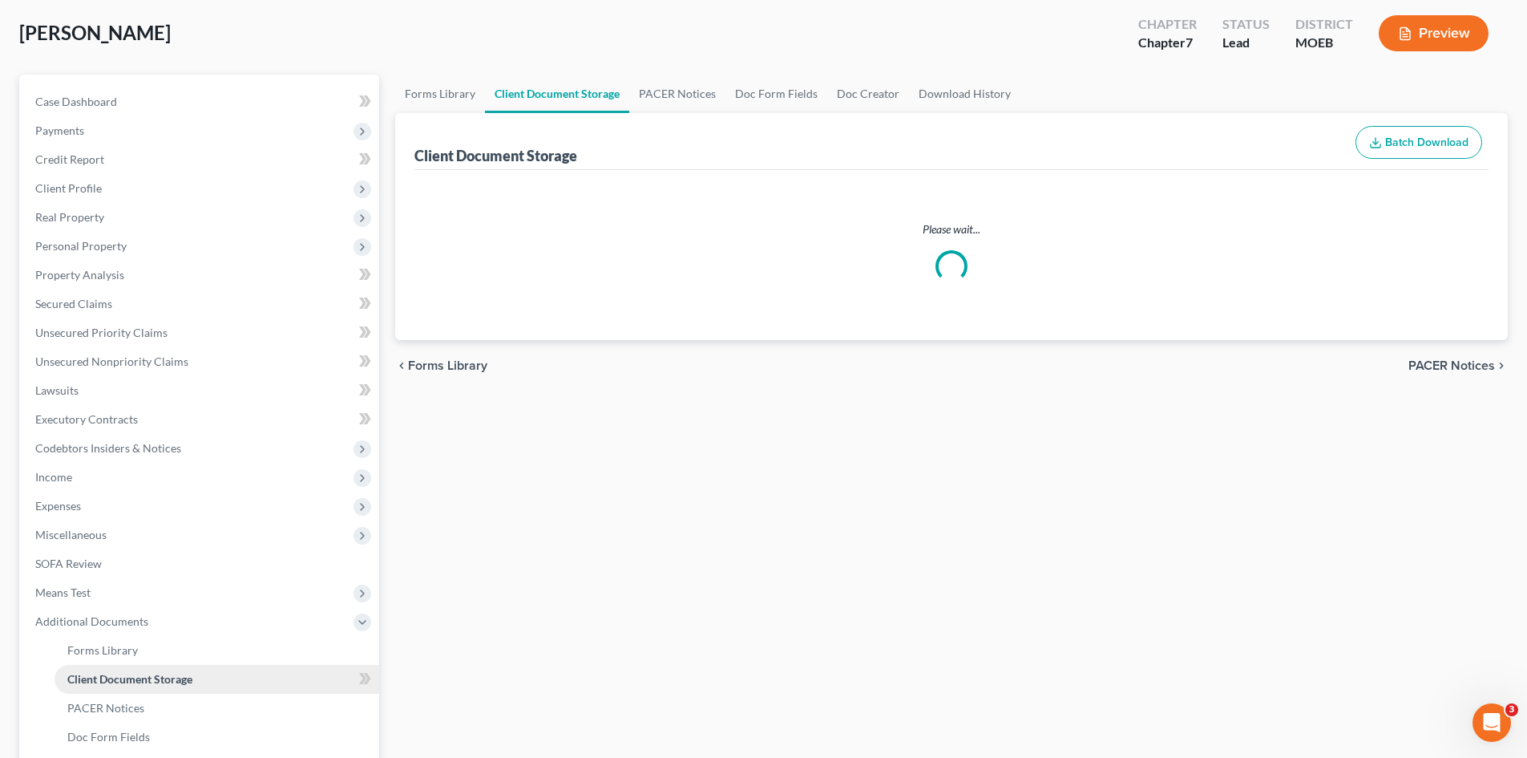
select select "9"
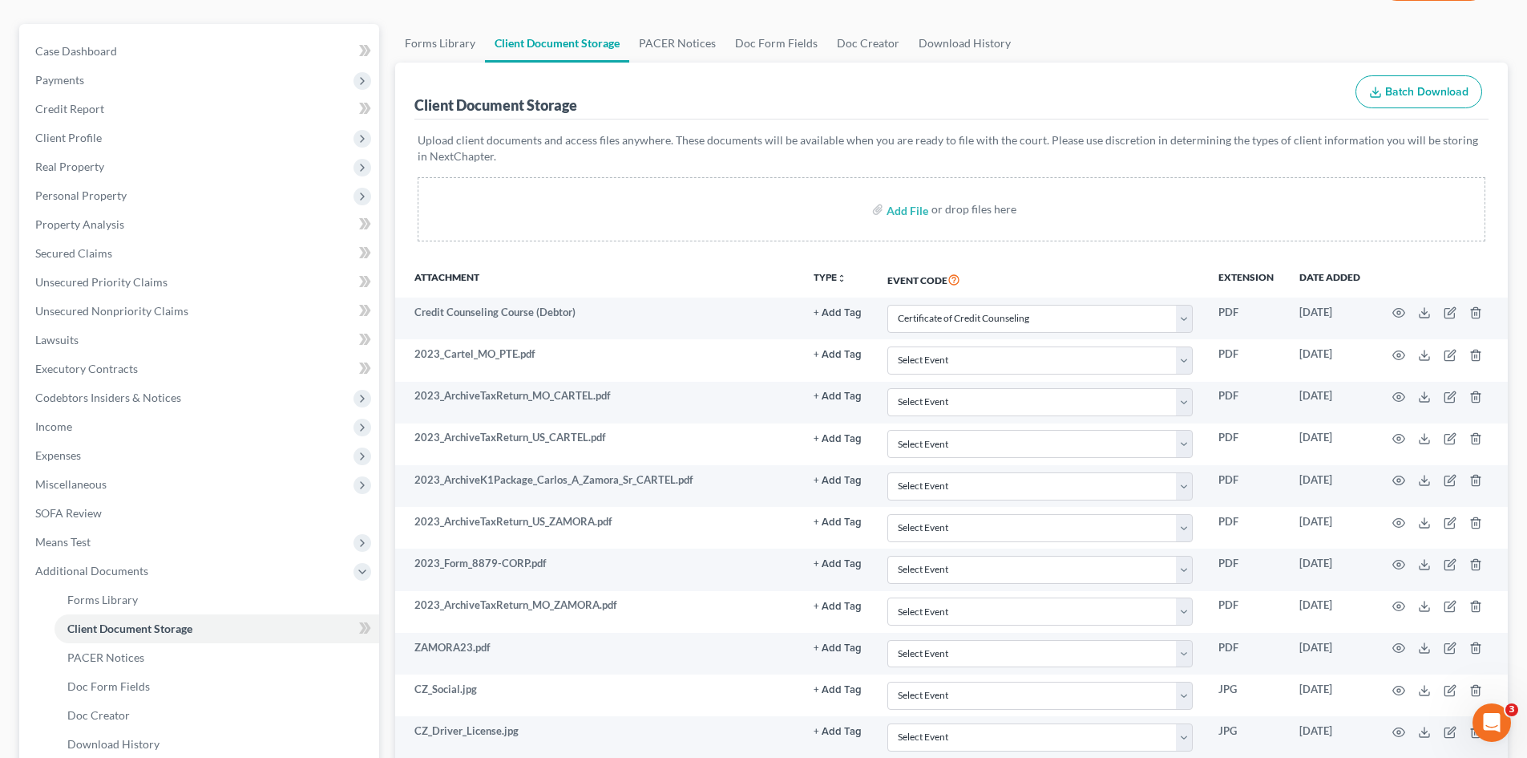
scroll to position [0, 0]
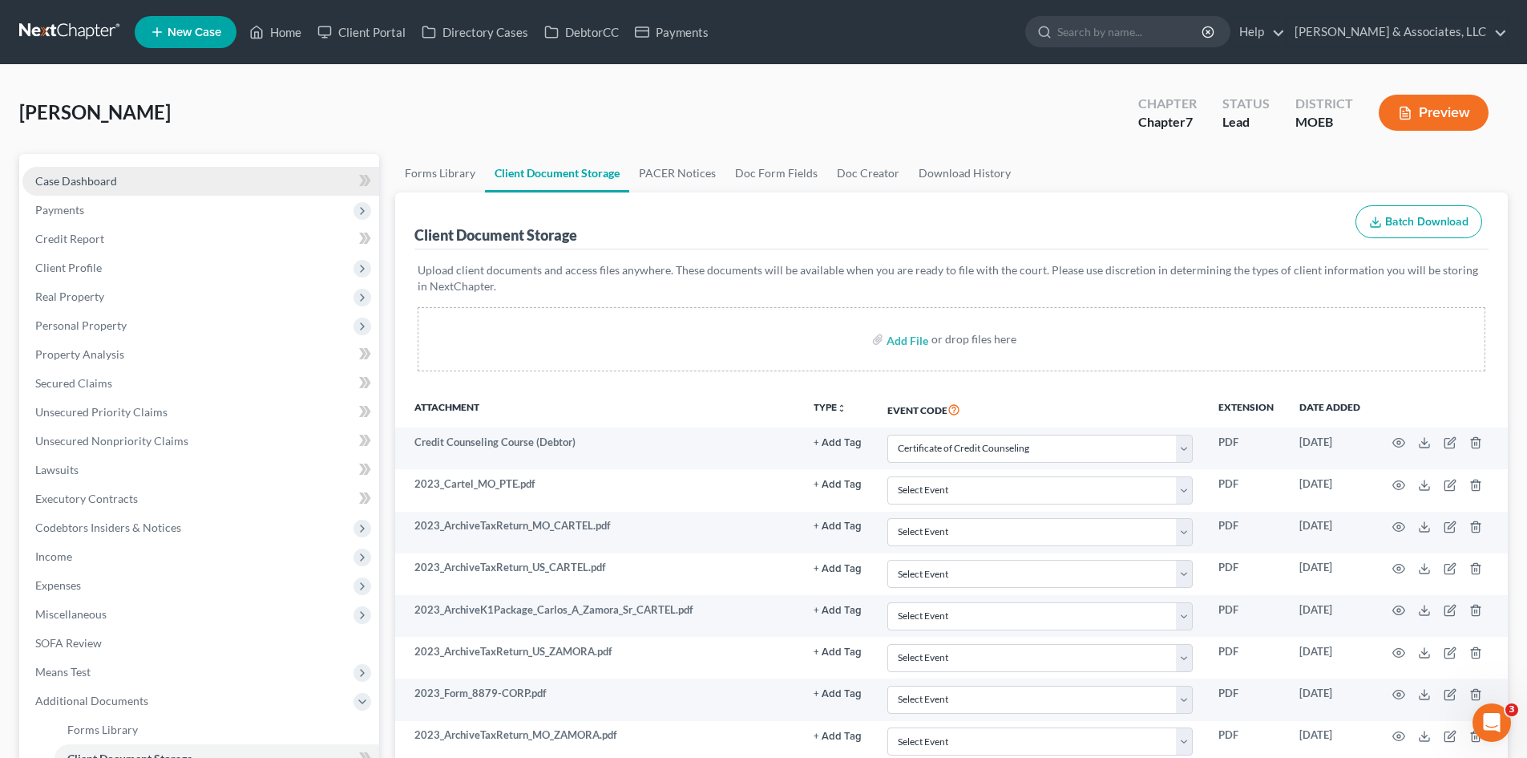
click at [114, 189] on link "Case Dashboard" at bounding box center [200, 181] width 357 height 29
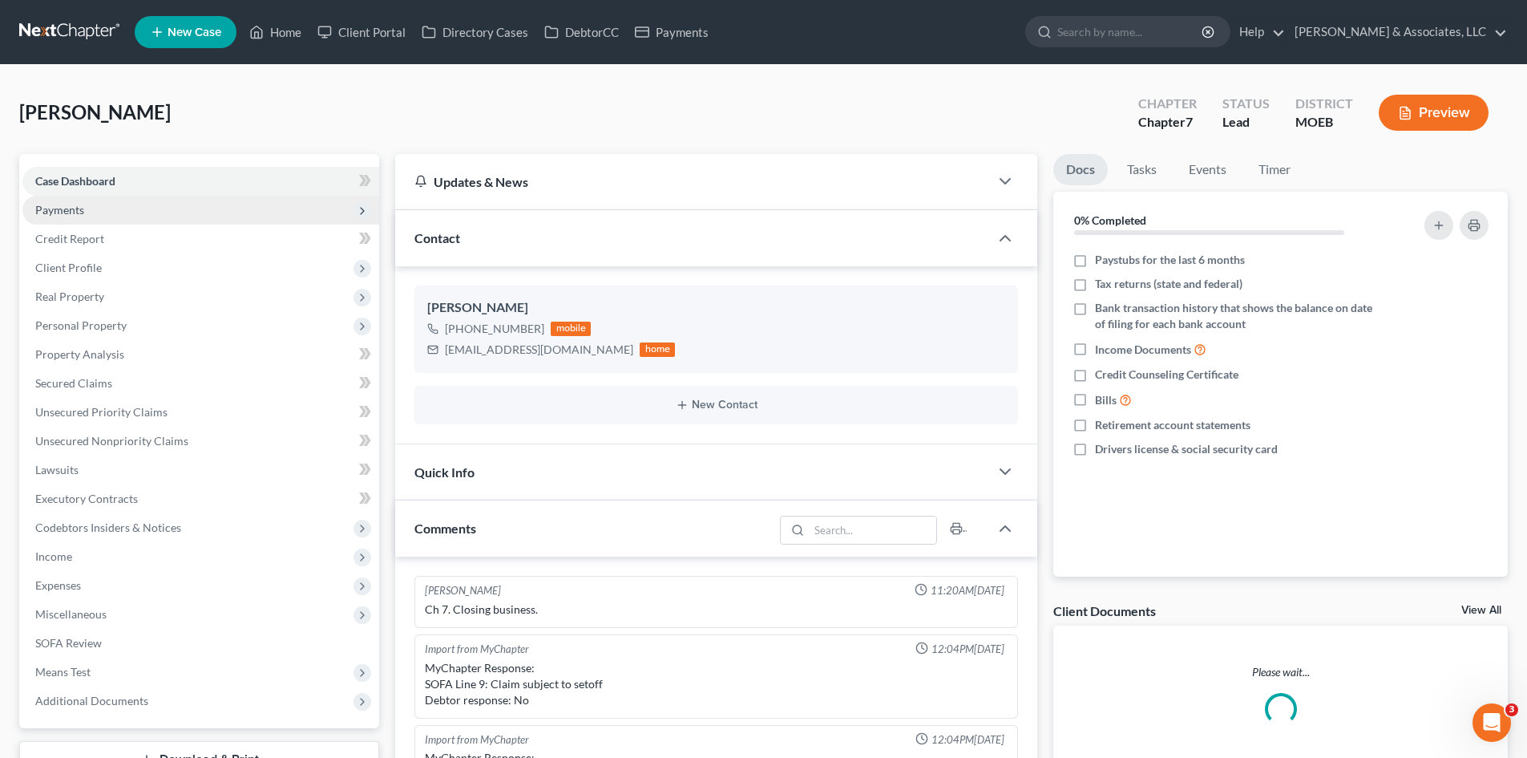
click at [74, 216] on span "Payments" at bounding box center [59, 210] width 49 height 14
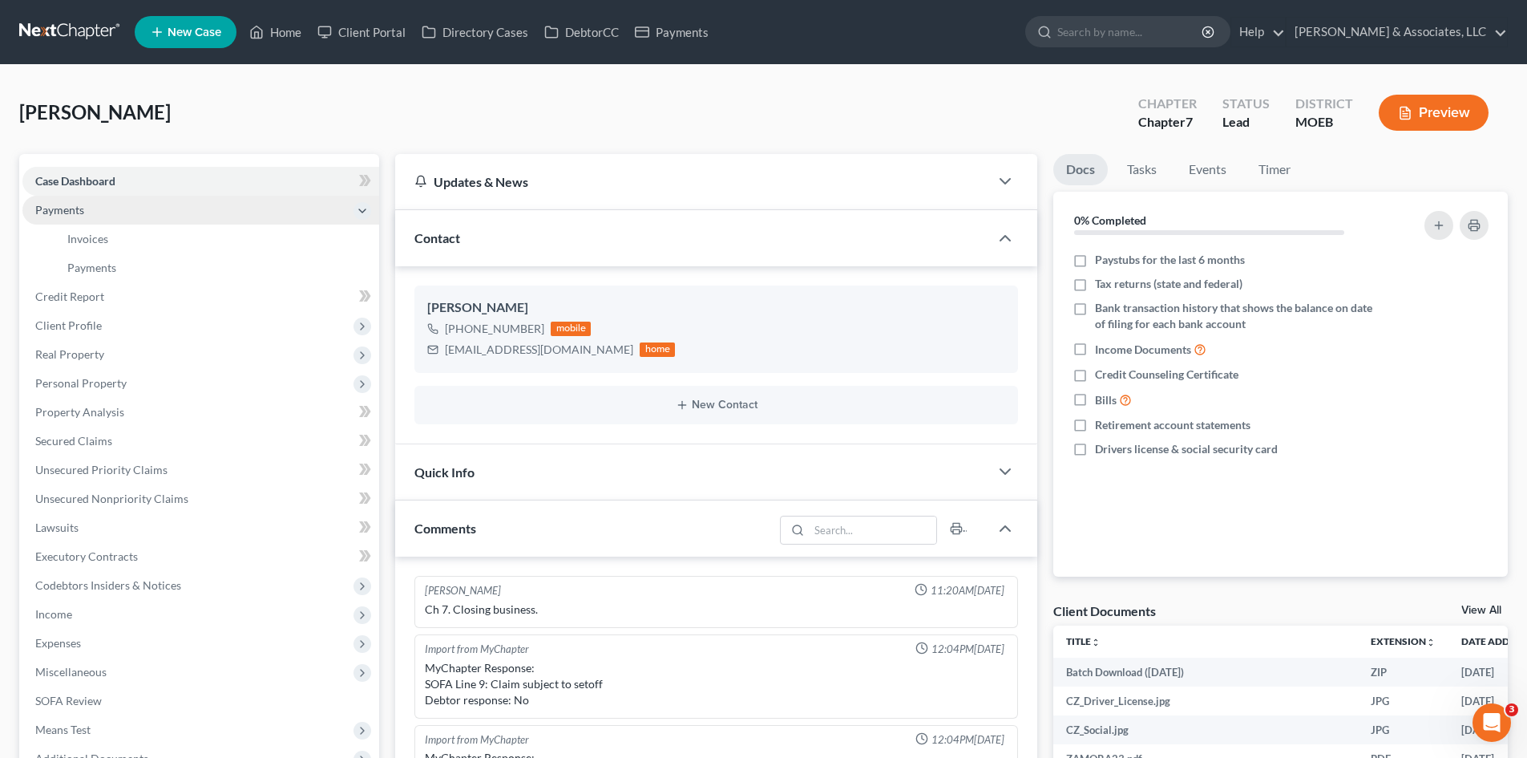
scroll to position [337, 0]
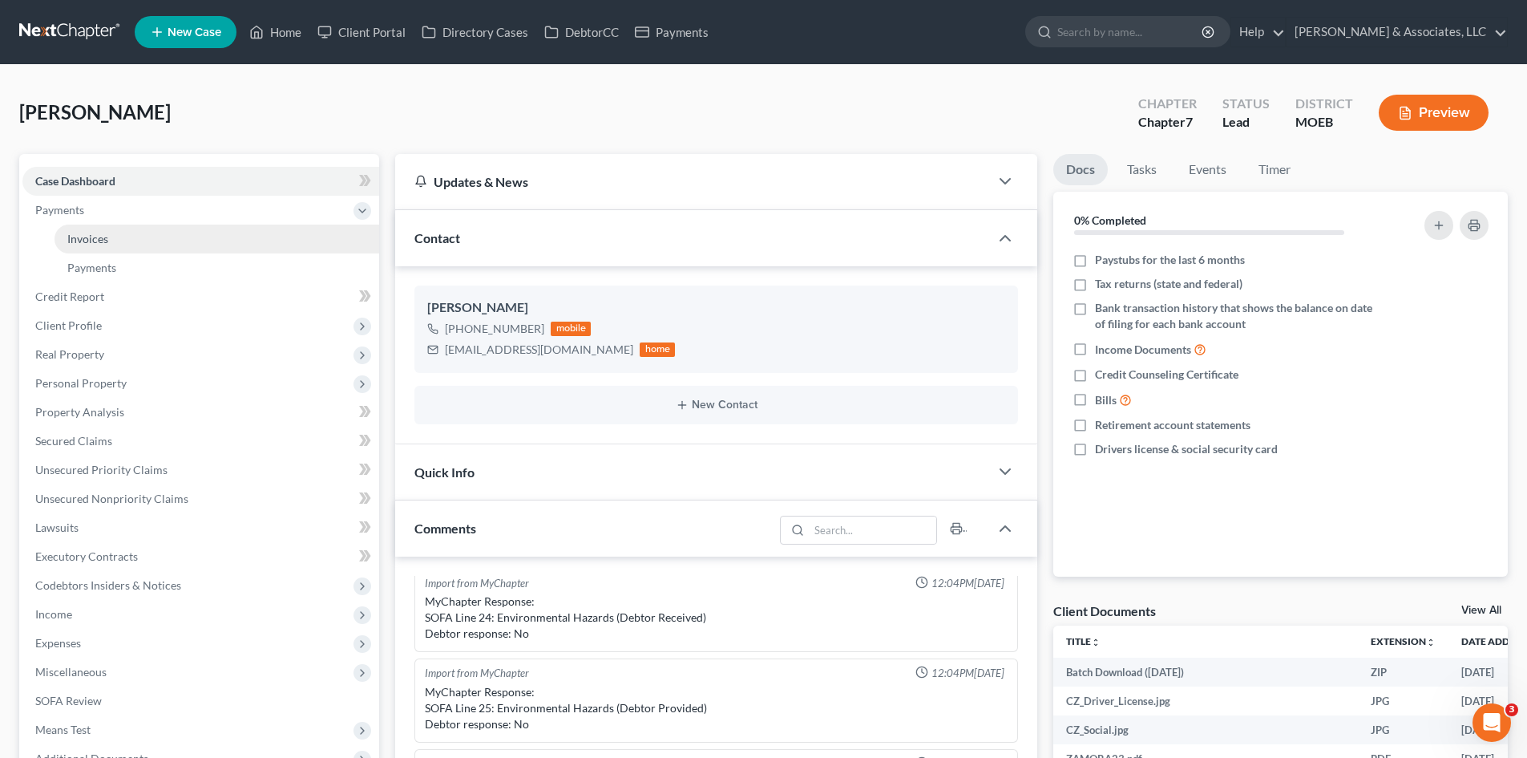
click at [93, 245] on link "Invoices" at bounding box center [217, 238] width 325 height 29
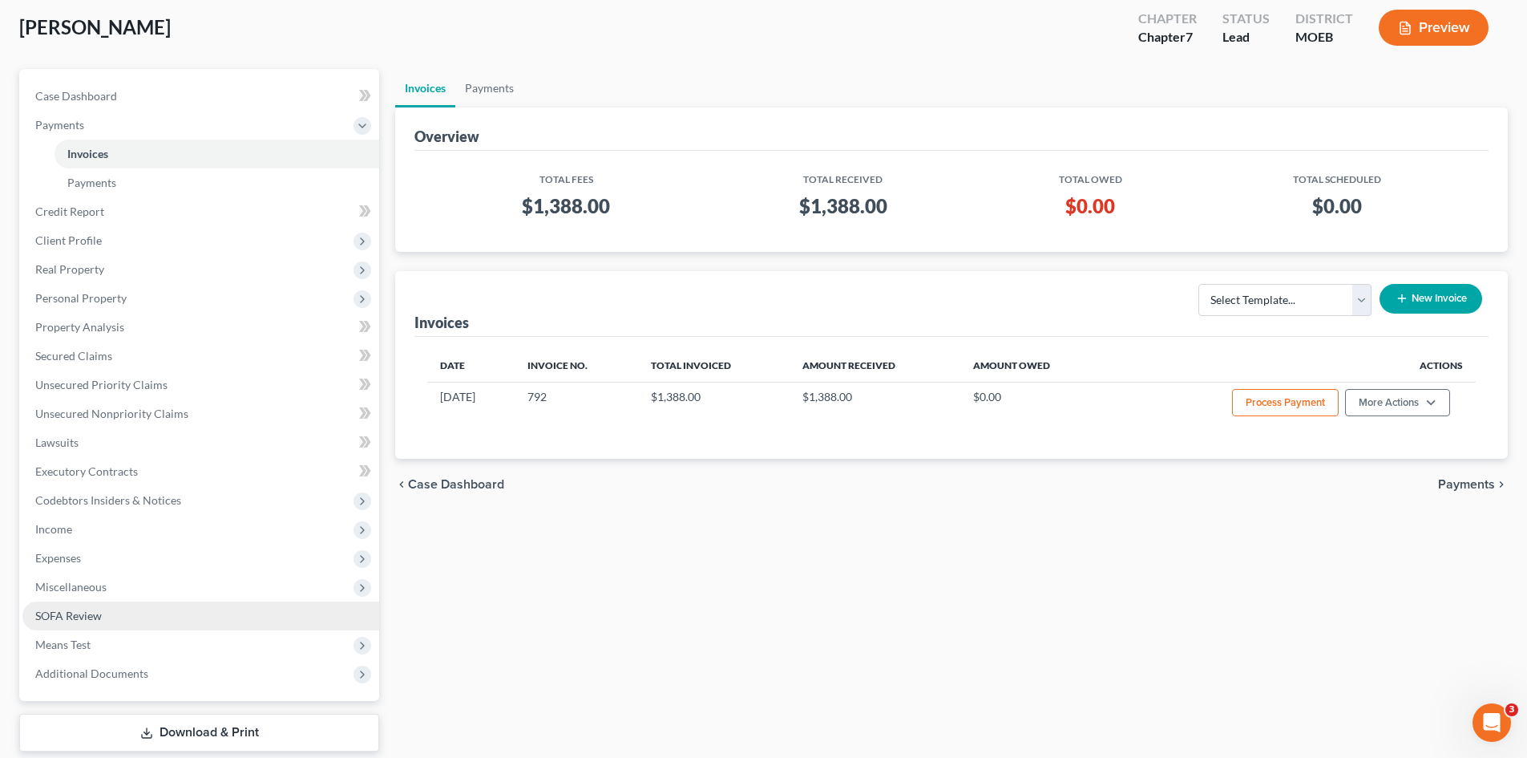
scroll to position [181, 0]
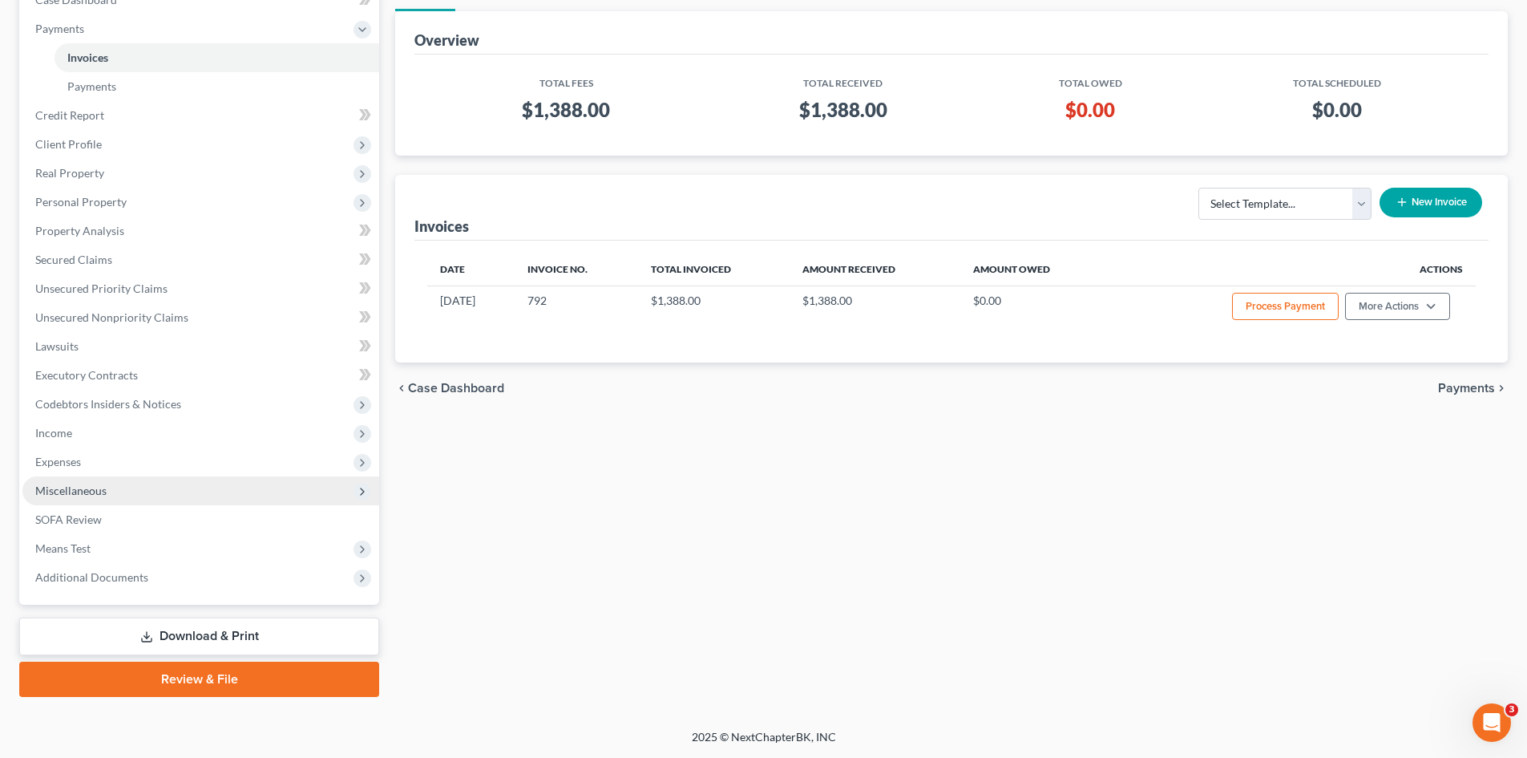
click at [82, 492] on span "Miscellaneous" at bounding box center [70, 490] width 71 height 14
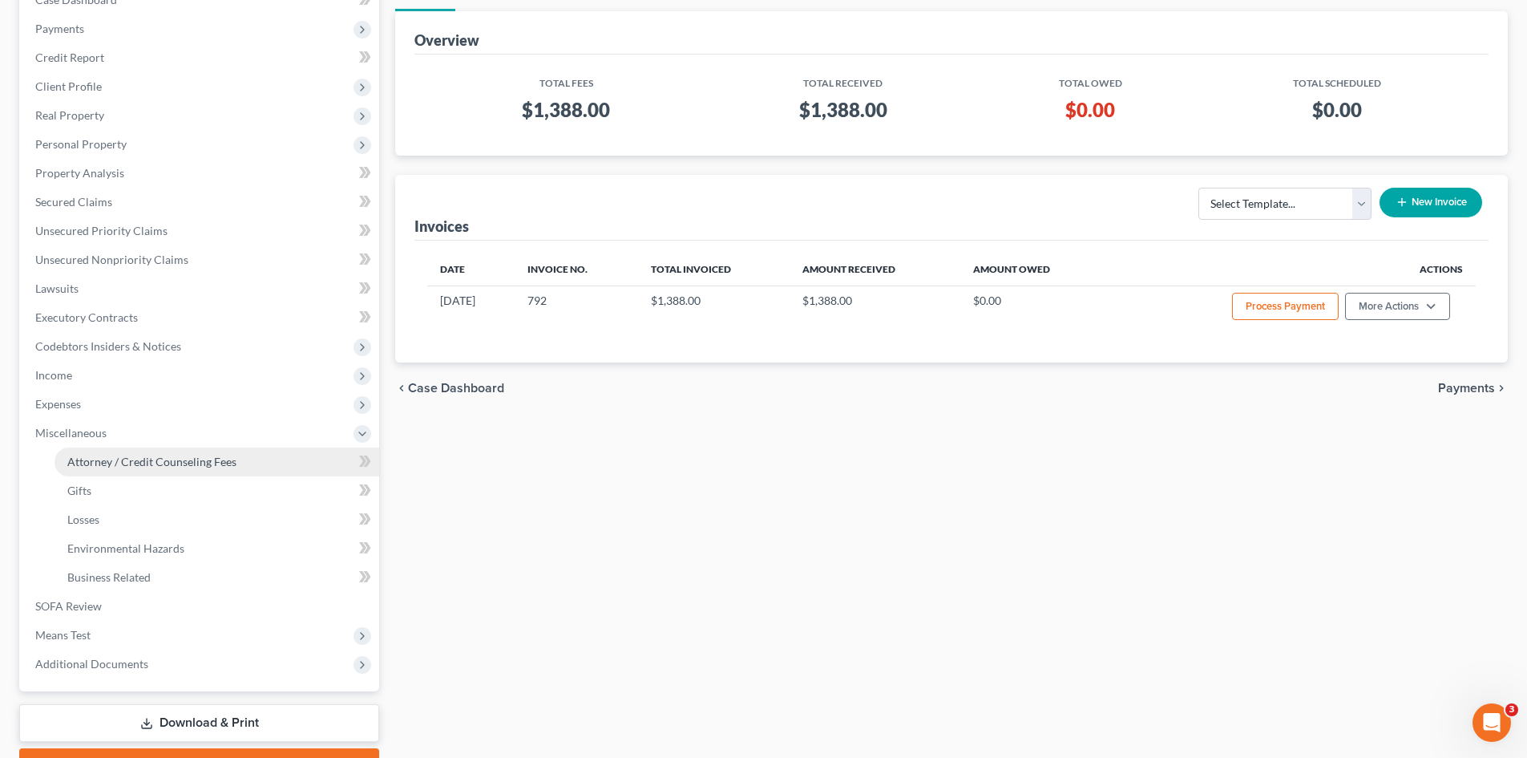
click at [162, 459] on span "Attorney / Credit Counseling Fees" at bounding box center [151, 462] width 169 height 14
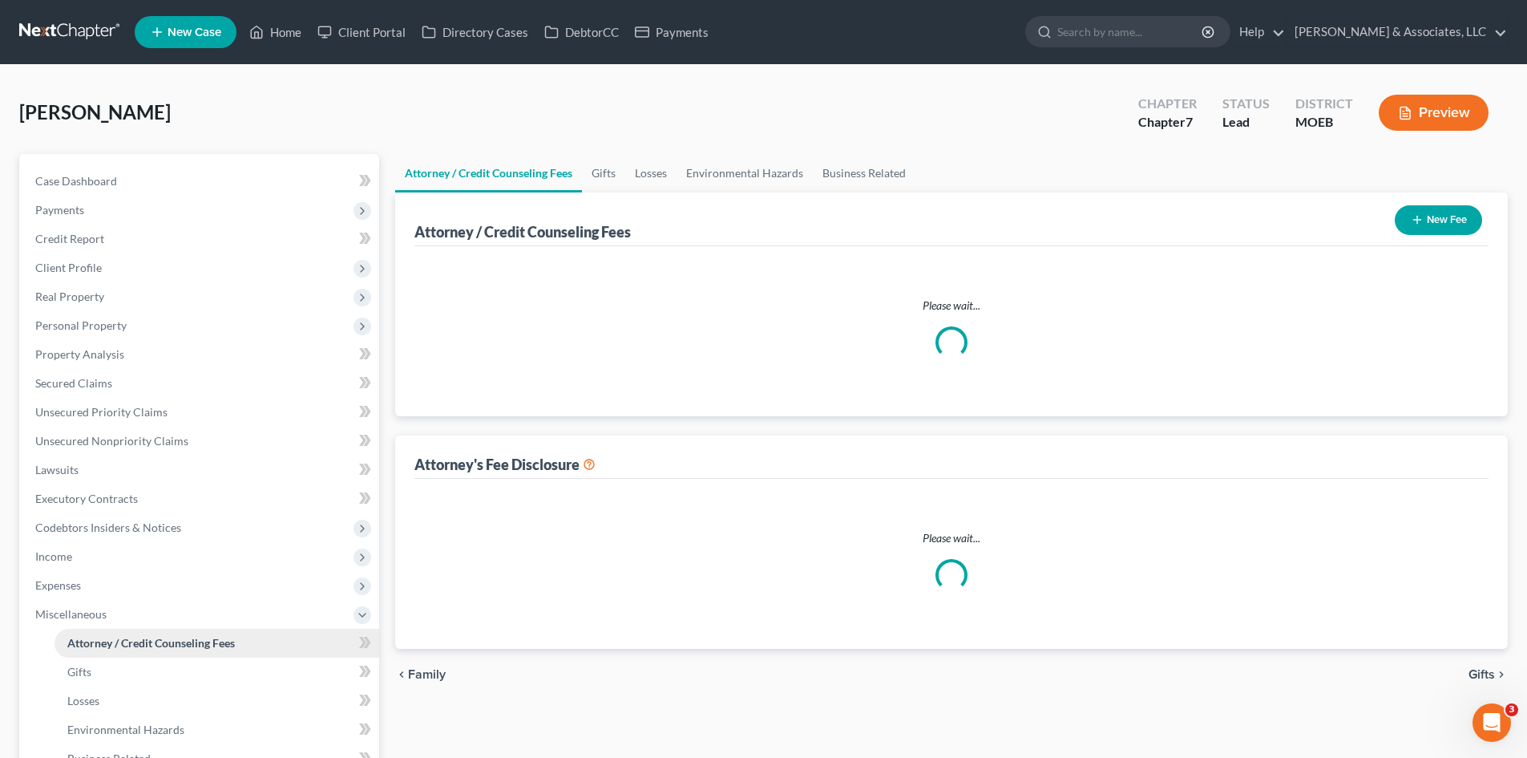
select select "0"
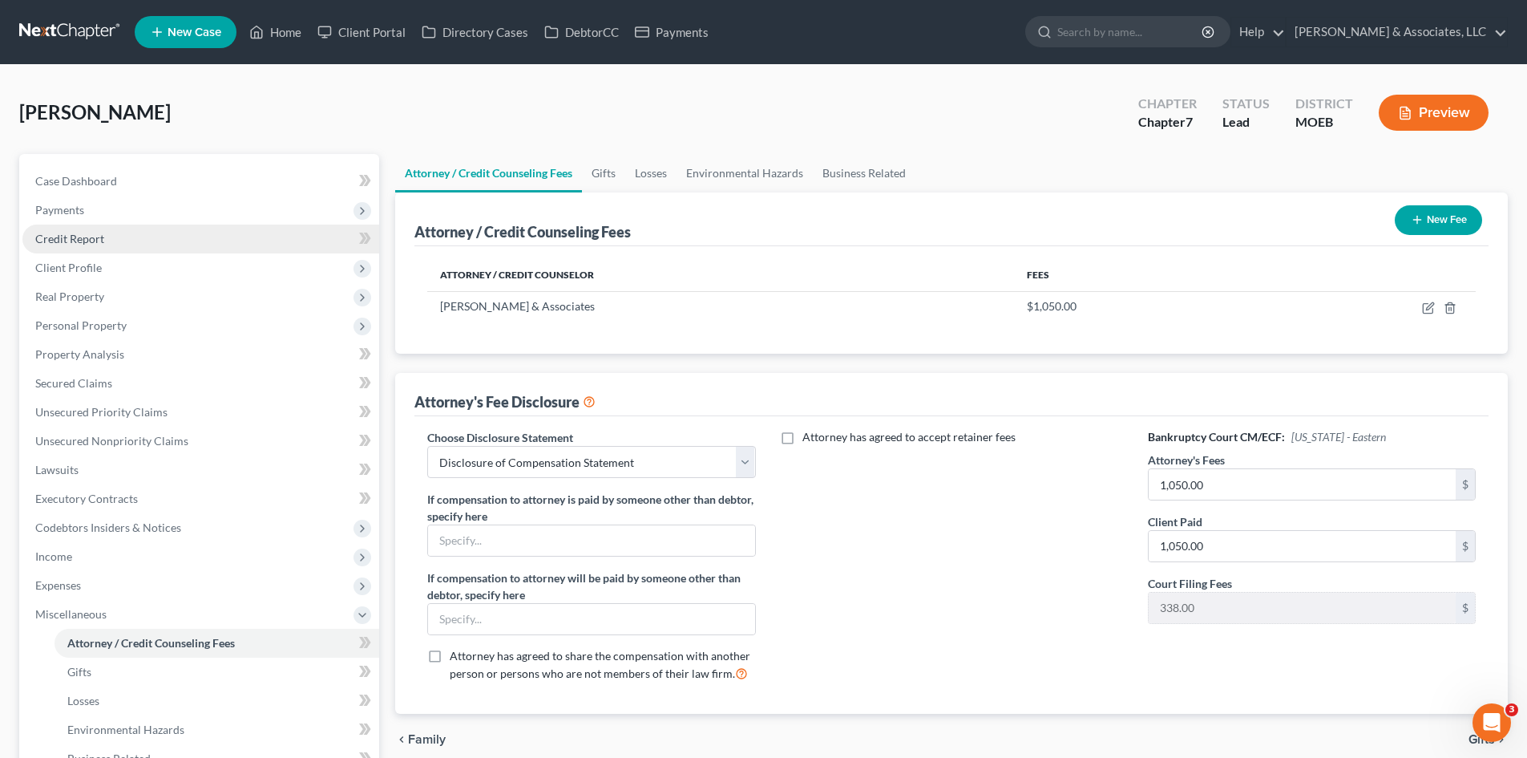
click at [91, 234] on span "Credit Report" at bounding box center [69, 239] width 69 height 14
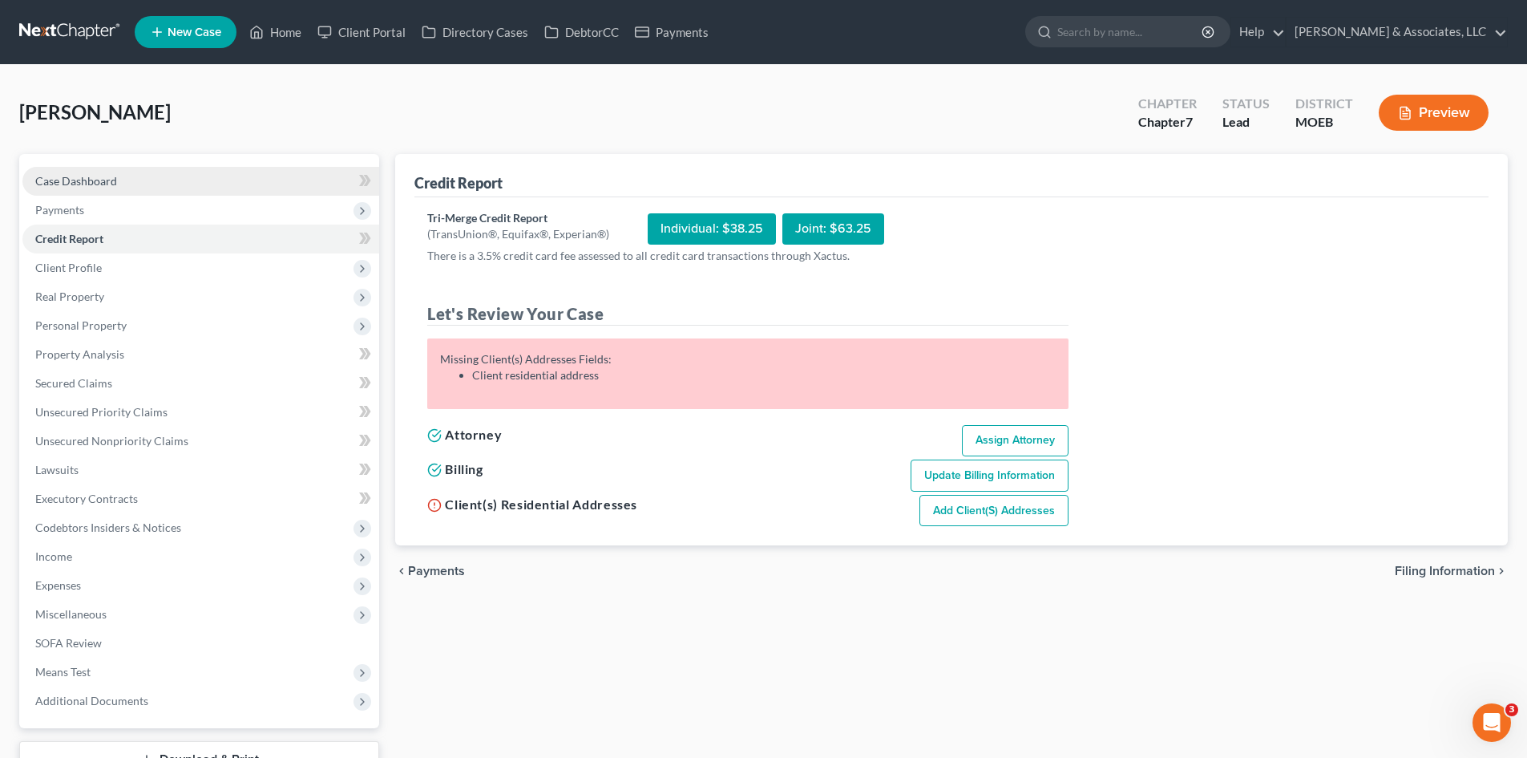
click at [59, 180] on span "Case Dashboard" at bounding box center [76, 181] width 82 height 14
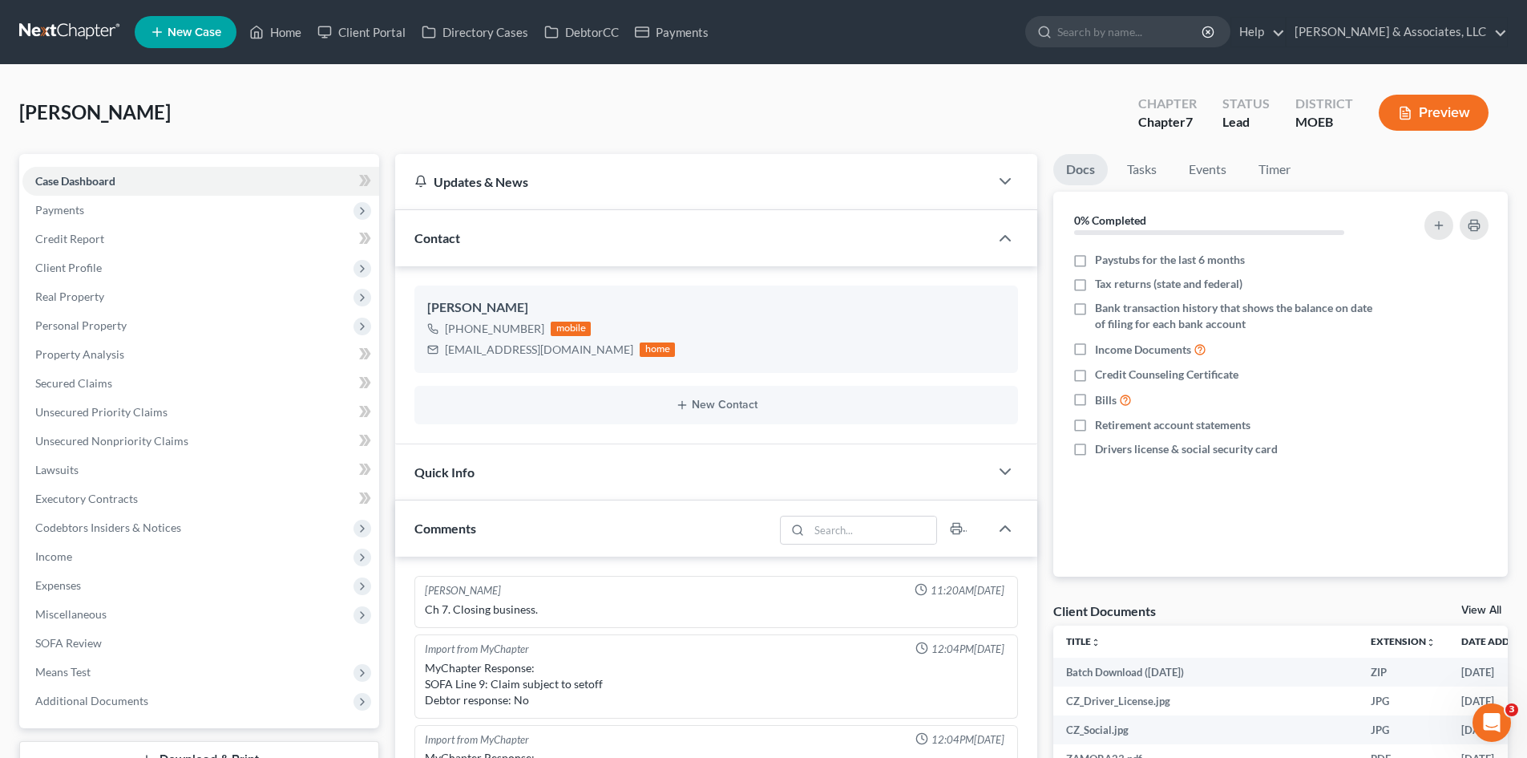
scroll to position [337, 0]
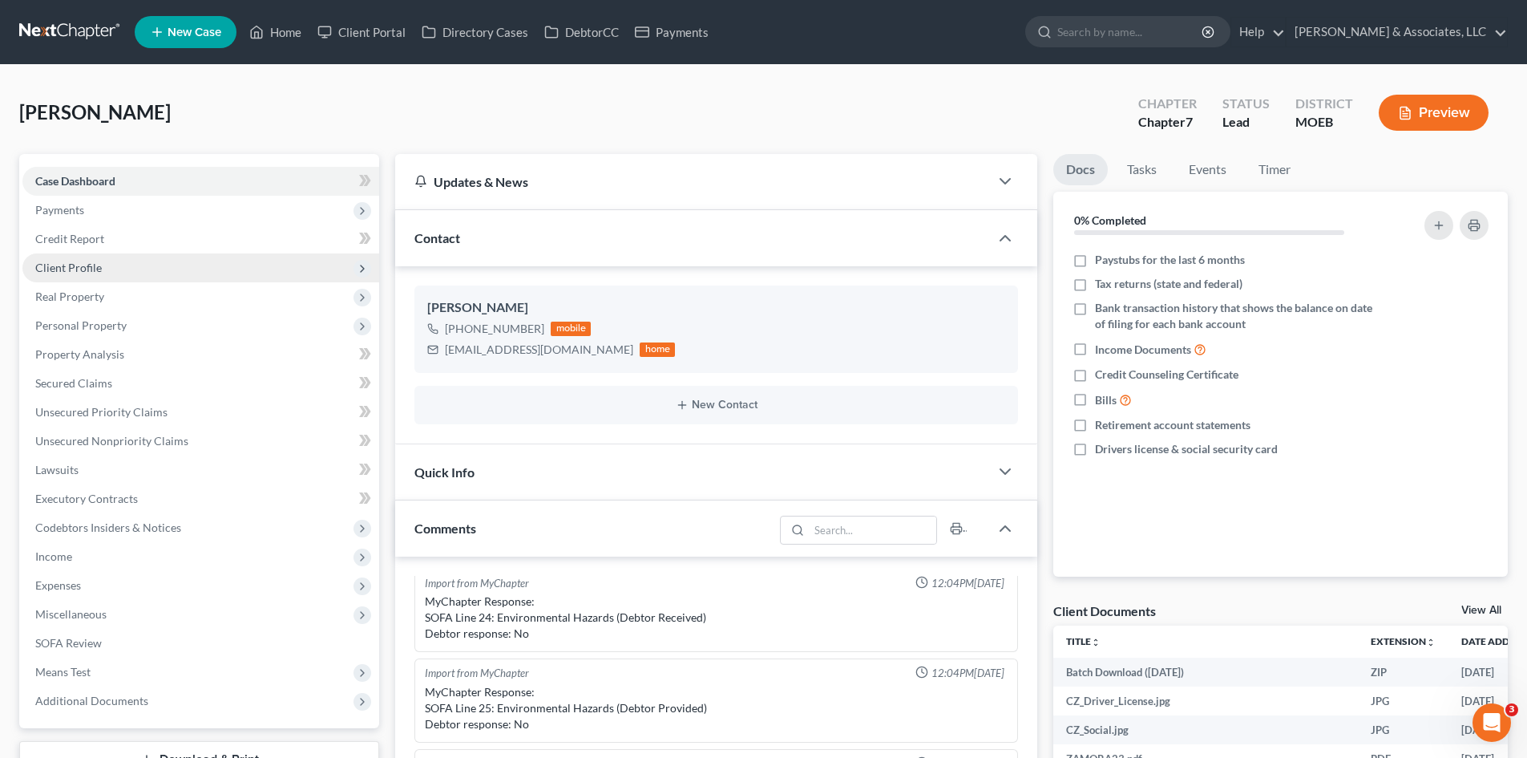
click at [76, 268] on span "Client Profile" at bounding box center [68, 268] width 67 height 14
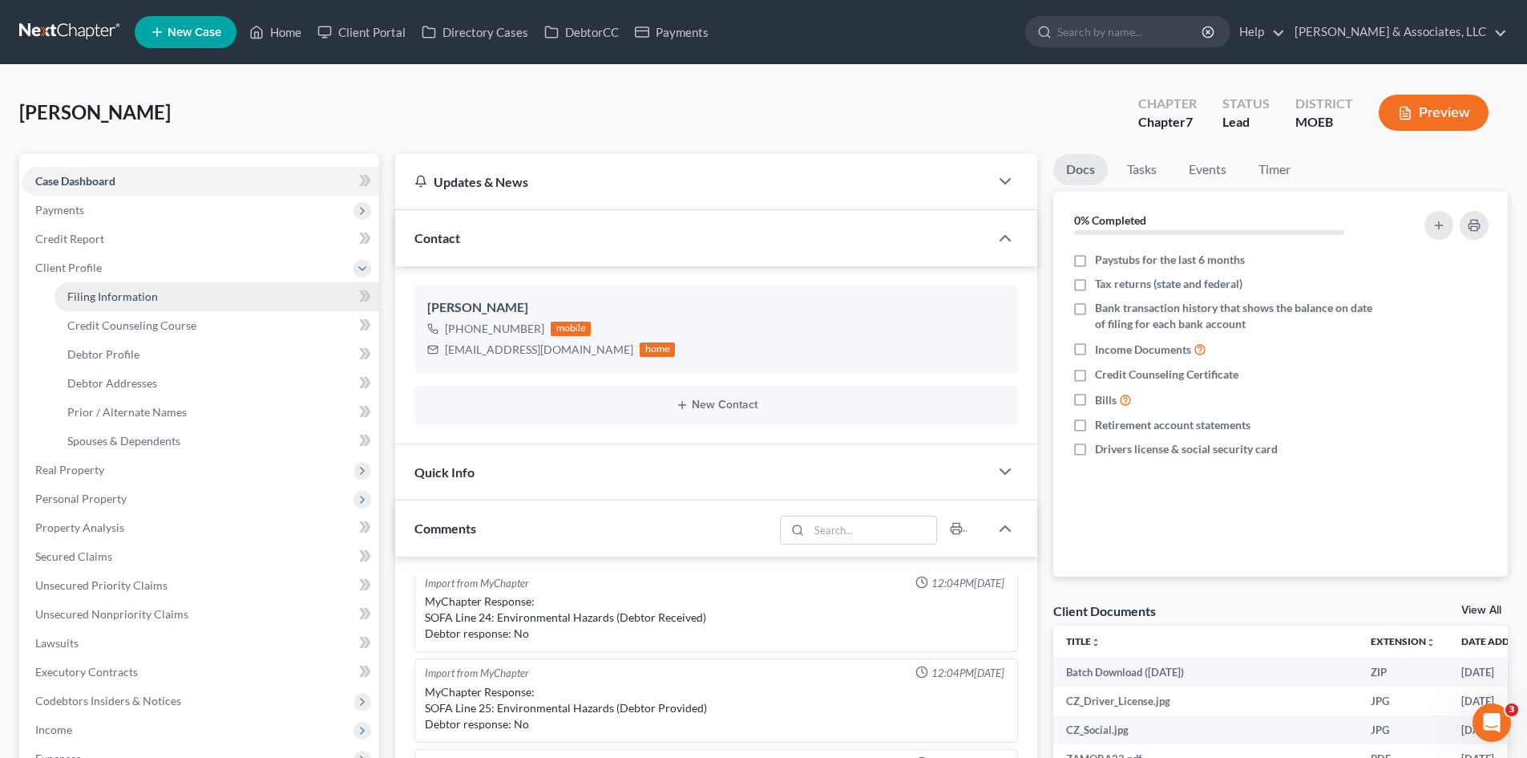
click at [102, 296] on span "Filing Information" at bounding box center [112, 296] width 91 height 14
select select "1"
select select "0"
select select "26"
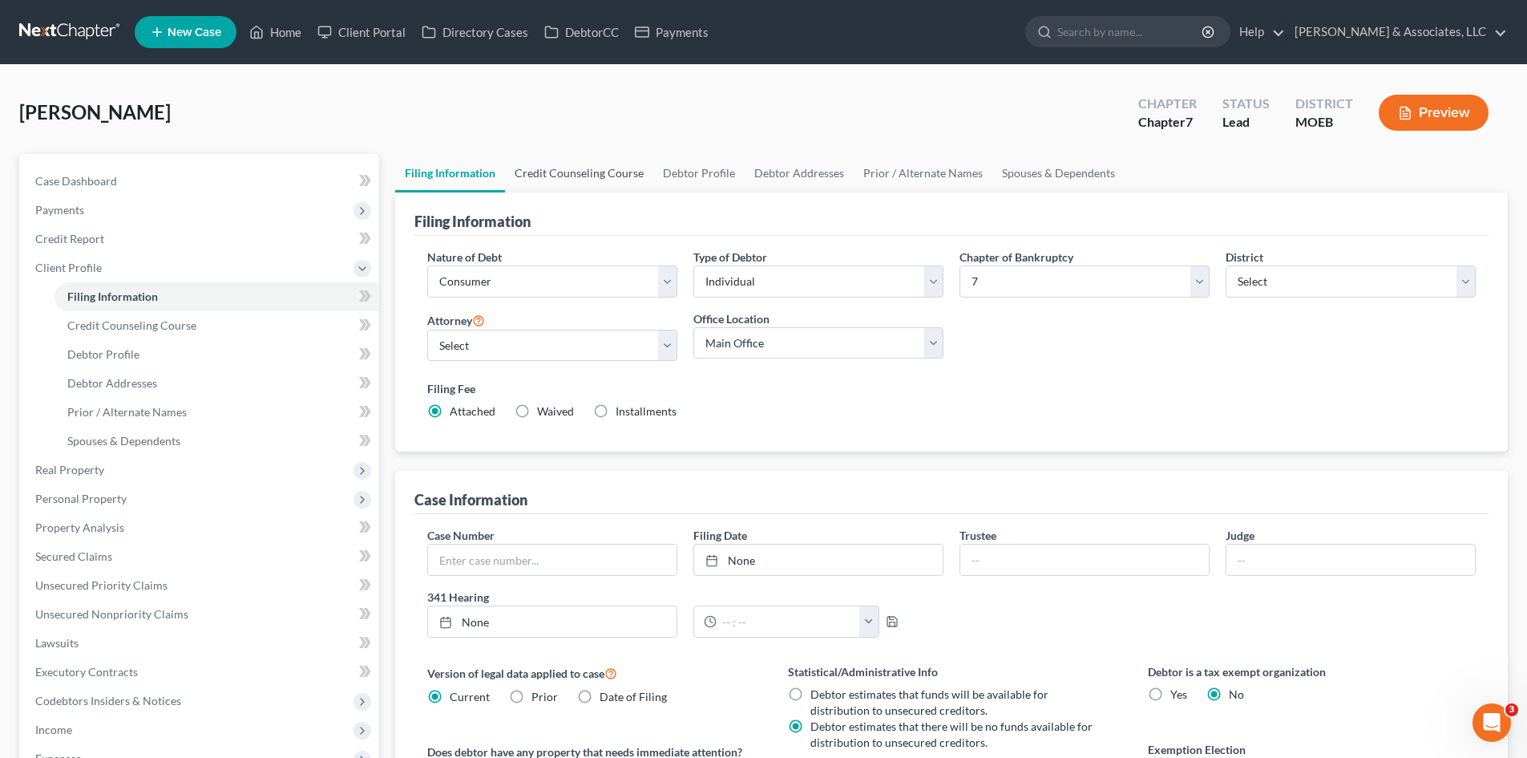
click at [600, 180] on link "Credit Counseling Course" at bounding box center [579, 173] width 148 height 38
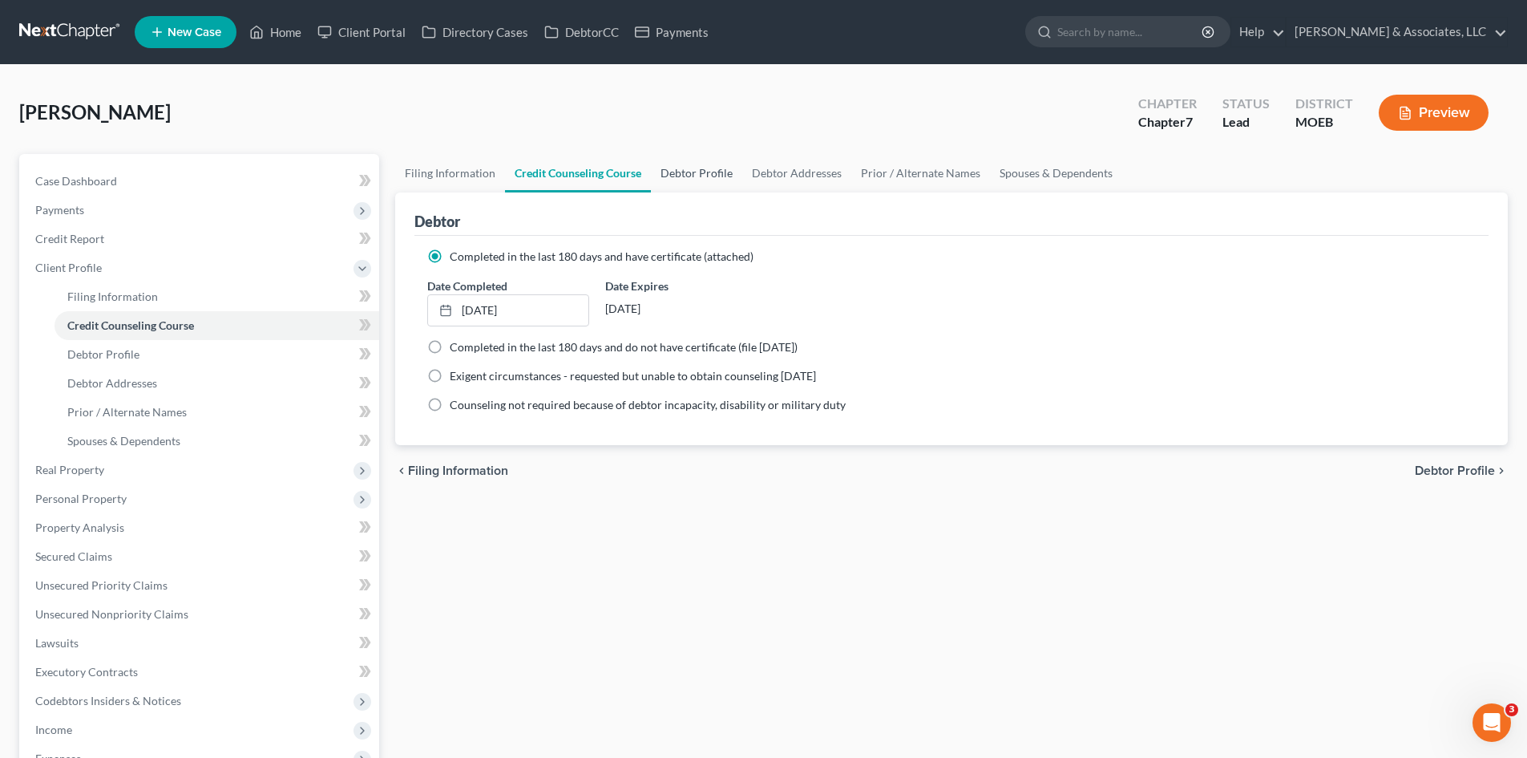
click at [705, 168] on link "Debtor Profile" at bounding box center [696, 173] width 91 height 38
select select "3"
select select "2"
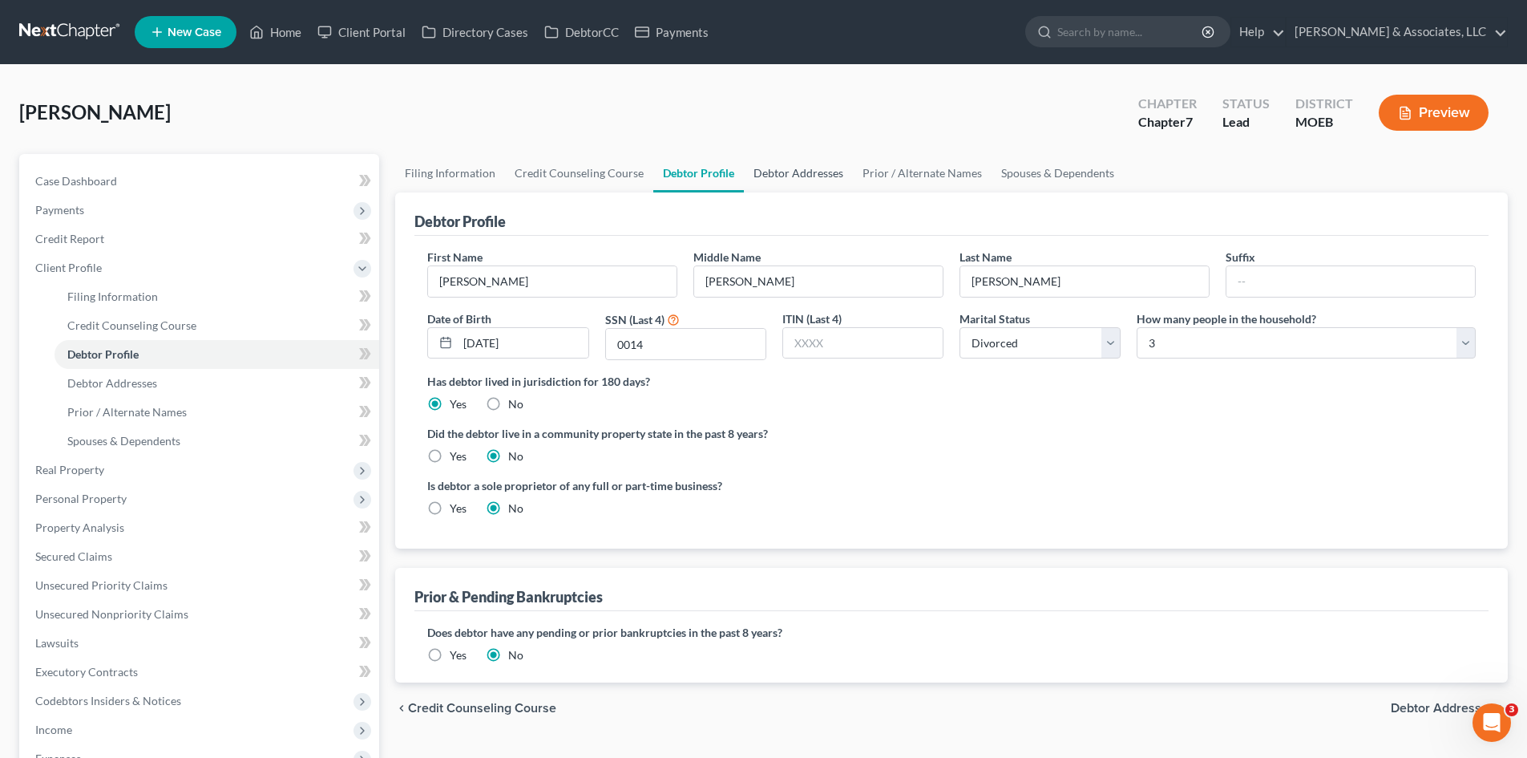
click at [804, 168] on link "Debtor Addresses" at bounding box center [798, 173] width 109 height 38
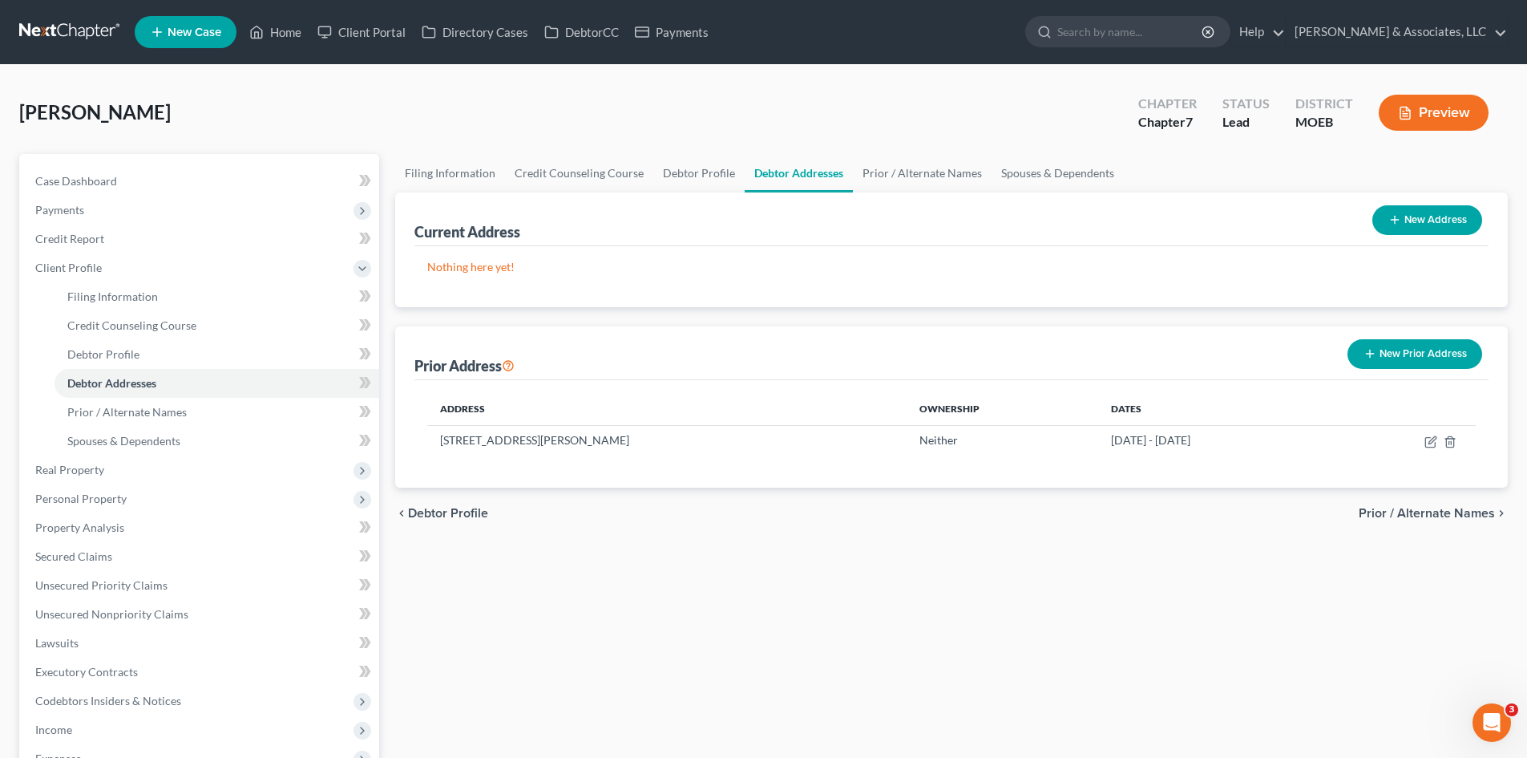
click at [1419, 223] on button "New Address" at bounding box center [1427, 220] width 110 height 30
select select "0"
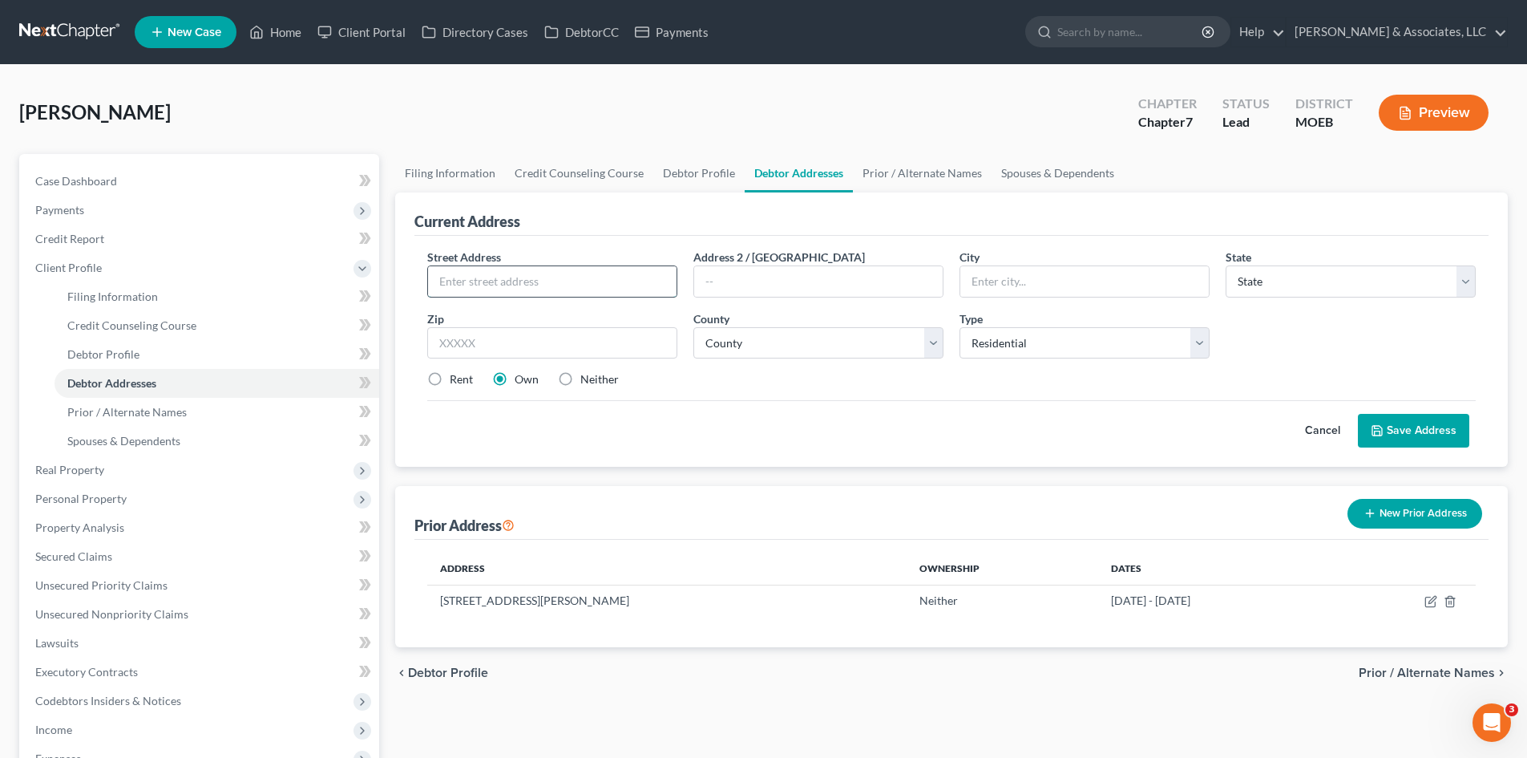
click at [540, 289] on input "text" at bounding box center [552, 281] width 249 height 30
type input "[STREET_ADDRESS]"
type input "[GEOGRAPHIC_DATA][PERSON_NAME]"
select select "26"
type input "63105"
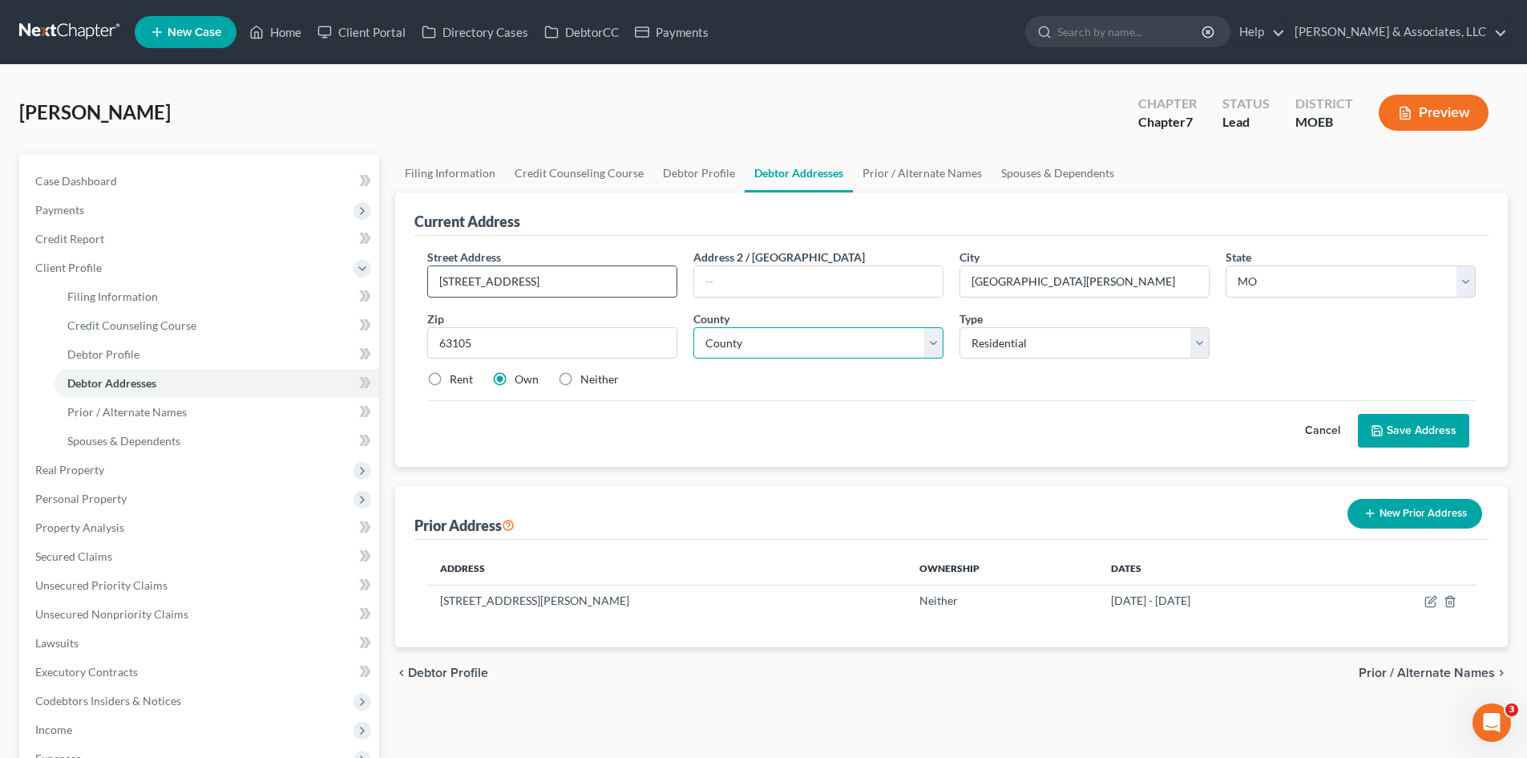
type input "Saint Louis"
click at [1421, 424] on button "Save Address" at bounding box center [1413, 431] width 111 height 34
click at [734, 331] on select "County [GEOGRAPHIC_DATA] [GEOGRAPHIC_DATA] [GEOGRAPHIC_DATA] [GEOGRAPHIC_DATA] …" at bounding box center [818, 343] width 250 height 32
select select "100"
click at [693, 327] on select "County [GEOGRAPHIC_DATA] [GEOGRAPHIC_DATA] [GEOGRAPHIC_DATA] [GEOGRAPHIC_DATA] …" at bounding box center [818, 343] width 250 height 32
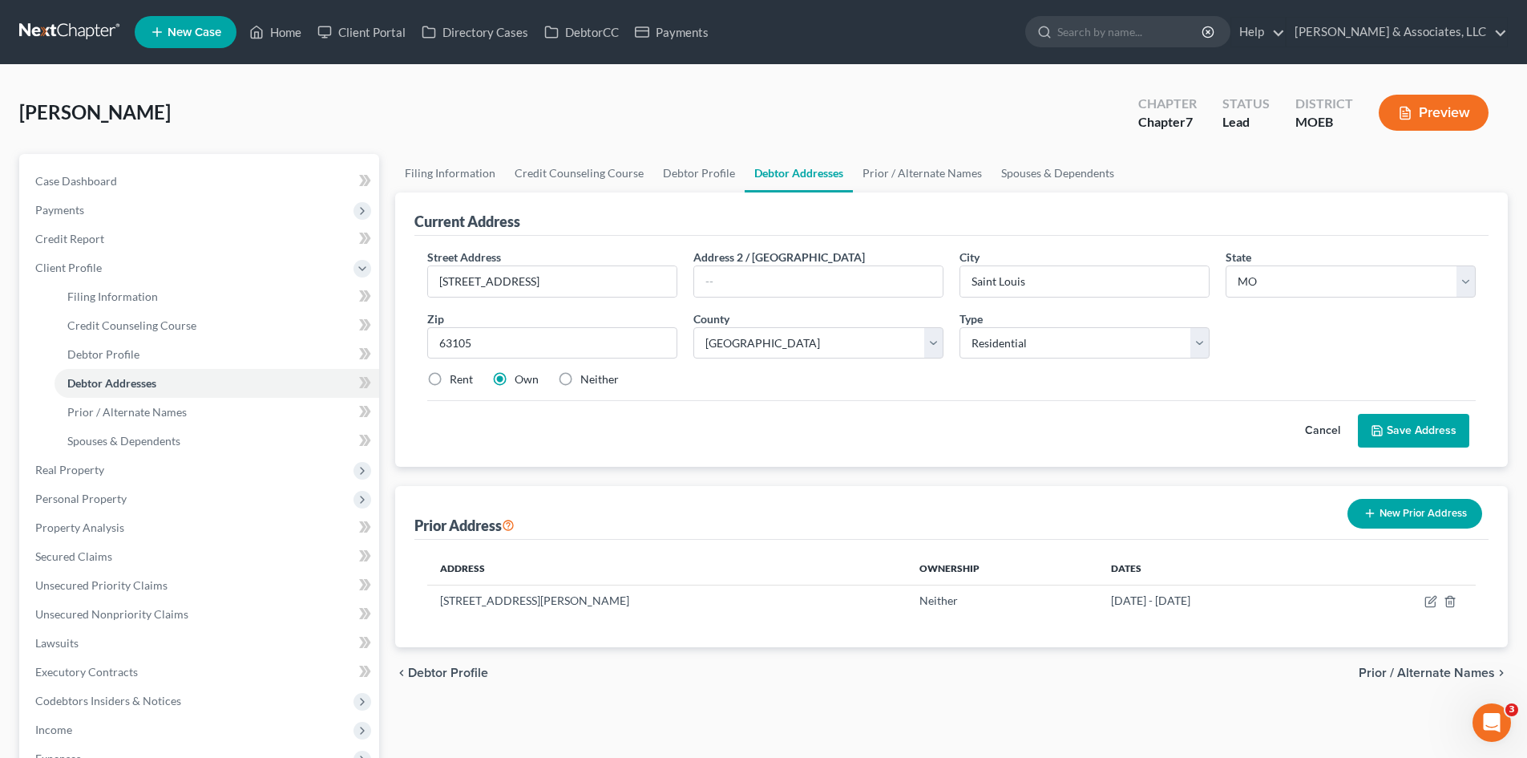
click at [1425, 433] on button "Save Address" at bounding box center [1413, 431] width 111 height 34
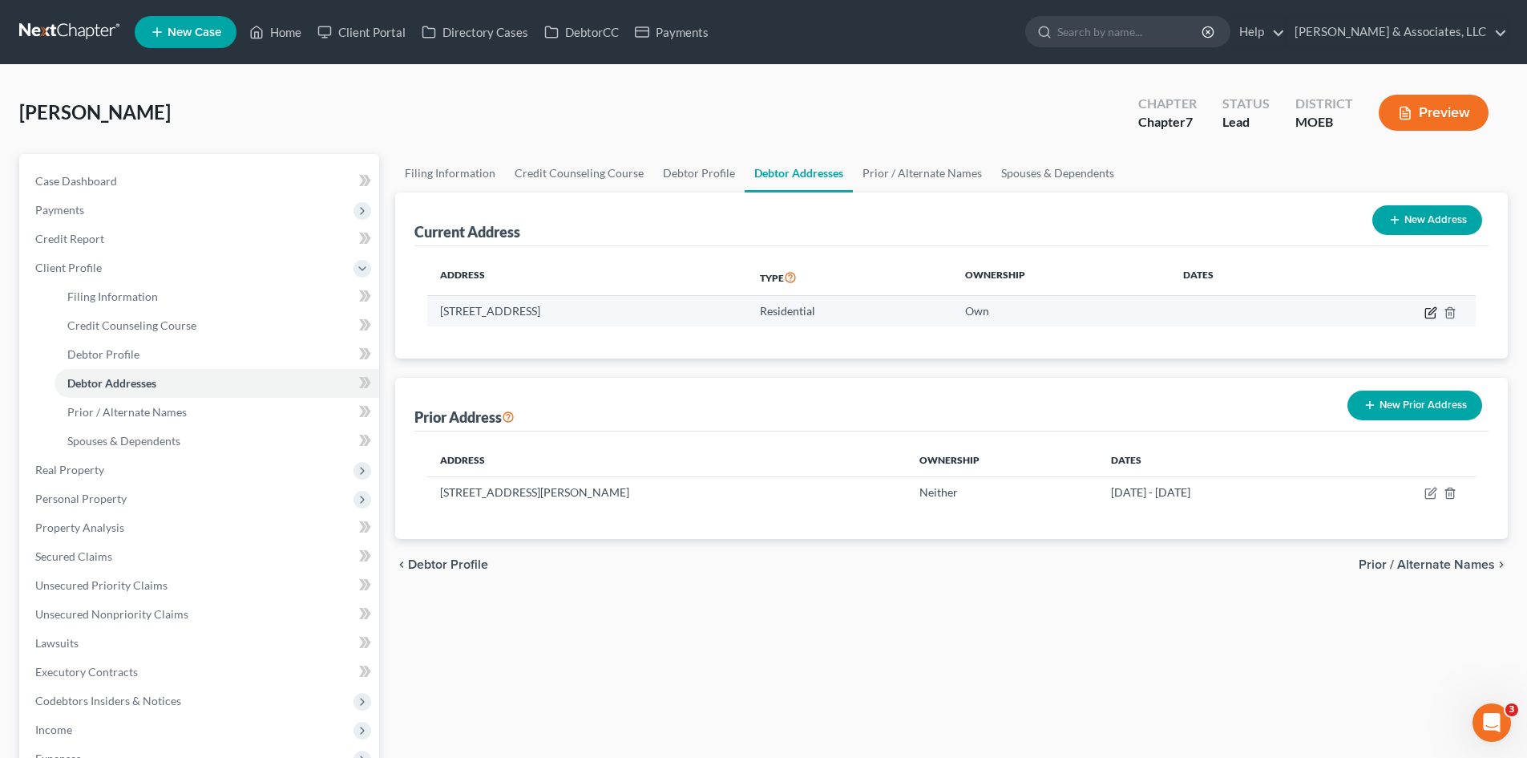
click at [1429, 306] on icon "button" at bounding box center [1431, 312] width 13 height 13
select select "26"
select select "100"
select select "0"
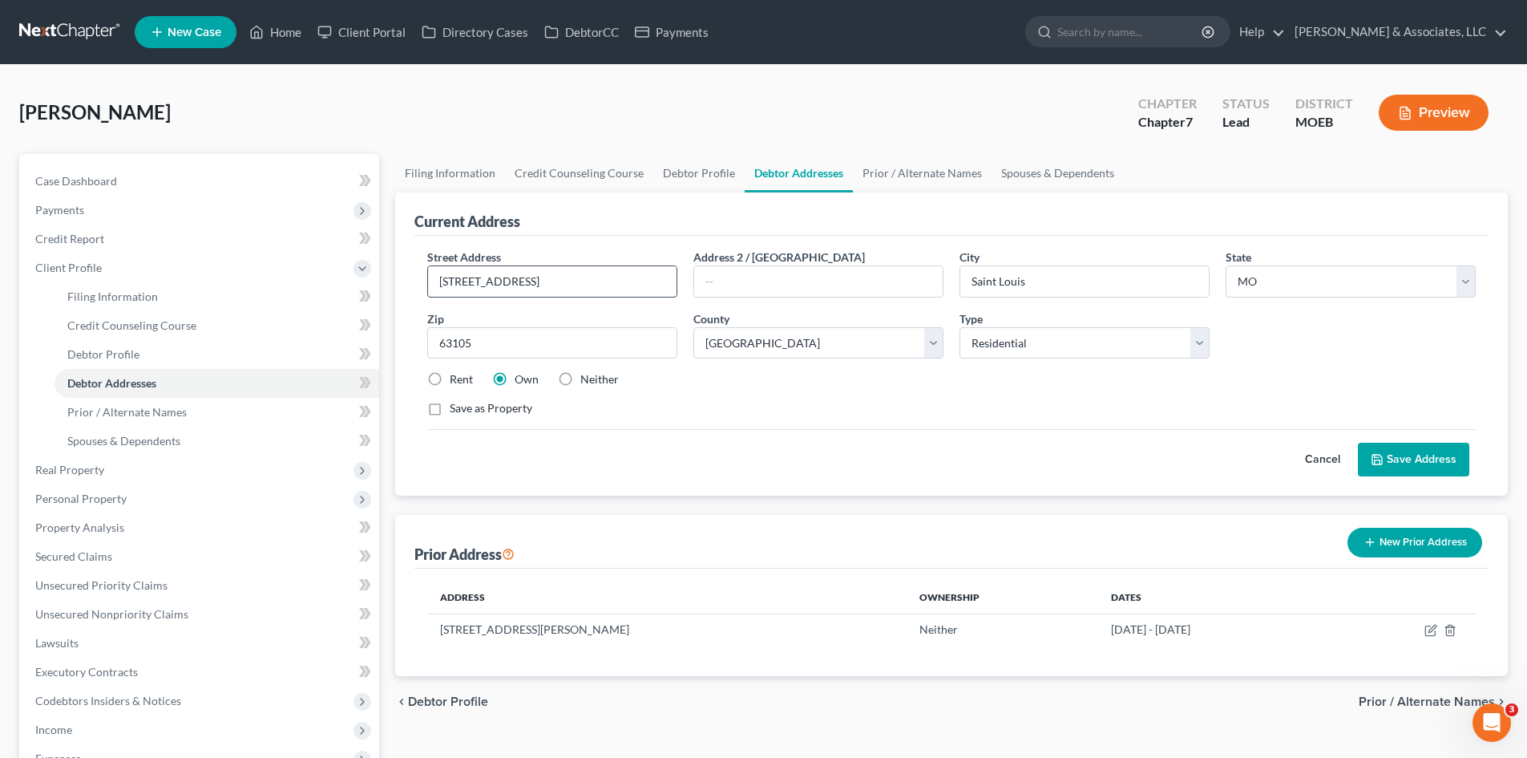
click at [468, 286] on input "[STREET_ADDRESS]" at bounding box center [552, 281] width 249 height 30
type input "[STREET_ADDRESS]"
click at [1413, 465] on button "Save Address" at bounding box center [1413, 460] width 111 height 34
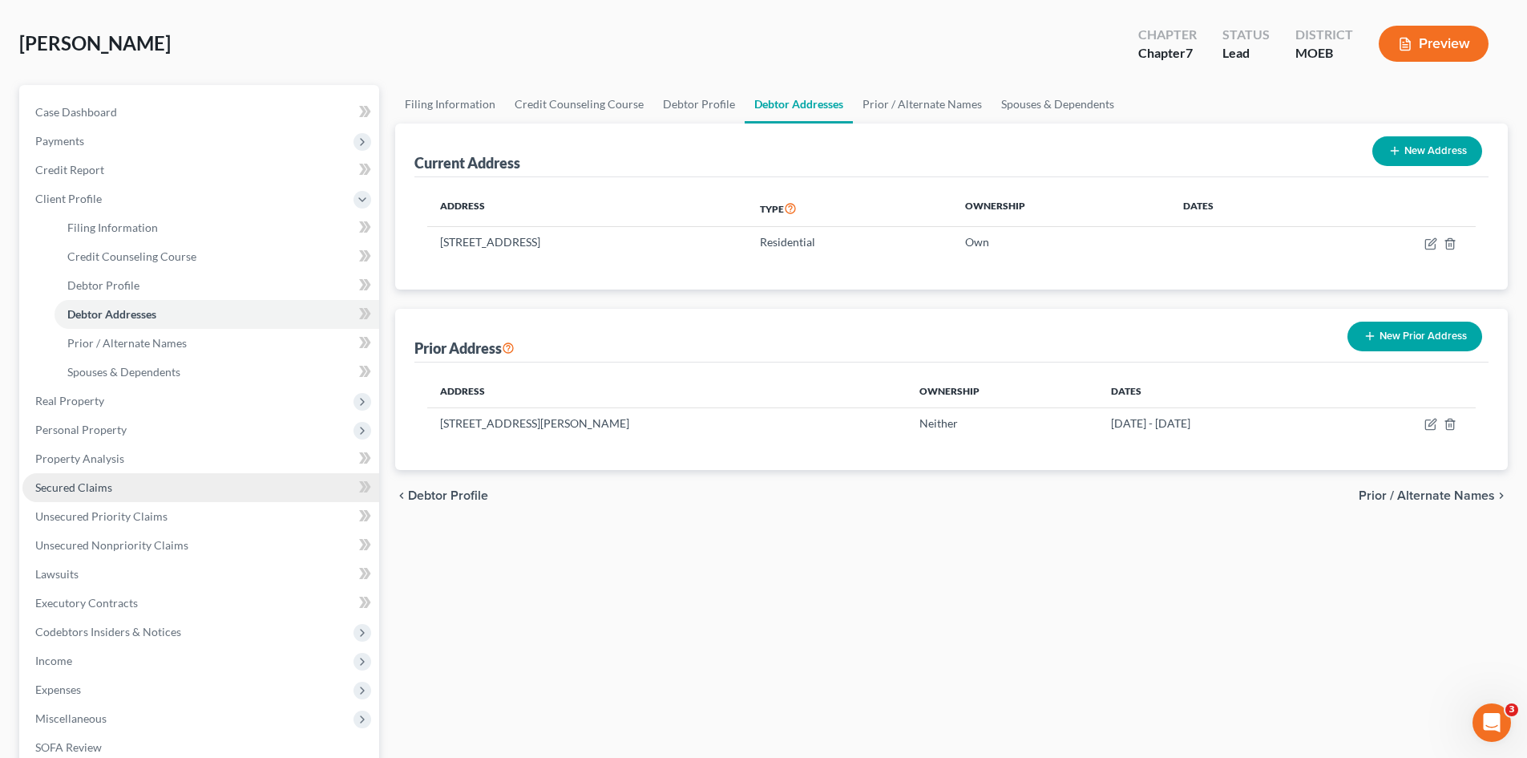
scroll to position [160, 0]
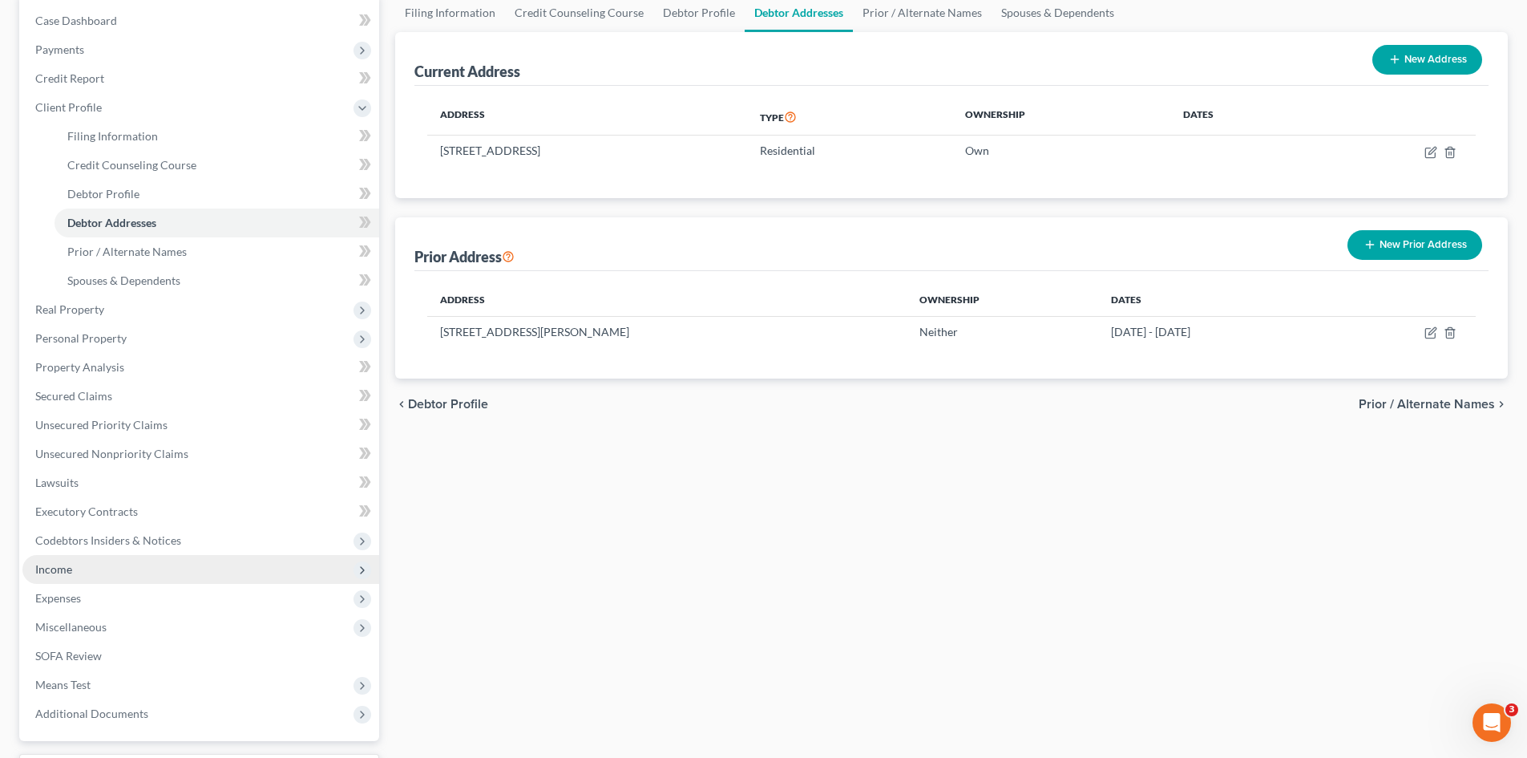
click at [65, 565] on span "Income" at bounding box center [53, 569] width 37 height 14
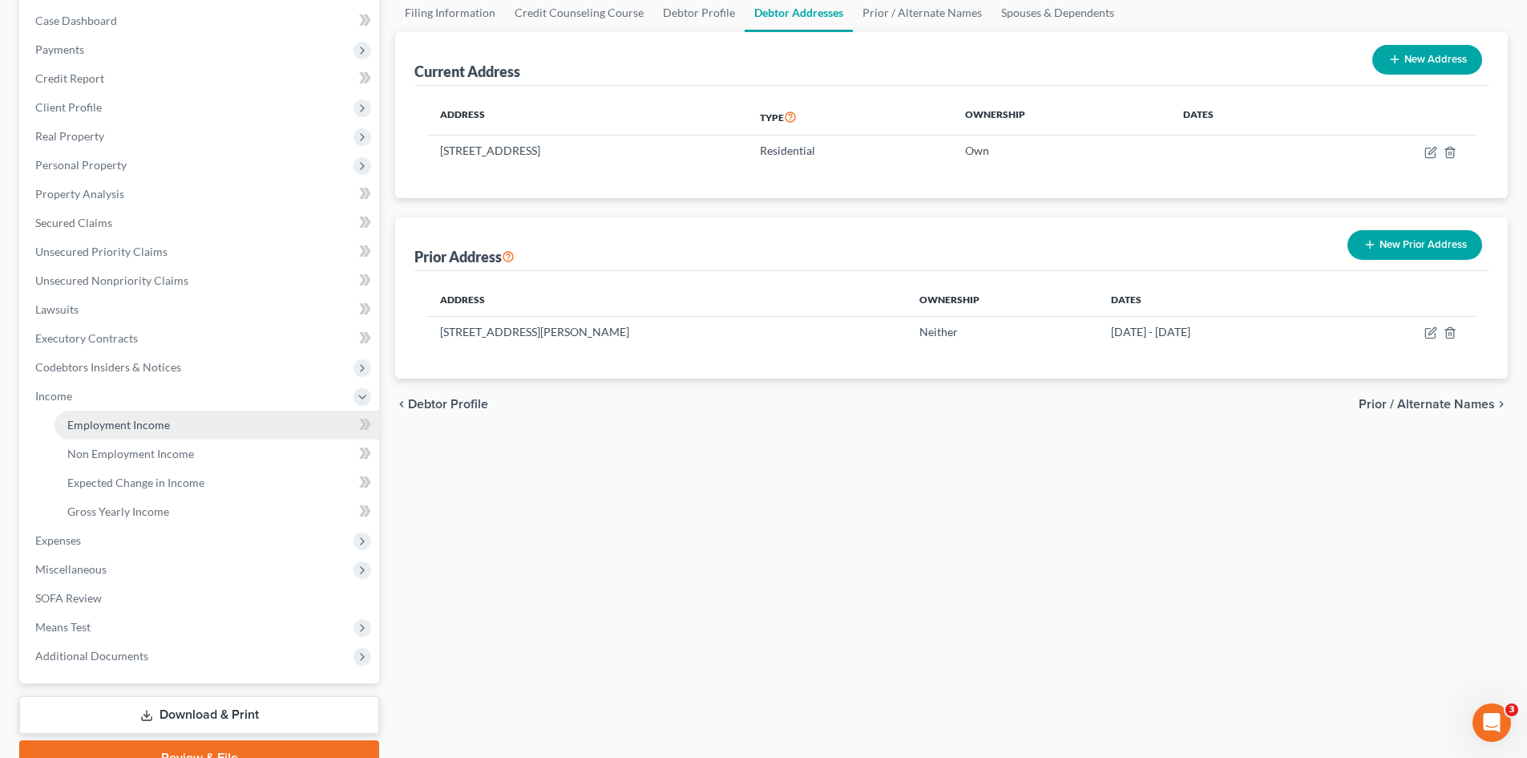
click at [123, 430] on span "Employment Income" at bounding box center [118, 425] width 103 height 14
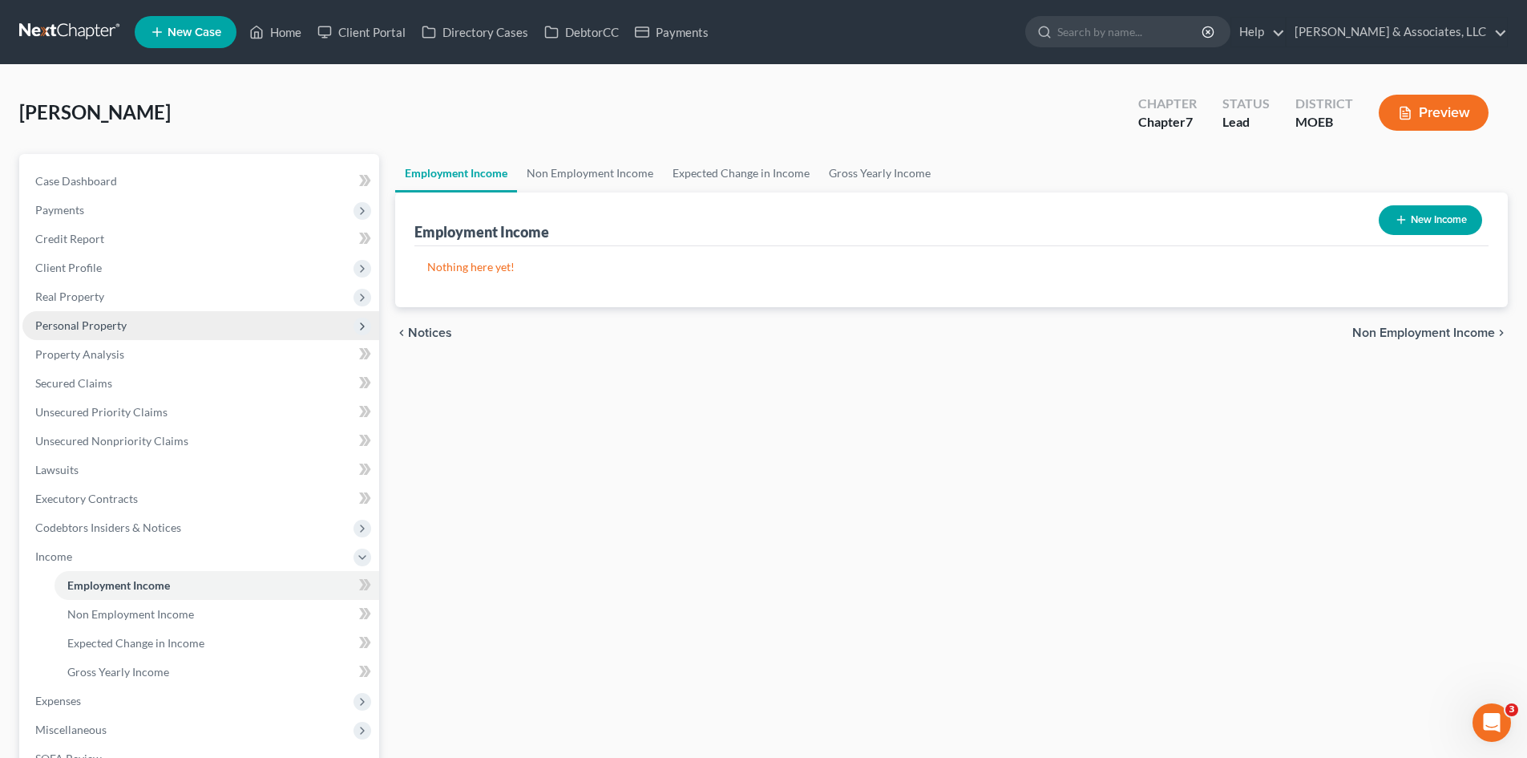
click at [61, 321] on span "Personal Property" at bounding box center [80, 325] width 91 height 14
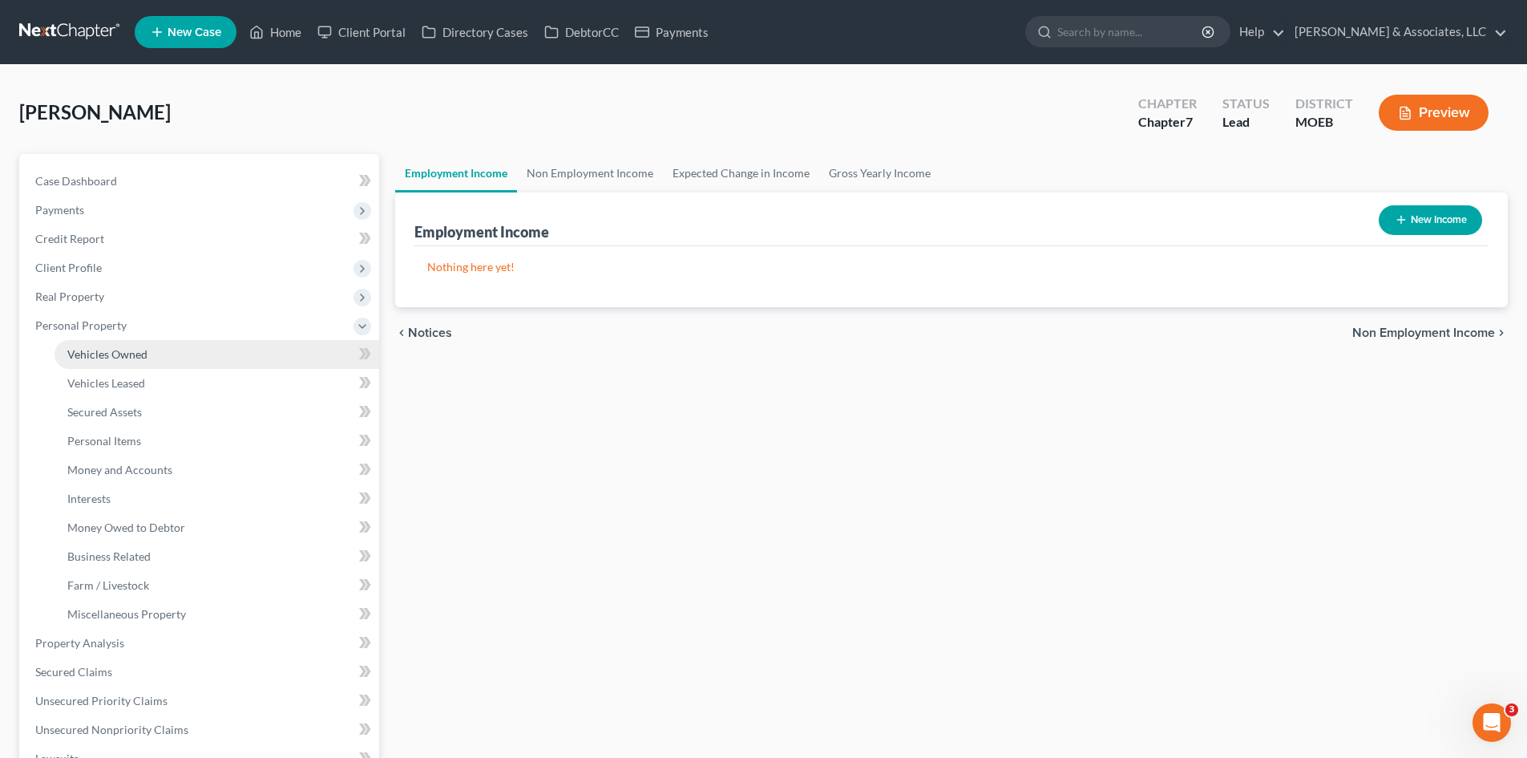
click at [144, 361] on link "Vehicles Owned" at bounding box center [217, 354] width 325 height 29
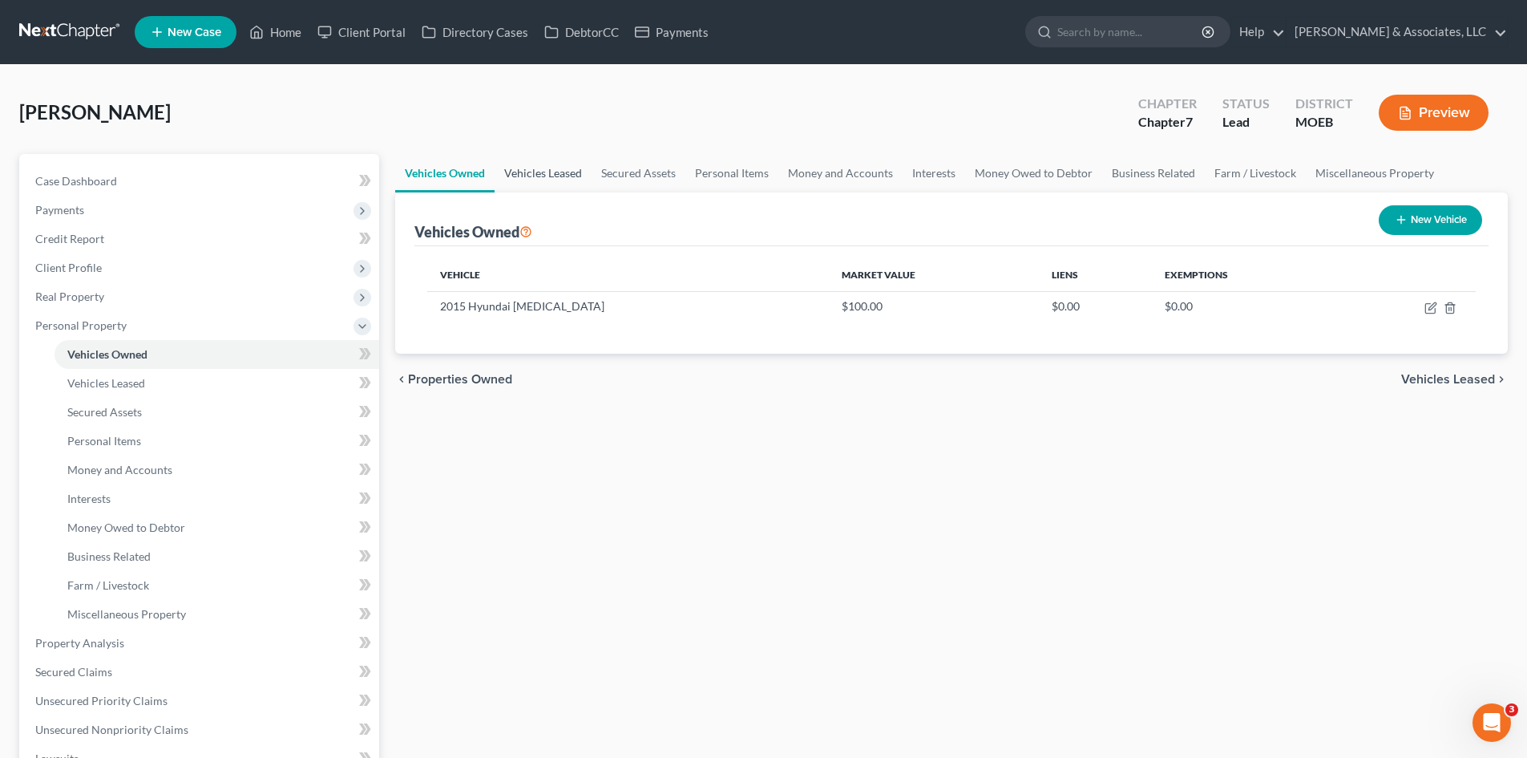
click at [576, 171] on link "Vehicles Leased" at bounding box center [543, 173] width 97 height 38
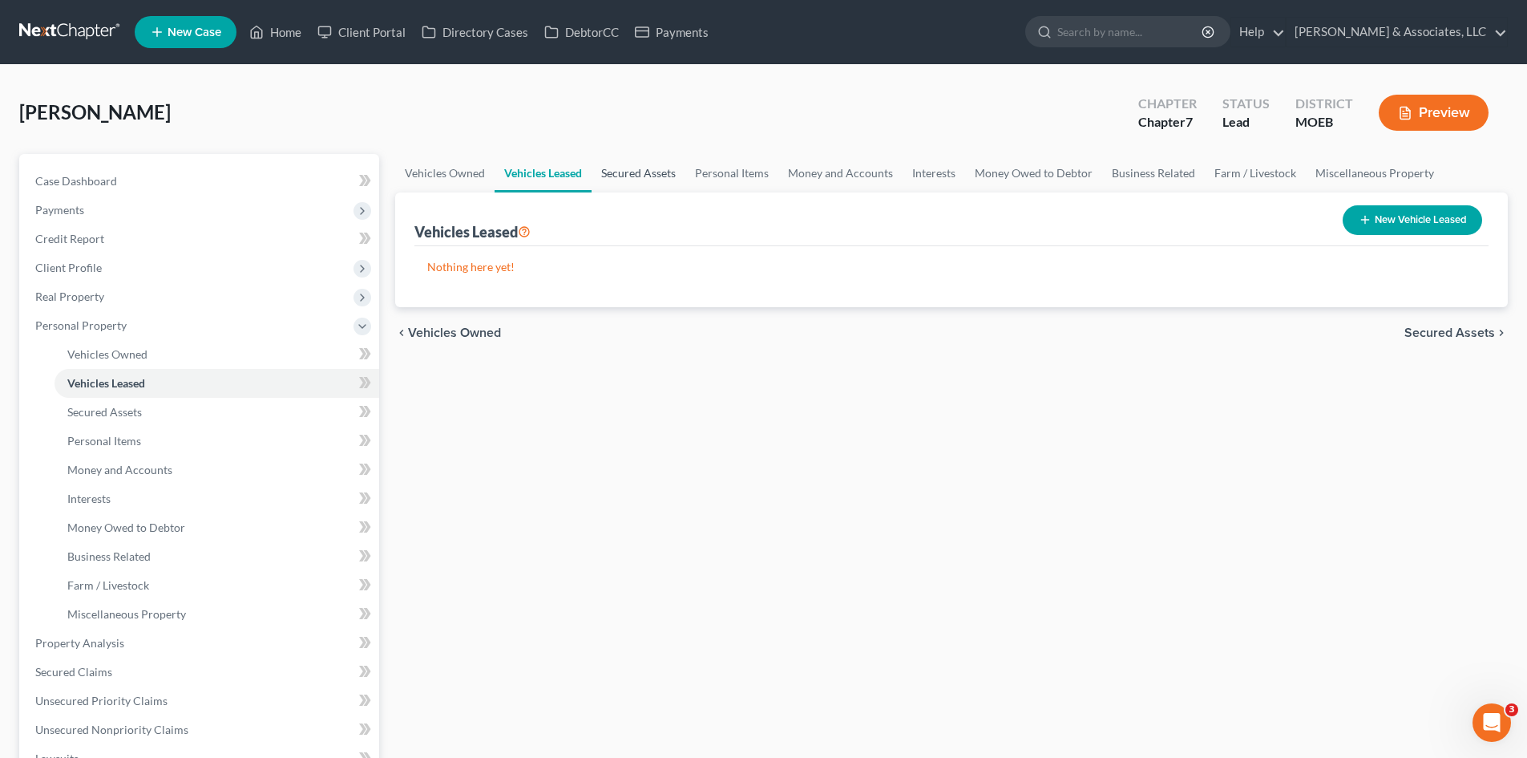
click at [645, 171] on link "Secured Assets" at bounding box center [639, 173] width 94 height 38
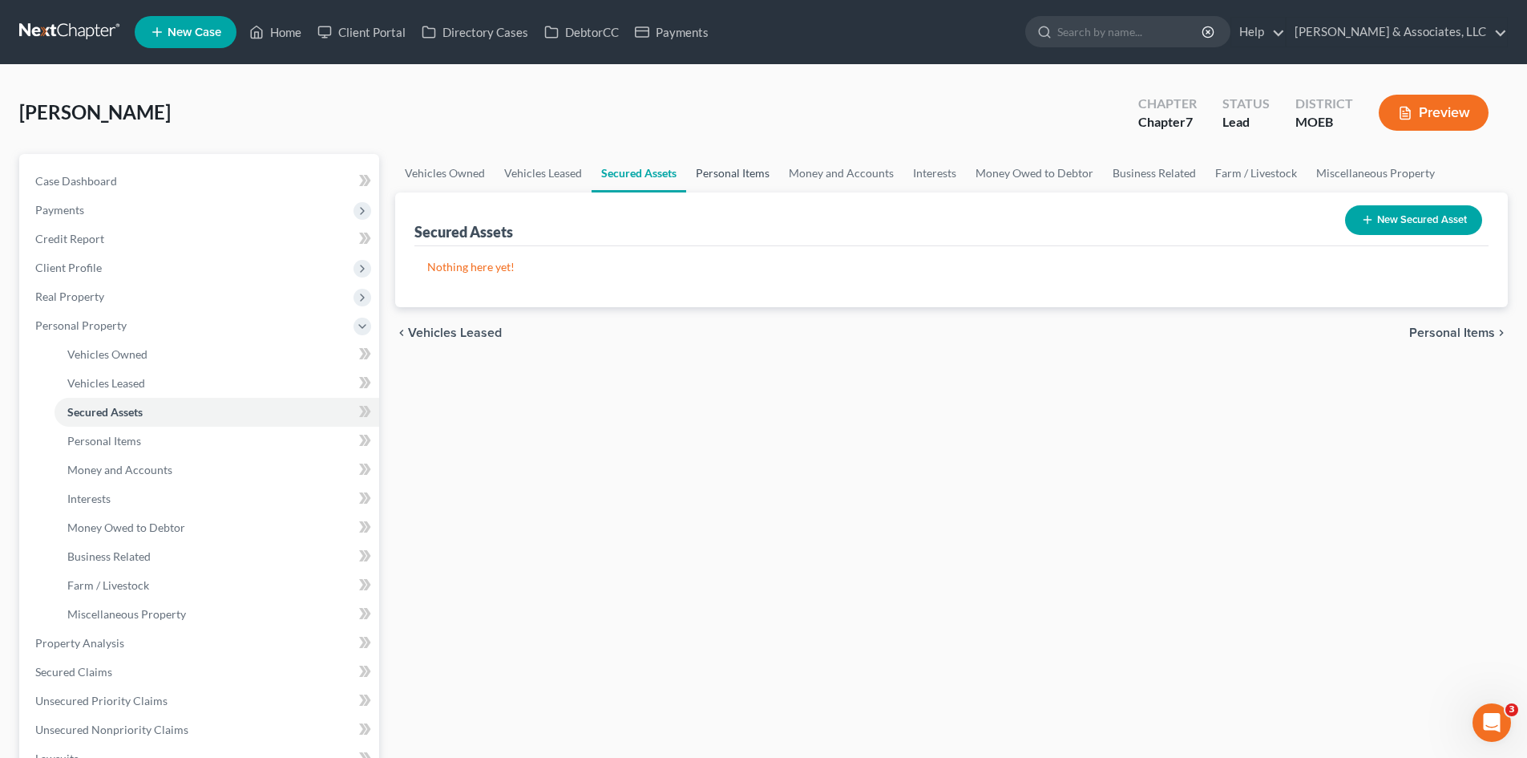
click at [719, 172] on link "Personal Items" at bounding box center [732, 173] width 93 height 38
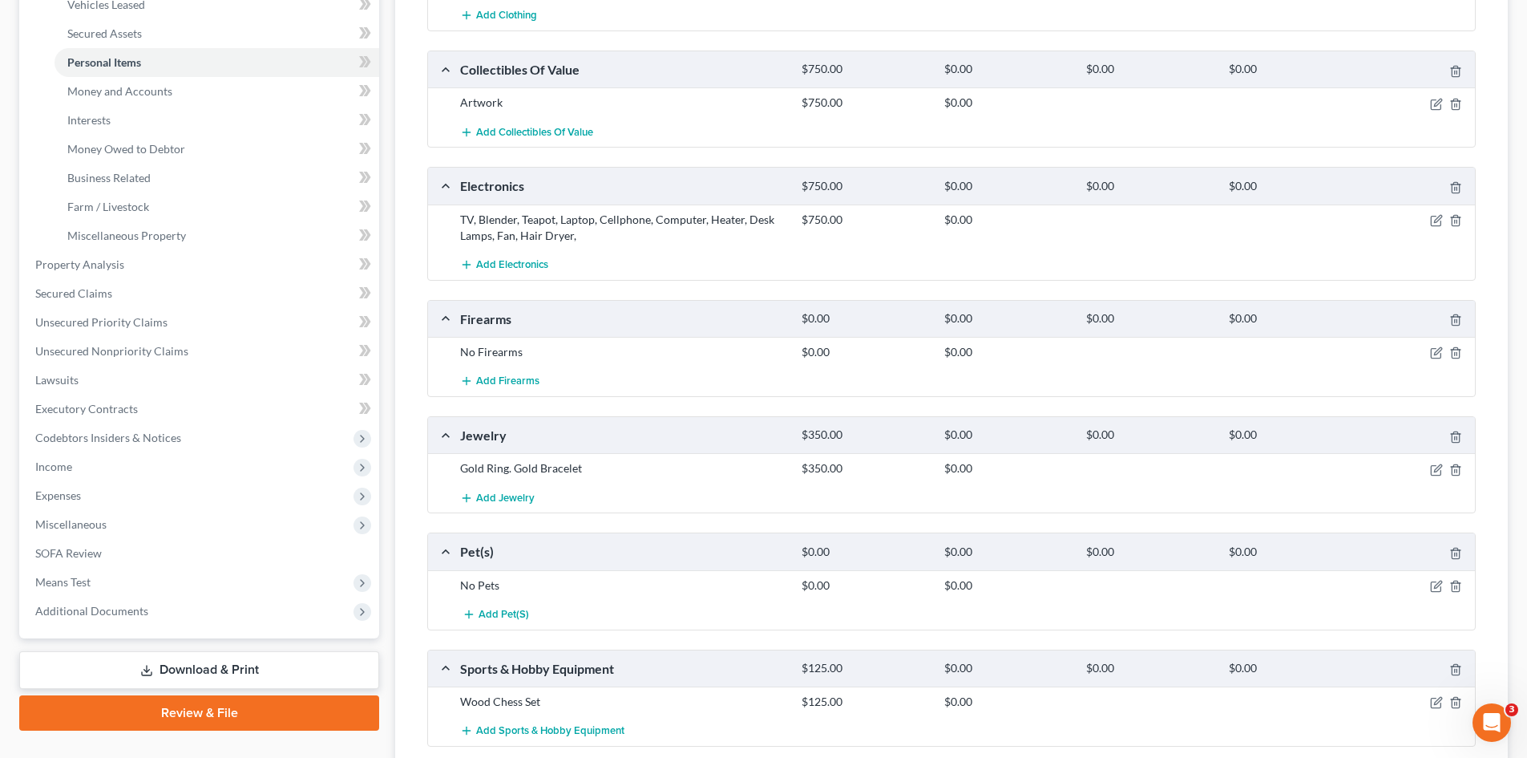
scroll to position [401, 0]
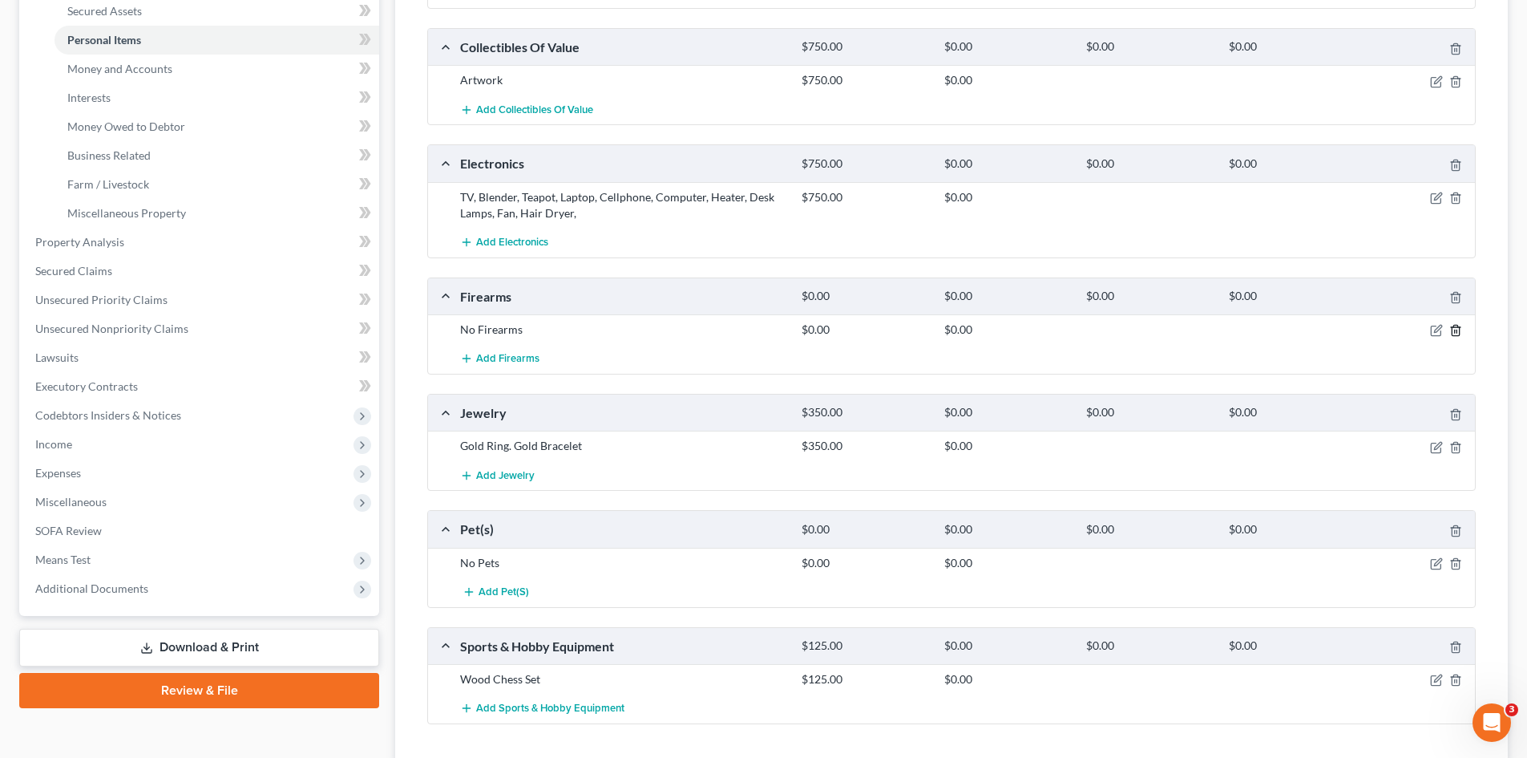
click at [1458, 329] on icon "button" at bounding box center [1455, 330] width 13 height 13
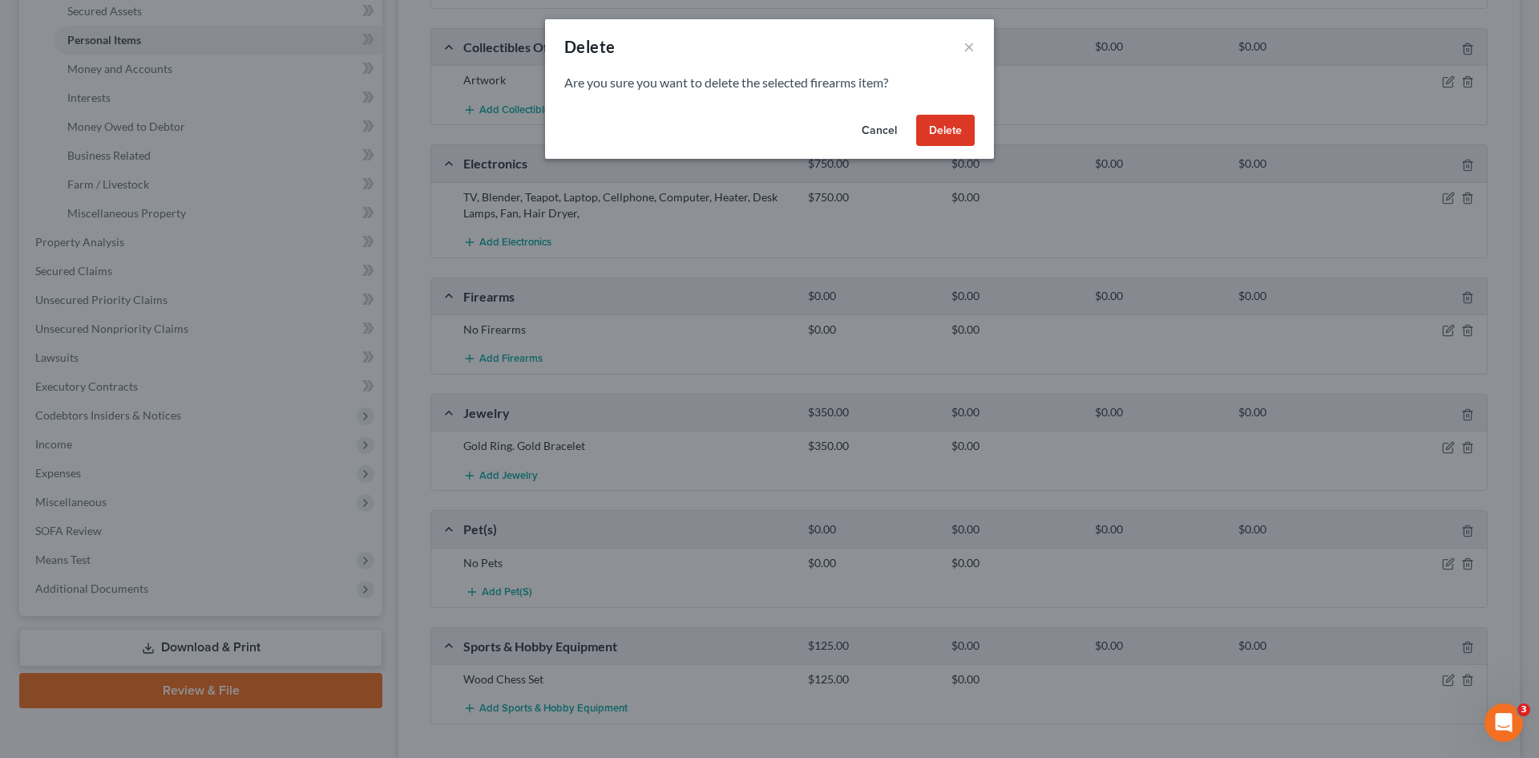
click at [957, 128] on button "Delete" at bounding box center [945, 131] width 59 height 32
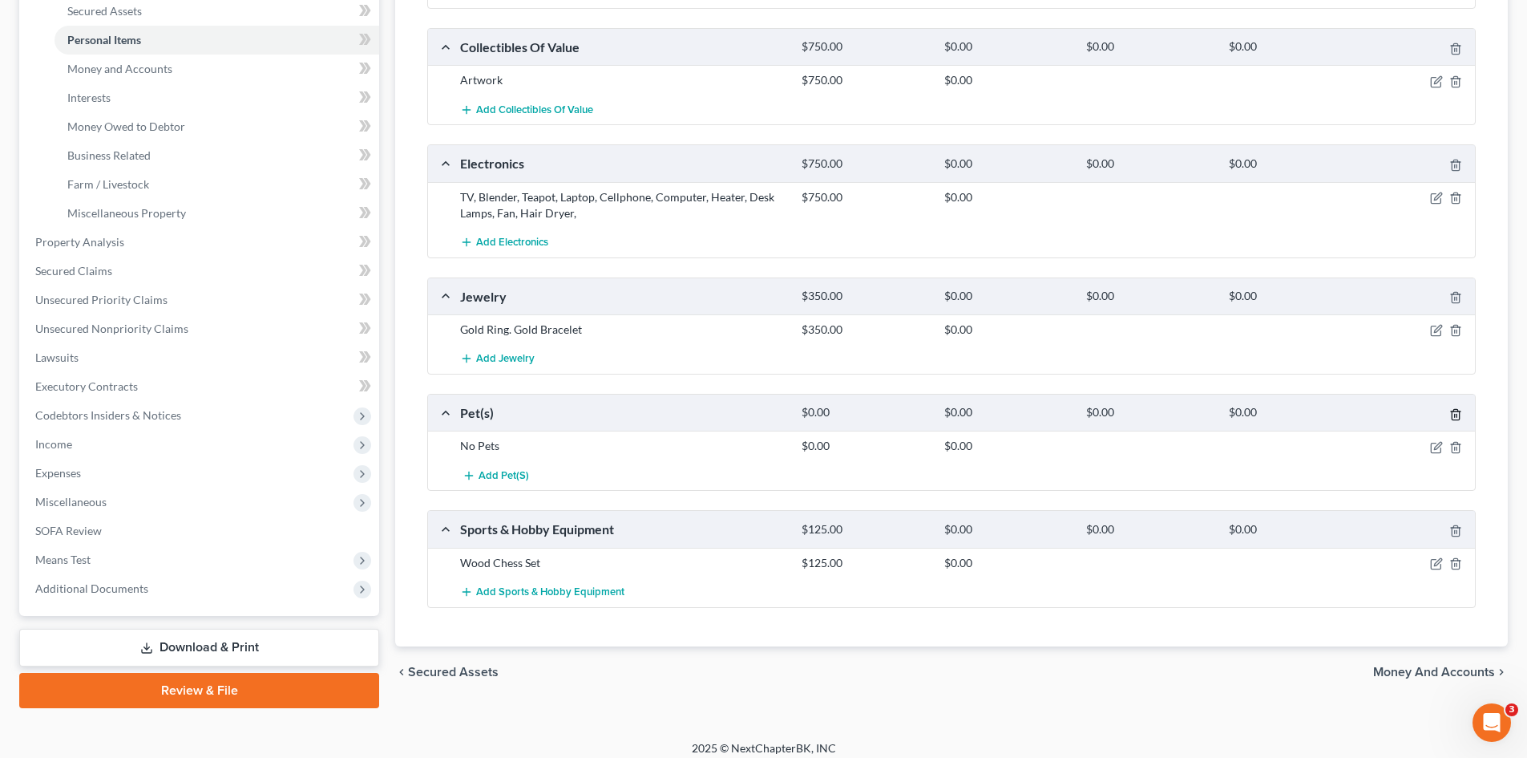
click at [1457, 414] on line "button" at bounding box center [1457, 415] width 0 height 3
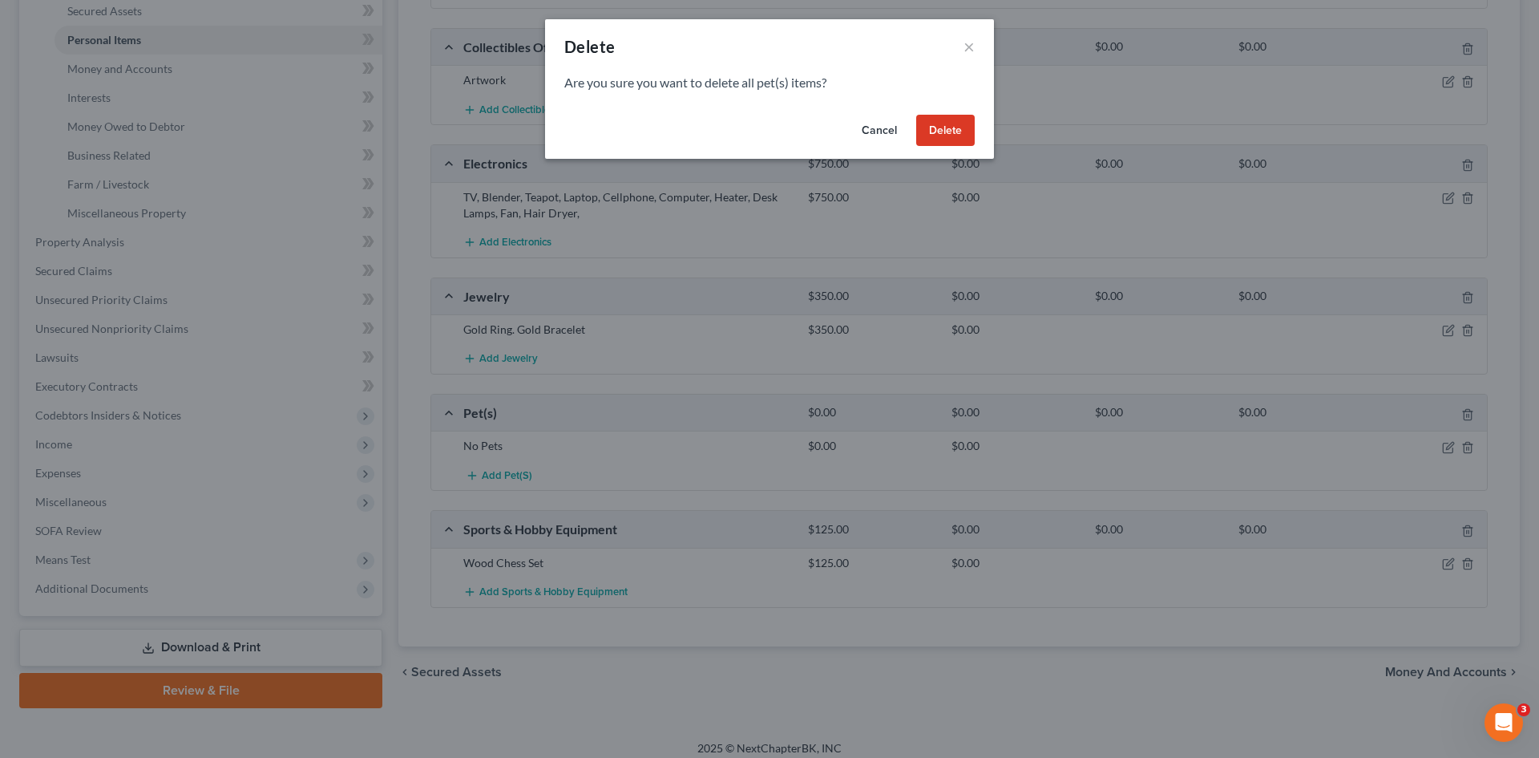
click at [935, 124] on button "Delete" at bounding box center [945, 131] width 59 height 32
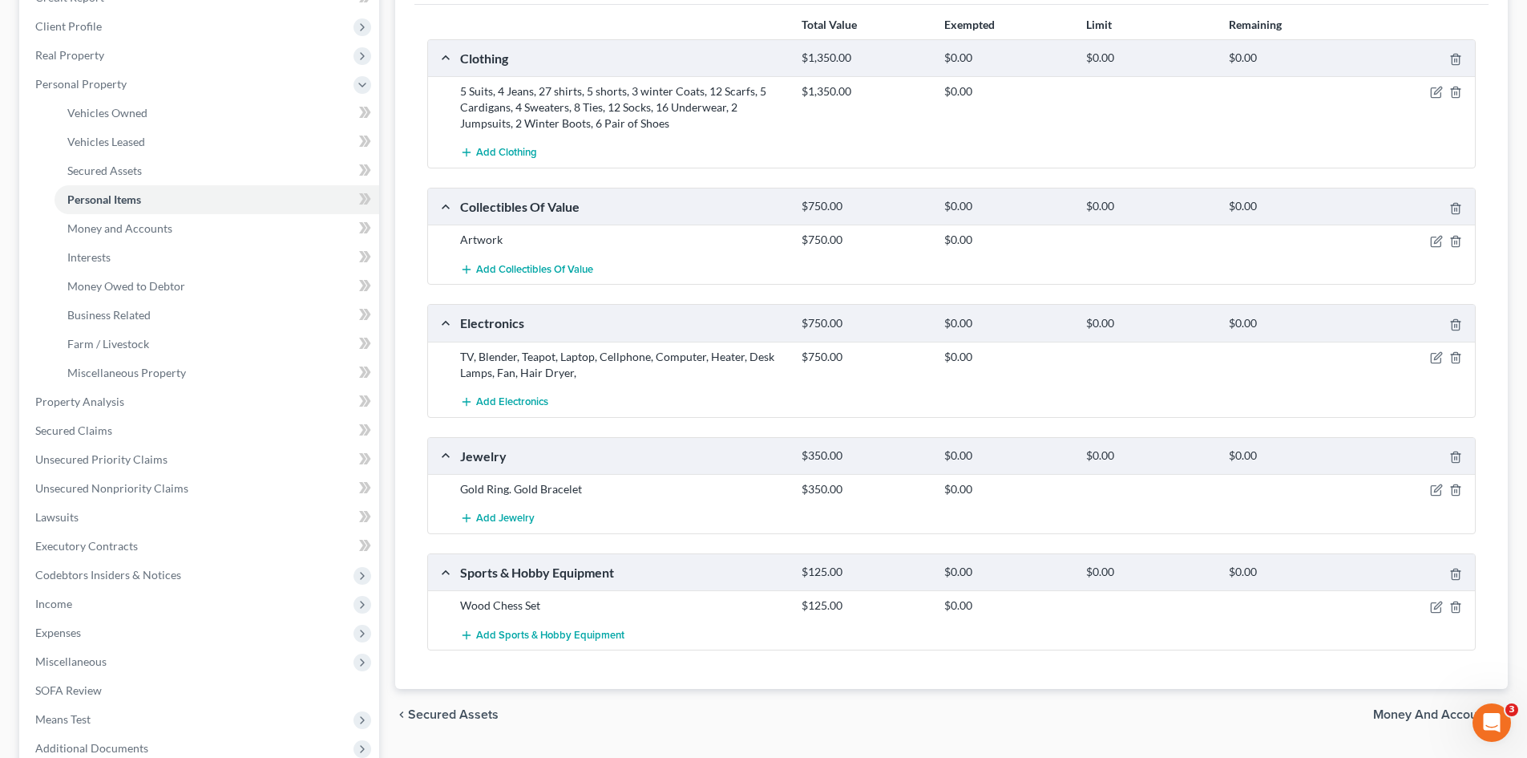
scroll to position [240, 0]
click at [1433, 95] on icon "button" at bounding box center [1436, 93] width 13 height 13
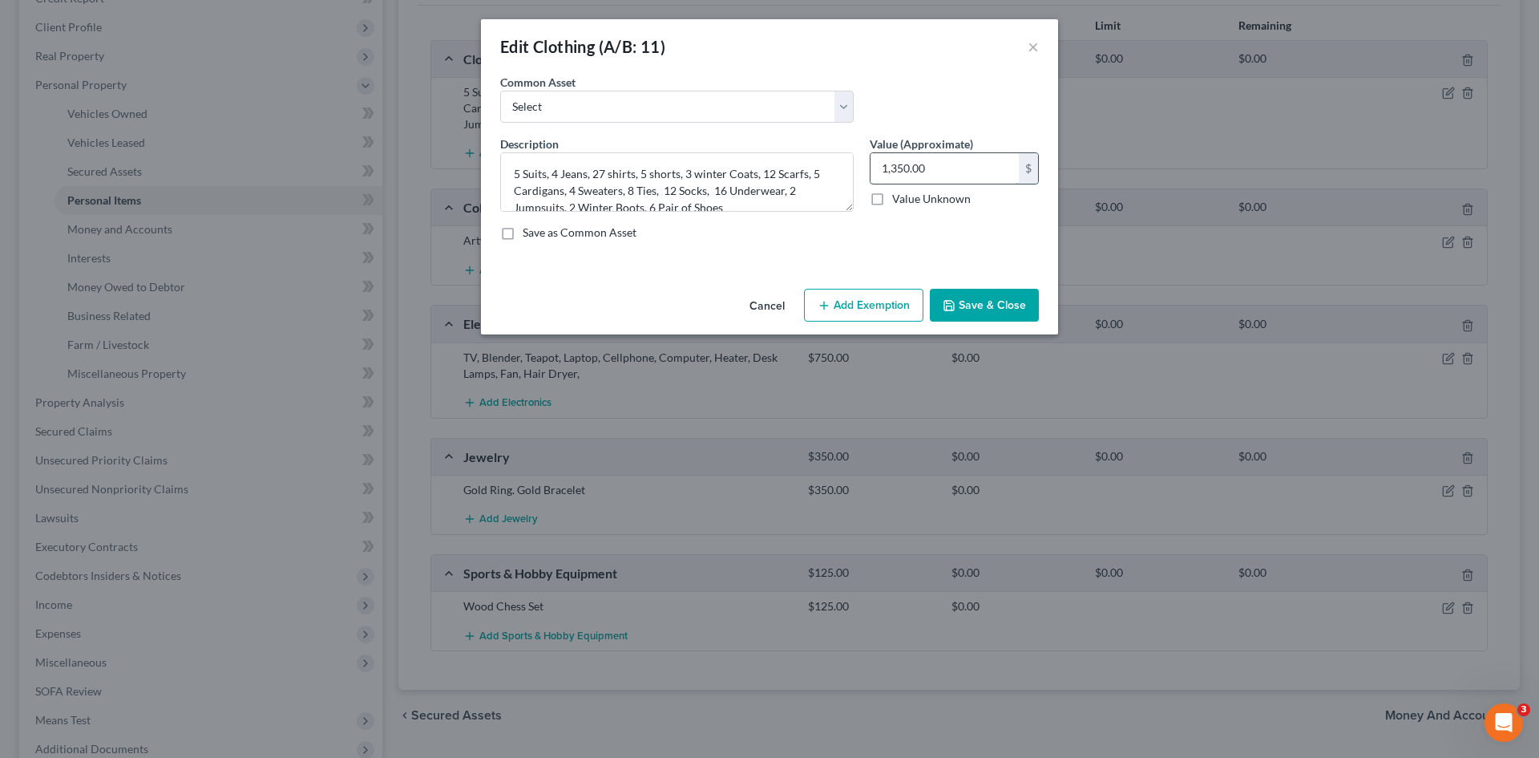
click at [989, 168] on input "1,350.00" at bounding box center [945, 168] width 148 height 30
type input "1"
type input "500.00"
click at [839, 113] on select "Select Clothes" at bounding box center [677, 107] width 354 height 32
select select "0"
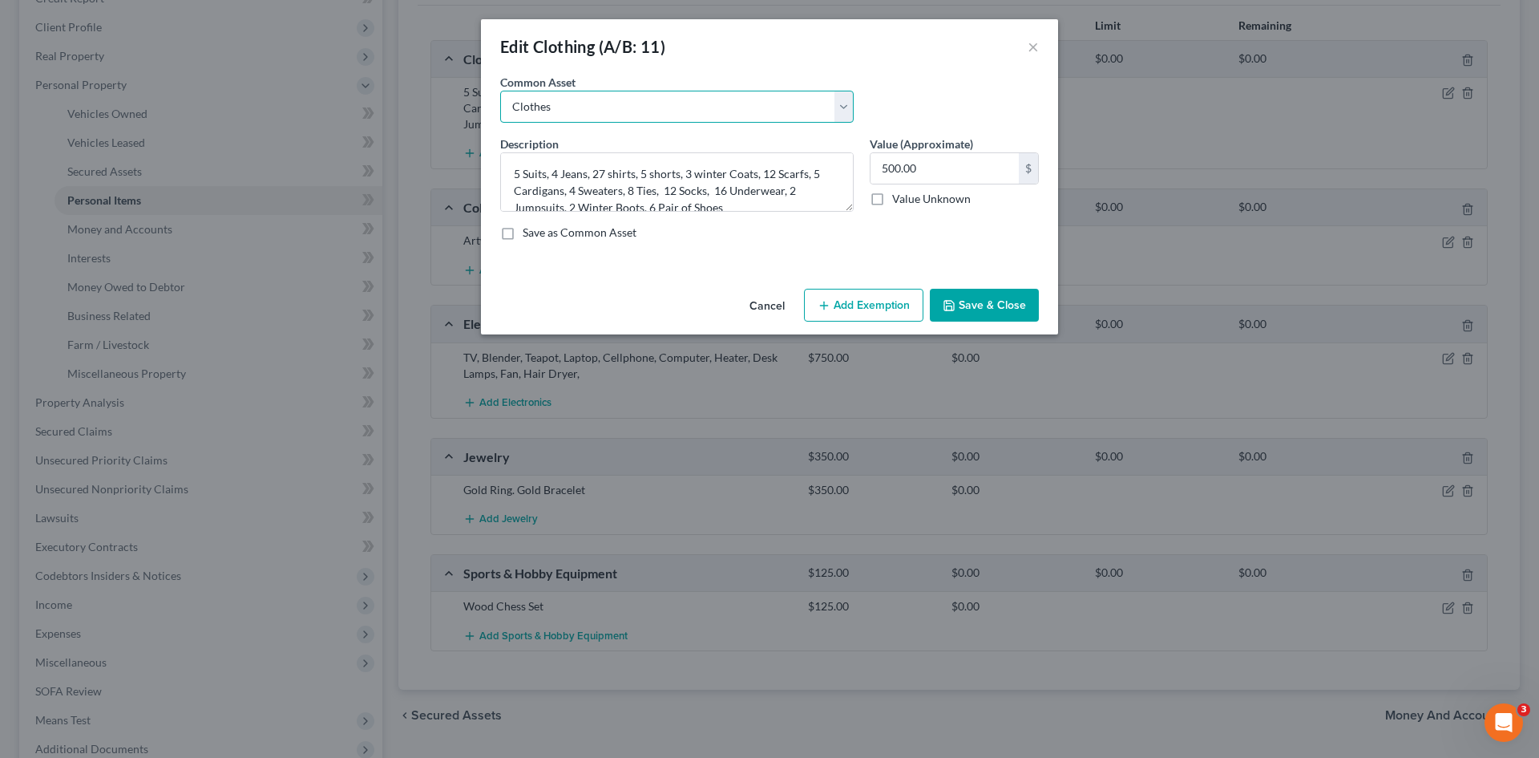
click at [500, 91] on select "Select Clothes" at bounding box center [677, 107] width 354 height 32
type textarea "Clothes"
type input "200.00"
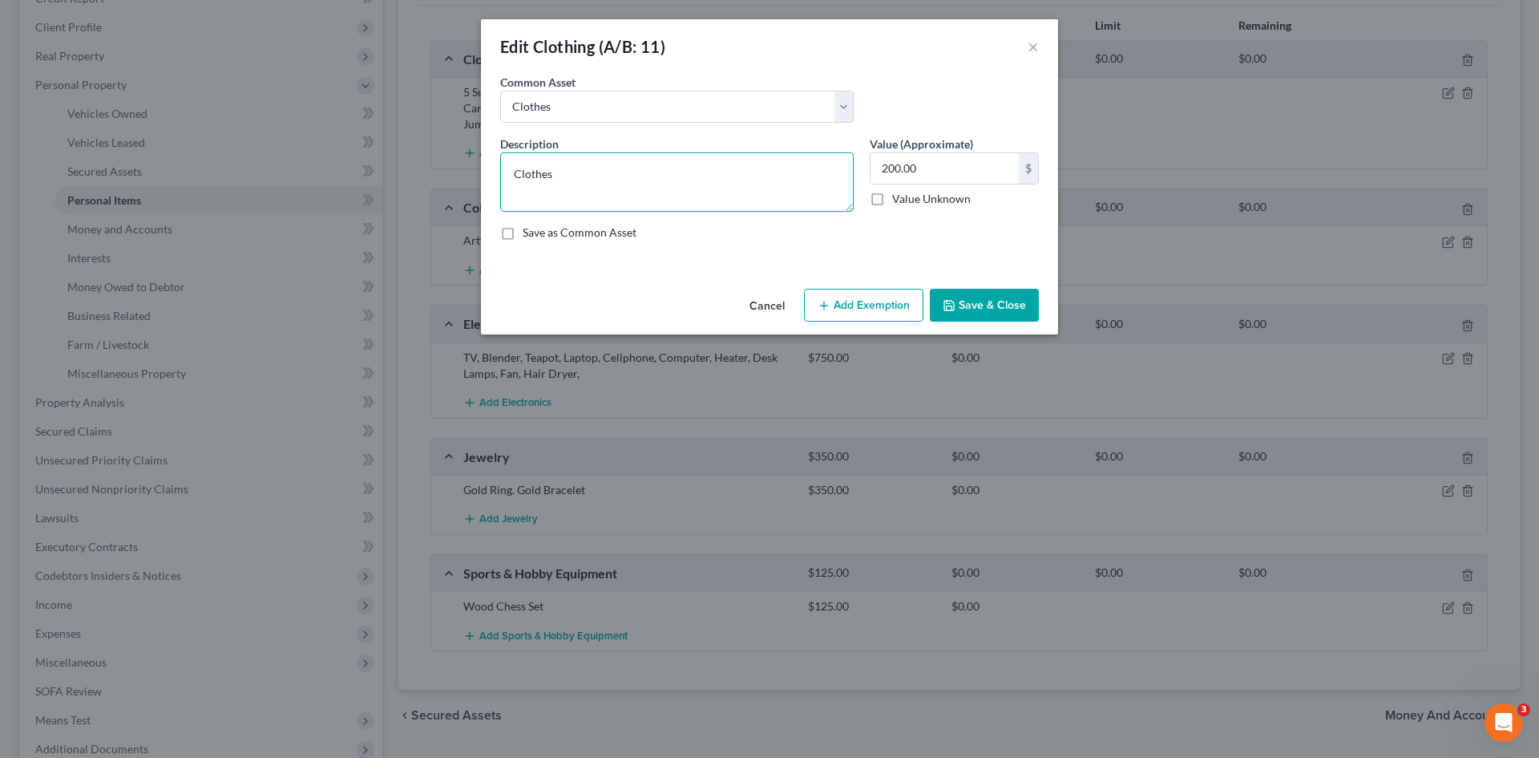
click at [636, 202] on textarea "Clothes" at bounding box center [677, 181] width 354 height 59
click at [764, 299] on button "Cancel" at bounding box center [767, 306] width 61 height 32
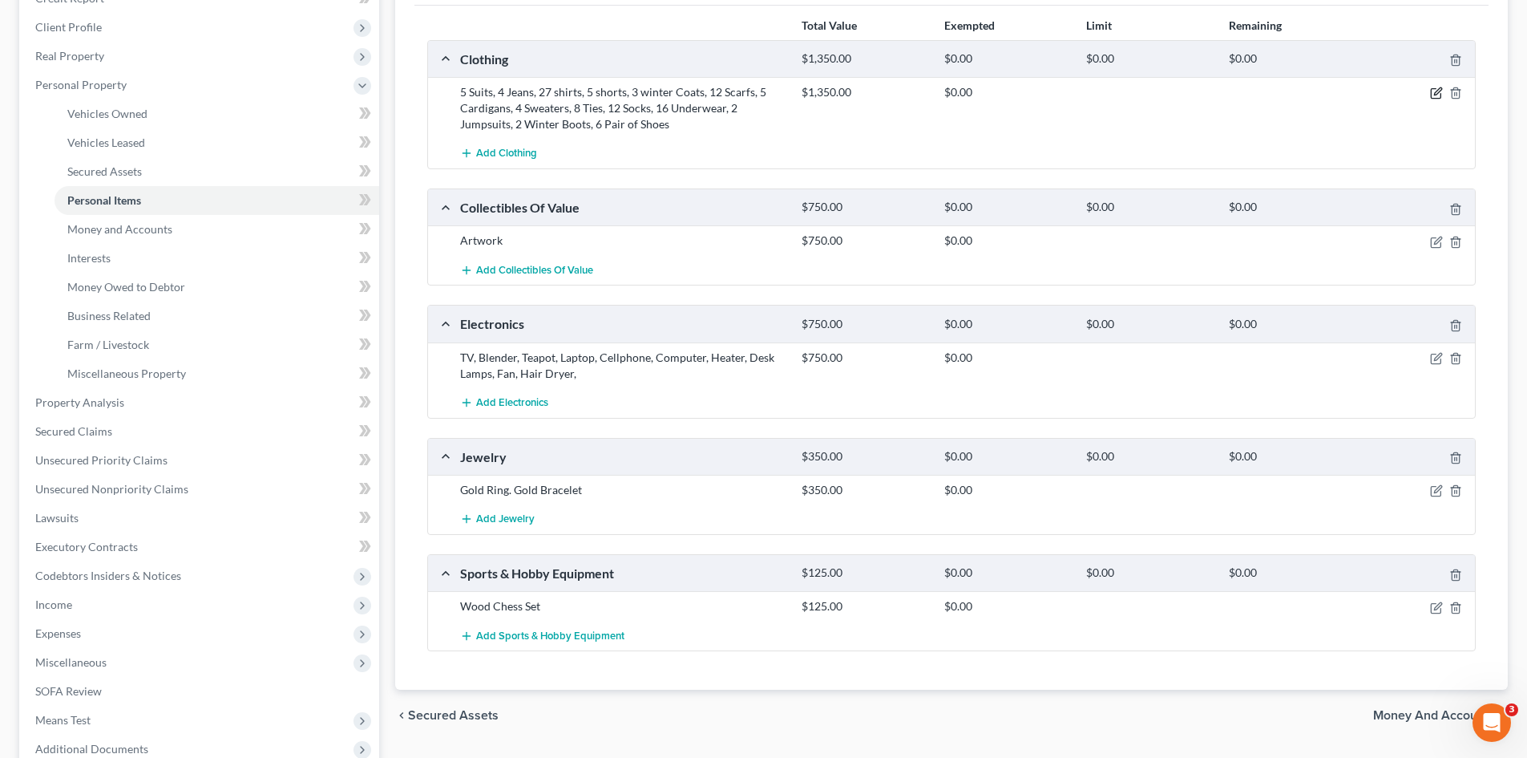
click at [1437, 89] on icon "button" at bounding box center [1436, 93] width 13 height 13
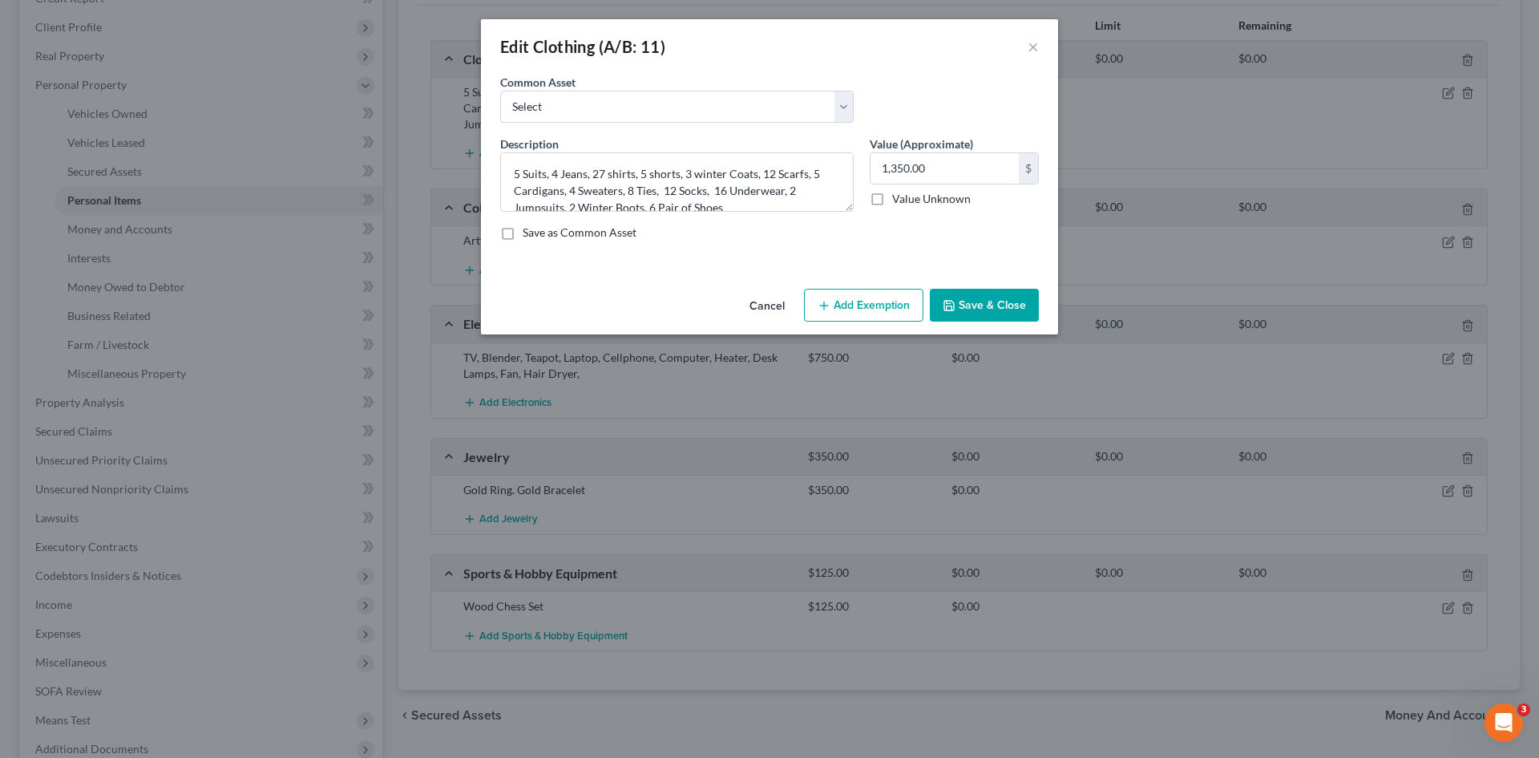
click at [865, 307] on button "Add Exemption" at bounding box center [863, 306] width 119 height 34
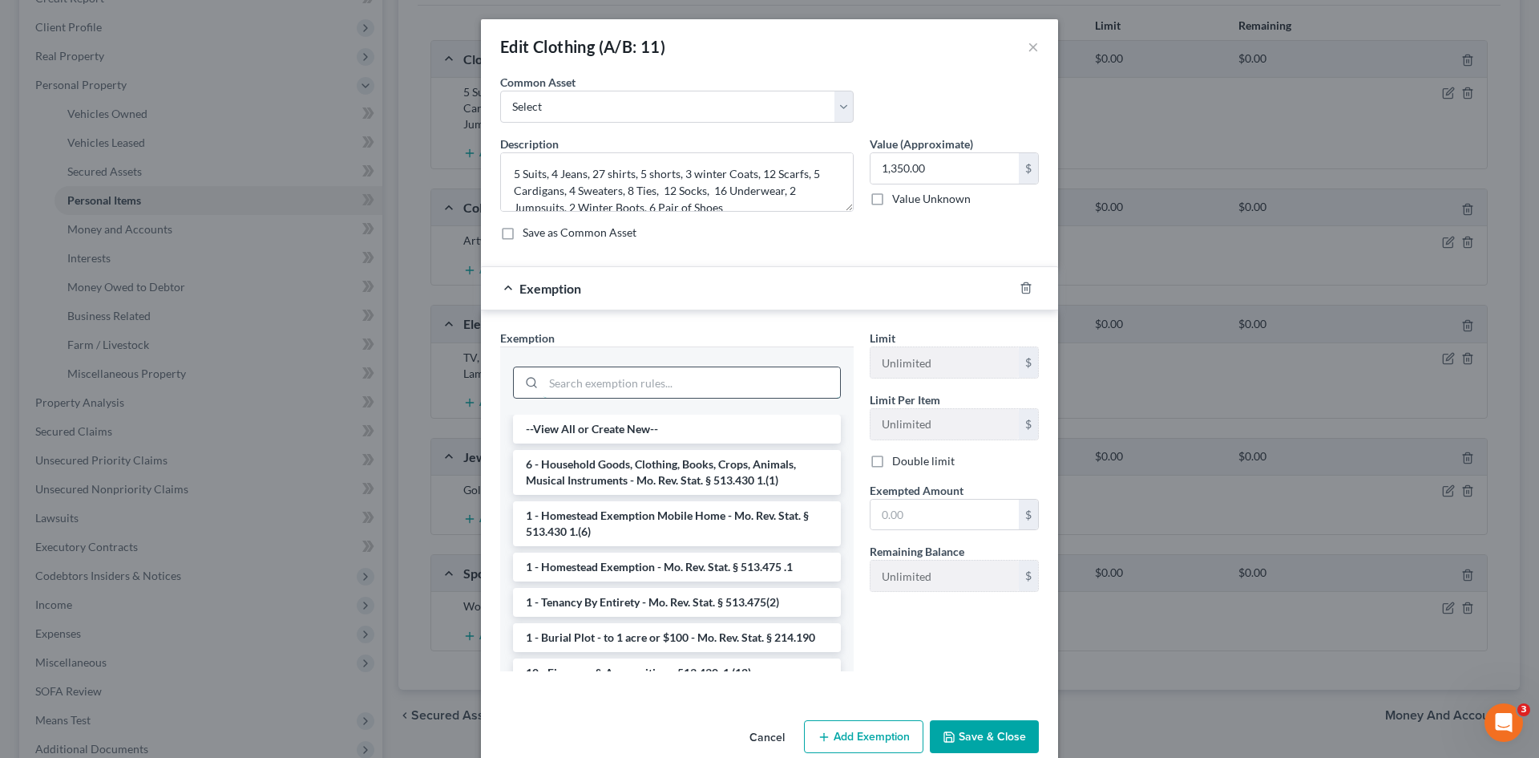
click at [725, 386] on input "search" at bounding box center [692, 382] width 297 height 30
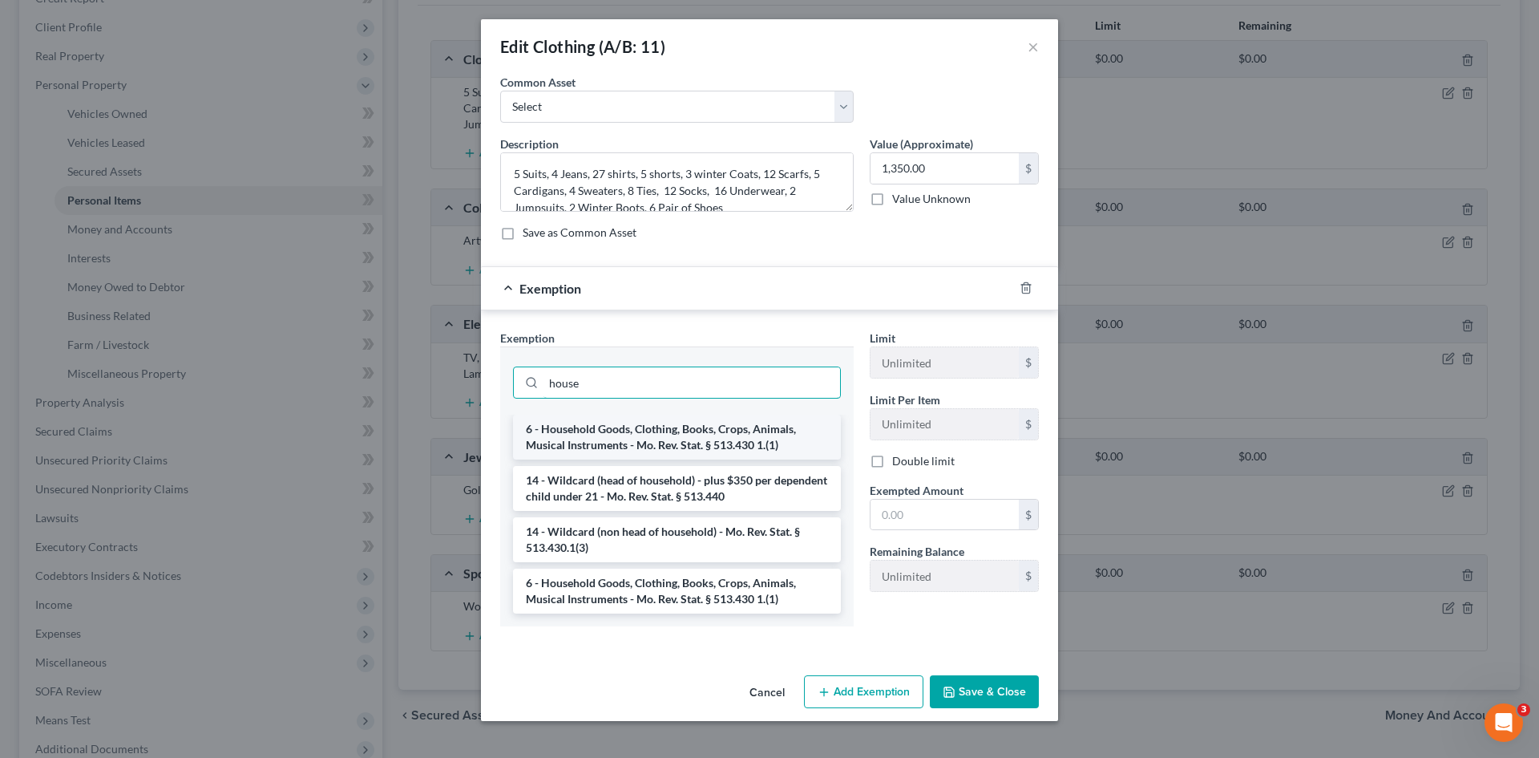
type input "house"
click at [696, 437] on li "6 - Household Goods, Clothing, Books, Crops, Animals, Musical Instruments - Mo.…" at bounding box center [677, 436] width 328 height 45
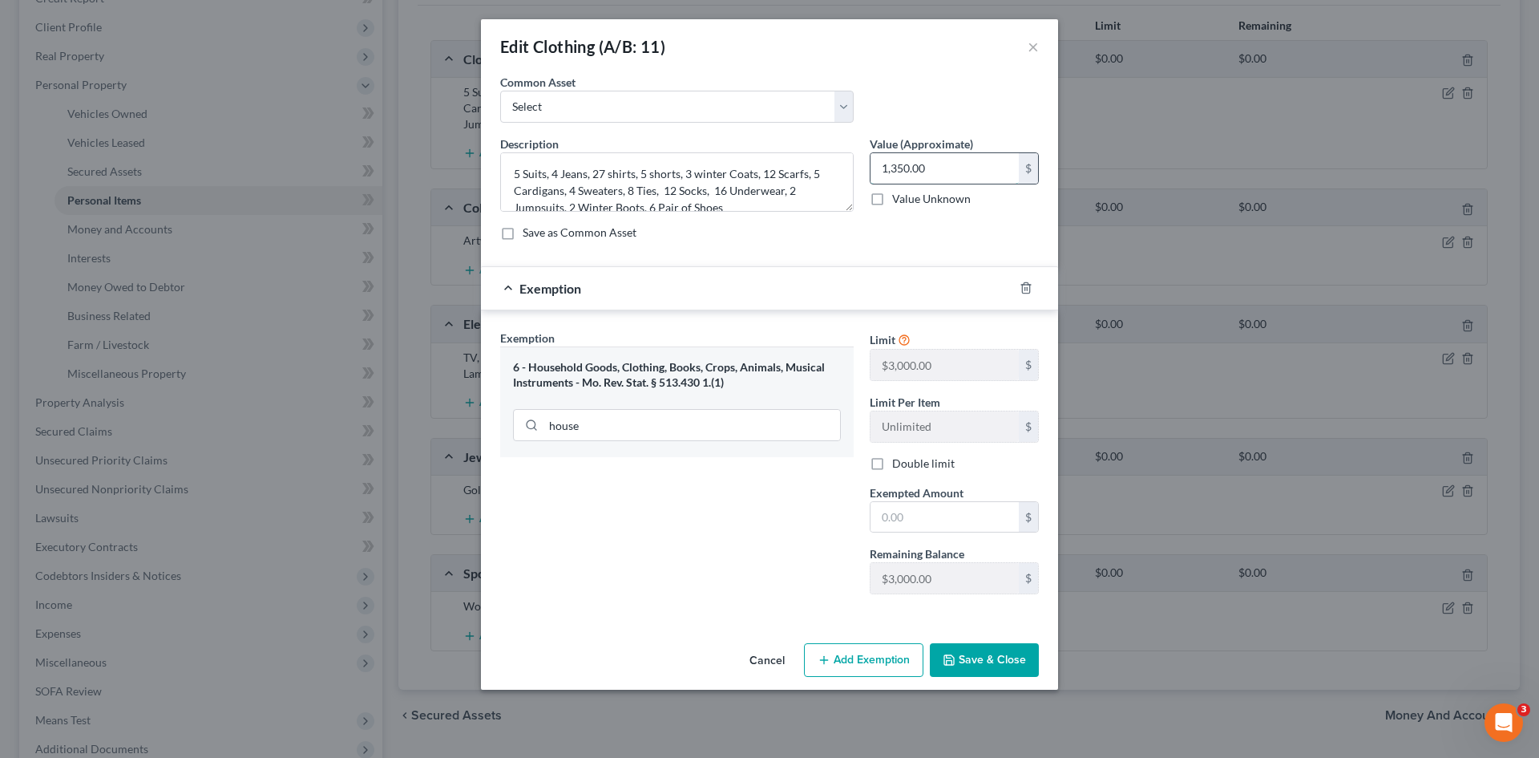
click at [944, 168] on input "1,350.00" at bounding box center [945, 168] width 148 height 30
type input "1"
type input "500.00"
click at [919, 522] on input "text" at bounding box center [945, 517] width 148 height 30
type input "500.00"
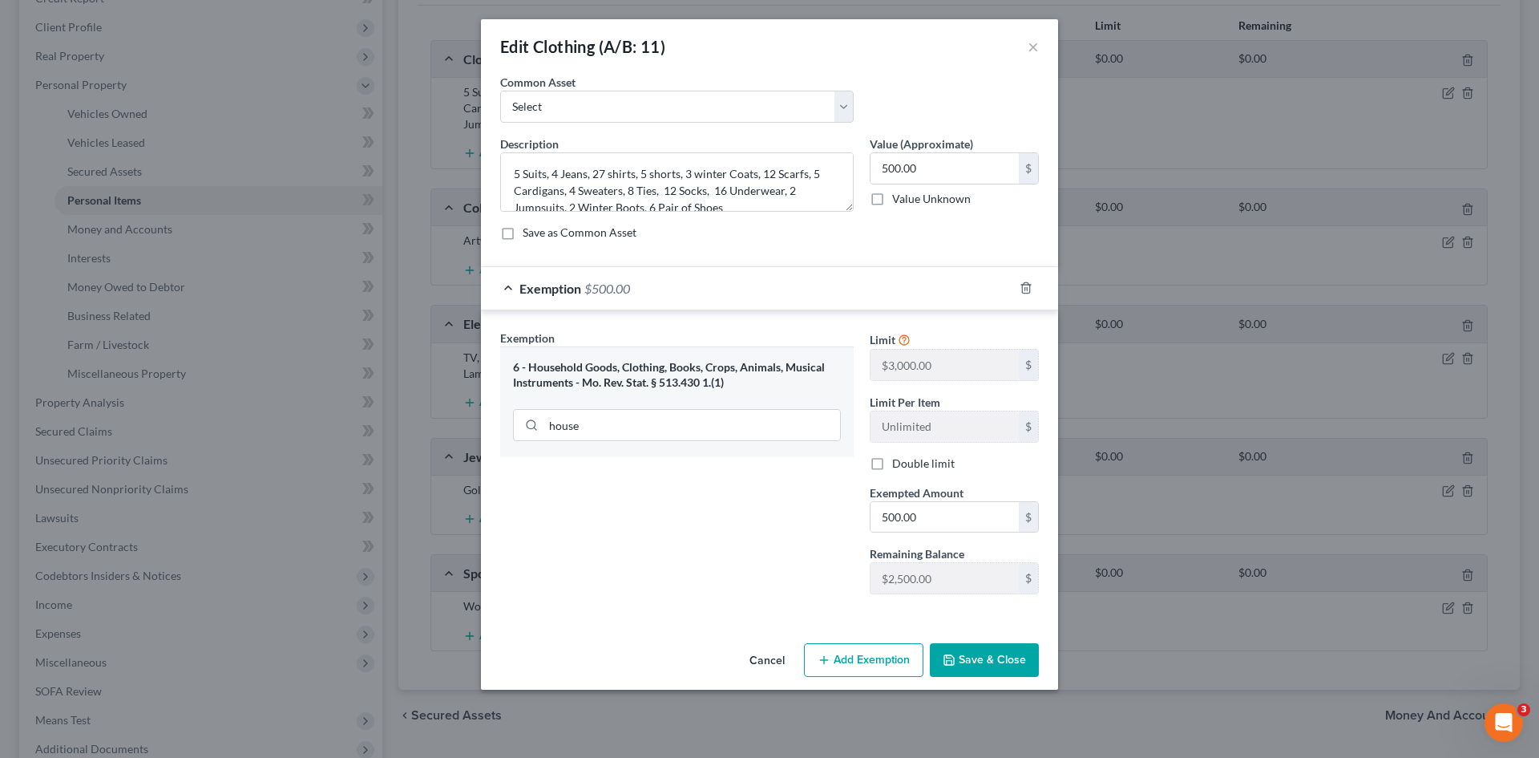
click at [975, 657] on button "Save & Close" at bounding box center [984, 660] width 109 height 34
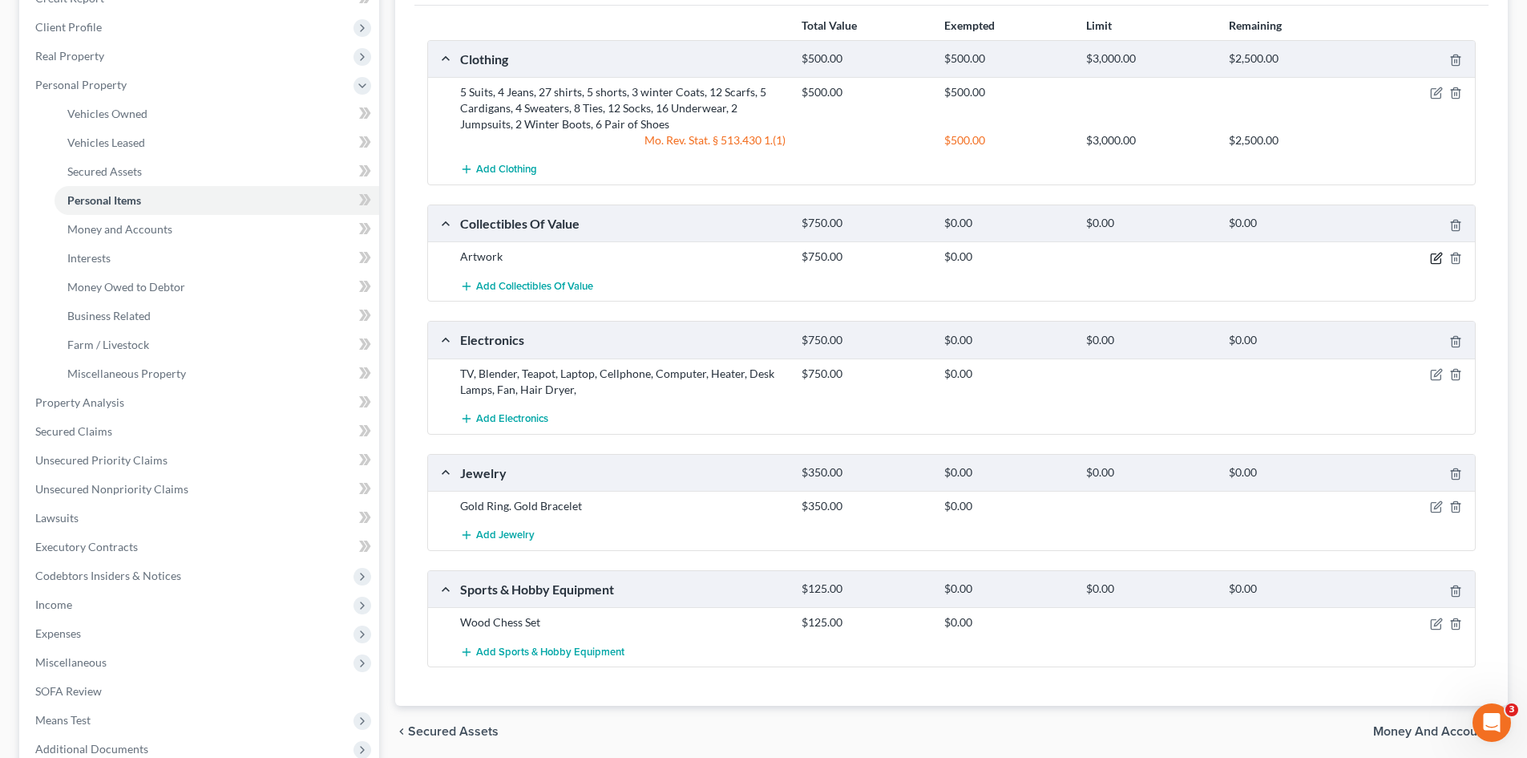
click at [1431, 259] on icon "button" at bounding box center [1436, 258] width 10 height 10
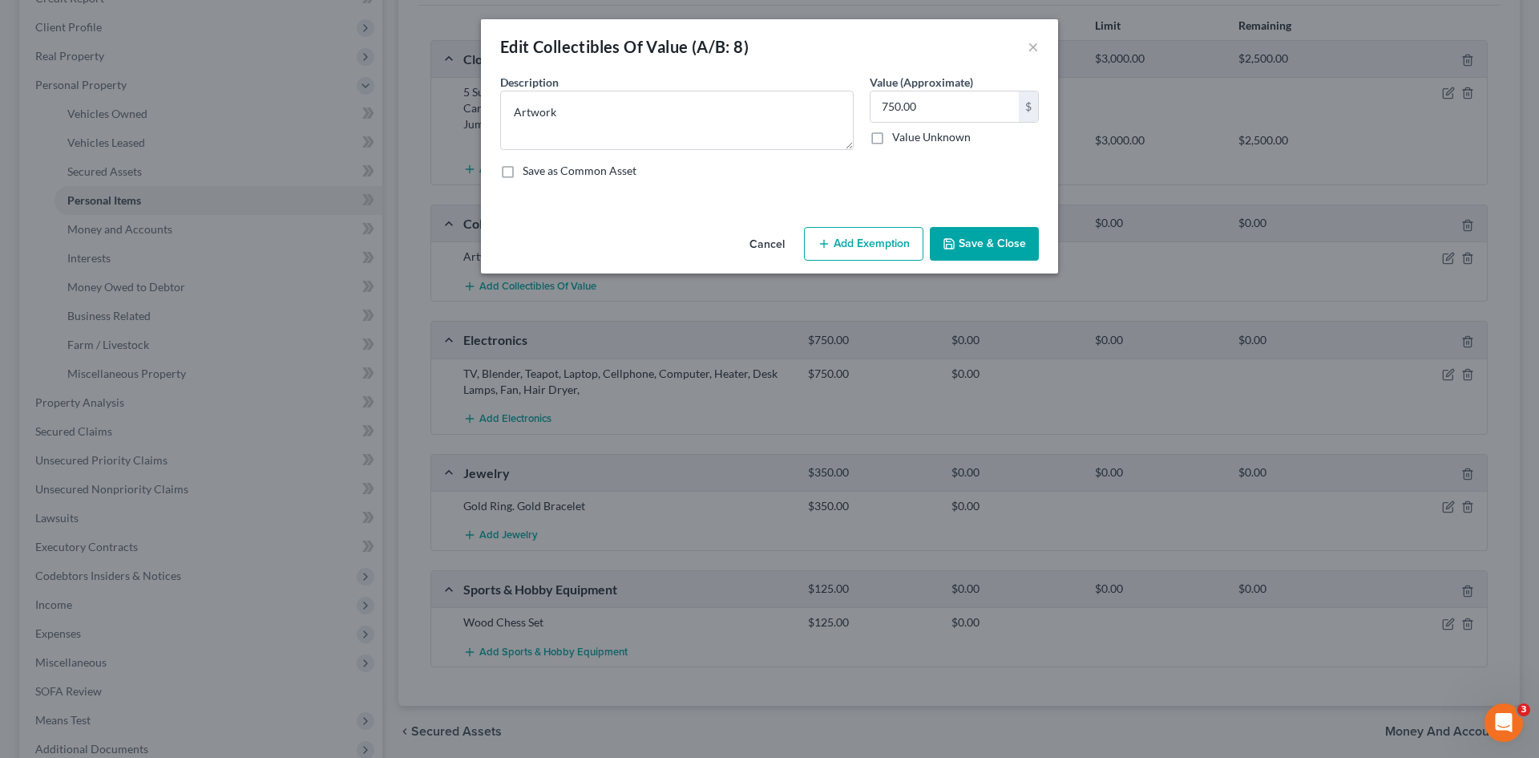
click at [856, 244] on button "Add Exemption" at bounding box center [863, 244] width 119 height 34
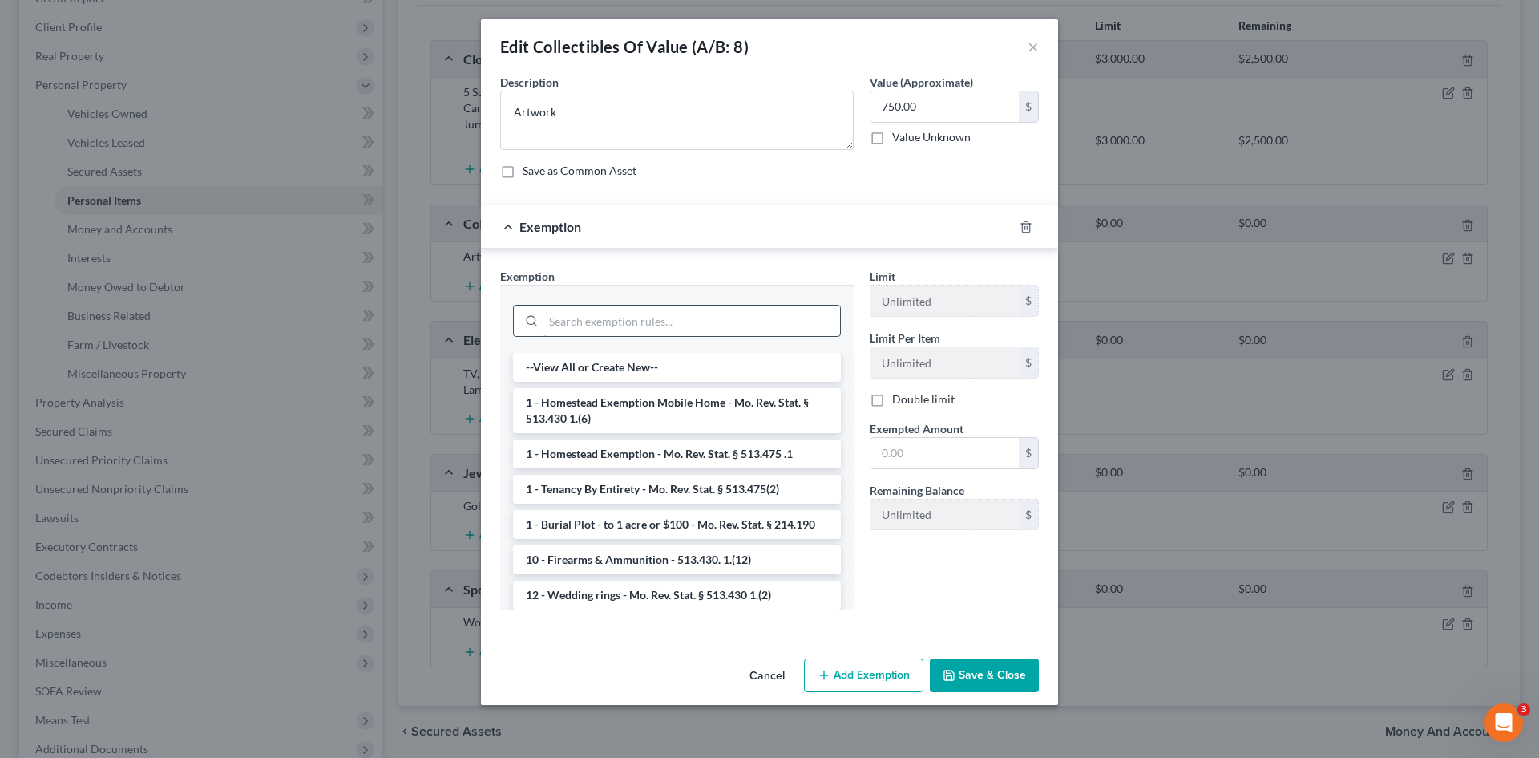
click at [701, 327] on input "search" at bounding box center [692, 320] width 297 height 30
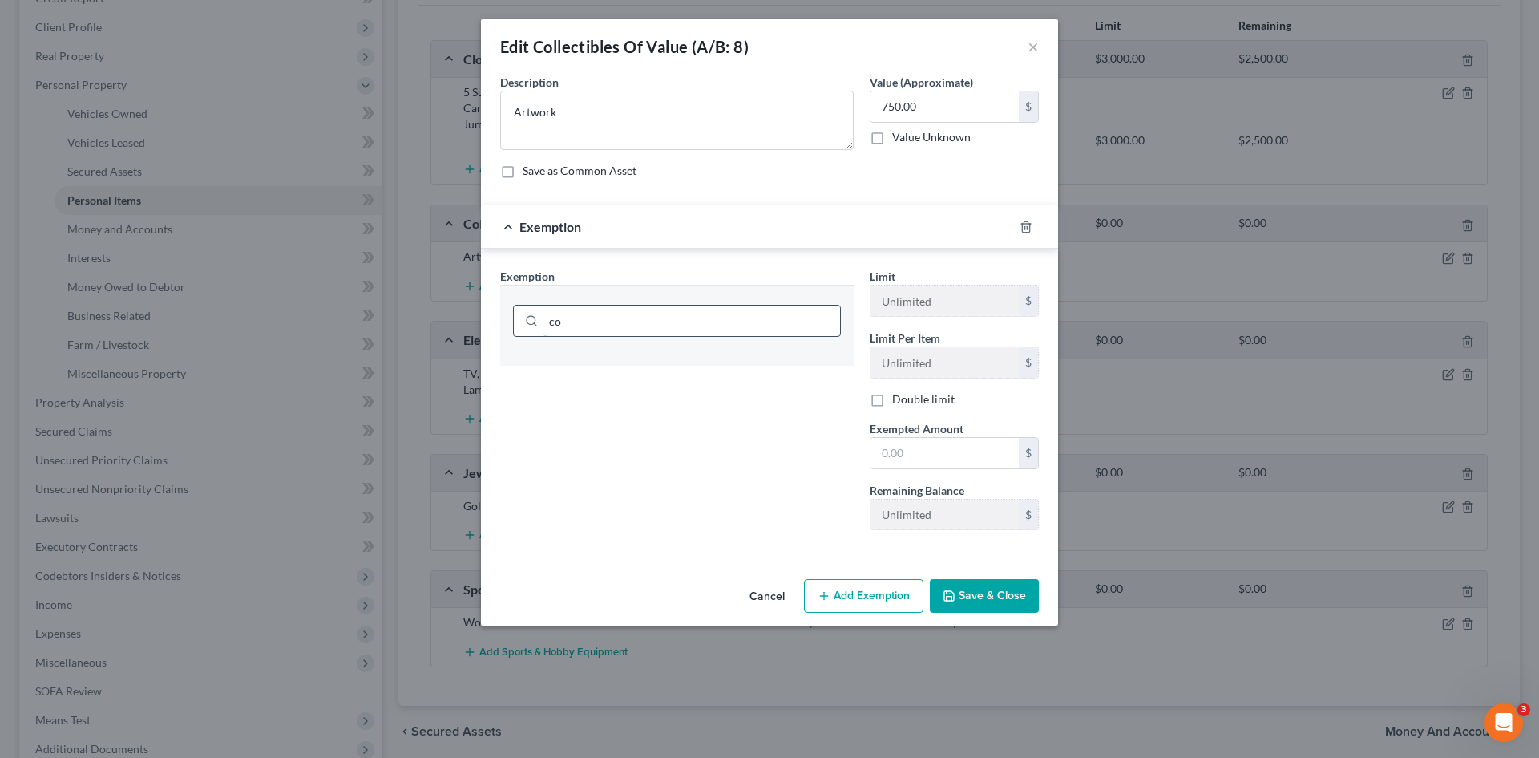
type input "c"
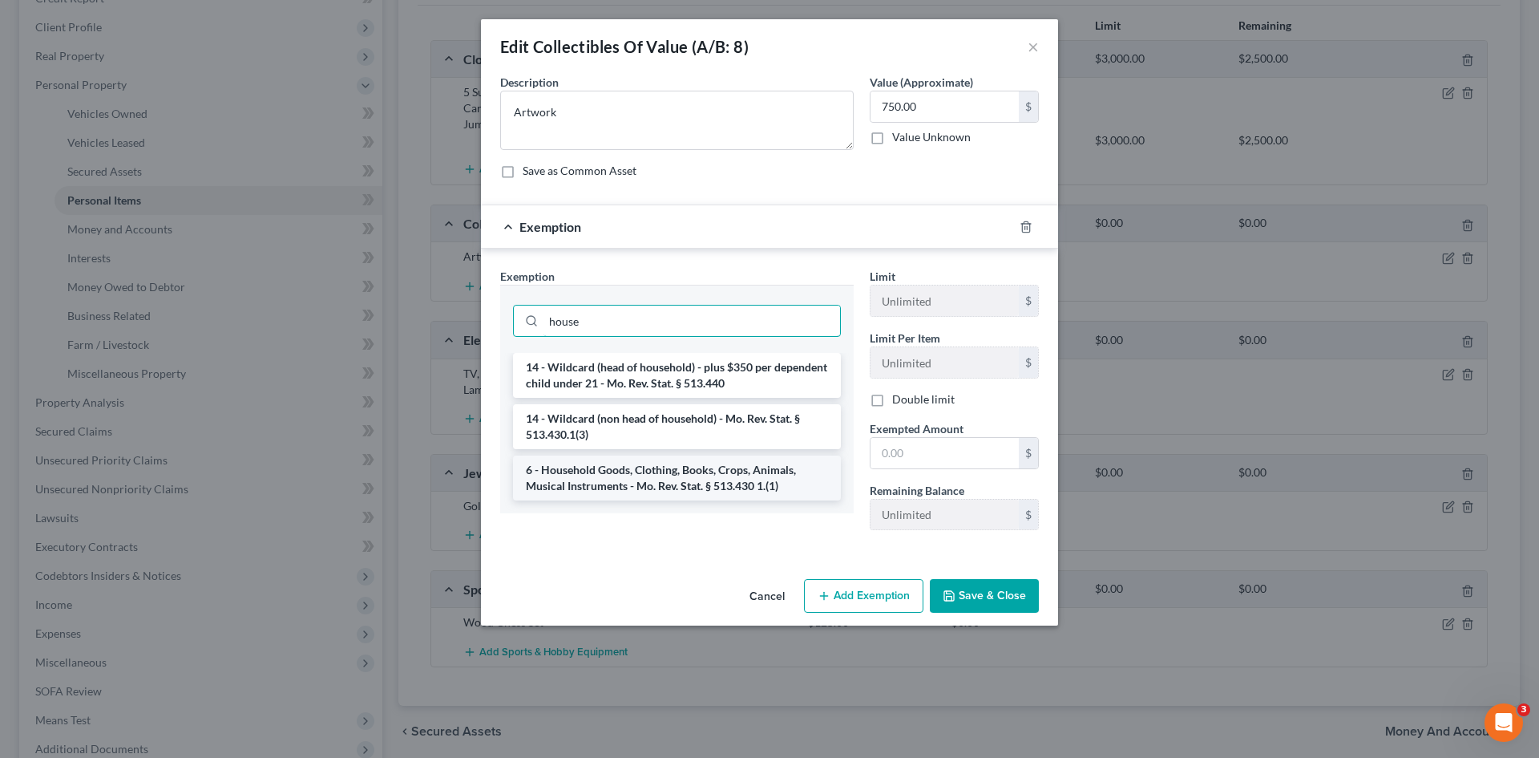
type input "house"
click at [614, 475] on li "6 - Household Goods, Clothing, Books, Crops, Animals, Musical Instruments - Mo.…" at bounding box center [677, 477] width 328 height 45
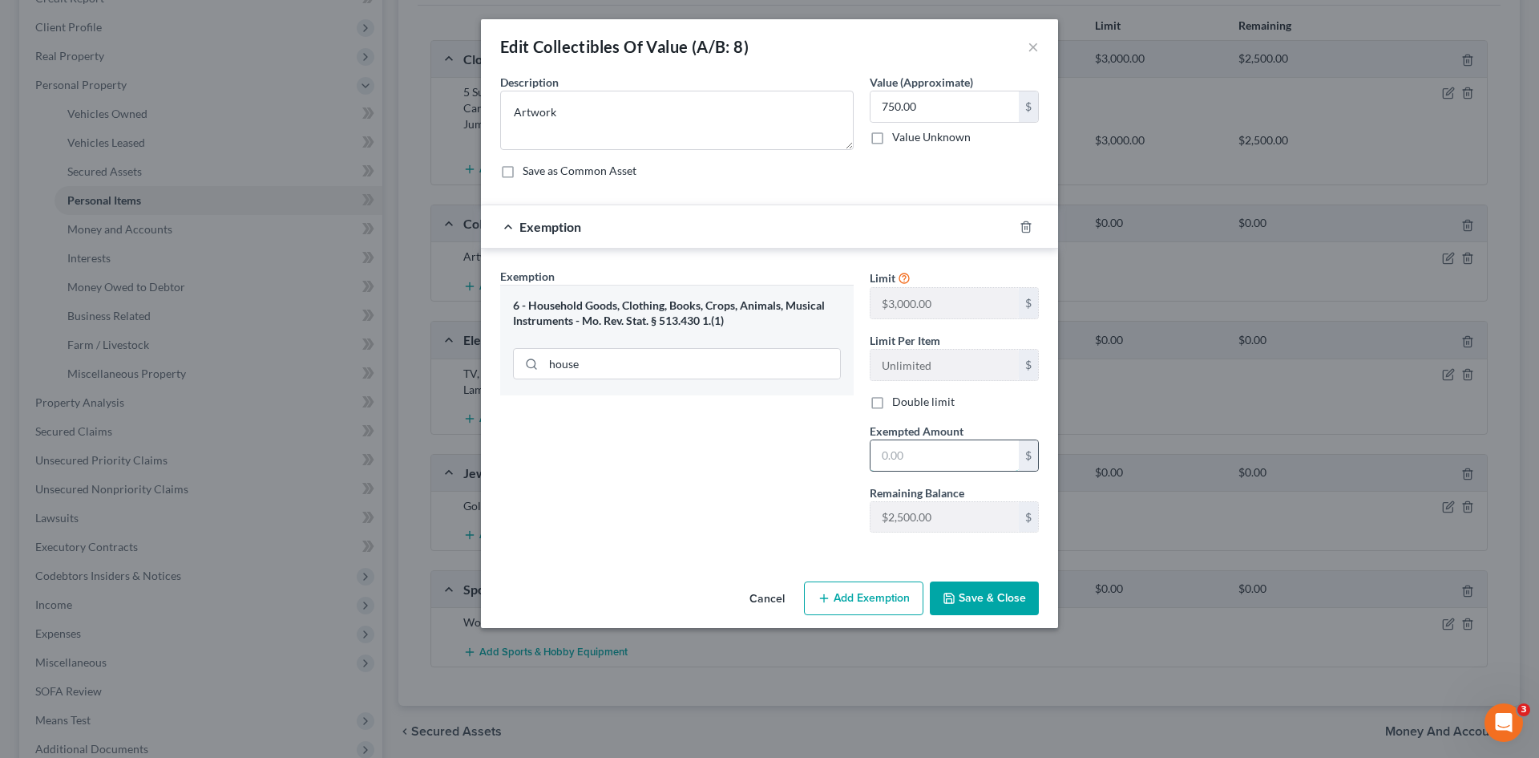
click at [898, 450] on input "text" at bounding box center [945, 455] width 148 height 30
type input "750.00"
click at [994, 600] on button "Save & Close" at bounding box center [984, 598] width 109 height 34
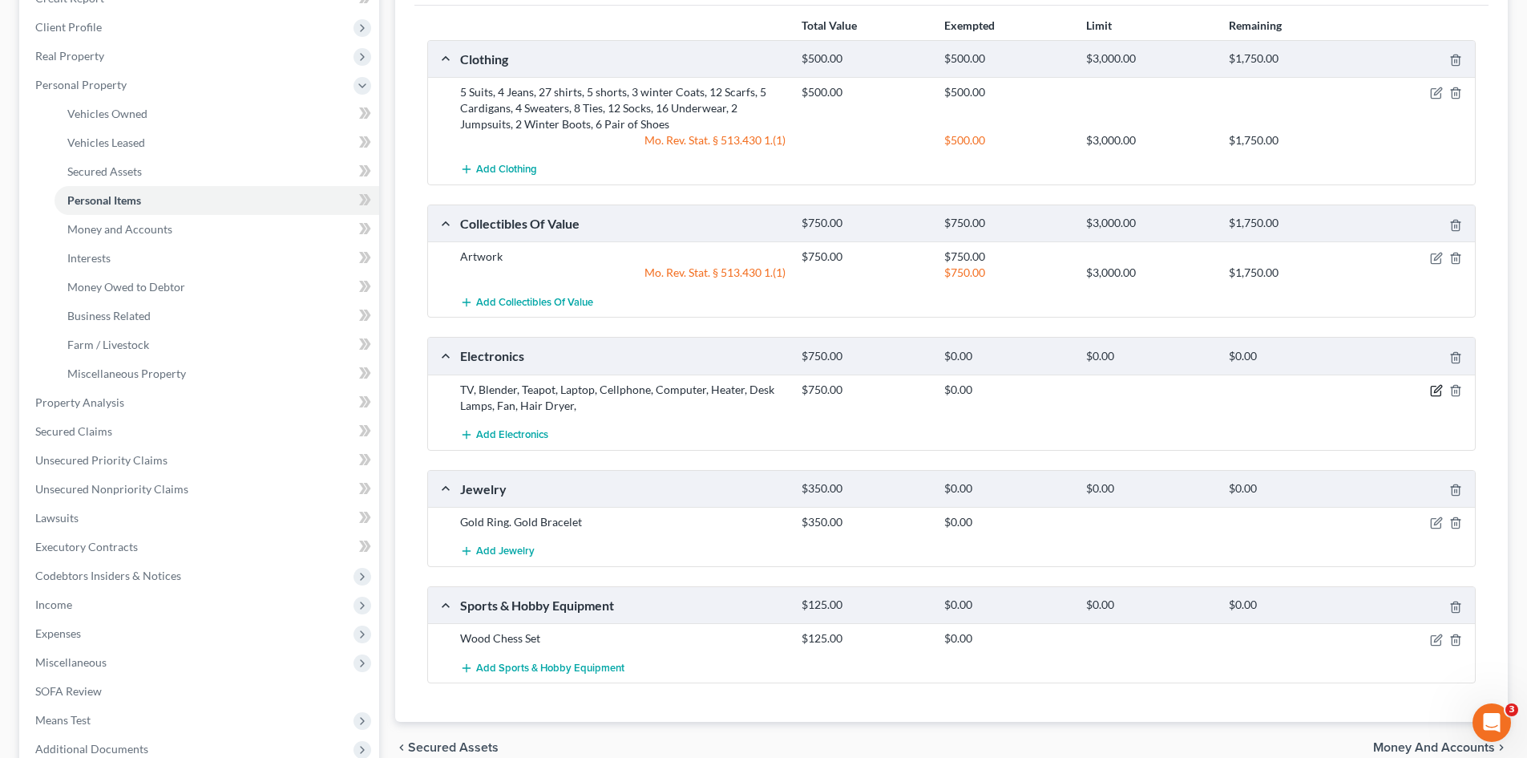
click at [1441, 388] on icon "button" at bounding box center [1437, 388] width 7 height 7
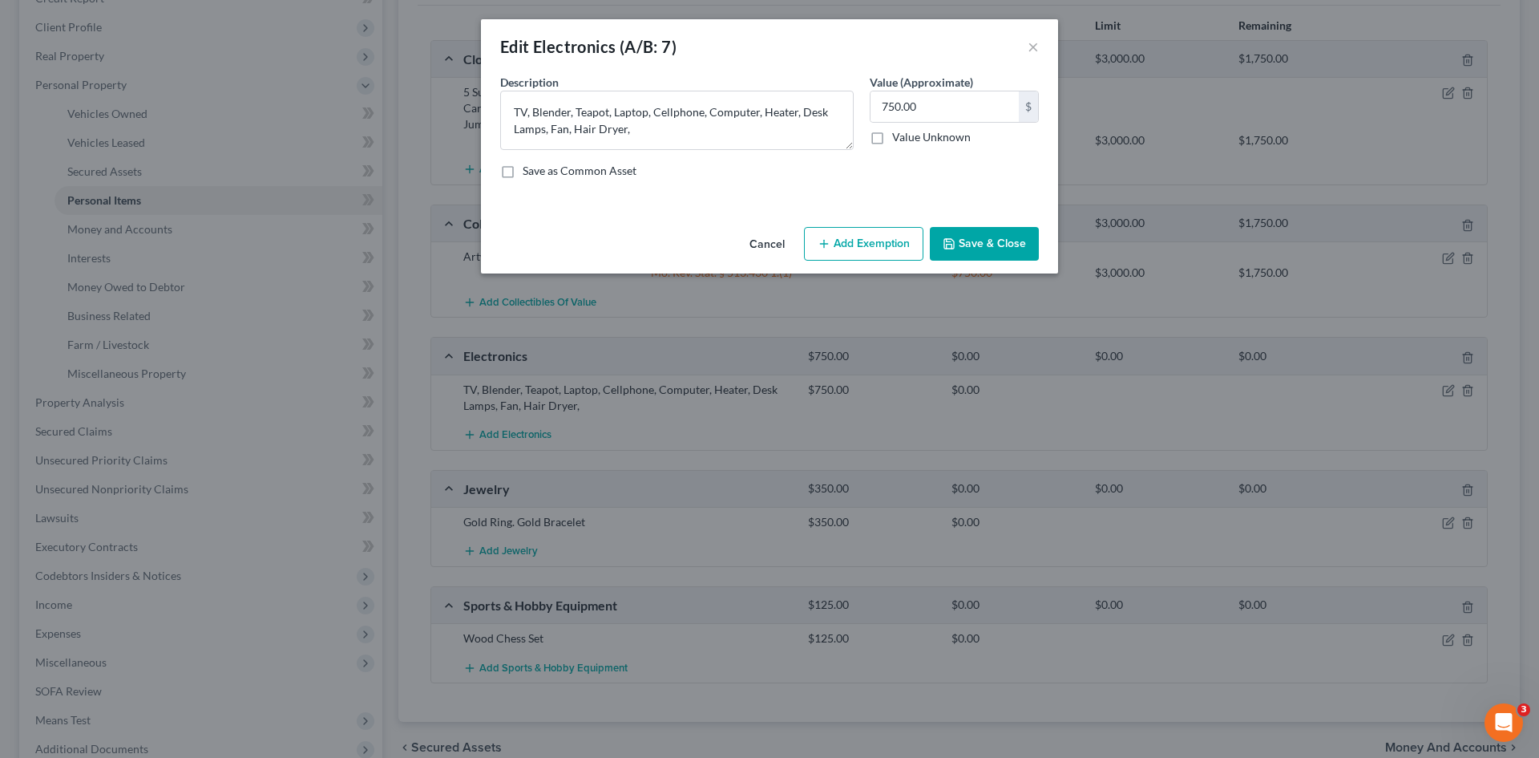
click at [903, 246] on button "Add Exemption" at bounding box center [863, 244] width 119 height 34
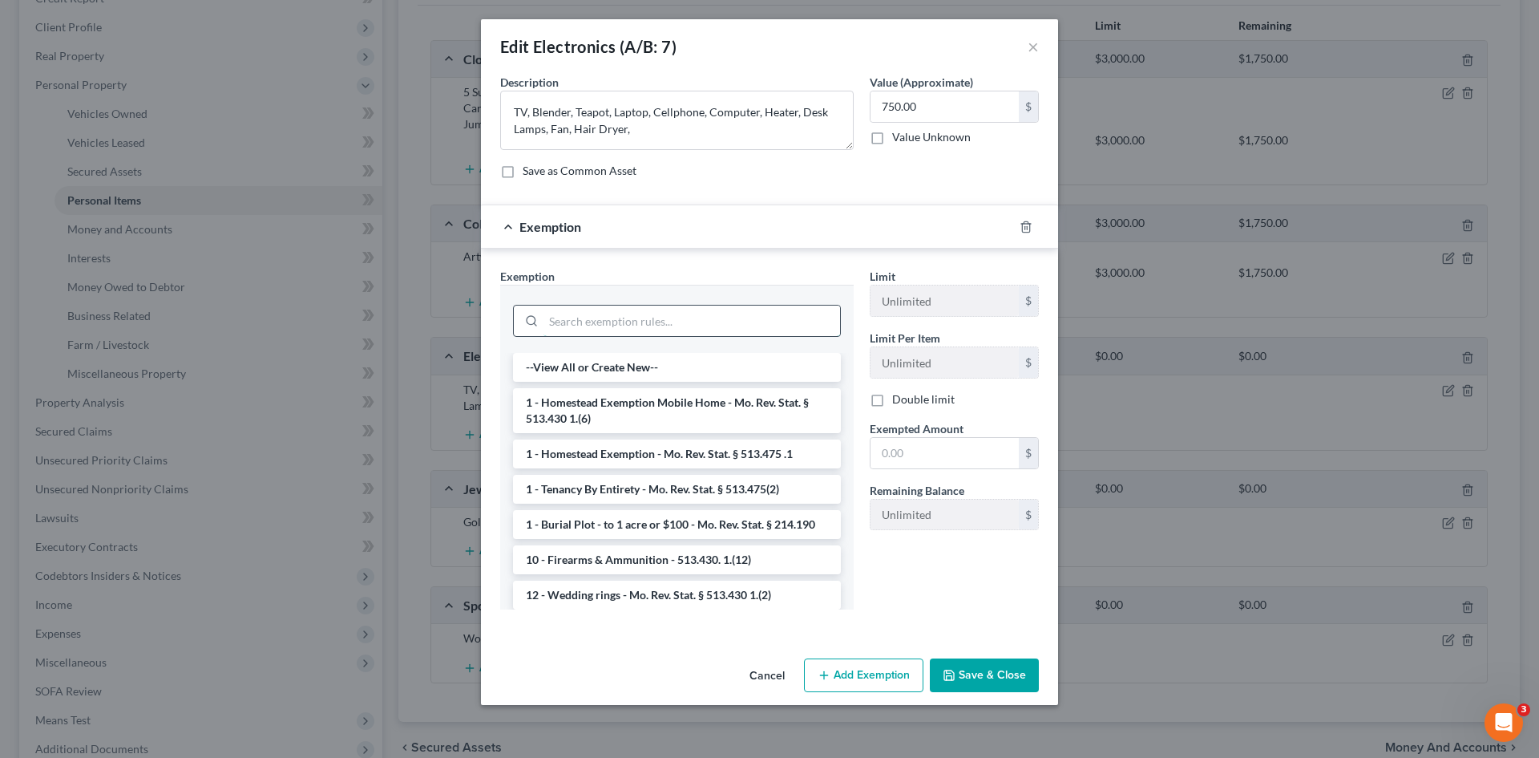
click at [715, 331] on input "search" at bounding box center [692, 320] width 297 height 30
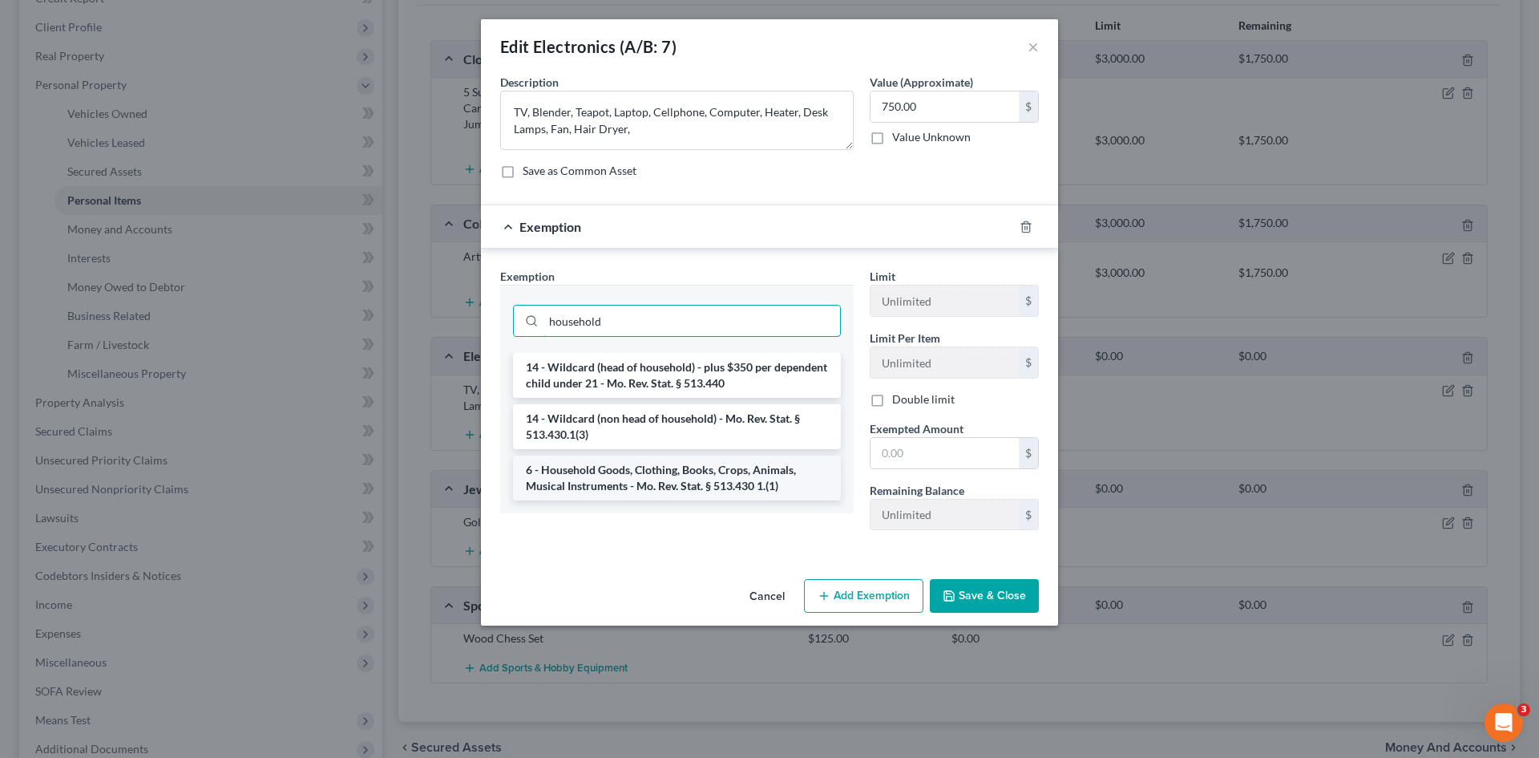
type input "household"
click at [678, 483] on li "6 - Household Goods, Clothing, Books, Crops, Animals, Musical Instruments - Mo.…" at bounding box center [677, 477] width 328 height 45
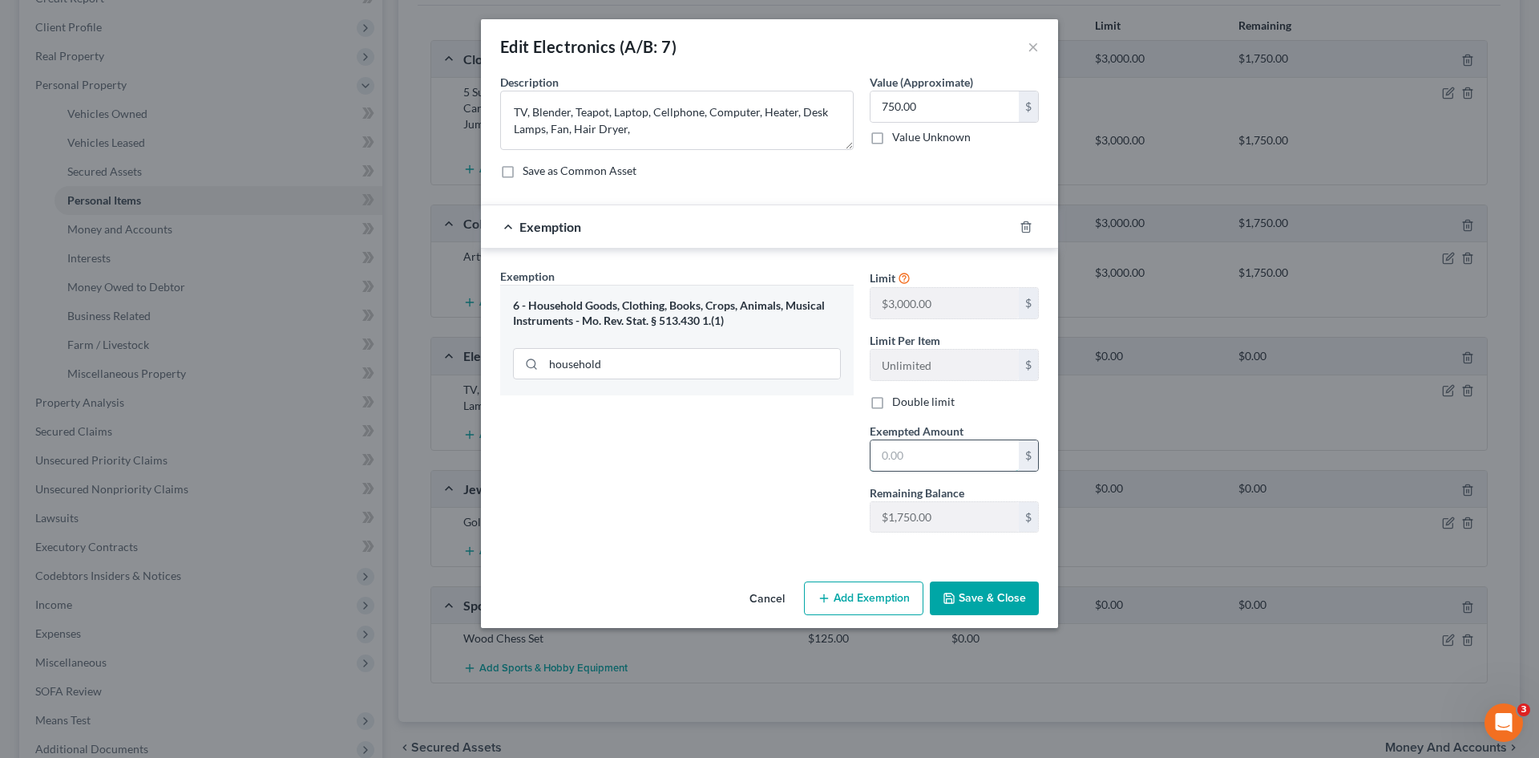
click at [935, 449] on input "text" at bounding box center [945, 455] width 148 height 30
type input "750.00"
click at [976, 592] on button "Save & Close" at bounding box center [984, 598] width 109 height 34
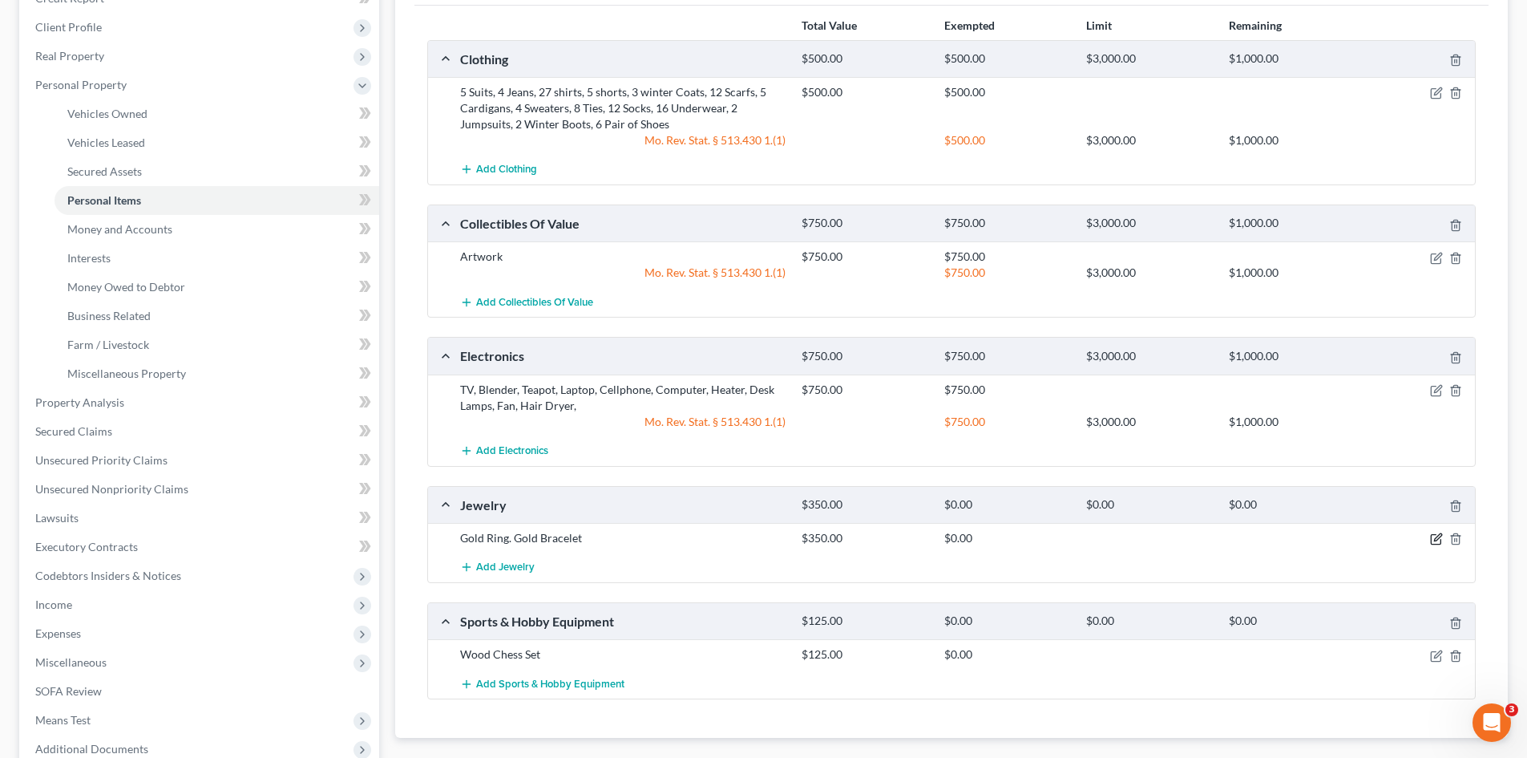
click at [1438, 539] on icon "button" at bounding box center [1437, 537] width 7 height 7
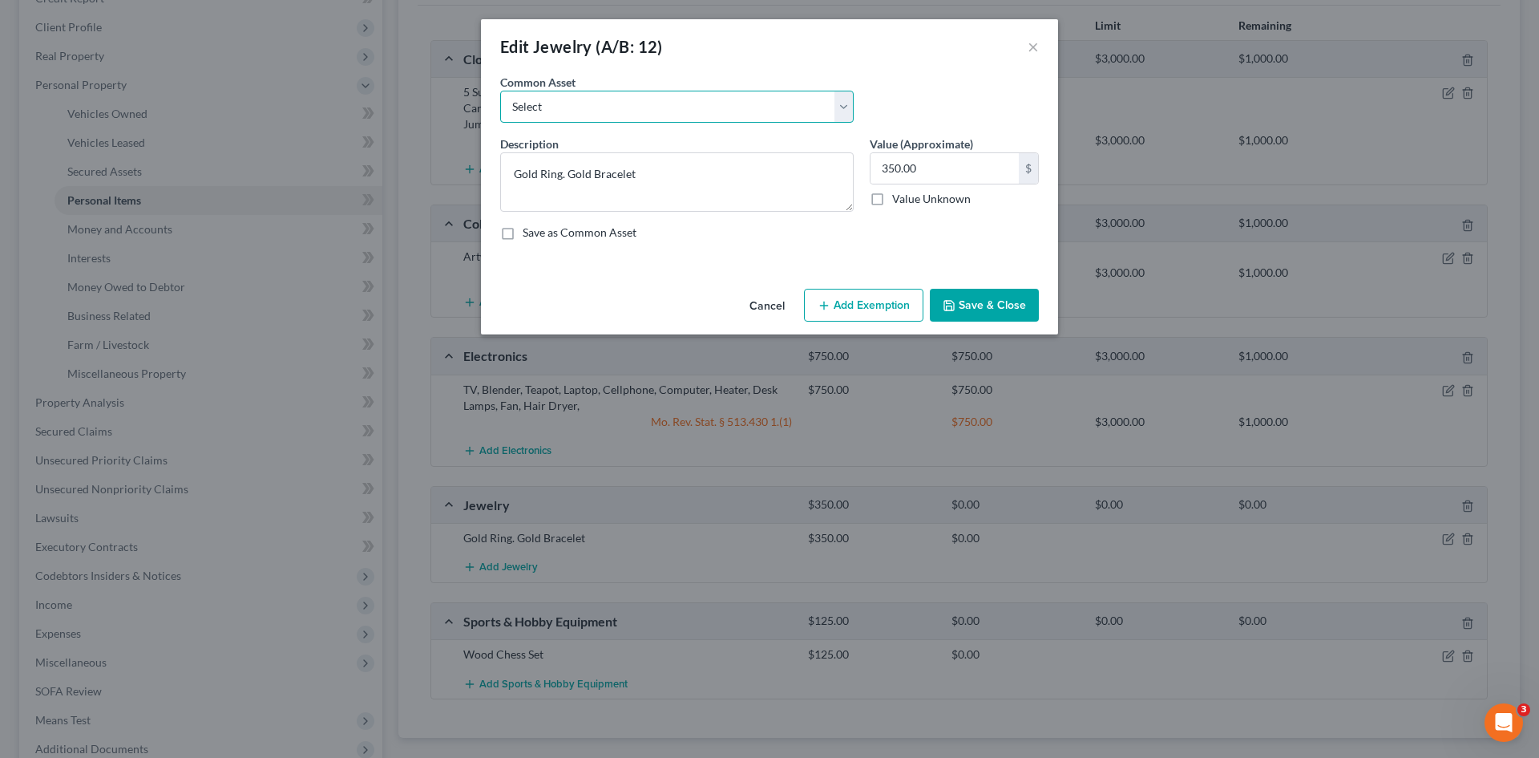
click at [782, 107] on select "Select Costume jewelry" at bounding box center [677, 107] width 354 height 32
click at [777, 107] on select "Select Costume jewelry" at bounding box center [677, 107] width 354 height 32
click at [962, 156] on input "350.00" at bounding box center [945, 168] width 148 height 30
type input "200.00"
click at [879, 301] on button "Add Exemption" at bounding box center [863, 306] width 119 height 34
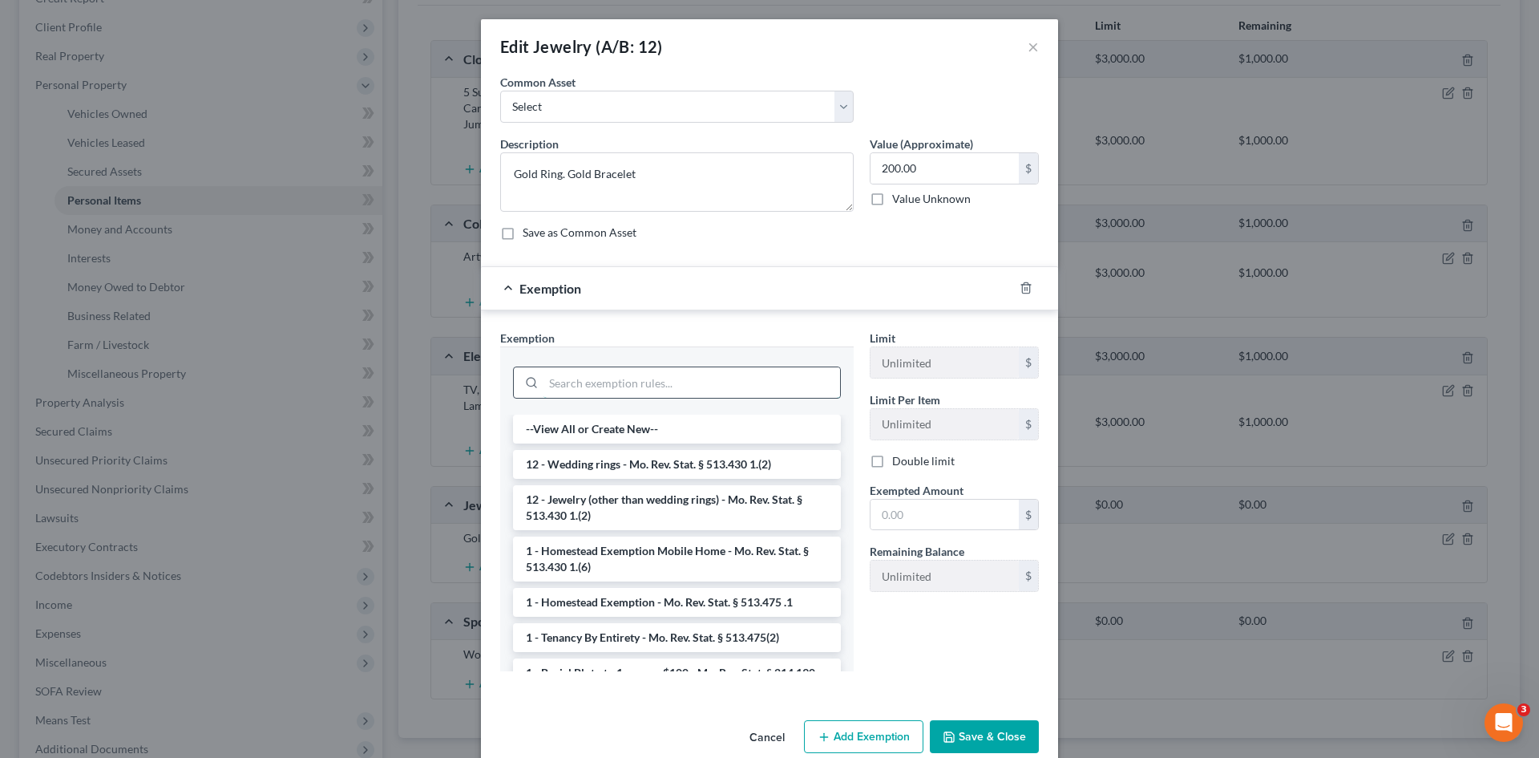
click at [613, 390] on input "search" at bounding box center [692, 382] width 297 height 30
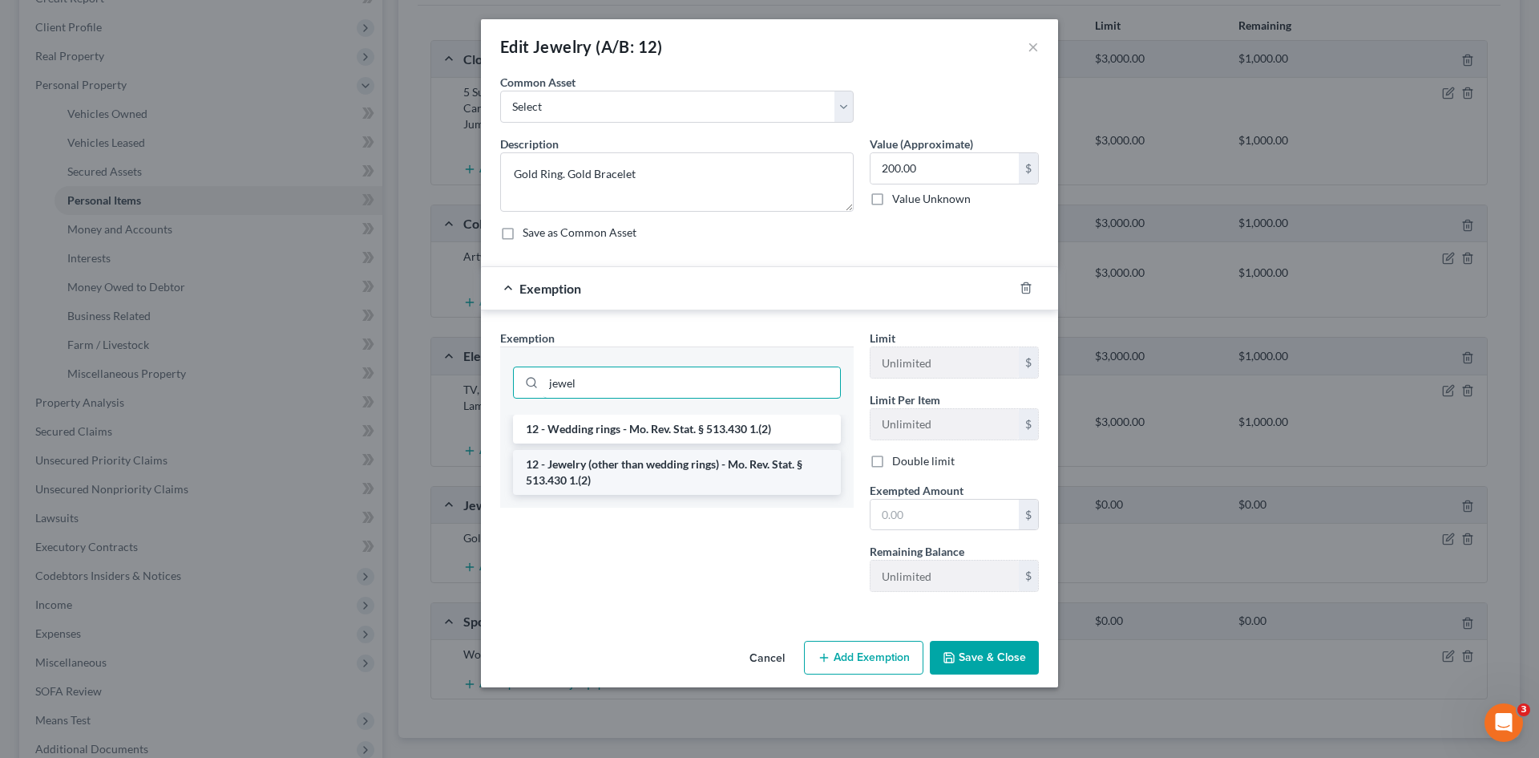
type input "jewel"
click at [626, 463] on li "12 - Jewelry (other than wedding rings) - Mo. Rev. Stat. § 513.430 1.(2)" at bounding box center [677, 472] width 328 height 45
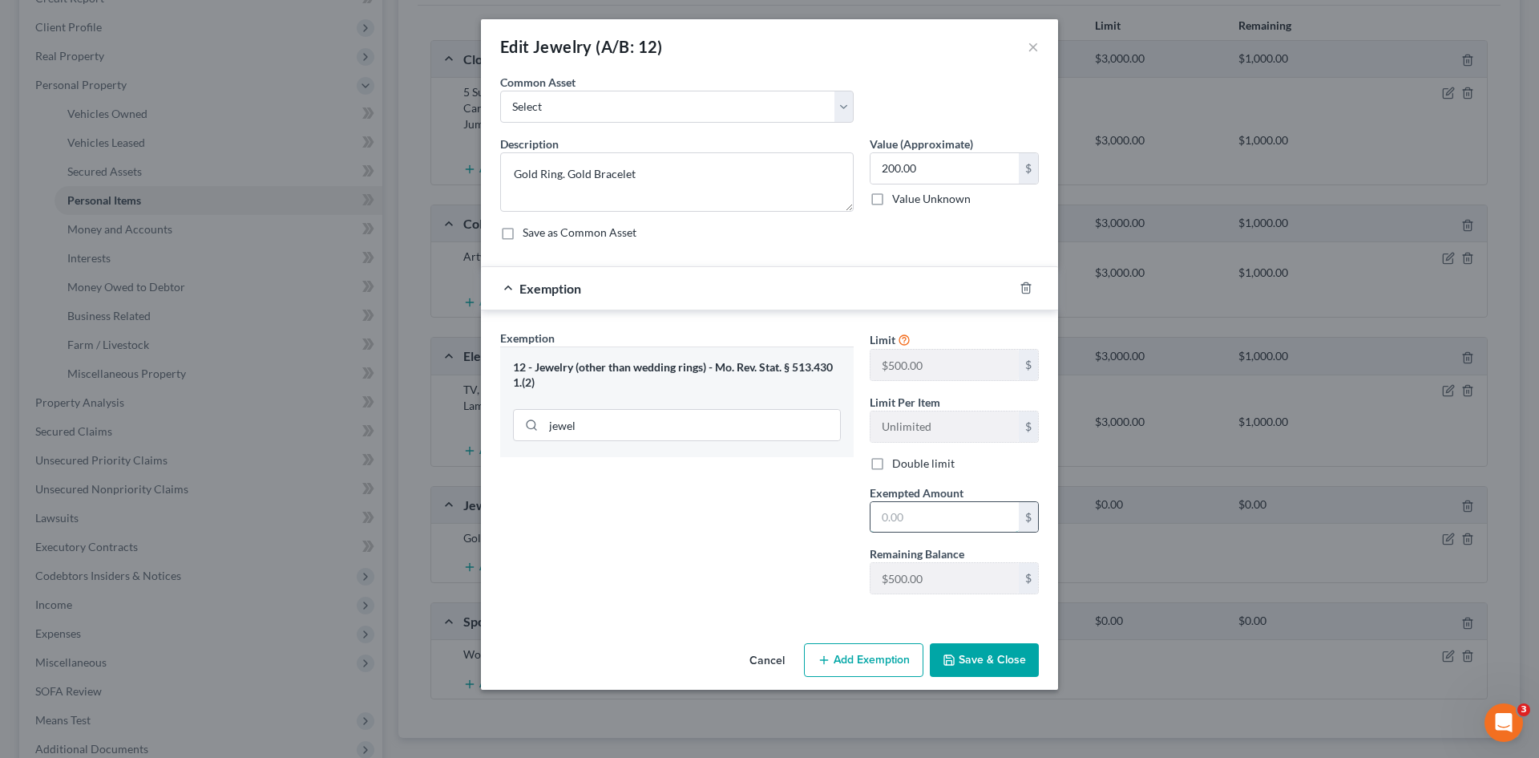
click at [912, 515] on input "text" at bounding box center [945, 517] width 148 height 30
type input "200.00"
click at [978, 651] on button "Save & Close" at bounding box center [984, 660] width 109 height 34
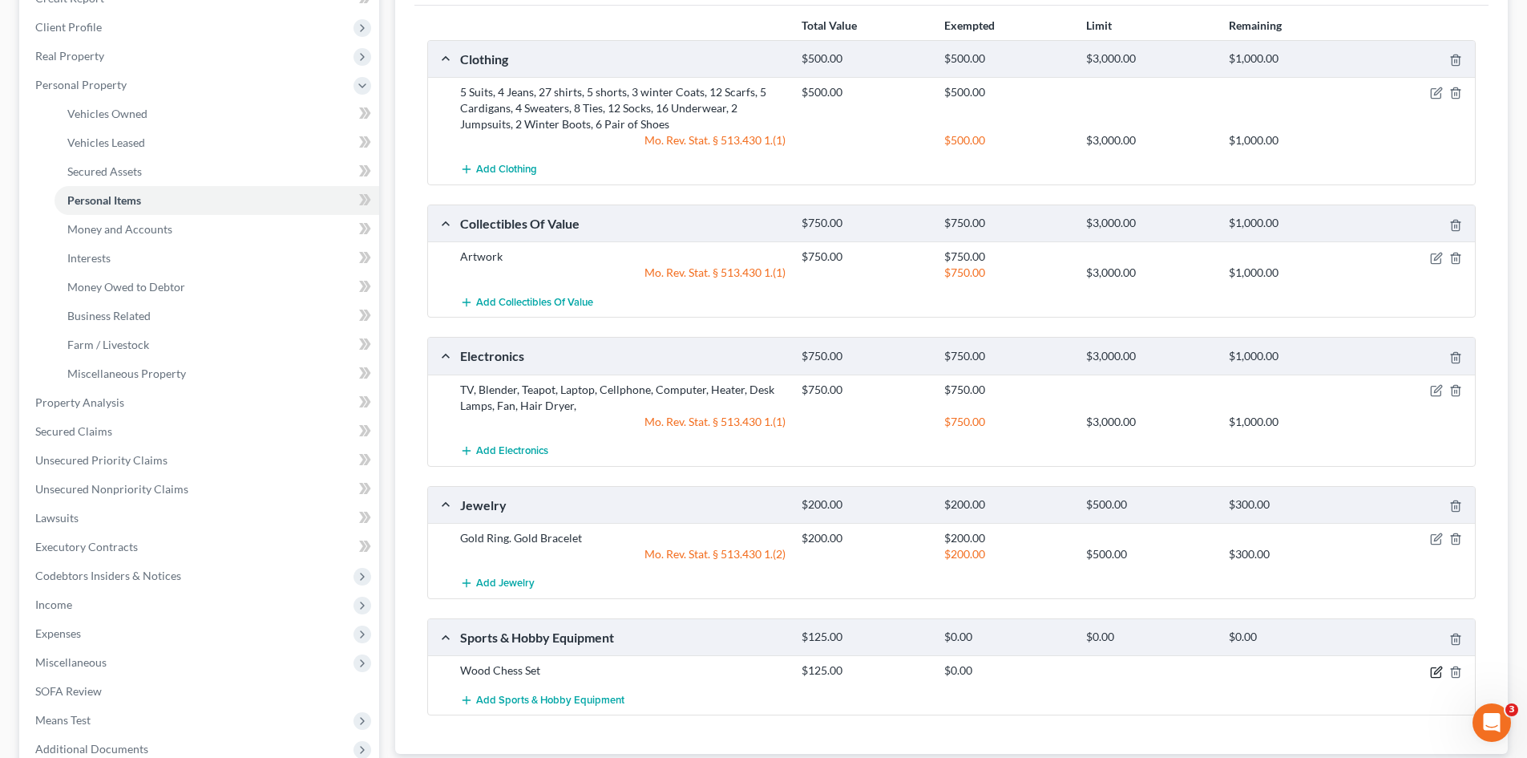
click at [1433, 670] on icon "button" at bounding box center [1436, 671] width 13 height 13
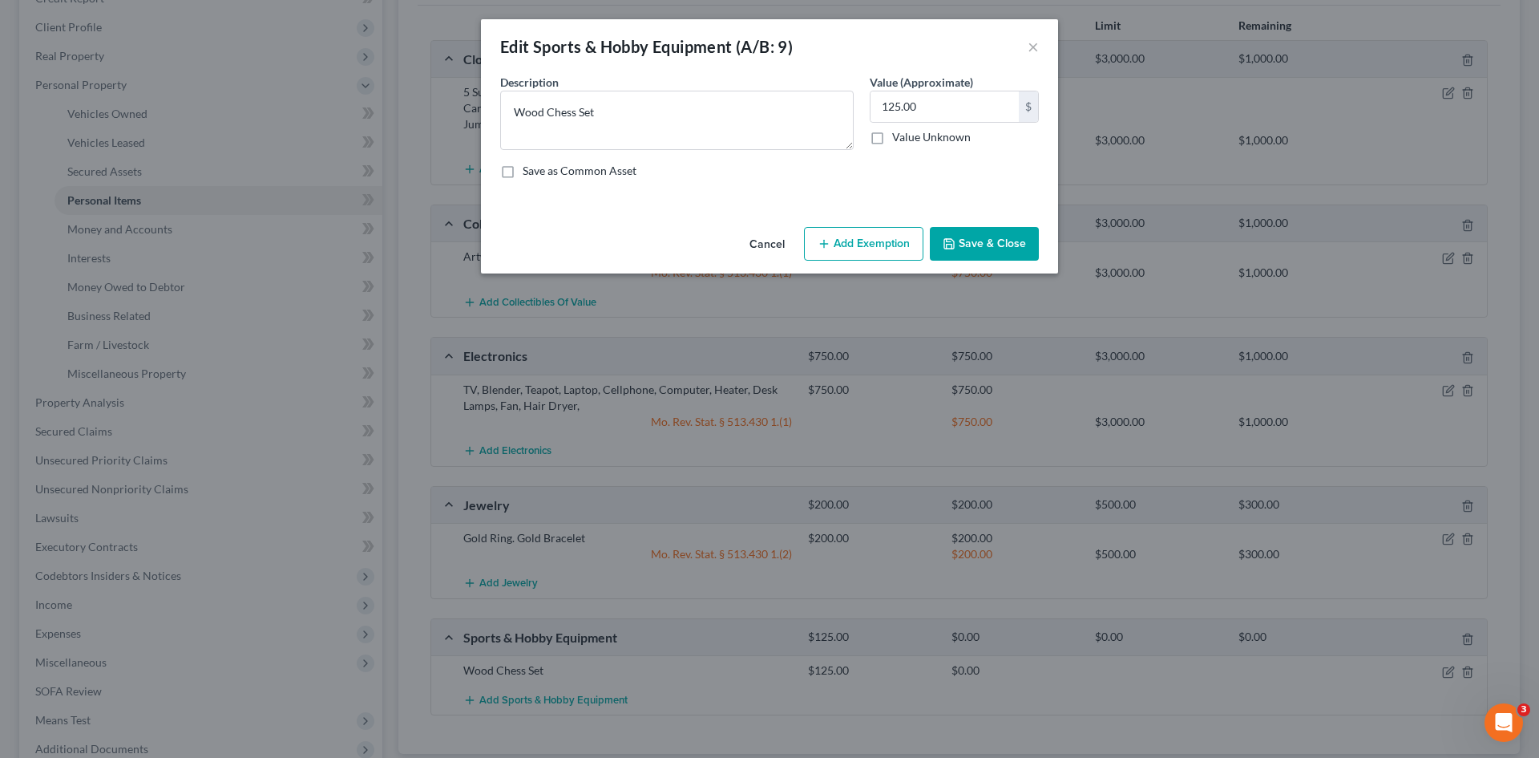
click at [868, 247] on button "Add Exemption" at bounding box center [863, 244] width 119 height 34
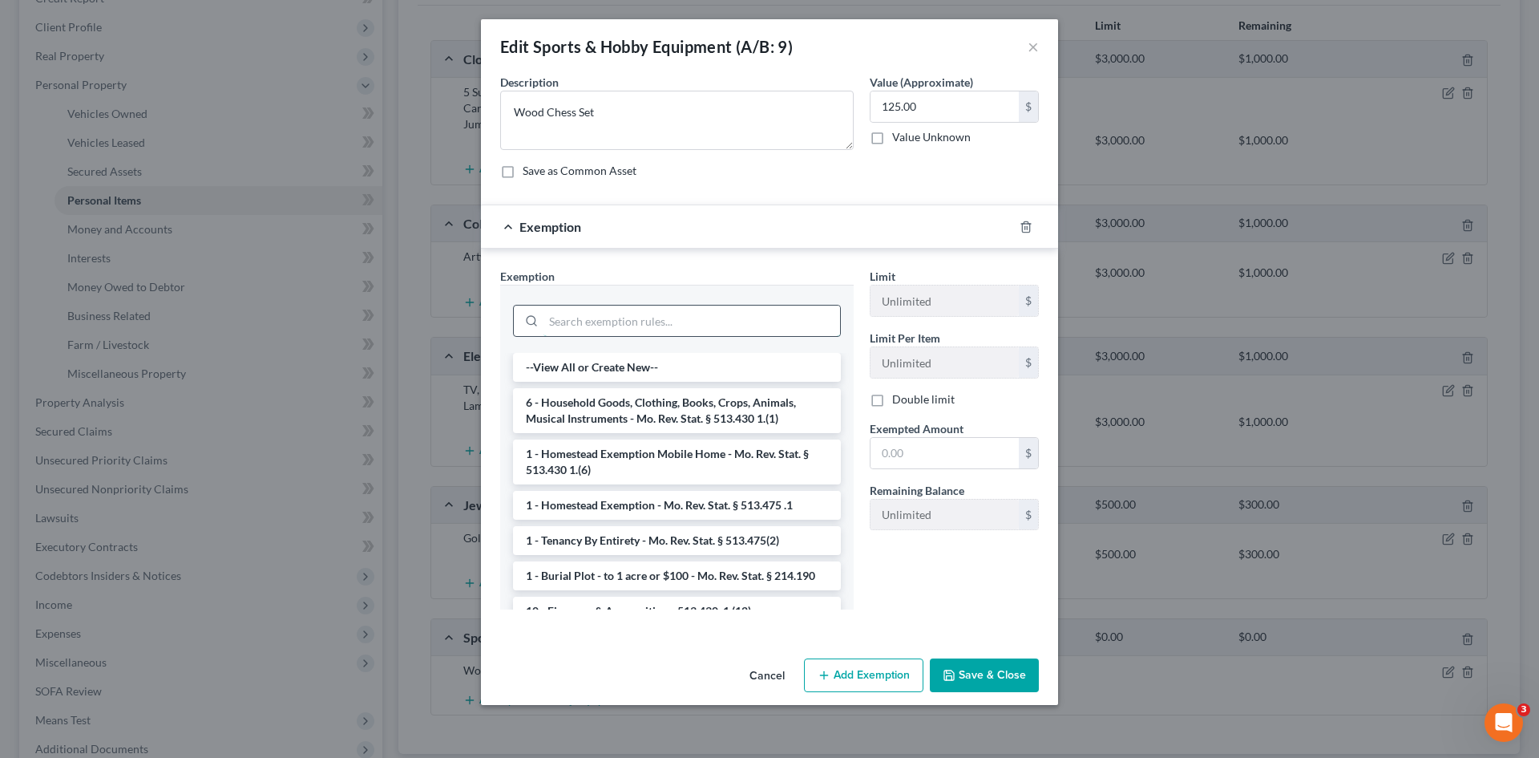
click at [610, 320] on input "search" at bounding box center [692, 320] width 297 height 30
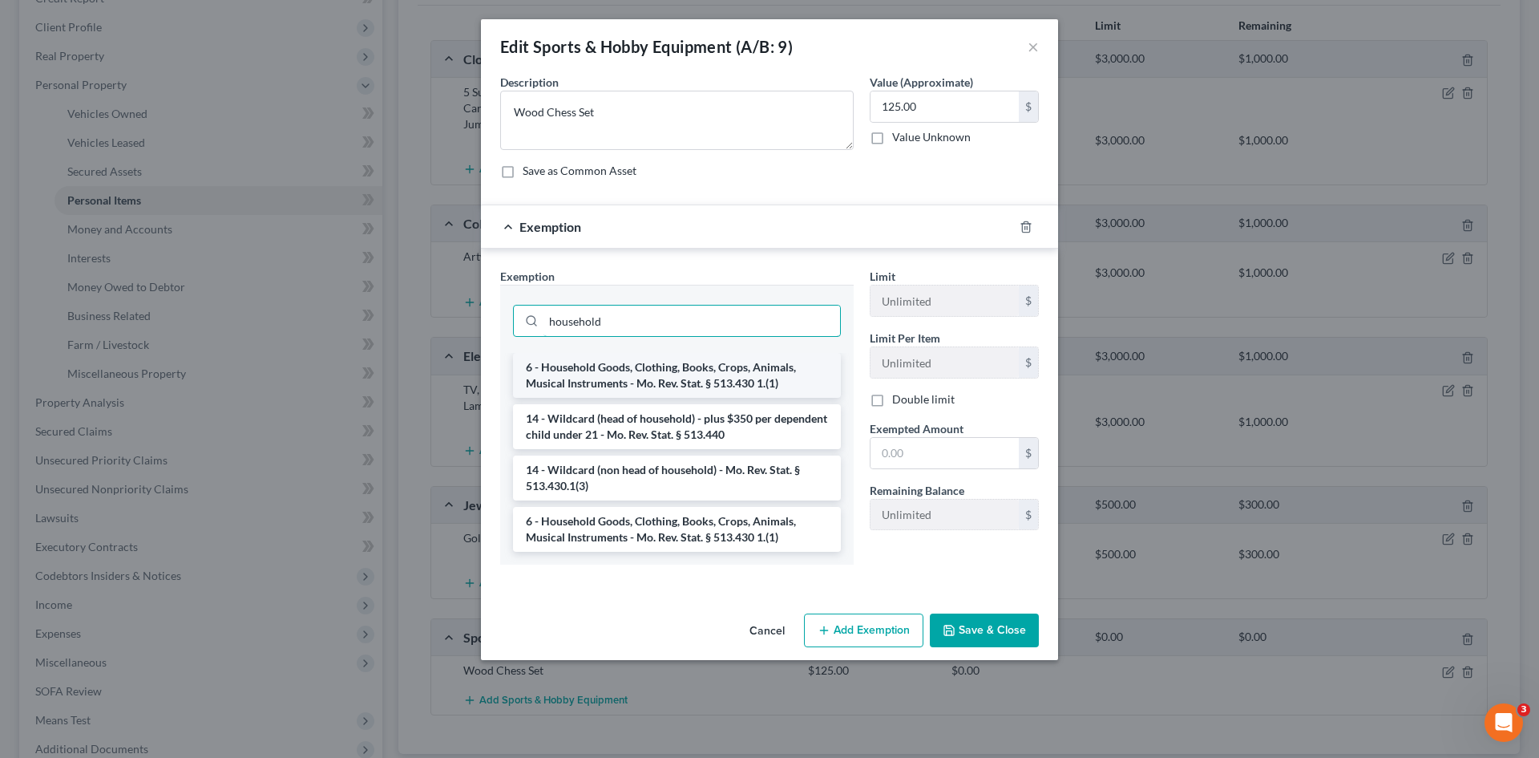
type input "household"
click at [733, 375] on li "6 - Household Goods, Clothing, Books, Crops, Animals, Musical Instruments - Mo.…" at bounding box center [677, 375] width 328 height 45
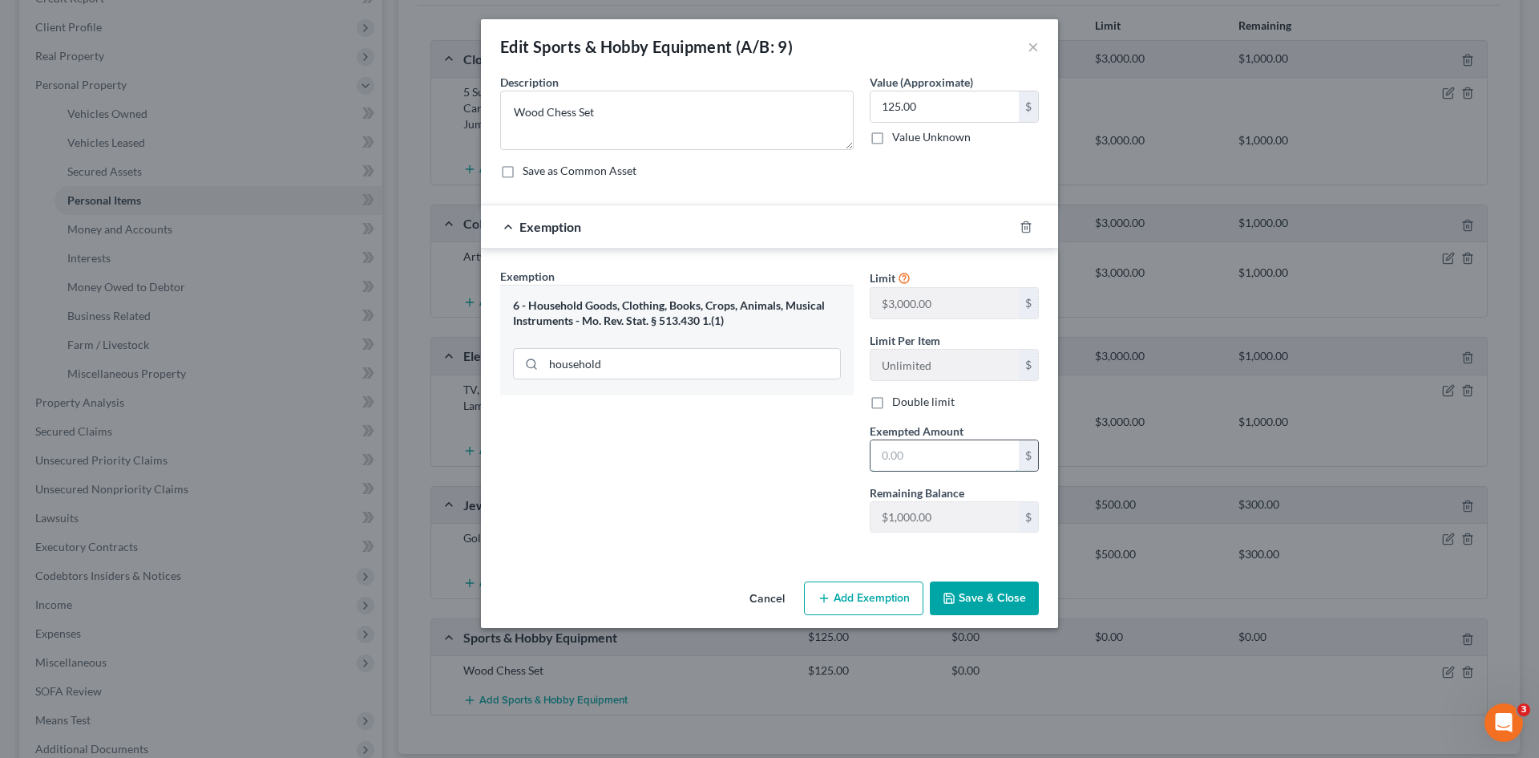
click at [924, 463] on input "text" at bounding box center [945, 455] width 148 height 30
type input "125.00"
click at [980, 596] on button "Save & Close" at bounding box center [984, 598] width 109 height 34
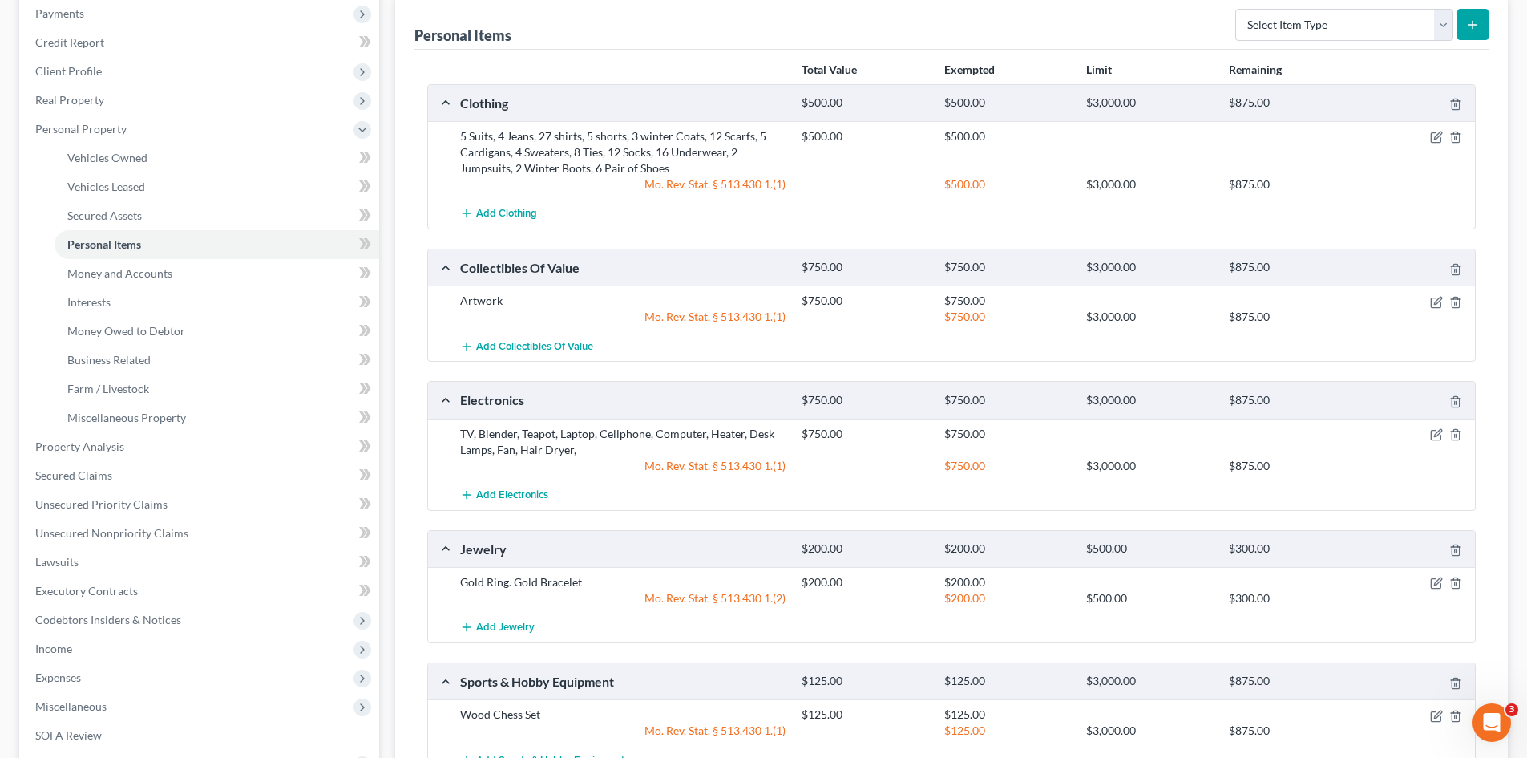
scroll to position [160, 0]
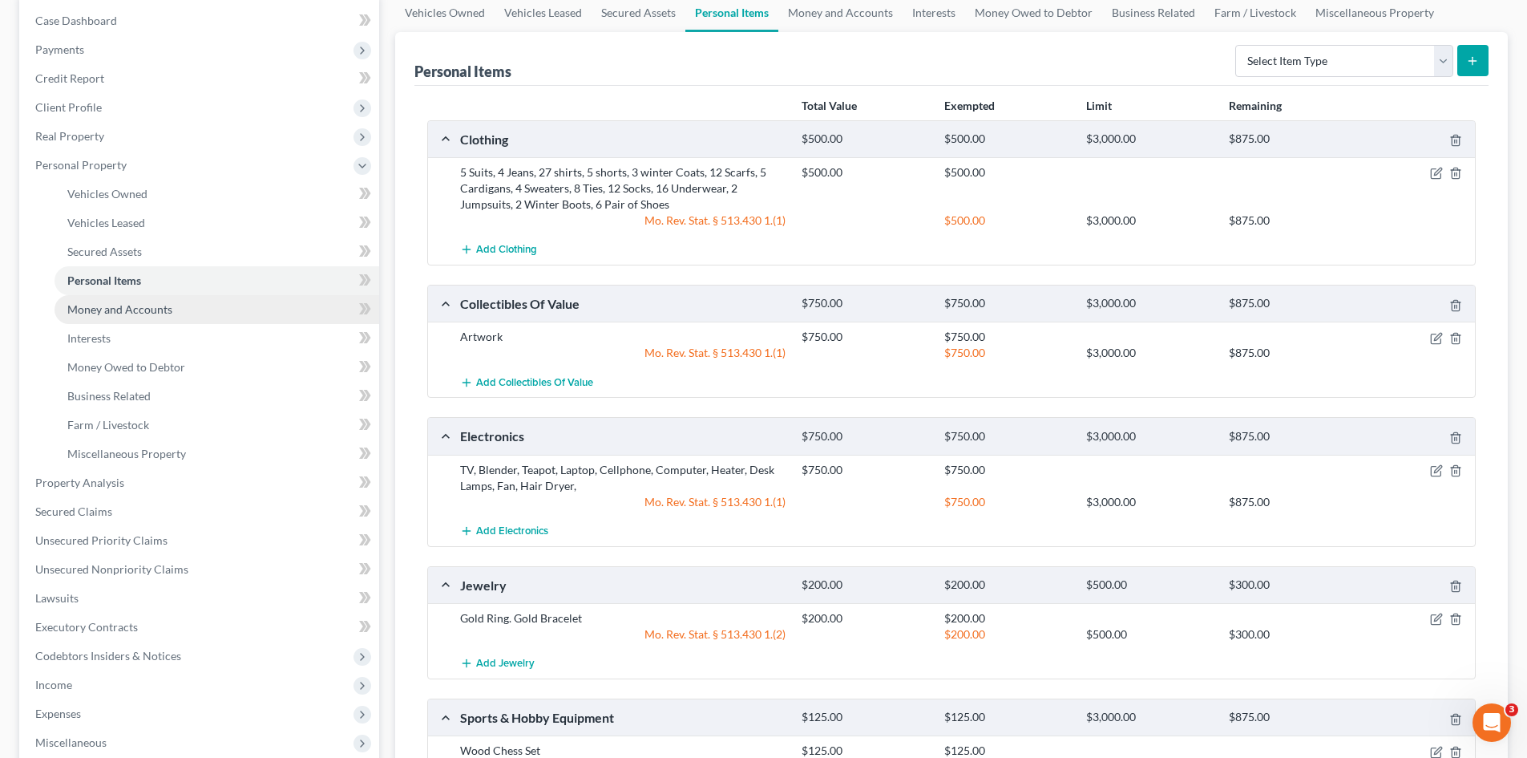
click at [107, 309] on span "Money and Accounts" at bounding box center [119, 309] width 105 height 14
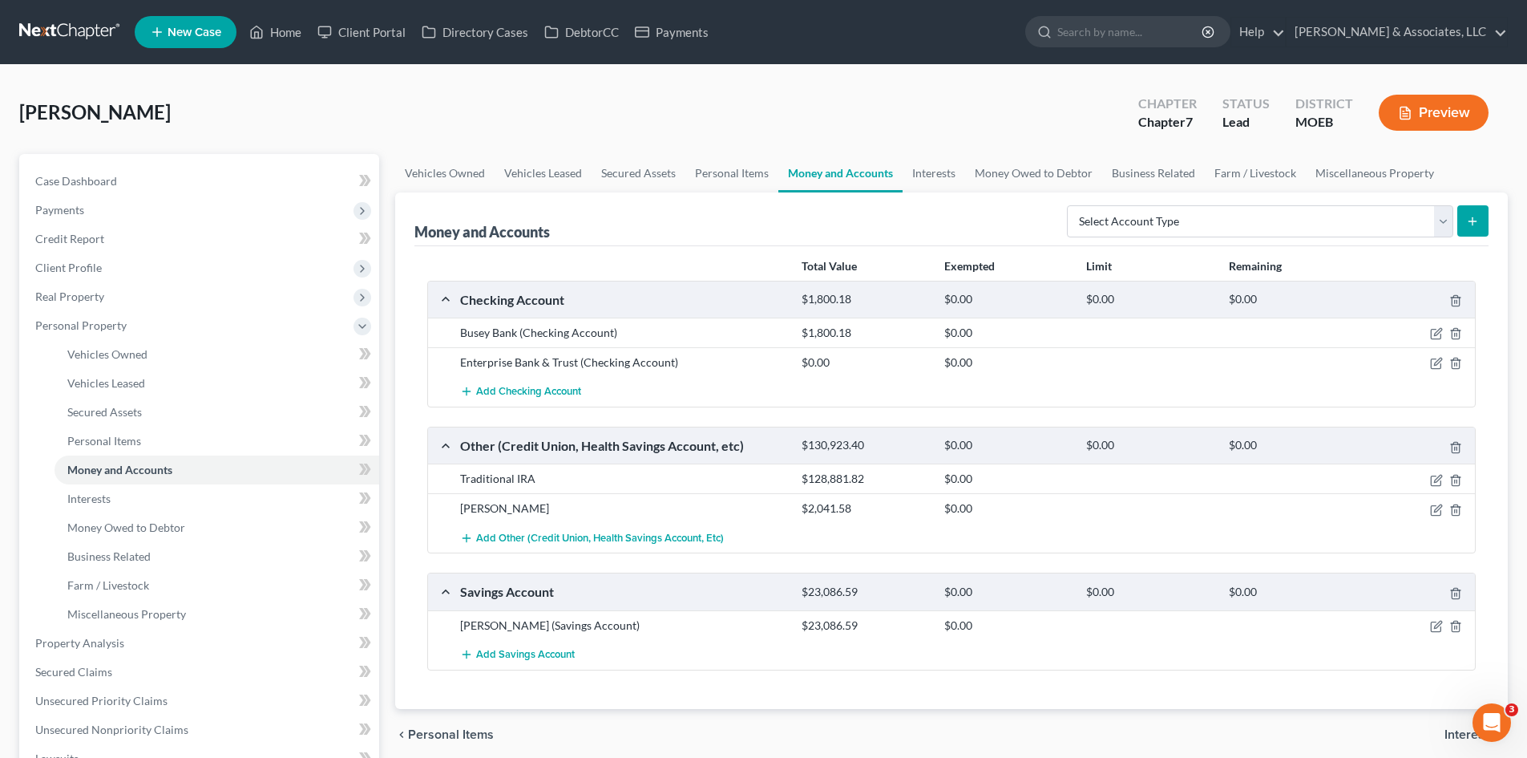
drag, startPoint x: 314, startPoint y: 294, endPoint x: 384, endPoint y: 273, distance: 72.8
click at [315, 293] on span "Real Property" at bounding box center [200, 296] width 357 height 29
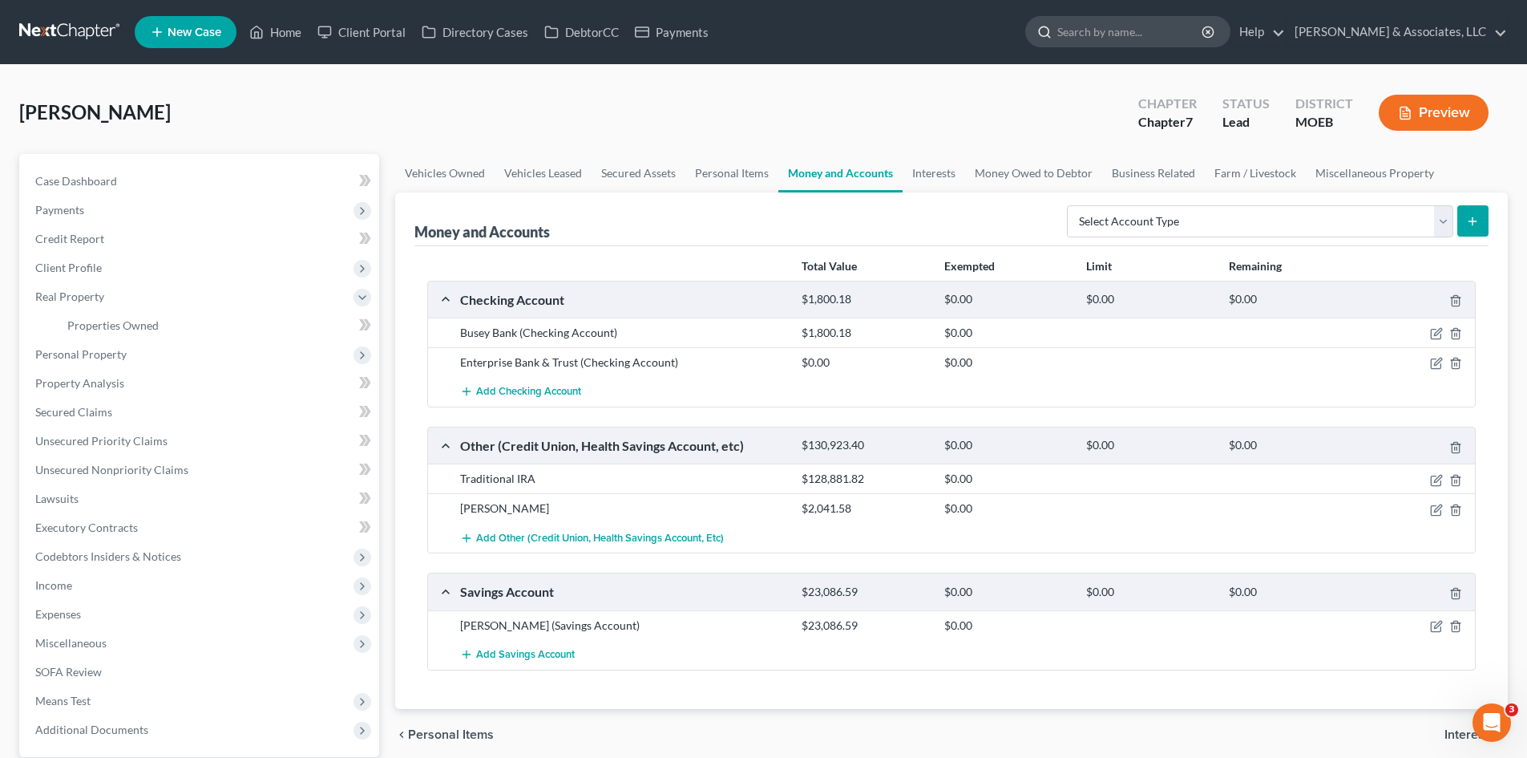
click at [1144, 30] on input "search" at bounding box center [1130, 32] width 147 height 30
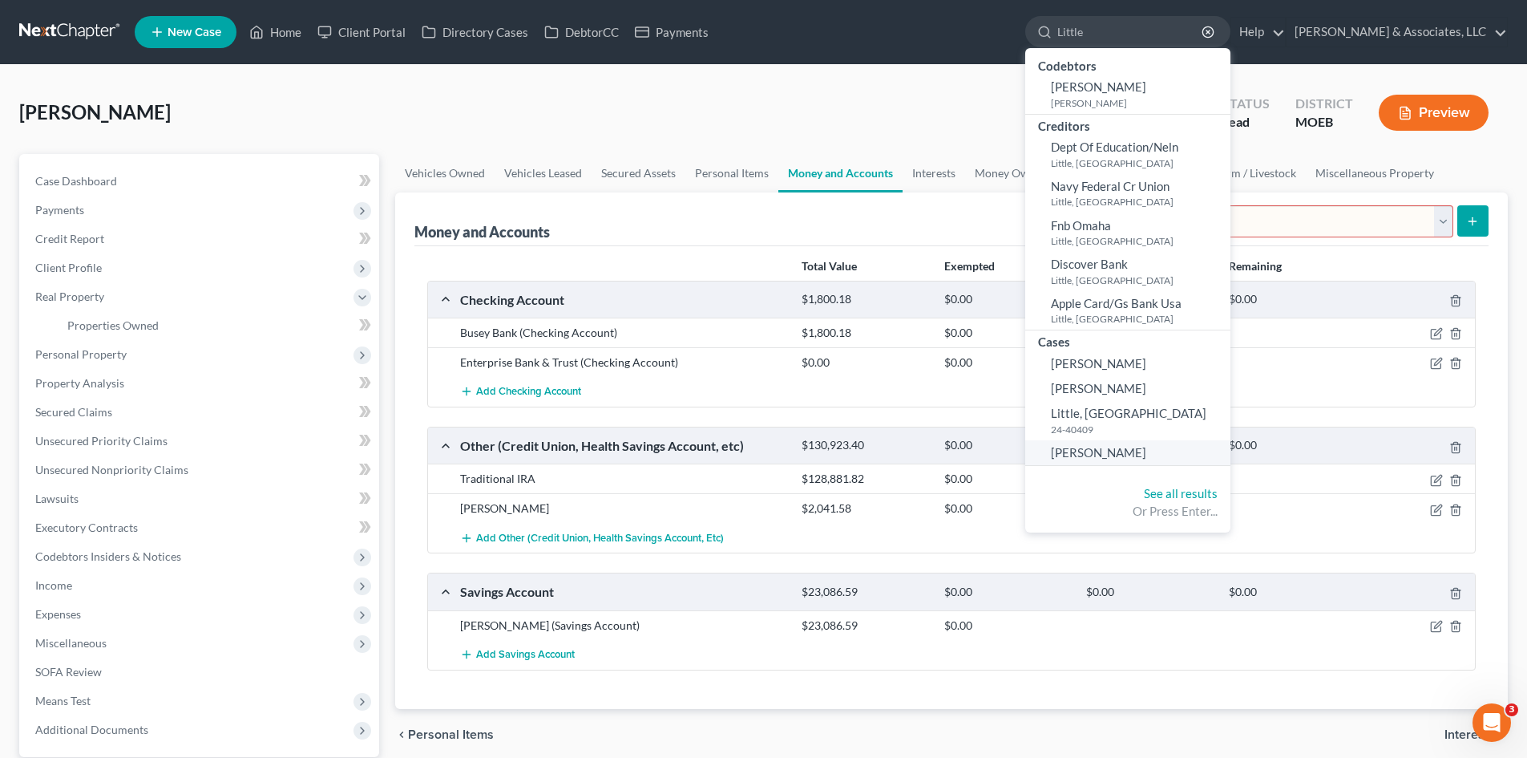
type input "Little"
click at [1143, 449] on span "[PERSON_NAME]" at bounding box center [1098, 452] width 95 height 14
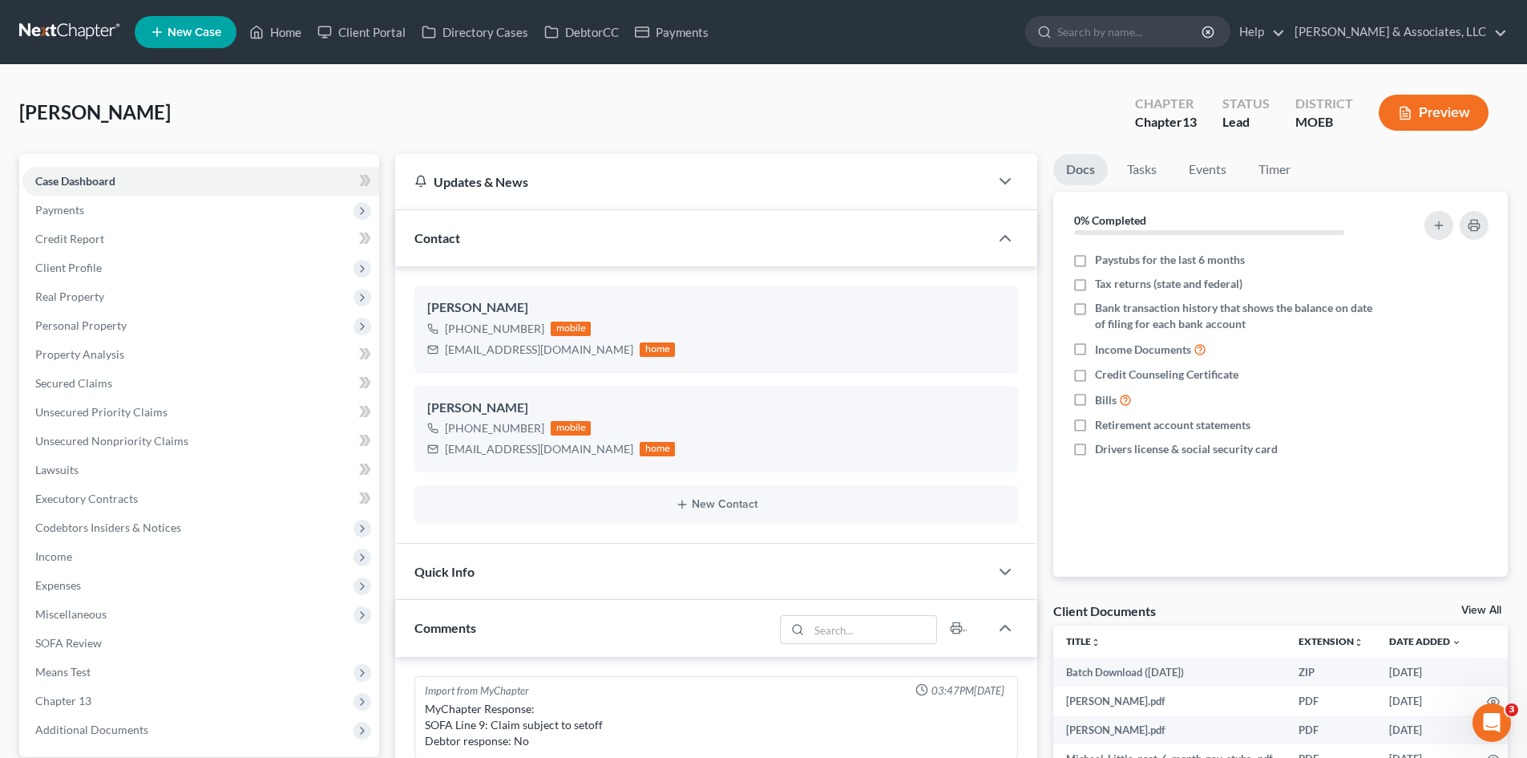
scroll to position [1673, 0]
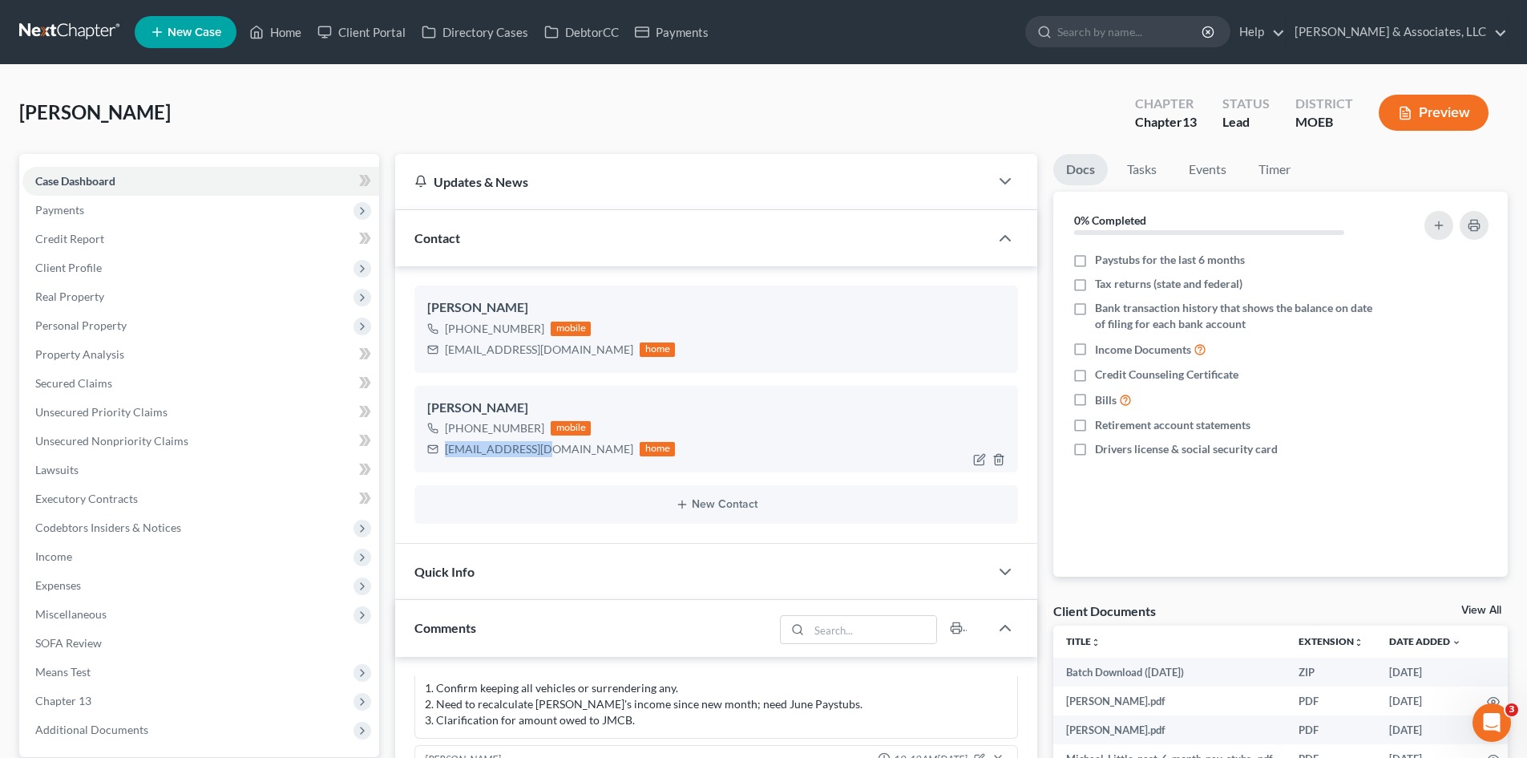
drag, startPoint x: 531, startPoint y: 451, endPoint x: 430, endPoint y: 449, distance: 101.0
click at [430, 449] on div "[EMAIL_ADDRESS][DOMAIN_NAME] home" at bounding box center [551, 449] width 248 height 21
copy div "[EMAIL_ADDRESS][DOMAIN_NAME]"
